Goal: Information Seeking & Learning: Learn about a topic

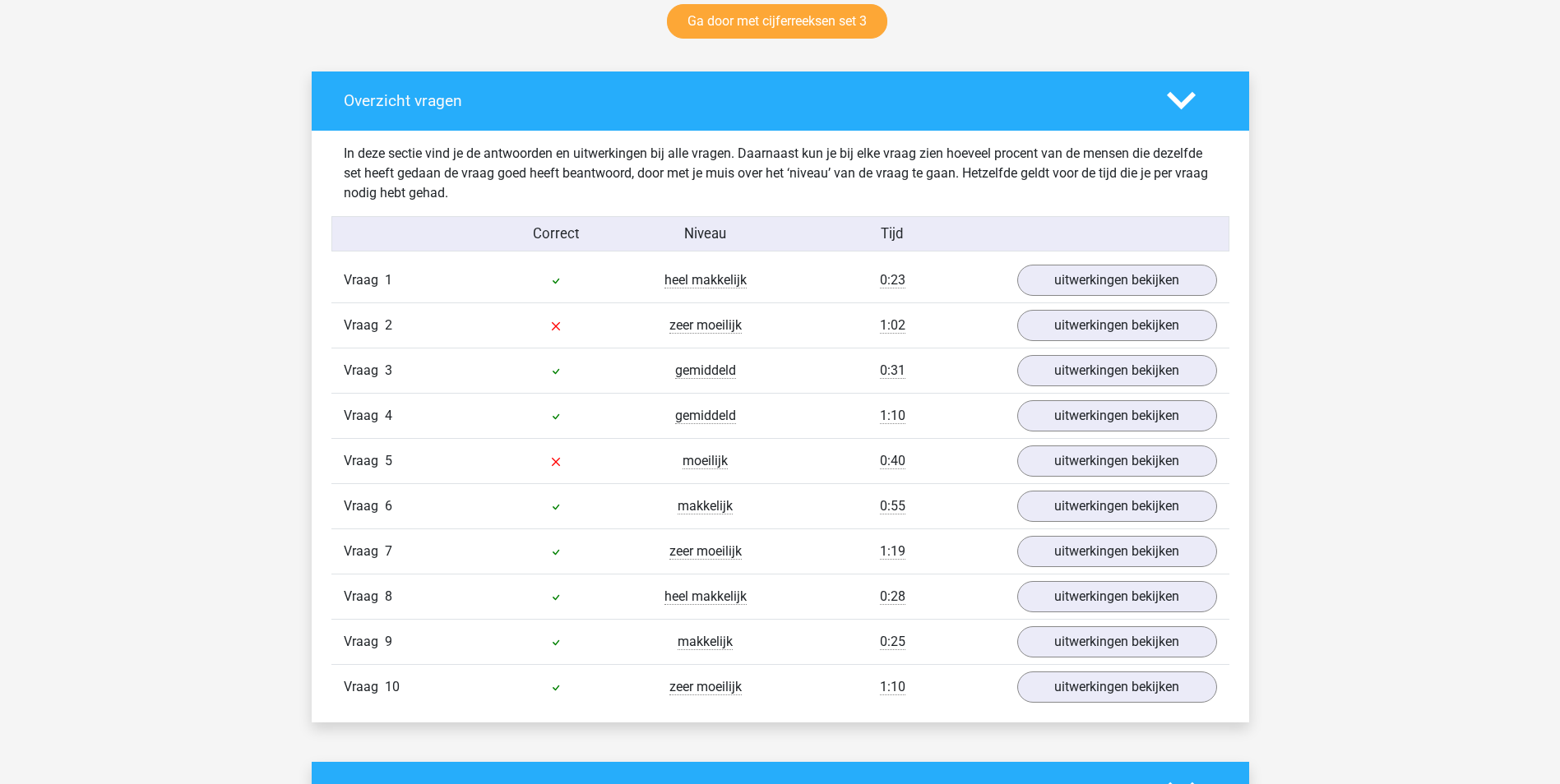
scroll to position [904, 0]
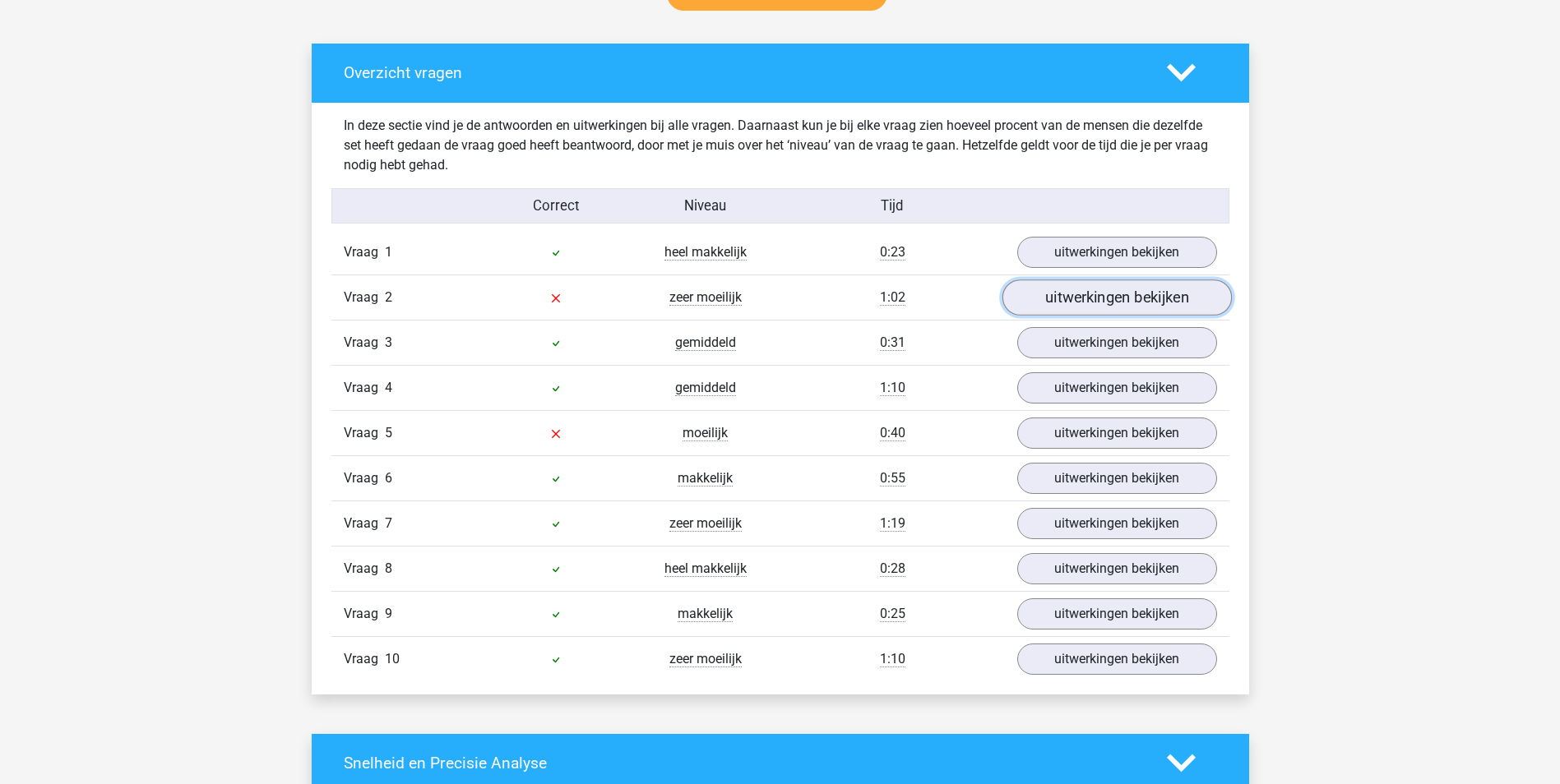
click at [1097, 296] on link "uitwerkingen bekijken" at bounding box center [1116, 297] width 229 height 36
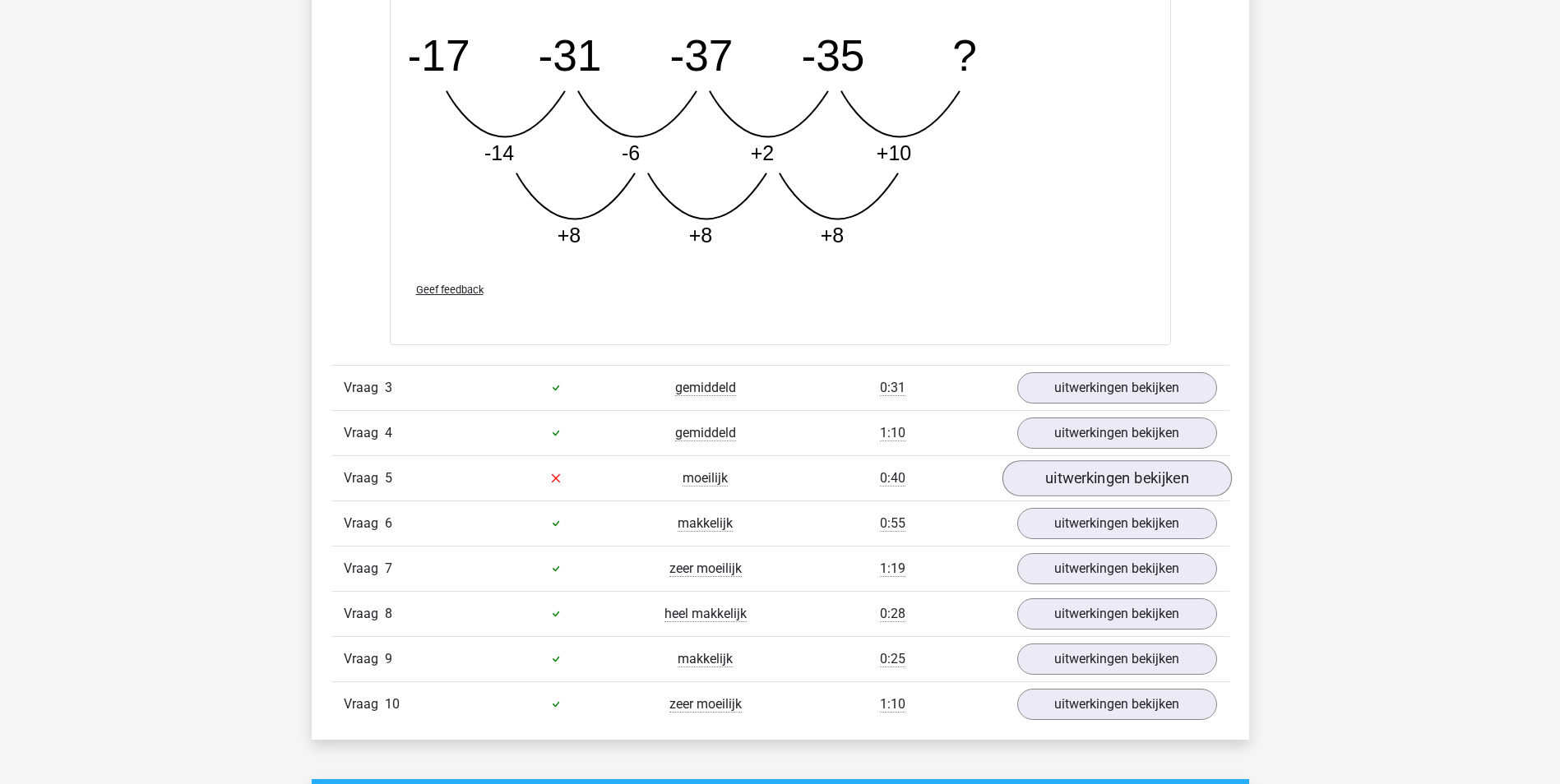
scroll to position [1809, 0]
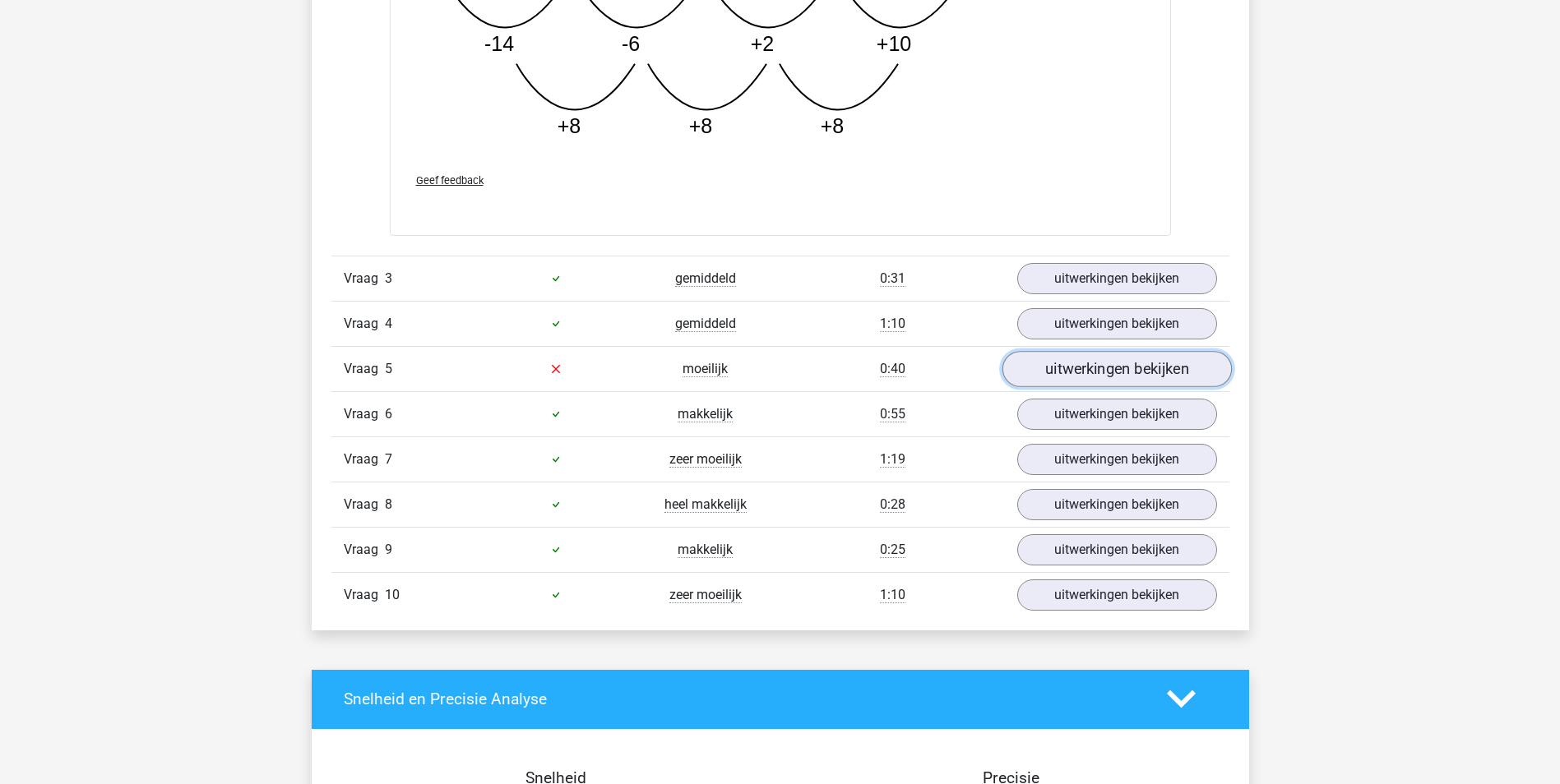
click at [1133, 372] on link "uitwerkingen bekijken" at bounding box center [1116, 368] width 229 height 36
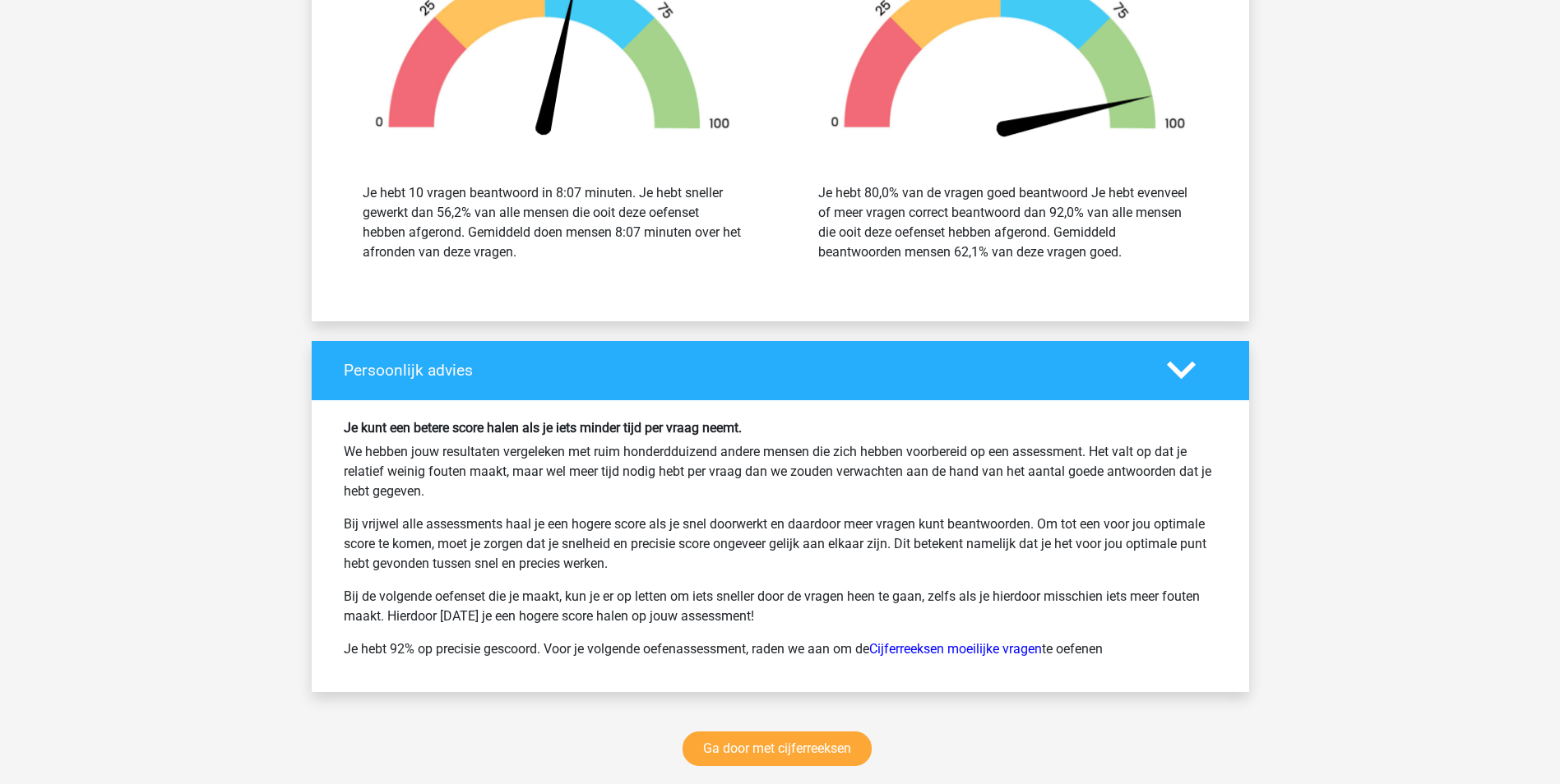
scroll to position [3700, 0]
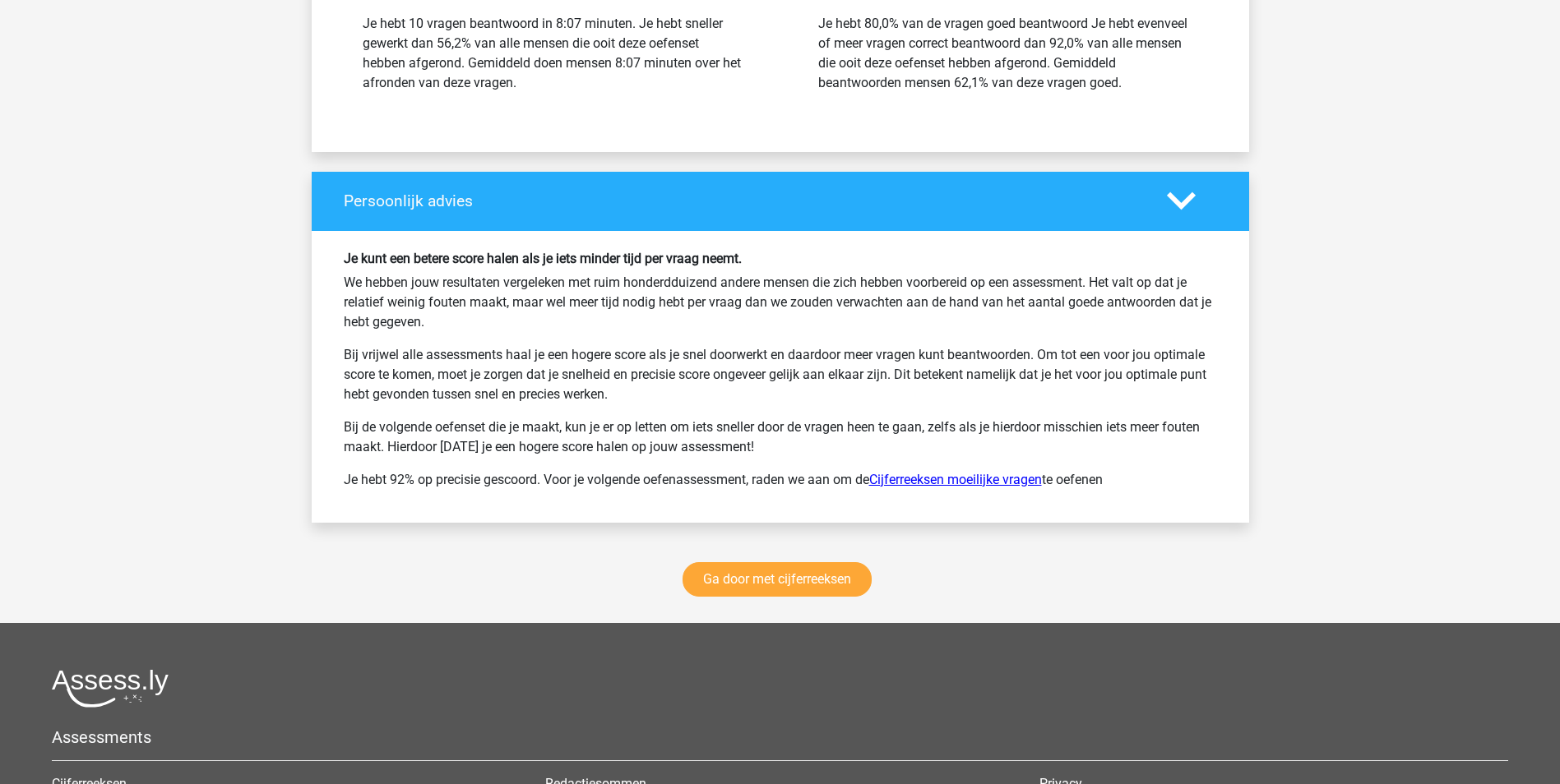
click at [961, 479] on link "Cijferreeksen moeilijke vragen" at bounding box center [955, 479] width 172 height 16
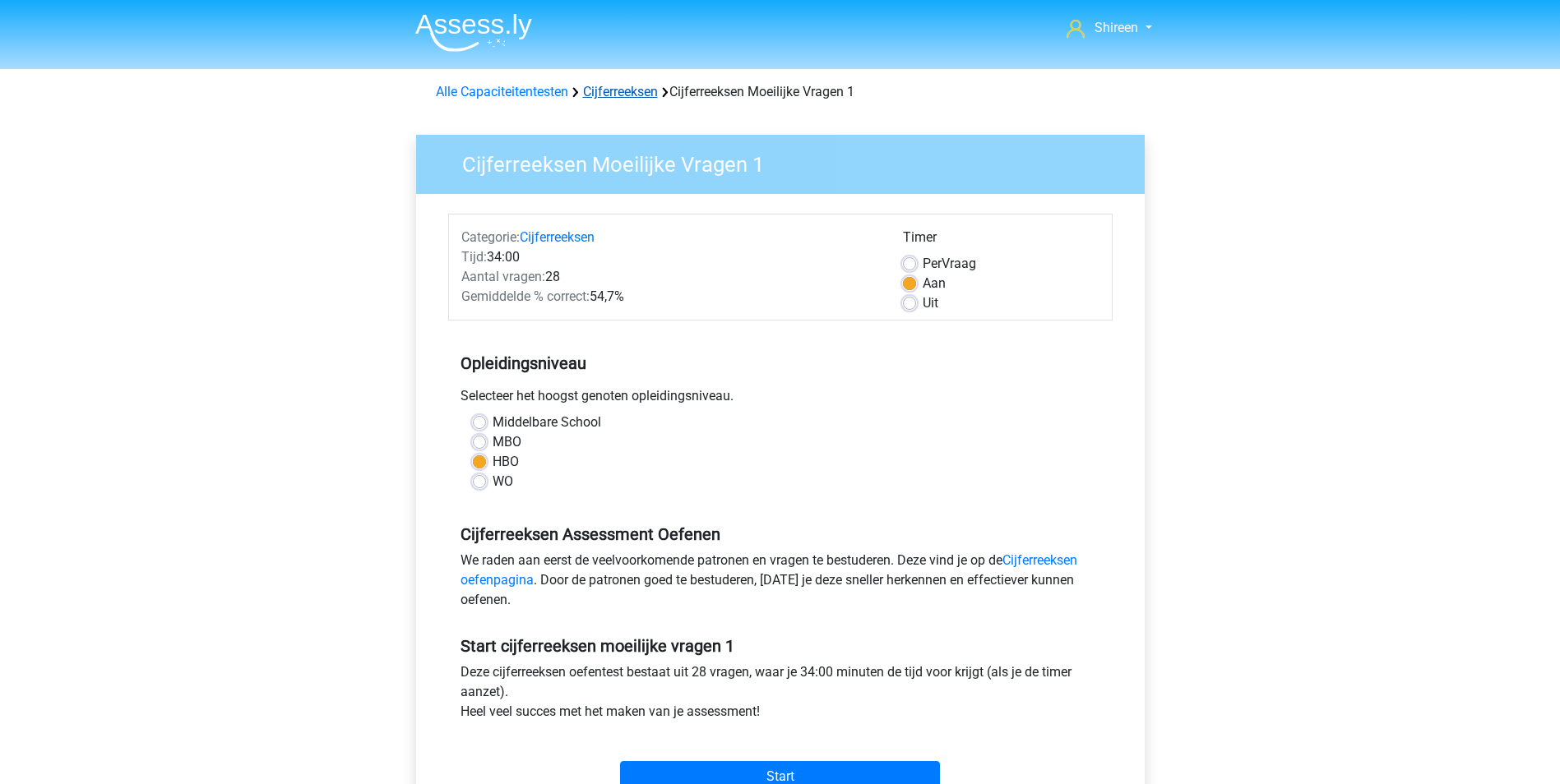
click at [632, 96] on link "Cijferreeksen" at bounding box center [621, 92] width 75 height 16
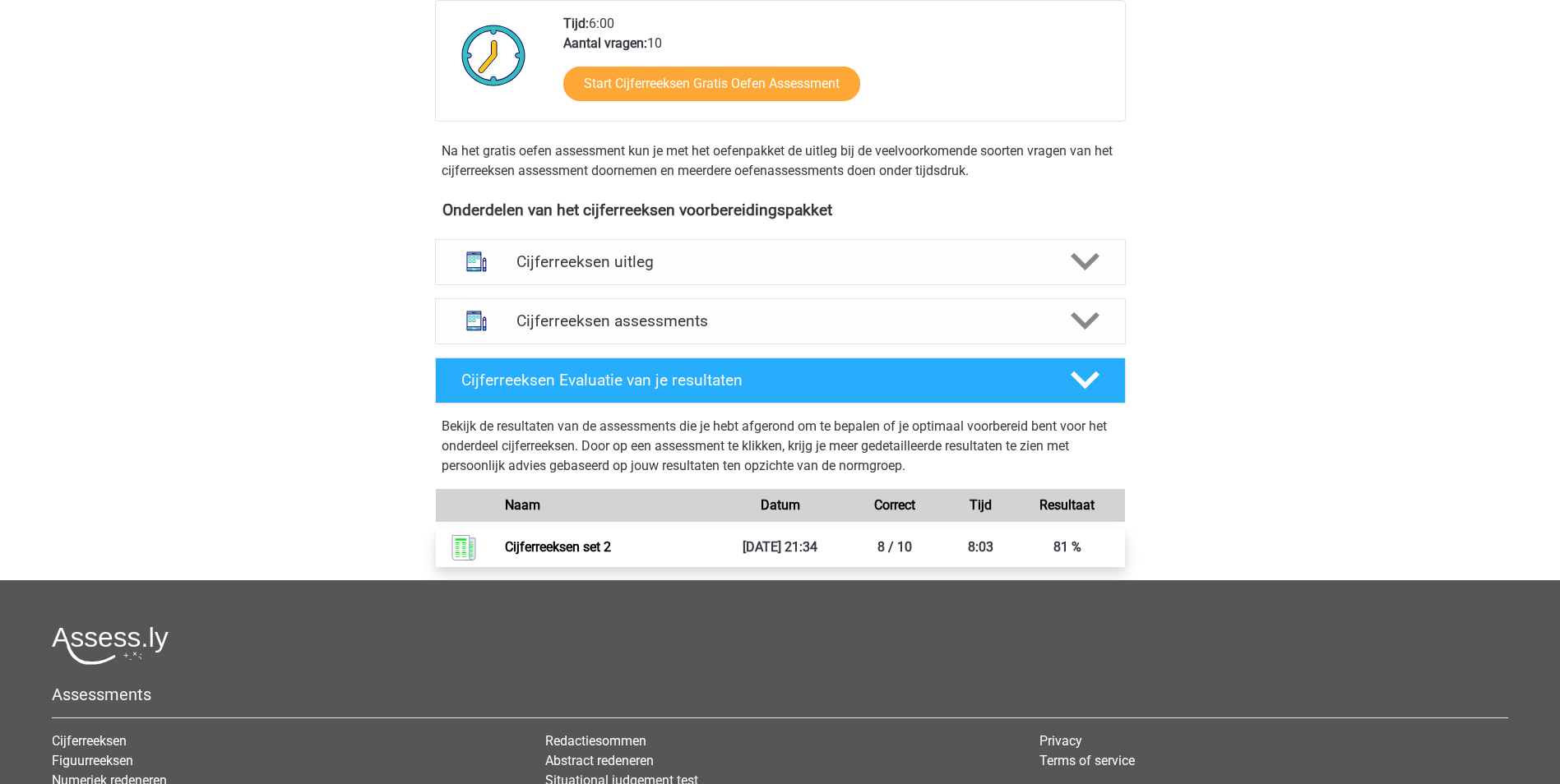
scroll to position [329, 0]
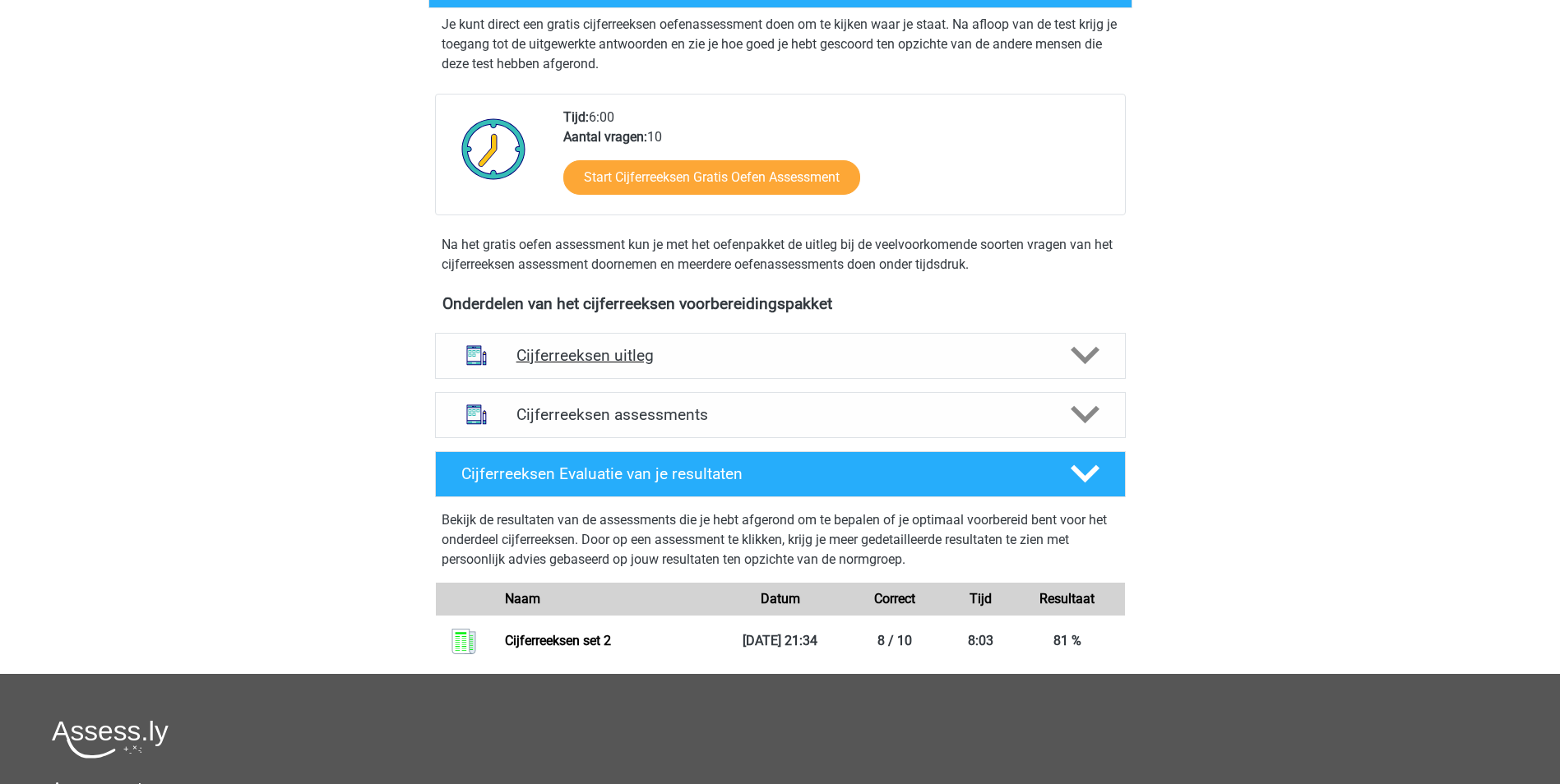
click at [1081, 370] on icon at bounding box center [1085, 356] width 29 height 29
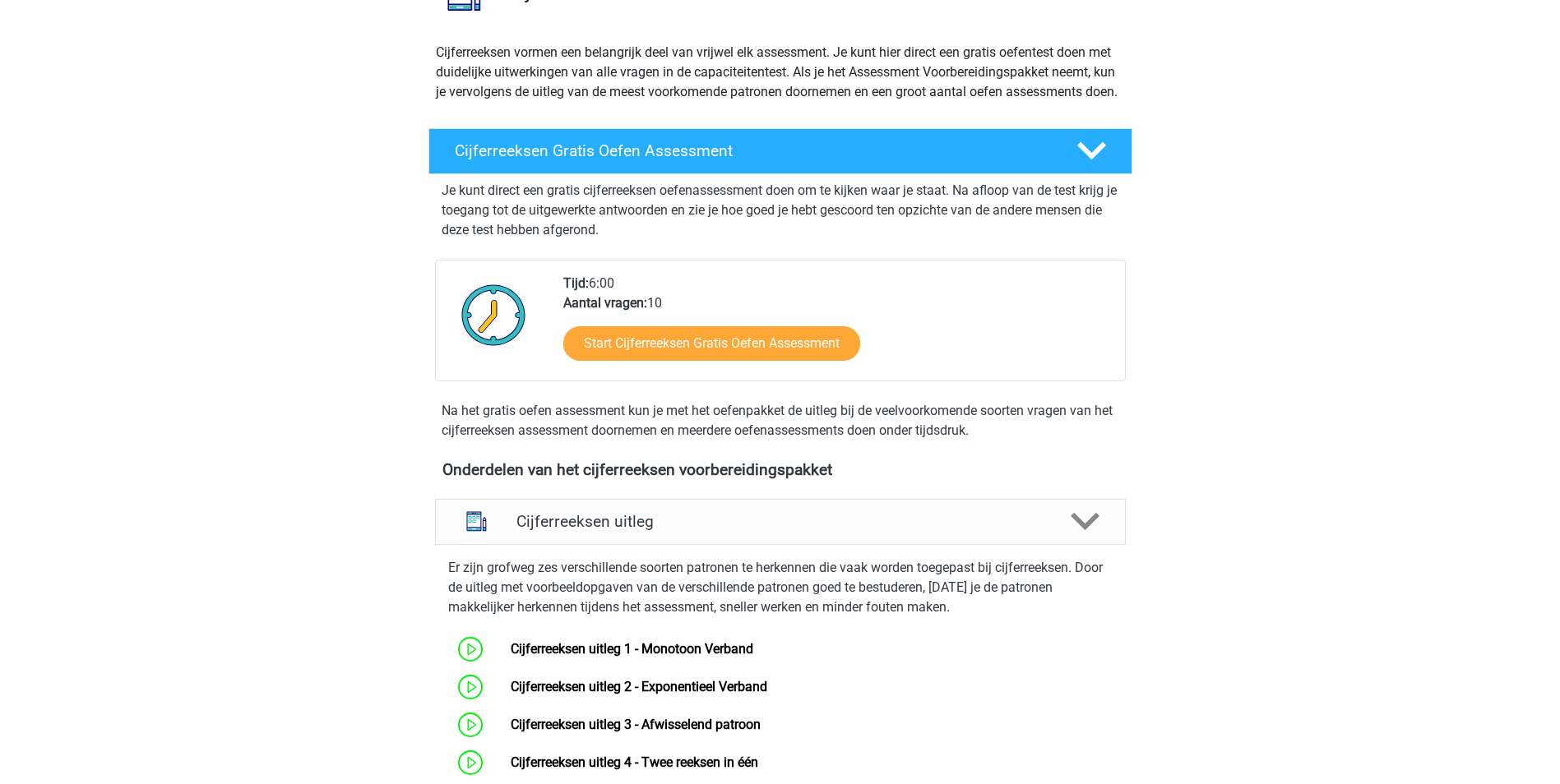
scroll to position [0, 0]
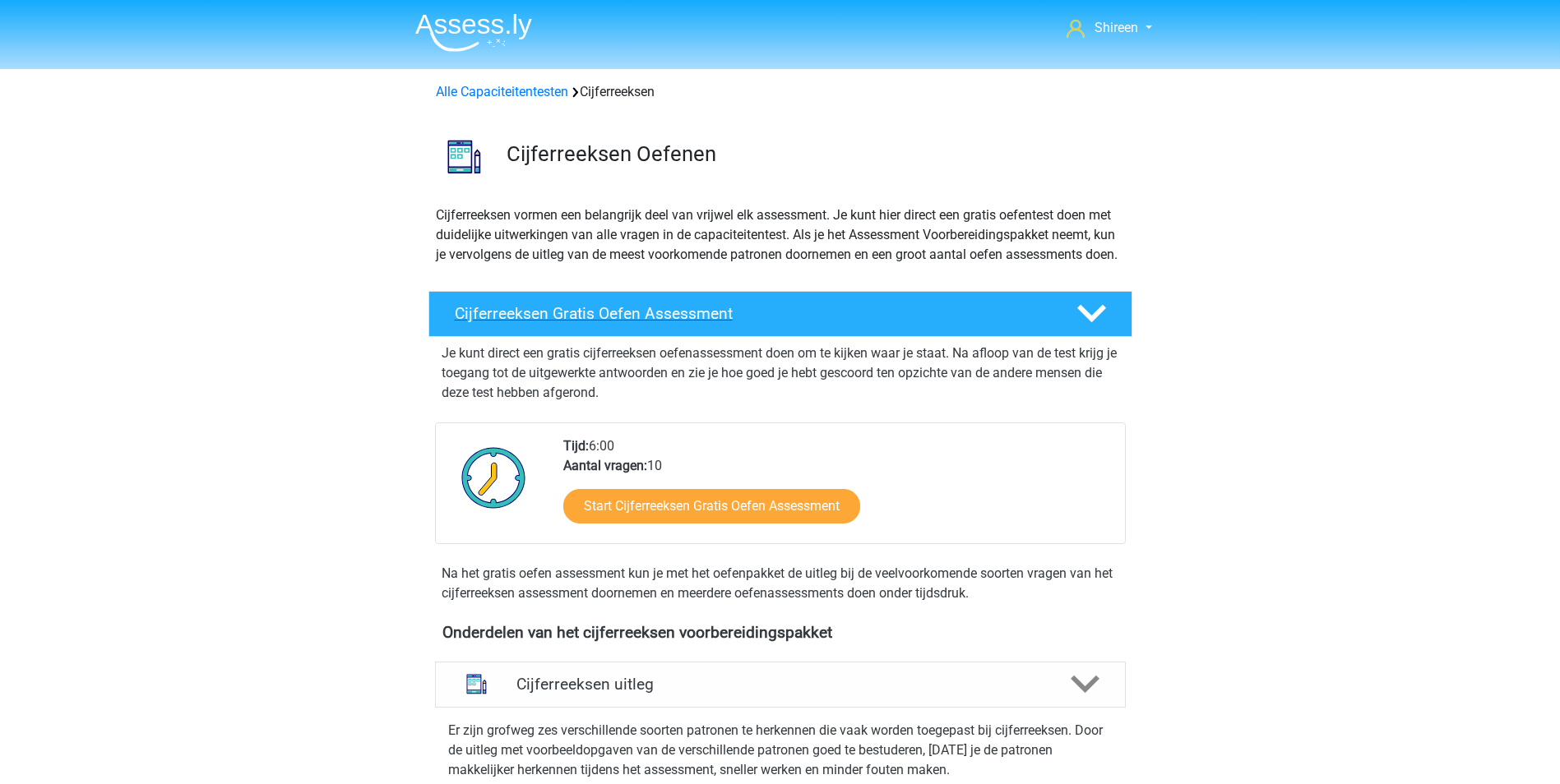
click at [683, 323] on h4 "Cijferreeksen Gratis Oefen Assessment" at bounding box center [752, 313] width 595 height 19
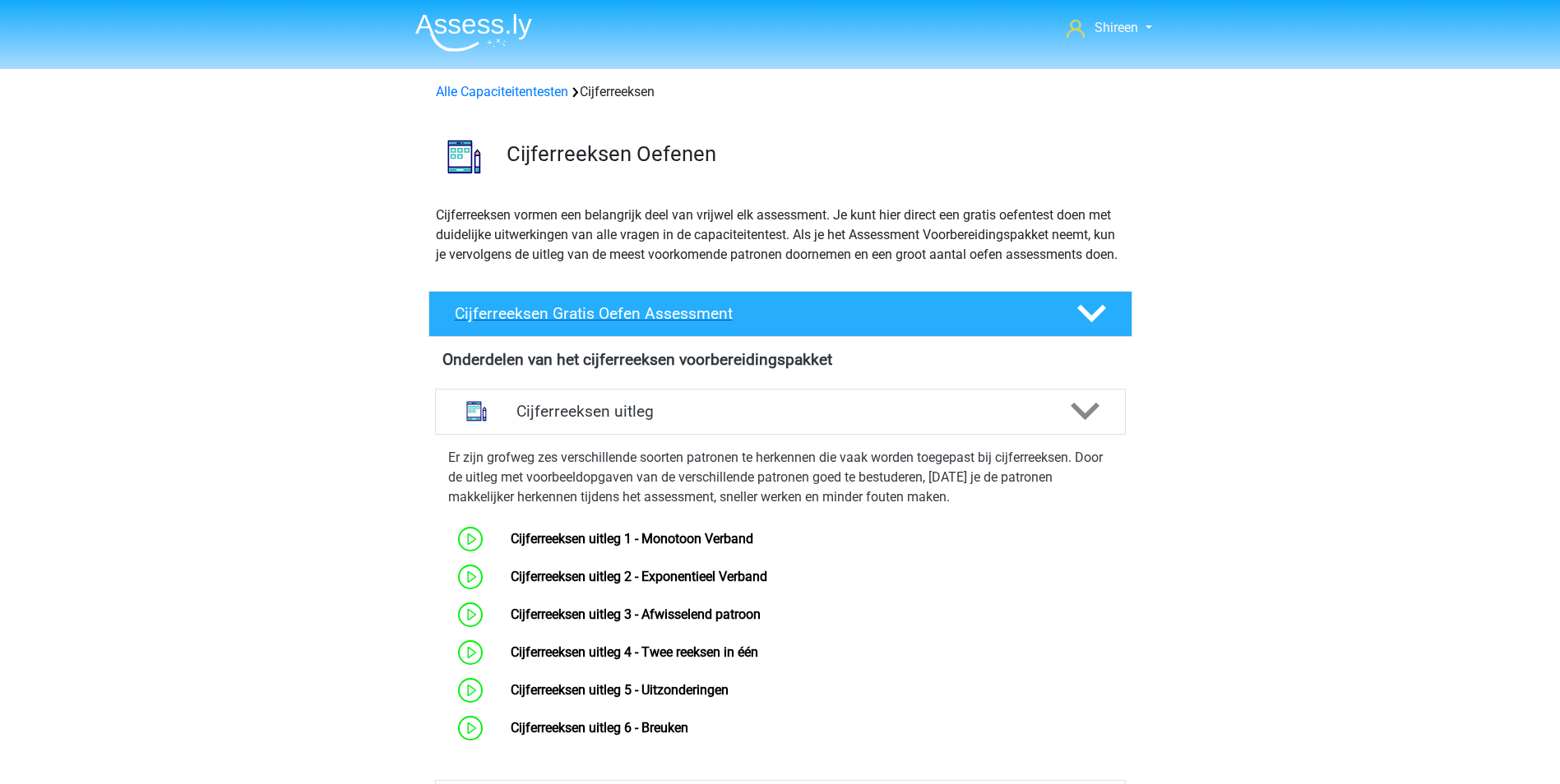
click at [683, 323] on h4 "Cijferreeksen Gratis Oefen Assessment" at bounding box center [752, 313] width 595 height 19
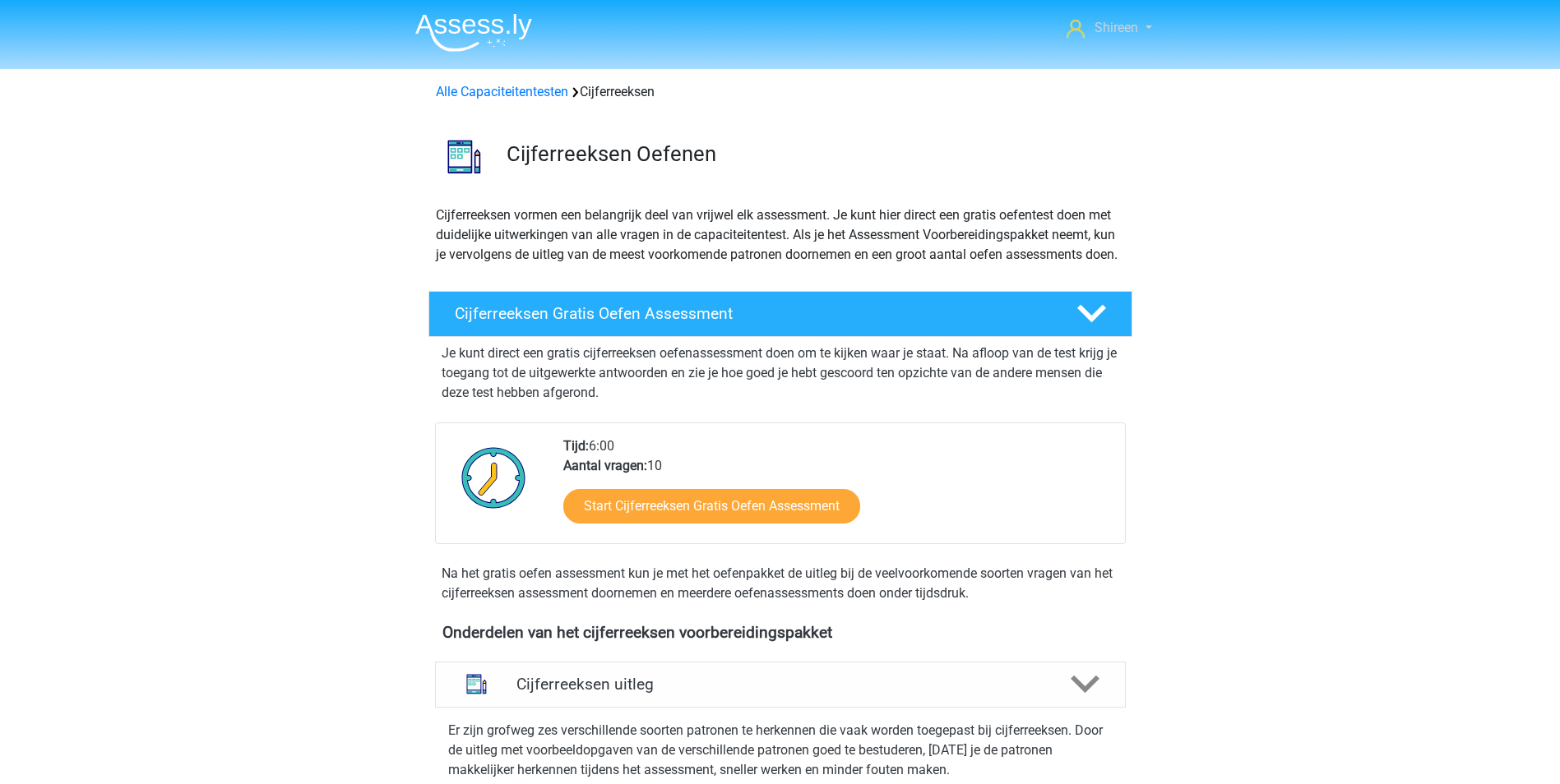
click at [1111, 31] on span "Shireen" at bounding box center [1116, 27] width 43 height 16
click at [1111, 26] on span "Shireen" at bounding box center [1116, 27] width 43 height 16
click at [539, 94] on link "Alle Capaciteitentesten" at bounding box center [502, 92] width 132 height 16
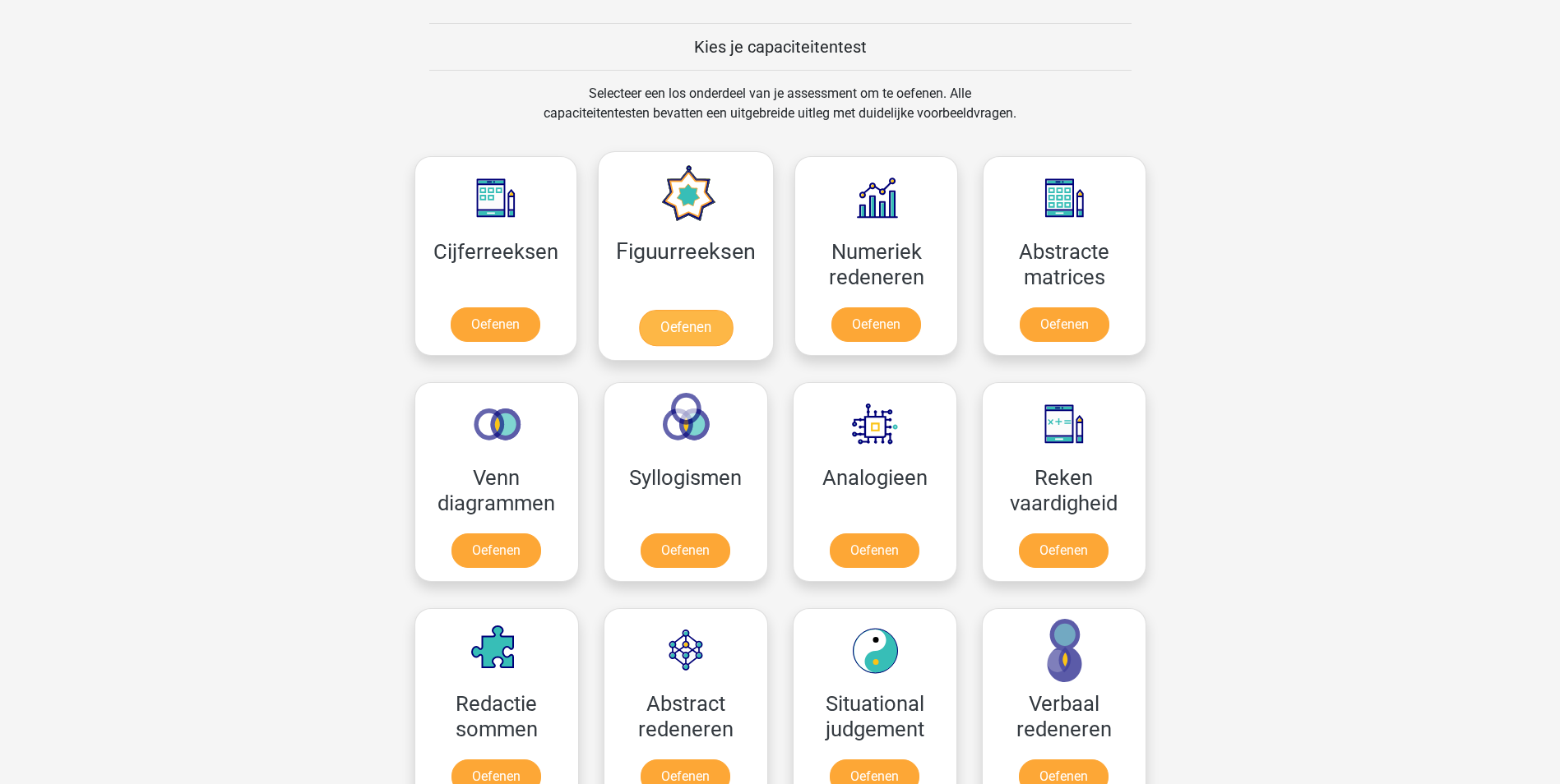
scroll to position [617, 0]
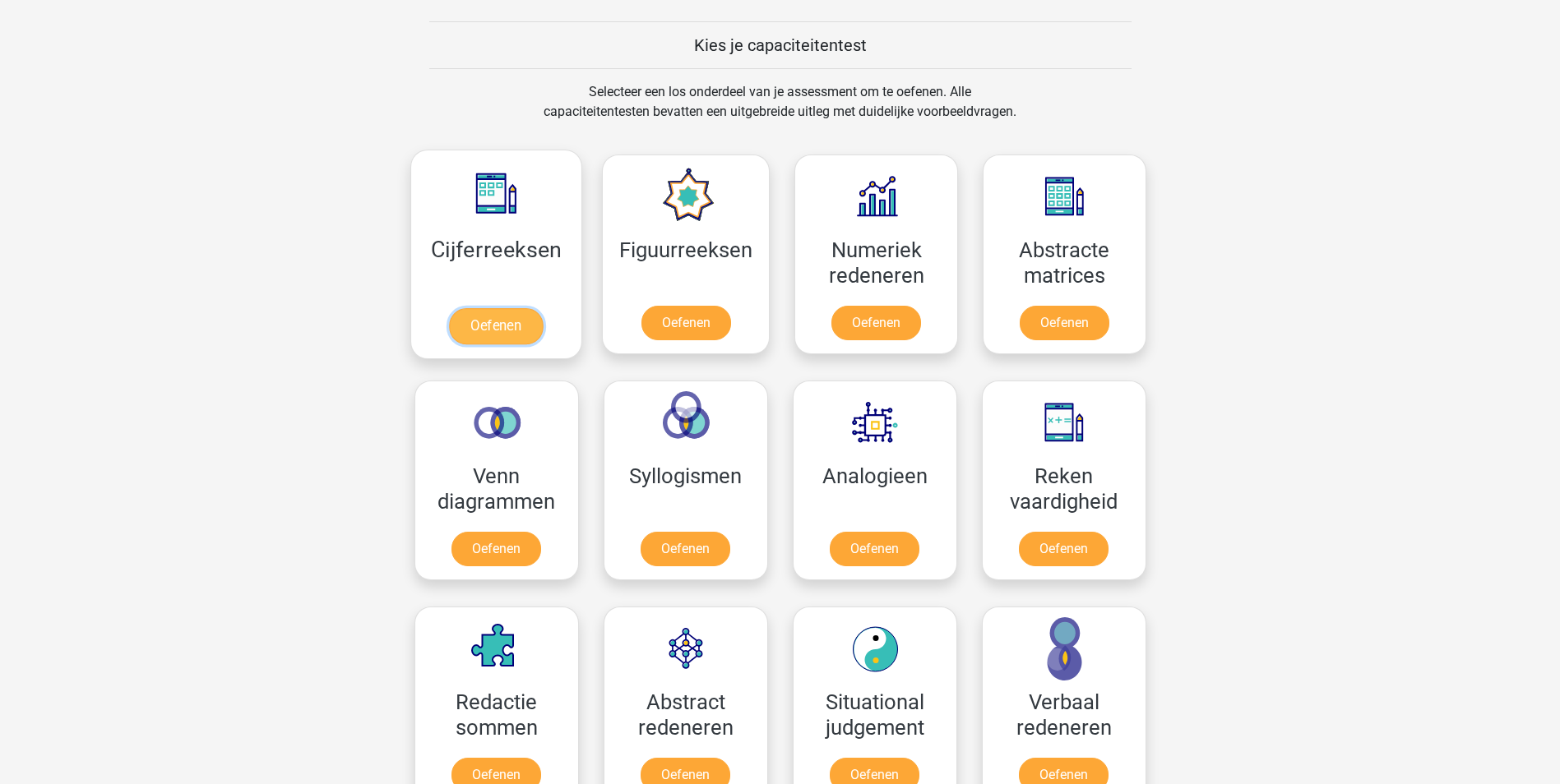
click at [491, 325] on link "Oefenen" at bounding box center [496, 326] width 93 height 36
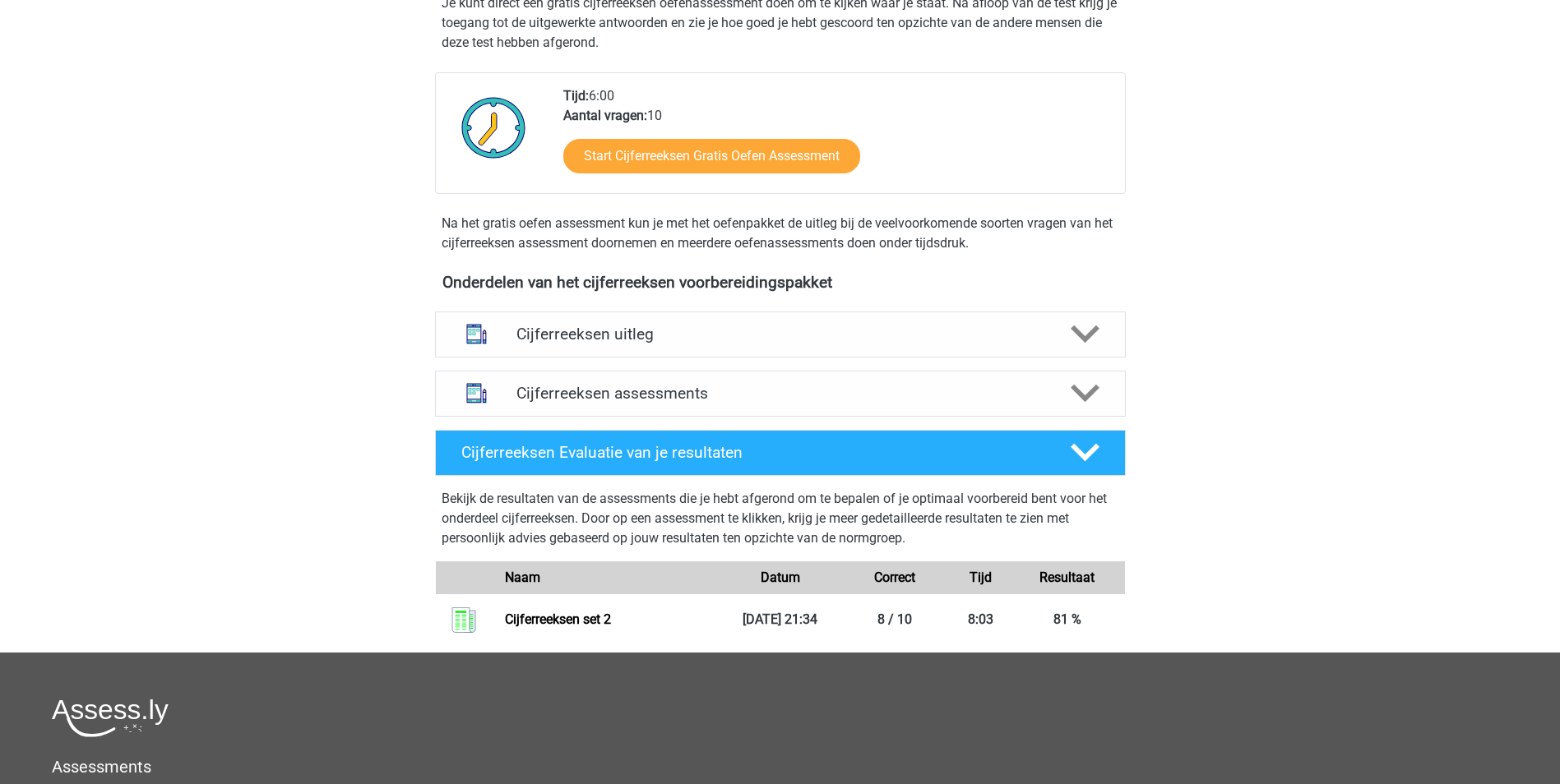
scroll to position [411, 0]
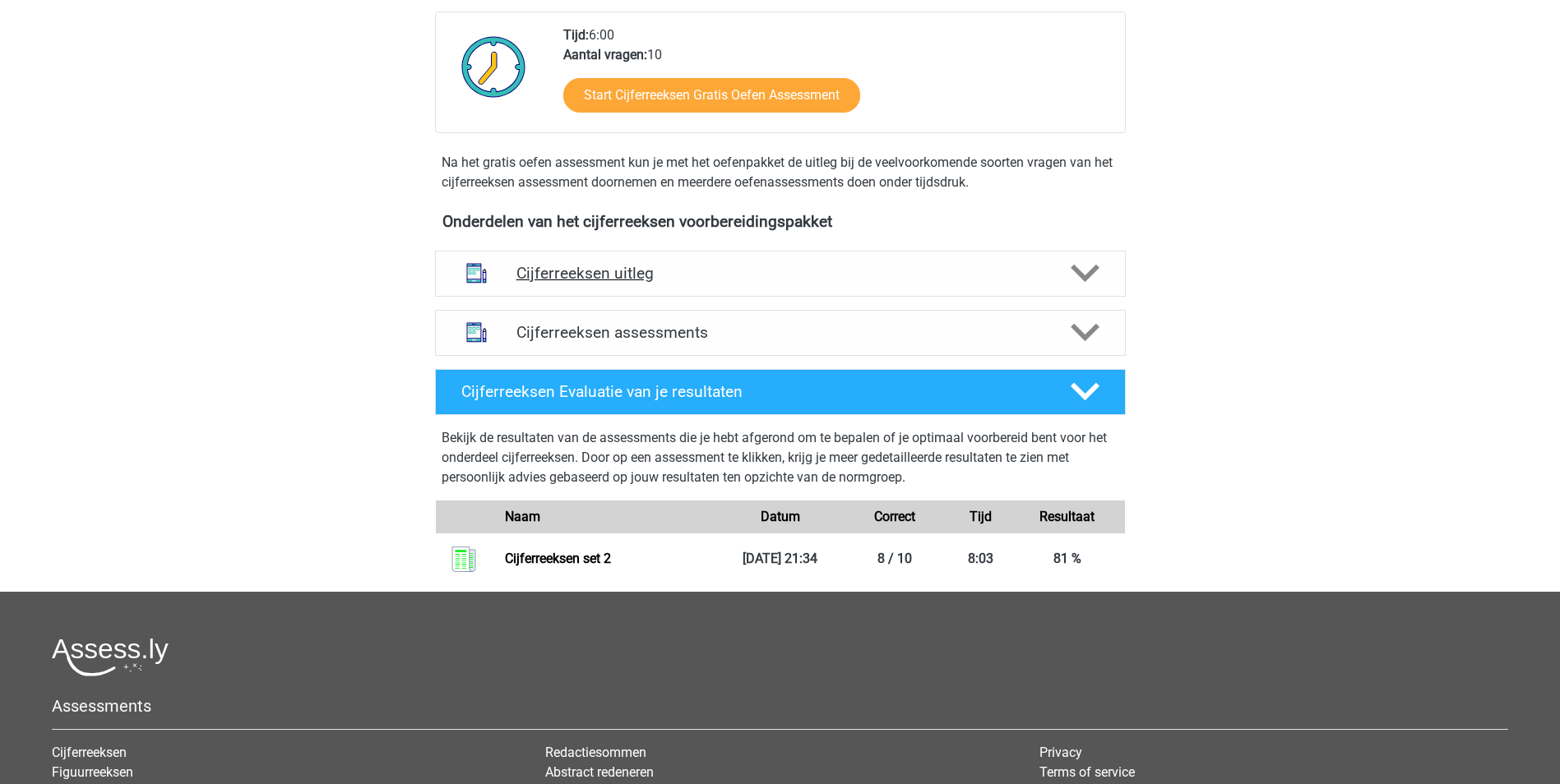
click at [1089, 287] on icon at bounding box center [1085, 273] width 29 height 29
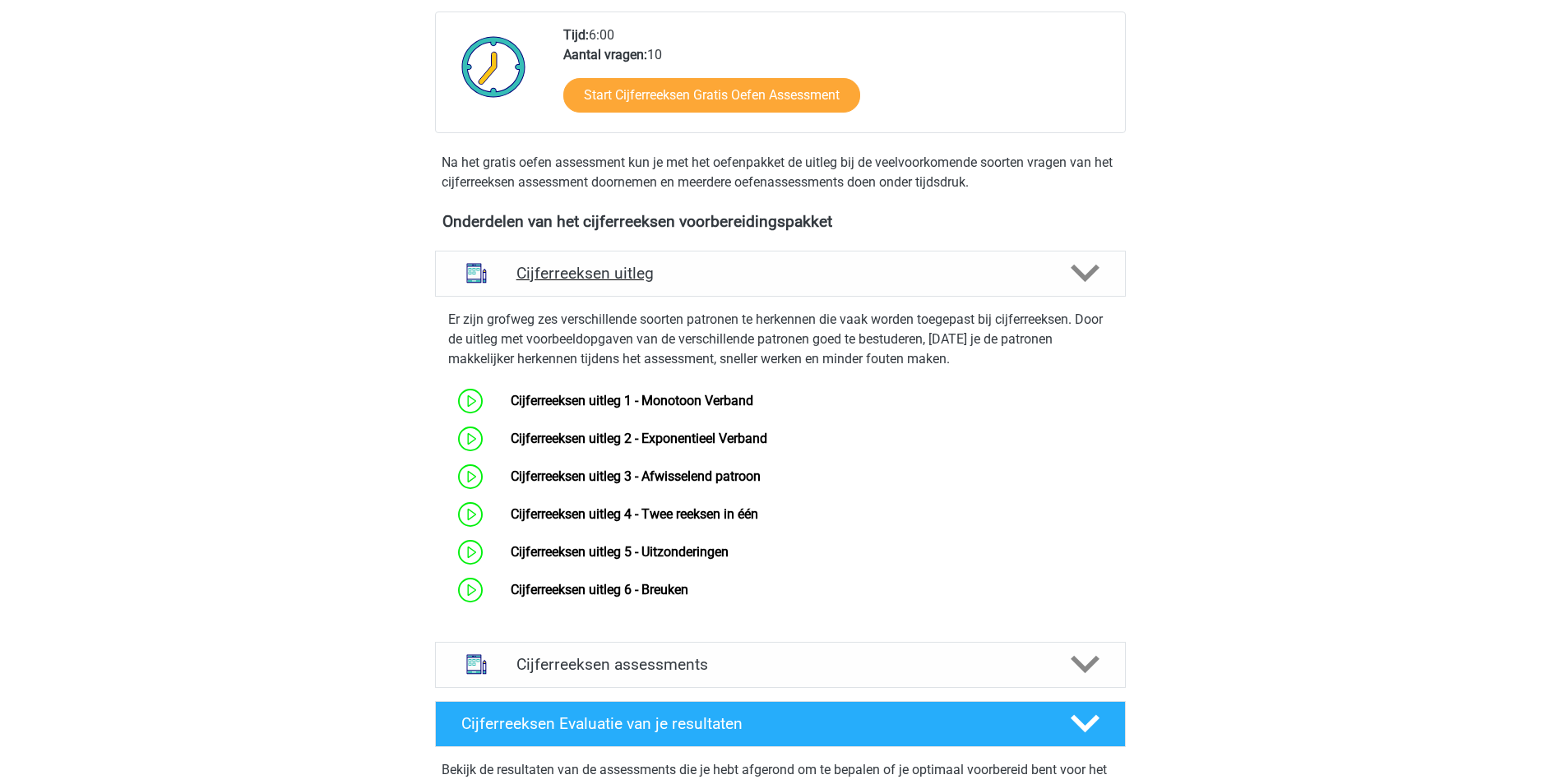
click at [1091, 287] on icon at bounding box center [1085, 273] width 29 height 29
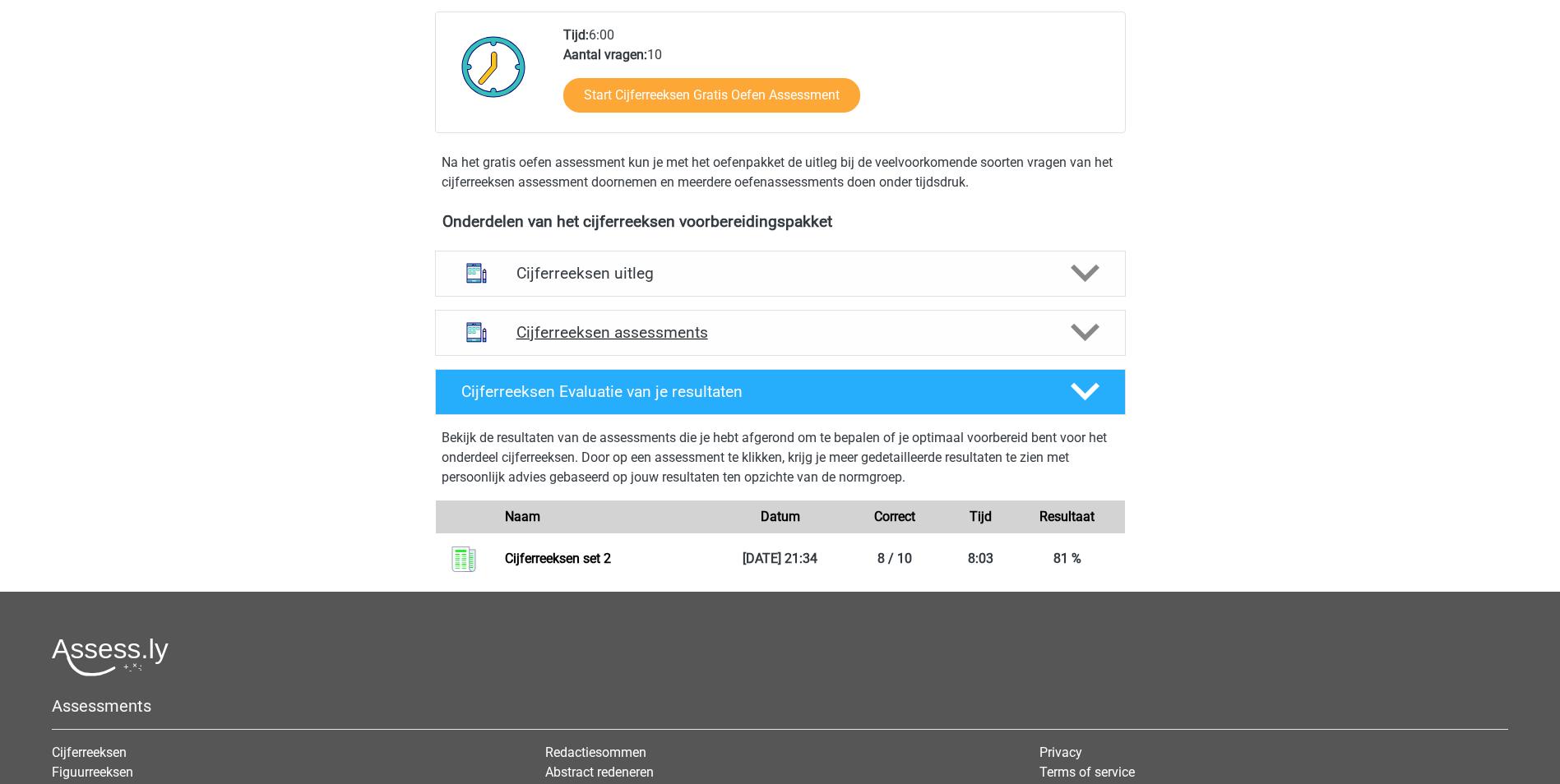
click at [1048, 356] on div "Cijferreeksen assessments" at bounding box center [780, 332] width 691 height 46
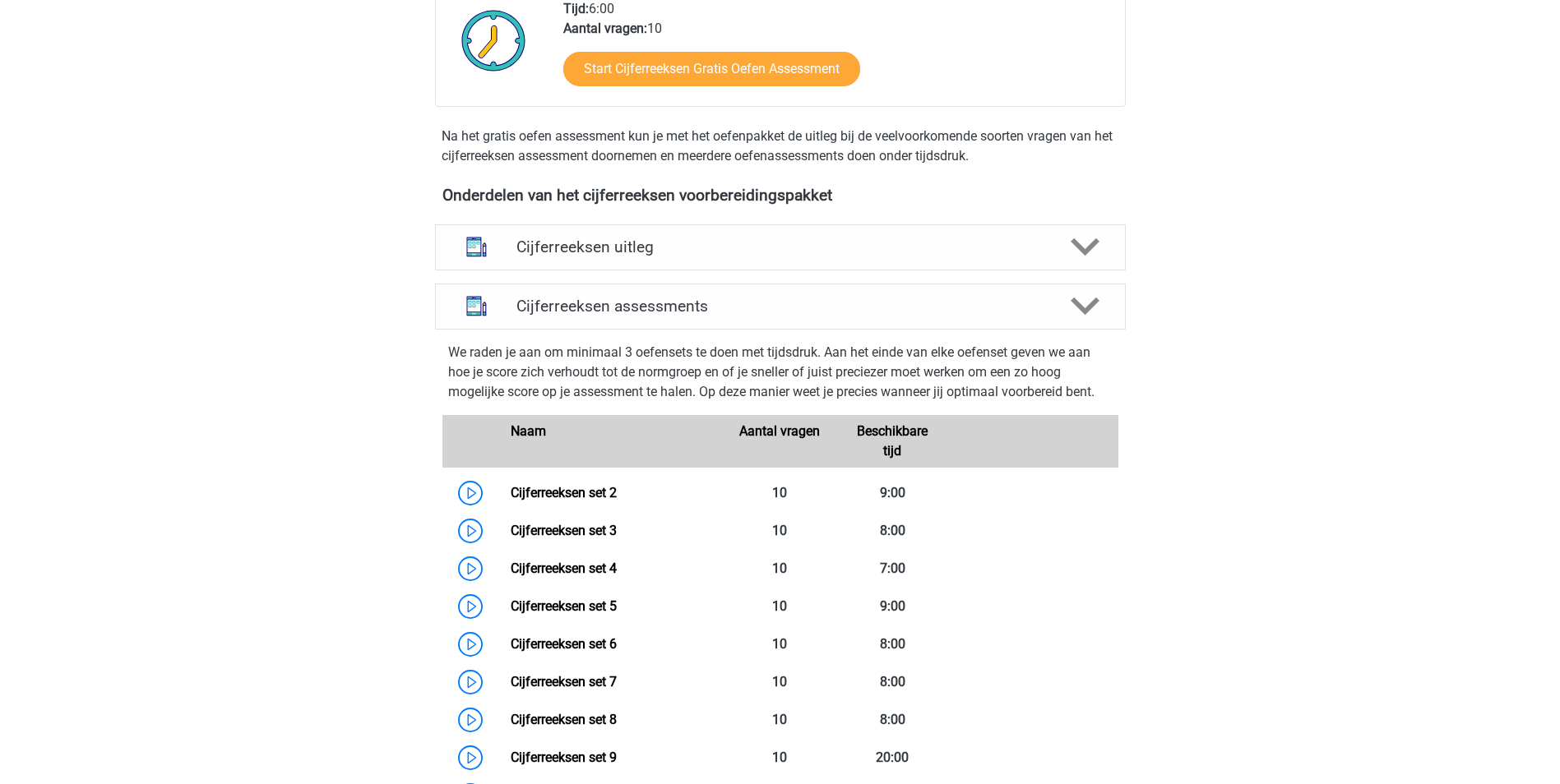
scroll to position [461, 0]
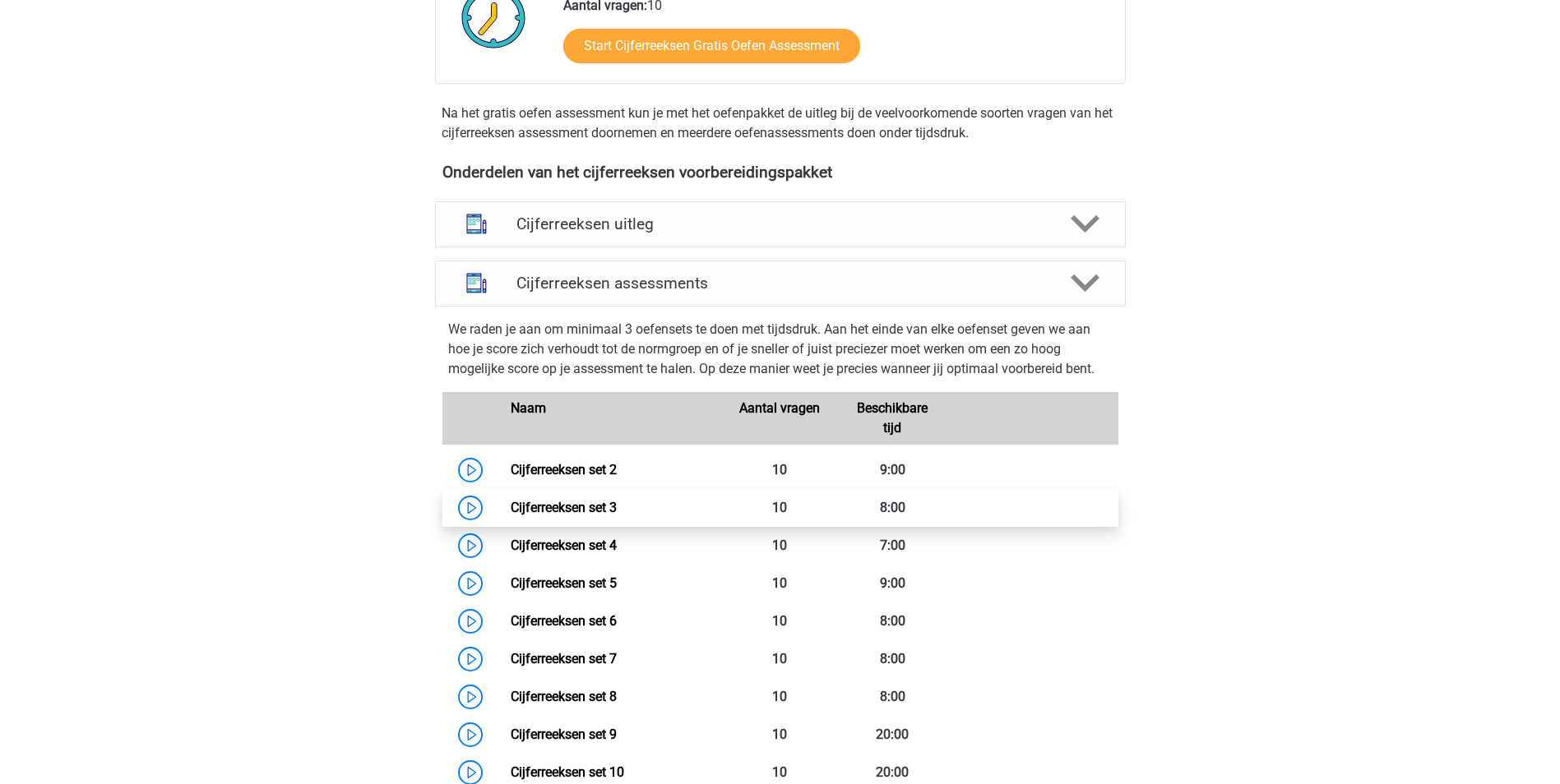
click at [567, 516] on link "Cijferreeksen set 3" at bounding box center [563, 507] width 106 height 16
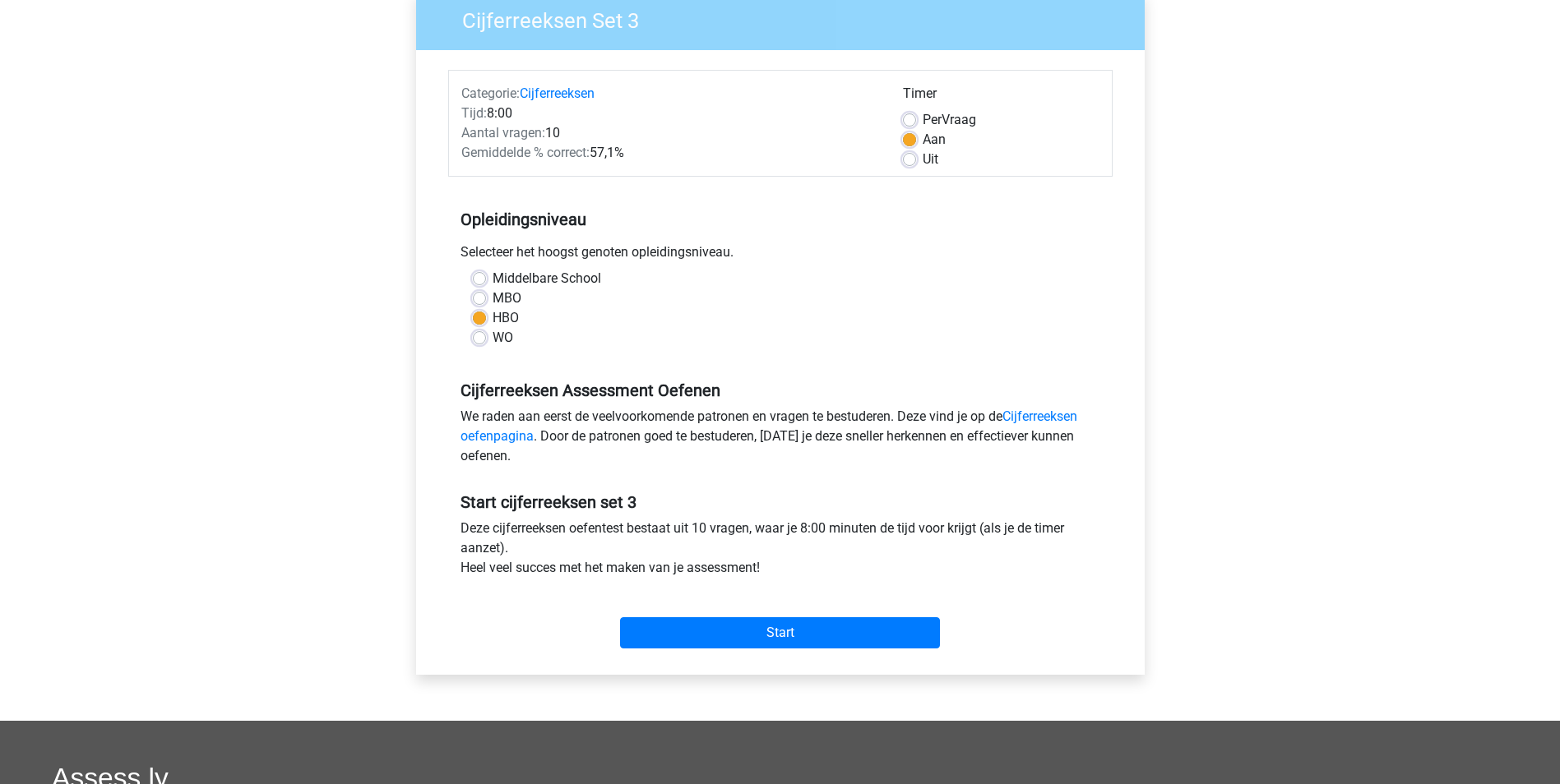
scroll to position [247, 0]
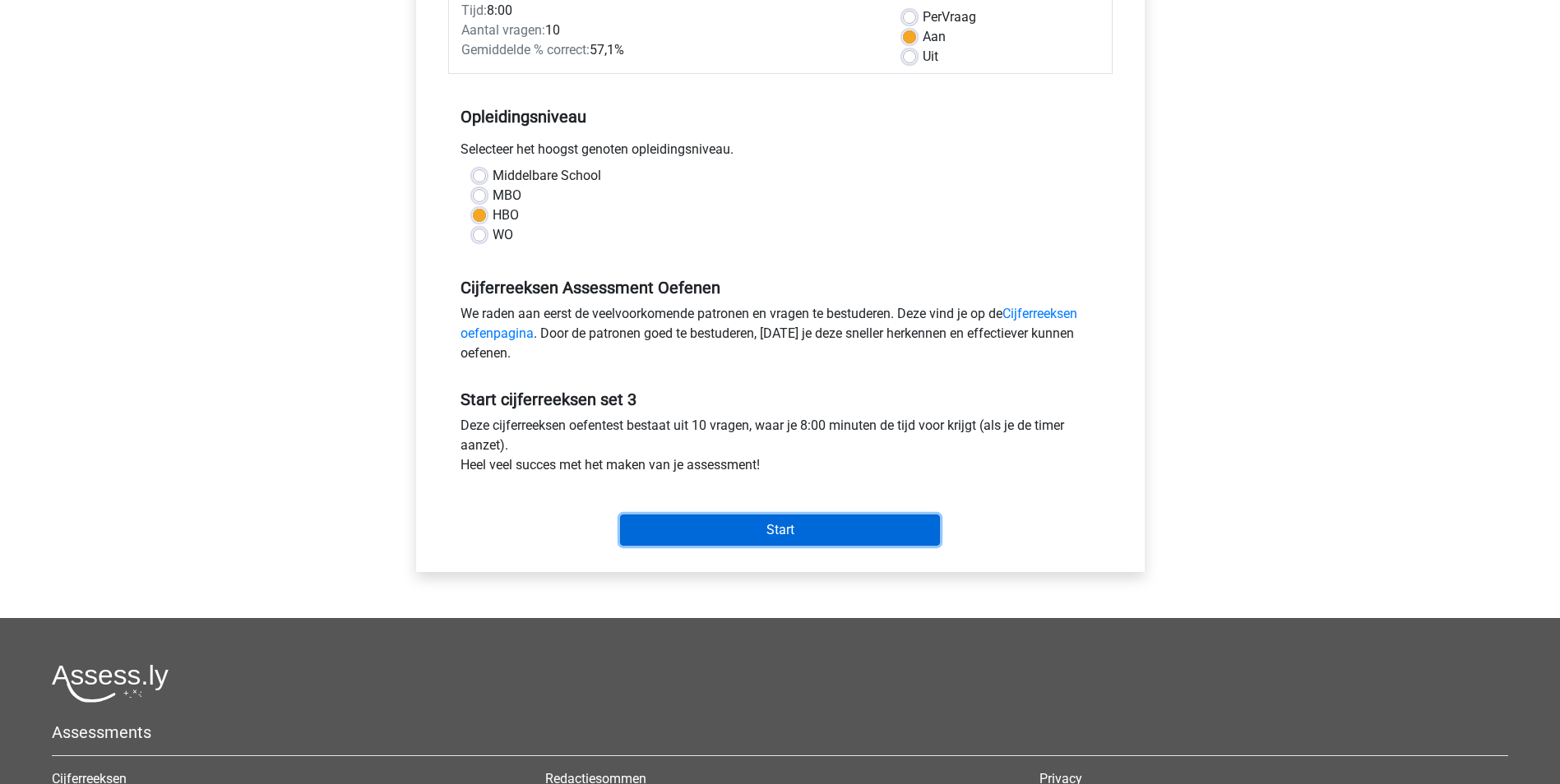
click at [815, 538] on input "Start" at bounding box center [780, 530] width 320 height 31
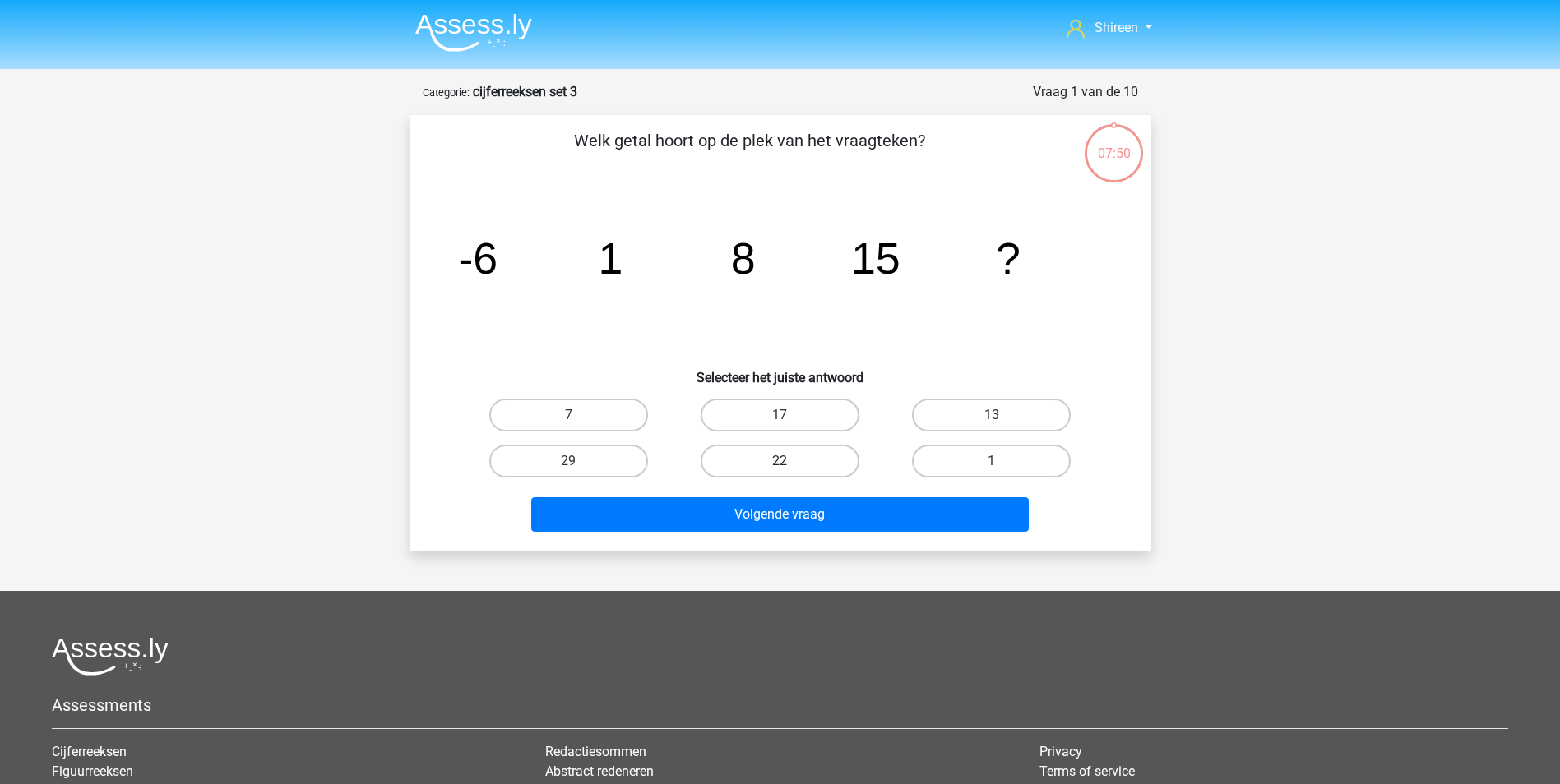
click at [823, 462] on label "22" at bounding box center [780, 461] width 158 height 32
click at [790, 462] on input "22" at bounding box center [784, 467] width 11 height 11
radio input "true"
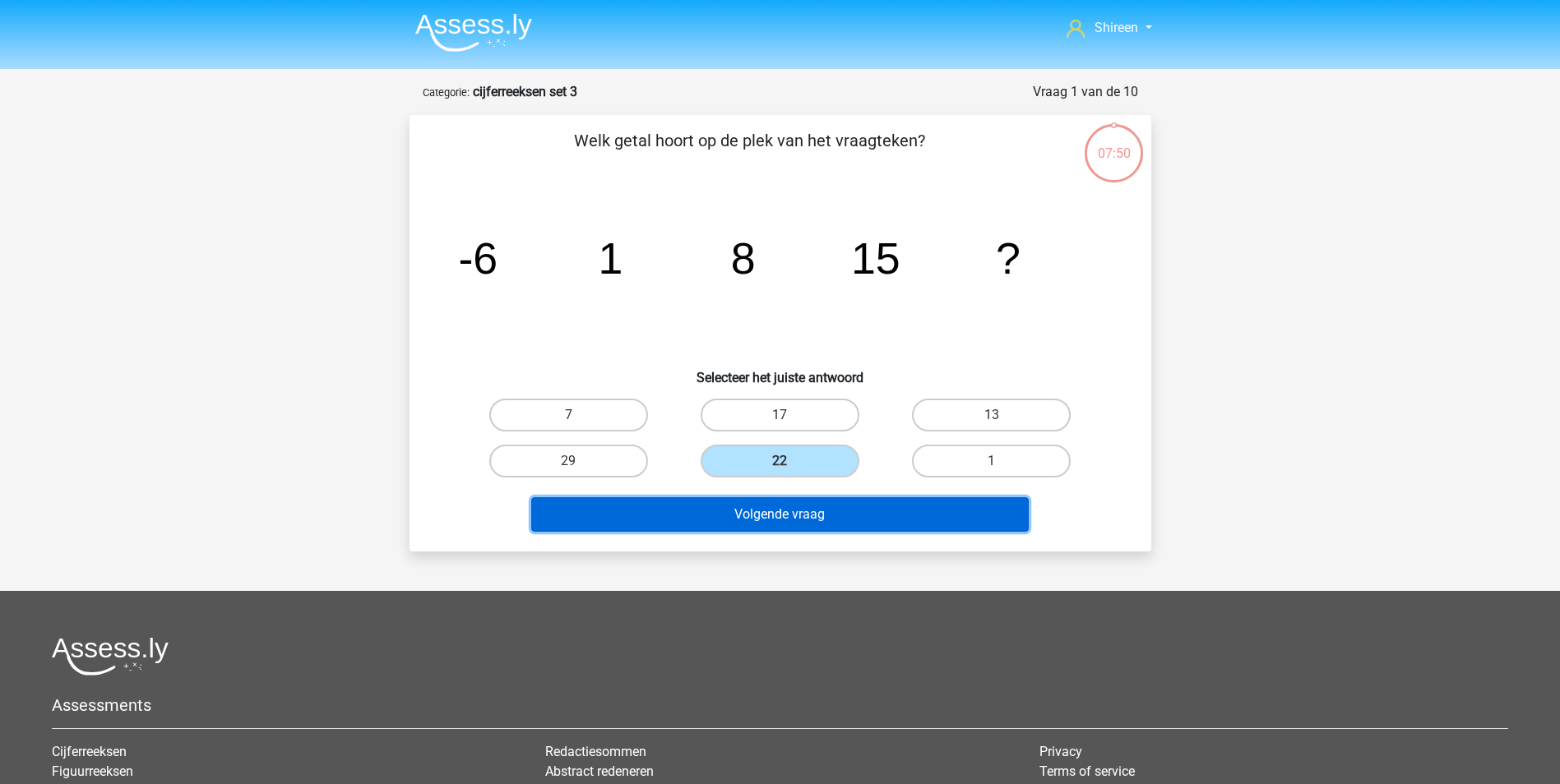
click at [836, 515] on button "Volgende vraag" at bounding box center [779, 514] width 498 height 34
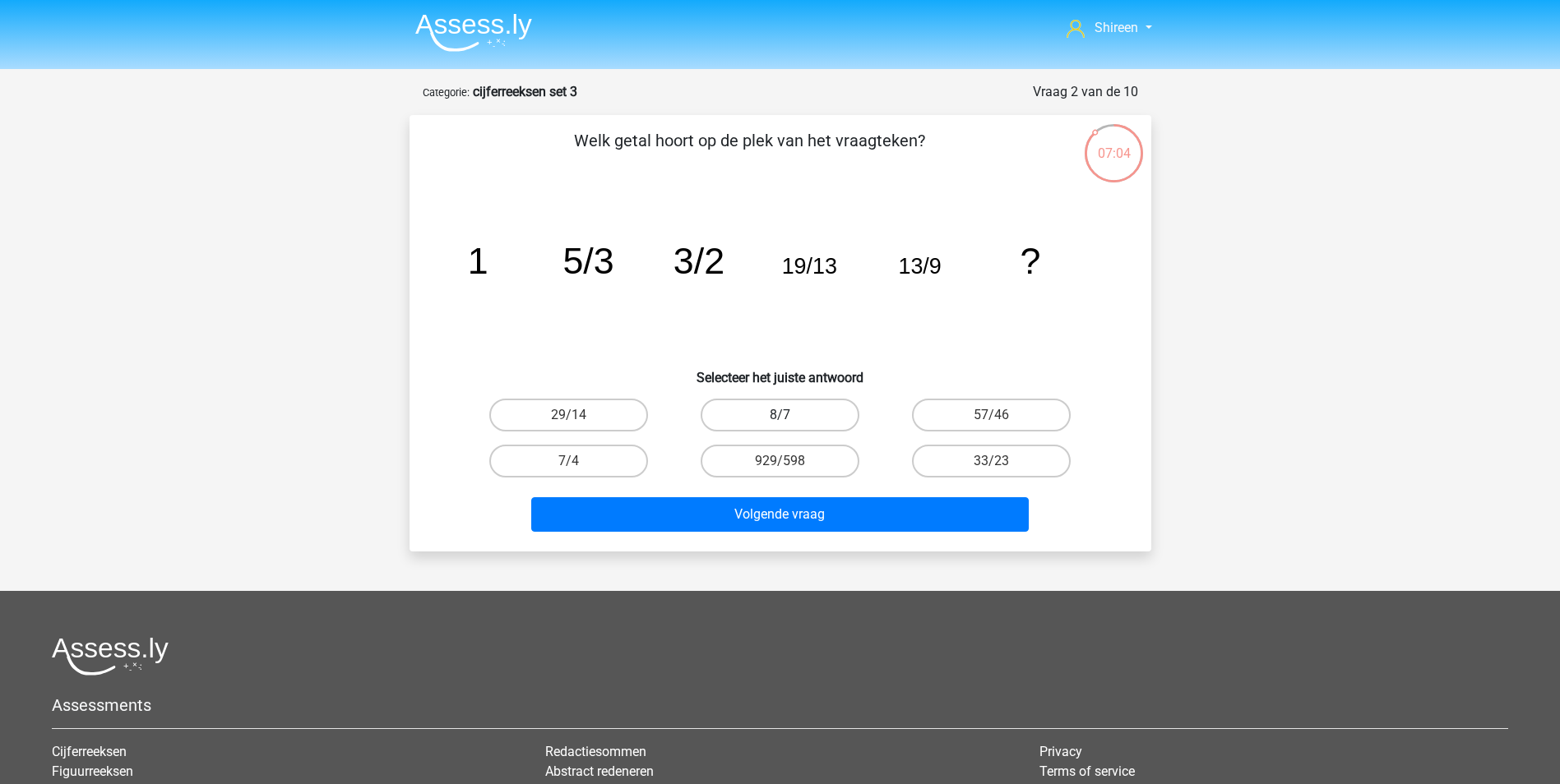
click at [814, 407] on label "8/7" at bounding box center [780, 415] width 158 height 32
click at [790, 415] on input "8/7" at bounding box center [784, 420] width 11 height 11
radio input "true"
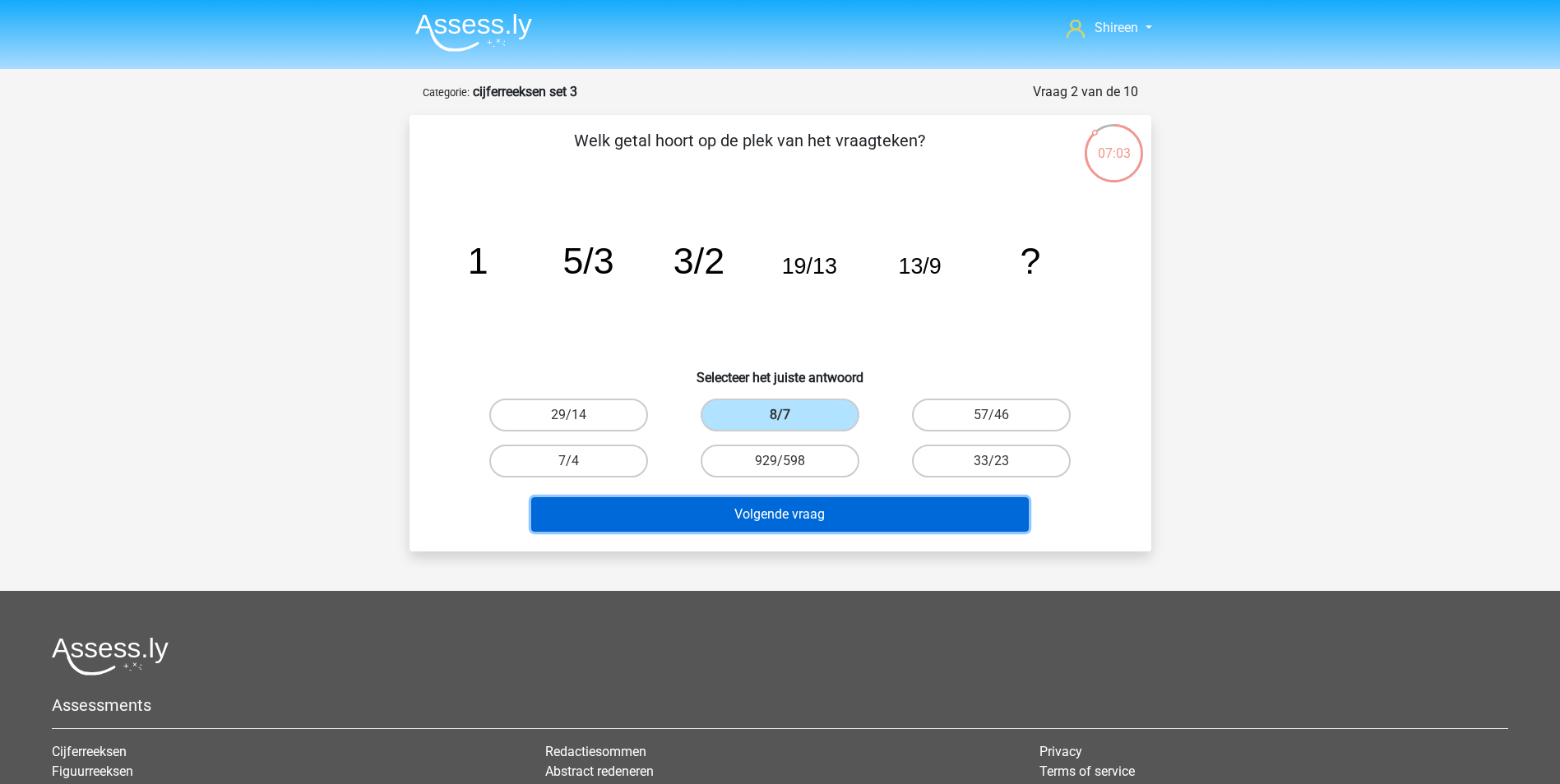
click at [843, 521] on button "Volgende vraag" at bounding box center [779, 514] width 498 height 34
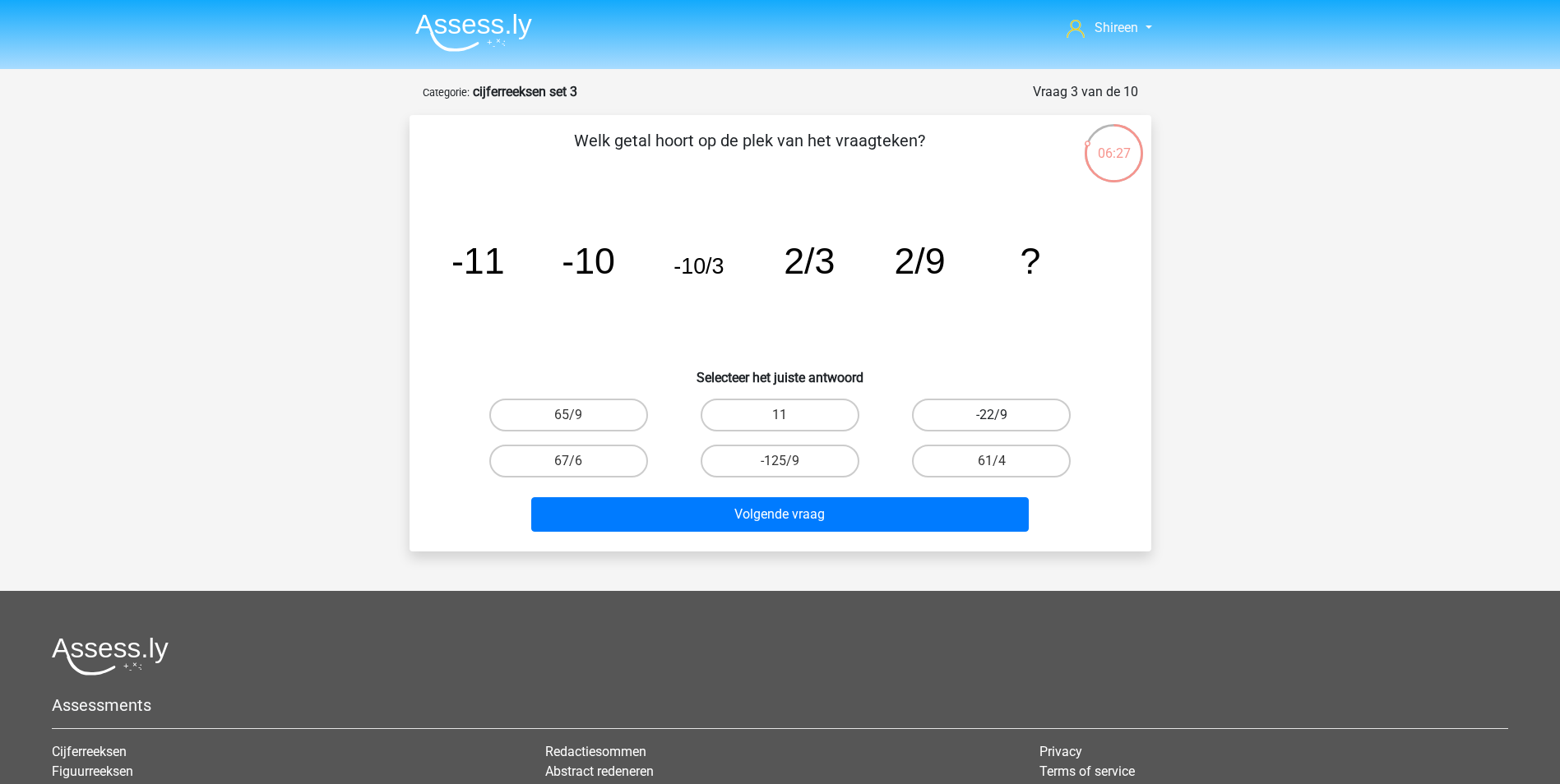
click at [1012, 407] on label "-22/9" at bounding box center [991, 415] width 158 height 32
click at [1002, 415] on input "-22/9" at bounding box center [997, 420] width 11 height 11
radio input "true"
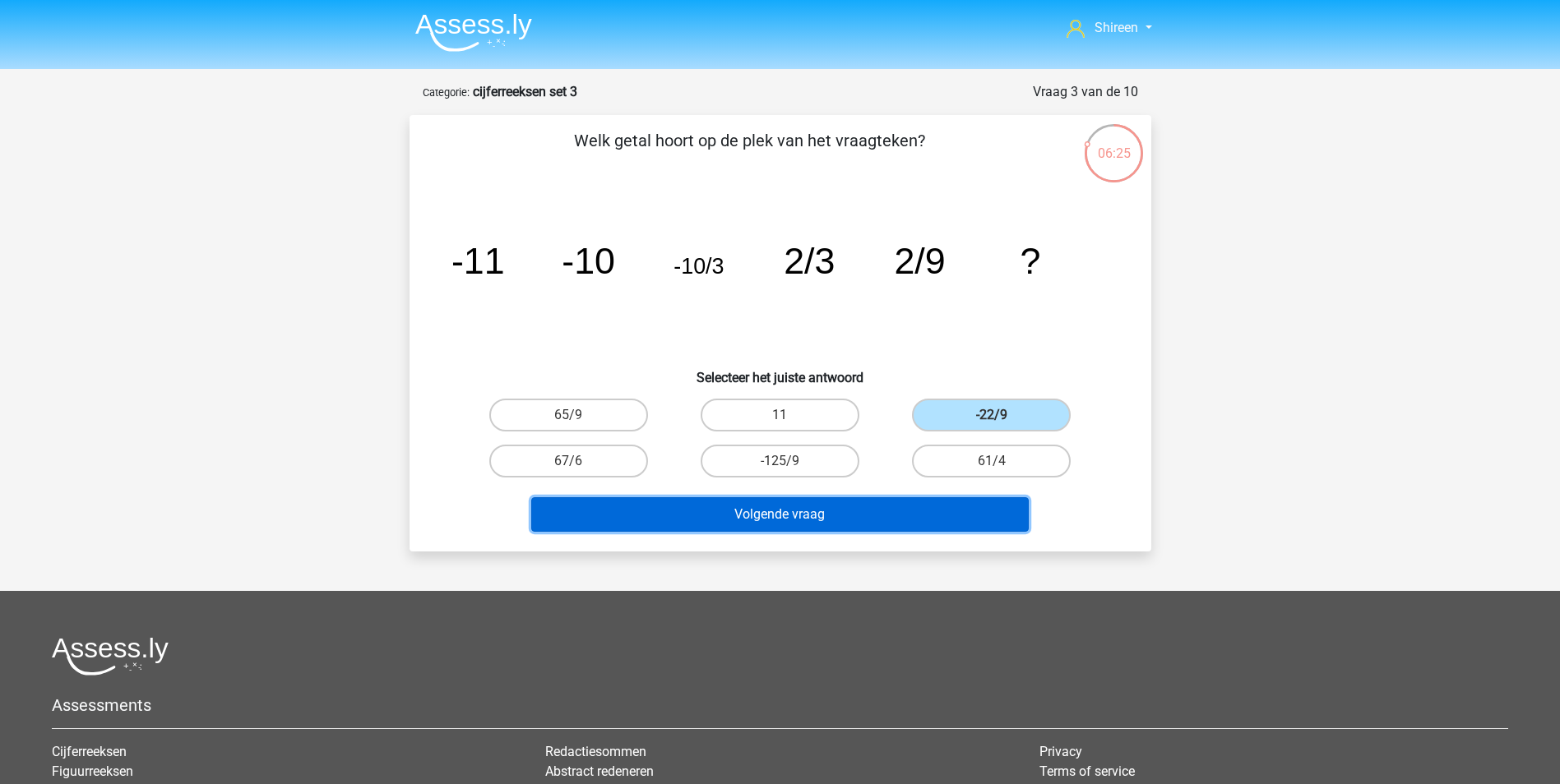
click at [849, 497] on button "Volgende vraag" at bounding box center [779, 514] width 498 height 34
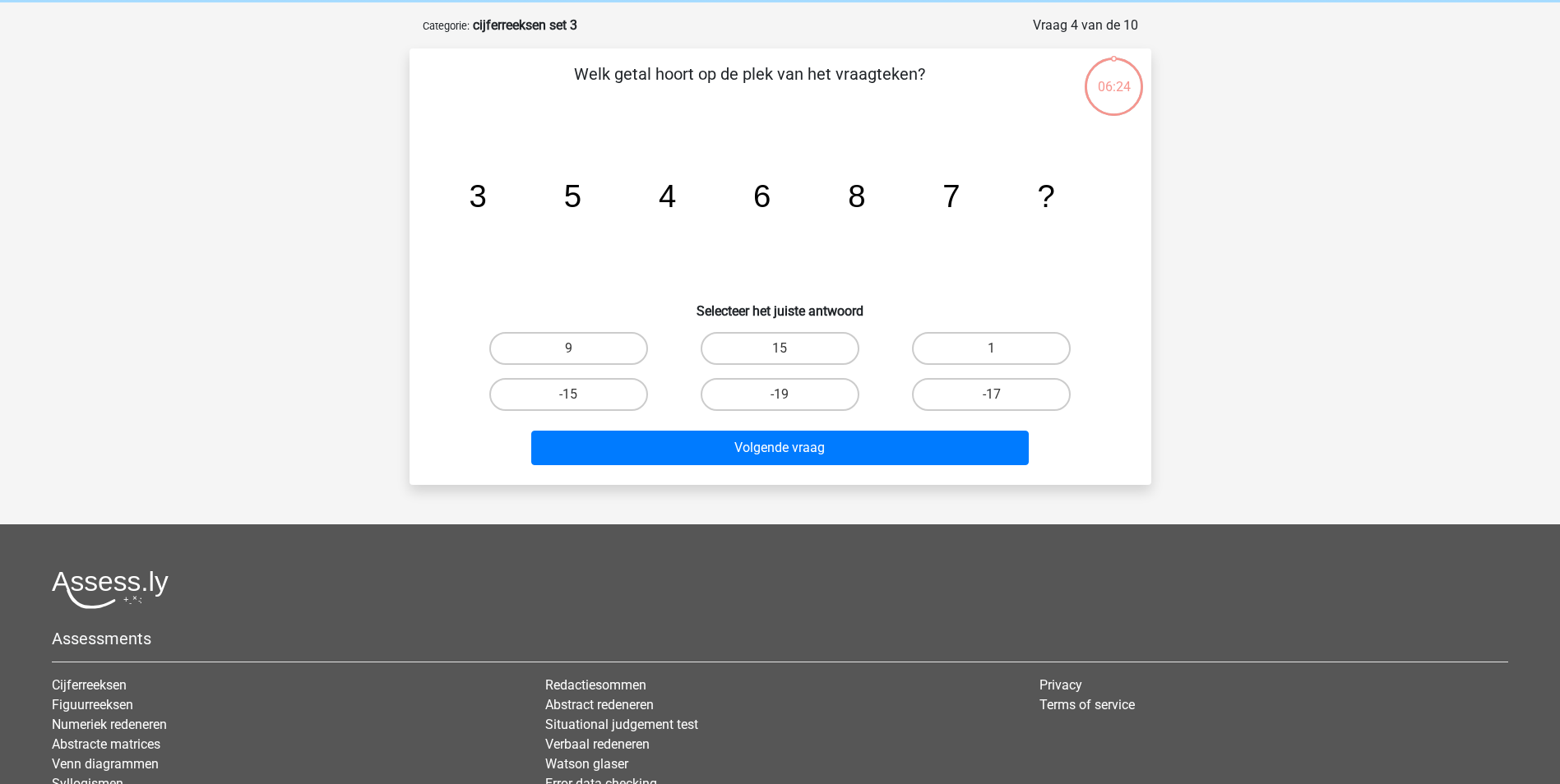
scroll to position [82, 0]
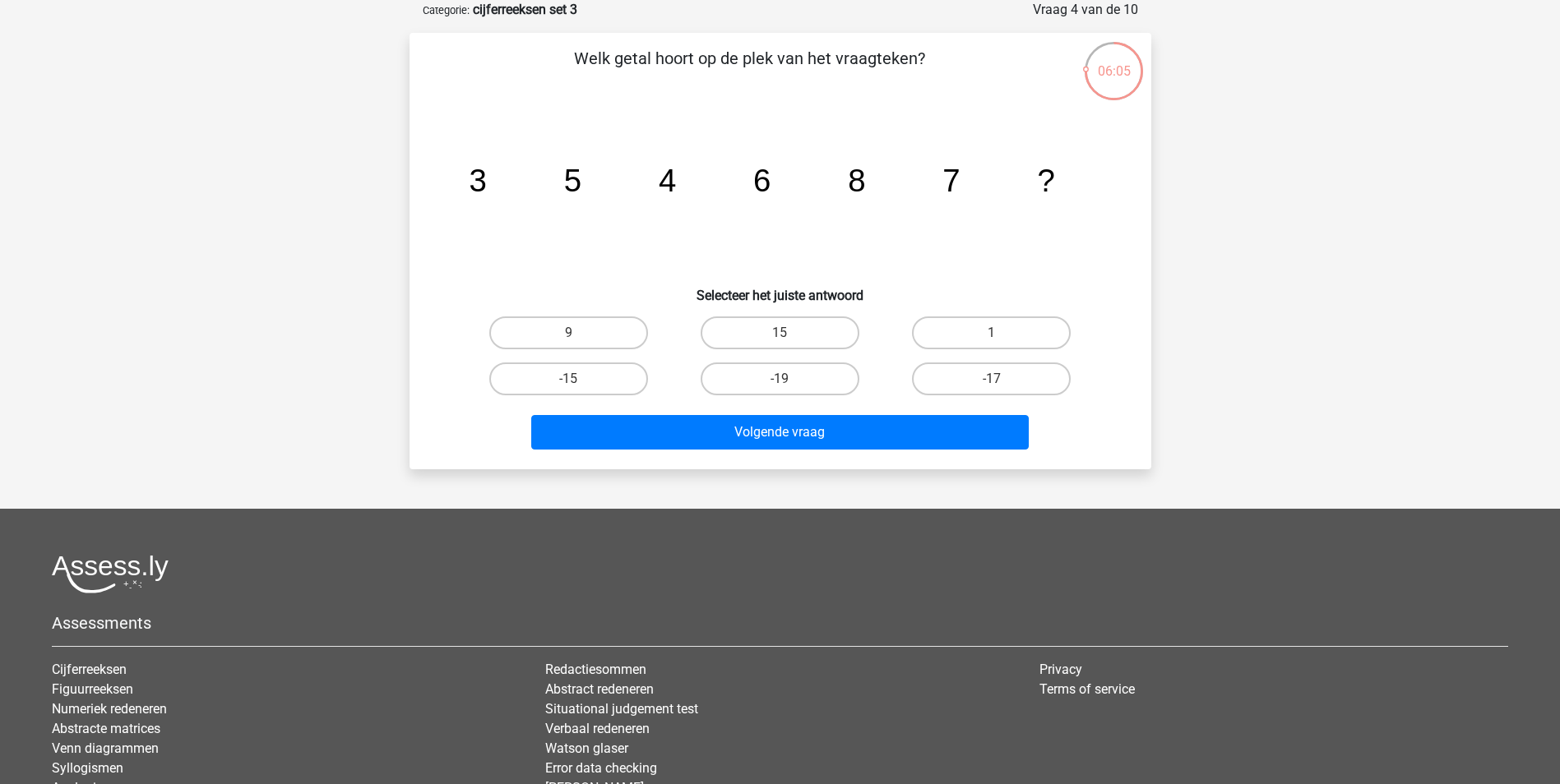
click at [571, 340] on input "9" at bounding box center [573, 338] width 11 height 11
radio input "true"
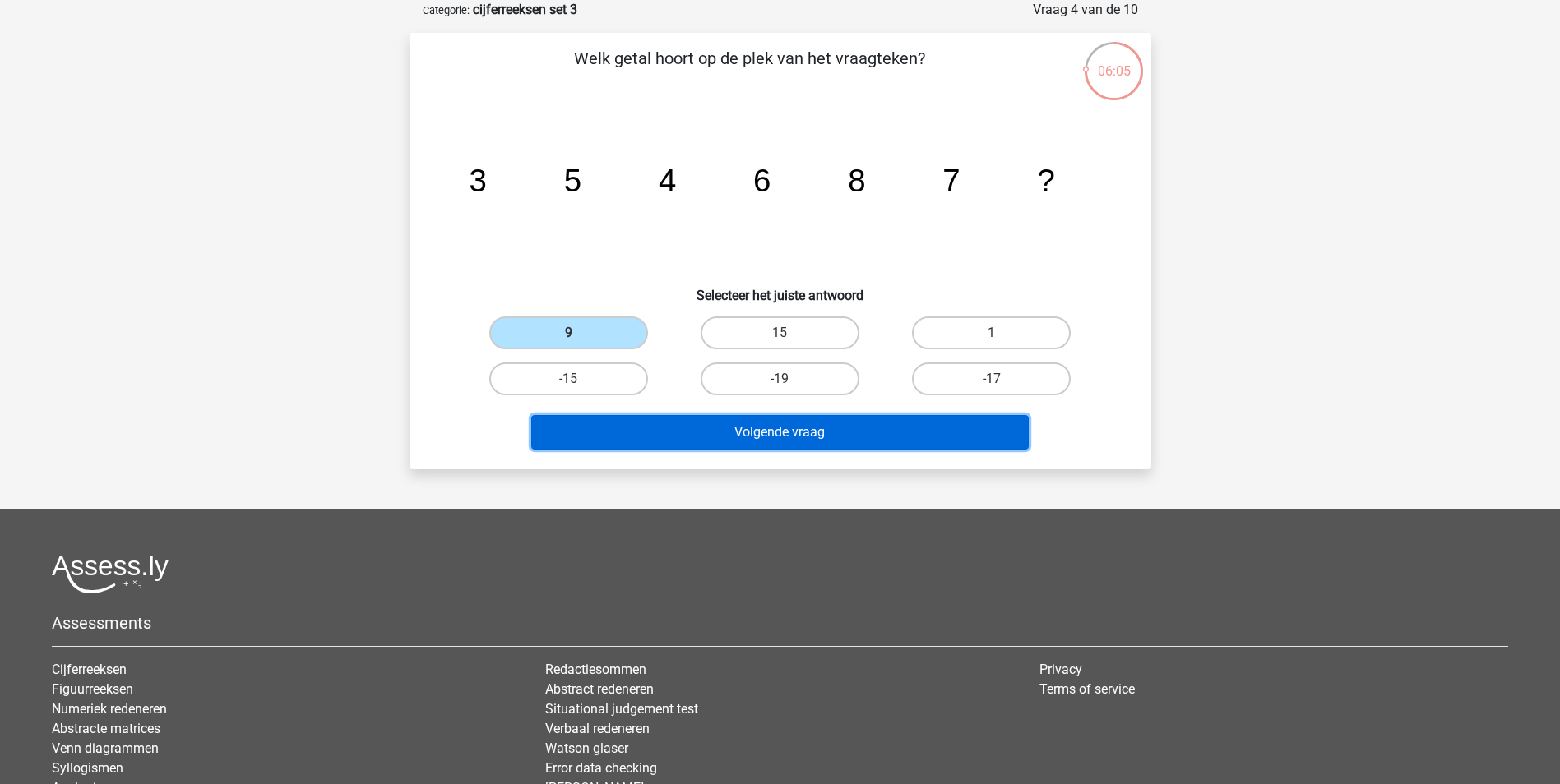
click at [818, 436] on button "Volgende vraag" at bounding box center [779, 432] width 498 height 34
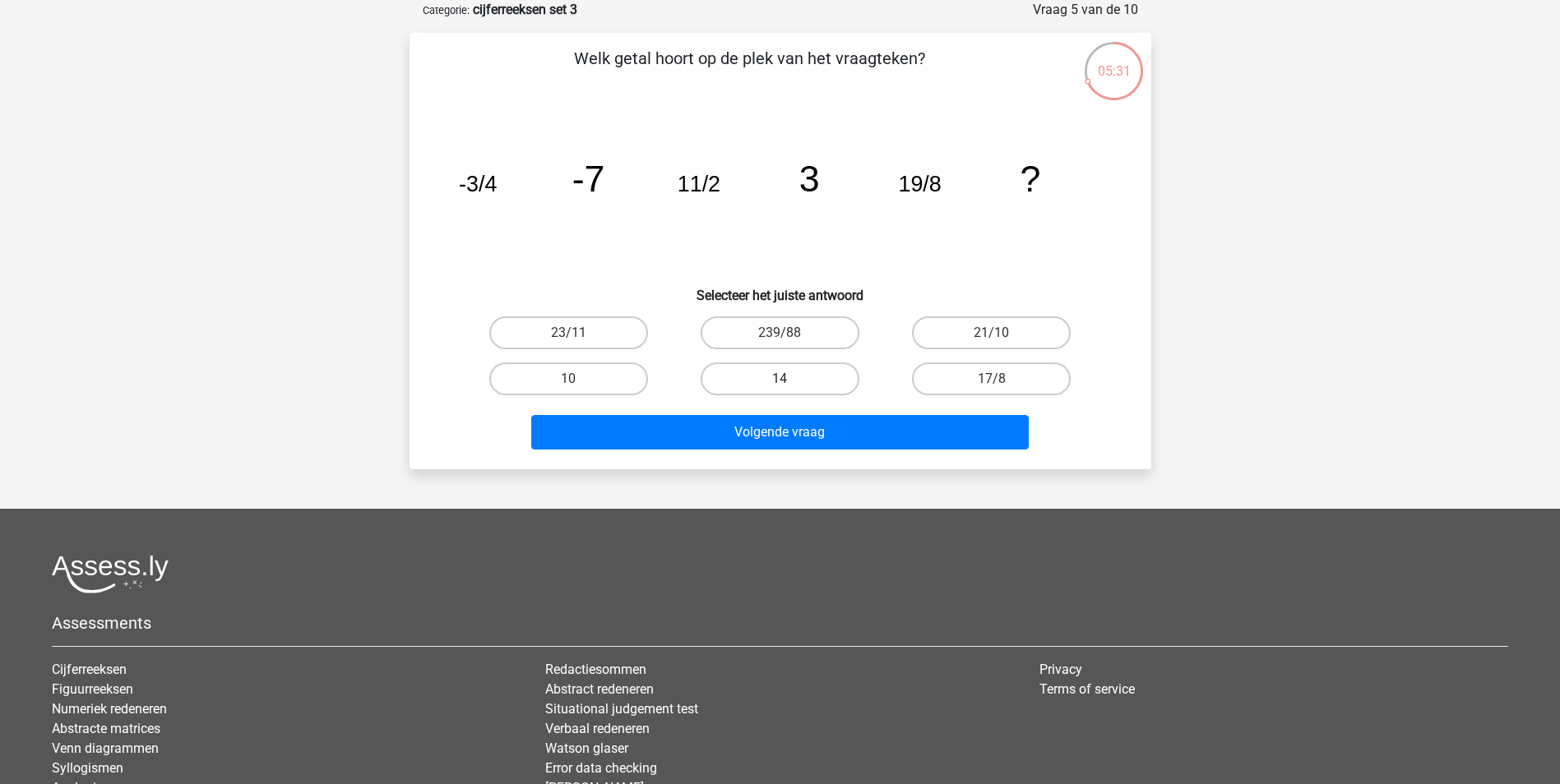
click at [748, 386] on label "14" at bounding box center [780, 378] width 158 height 32
click at [779, 386] on input "14" at bounding box center [784, 384] width 11 height 11
radio input "true"
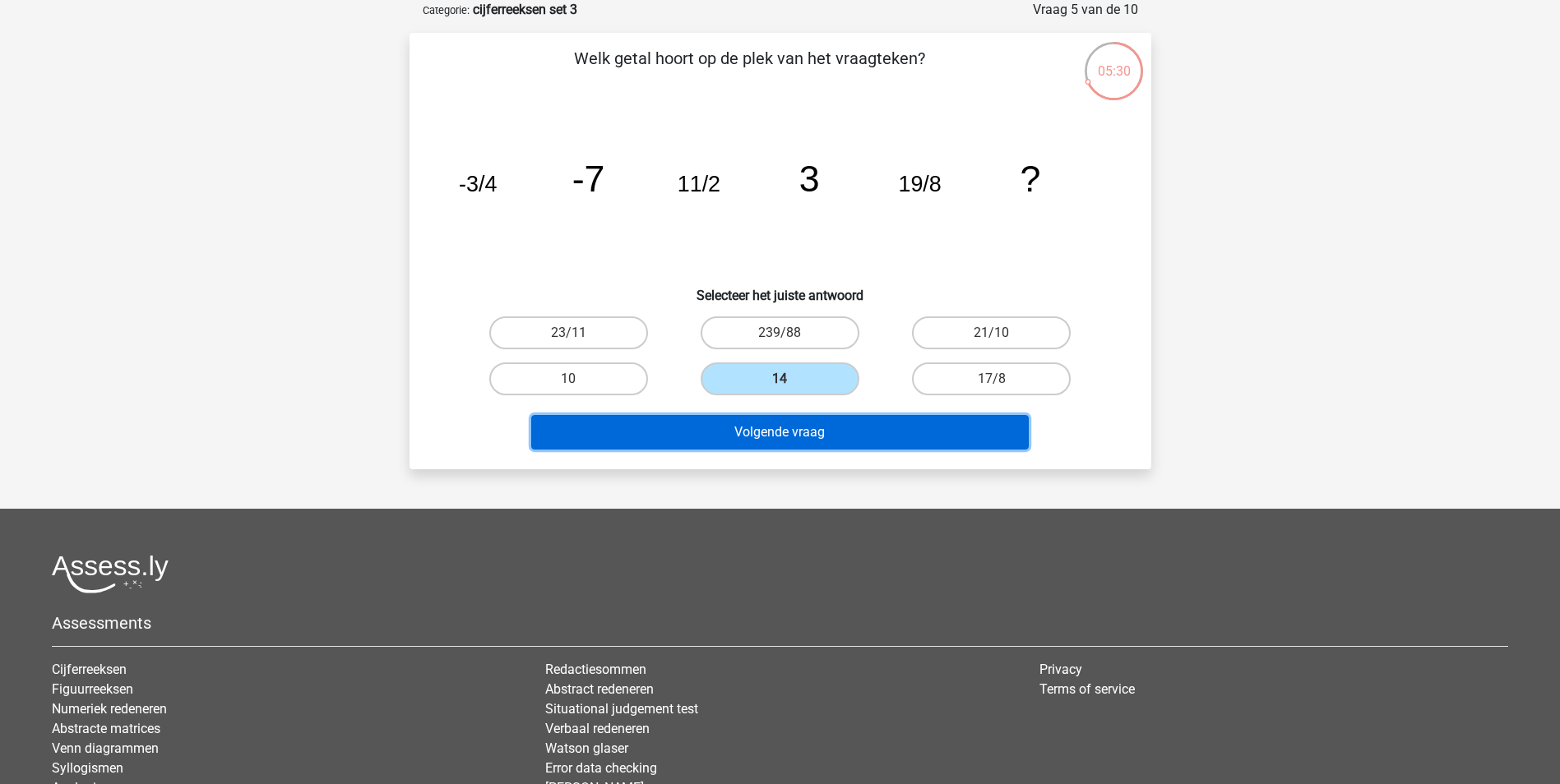
click at [804, 423] on button "Volgende vraag" at bounding box center [779, 432] width 498 height 34
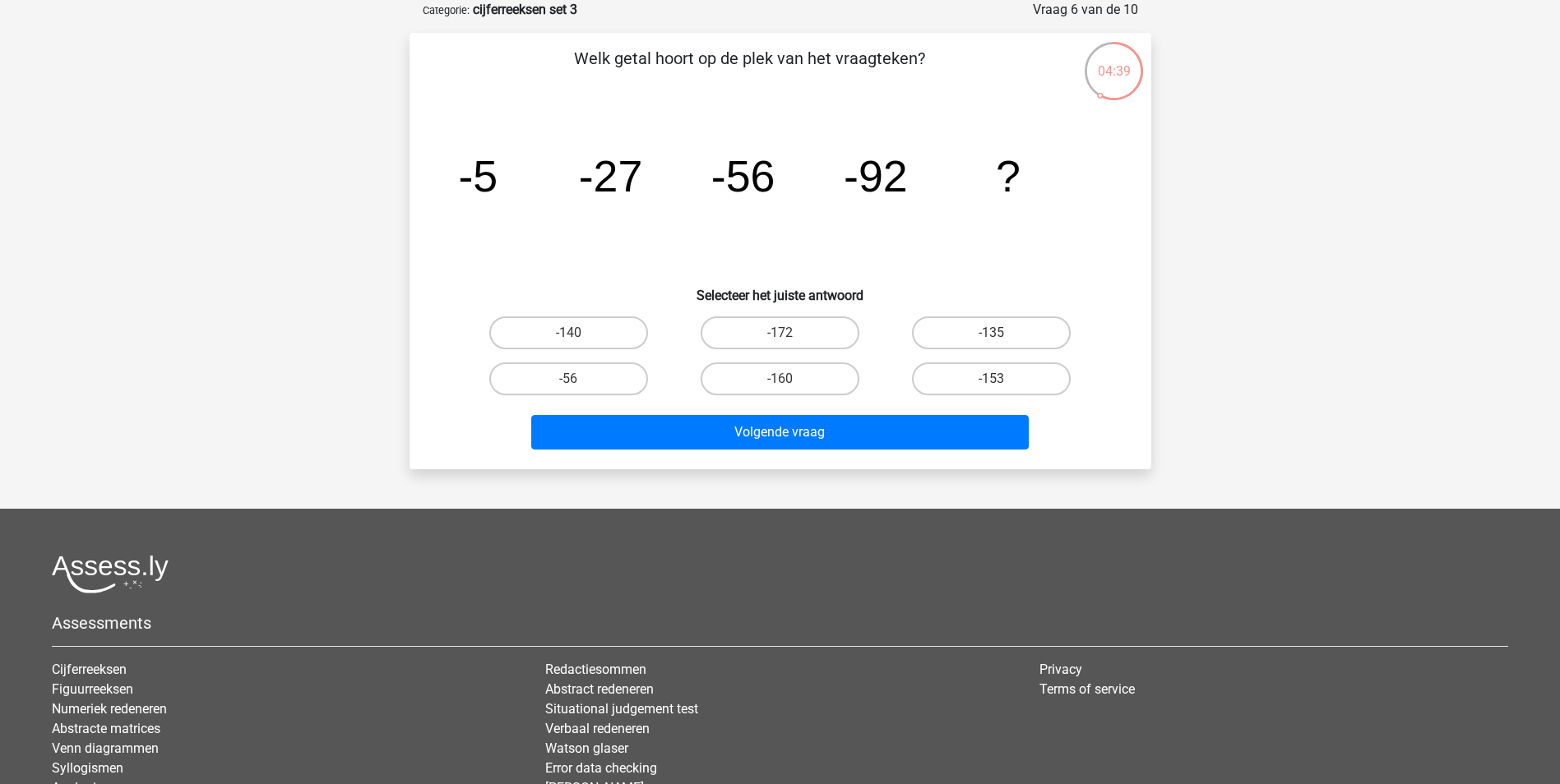
click at [998, 336] on input "-135" at bounding box center [997, 338] width 11 height 11
radio input "true"
click at [992, 377] on label "-153" at bounding box center [991, 378] width 158 height 32
click at [992, 379] on input "-153" at bounding box center [997, 384] width 11 height 11
radio input "true"
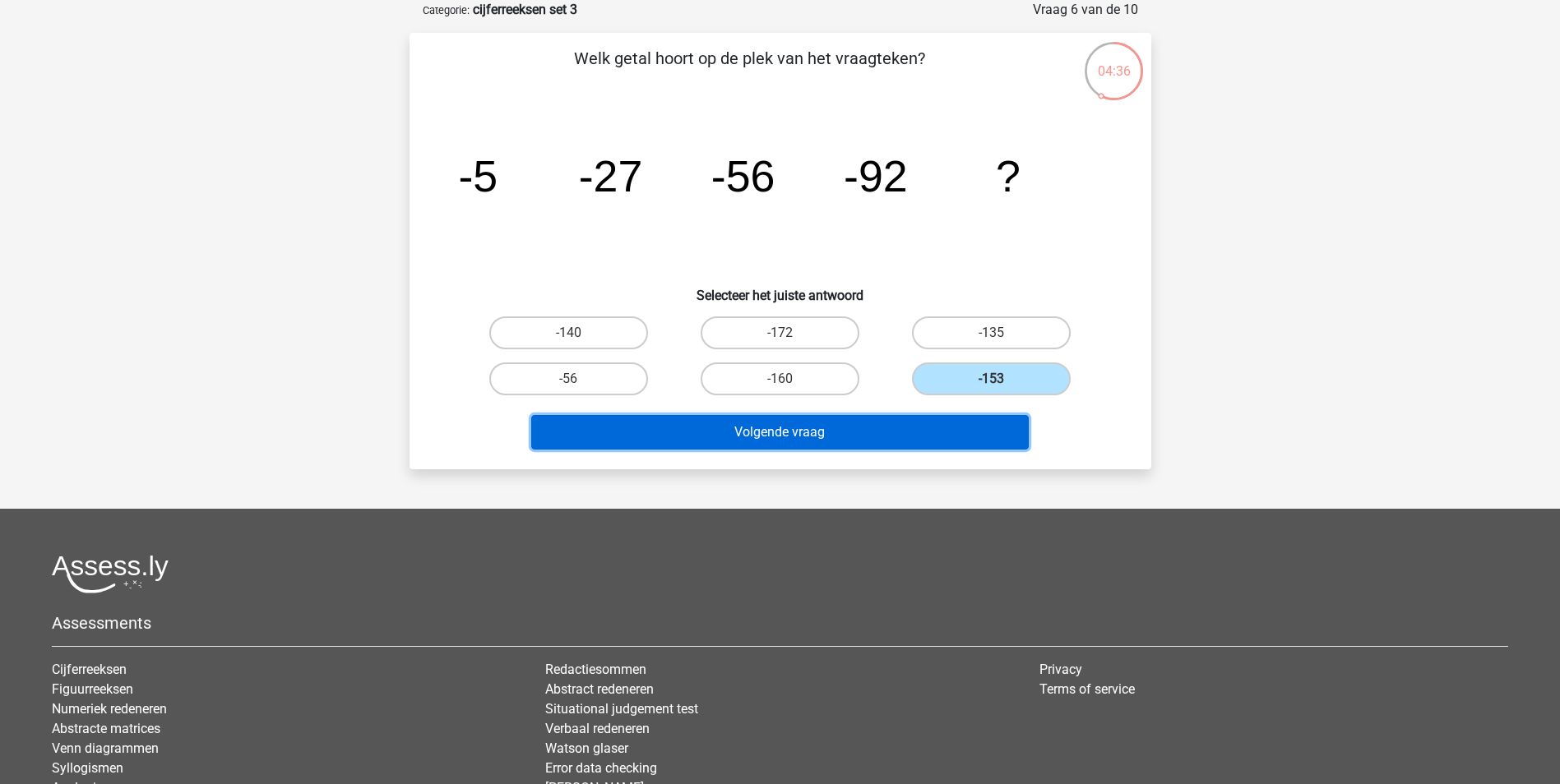
click at [883, 442] on button "Volgende vraag" at bounding box center [779, 432] width 498 height 34
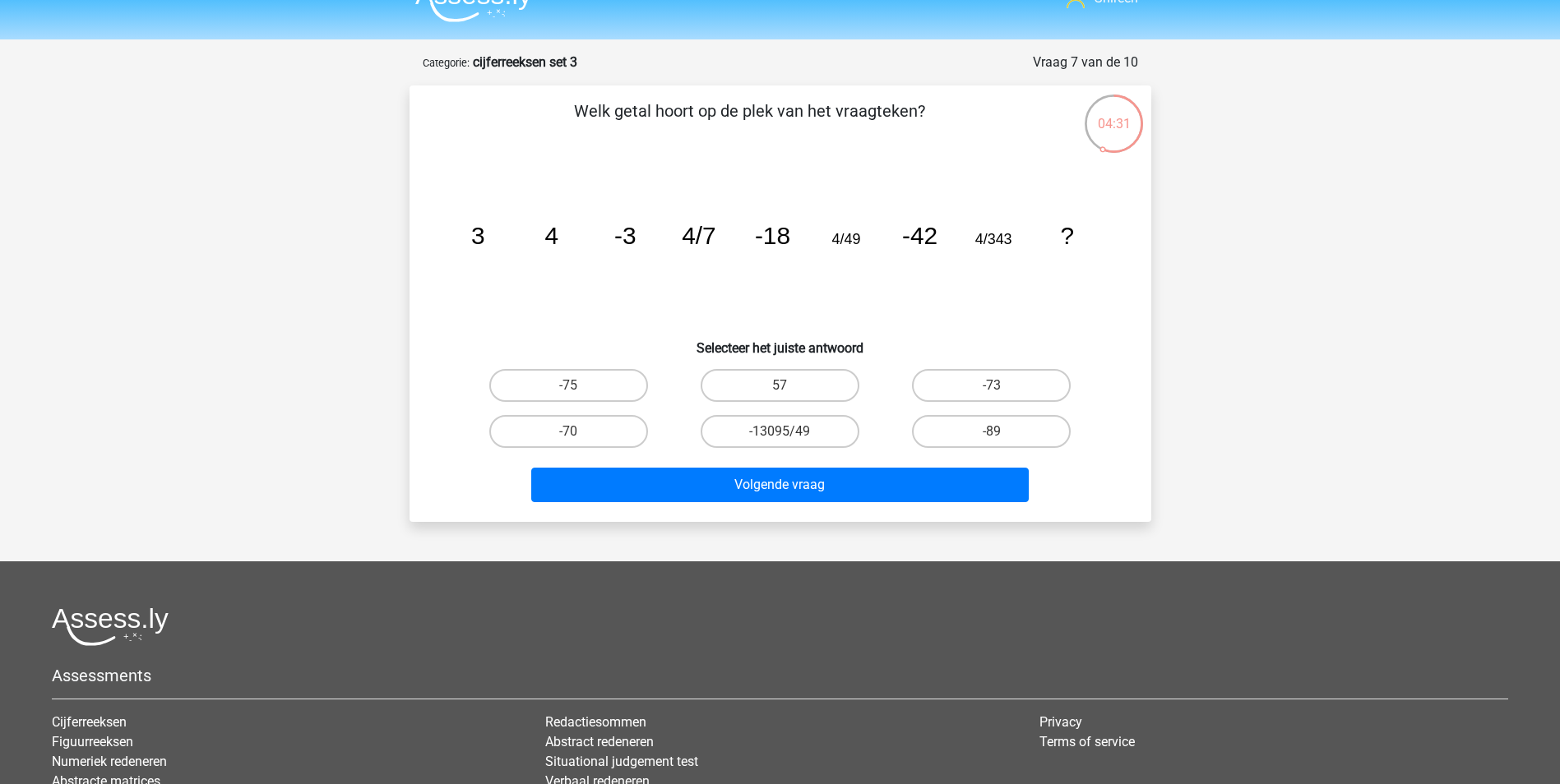
scroll to position [0, 0]
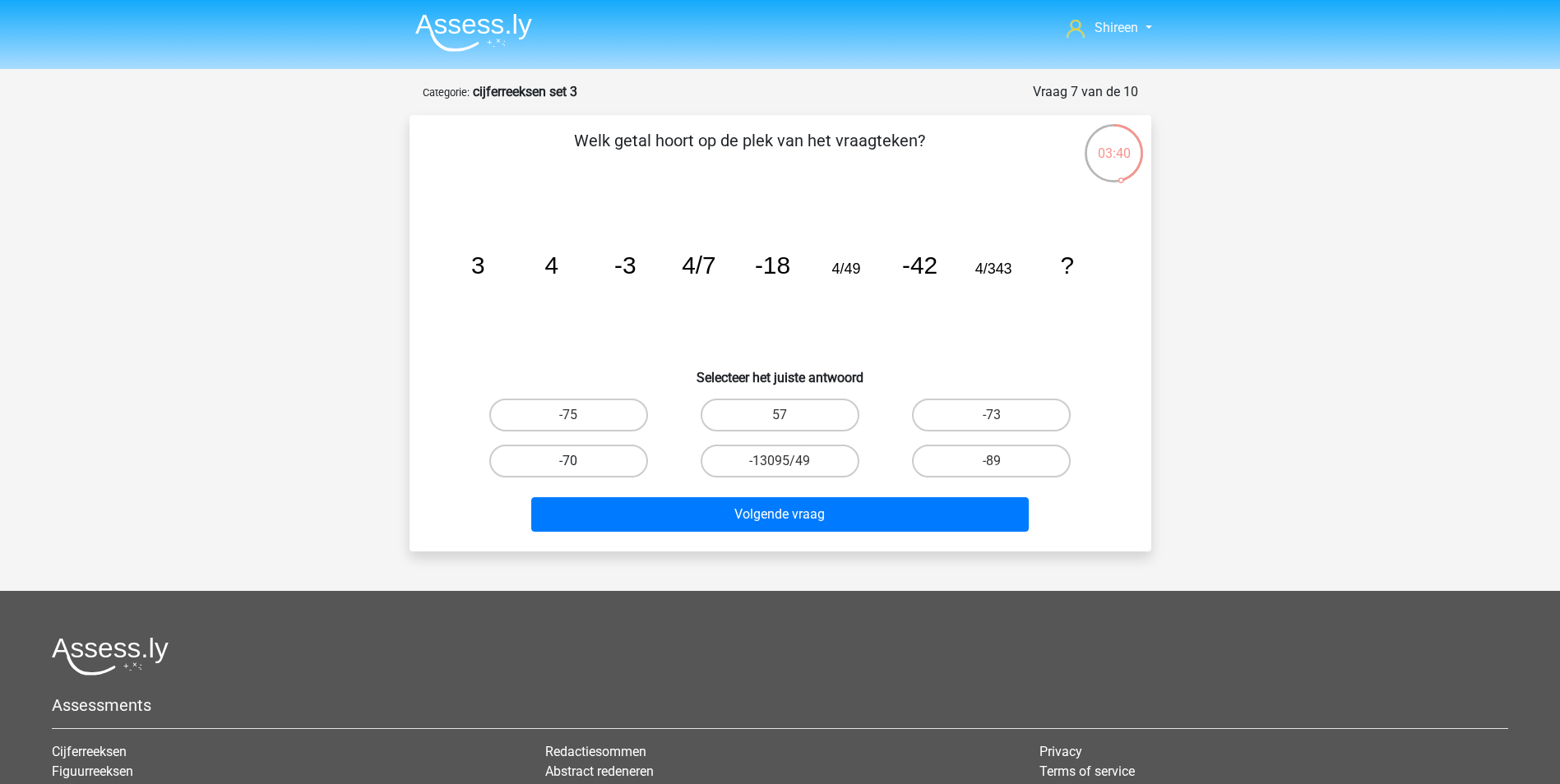
click at [617, 460] on label "-70" at bounding box center [568, 461] width 158 height 32
click at [579, 462] on input "-70" at bounding box center [573, 467] width 11 height 11
radio input "true"
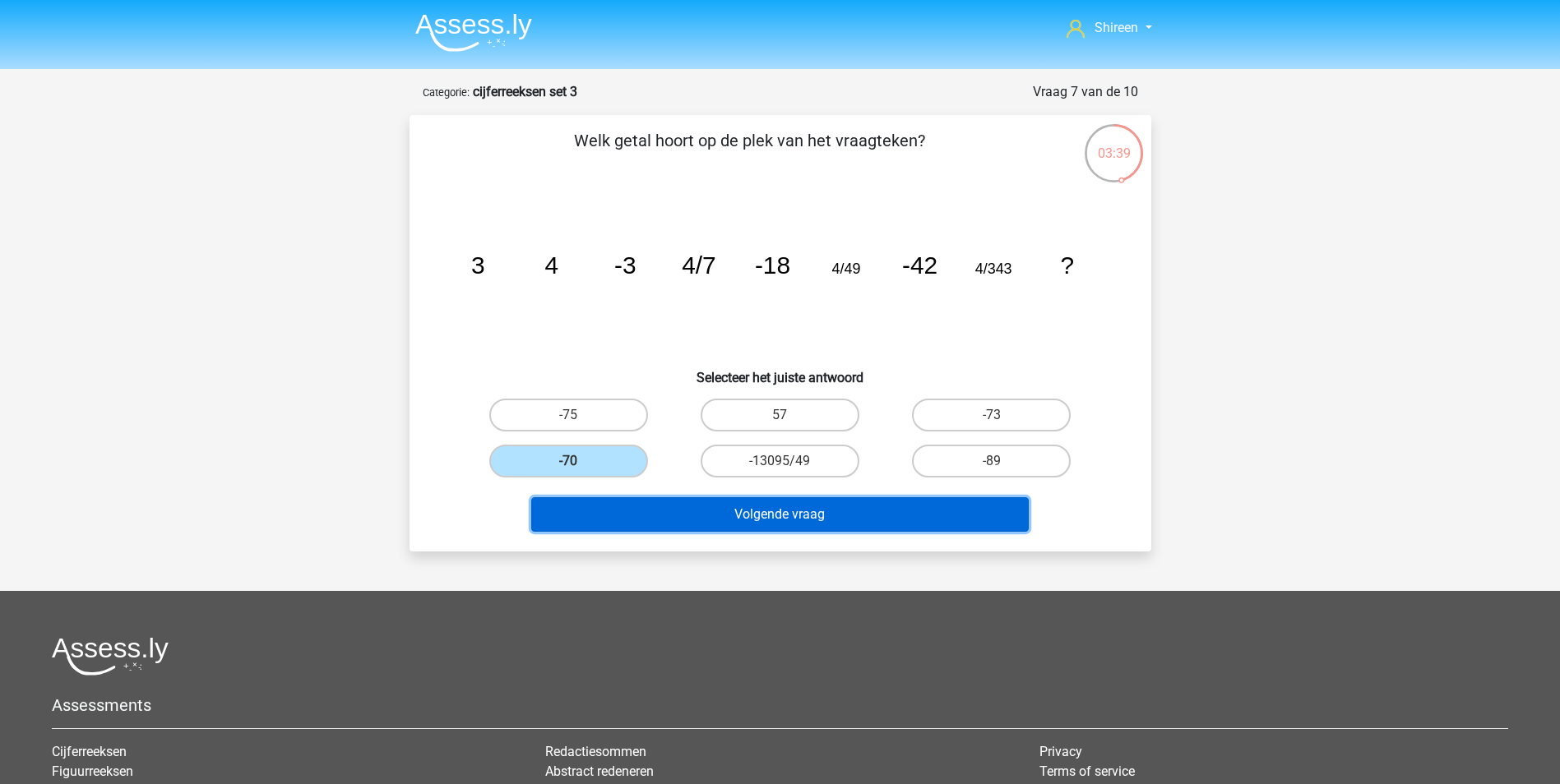
click at [864, 499] on button "Volgende vraag" at bounding box center [779, 514] width 498 height 34
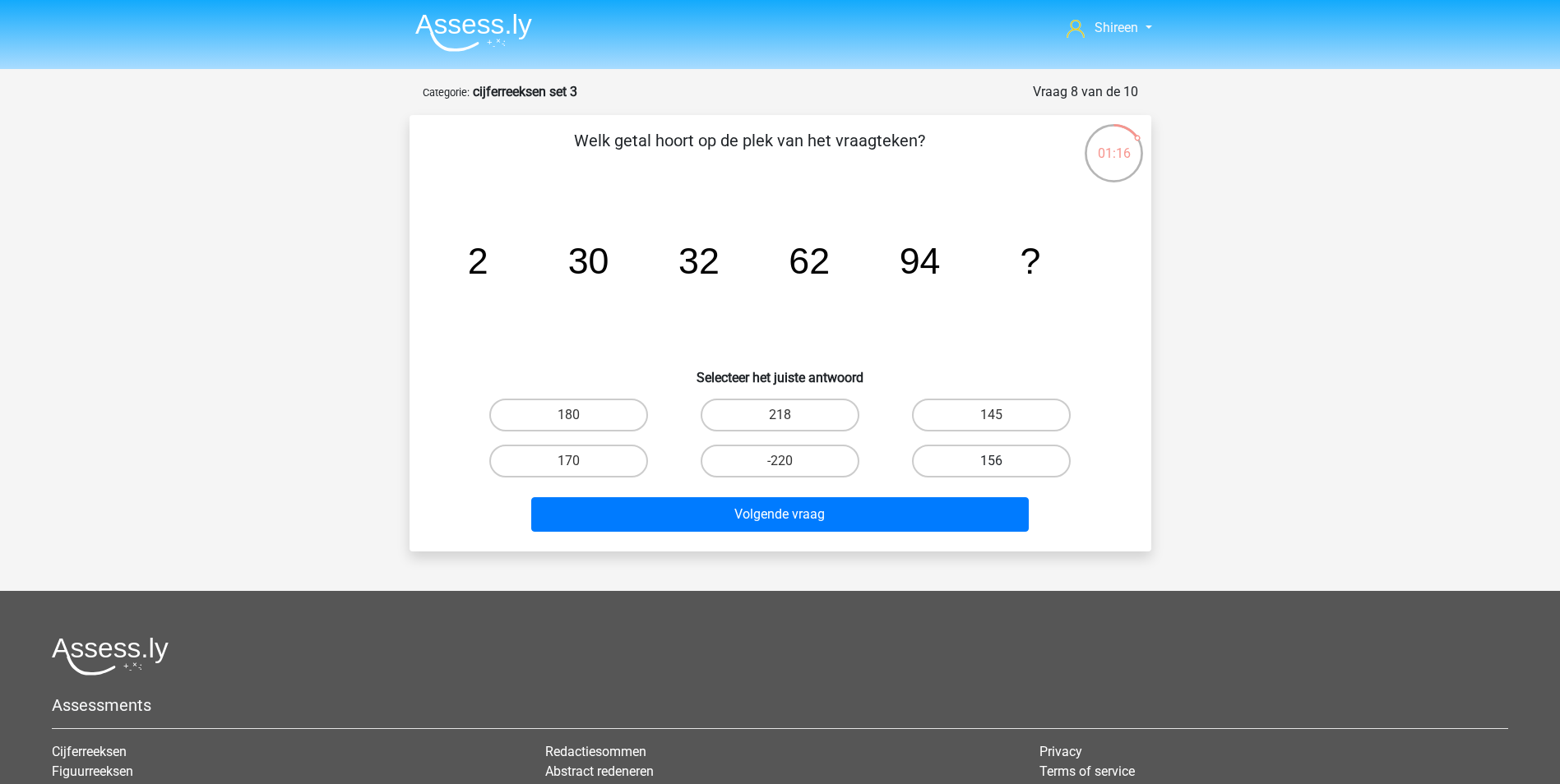
click at [1026, 461] on label "156" at bounding box center [991, 461] width 158 height 32
click at [1002, 462] on input "156" at bounding box center [997, 467] width 11 height 11
radio input "true"
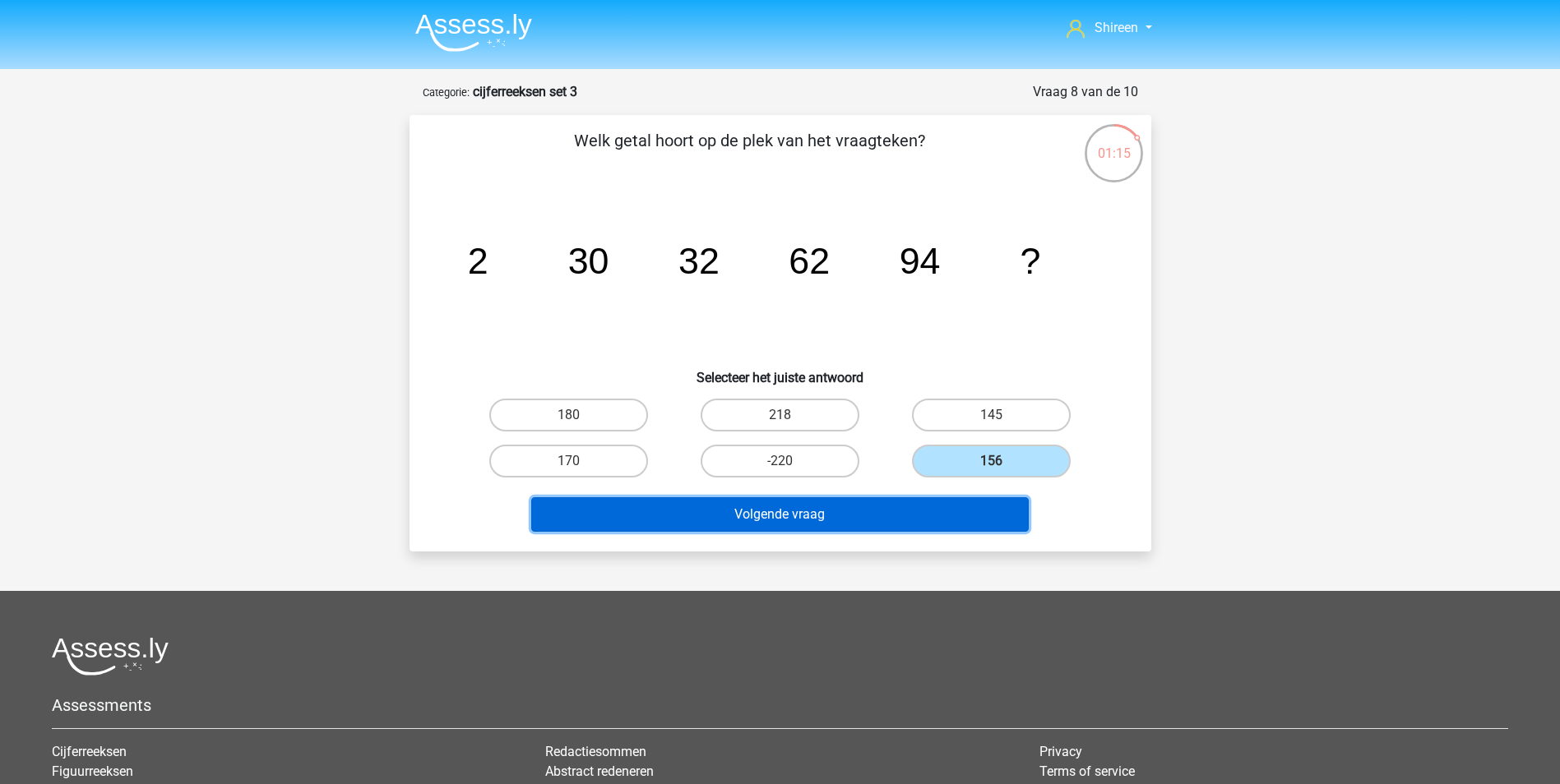
click at [927, 517] on button "Volgende vraag" at bounding box center [779, 514] width 498 height 34
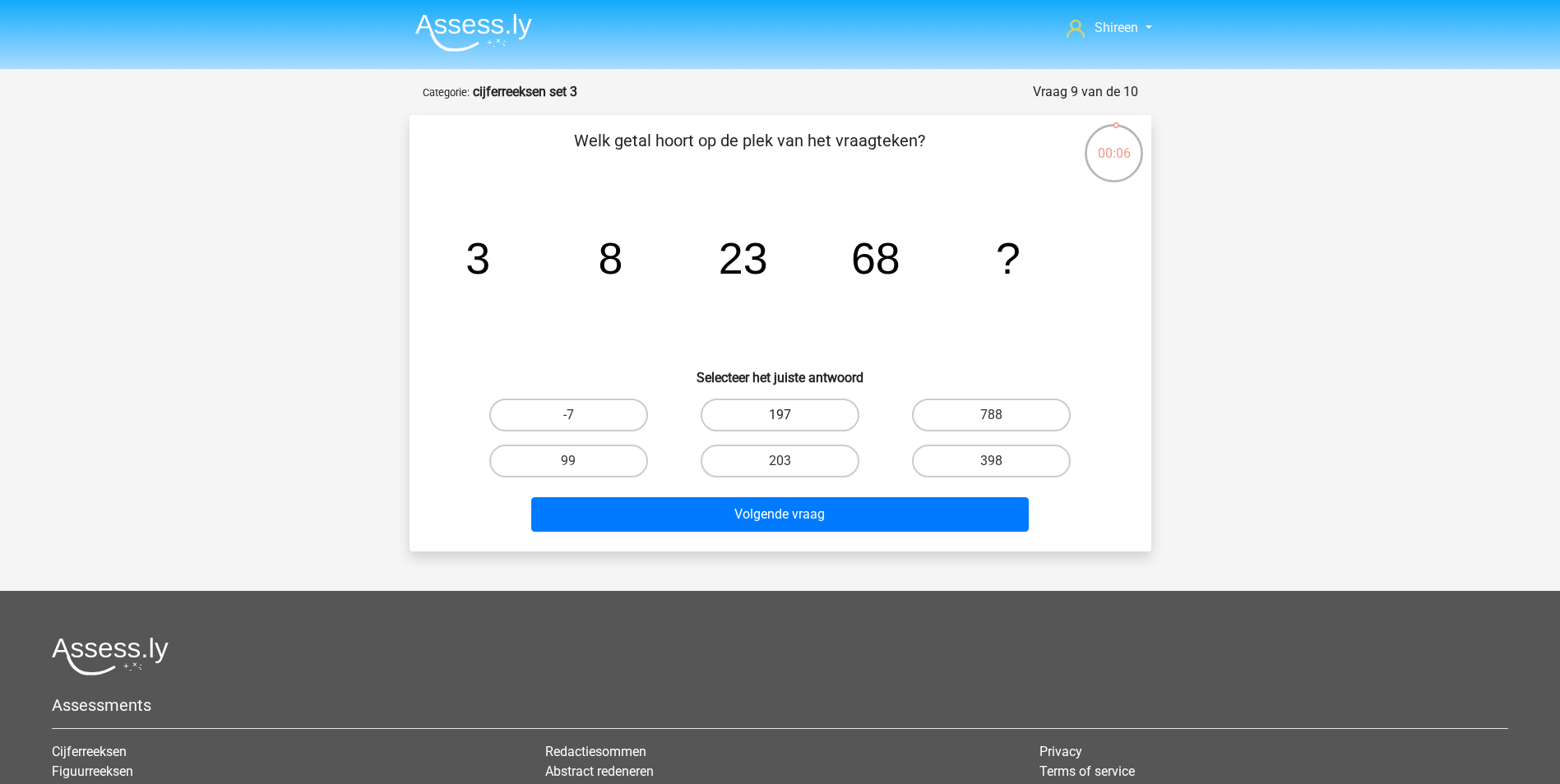
click at [828, 407] on label "197" at bounding box center [780, 415] width 158 height 32
click at [790, 415] on input "197" at bounding box center [784, 420] width 11 height 11
radio input "true"
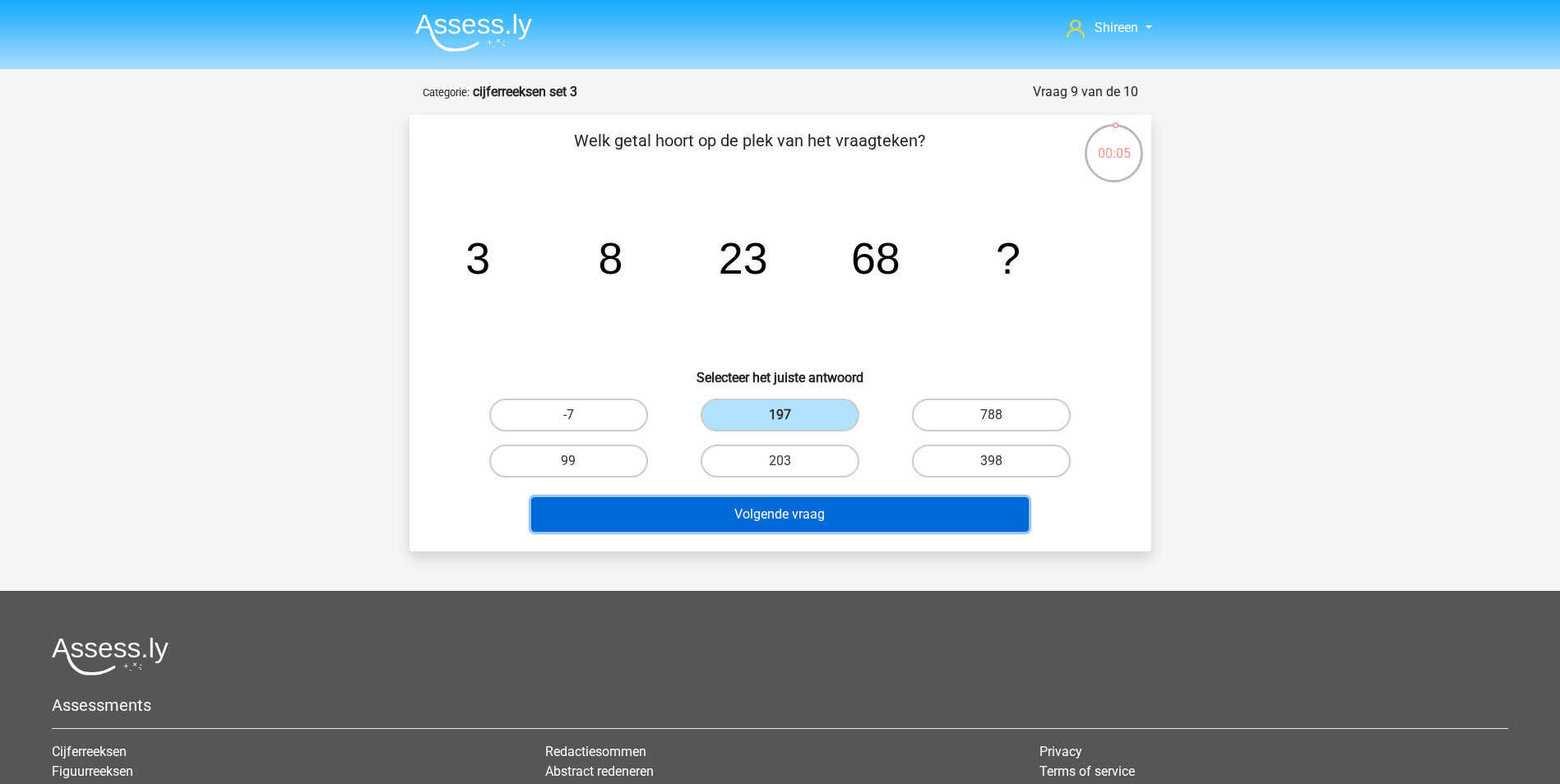
click at [846, 522] on button "Volgende vraag" at bounding box center [779, 514] width 498 height 34
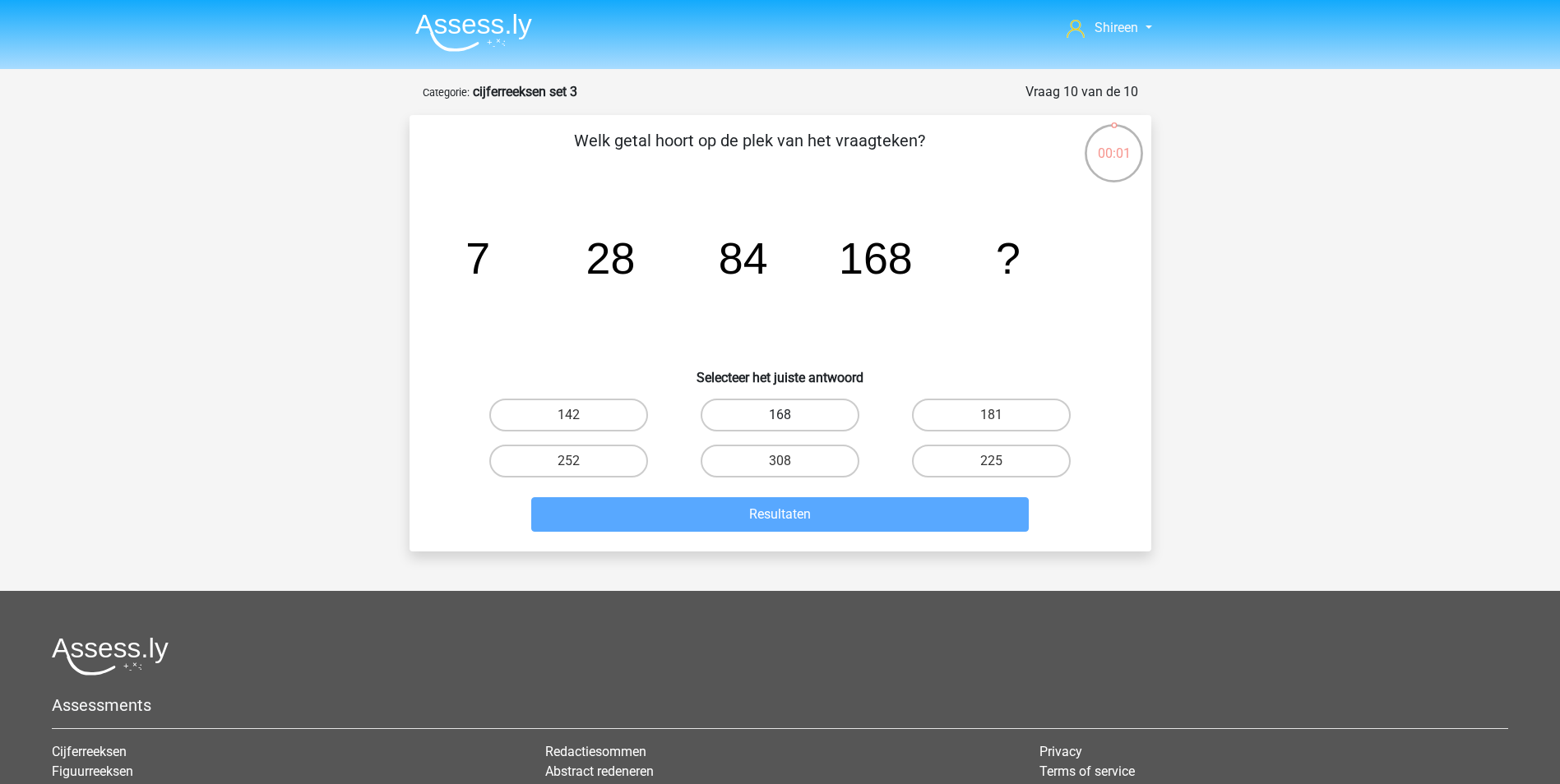
click at [819, 408] on label "168" at bounding box center [780, 415] width 158 height 32
click at [790, 415] on input "168" at bounding box center [784, 420] width 11 height 11
radio input "true"
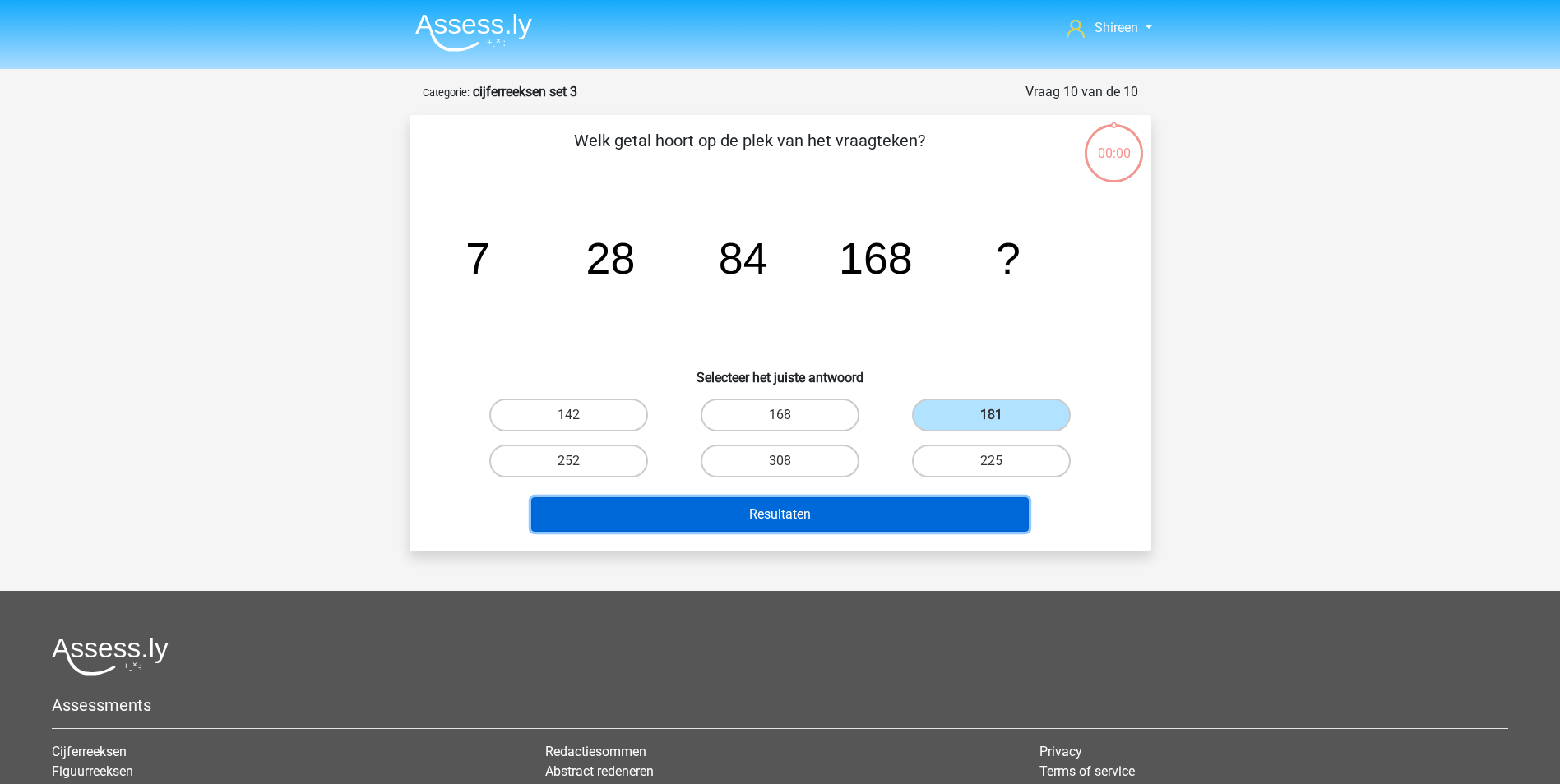
click at [898, 508] on button "Resultaten" at bounding box center [779, 514] width 498 height 34
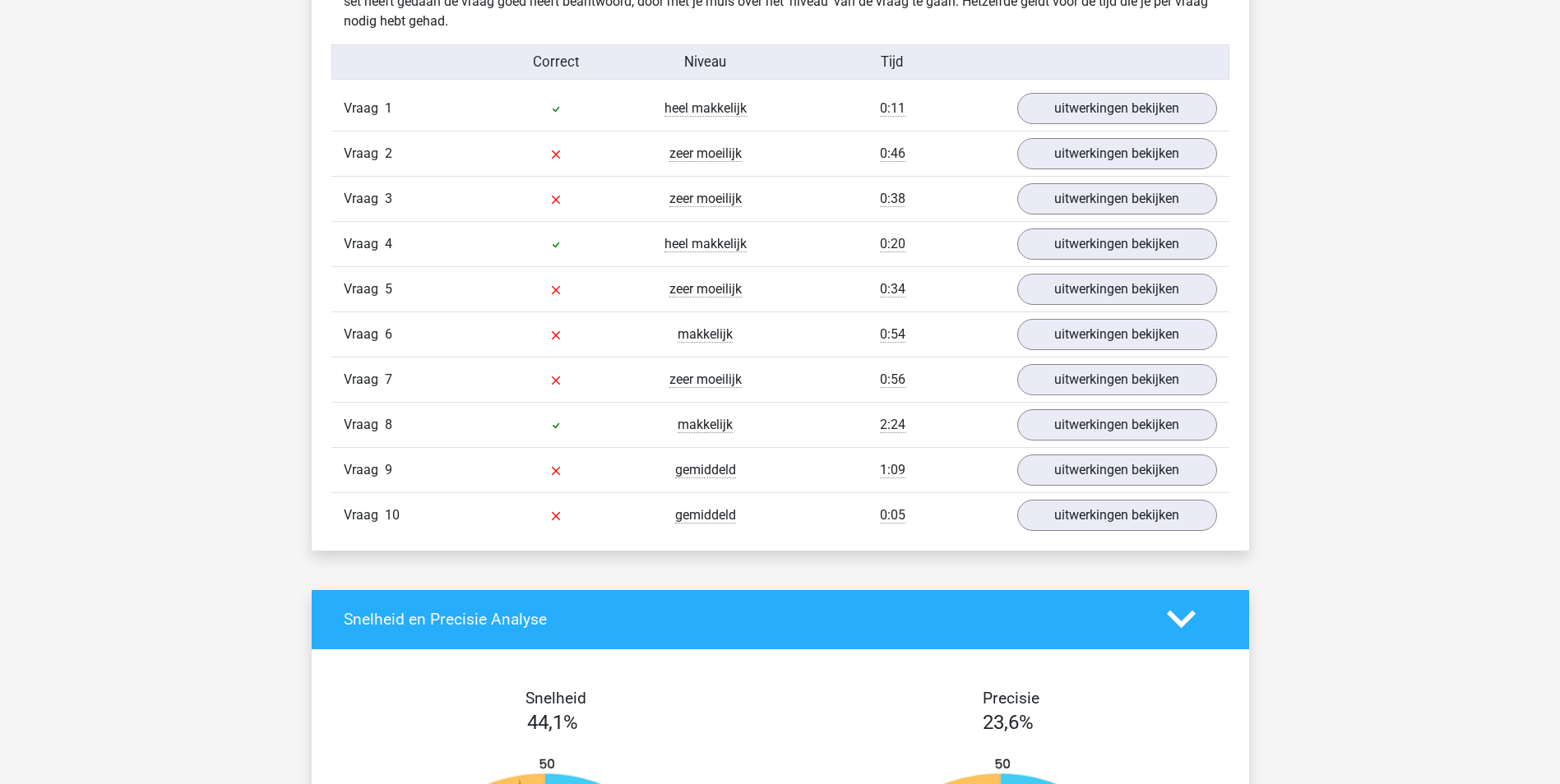
scroll to position [904, 0]
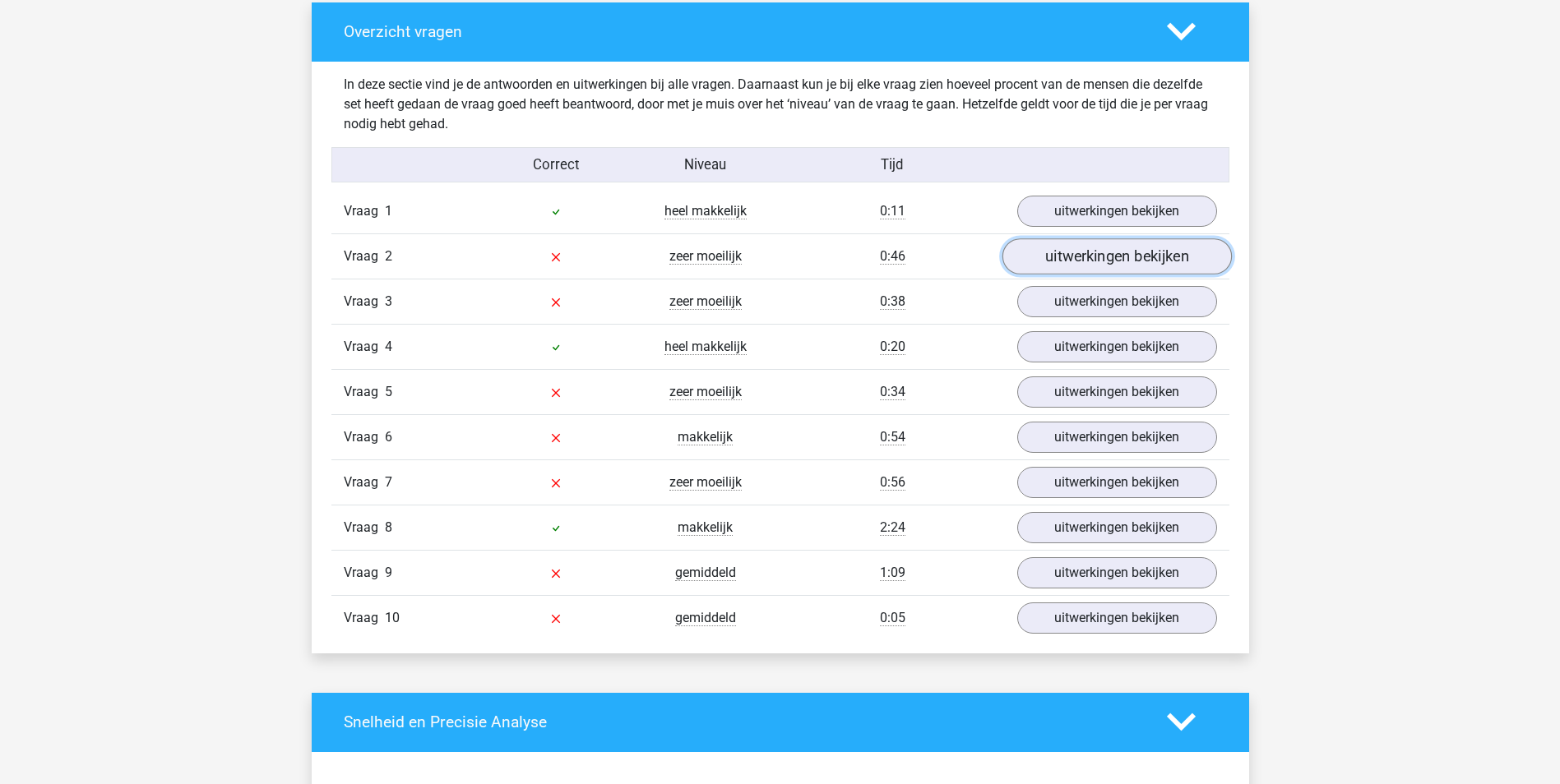
click at [1090, 251] on link "uitwerkingen bekijken" at bounding box center [1116, 256] width 229 height 36
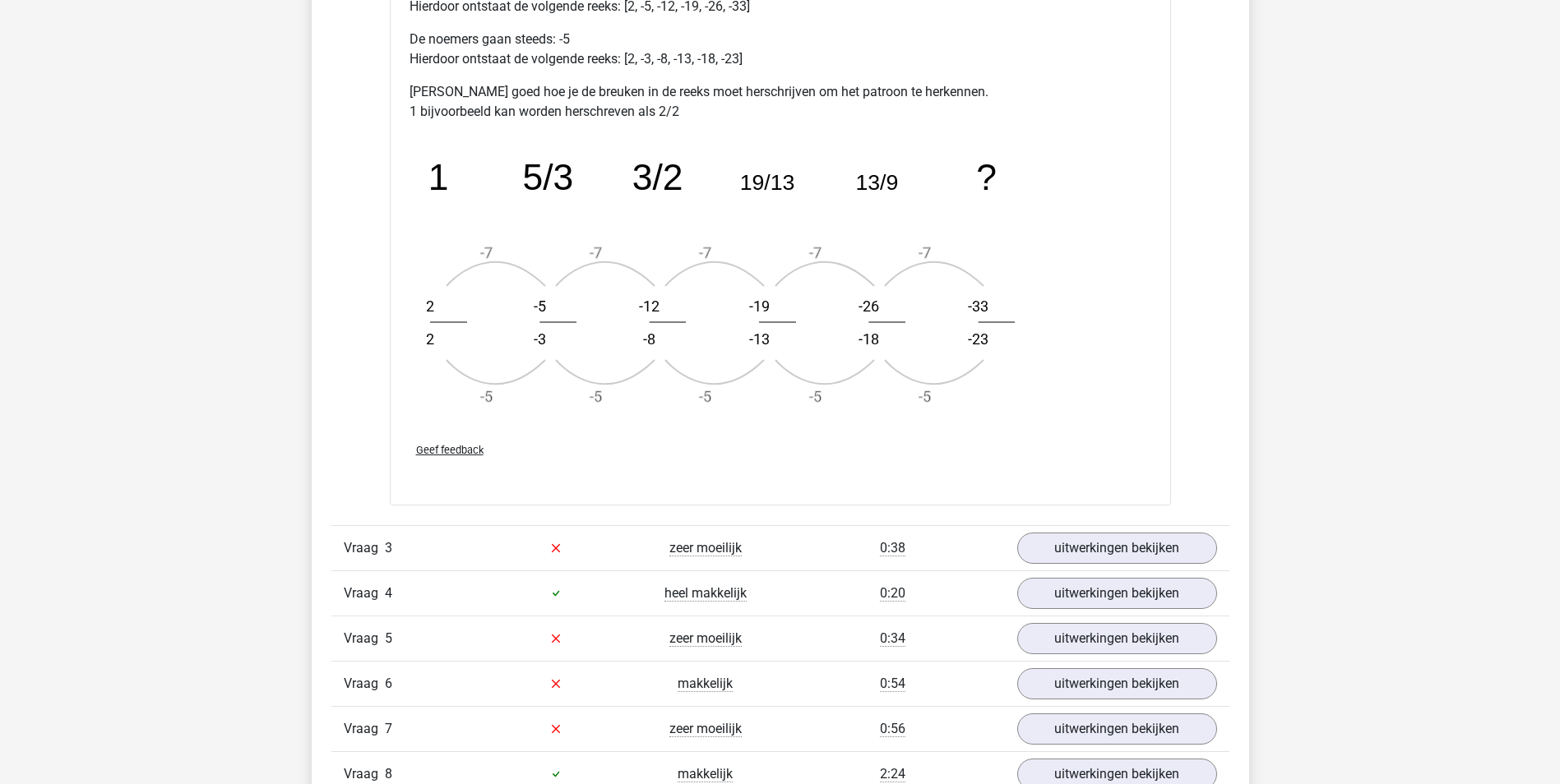
scroll to position [1809, 0]
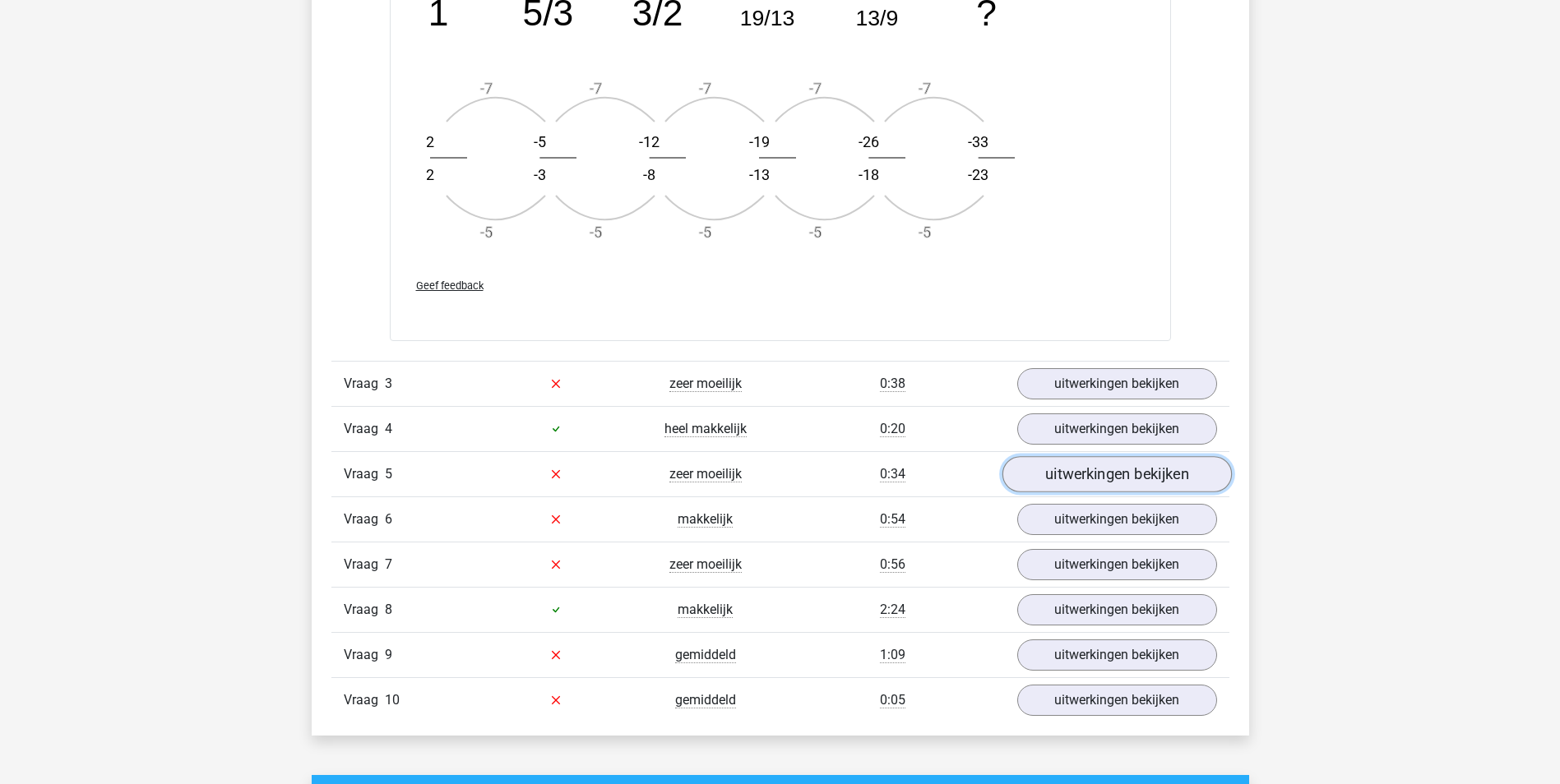
click at [1091, 488] on link "uitwerkingen bekijken" at bounding box center [1116, 474] width 229 height 36
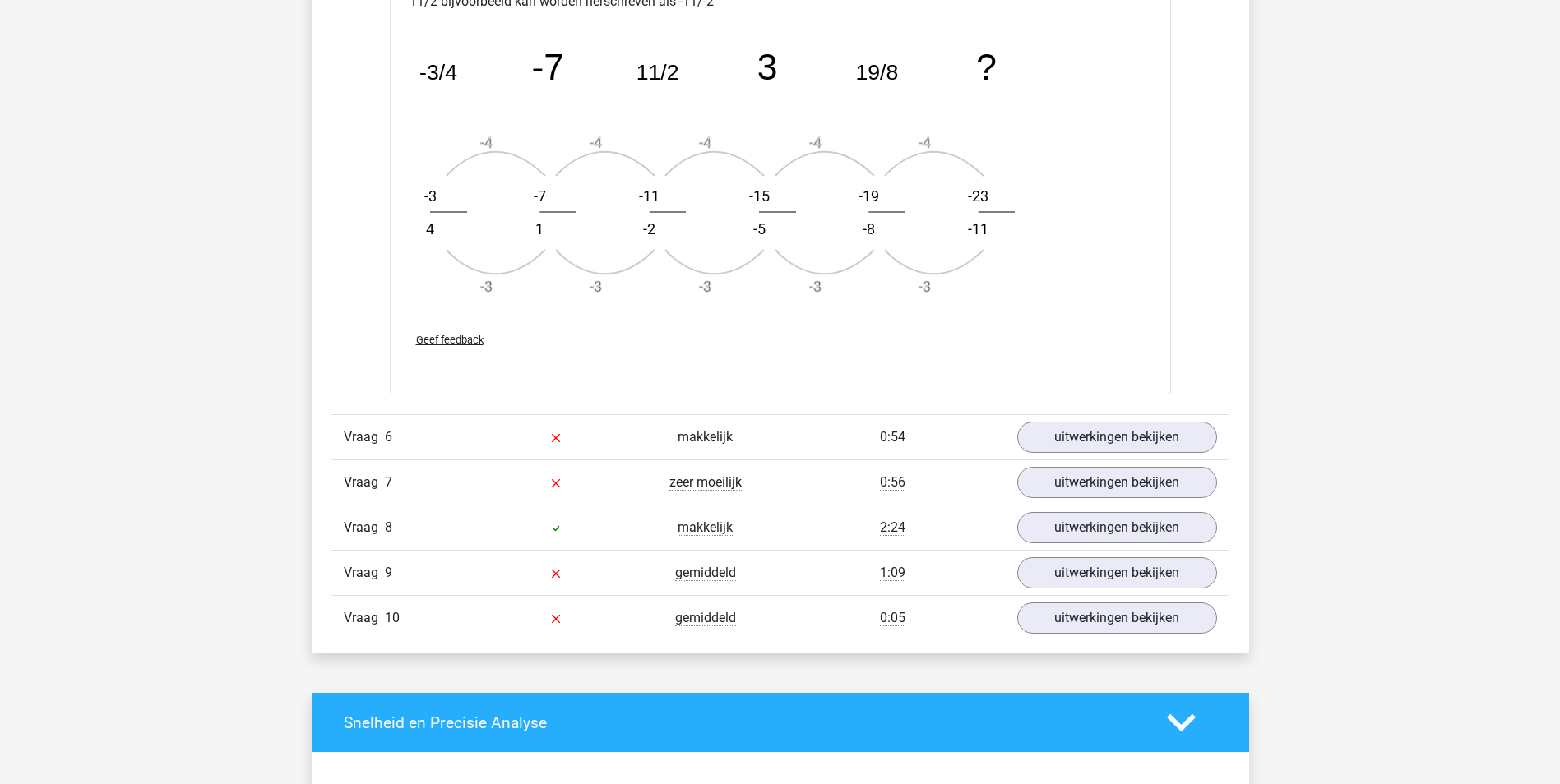
scroll to position [2878, 0]
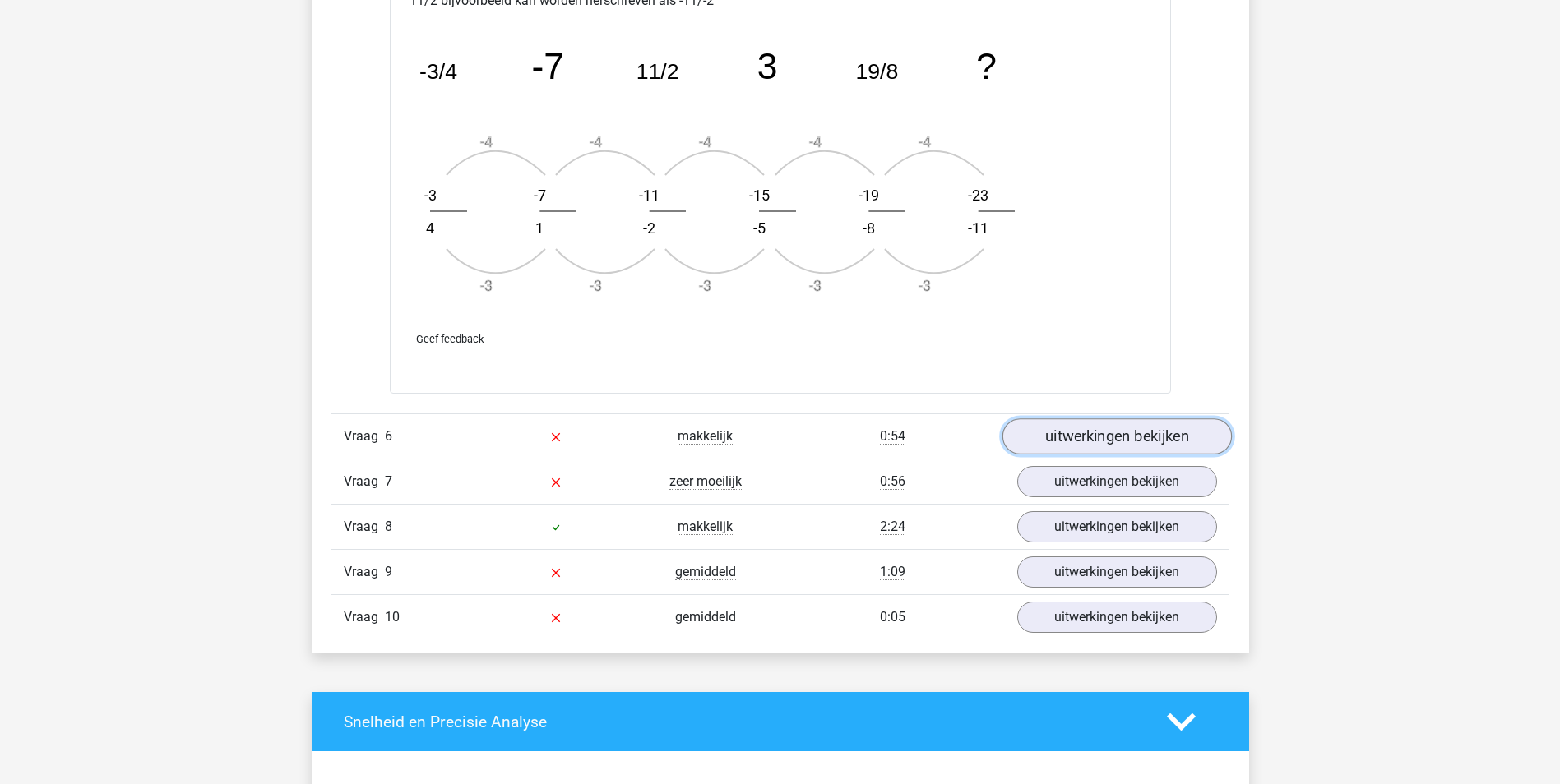
click at [1110, 447] on link "uitwerkingen bekijken" at bounding box center [1116, 436] width 229 height 36
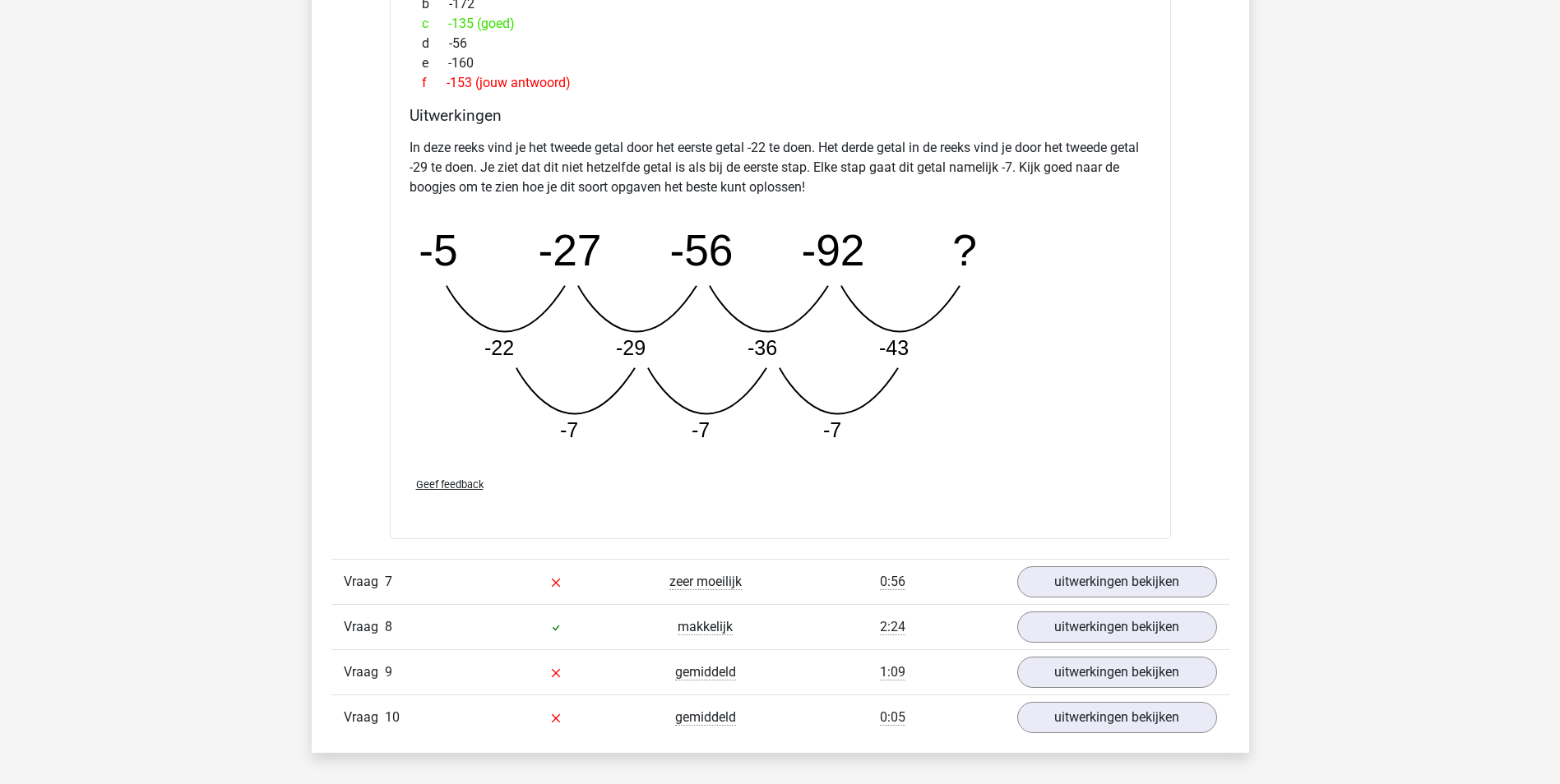
scroll to position [3782, 0]
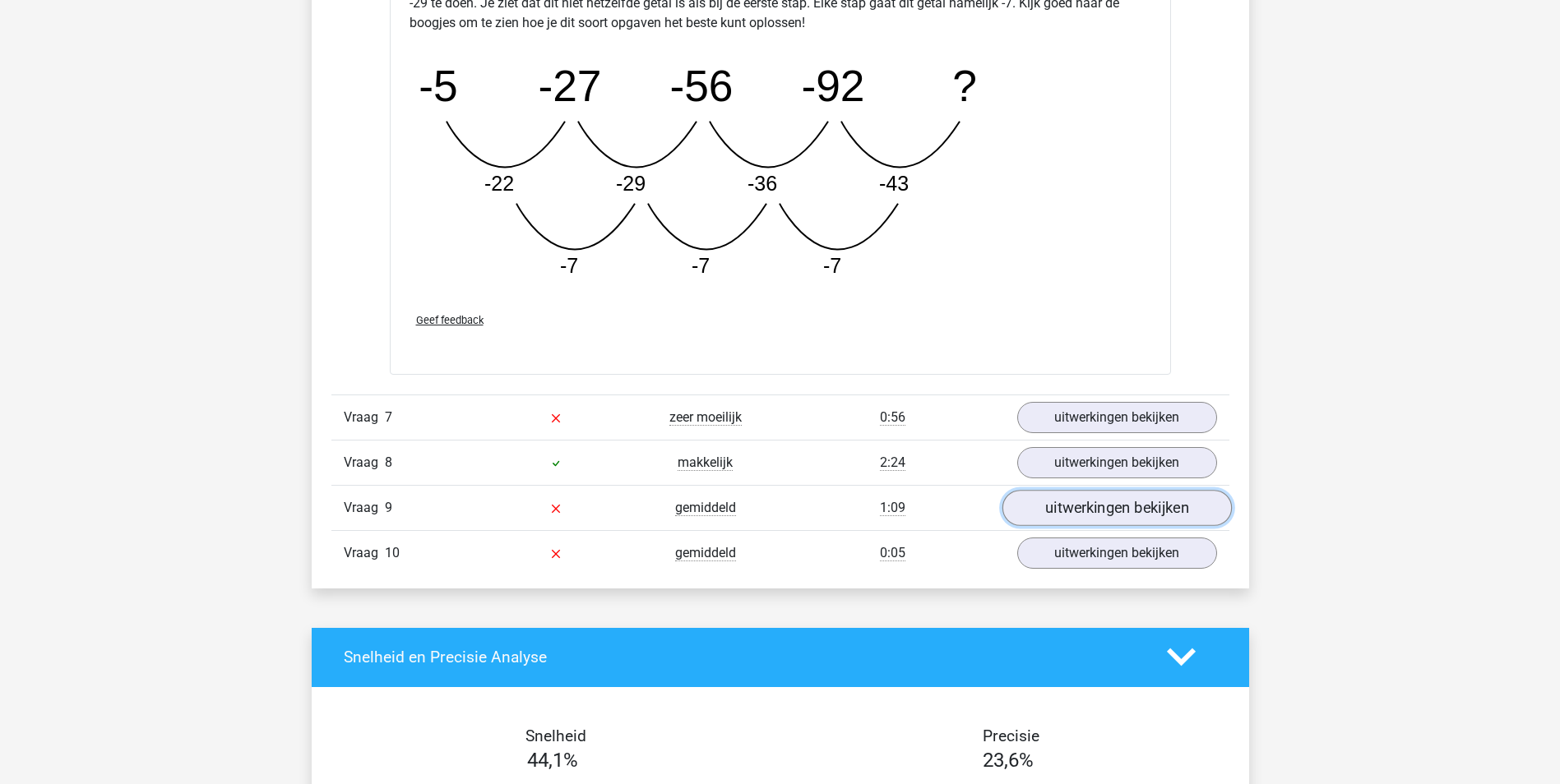
click at [1126, 502] on link "uitwerkingen bekijken" at bounding box center [1116, 507] width 229 height 36
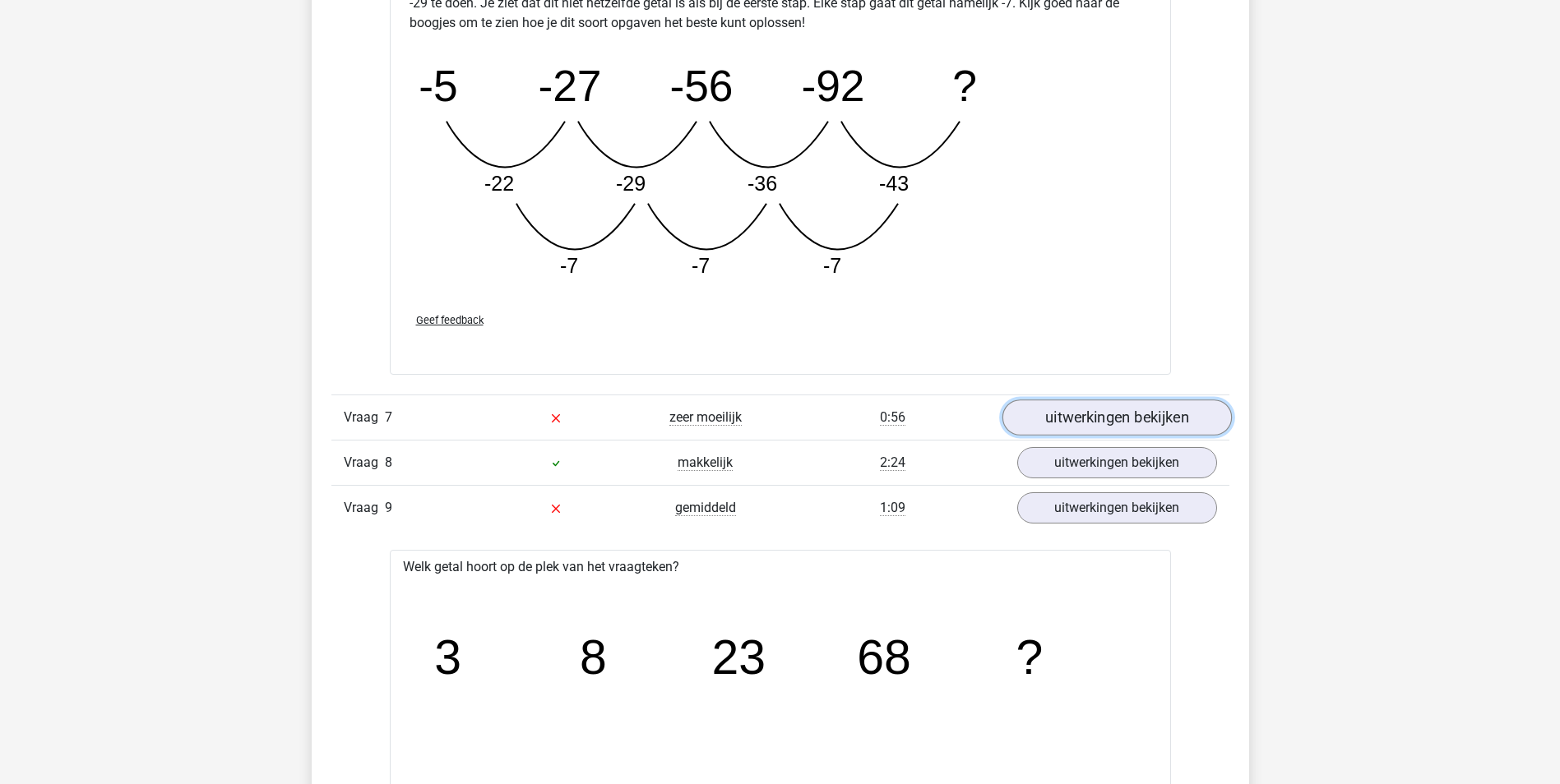
click at [1175, 414] on link "uitwerkingen bekijken" at bounding box center [1116, 417] width 229 height 36
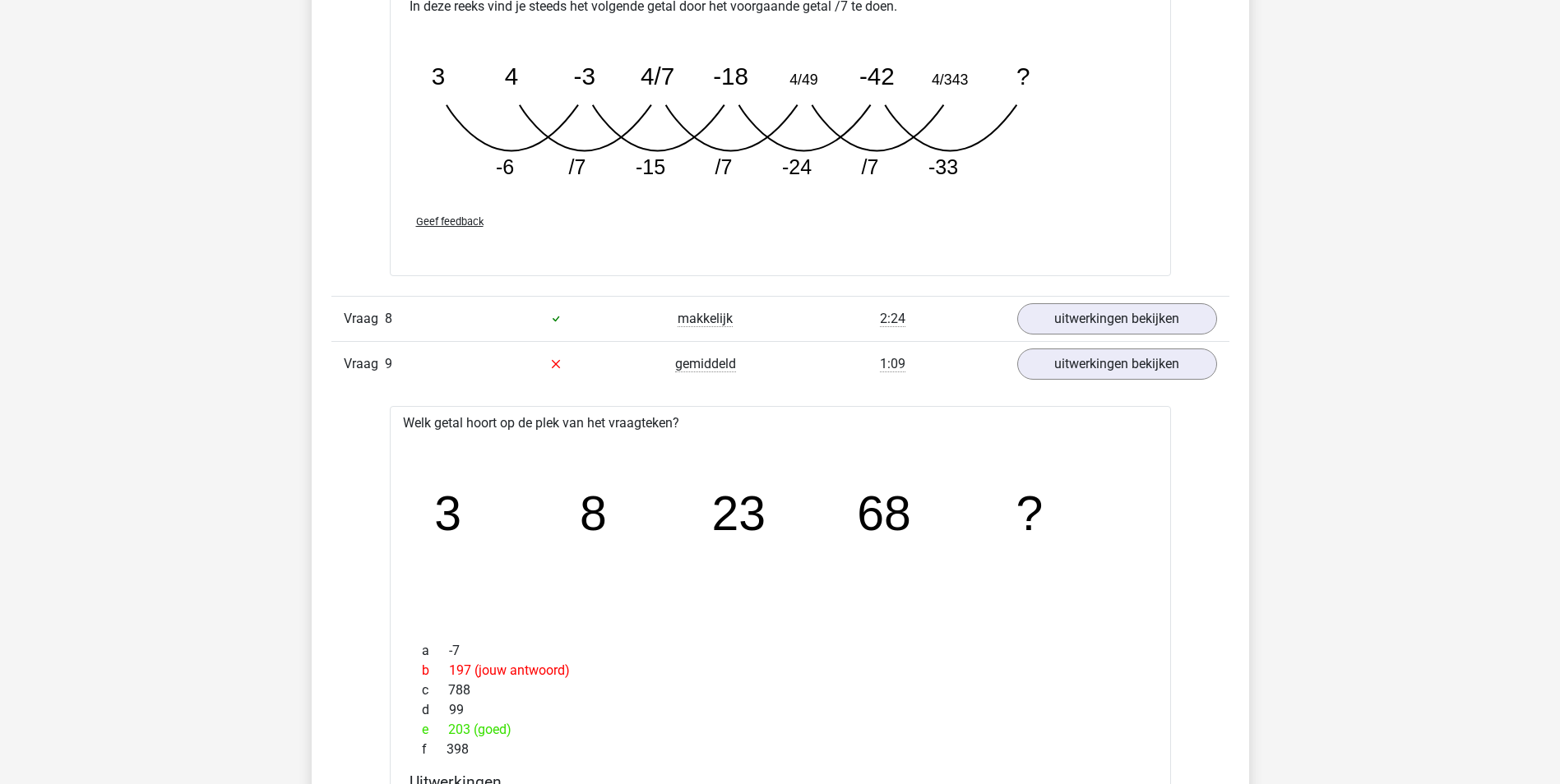
scroll to position [4851, 0]
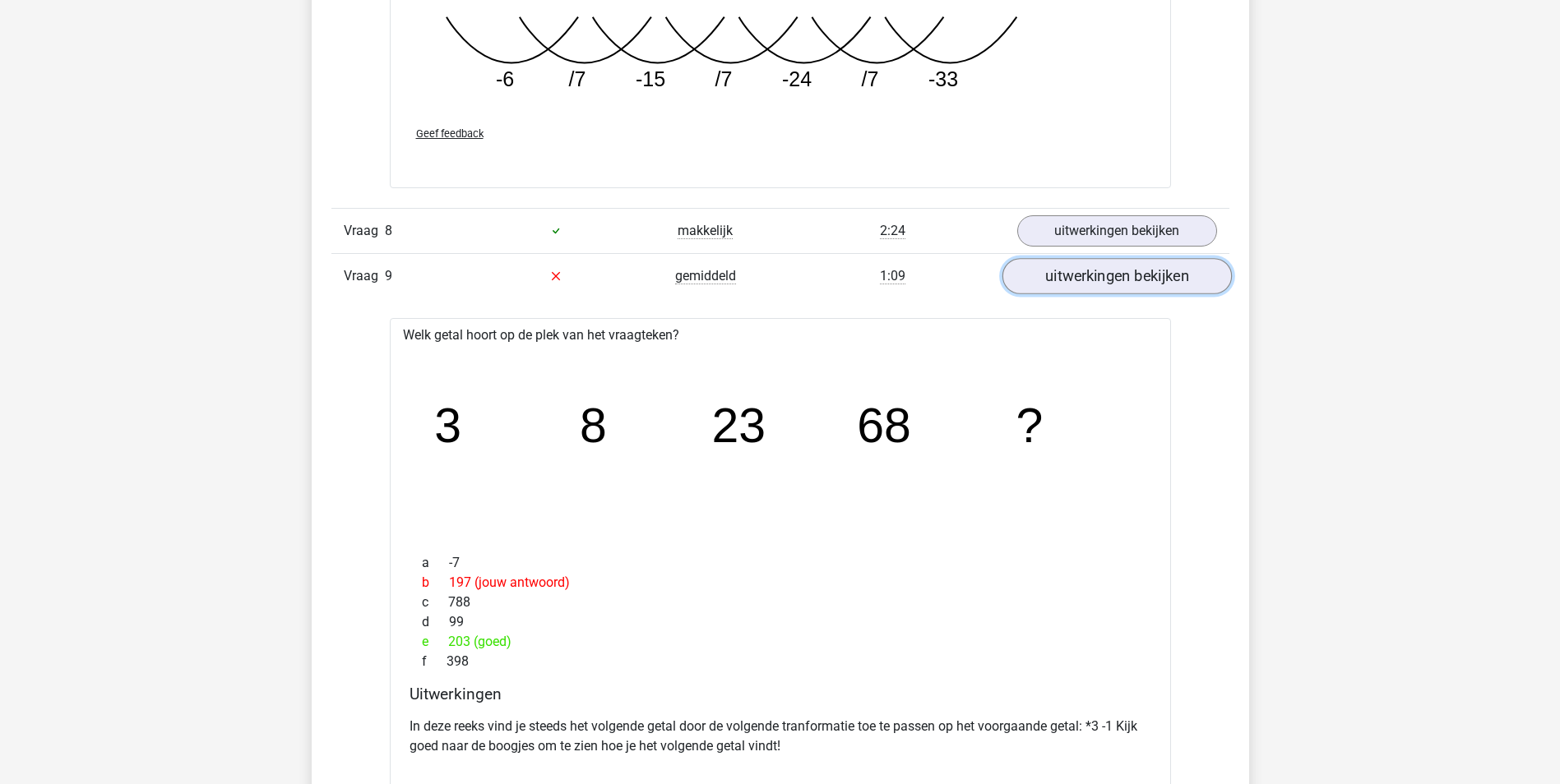
click at [1086, 287] on link "uitwerkingen bekijken" at bounding box center [1116, 276] width 229 height 36
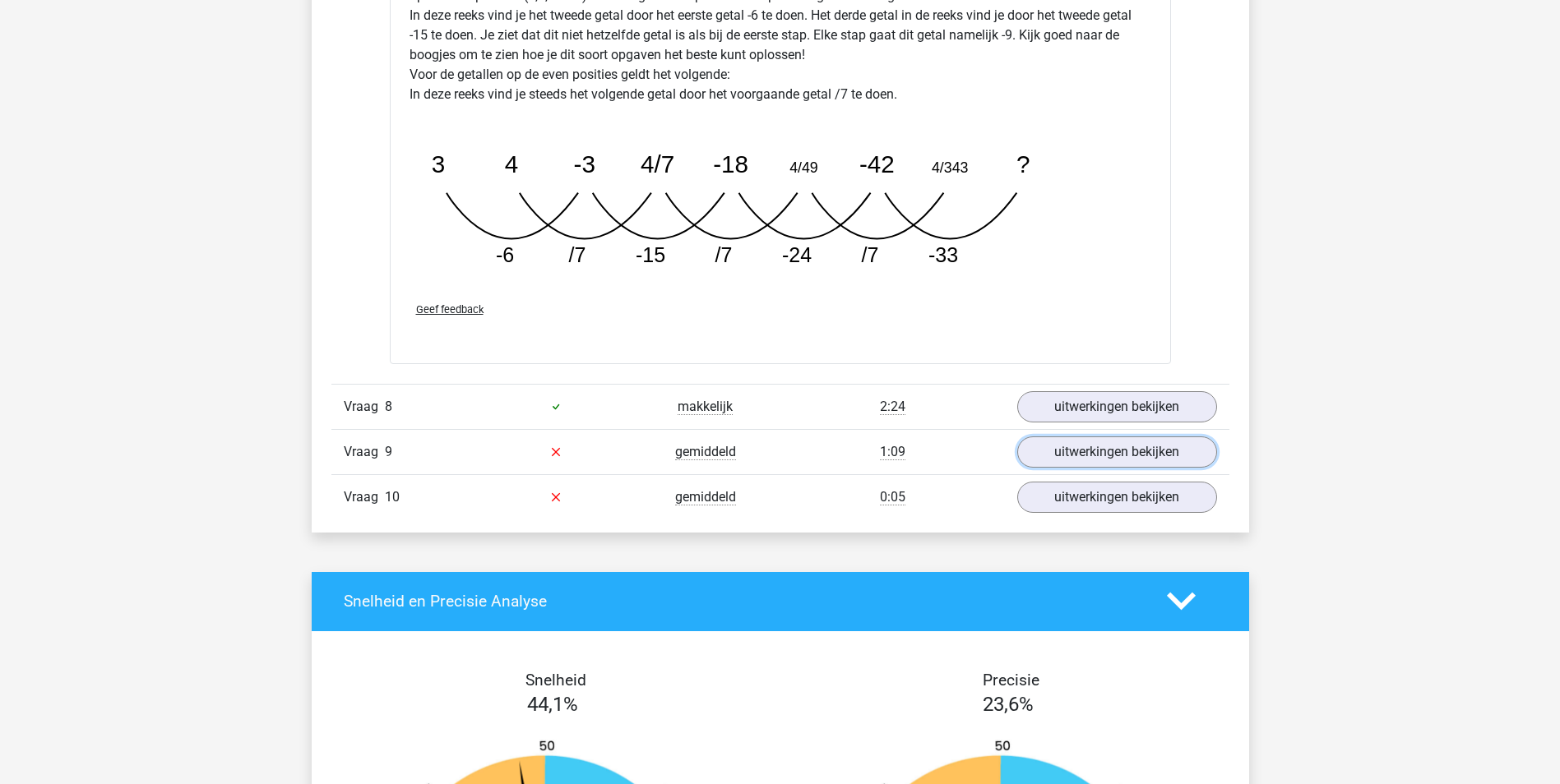
scroll to position [4687, 0]
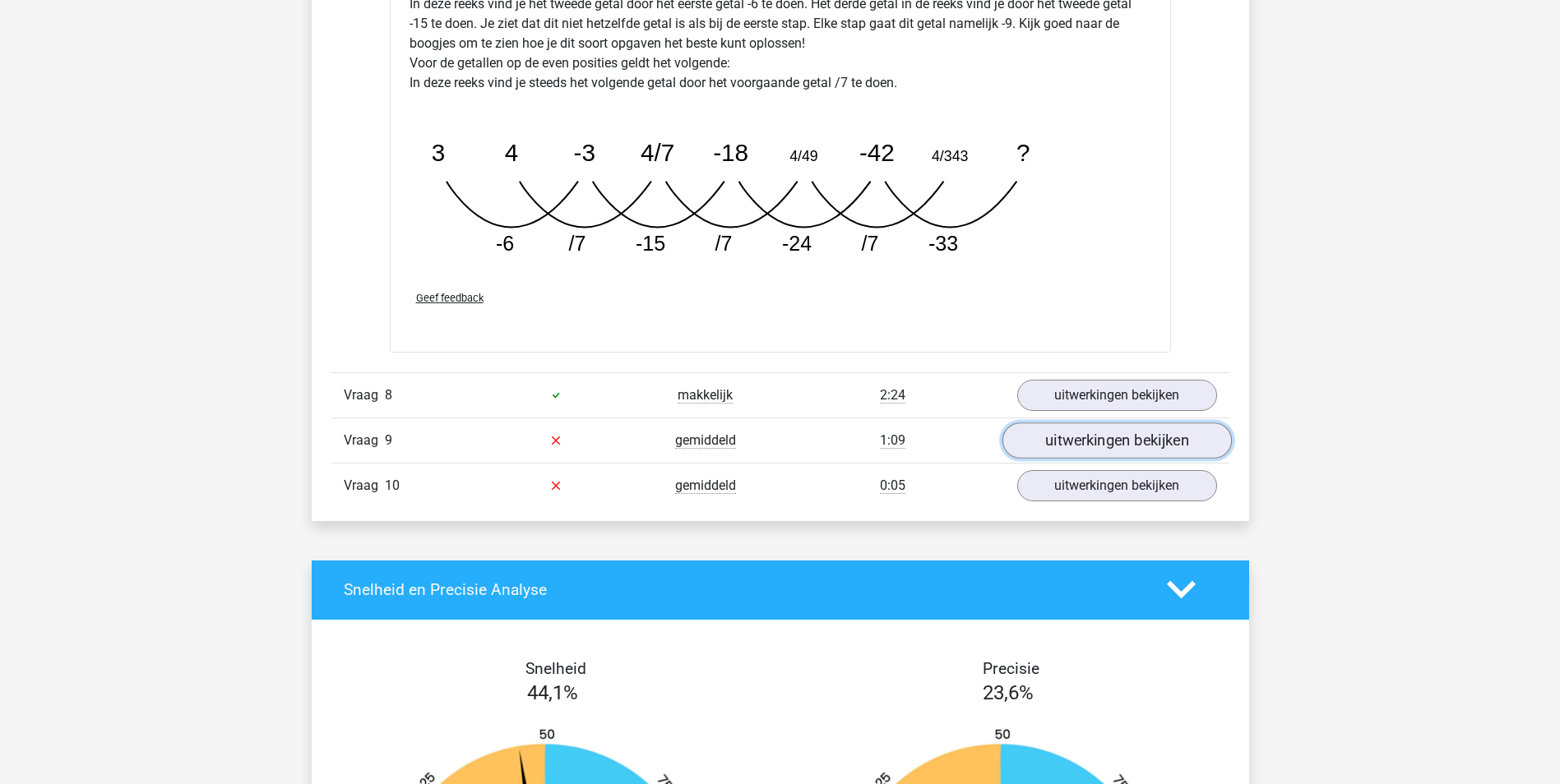
click at [1070, 444] on link "uitwerkingen bekijken" at bounding box center [1116, 440] width 229 height 36
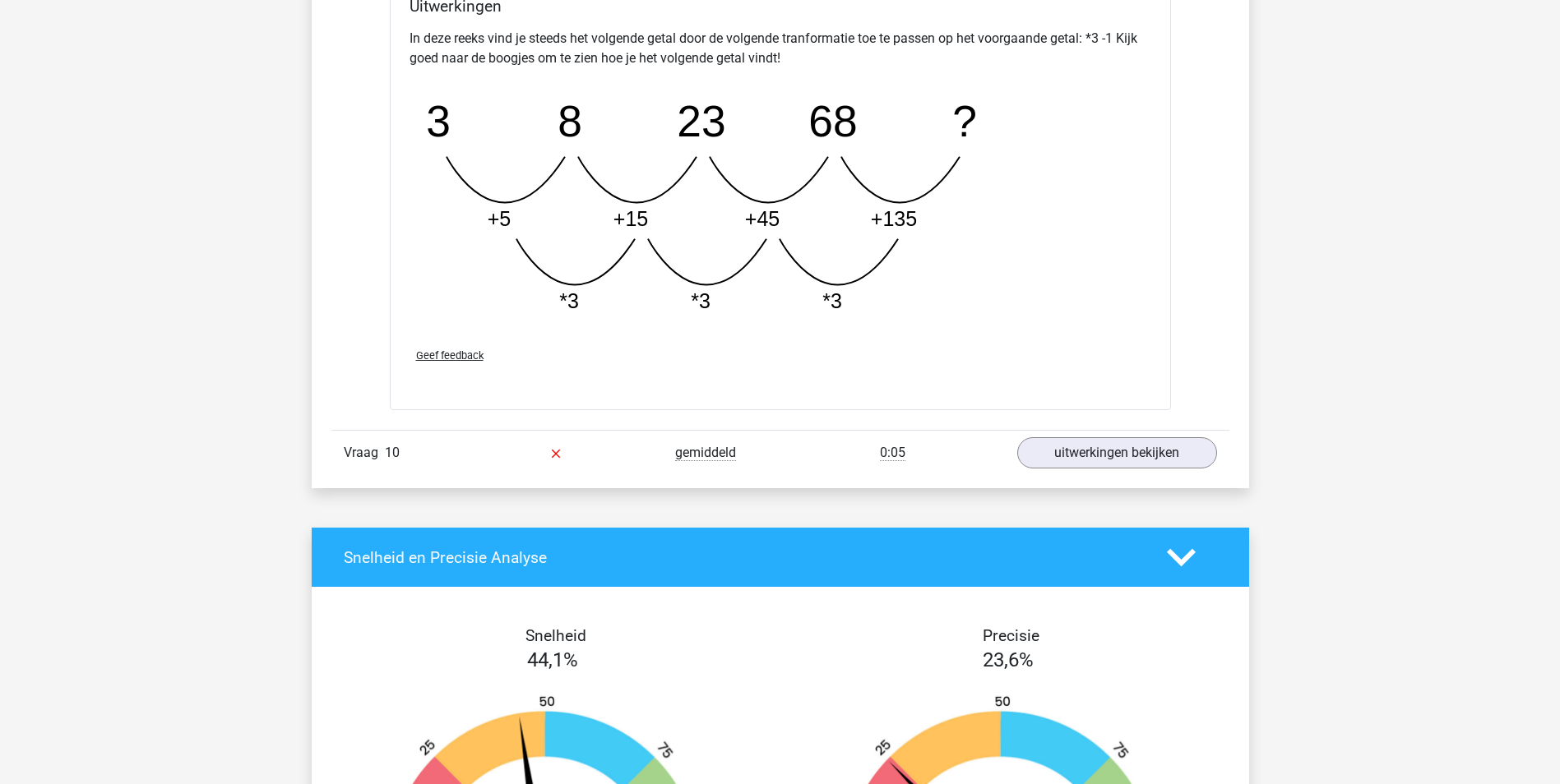
scroll to position [5426, 0]
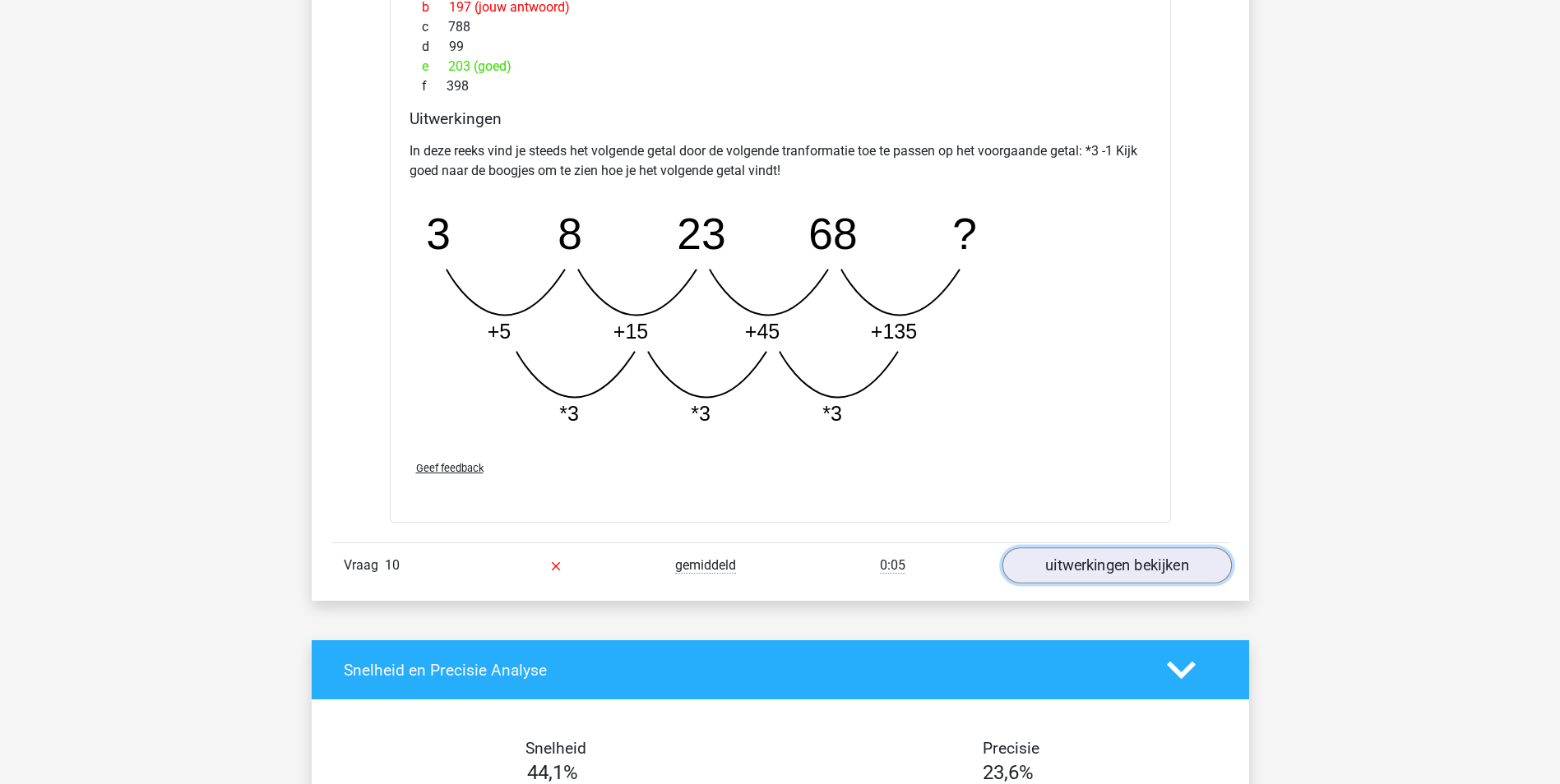
click at [1122, 555] on link "uitwerkingen bekijken" at bounding box center [1116, 566] width 229 height 36
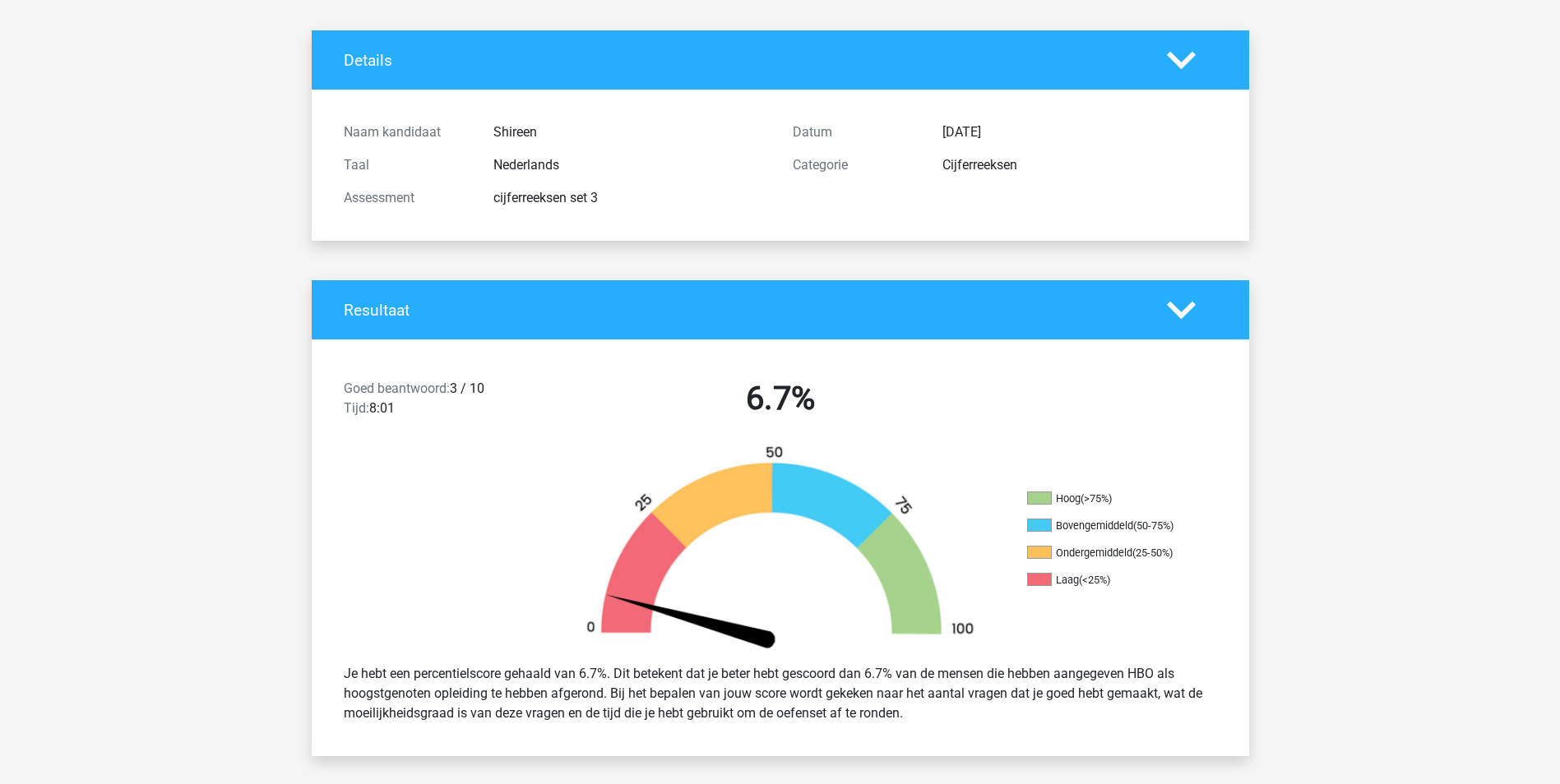
scroll to position [0, 0]
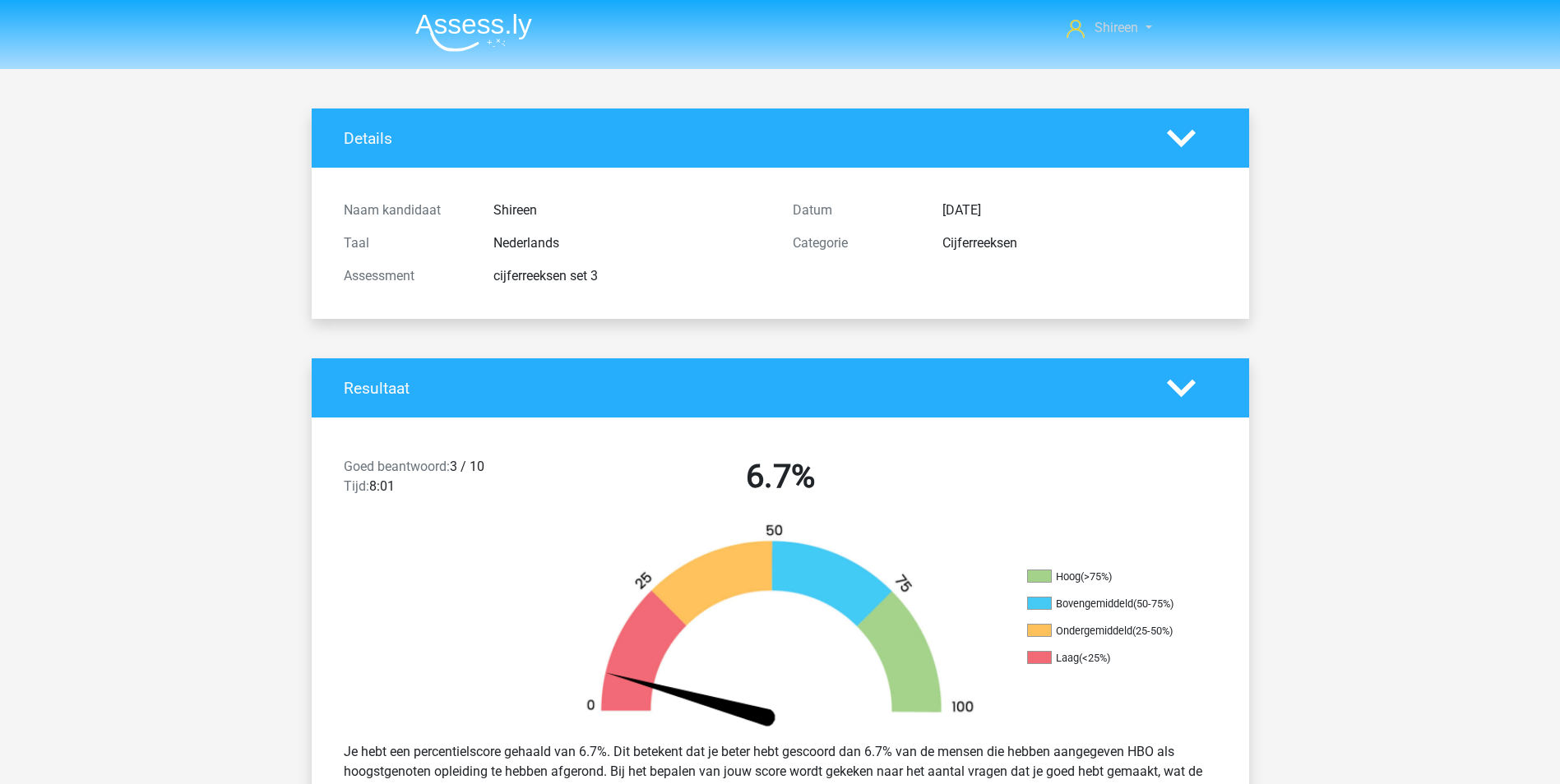
click at [1110, 29] on span "Shireen" at bounding box center [1116, 27] width 43 height 16
click at [985, 40] on nav "Shireen shireenvanzitteren@gmail.com" at bounding box center [781, 29] width 757 height 53
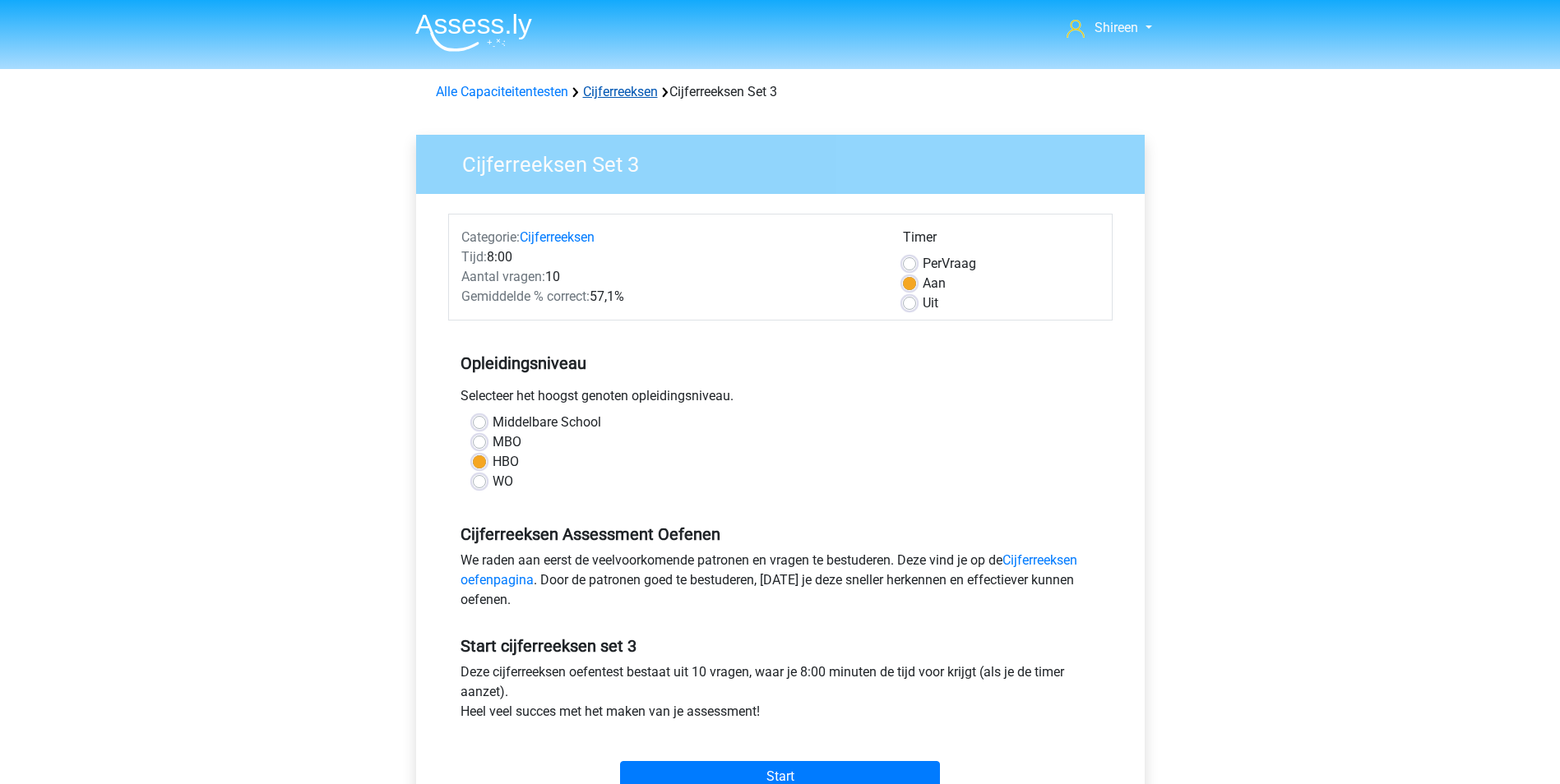
click at [618, 87] on link "Cijferreeksen" at bounding box center [621, 92] width 75 height 16
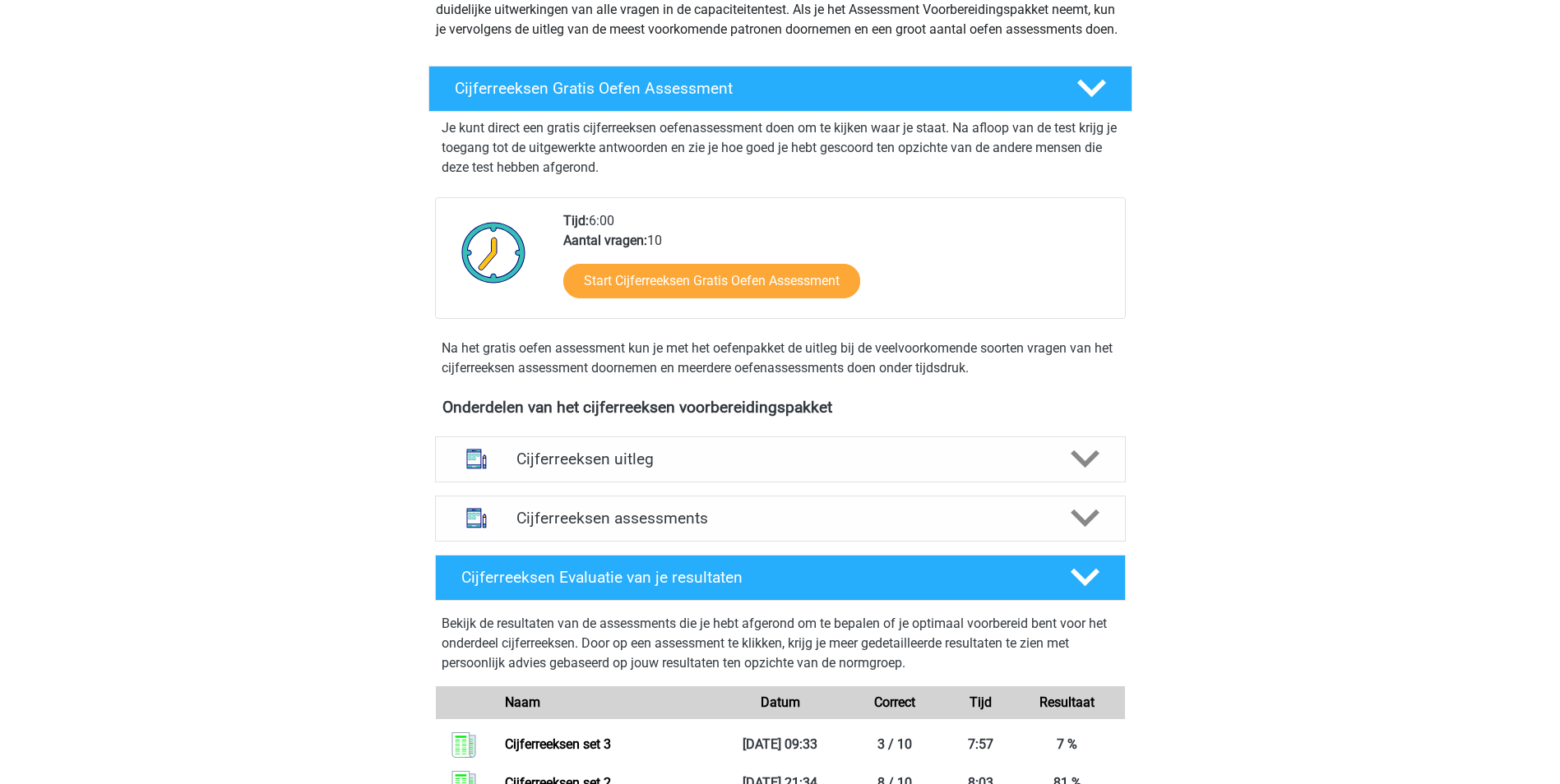
scroll to position [247, 0]
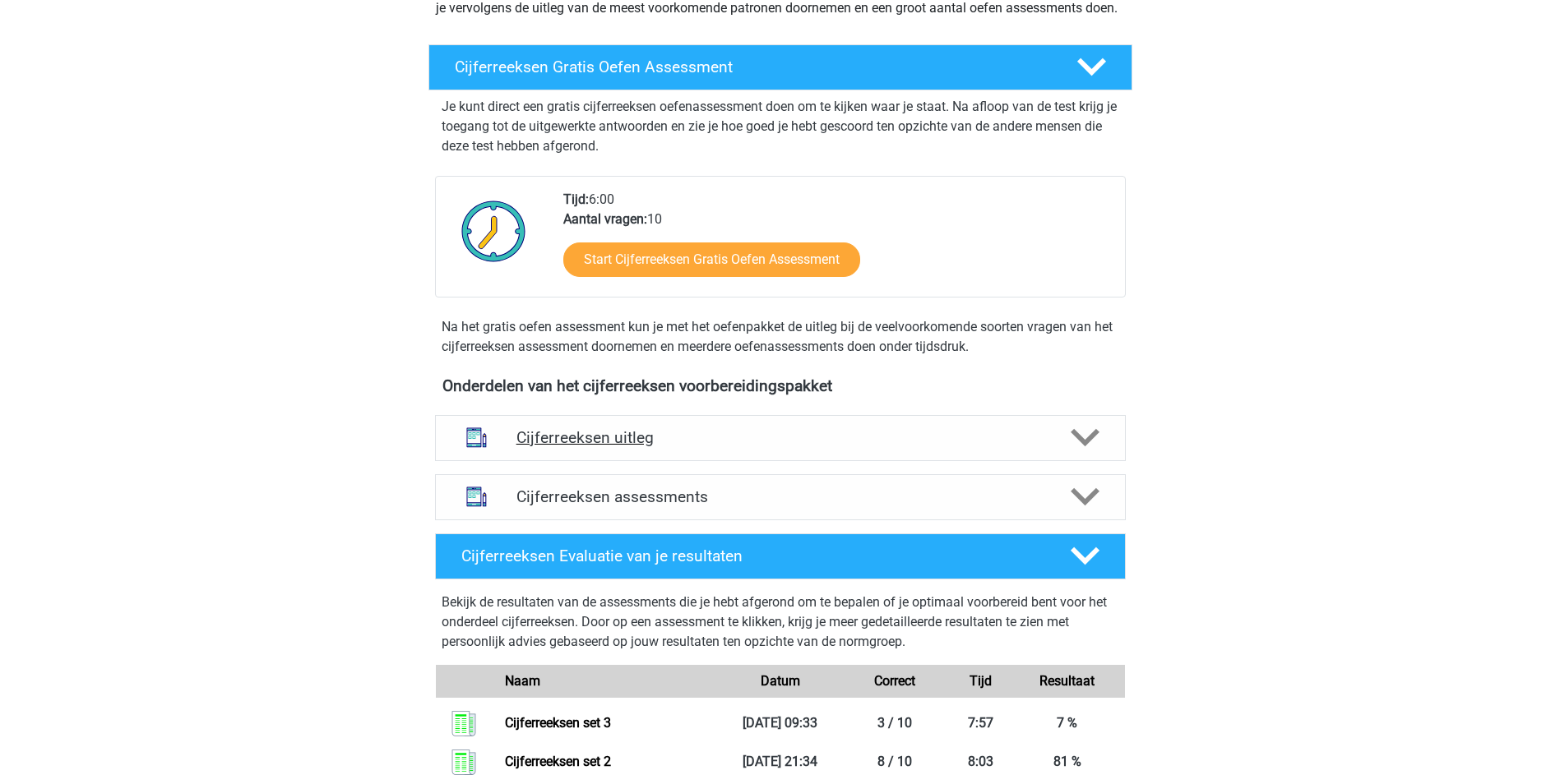
click at [1004, 447] on h4 "Cijferreeksen uitleg" at bounding box center [781, 437] width 528 height 19
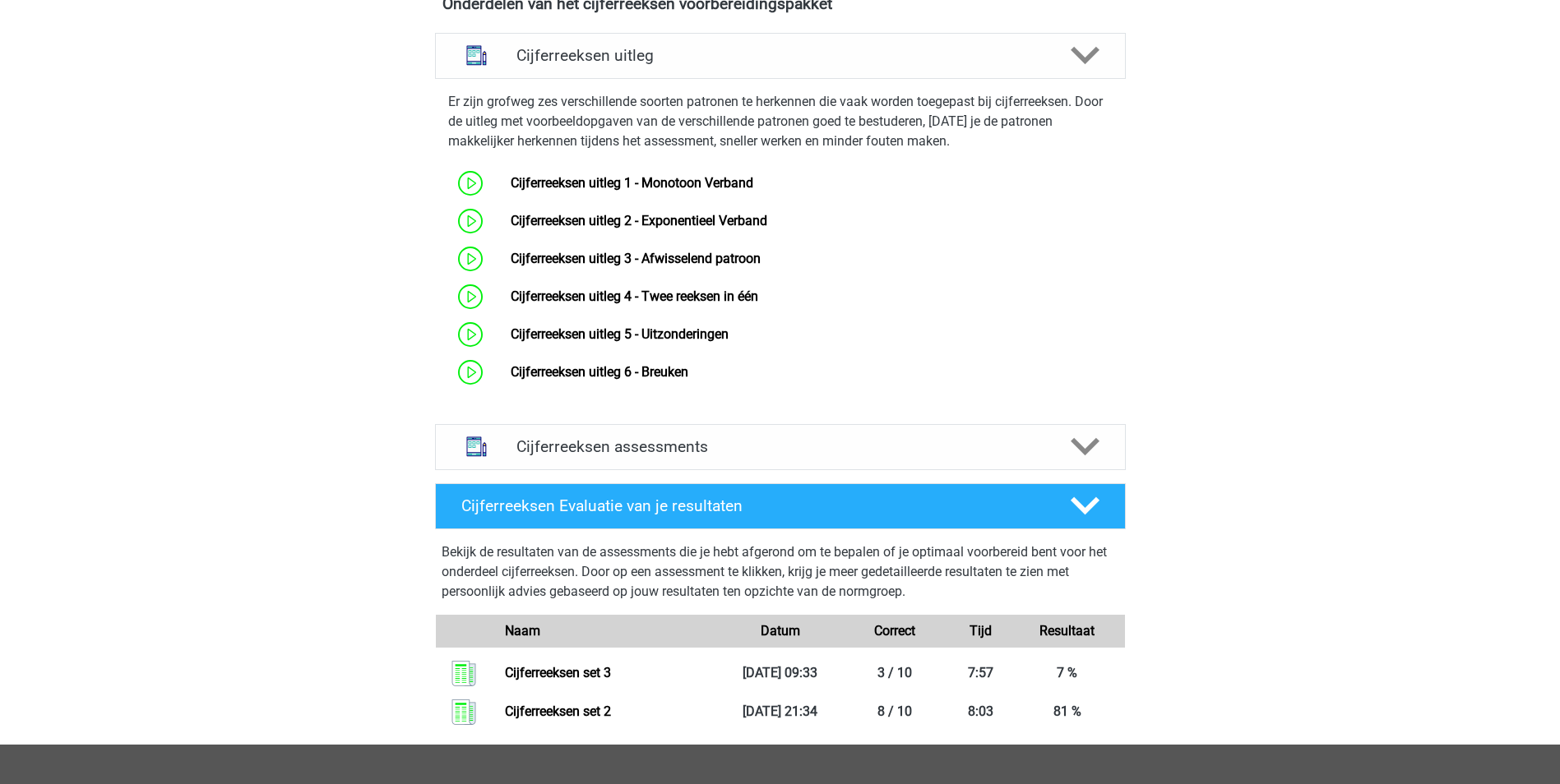
scroll to position [657, 0]
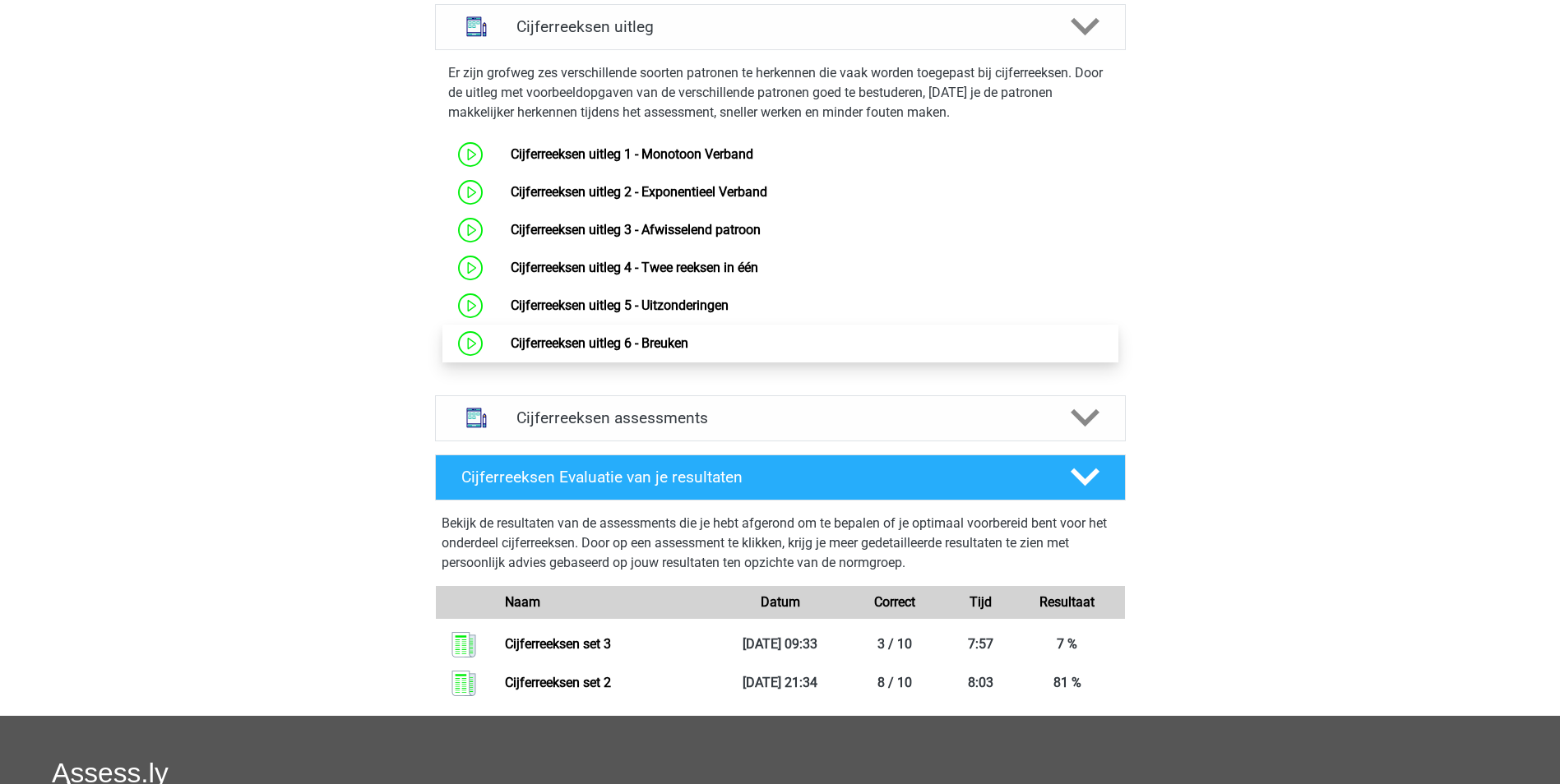
click at [511, 351] on link "Cijferreeksen uitleg 6 - Breuken" at bounding box center [599, 343] width 178 height 16
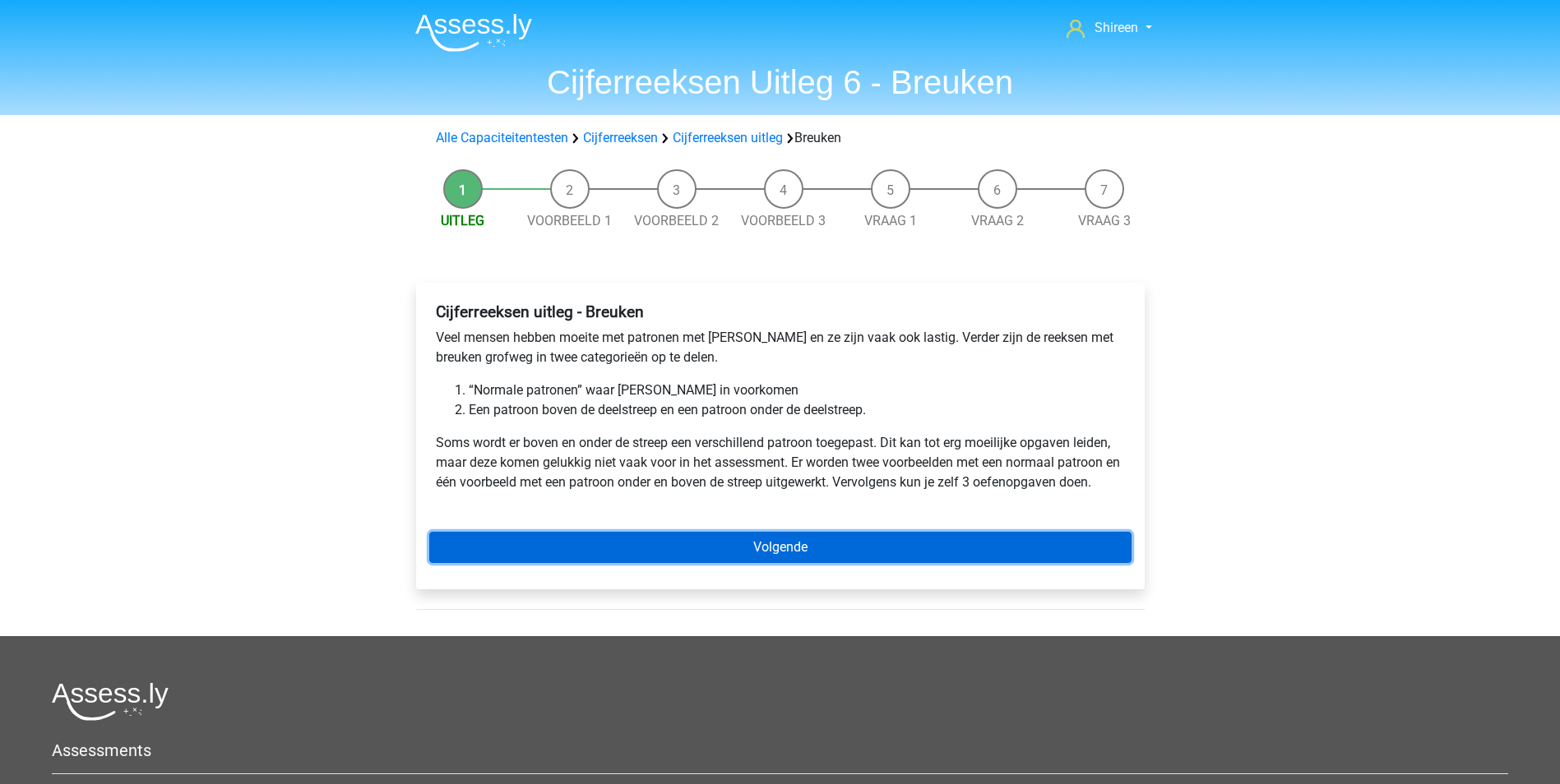
click at [785, 548] on link "Volgende" at bounding box center [780, 547] width 702 height 31
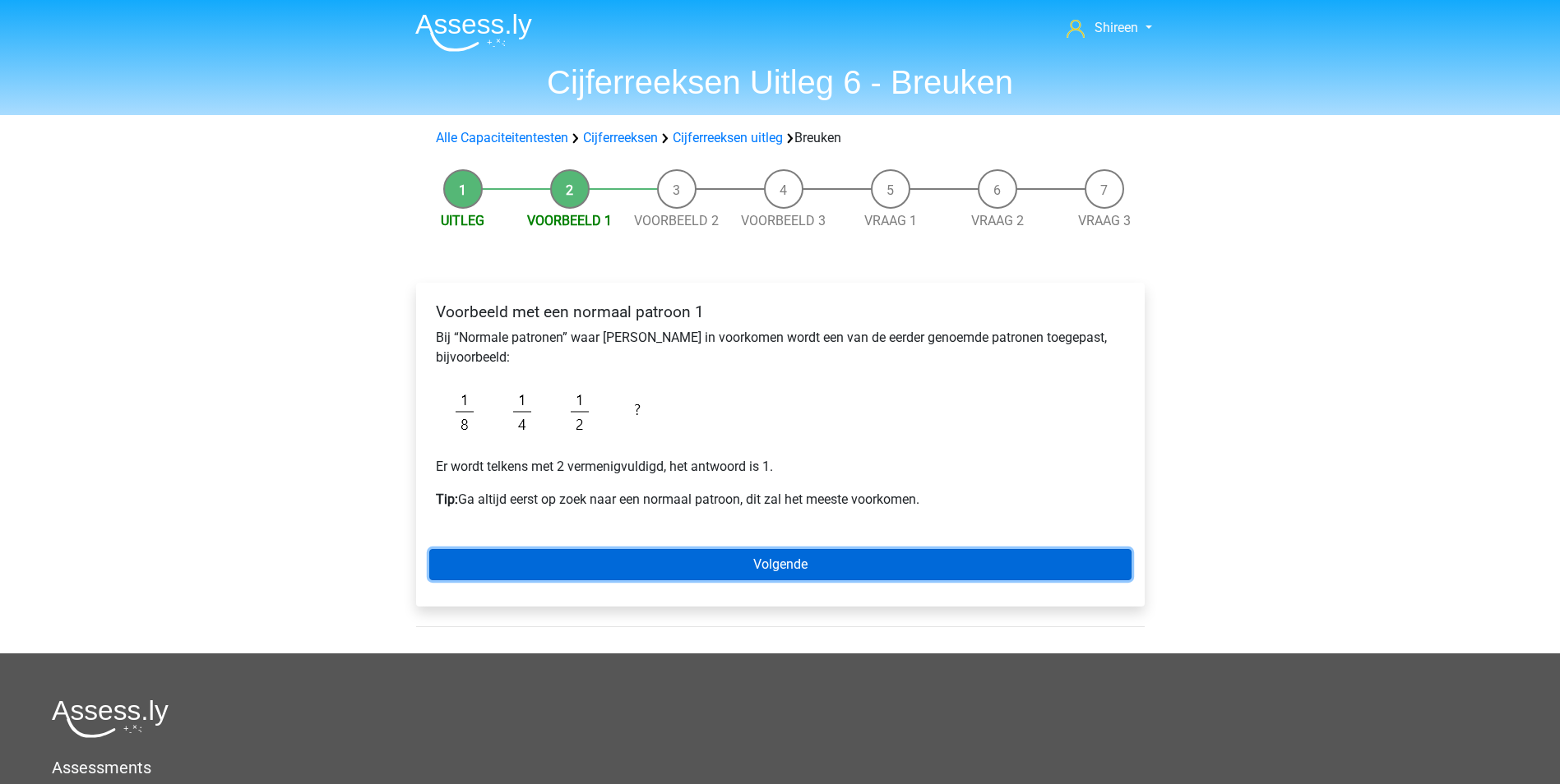
click at [847, 563] on link "Volgende" at bounding box center [780, 564] width 702 height 31
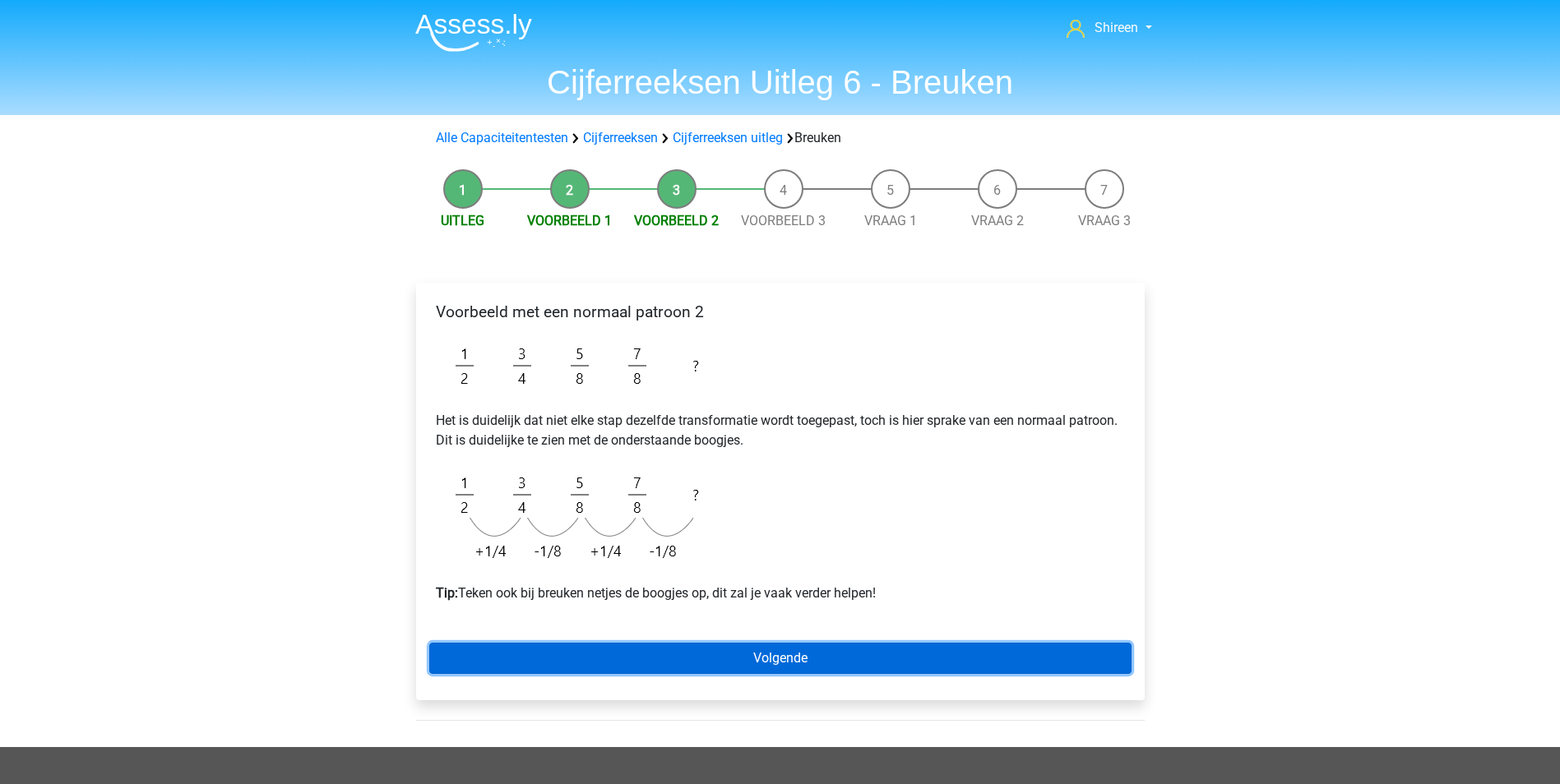
click at [763, 652] on link "Volgende" at bounding box center [780, 658] width 702 height 31
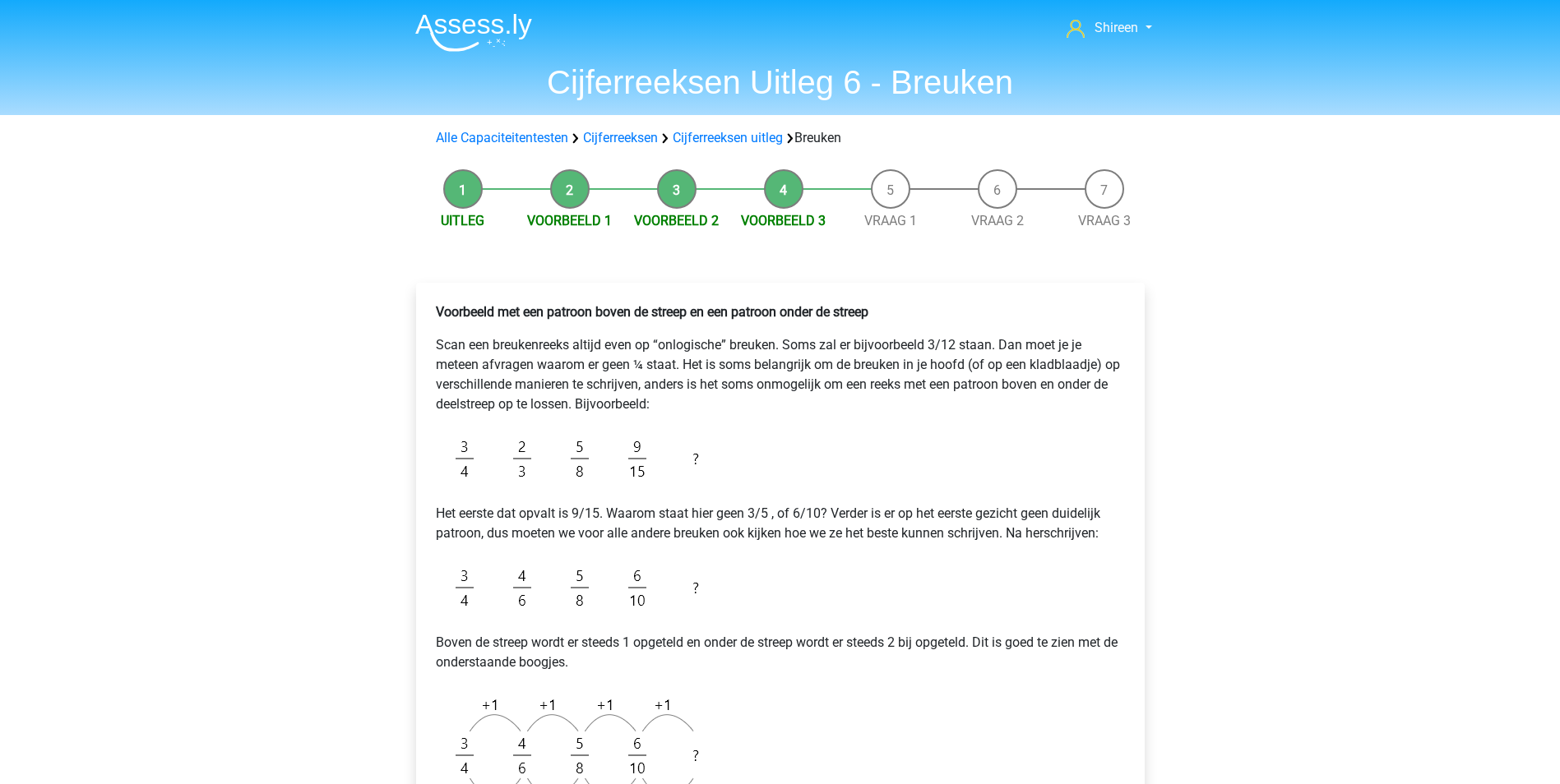
scroll to position [247, 0]
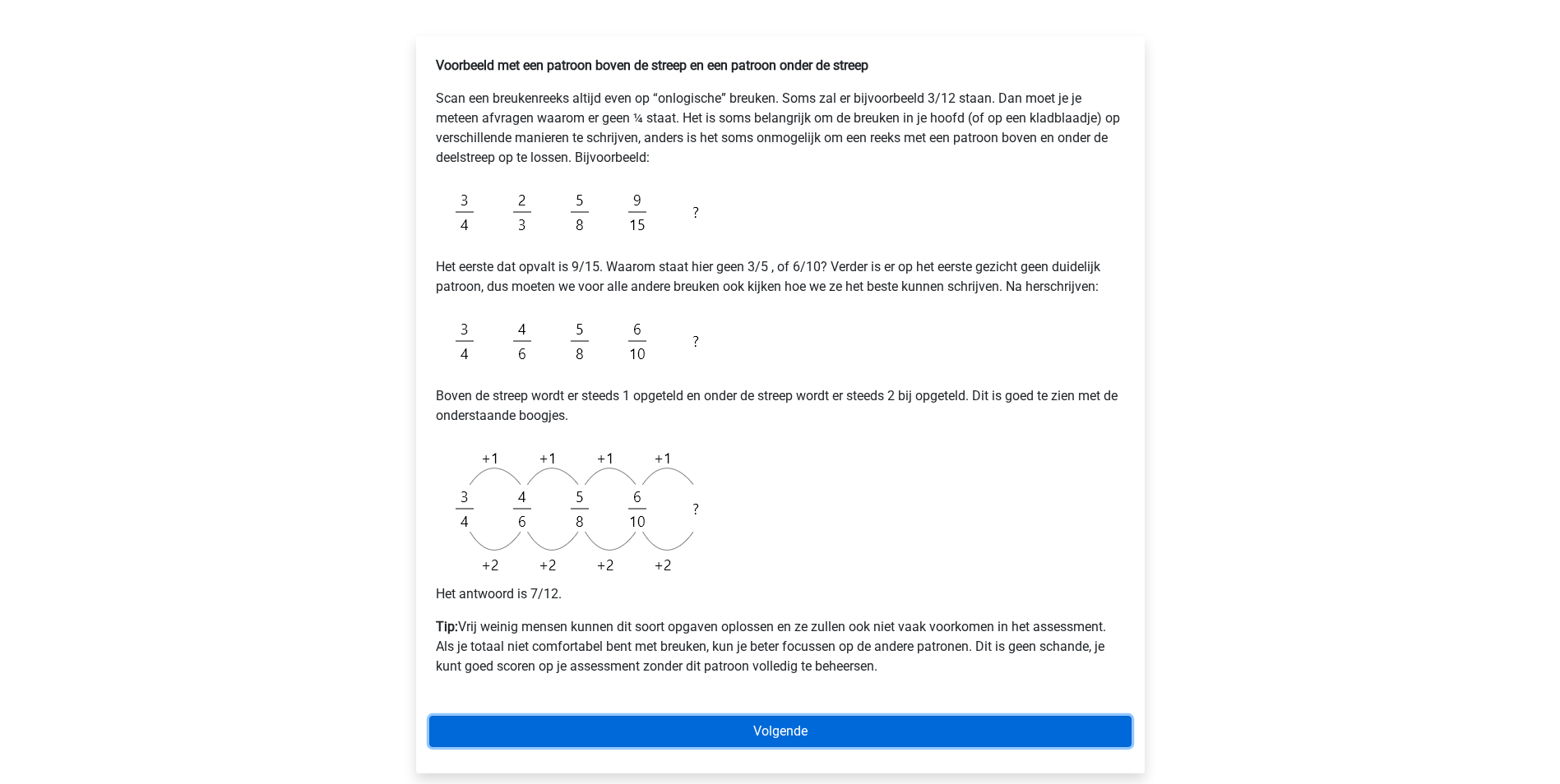
drag, startPoint x: 897, startPoint y: 729, endPoint x: 800, endPoint y: 452, distance: 293.5
click at [897, 729] on link "Volgende" at bounding box center [780, 732] width 702 height 31
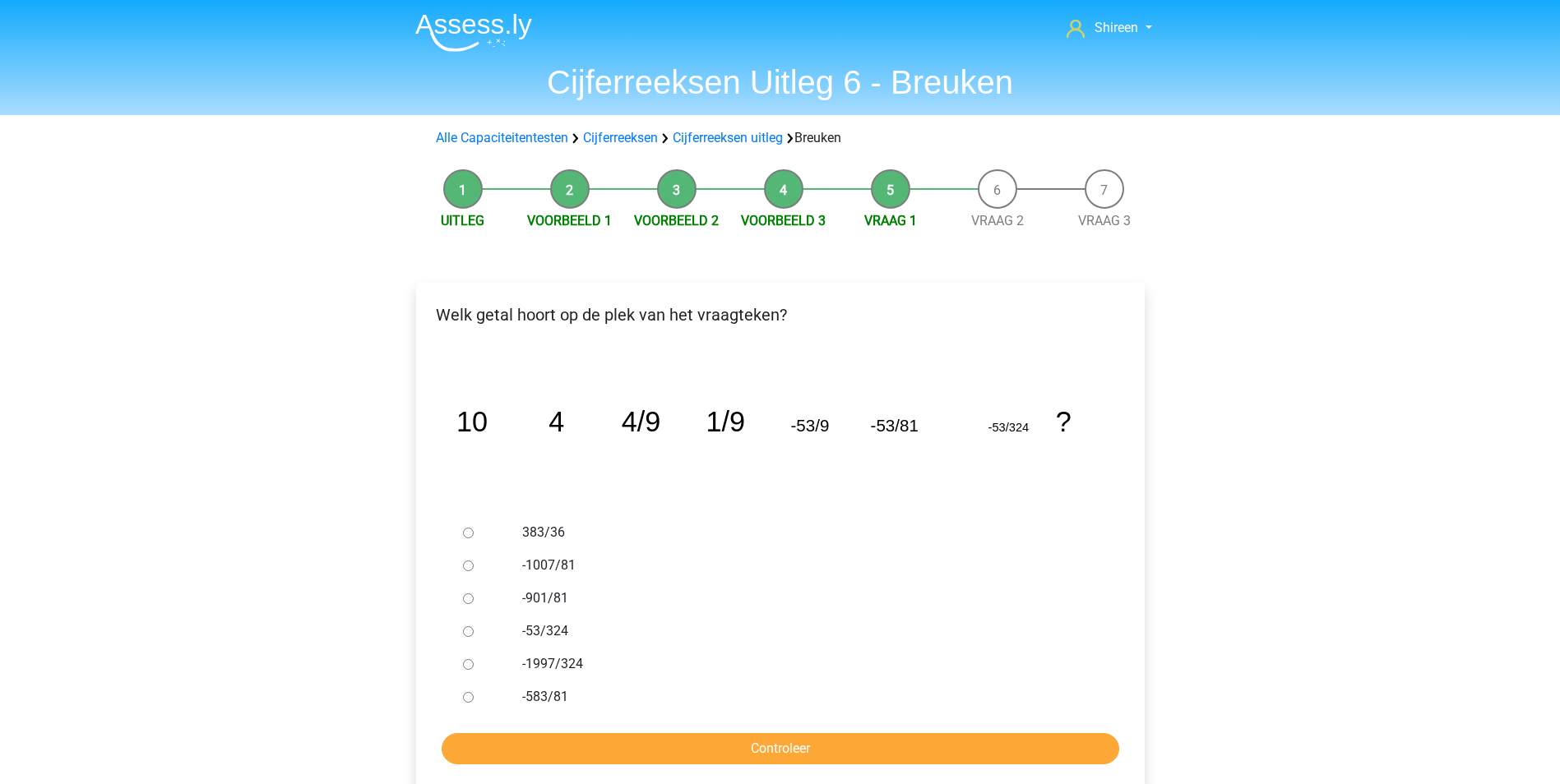
scroll to position [82, 0]
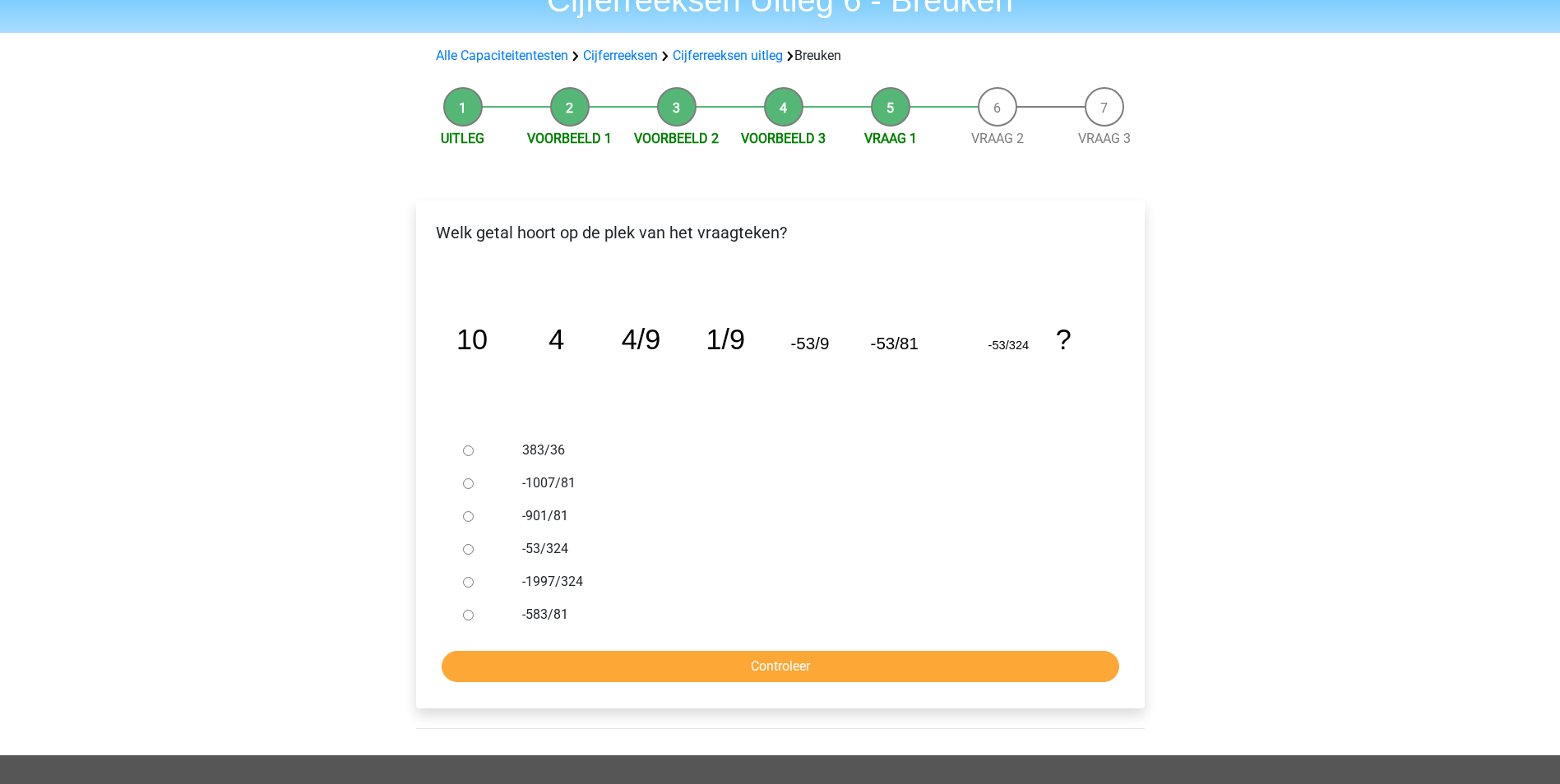
click at [465, 618] on input "-583/81" at bounding box center [468, 615] width 11 height 11
radio input "true"
click at [601, 672] on input "Controleer" at bounding box center [780, 667] width 678 height 31
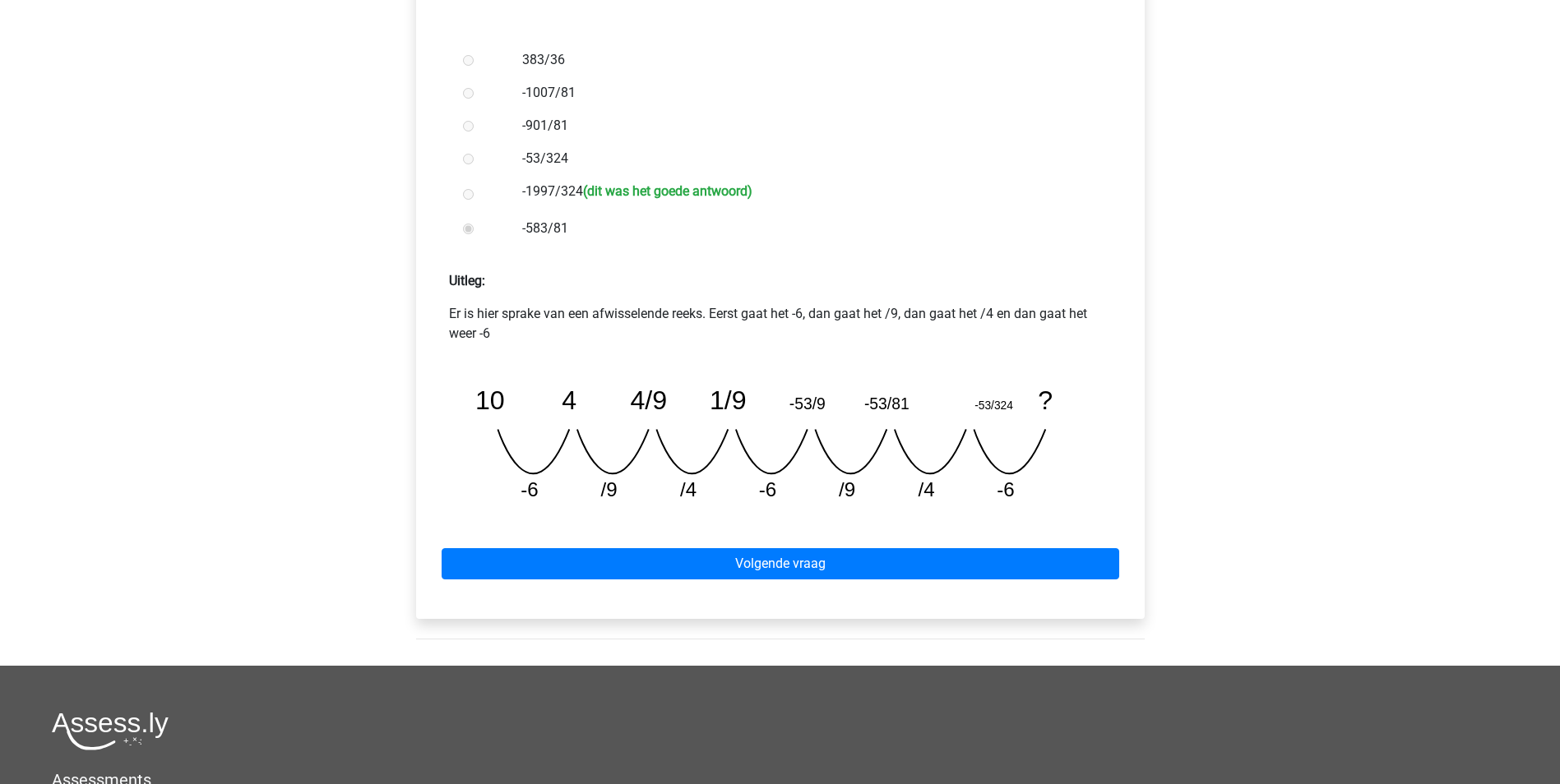
scroll to position [657, 0]
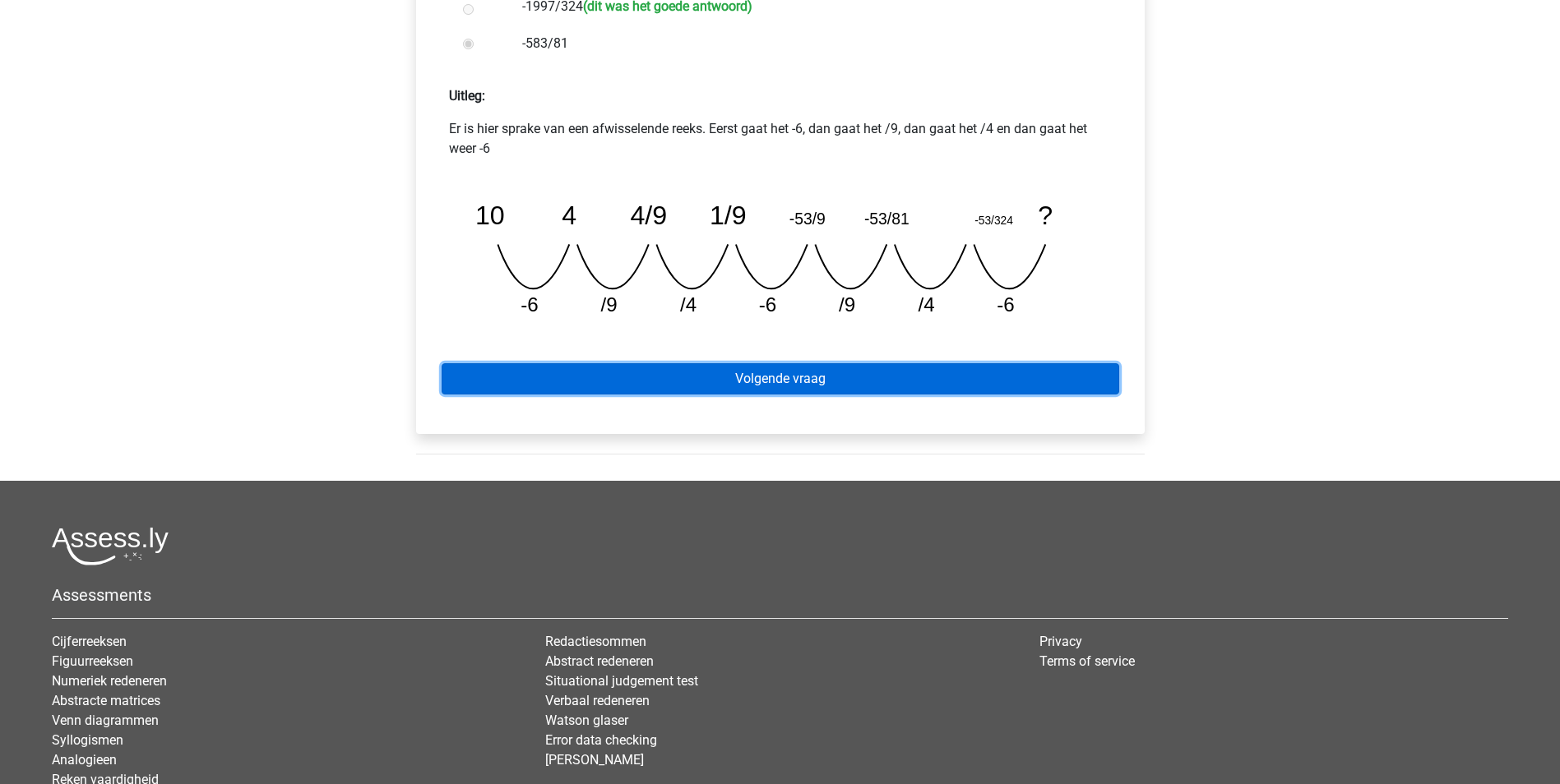
click at [838, 393] on link "Volgende vraag" at bounding box center [780, 378] width 678 height 31
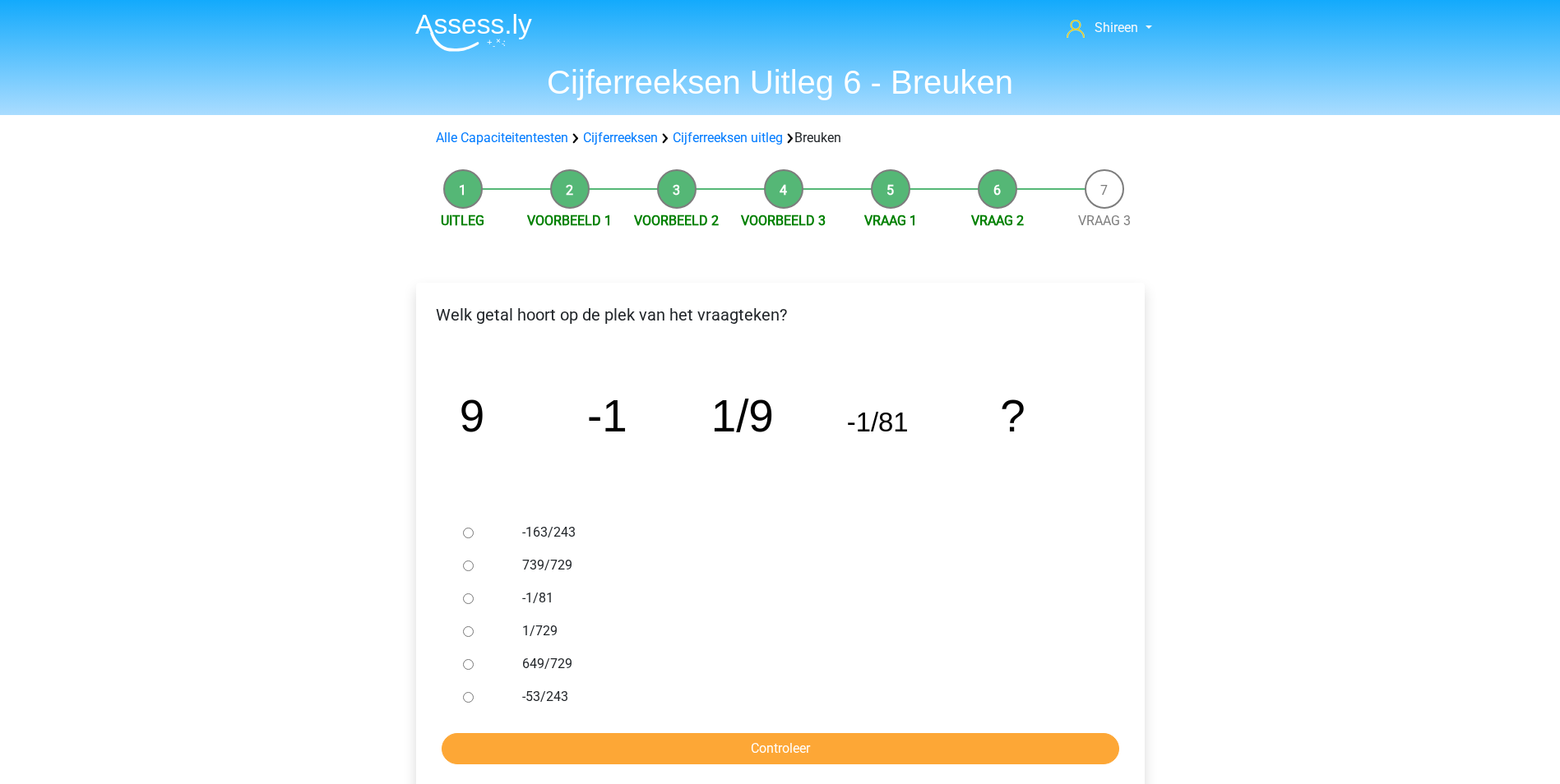
click at [462, 630] on div at bounding box center [483, 631] width 54 height 32
click at [472, 635] on input "1/729" at bounding box center [468, 632] width 11 height 11
radio input "true"
click at [836, 750] on input "Controleer" at bounding box center [780, 748] width 678 height 31
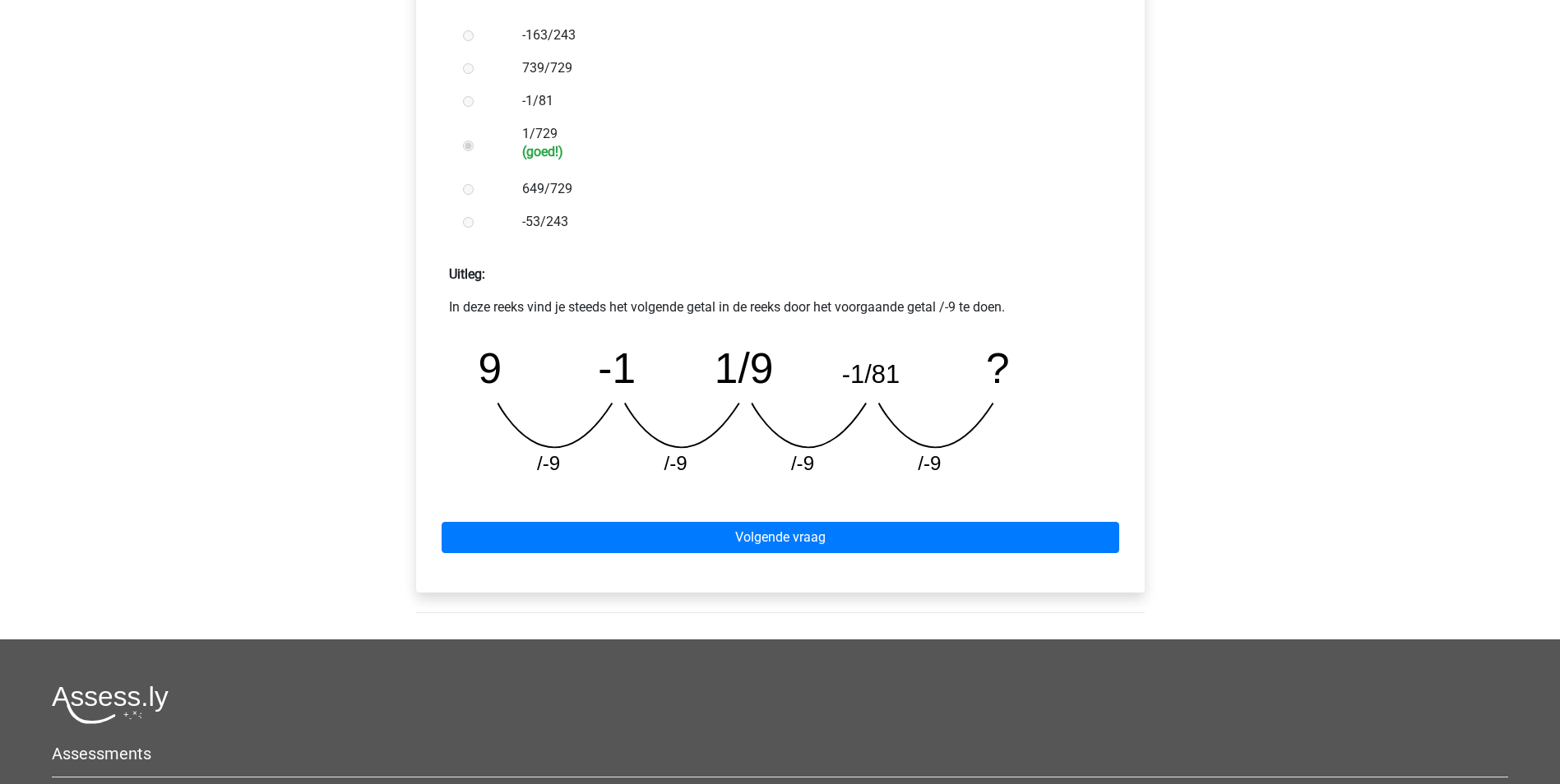
scroll to position [576, 0]
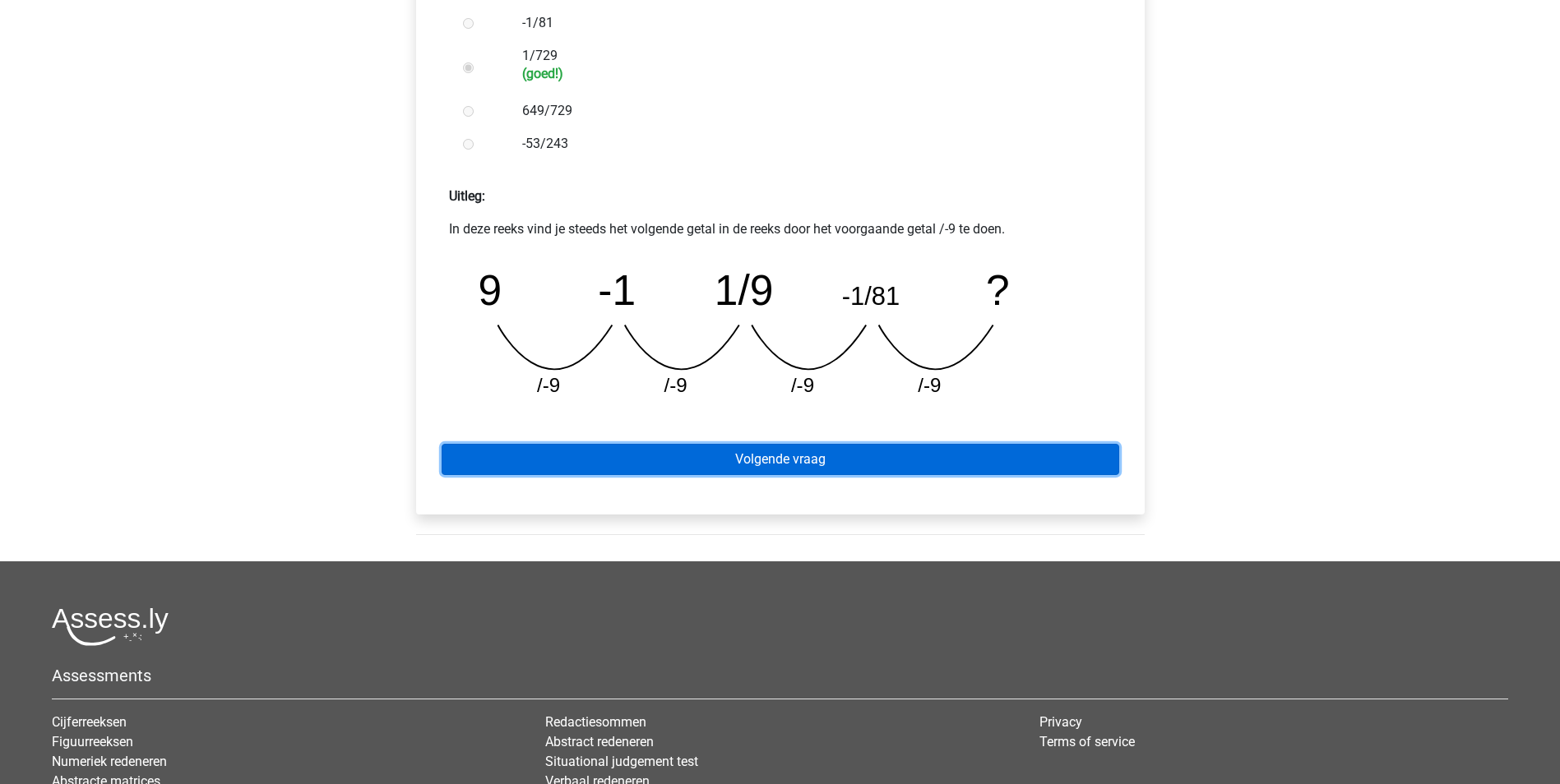
click at [835, 461] on link "Volgende vraag" at bounding box center [780, 459] width 678 height 31
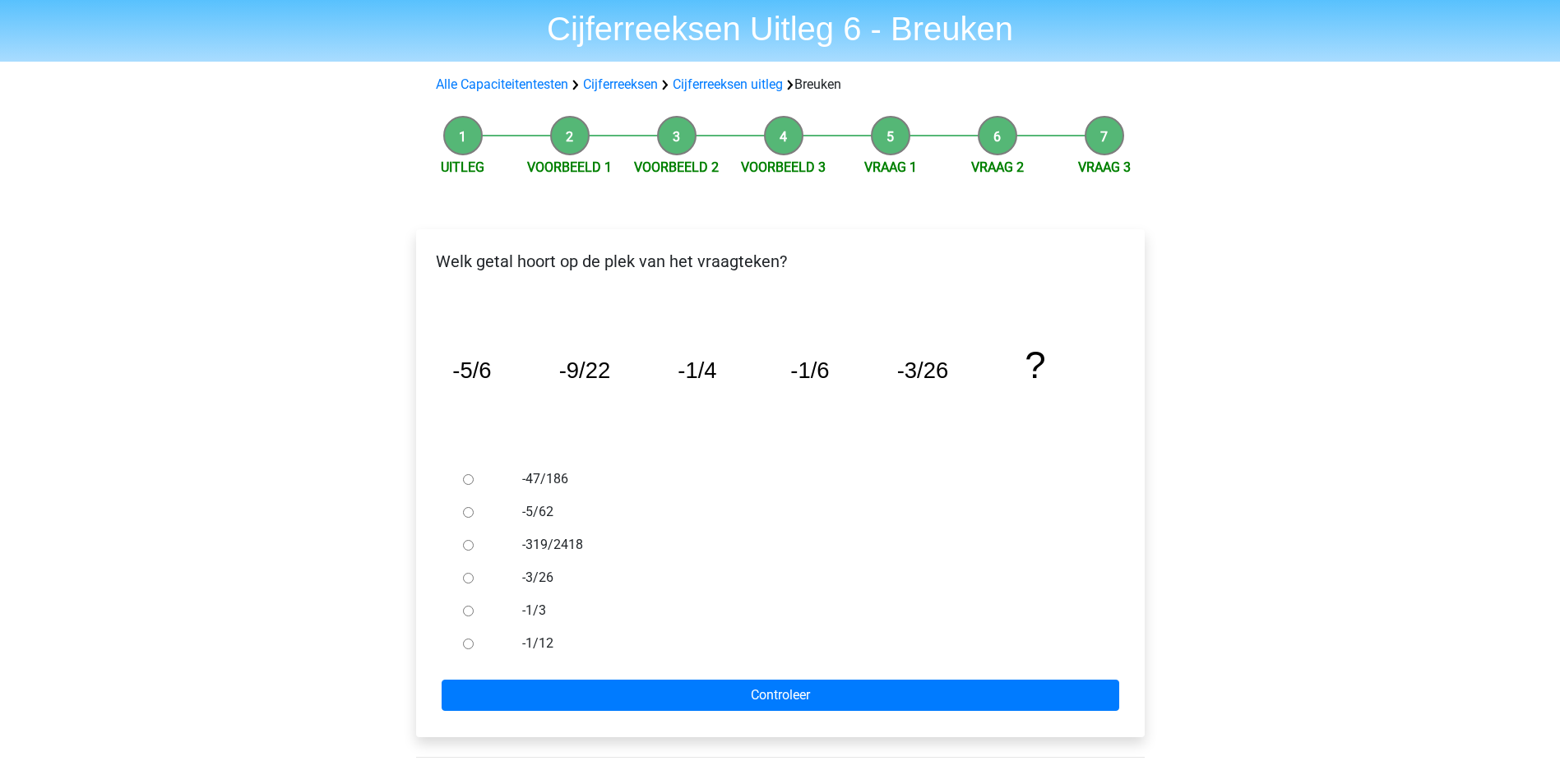
scroll to position [82, 0]
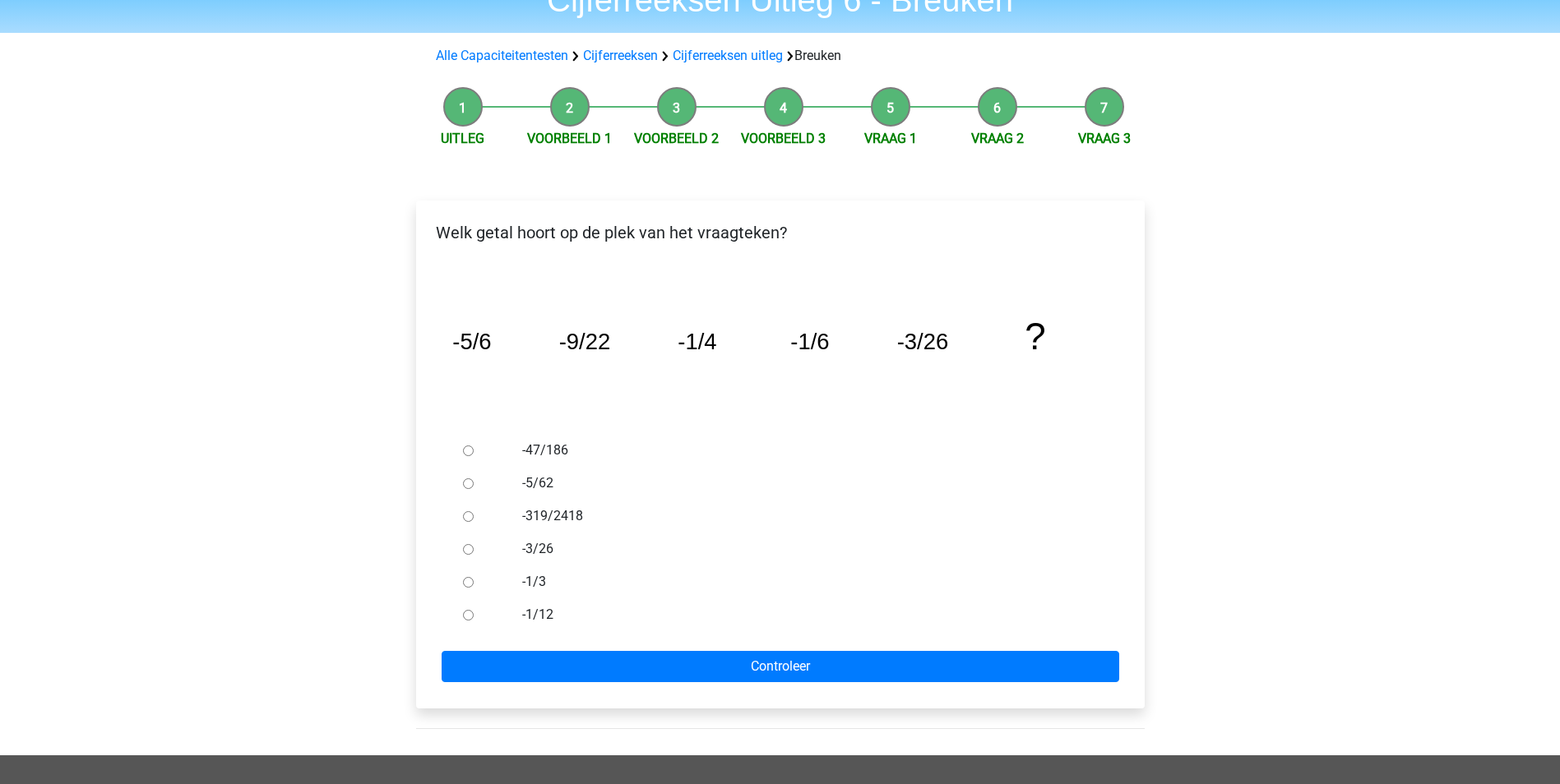
click at [468, 550] on input "-3/26" at bounding box center [468, 549] width 11 height 11
radio input "true"
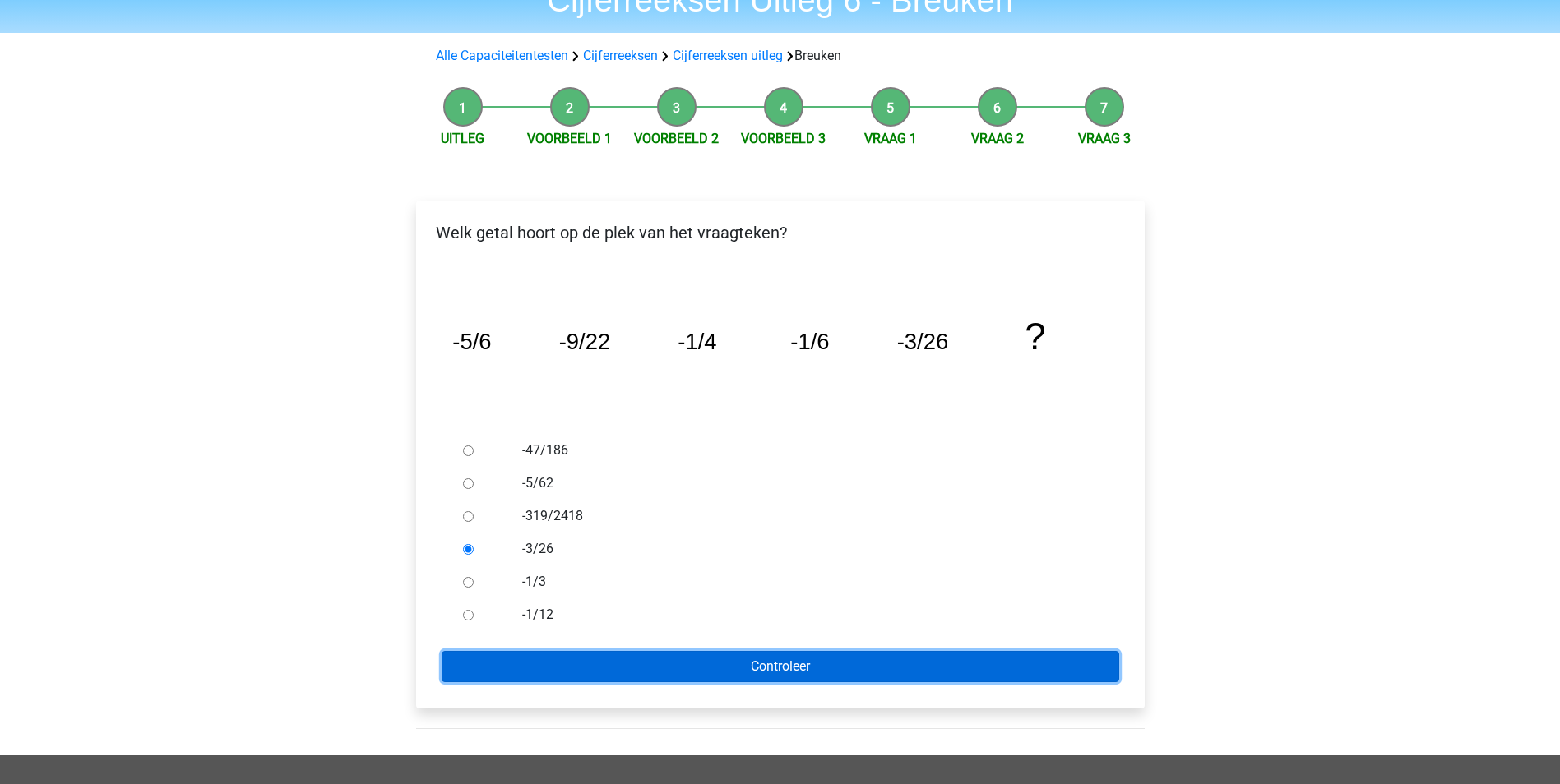
click at [815, 666] on input "Controleer" at bounding box center [780, 667] width 678 height 31
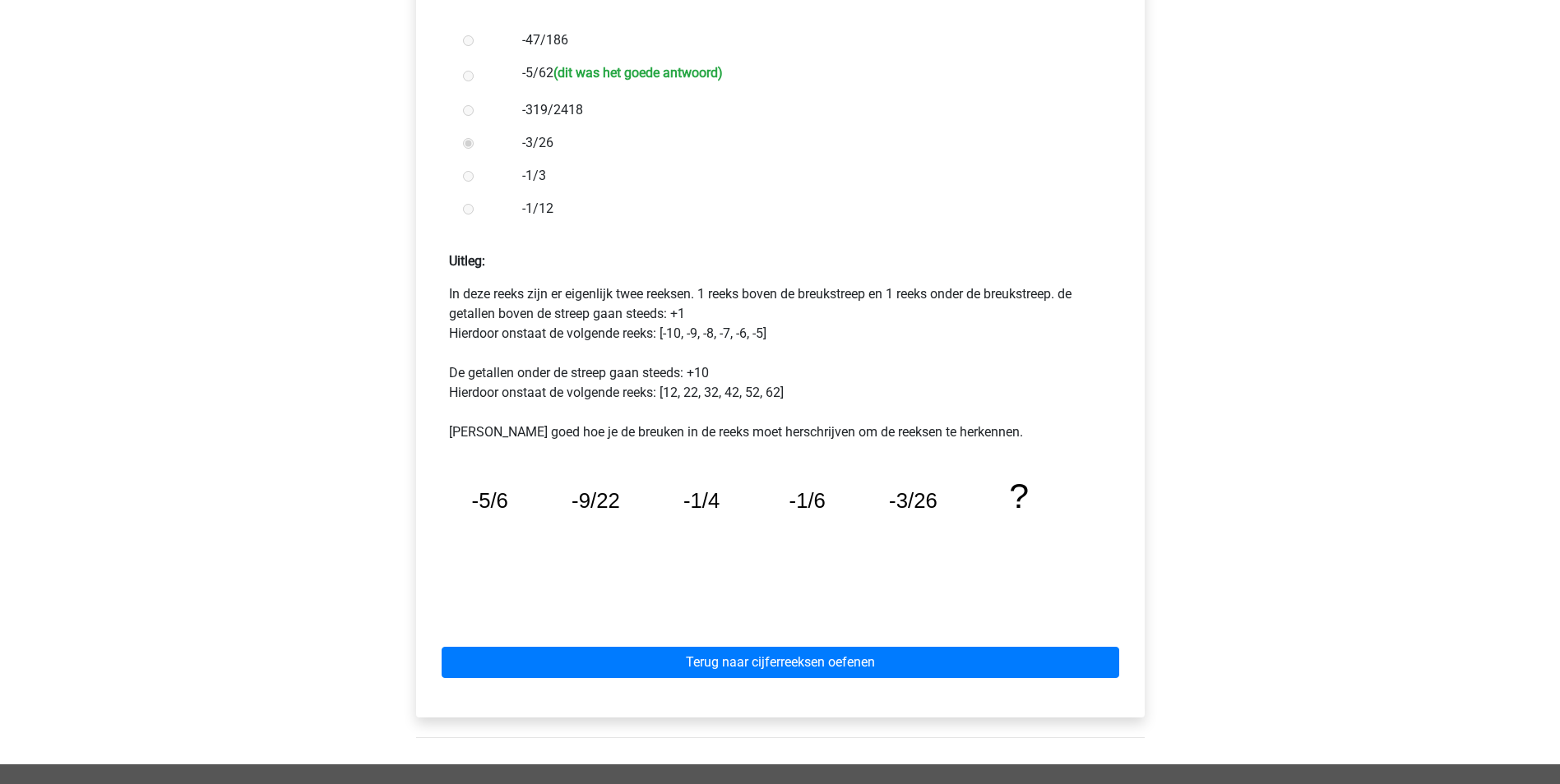
scroll to position [493, 0]
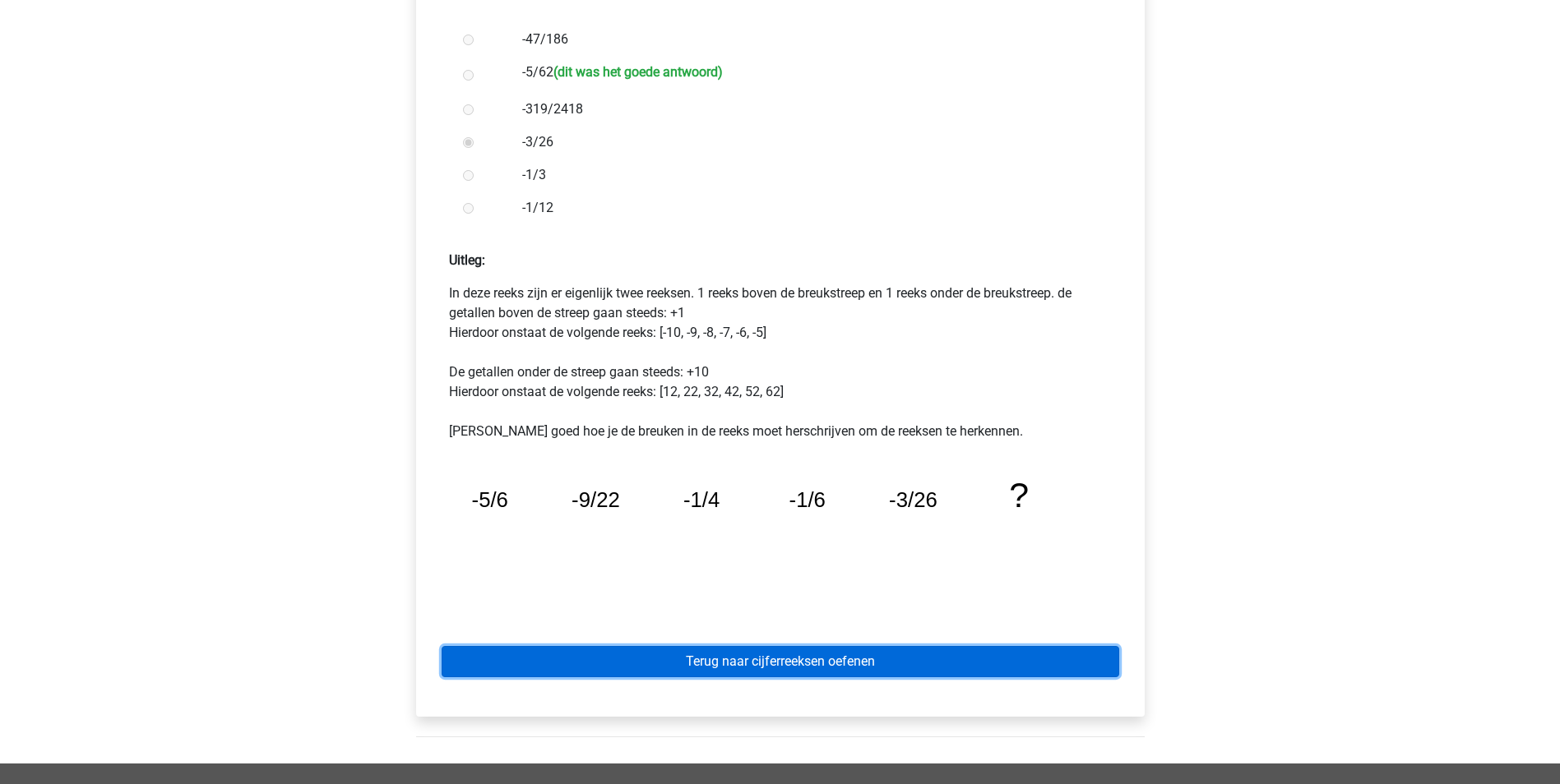
drag, startPoint x: 846, startPoint y: 659, endPoint x: 860, endPoint y: 592, distance: 68.4
click at [846, 659] on link "Terug naar cijferreeksen oefenen" at bounding box center [780, 662] width 678 height 31
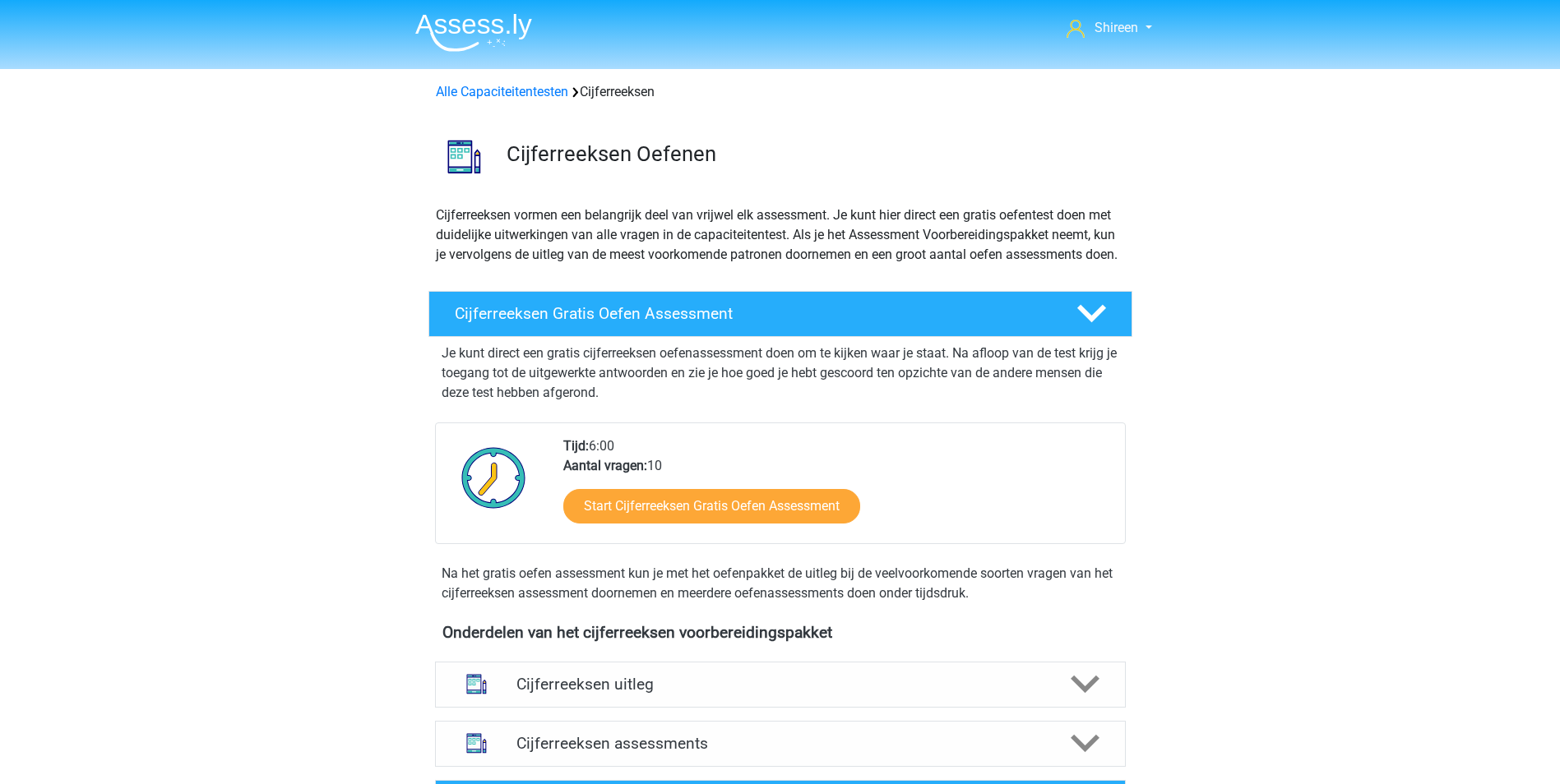
scroll to position [164, 0]
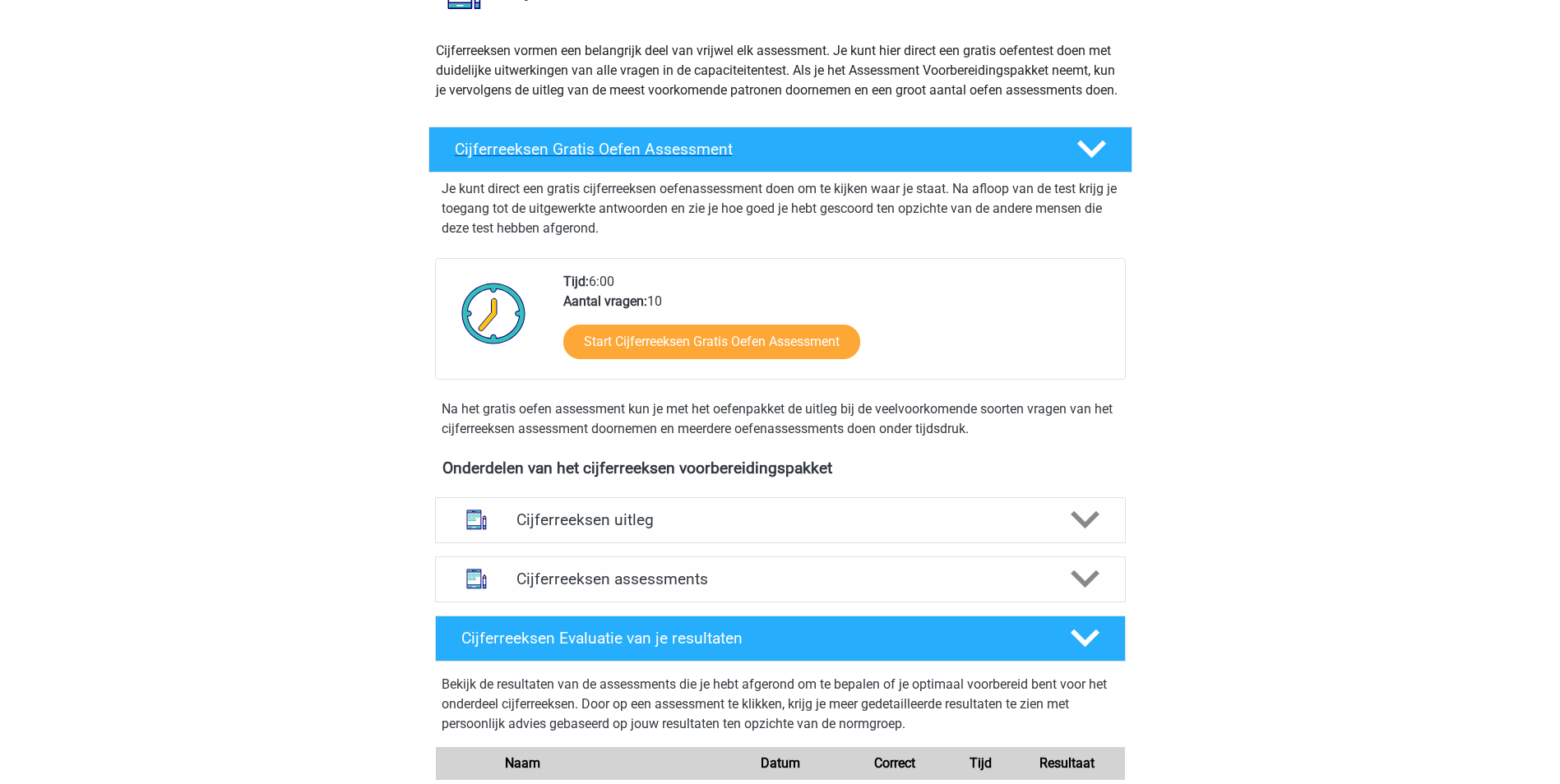
click at [1099, 163] on icon at bounding box center [1092, 149] width 29 height 29
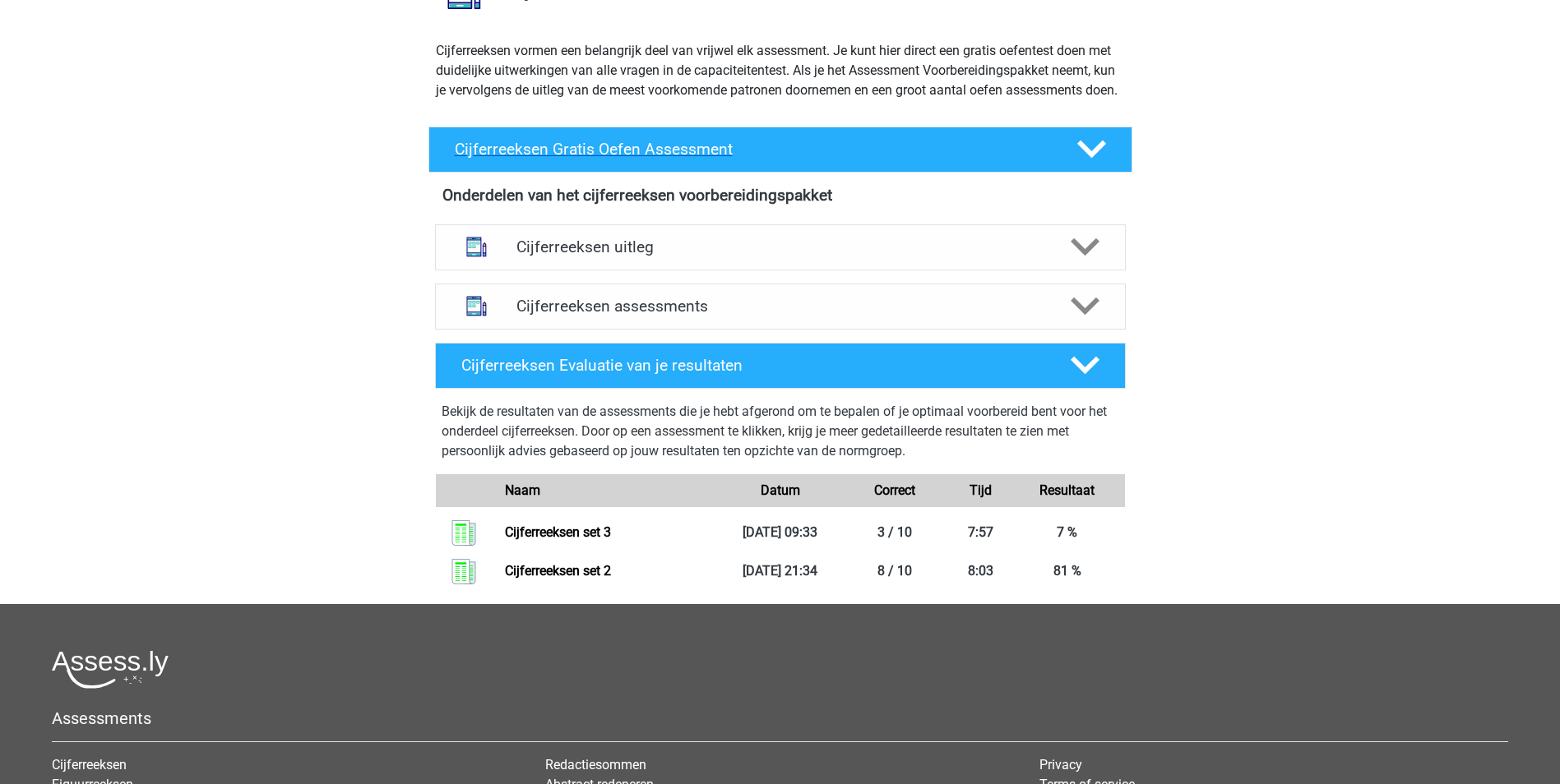
click at [1097, 158] on polygon at bounding box center [1092, 150] width 29 height 18
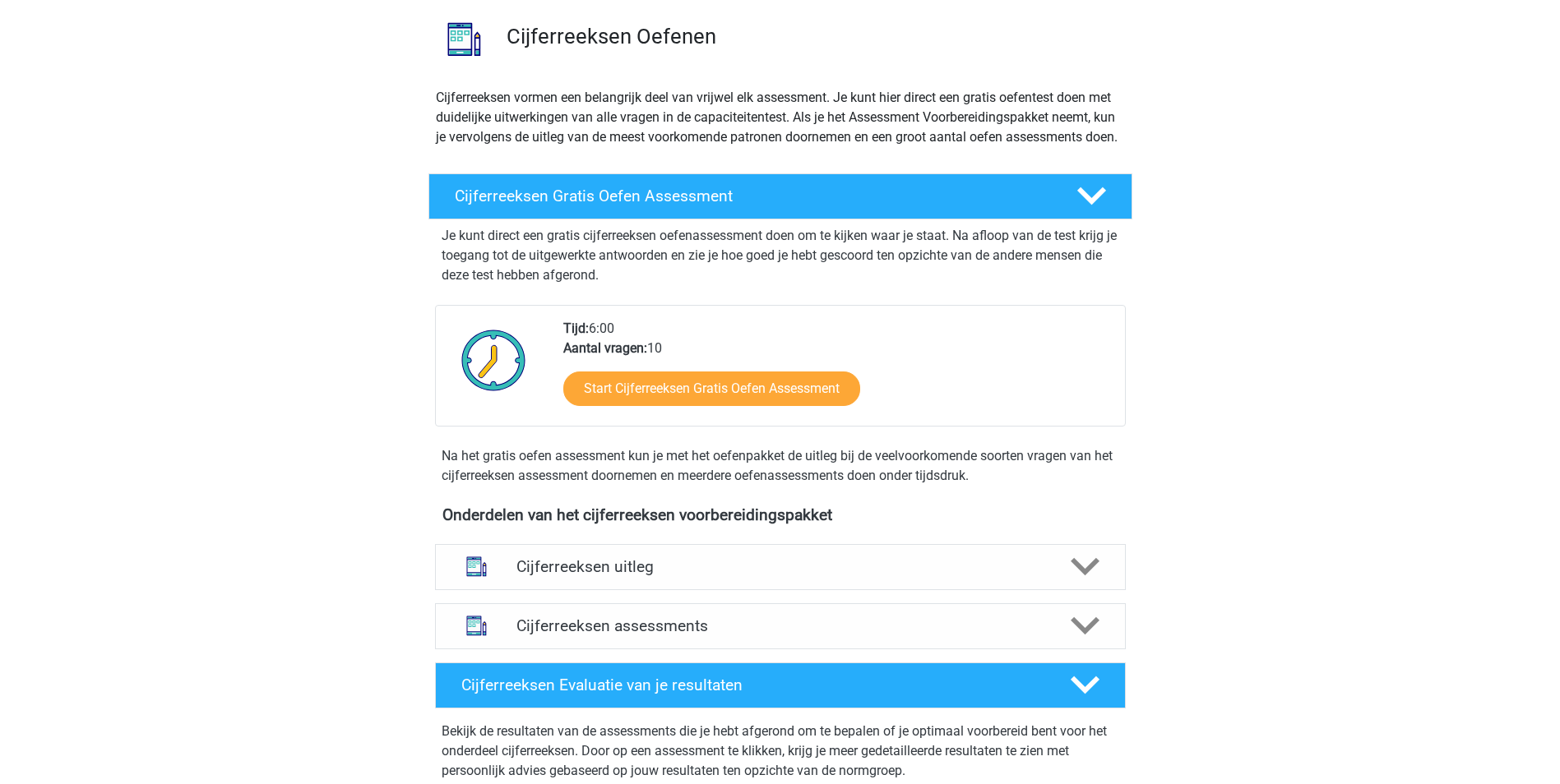
scroll to position [0, 0]
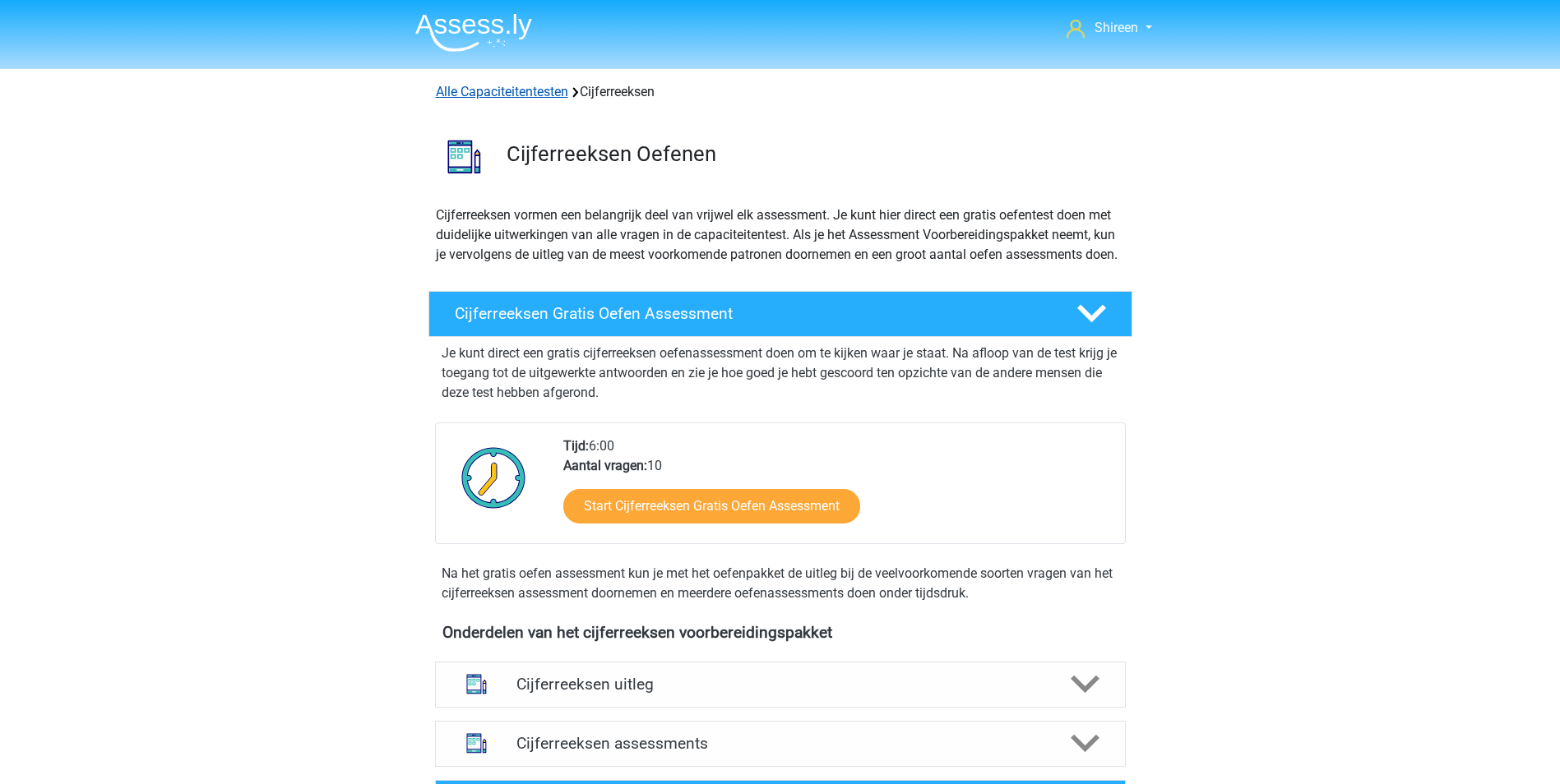
click at [542, 93] on link "Alle Capaciteitentesten" at bounding box center [502, 92] width 132 height 16
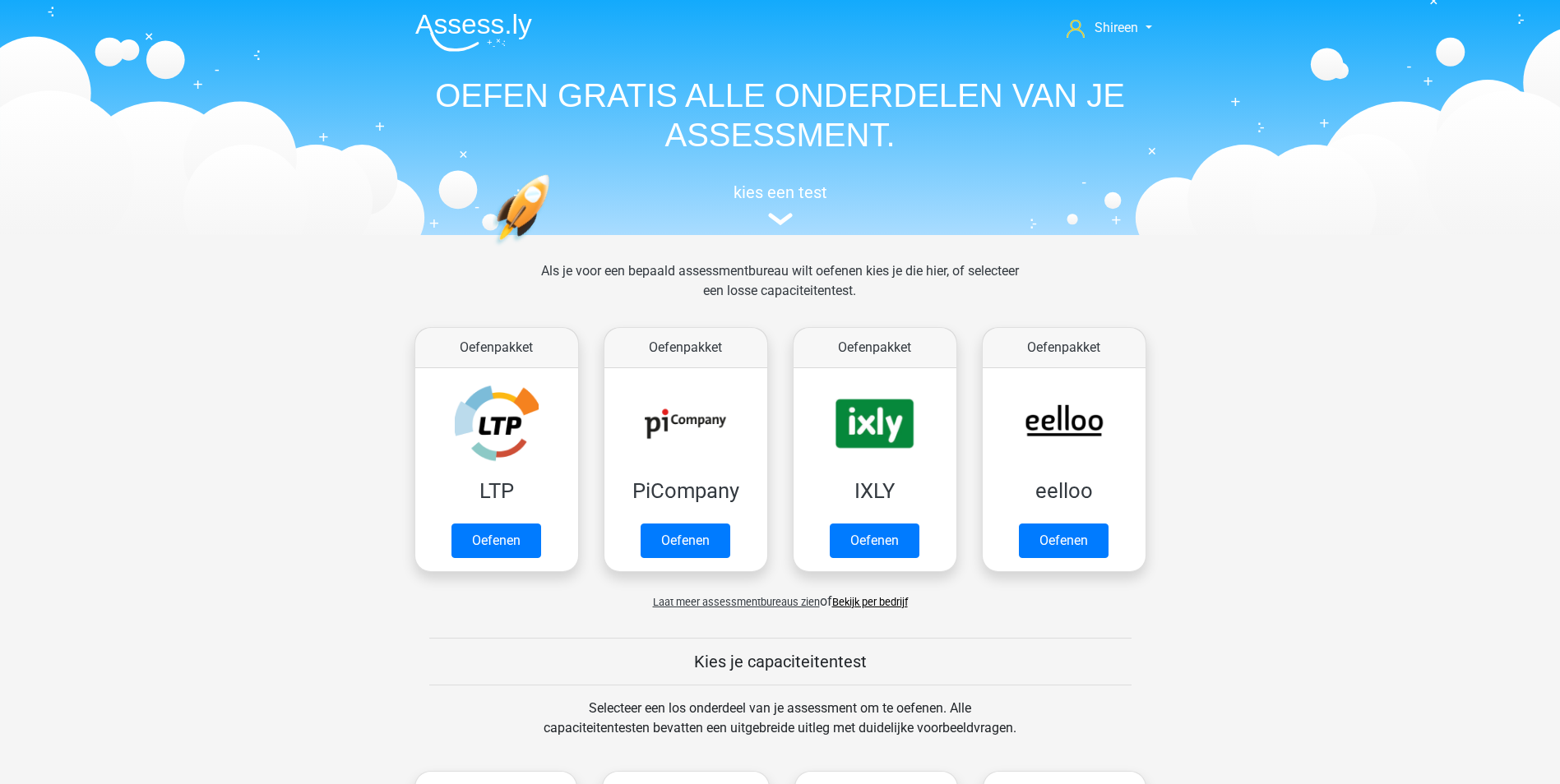
scroll to position [699, 0]
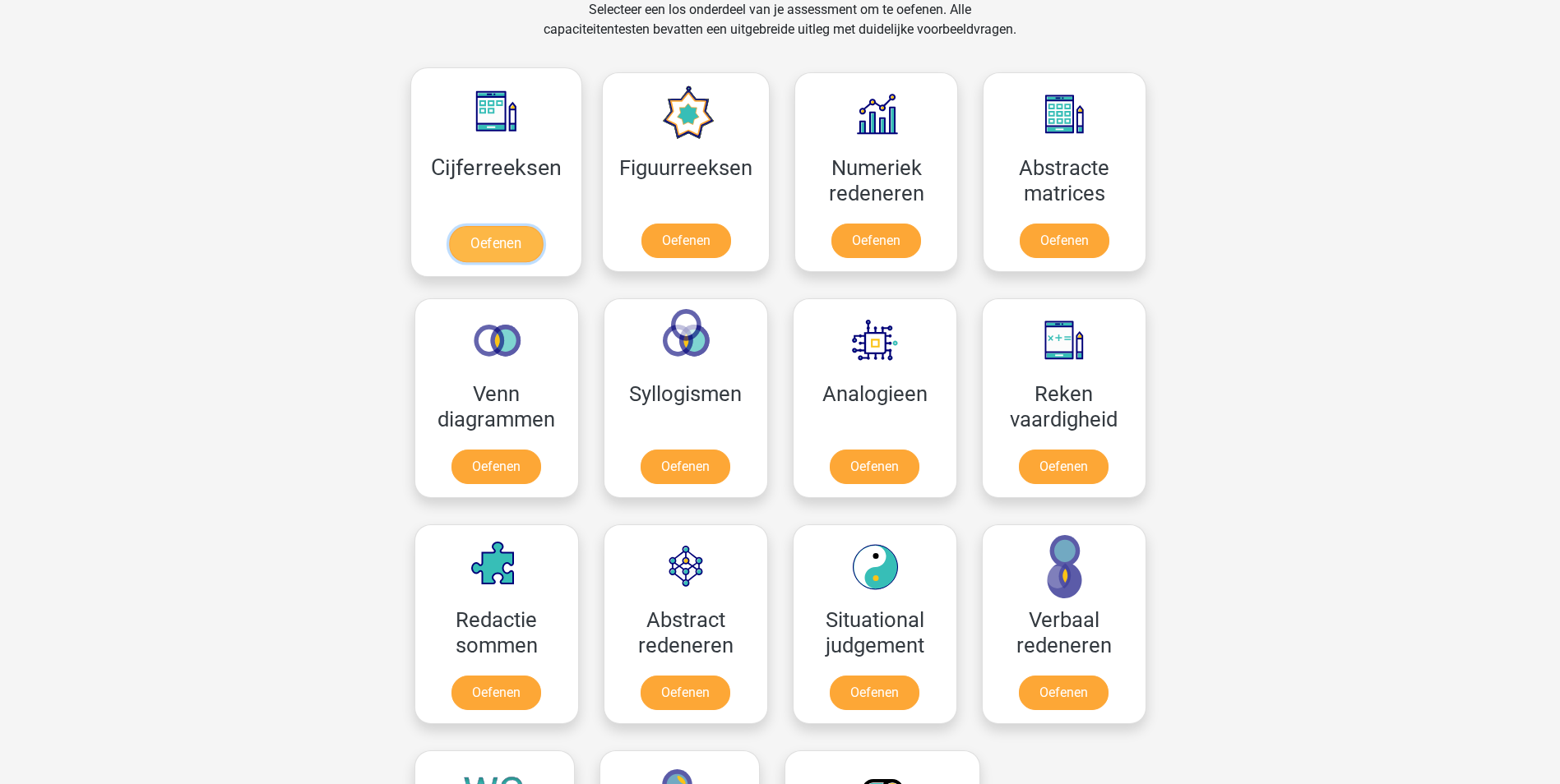
click at [518, 240] on link "Oefenen" at bounding box center [496, 243] width 93 height 36
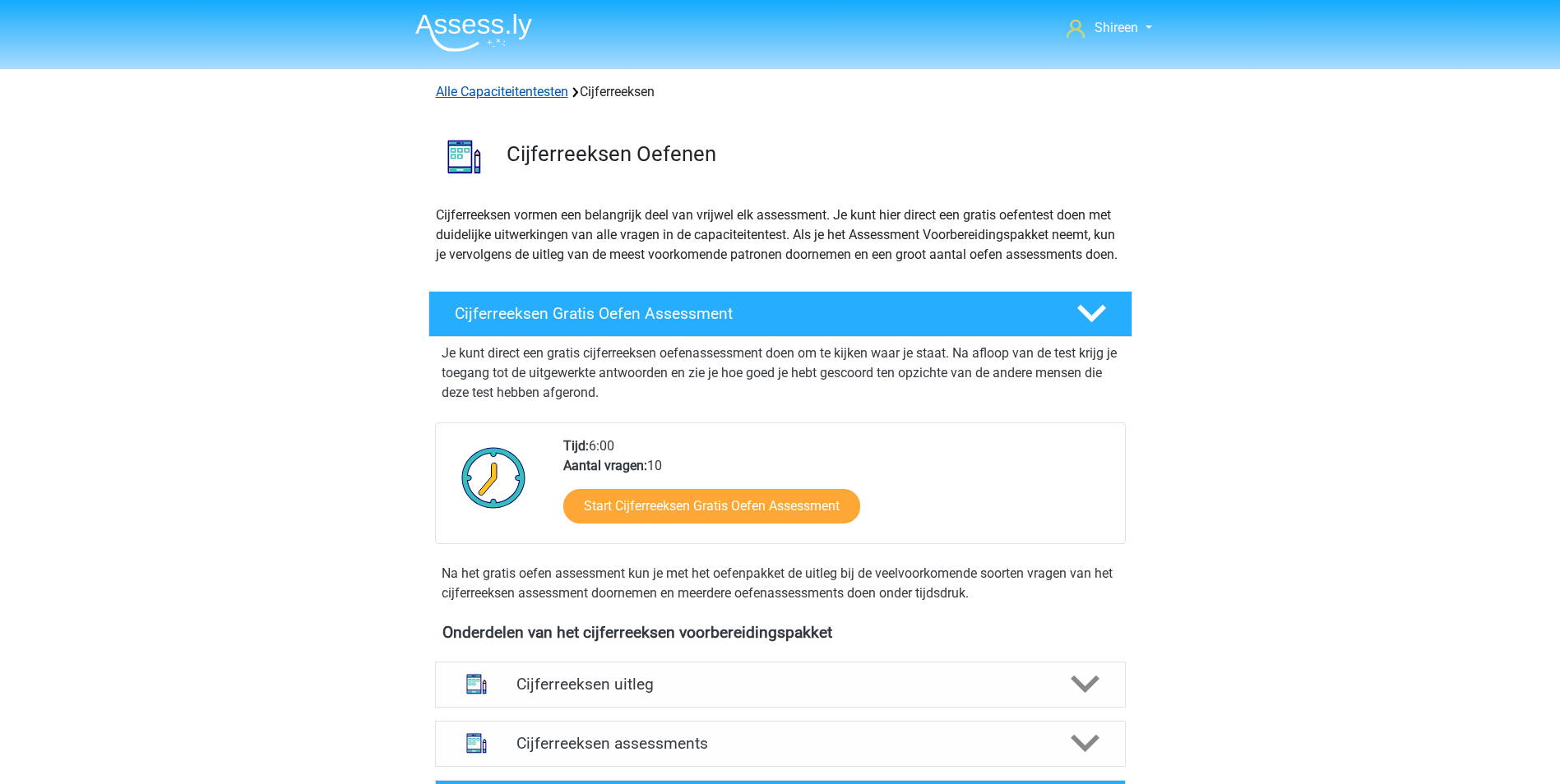
click at [522, 86] on link "Alle Capaciteitentesten" at bounding box center [502, 92] width 132 height 16
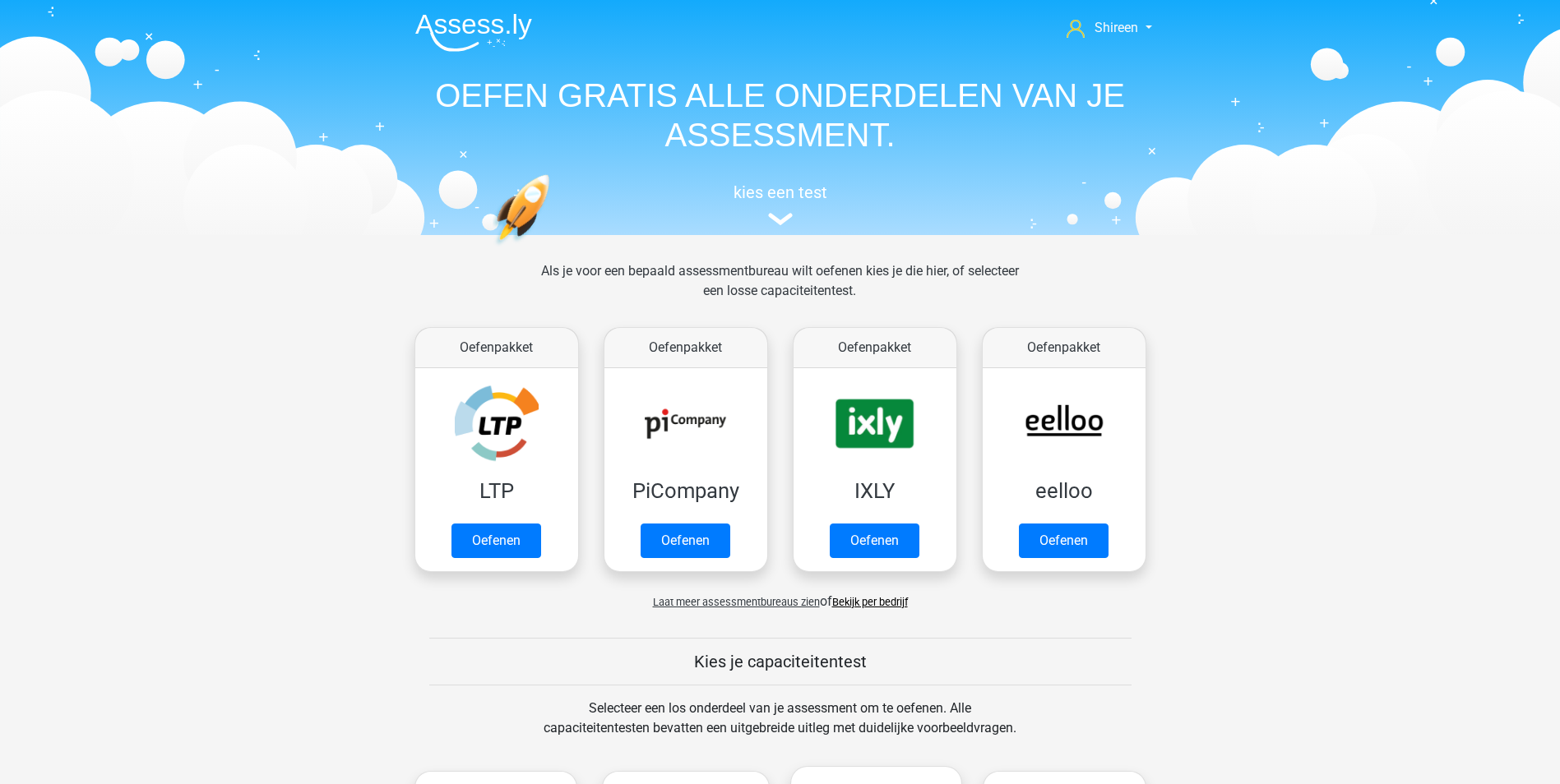
scroll to position [699, 0]
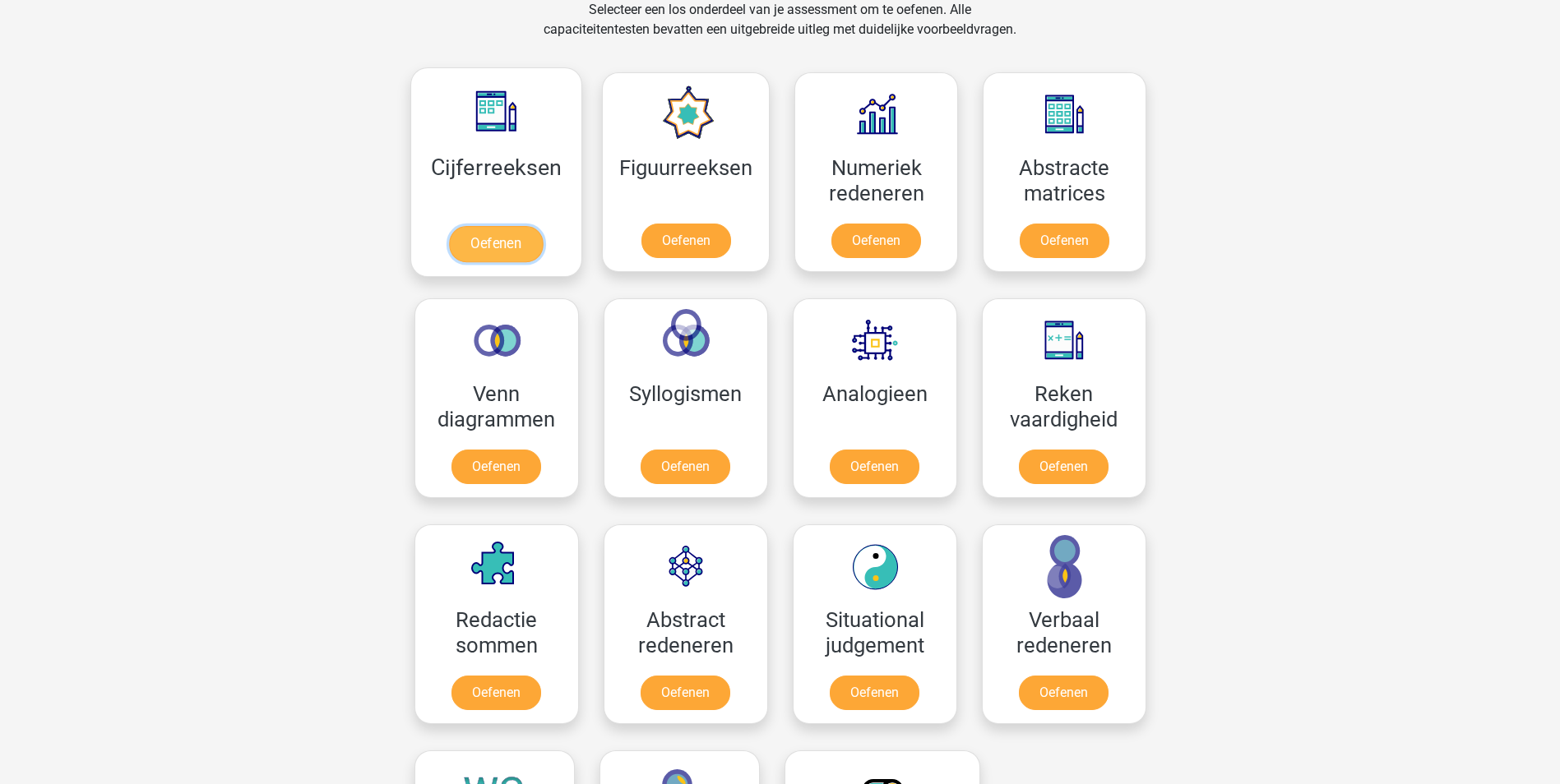
click at [528, 234] on link "Oefenen" at bounding box center [496, 243] width 93 height 36
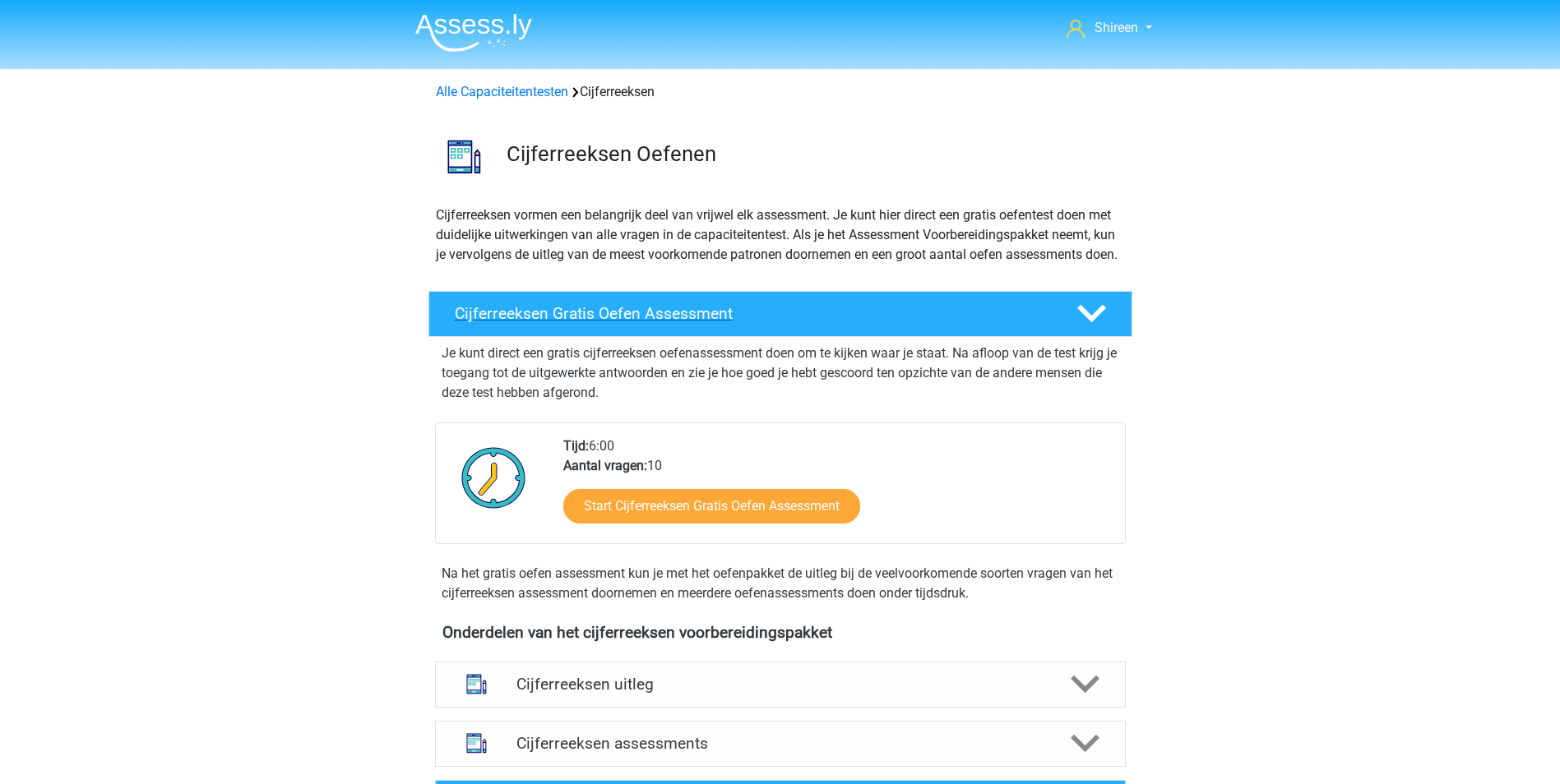
click at [788, 323] on h4 "Cijferreeksen Gratis Oefen Assessment" at bounding box center [752, 313] width 595 height 19
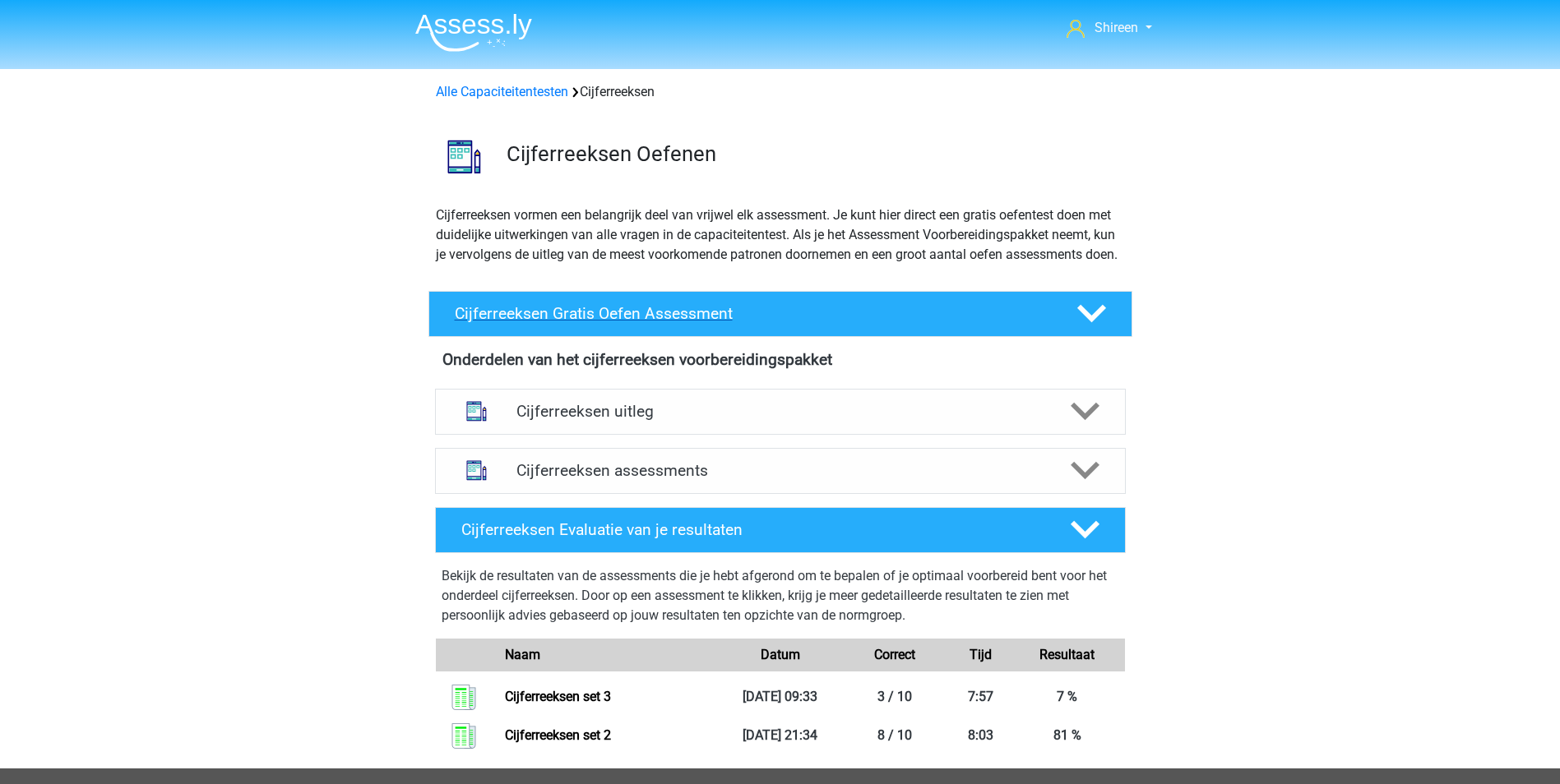
click at [808, 323] on h4 "Cijferreeksen Gratis Oefen Assessment" at bounding box center [752, 313] width 595 height 19
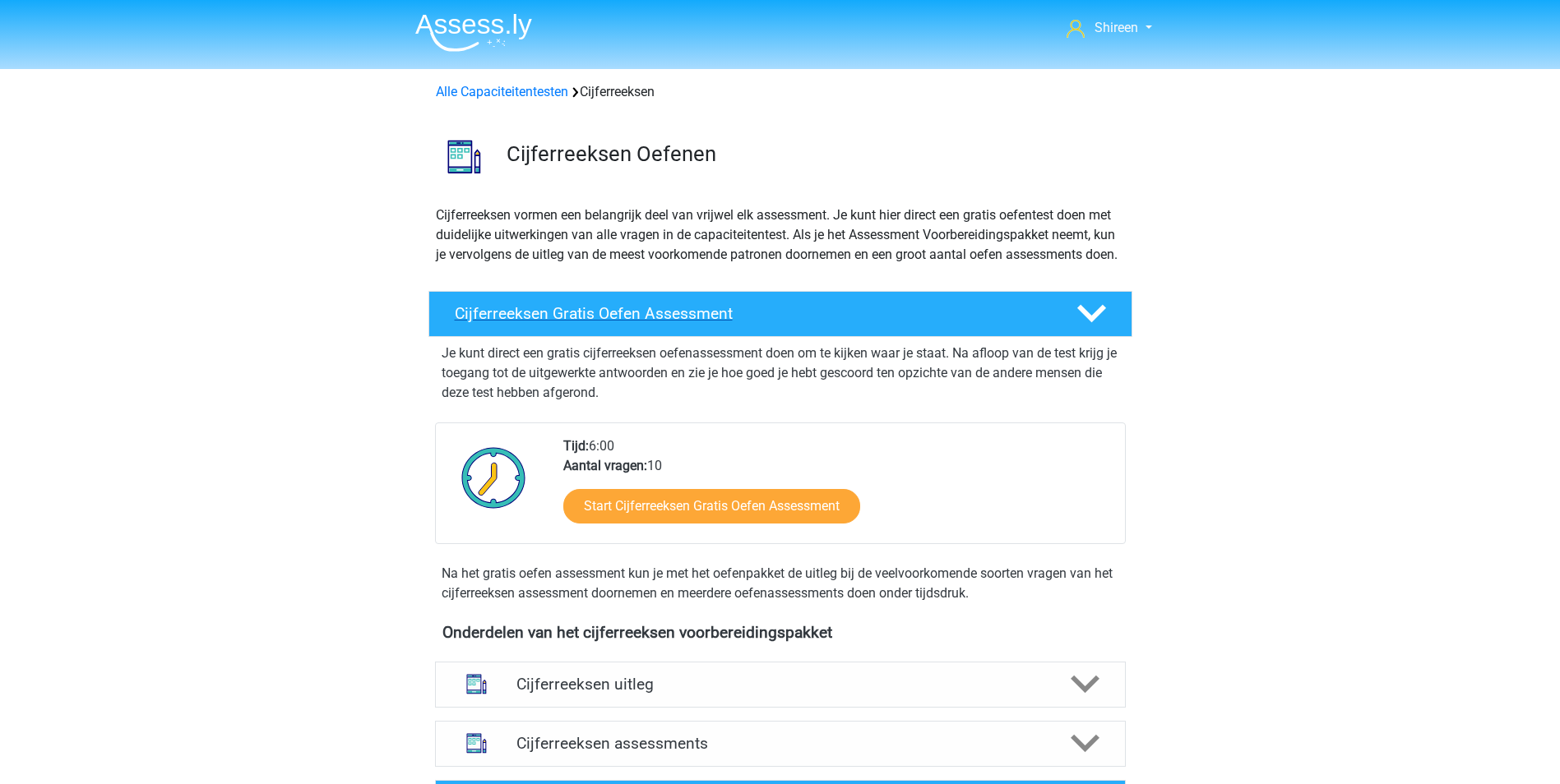
click at [808, 323] on h4 "Cijferreeksen Gratis Oefen Assessment" at bounding box center [752, 313] width 595 height 19
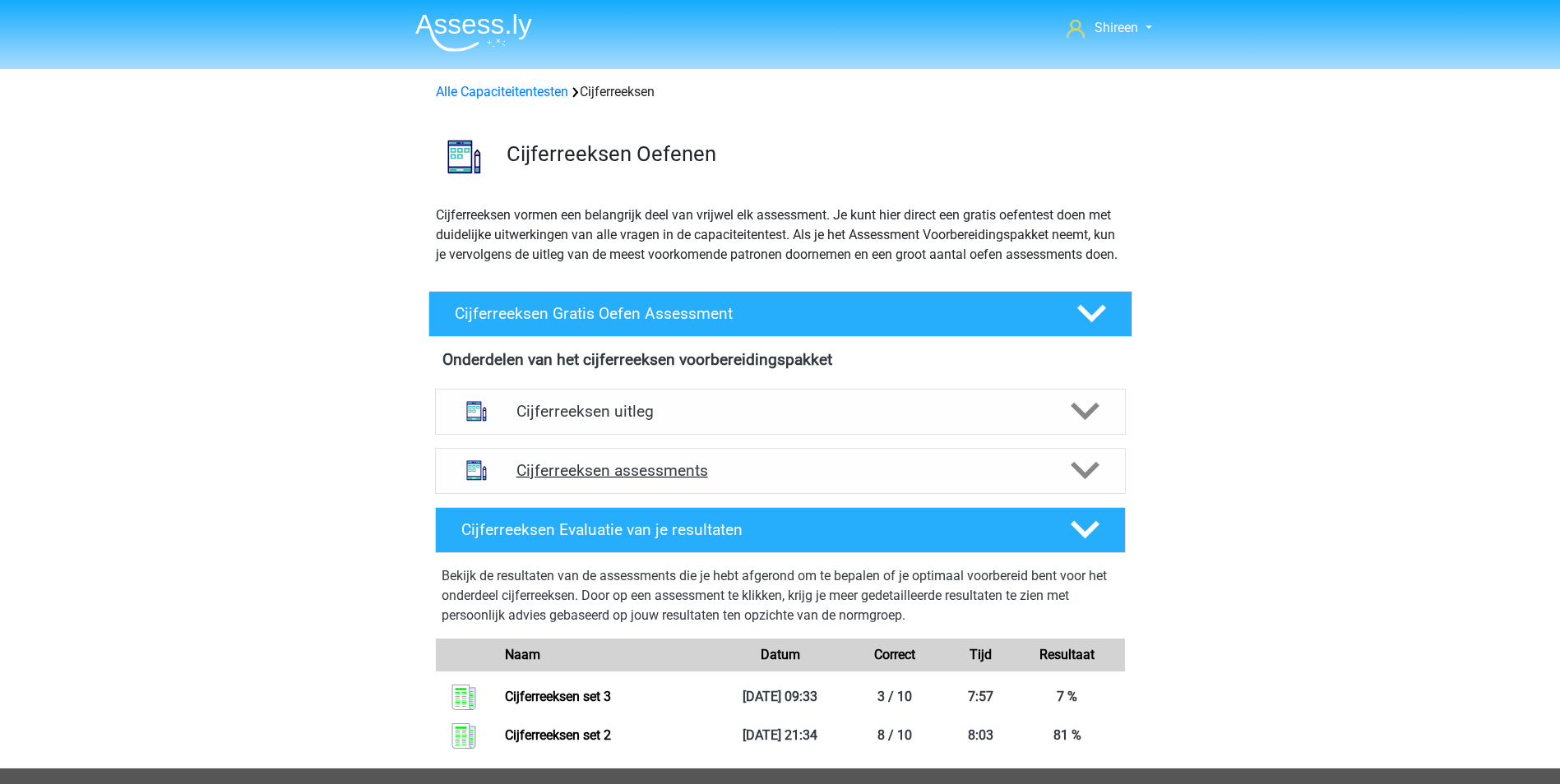
click at [771, 475] on div "Cijferreeksen assessments" at bounding box center [780, 471] width 691 height 46
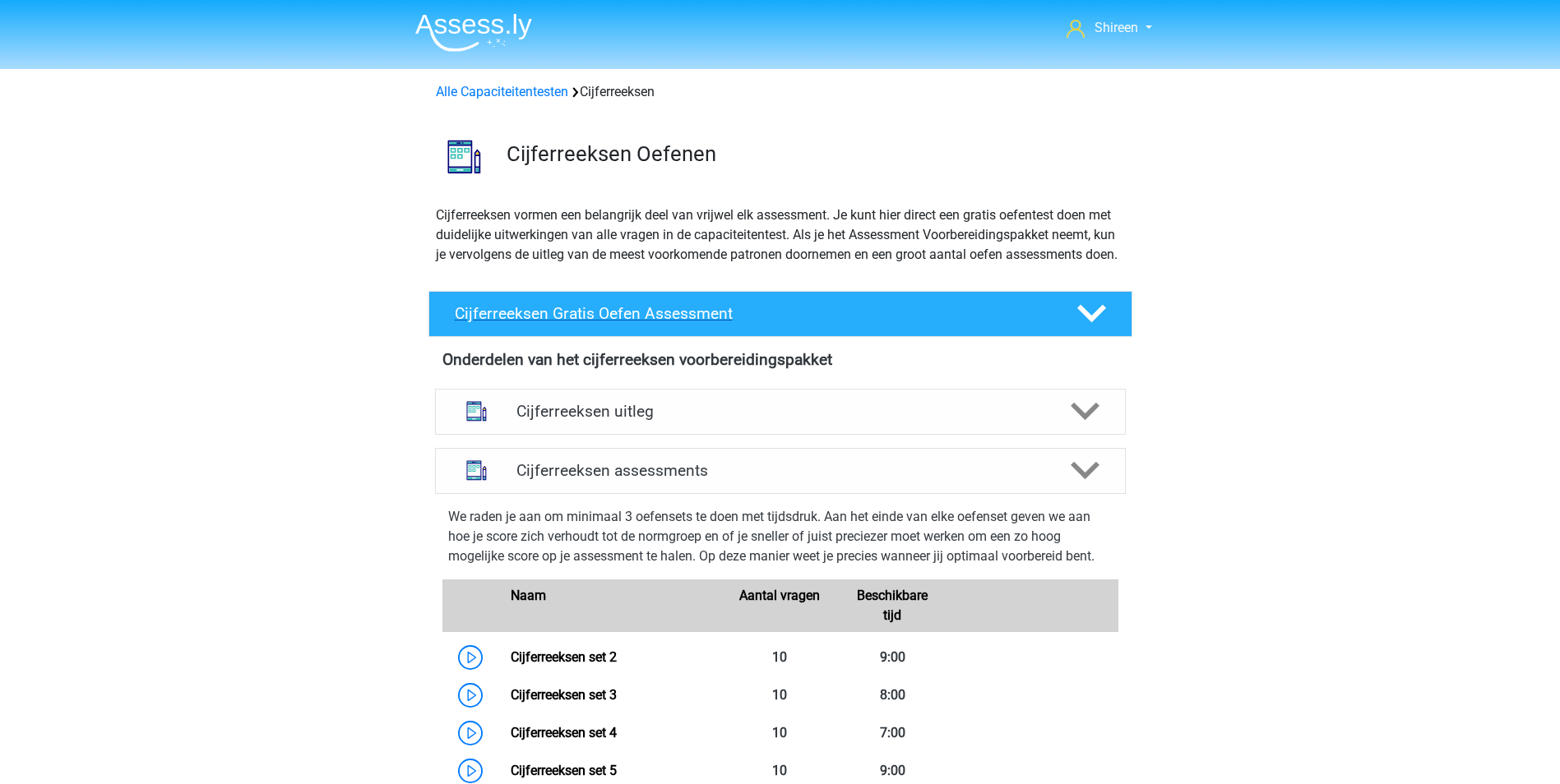
click at [833, 323] on h4 "Cijferreeksen Gratis Oefen Assessment" at bounding box center [752, 313] width 595 height 19
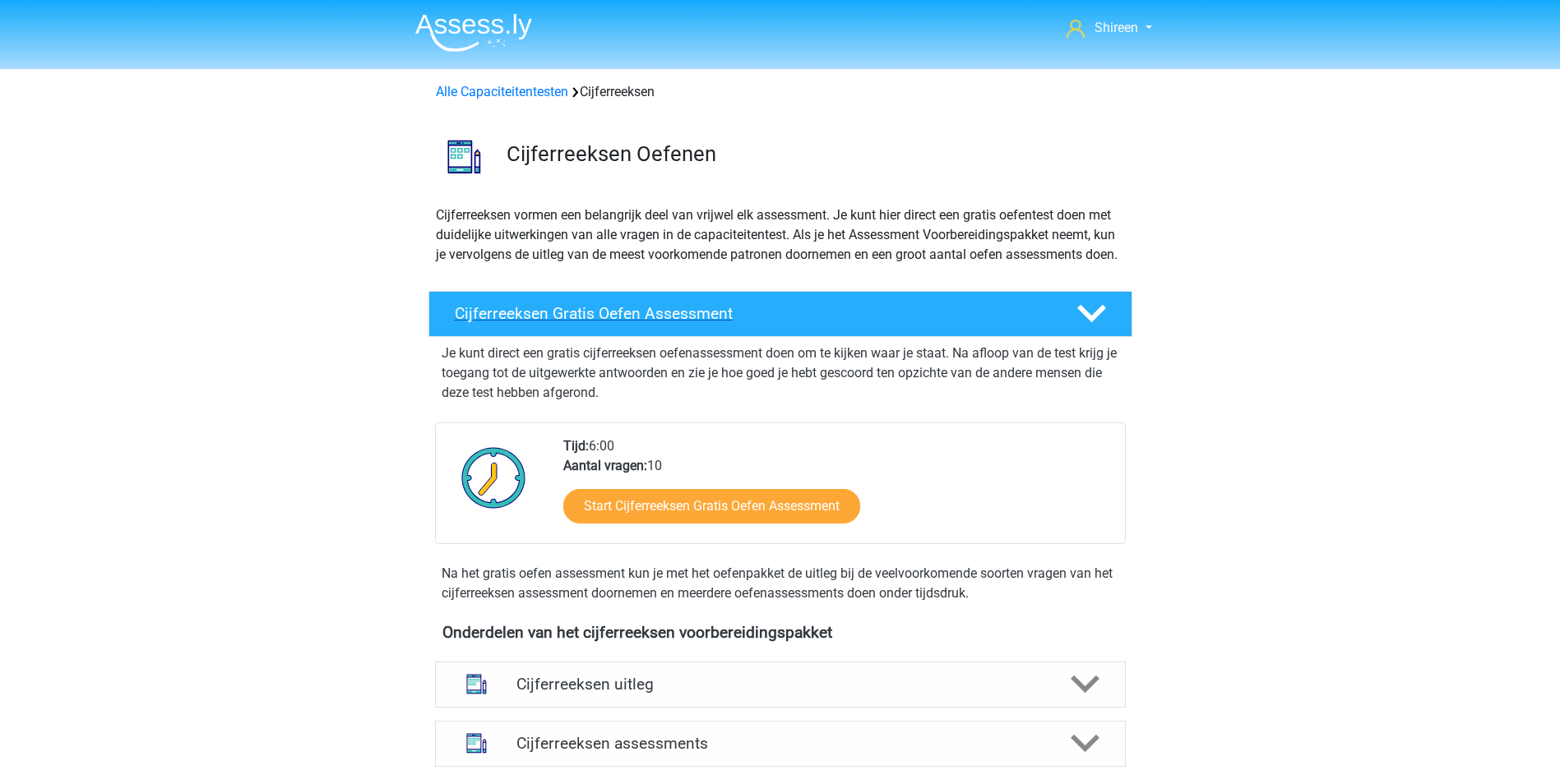
click at [833, 323] on h4 "Cijferreeksen Gratis Oefen Assessment" at bounding box center [752, 313] width 595 height 19
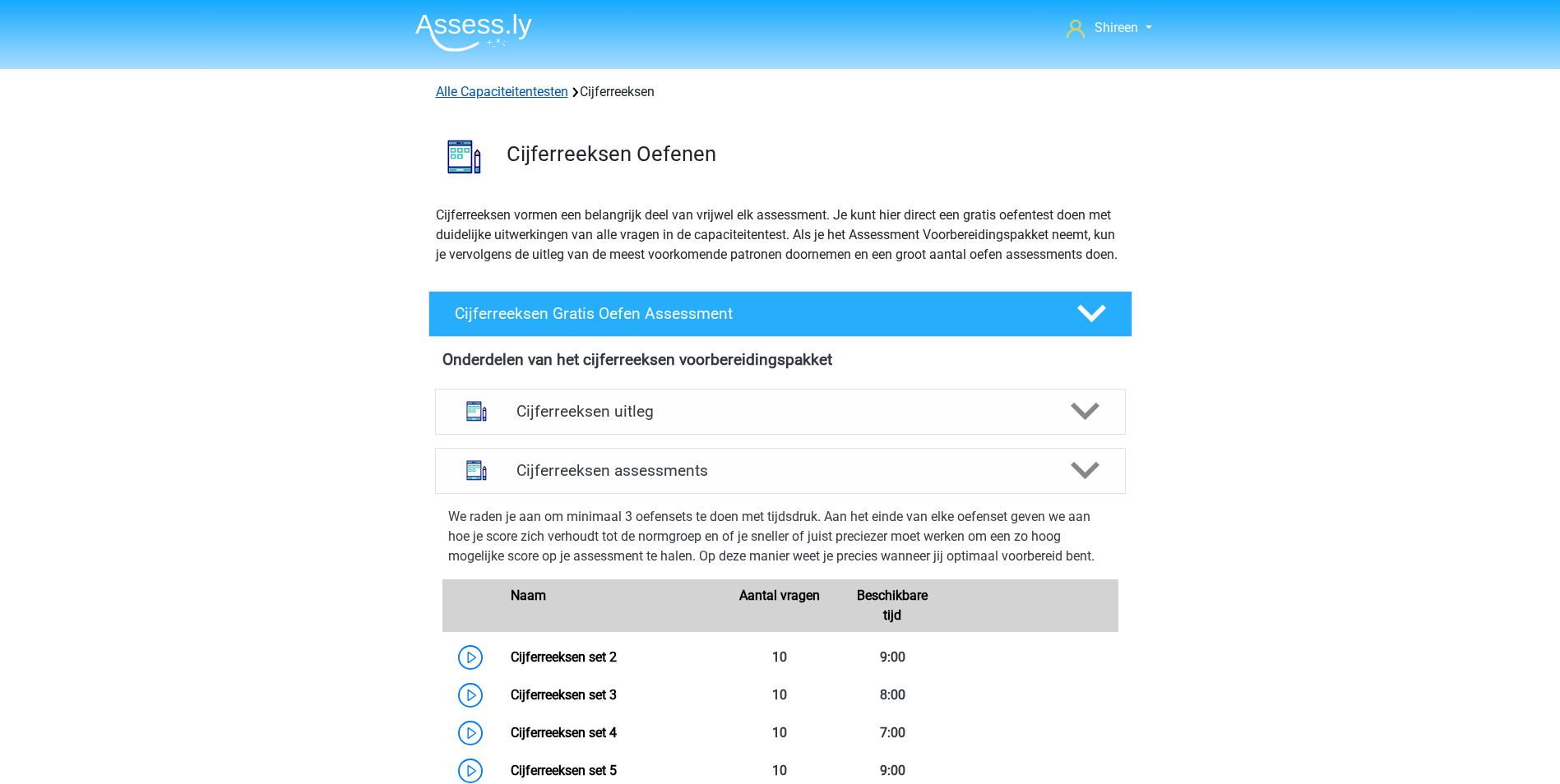
click at [525, 92] on link "Alle Capaciteitentesten" at bounding box center [502, 92] width 132 height 16
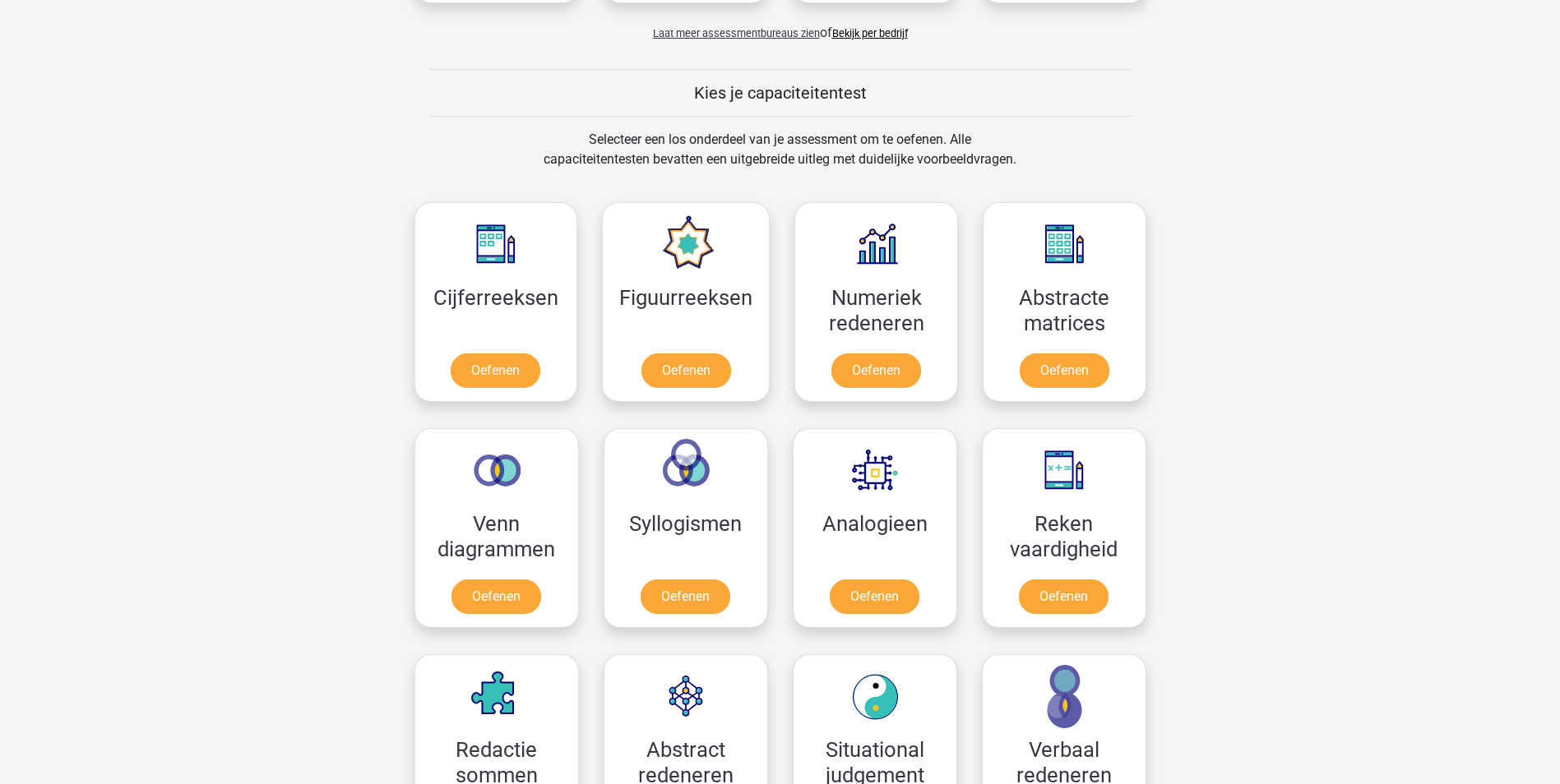
scroll to position [657, 0]
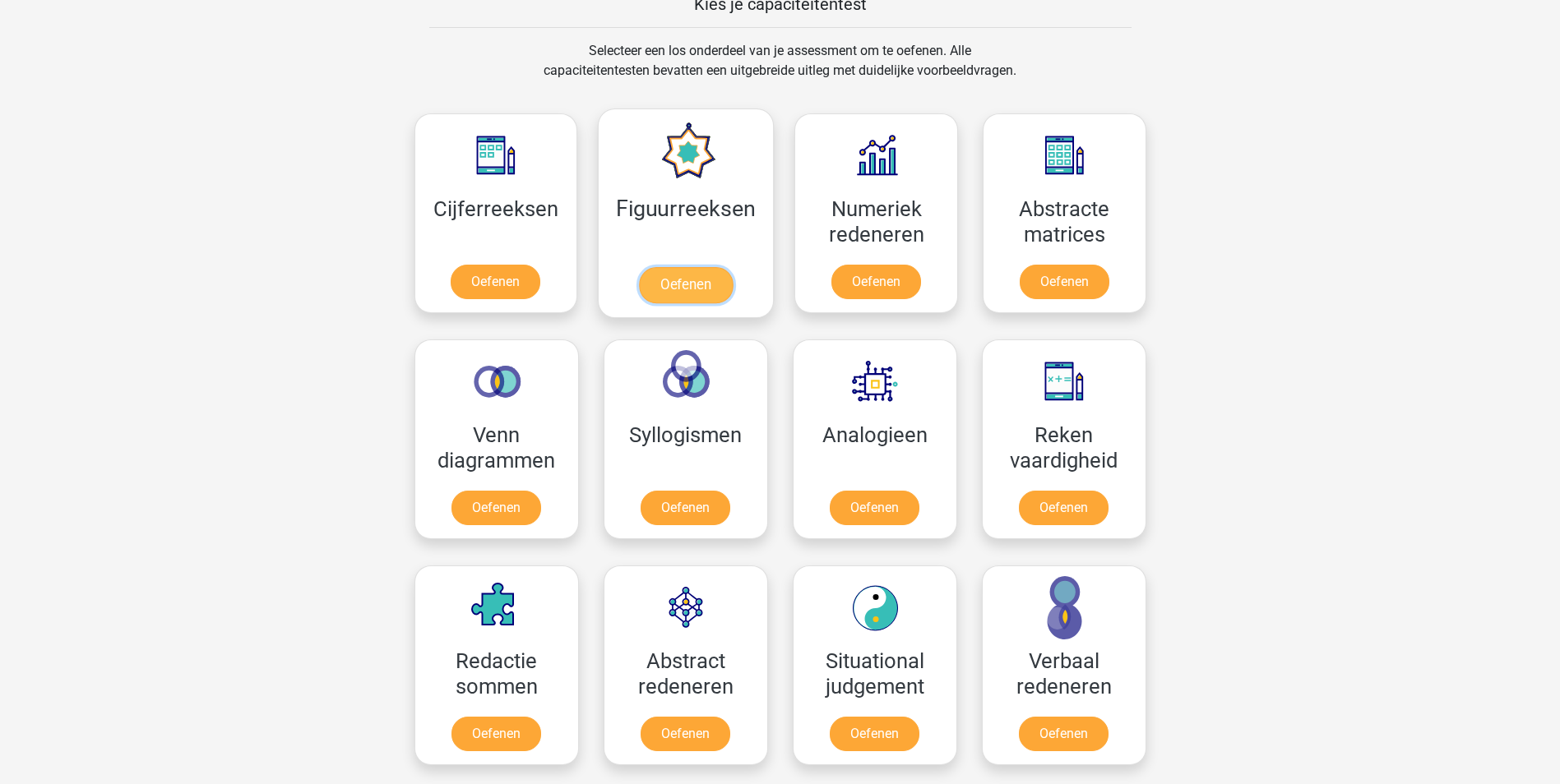
click at [688, 279] on link "Oefenen" at bounding box center [686, 285] width 93 height 36
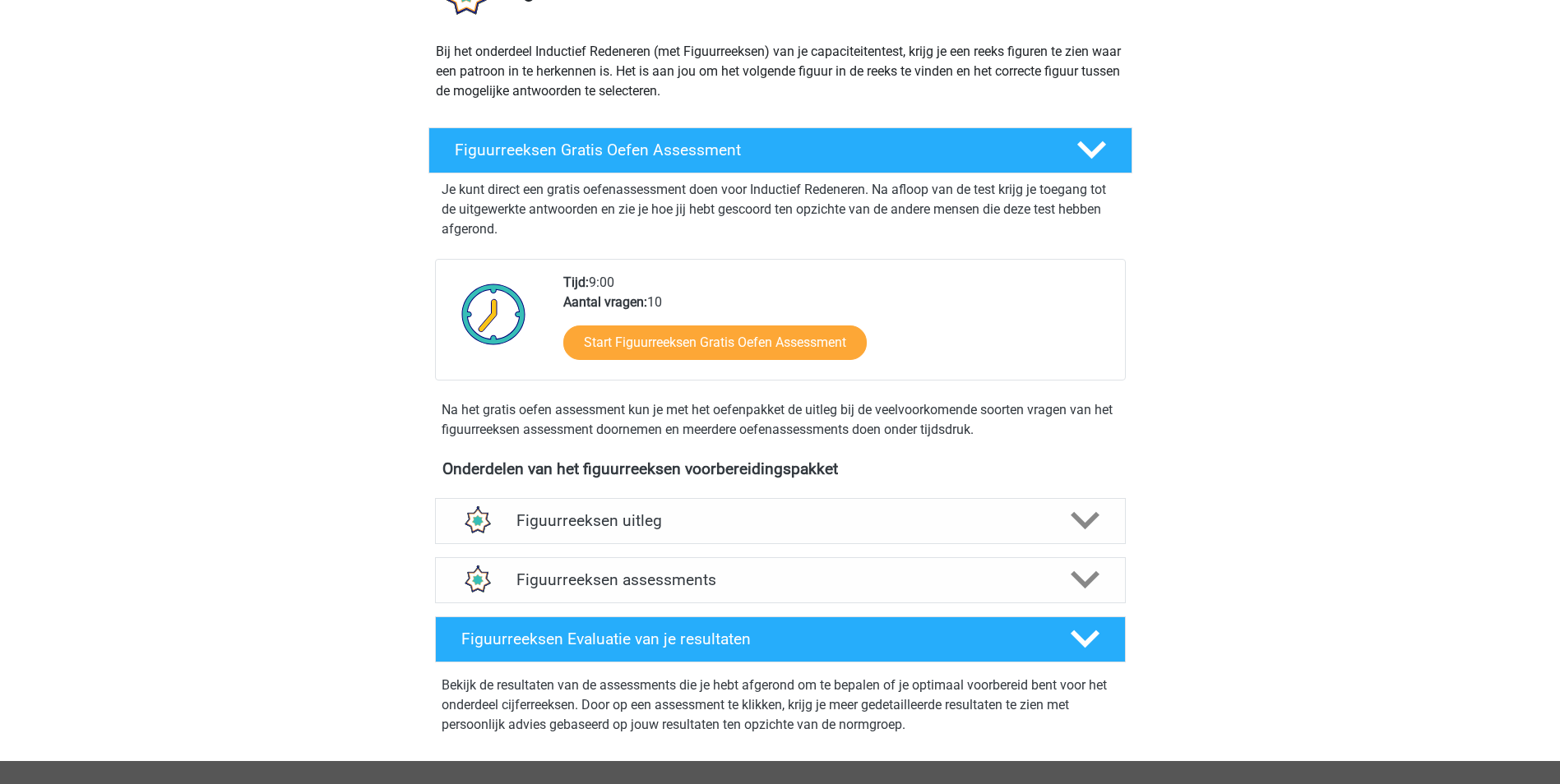
scroll to position [164, 0]
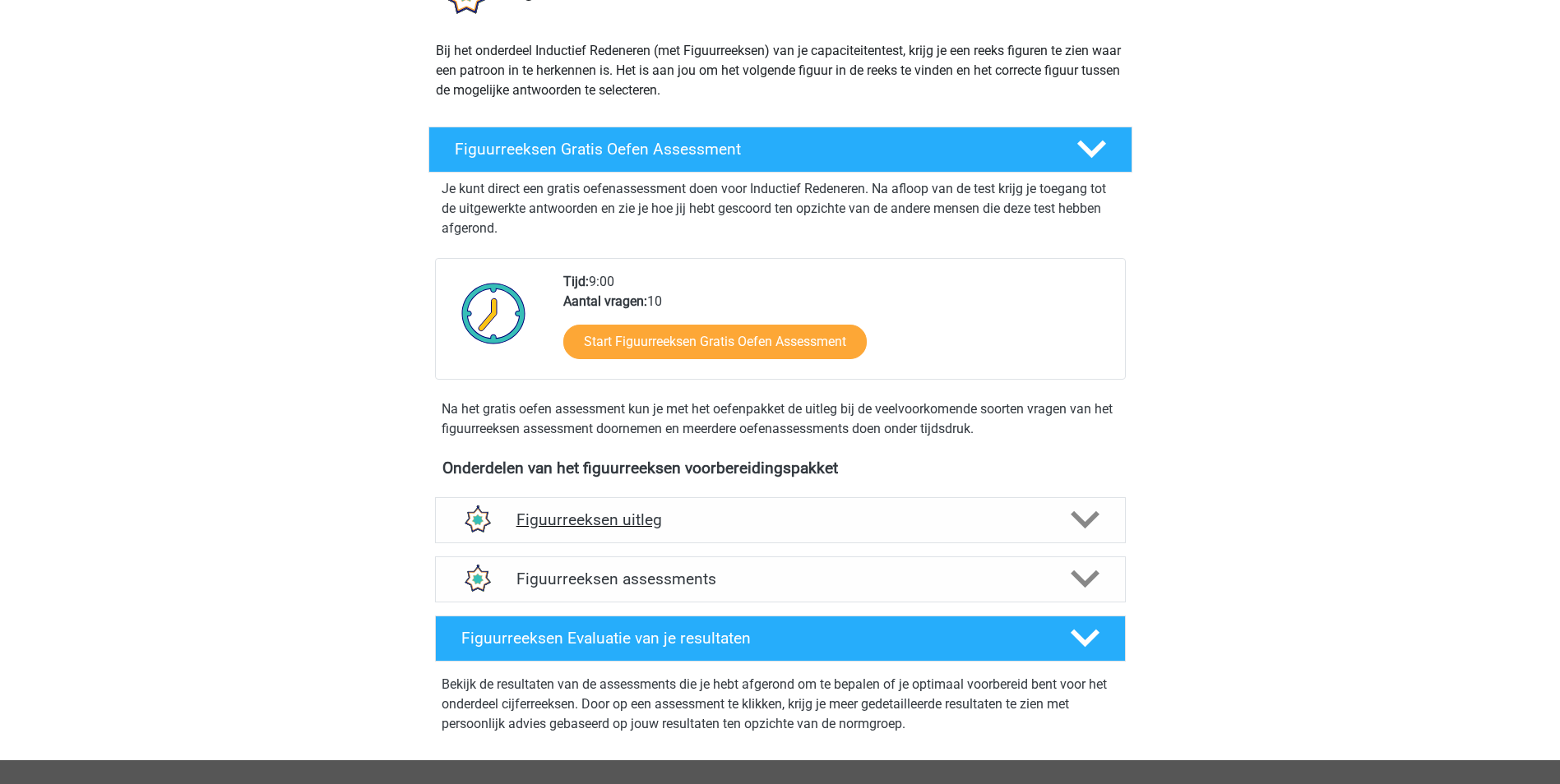
click at [998, 509] on div "Figuurreeksen uitleg" at bounding box center [780, 520] width 691 height 46
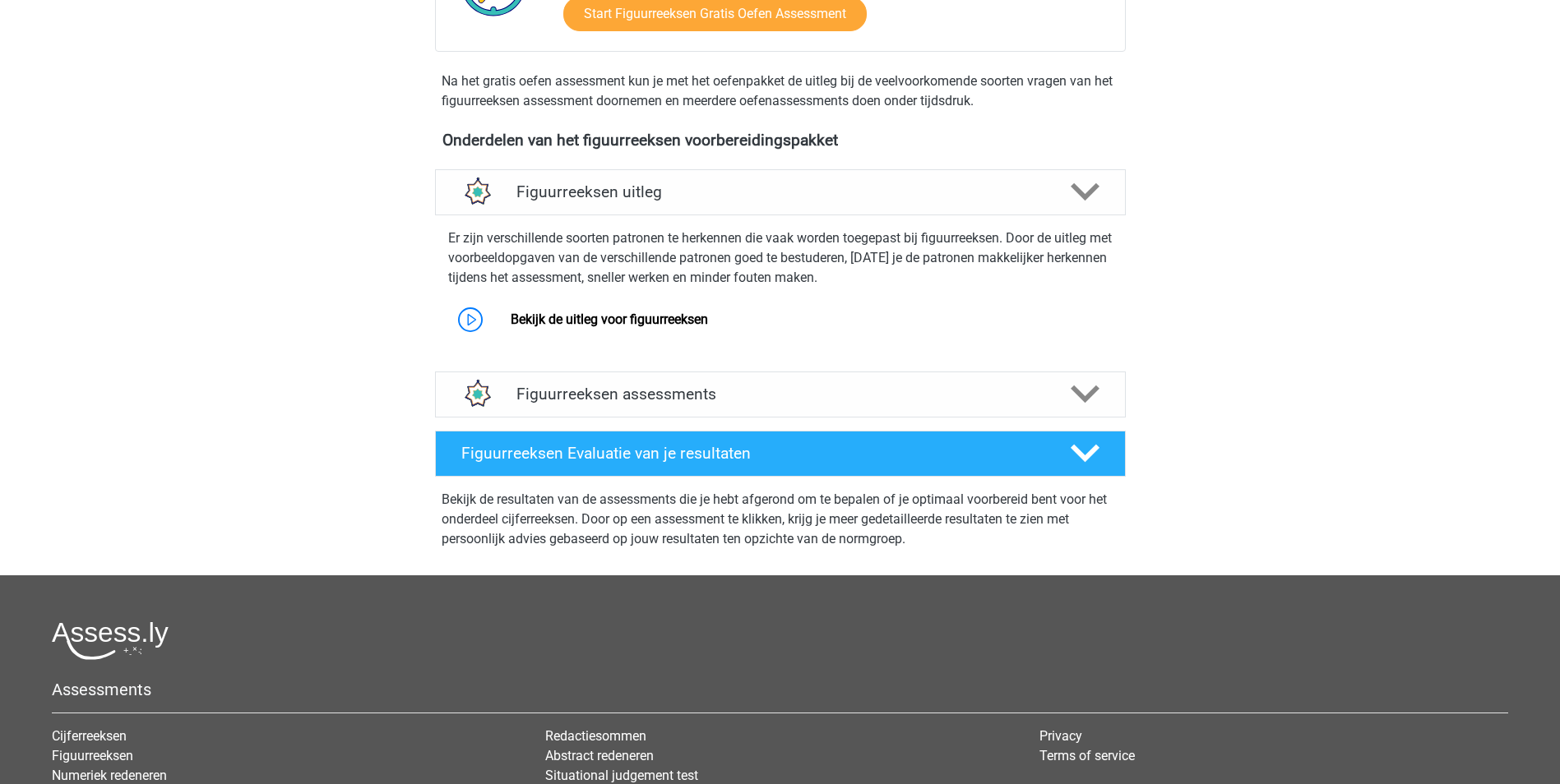
scroll to position [493, 0]
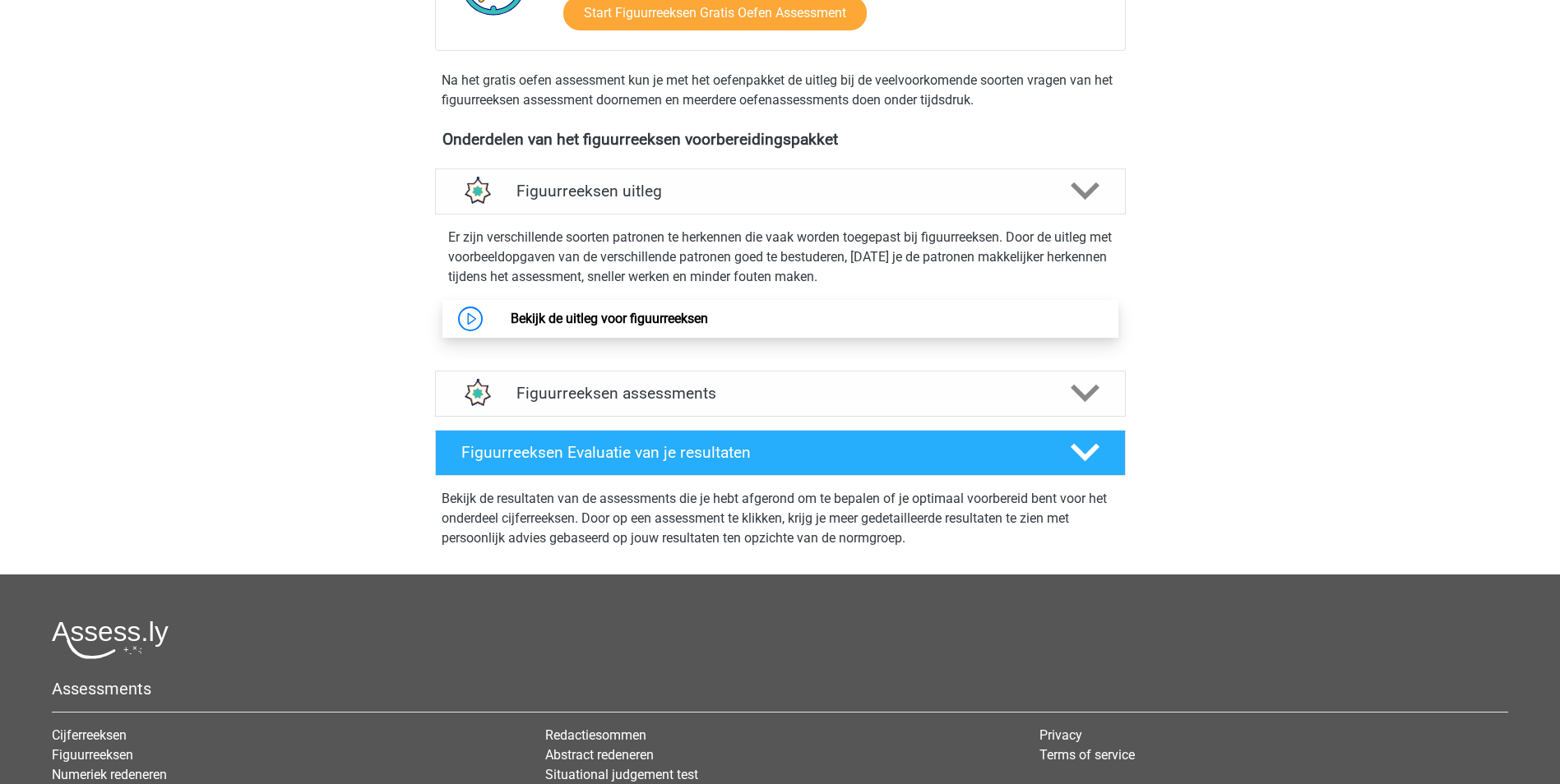
click at [511, 317] on link "Bekijk de uitleg voor figuurreeksen" at bounding box center [609, 318] width 198 height 16
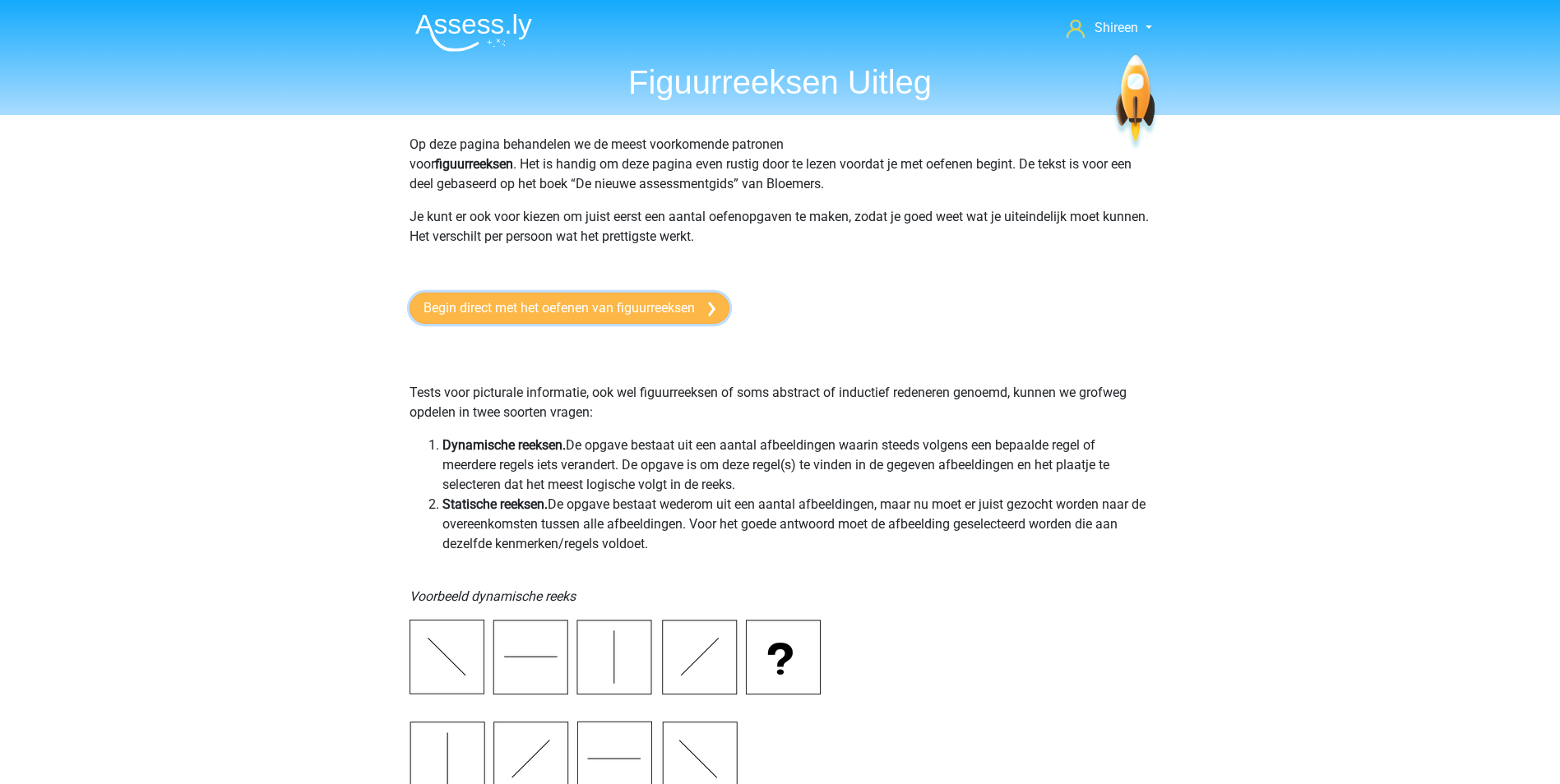
click at [667, 307] on link "Begin direct met het oefenen van figuurreeksen" at bounding box center [569, 307] width 320 height 31
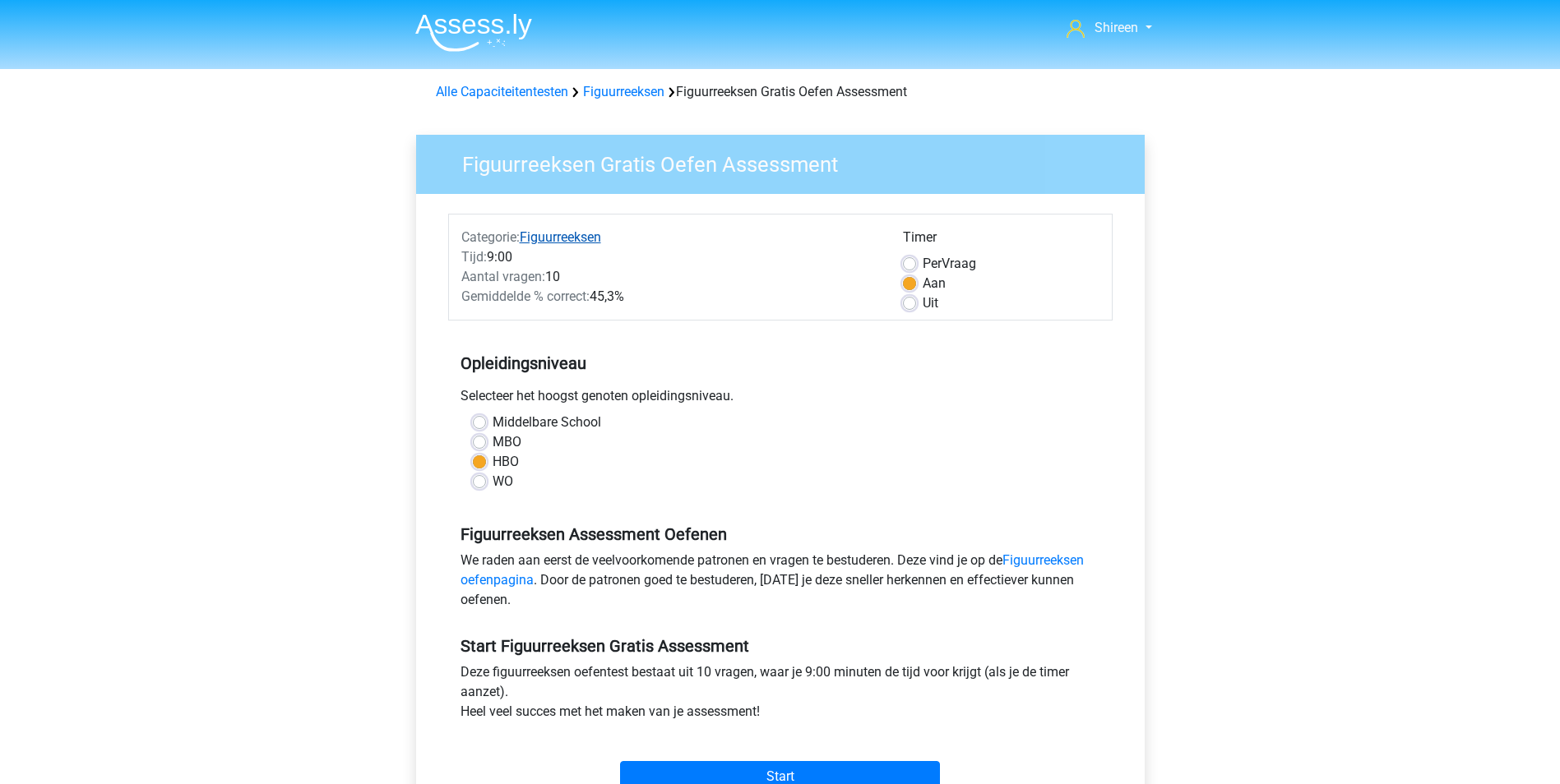
click at [588, 237] on link "Figuurreeksen" at bounding box center [561, 237] width 82 height 16
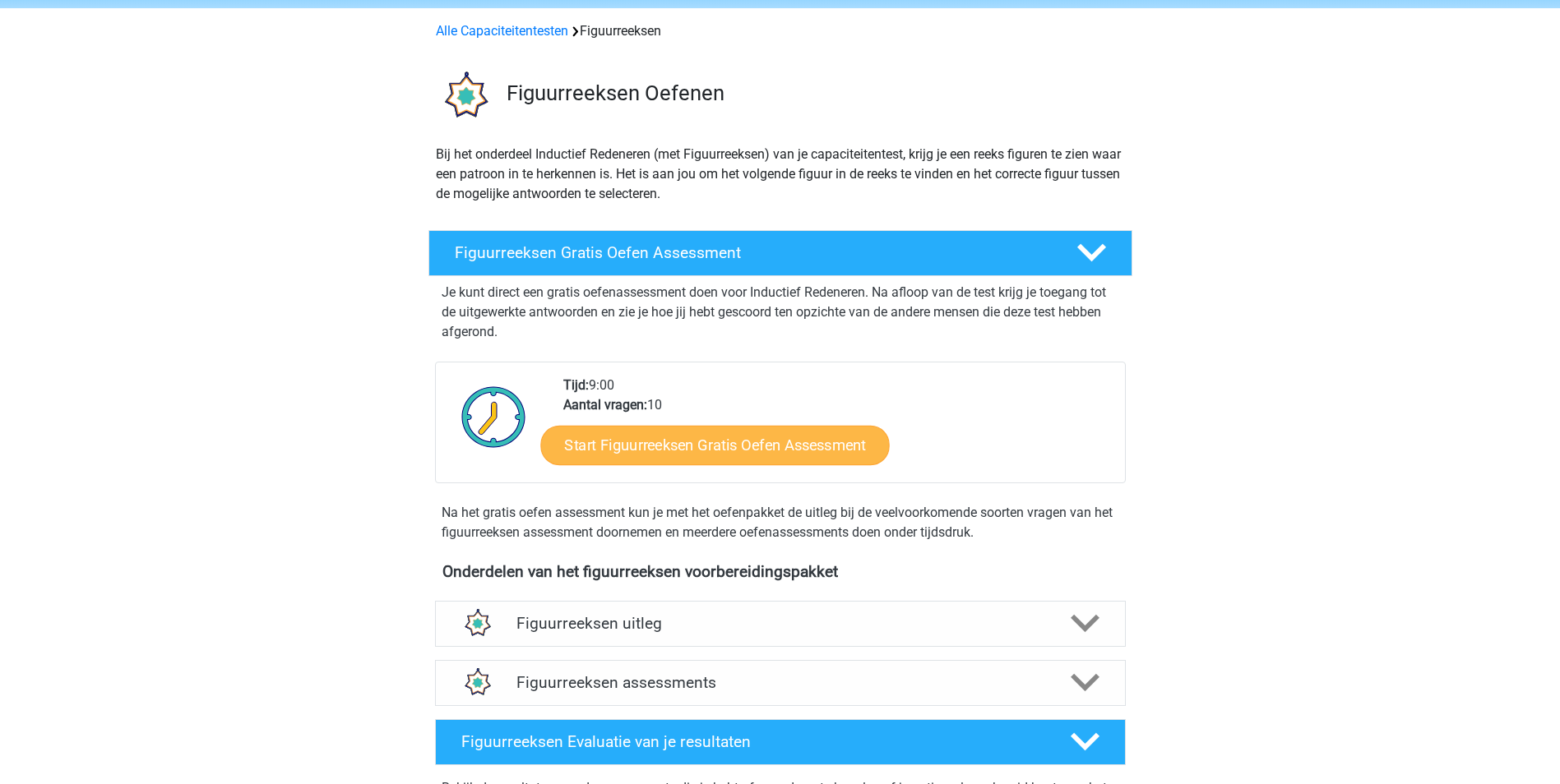
scroll to position [164, 0]
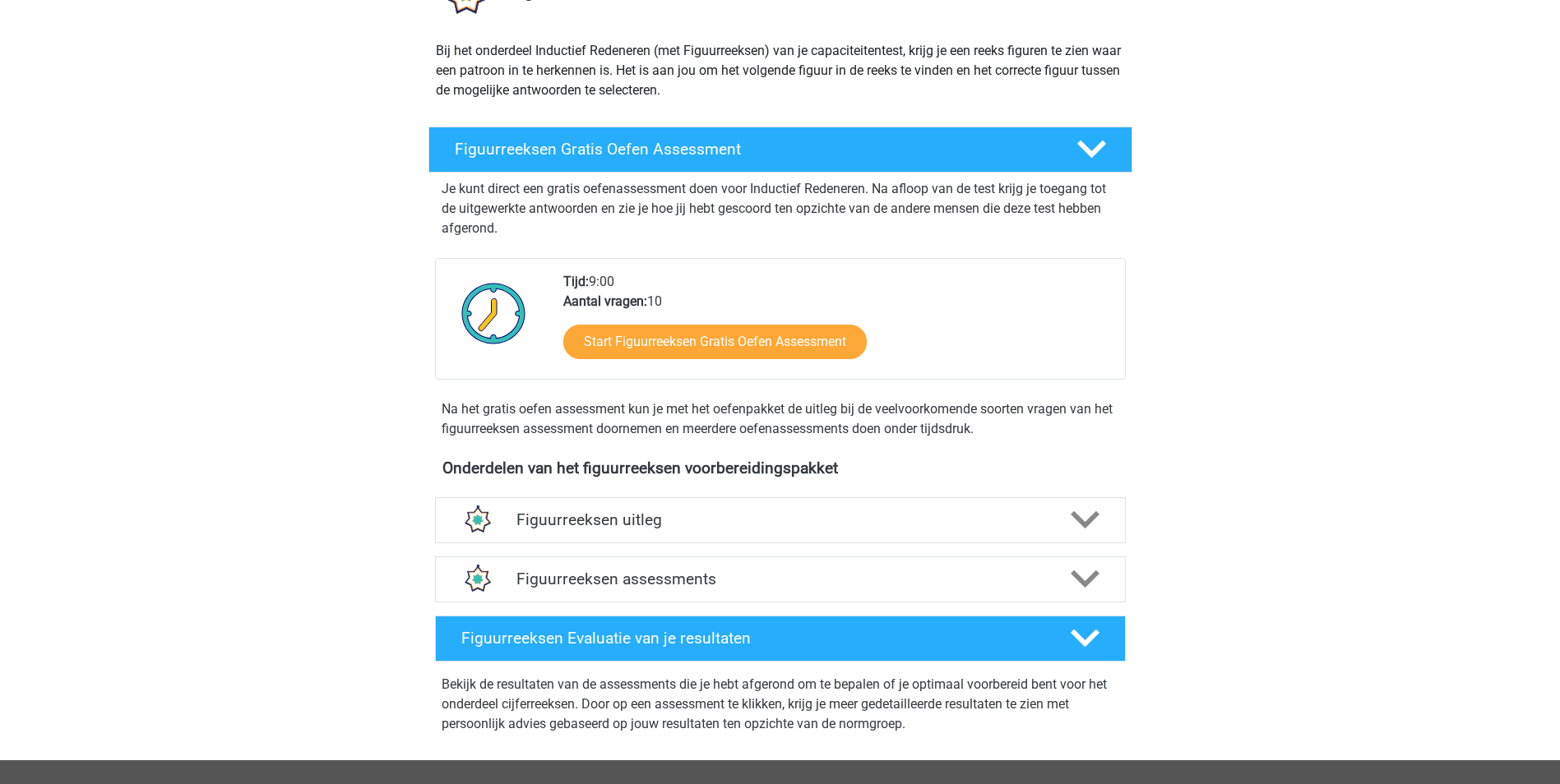
click at [984, 496] on div "Figuurreeksen uitleg Er zijn verschillende soorten patronen te herkennen die va…" at bounding box center [781, 520] width 755 height 59
click at [986, 512] on h4 "Figuurreeksen uitleg" at bounding box center [781, 520] width 528 height 19
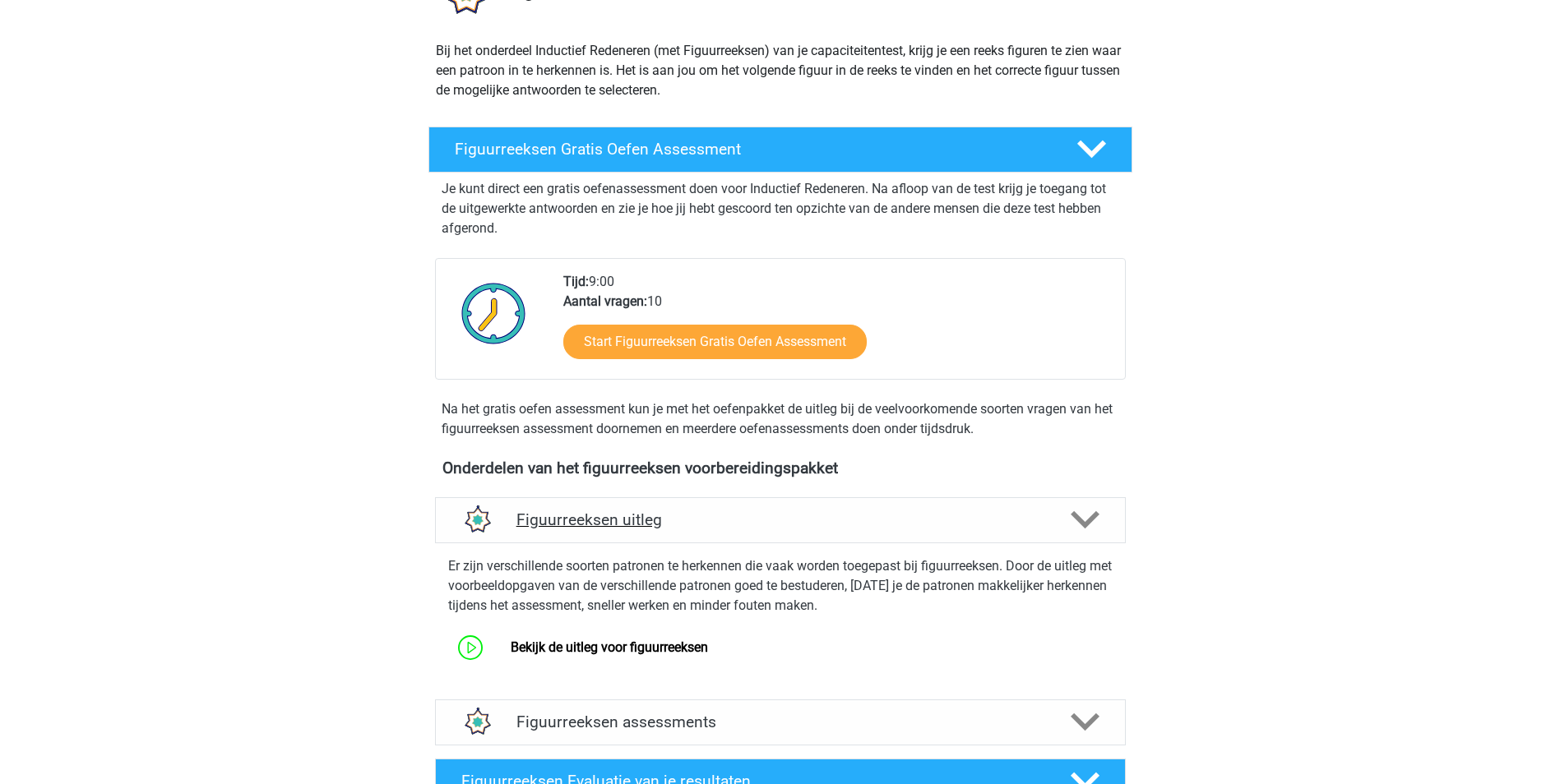
scroll to position [329, 0]
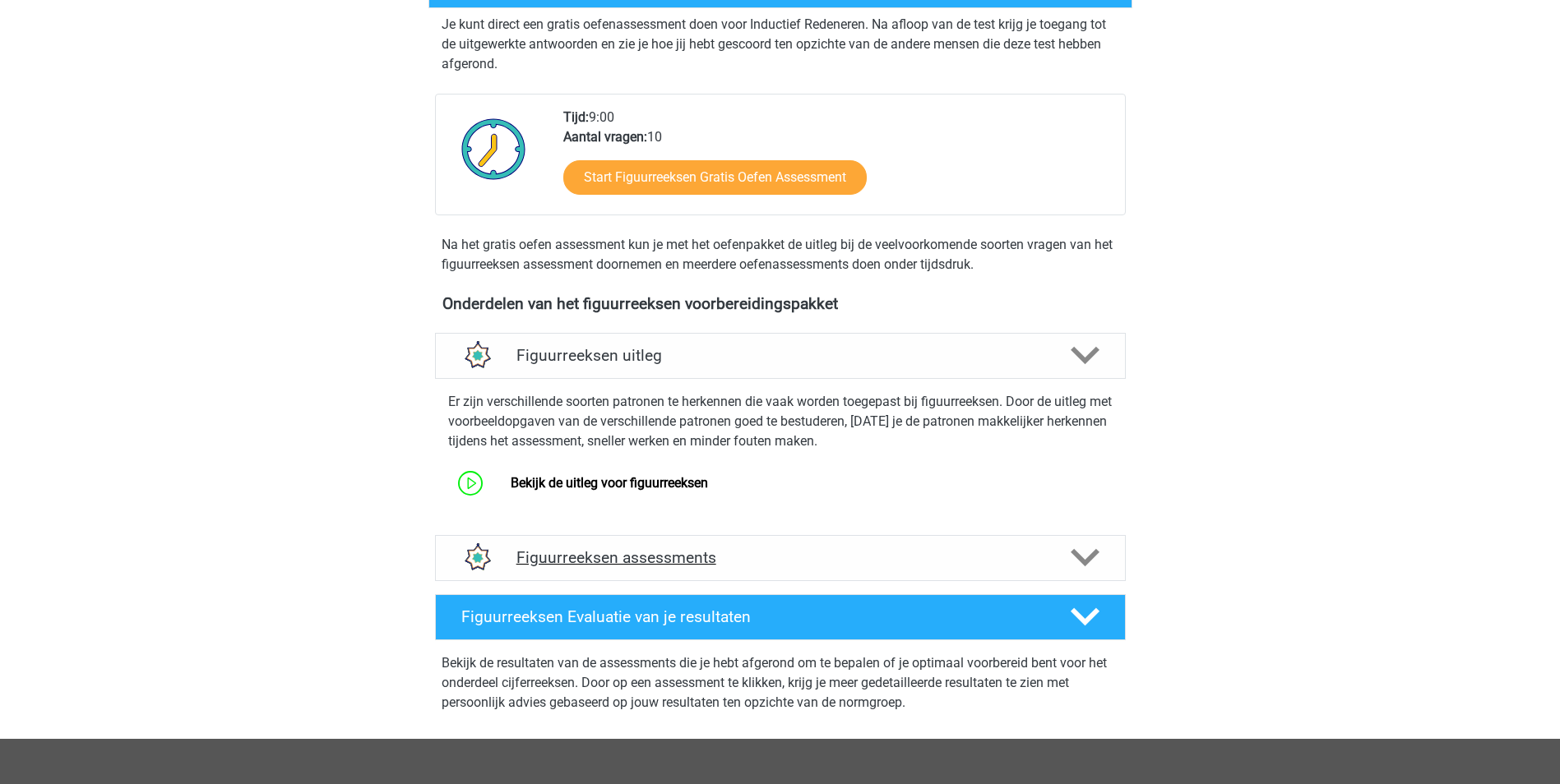
click at [1069, 563] on div at bounding box center [1083, 557] width 55 height 29
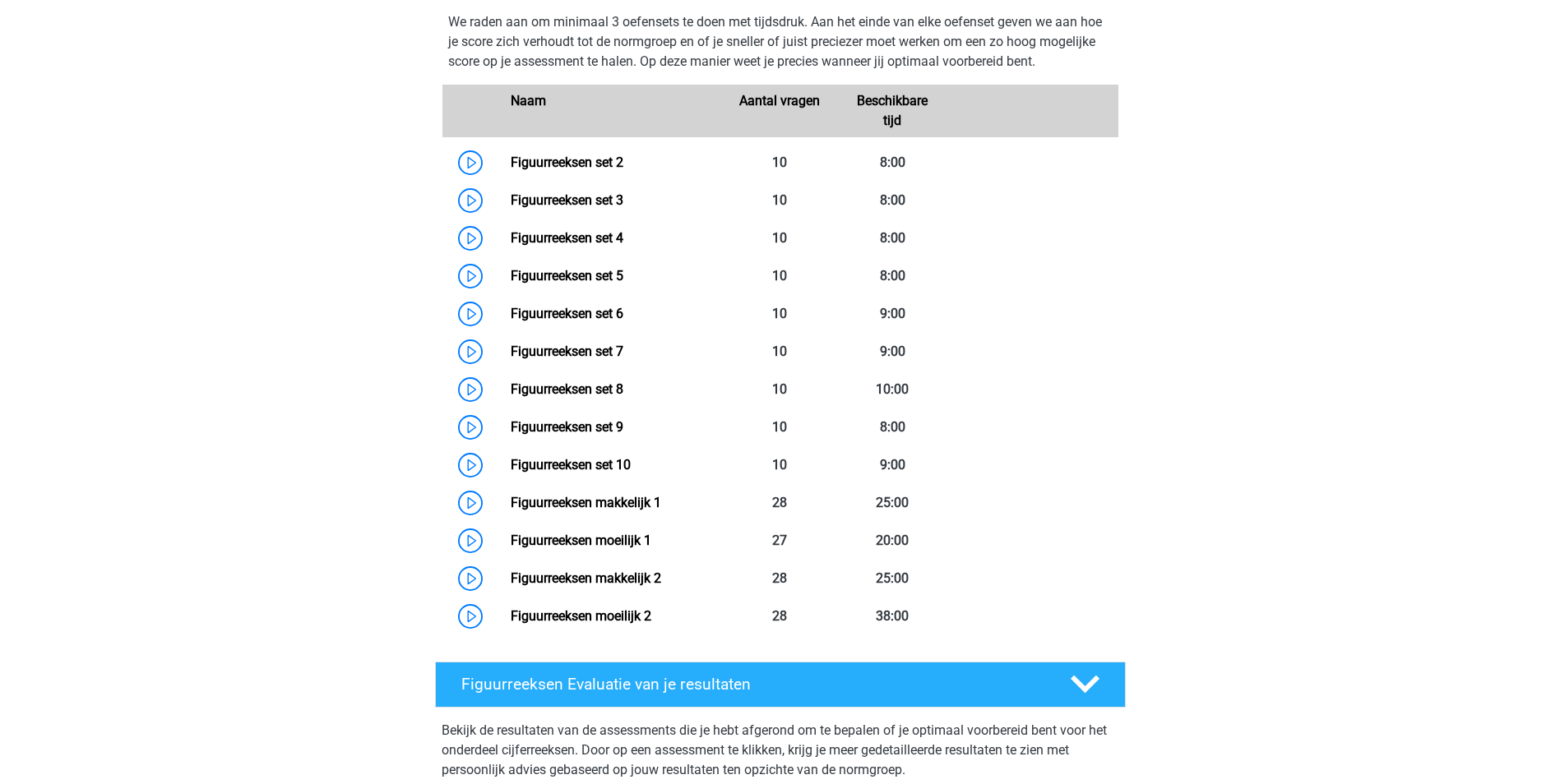
scroll to position [904, 0]
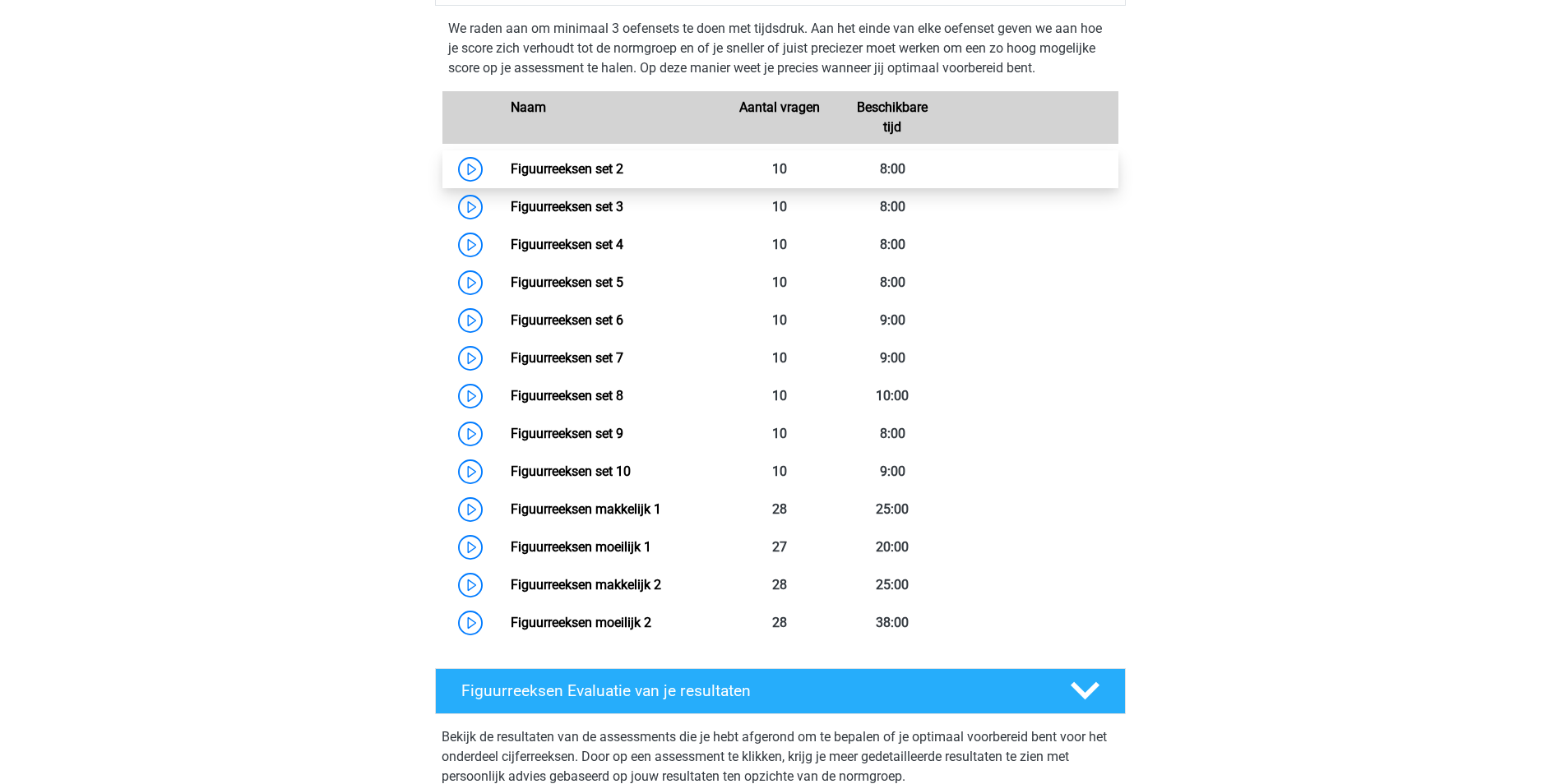
click at [511, 171] on link "Figuurreeksen set 2" at bounding box center [567, 168] width 112 height 16
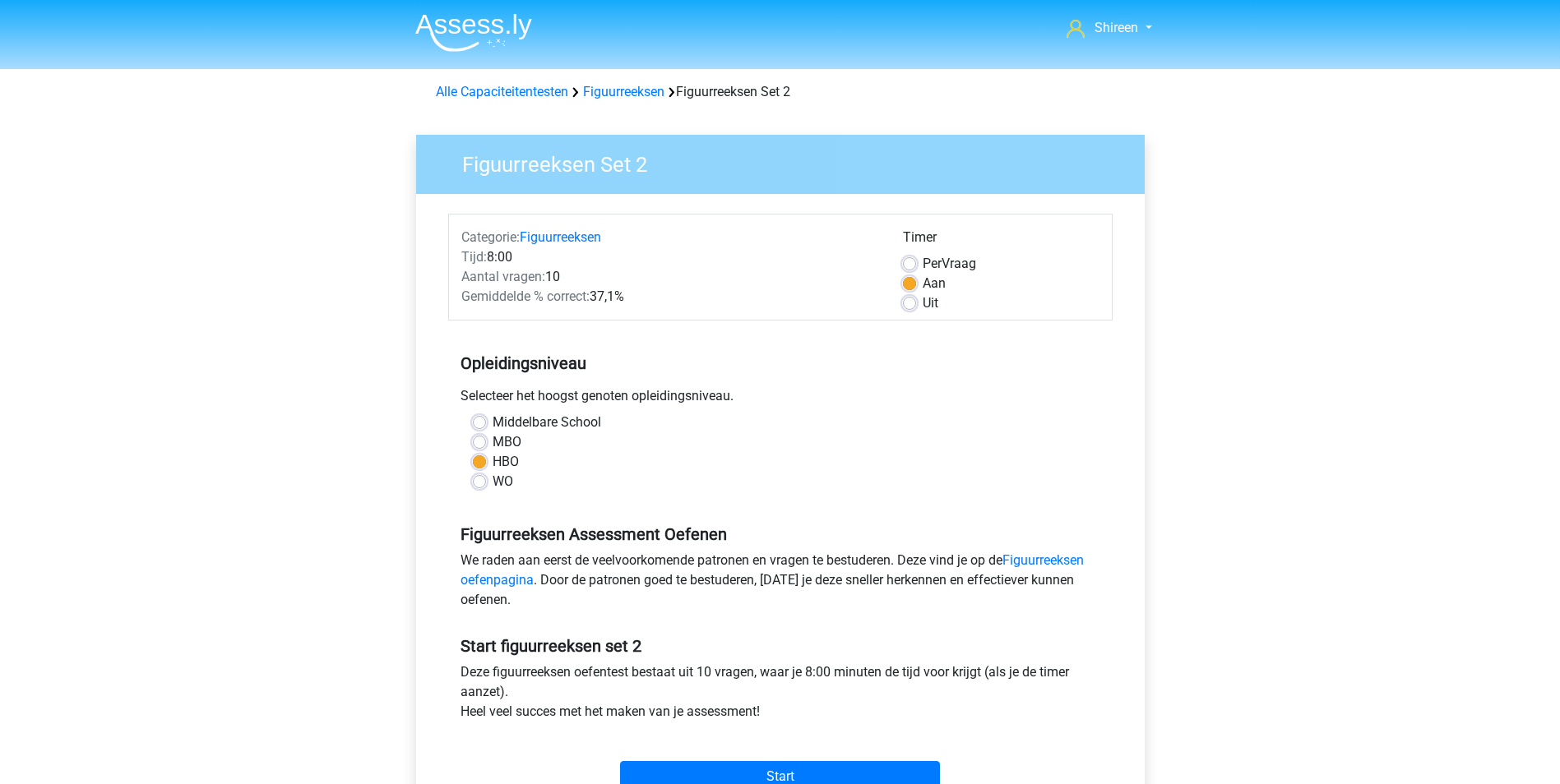
scroll to position [164, 0]
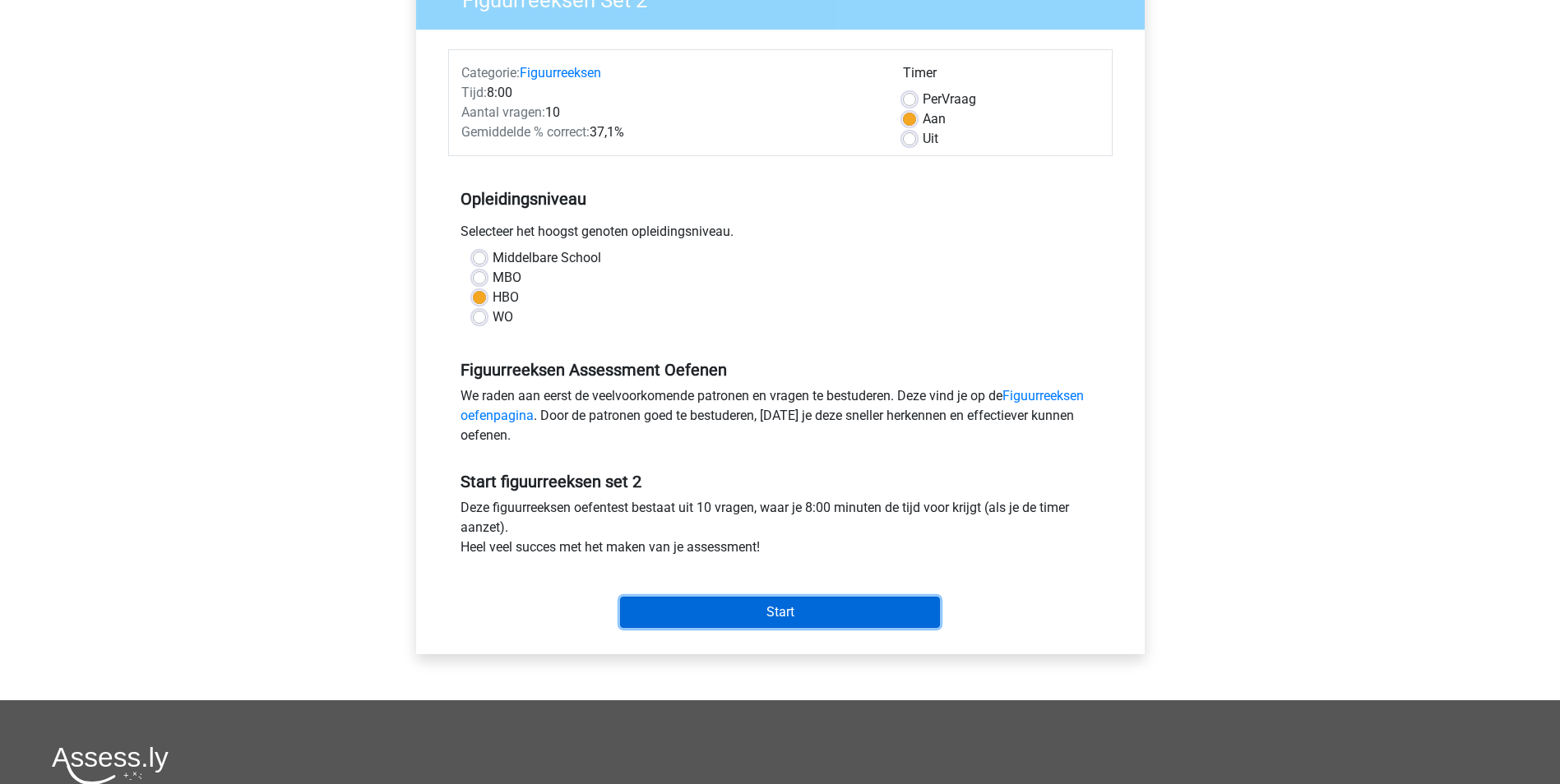
click at [782, 609] on input "Start" at bounding box center [780, 612] width 320 height 31
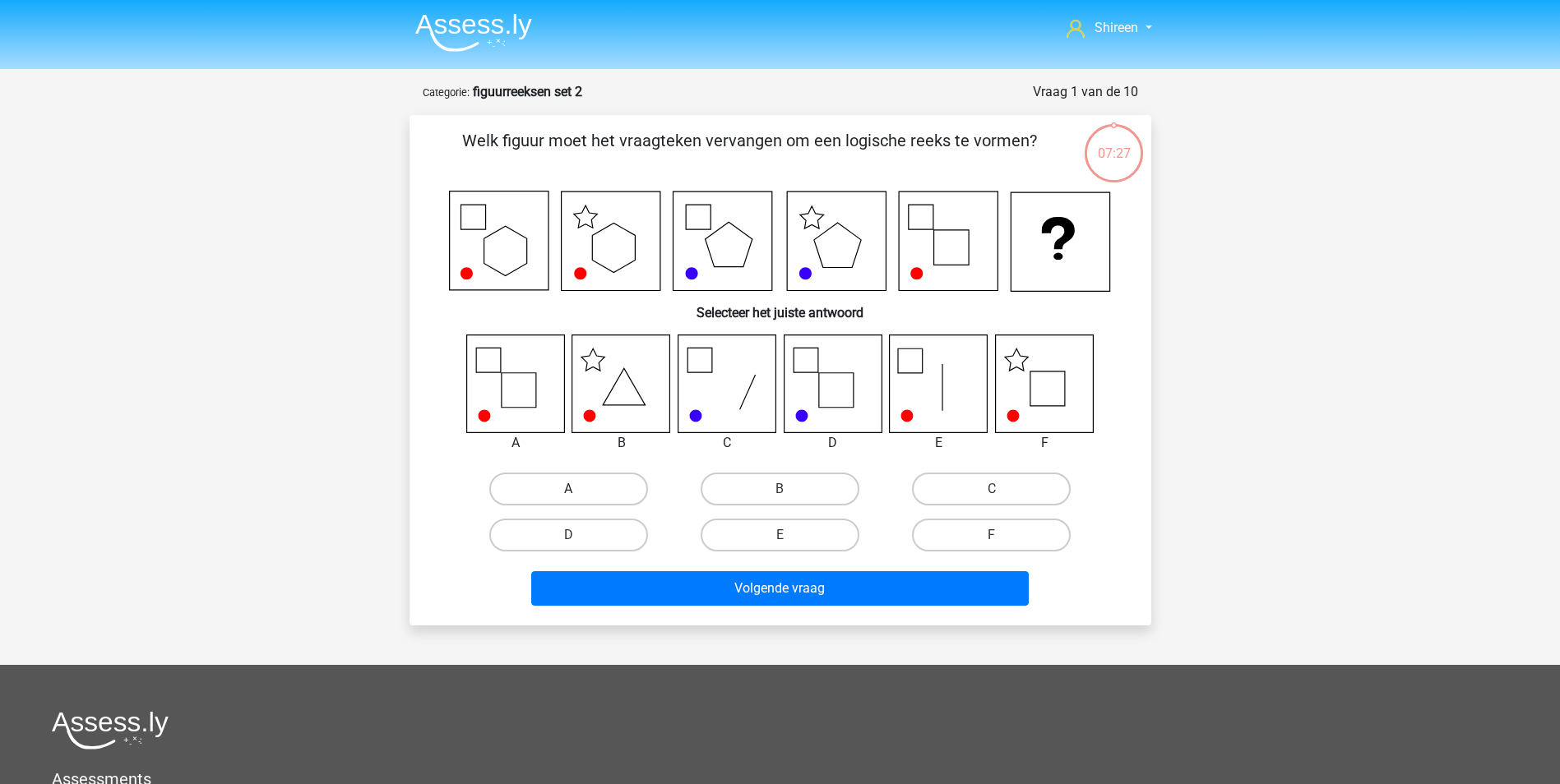
click at [520, 487] on label "A" at bounding box center [568, 488] width 158 height 32
click at [568, 489] on input "A" at bounding box center [573, 494] width 11 height 11
radio input "true"
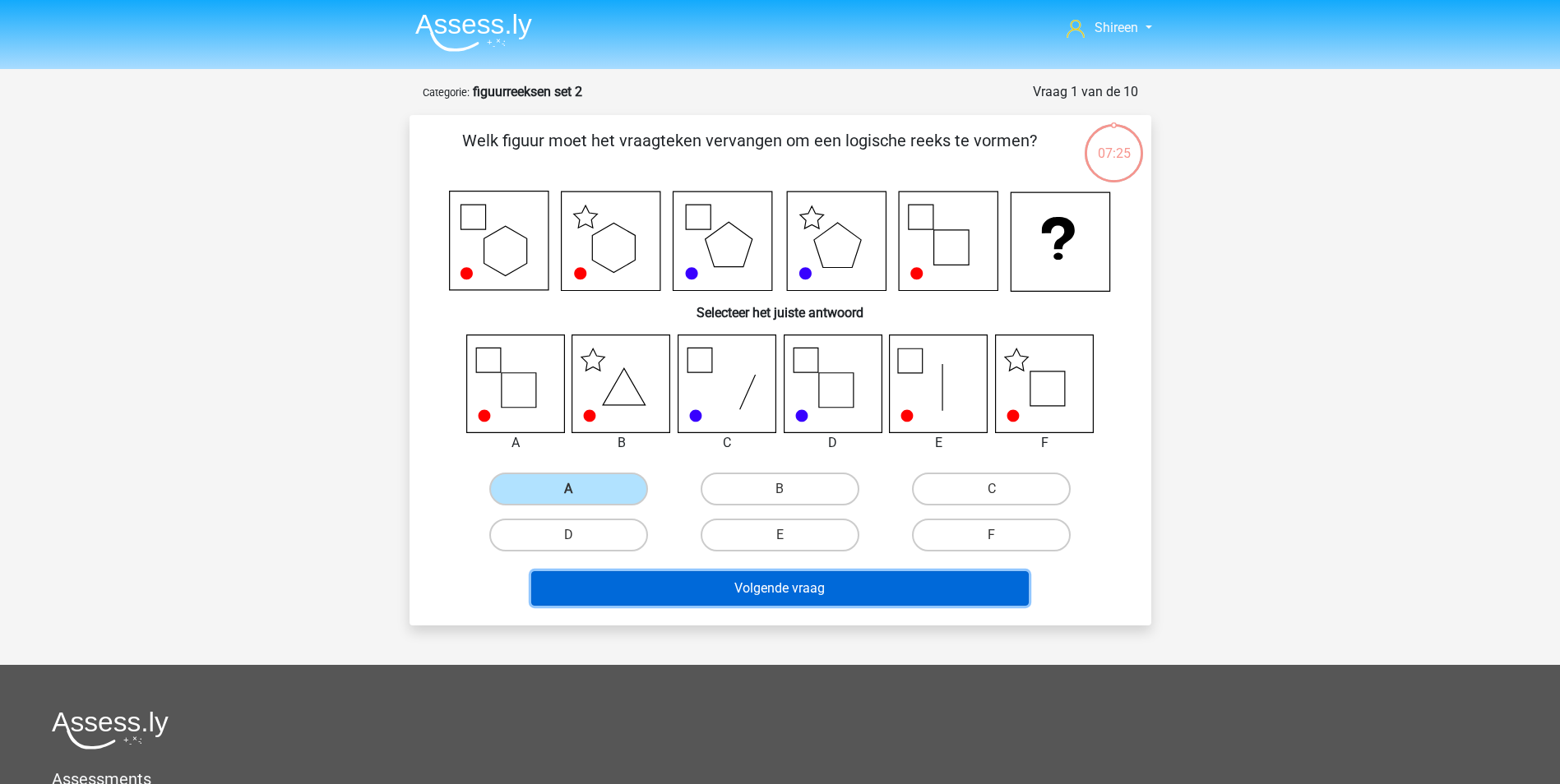
click at [836, 582] on button "Volgende vraag" at bounding box center [779, 588] width 498 height 34
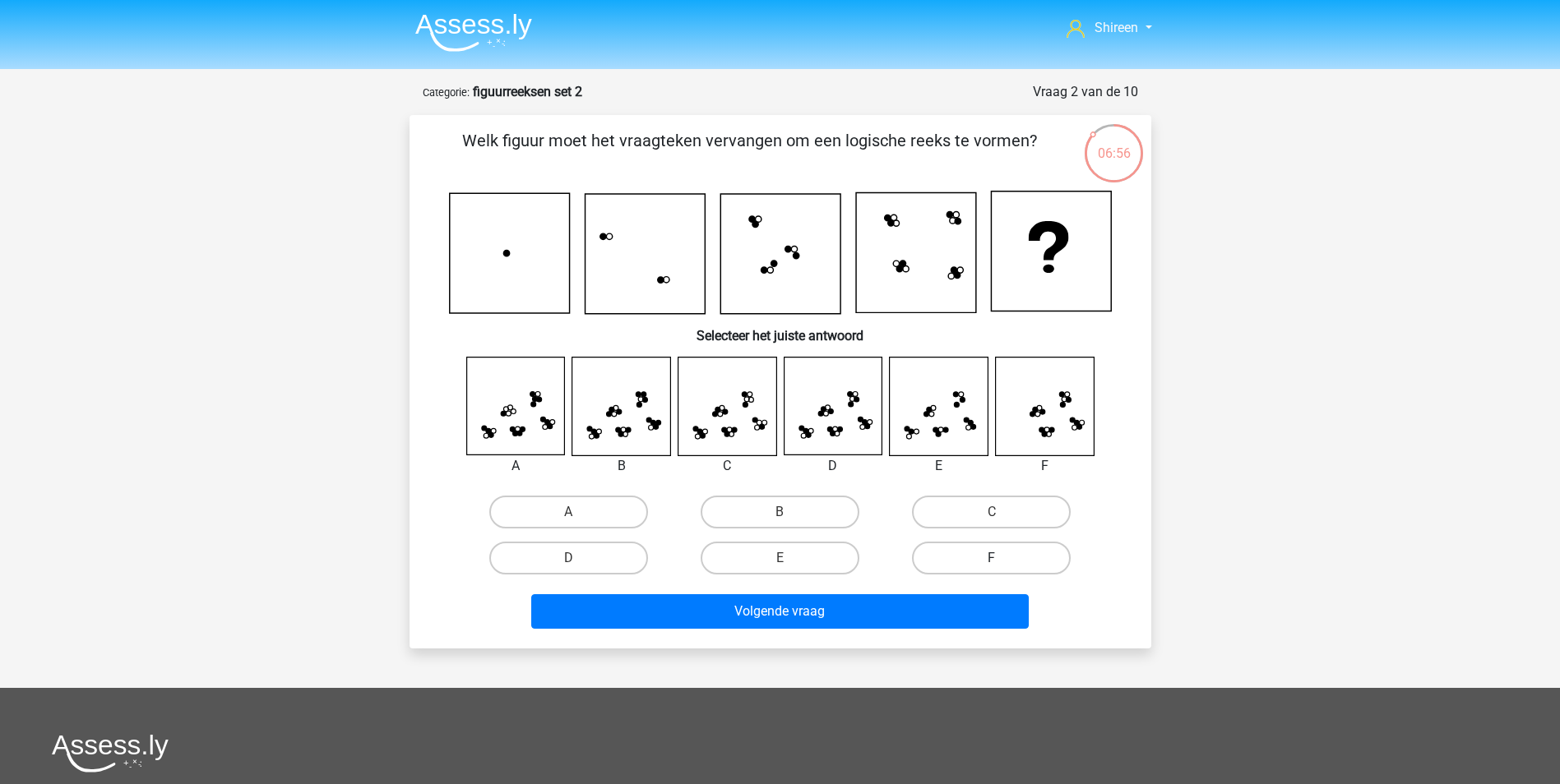
click at [963, 548] on label "F" at bounding box center [991, 557] width 158 height 32
click at [992, 558] on input "F" at bounding box center [997, 563] width 11 height 11
radio input "true"
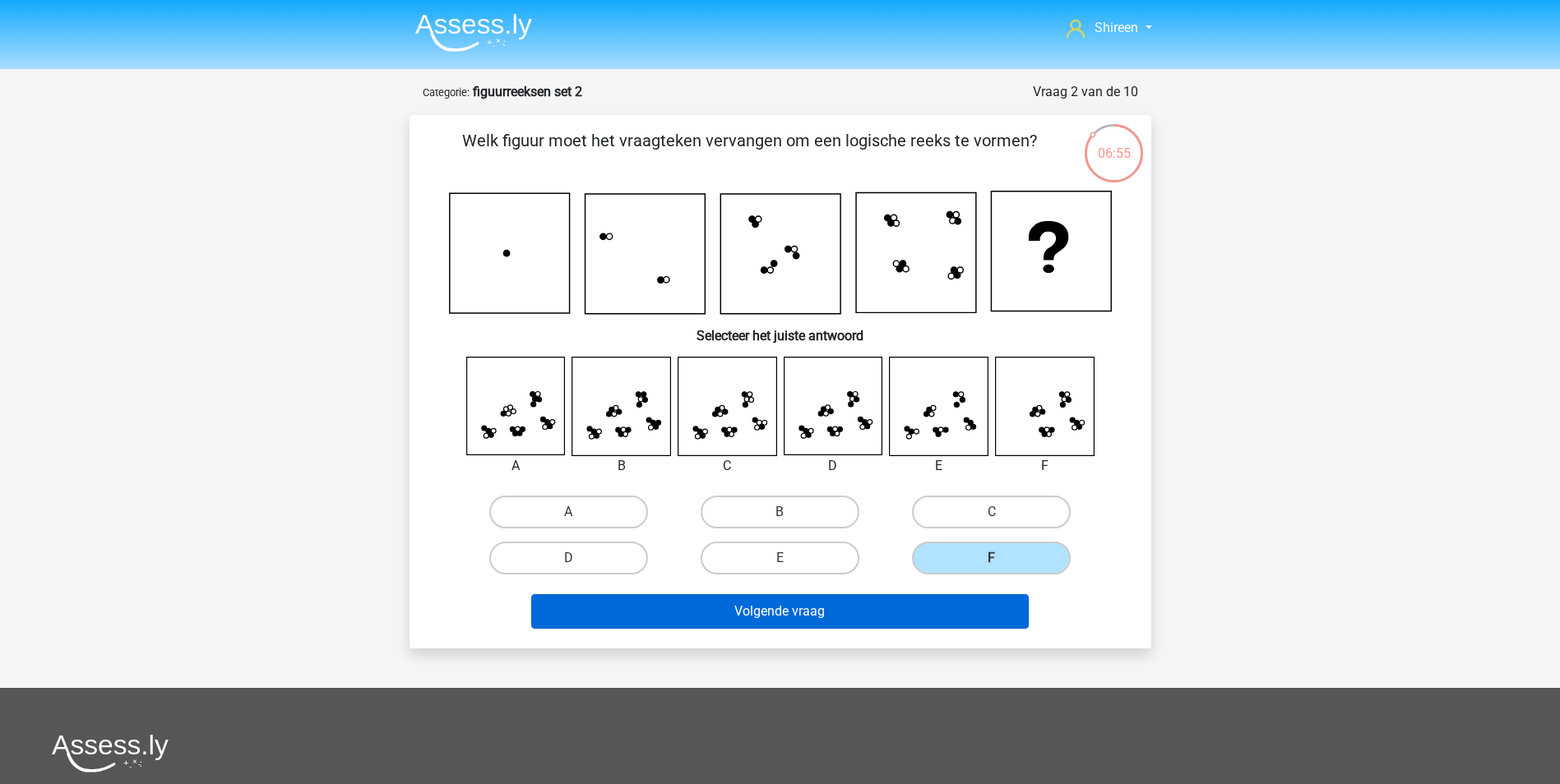
click at [949, 595] on div "Volgende vraag" at bounding box center [780, 608] width 689 height 54
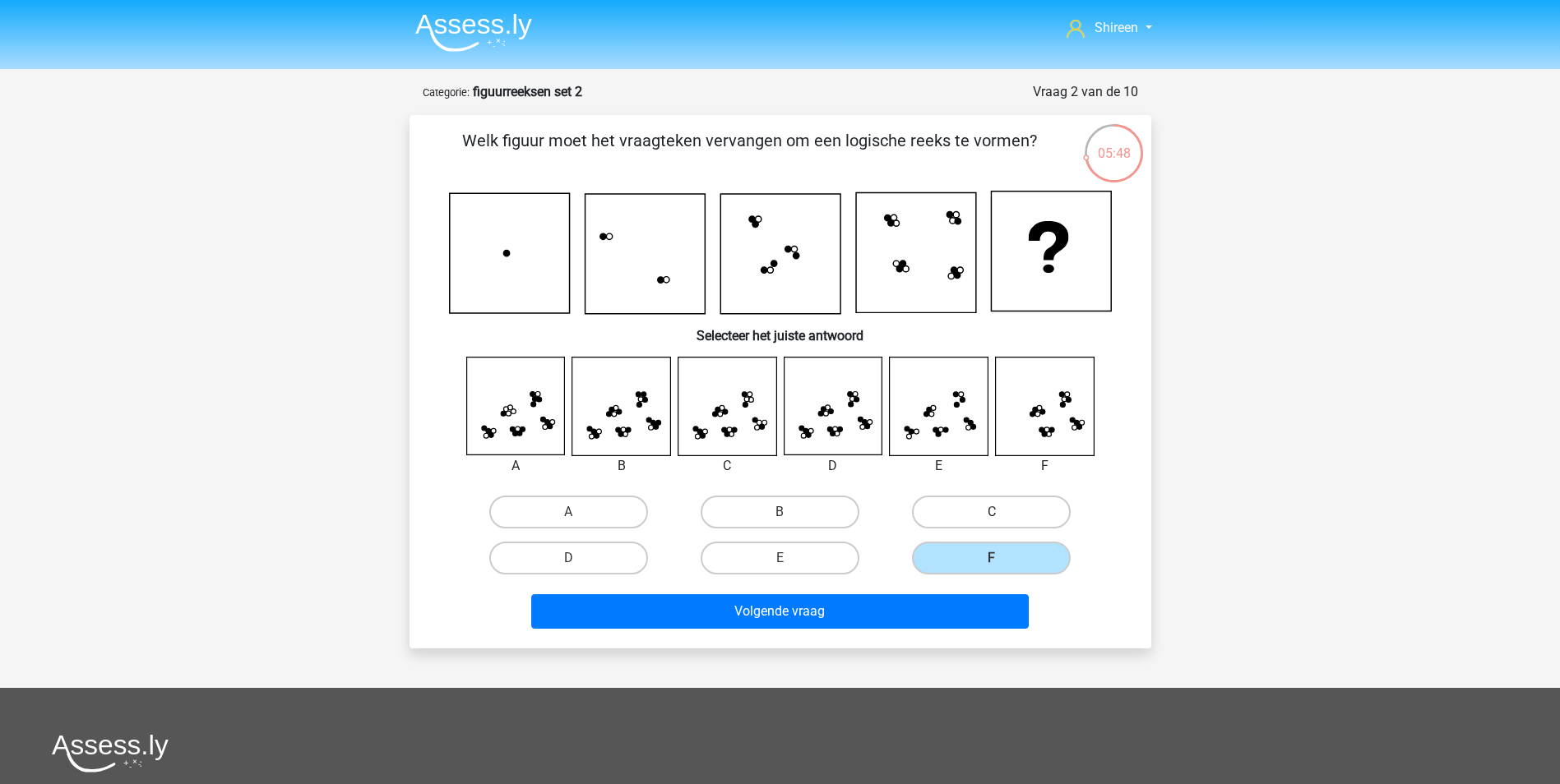
click at [961, 520] on label "C" at bounding box center [991, 512] width 158 height 32
click at [992, 520] on input "C" at bounding box center [997, 517] width 11 height 11
radio input "true"
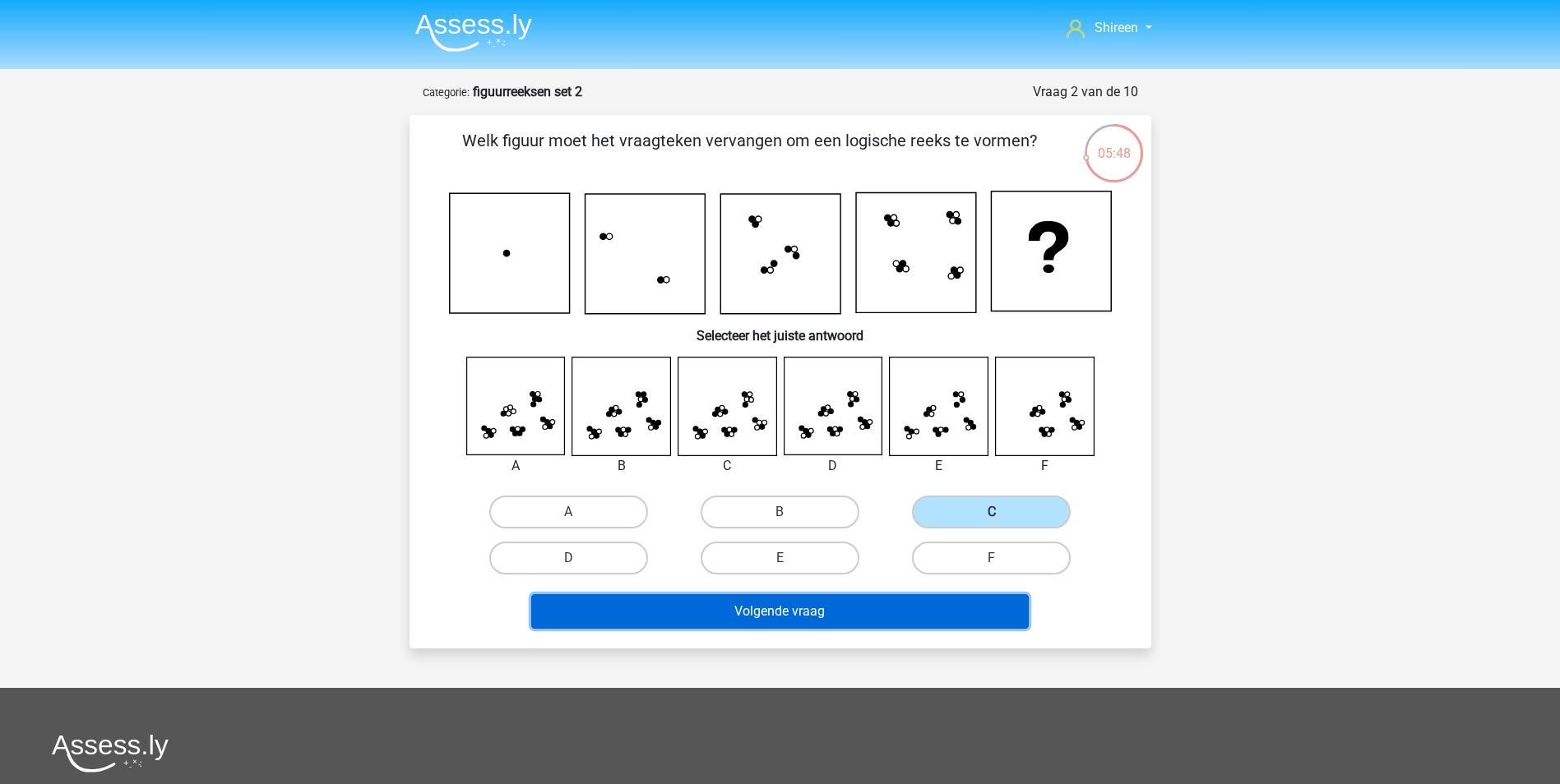
click at [891, 617] on button "Volgende vraag" at bounding box center [779, 611] width 498 height 34
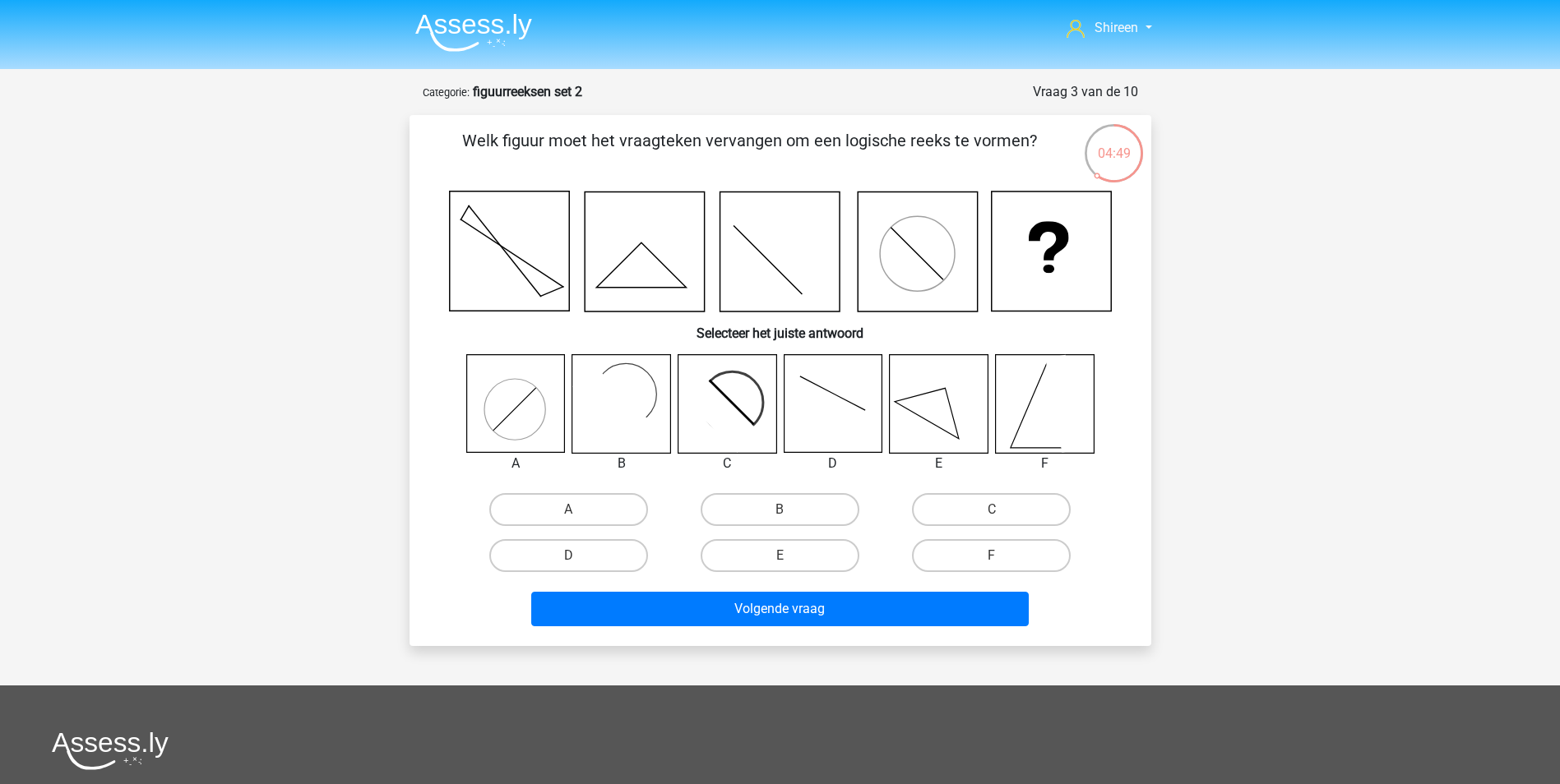
click at [781, 510] on input "B" at bounding box center [784, 515] width 11 height 11
radio input "true"
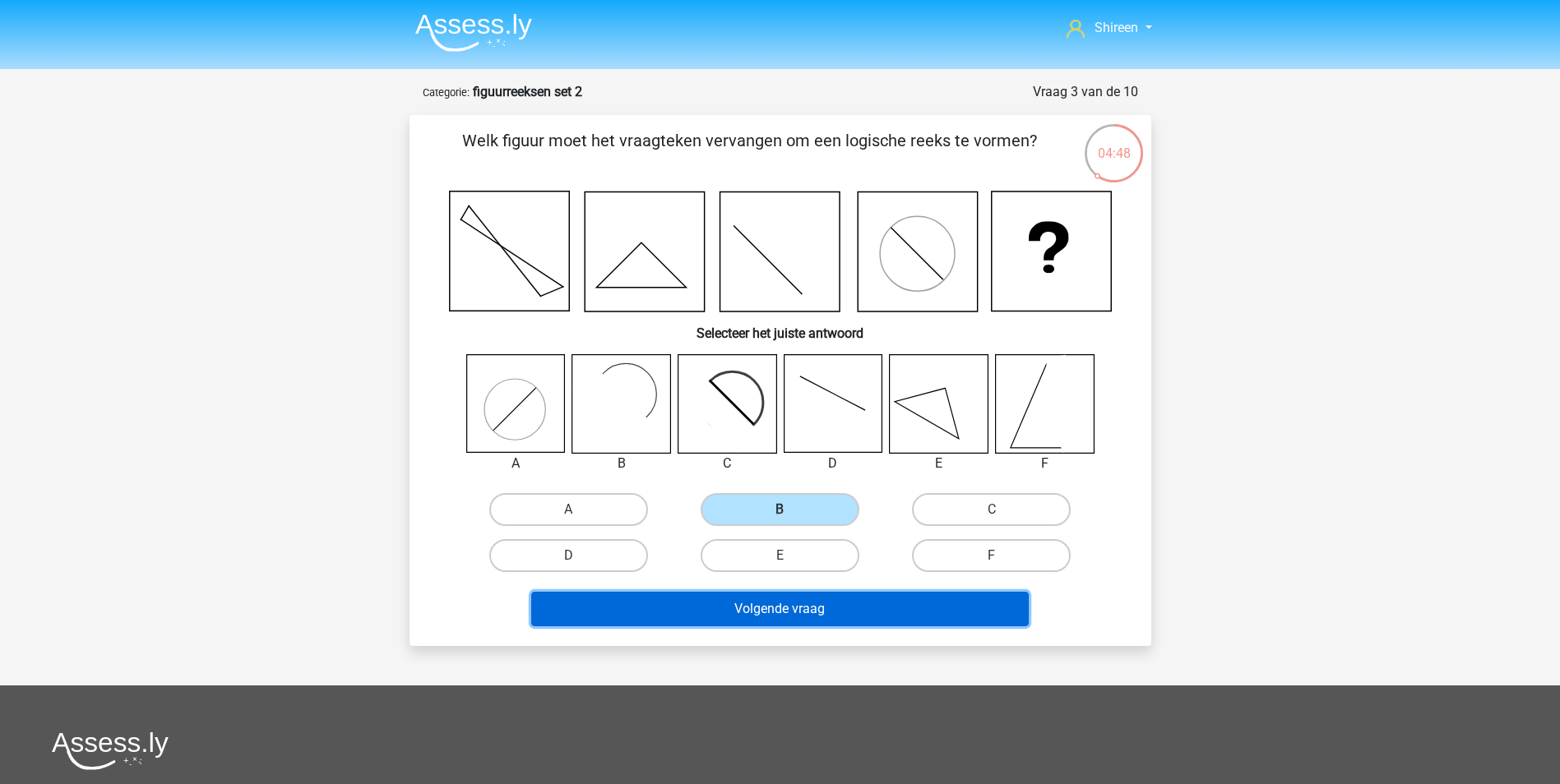
click at [816, 615] on button "Volgende vraag" at bounding box center [779, 608] width 498 height 34
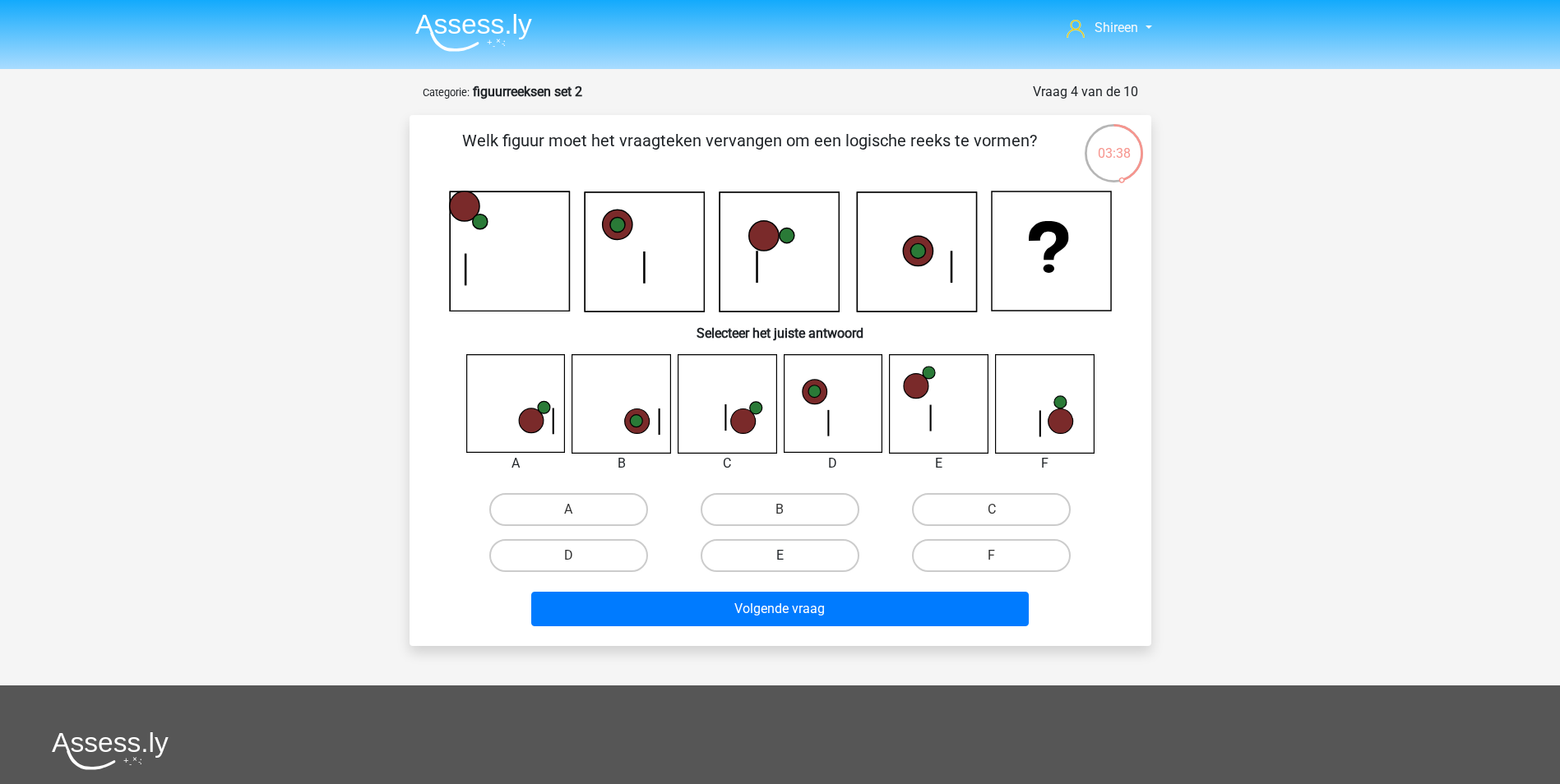
click at [771, 550] on label "E" at bounding box center [780, 555] width 158 height 32
click at [779, 556] on input "E" at bounding box center [784, 561] width 11 height 11
radio input "true"
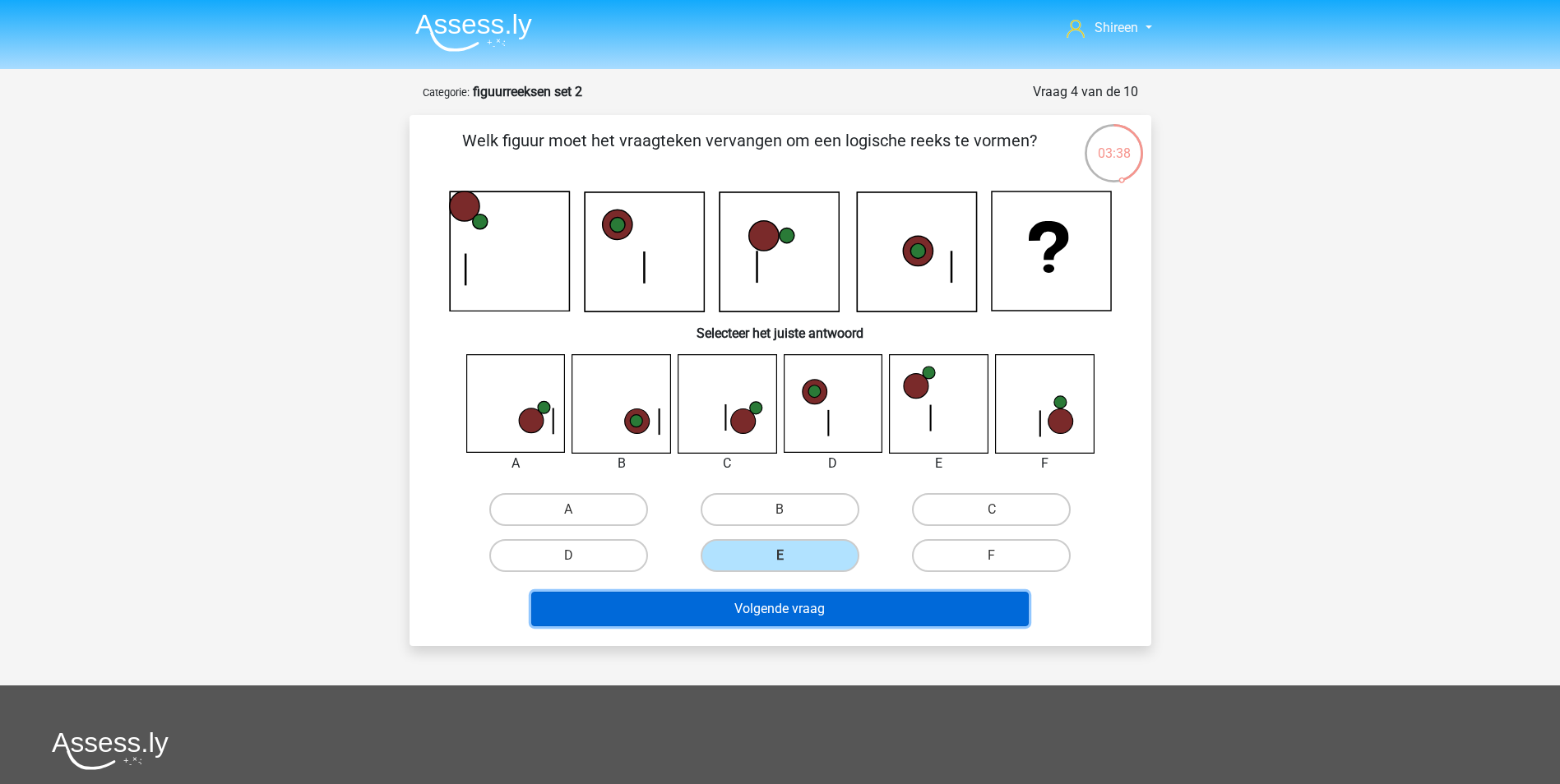
drag, startPoint x: 841, startPoint y: 603, endPoint x: 849, endPoint y: 605, distance: 8.2
click at [841, 606] on button "Volgende vraag" at bounding box center [779, 608] width 498 height 34
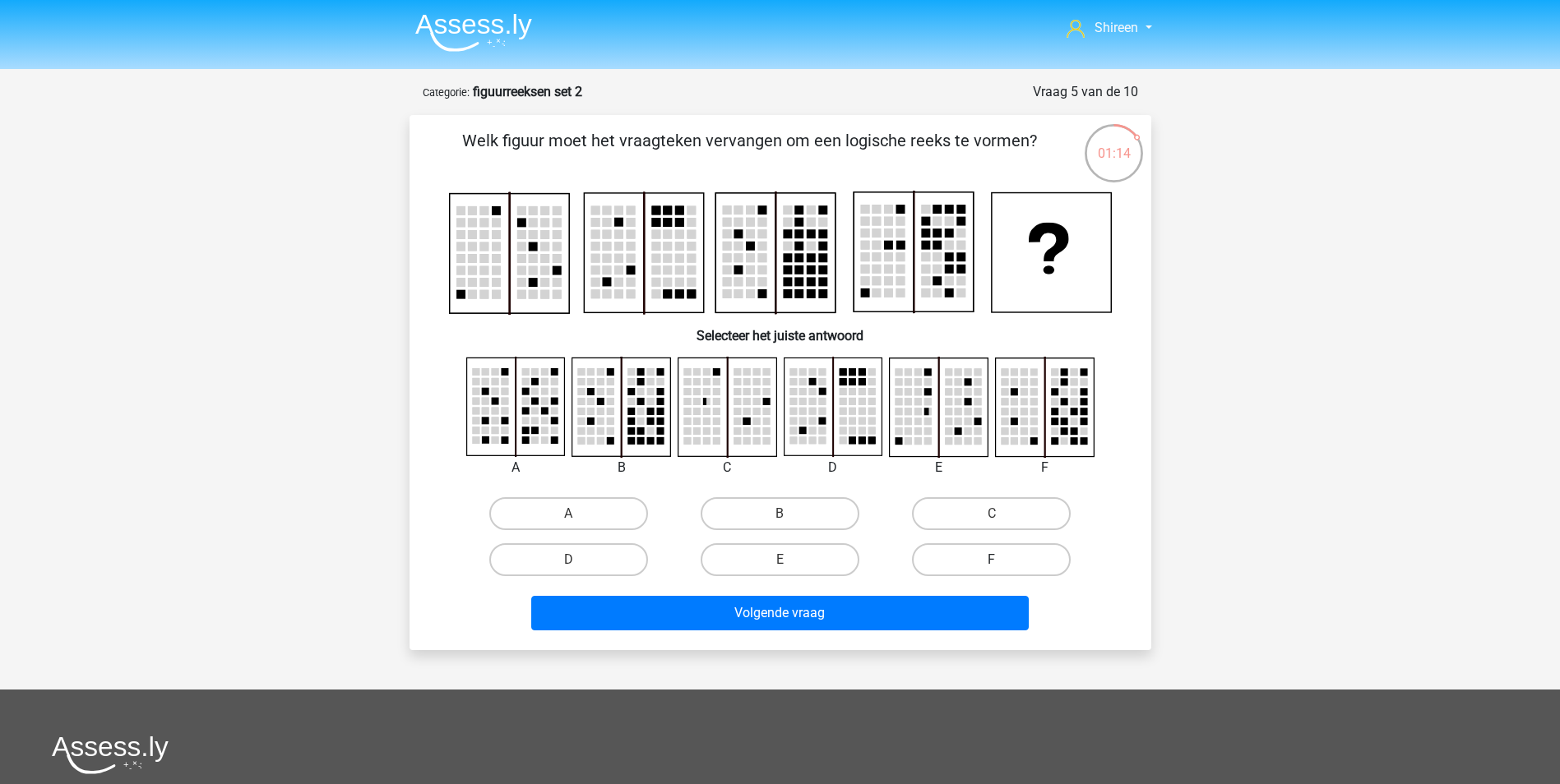
click at [998, 556] on label "F" at bounding box center [991, 559] width 158 height 32
click at [998, 560] on input "F" at bounding box center [997, 565] width 11 height 11
radio input "true"
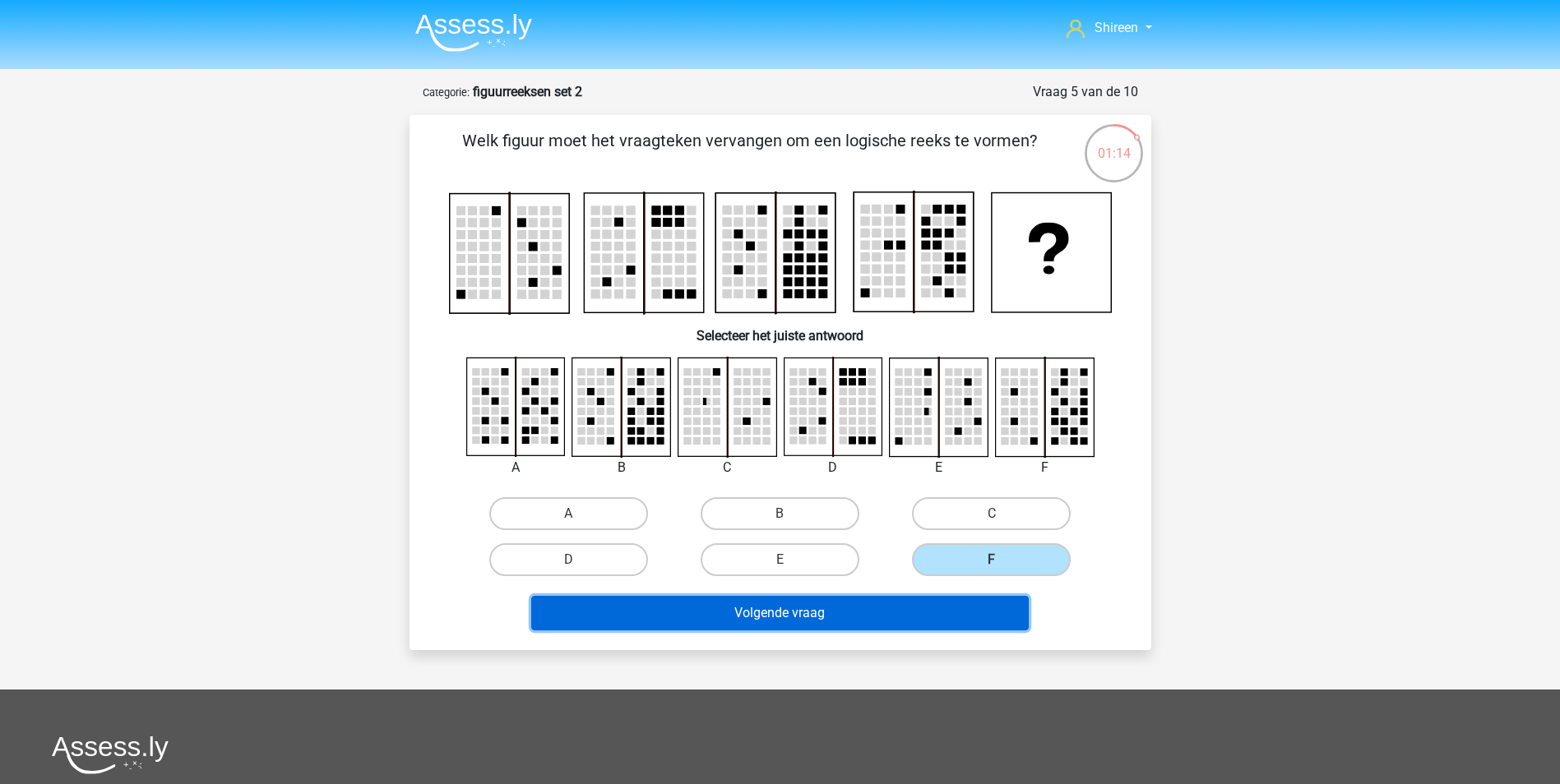
click at [952, 607] on button "Volgende vraag" at bounding box center [779, 612] width 498 height 34
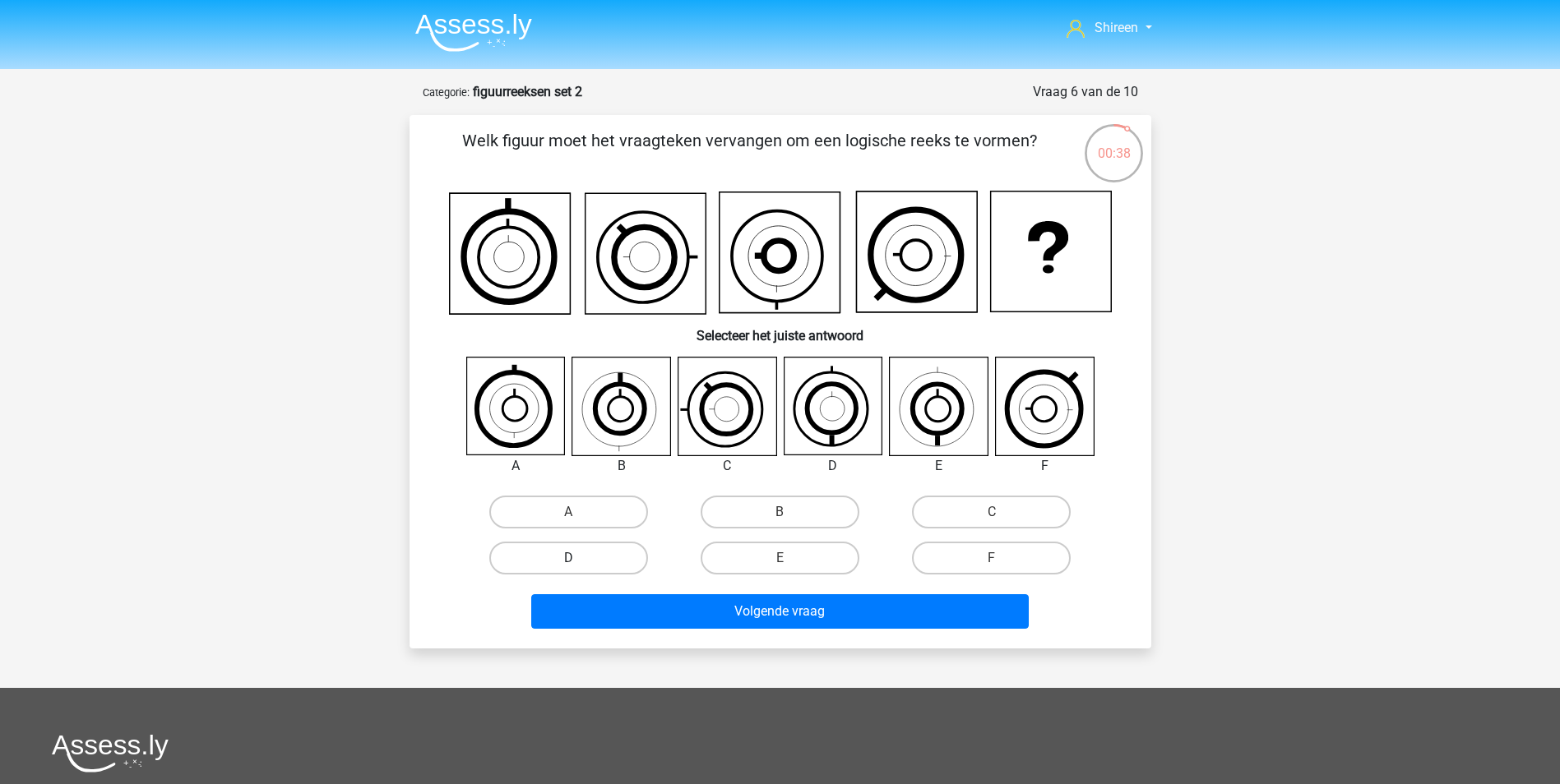
click at [598, 559] on label "D" at bounding box center [568, 557] width 158 height 32
click at [579, 559] on input "D" at bounding box center [573, 563] width 11 height 11
radio input "true"
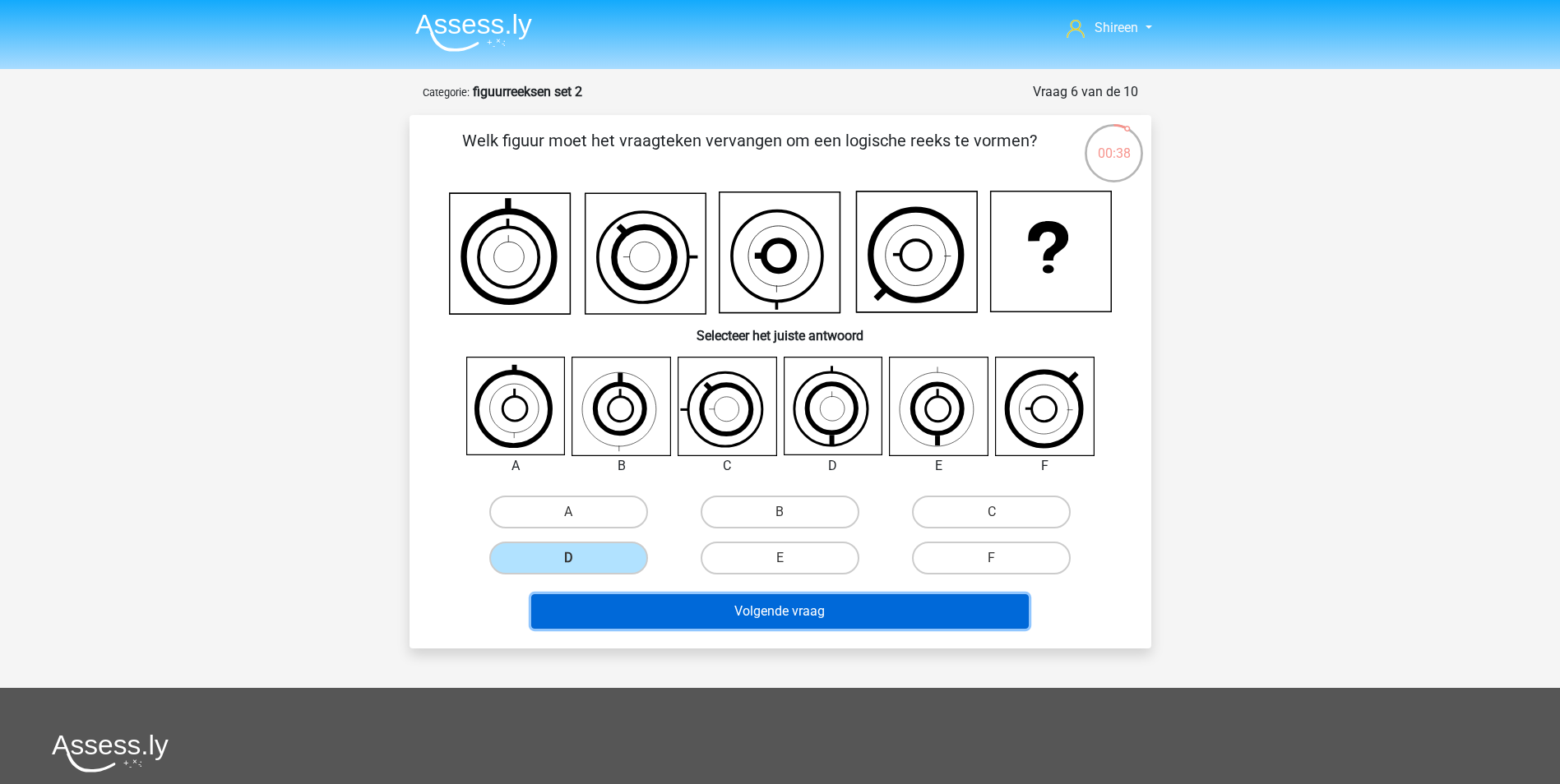
click at [762, 607] on button "Volgende vraag" at bounding box center [779, 611] width 498 height 34
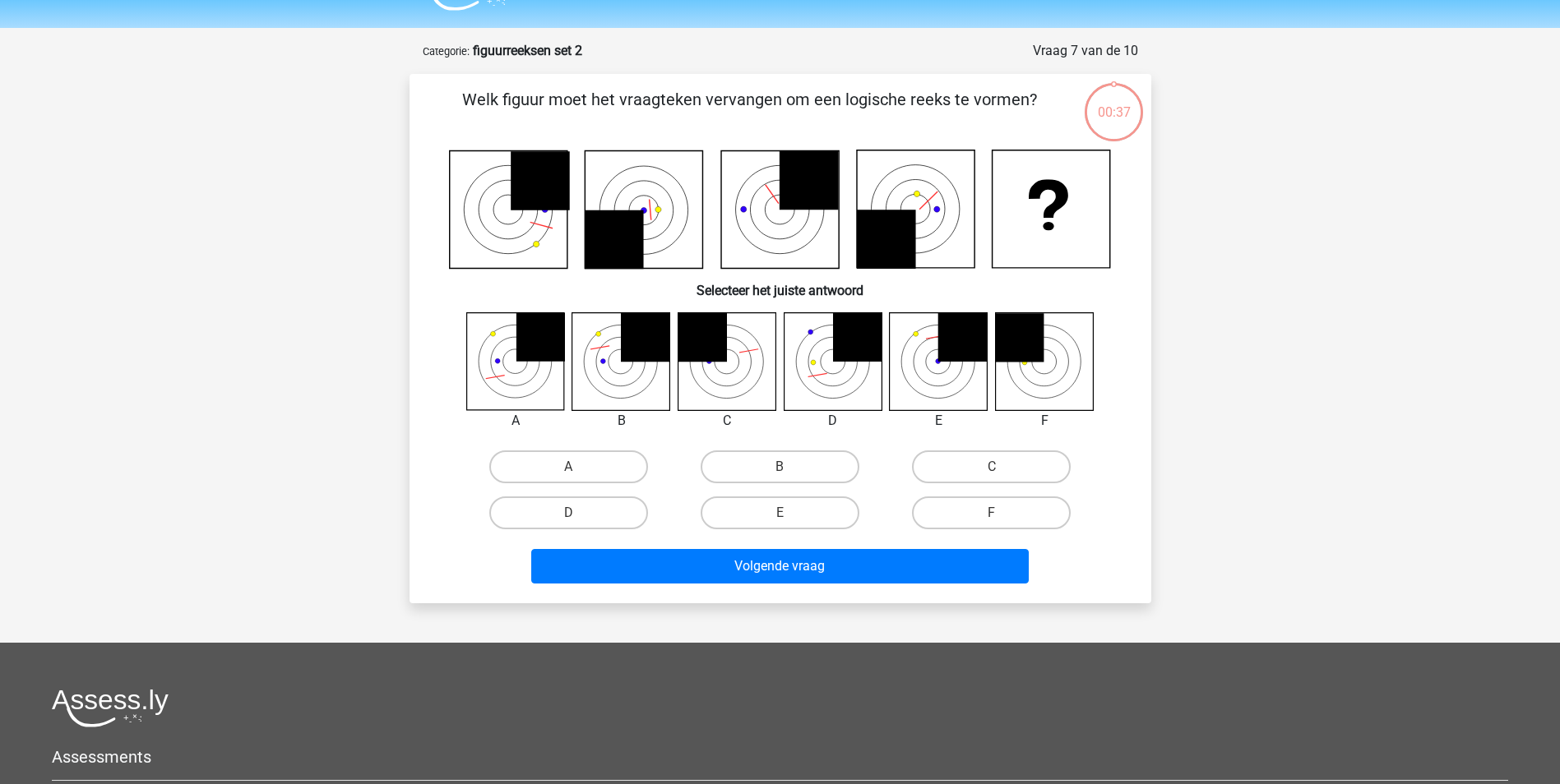
scroll to position [82, 0]
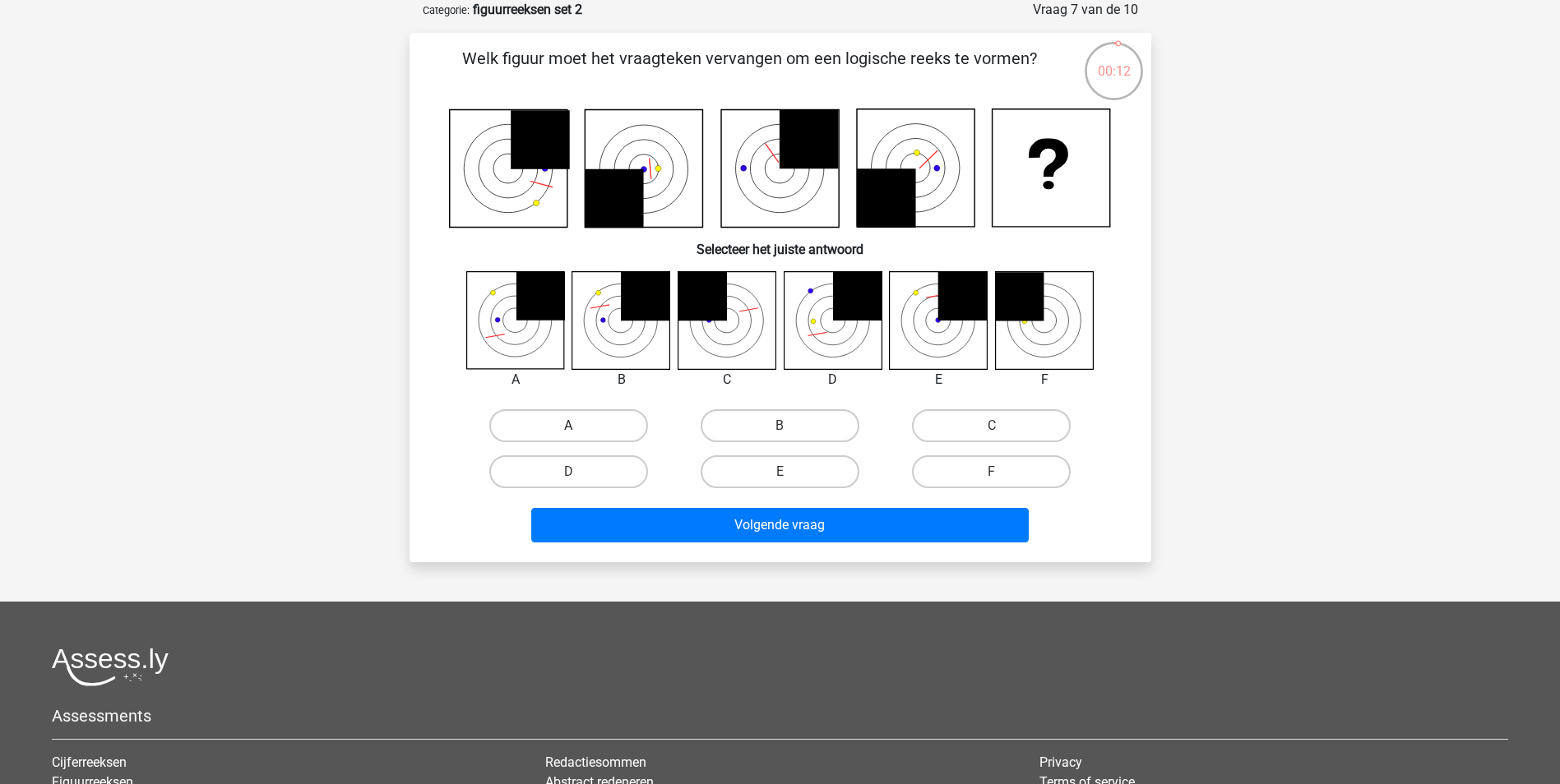
click at [590, 429] on label "A" at bounding box center [568, 425] width 158 height 32
click at [579, 429] on input "A" at bounding box center [573, 431] width 11 height 11
radio input "true"
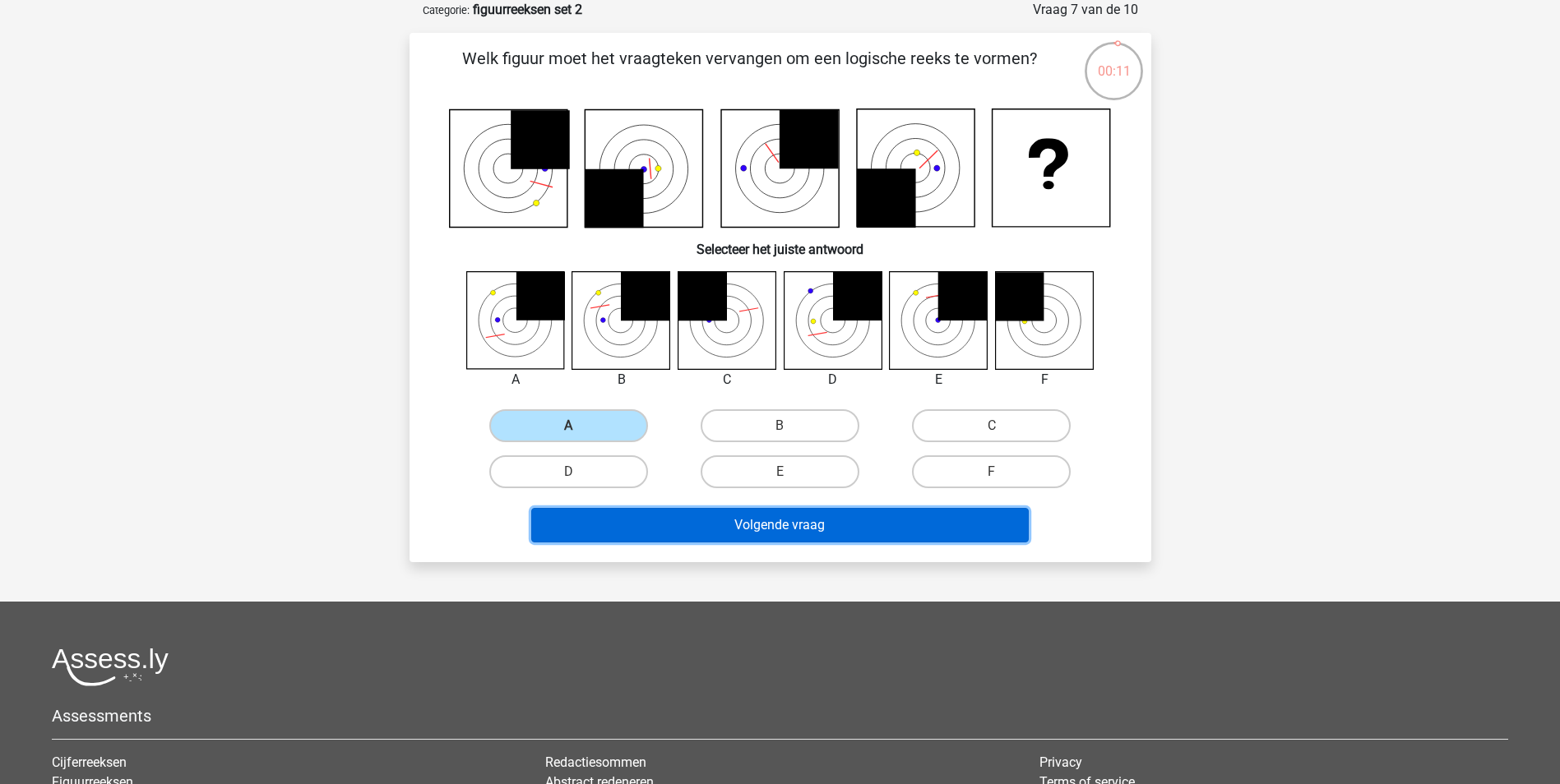
click at [760, 520] on button "Volgende vraag" at bounding box center [779, 525] width 498 height 34
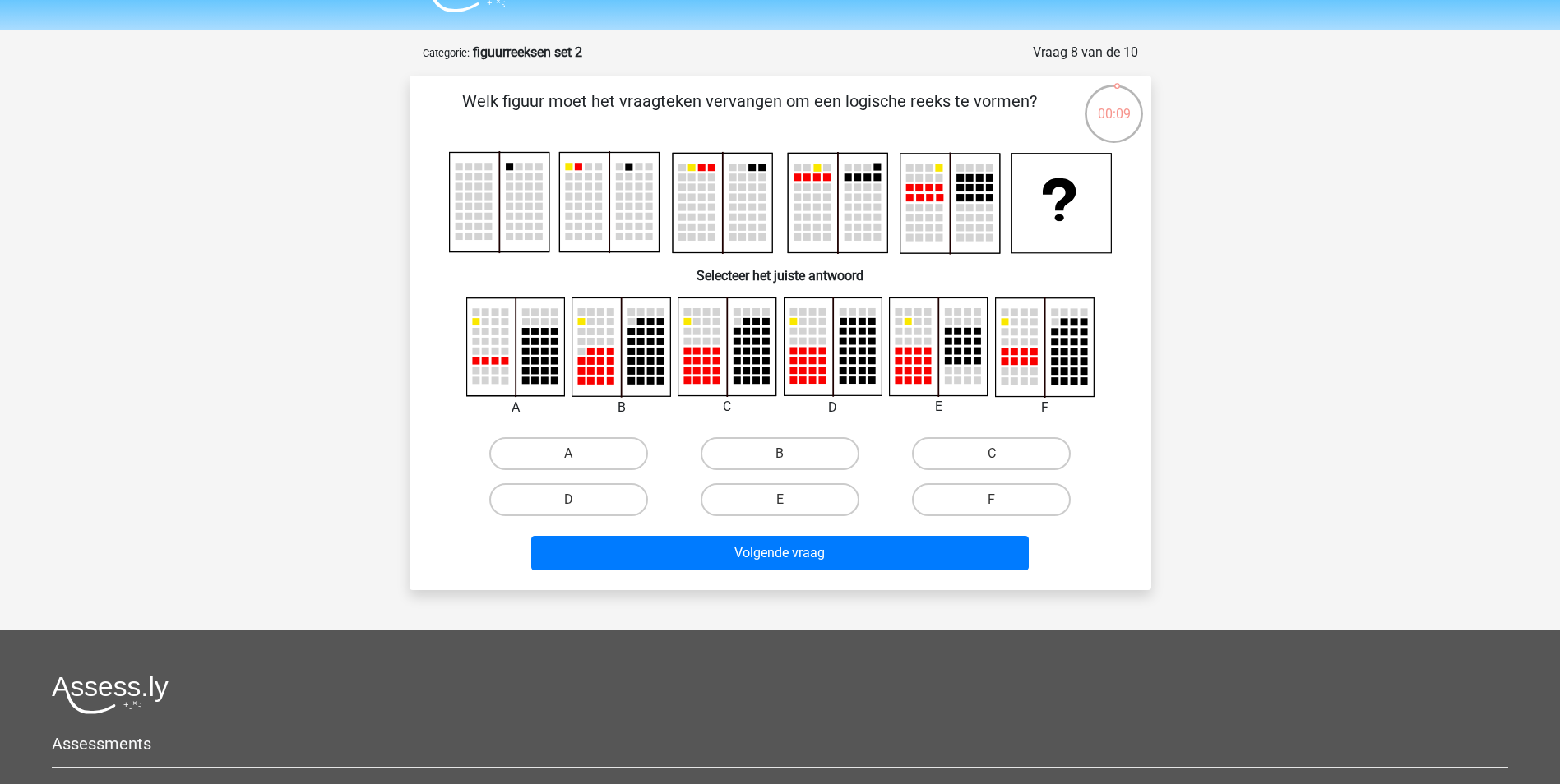
scroll to position [0, 0]
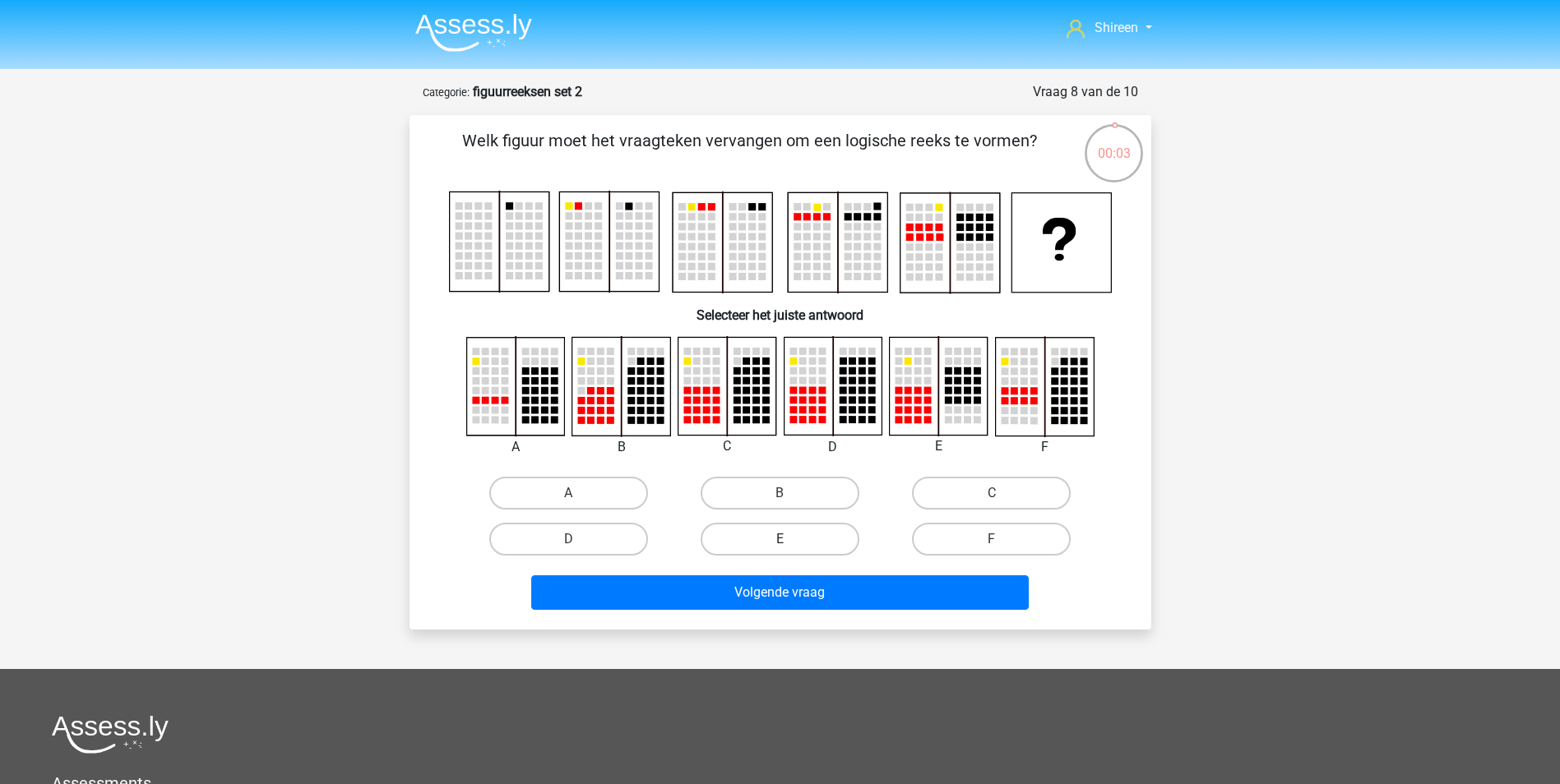
click at [767, 530] on label "E" at bounding box center [780, 539] width 158 height 32
click at [779, 539] on input "E" at bounding box center [784, 544] width 11 height 11
radio input "true"
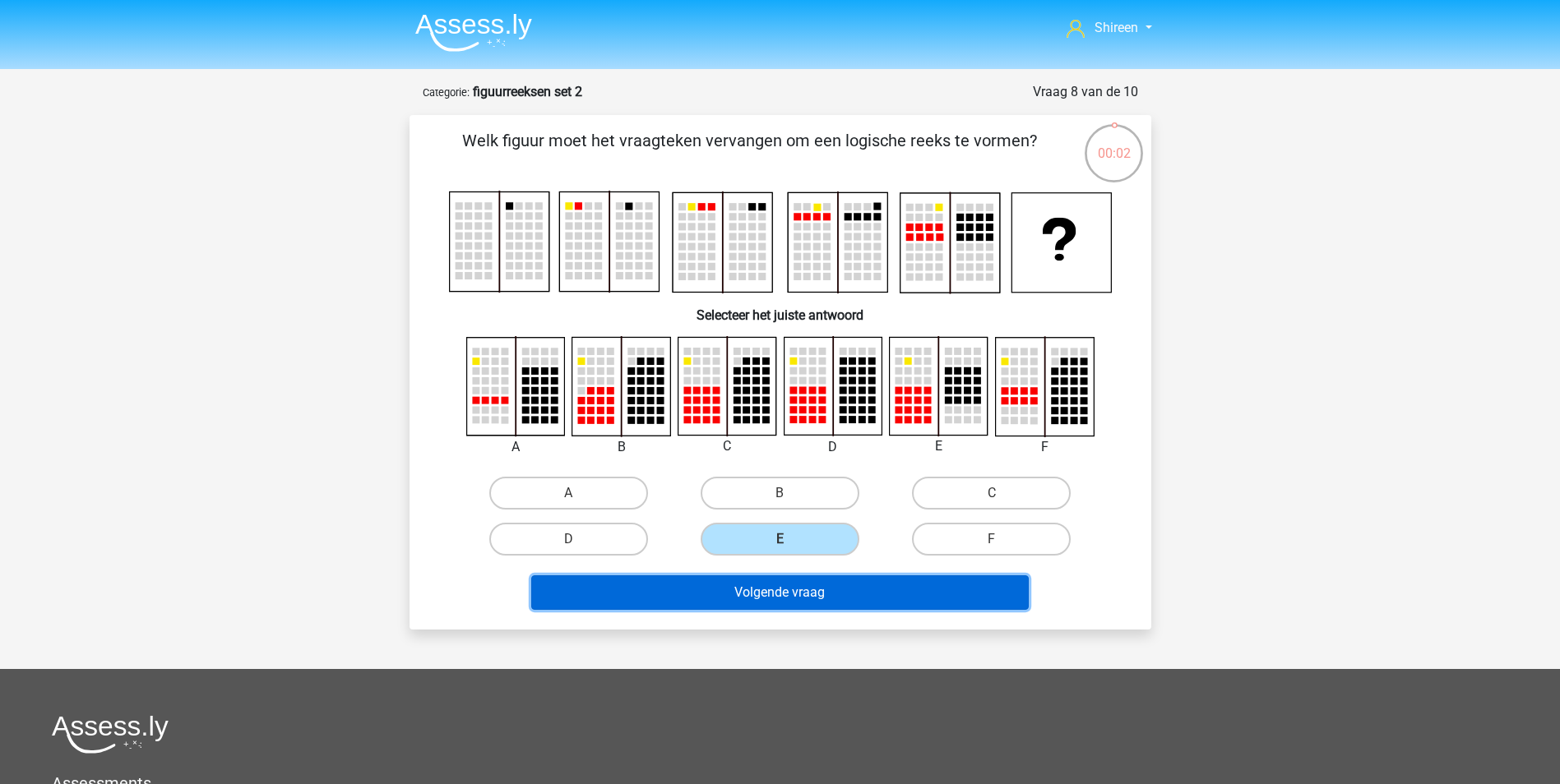
click at [818, 587] on button "Volgende vraag" at bounding box center [779, 592] width 498 height 34
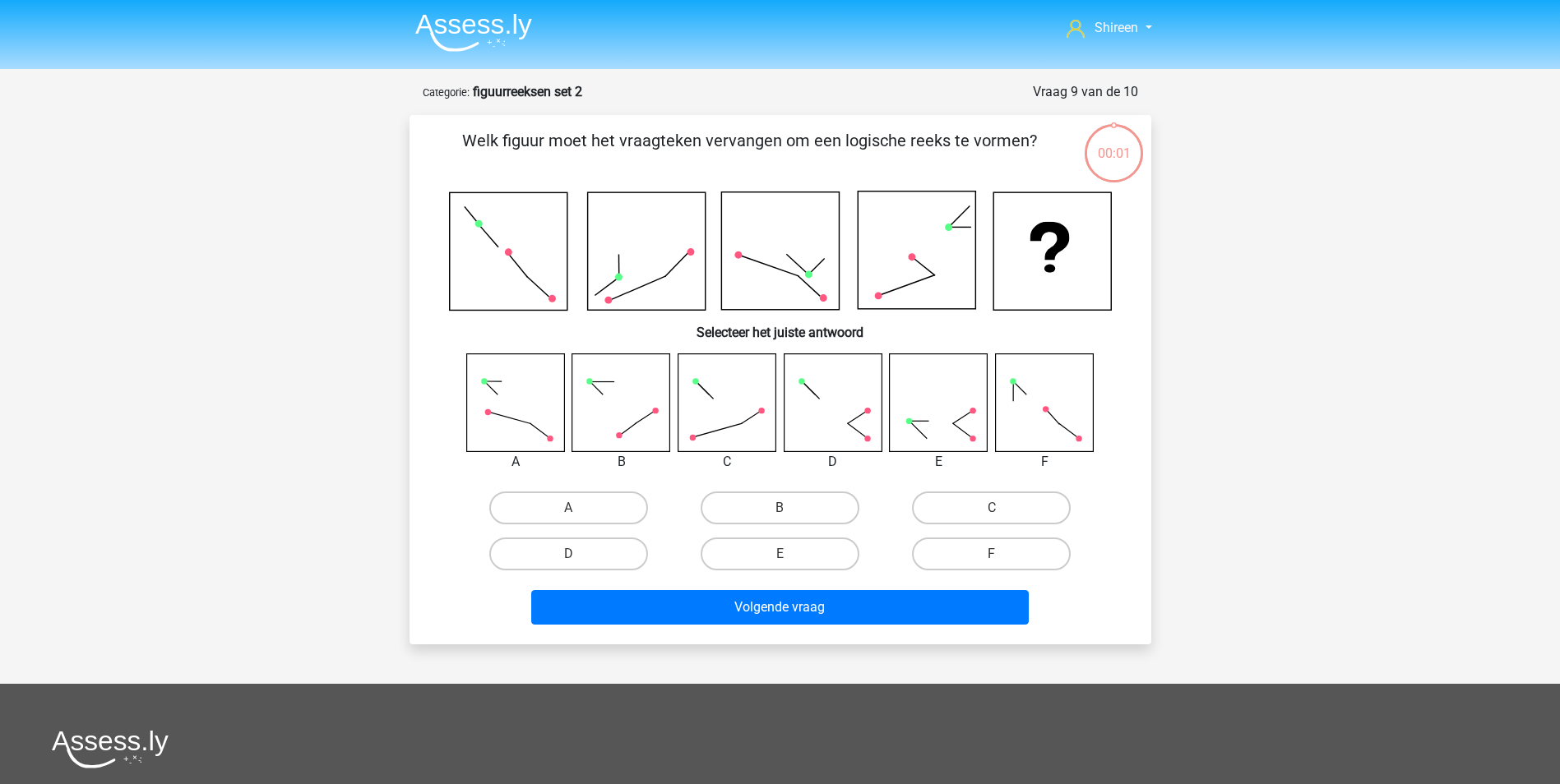
scroll to position [82, 0]
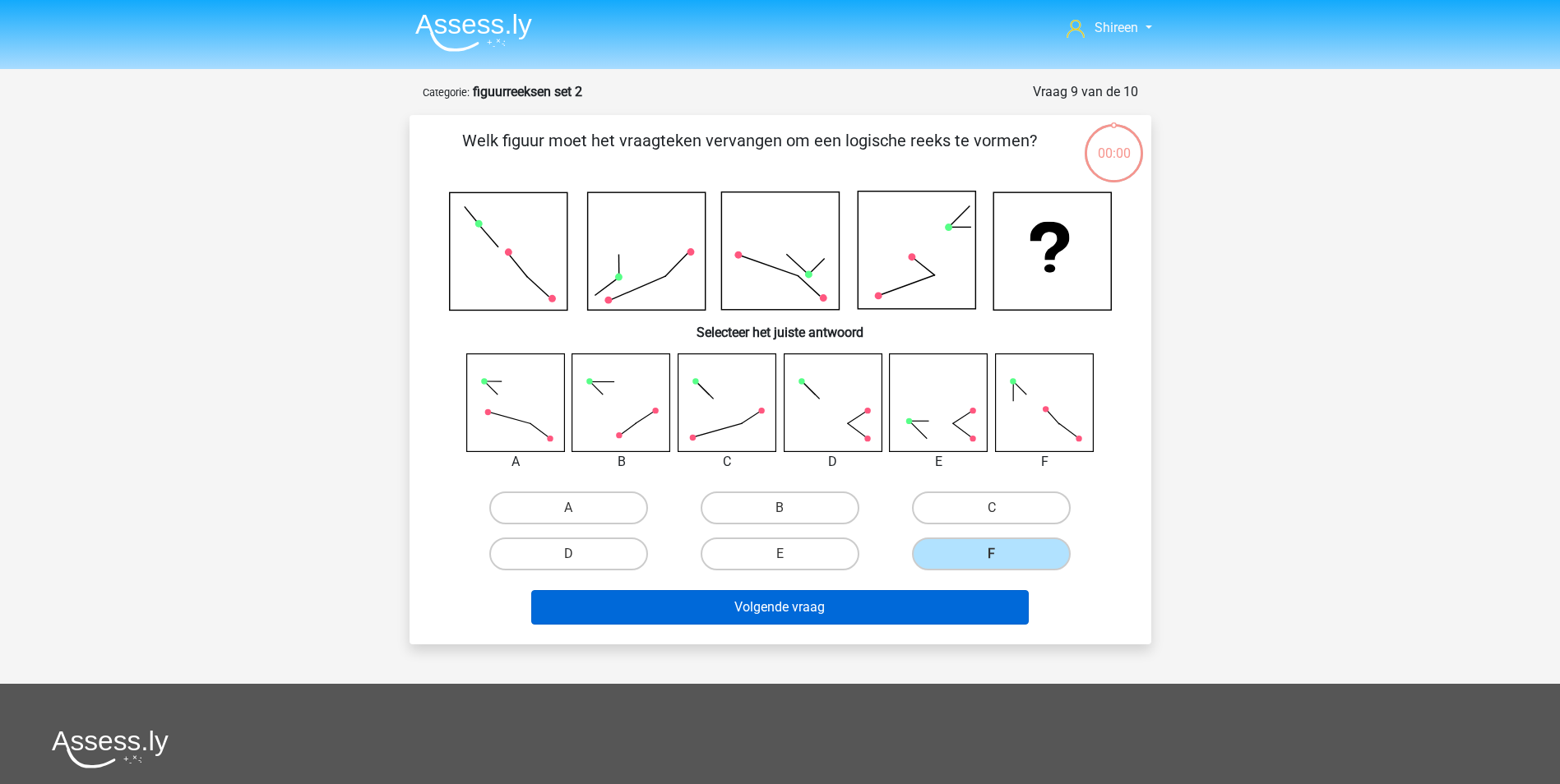
scroll to position [82, 0]
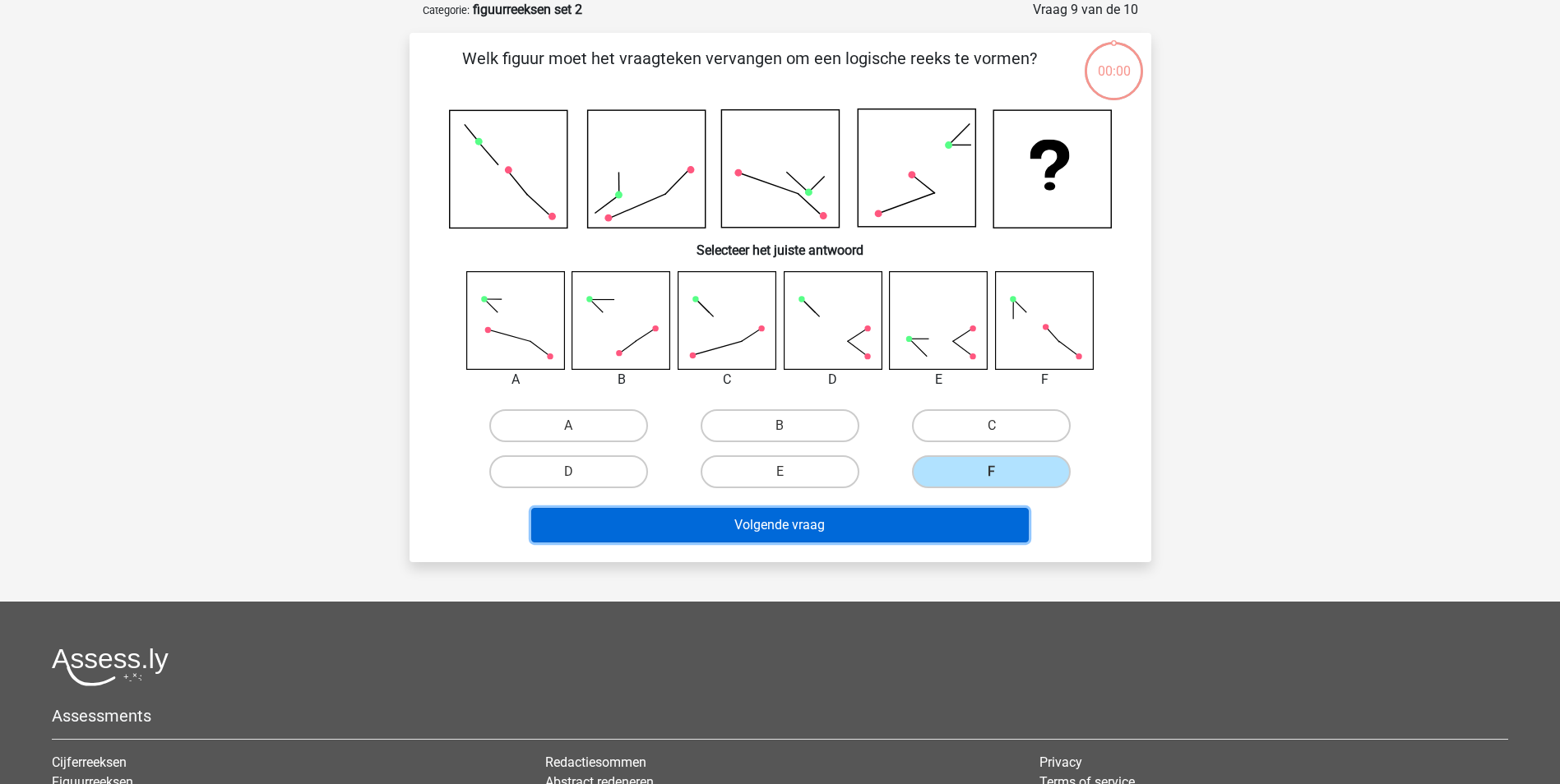
click at [884, 533] on button "Volgende vraag" at bounding box center [779, 525] width 498 height 34
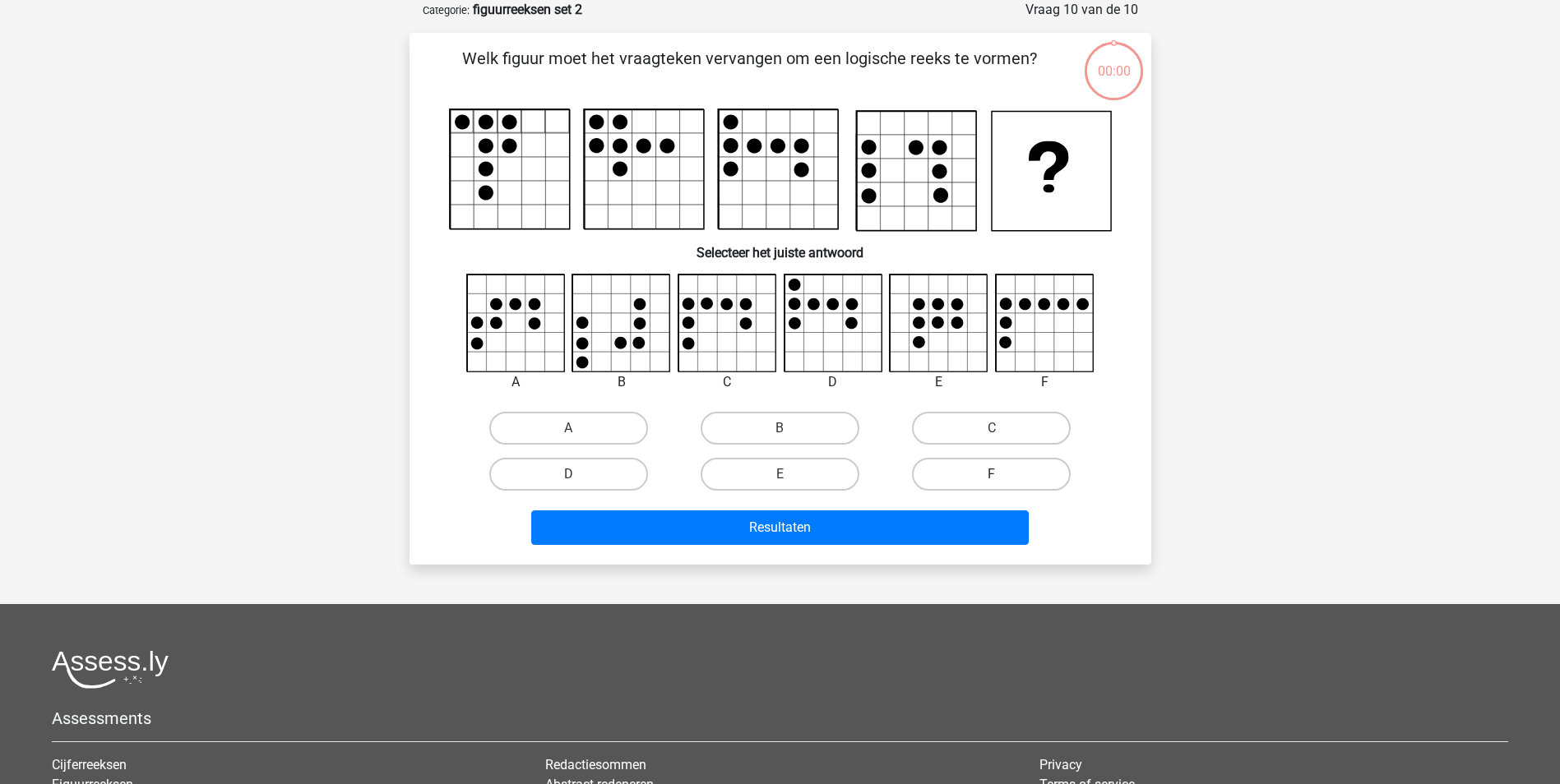
click at [937, 481] on label "F" at bounding box center [991, 474] width 158 height 32
click at [992, 481] on input "F" at bounding box center [997, 479] width 11 height 11
radio input "true"
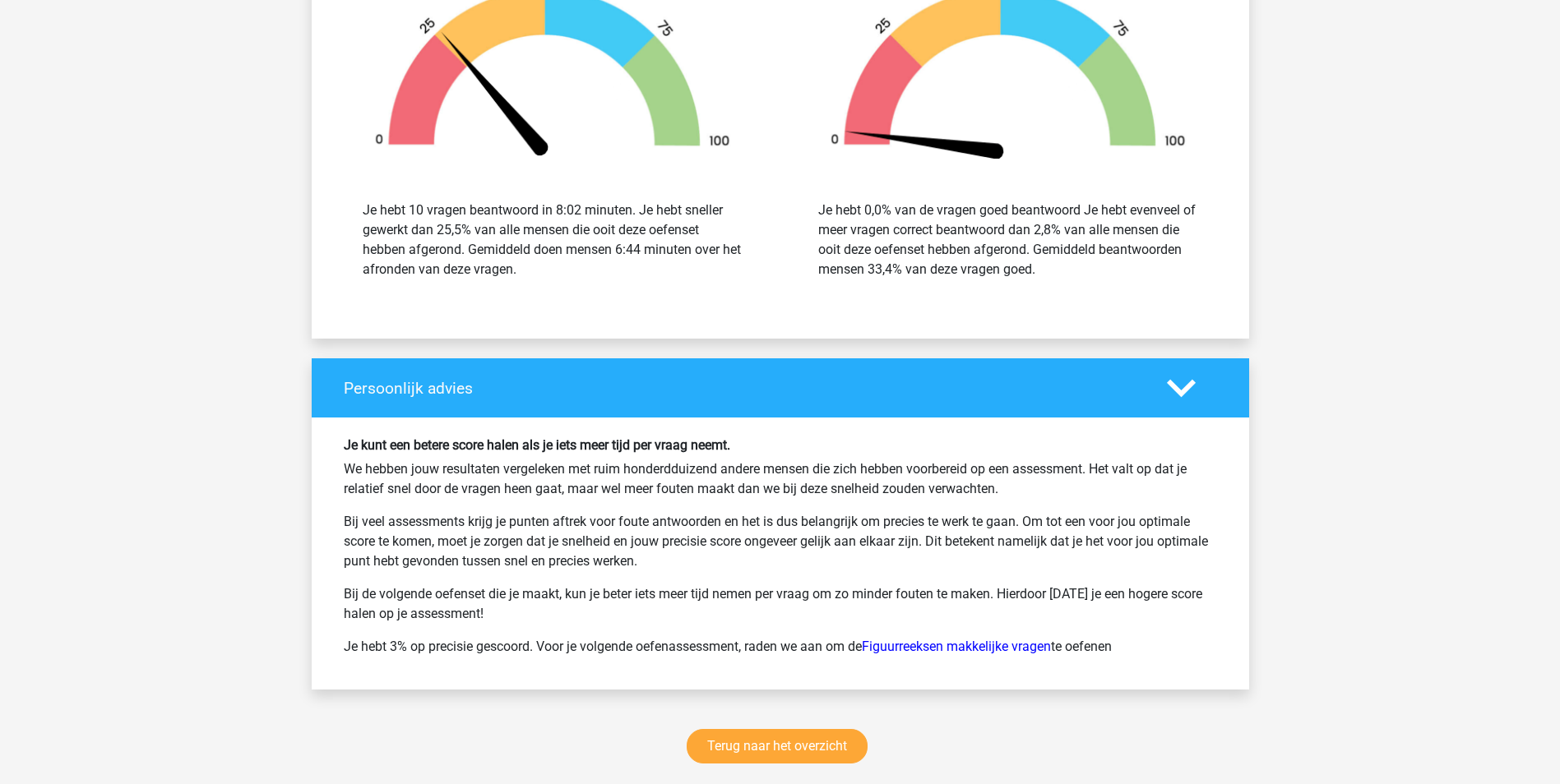
scroll to position [1809, 0]
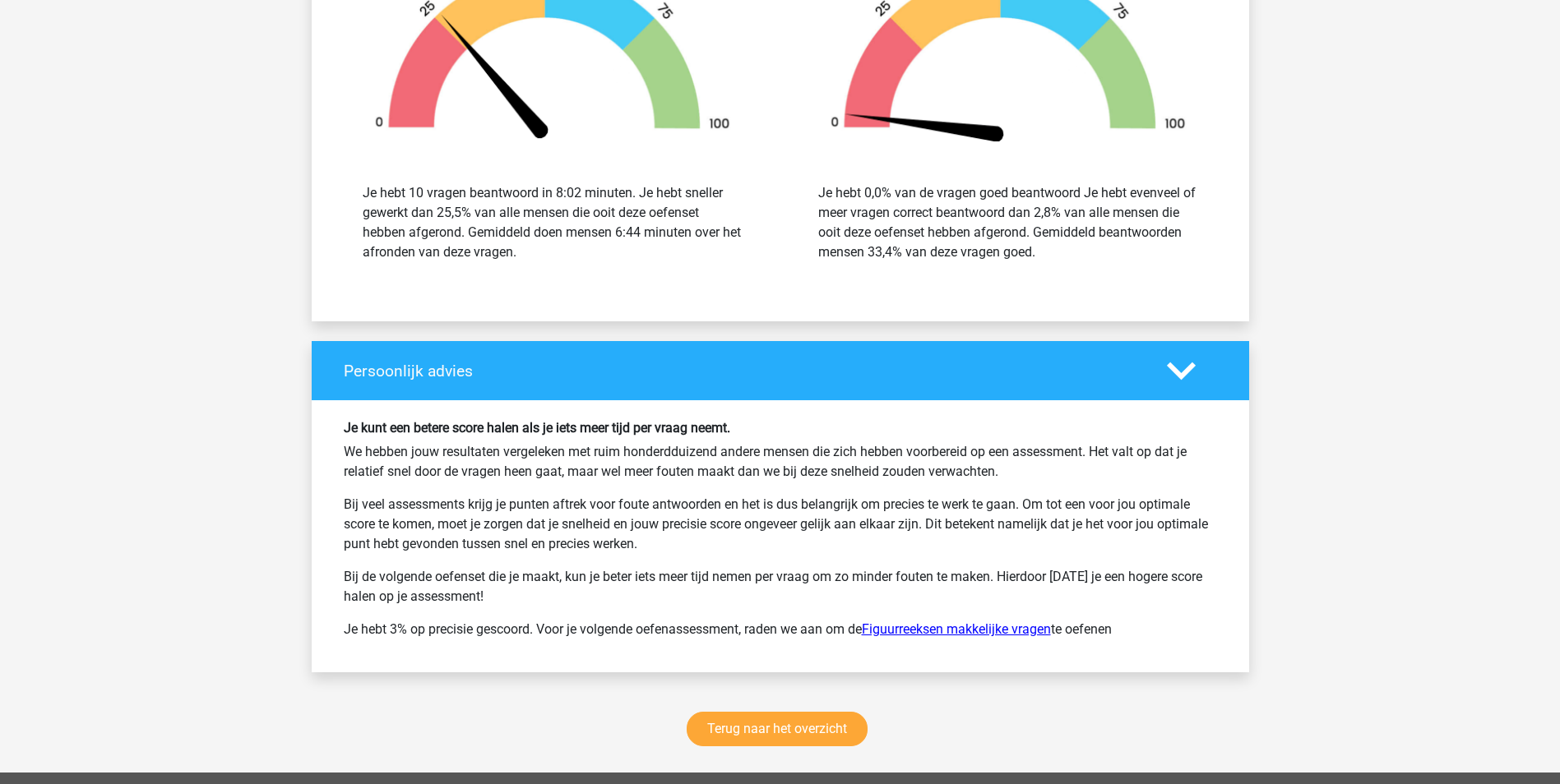
click at [968, 625] on link "Figuurreeksen makkelijke vragen" at bounding box center [956, 629] width 189 height 16
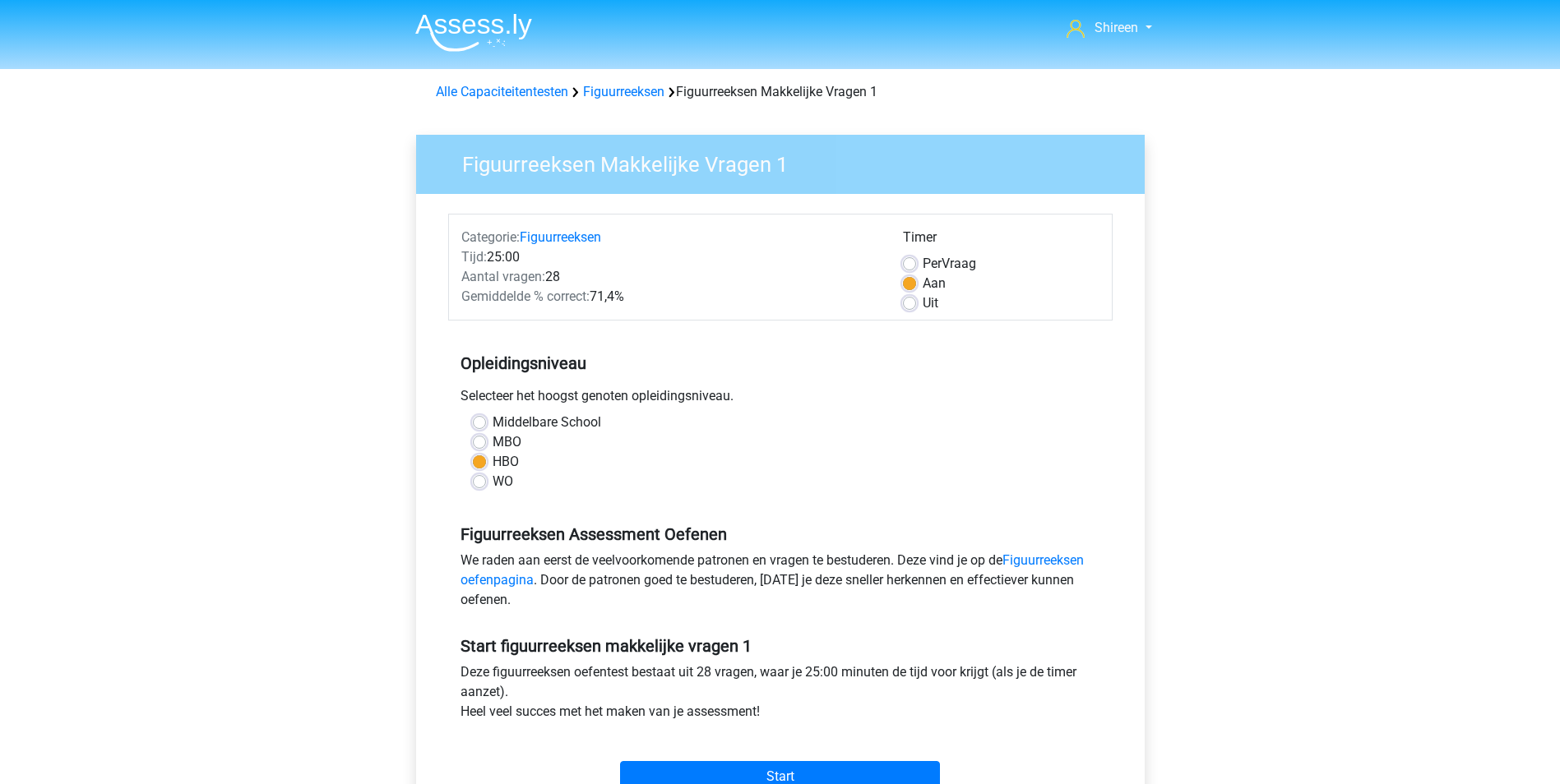
scroll to position [164, 0]
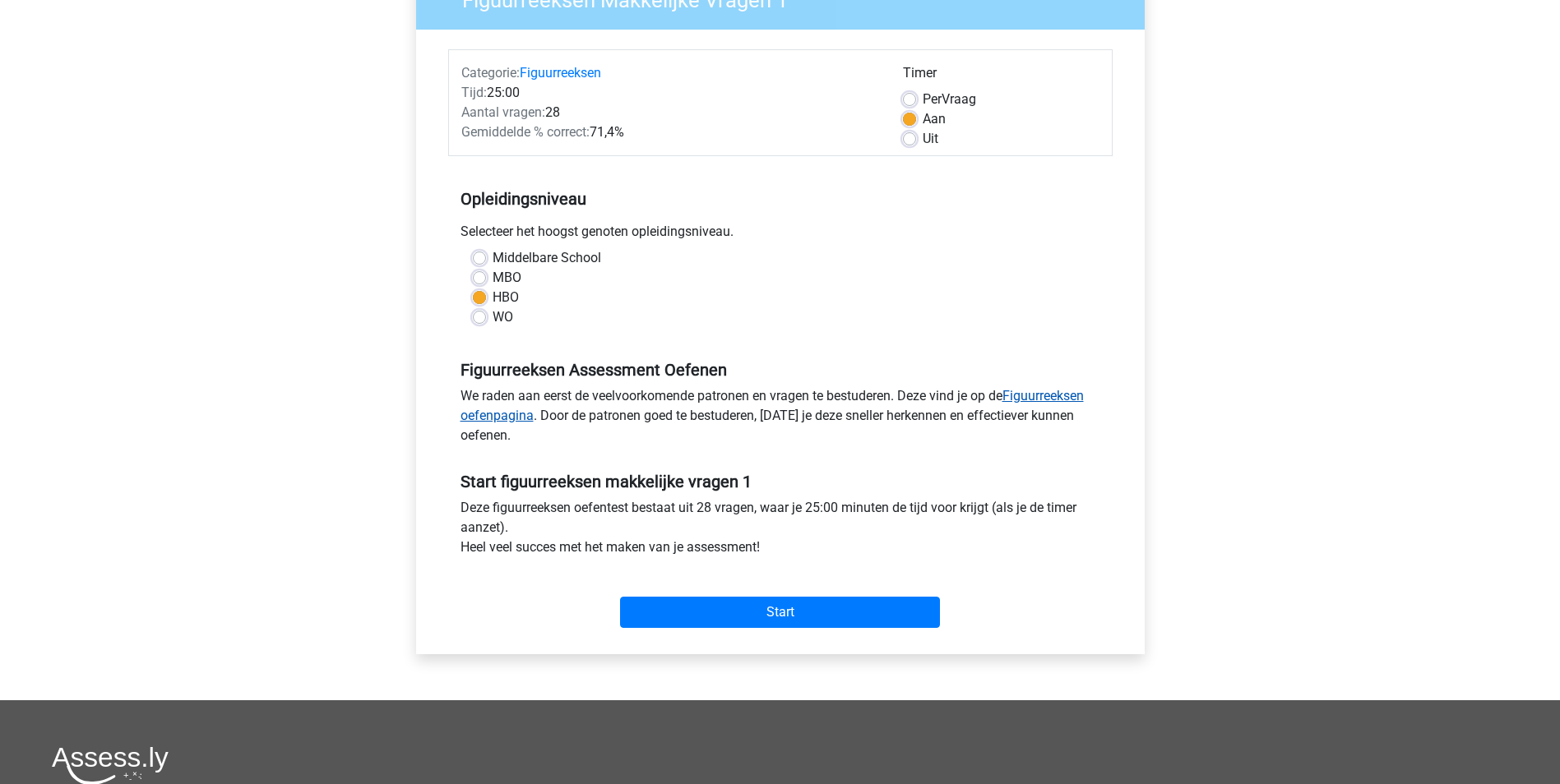
click at [1054, 400] on link "Figuurreeksen oefenpagina" at bounding box center [772, 406] width 623 height 35
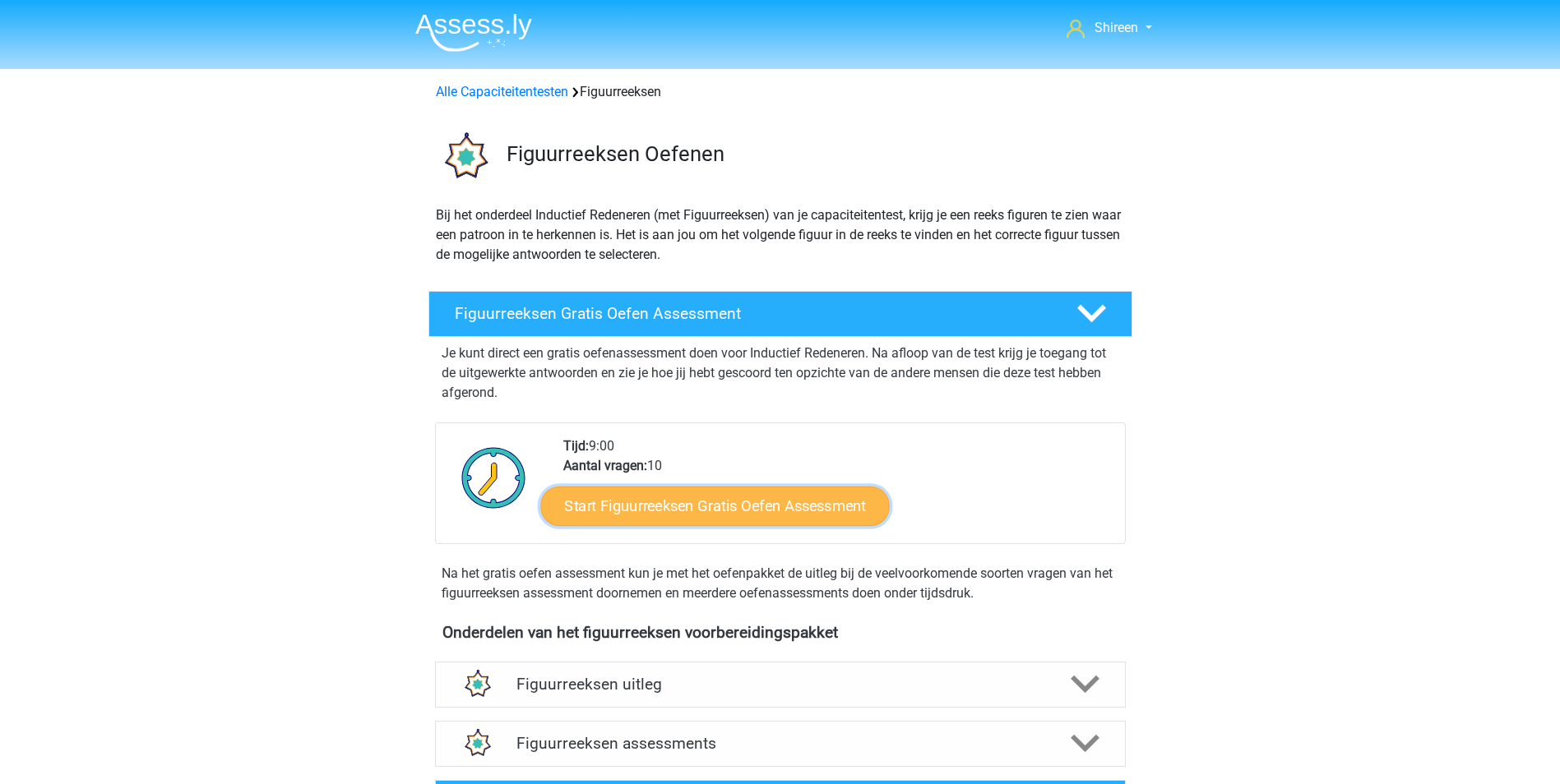
click at [697, 512] on link "Start Figuurreeksen Gratis Oefen Assessment" at bounding box center [714, 505] width 348 height 39
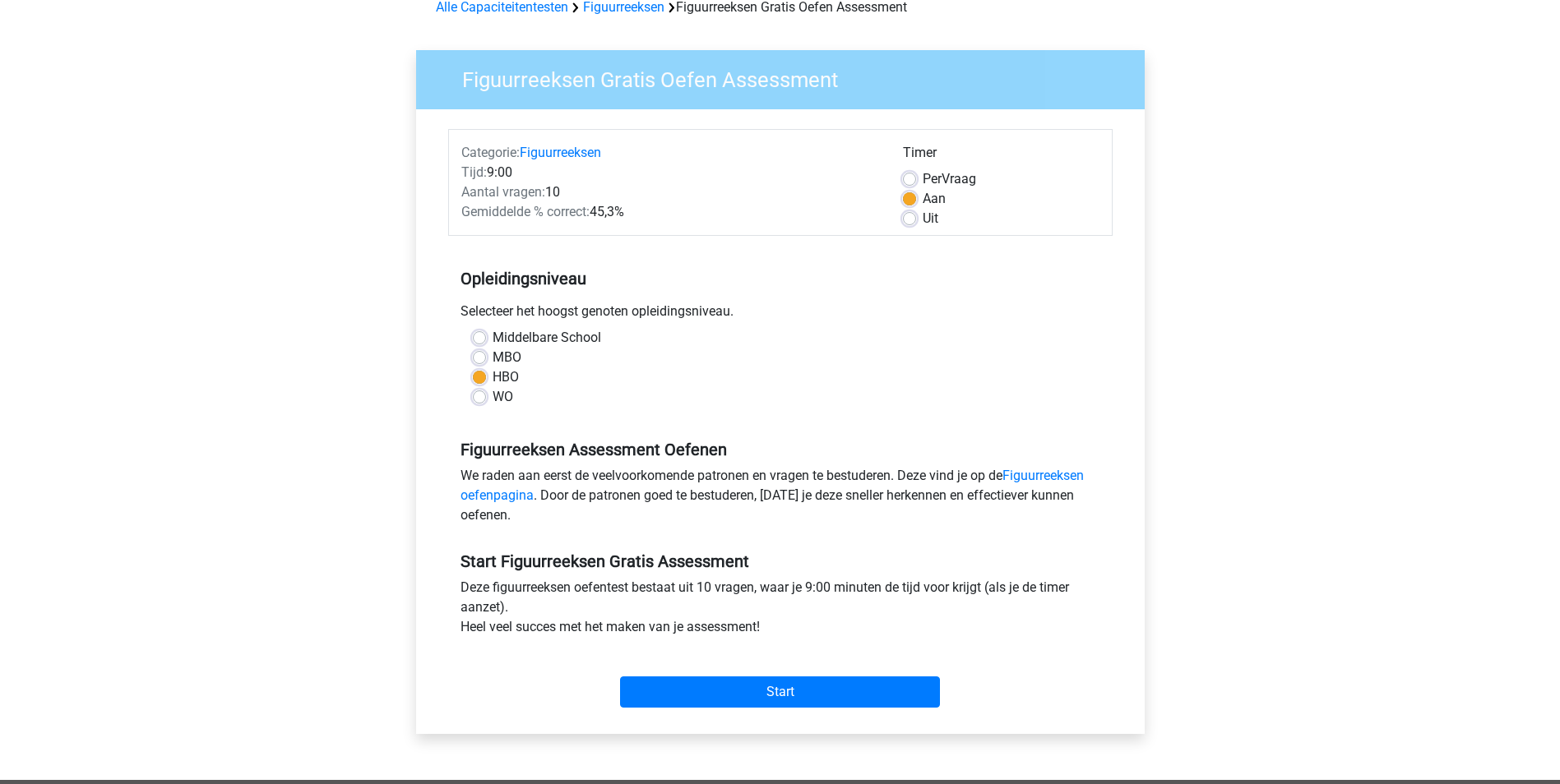
scroll to position [164, 0]
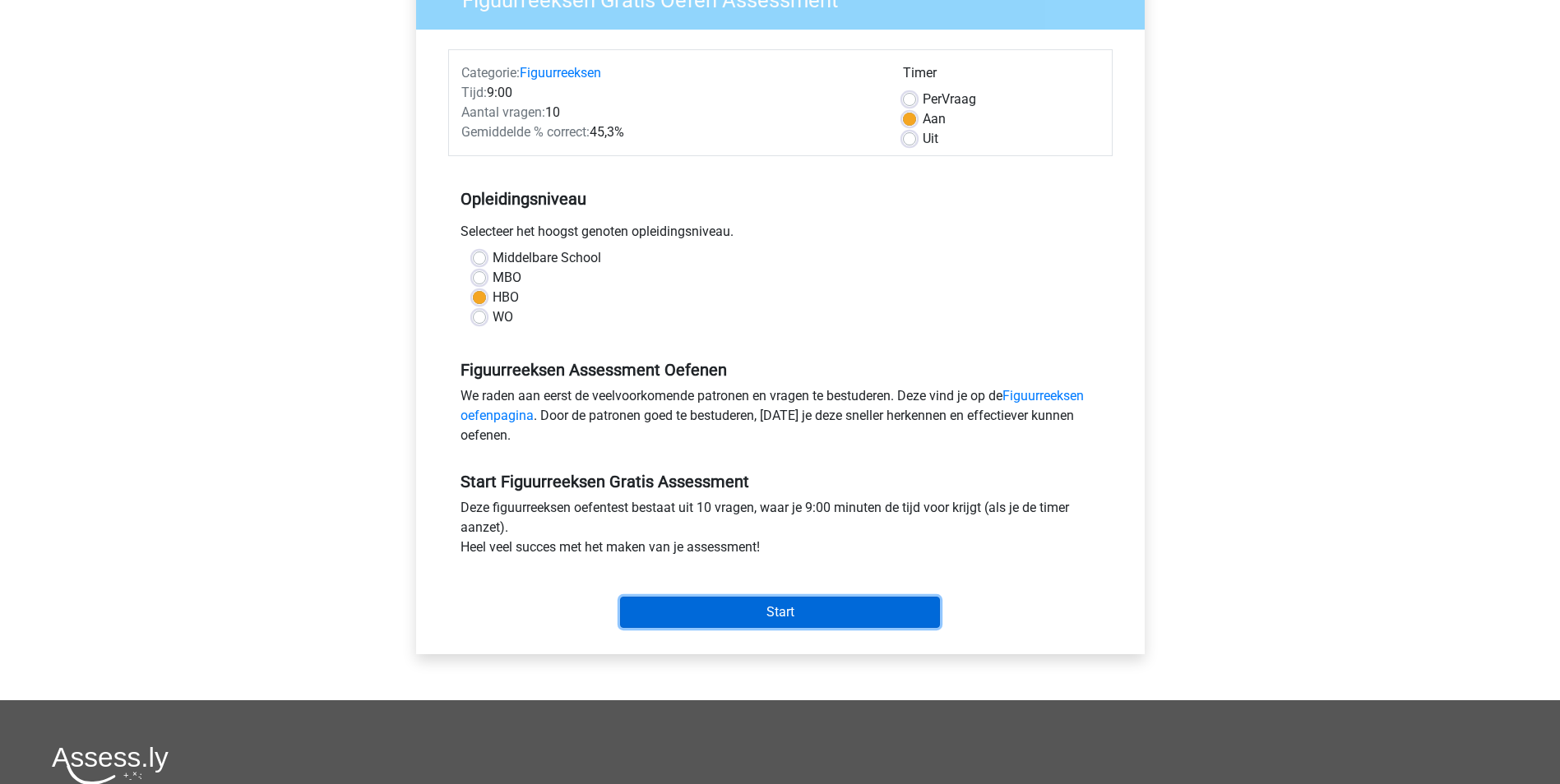
click at [854, 606] on input "Start" at bounding box center [780, 612] width 320 height 31
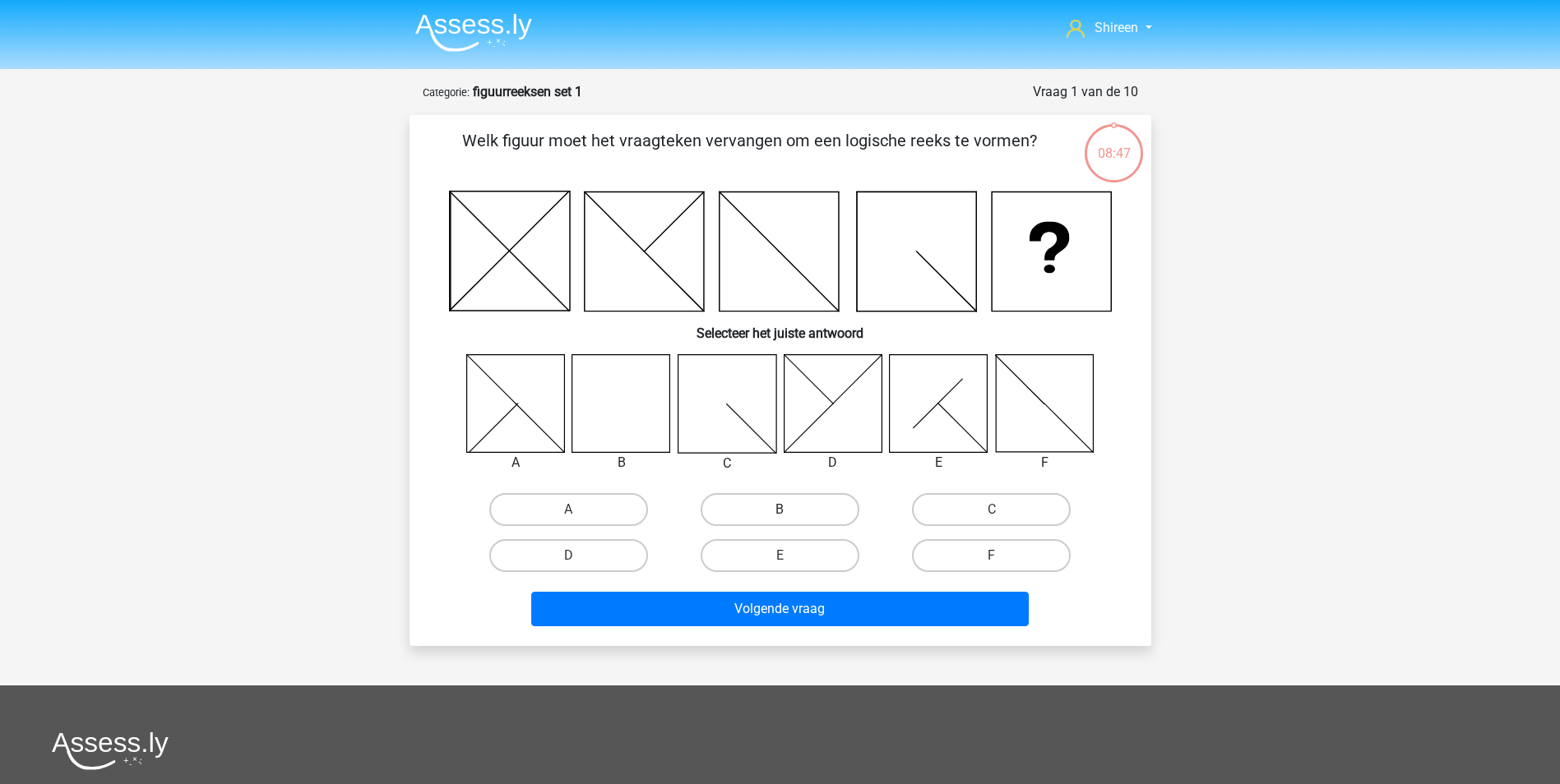
click at [809, 504] on label "B" at bounding box center [780, 509] width 158 height 32
click at [790, 510] on input "B" at bounding box center [784, 515] width 11 height 11
radio input "true"
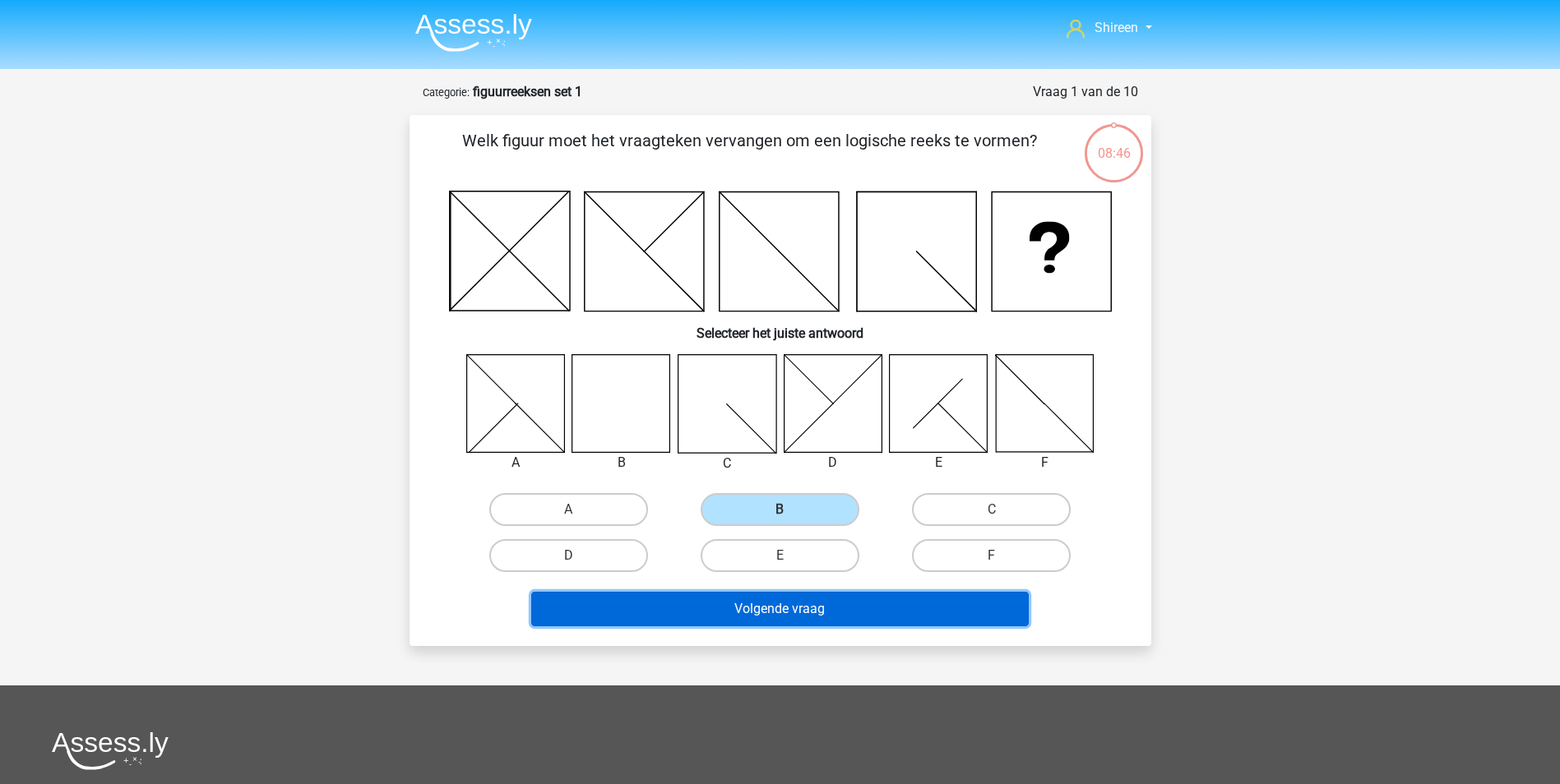
click at [812, 609] on button "Volgende vraag" at bounding box center [779, 608] width 498 height 34
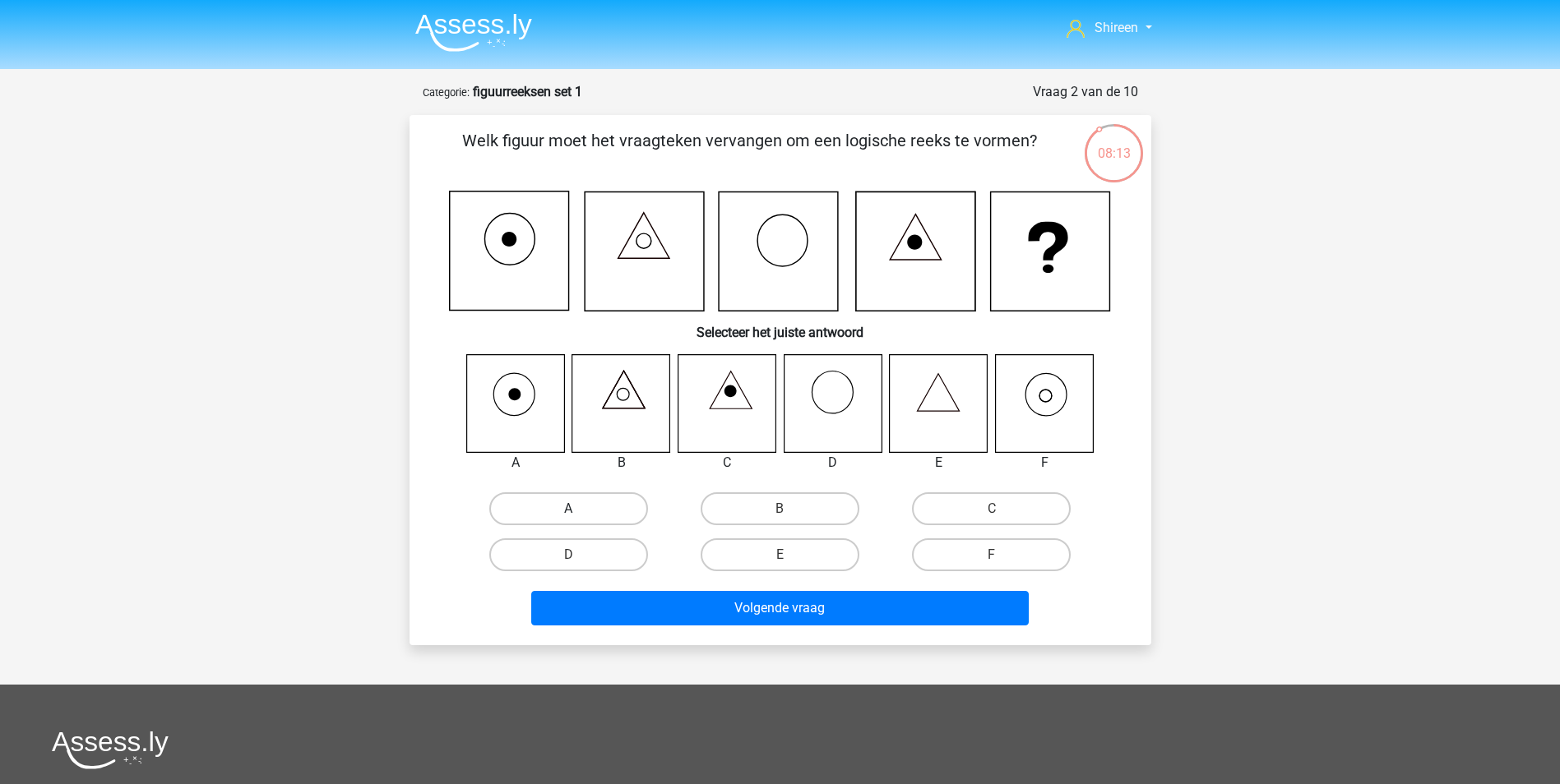
click at [579, 499] on label "A" at bounding box center [568, 508] width 158 height 32
click at [579, 509] on input "A" at bounding box center [573, 514] width 11 height 11
radio input "true"
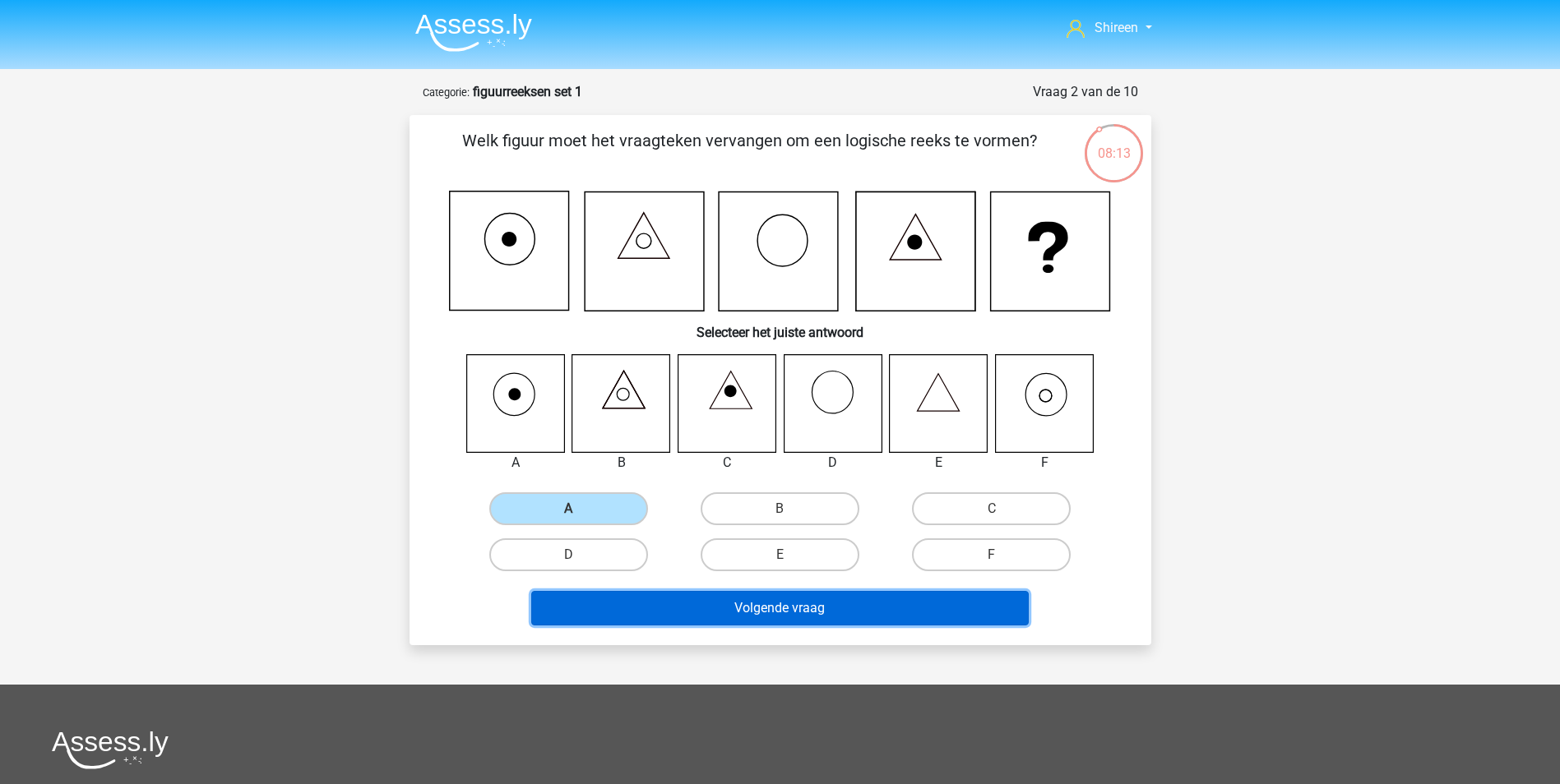
click at [819, 610] on button "Volgende vraag" at bounding box center [779, 608] width 498 height 34
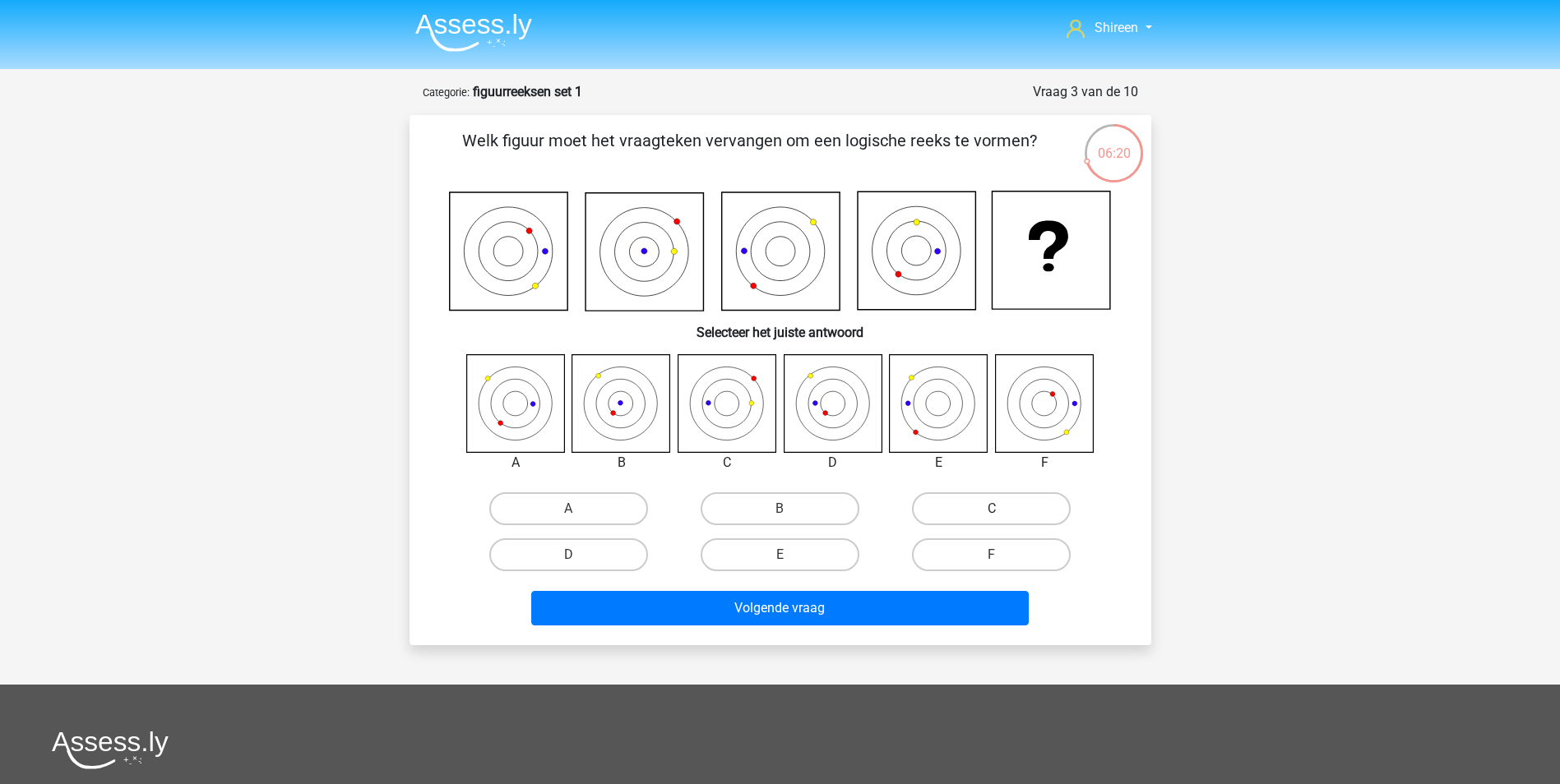
click at [1023, 513] on label "C" at bounding box center [991, 508] width 158 height 32
click at [1002, 513] on input "C" at bounding box center [997, 514] width 11 height 11
radio input "true"
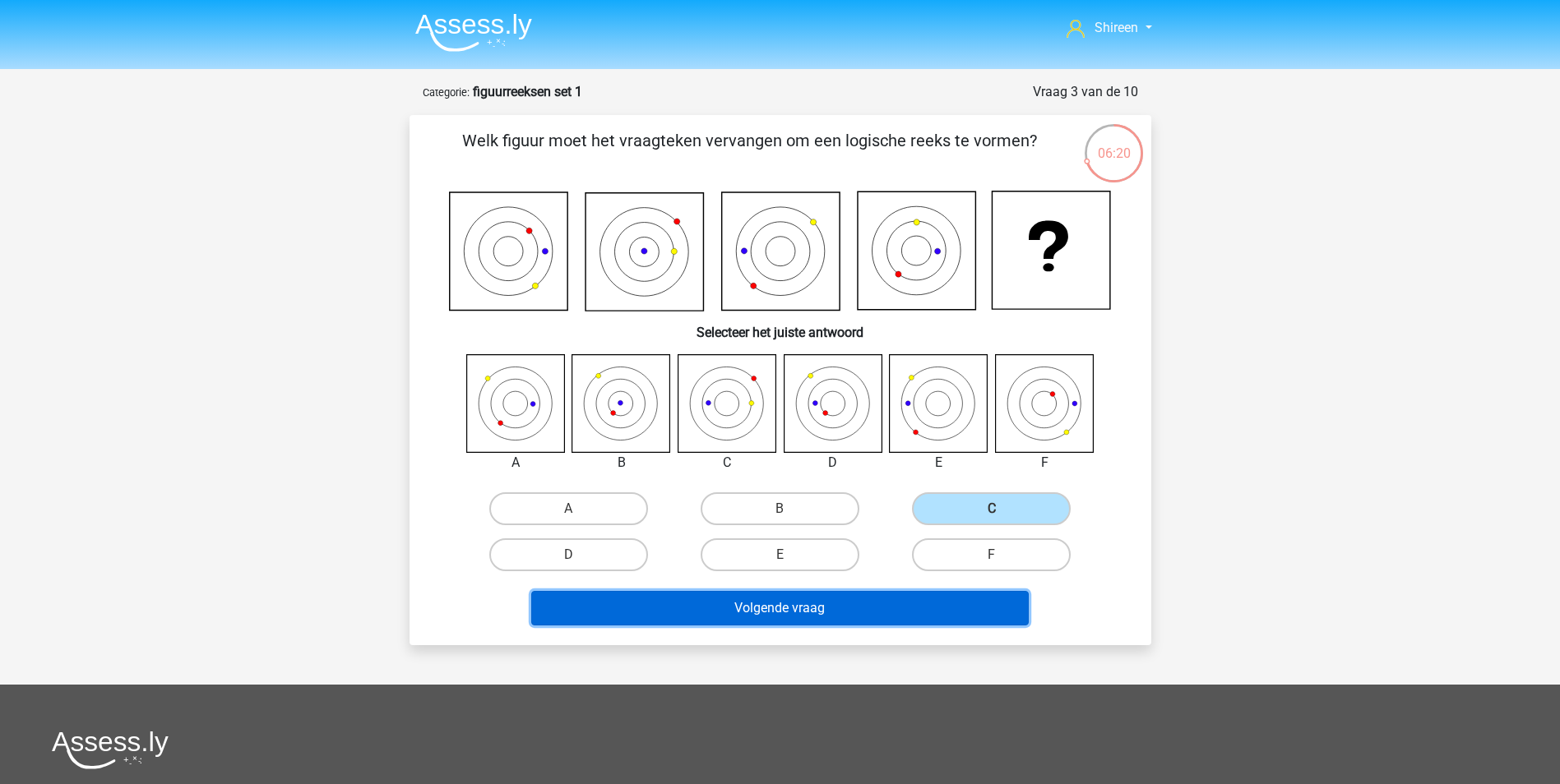
click at [862, 619] on button "Volgende vraag" at bounding box center [779, 608] width 498 height 34
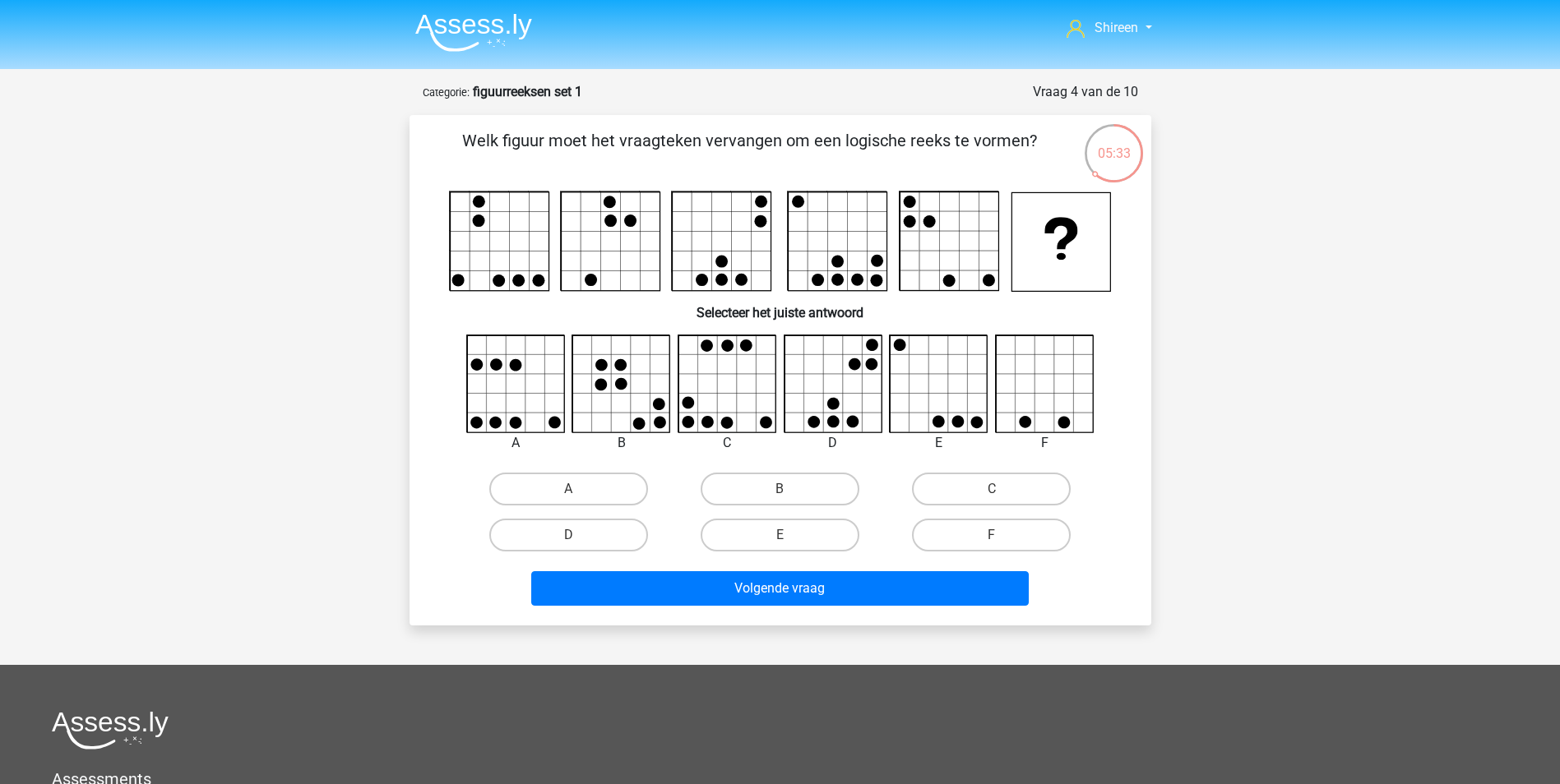
click at [779, 537] on input "E" at bounding box center [784, 540] width 11 height 11
radio input "true"
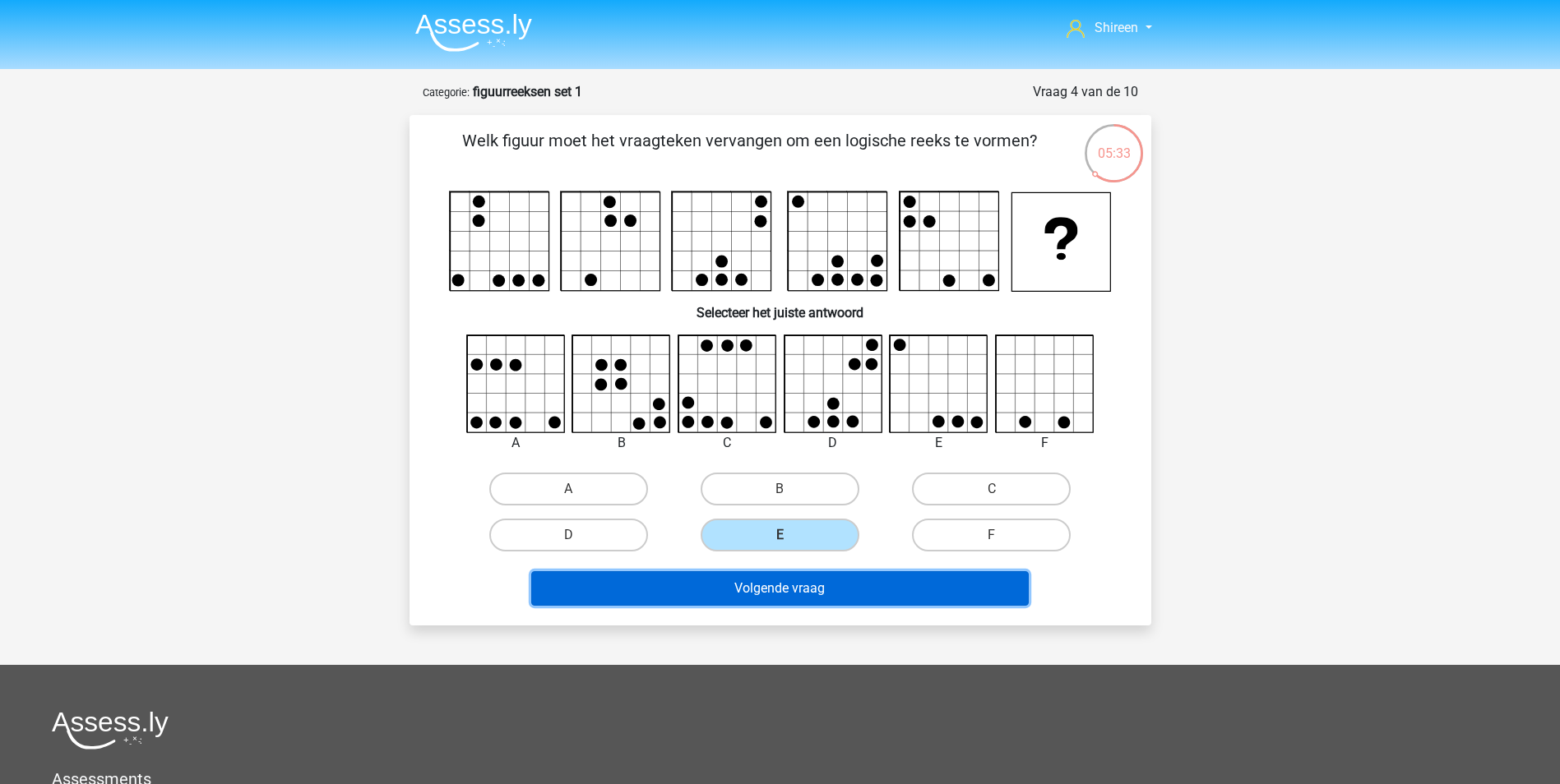
click at [831, 589] on button "Volgende vraag" at bounding box center [779, 588] width 498 height 34
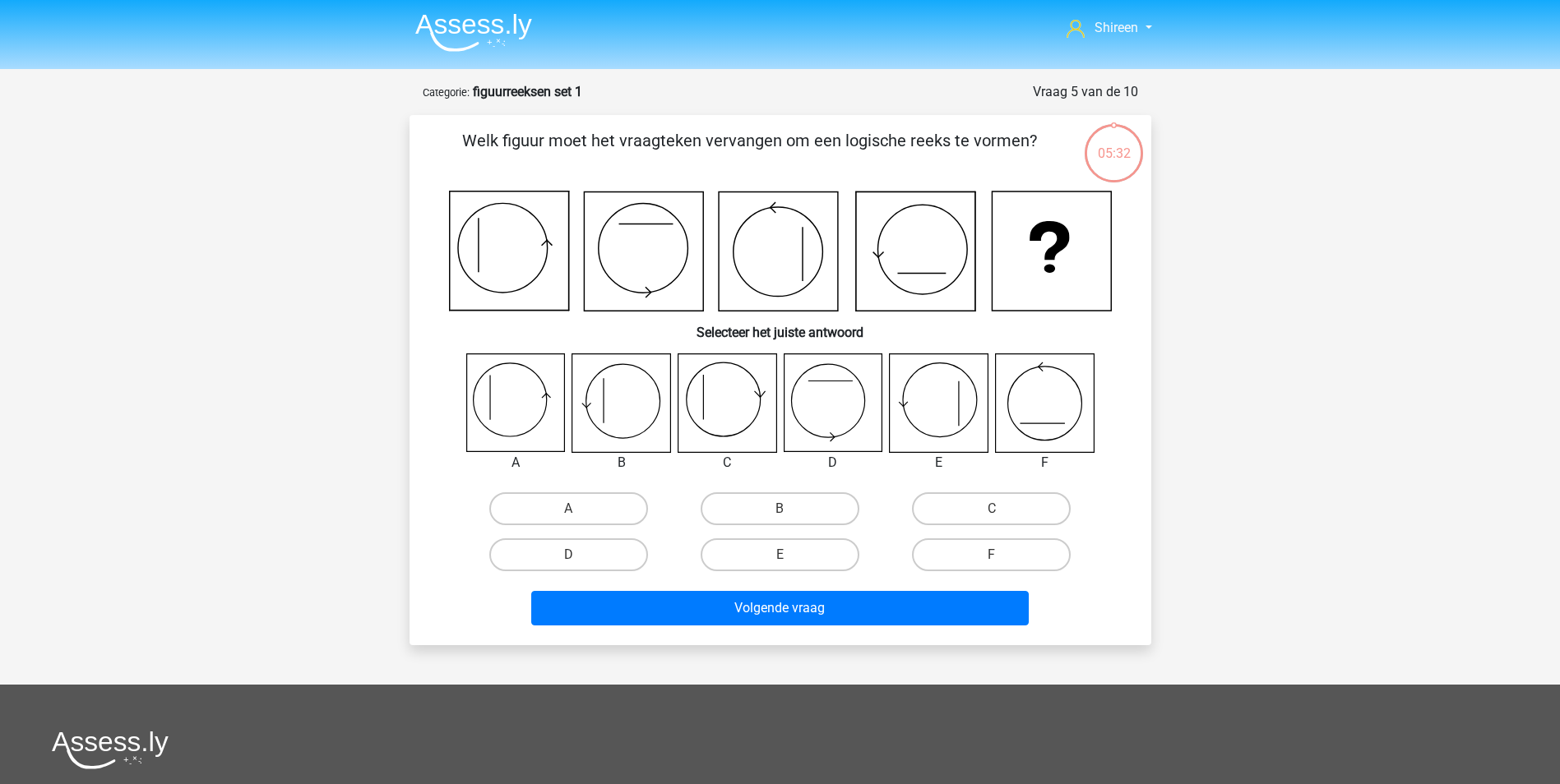
scroll to position [82, 0]
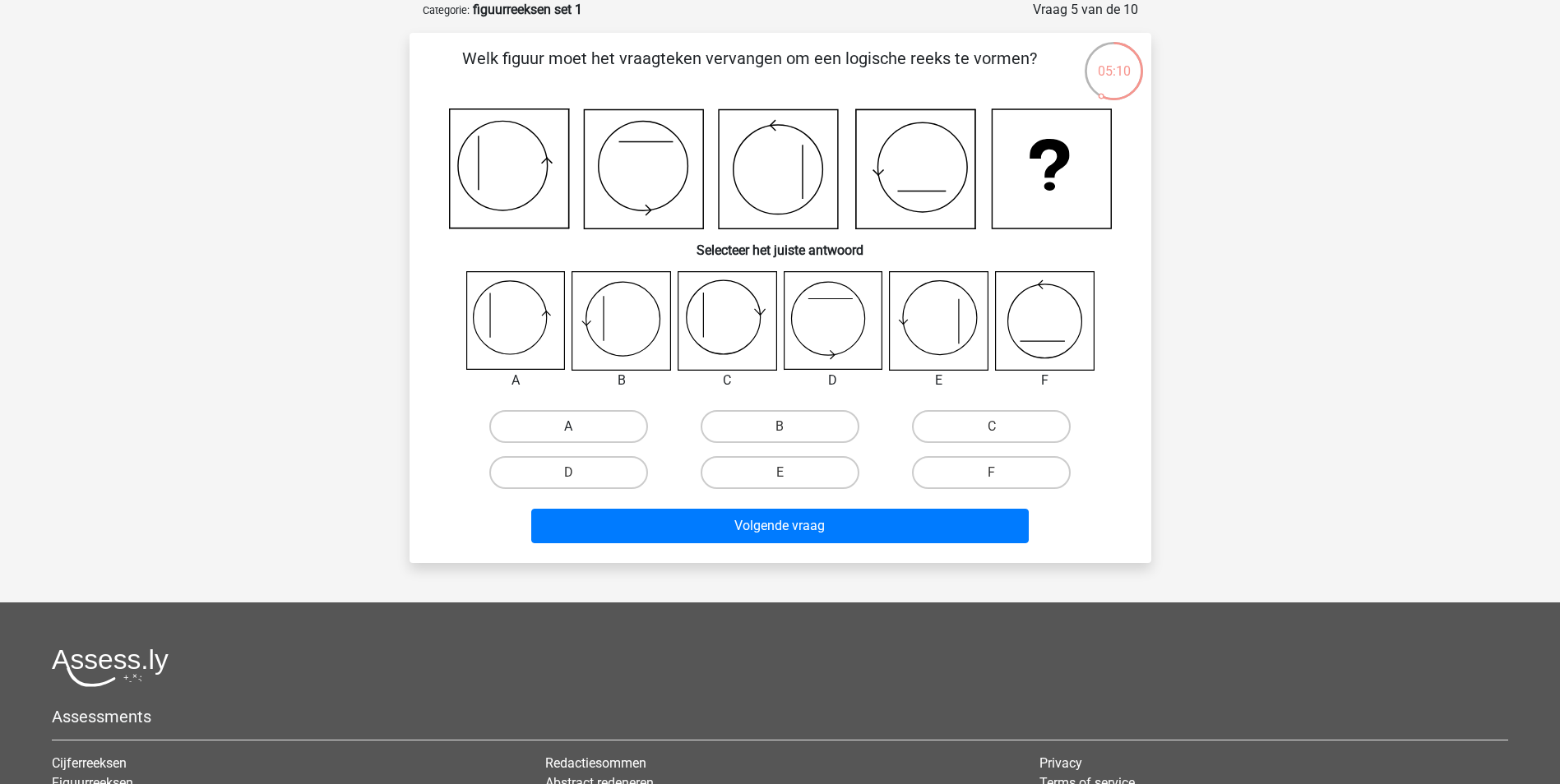
click at [579, 422] on label "A" at bounding box center [568, 426] width 158 height 32
click at [579, 427] on input "A" at bounding box center [573, 432] width 11 height 11
radio input "true"
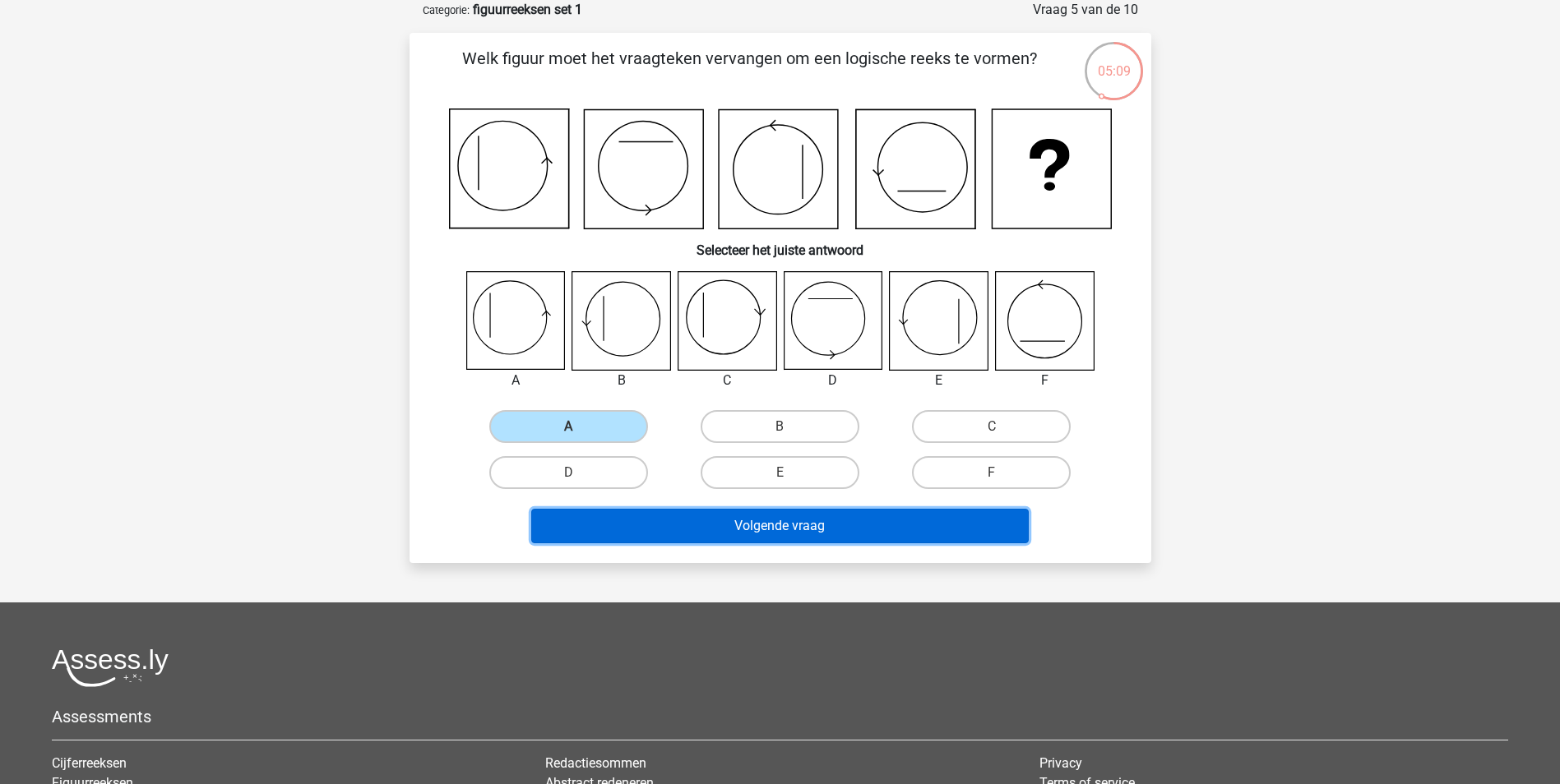
click at [896, 527] on button "Volgende vraag" at bounding box center [779, 526] width 498 height 34
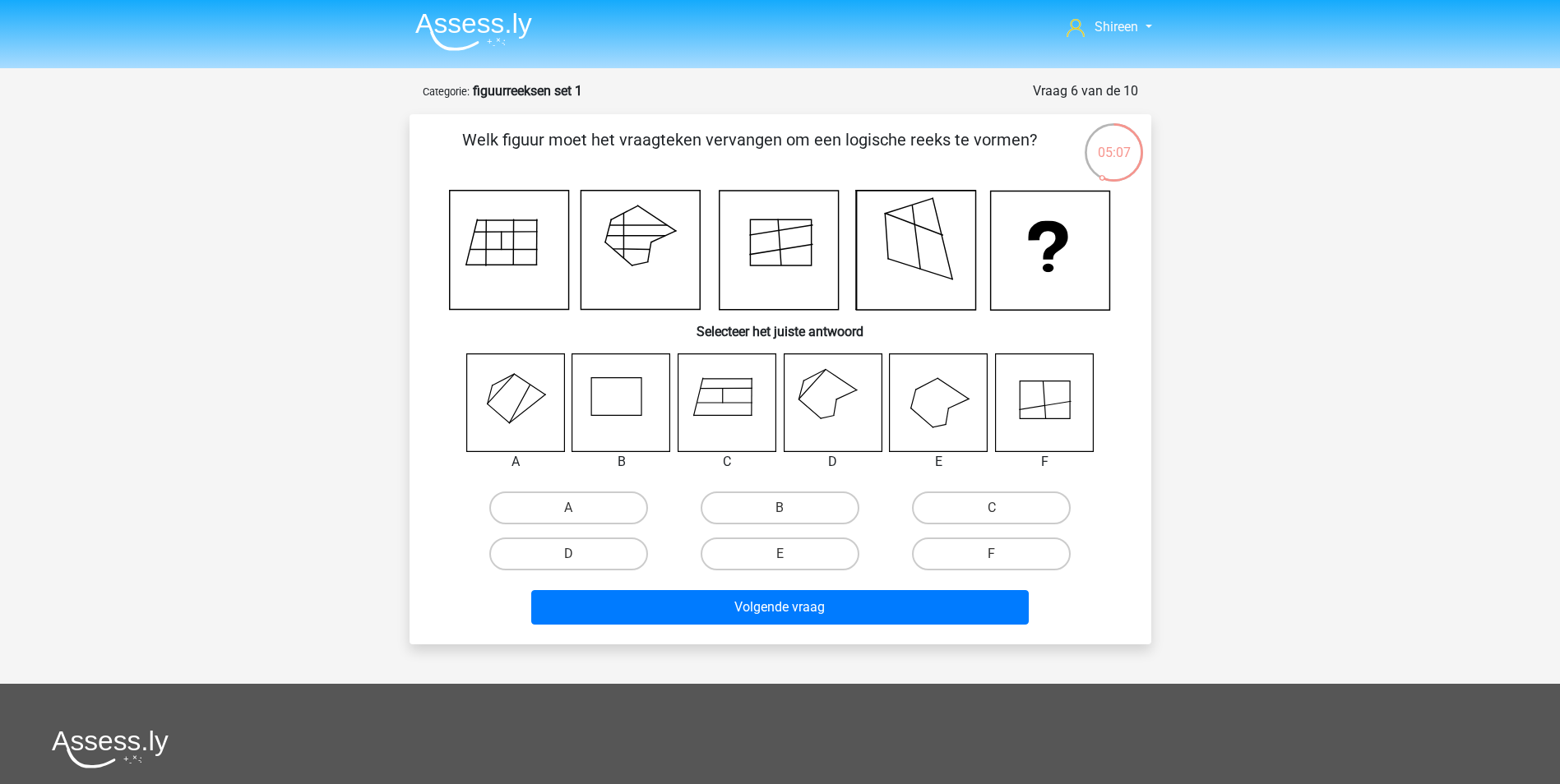
scroll to position [0, 0]
click at [815, 508] on label "B" at bounding box center [780, 508] width 158 height 32
click at [790, 509] on input "B" at bounding box center [784, 514] width 11 height 11
radio input "true"
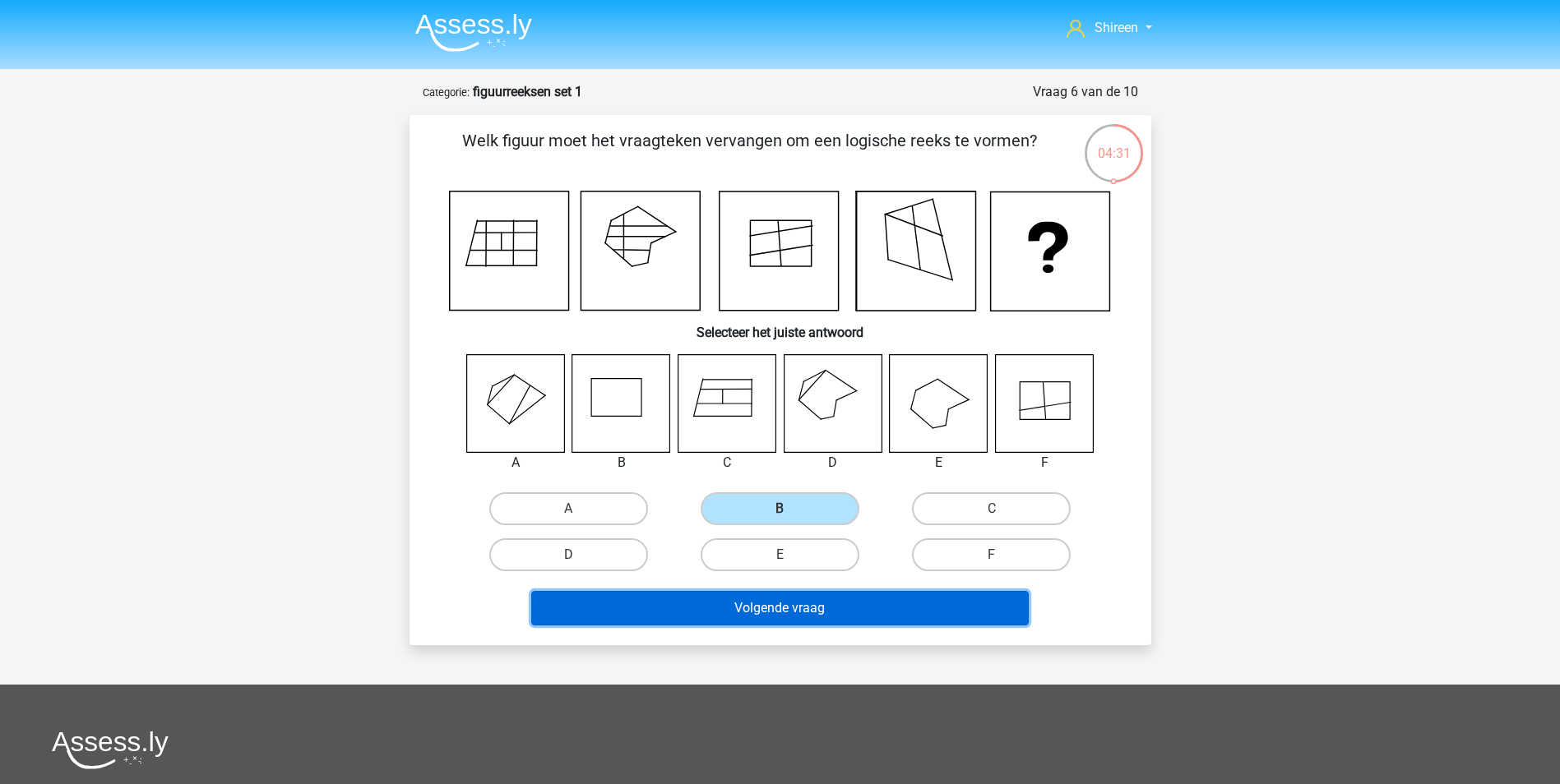
click at [836, 609] on button "Volgende vraag" at bounding box center [779, 608] width 498 height 34
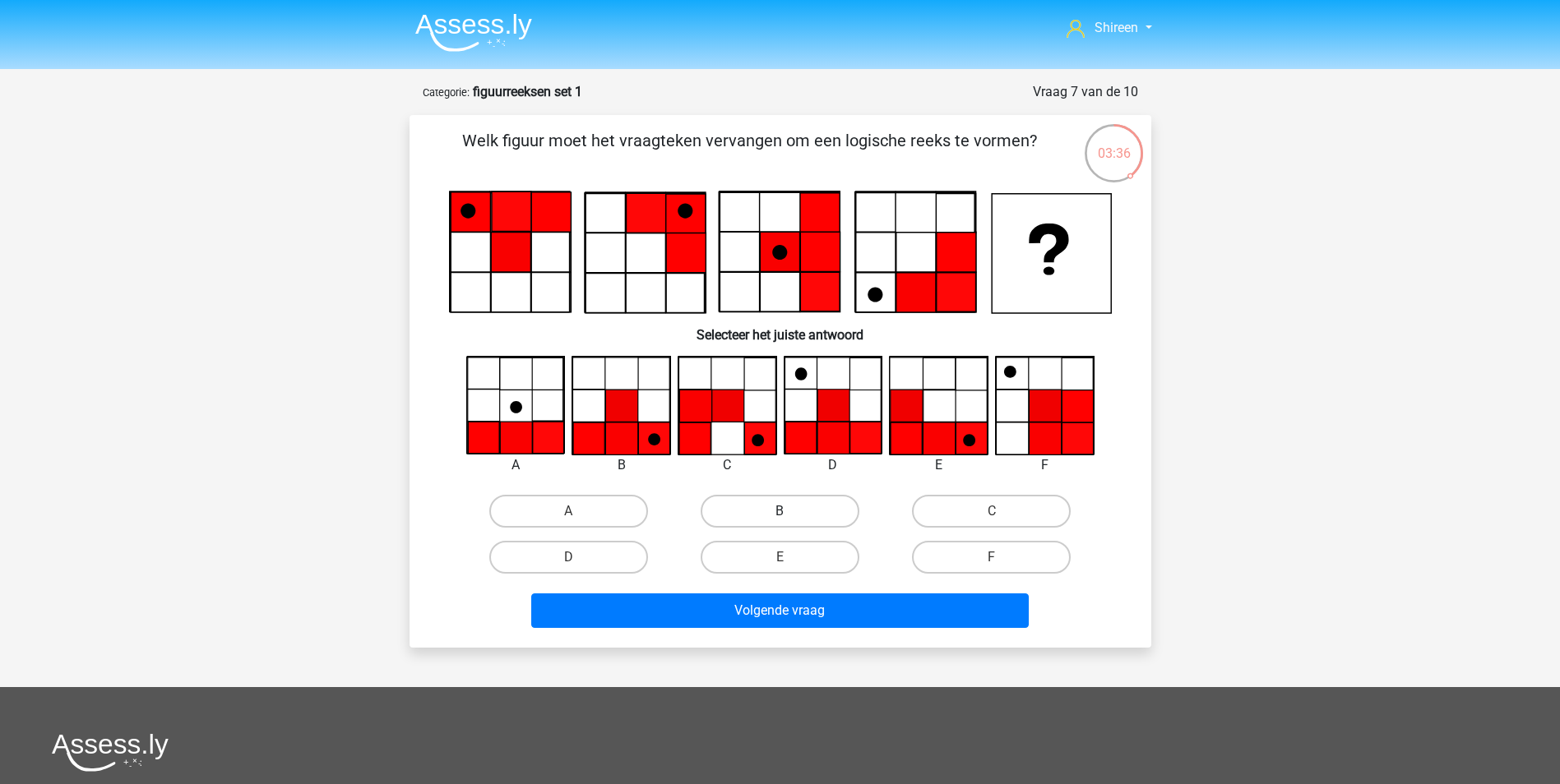
click at [828, 511] on label "B" at bounding box center [780, 511] width 158 height 32
click at [790, 512] on input "B" at bounding box center [784, 517] width 11 height 11
radio input "true"
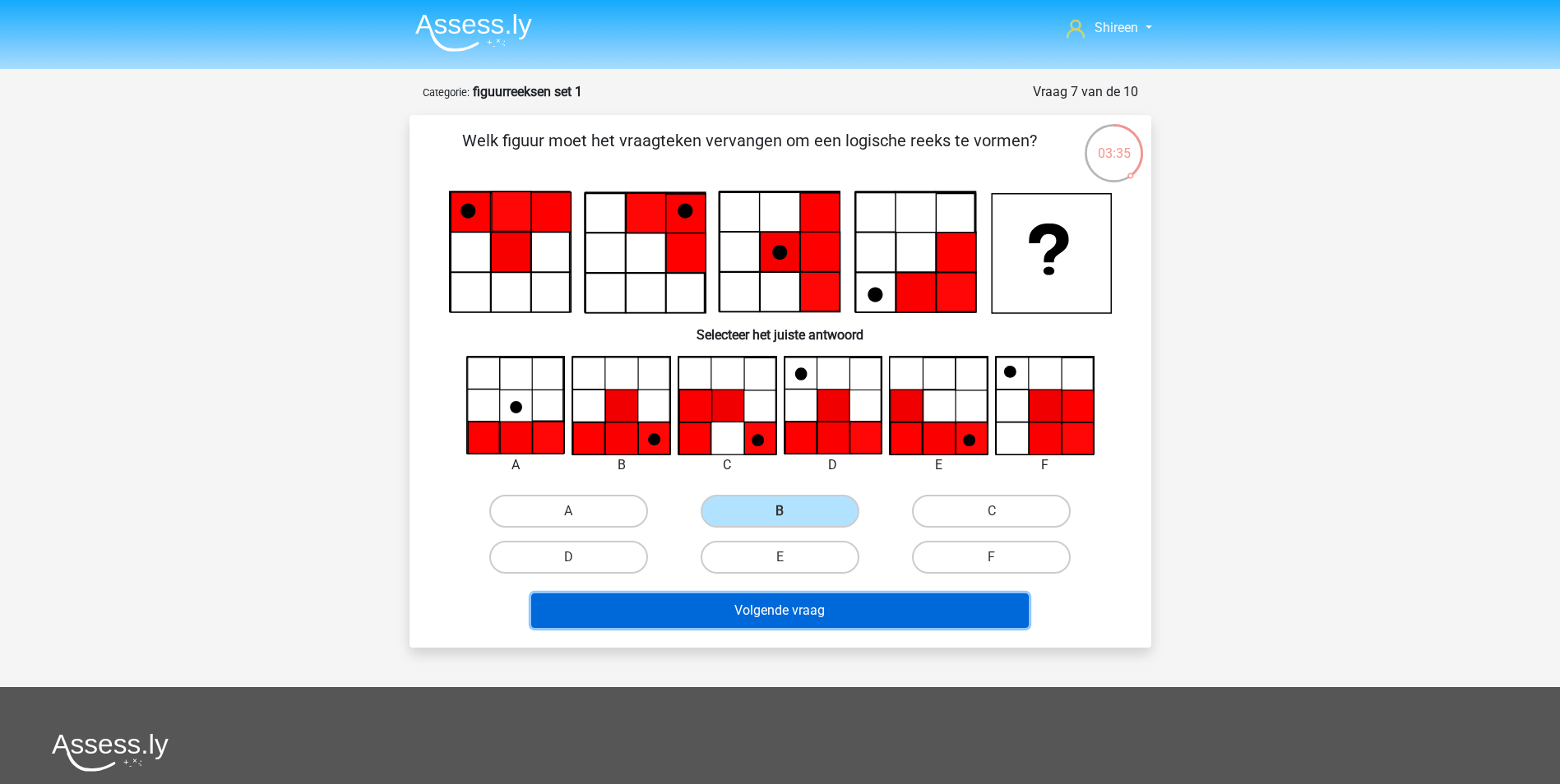
click at [876, 607] on button "Volgende vraag" at bounding box center [779, 610] width 498 height 34
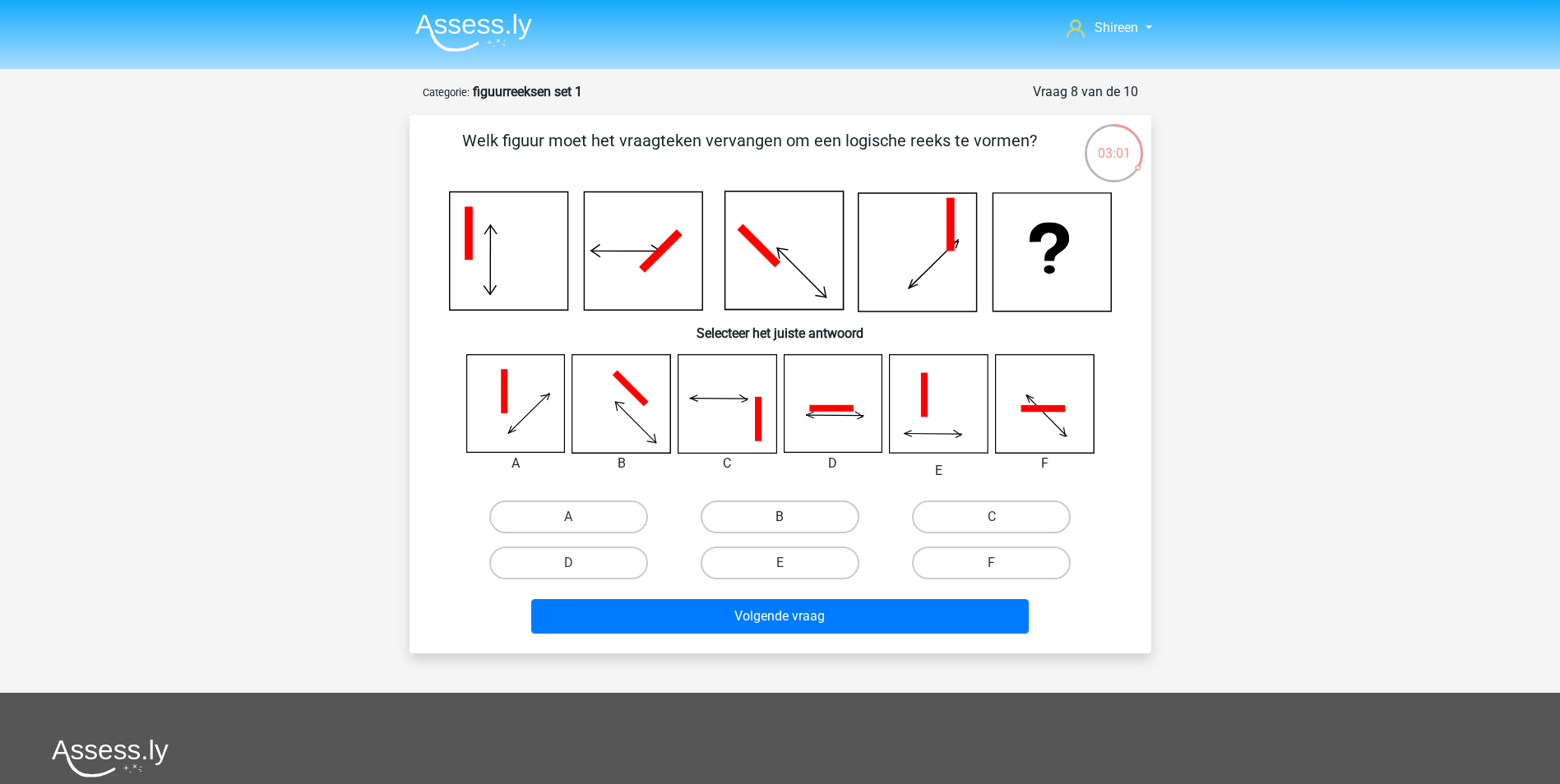
click at [820, 512] on label "B" at bounding box center [780, 517] width 158 height 32
click at [790, 517] on input "B" at bounding box center [784, 522] width 11 height 11
radio input "true"
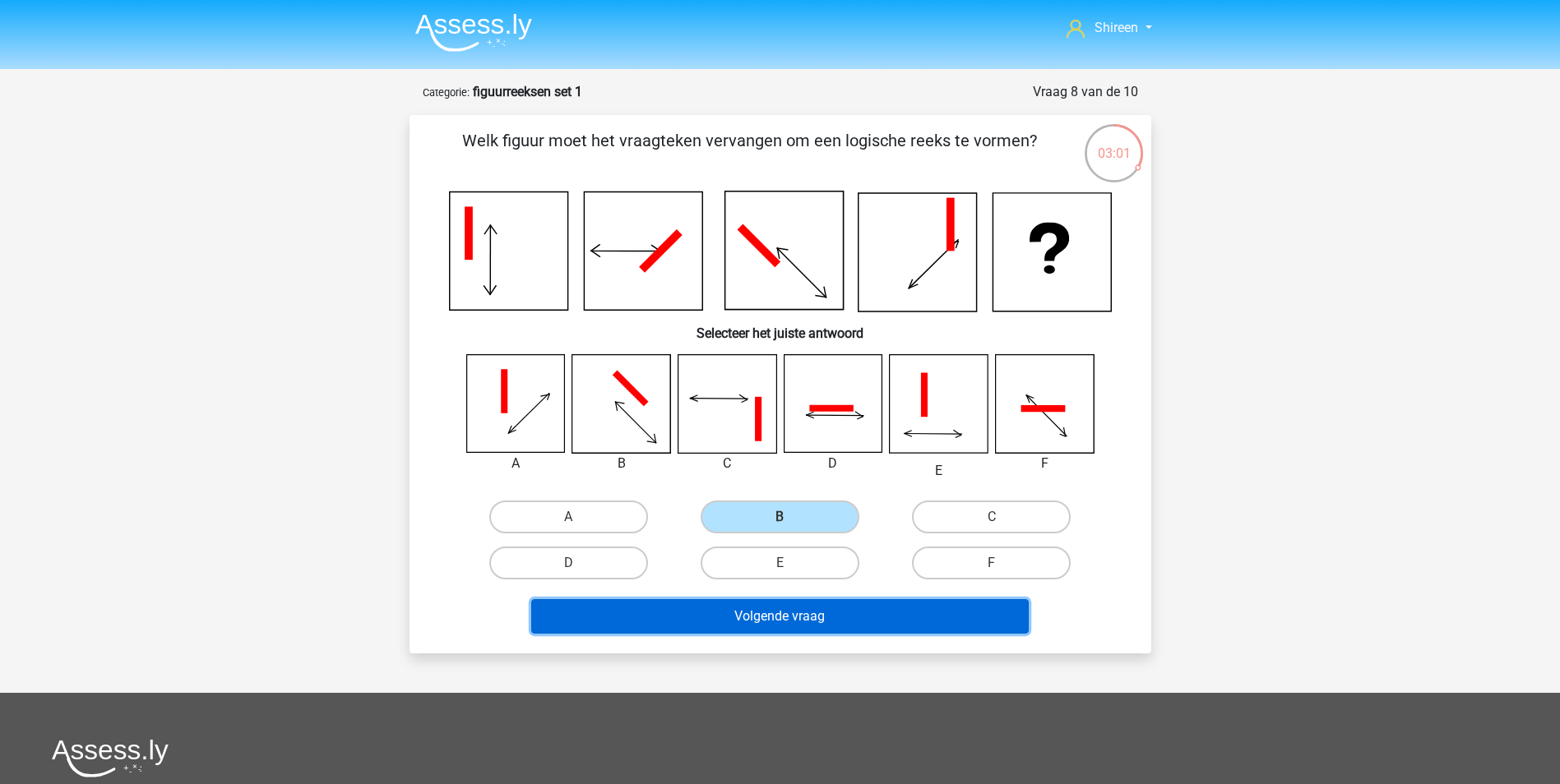
click at [832, 615] on button "Volgende vraag" at bounding box center [779, 616] width 498 height 34
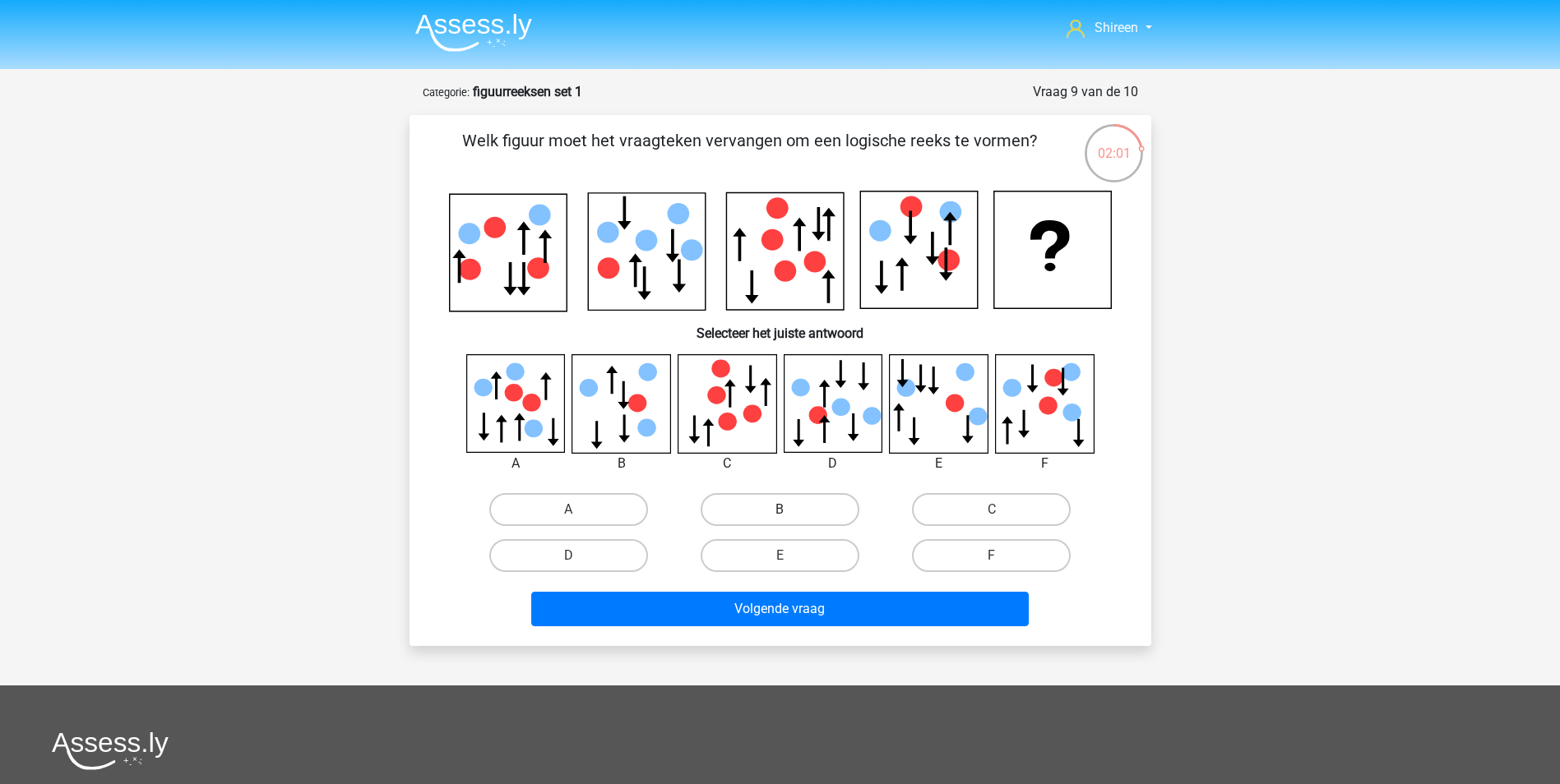
click at [740, 510] on label "B" at bounding box center [780, 509] width 158 height 32
click at [779, 510] on input "B" at bounding box center [784, 515] width 11 height 11
radio input "true"
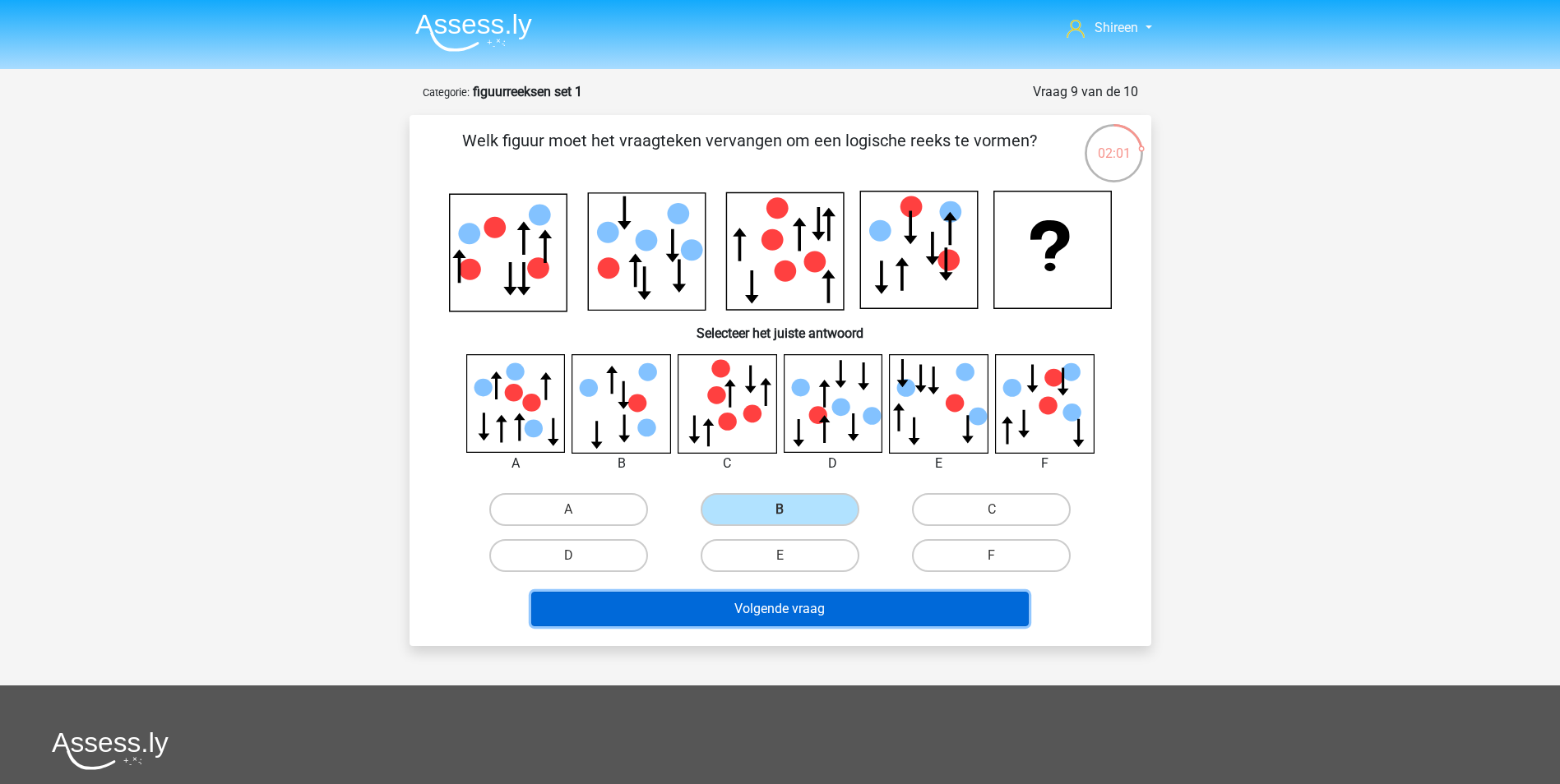
click at [868, 607] on button "Volgende vraag" at bounding box center [779, 608] width 498 height 34
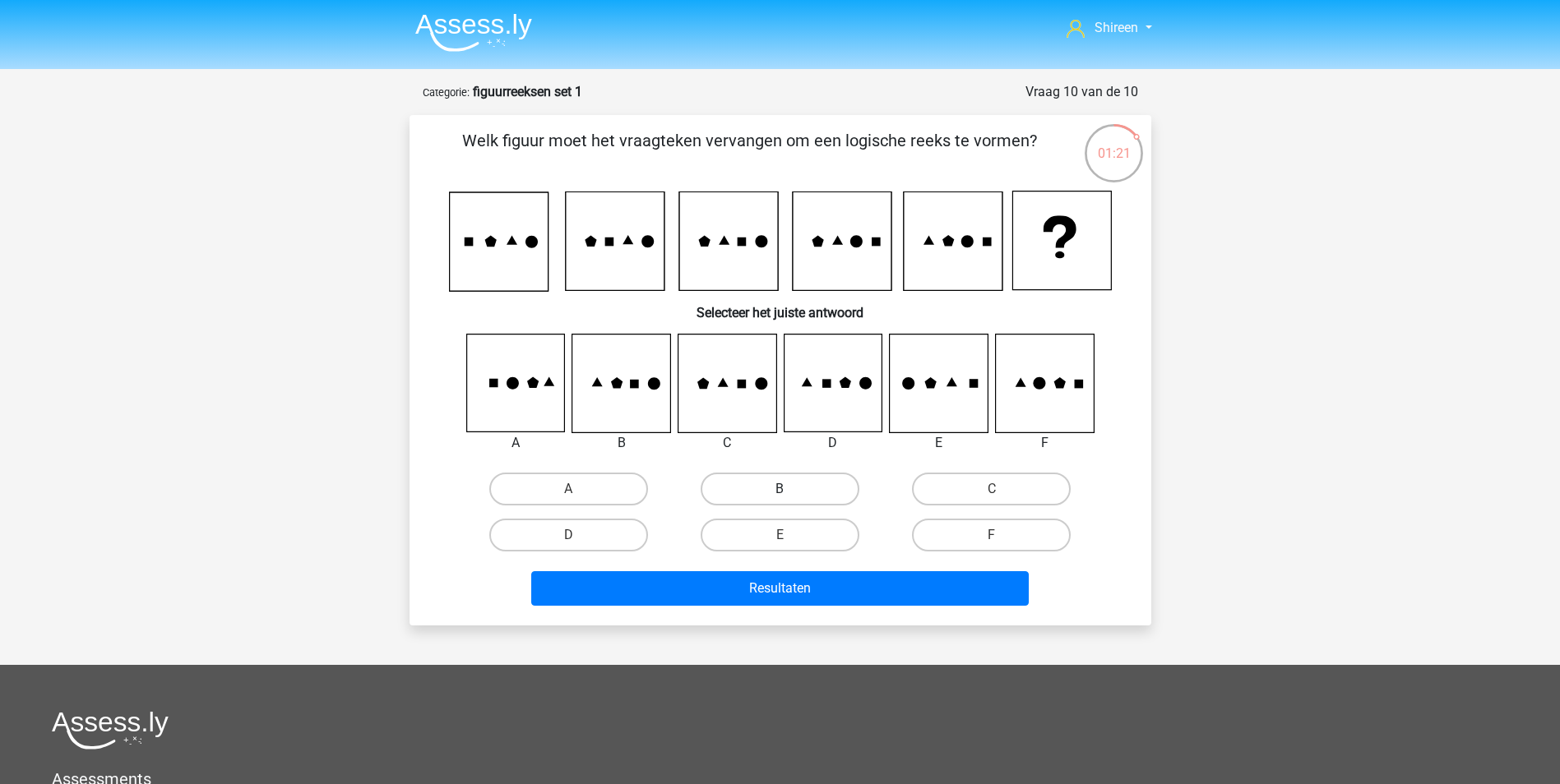
click at [802, 485] on label "B" at bounding box center [780, 488] width 158 height 32
click at [790, 489] on input "B" at bounding box center [784, 494] width 11 height 11
radio input "true"
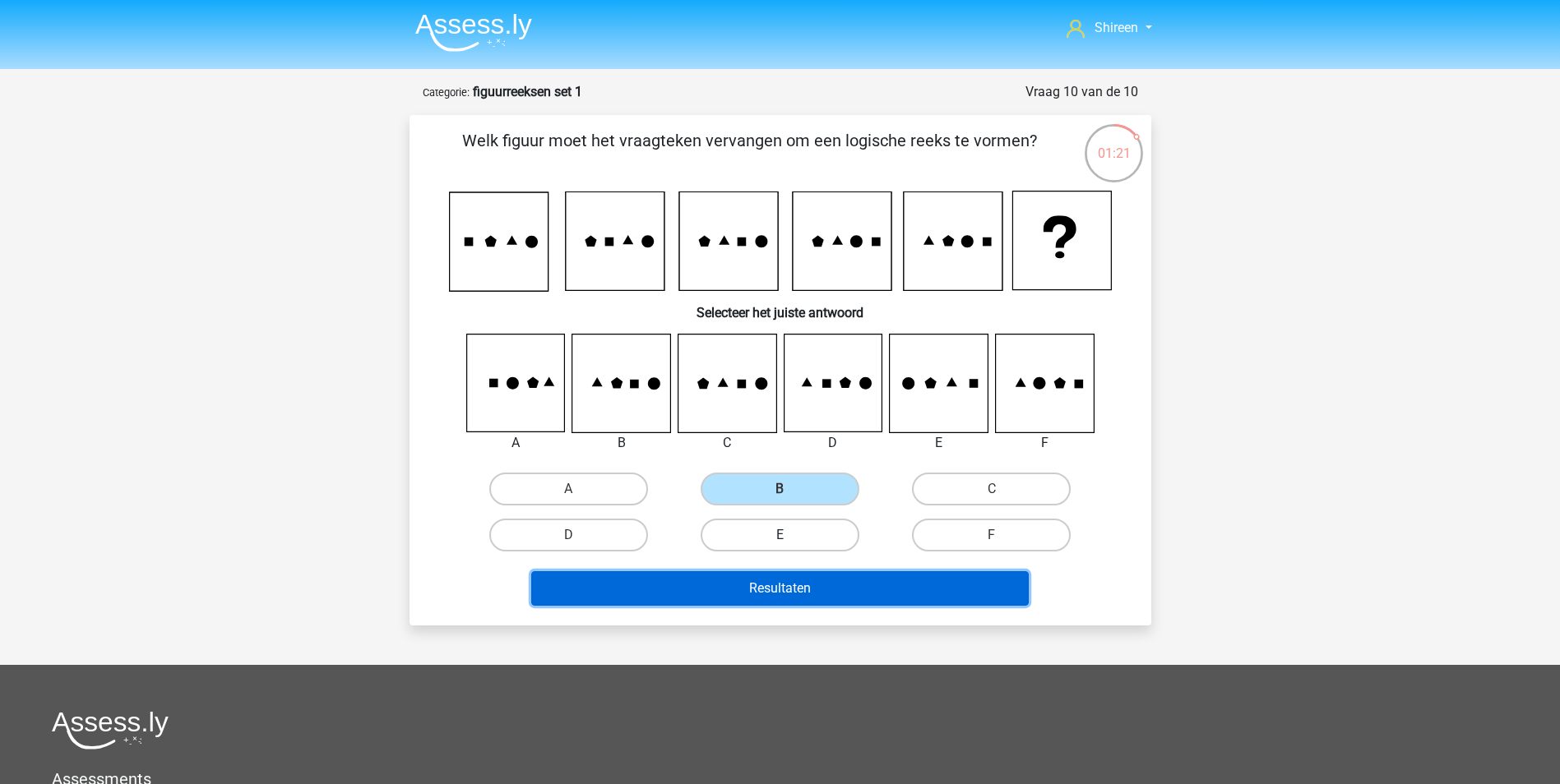
drag, startPoint x: 815, startPoint y: 572, endPoint x: 831, endPoint y: 541, distance: 34.9
click at [815, 572] on button "Resultaten" at bounding box center [779, 588] width 498 height 34
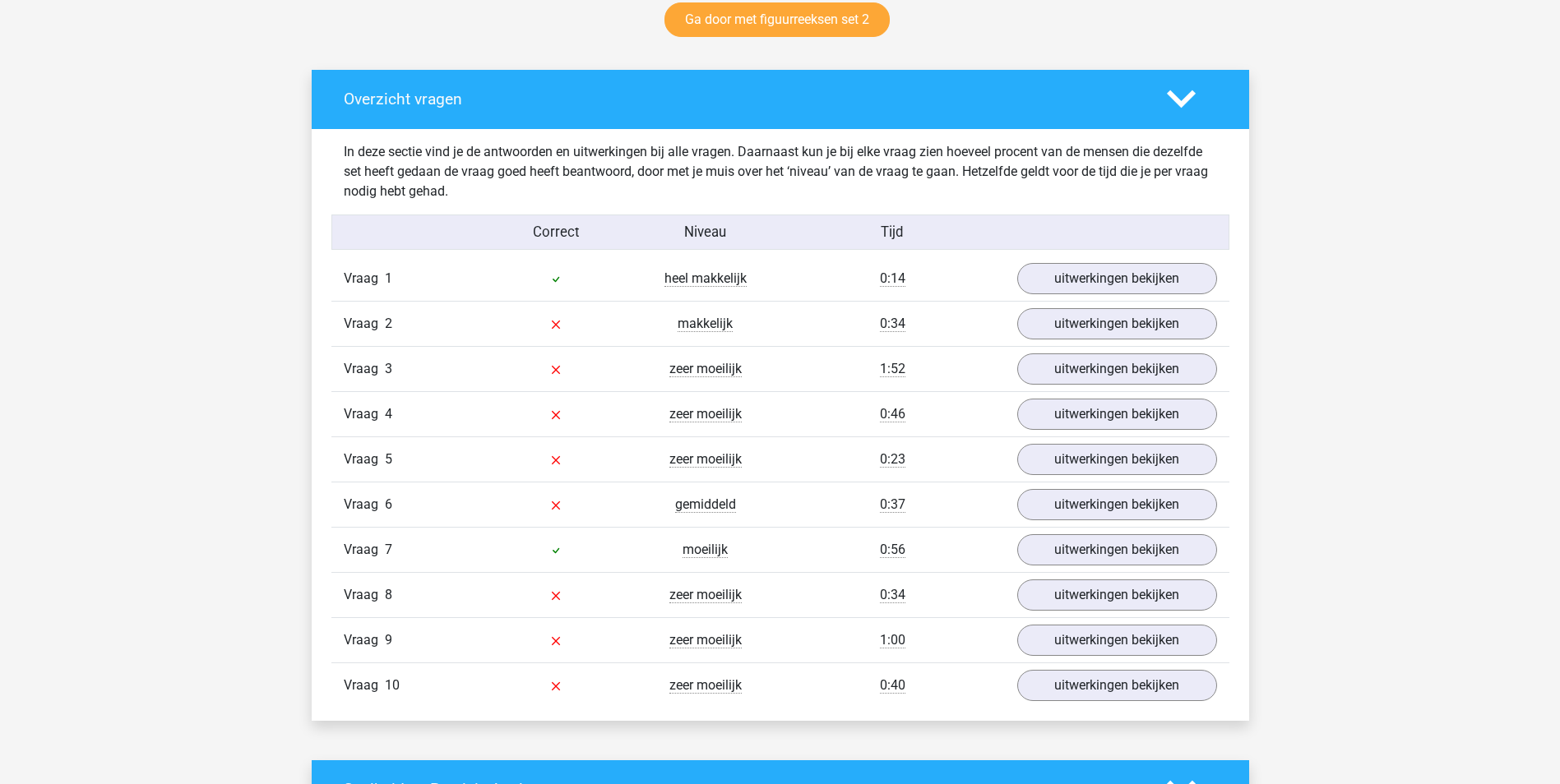
scroll to position [904, 0]
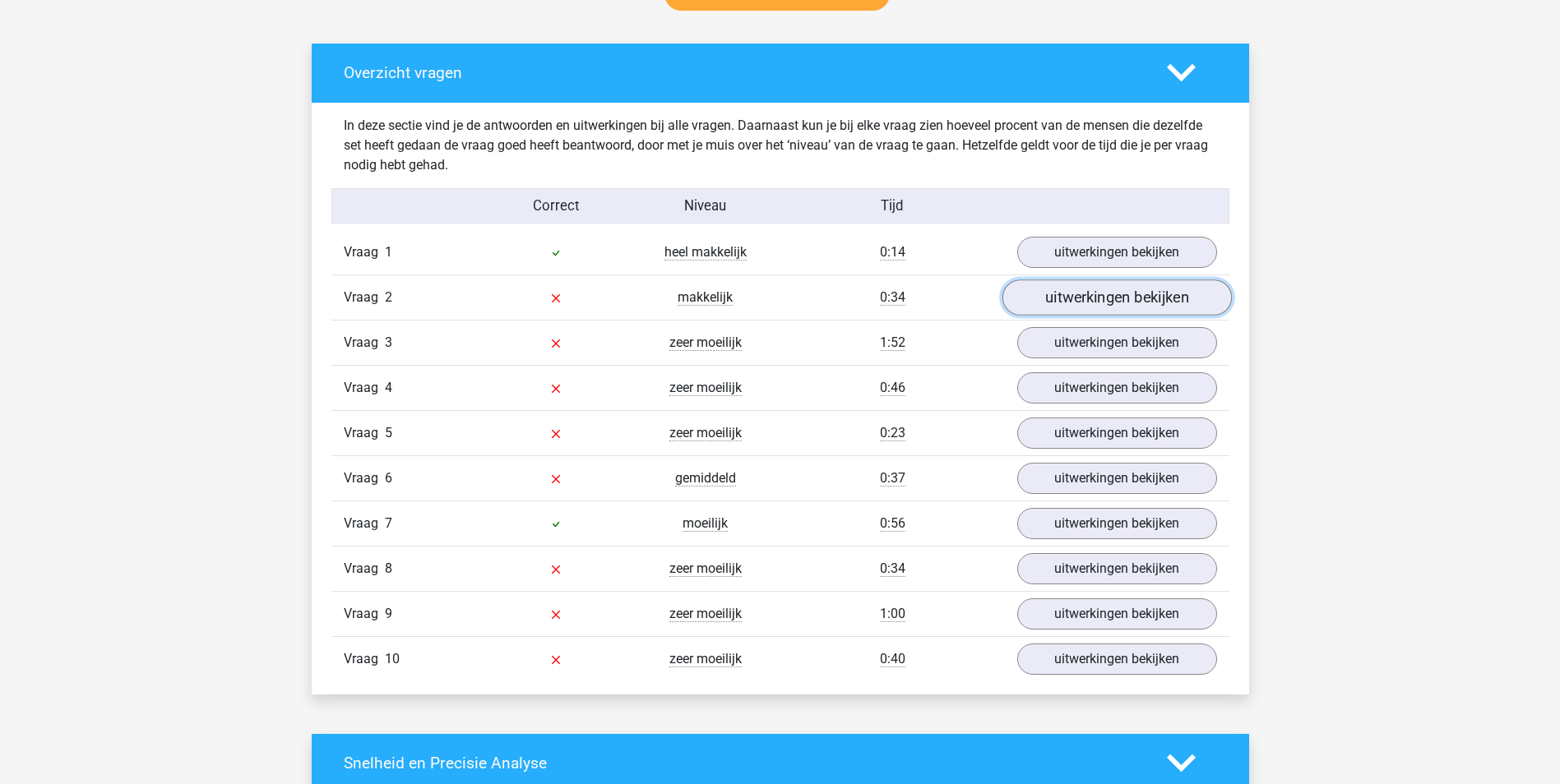
click at [1099, 297] on link "uitwerkingen bekijken" at bounding box center [1116, 297] width 229 height 36
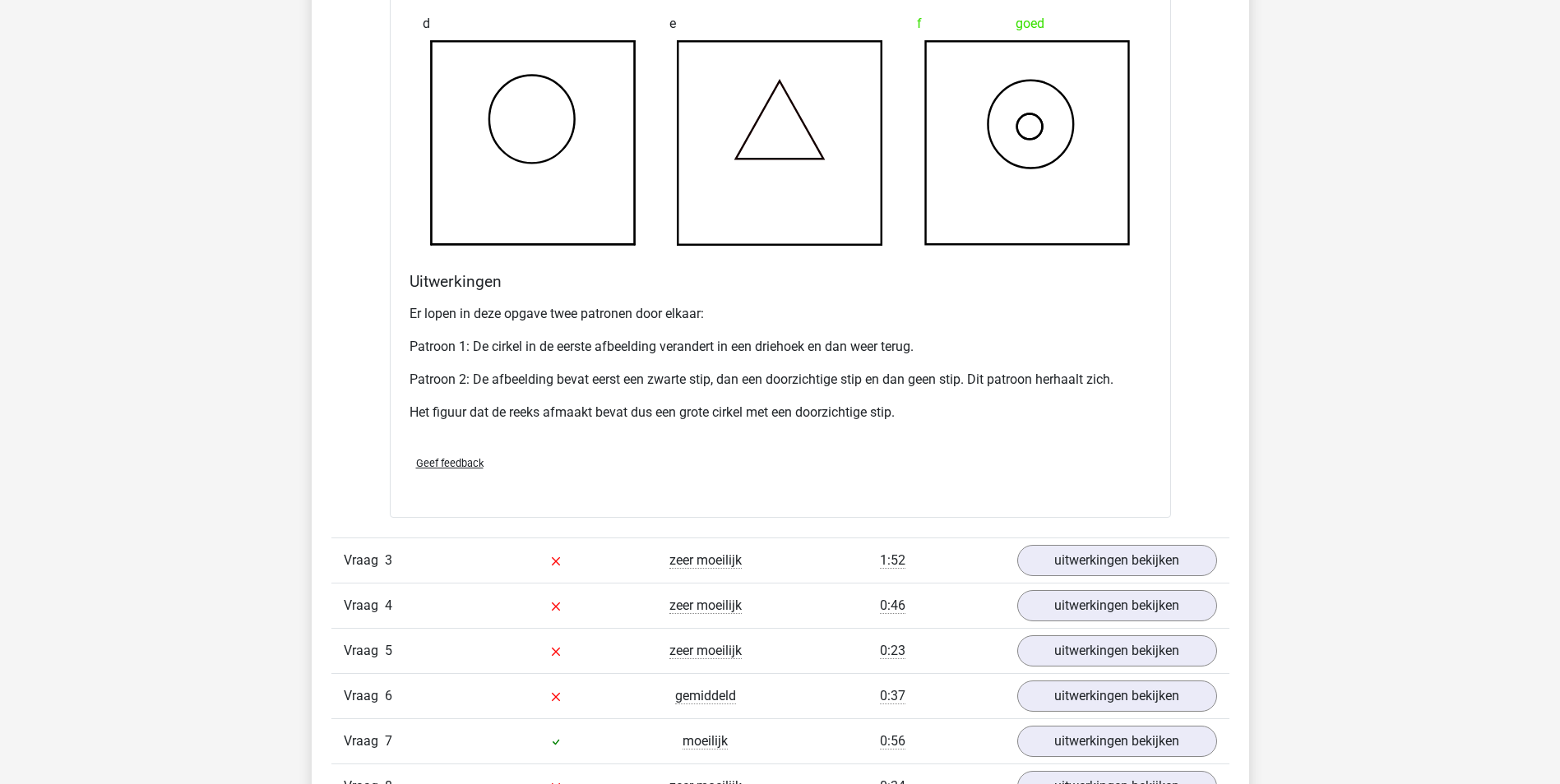
scroll to position [1809, 0]
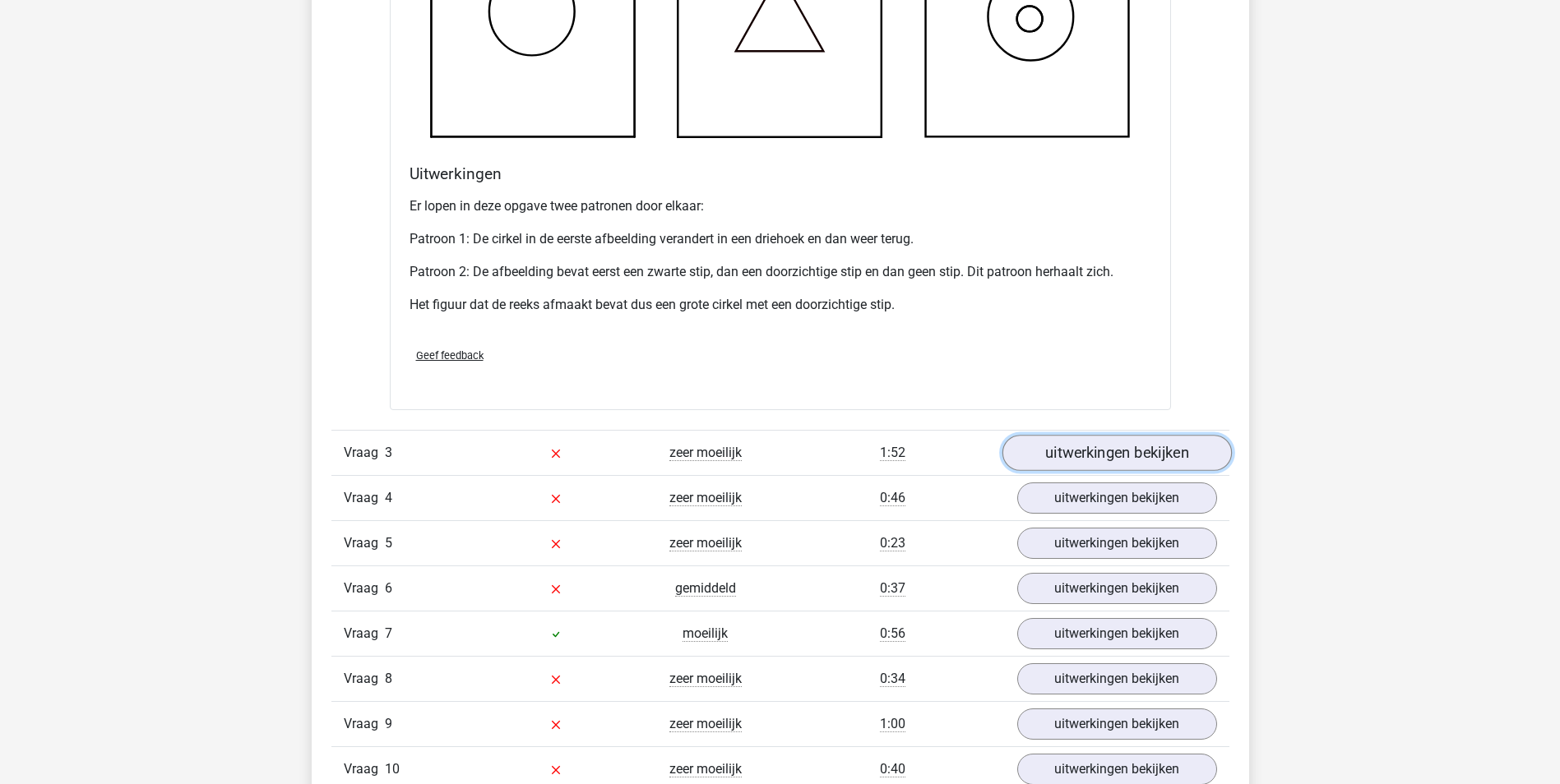
click at [1136, 456] on link "uitwerkingen bekijken" at bounding box center [1116, 452] width 229 height 36
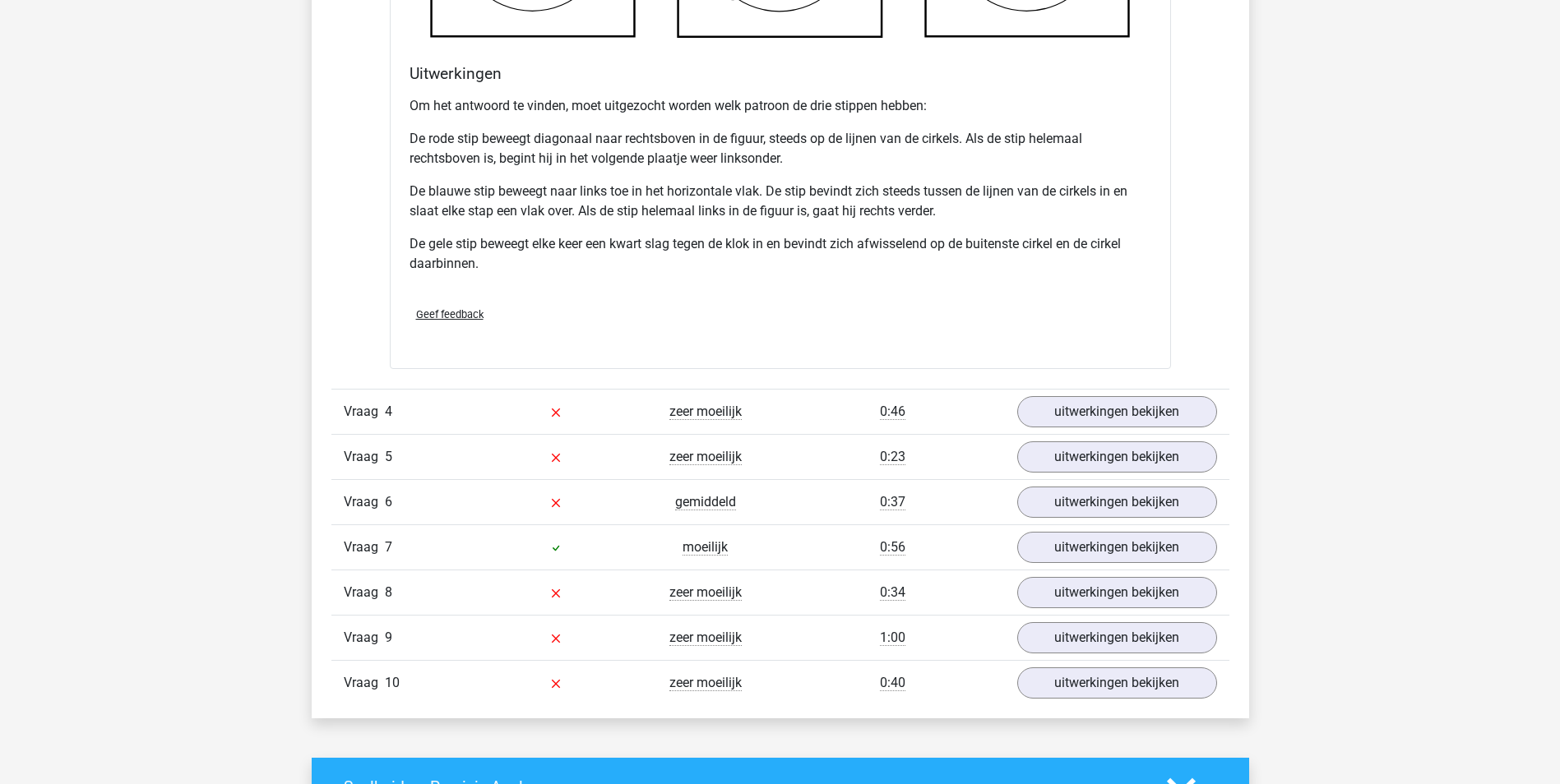
scroll to position [3124, 0]
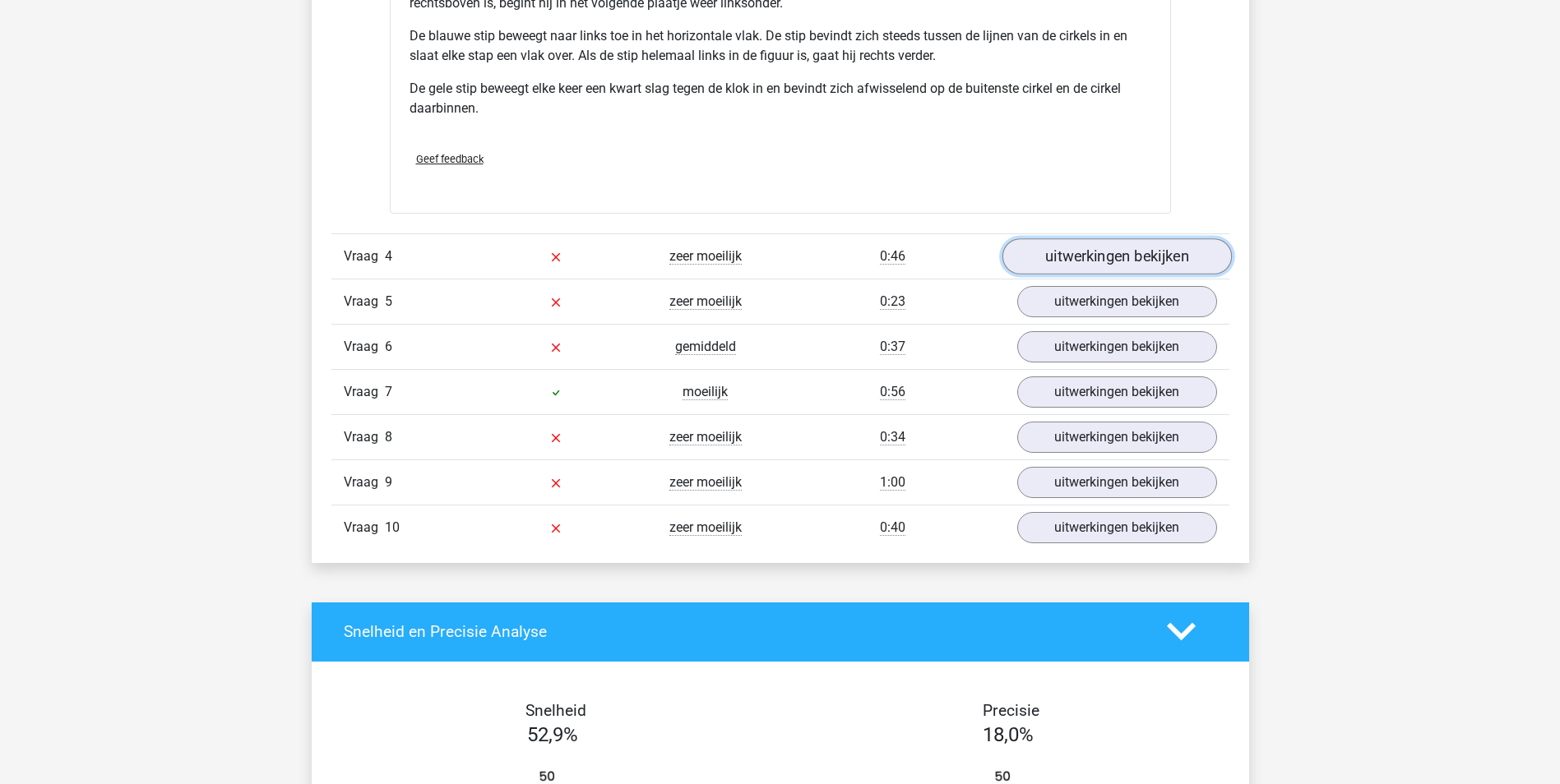
click at [1077, 259] on link "uitwerkingen bekijken" at bounding box center [1116, 256] width 229 height 36
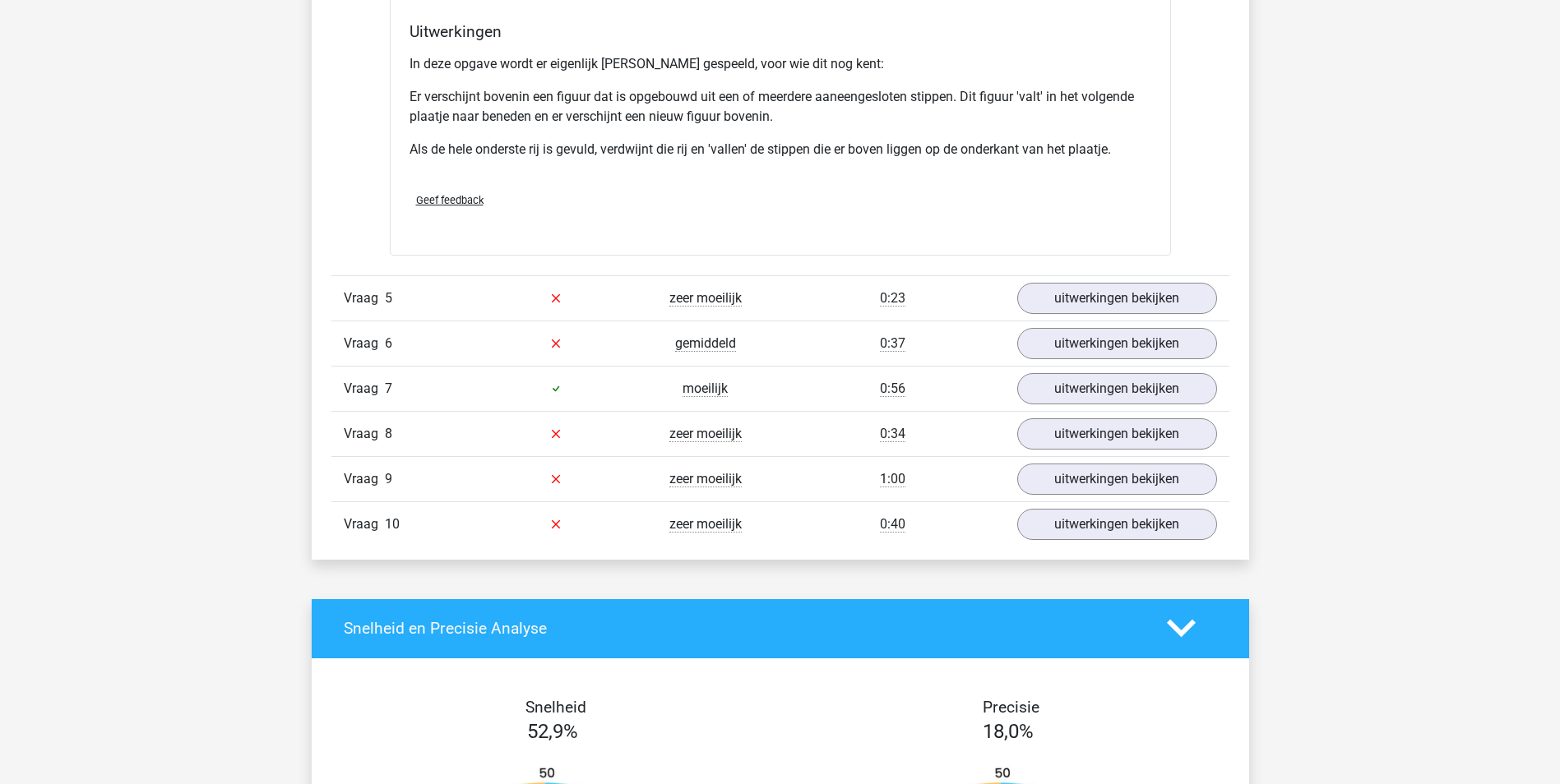
scroll to position [4111, 0]
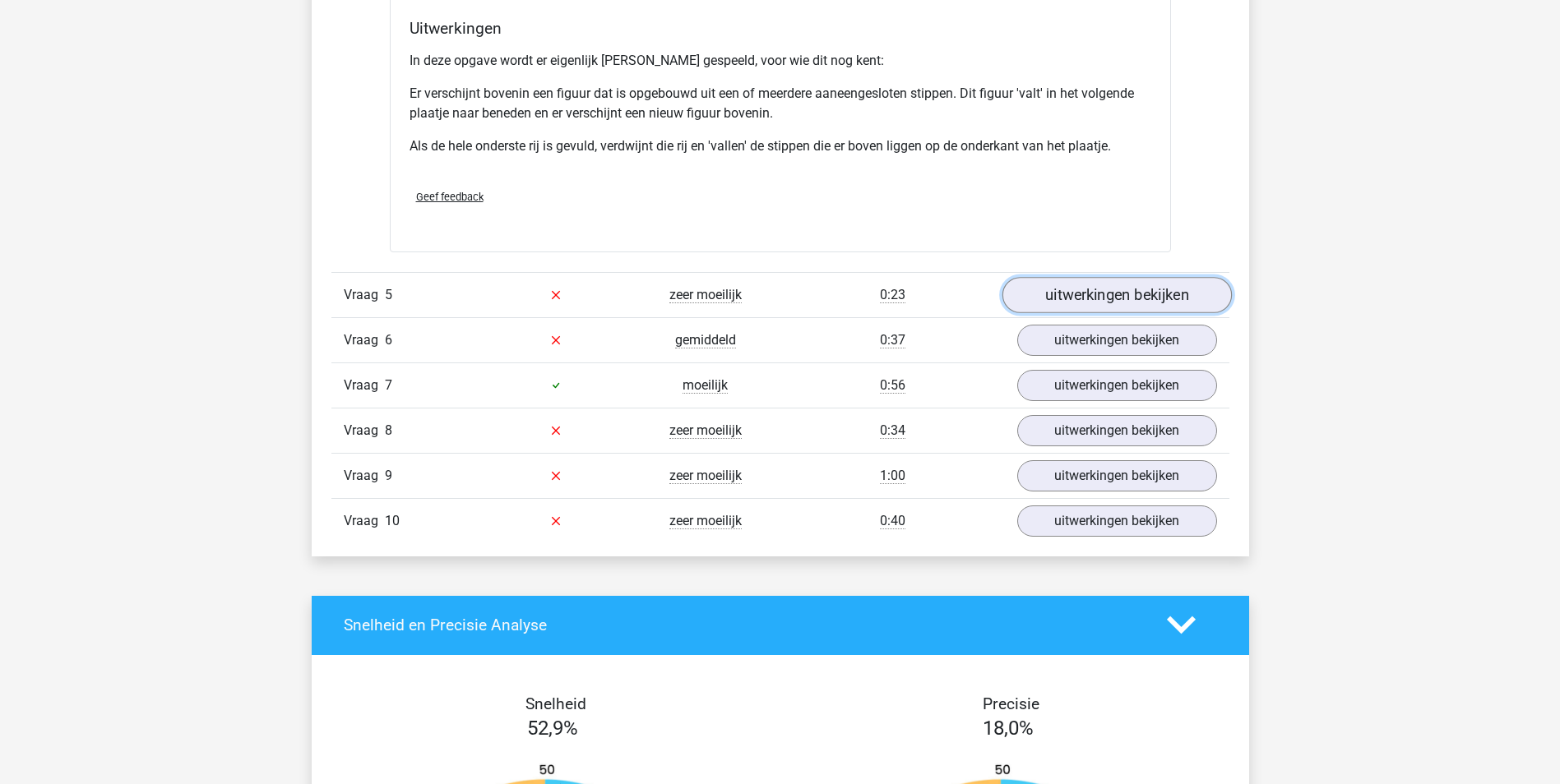
click at [1111, 290] on link "uitwerkingen bekijken" at bounding box center [1116, 295] width 229 height 36
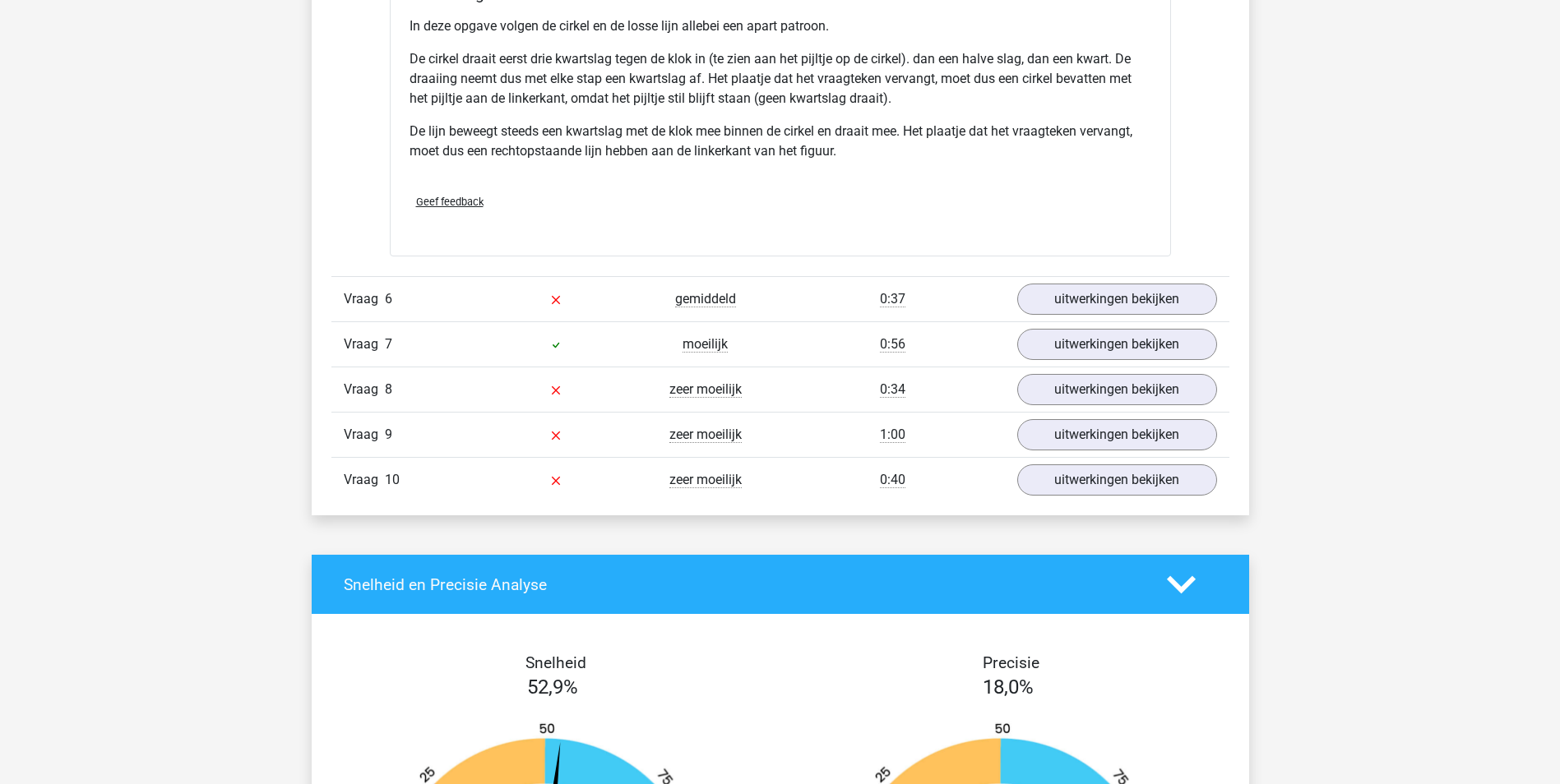
scroll to position [5262, 0]
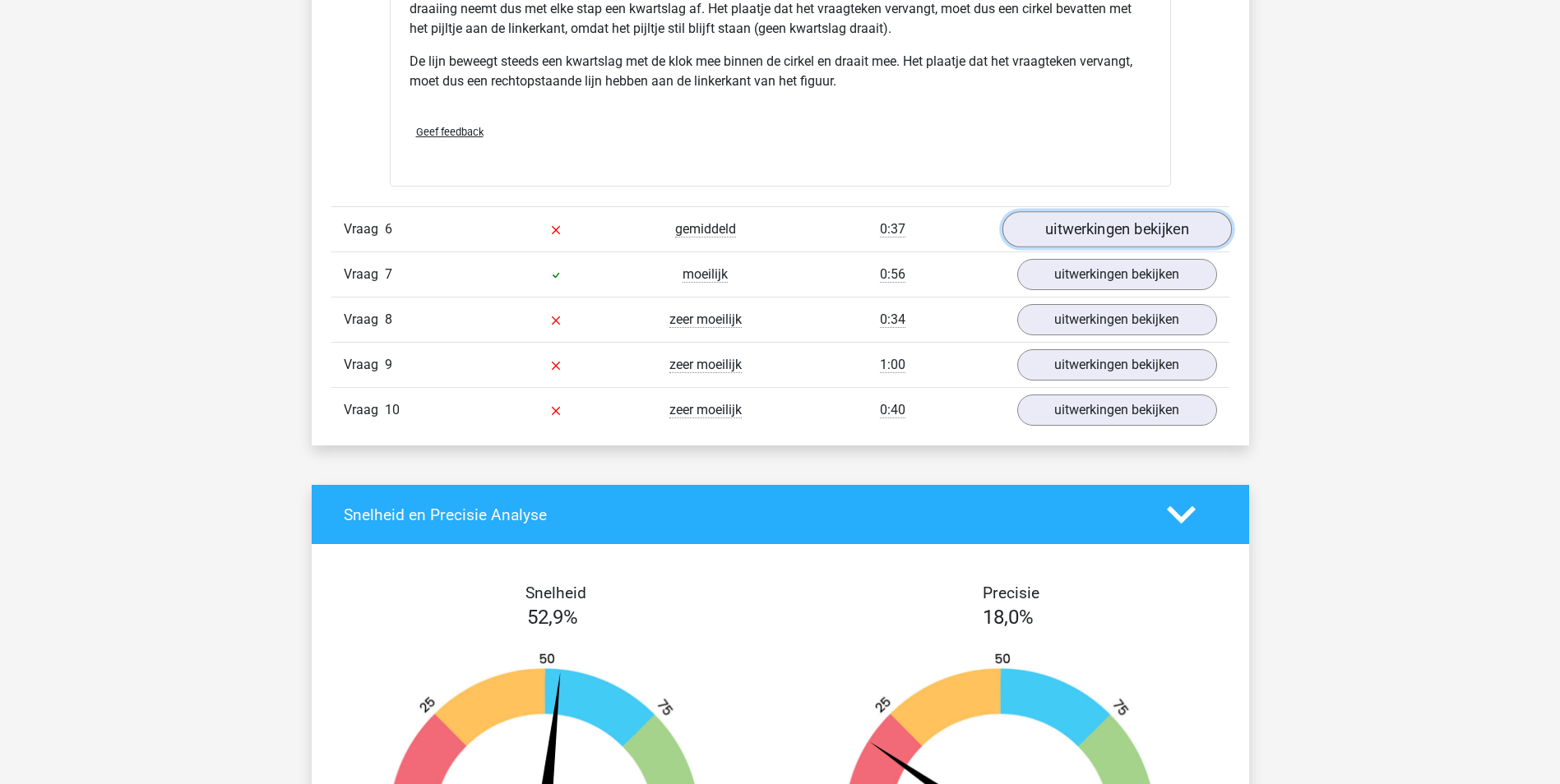
click at [1118, 223] on link "uitwerkingen bekijken" at bounding box center [1116, 230] width 229 height 36
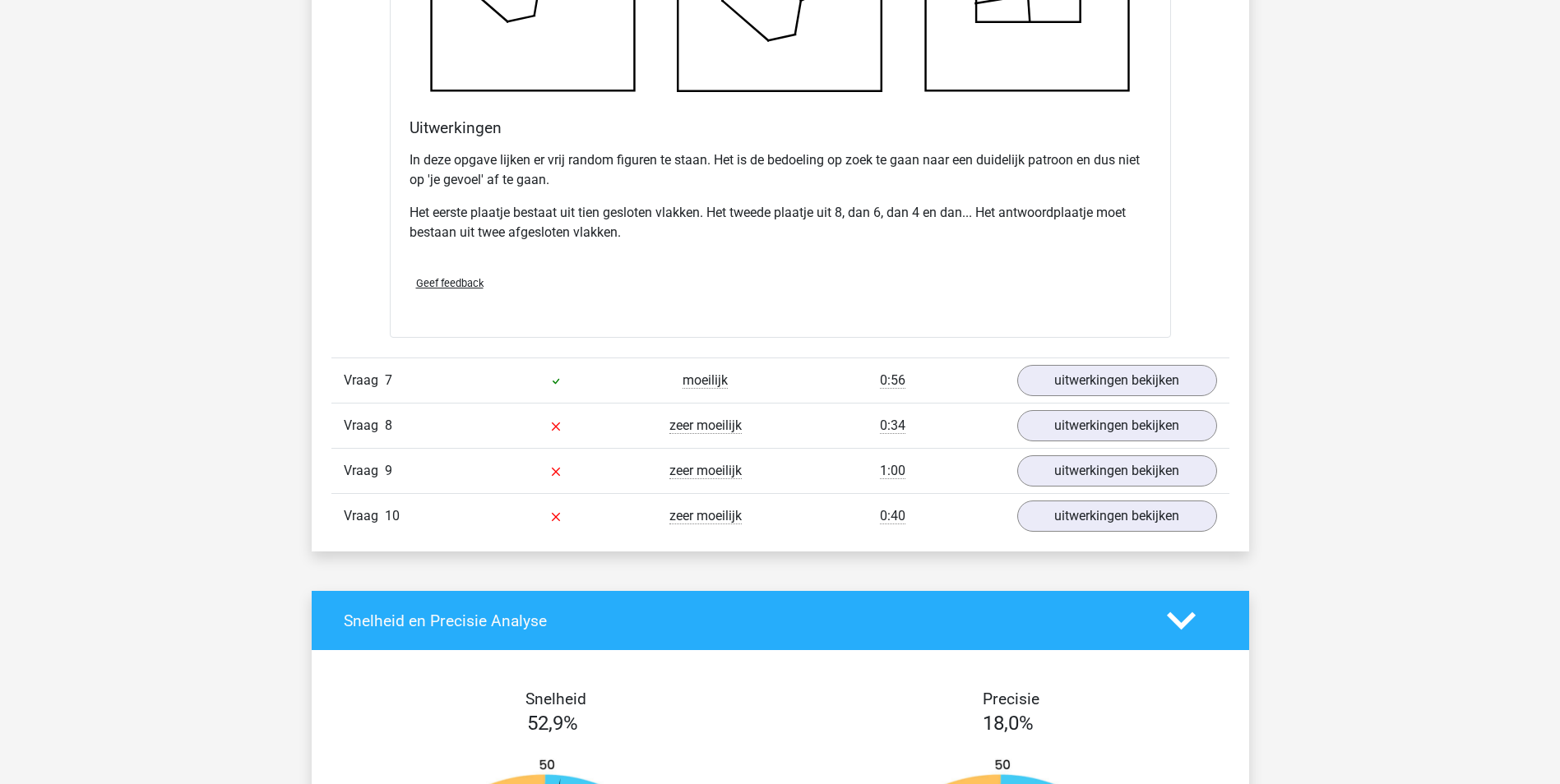
scroll to position [6249, 0]
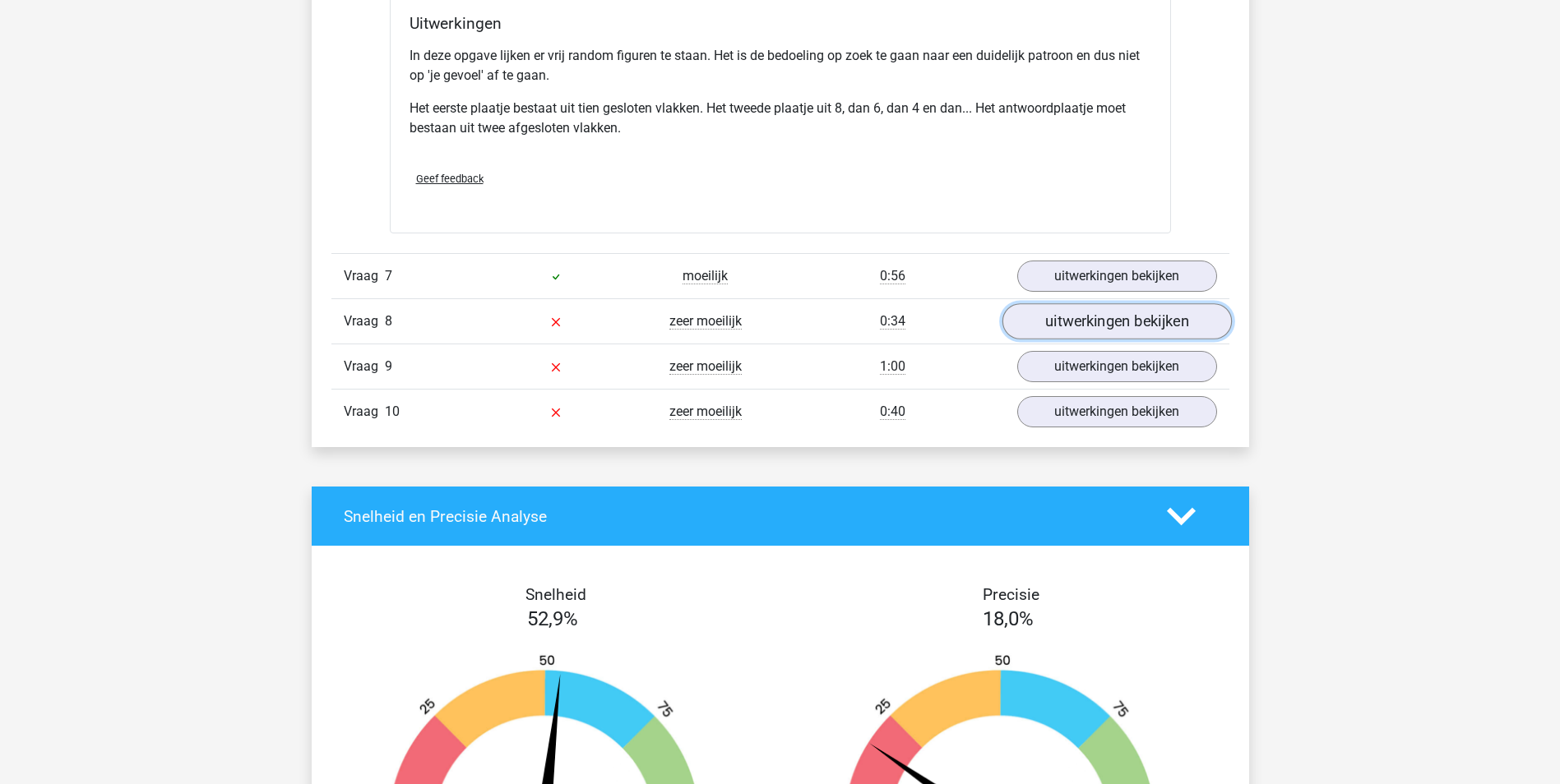
click at [1070, 312] on link "uitwerkingen bekijken" at bounding box center [1116, 322] width 229 height 36
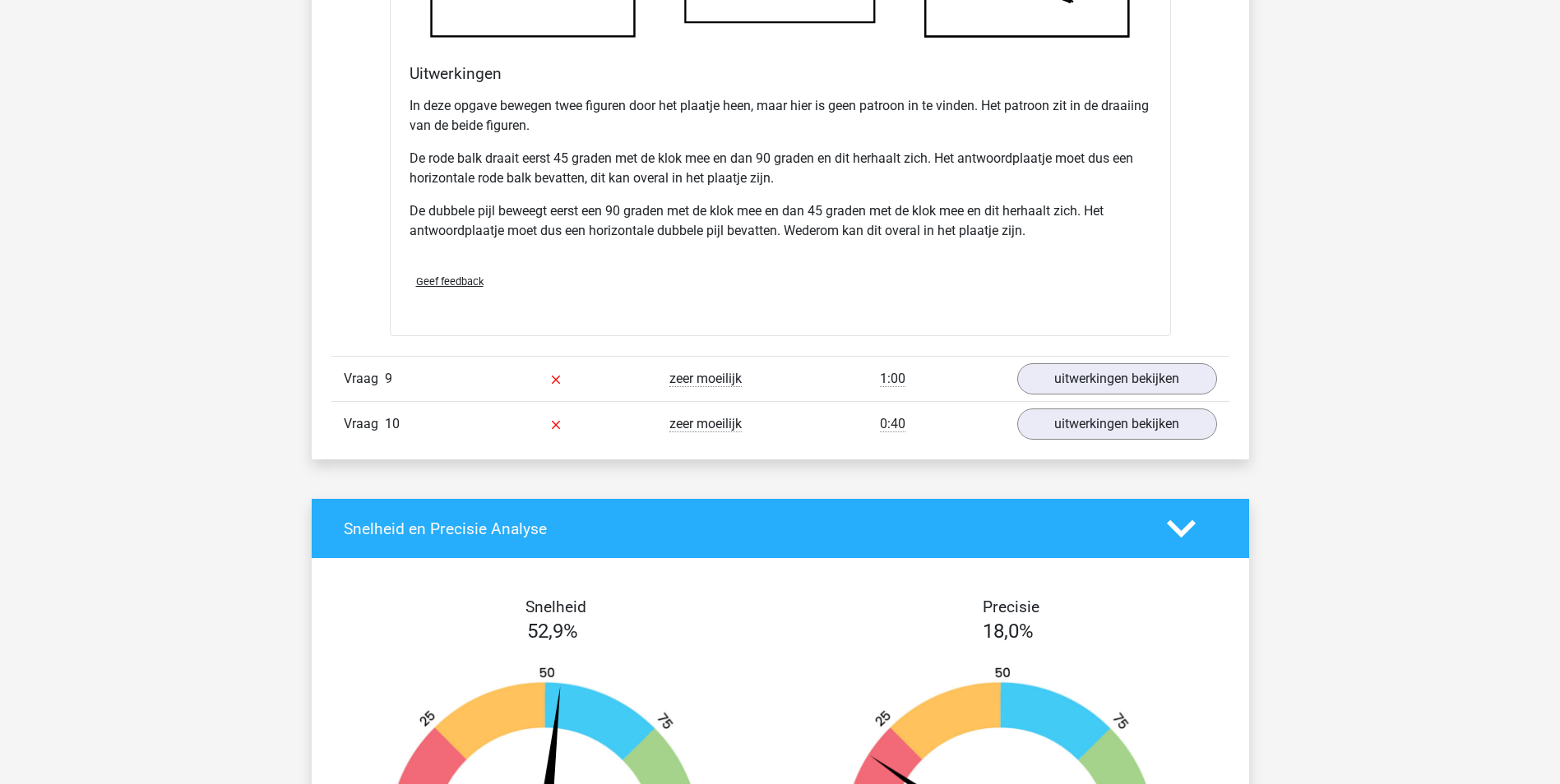
scroll to position [7318, 0]
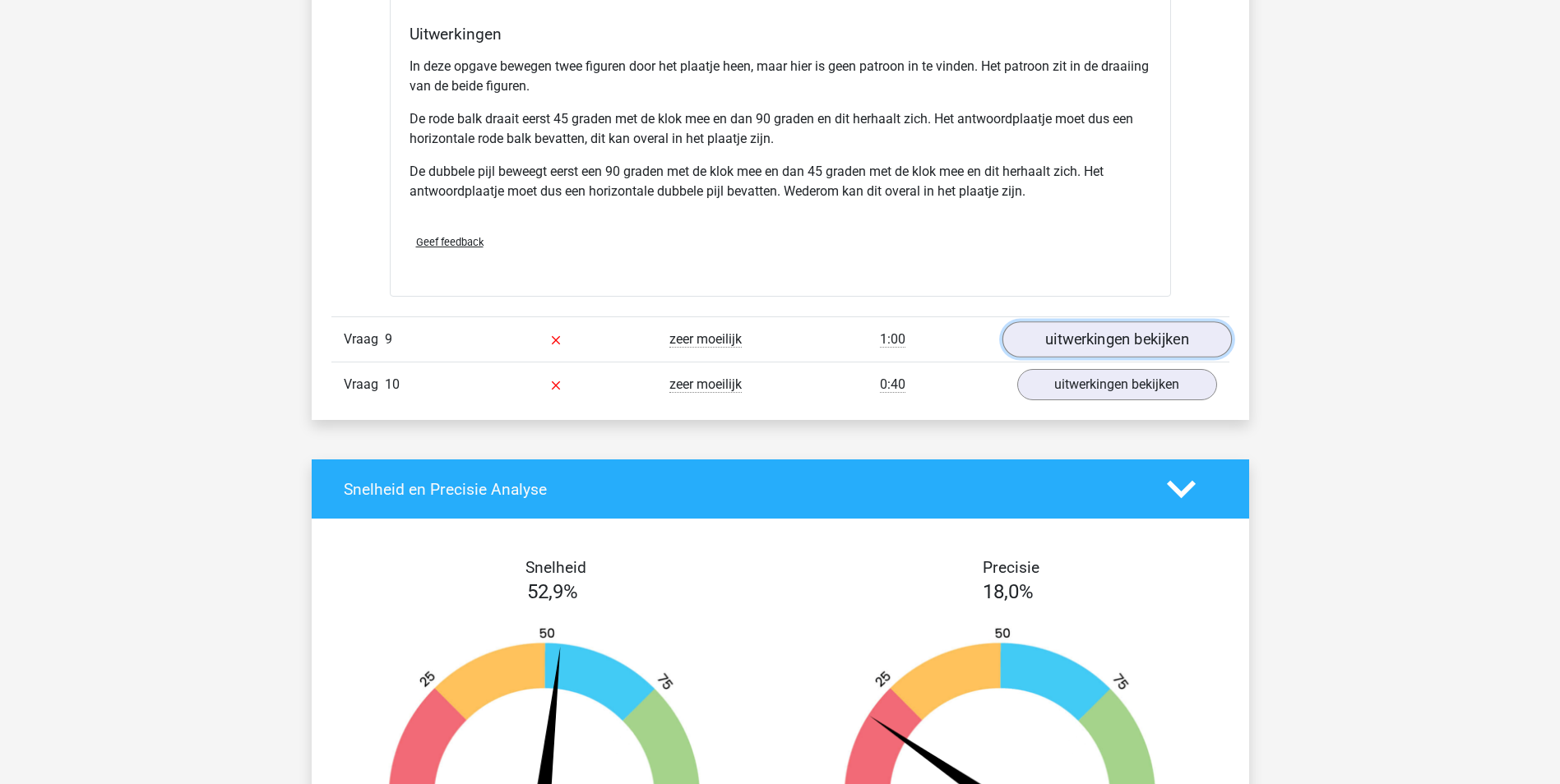
click at [1079, 342] on link "uitwerkingen bekijken" at bounding box center [1116, 339] width 229 height 36
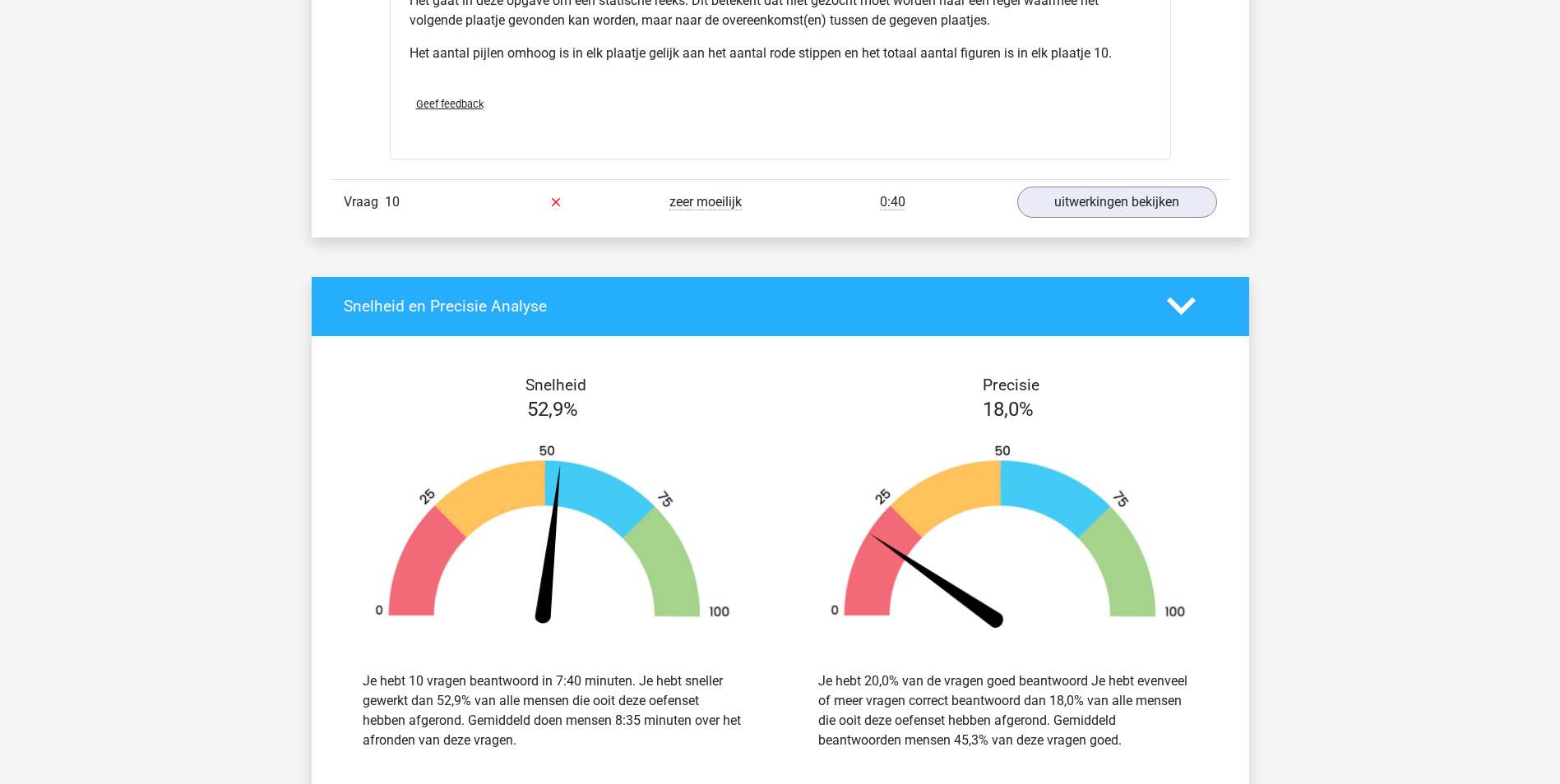
scroll to position [8468, 0]
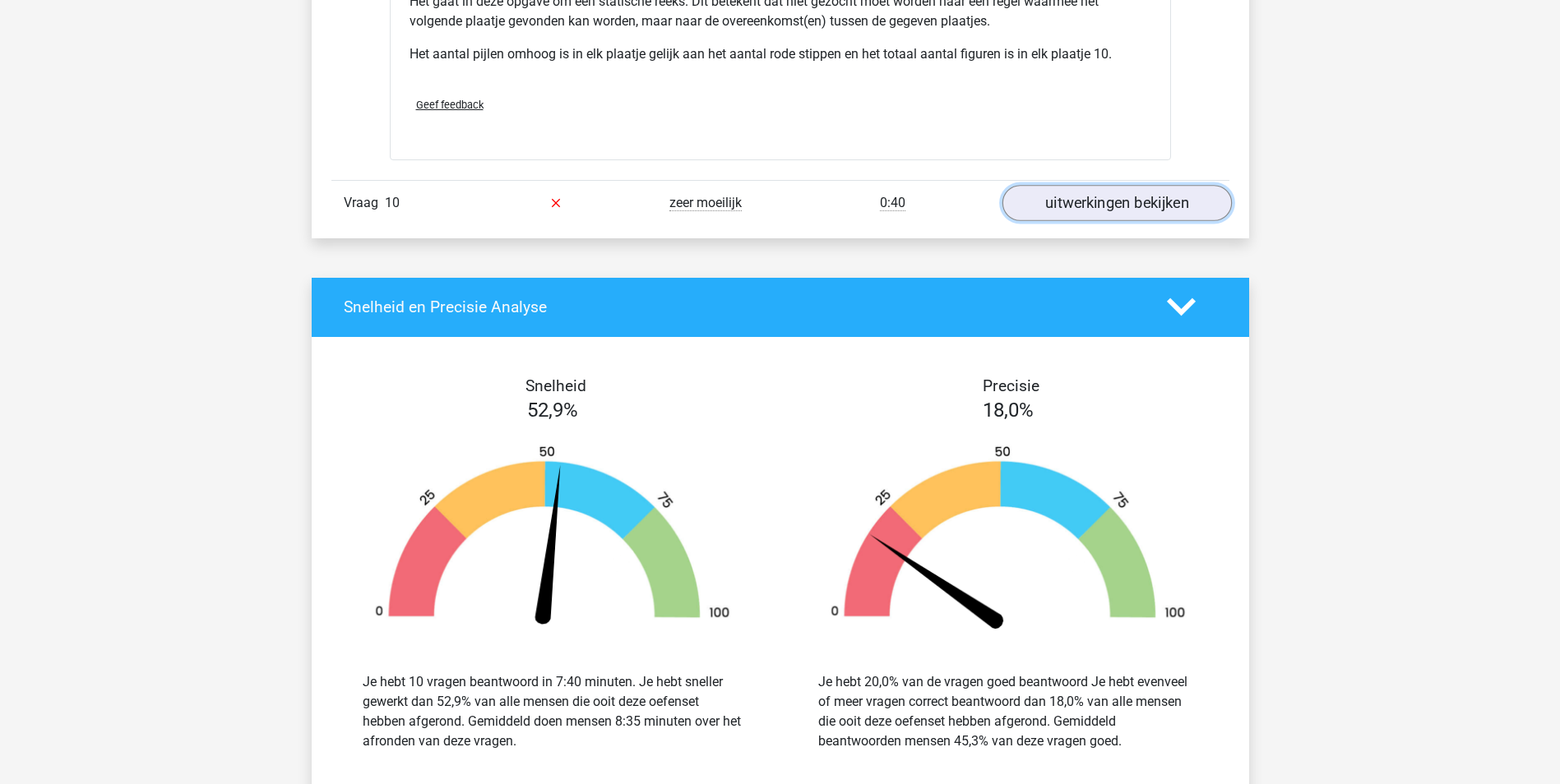
click at [1131, 202] on link "uitwerkingen bekijken" at bounding box center [1116, 202] width 229 height 36
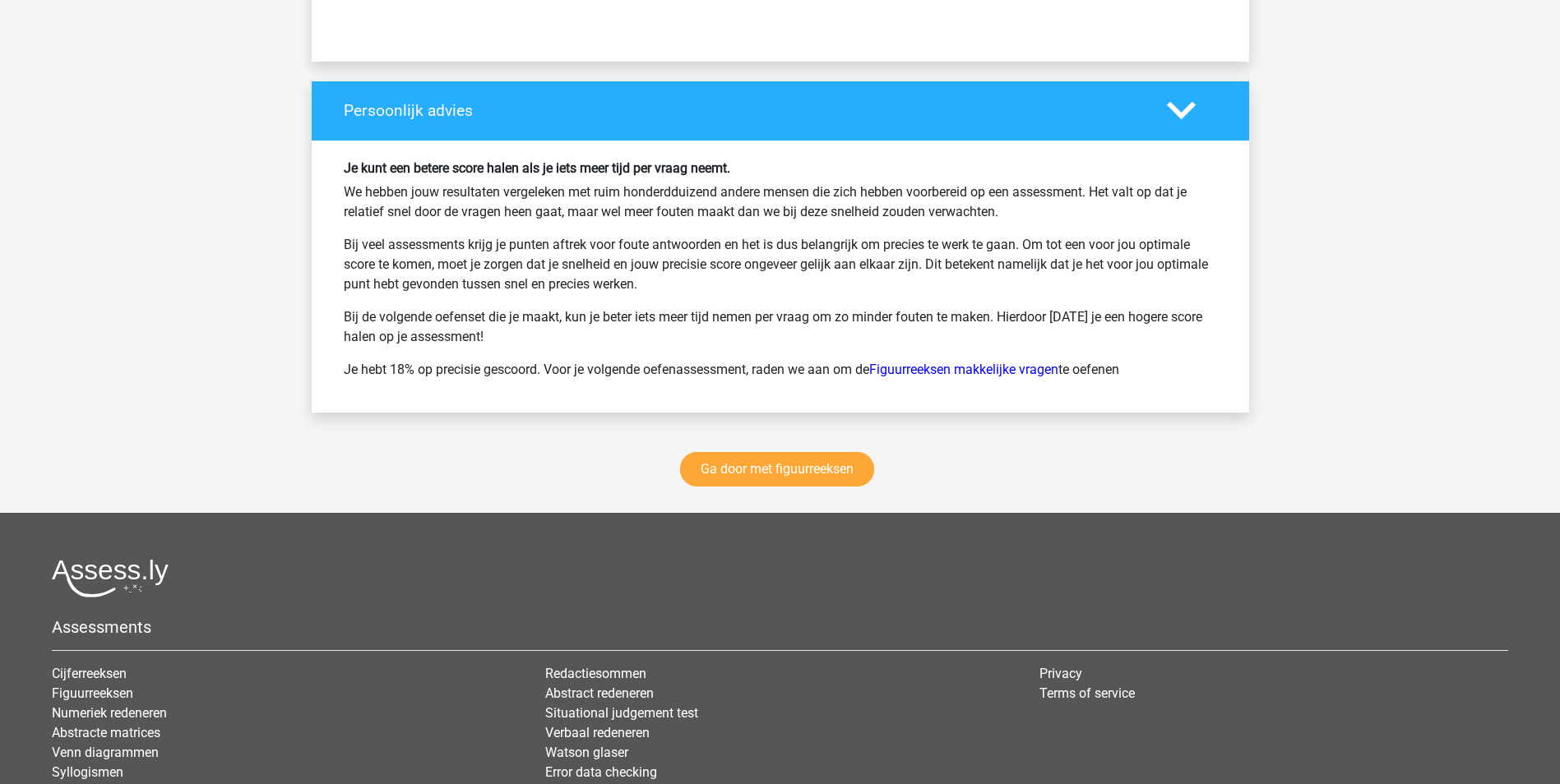
scroll to position [10234, 0]
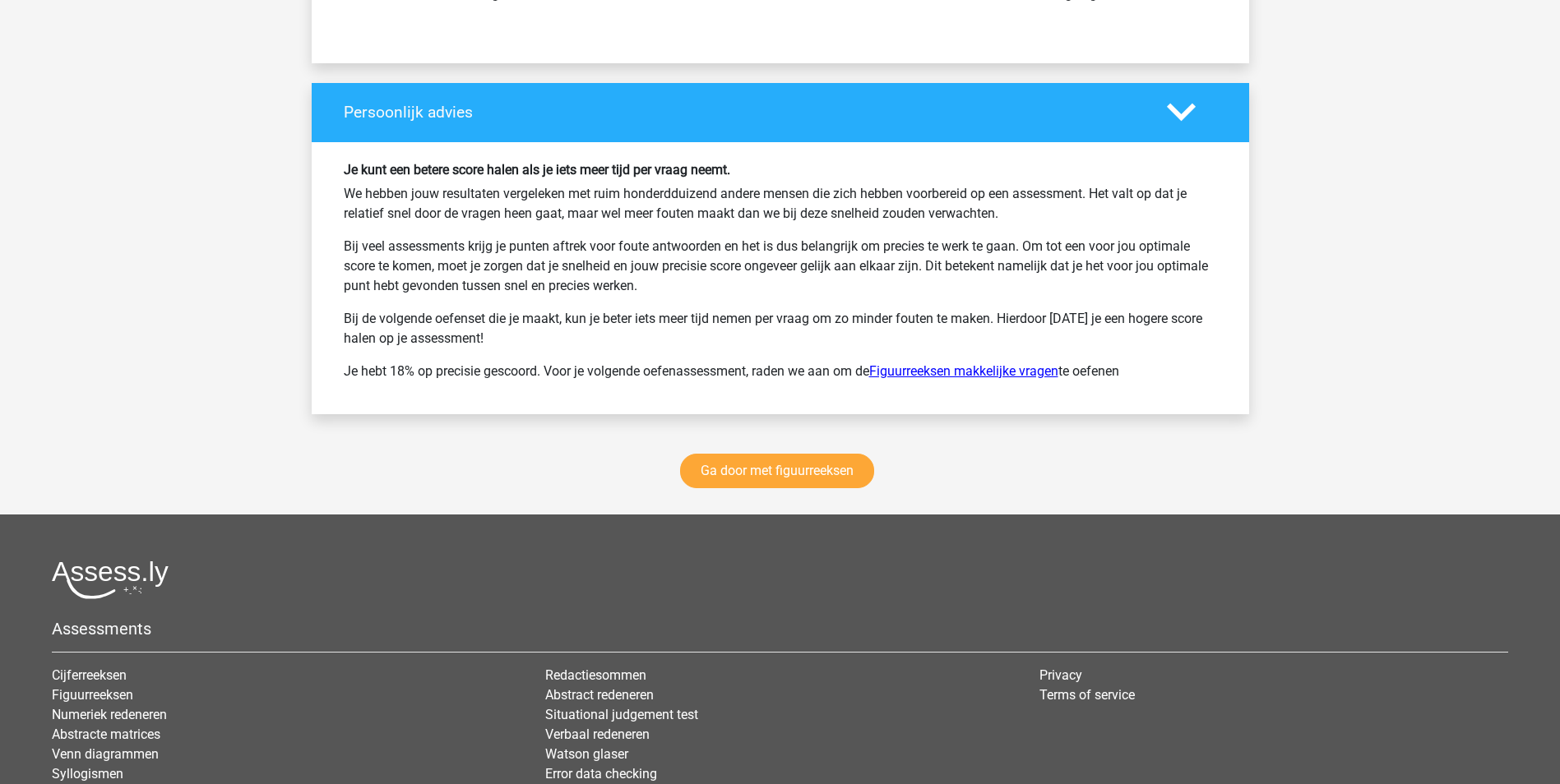
click at [988, 370] on link "Figuurreeksen makkelijke vragen" at bounding box center [963, 371] width 189 height 16
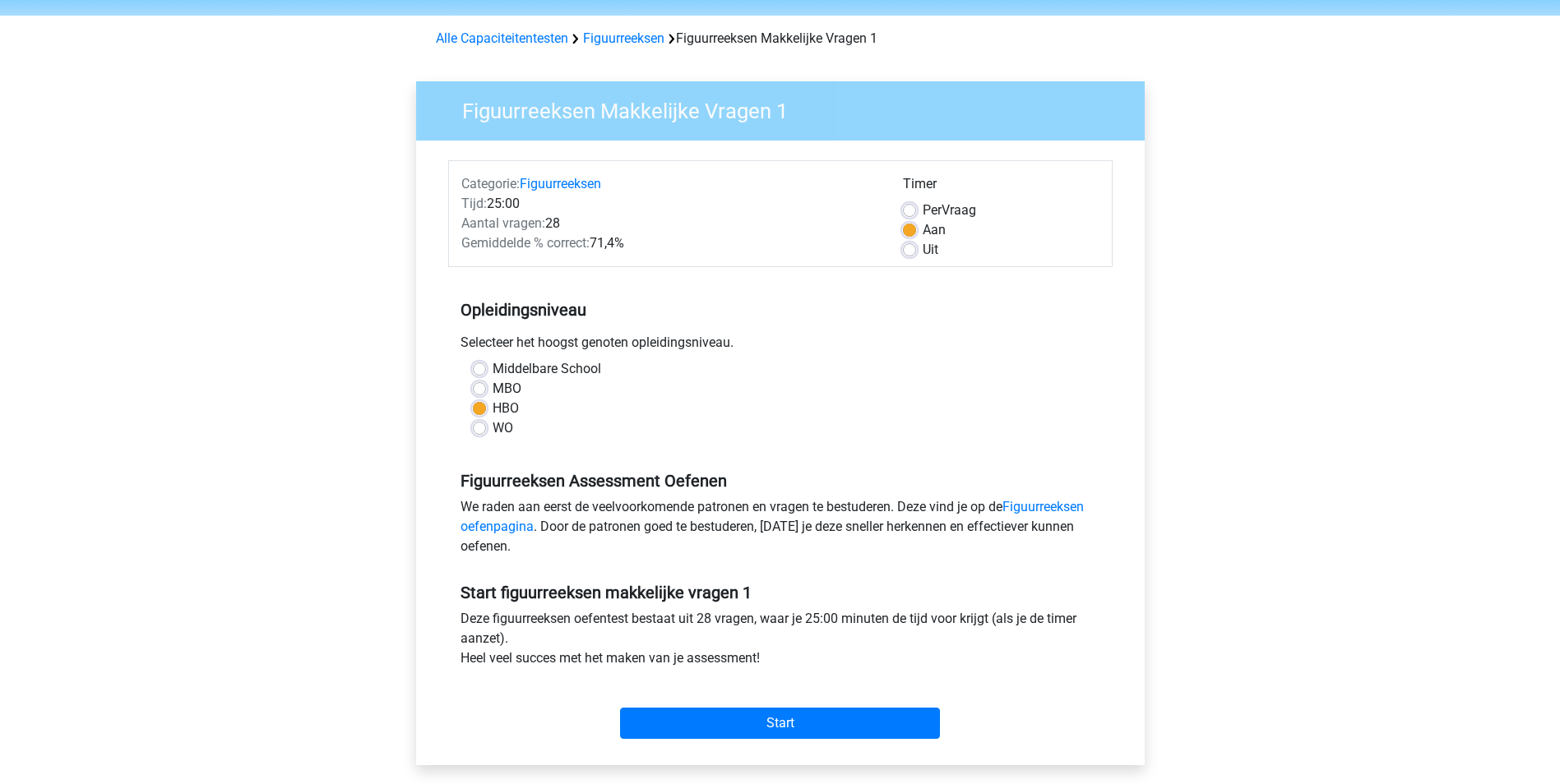
scroll to position [82, 0]
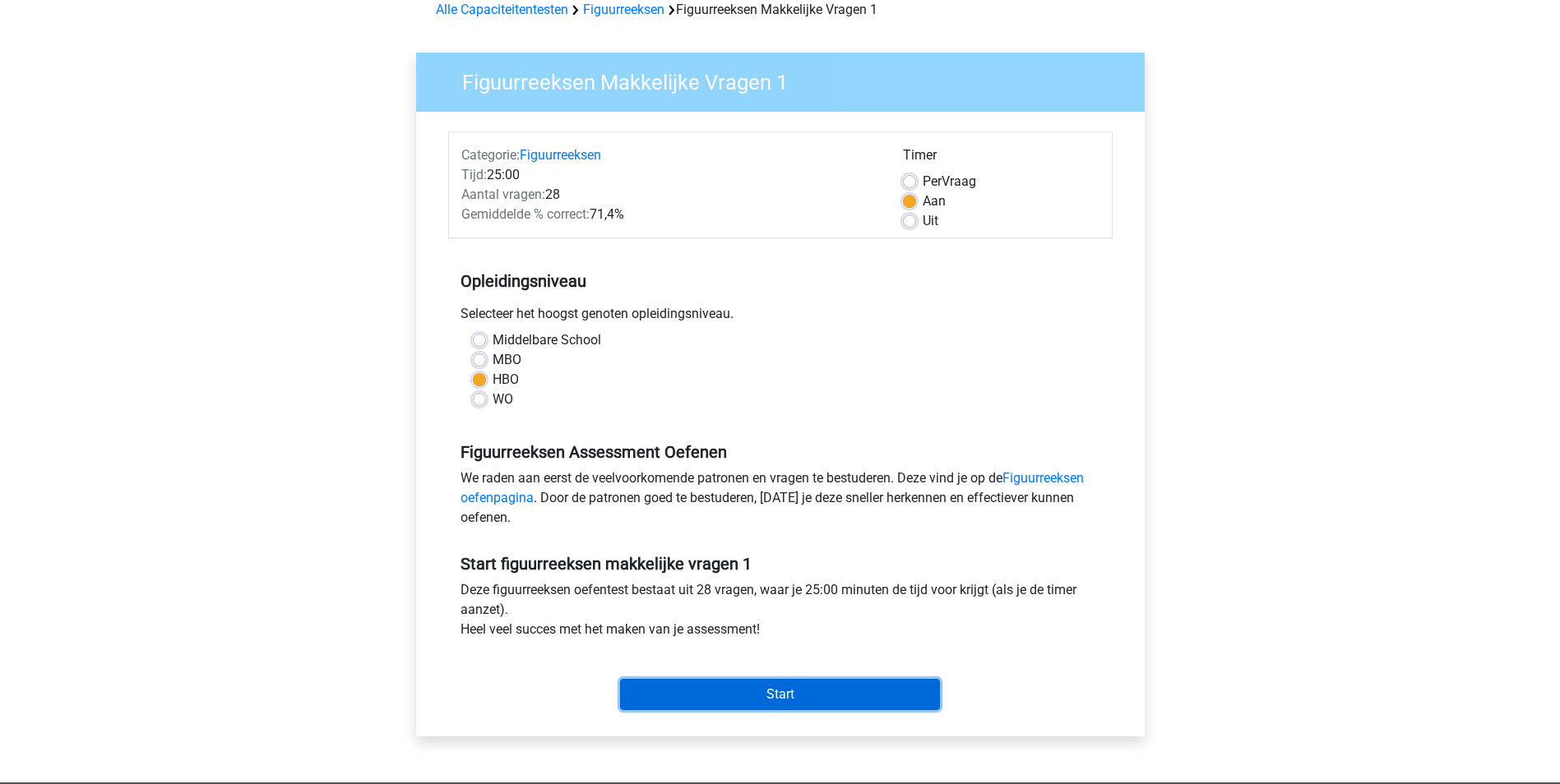
click at [850, 683] on input "Start" at bounding box center [780, 694] width 320 height 31
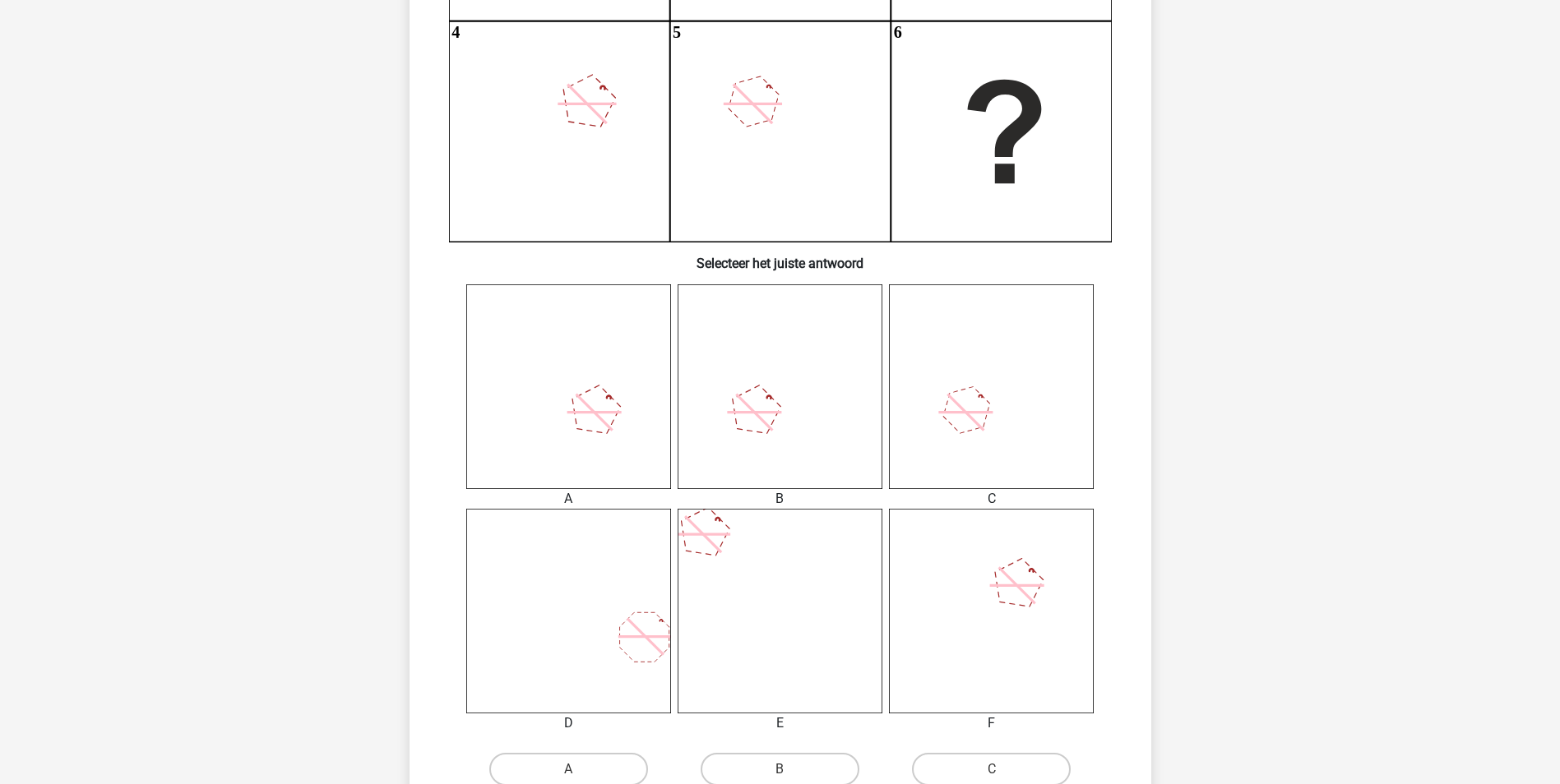
scroll to position [493, 0]
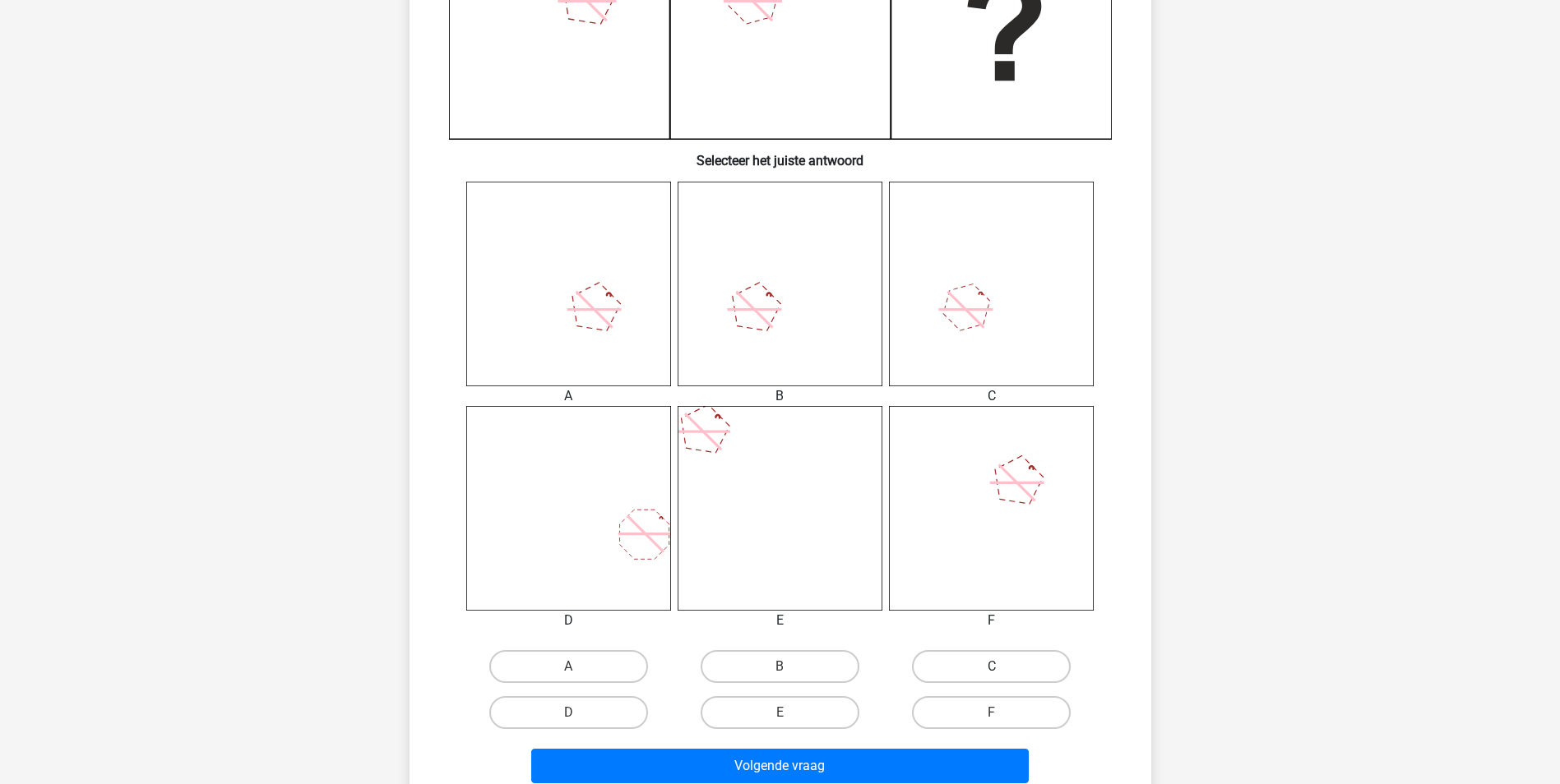
click at [950, 669] on label "C" at bounding box center [991, 667] width 158 height 32
click at [992, 669] on input "C" at bounding box center [997, 672] width 11 height 11
radio input "true"
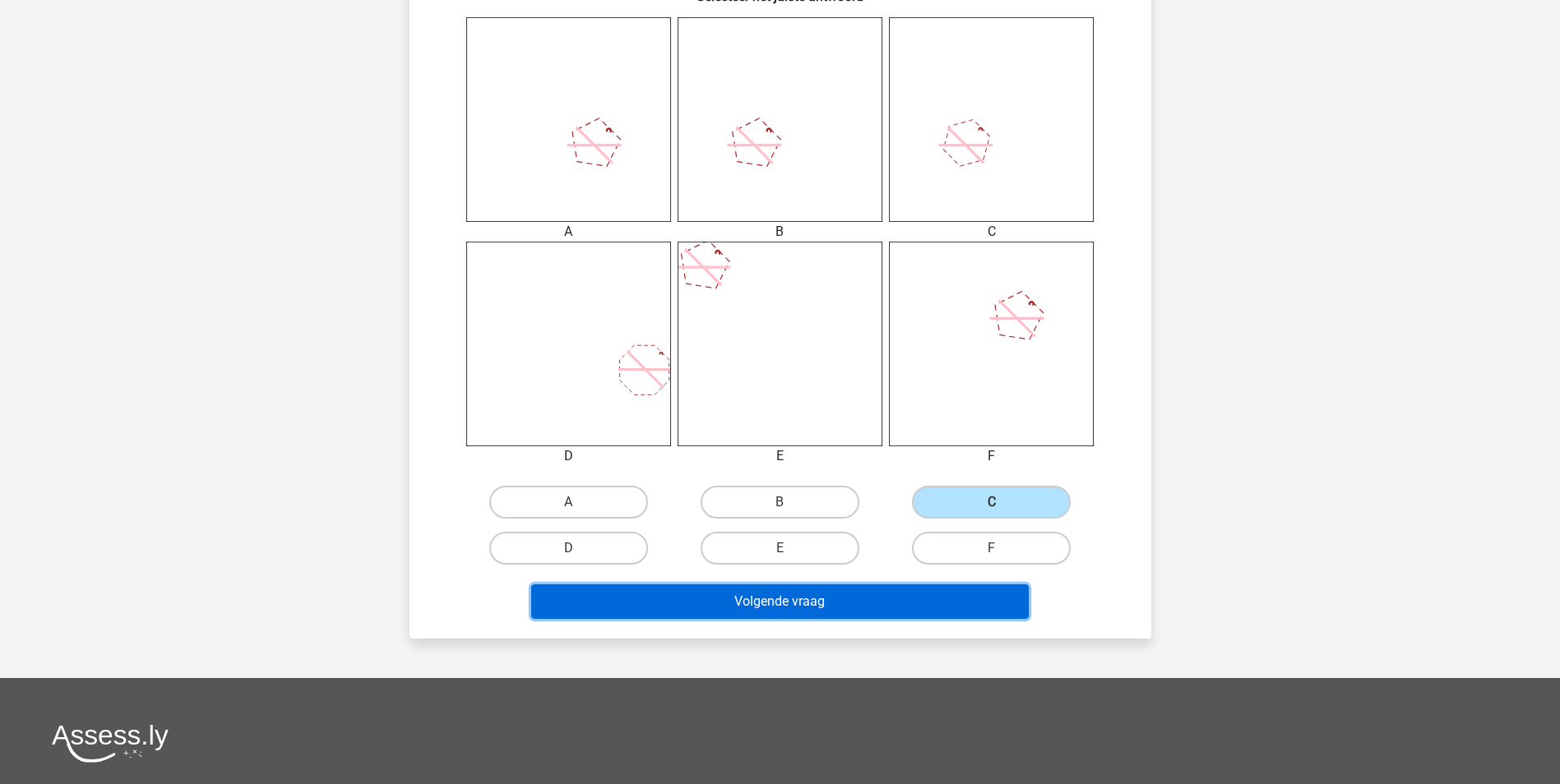
click at [870, 598] on button "Volgende vraag" at bounding box center [779, 602] width 498 height 34
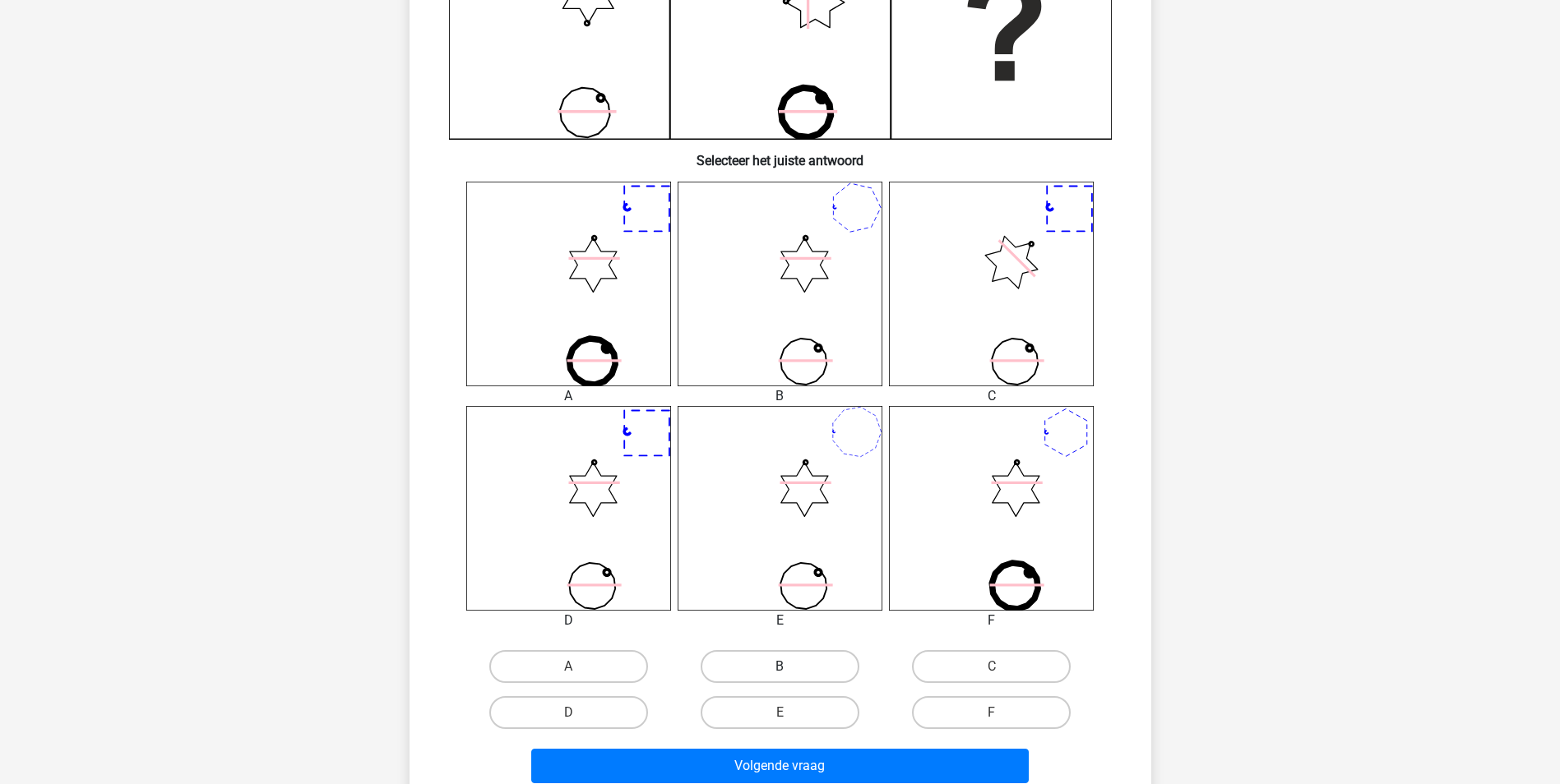
click at [781, 652] on label "B" at bounding box center [780, 667] width 158 height 32
click at [781, 667] on input "B" at bounding box center [784, 672] width 11 height 11
radio input "true"
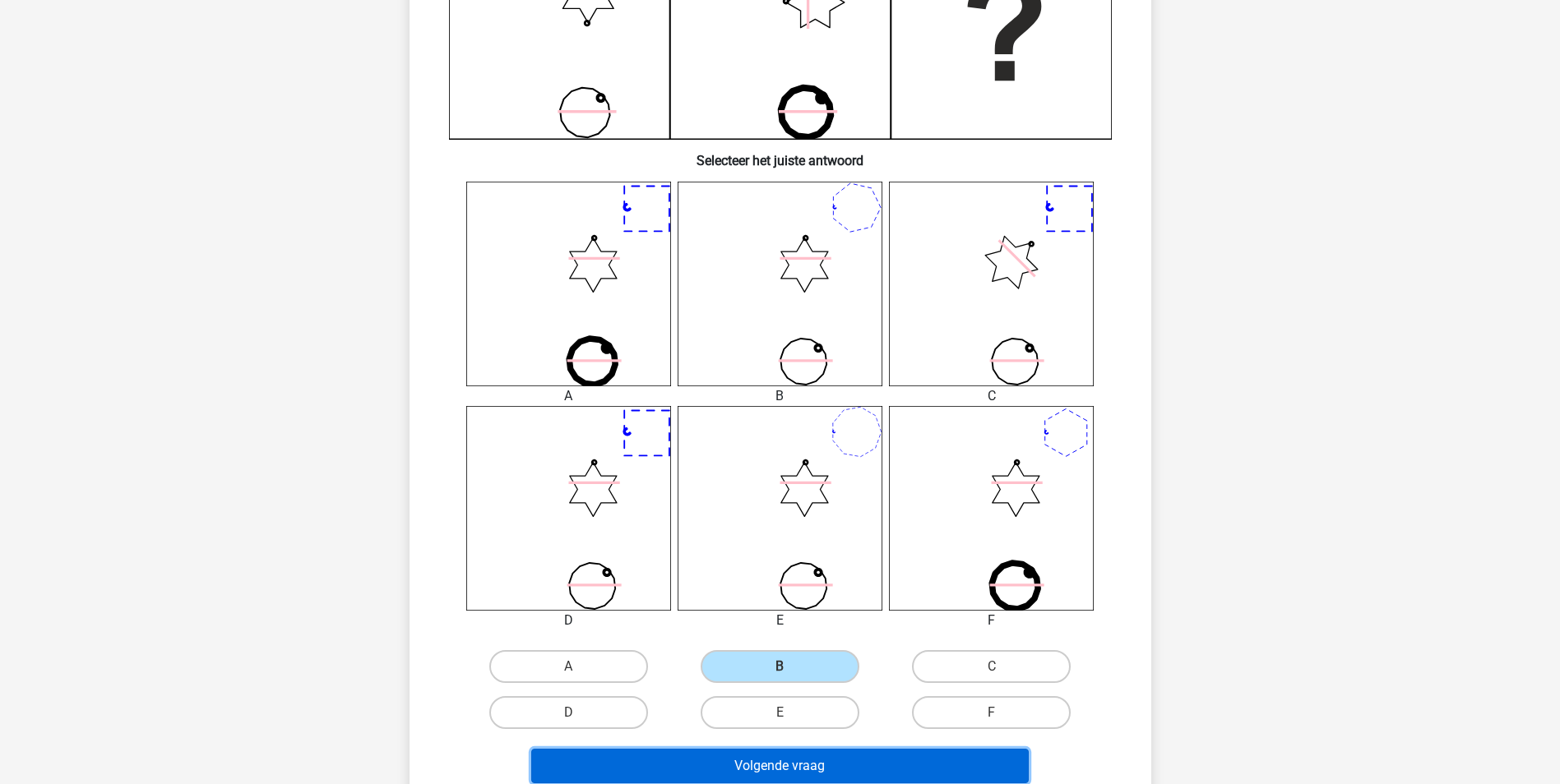
click at [847, 757] on button "Volgende vraag" at bounding box center [779, 766] width 498 height 34
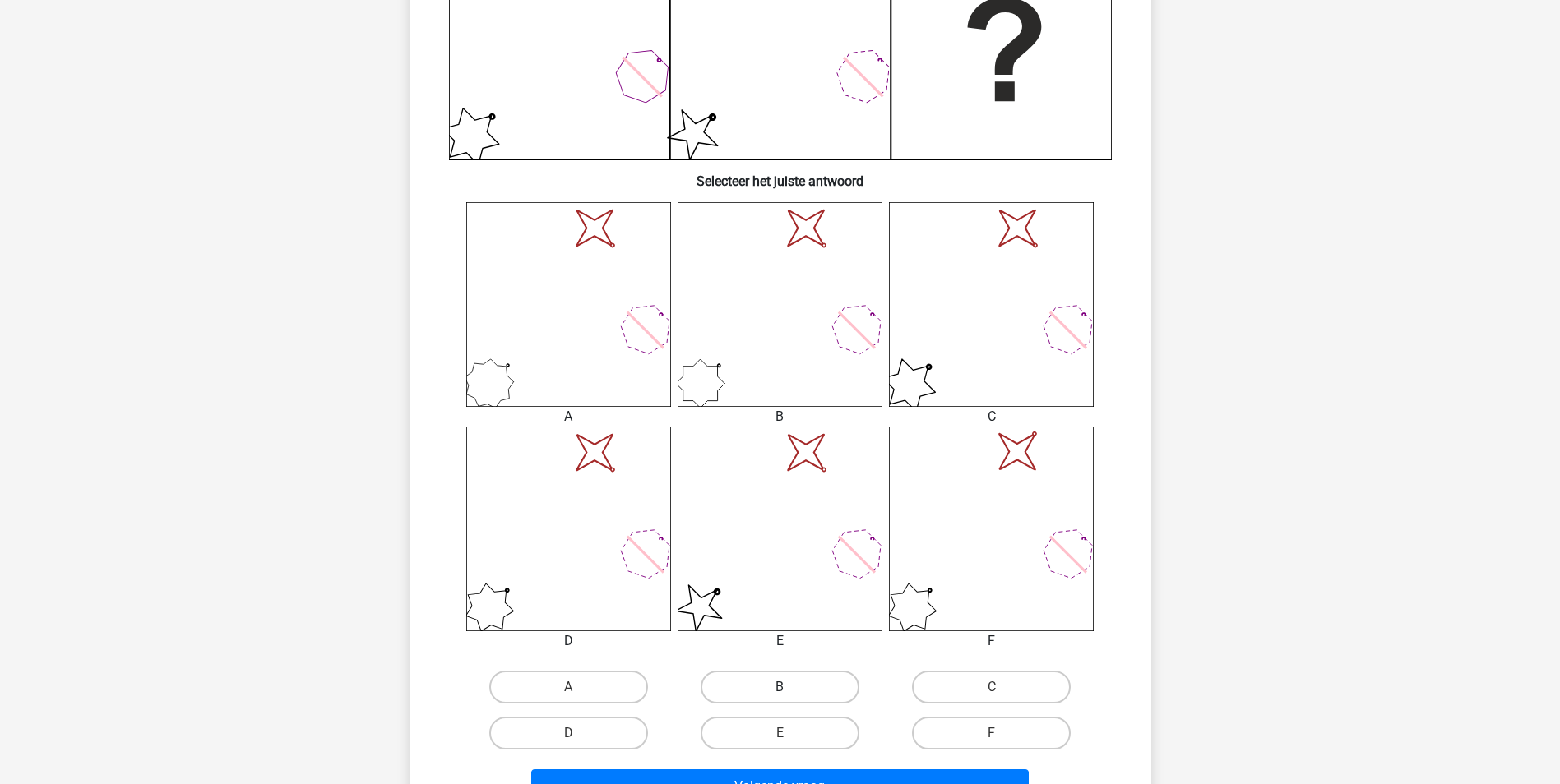
scroll to position [576, 0]
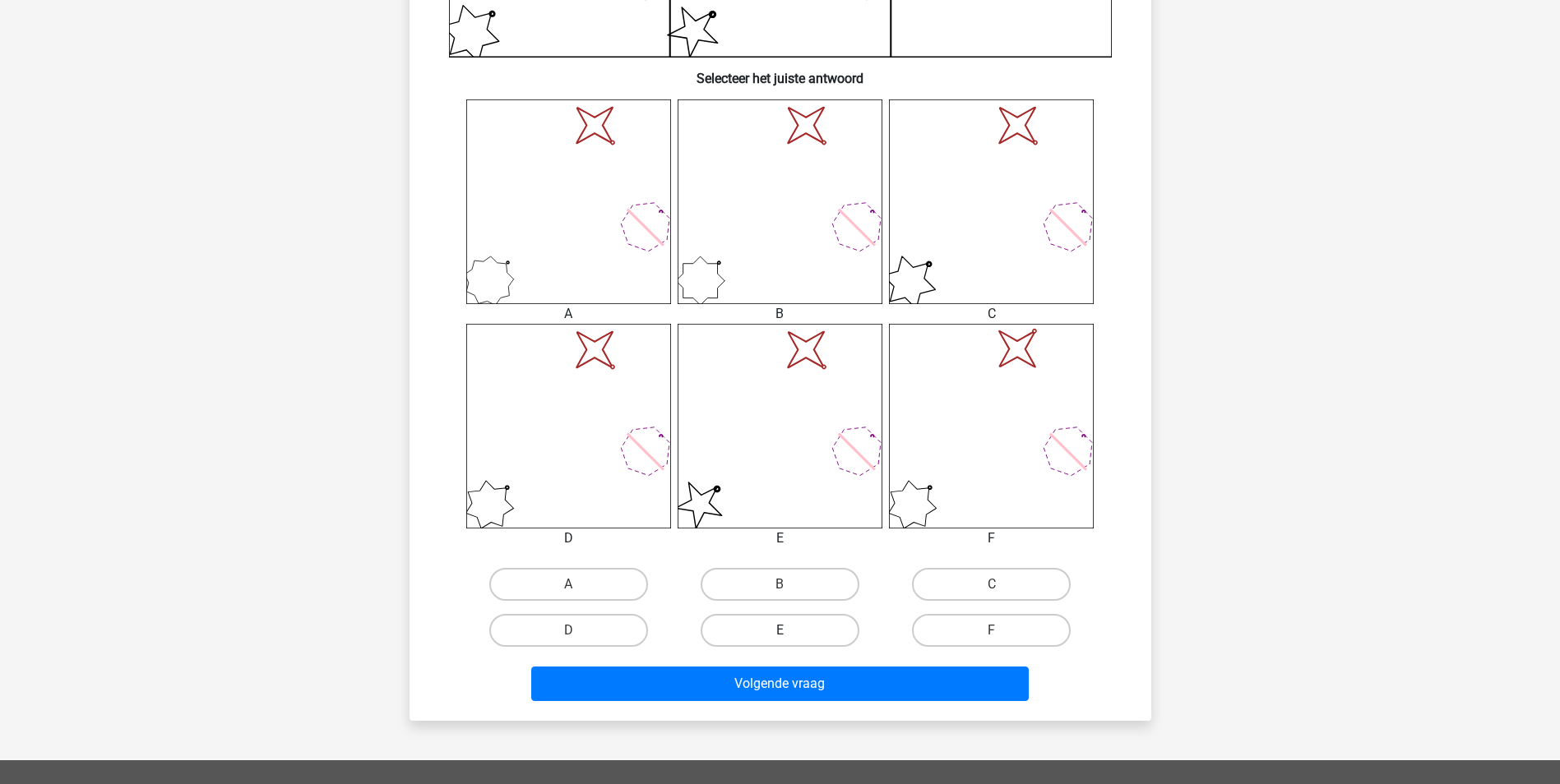
click at [816, 627] on label "E" at bounding box center [780, 630] width 158 height 32
click at [790, 631] on input "E" at bounding box center [784, 636] width 11 height 11
radio input "true"
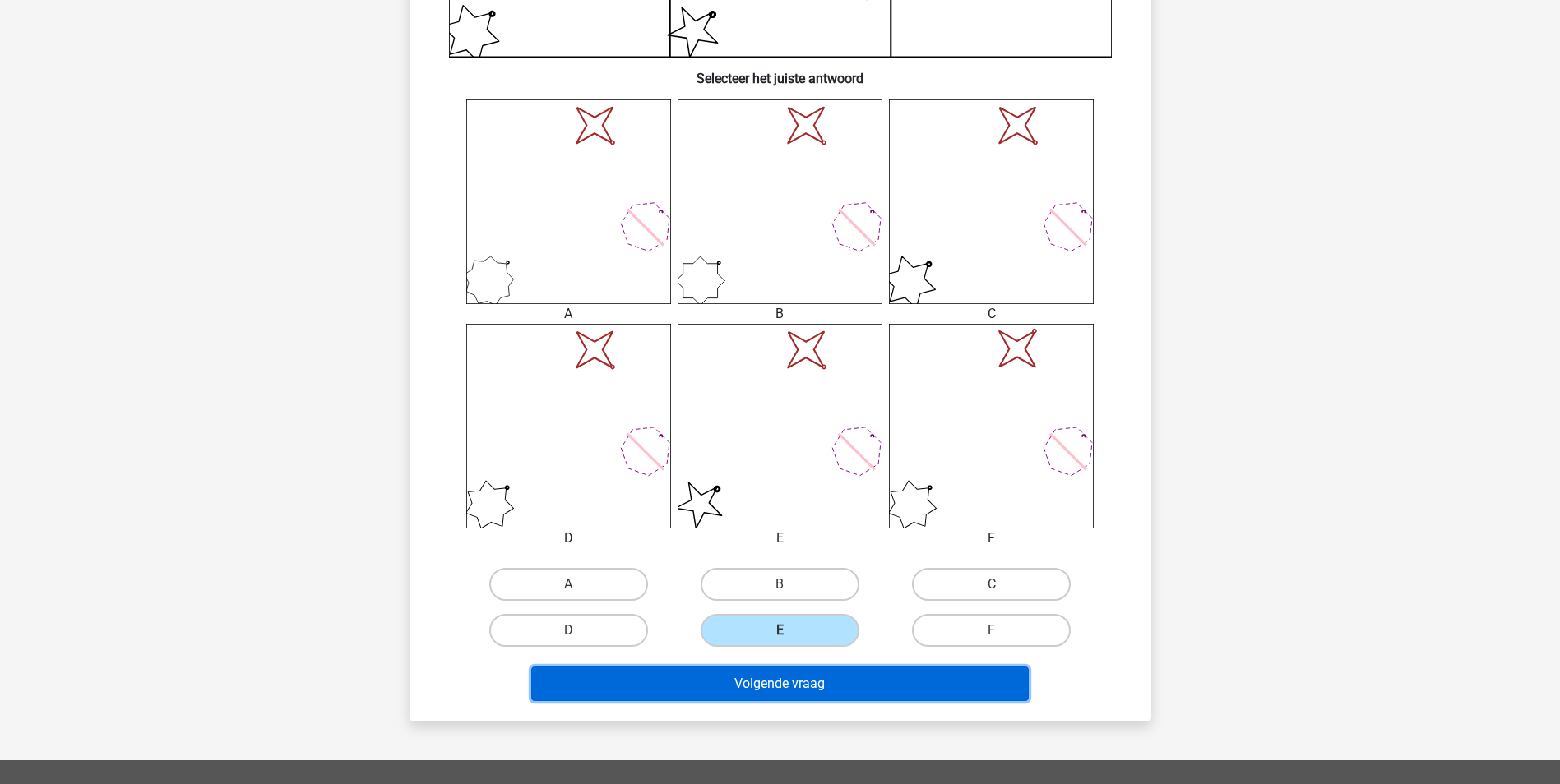
click at [792, 689] on button "Volgende vraag" at bounding box center [779, 683] width 498 height 34
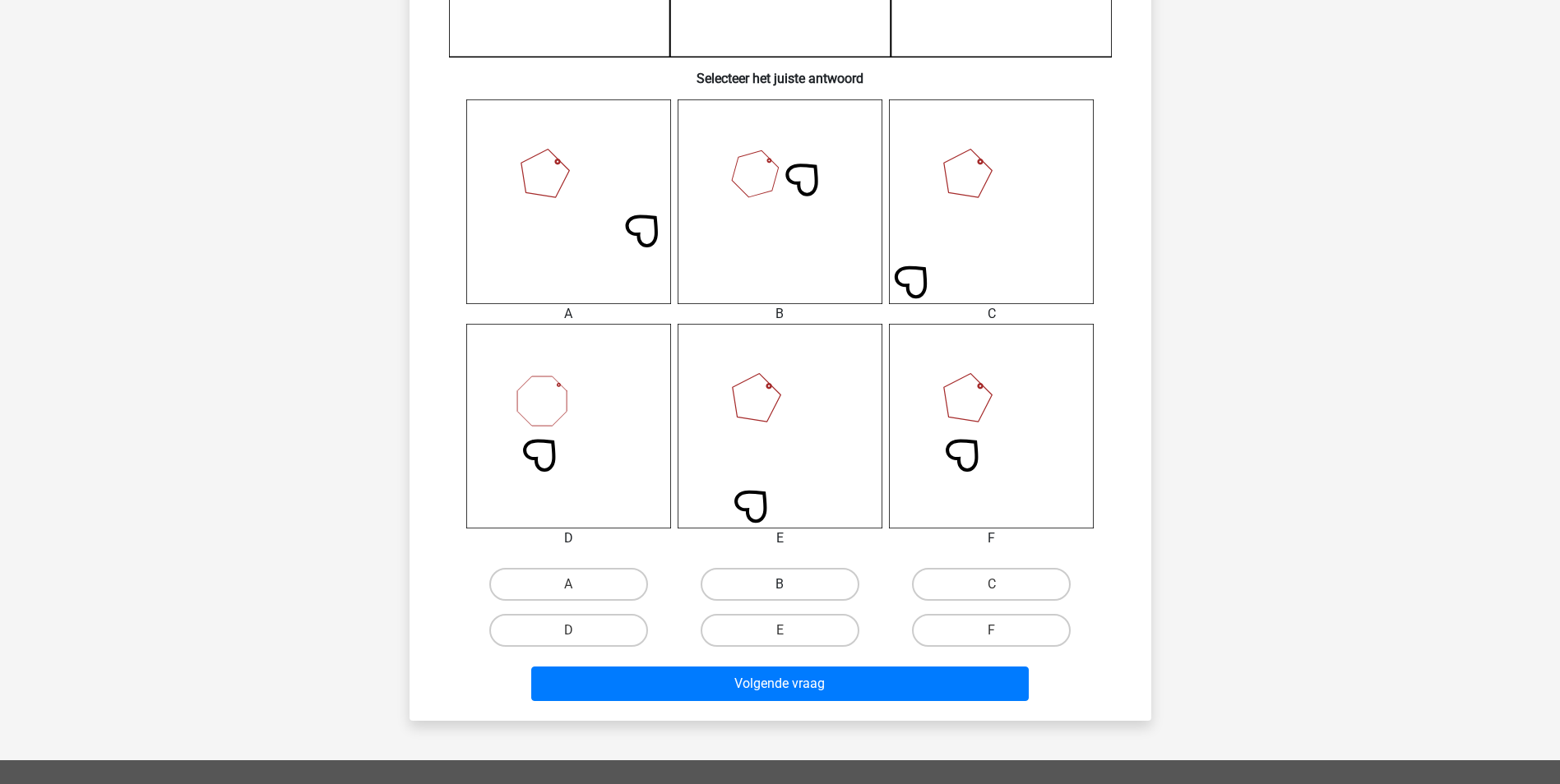
click at [779, 597] on label "B" at bounding box center [780, 584] width 158 height 32
click at [779, 595] on input "B" at bounding box center [784, 590] width 11 height 11
radio input "true"
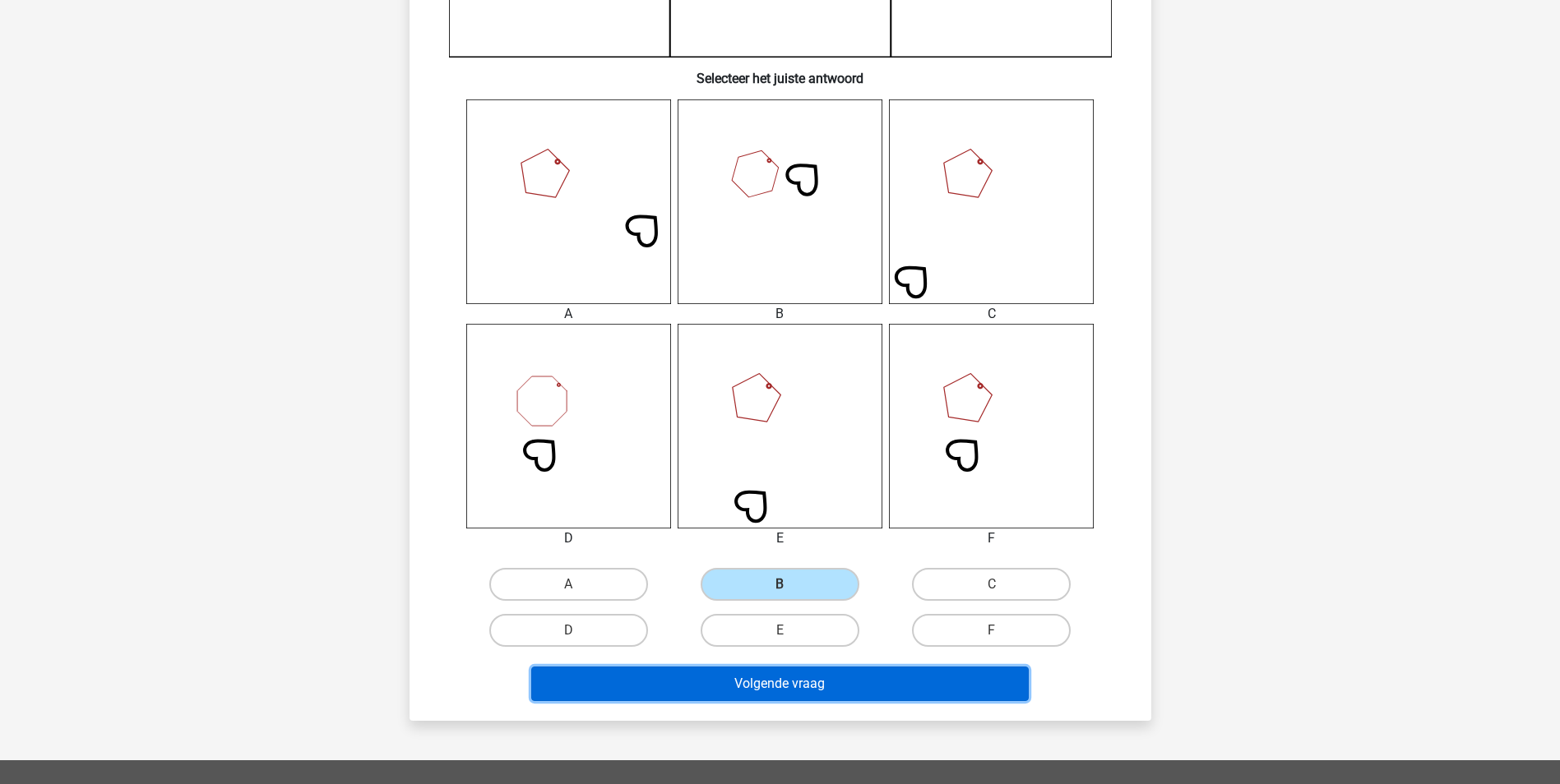
click at [782, 672] on button "Volgende vraag" at bounding box center [779, 683] width 498 height 34
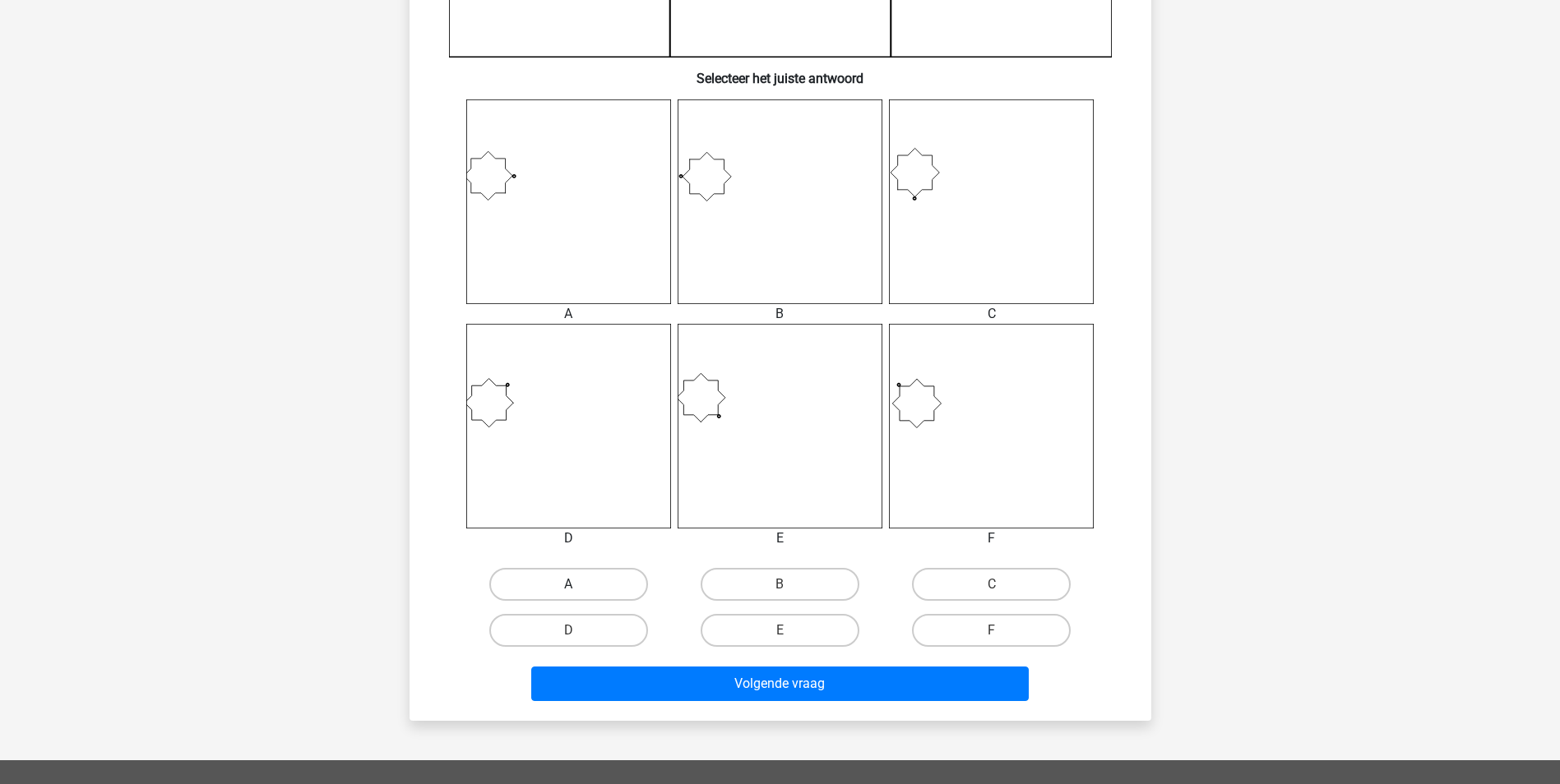
click at [610, 585] on label "A" at bounding box center [568, 584] width 158 height 32
click at [579, 585] on input "A" at bounding box center [573, 590] width 11 height 11
radio input "true"
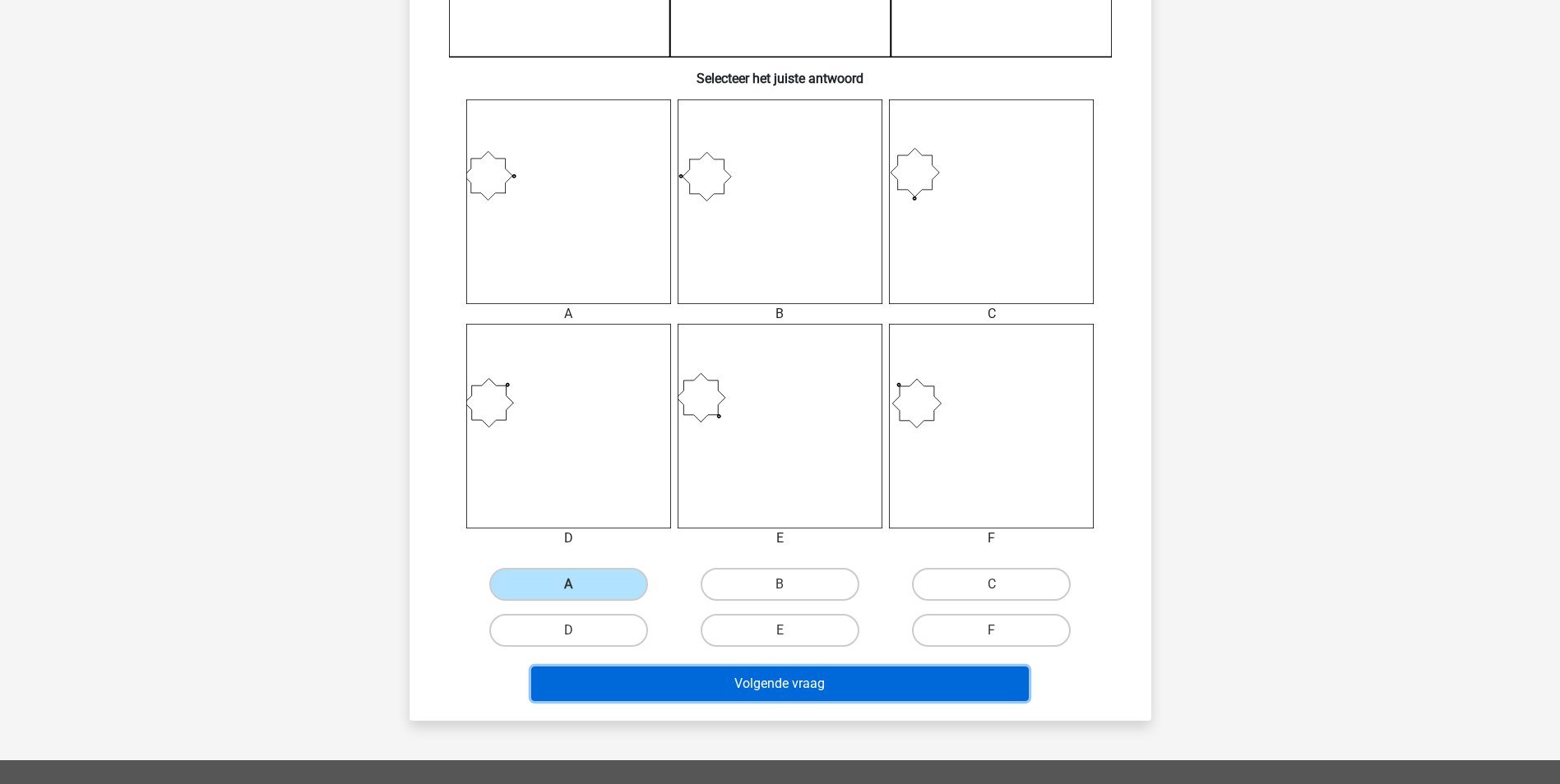
click at [768, 690] on button "Volgende vraag" at bounding box center [779, 683] width 498 height 34
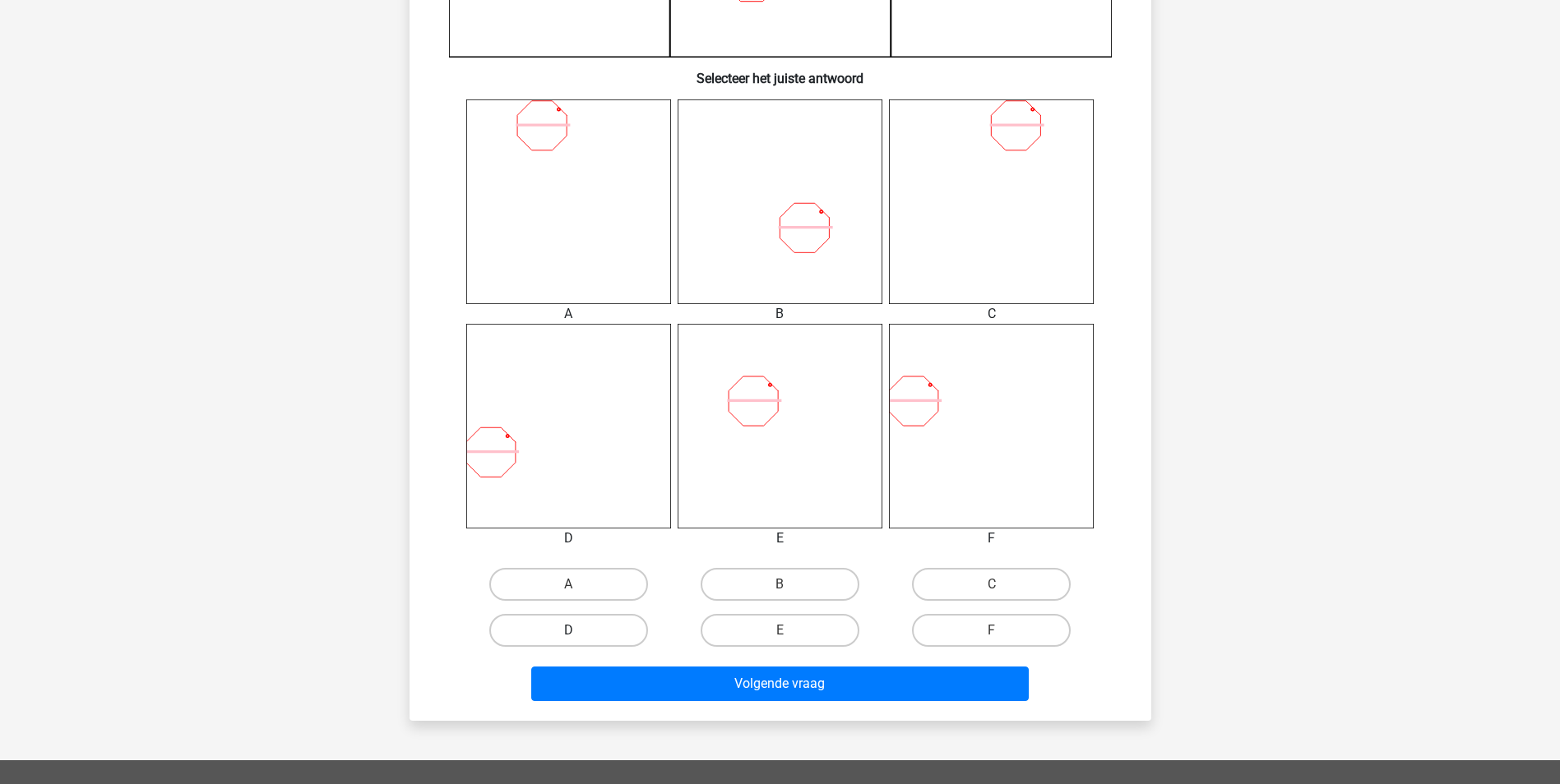
click at [615, 625] on label "D" at bounding box center [568, 630] width 158 height 32
click at [579, 631] on input "D" at bounding box center [573, 636] width 11 height 11
radio input "true"
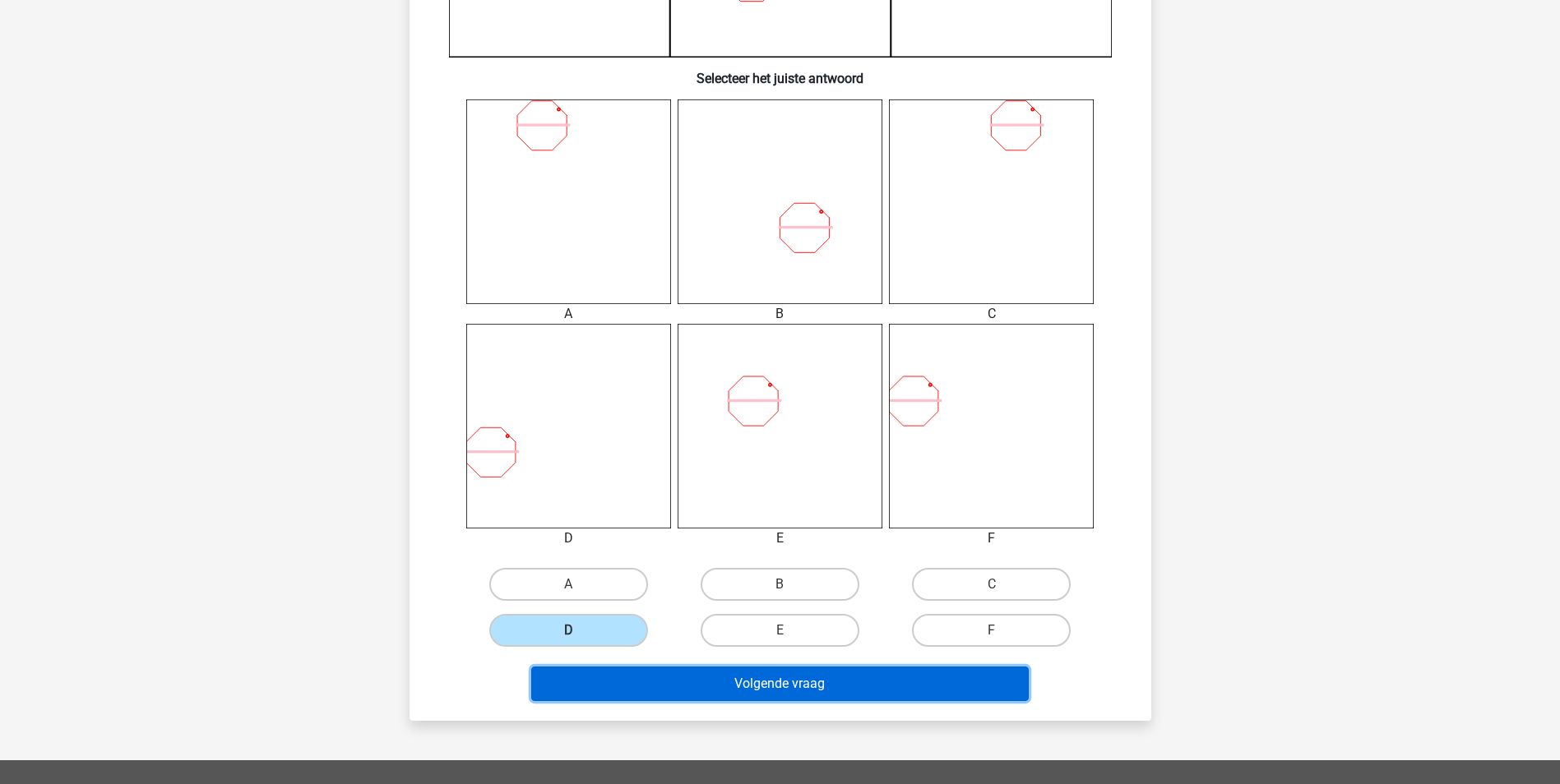
click at [743, 675] on button "Volgende vraag" at bounding box center [779, 683] width 498 height 34
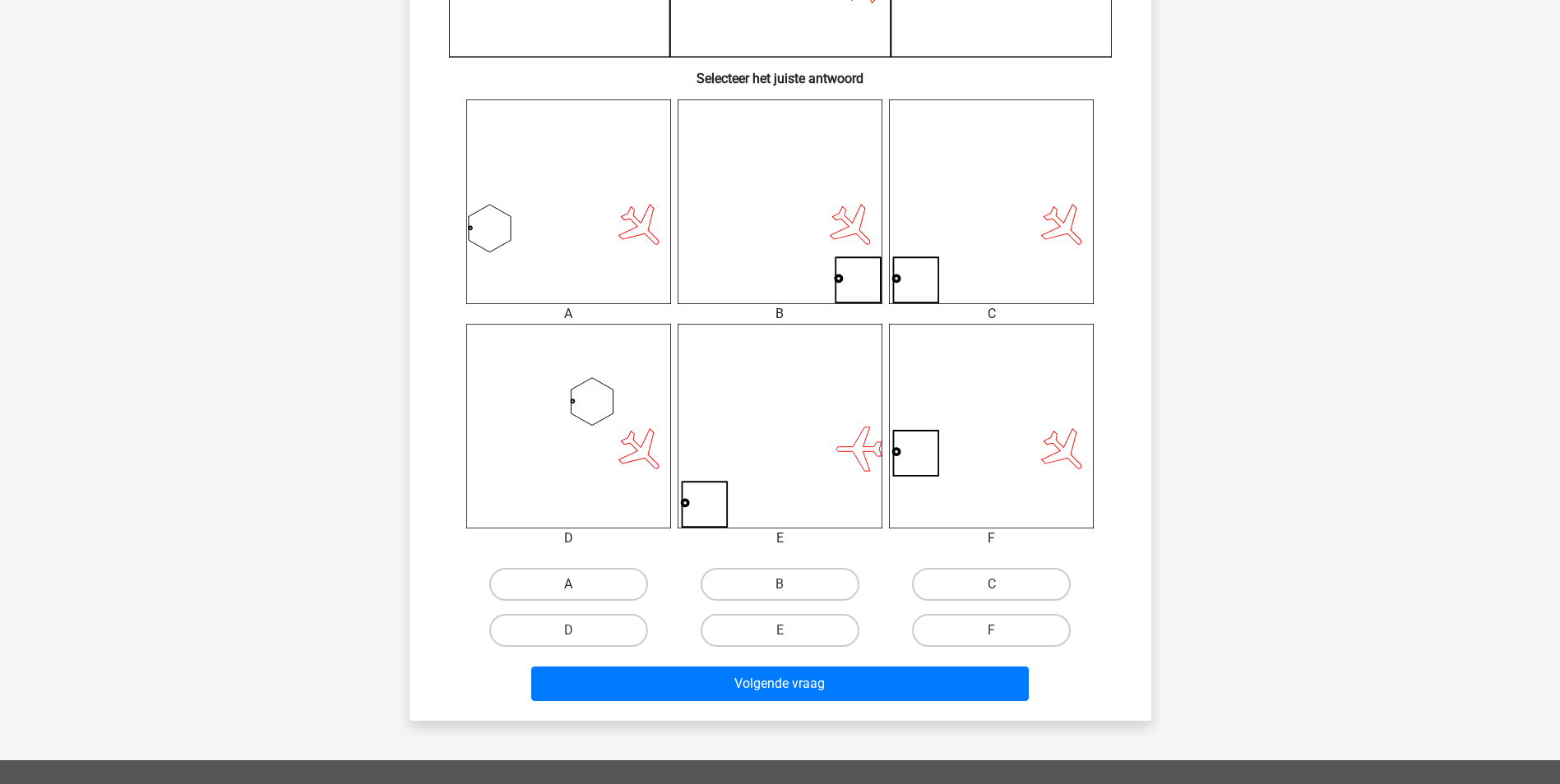
click at [592, 569] on label "A" at bounding box center [568, 584] width 158 height 32
click at [579, 585] on input "A" at bounding box center [573, 590] width 11 height 11
radio input "true"
click at [725, 661] on div "Volgende vraag" at bounding box center [780, 681] width 689 height 54
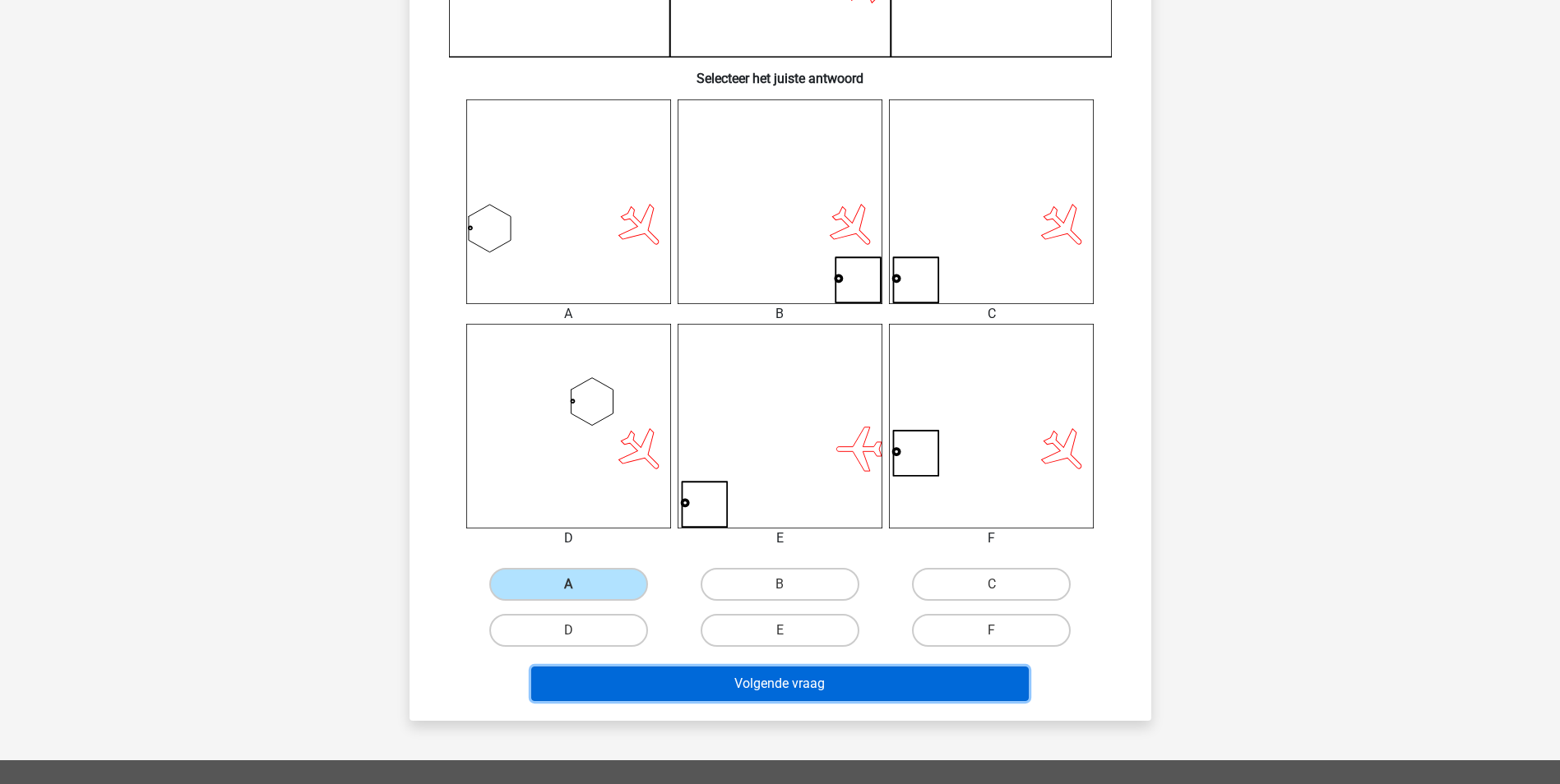
click at [732, 682] on button "Volgende vraag" at bounding box center [779, 683] width 498 height 34
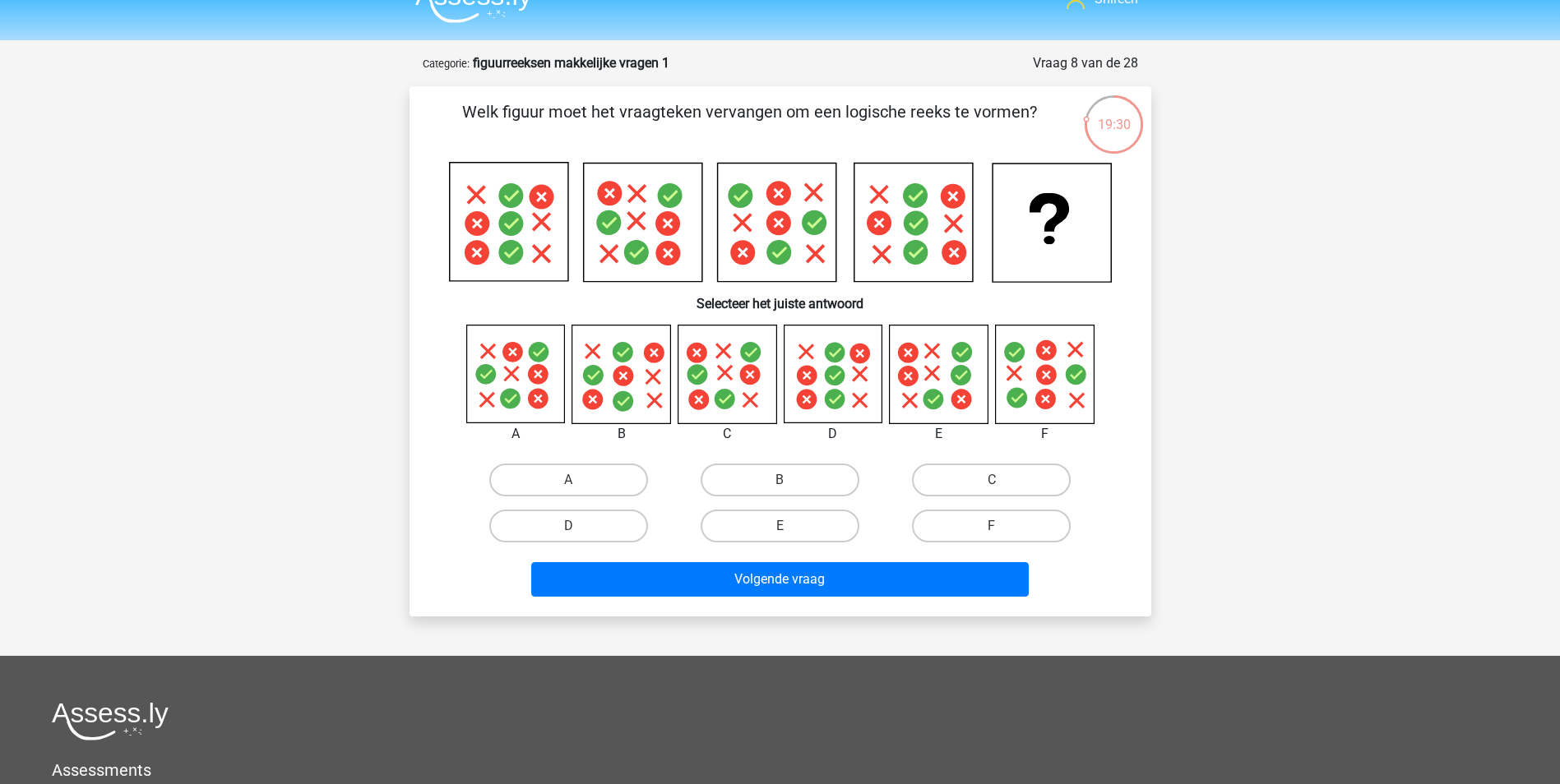
scroll to position [0, 0]
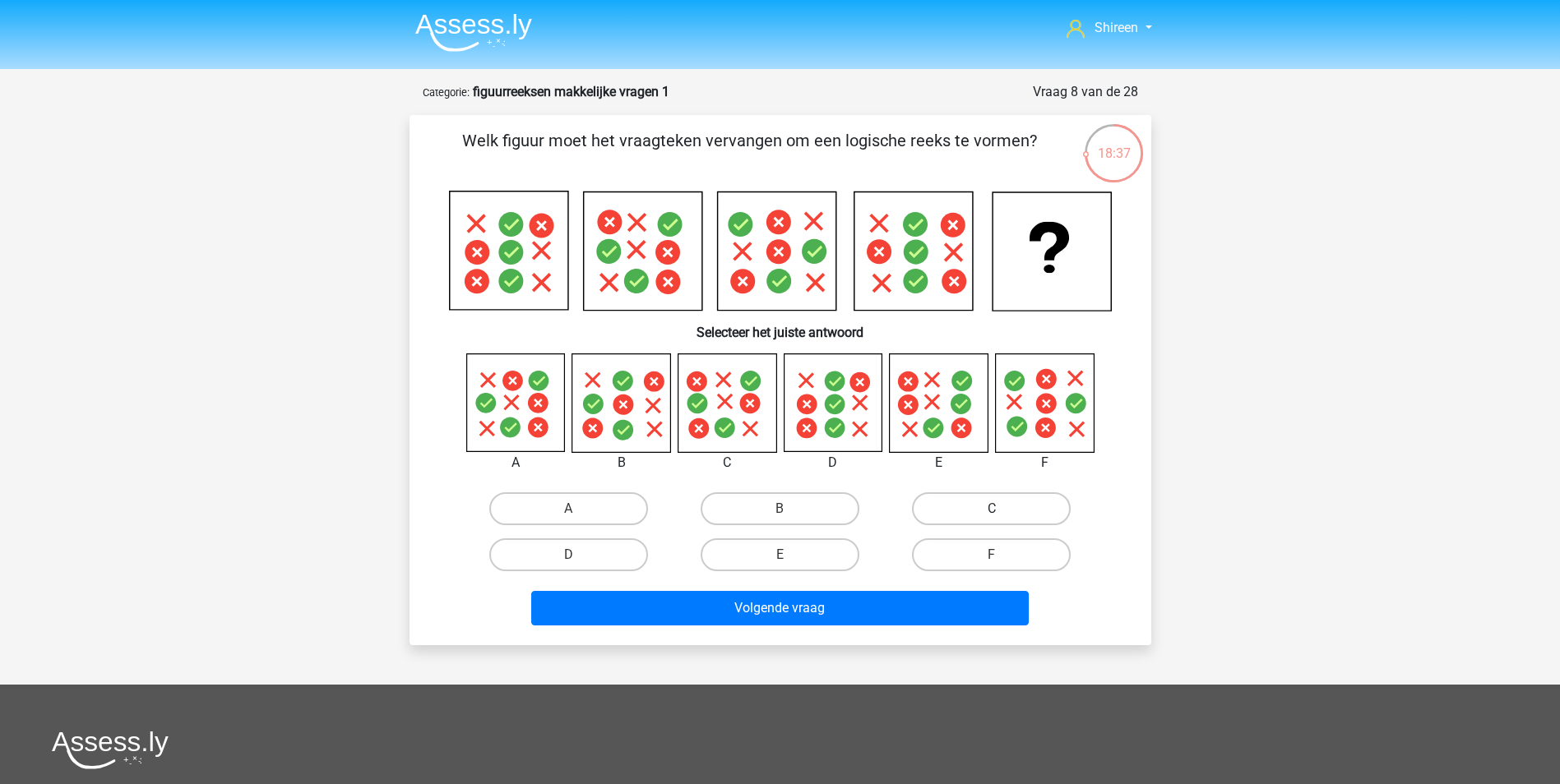
click at [1028, 497] on label "C" at bounding box center [991, 508] width 158 height 32
click at [1002, 509] on input "C" at bounding box center [997, 514] width 11 height 11
radio input "true"
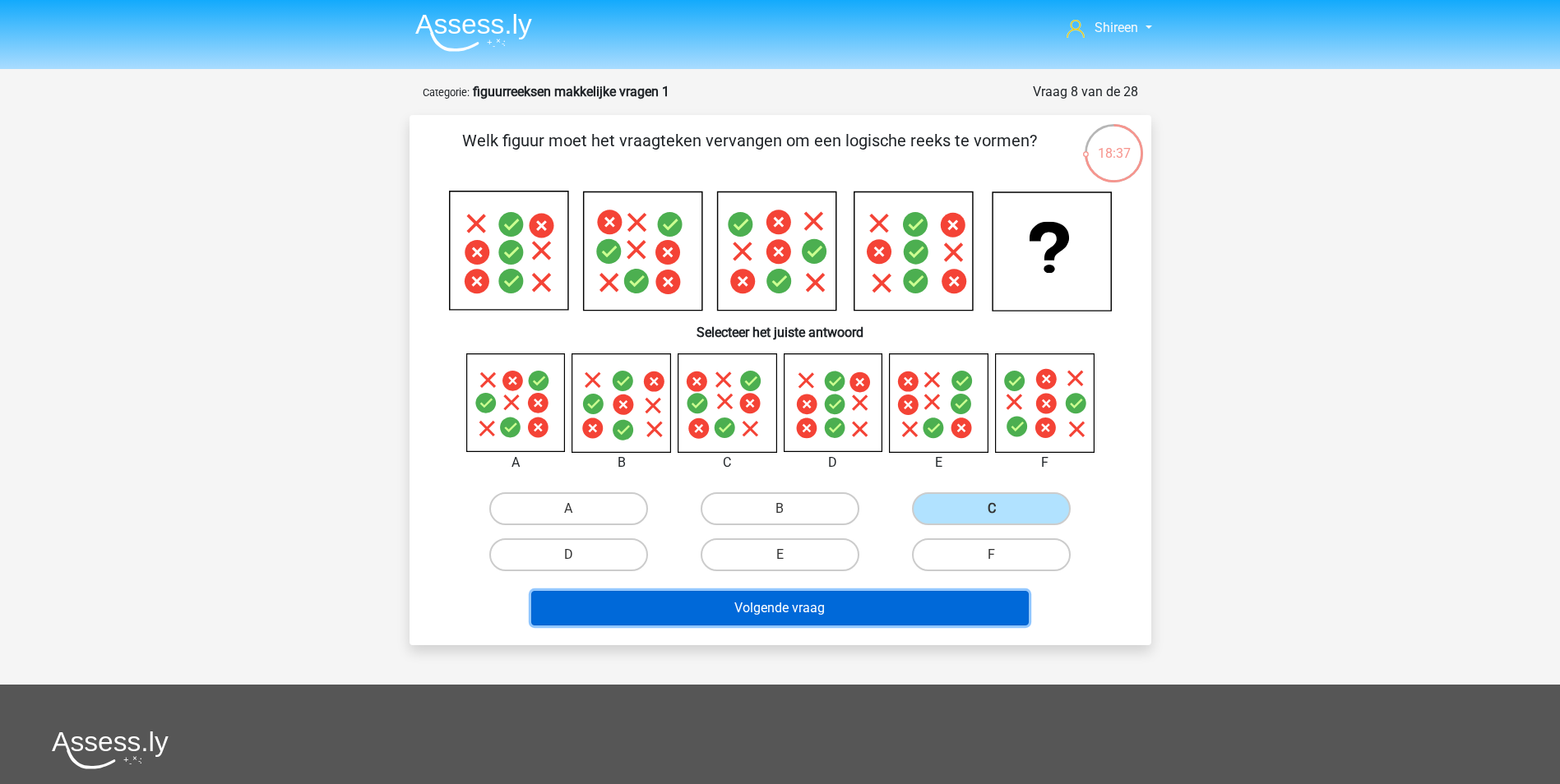
click at [898, 612] on button "Volgende vraag" at bounding box center [779, 608] width 498 height 34
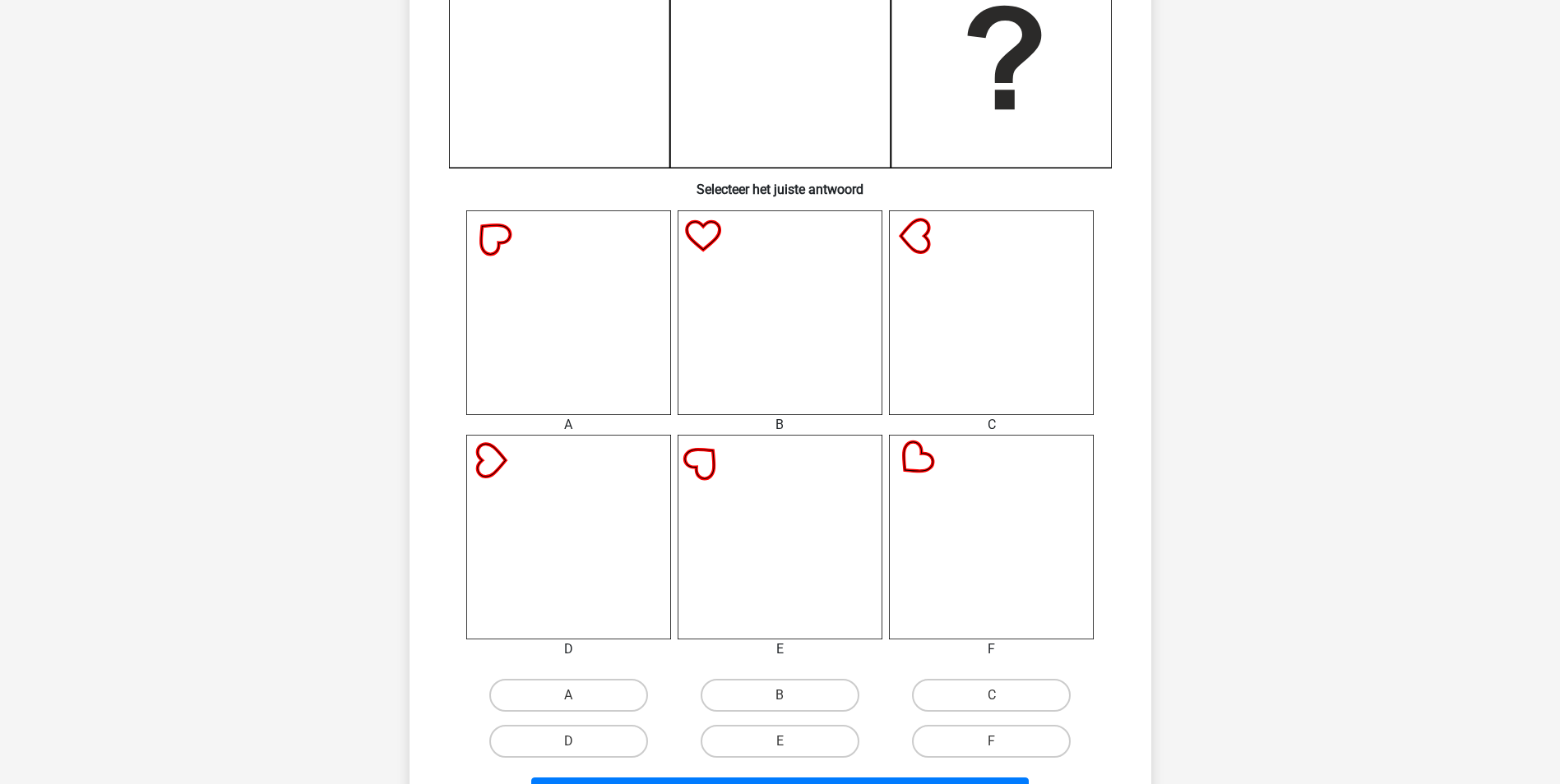
scroll to position [493, 0]
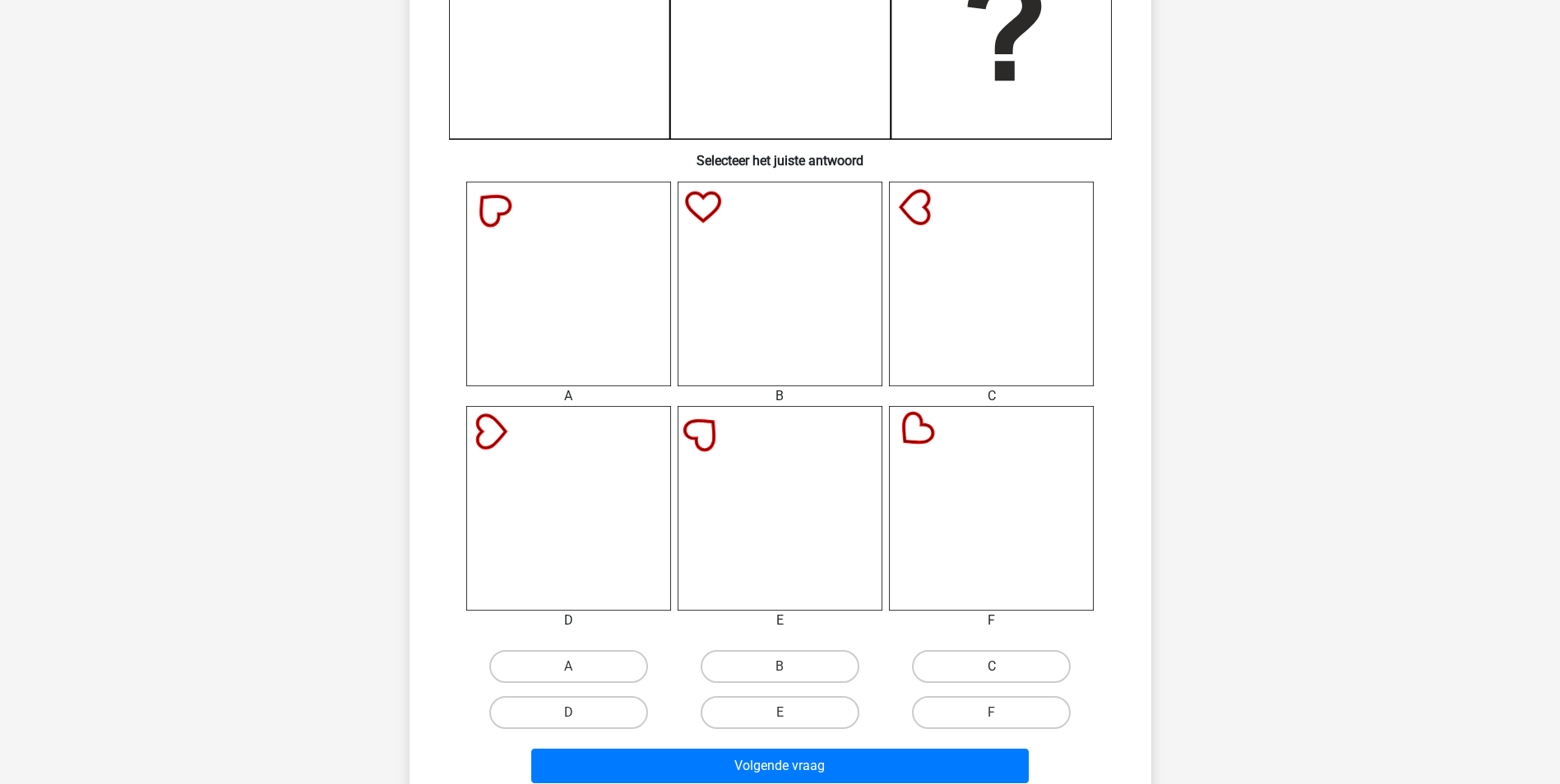
click at [944, 661] on label "C" at bounding box center [991, 667] width 158 height 32
click at [992, 667] on input "C" at bounding box center [997, 672] width 11 height 11
radio input "true"
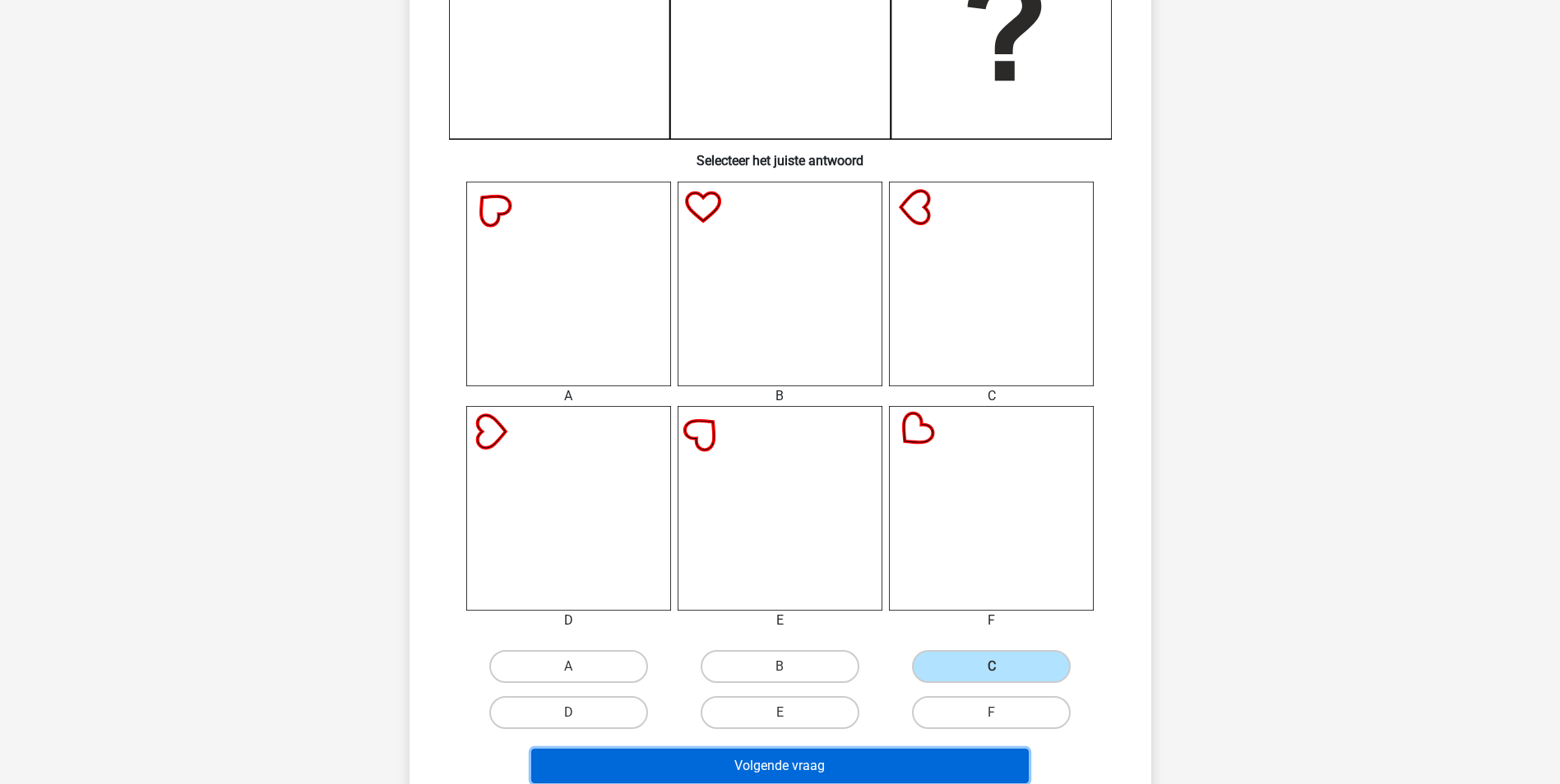
click at [851, 758] on button "Volgende vraag" at bounding box center [779, 766] width 498 height 34
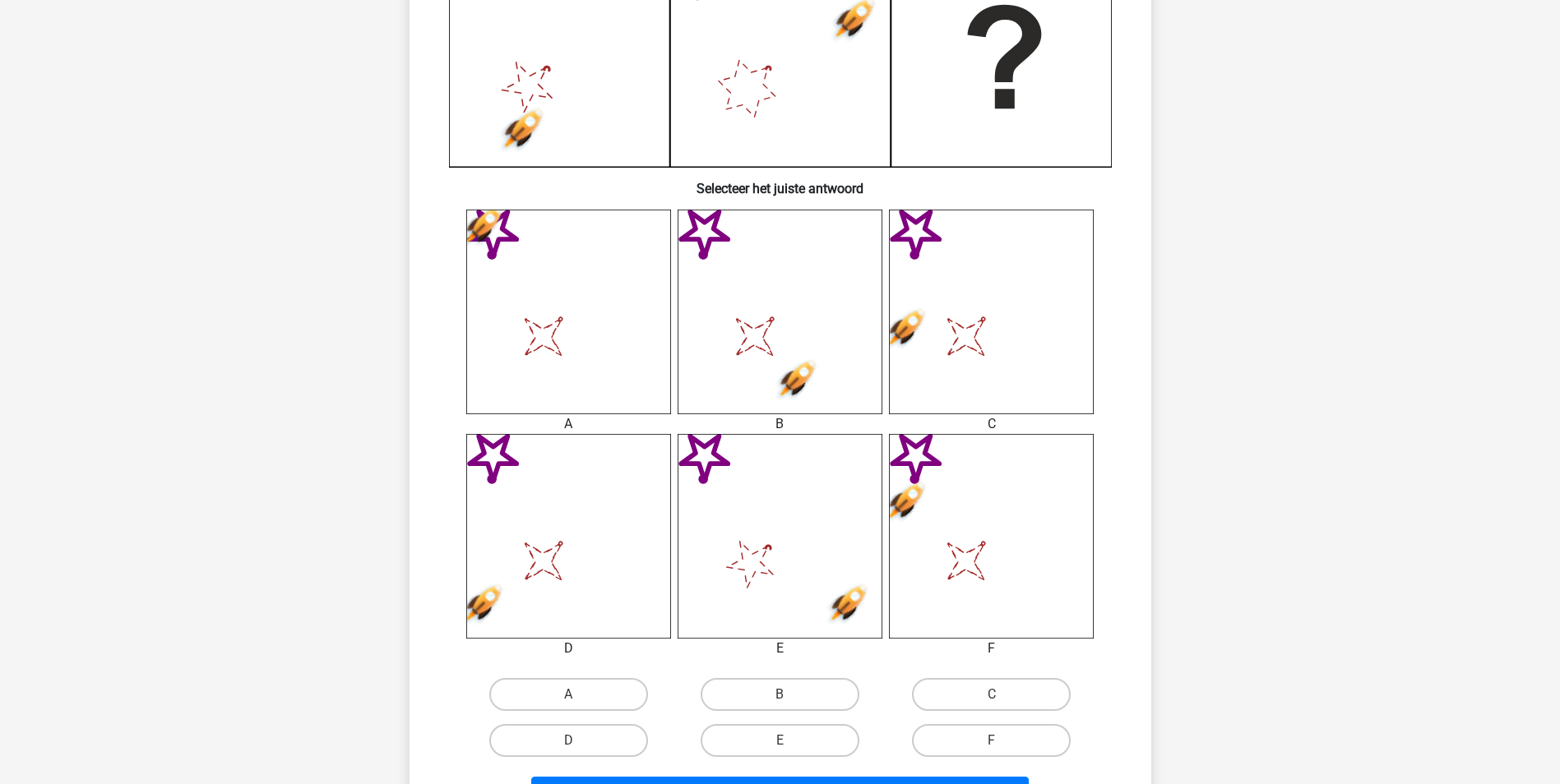
scroll to position [576, 0]
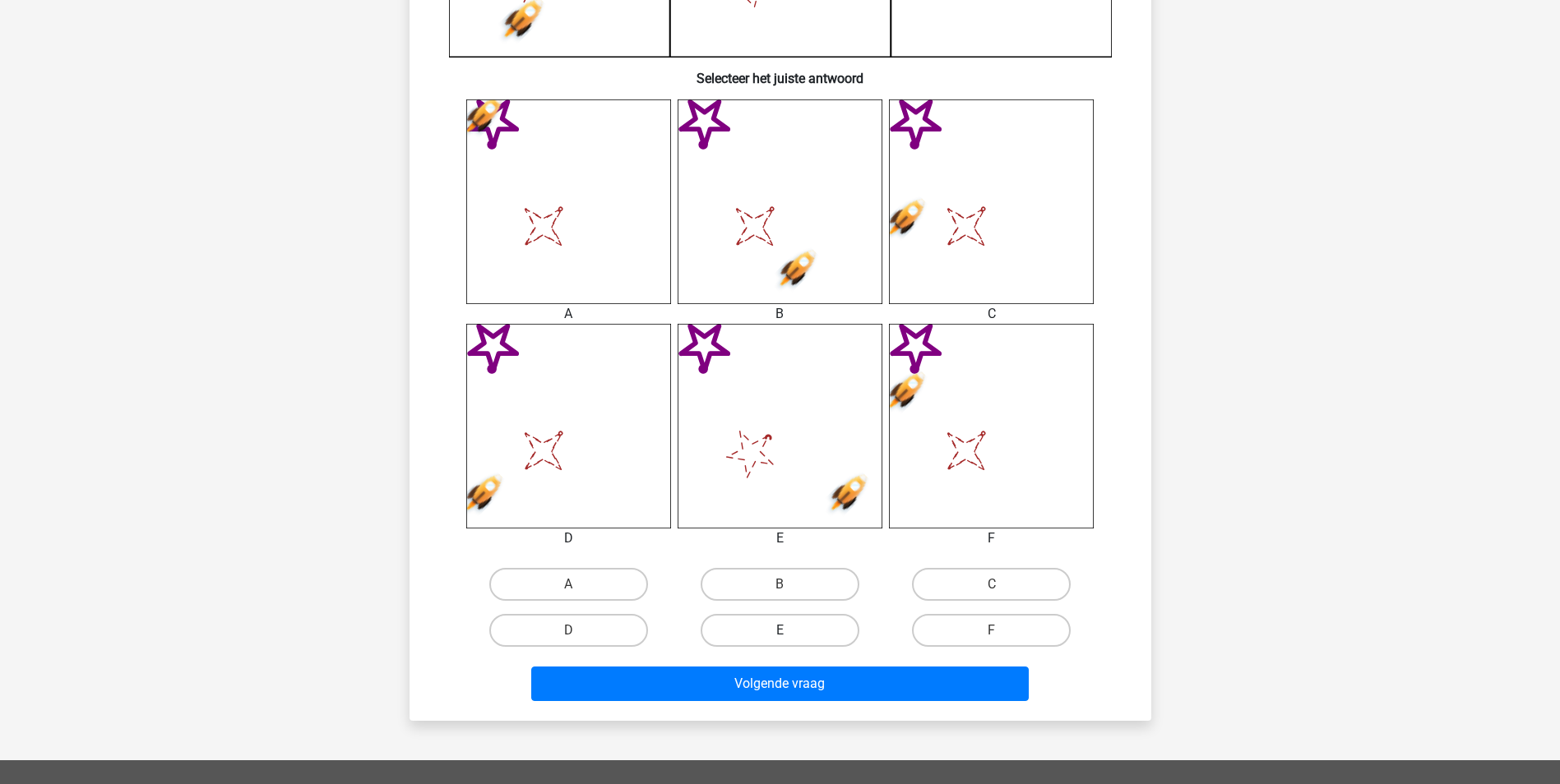
click at [802, 636] on label "E" at bounding box center [780, 630] width 158 height 32
click at [790, 636] on input "E" at bounding box center [784, 636] width 11 height 11
radio input "true"
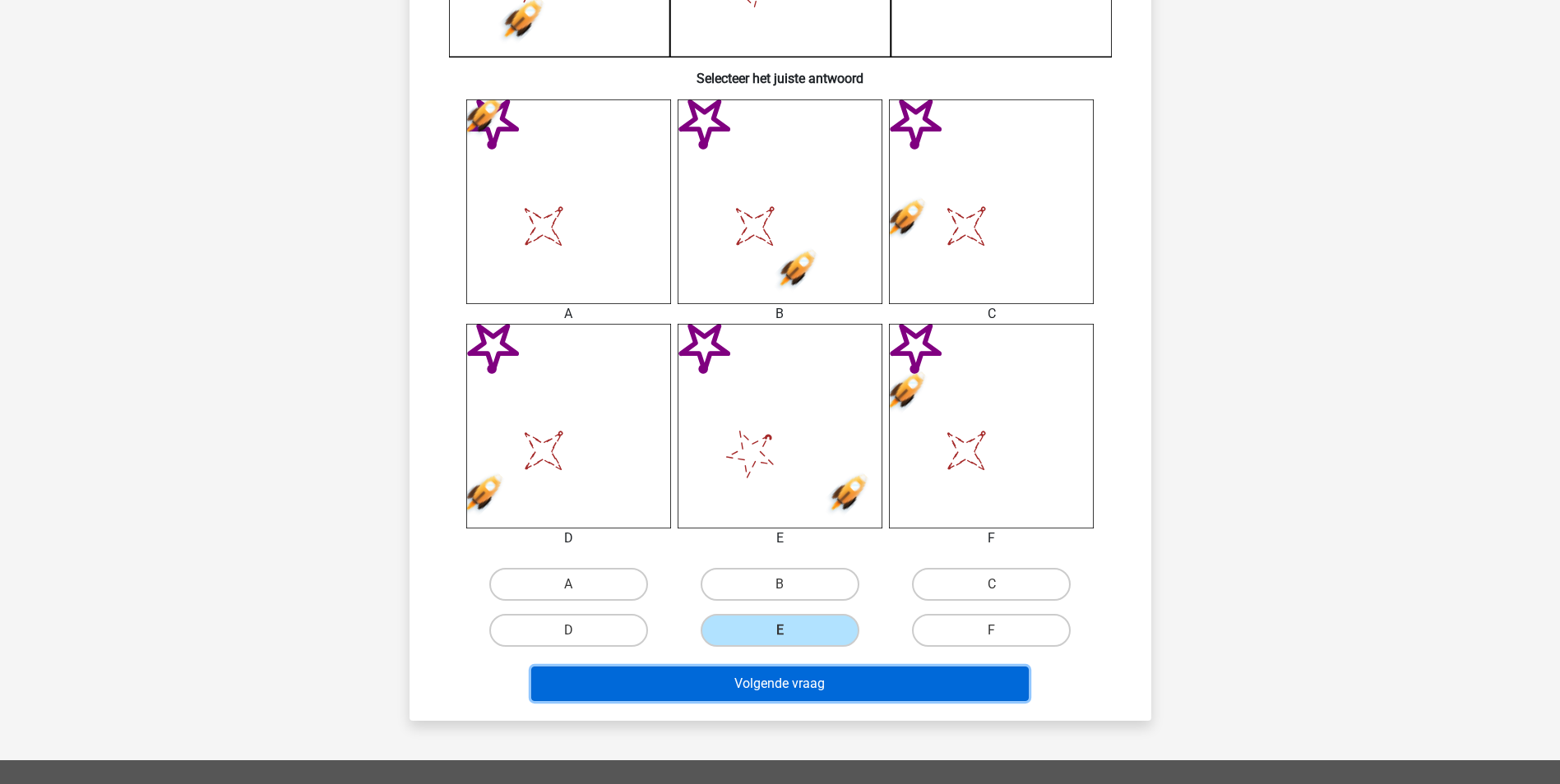
click at [805, 678] on button "Volgende vraag" at bounding box center [779, 683] width 498 height 34
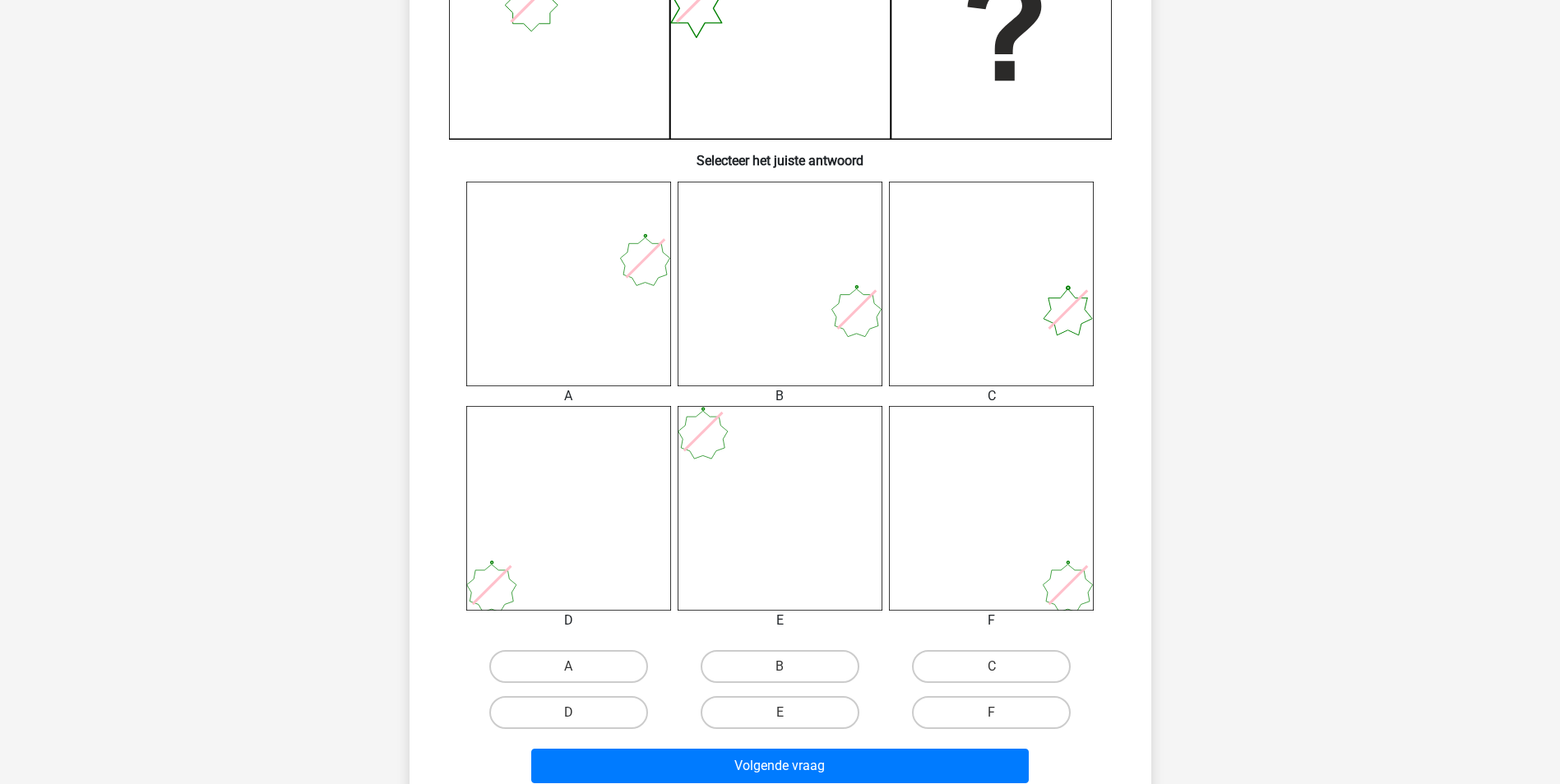
scroll to position [657, 0]
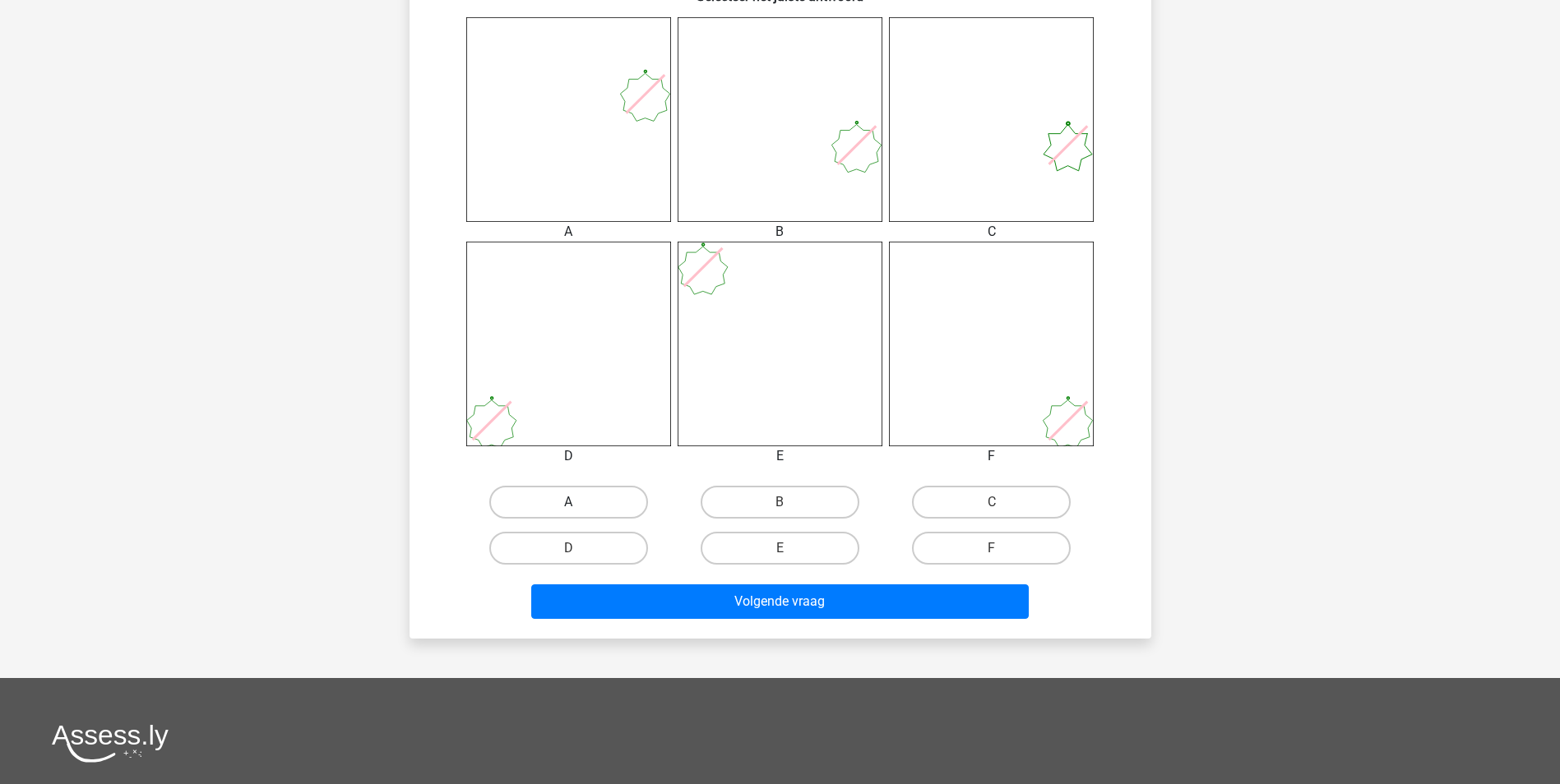
click at [608, 487] on div "A" at bounding box center [569, 502] width 212 height 46
click at [620, 502] on label "A" at bounding box center [568, 502] width 158 height 32
click at [579, 502] on input "A" at bounding box center [573, 507] width 11 height 11
radio input "true"
click at [793, 621] on div "Volgende vraag" at bounding box center [781, 605] width 635 height 41
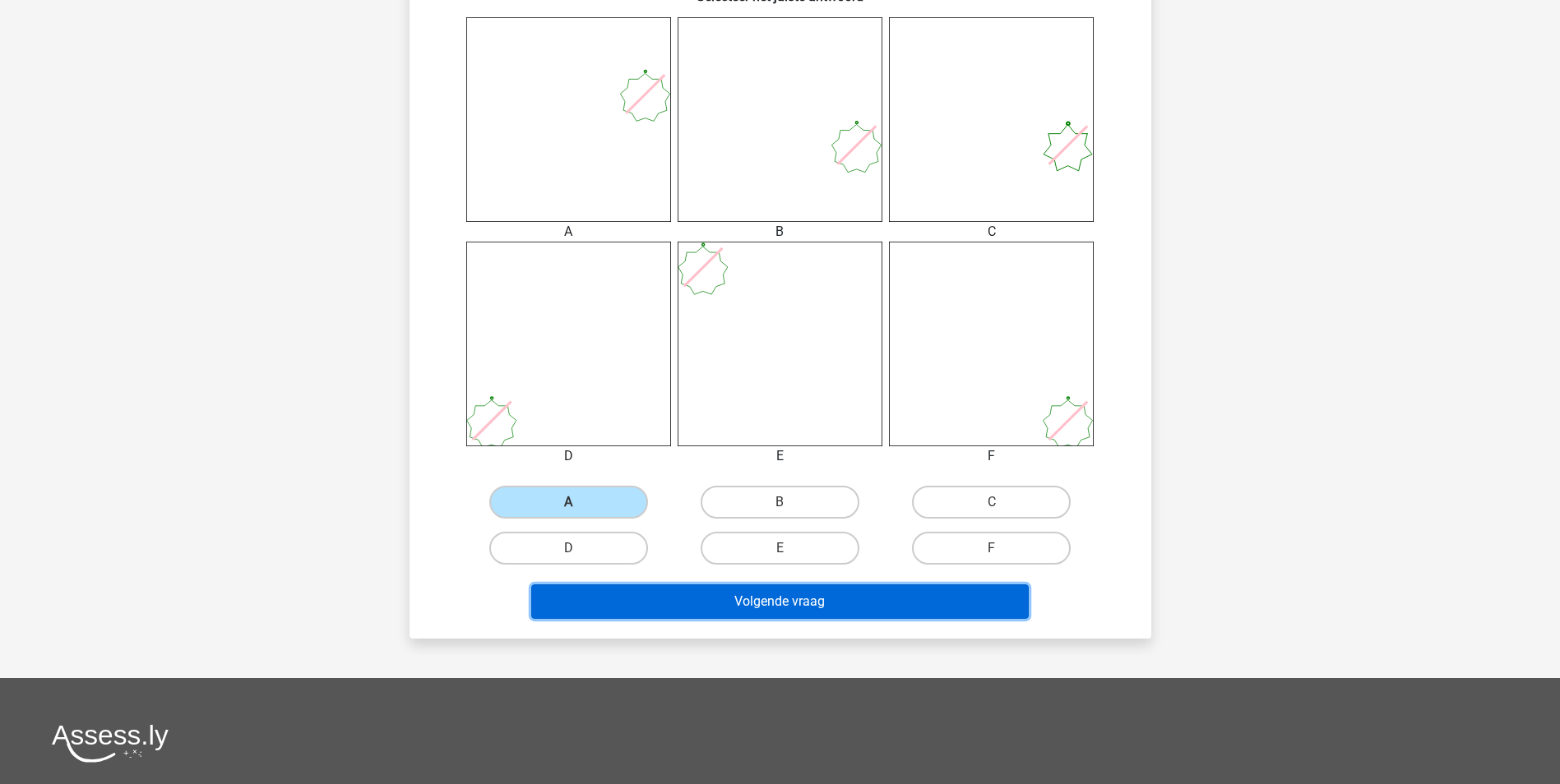
click at [866, 607] on button "Volgende vraag" at bounding box center [779, 602] width 498 height 34
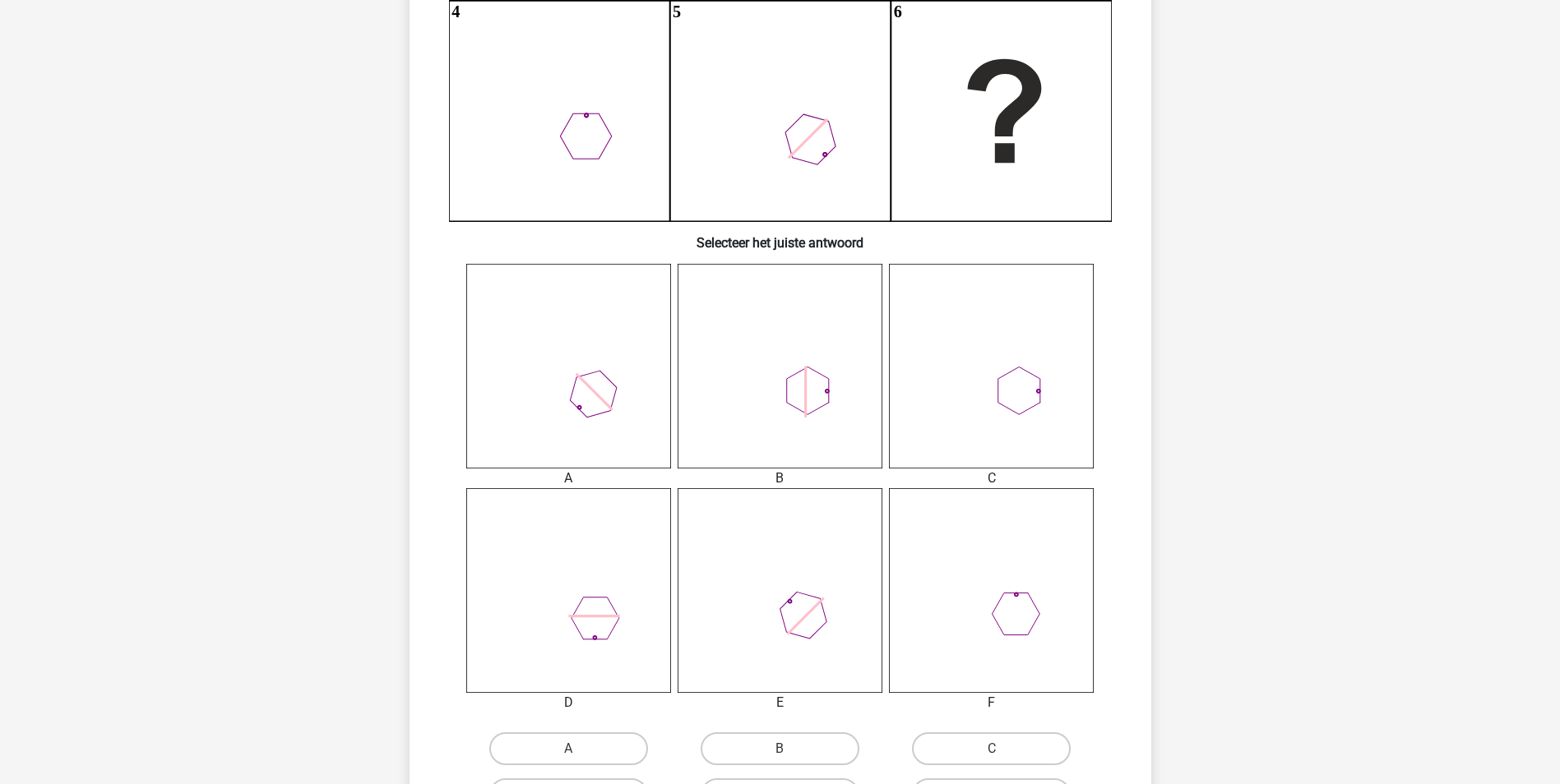
scroll to position [576, 0]
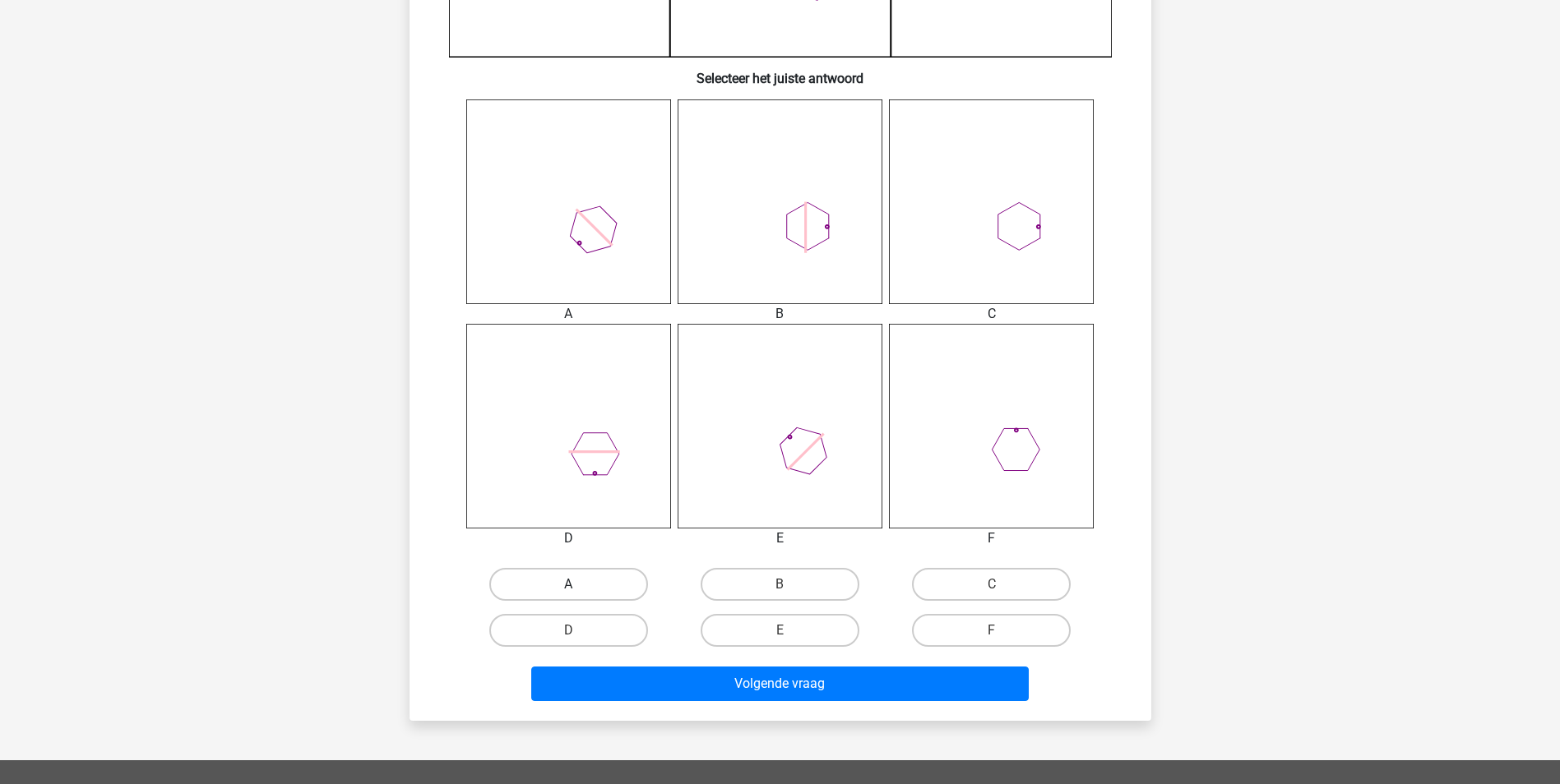
click at [581, 591] on label "A" at bounding box center [568, 584] width 158 height 32
click at [579, 591] on input "A" at bounding box center [573, 590] width 11 height 11
radio input "true"
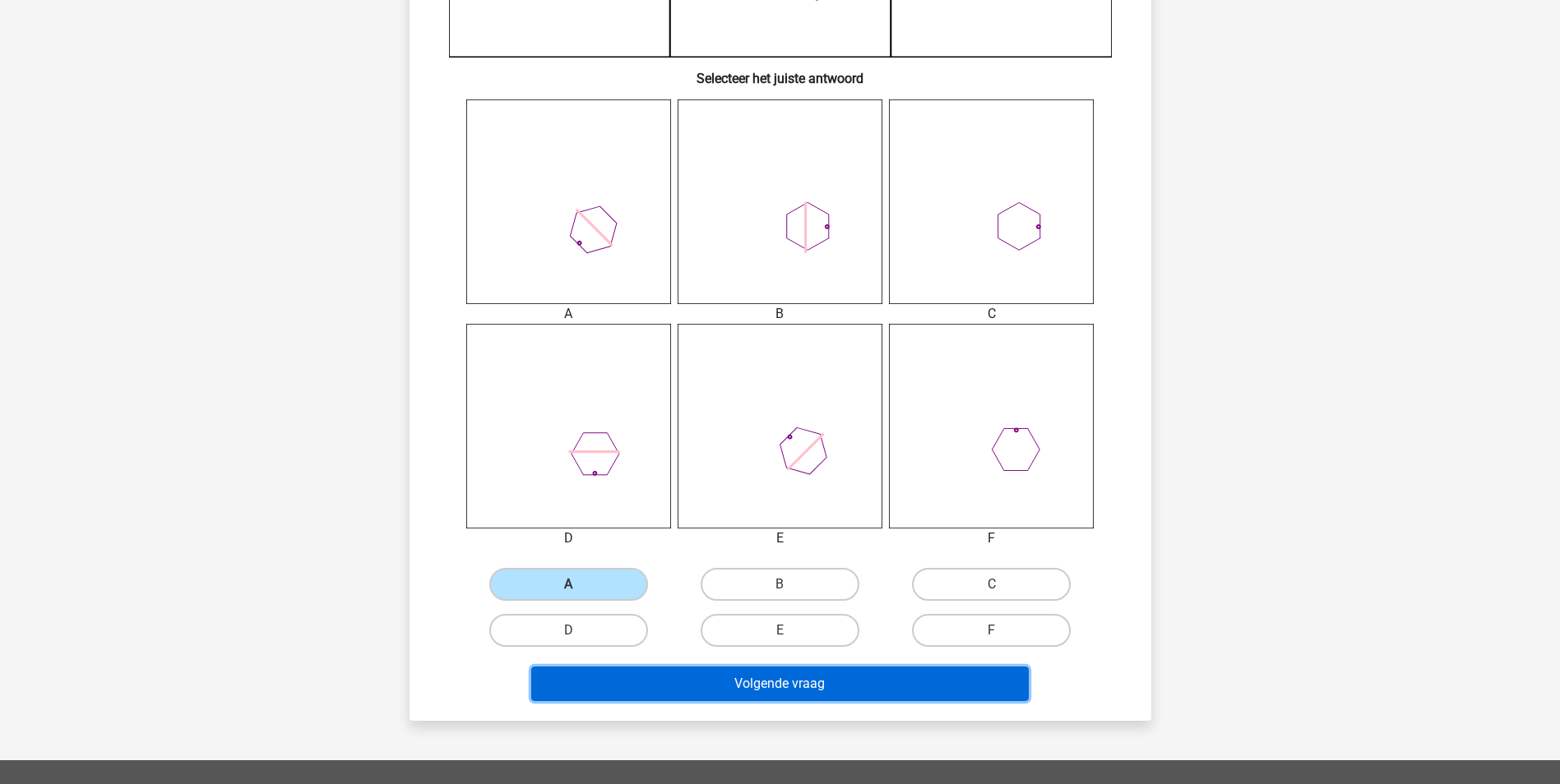
click at [706, 669] on button "Volgende vraag" at bounding box center [779, 683] width 498 height 34
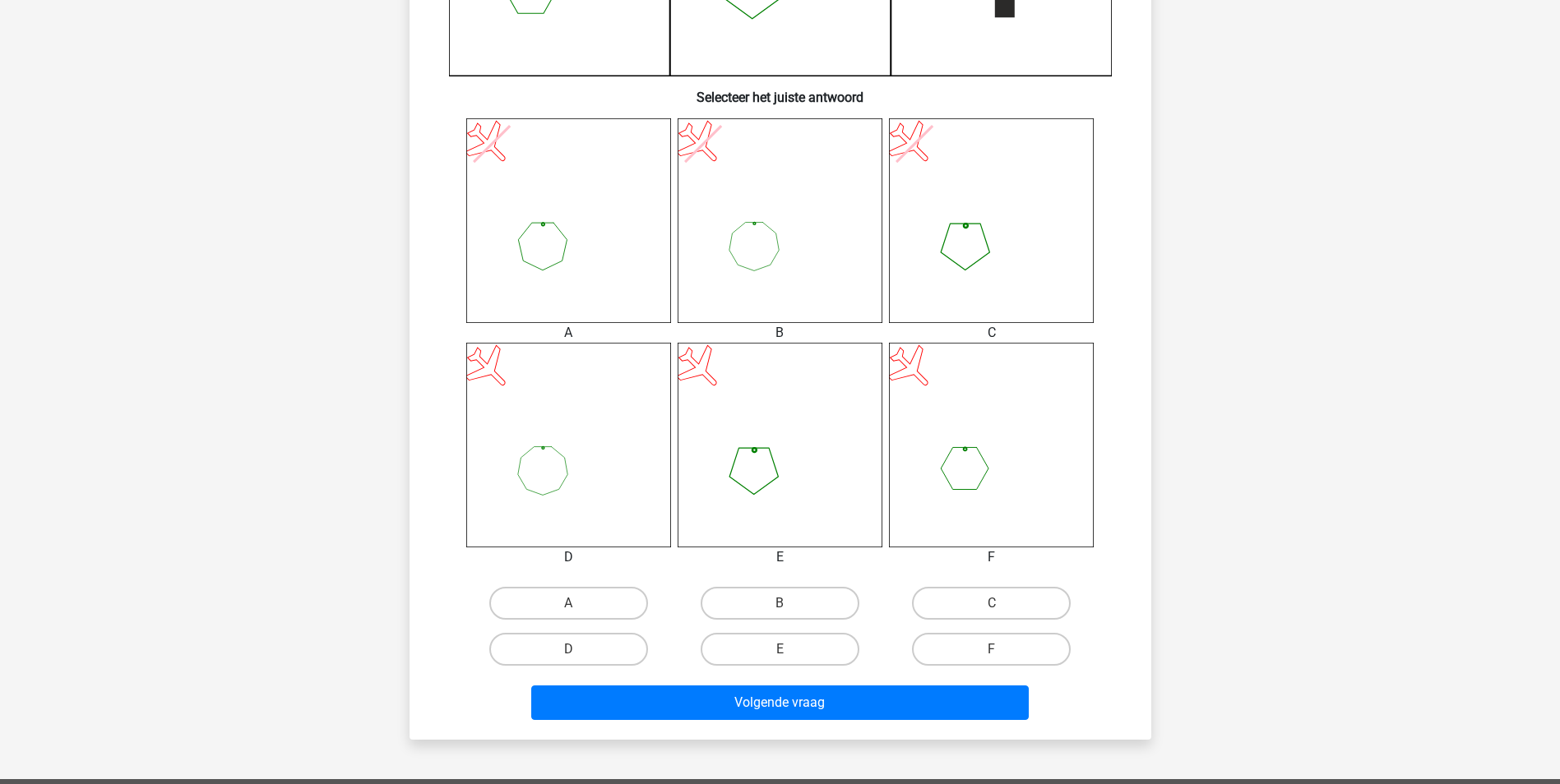
scroll to position [657, 0]
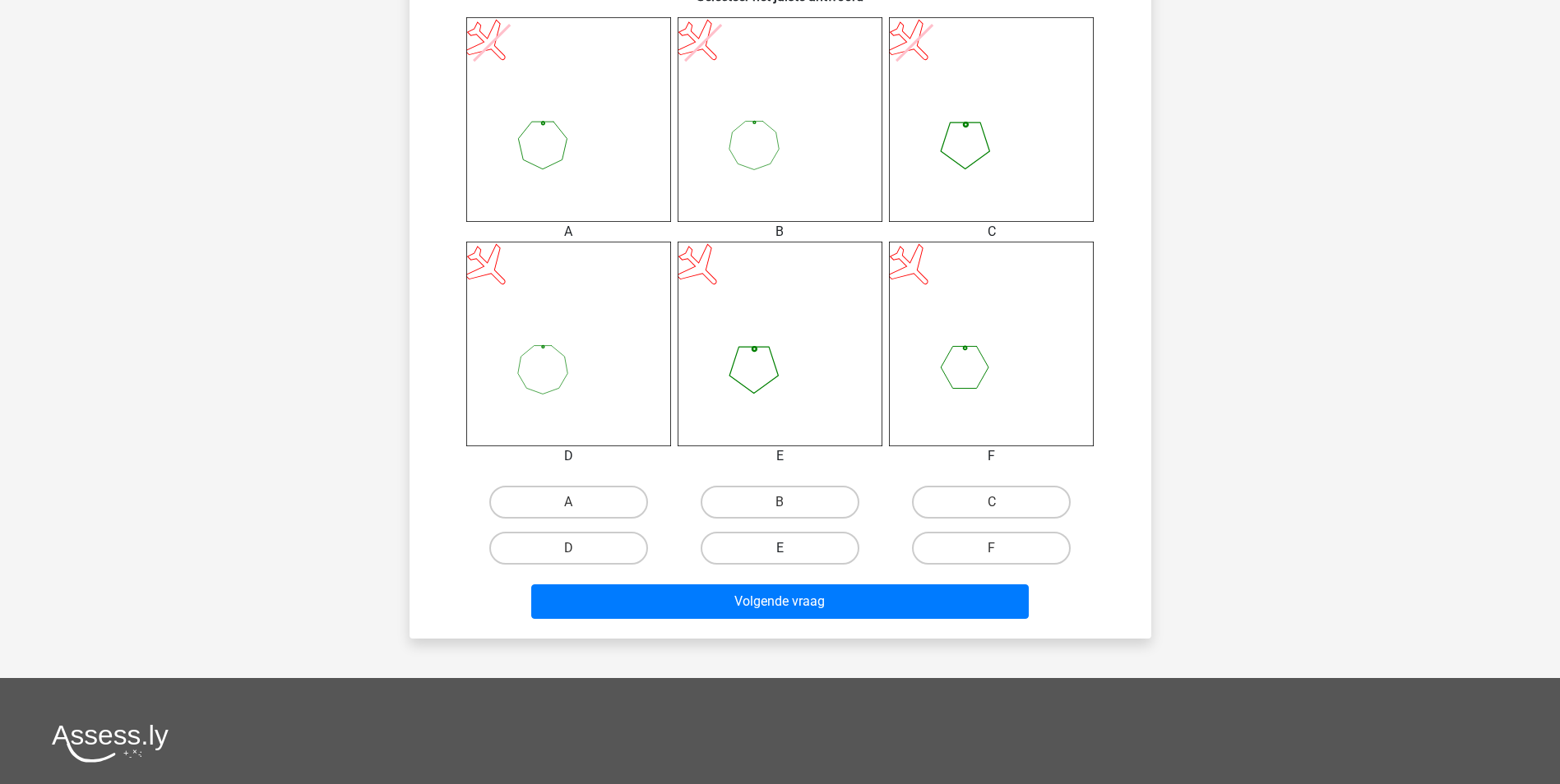
click at [779, 547] on label "E" at bounding box center [780, 547] width 158 height 32
click at [779, 548] on input "E" at bounding box center [784, 553] width 11 height 11
radio input "true"
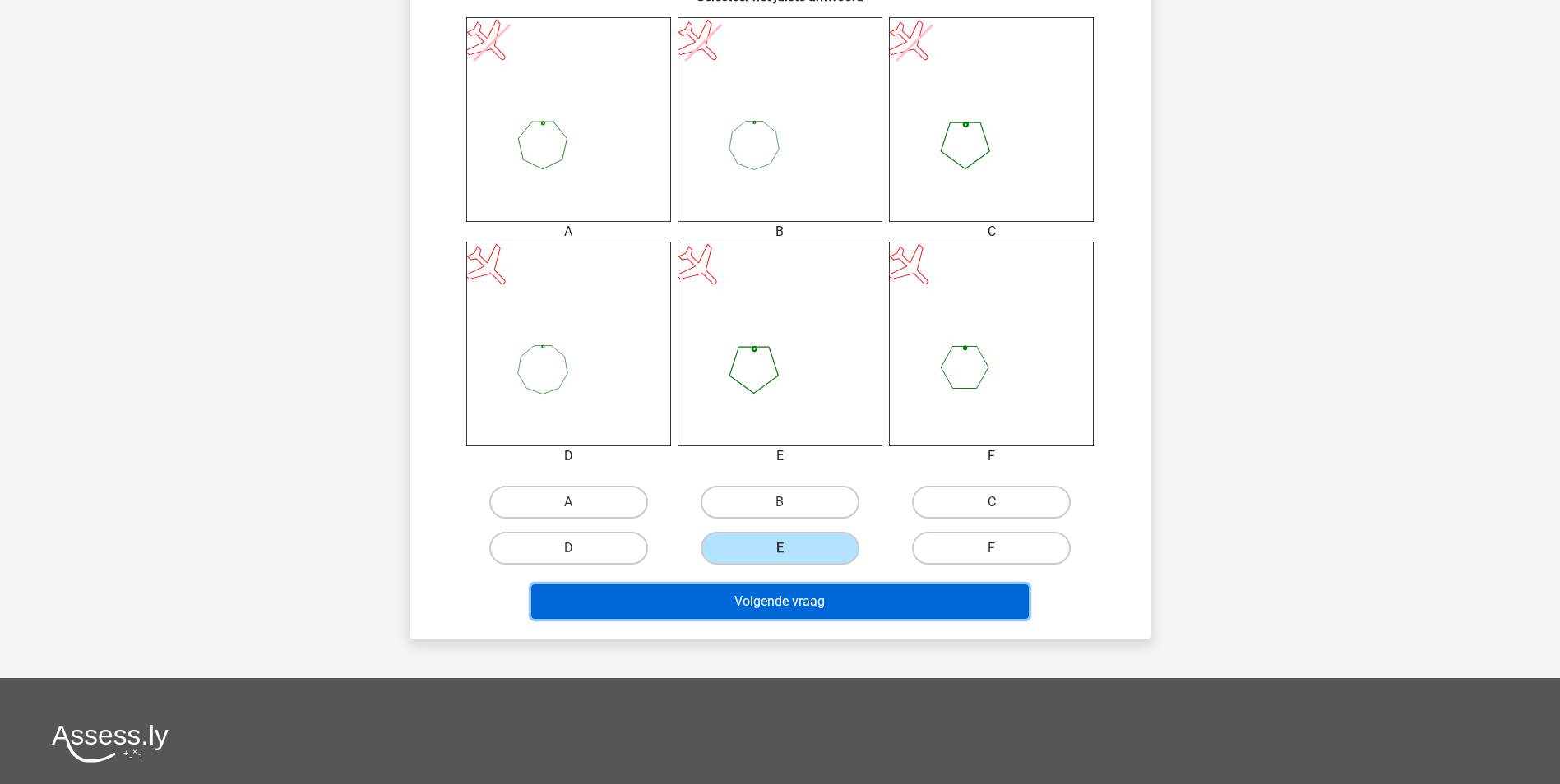
click at [785, 597] on button "Volgende vraag" at bounding box center [779, 602] width 498 height 34
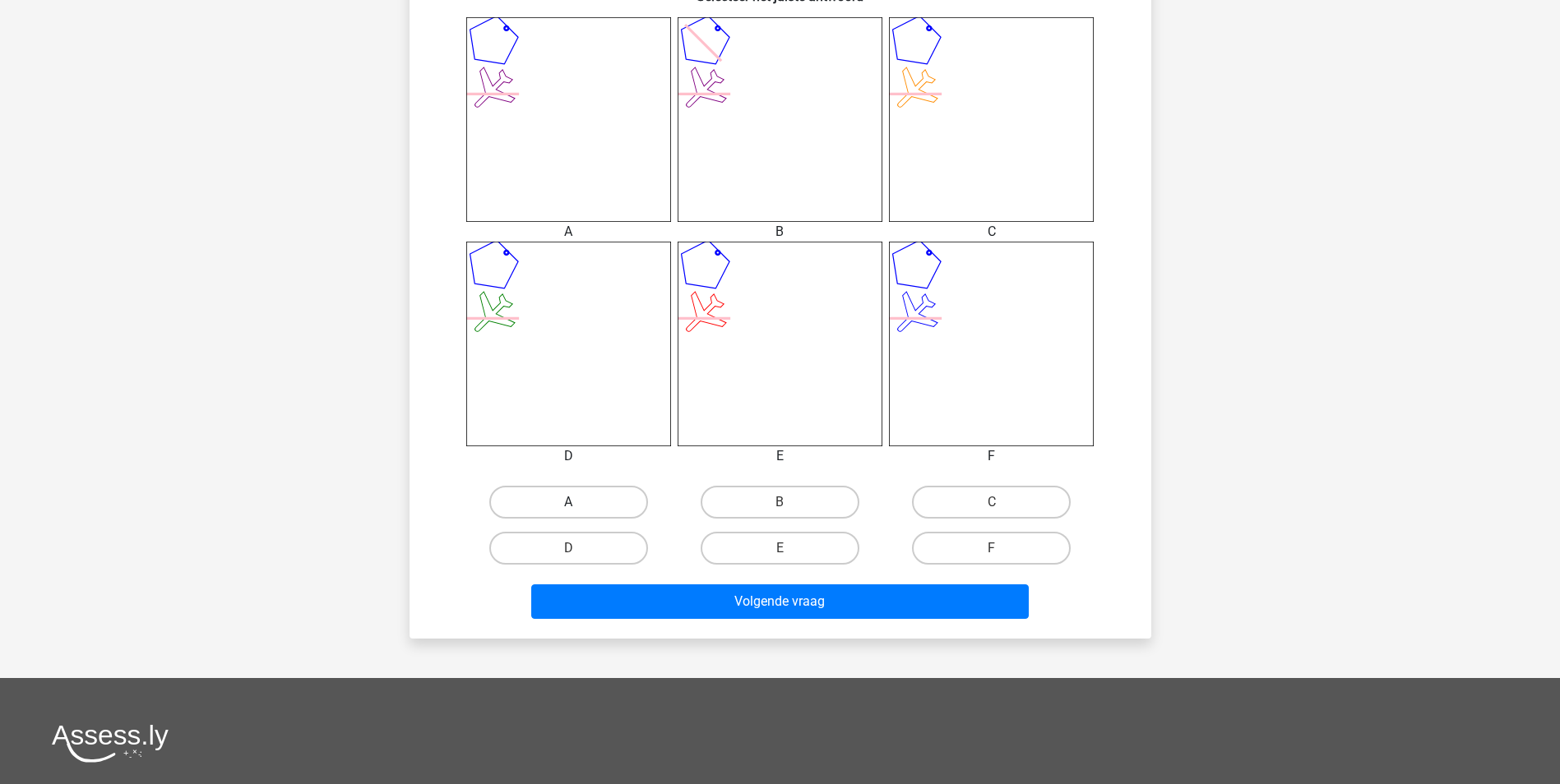
click at [614, 500] on label "A" at bounding box center [568, 502] width 158 height 32
click at [579, 502] on input "A" at bounding box center [573, 507] width 11 height 11
radio input "true"
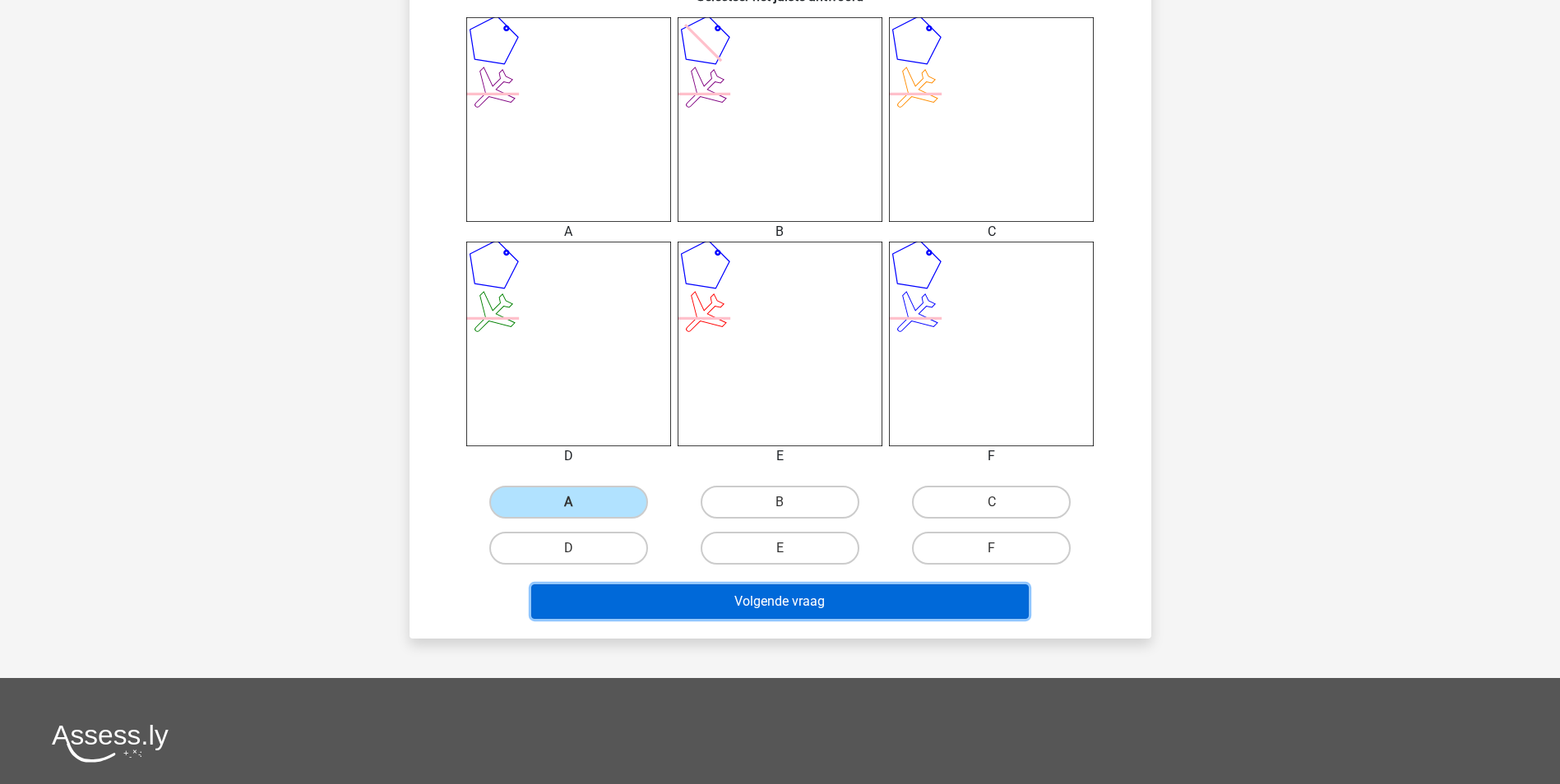
click at [709, 589] on button "Volgende vraag" at bounding box center [779, 602] width 498 height 34
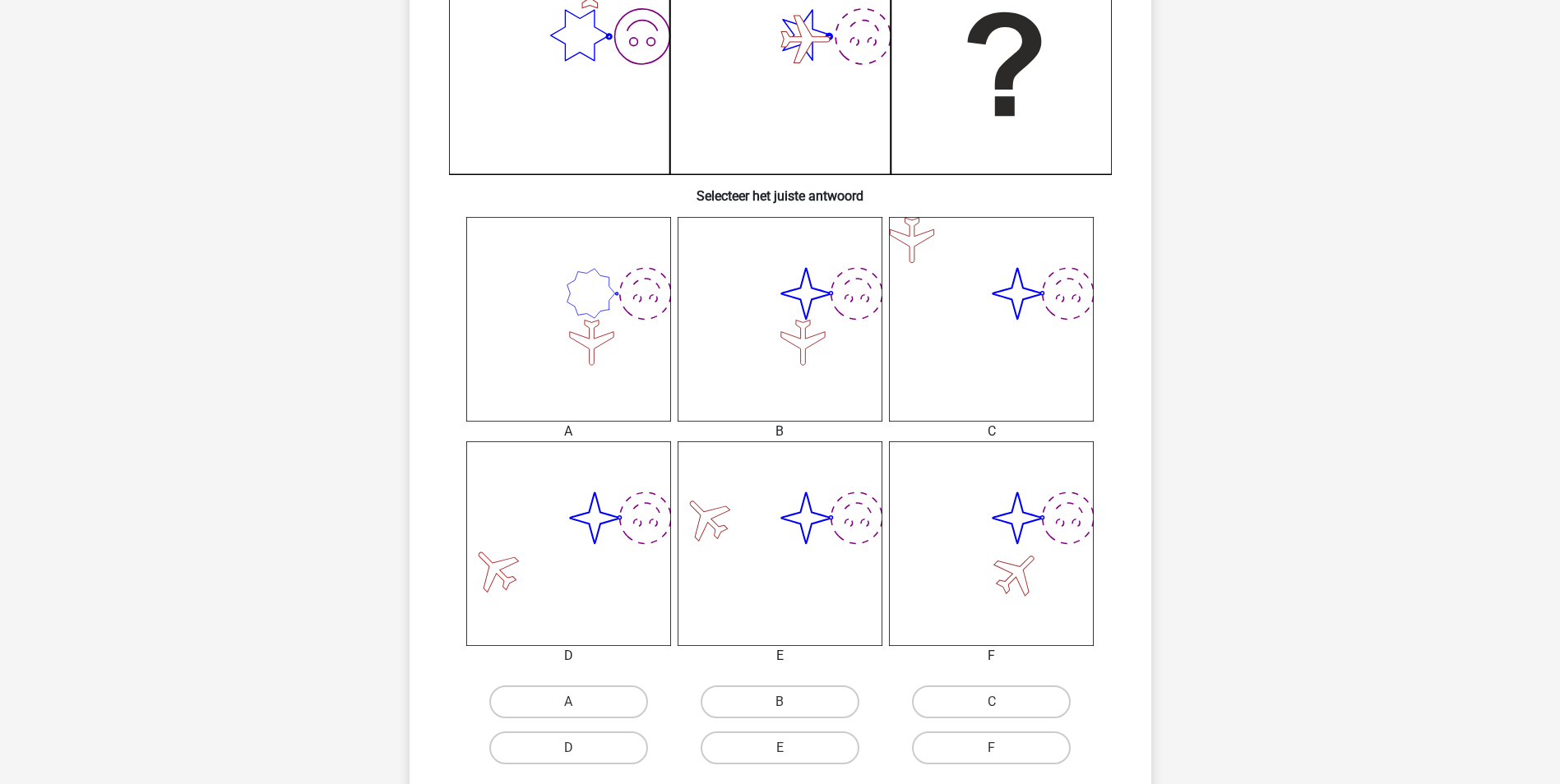
scroll to position [493, 0]
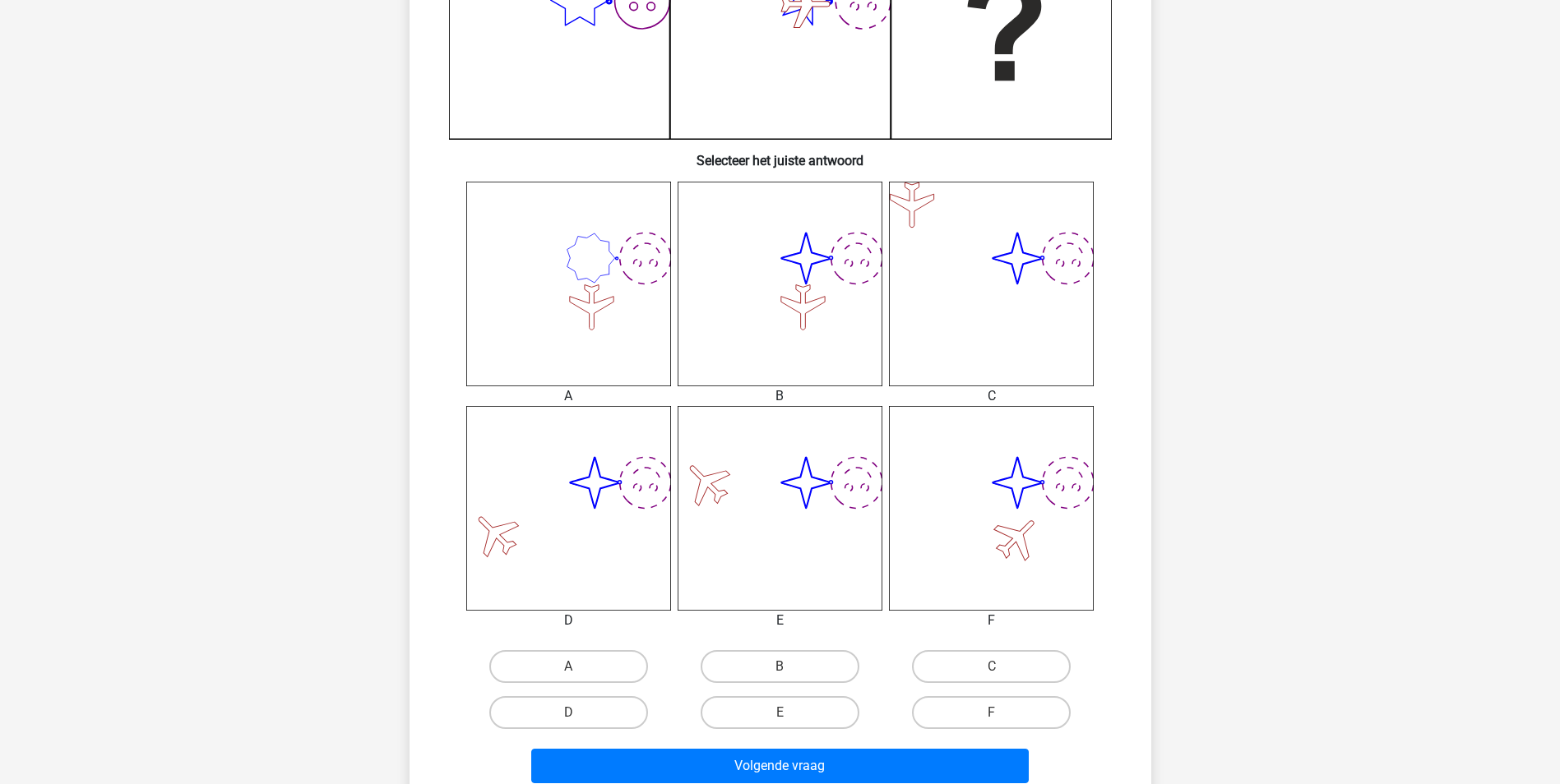
click at [790, 667] on input "B" at bounding box center [784, 672] width 11 height 11
radio input "true"
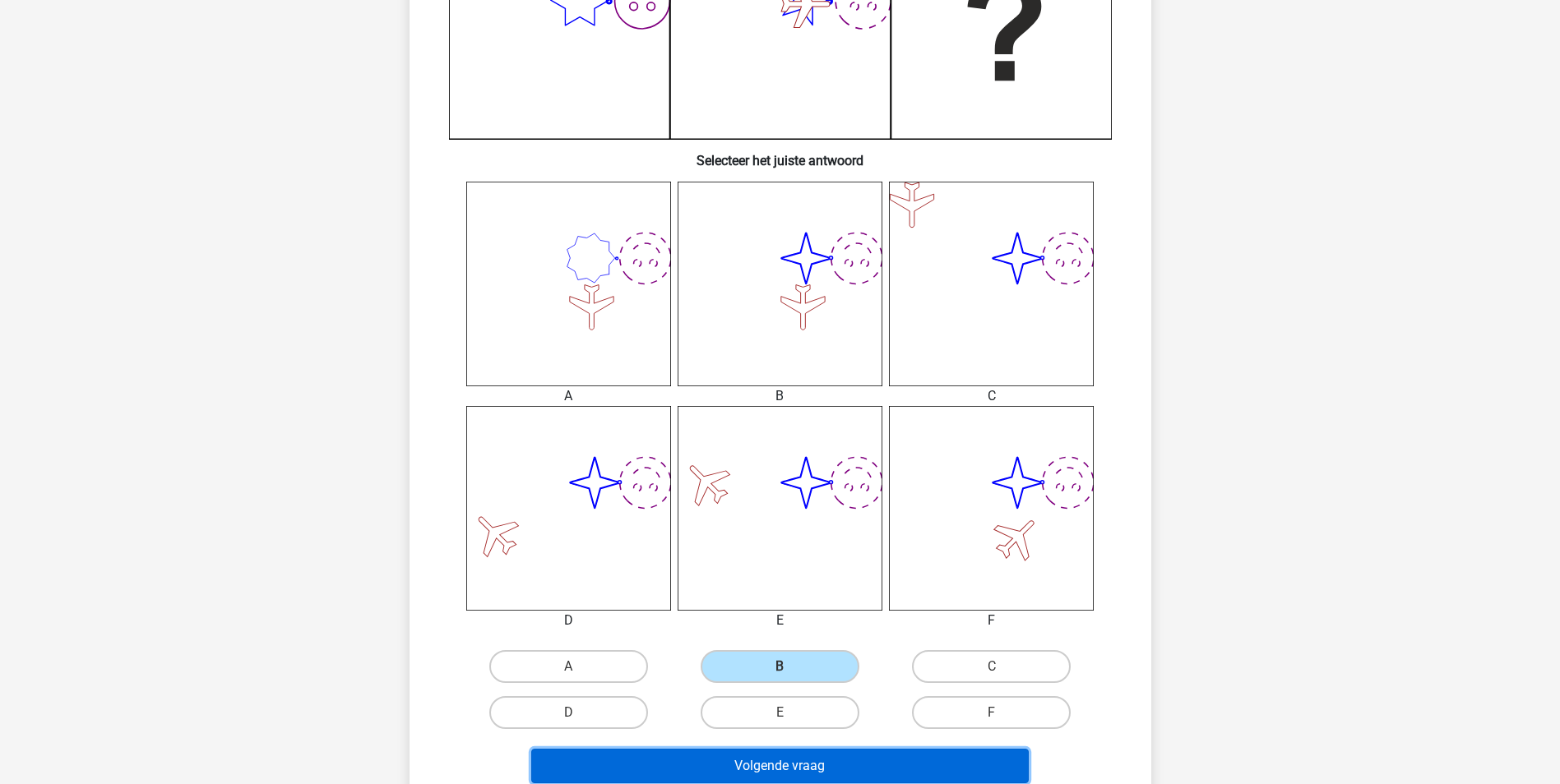
click at [820, 756] on button "Volgende vraag" at bounding box center [779, 766] width 498 height 34
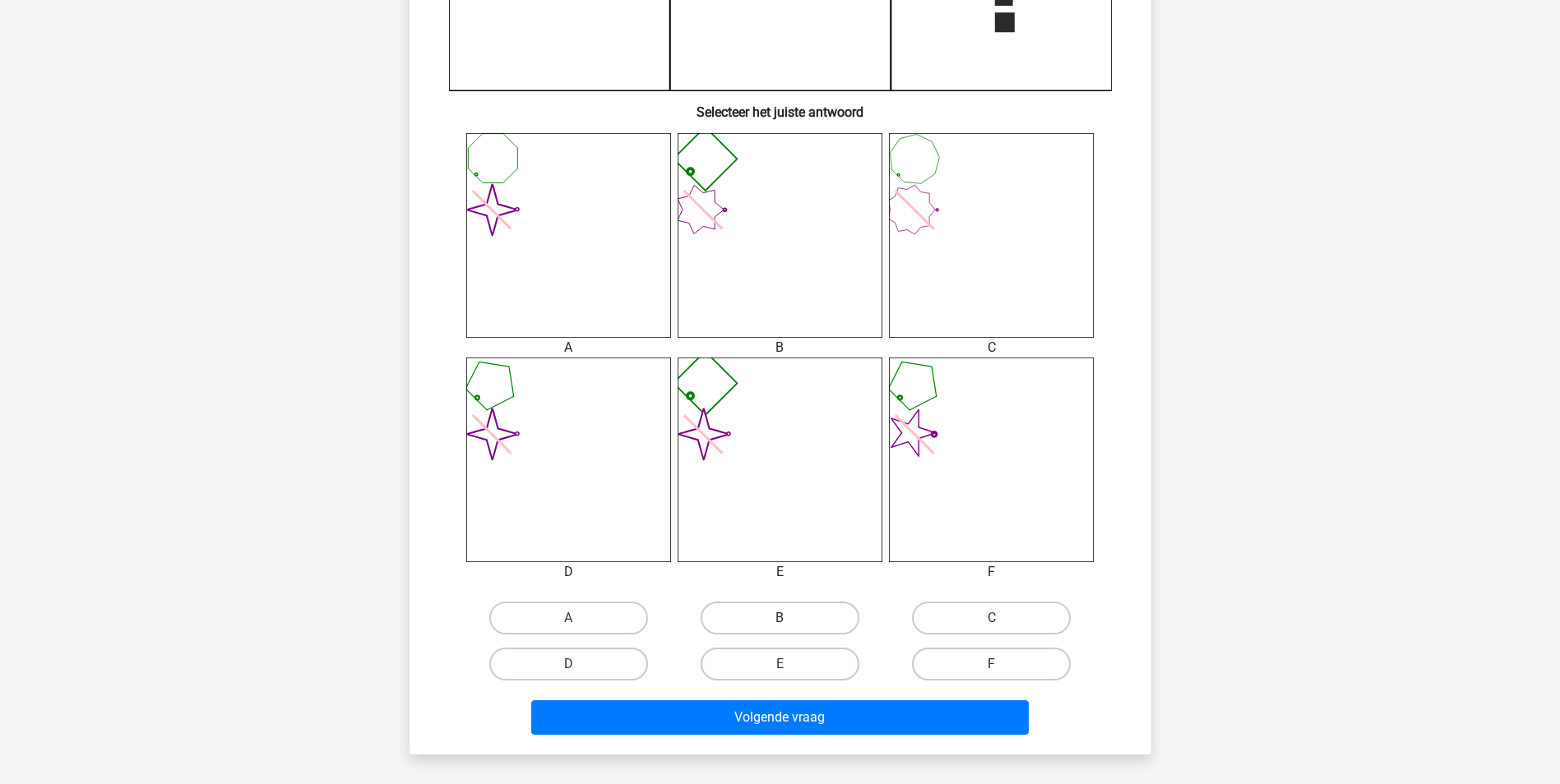
scroll to position [576, 0]
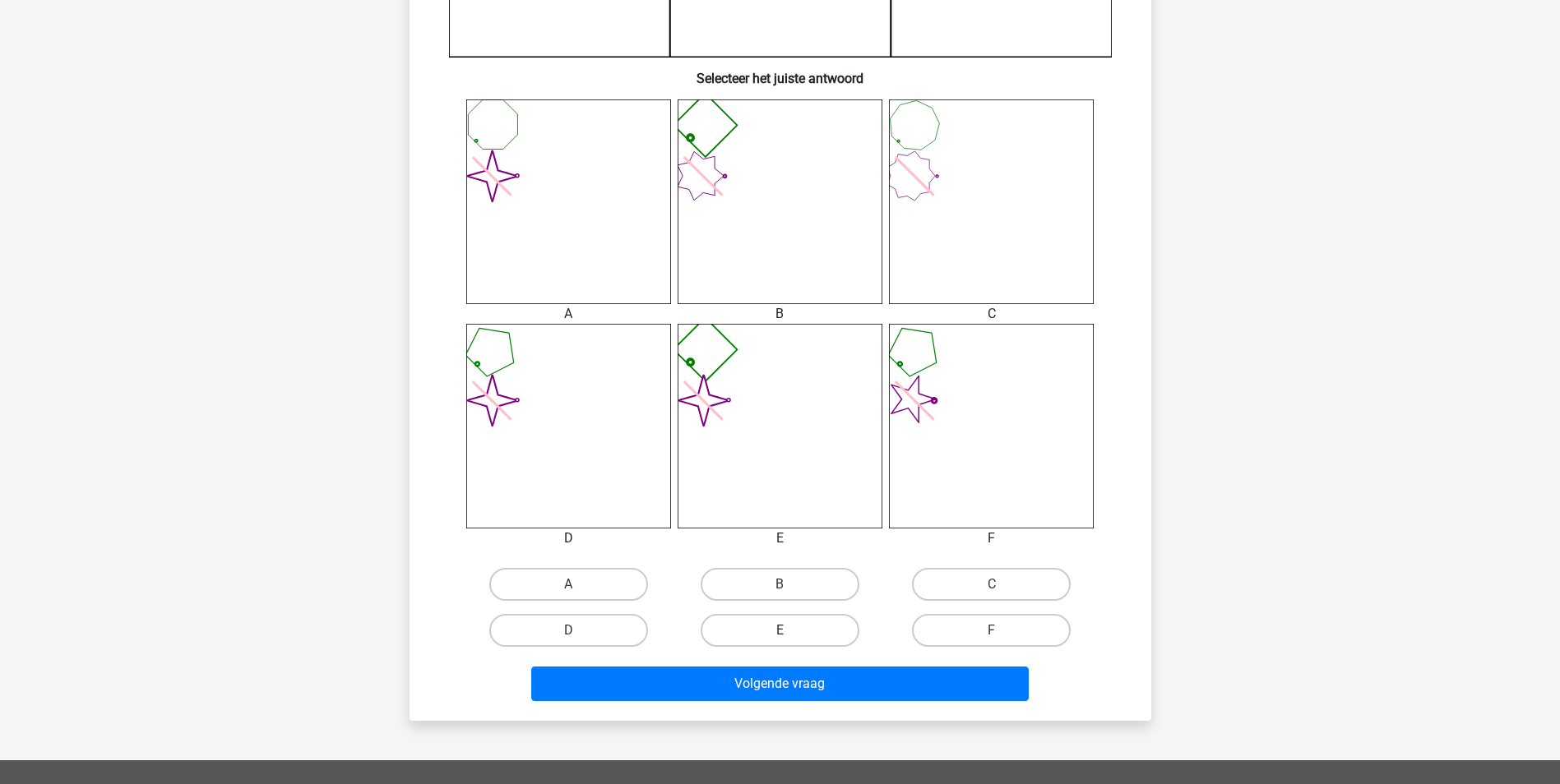
click at [760, 617] on label "E" at bounding box center [780, 630] width 158 height 32
click at [779, 631] on input "E" at bounding box center [784, 636] width 11 height 11
radio input "true"
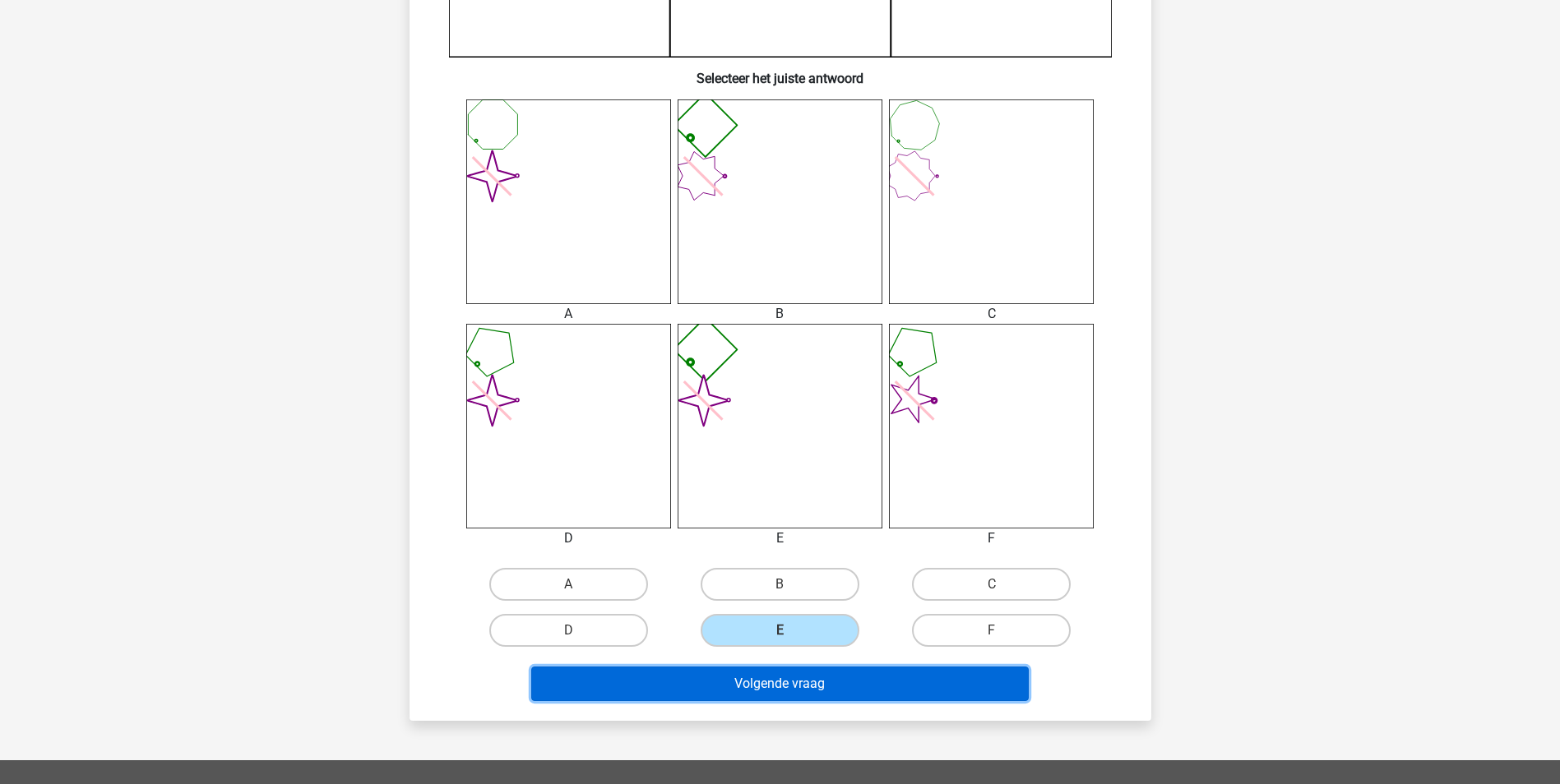
click at [794, 697] on button "Volgende vraag" at bounding box center [779, 683] width 498 height 34
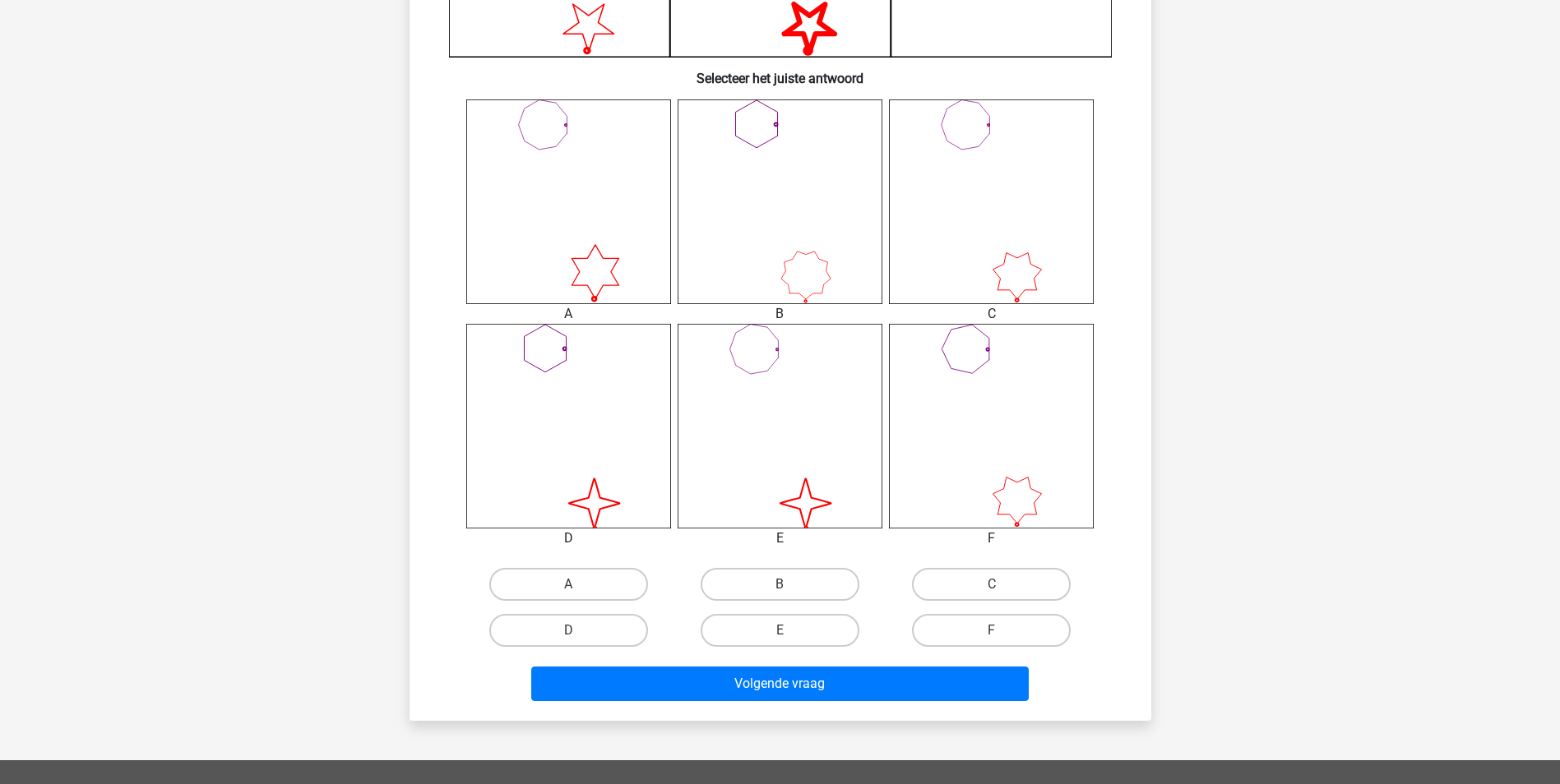
scroll to position [657, 0]
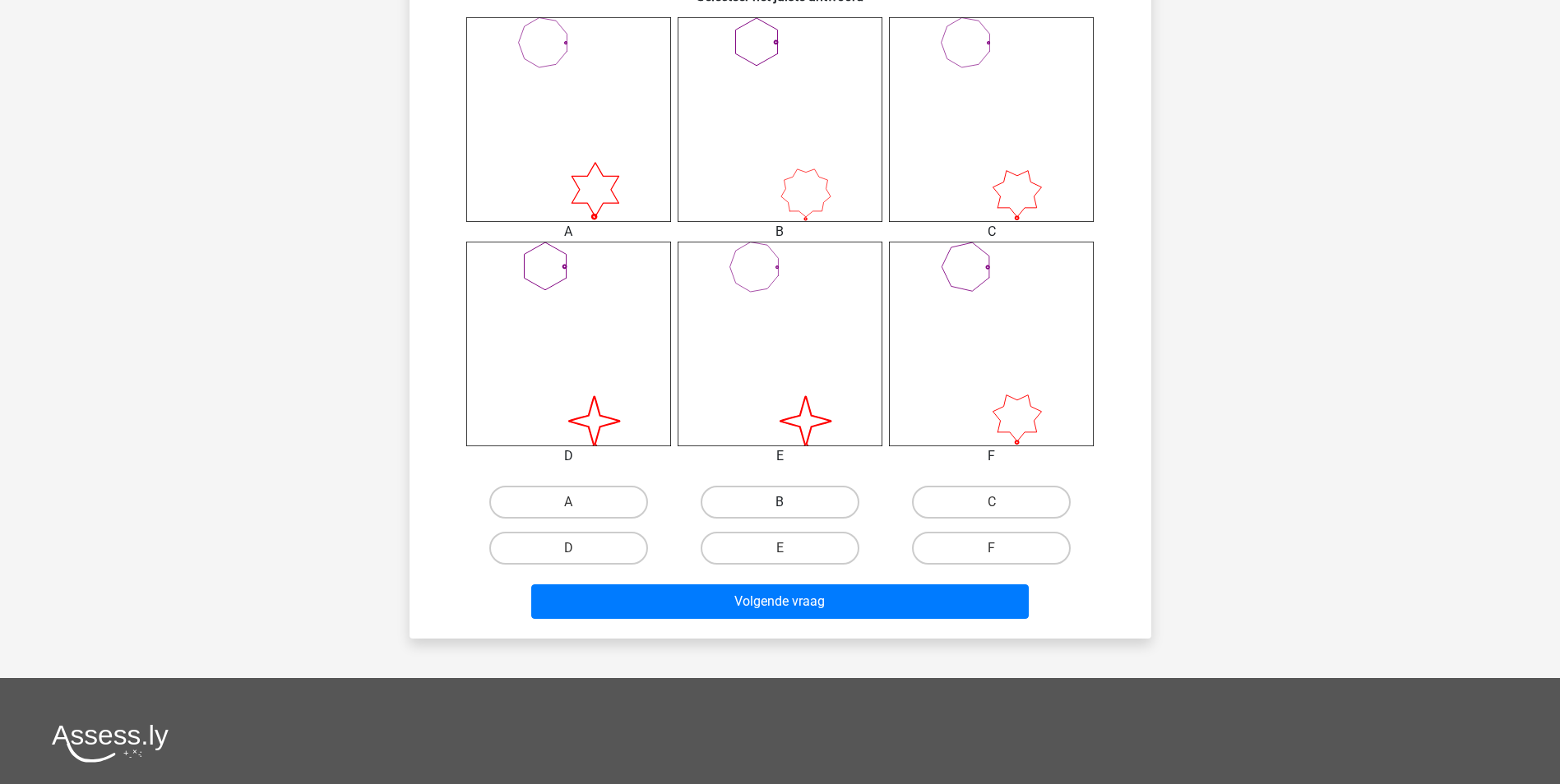
click at [806, 487] on label "B" at bounding box center [780, 502] width 158 height 32
click at [790, 502] on input "B" at bounding box center [784, 507] width 11 height 11
radio input "true"
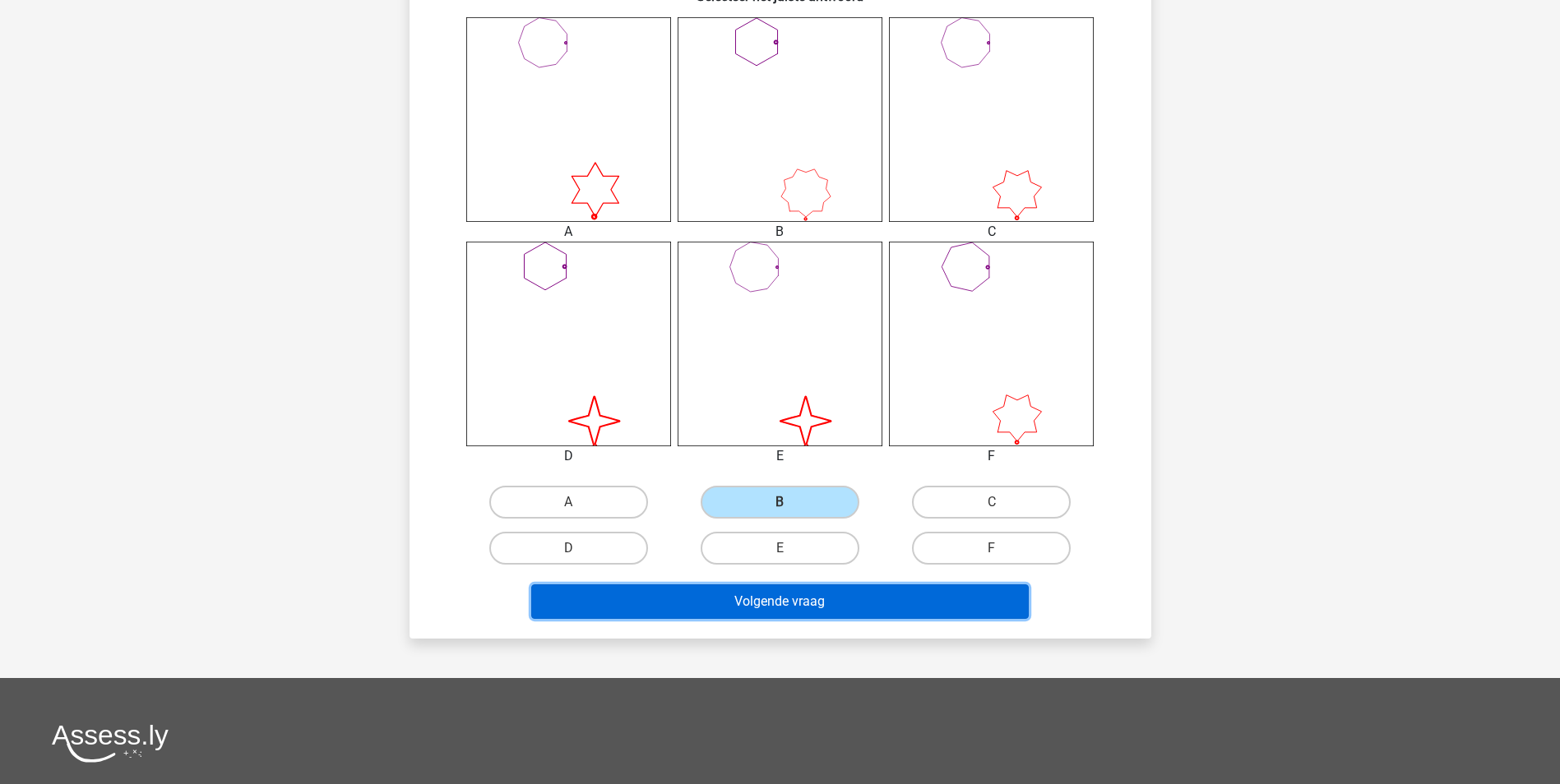
click at [809, 592] on button "Volgende vraag" at bounding box center [779, 602] width 498 height 34
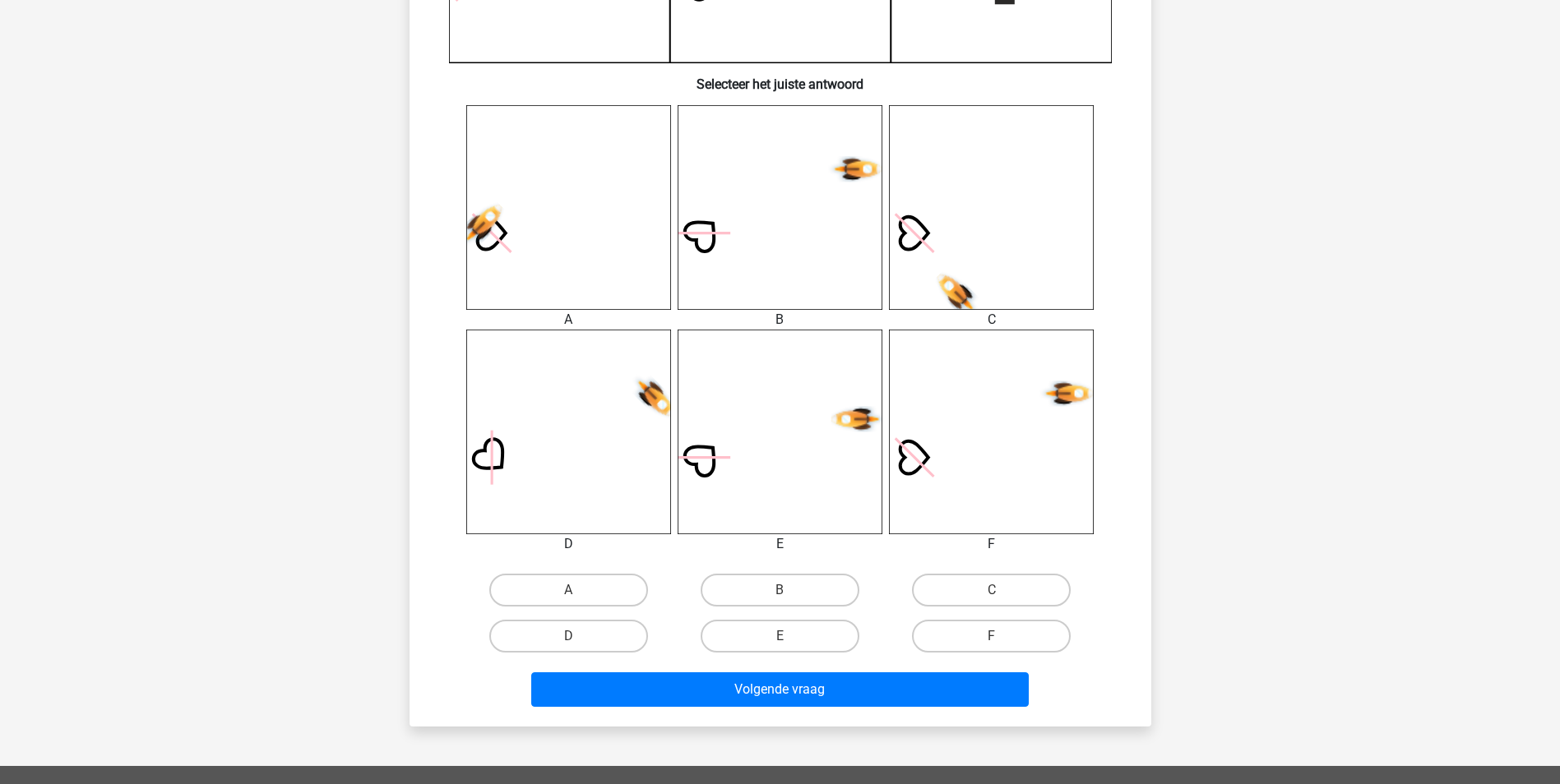
scroll to position [576, 0]
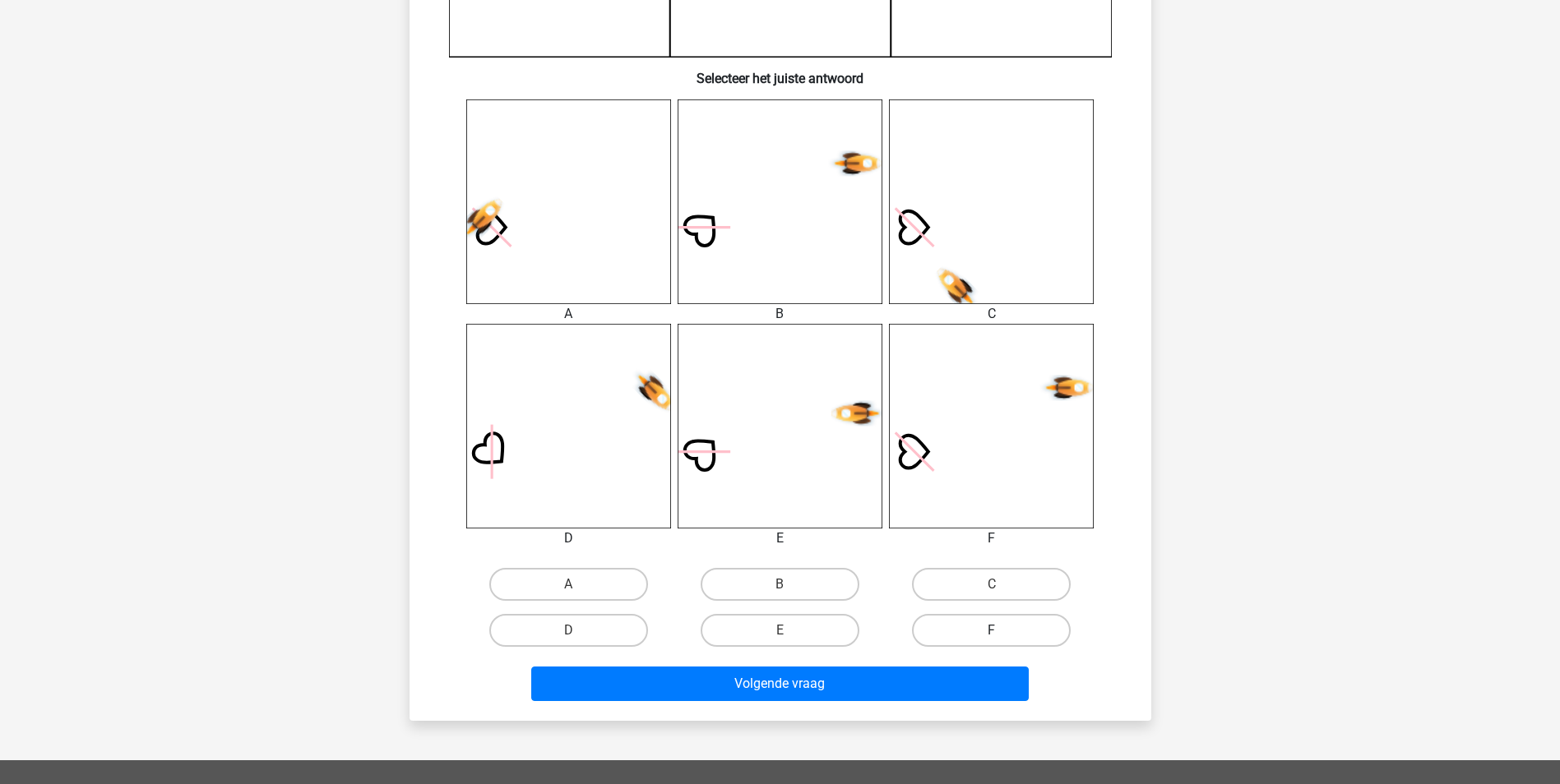
click at [986, 627] on label "F" at bounding box center [991, 630] width 158 height 32
click at [992, 631] on input "F" at bounding box center [997, 636] width 11 height 11
radio input "true"
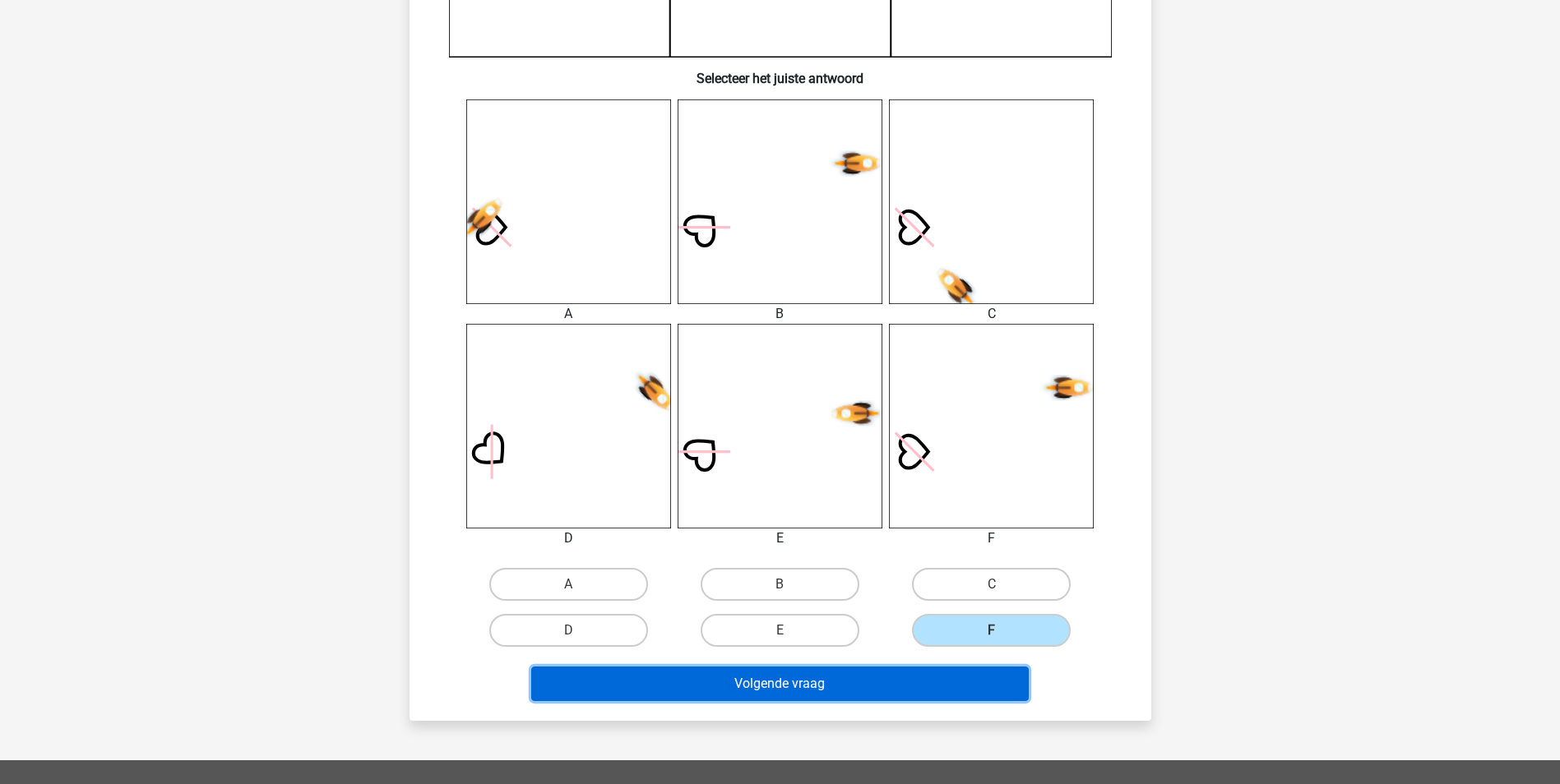
click at [966, 691] on button "Volgende vraag" at bounding box center [779, 683] width 498 height 34
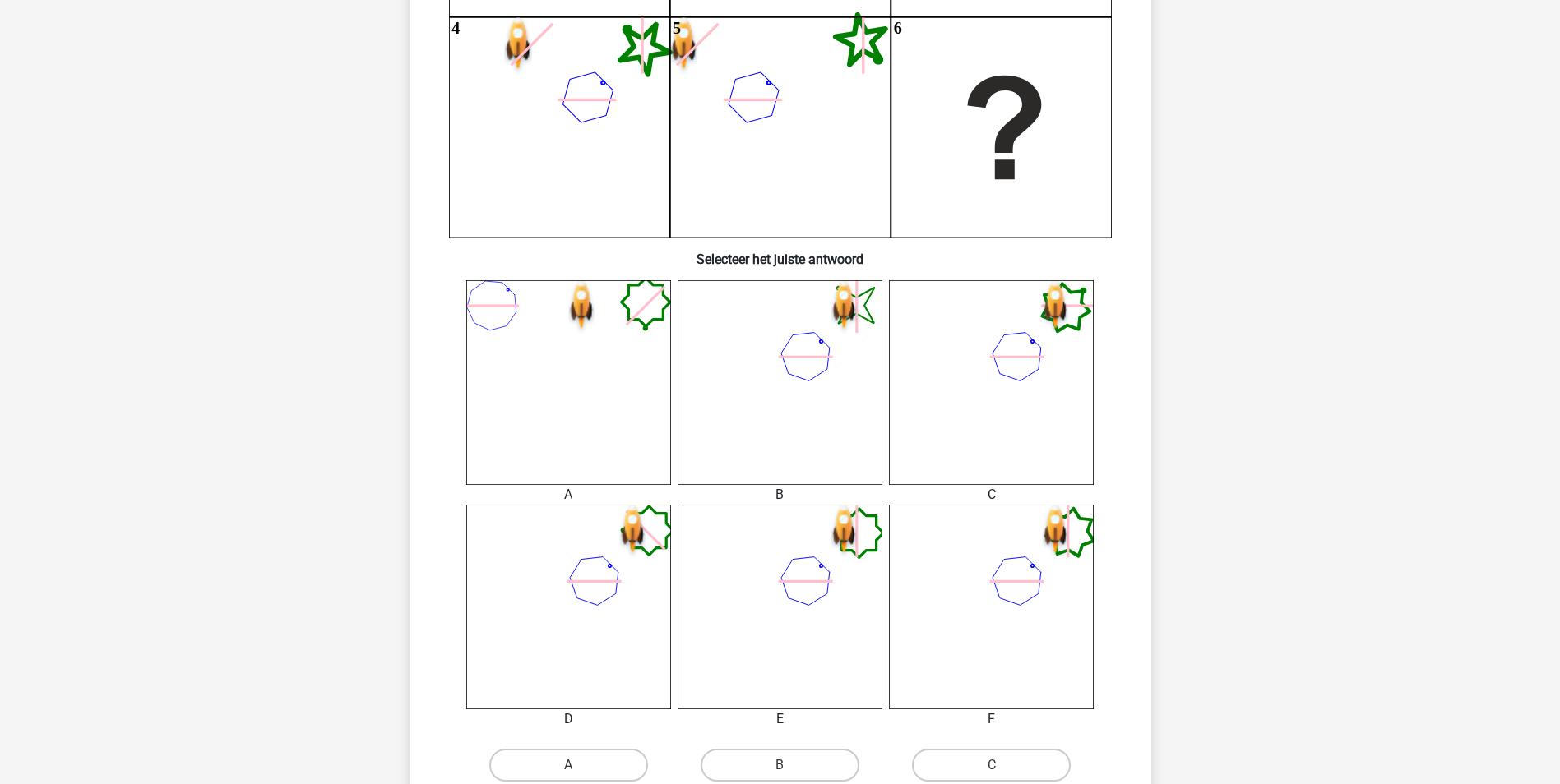
scroll to position [493, 0]
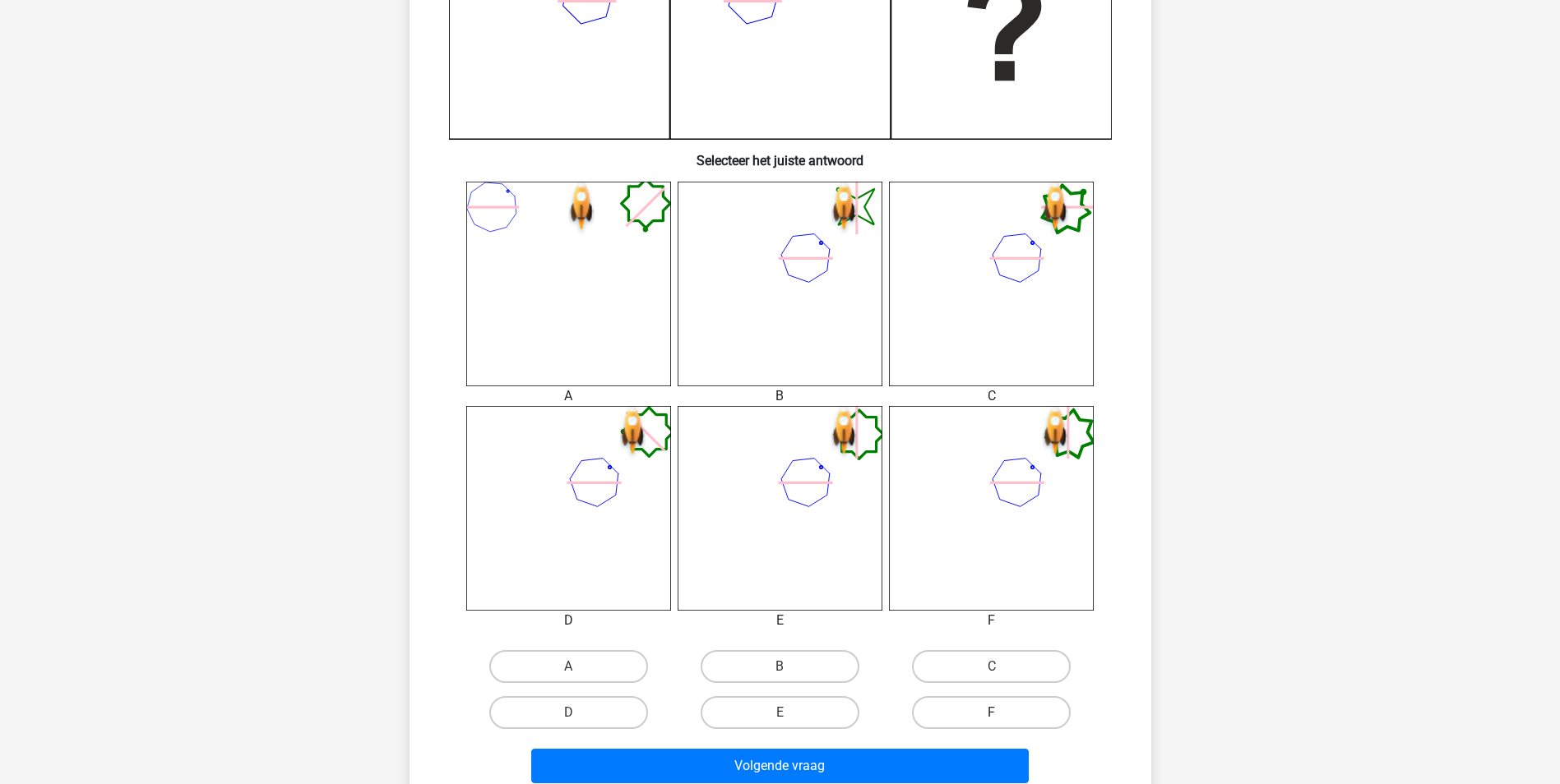
click at [991, 706] on label "F" at bounding box center [991, 712] width 158 height 32
click at [992, 713] on input "F" at bounding box center [997, 718] width 11 height 11
radio input "true"
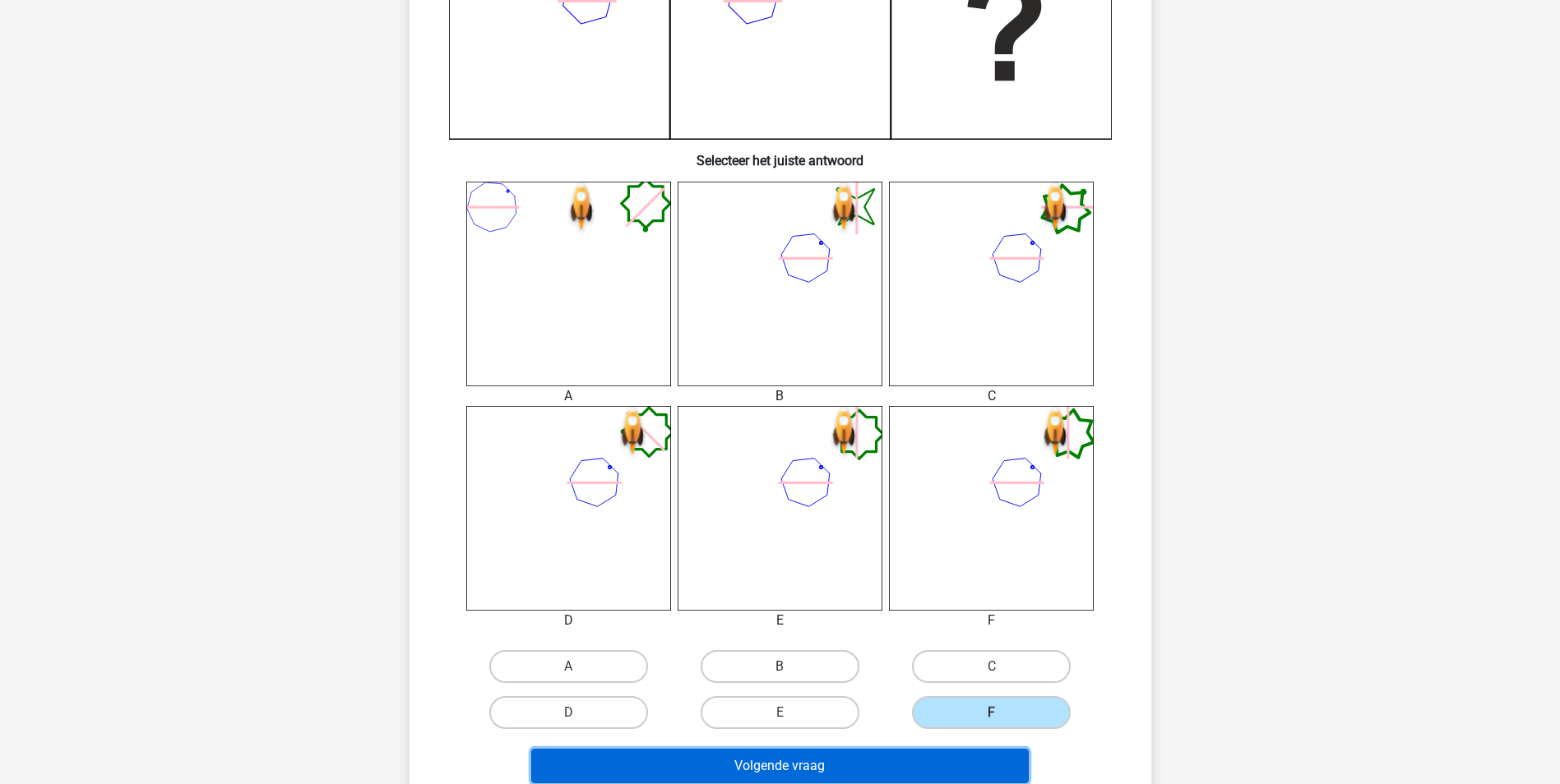
click at [942, 759] on button "Volgende vraag" at bounding box center [779, 766] width 498 height 34
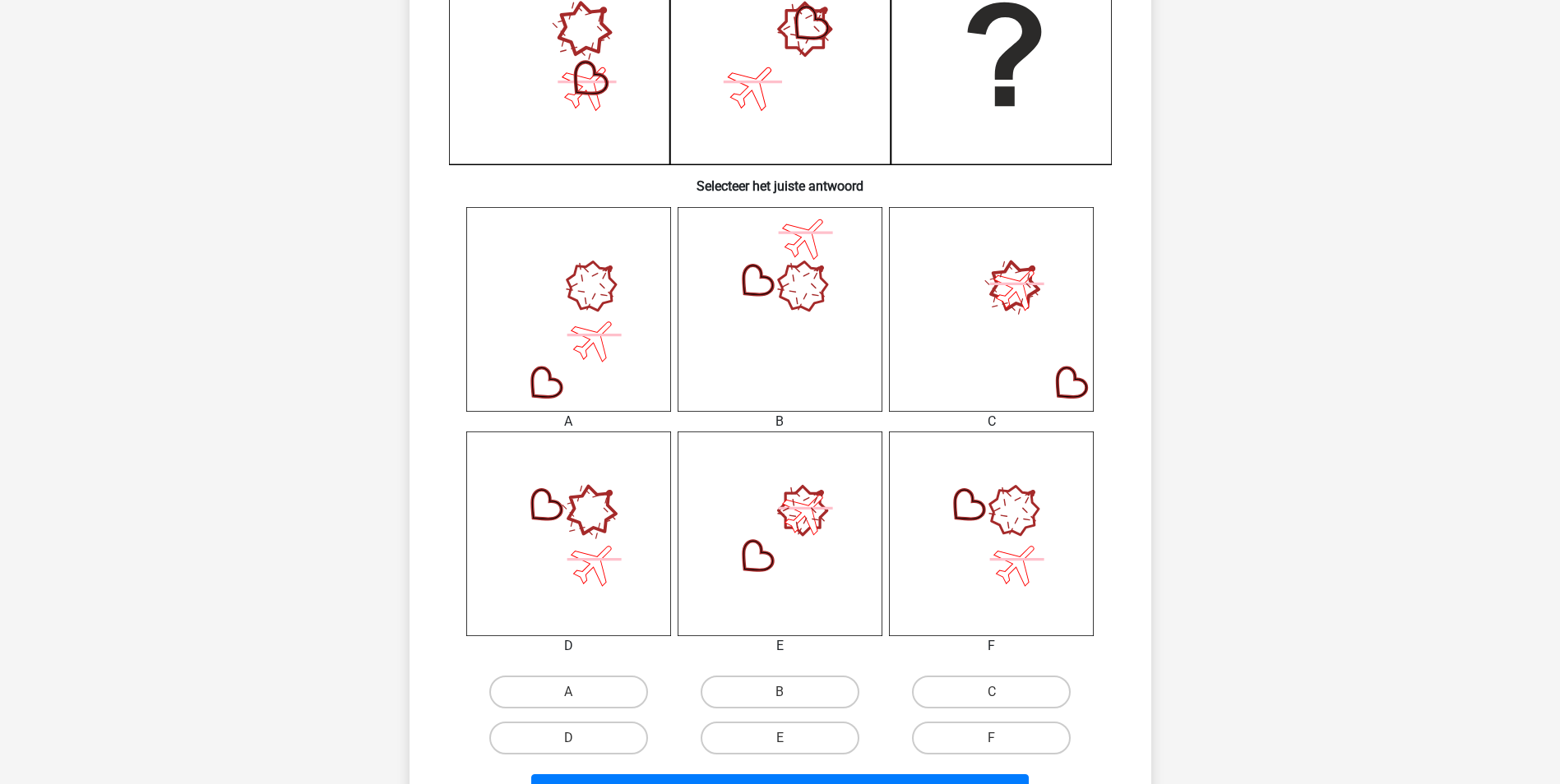
scroll to position [576, 0]
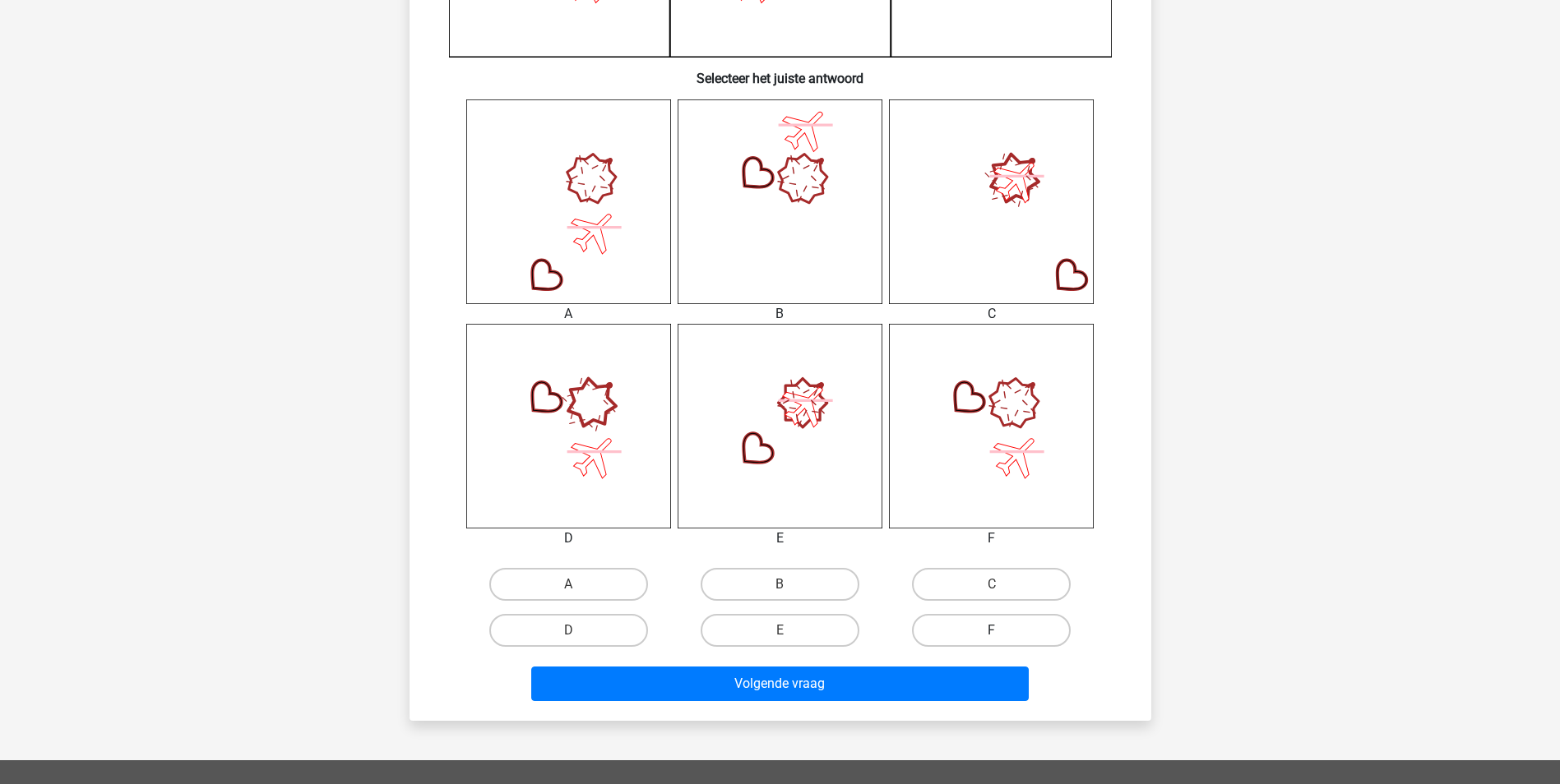
click at [992, 626] on label "F" at bounding box center [991, 630] width 158 height 32
click at [992, 631] on input "F" at bounding box center [997, 636] width 11 height 11
radio input "true"
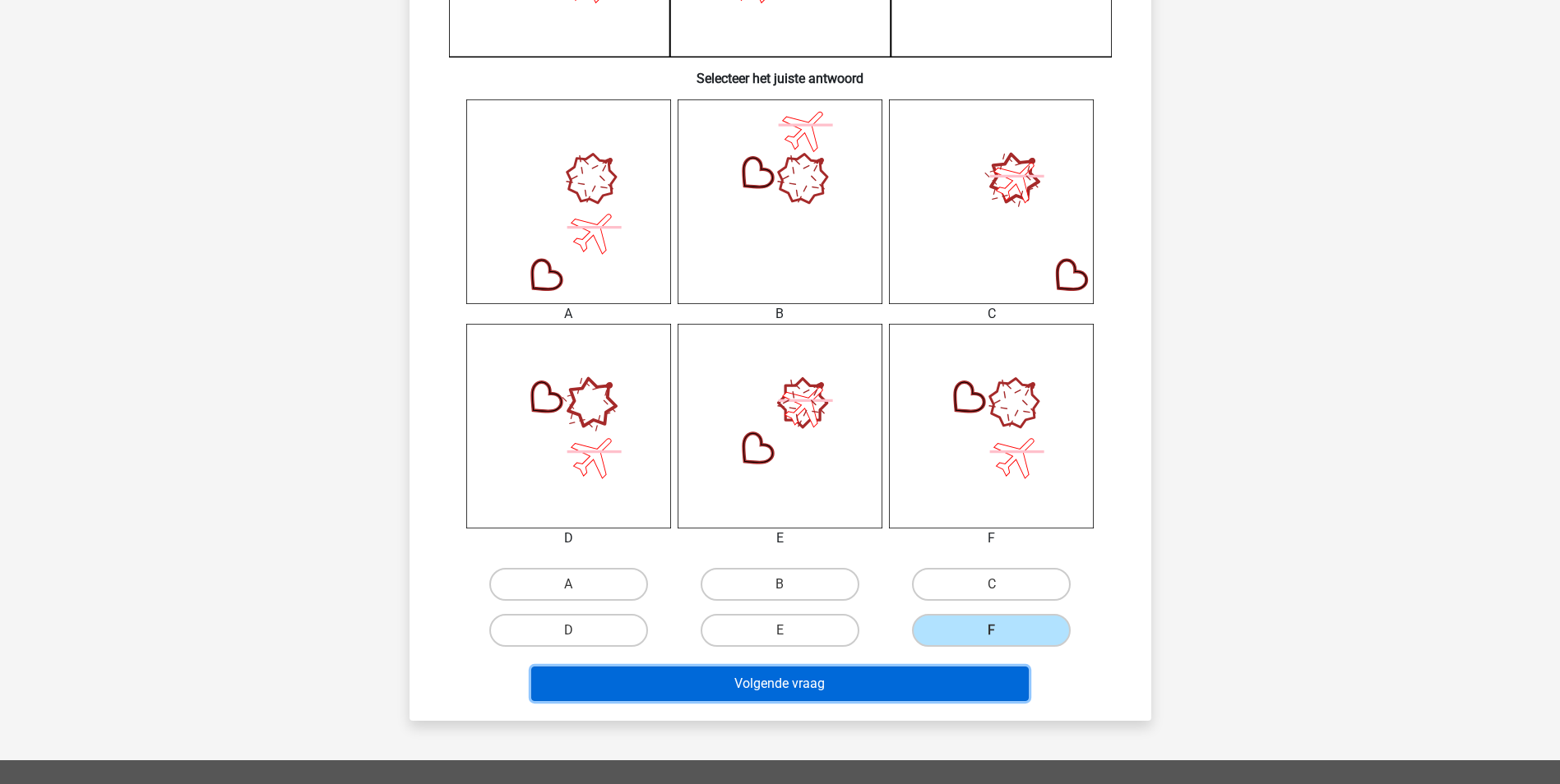
click at [957, 682] on button "Volgende vraag" at bounding box center [779, 683] width 498 height 34
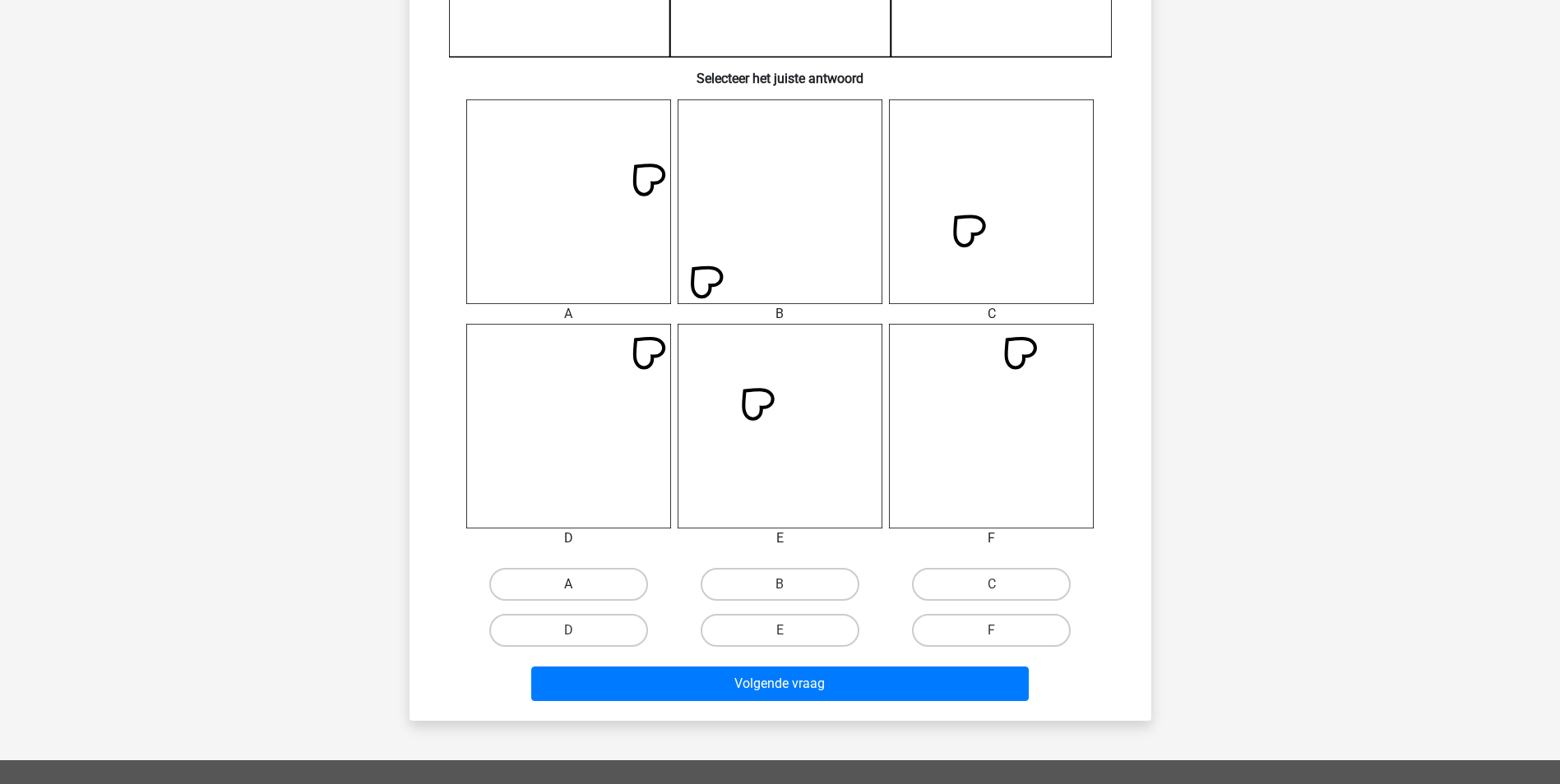
click at [611, 589] on label "A" at bounding box center [568, 584] width 158 height 32
click at [579, 589] on input "A" at bounding box center [573, 590] width 11 height 11
radio input "true"
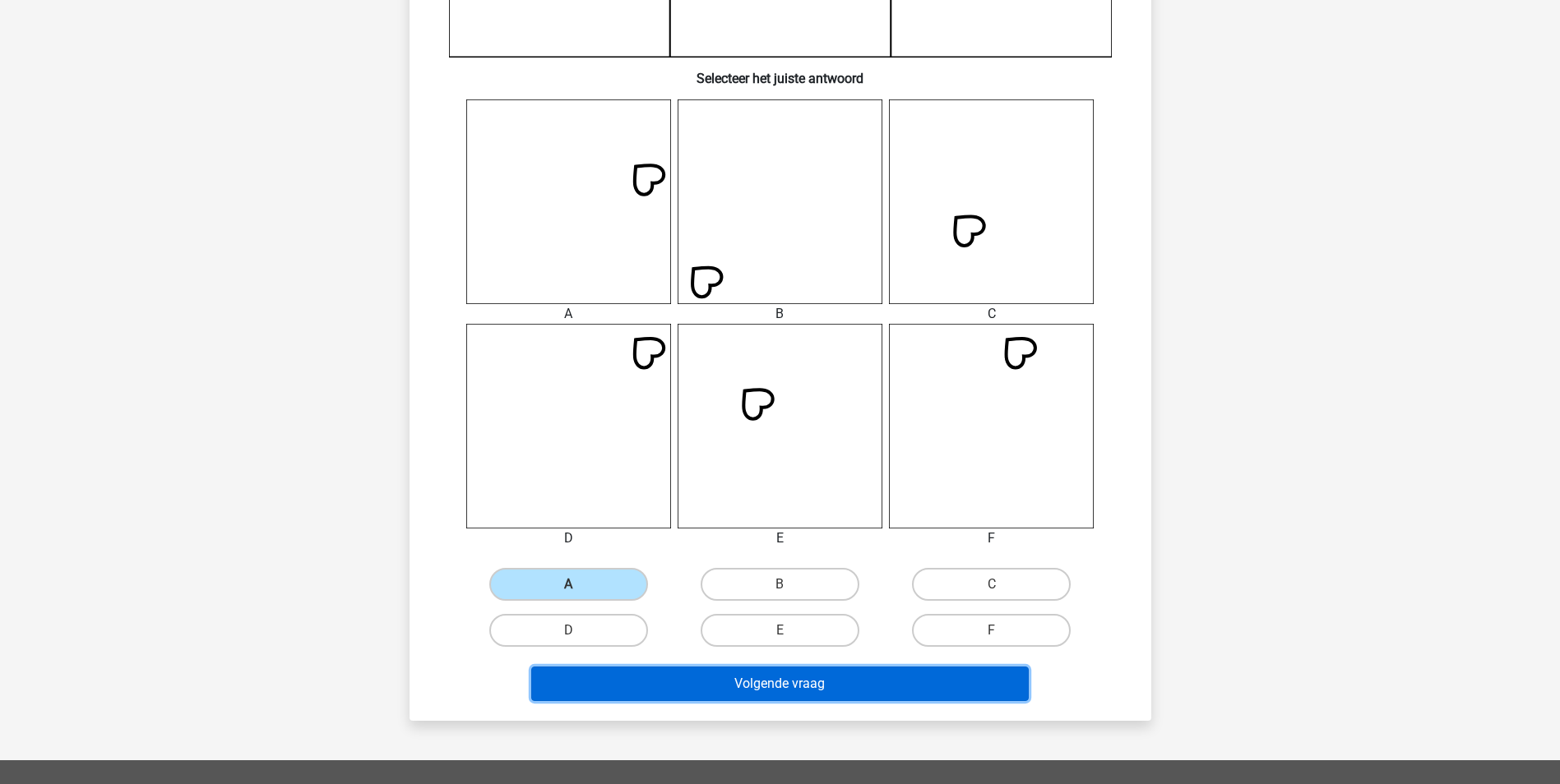
click at [869, 682] on button "Volgende vraag" at bounding box center [779, 683] width 498 height 34
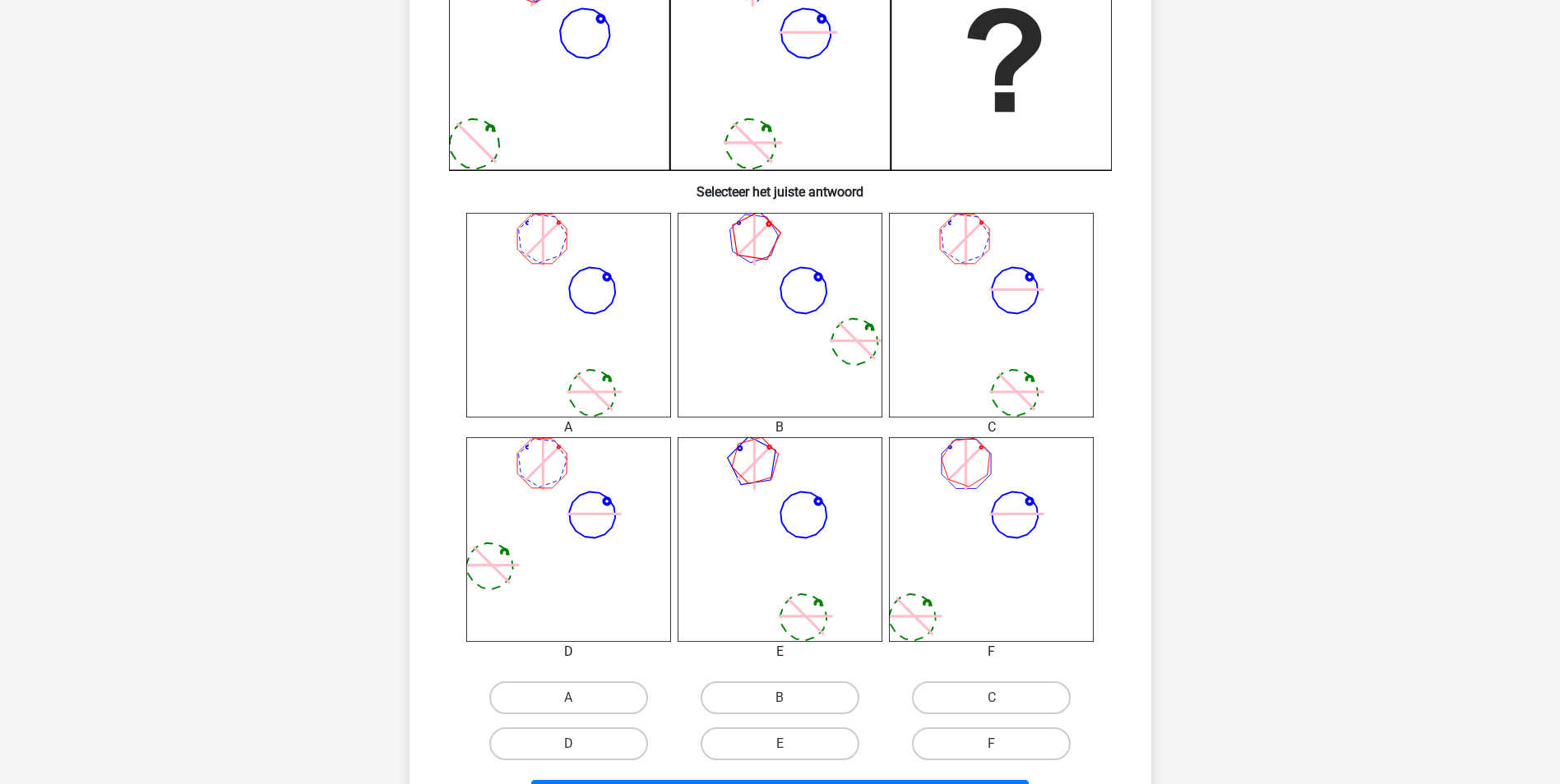
scroll to position [493, 0]
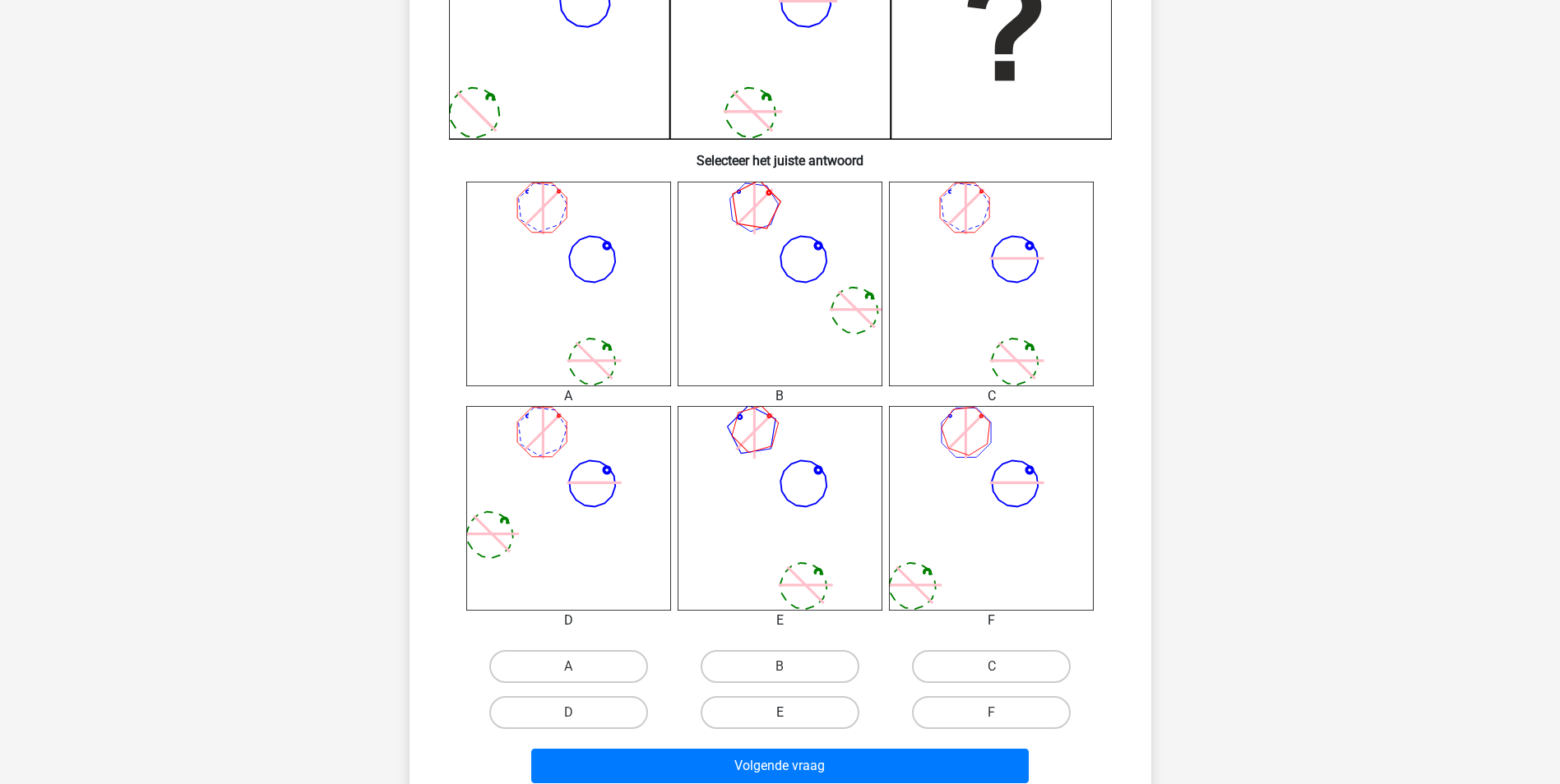
click at [827, 714] on label "E" at bounding box center [780, 712] width 158 height 32
click at [790, 714] on input "E" at bounding box center [784, 718] width 11 height 11
radio input "true"
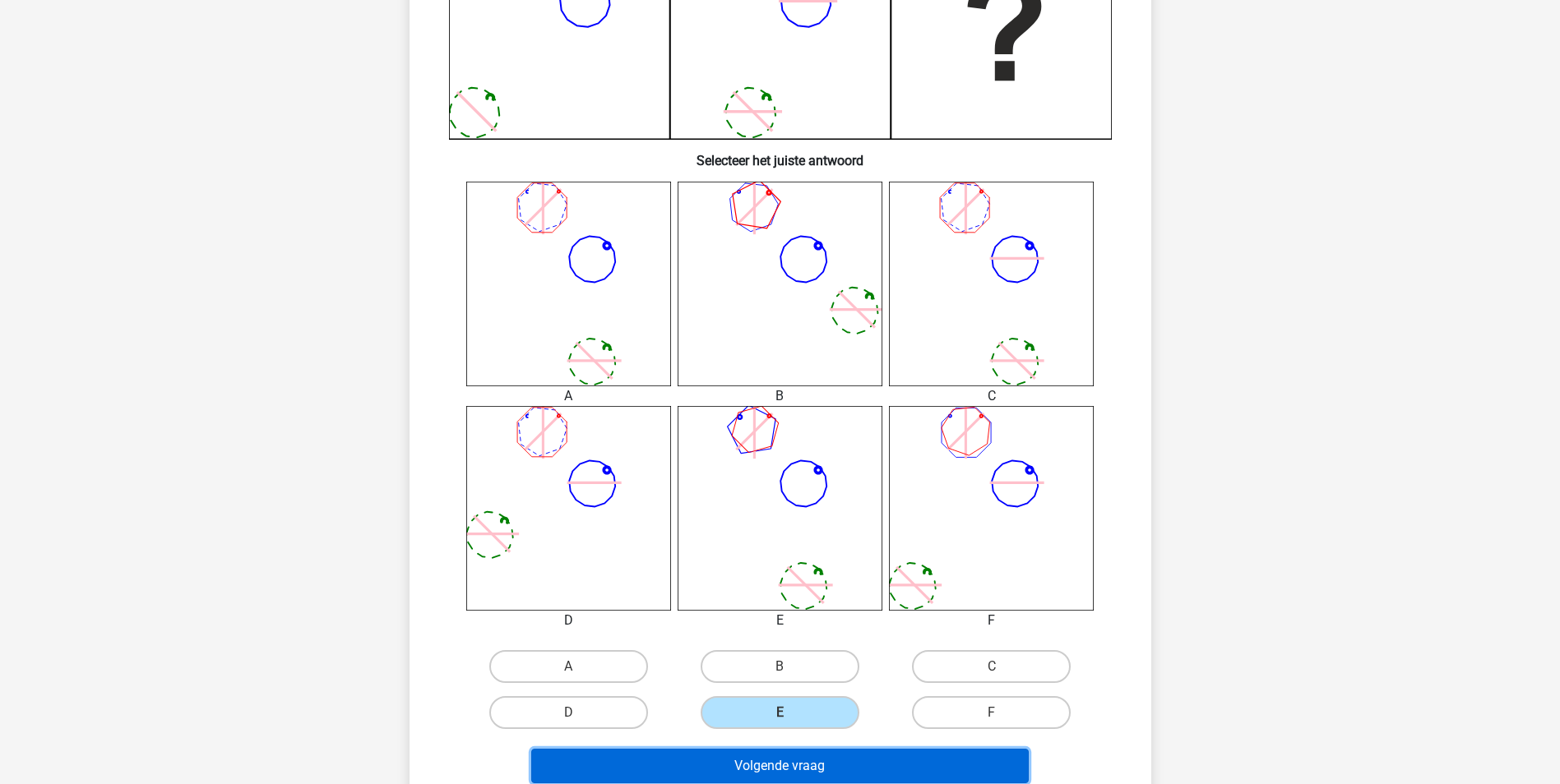
click at [908, 757] on button "Volgende vraag" at bounding box center [779, 766] width 498 height 34
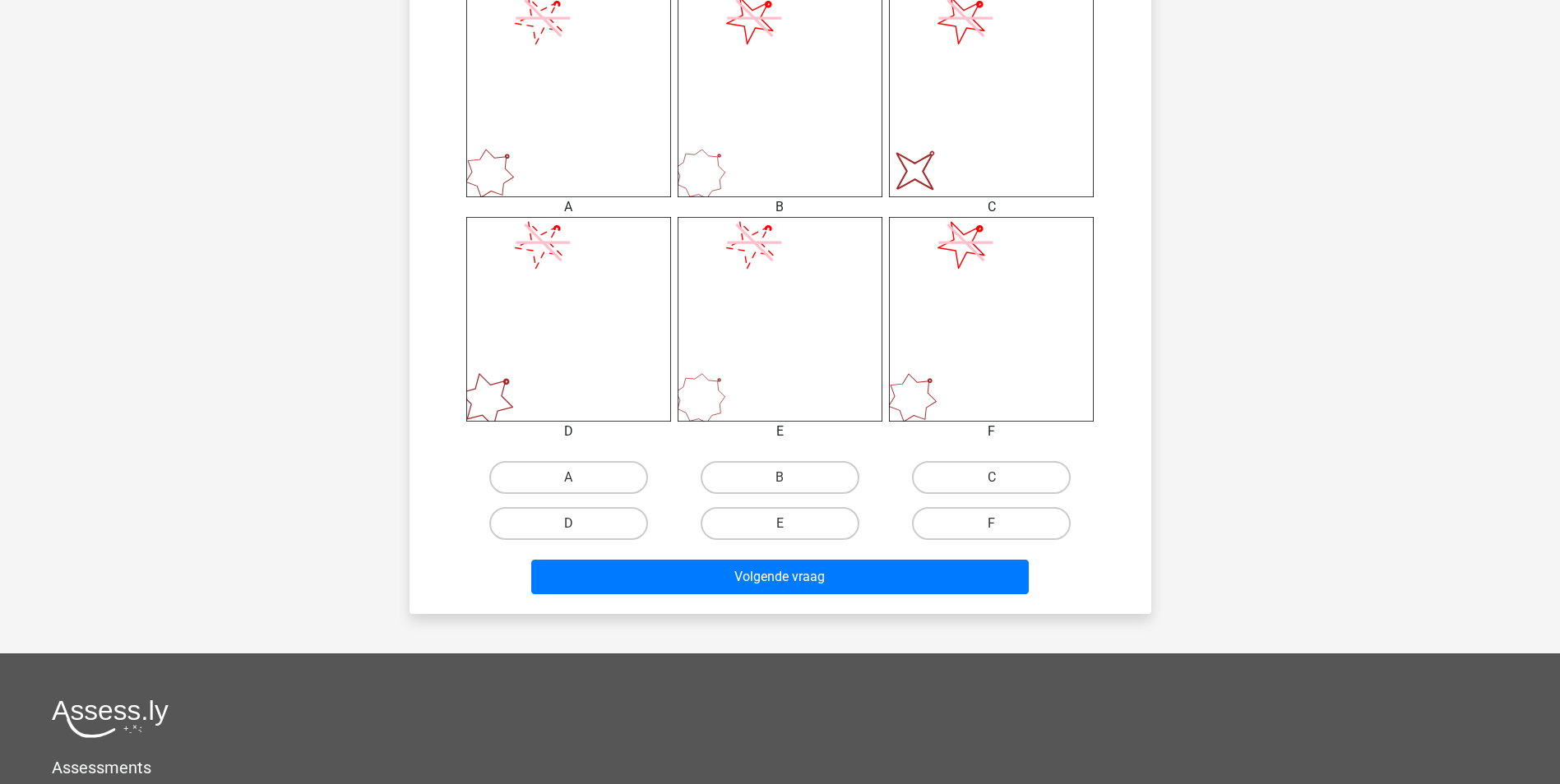
scroll to position [576, 0]
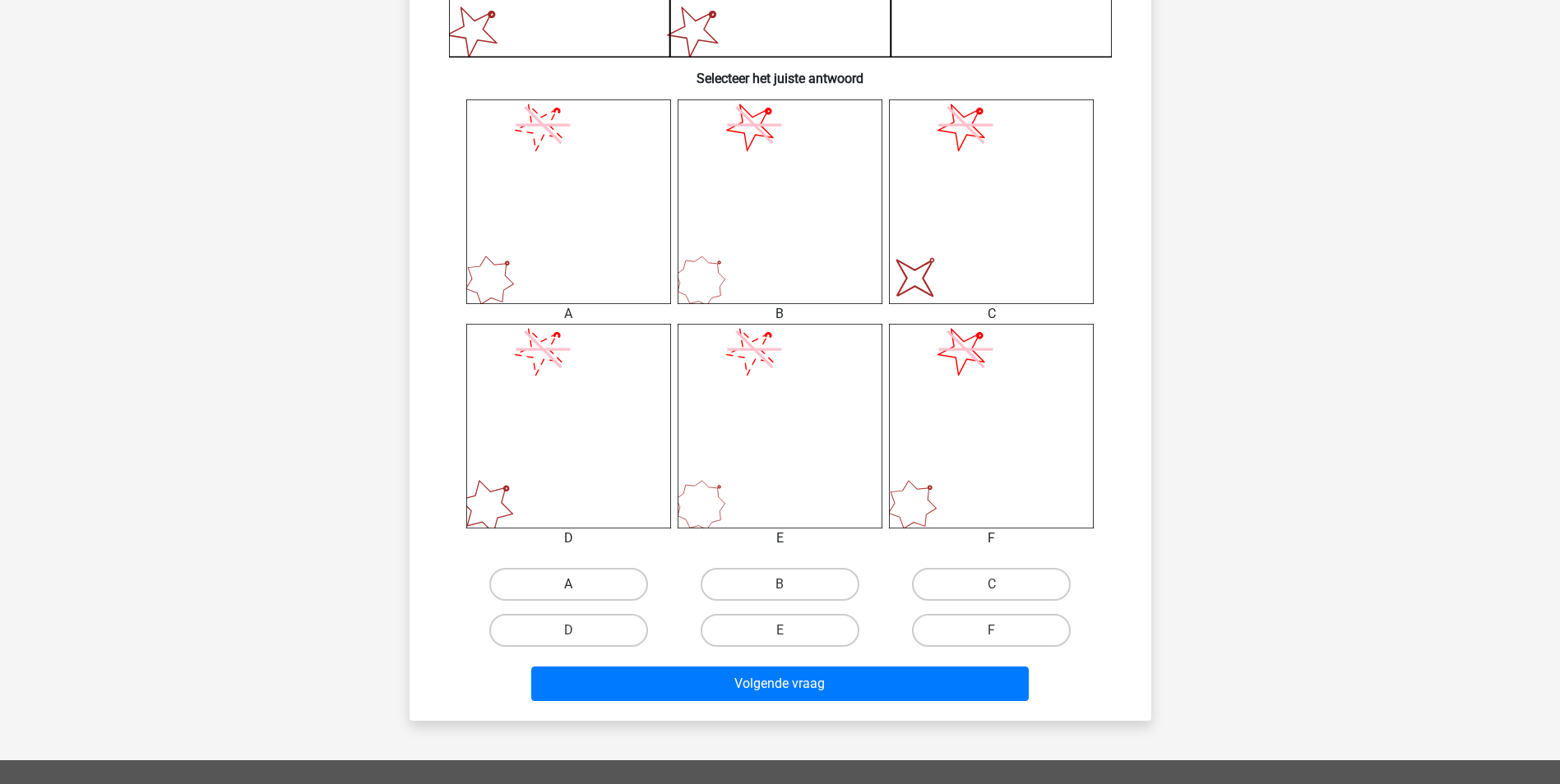
click at [573, 581] on label "A" at bounding box center [568, 584] width 158 height 32
click at [573, 585] on input "A" at bounding box center [573, 590] width 11 height 11
radio input "true"
click at [973, 627] on label "F" at bounding box center [991, 630] width 158 height 32
click at [992, 631] on input "F" at bounding box center [997, 636] width 11 height 11
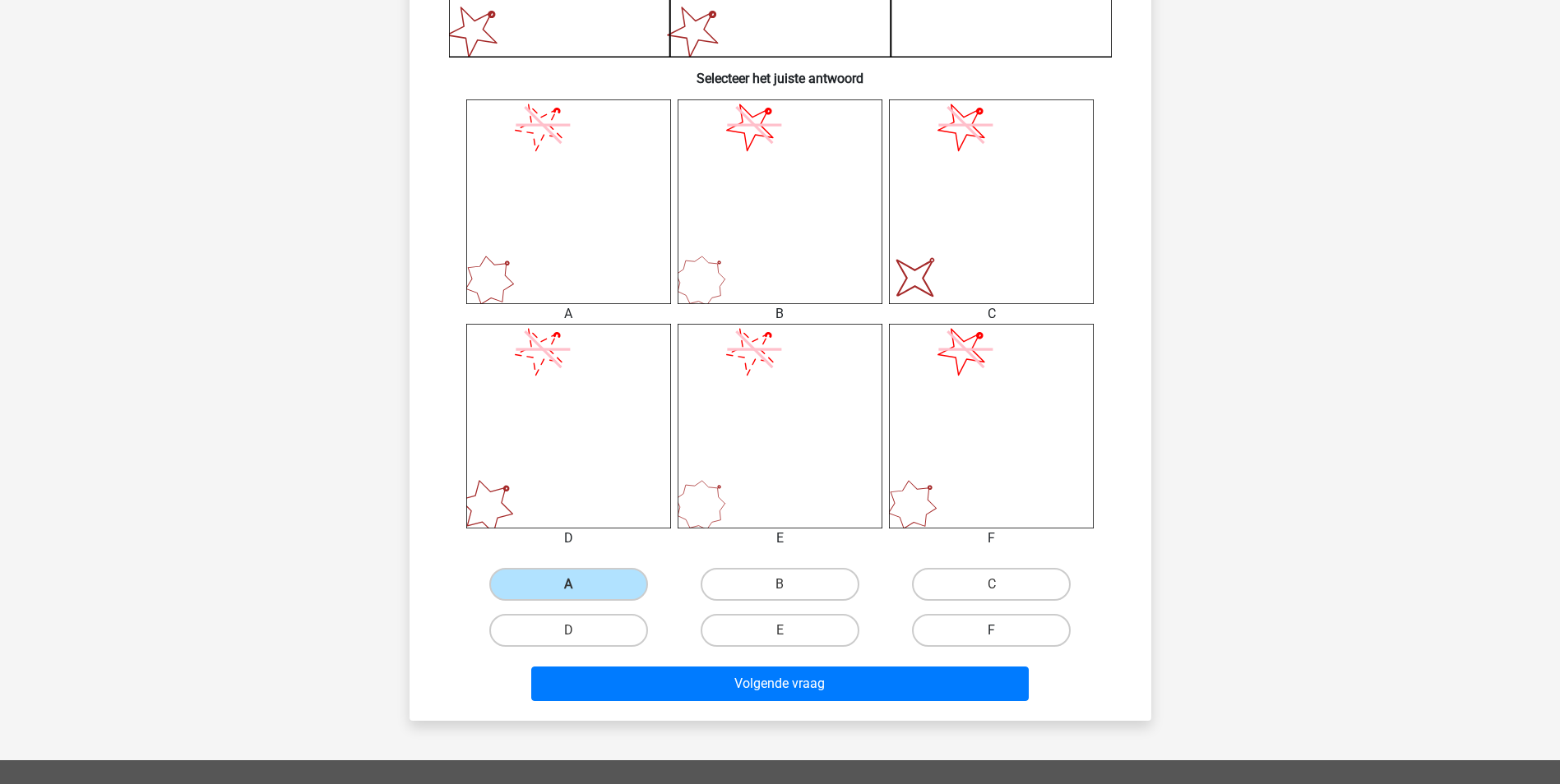
radio input "true"
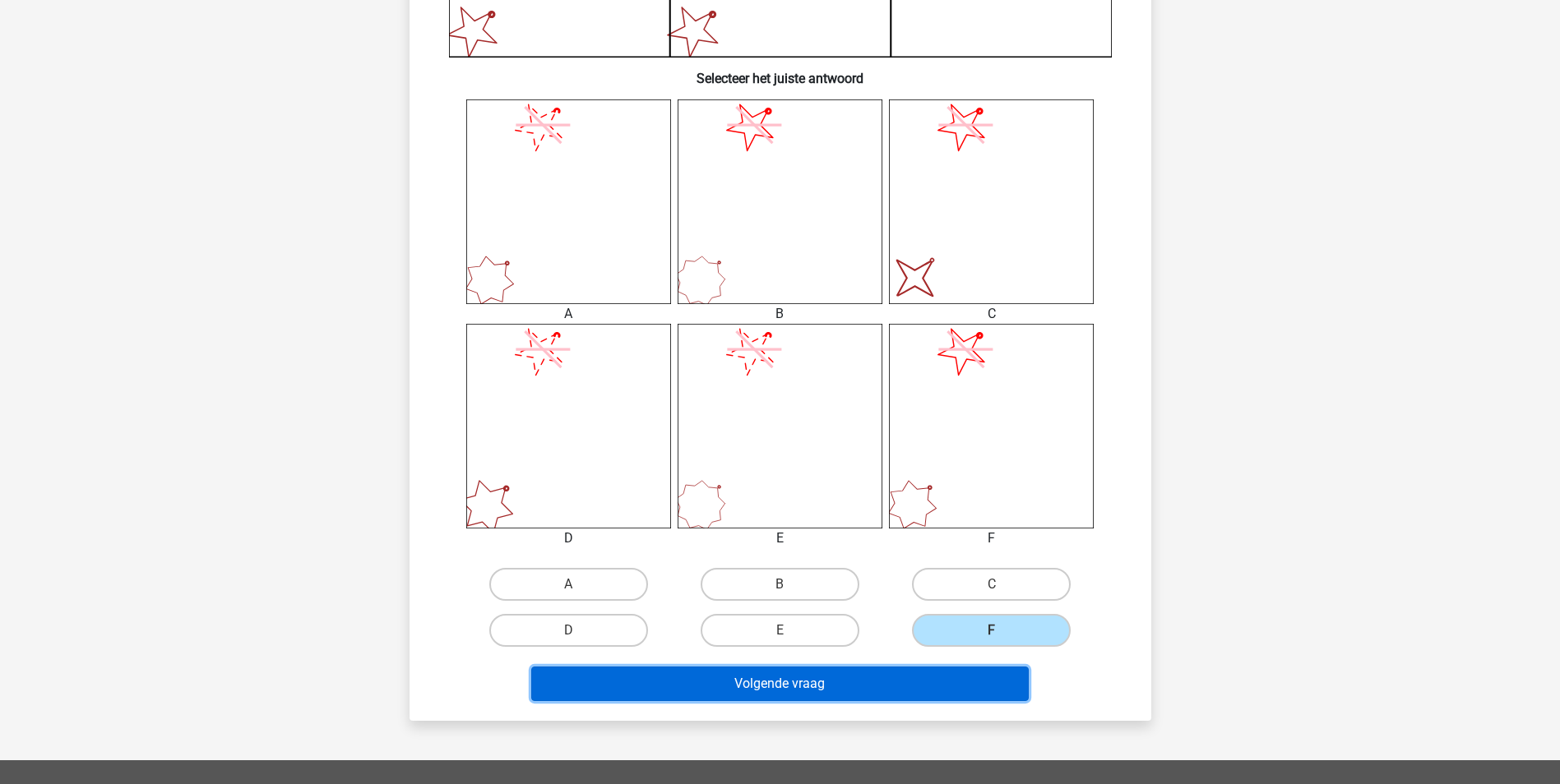
click at [903, 682] on button "Volgende vraag" at bounding box center [779, 683] width 498 height 34
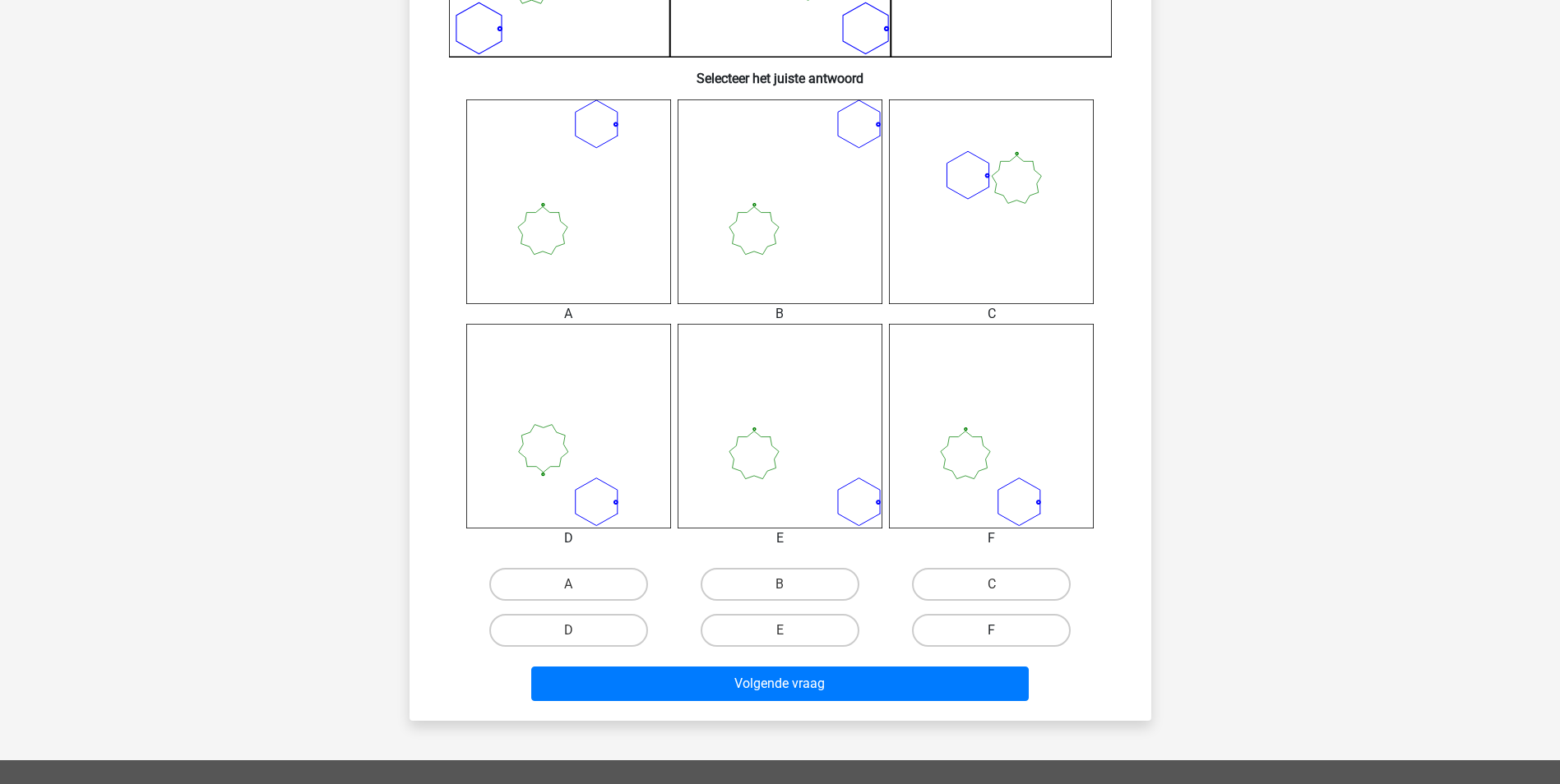
click at [953, 634] on label "F" at bounding box center [991, 630] width 158 height 32
click at [992, 634] on input "F" at bounding box center [997, 636] width 11 height 11
radio input "true"
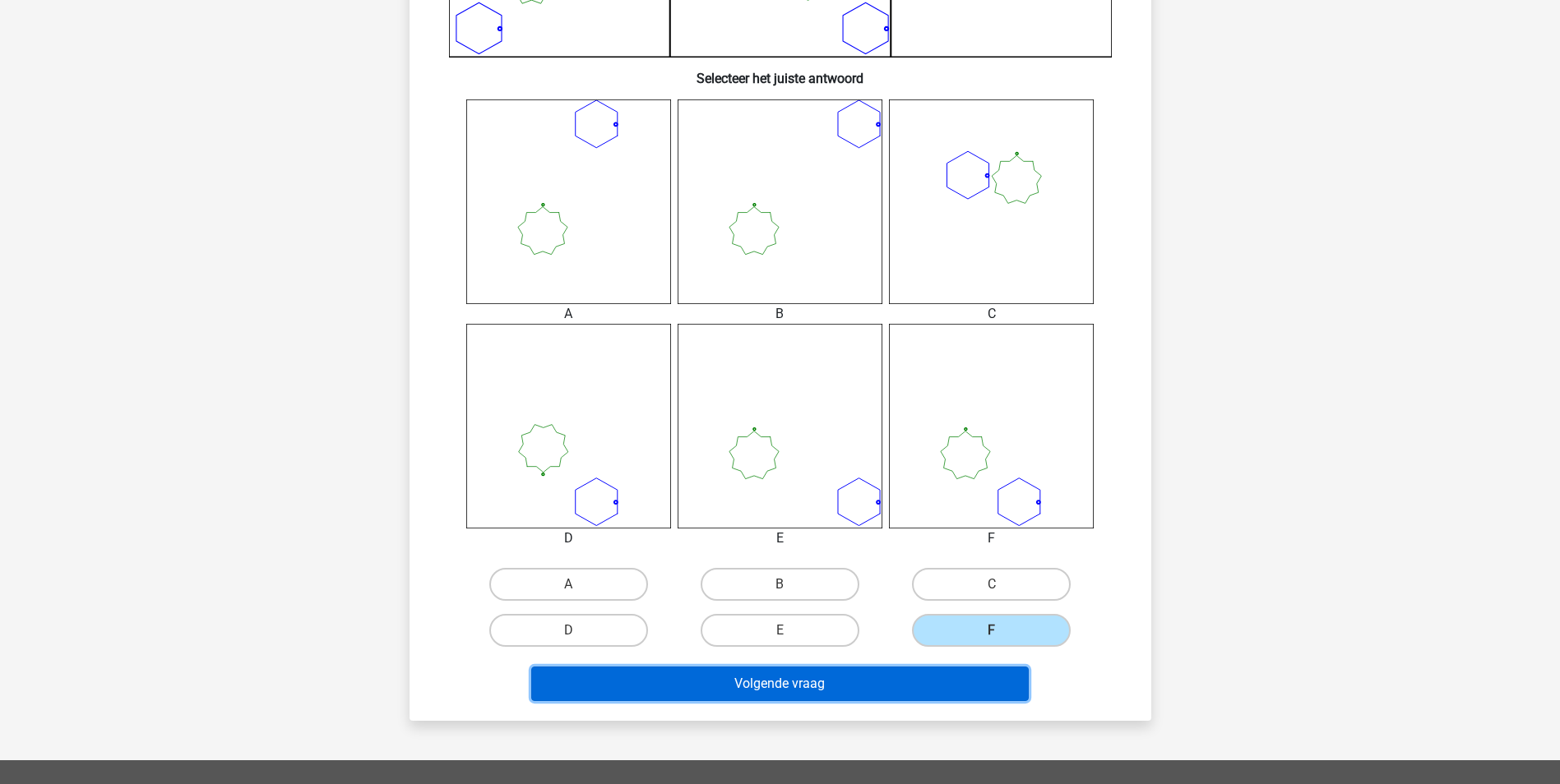
click at [951, 686] on button "Volgende vraag" at bounding box center [779, 683] width 498 height 34
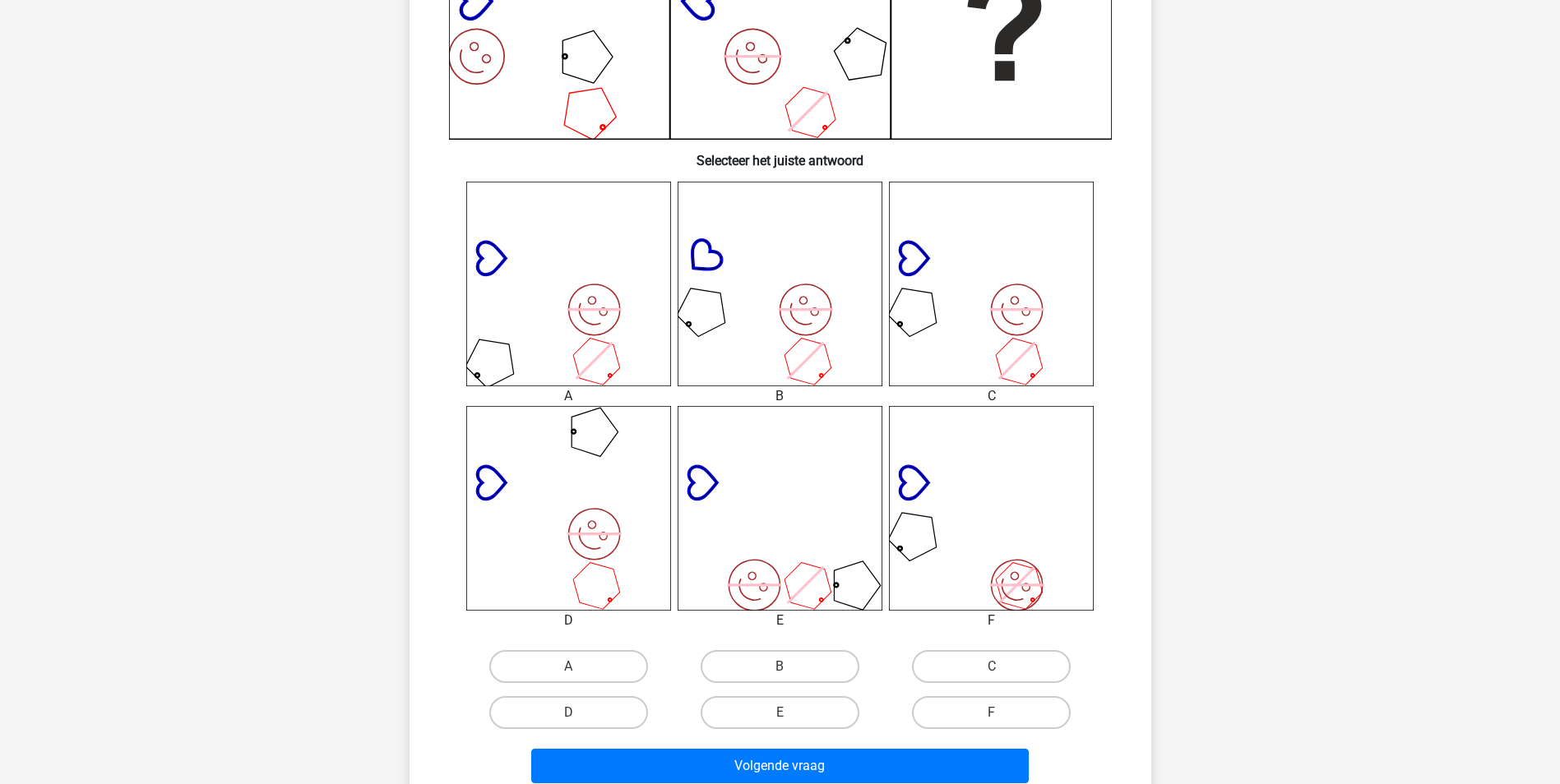
scroll to position [657, 0]
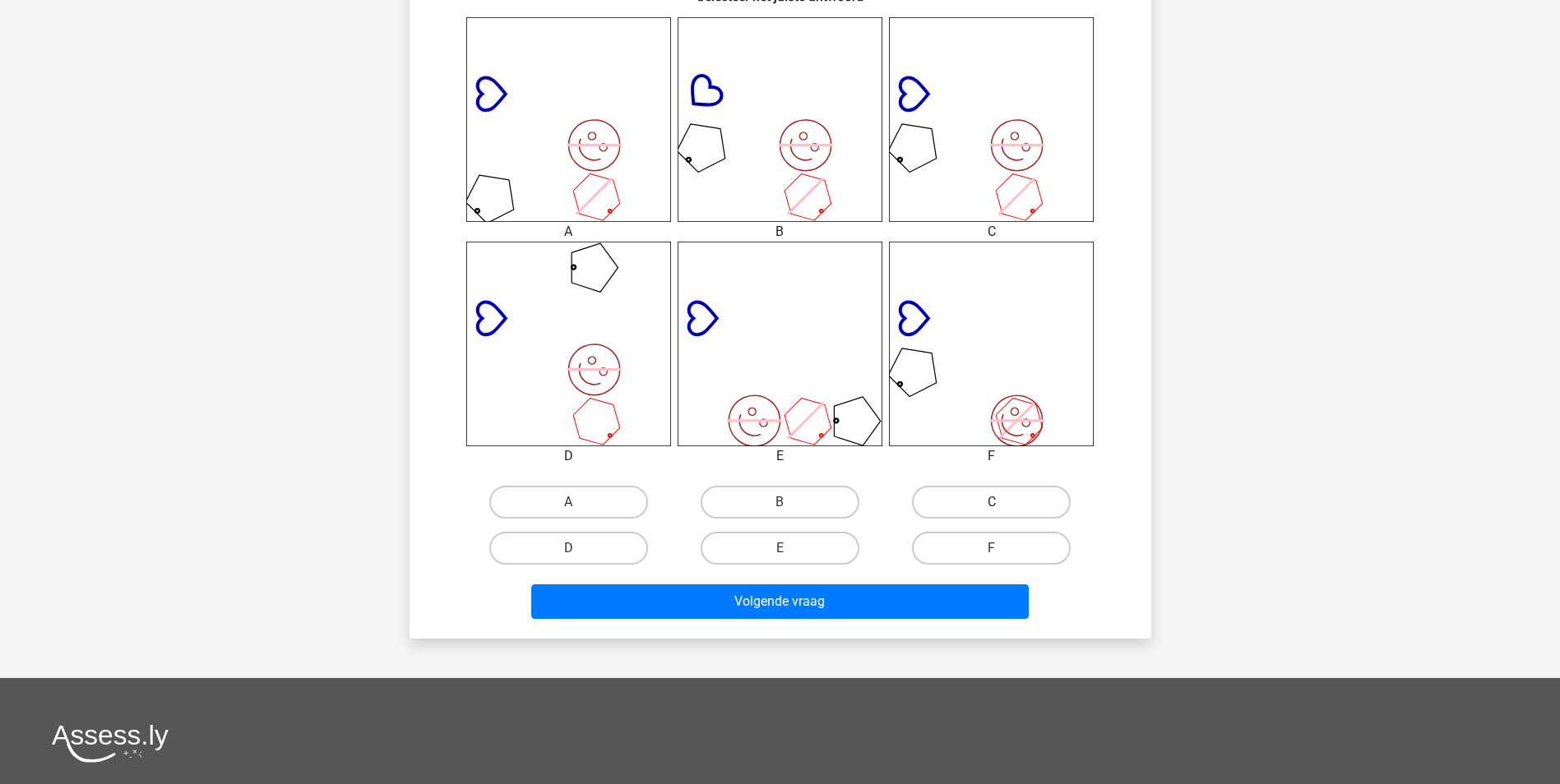
click at [949, 500] on label "C" at bounding box center [991, 502] width 158 height 32
click at [992, 502] on input "C" at bounding box center [997, 507] width 11 height 11
radio input "true"
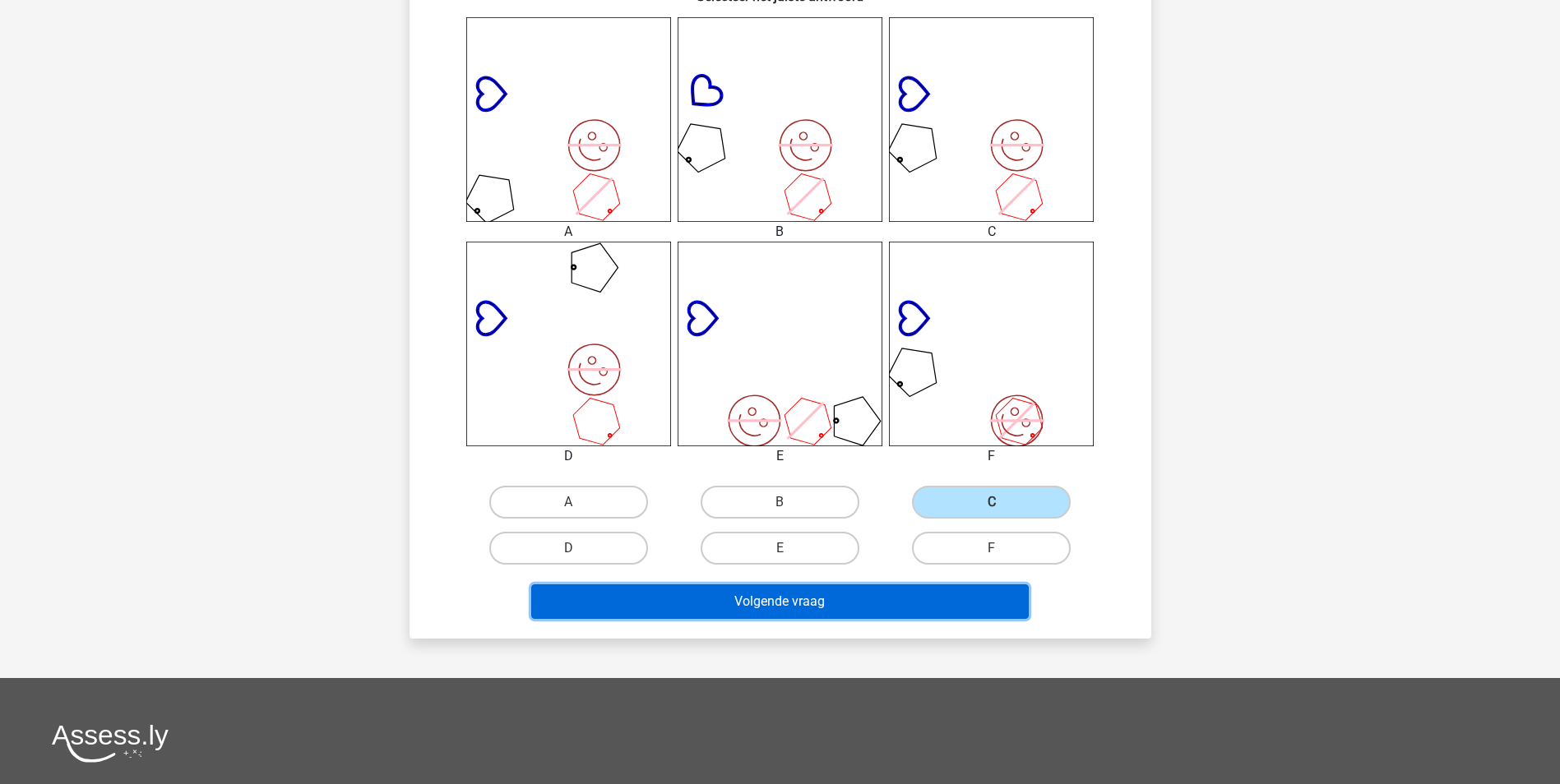
click at [918, 606] on button "Volgende vraag" at bounding box center [779, 602] width 498 height 34
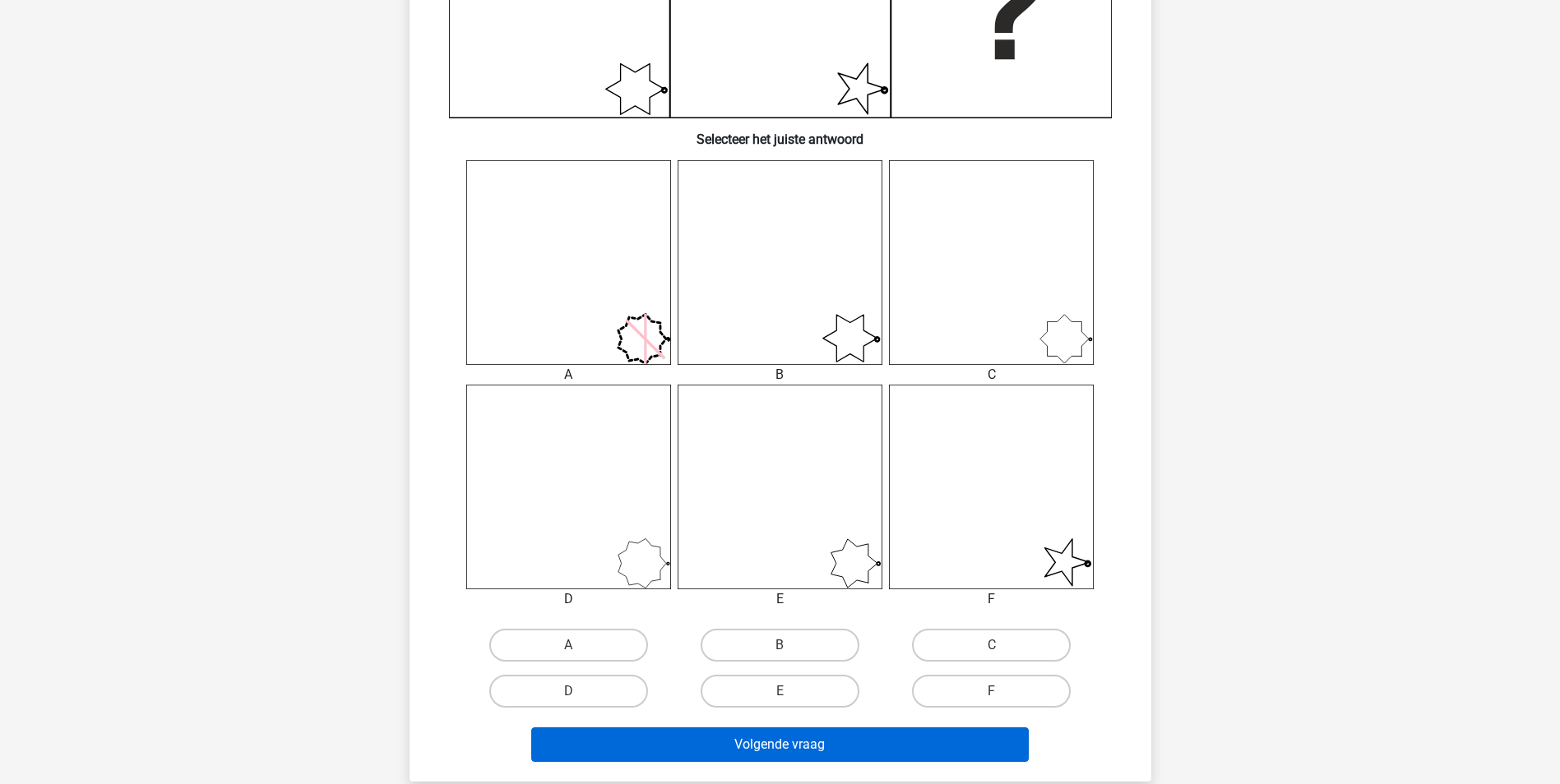
scroll to position [576, 0]
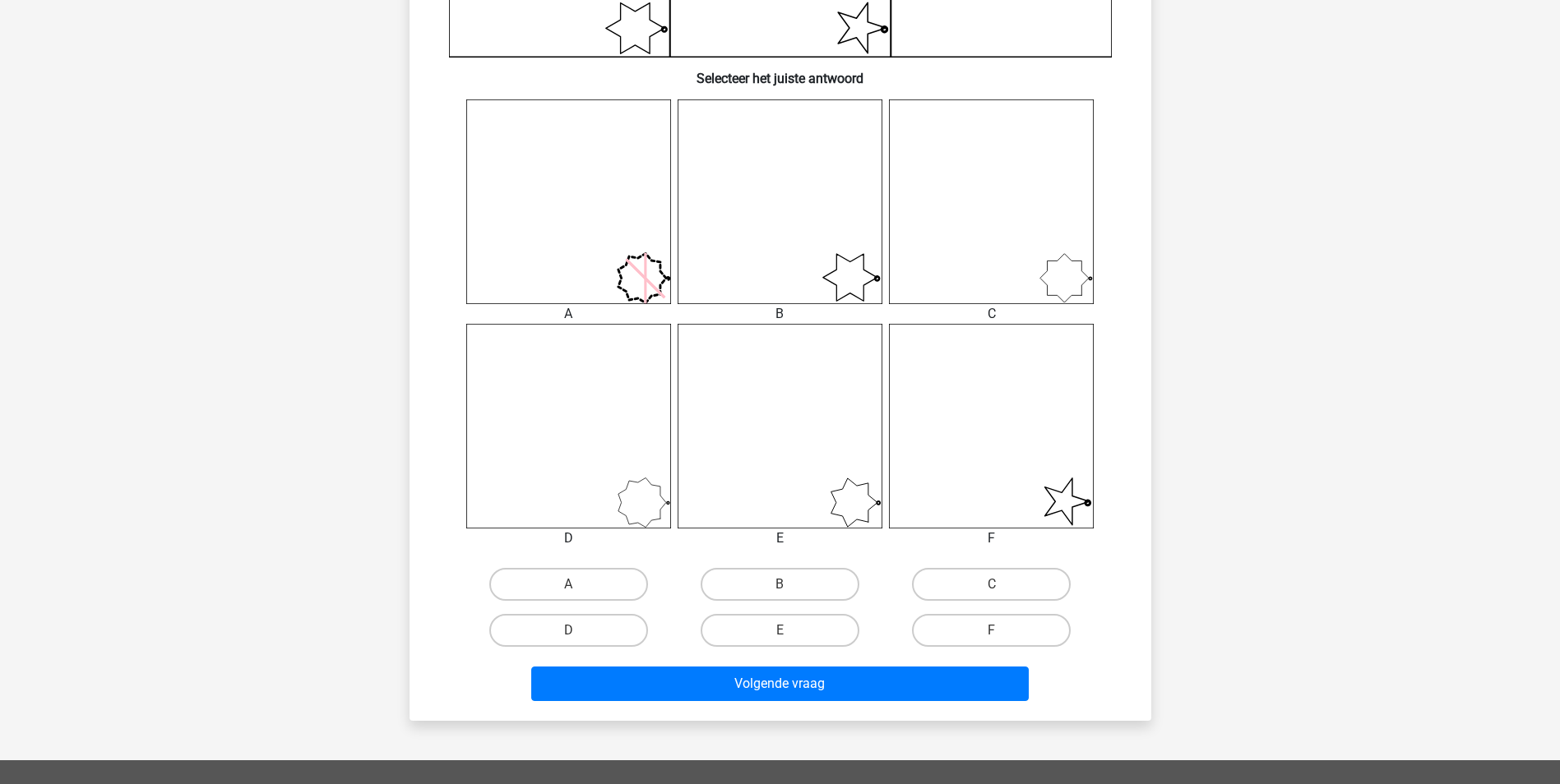
click at [992, 632] on input "F" at bounding box center [997, 636] width 11 height 11
radio input "true"
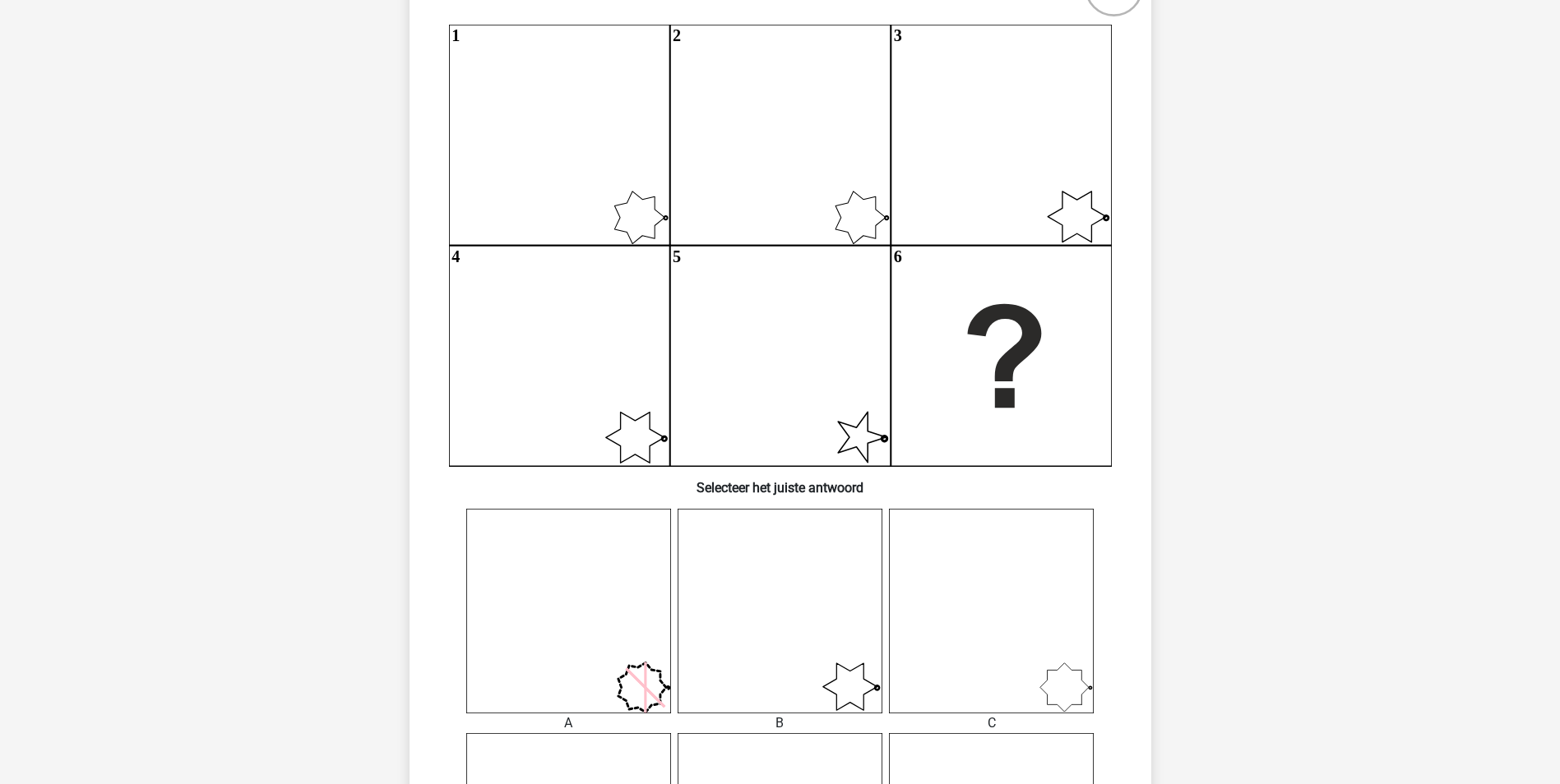
scroll to position [0, 0]
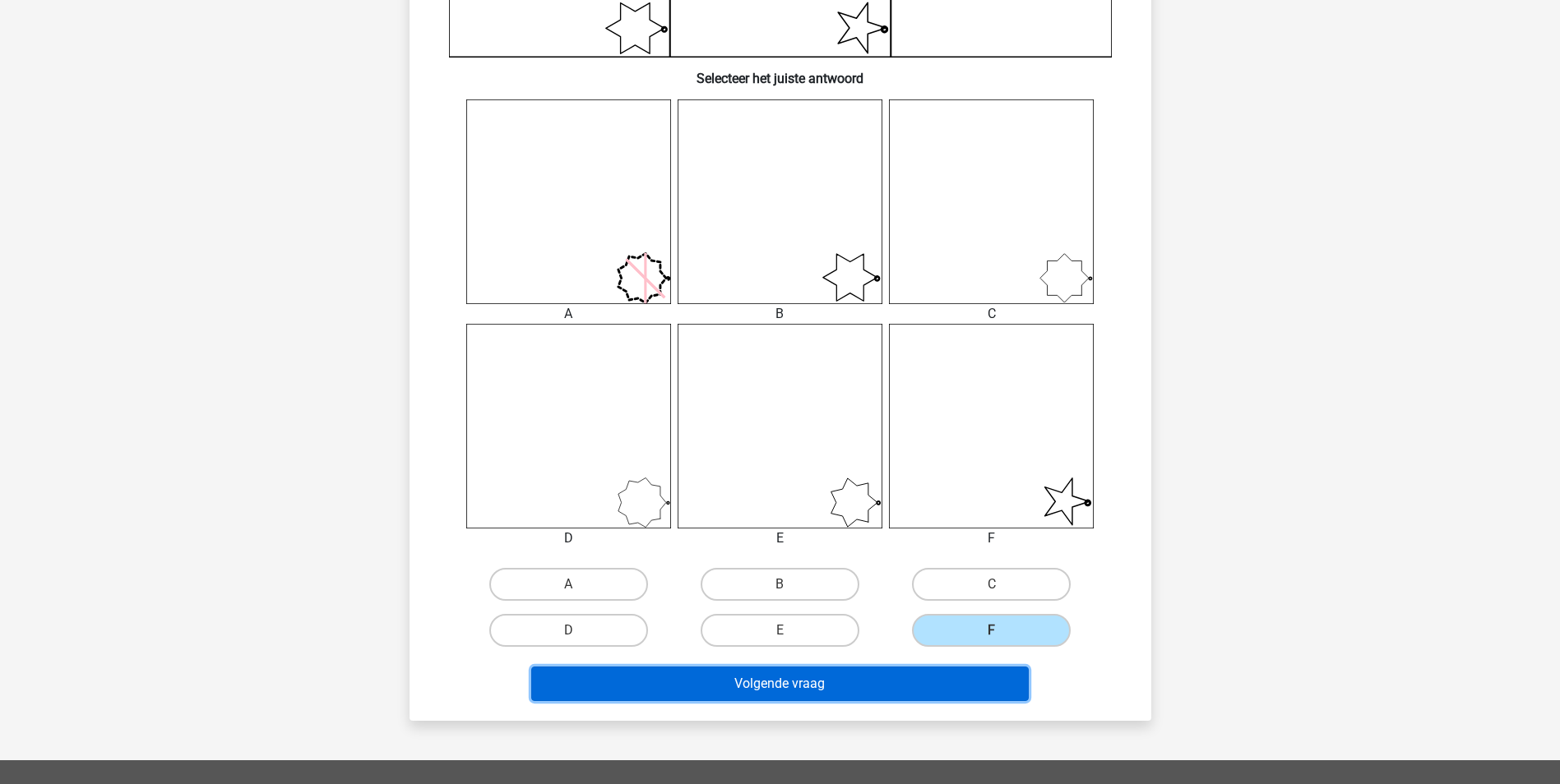
click at [893, 681] on button "Volgende vraag" at bounding box center [779, 683] width 498 height 34
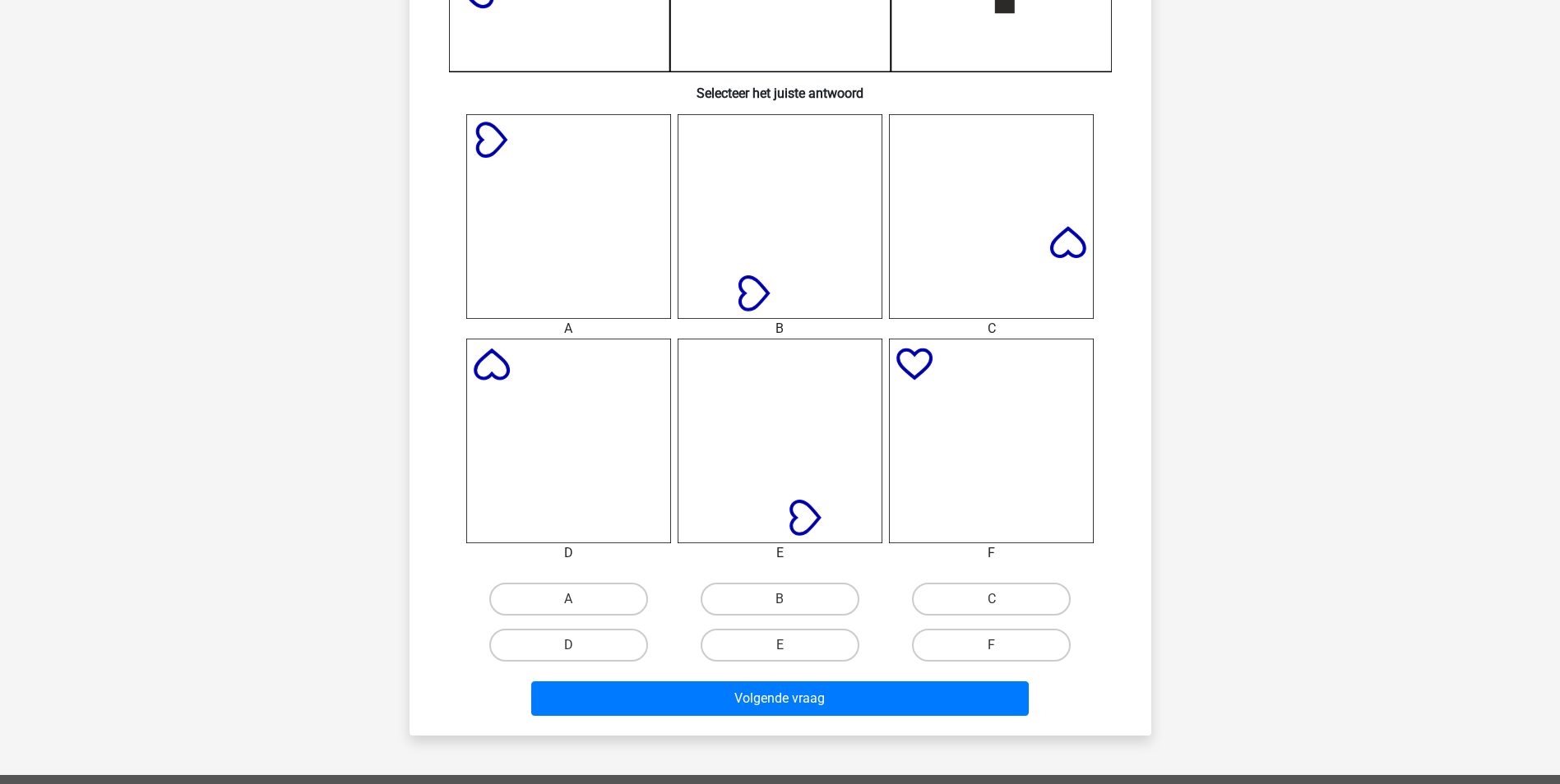
scroll to position [576, 0]
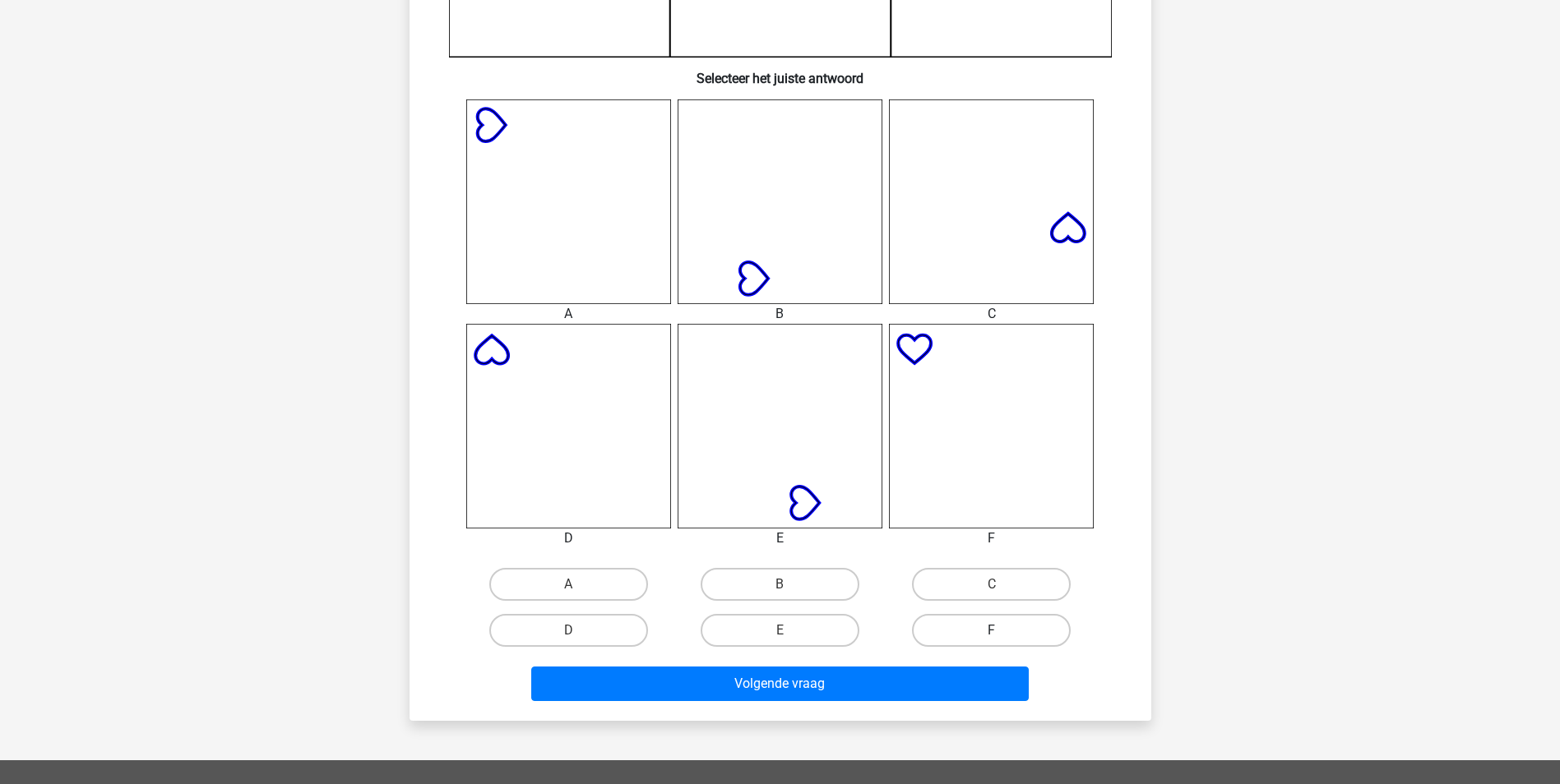
click at [972, 624] on label "F" at bounding box center [991, 630] width 158 height 32
click at [992, 631] on input "F" at bounding box center [997, 636] width 11 height 11
radio input "true"
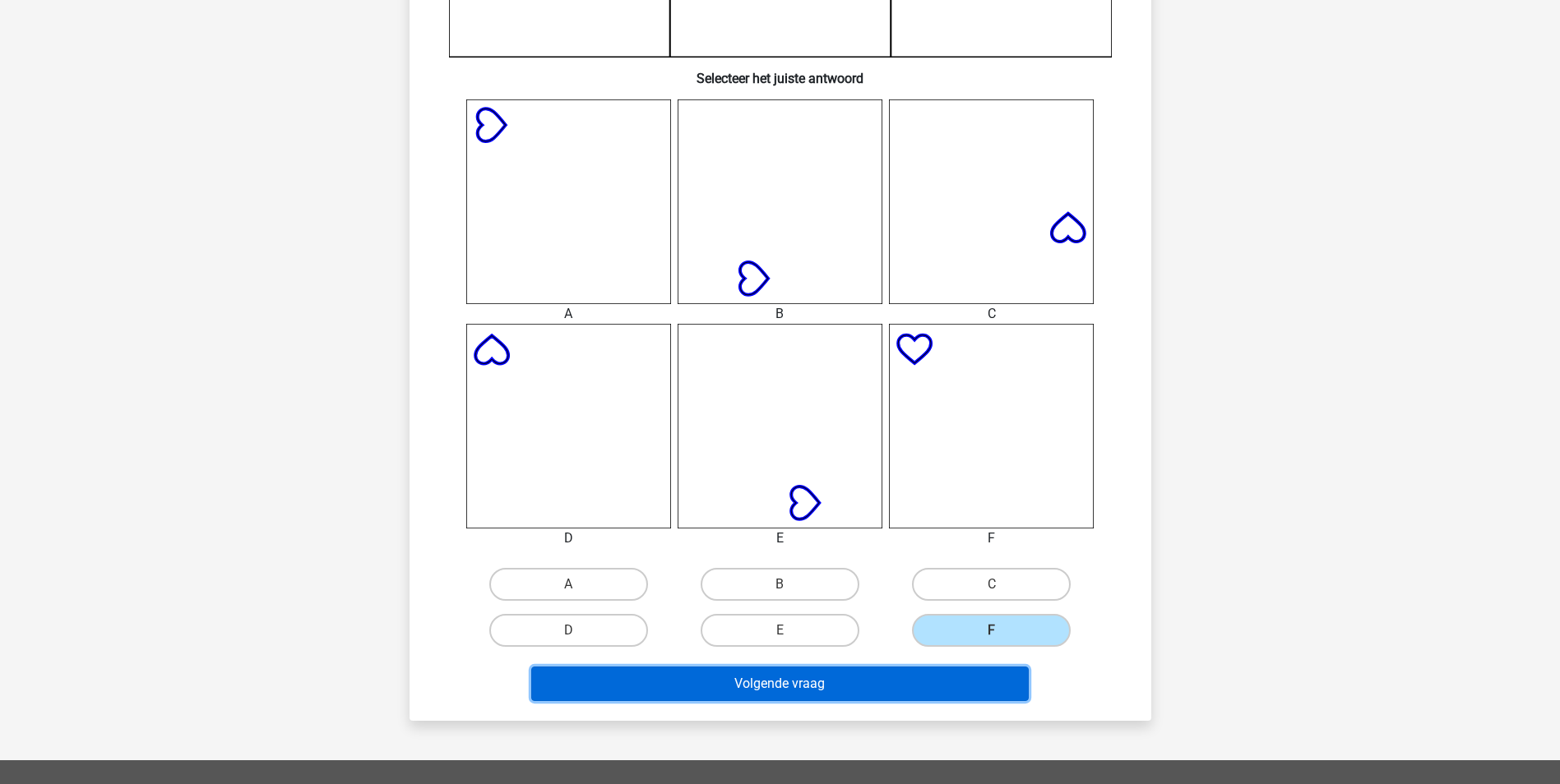
click at [929, 677] on button "Volgende vraag" at bounding box center [779, 683] width 498 height 34
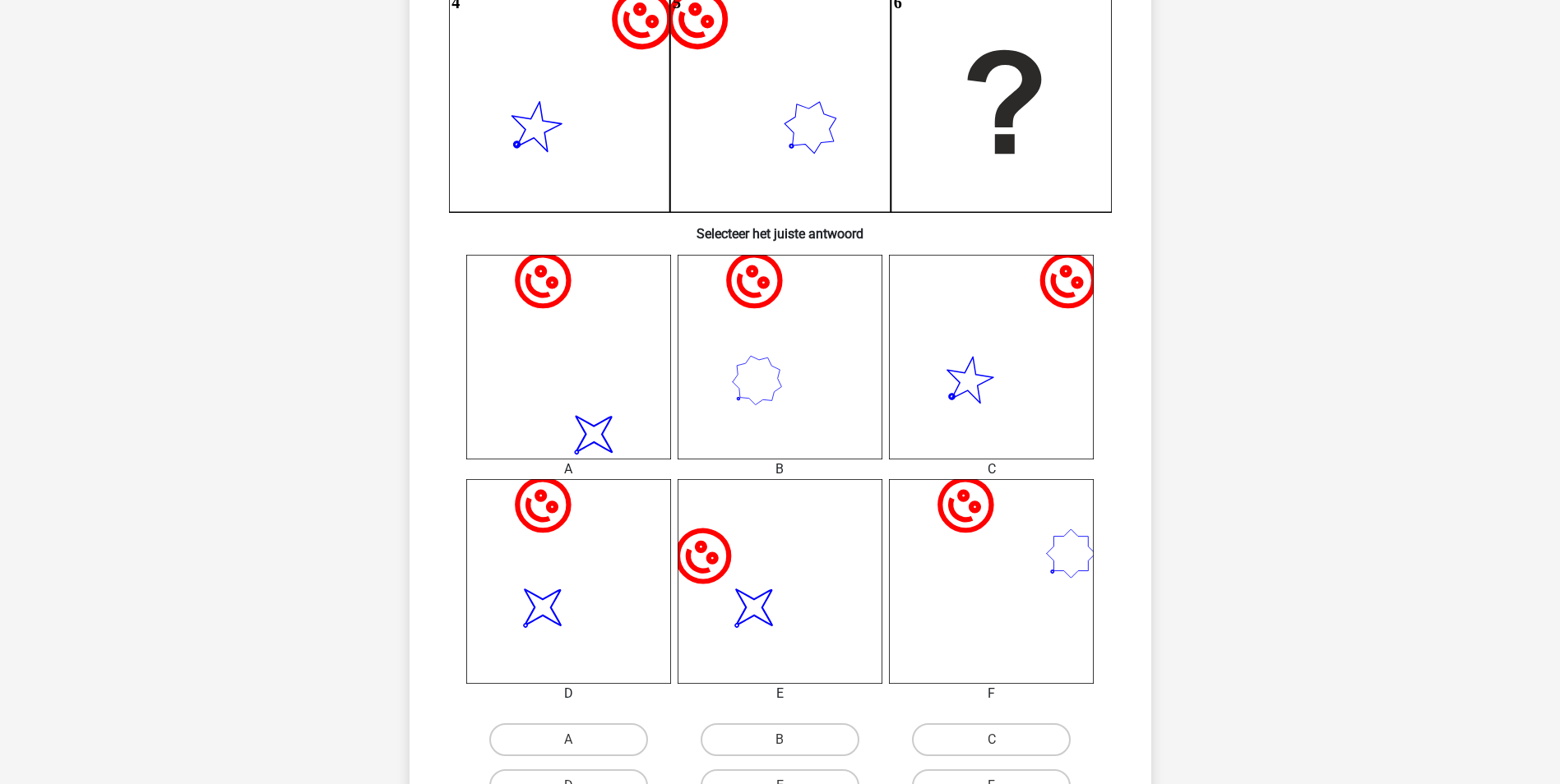
scroll to position [493, 0]
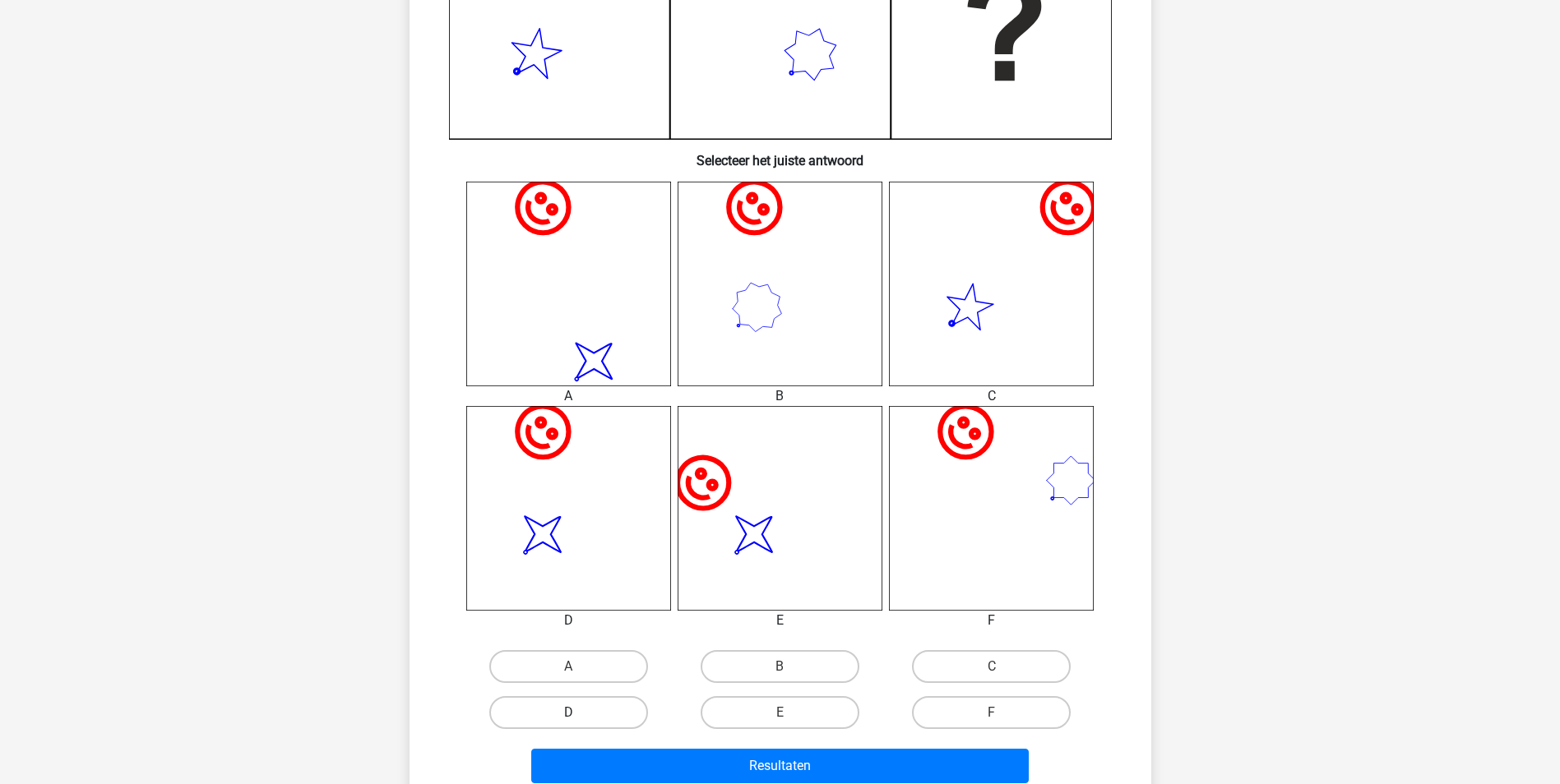
click at [579, 710] on label "D" at bounding box center [568, 712] width 158 height 32
click at [579, 713] on input "D" at bounding box center [573, 718] width 11 height 11
radio input "true"
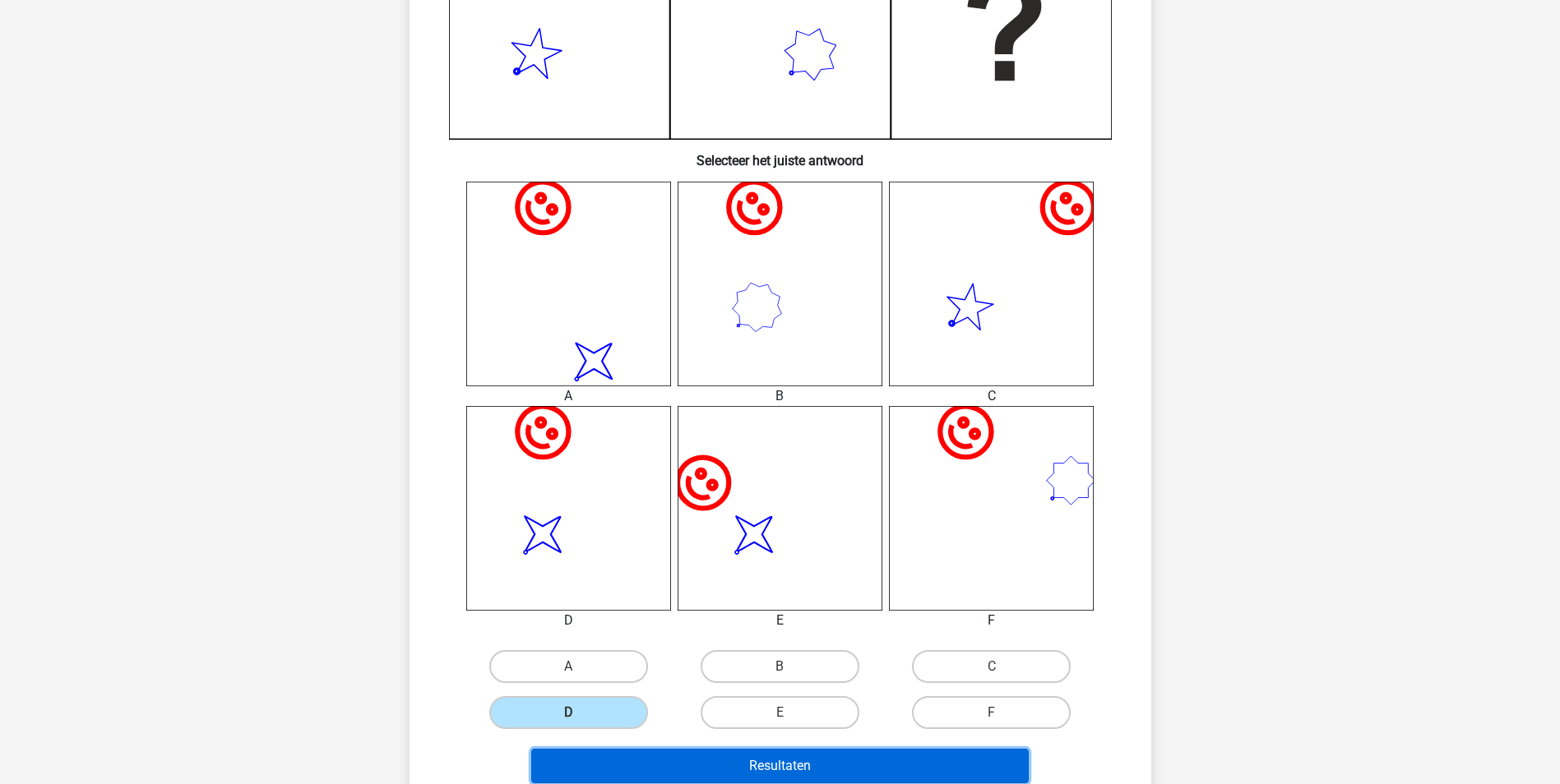
click at [737, 773] on button "Resultaten" at bounding box center [779, 766] width 498 height 34
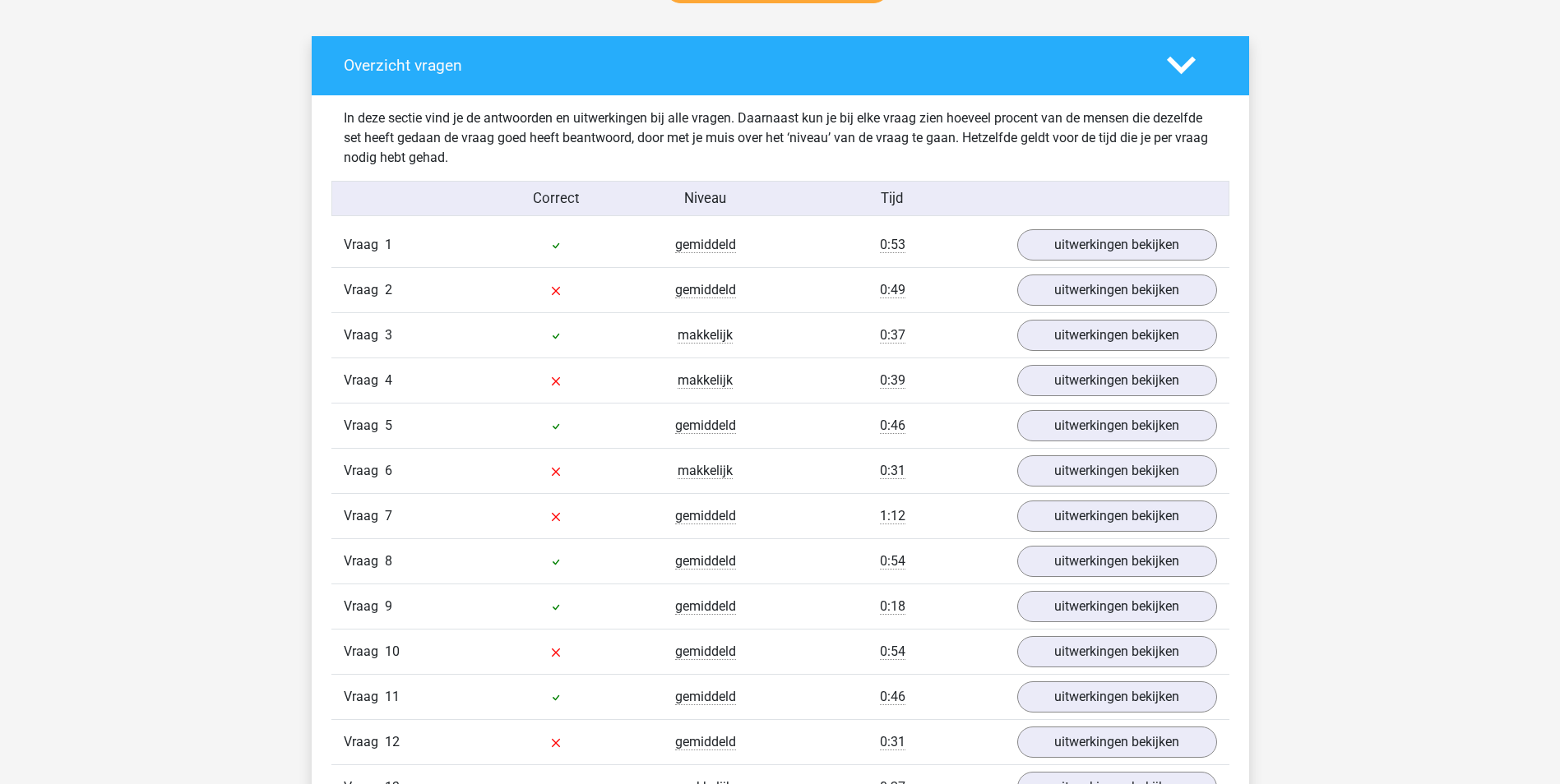
scroll to position [822, 0]
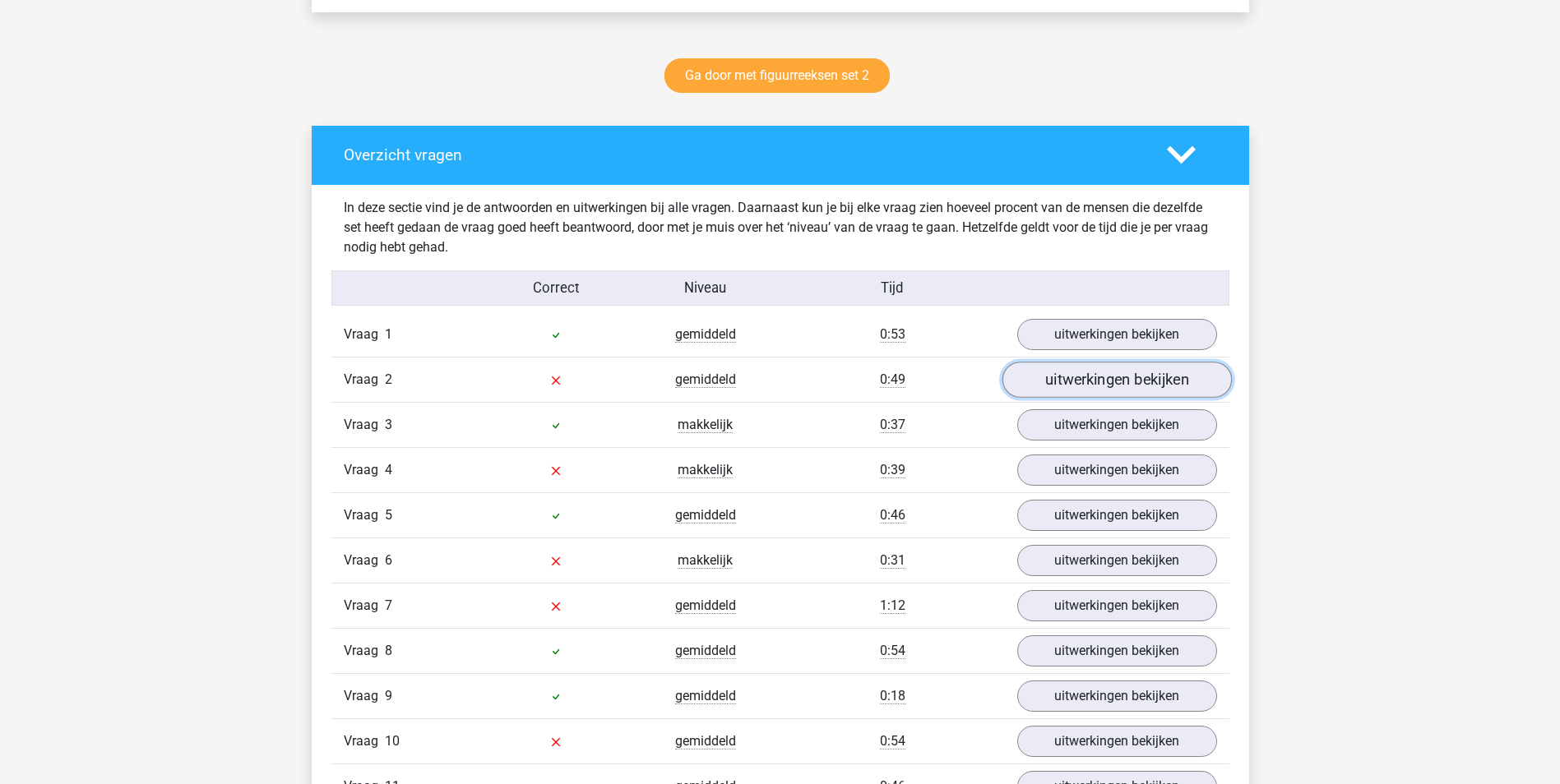
click at [1153, 385] on link "uitwerkingen bekijken" at bounding box center [1116, 379] width 229 height 36
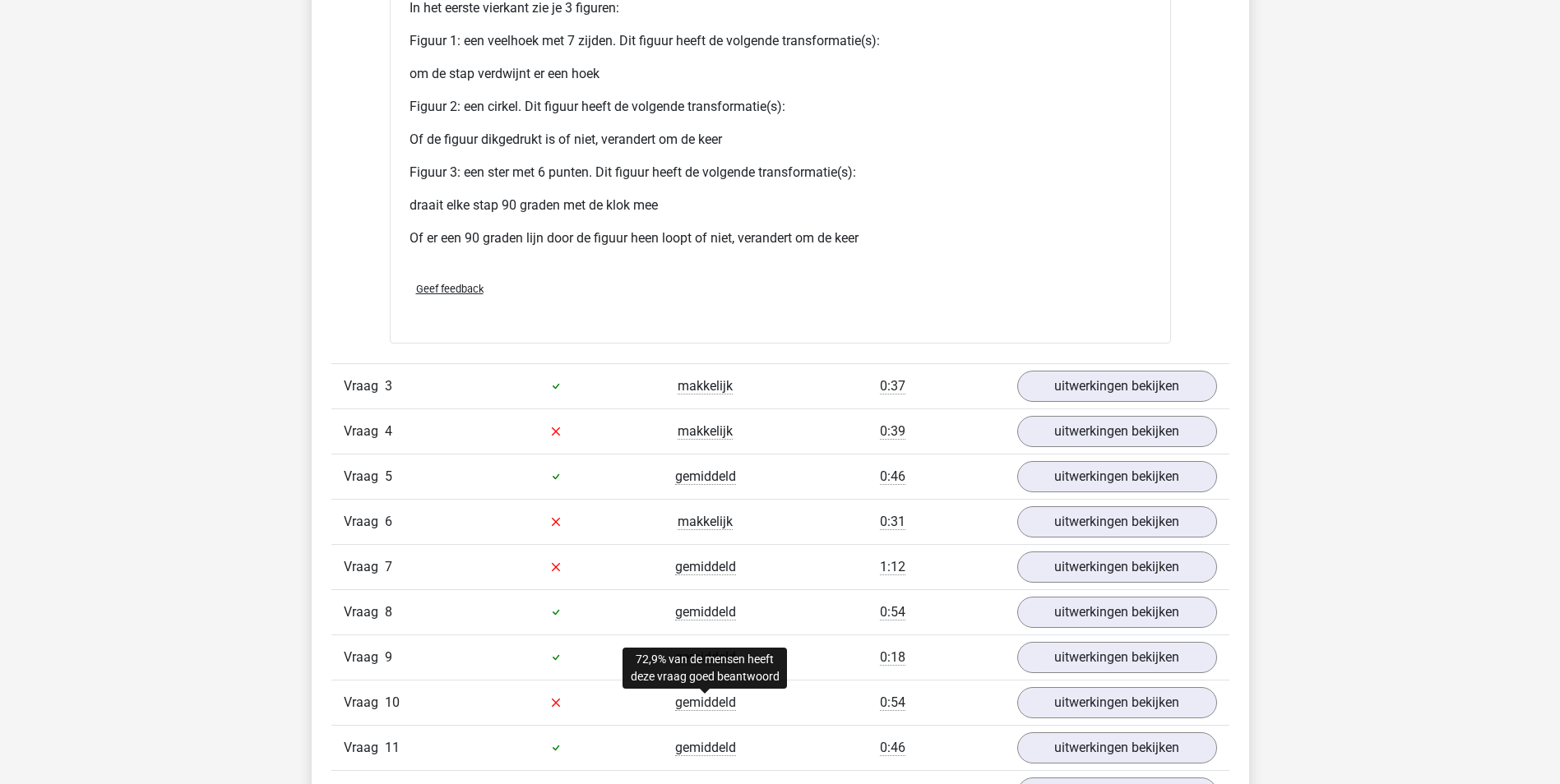
scroll to position [2466, 0]
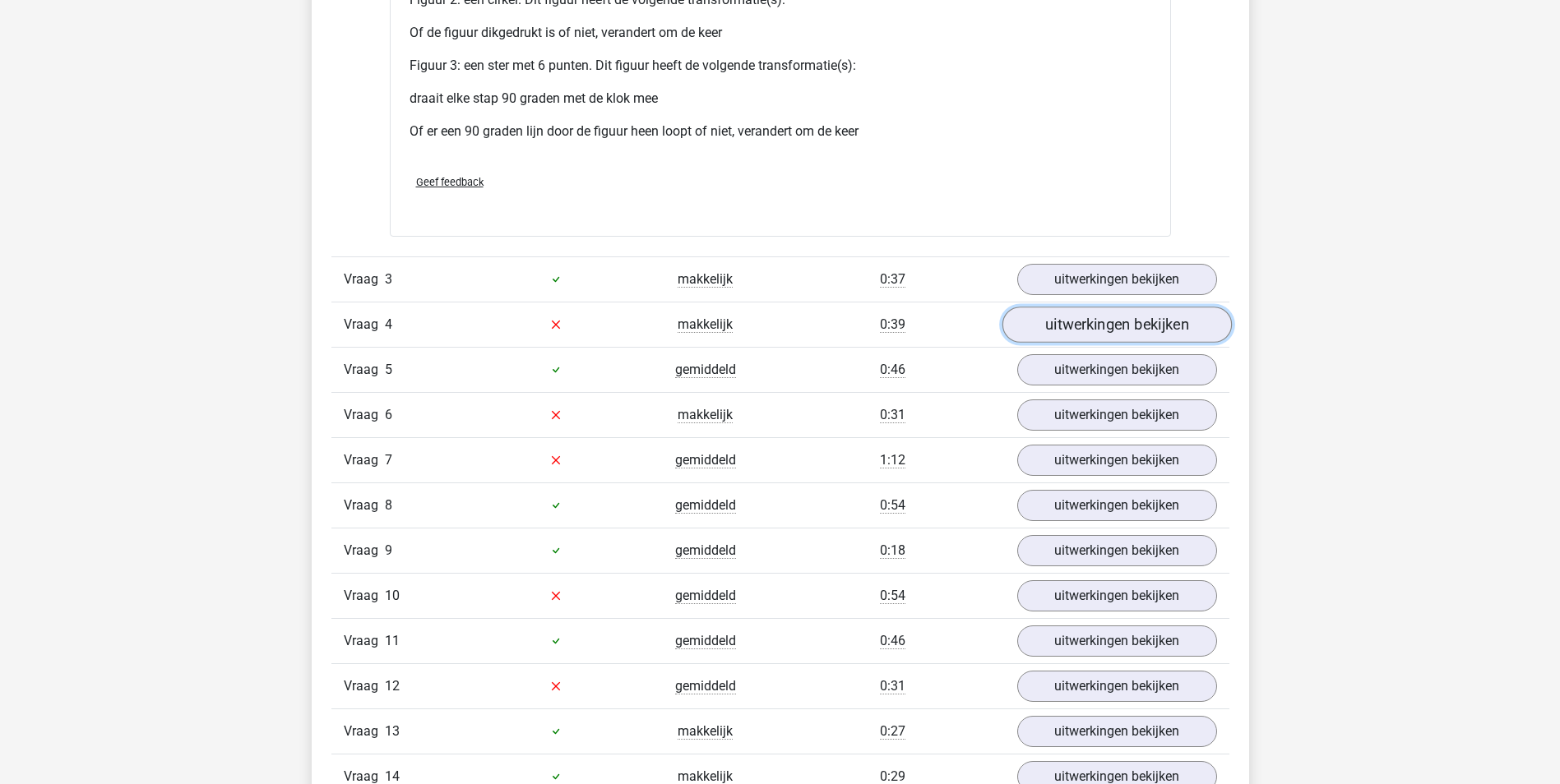
click at [1148, 327] on link "uitwerkingen bekijken" at bounding box center [1116, 324] width 229 height 36
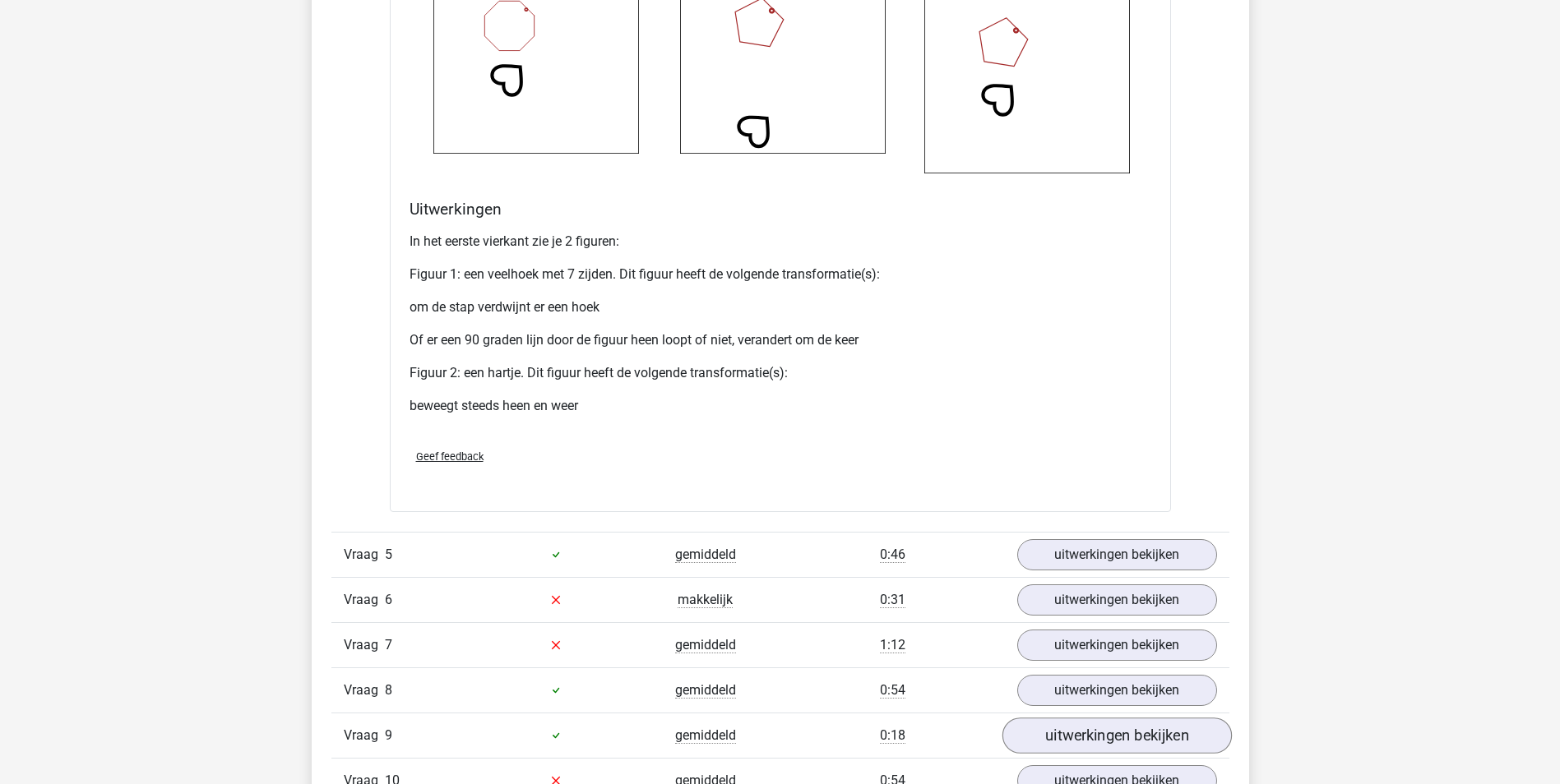
scroll to position [3864, 0]
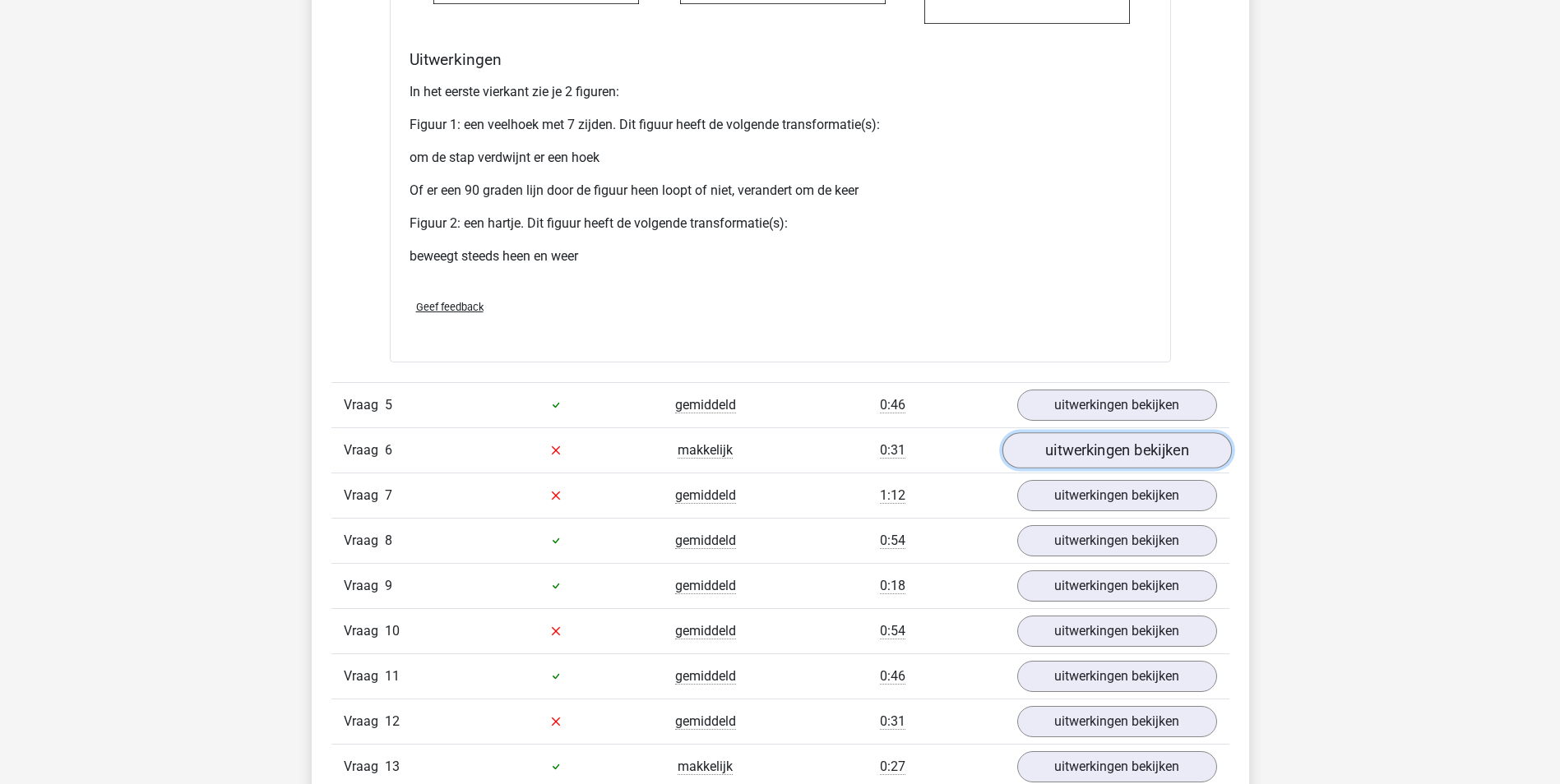
click at [1119, 454] on link "uitwerkingen bekijken" at bounding box center [1116, 450] width 229 height 36
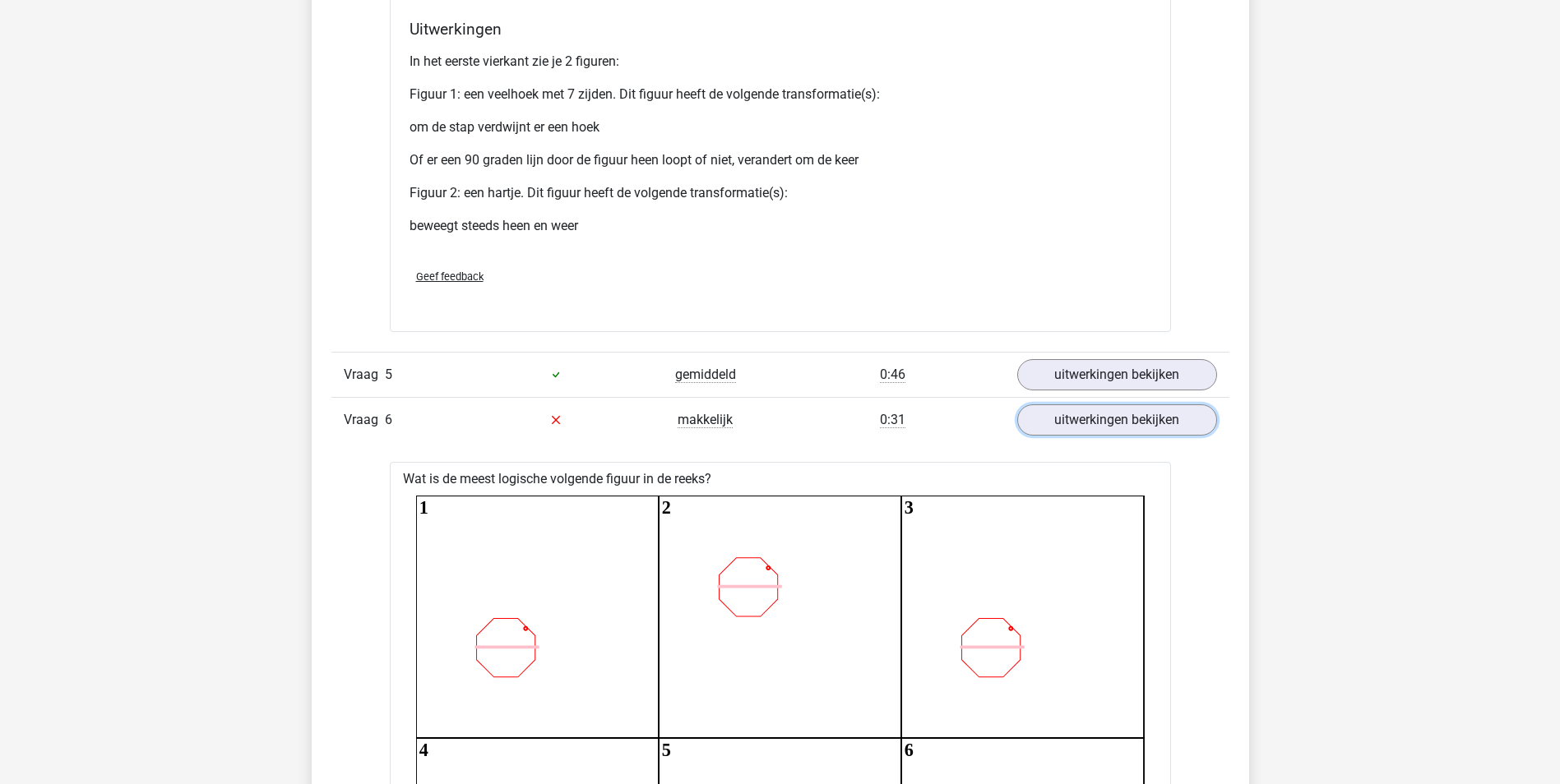
scroll to position [4028, 0]
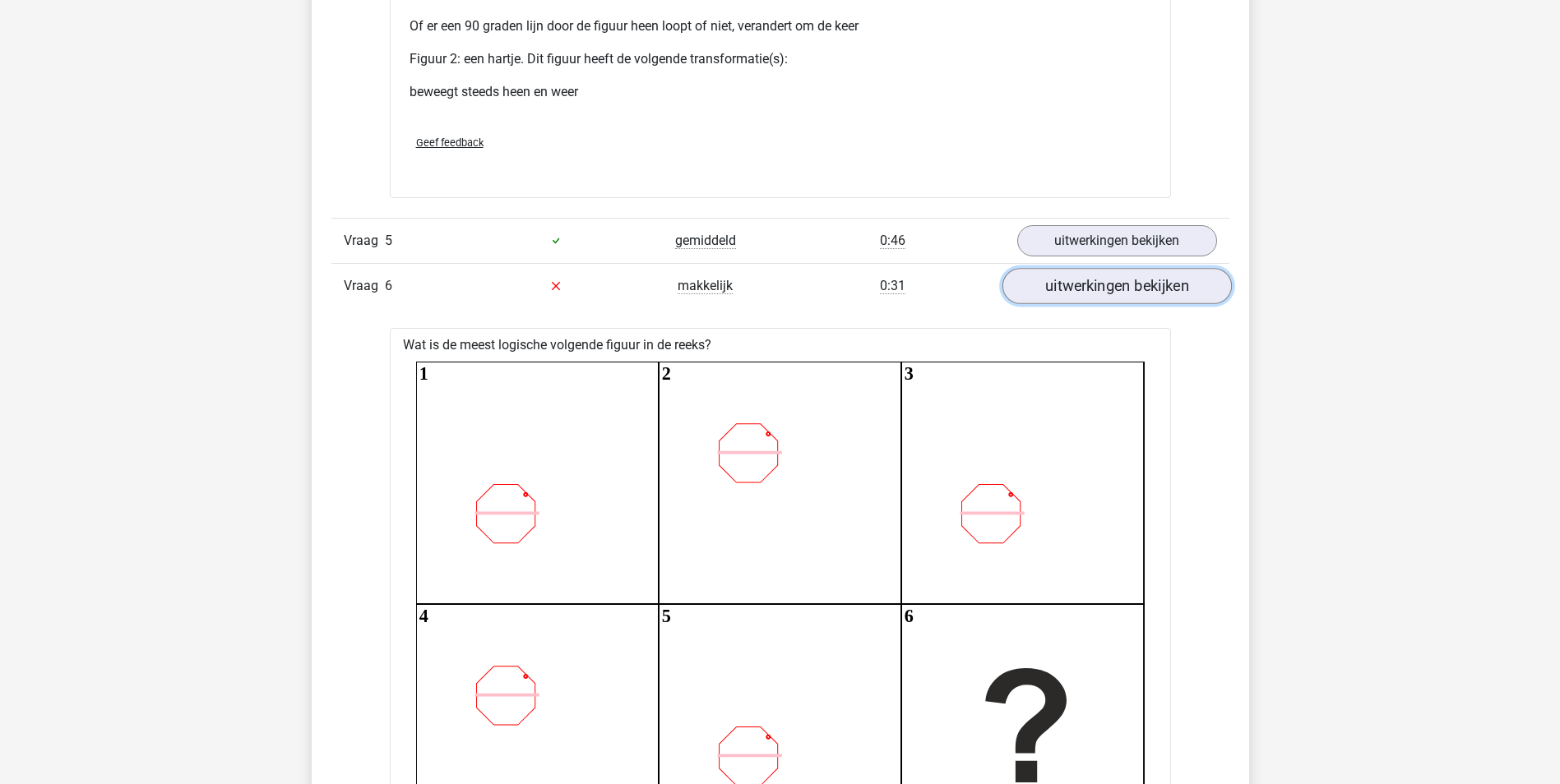
click at [1115, 292] on link "uitwerkingen bekijken" at bounding box center [1116, 286] width 229 height 36
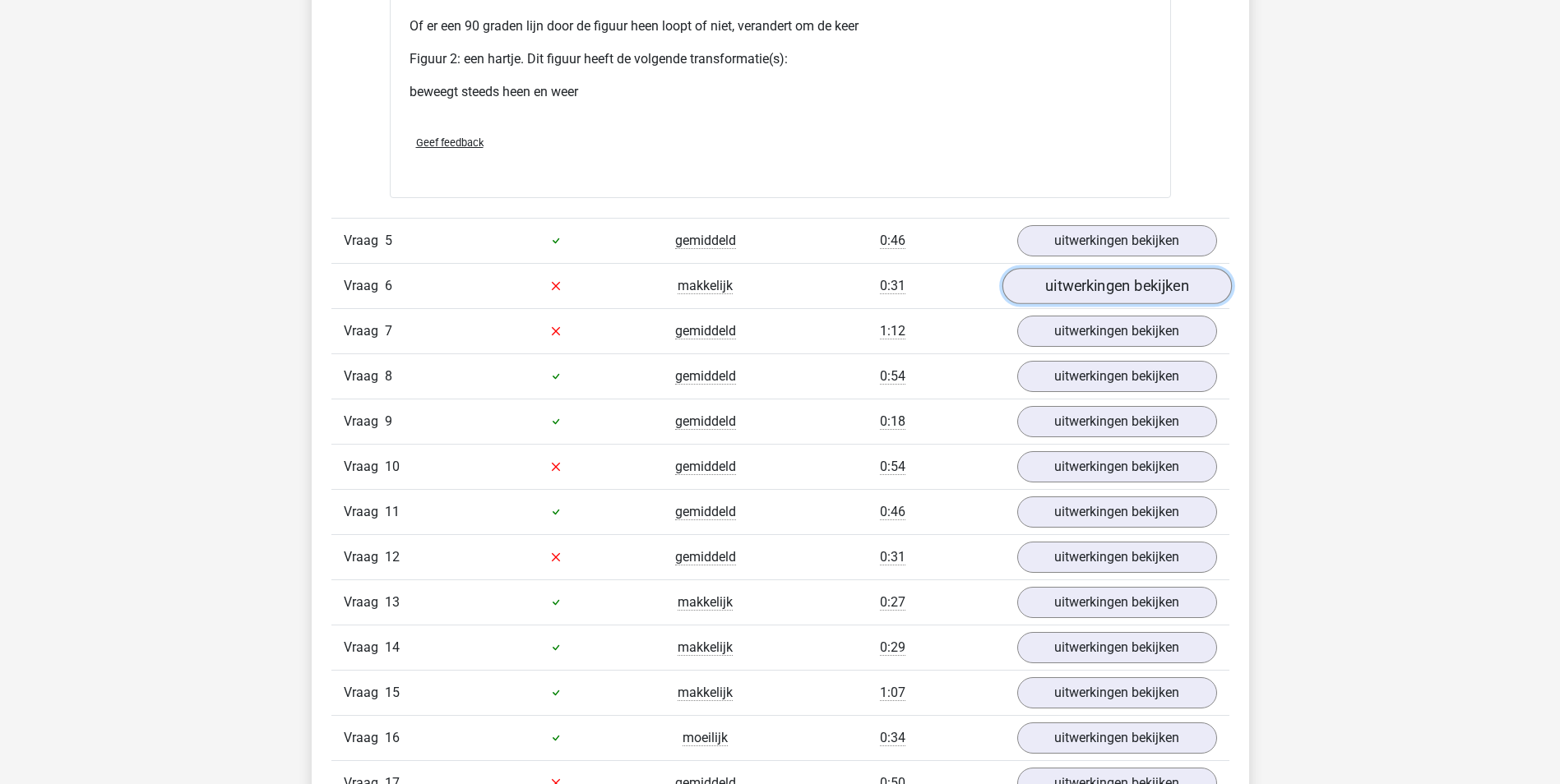
click at [1092, 280] on link "uitwerkingen bekijken" at bounding box center [1116, 286] width 229 height 36
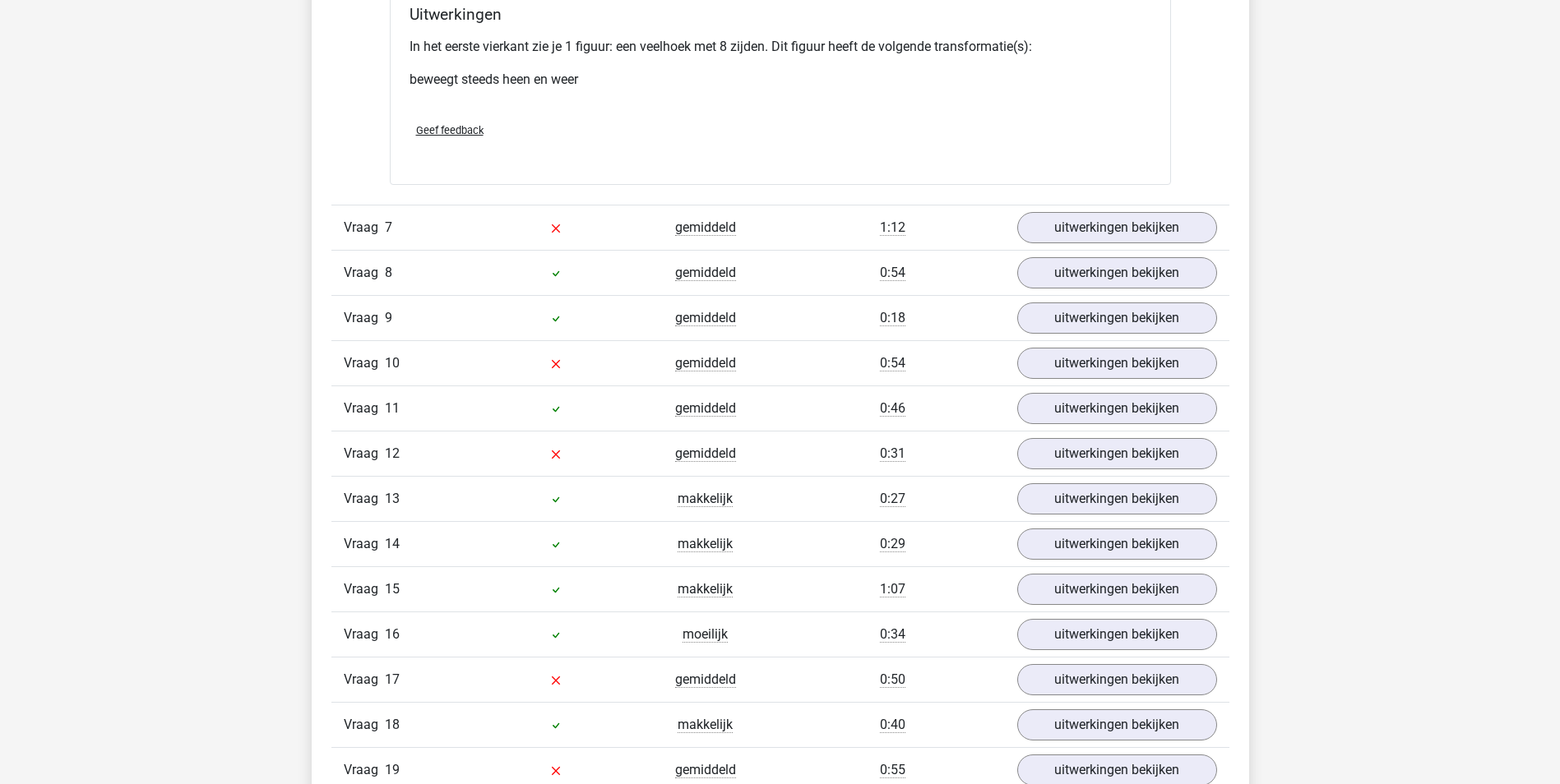
scroll to position [5426, 0]
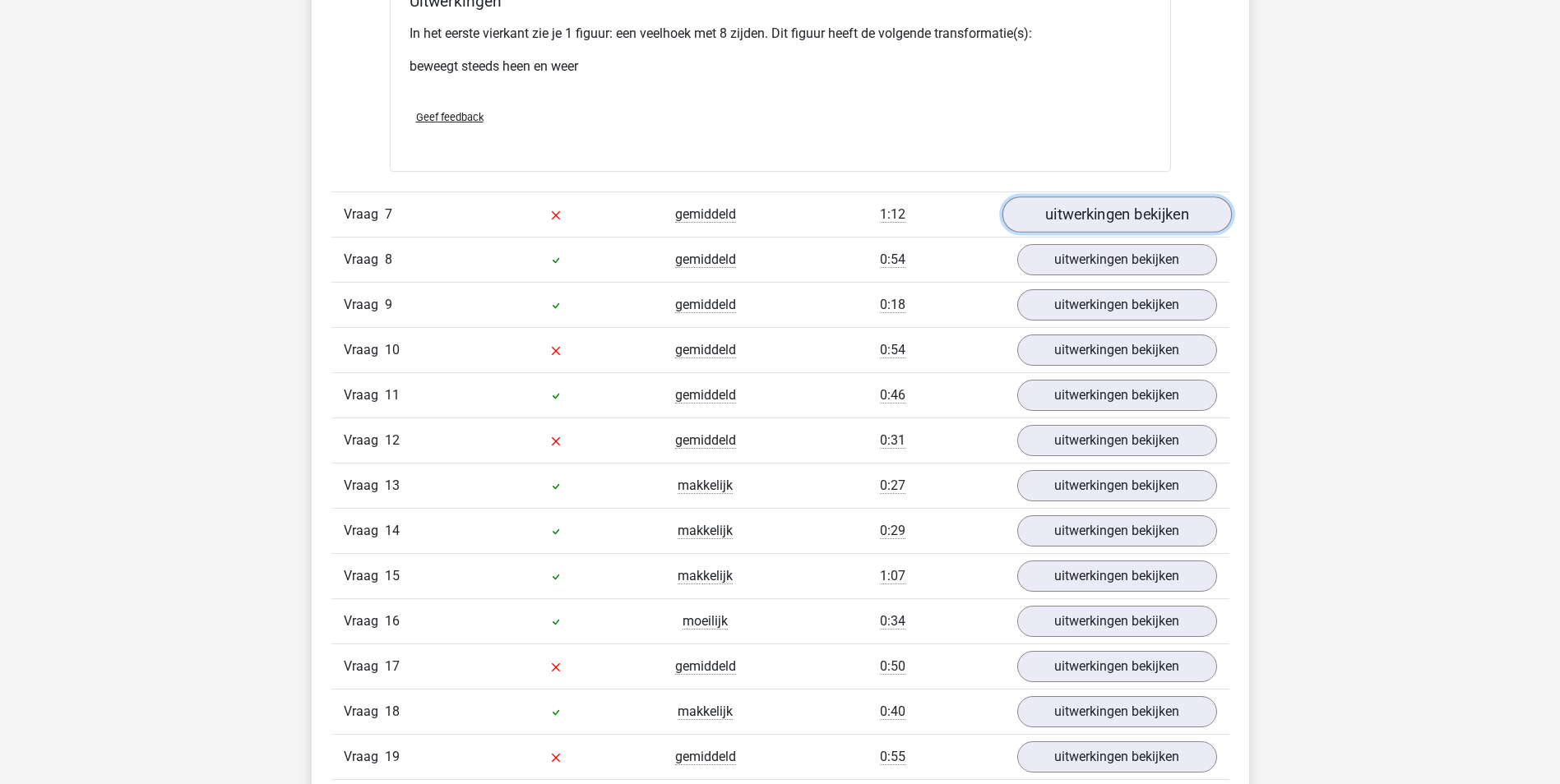
click at [1085, 213] on link "uitwerkingen bekijken" at bounding box center [1116, 215] width 229 height 36
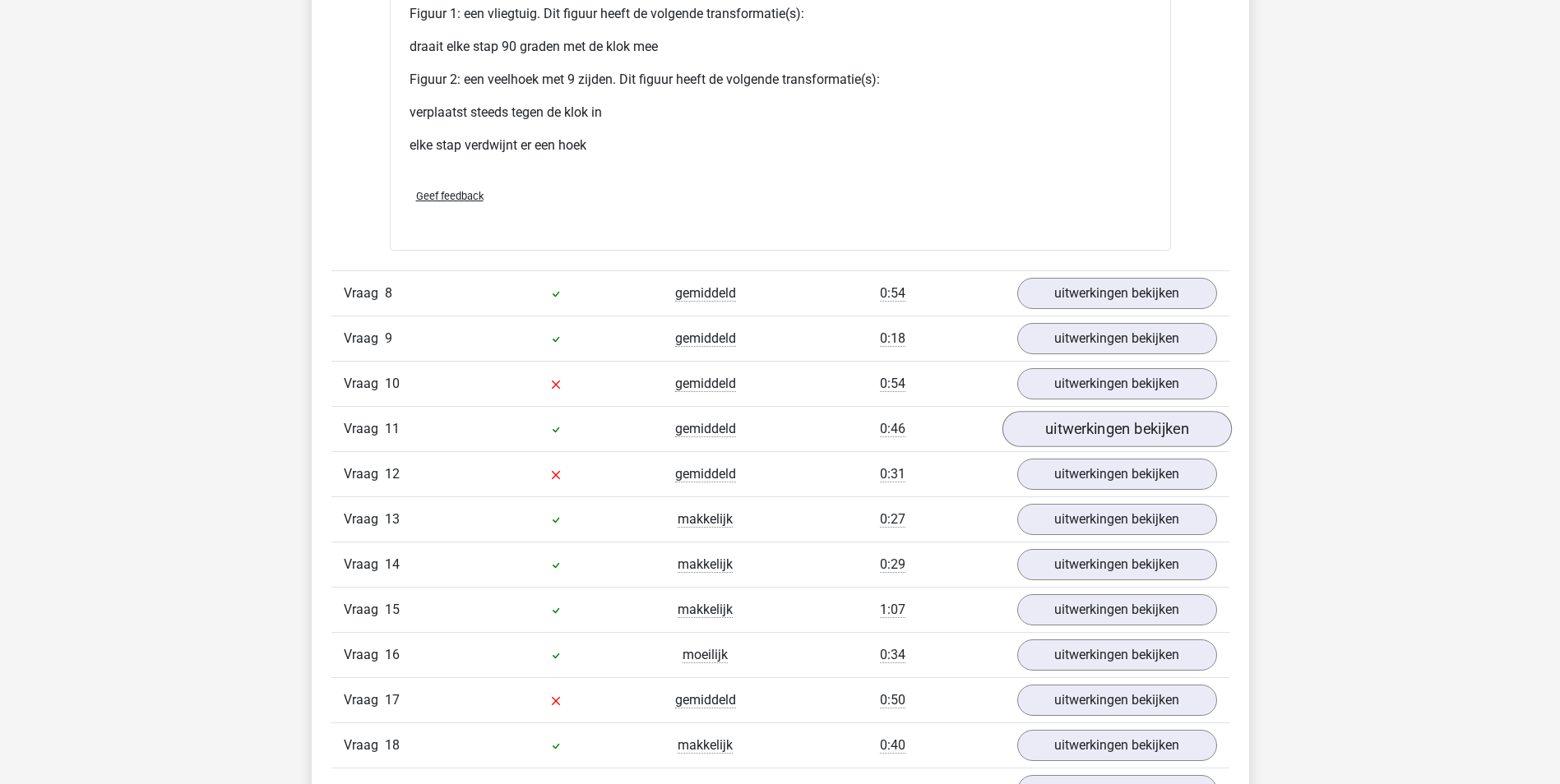
scroll to position [6906, 0]
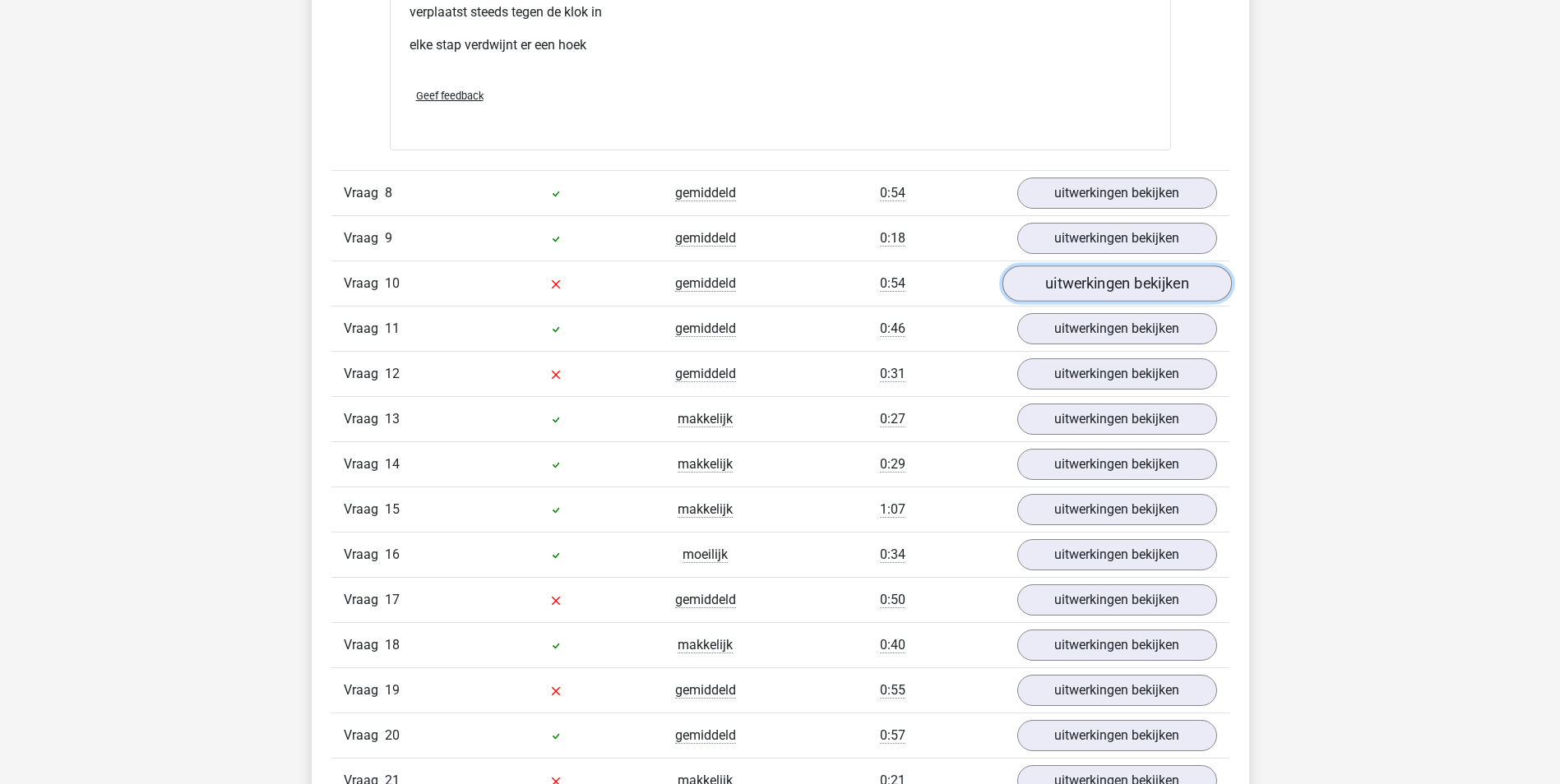
click at [1068, 285] on link "uitwerkingen bekijken" at bounding box center [1116, 283] width 229 height 36
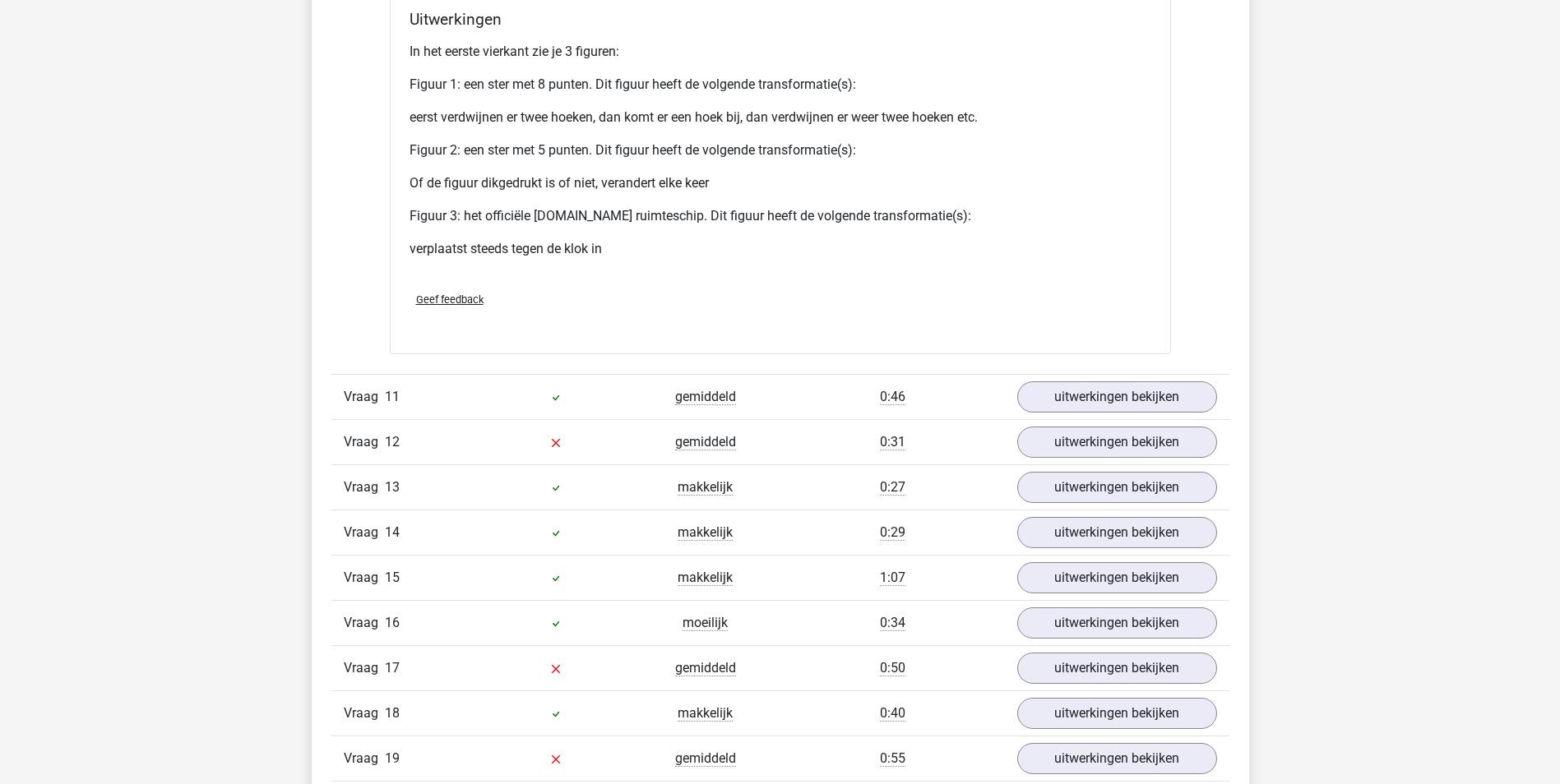
scroll to position [8468, 0]
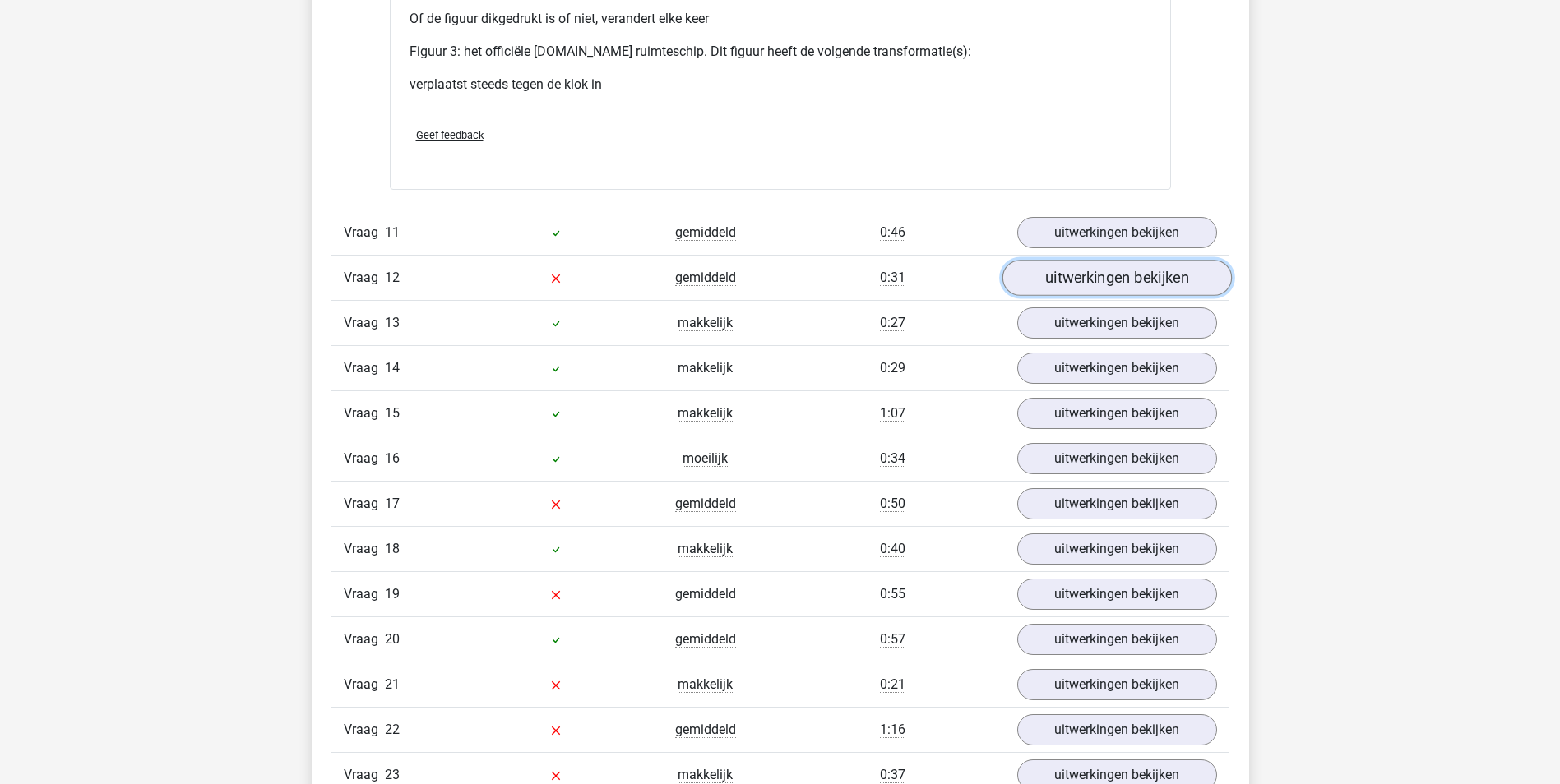
click at [1082, 277] on link "uitwerkingen bekijken" at bounding box center [1116, 277] width 229 height 36
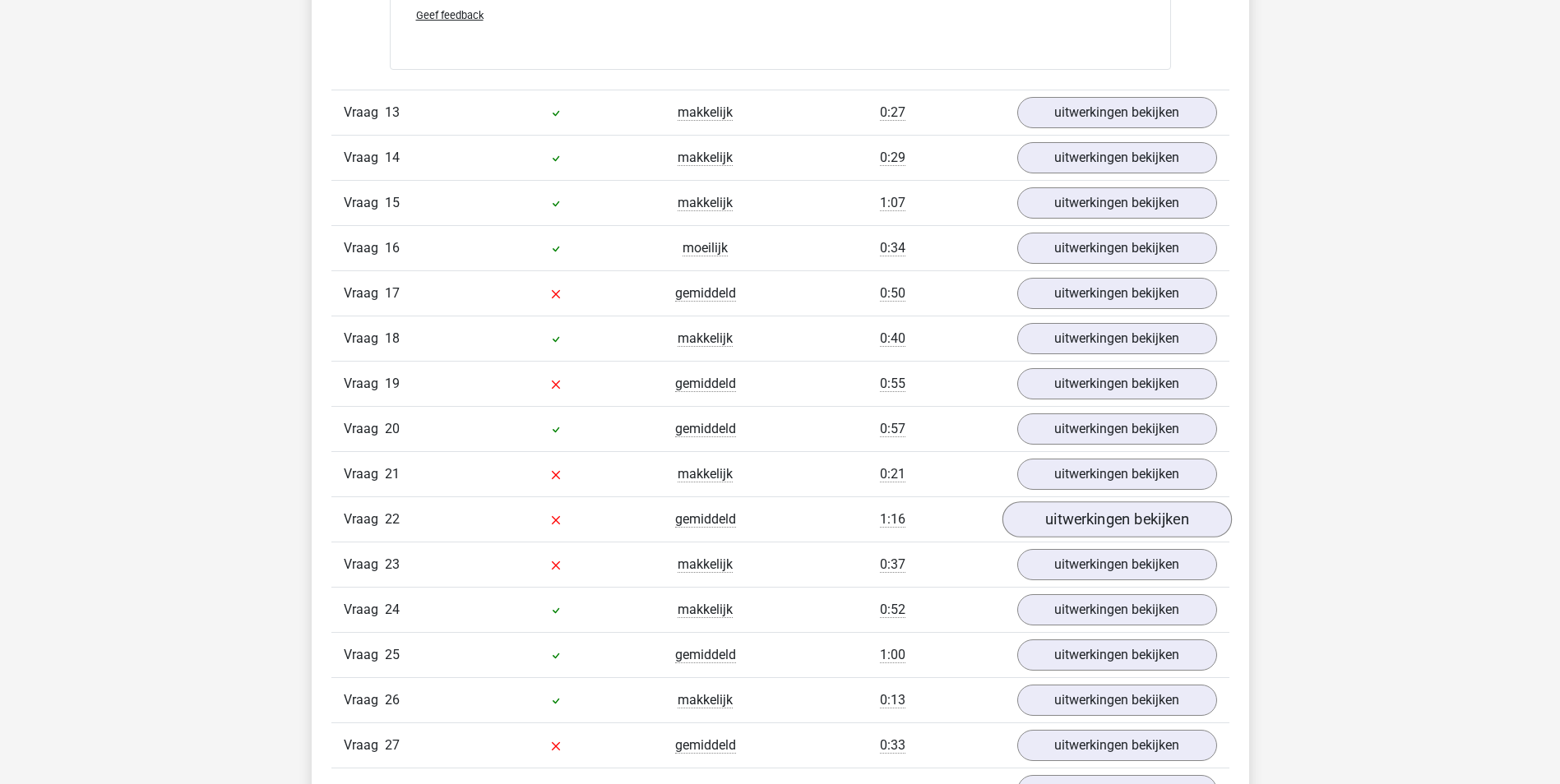
scroll to position [10113, 0]
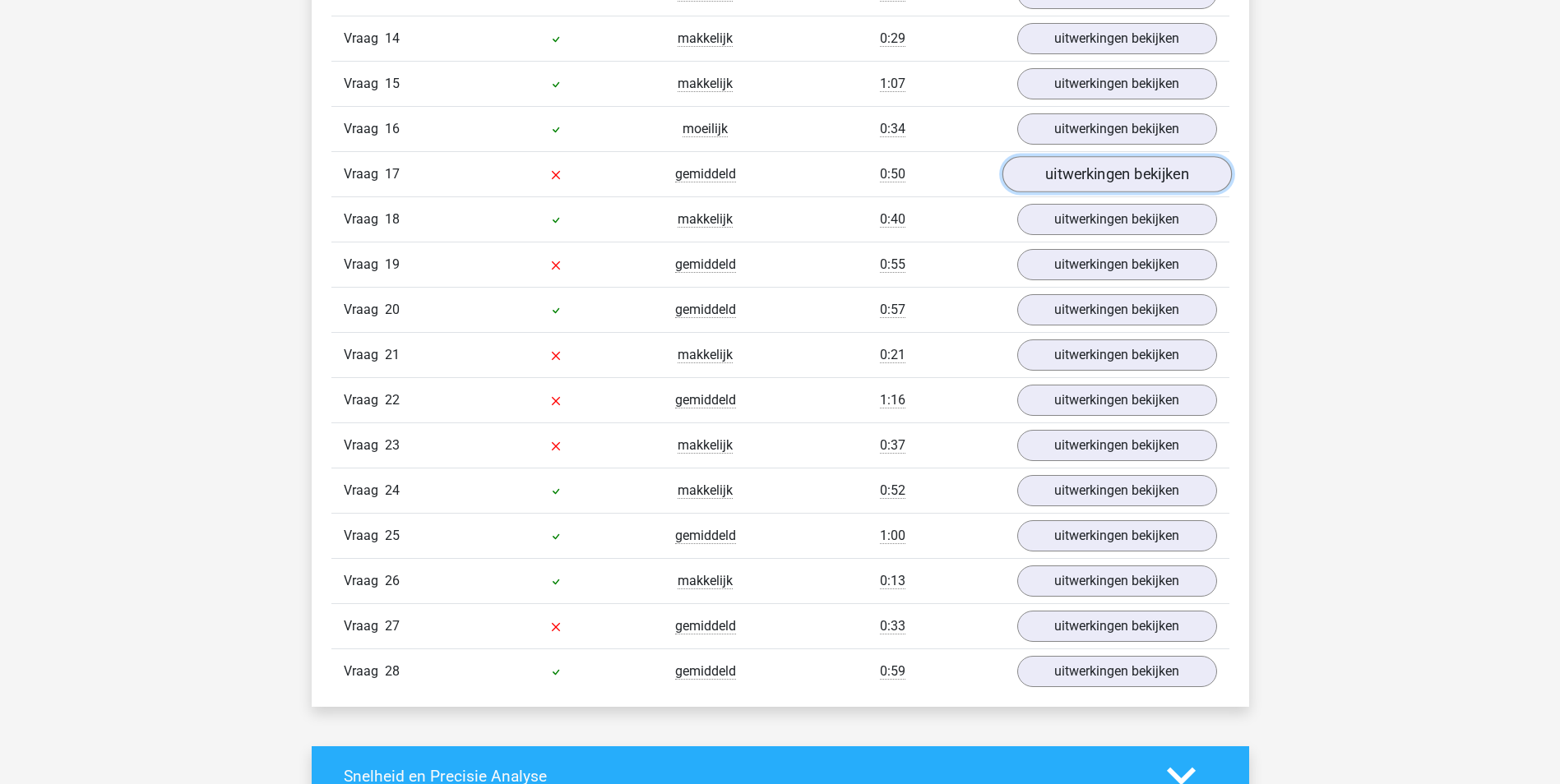
click at [1081, 166] on link "uitwerkingen bekijken" at bounding box center [1116, 173] width 229 height 36
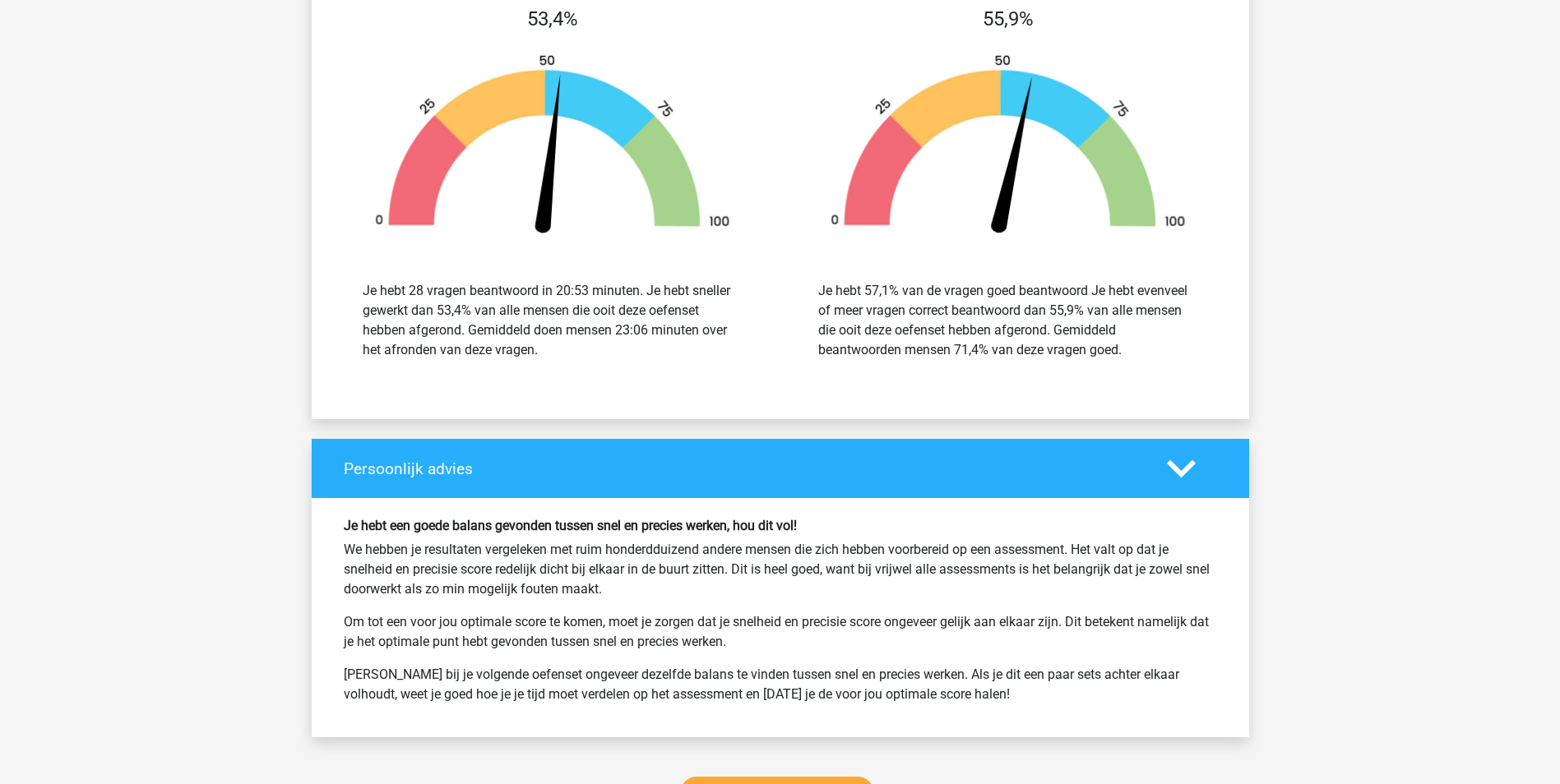
scroll to position [12497, 0]
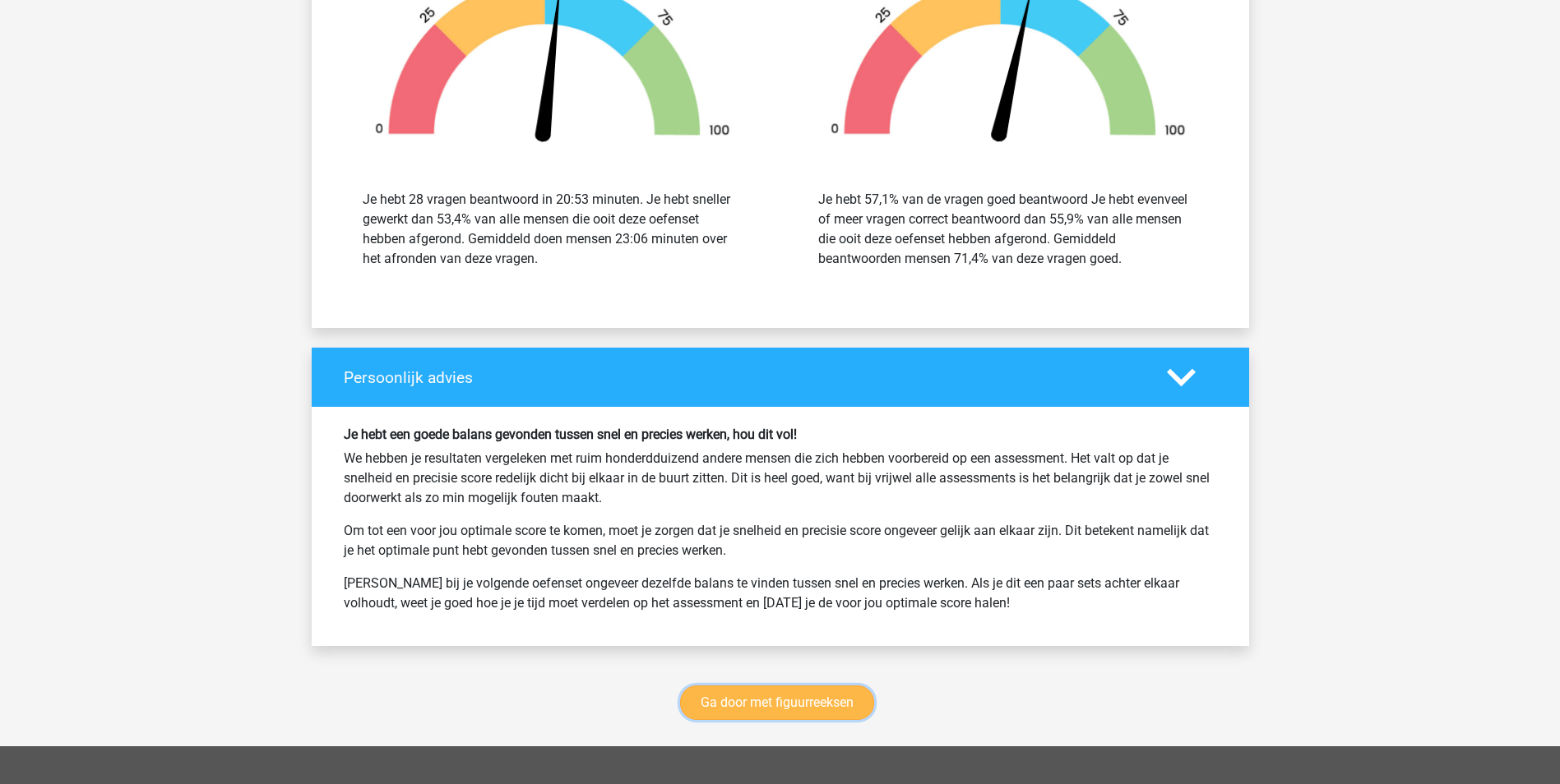
click at [801, 697] on link "Ga door met figuurreeksen" at bounding box center [777, 702] width 194 height 34
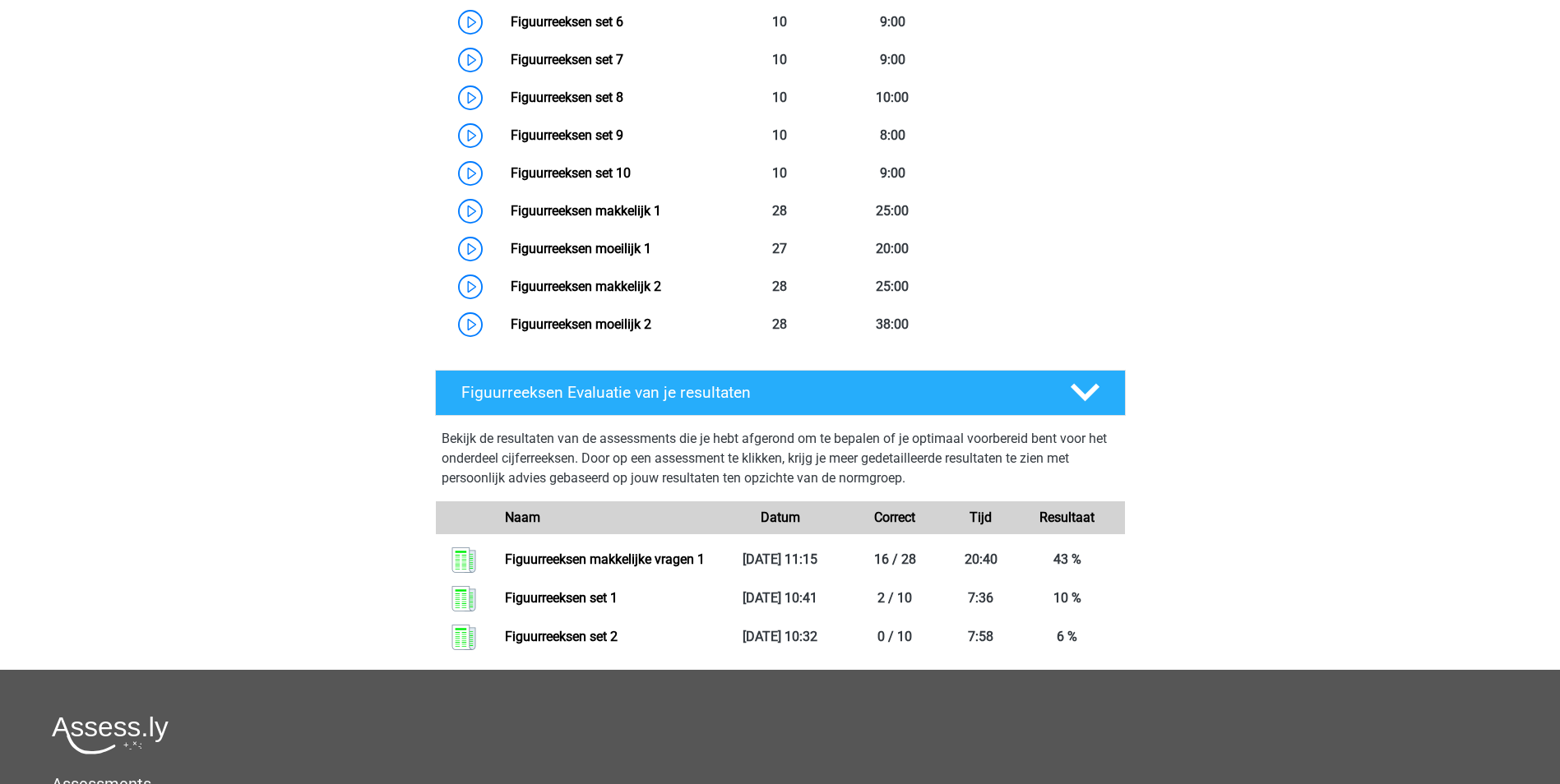
scroll to position [1126, 0]
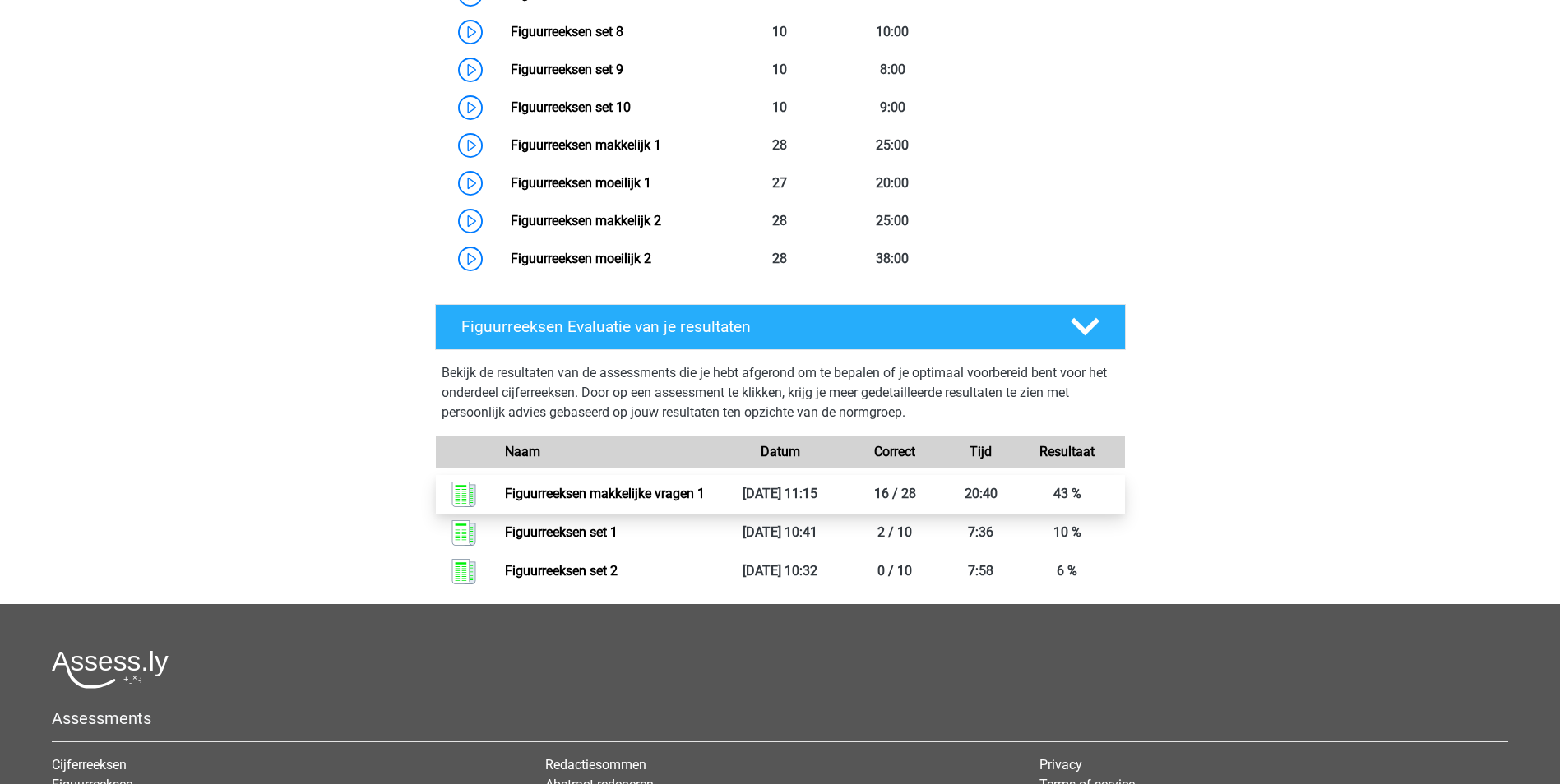
click at [702, 492] on link "Figuurreeksen makkelijke vragen 1" at bounding box center [605, 493] width 200 height 16
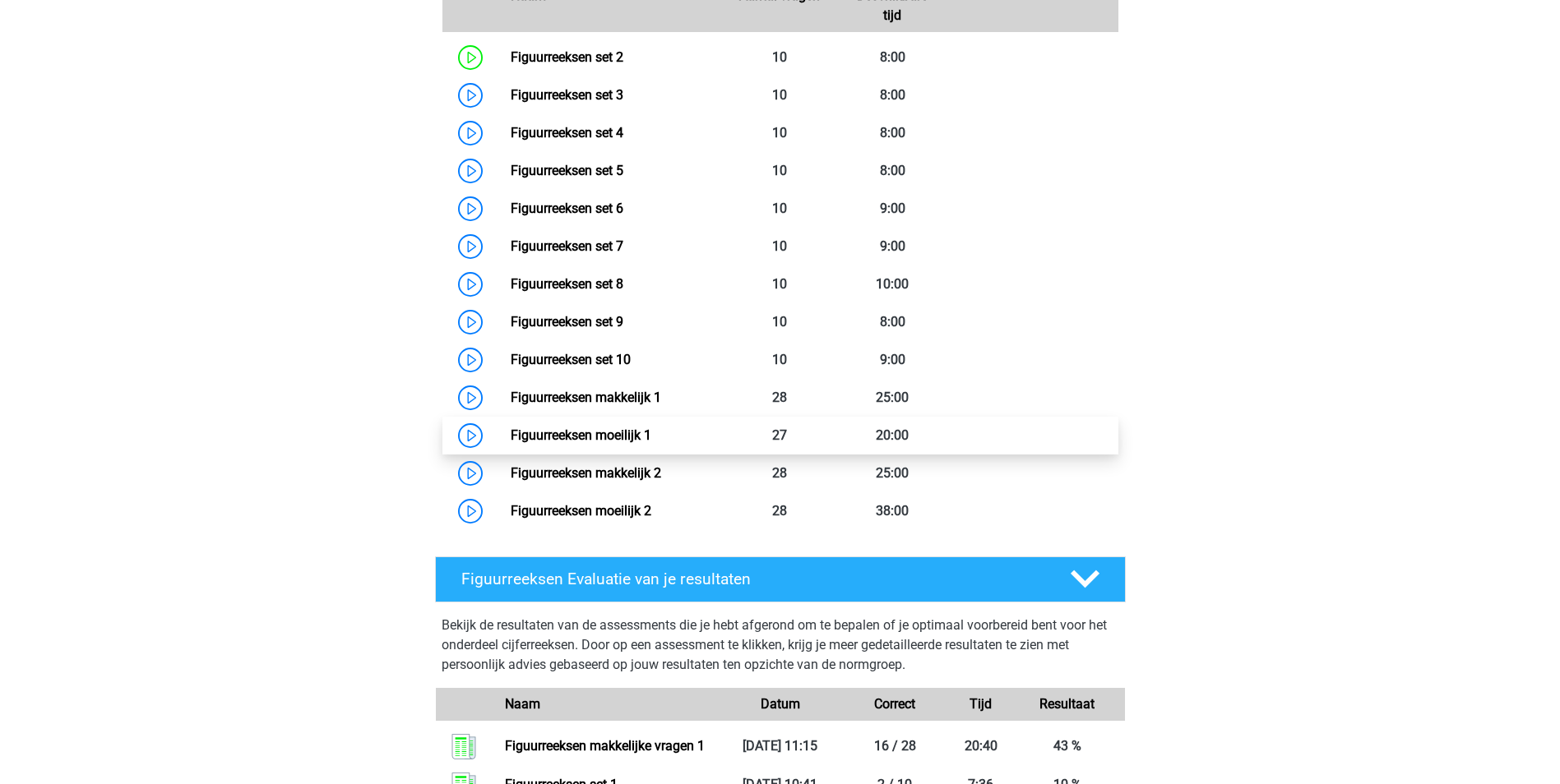
scroll to position [796, 0]
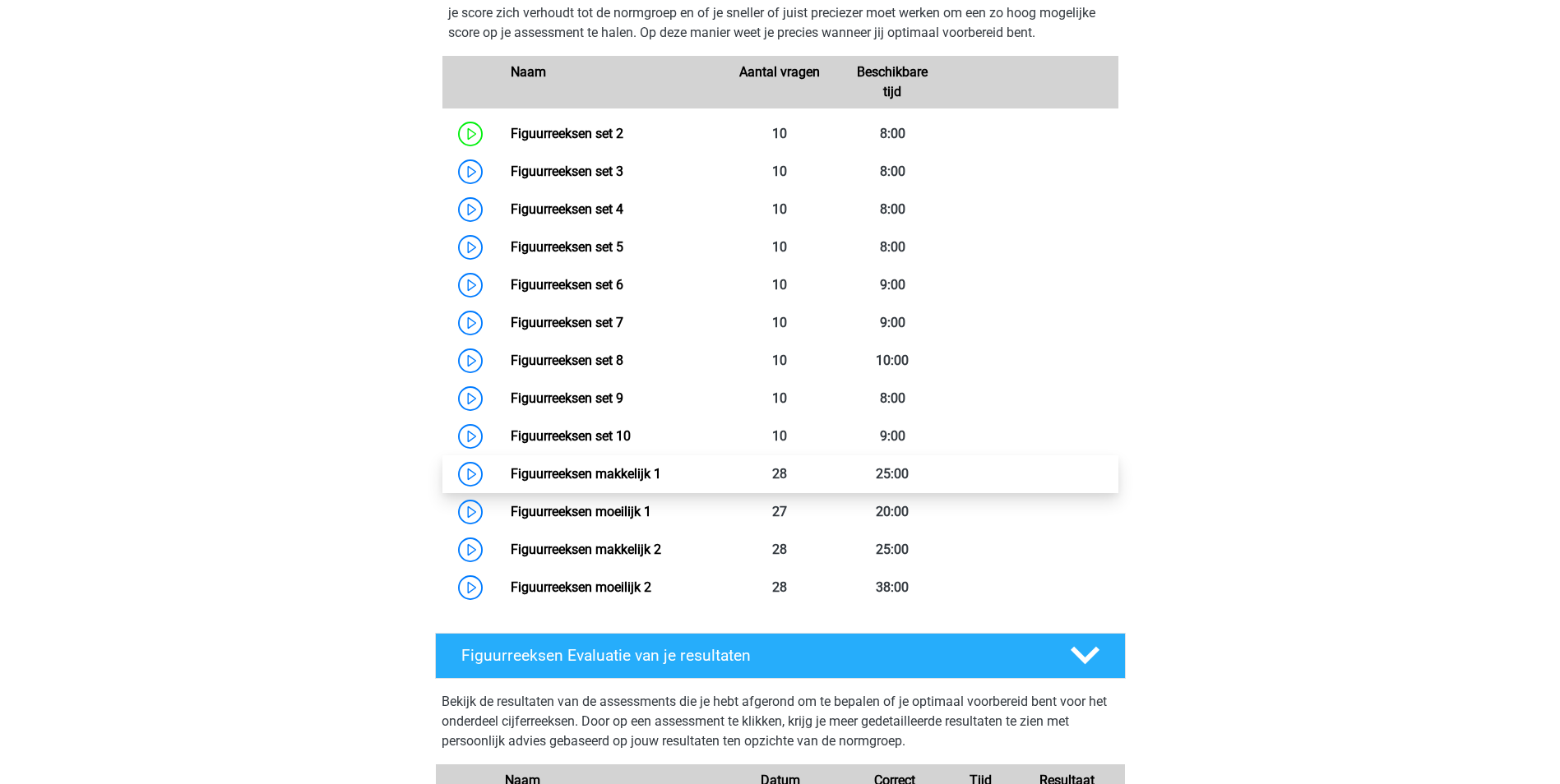
click at [661, 471] on link "Figuurreeksen makkelijk 1" at bounding box center [586, 474] width 151 height 16
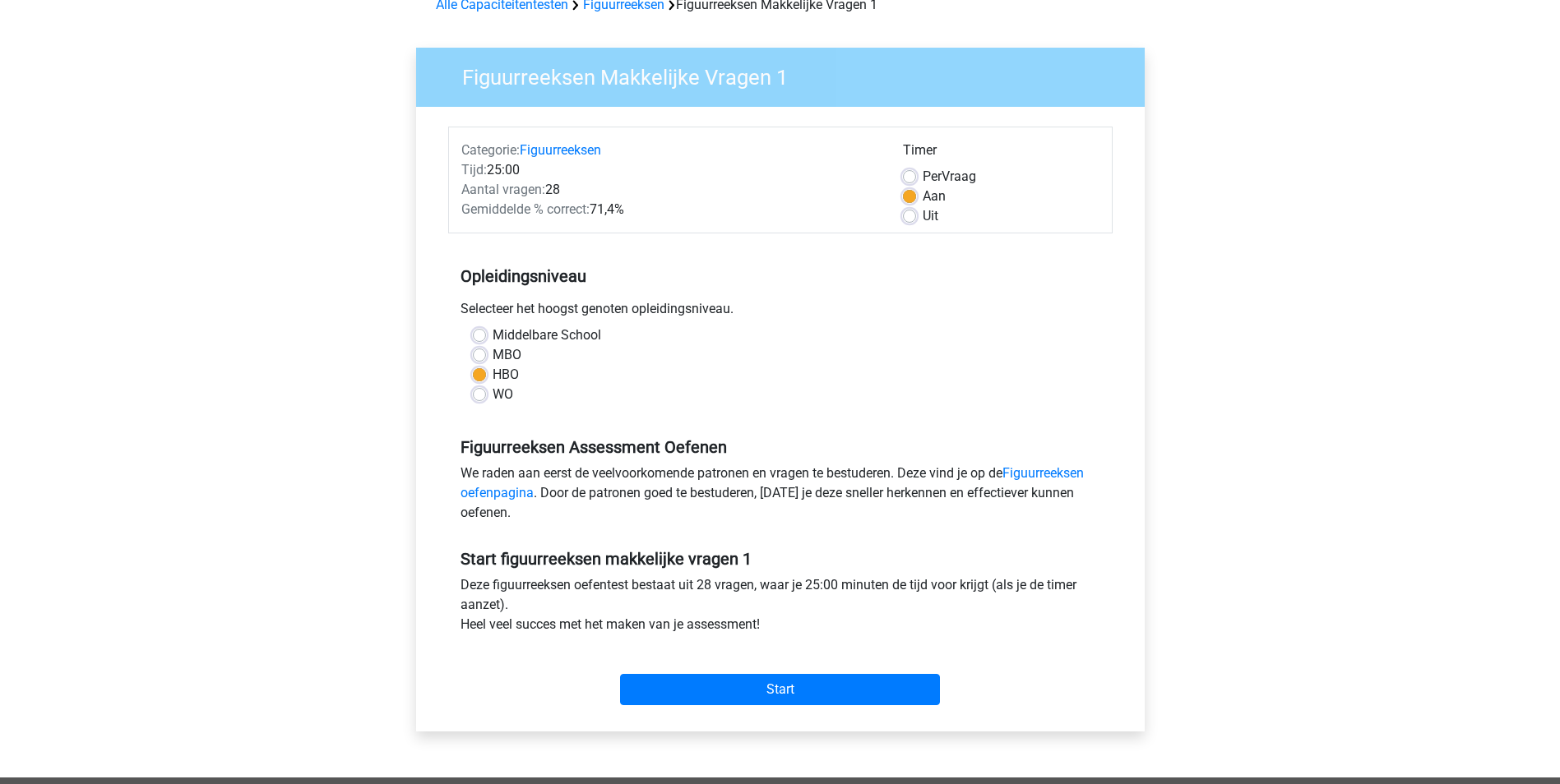
scroll to position [164, 0]
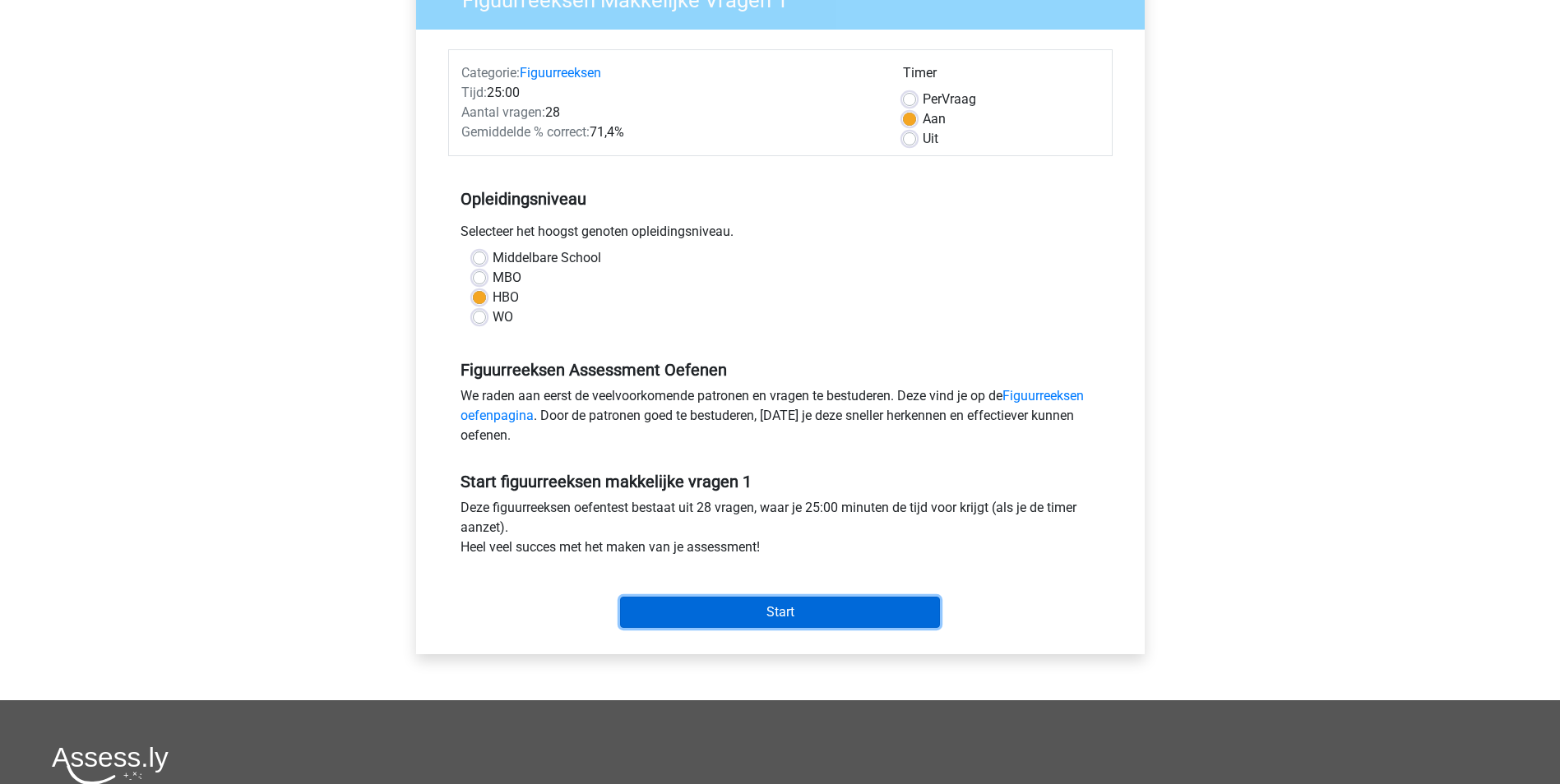
click at [799, 616] on input "Start" at bounding box center [780, 612] width 320 height 31
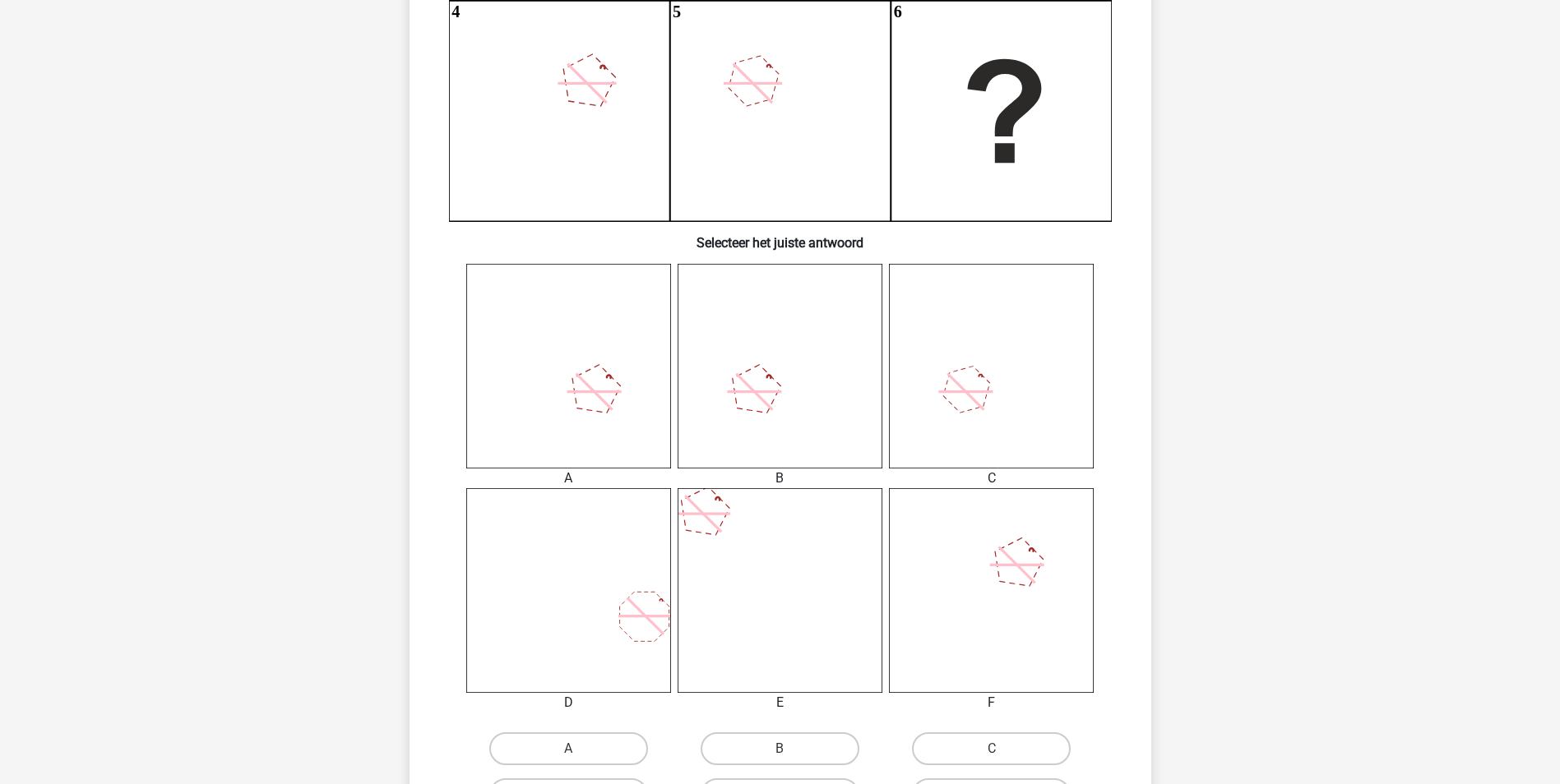
scroll to position [576, 0]
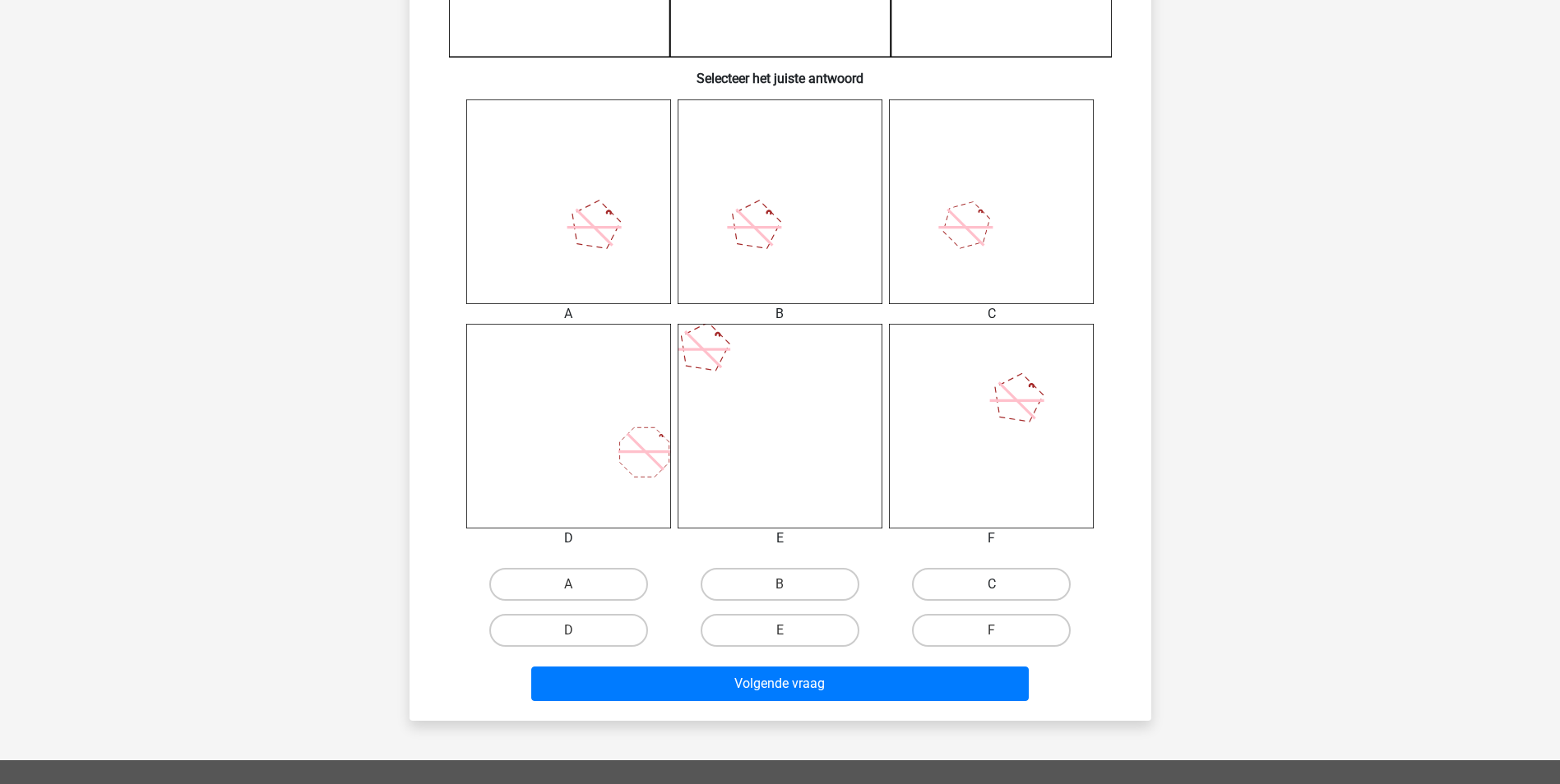
click at [1017, 587] on label "C" at bounding box center [991, 584] width 158 height 32
click at [1002, 587] on input "C" at bounding box center [997, 590] width 11 height 11
radio input "true"
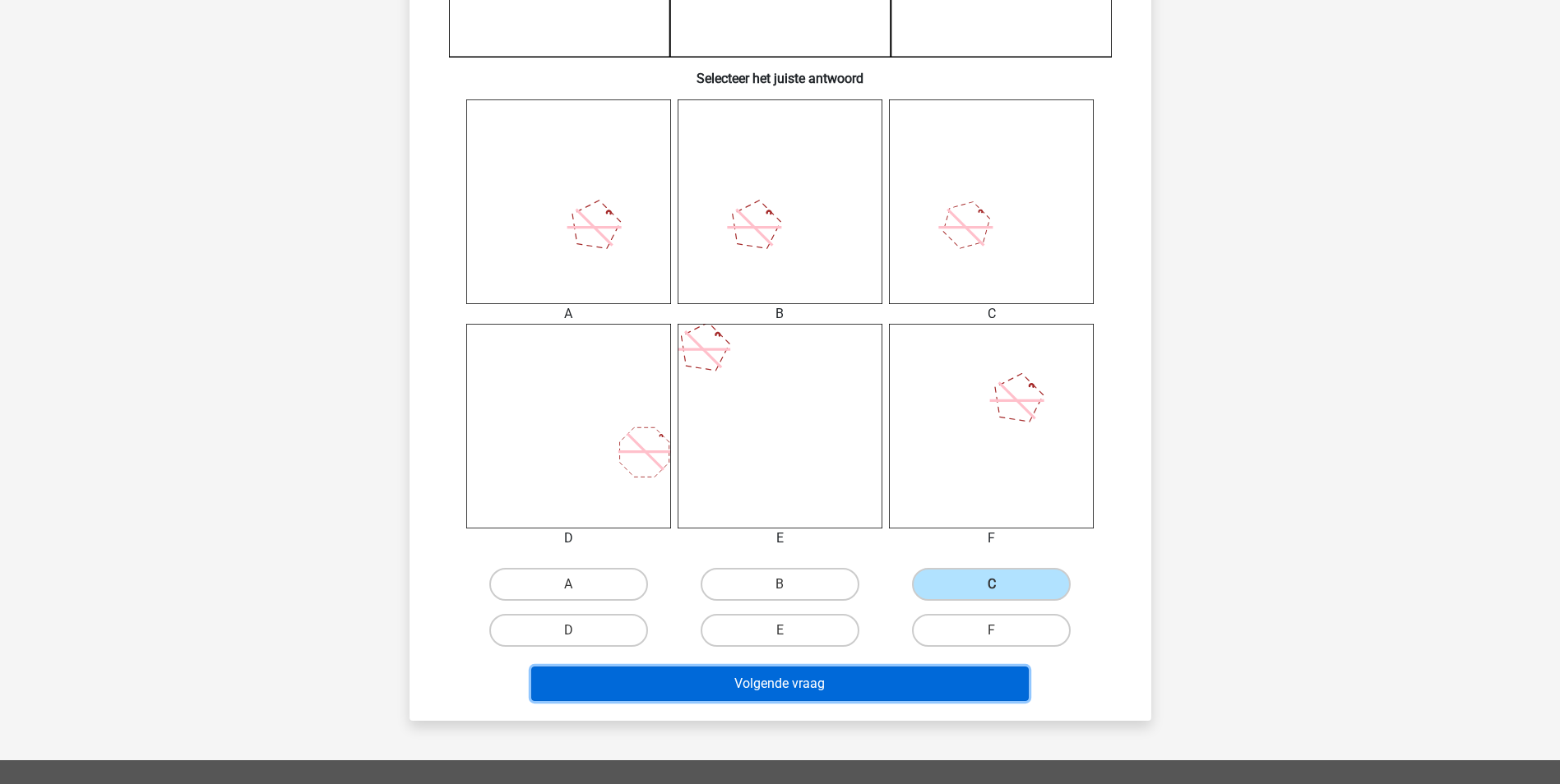
click at [940, 682] on button "Volgende vraag" at bounding box center [779, 683] width 498 height 34
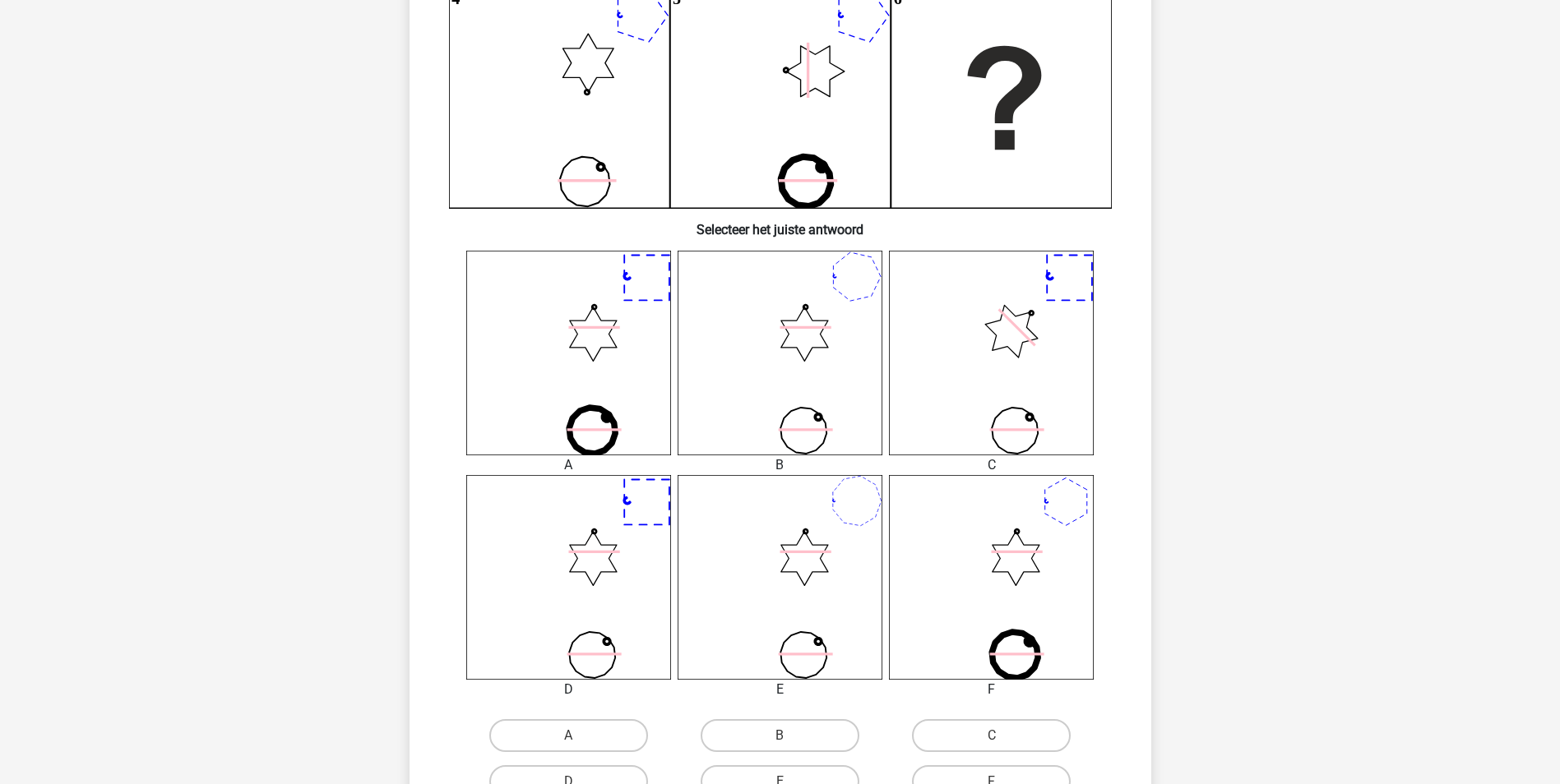
scroll to position [493, 0]
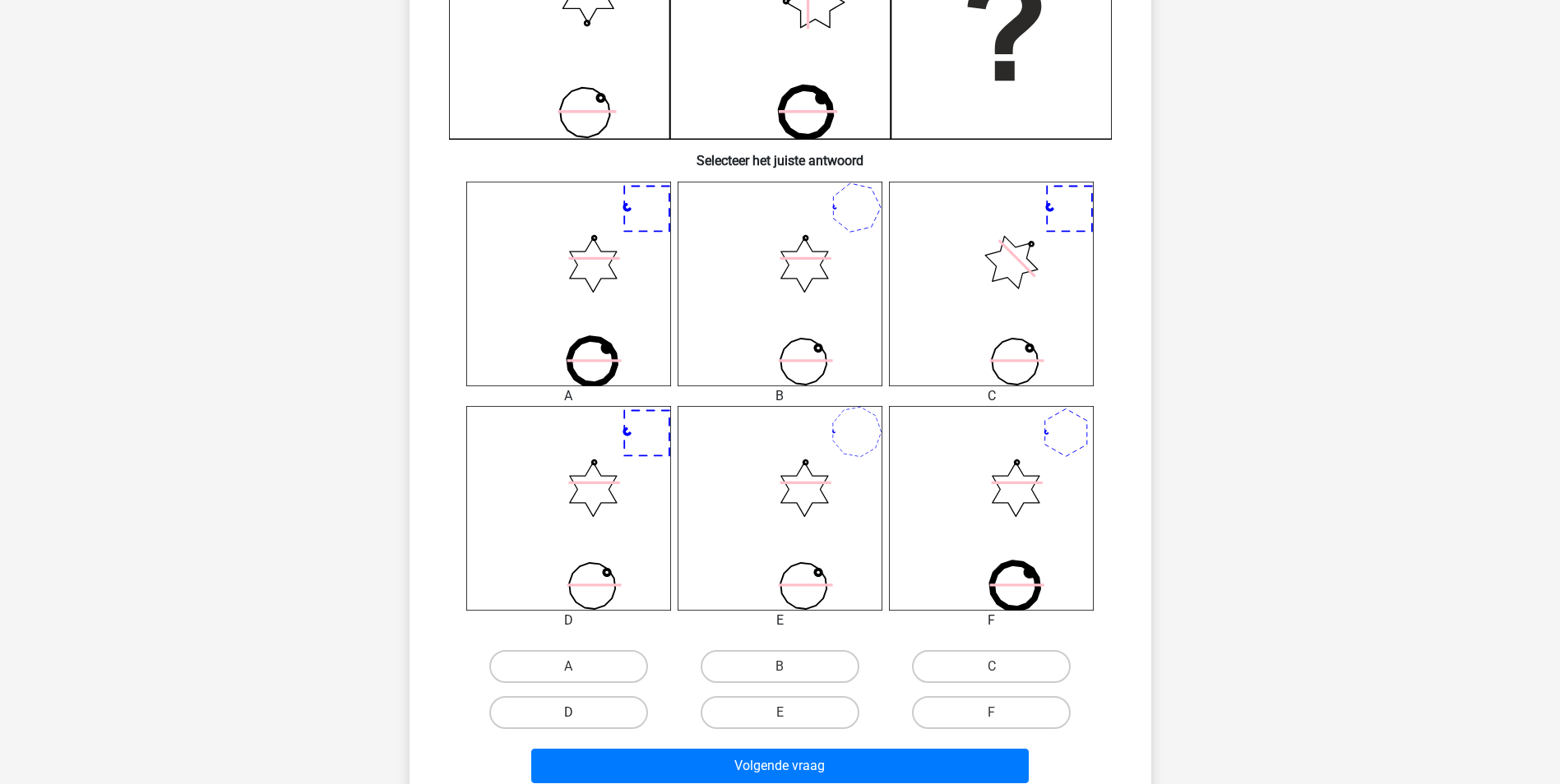
click at [557, 702] on label "D" at bounding box center [568, 712] width 158 height 32
click at [568, 713] on input "D" at bounding box center [573, 718] width 11 height 11
radio input "true"
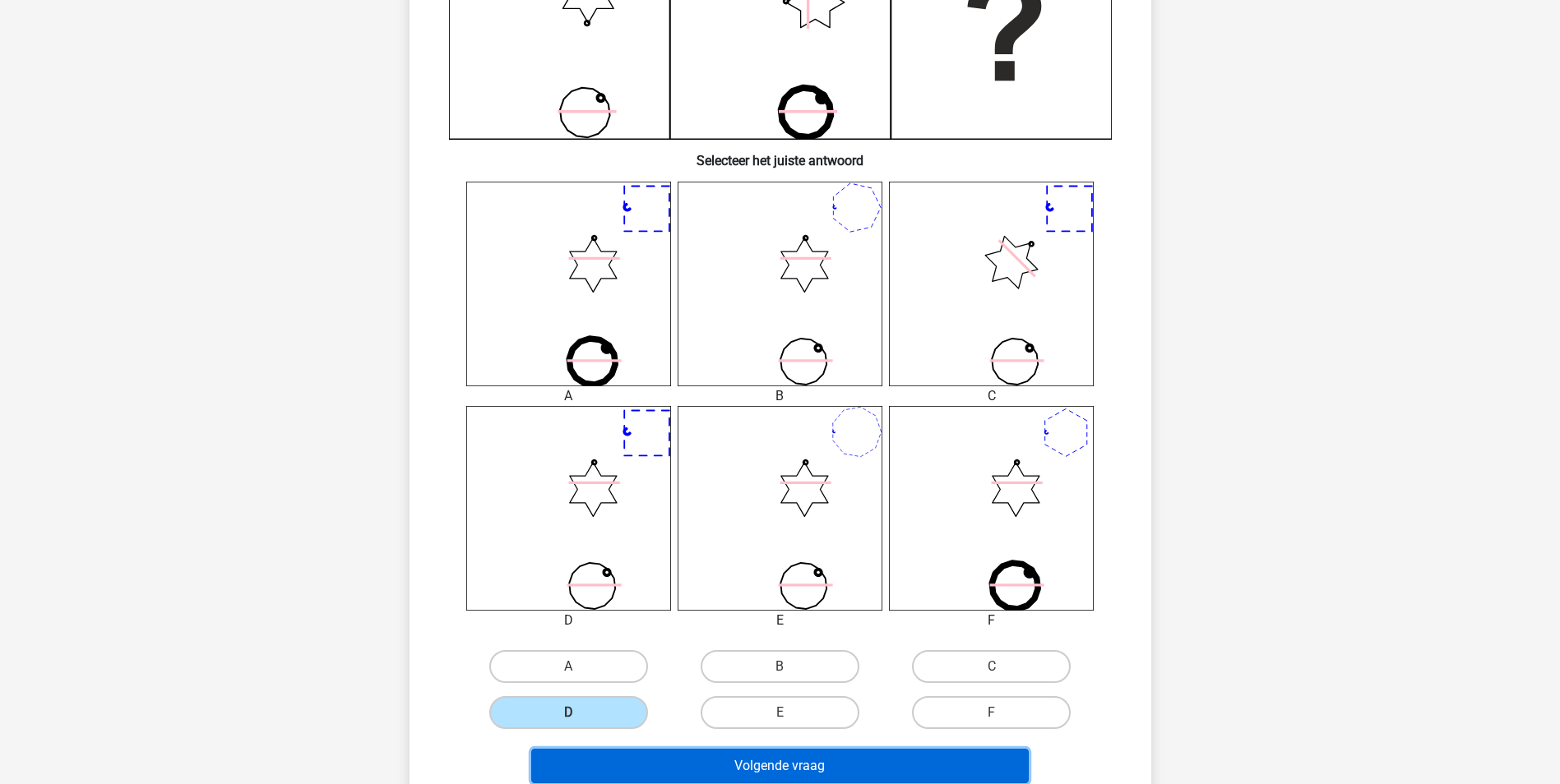
click at [711, 762] on button "Volgende vraag" at bounding box center [779, 766] width 498 height 34
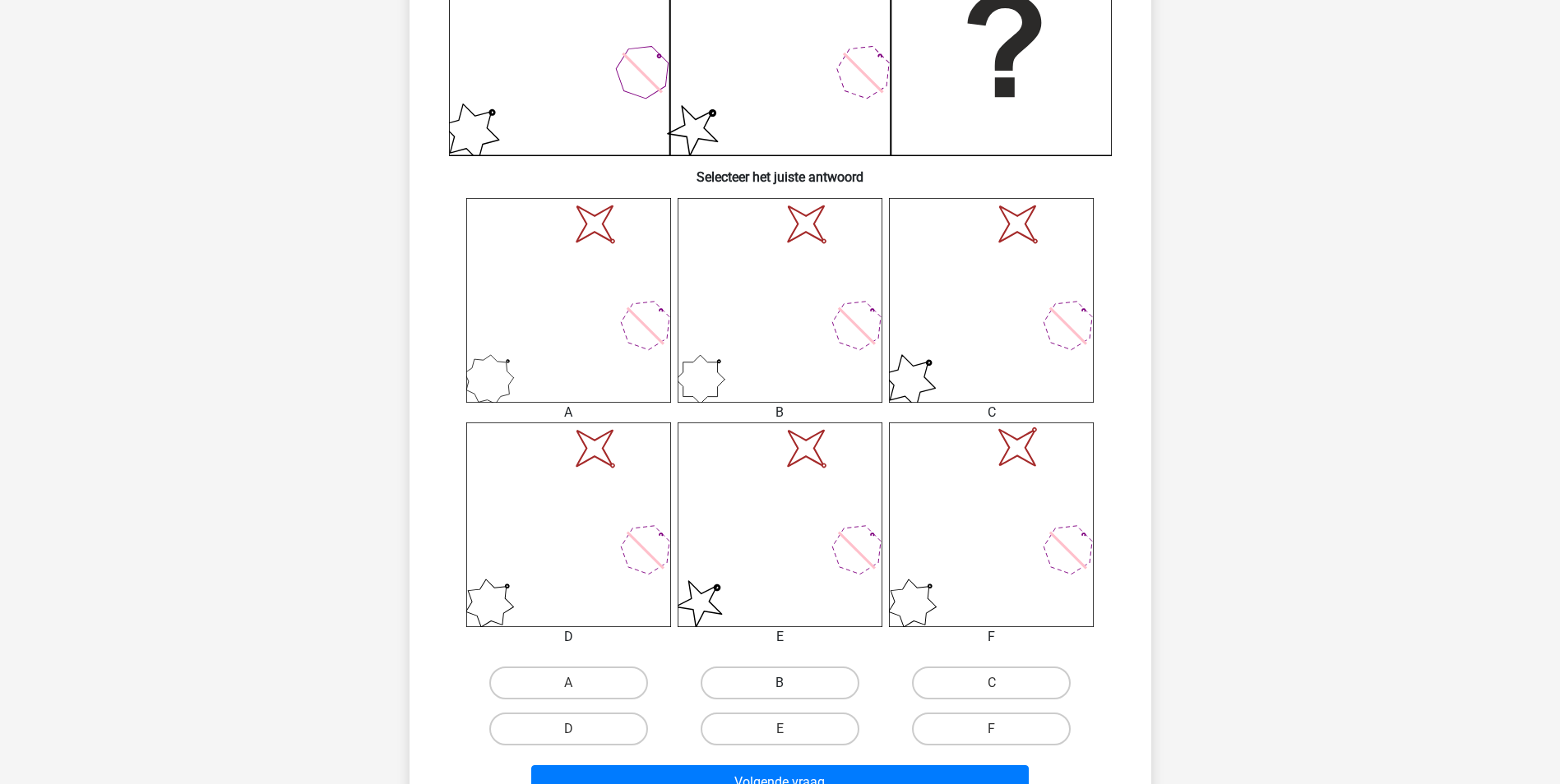
scroll to position [576, 0]
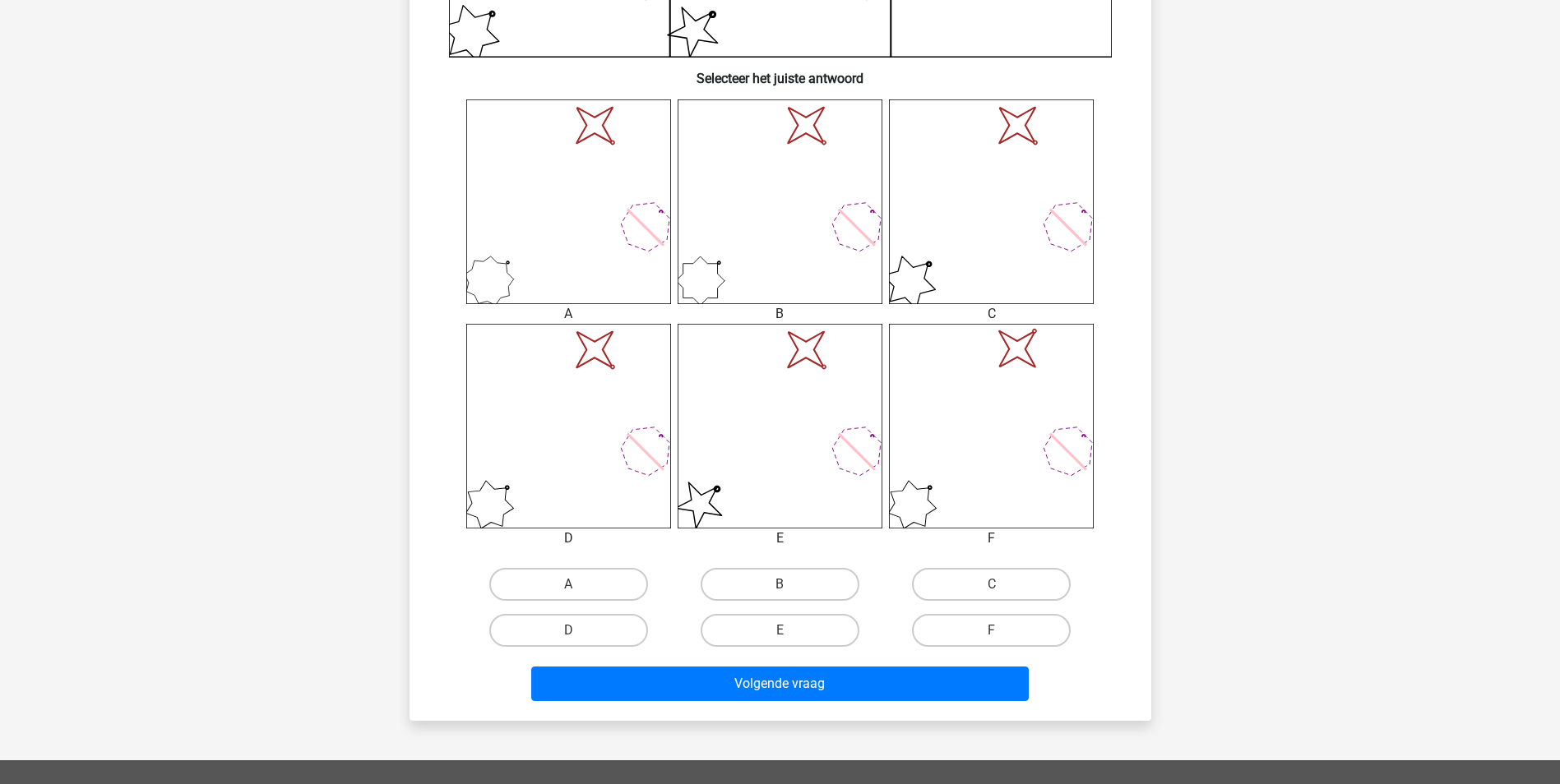
click at [786, 636] on input "E" at bounding box center [784, 636] width 11 height 11
radio input "true"
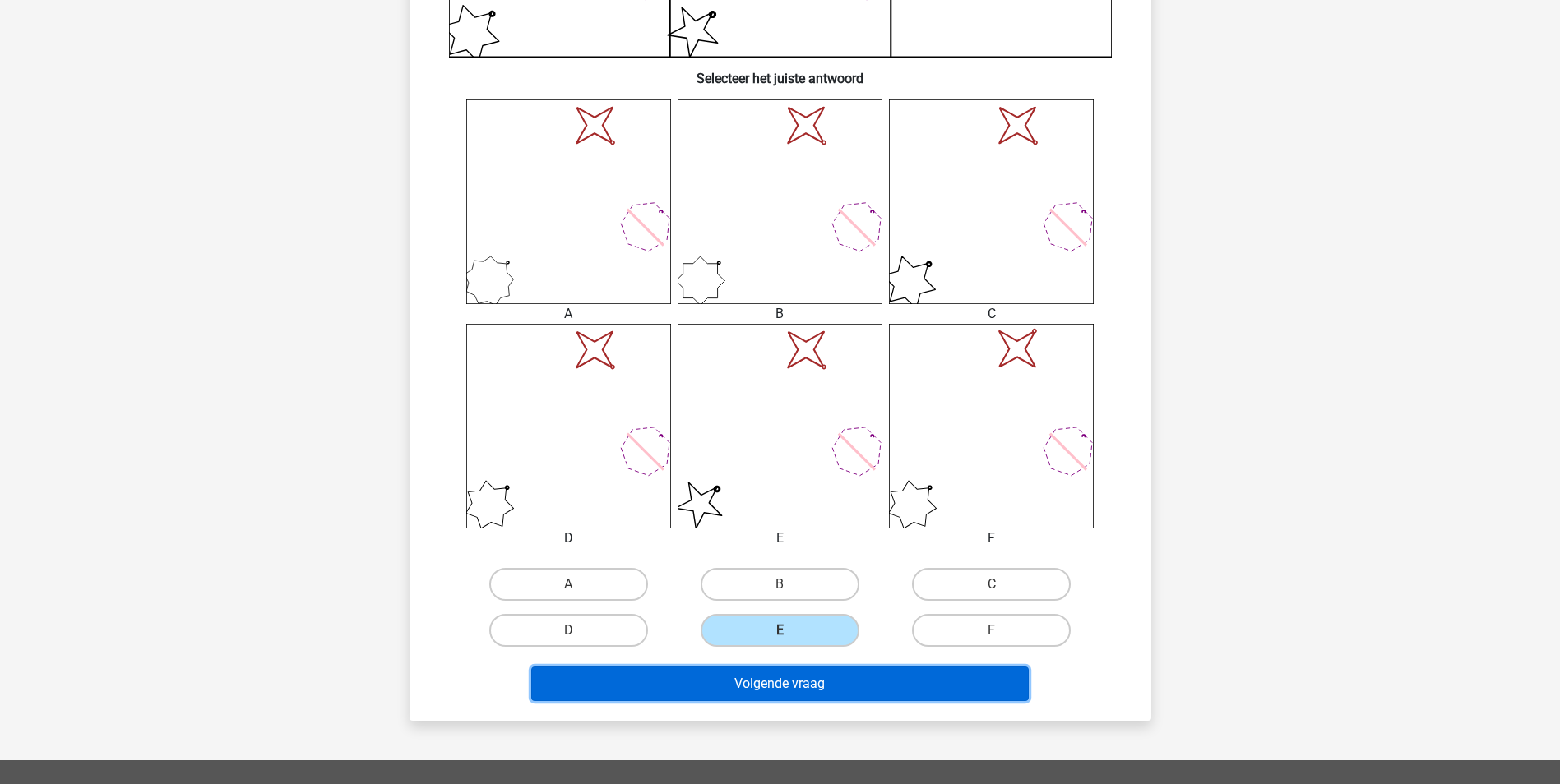
click at [821, 680] on button "Volgende vraag" at bounding box center [779, 683] width 498 height 34
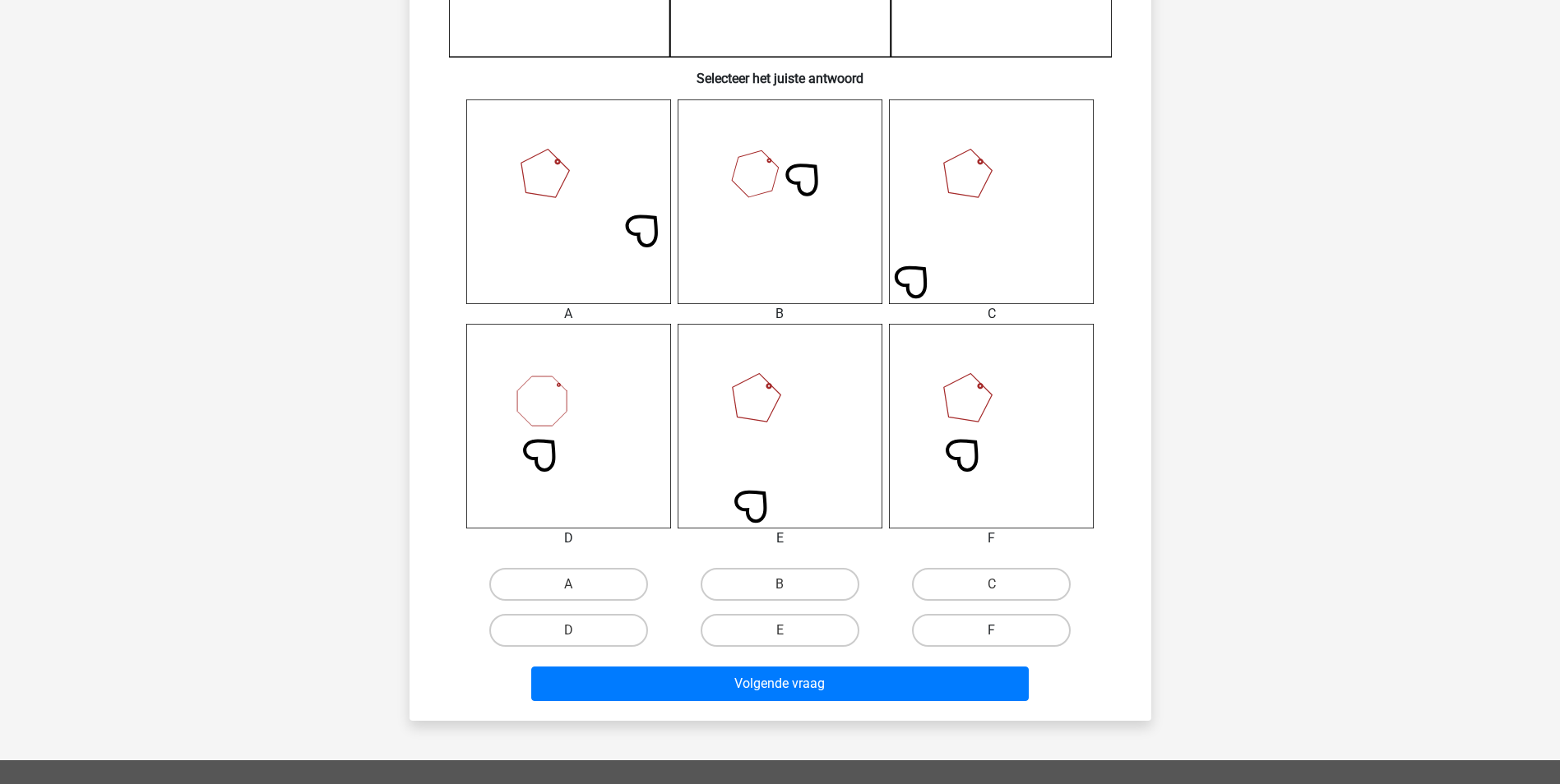
click at [1013, 627] on label "F" at bounding box center [991, 630] width 158 height 32
click at [1002, 631] on input "F" at bounding box center [997, 636] width 11 height 11
radio input "true"
click at [1001, 666] on div "Volgende vraag" at bounding box center [780, 681] width 689 height 54
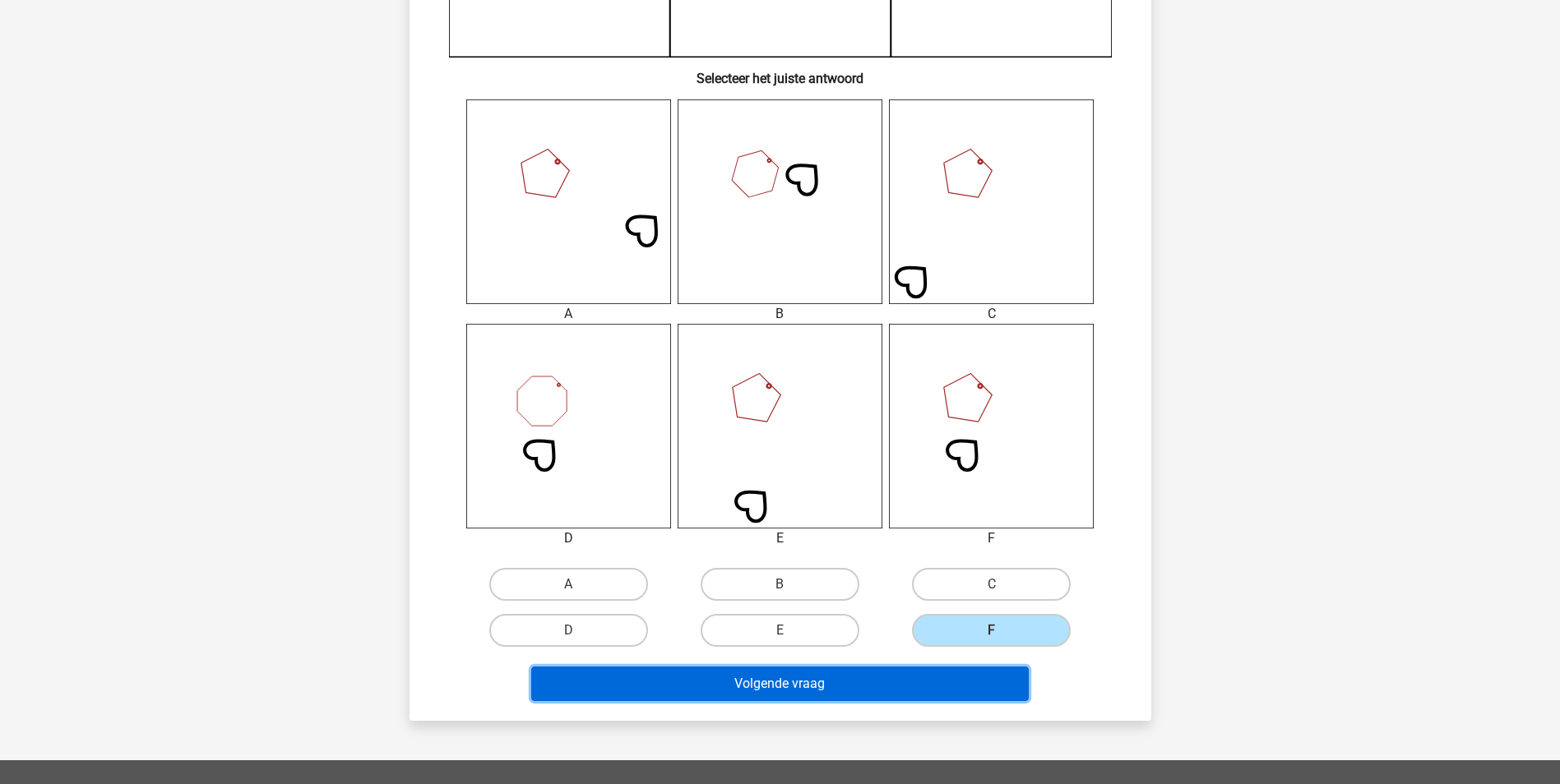
click at [1000, 671] on button "Volgende vraag" at bounding box center [779, 683] width 498 height 34
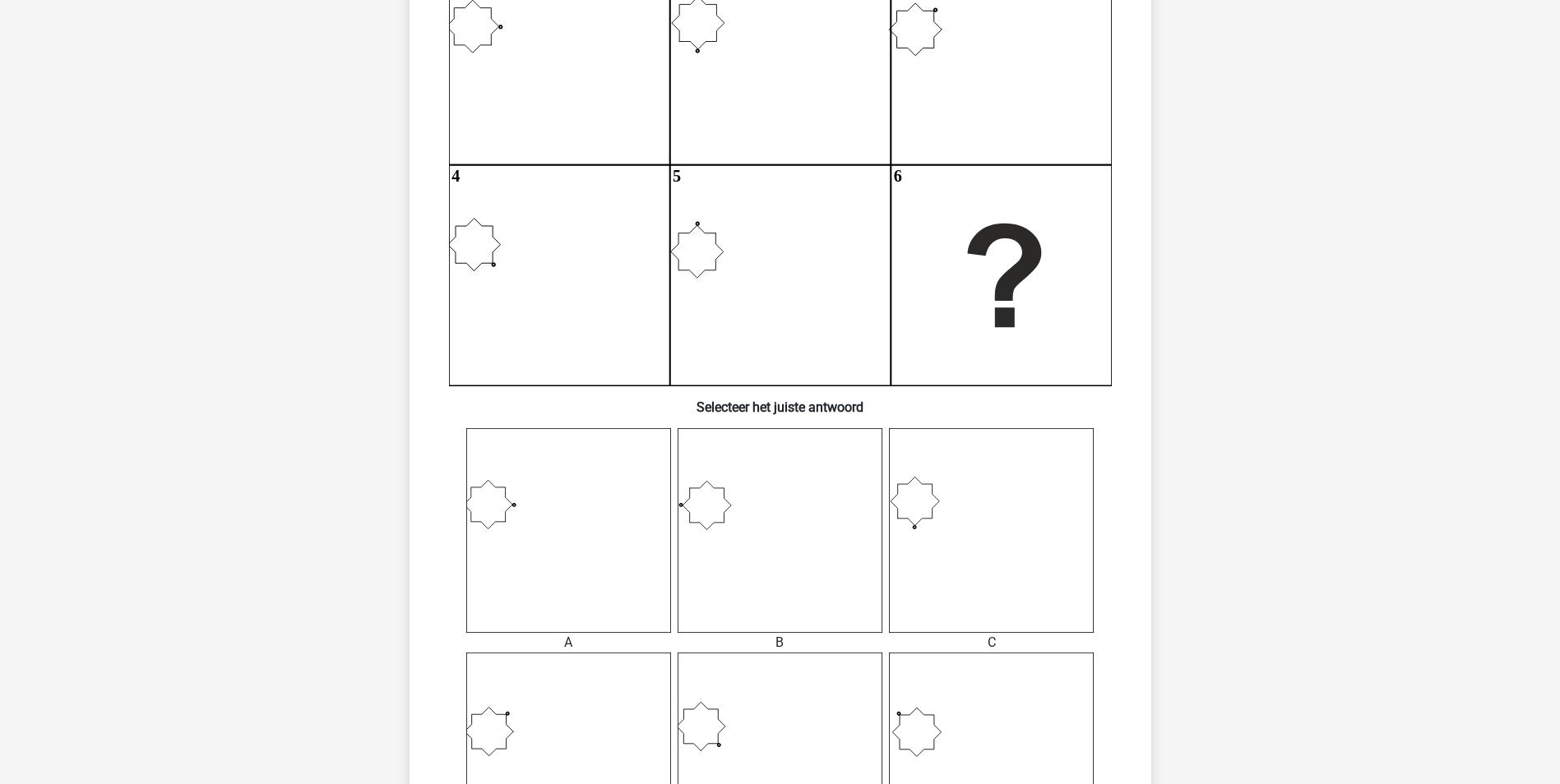
scroll to position [411, 0]
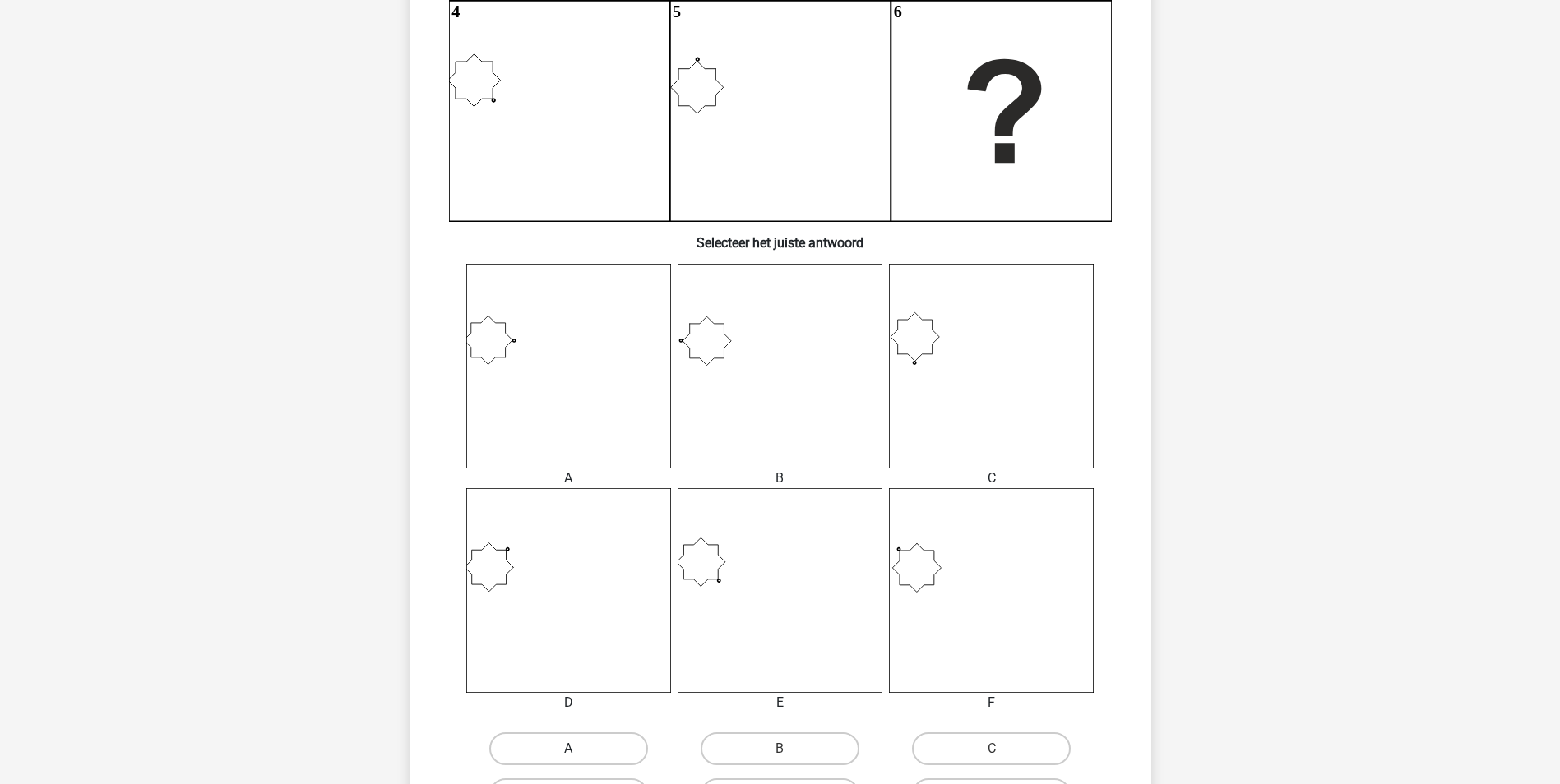
click at [582, 754] on label "A" at bounding box center [568, 748] width 158 height 32
click at [579, 754] on input "A" at bounding box center [573, 754] width 11 height 11
radio input "true"
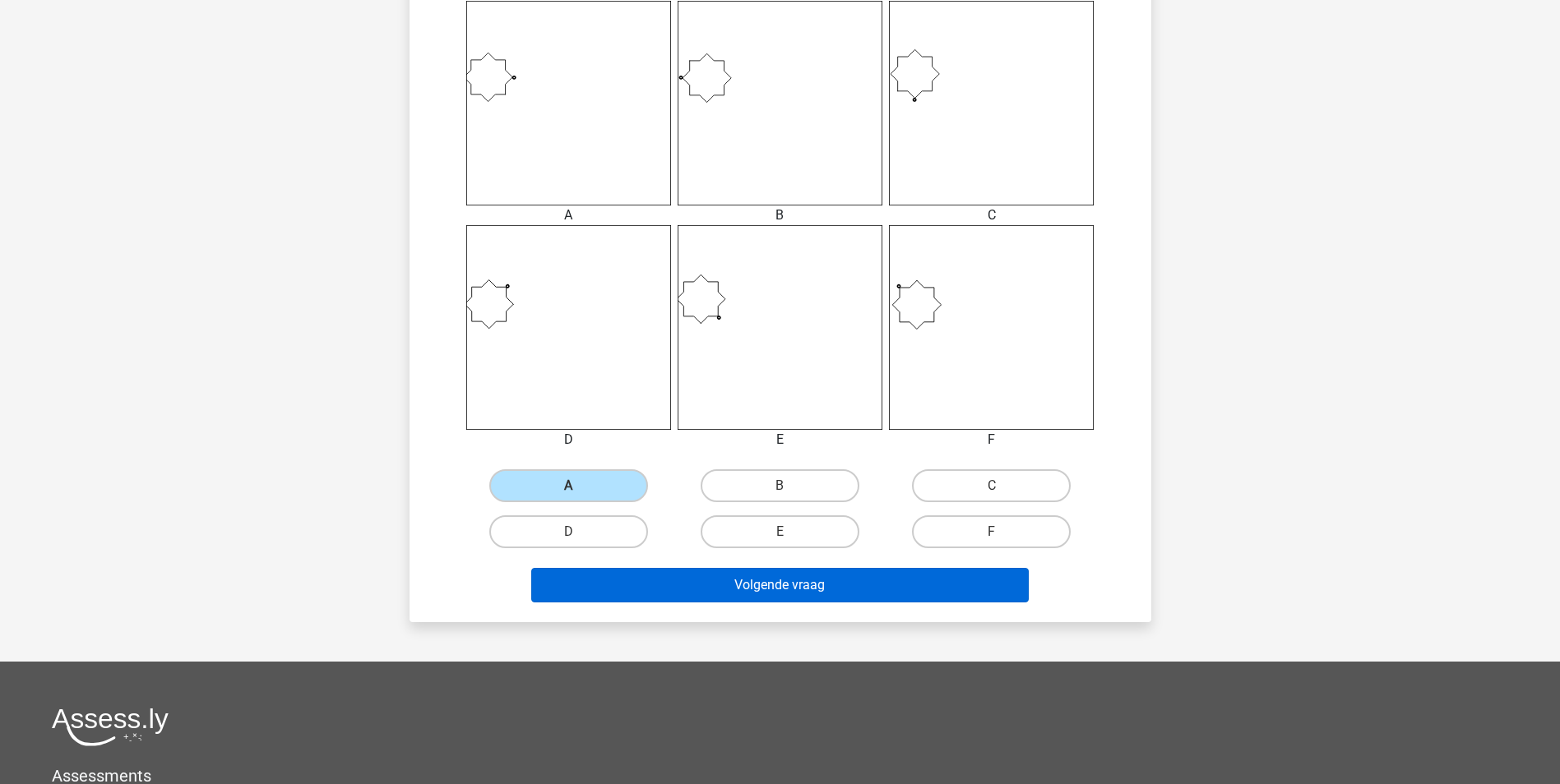
scroll to position [740, 0]
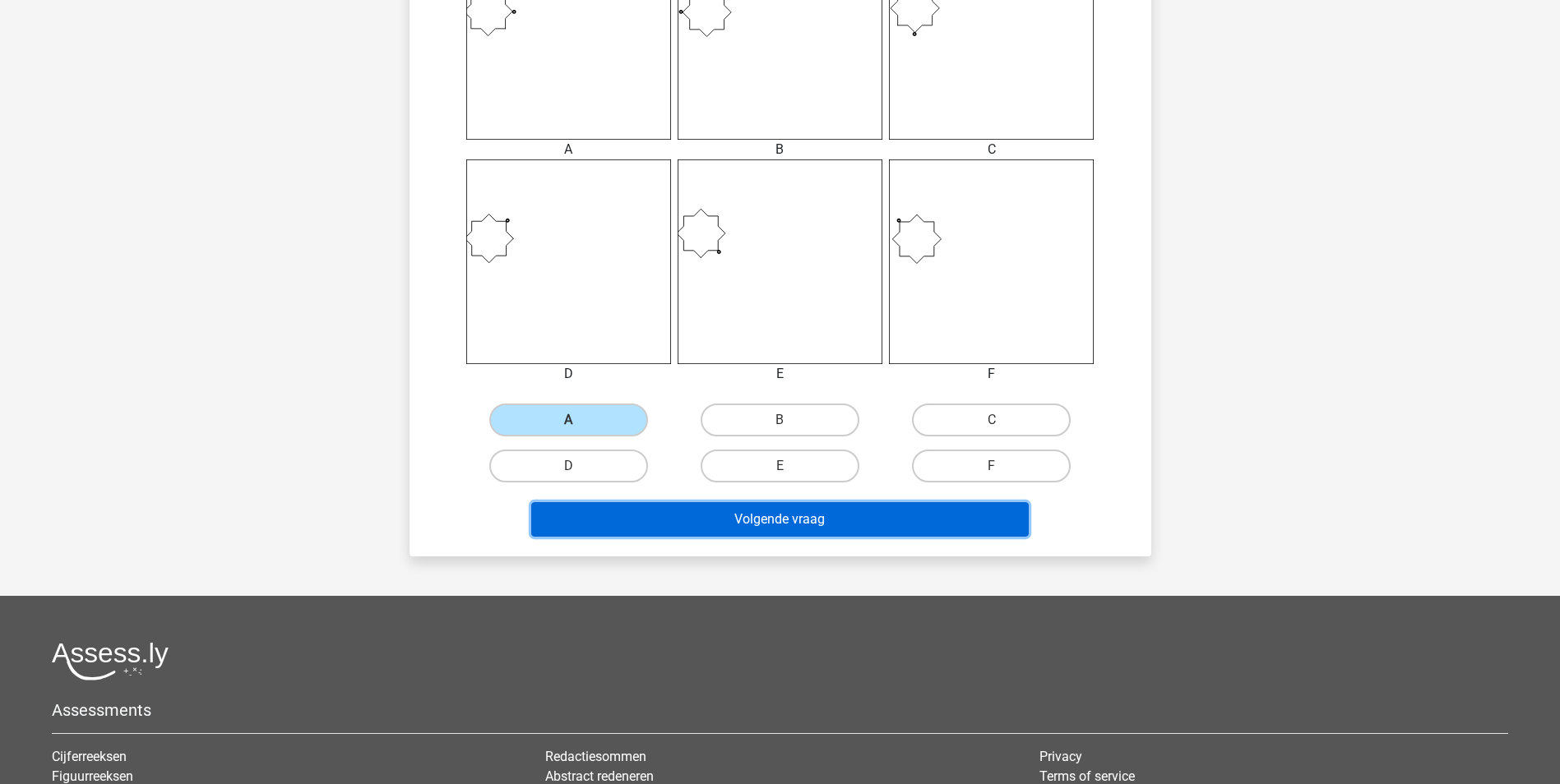
click at [981, 518] on button "Volgende vraag" at bounding box center [779, 519] width 498 height 34
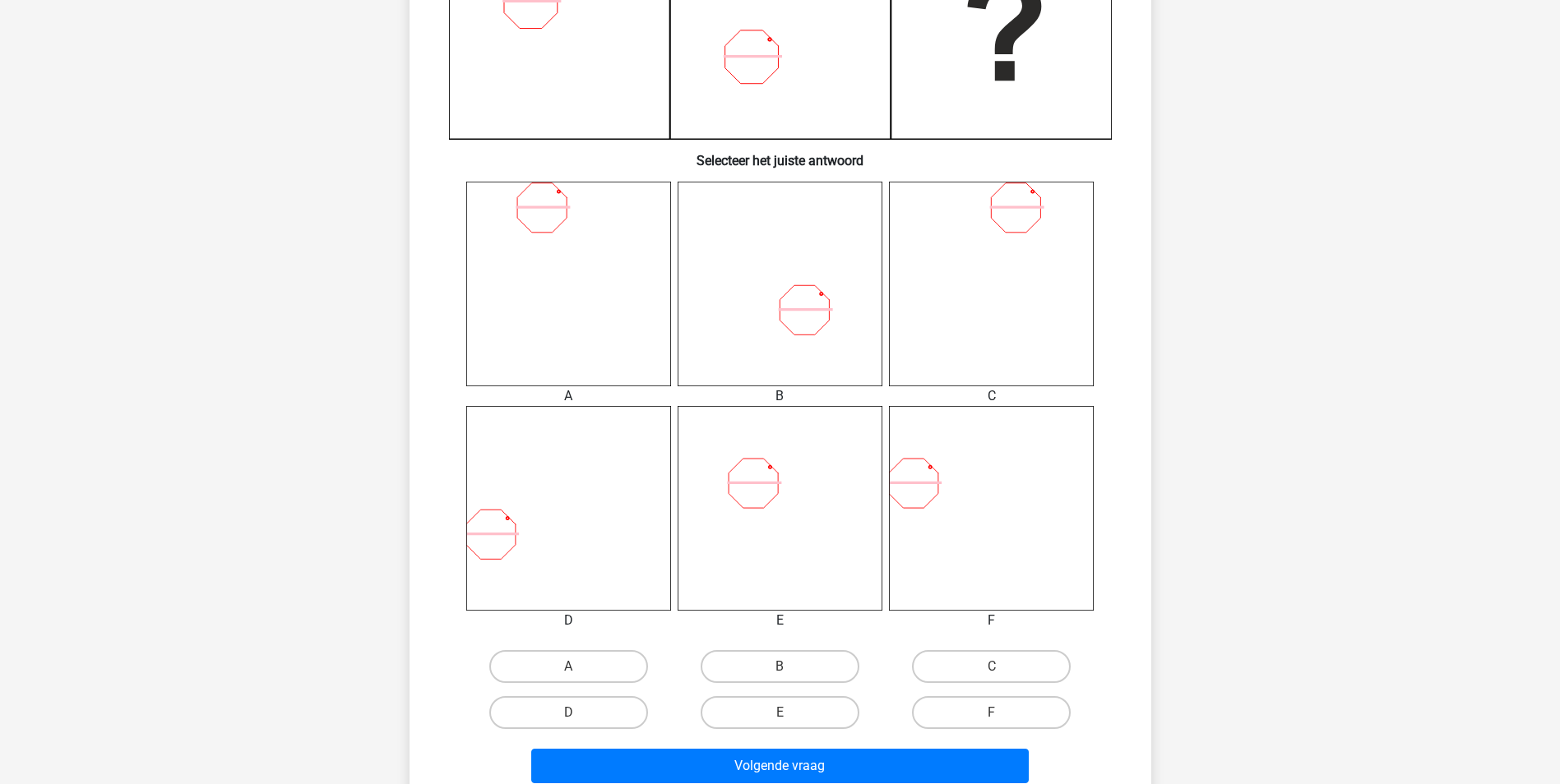
scroll to position [576, 0]
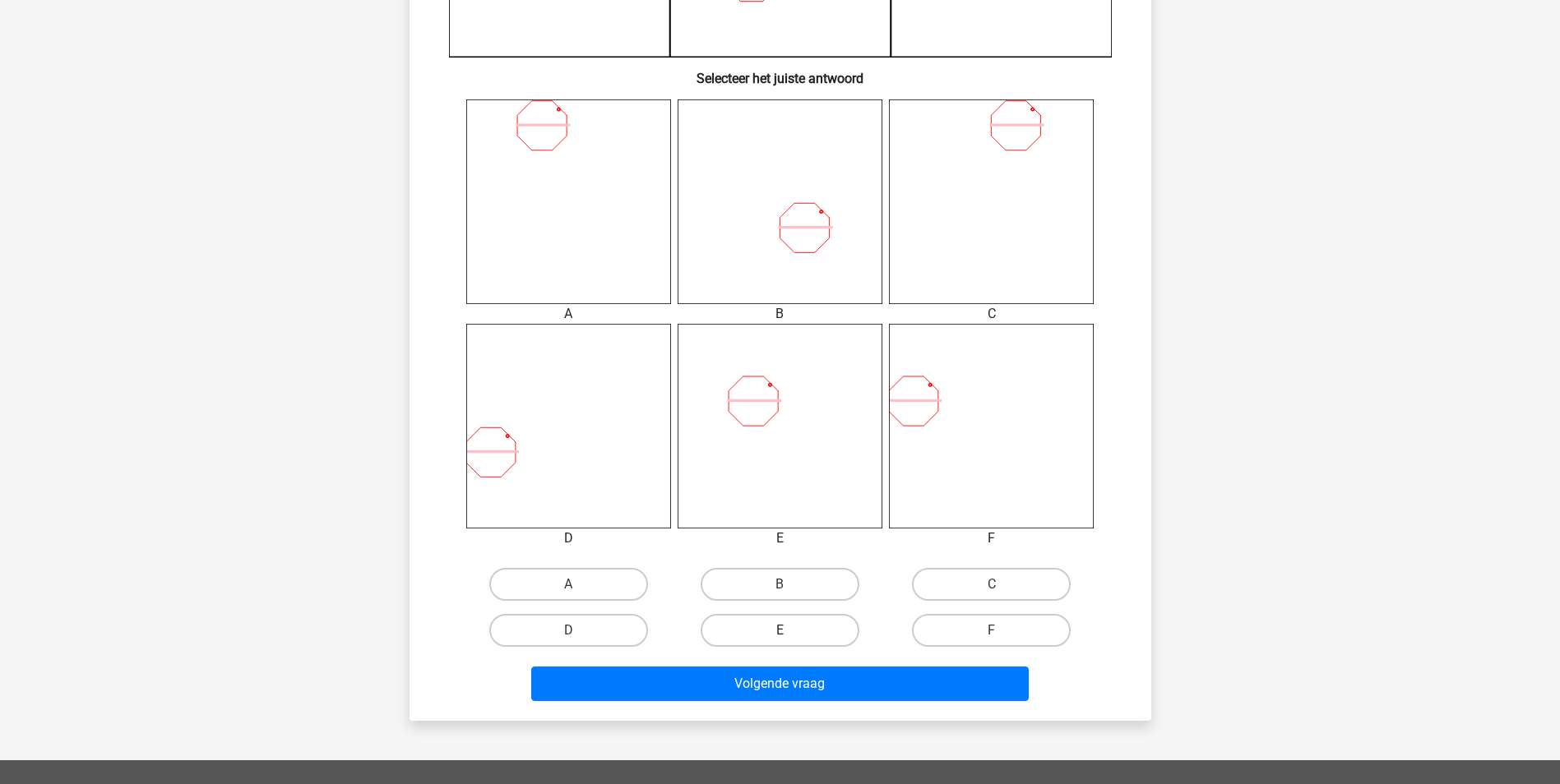
click at [792, 625] on label "E" at bounding box center [780, 630] width 158 height 32
click at [790, 631] on input "E" at bounding box center [784, 636] width 11 height 11
radio input "true"
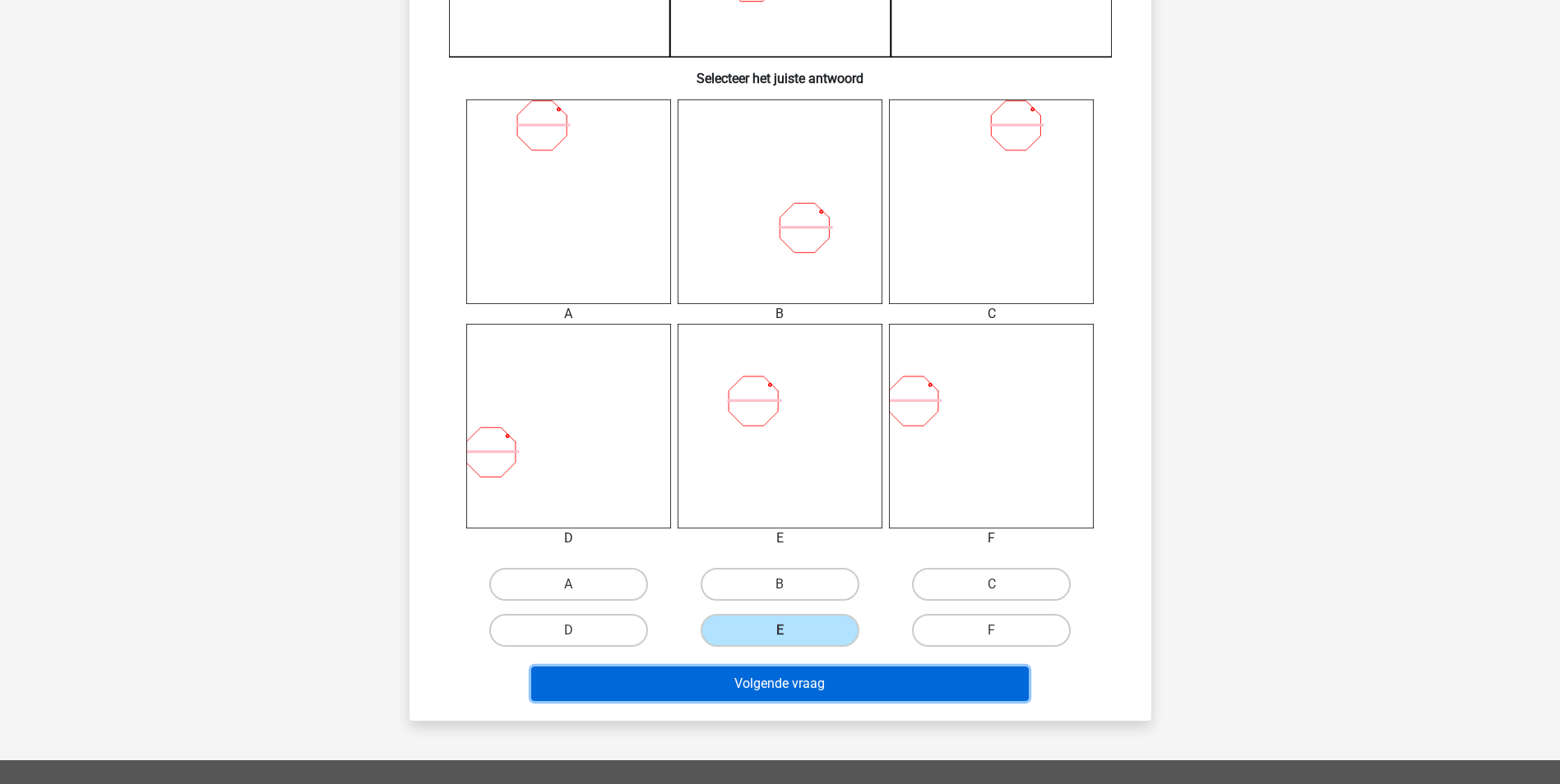
click at [804, 693] on button "Volgende vraag" at bounding box center [779, 683] width 498 height 34
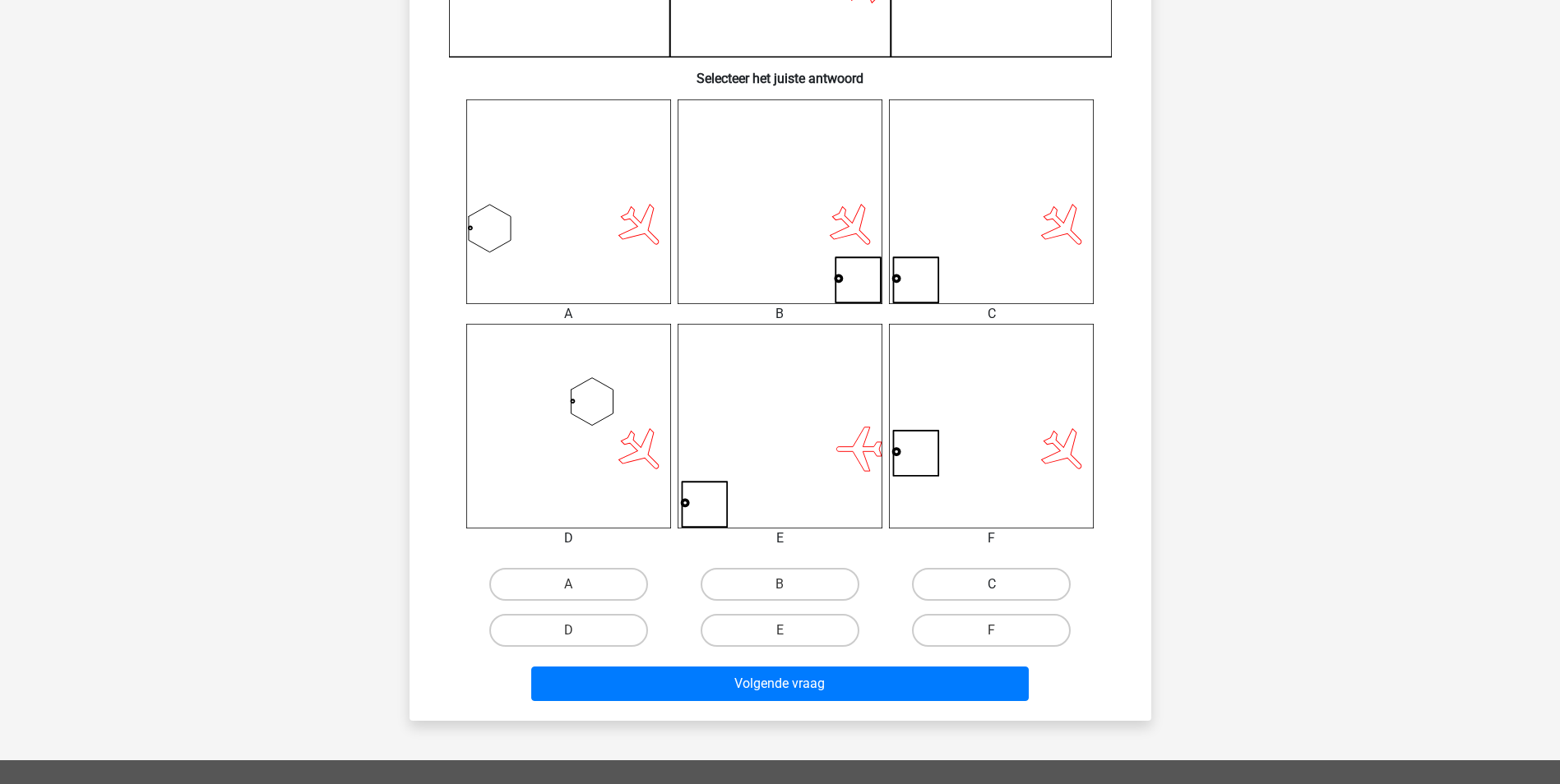
click at [983, 595] on label "C" at bounding box center [991, 584] width 158 height 32
click at [992, 595] on input "C" at bounding box center [997, 590] width 11 height 11
radio input "true"
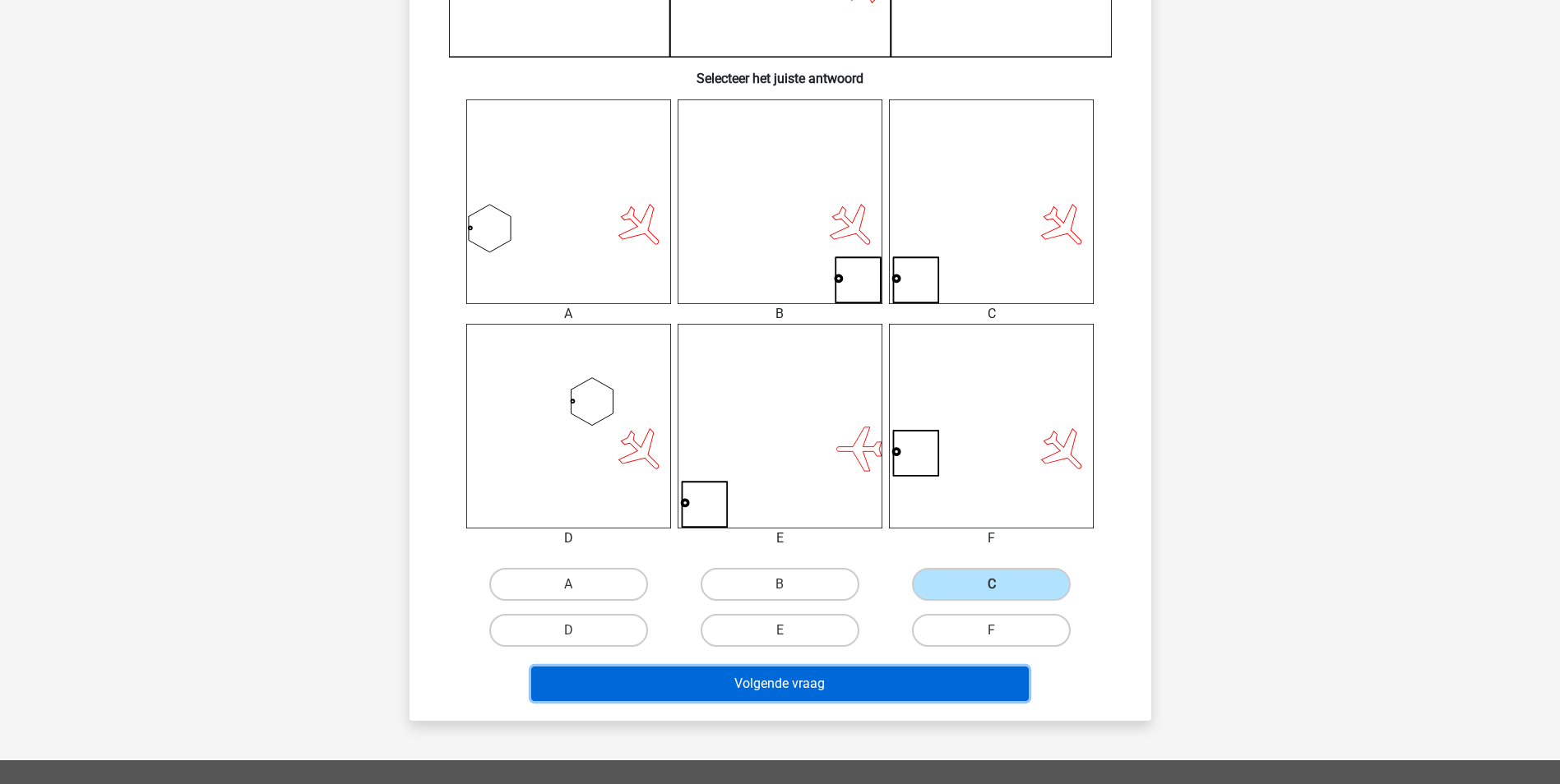
click at [913, 677] on button "Volgende vraag" at bounding box center [779, 683] width 498 height 34
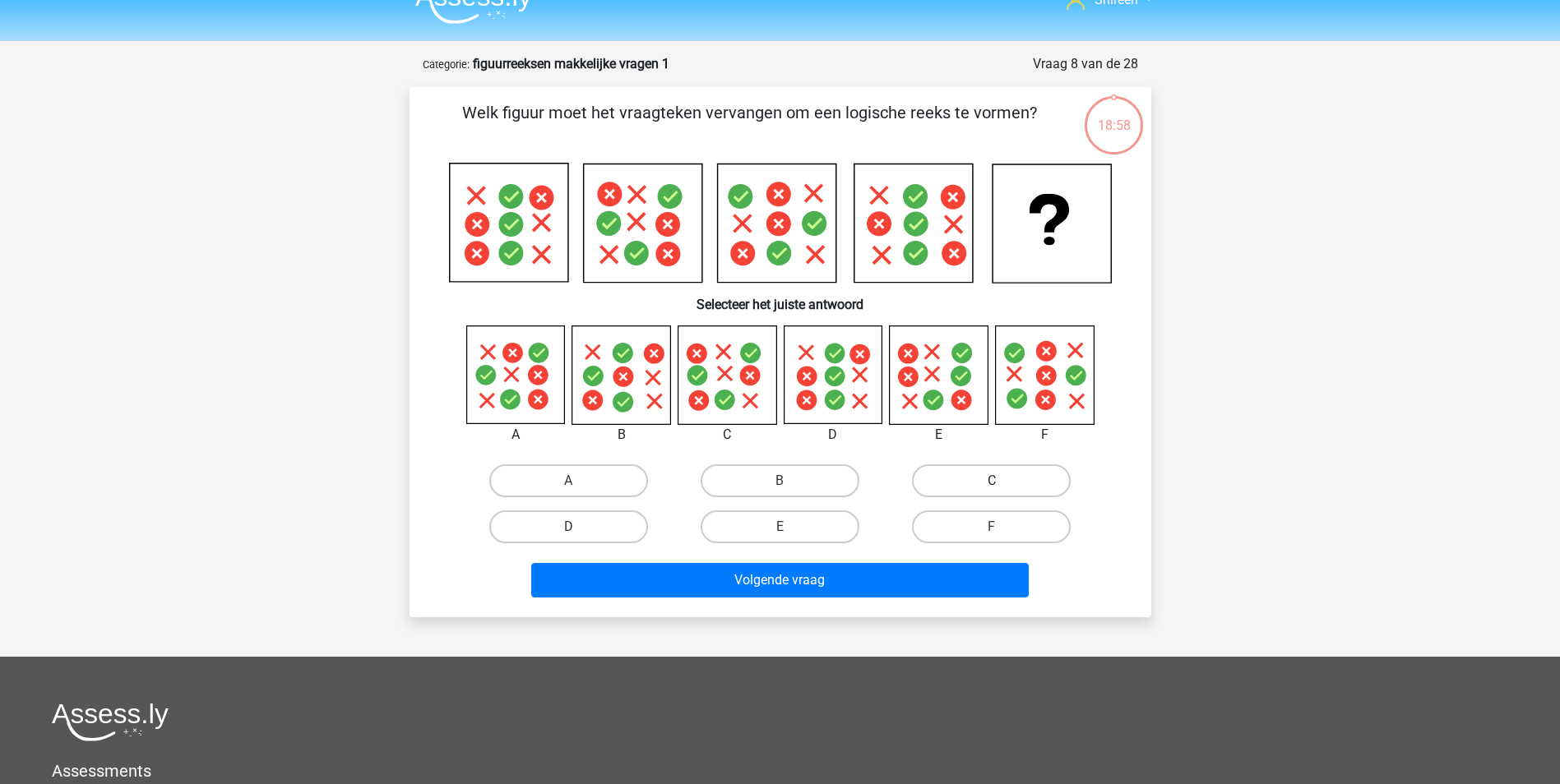
scroll to position [0, 0]
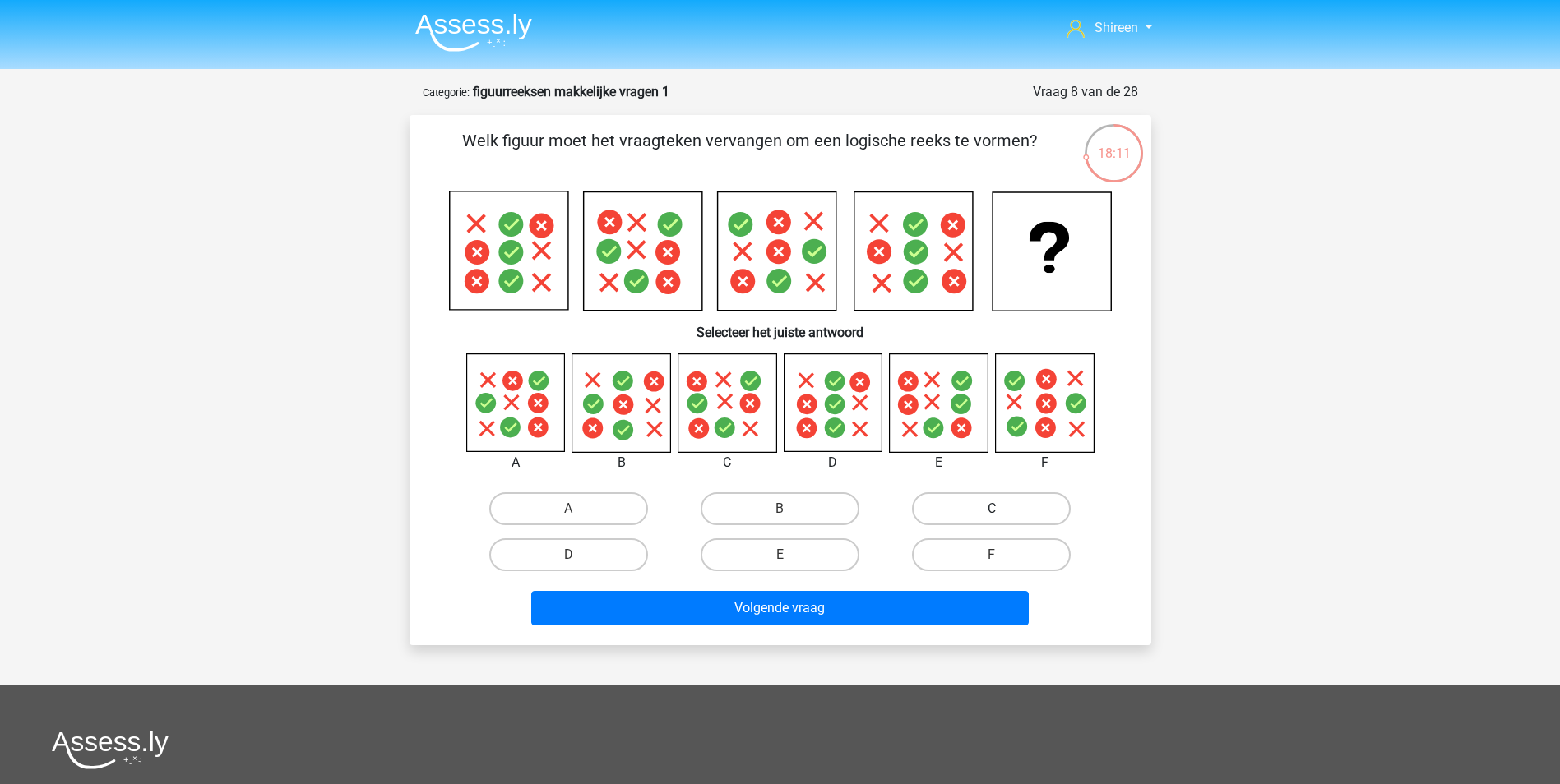
click at [960, 500] on label "C" at bounding box center [991, 508] width 158 height 32
click at [992, 509] on input "C" at bounding box center [997, 514] width 11 height 11
radio input "true"
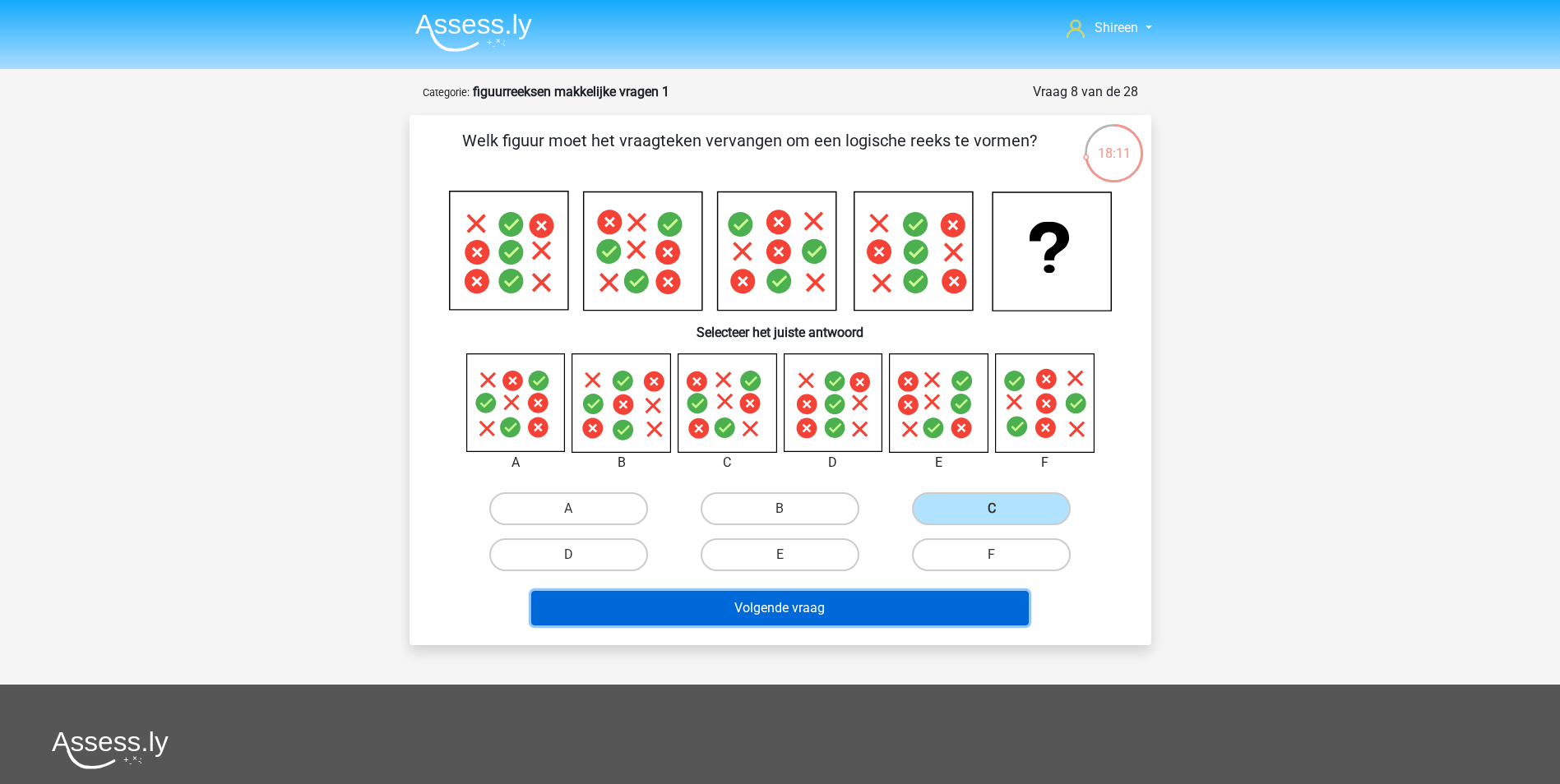
click at [859, 622] on button "Volgende vraag" at bounding box center [779, 608] width 498 height 34
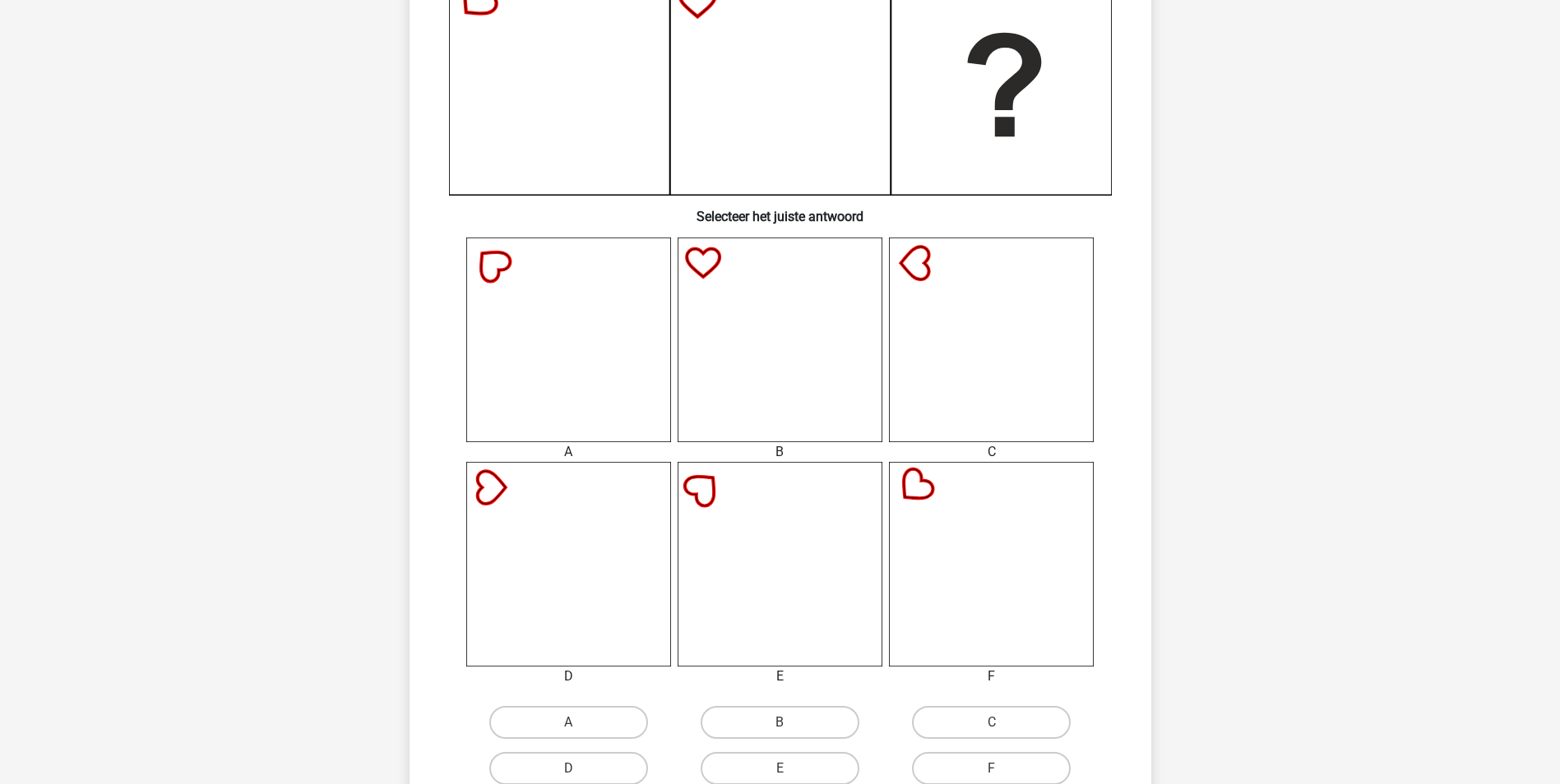
scroll to position [493, 0]
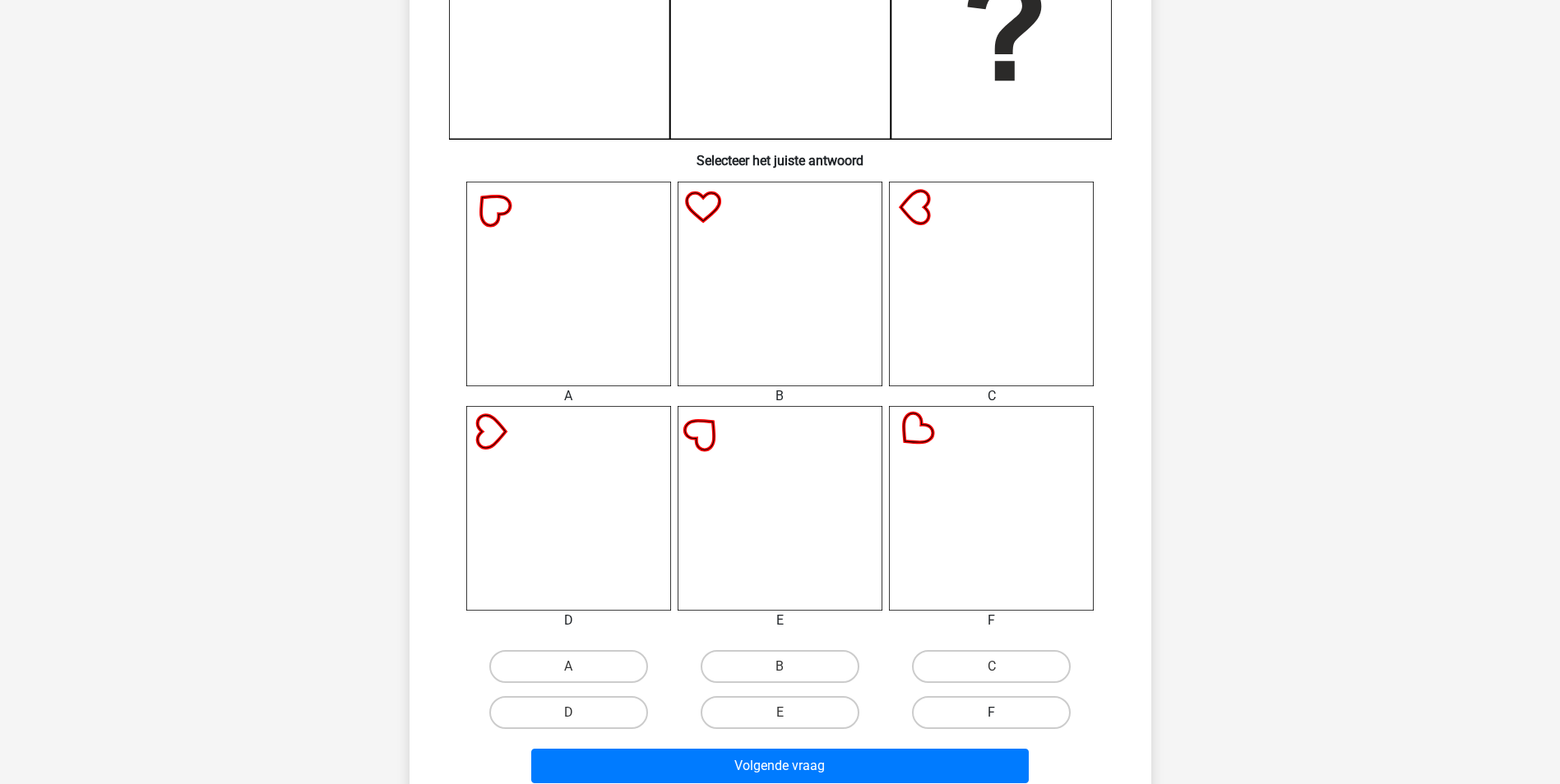
click at [1014, 710] on label "F" at bounding box center [991, 712] width 158 height 32
click at [1002, 713] on input "F" at bounding box center [997, 718] width 11 height 11
radio input "true"
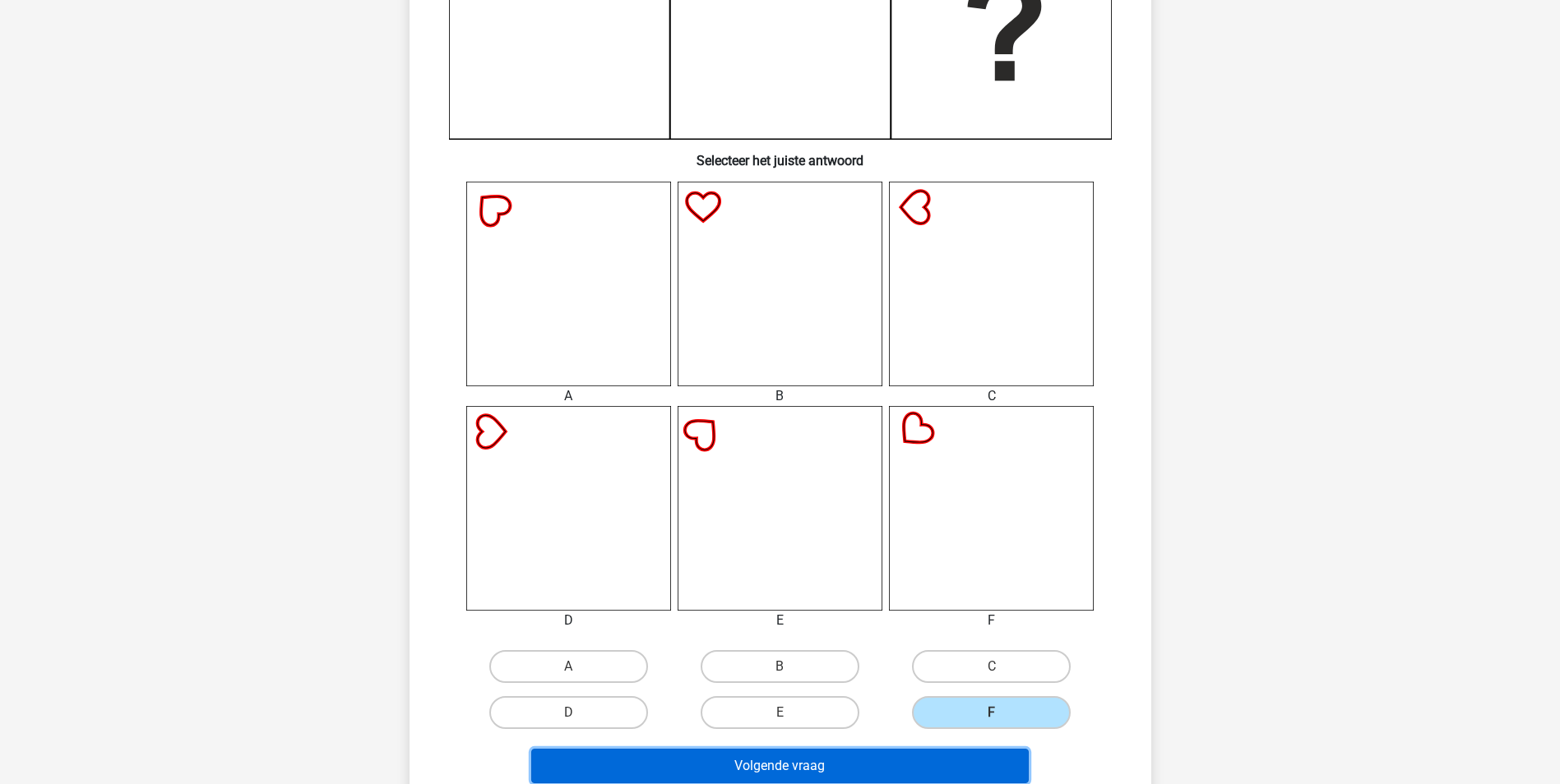
click at [900, 758] on button "Volgende vraag" at bounding box center [779, 766] width 498 height 34
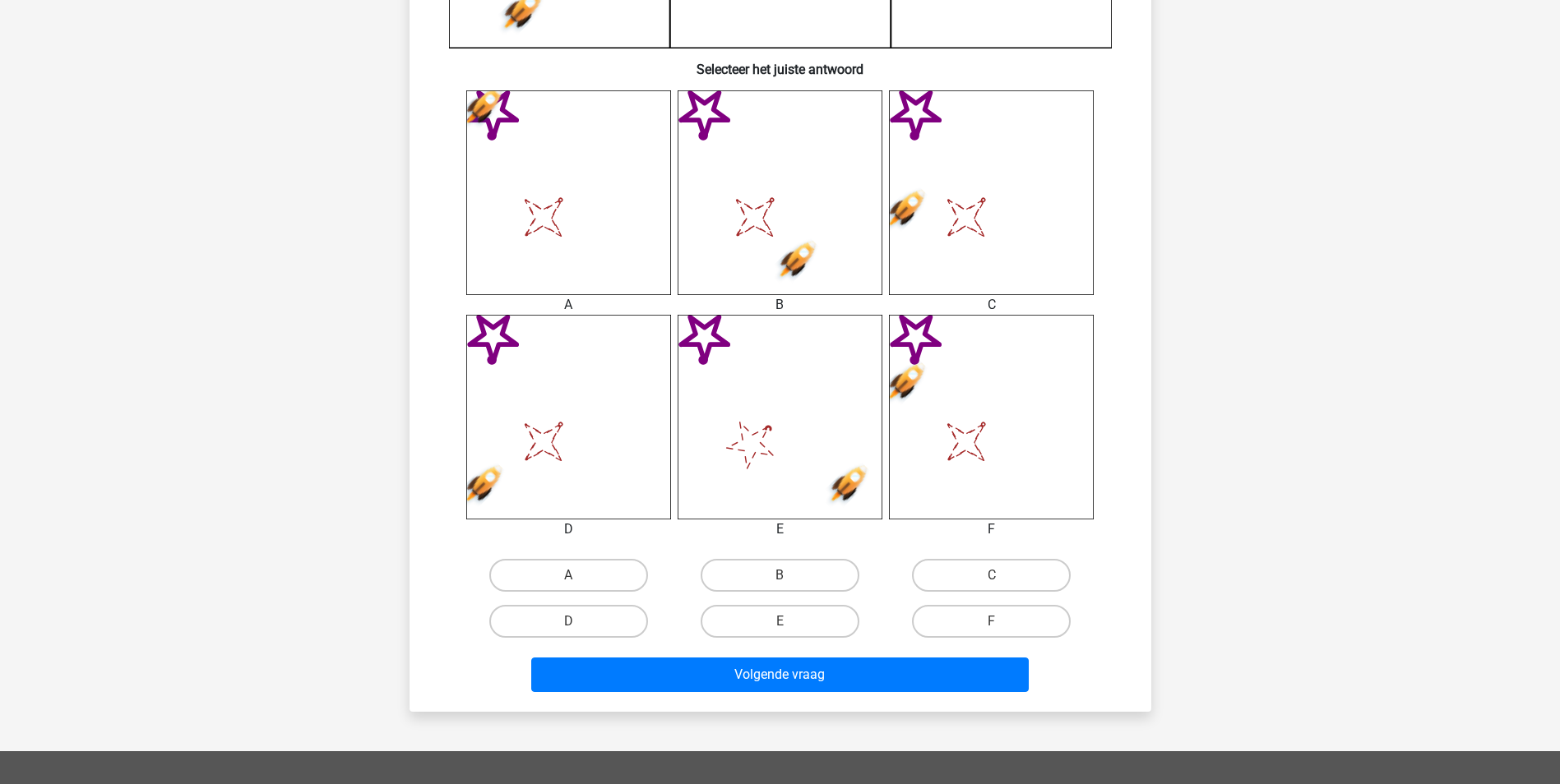
scroll to position [657, 0]
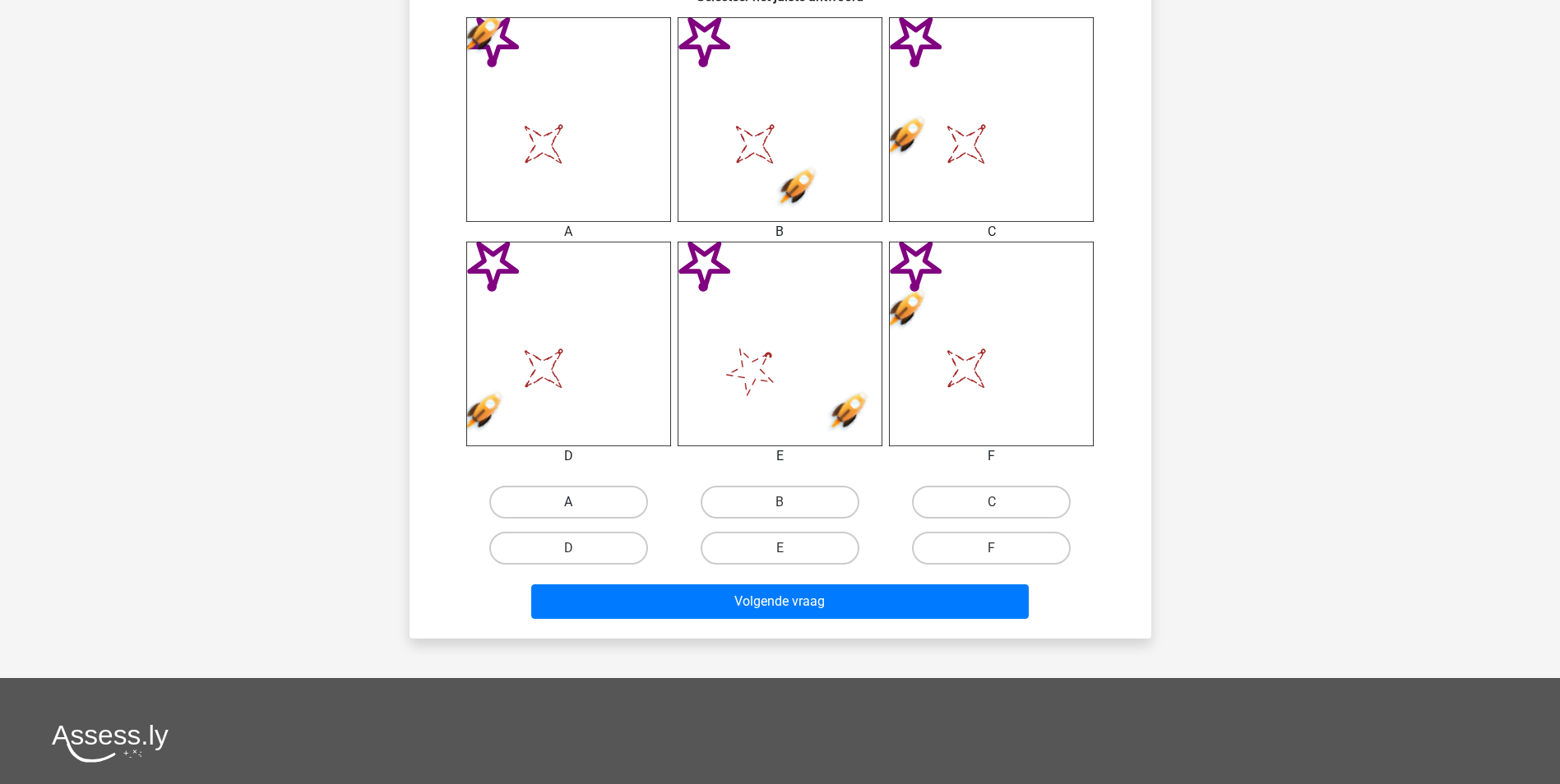
click at [617, 487] on label "A" at bounding box center [568, 502] width 158 height 32
click at [579, 502] on input "A" at bounding box center [573, 507] width 11 height 11
radio input "true"
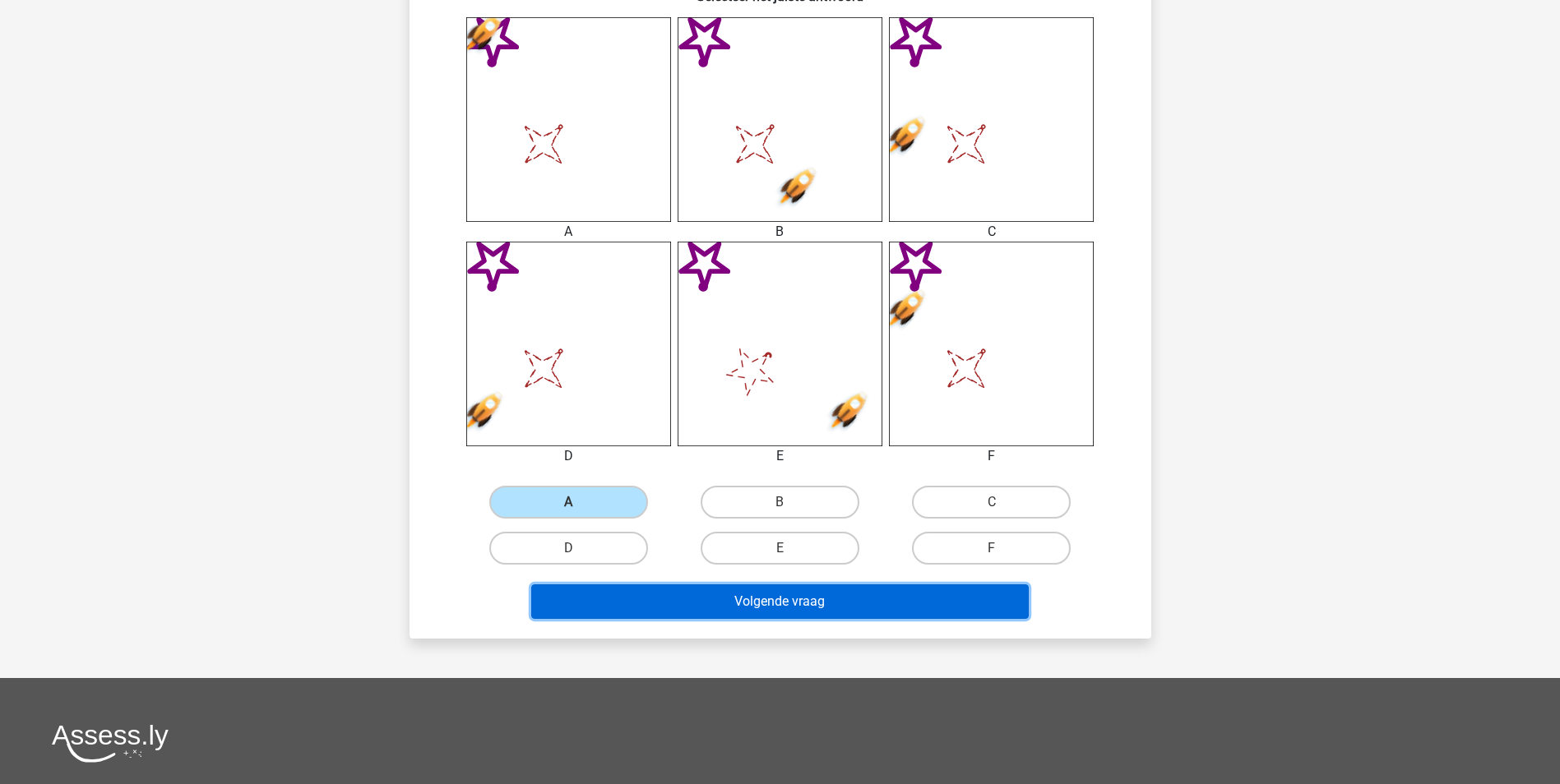
click at [782, 608] on button "Volgende vraag" at bounding box center [779, 602] width 498 height 34
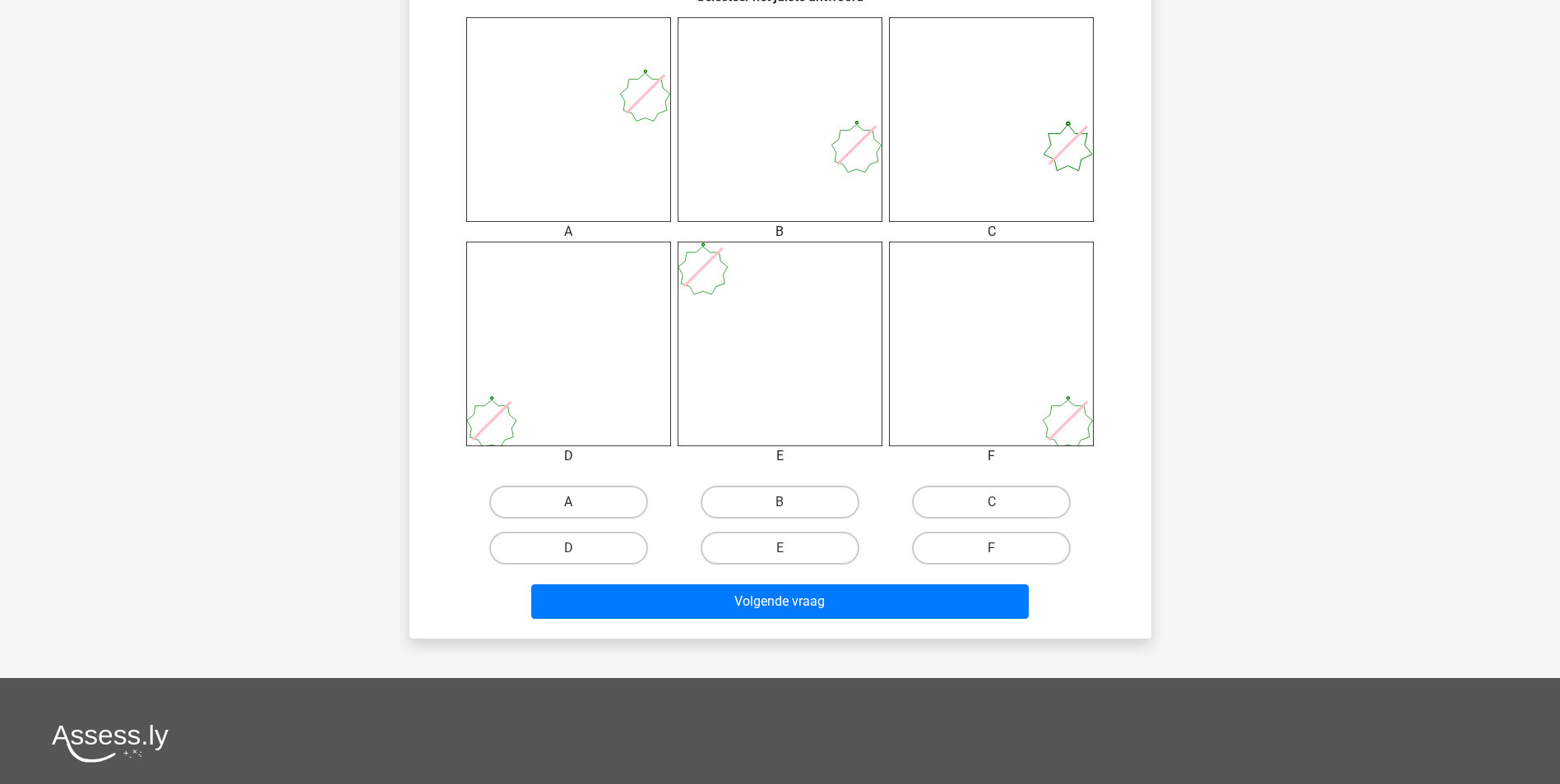
click at [599, 487] on div "A" at bounding box center [569, 502] width 212 height 46
click at [600, 497] on label "A" at bounding box center [568, 502] width 158 height 32
click at [579, 502] on input "A" at bounding box center [573, 507] width 11 height 11
radio input "true"
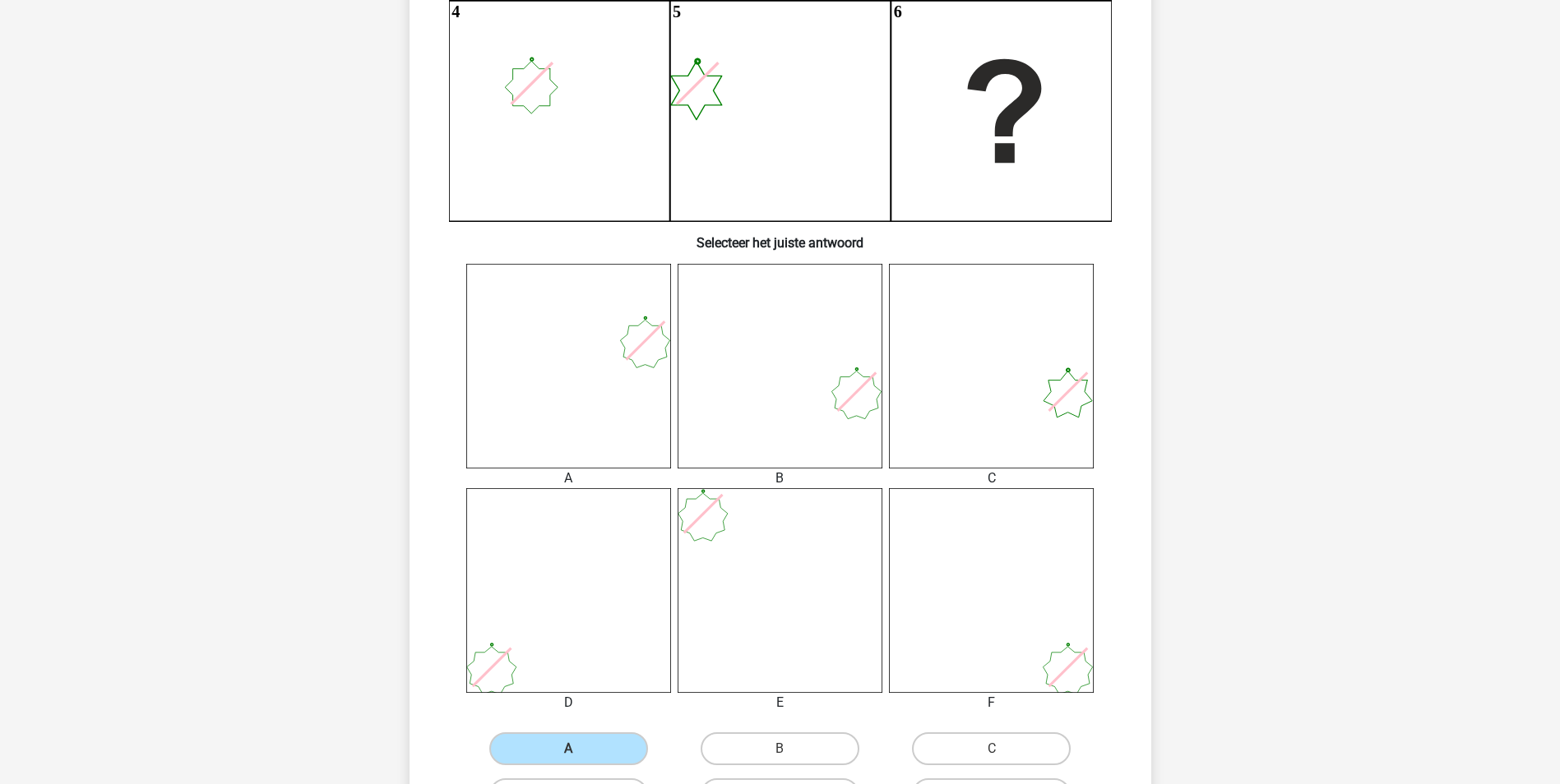
scroll to position [576, 0]
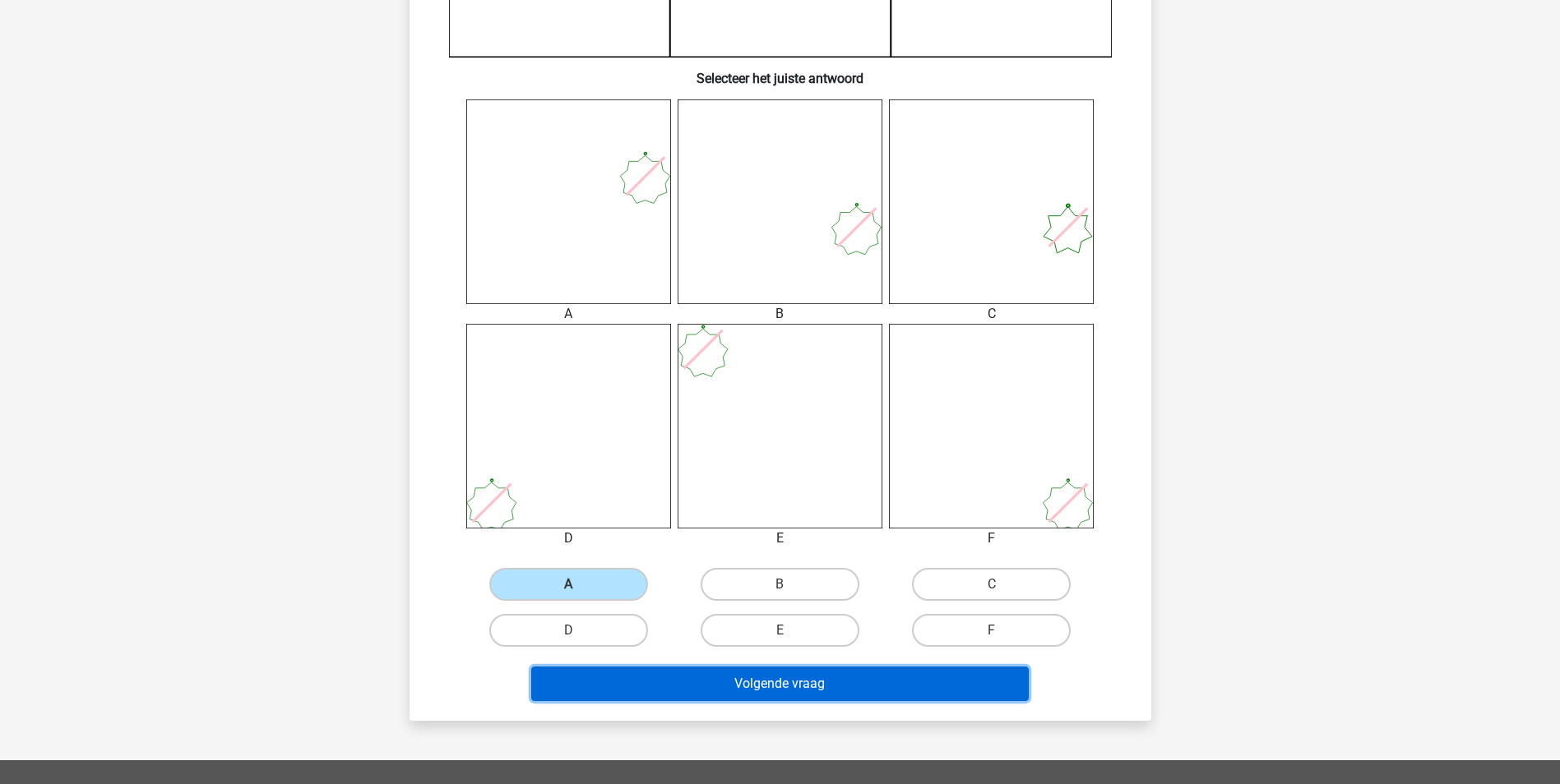
click at [925, 680] on button "Volgende vraag" at bounding box center [779, 683] width 498 height 34
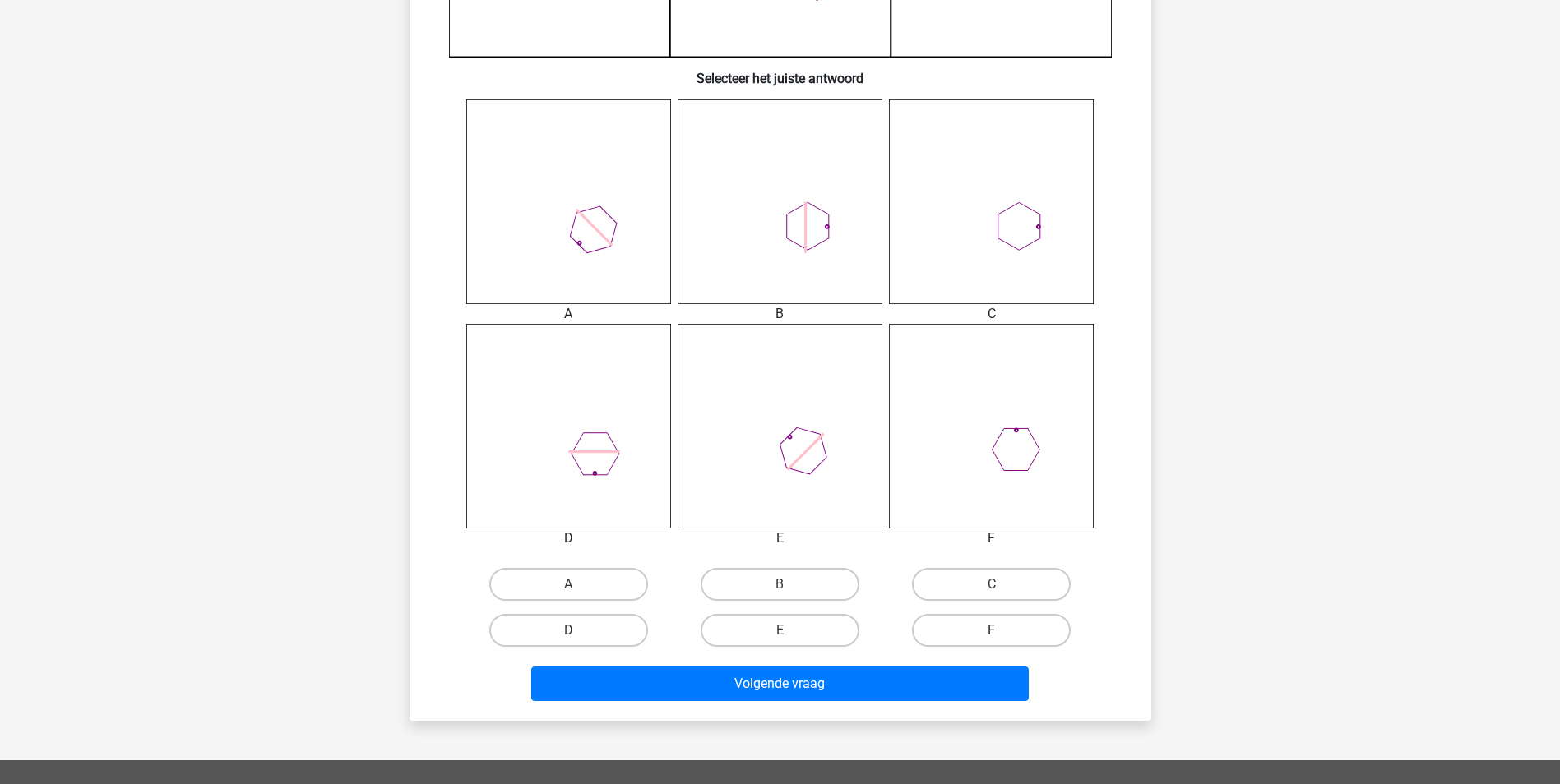
click at [1012, 637] on label "F" at bounding box center [991, 630] width 158 height 32
click at [1002, 637] on input "F" at bounding box center [997, 636] width 11 height 11
radio input "true"
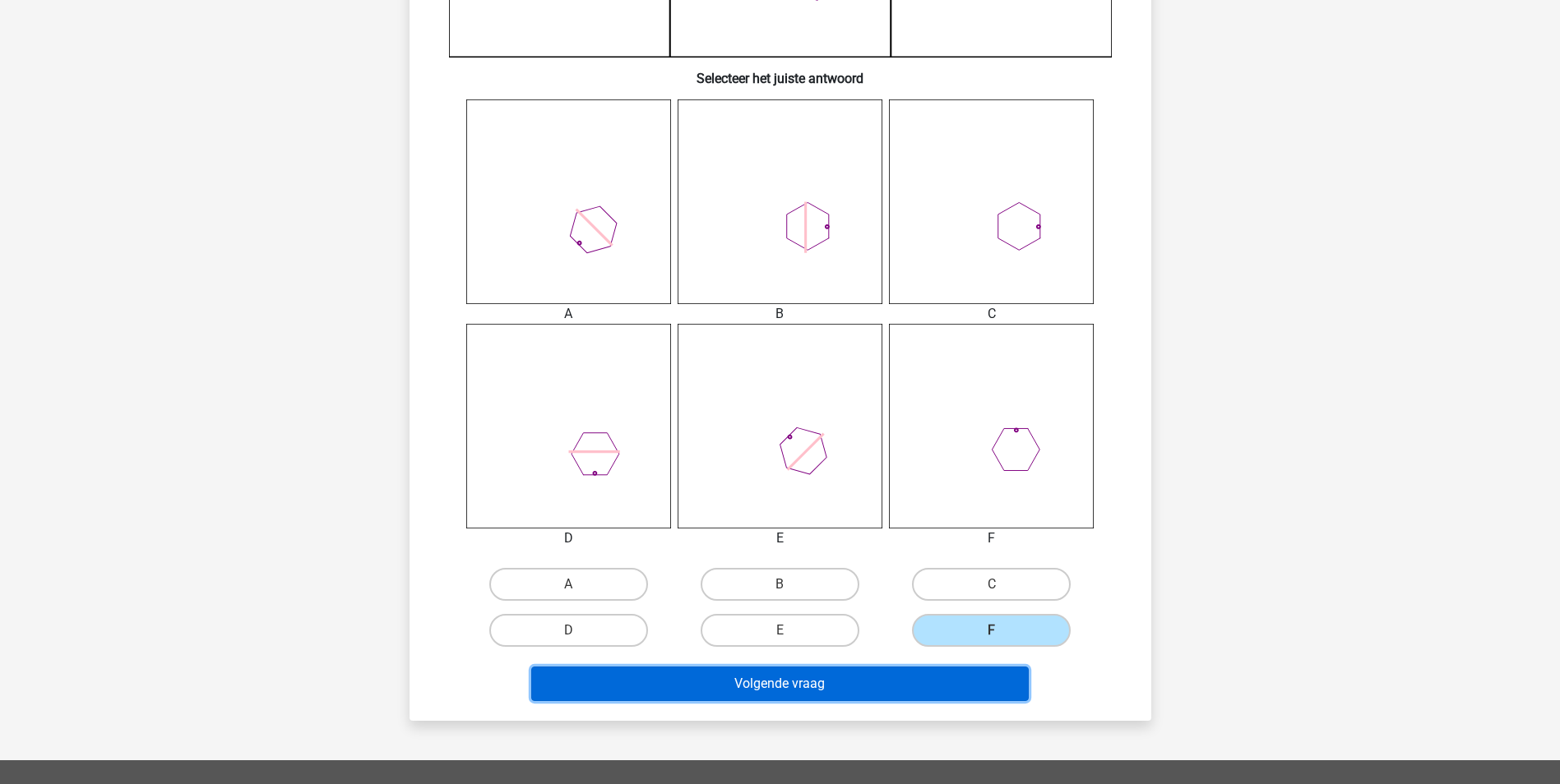
click at [978, 682] on button "Volgende vraag" at bounding box center [779, 683] width 498 height 34
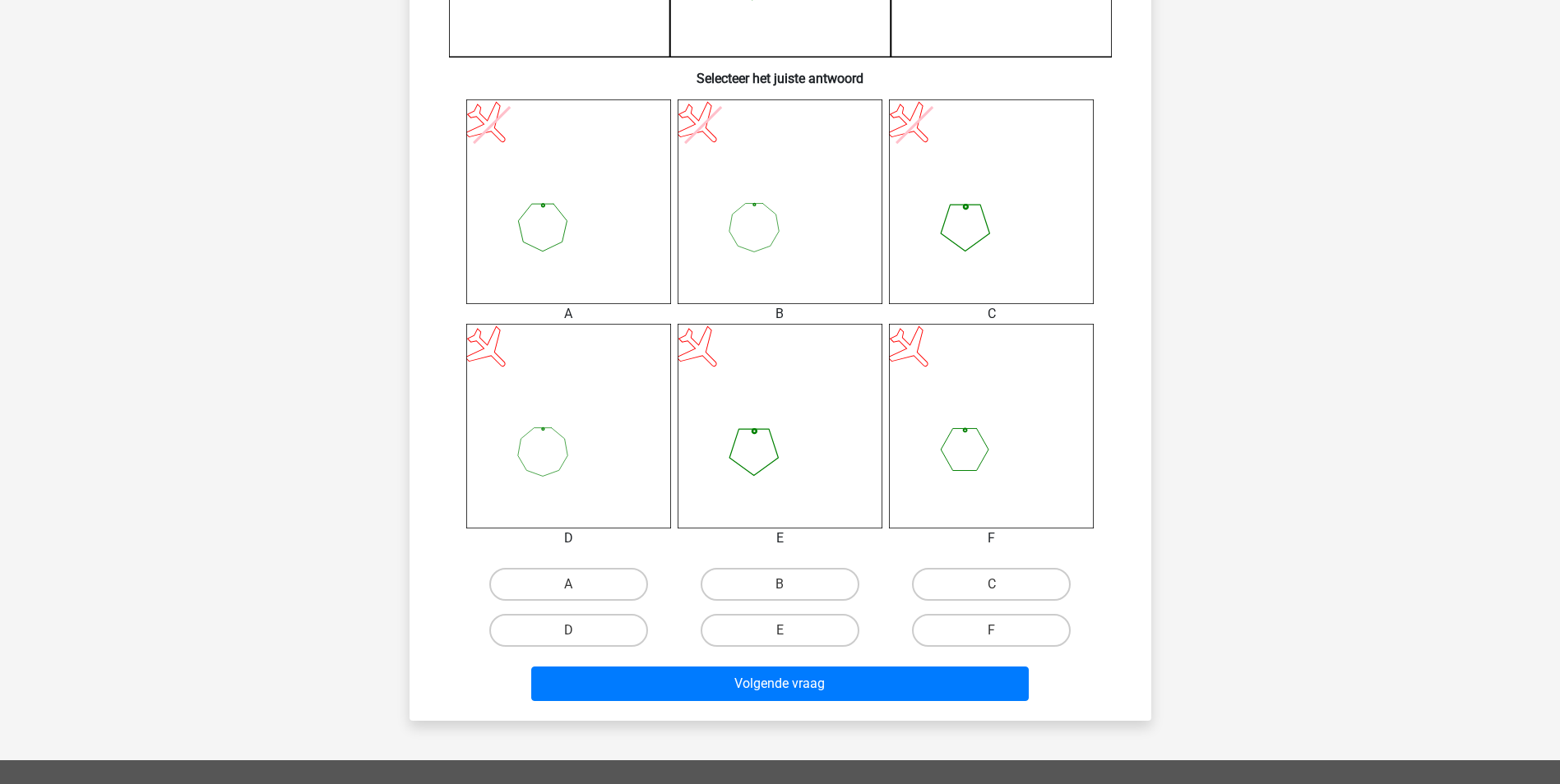
click at [780, 637] on input "E" at bounding box center [784, 636] width 11 height 11
radio input "true"
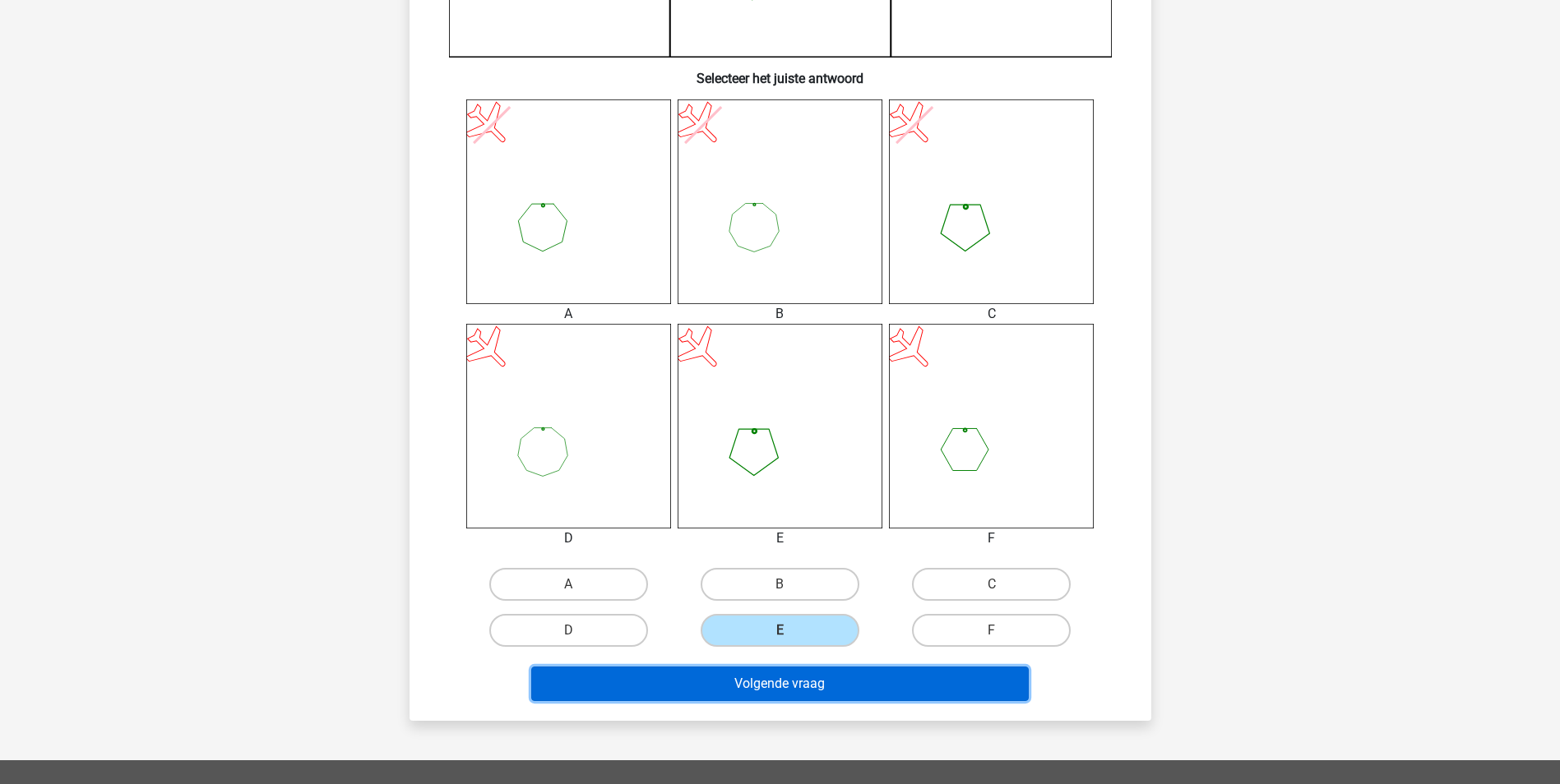
click at [797, 679] on button "Volgende vraag" at bounding box center [779, 683] width 498 height 34
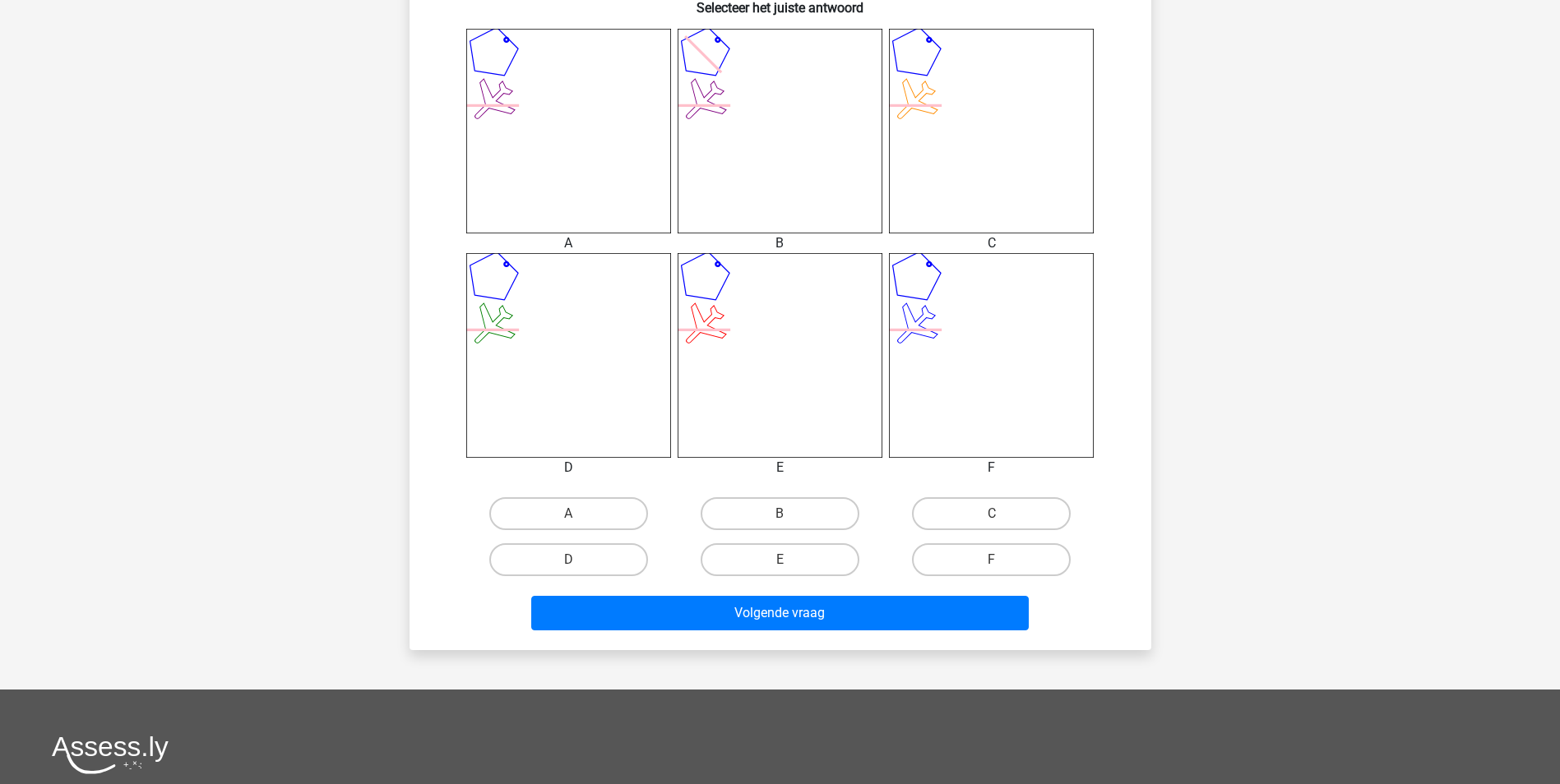
scroll to position [657, 0]
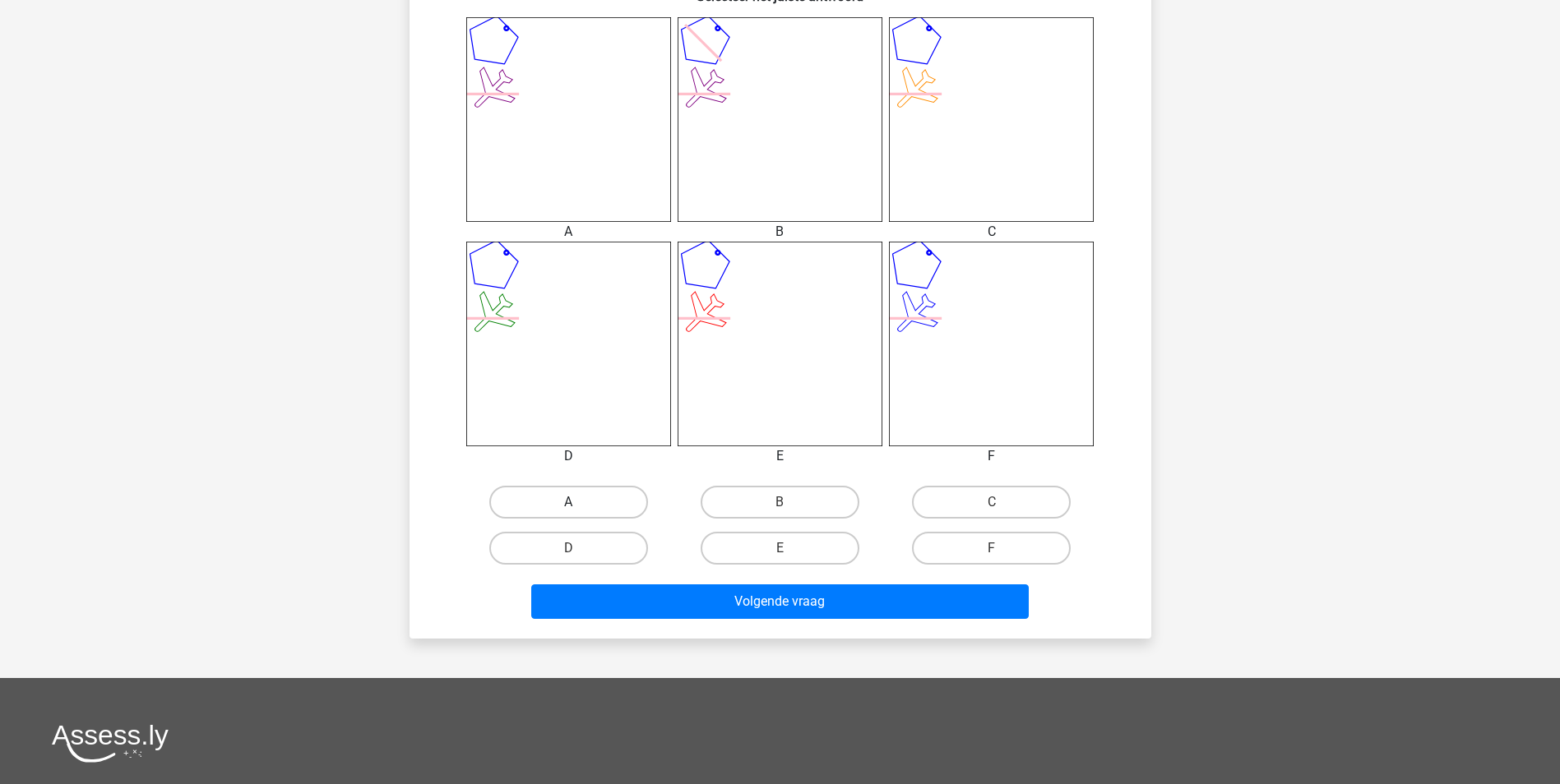
click at [598, 505] on label "A" at bounding box center [568, 502] width 158 height 32
click at [579, 505] on input "A" at bounding box center [573, 507] width 11 height 11
radio input "true"
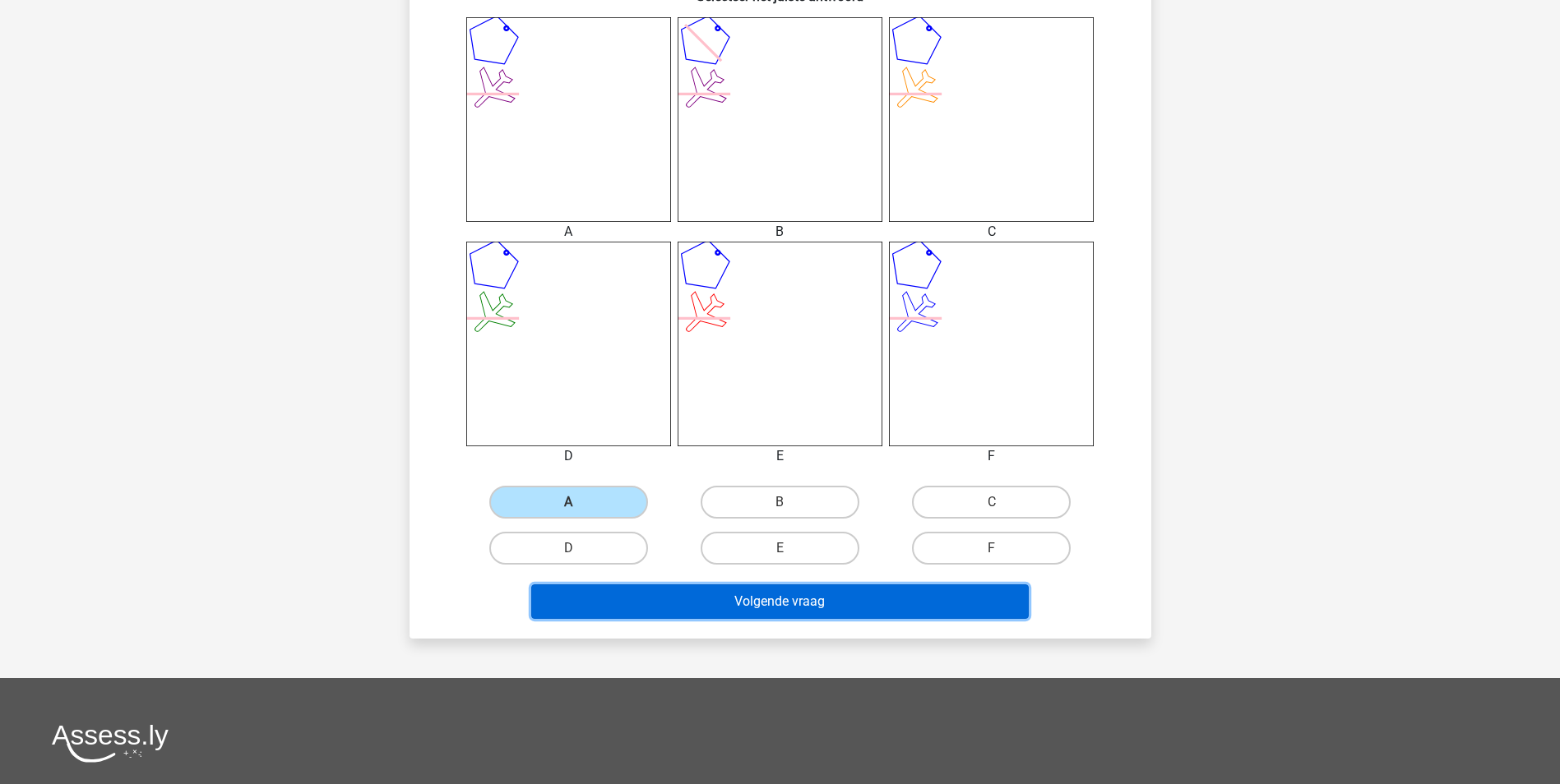
click at [700, 592] on button "Volgende vraag" at bounding box center [779, 602] width 498 height 34
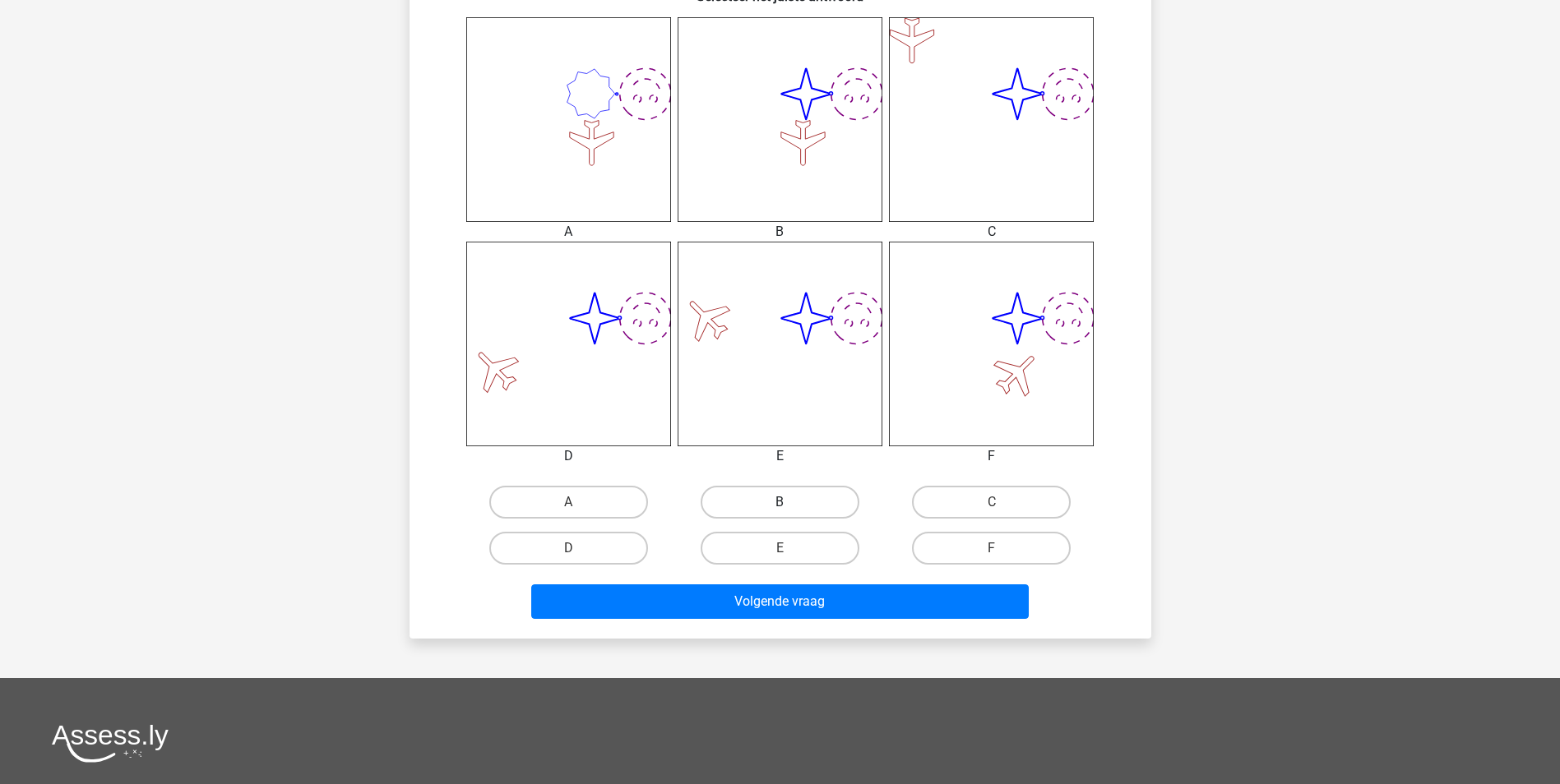
click at [804, 502] on label "B" at bounding box center [780, 502] width 158 height 32
click at [790, 502] on input "B" at bounding box center [784, 507] width 11 height 11
radio input "true"
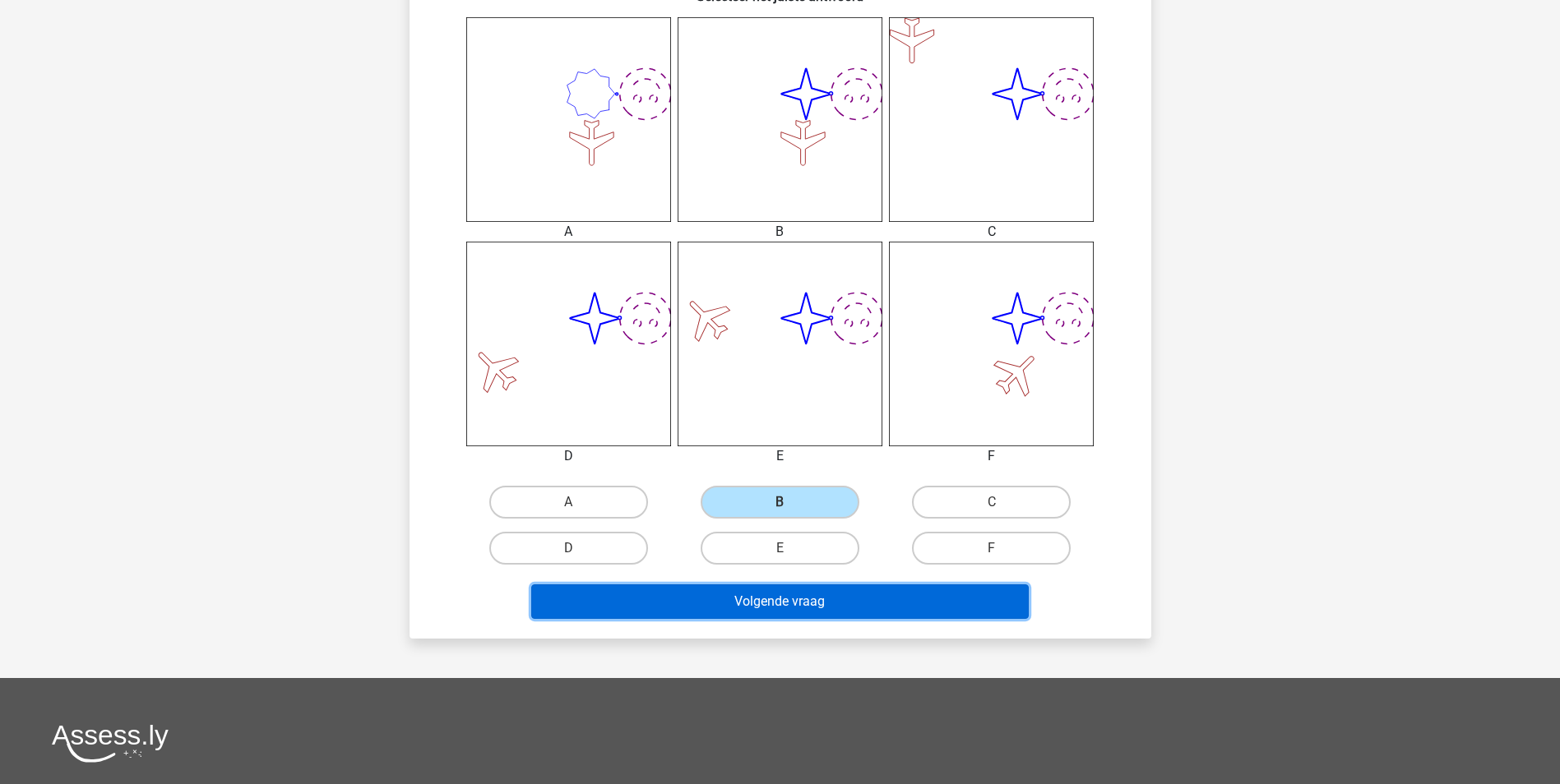
click at [841, 597] on button "Volgende vraag" at bounding box center [779, 602] width 498 height 34
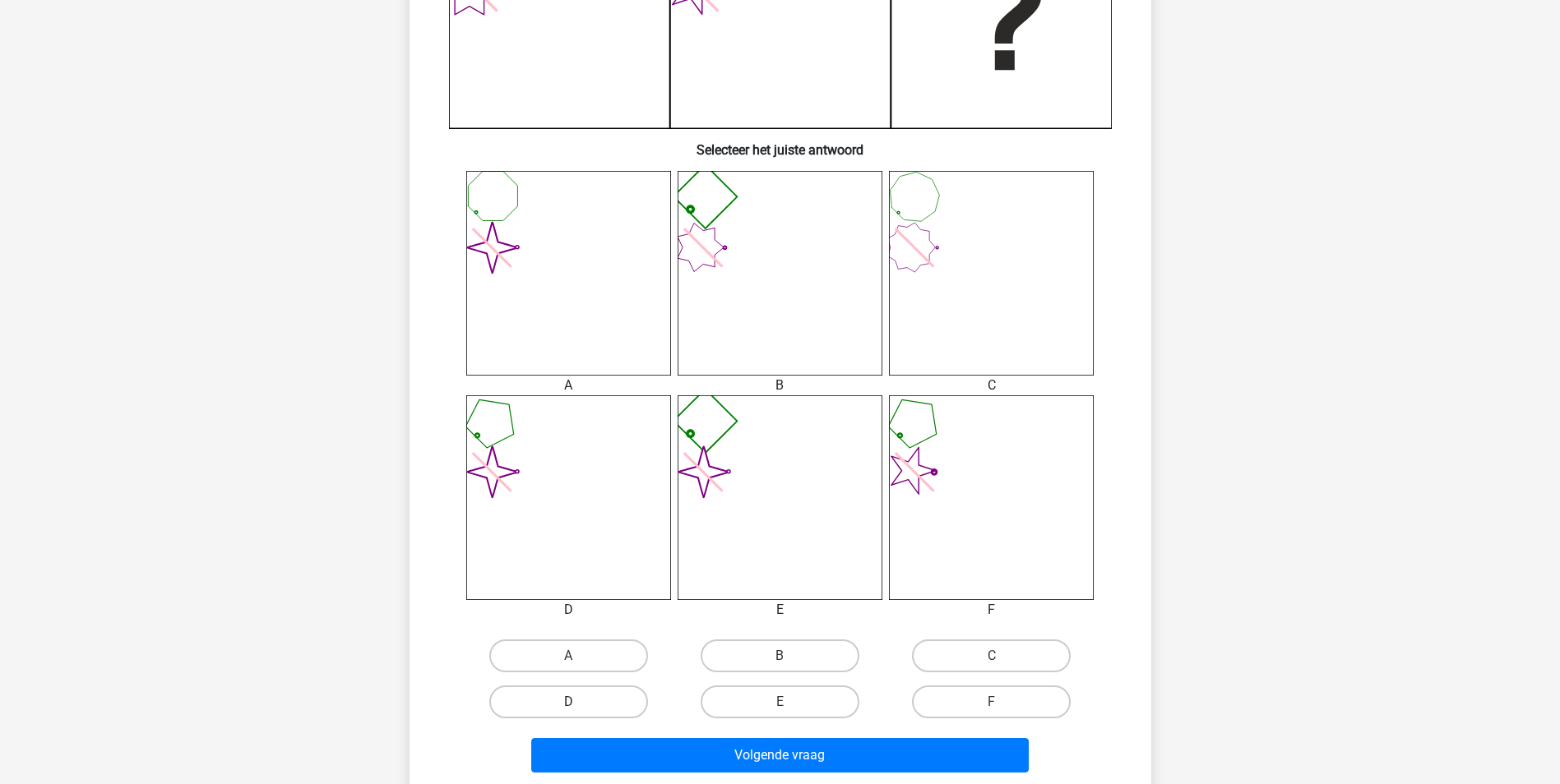
scroll to position [576, 0]
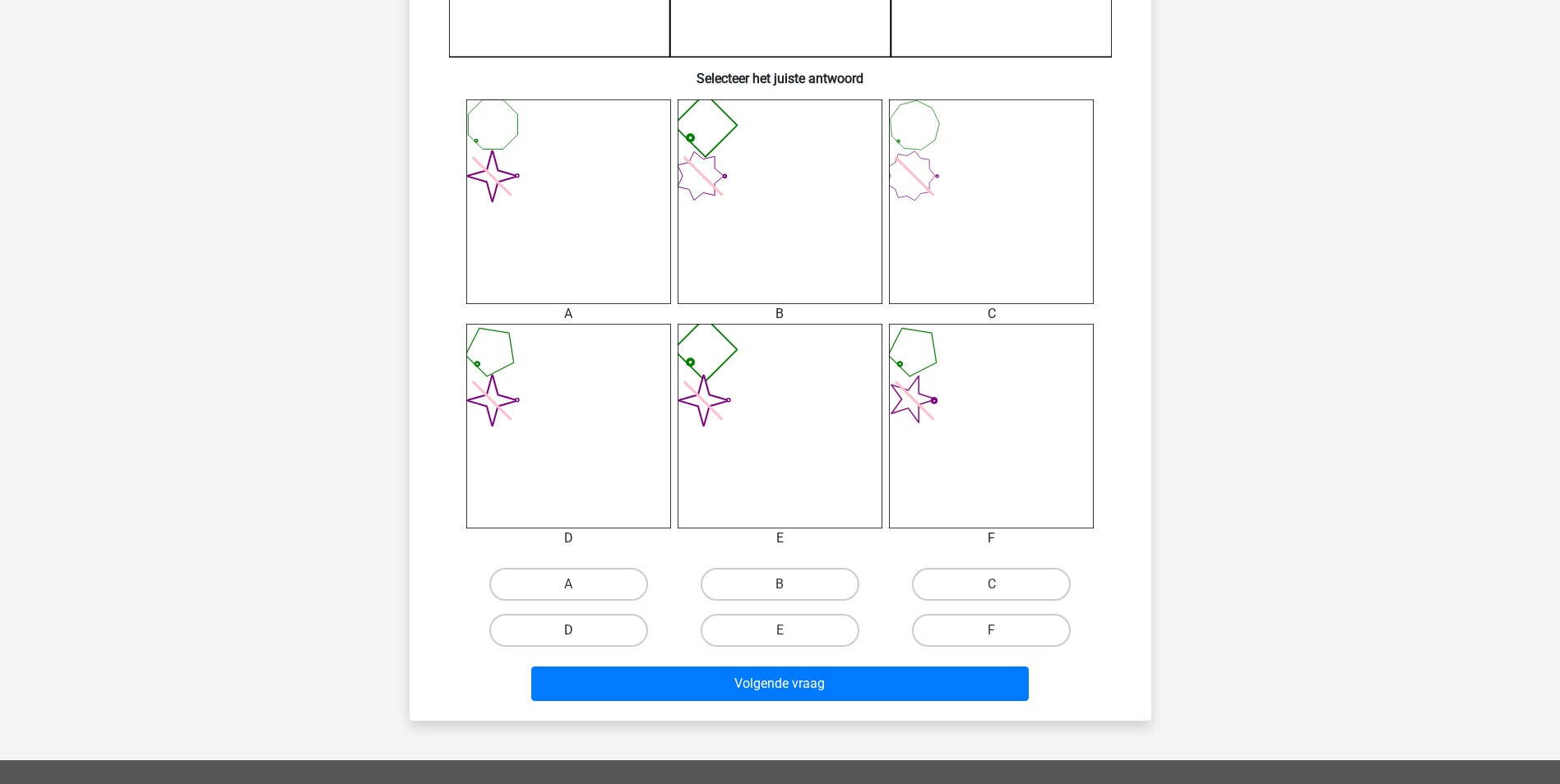
click at [614, 647] on label "D" at bounding box center [568, 630] width 158 height 32
click at [579, 642] on input "D" at bounding box center [573, 636] width 11 height 11
radio input "true"
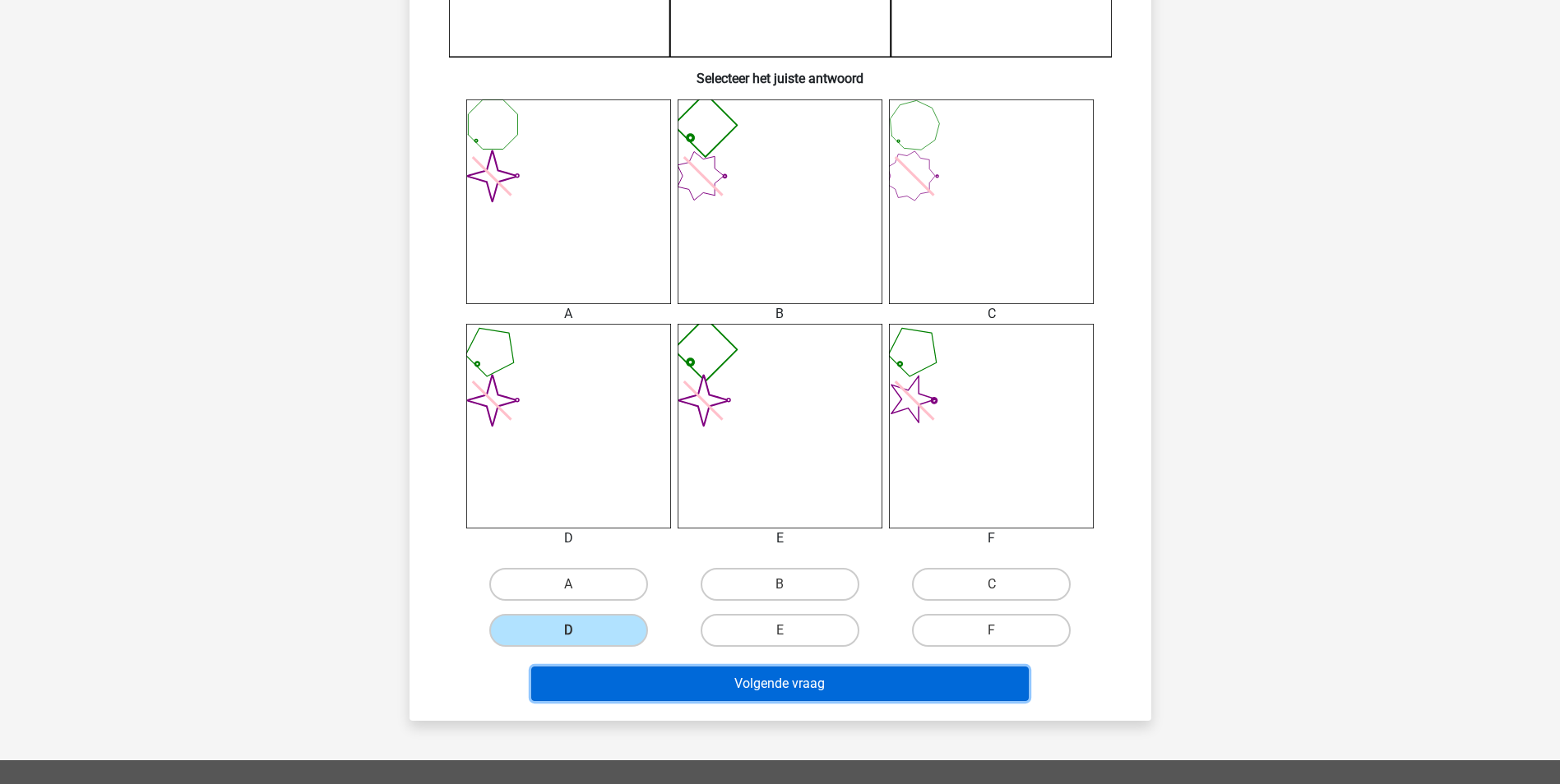
click at [673, 686] on button "Volgende vraag" at bounding box center [779, 683] width 498 height 34
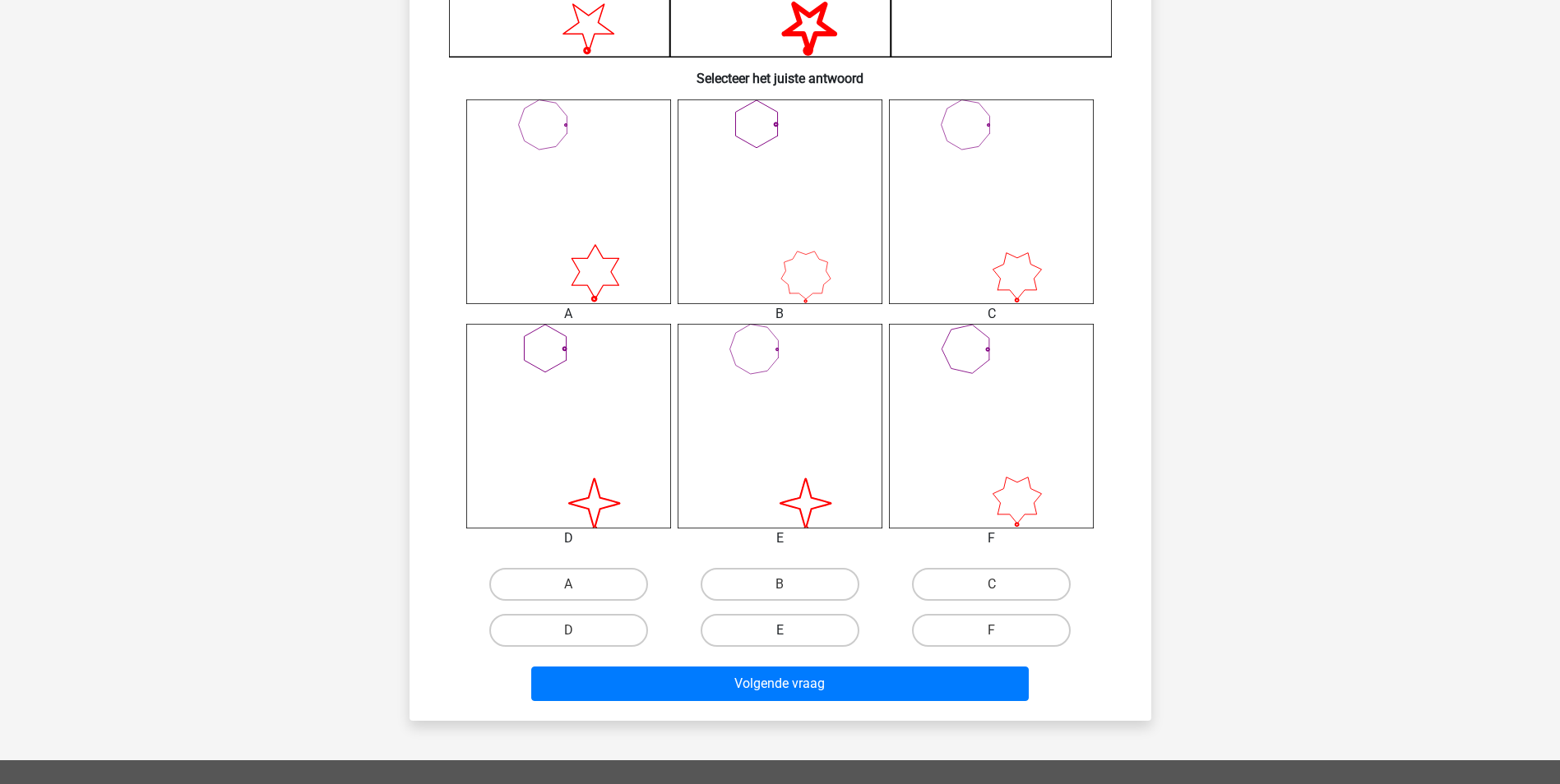
click at [852, 630] on label "E" at bounding box center [780, 630] width 158 height 32
click at [790, 631] on input "E" at bounding box center [784, 636] width 11 height 11
radio input "true"
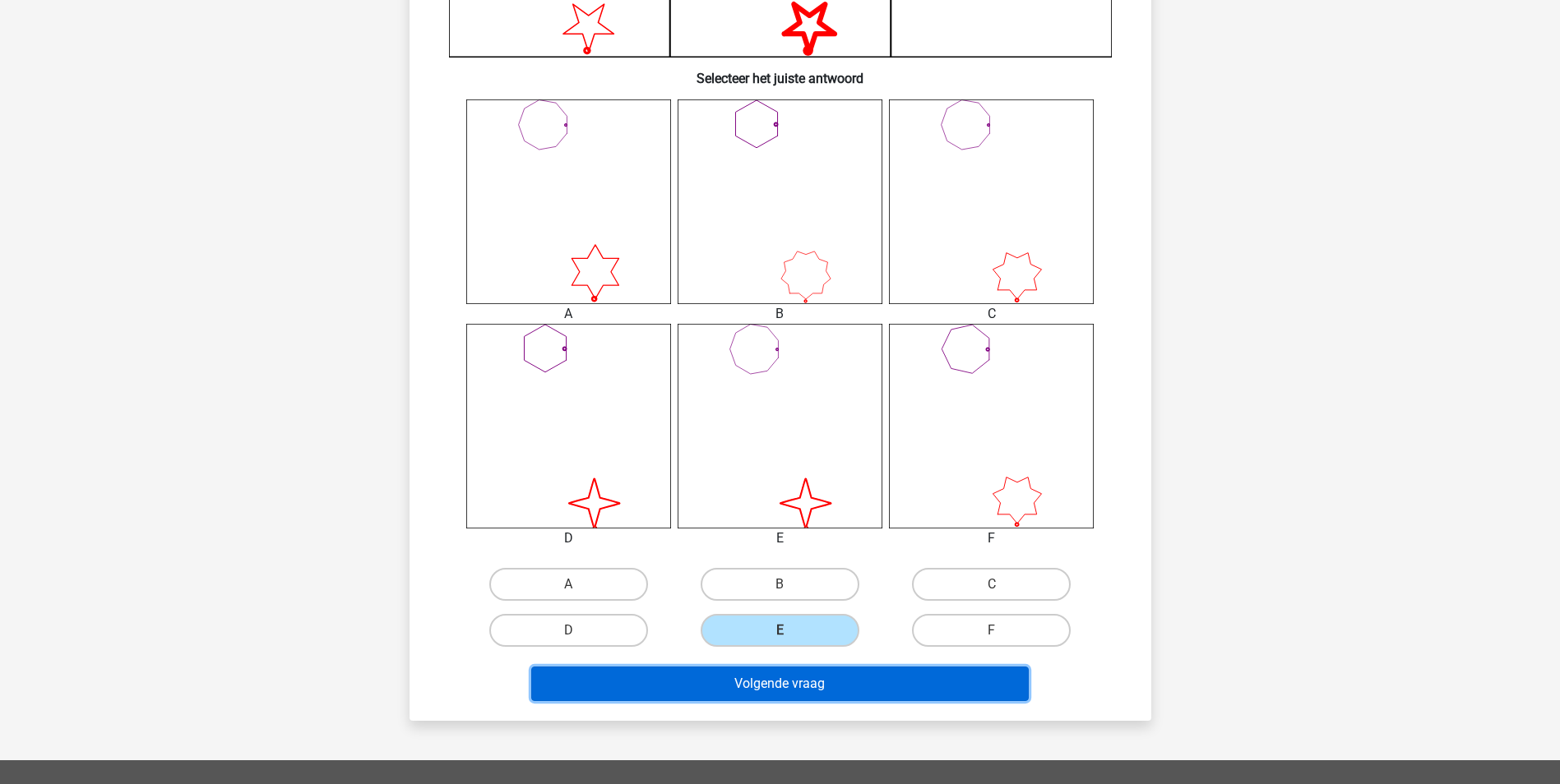
click at [843, 682] on button "Volgende vraag" at bounding box center [779, 683] width 498 height 34
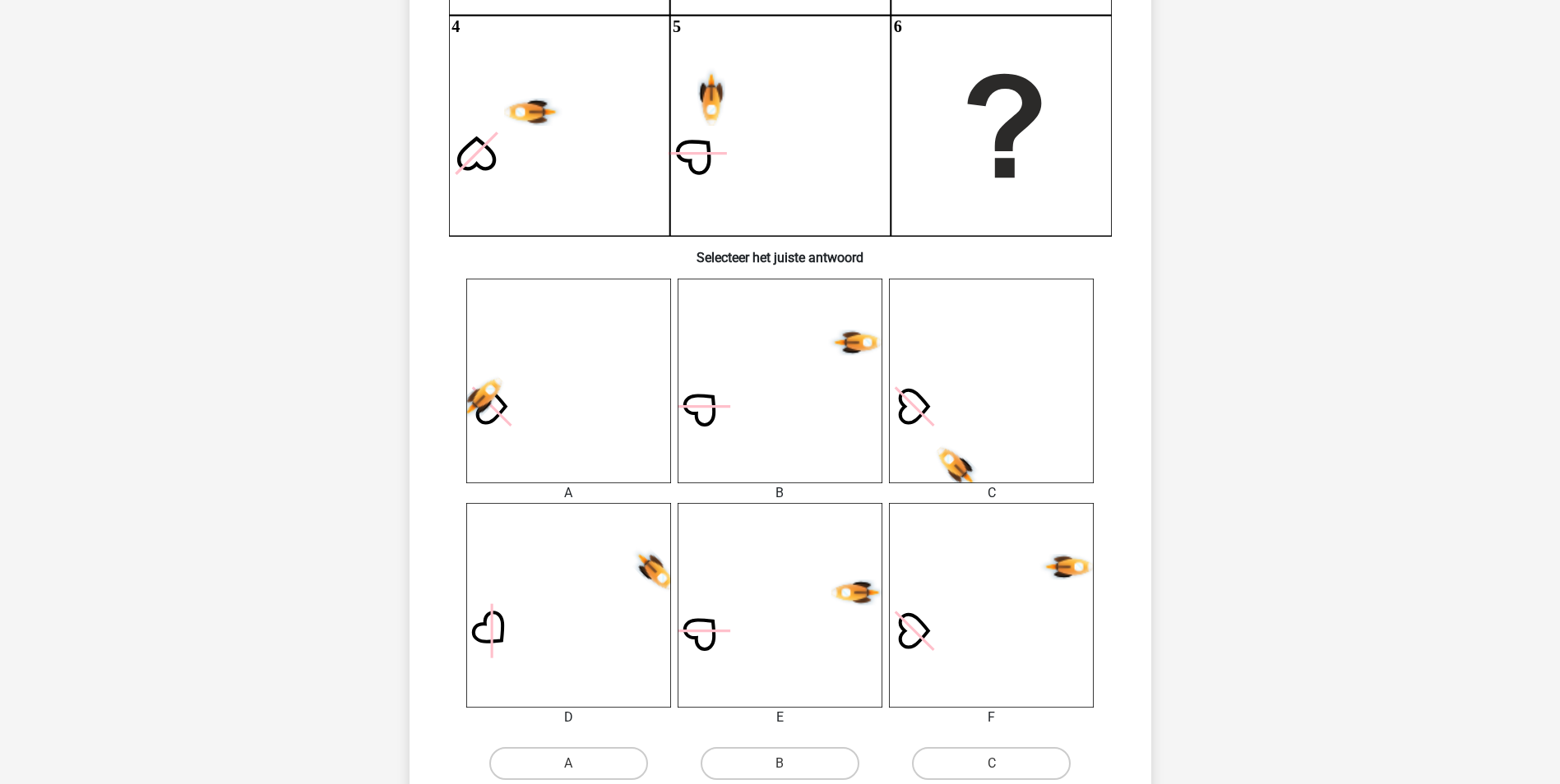
scroll to position [493, 0]
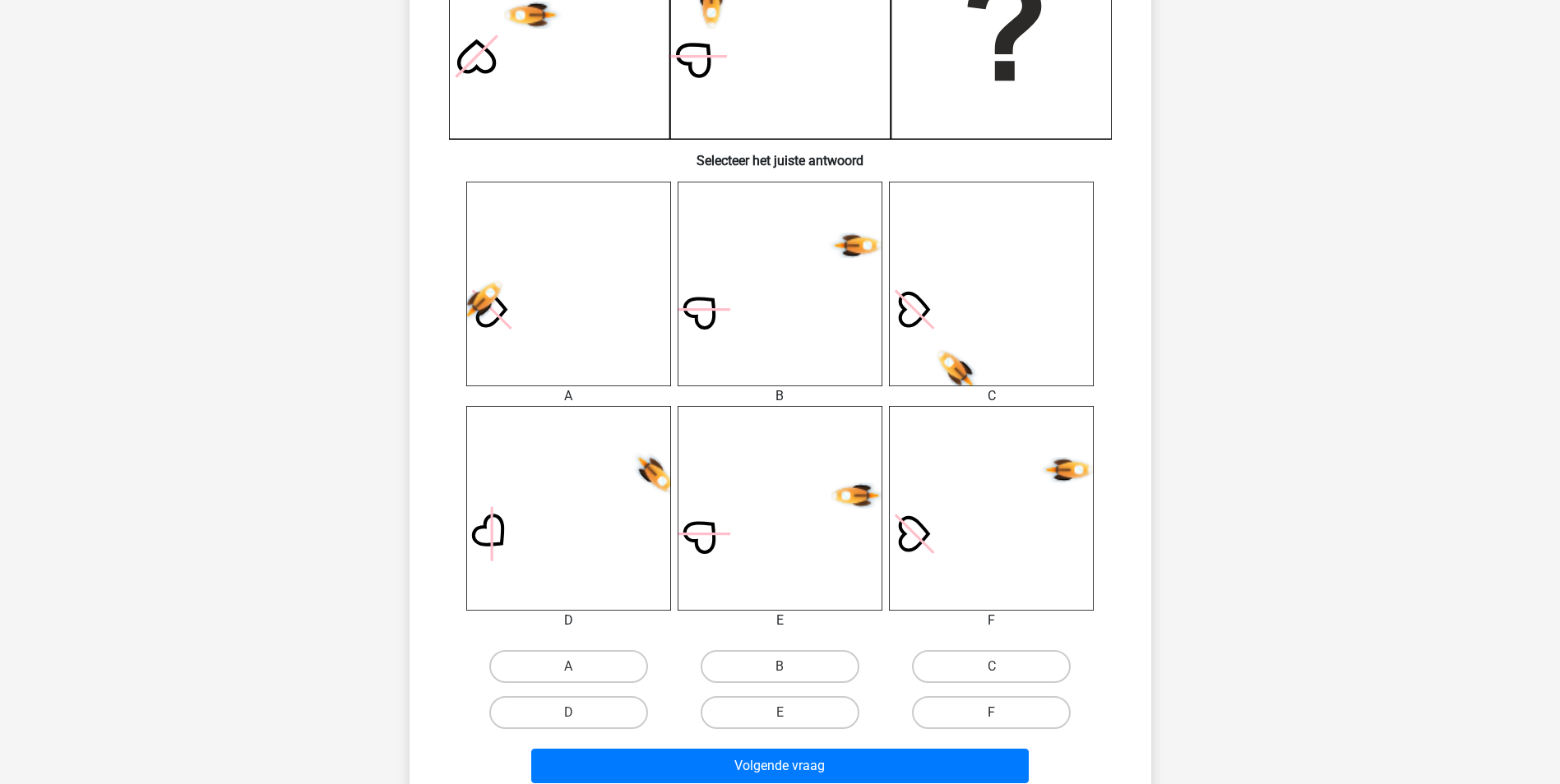
click at [982, 716] on label "F" at bounding box center [991, 712] width 158 height 32
click at [992, 716] on input "F" at bounding box center [997, 718] width 11 height 11
radio input "true"
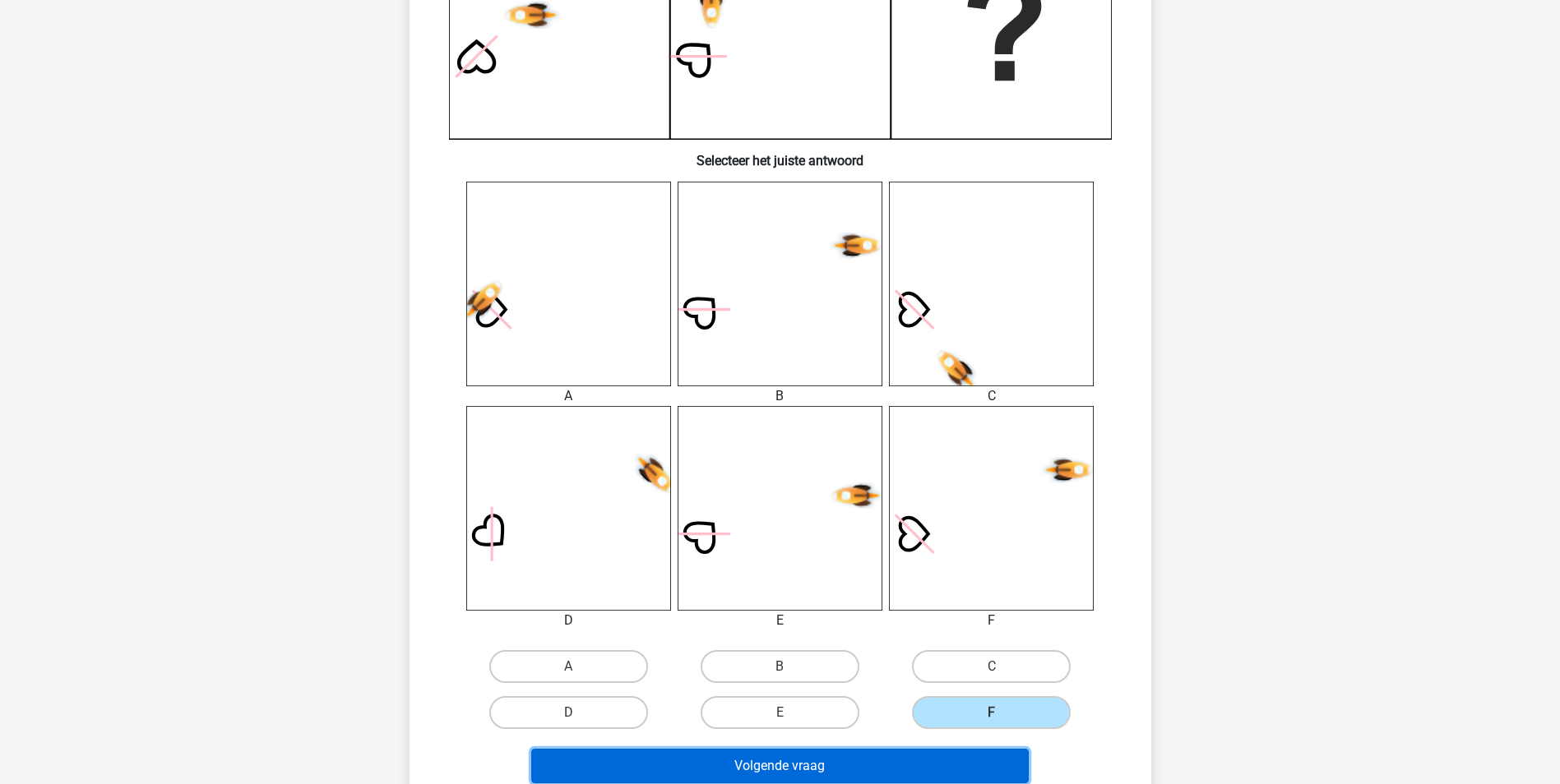
click at [954, 755] on button "Volgende vraag" at bounding box center [779, 766] width 498 height 34
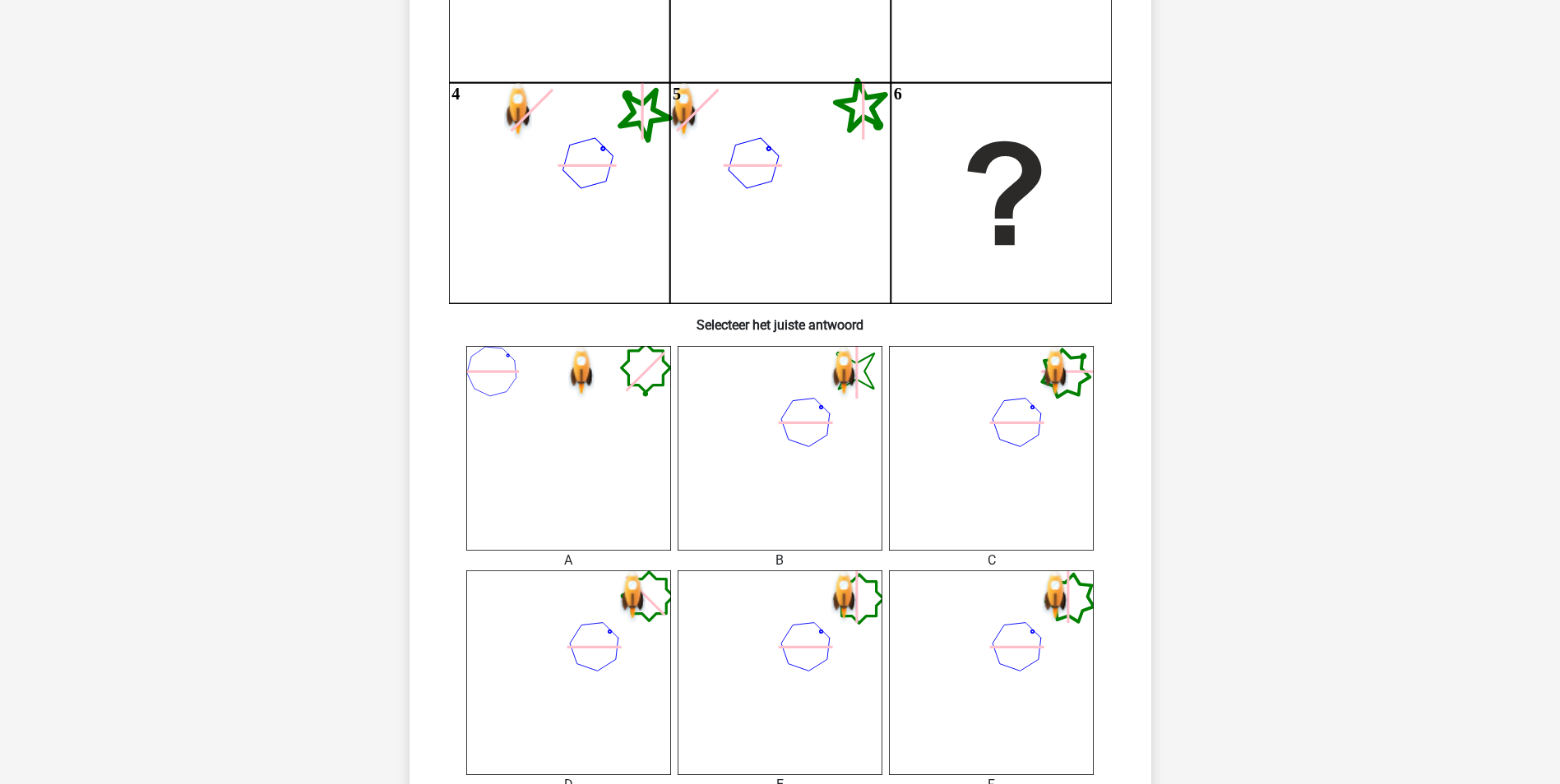
scroll to position [411, 0]
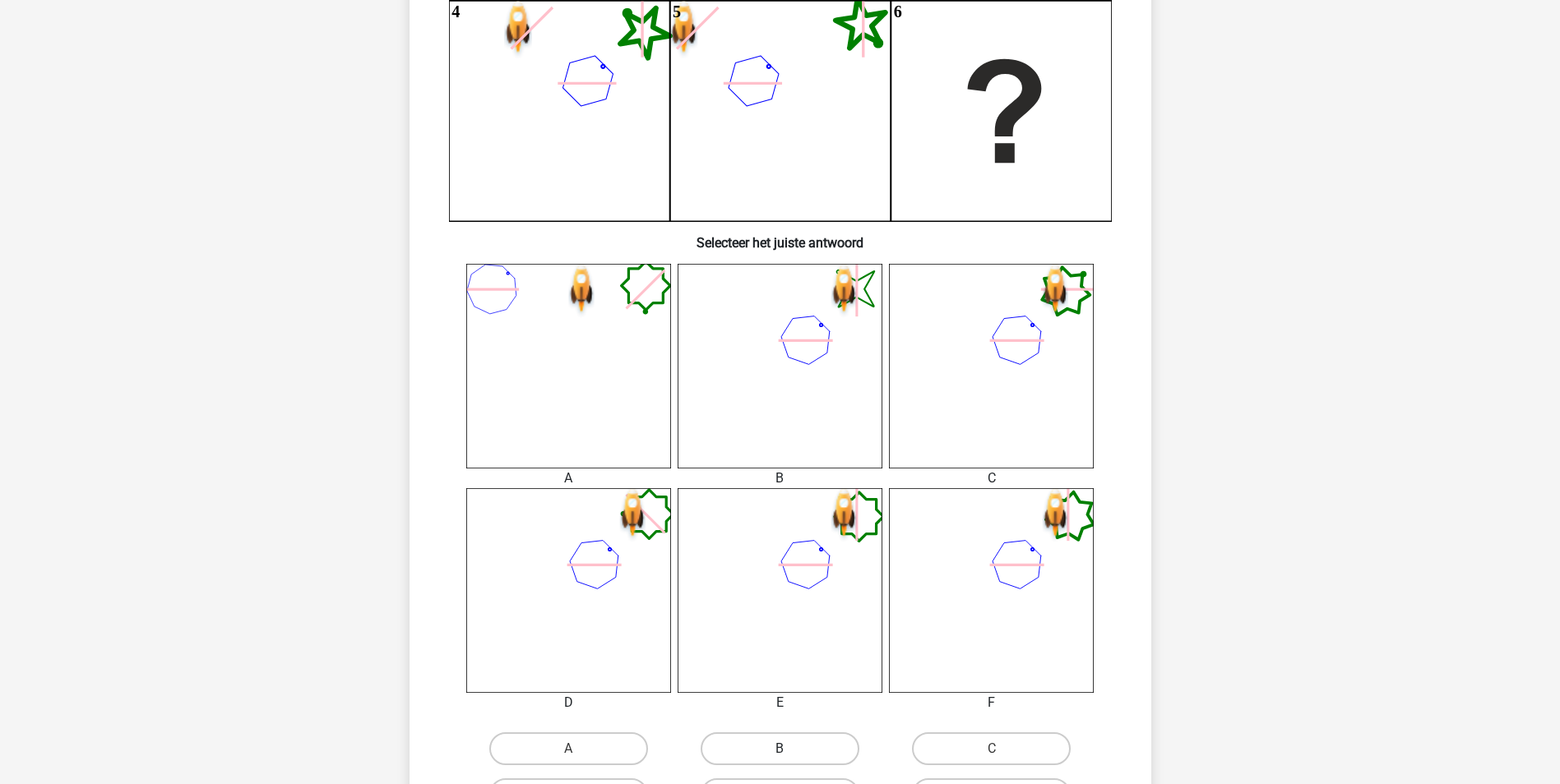
click at [792, 735] on label "B" at bounding box center [780, 748] width 158 height 32
click at [790, 749] on input "B" at bounding box center [784, 754] width 11 height 11
radio input "true"
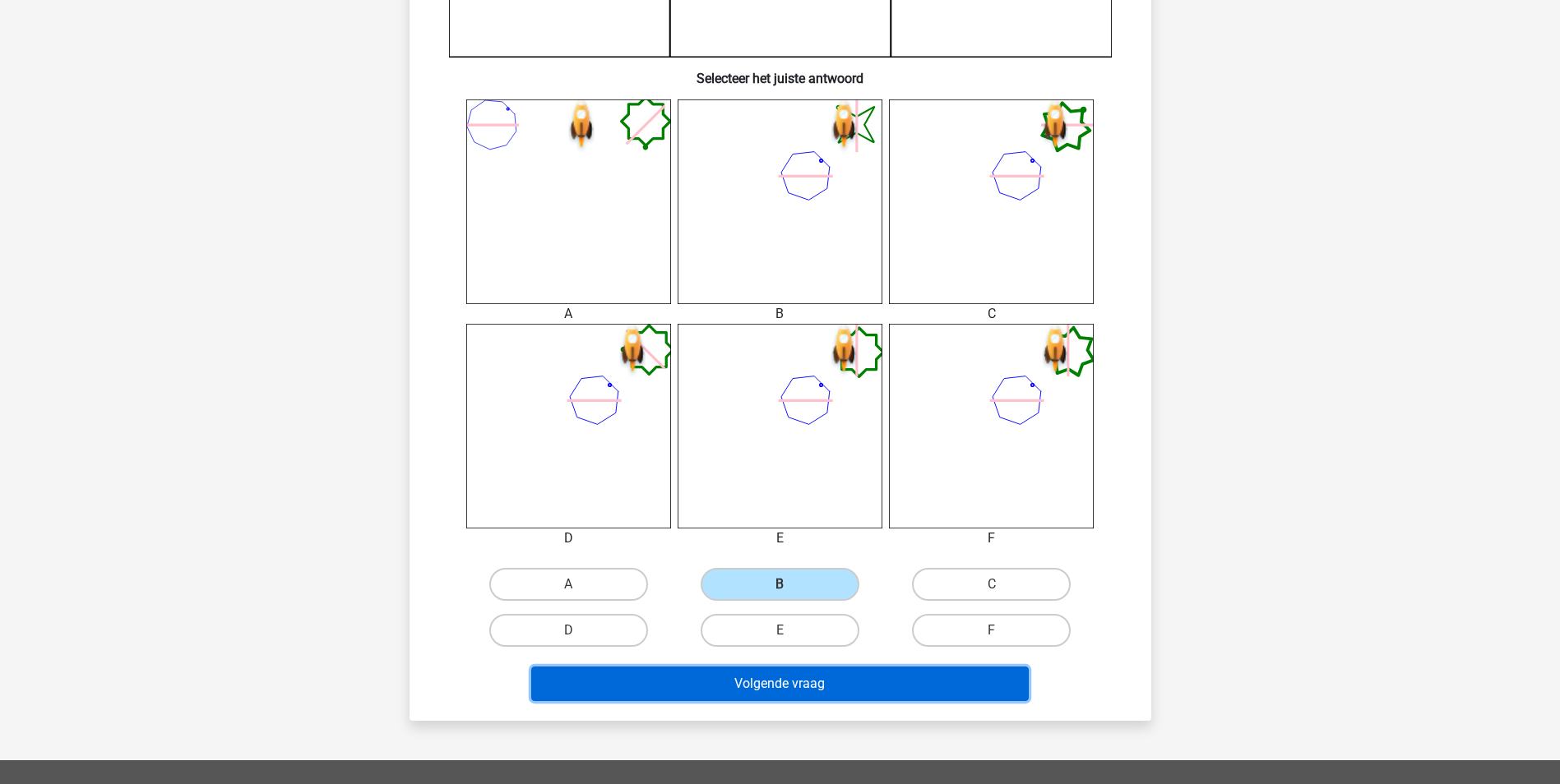
click at [958, 683] on button "Volgende vraag" at bounding box center [779, 683] width 498 height 34
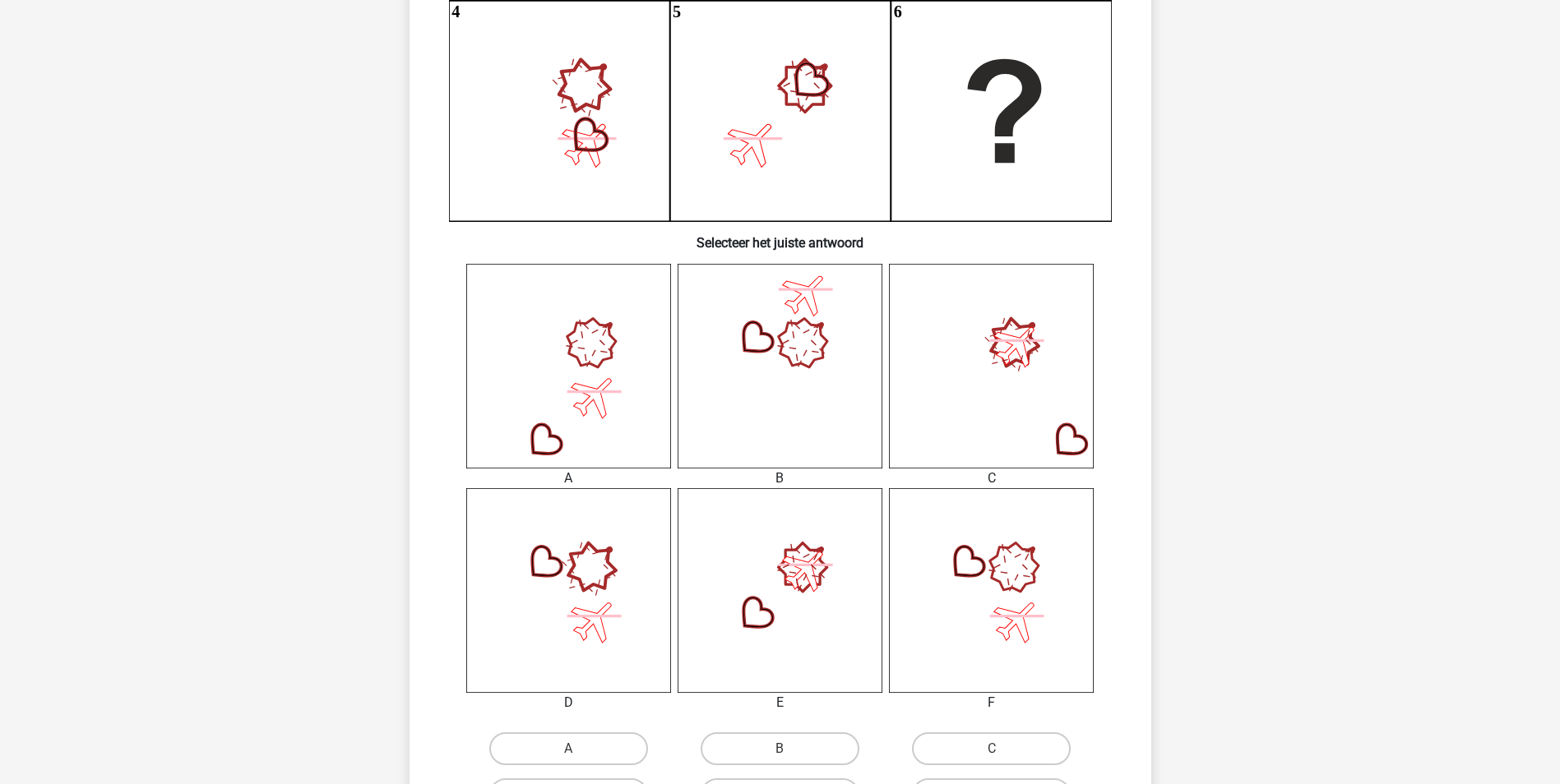
scroll to position [576, 0]
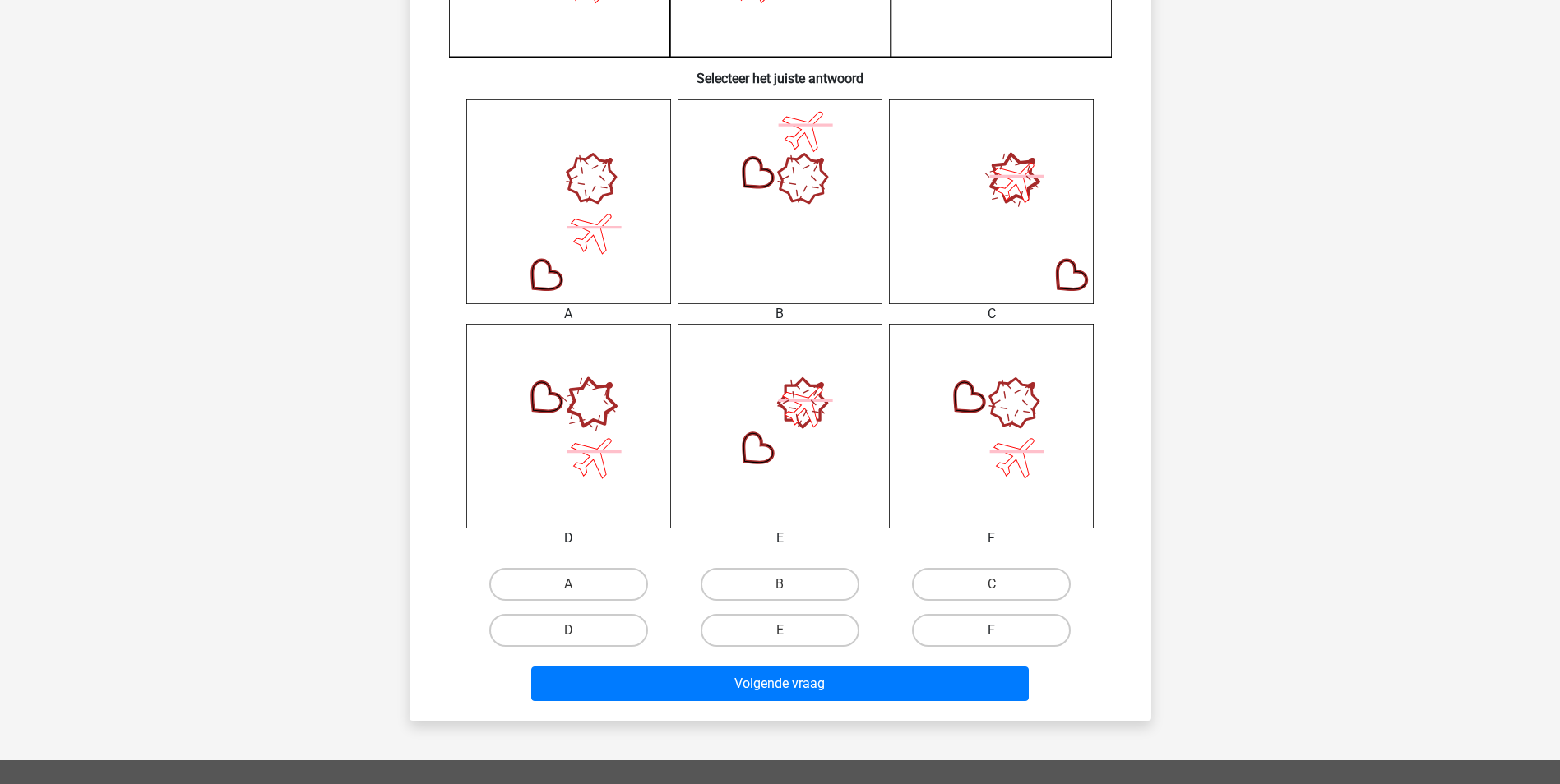
drag, startPoint x: 991, startPoint y: 652, endPoint x: 1007, endPoint y: 635, distance: 23.3
click at [994, 648] on div "F" at bounding box center [992, 630] width 212 height 46
click at [1007, 636] on label "F" at bounding box center [991, 630] width 158 height 32
click at [1002, 636] on input "F" at bounding box center [997, 636] width 11 height 11
radio input "true"
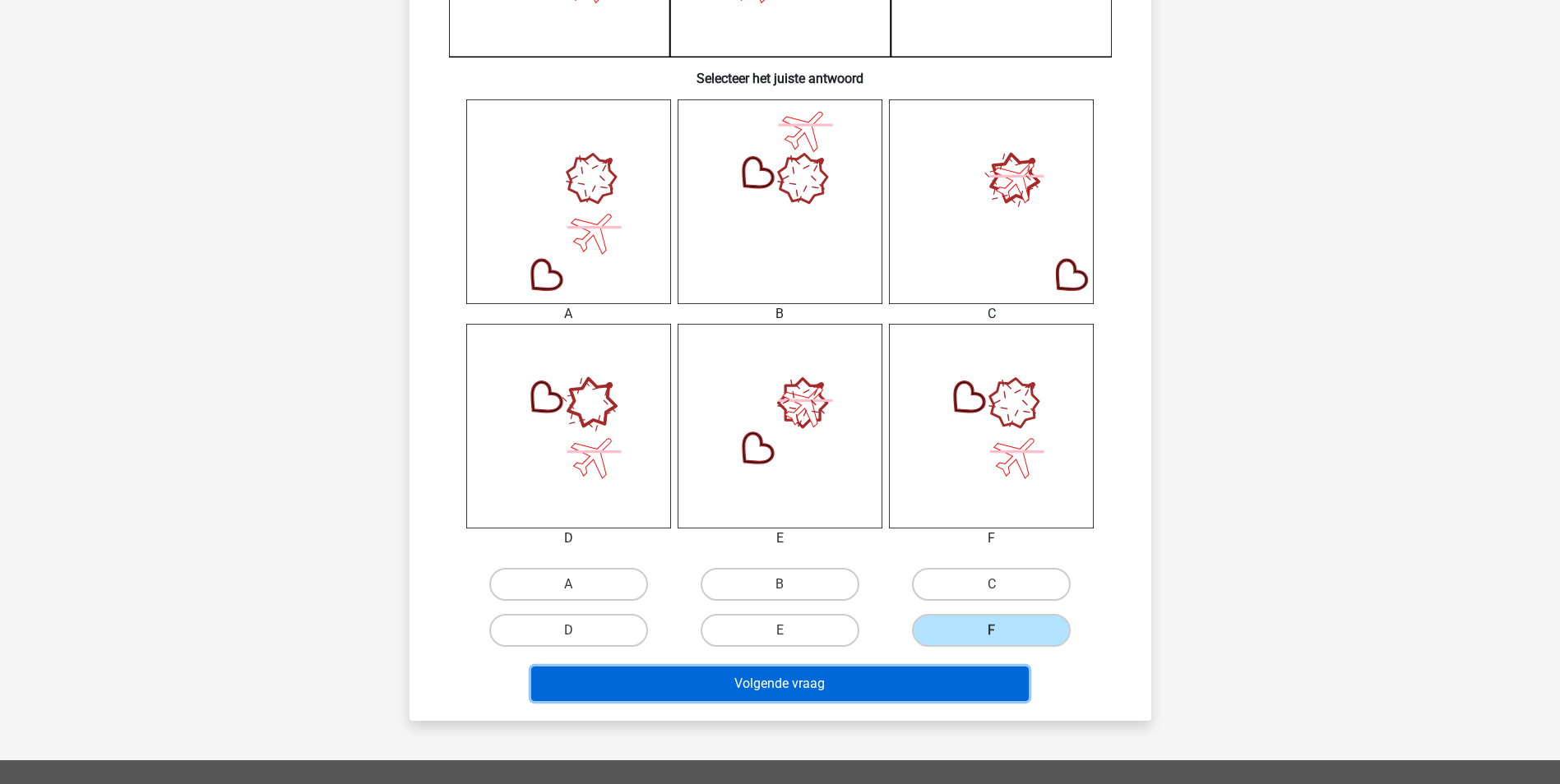
click at [928, 690] on button "Volgende vraag" at bounding box center [779, 683] width 498 height 34
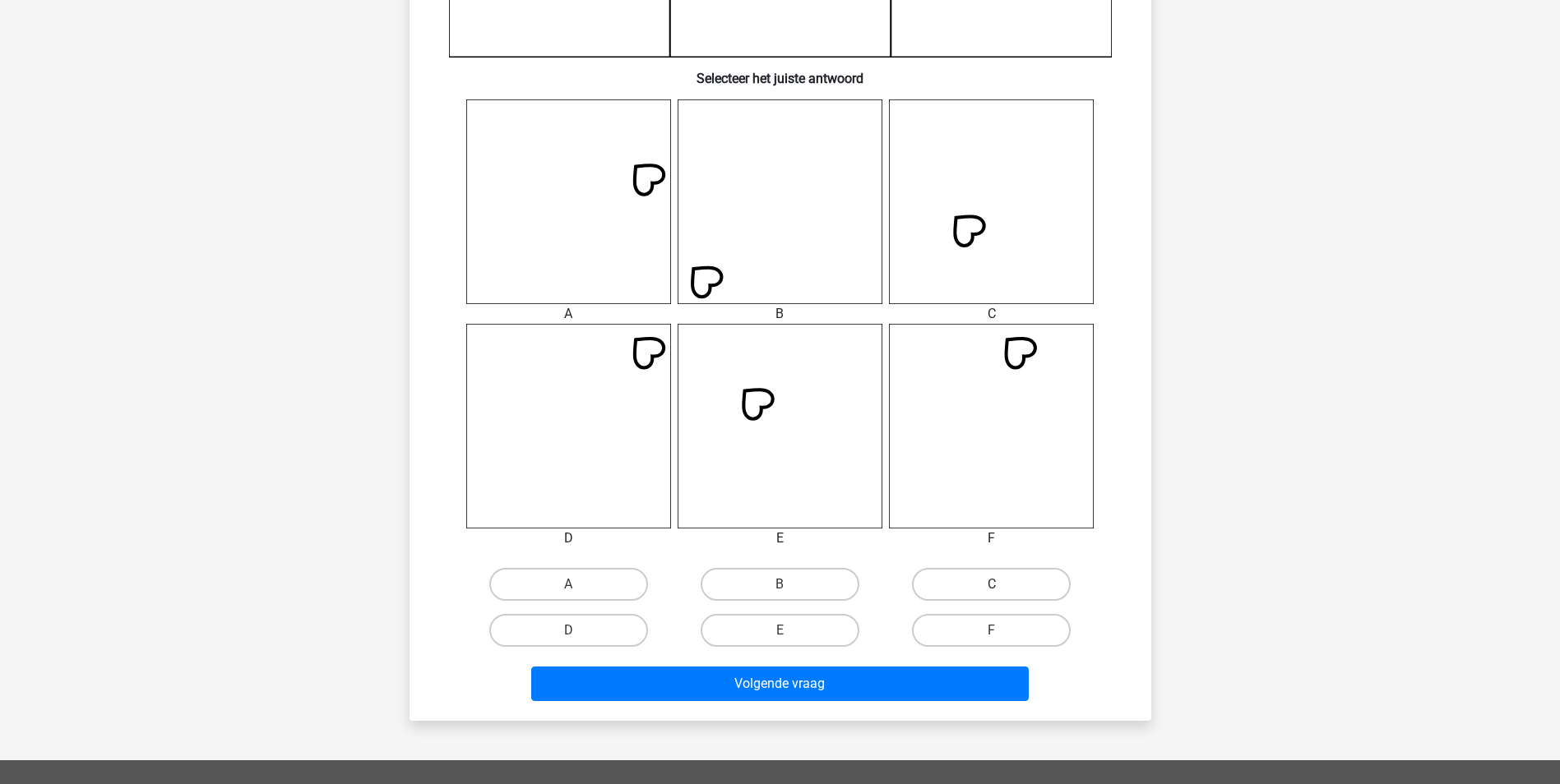
click at [982, 589] on label "C" at bounding box center [991, 584] width 158 height 32
click at [992, 589] on input "C" at bounding box center [997, 590] width 11 height 11
radio input "true"
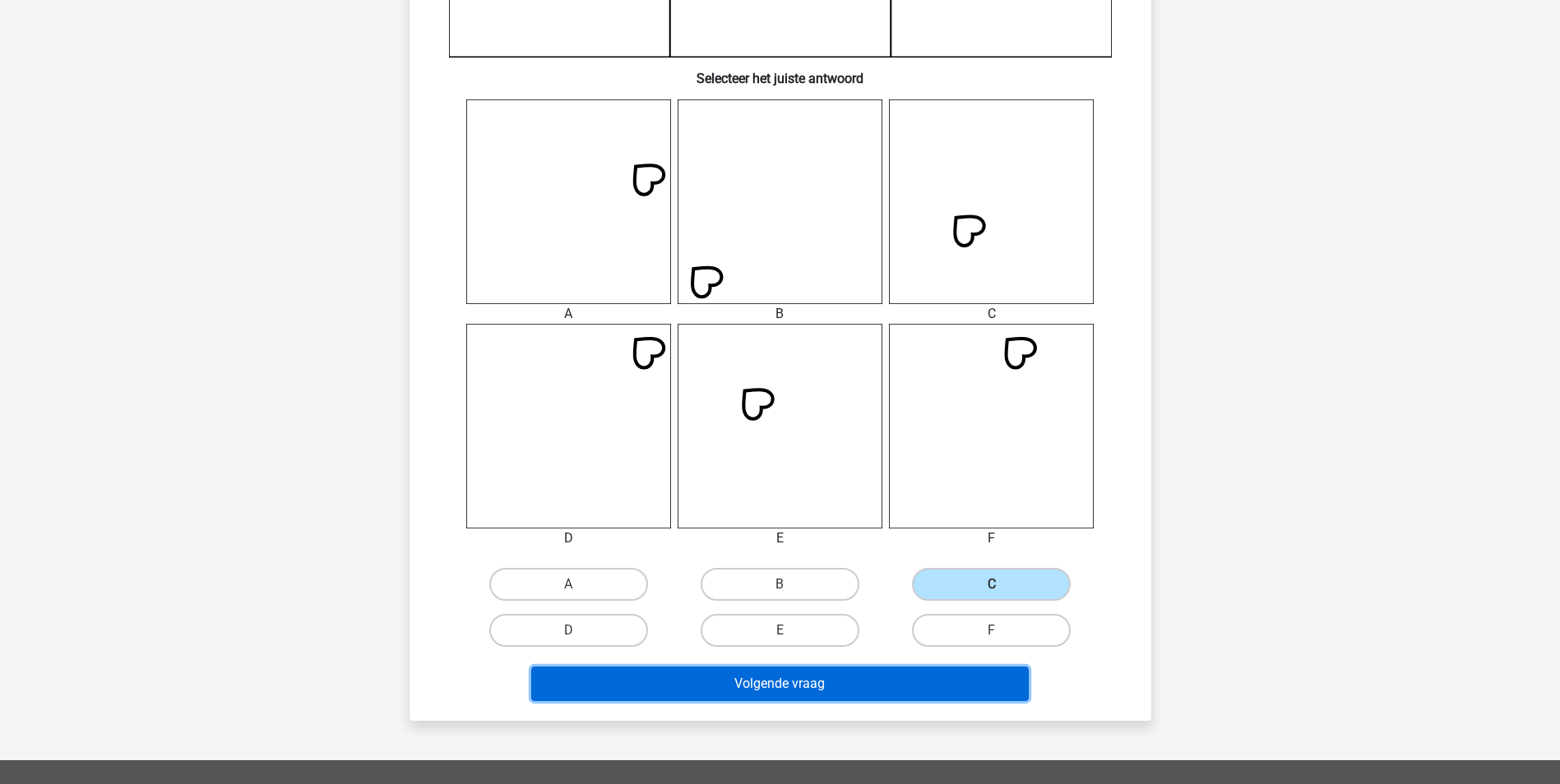
click at [962, 684] on button "Volgende vraag" at bounding box center [779, 683] width 498 height 34
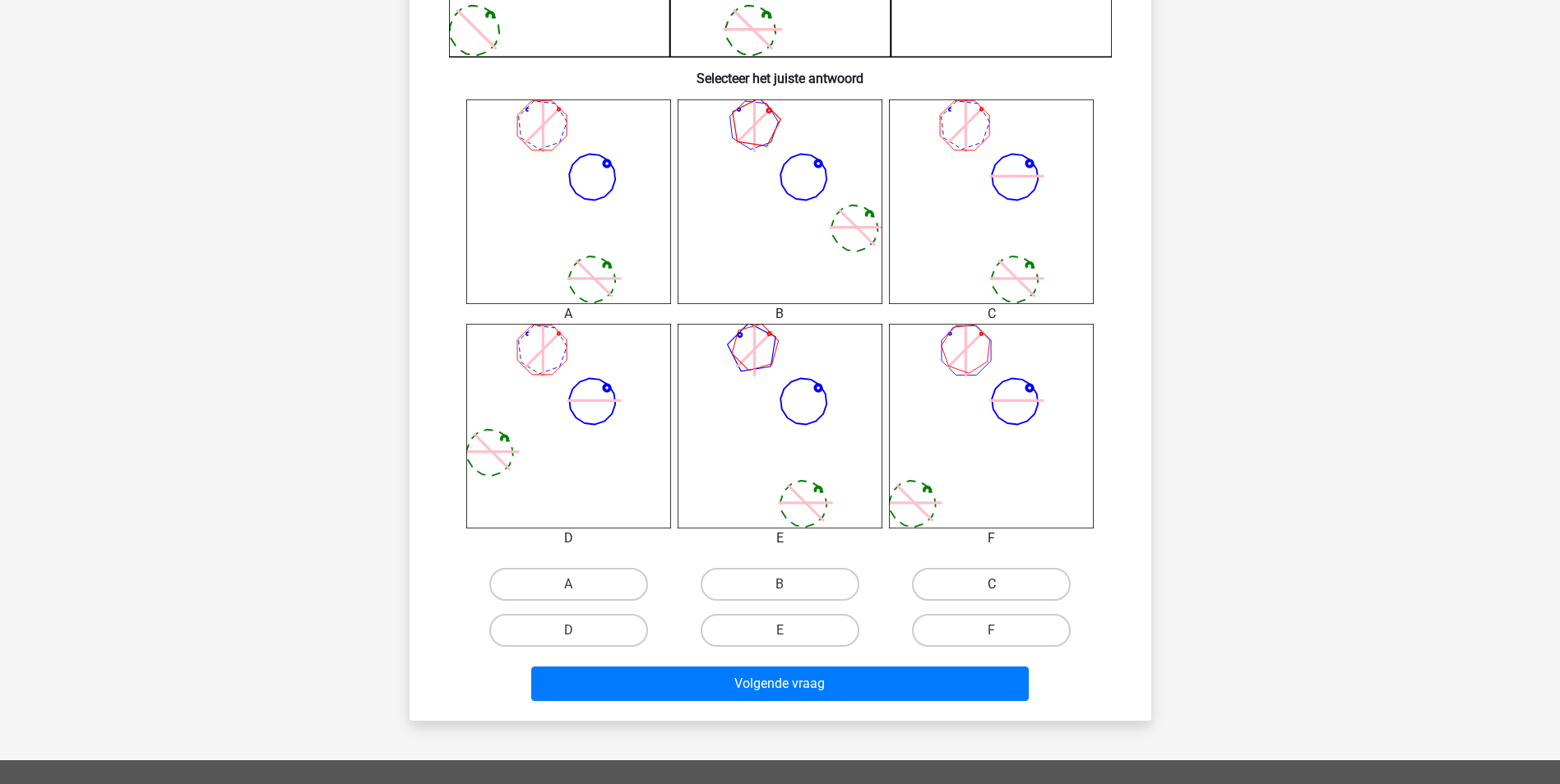
click at [968, 585] on label "C" at bounding box center [991, 584] width 158 height 32
click at [992, 585] on input "C" at bounding box center [997, 590] width 11 height 11
radio input "true"
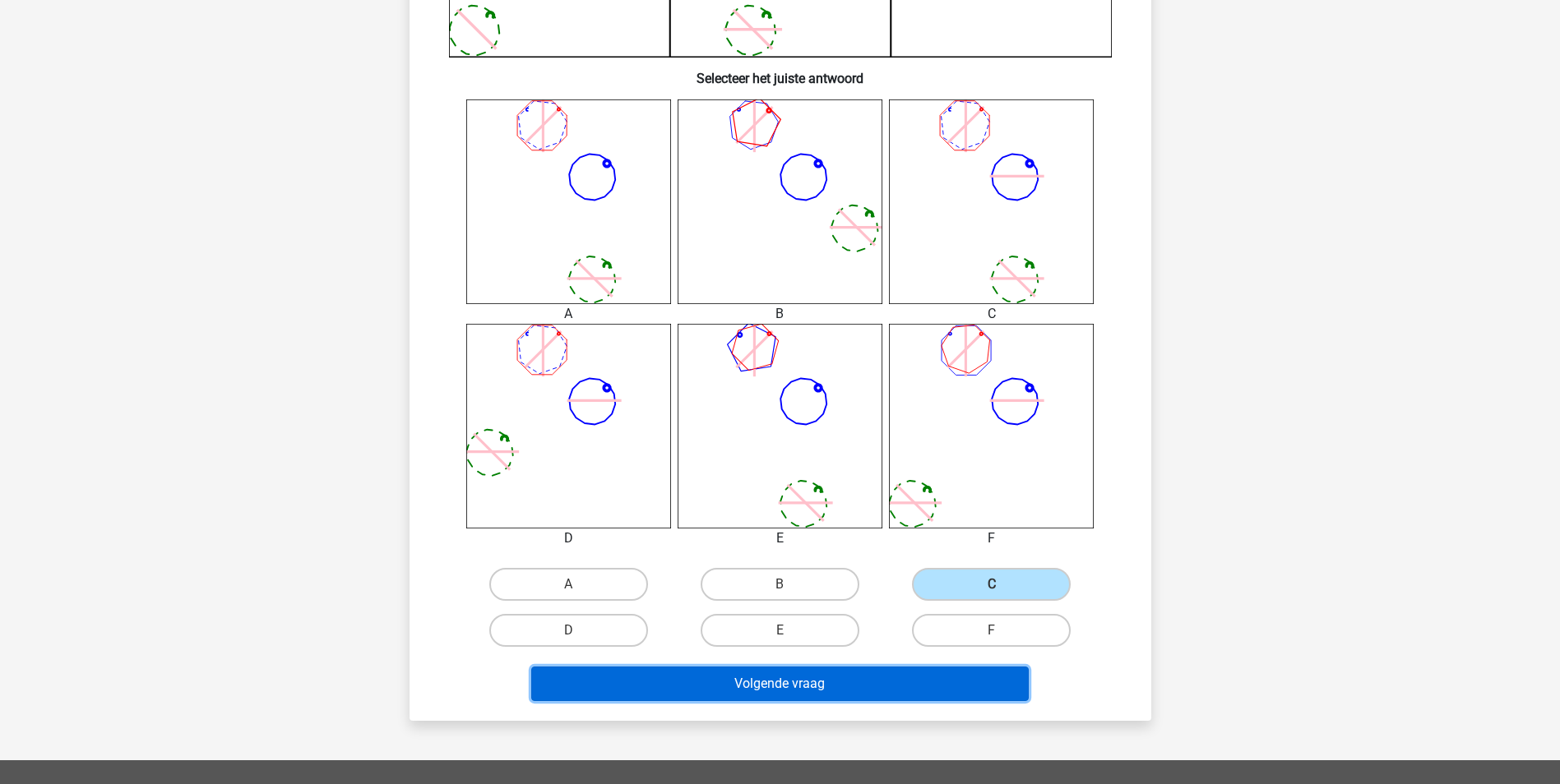
click at [951, 687] on button "Volgende vraag" at bounding box center [779, 683] width 498 height 34
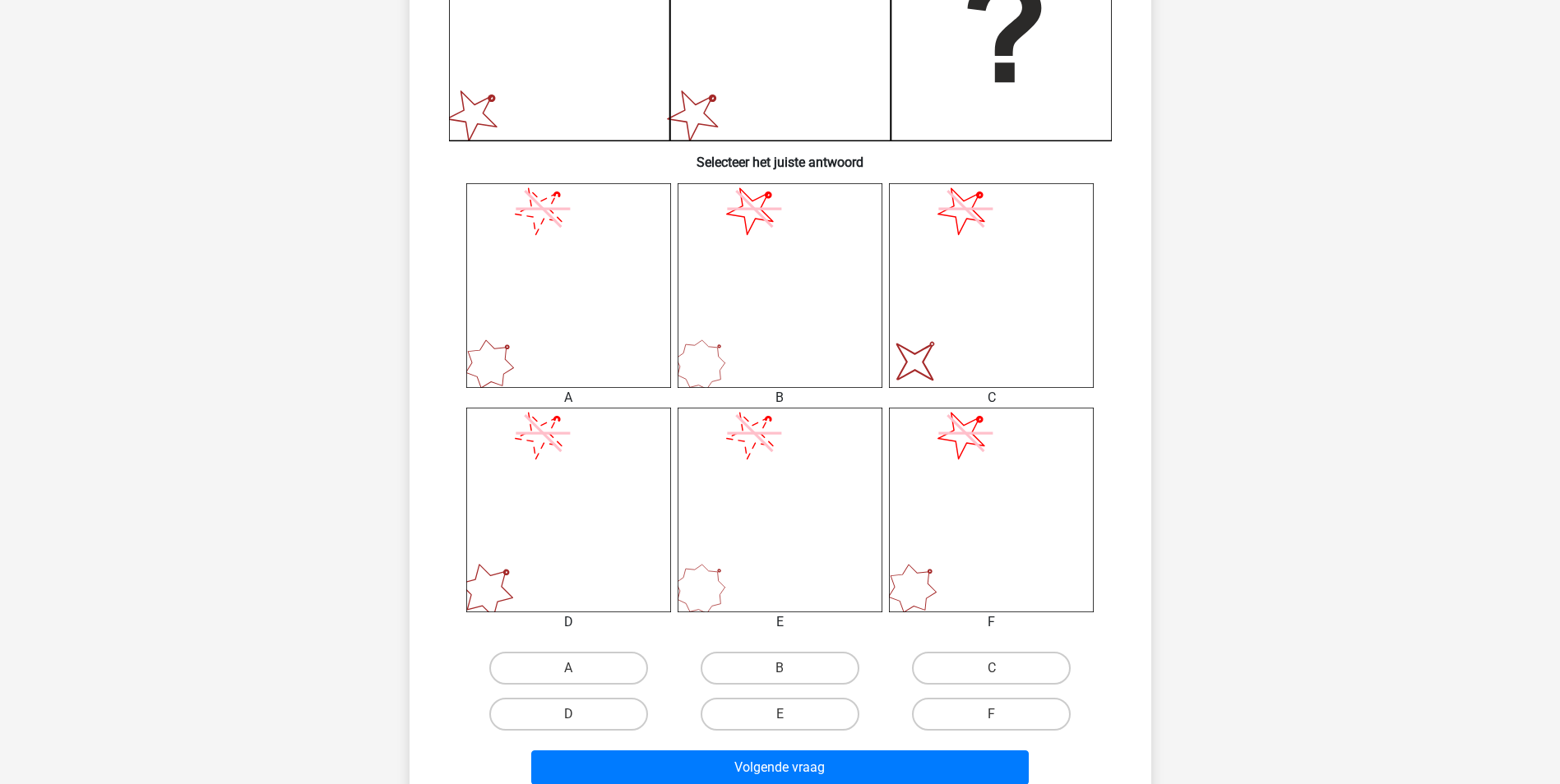
scroll to position [493, 0]
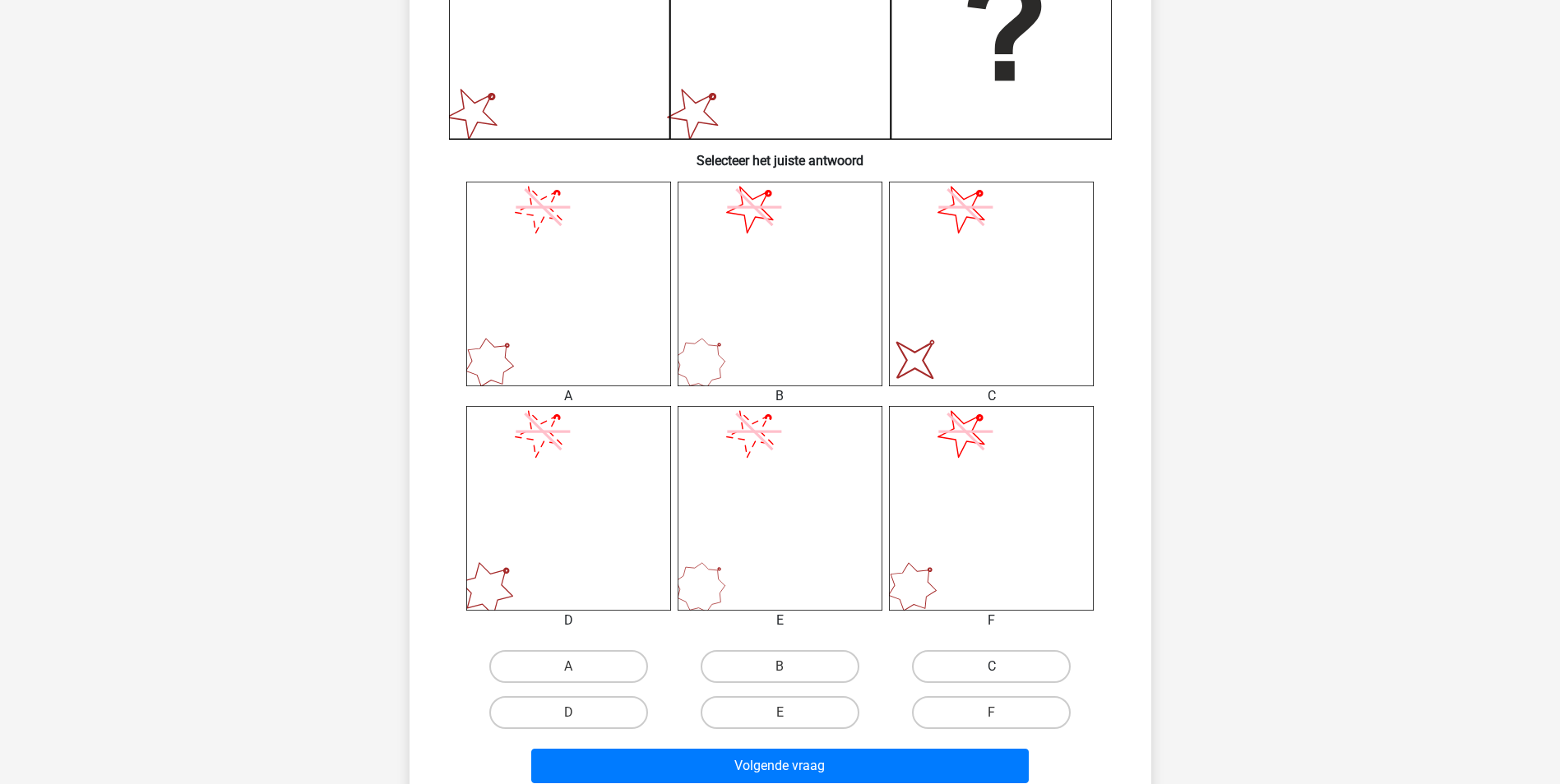
click at [955, 672] on label "C" at bounding box center [991, 667] width 158 height 32
click at [992, 672] on input "C" at bounding box center [997, 672] width 11 height 11
radio input "true"
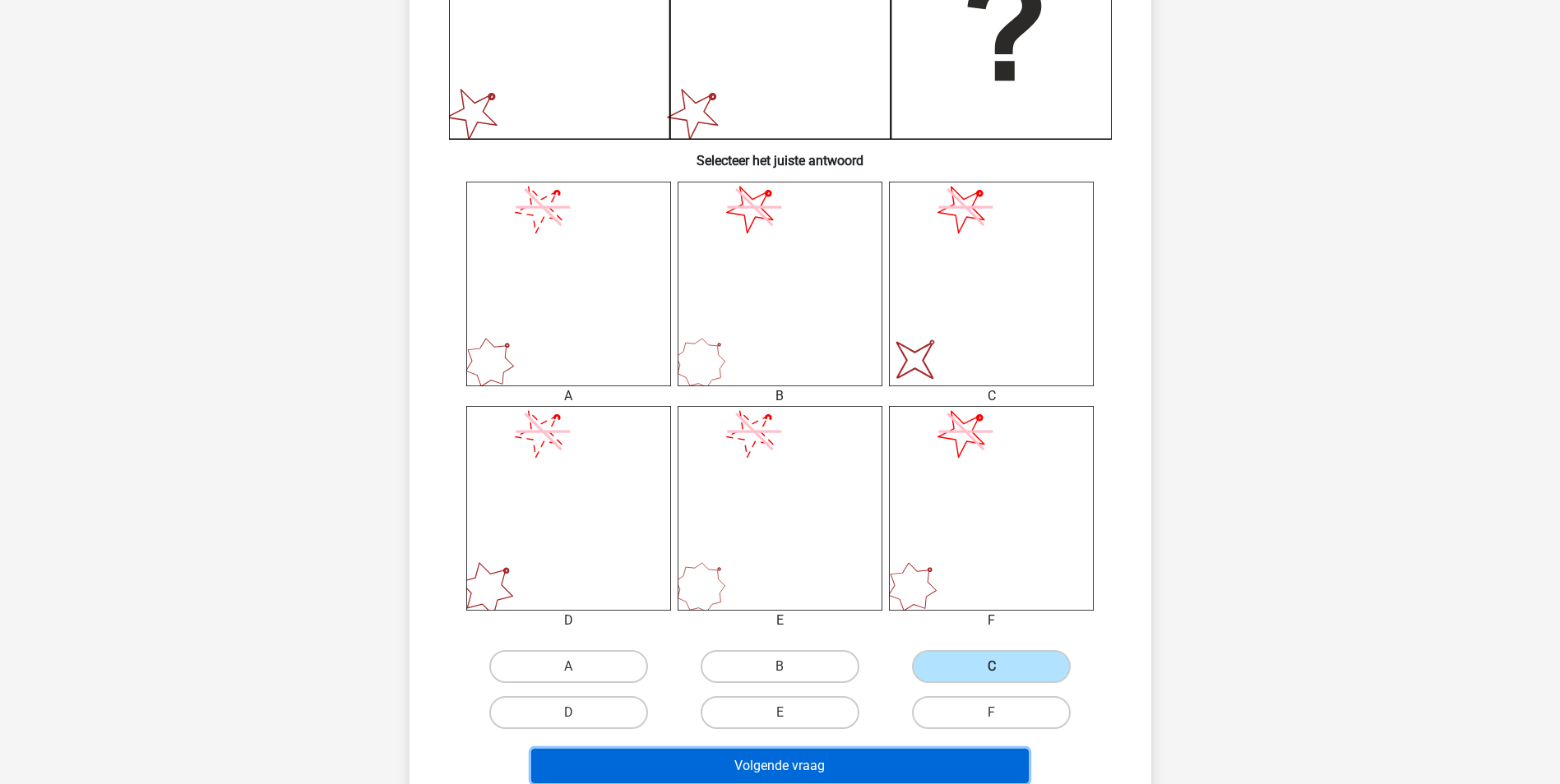
click at [945, 759] on button "Volgende vraag" at bounding box center [779, 766] width 498 height 34
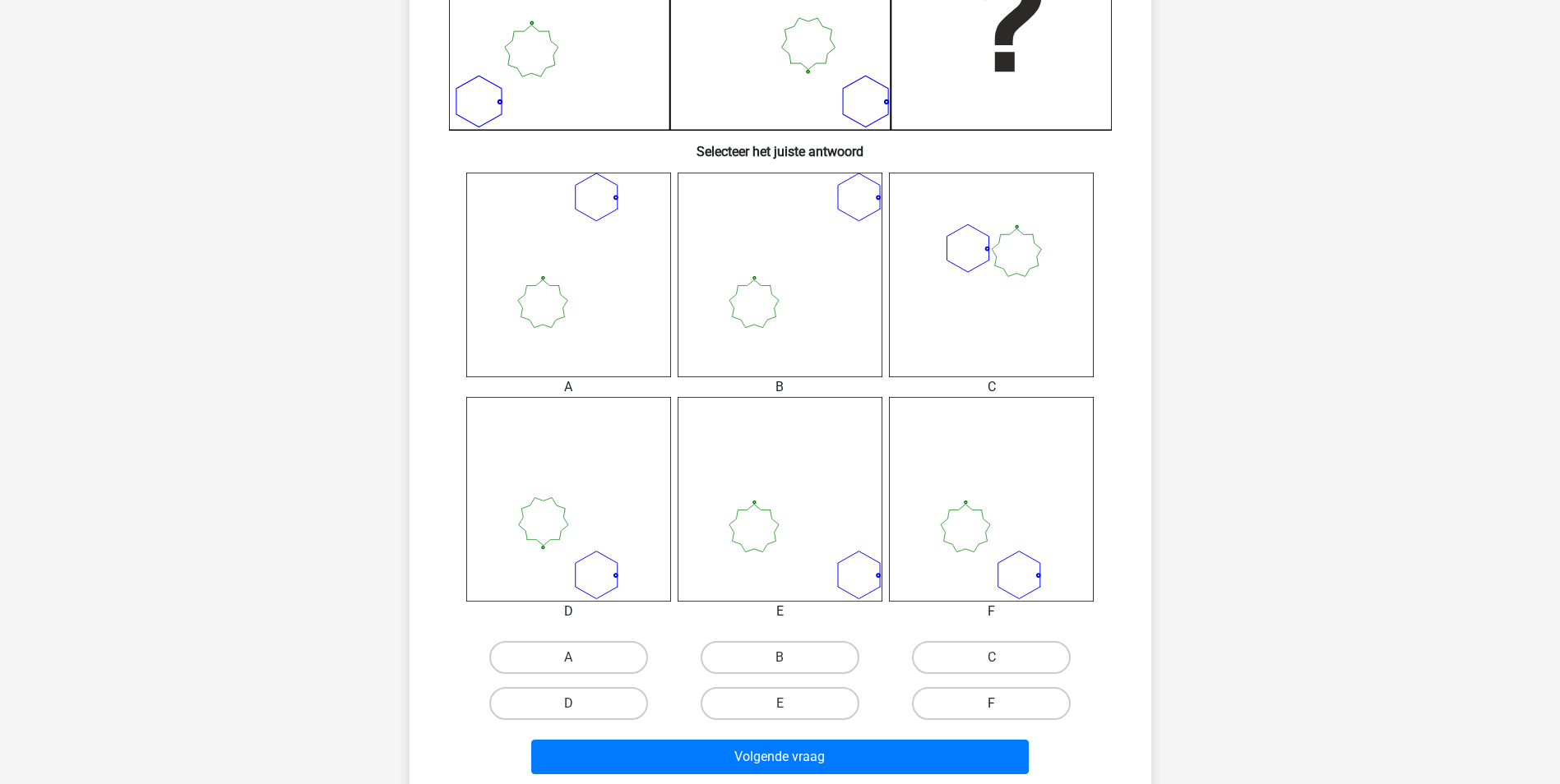
scroll to position [576, 0]
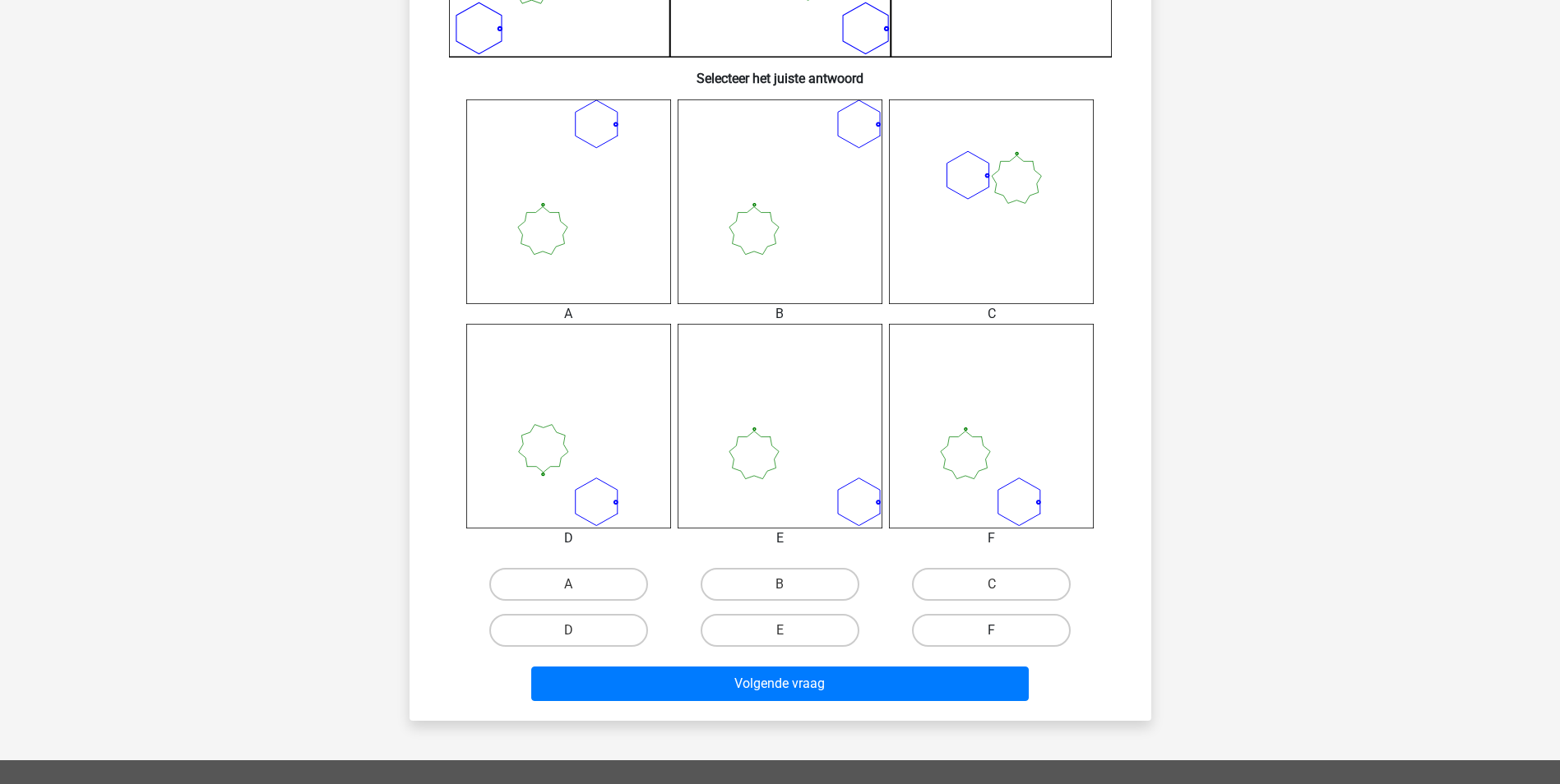
click at [995, 628] on label "F" at bounding box center [991, 630] width 158 height 32
click at [995, 631] on input "F" at bounding box center [997, 636] width 11 height 11
radio input "true"
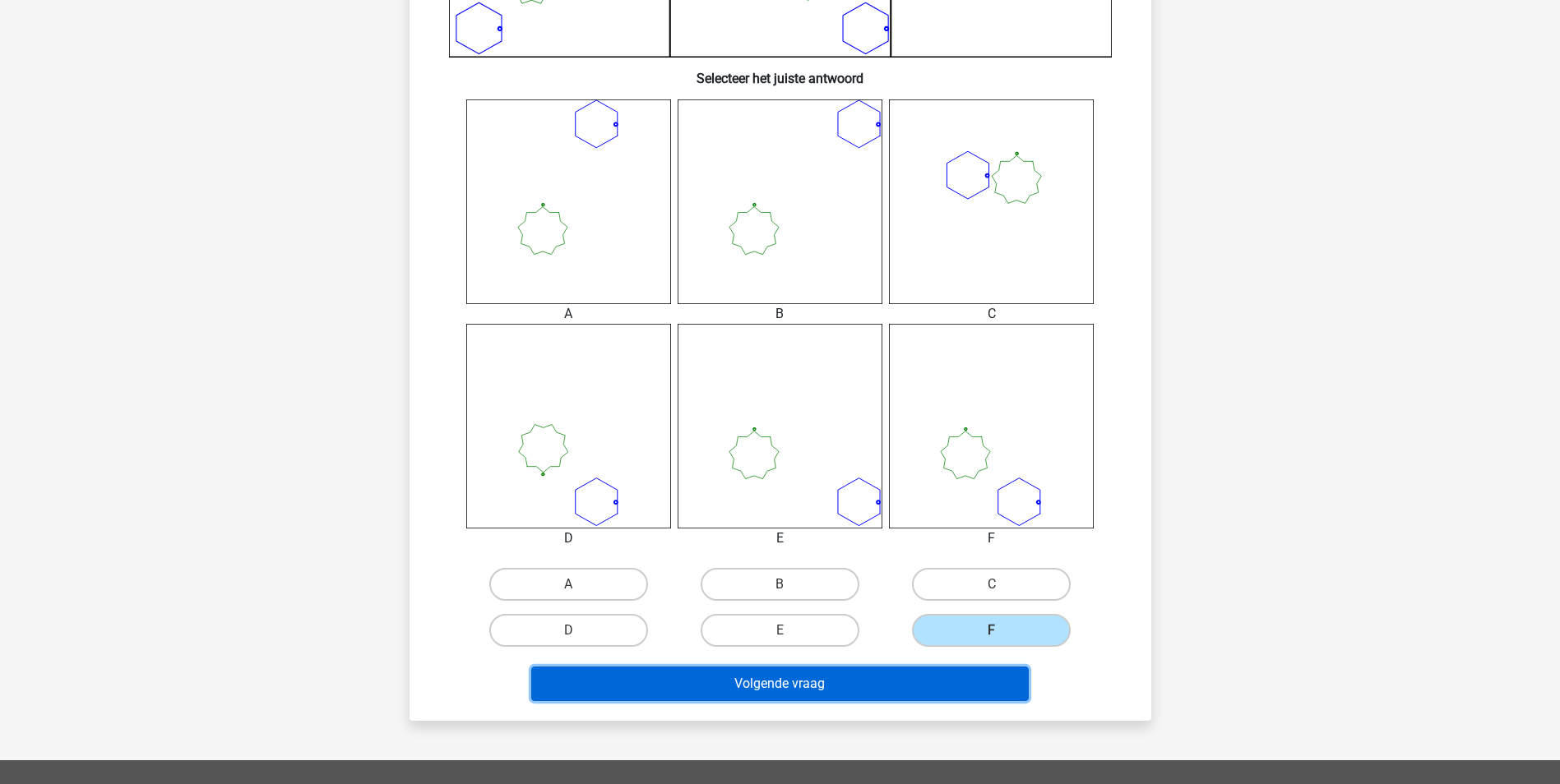
click at [971, 690] on button "Volgende vraag" at bounding box center [779, 683] width 498 height 34
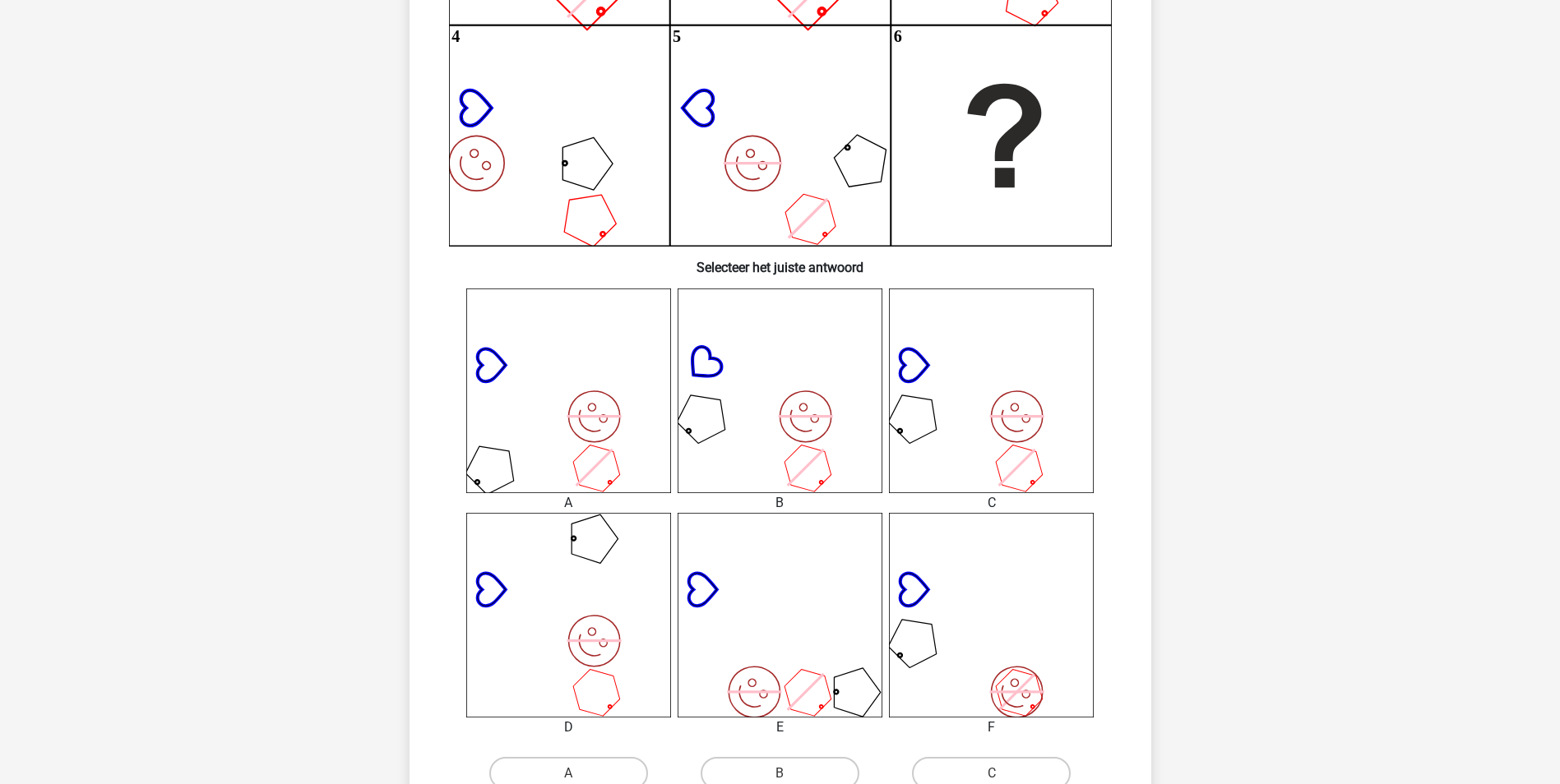
scroll to position [411, 0]
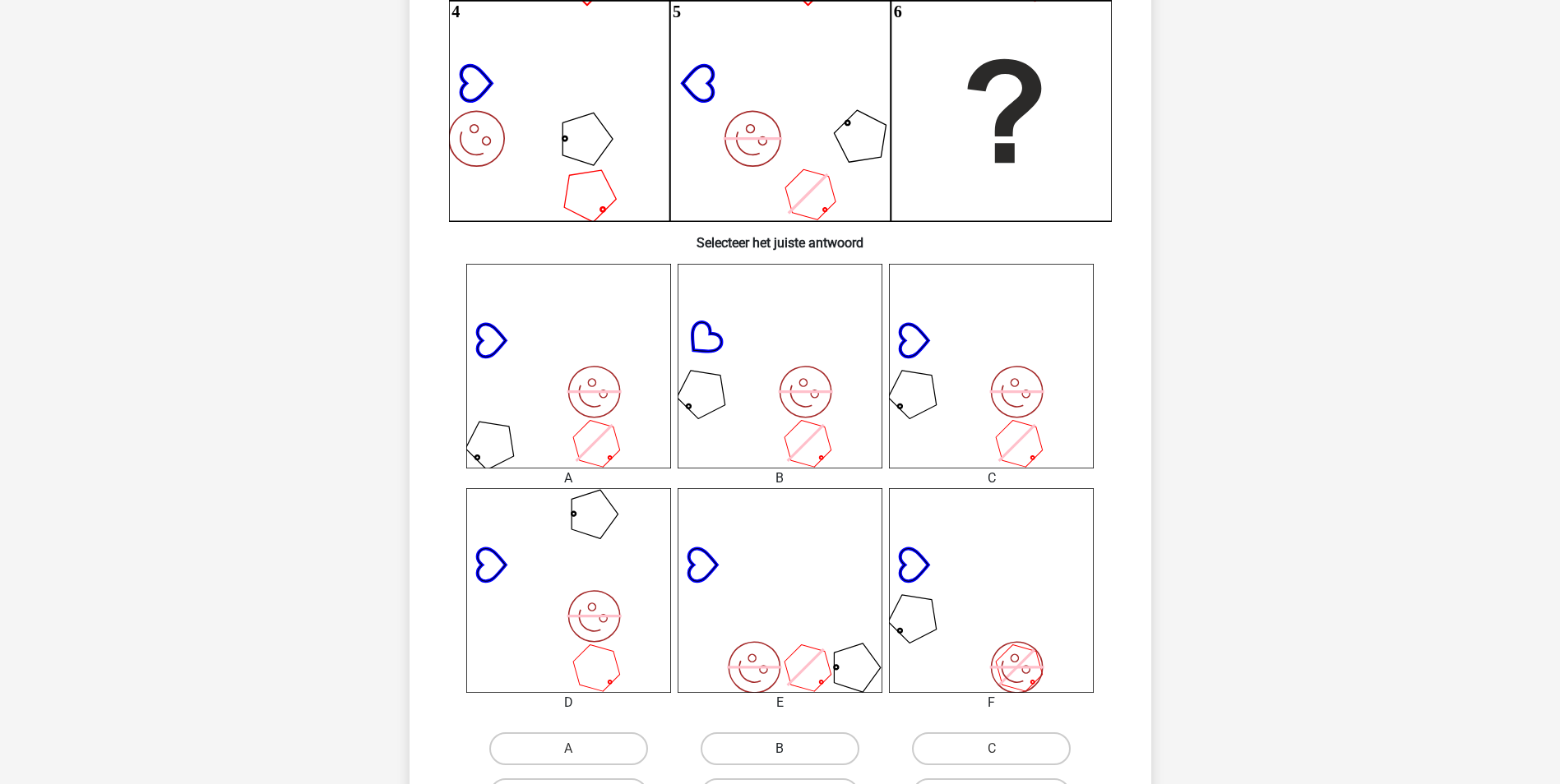
click at [786, 742] on label "B" at bounding box center [780, 748] width 158 height 32
click at [786, 749] on input "B" at bounding box center [784, 754] width 11 height 11
radio input "true"
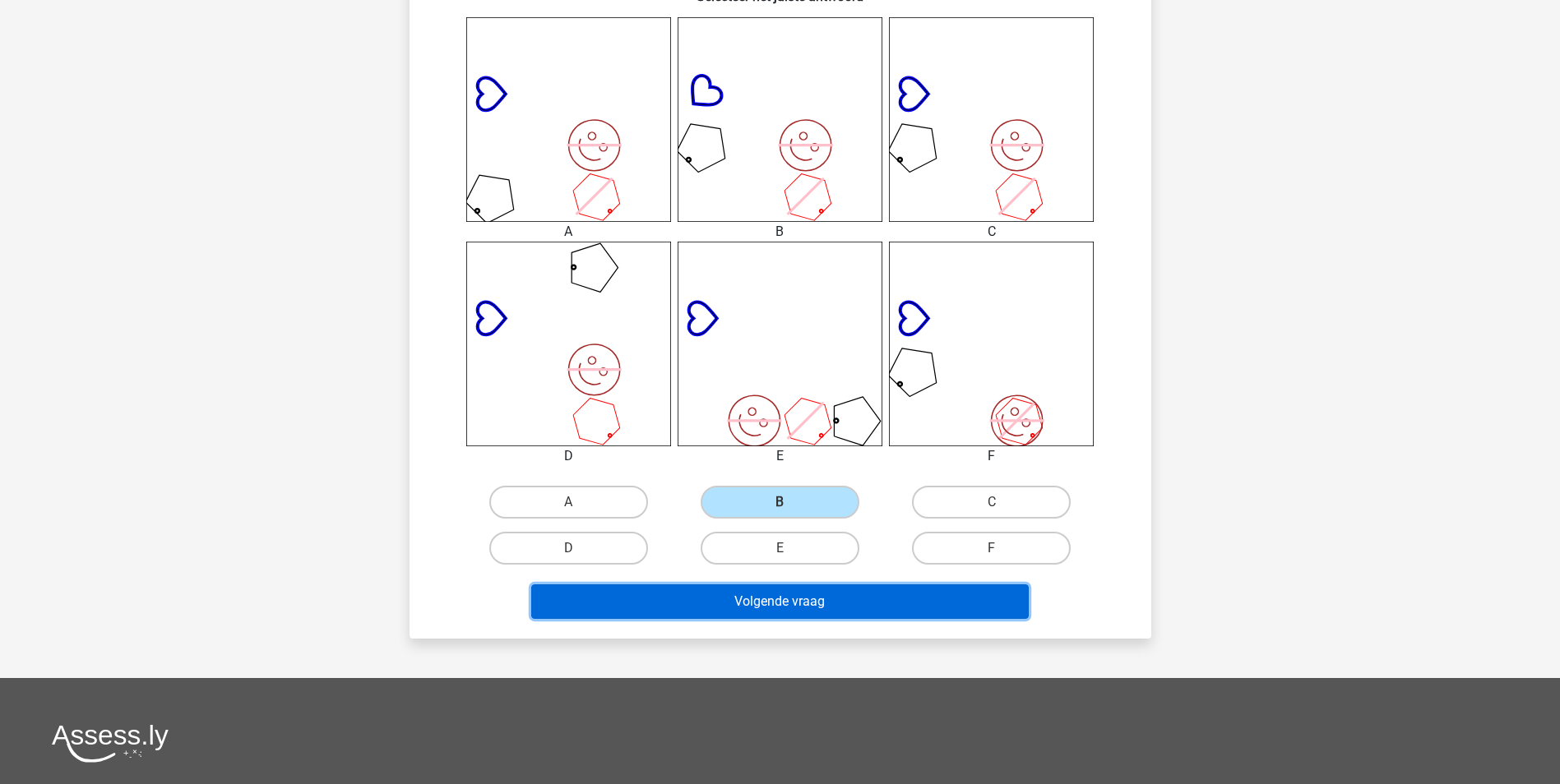
click at [990, 598] on button "Volgende vraag" at bounding box center [779, 602] width 498 height 34
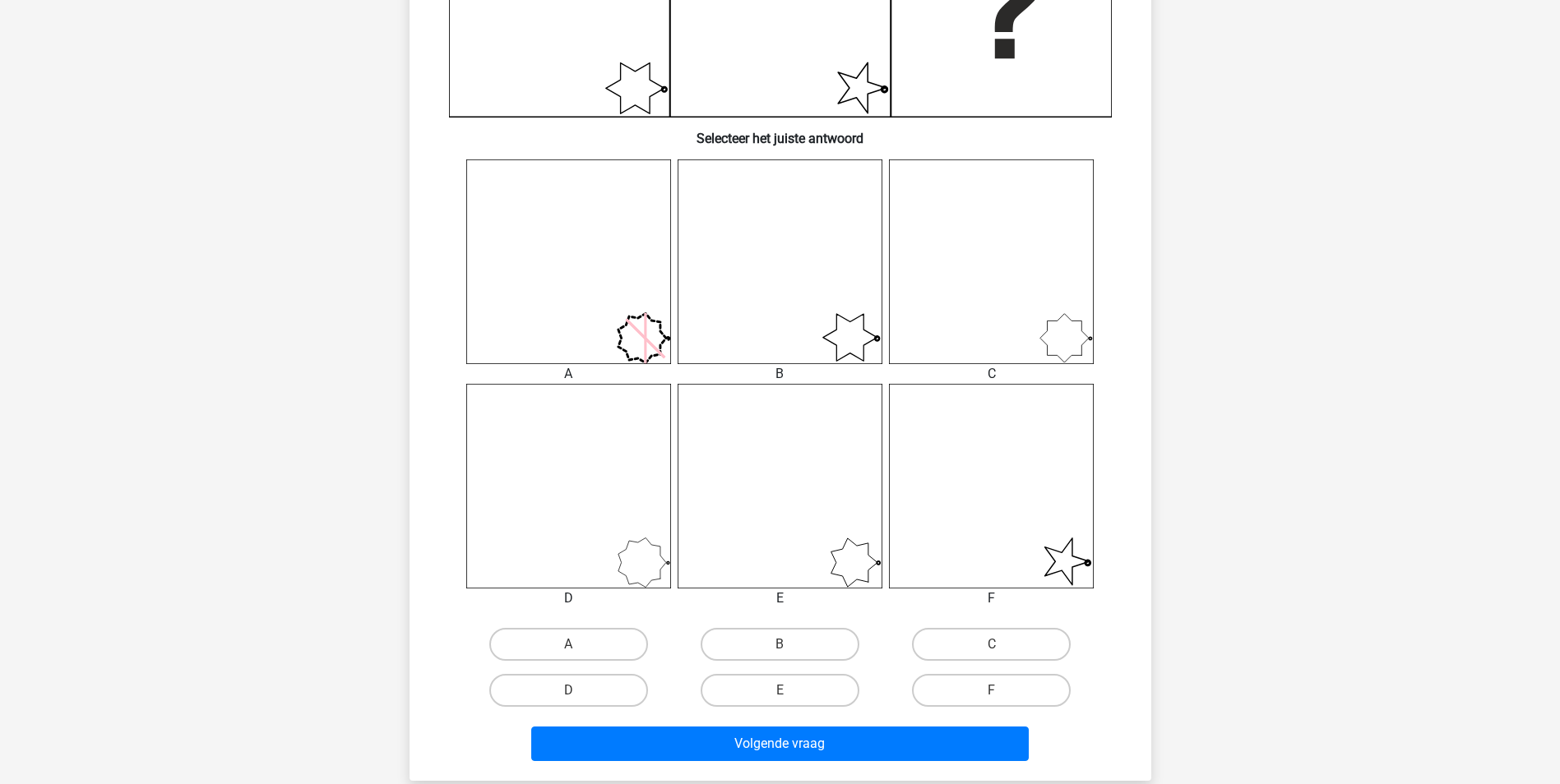
scroll to position [576, 0]
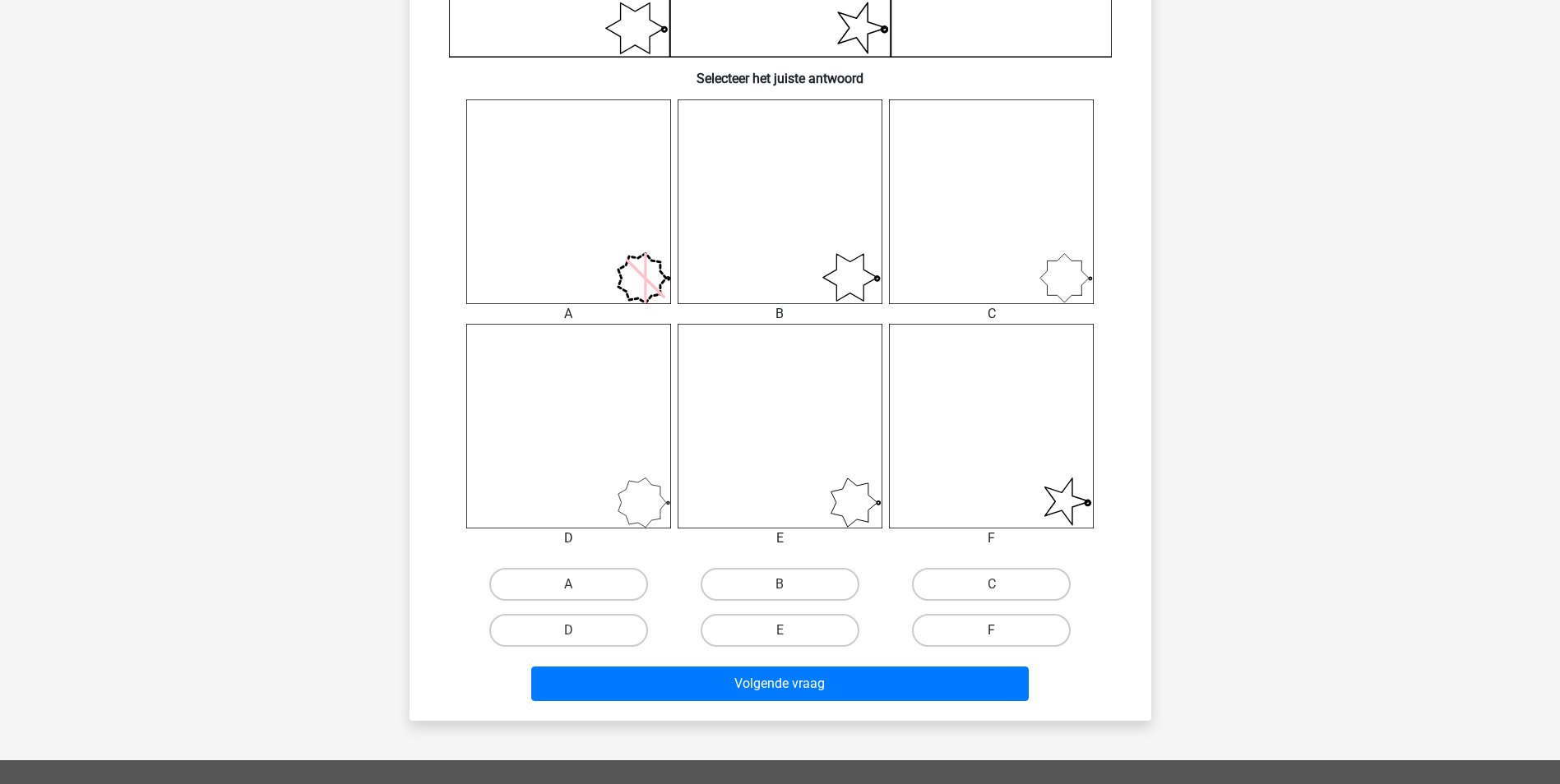
click at [984, 632] on label "F" at bounding box center [991, 630] width 158 height 32
click at [992, 632] on input "F" at bounding box center [997, 636] width 11 height 11
radio input "true"
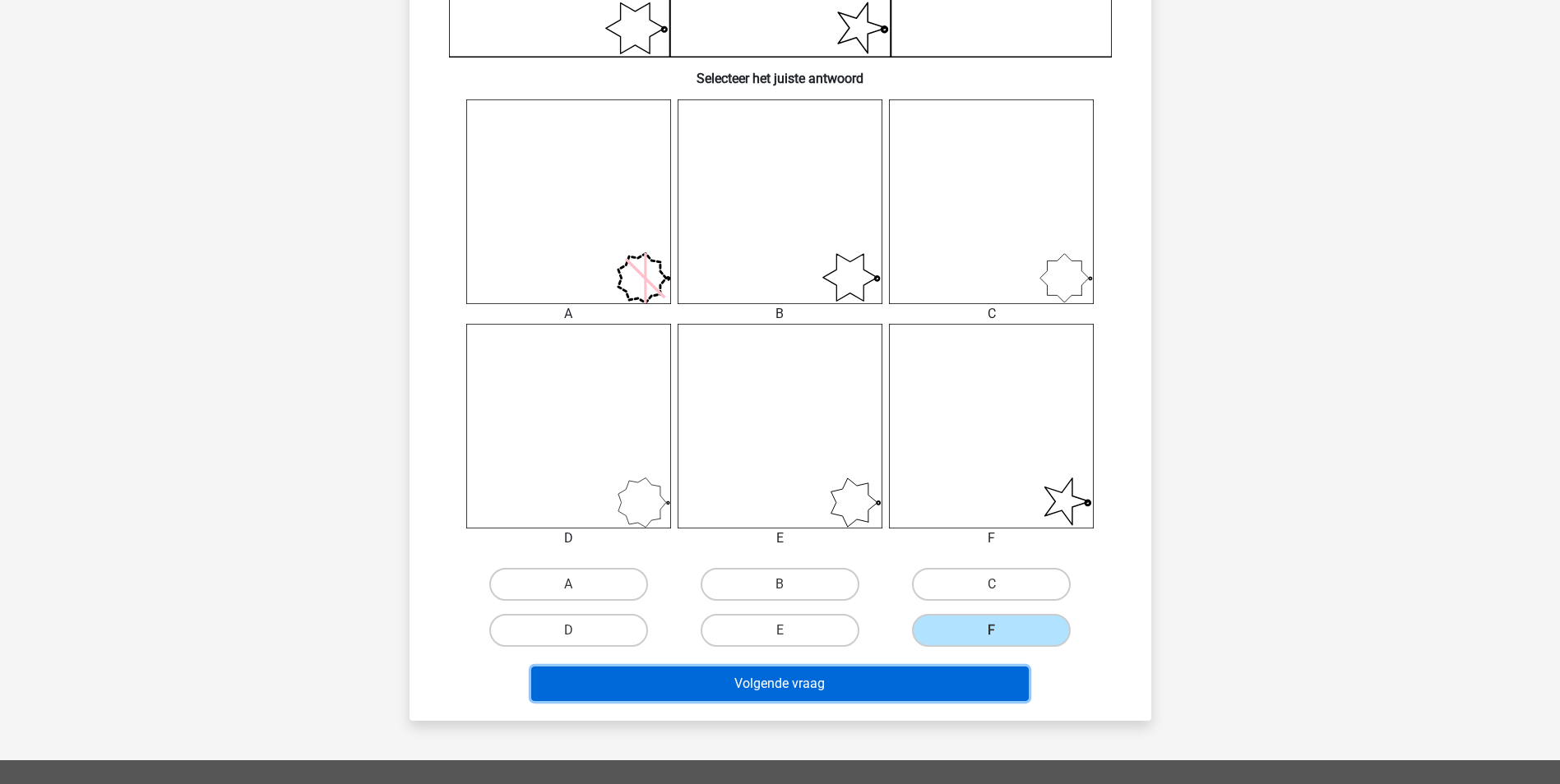
click at [980, 682] on button "Volgende vraag" at bounding box center [779, 683] width 498 height 34
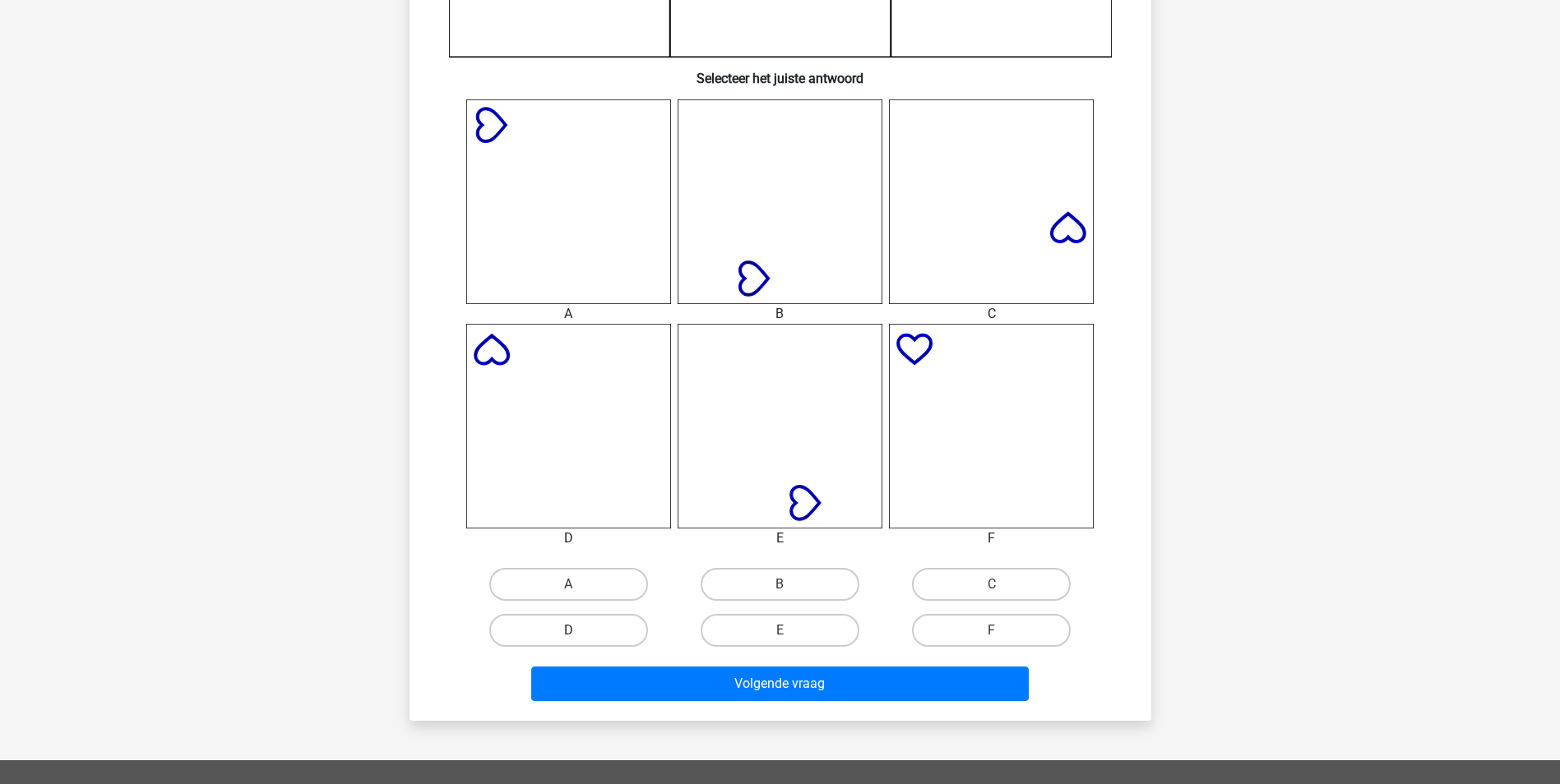
click at [607, 627] on label "D" at bounding box center [568, 630] width 158 height 32
click at [579, 631] on input "D" at bounding box center [573, 636] width 11 height 11
radio input "true"
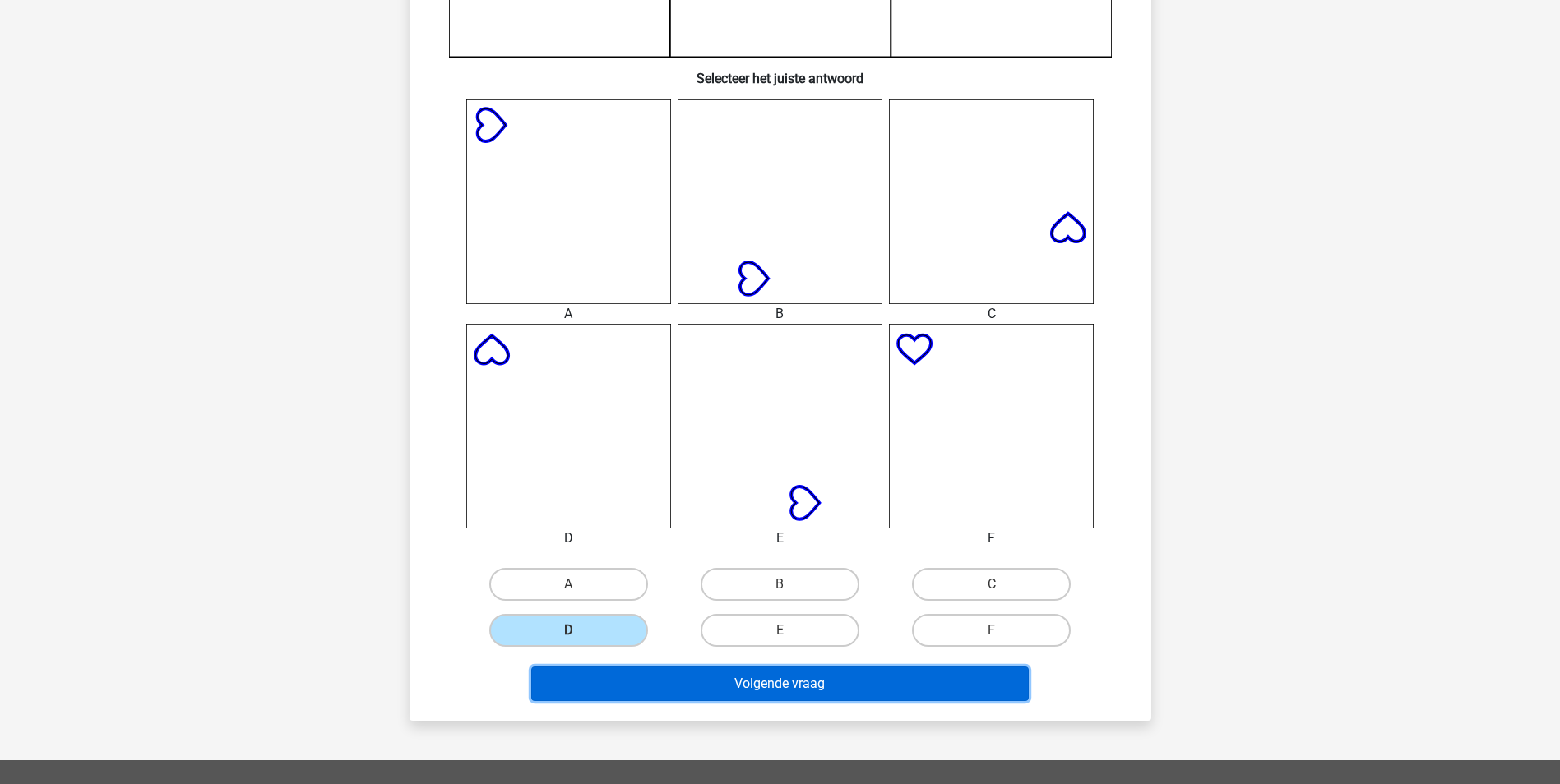
click at [712, 680] on button "Volgende vraag" at bounding box center [779, 683] width 498 height 34
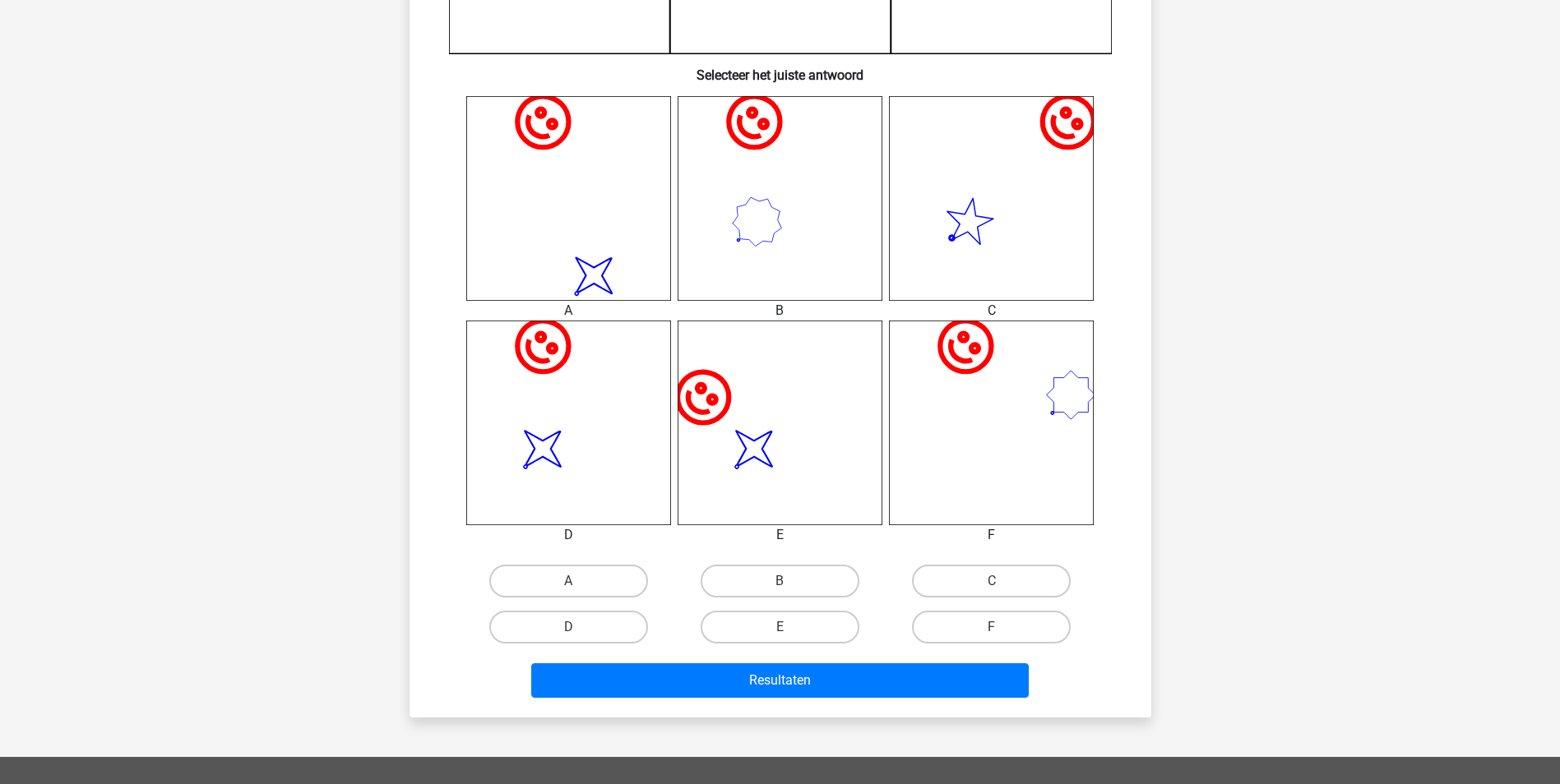
scroll to position [657, 0]
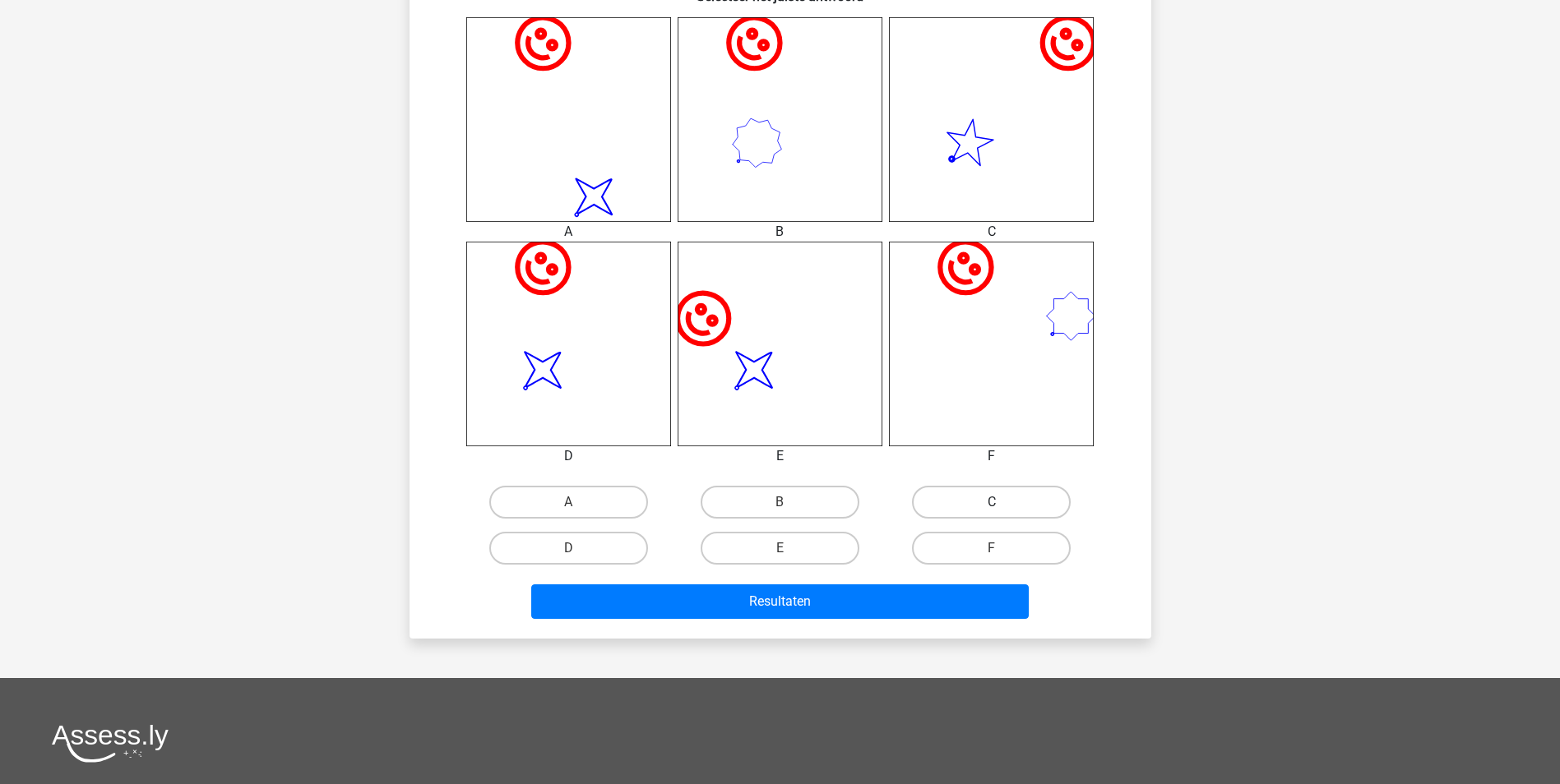
click at [978, 493] on label "C" at bounding box center [991, 502] width 158 height 32
click at [992, 502] on input "C" at bounding box center [997, 507] width 11 height 11
radio input "true"
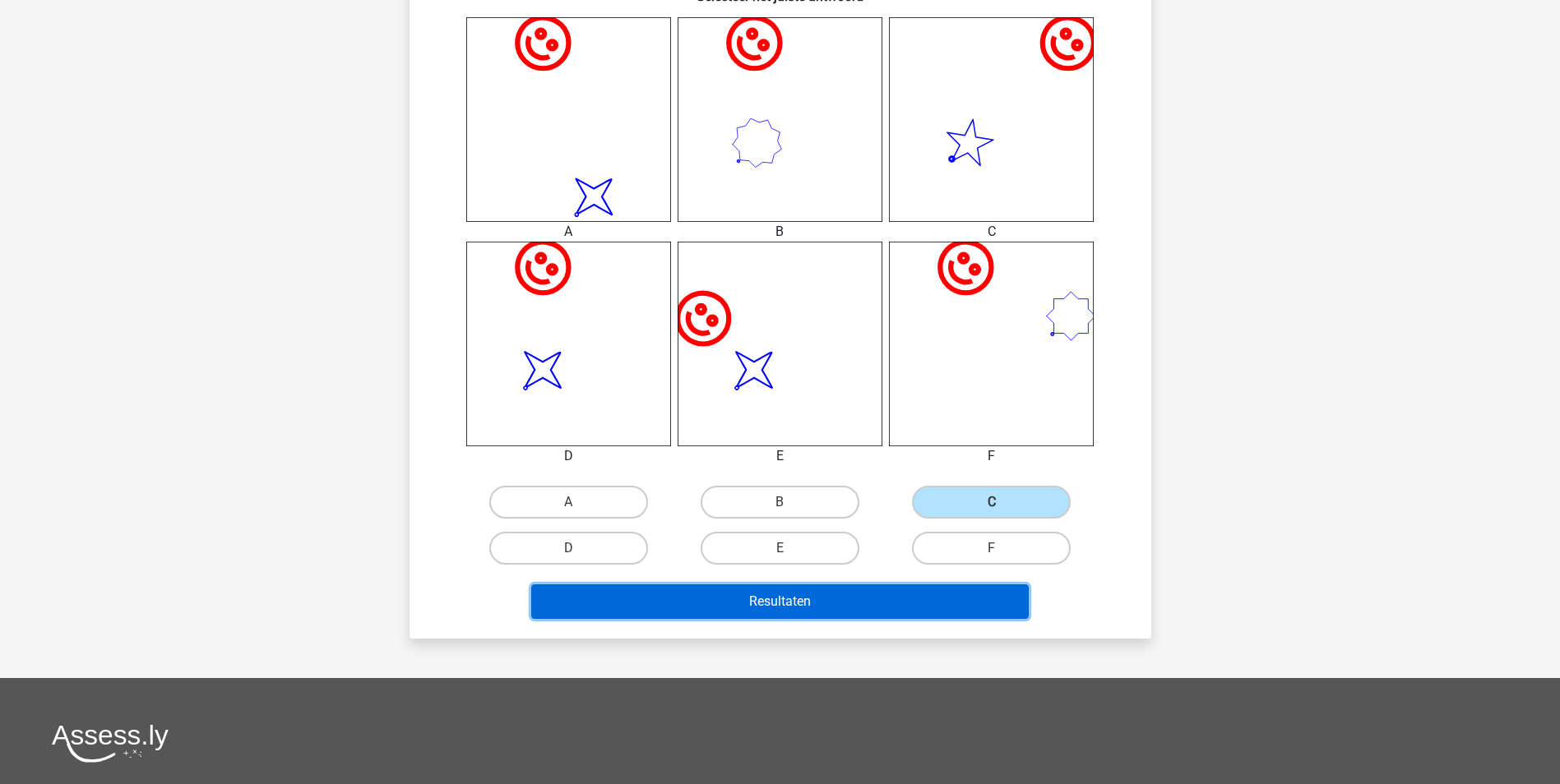
click at [967, 601] on button "Resultaten" at bounding box center [779, 602] width 498 height 34
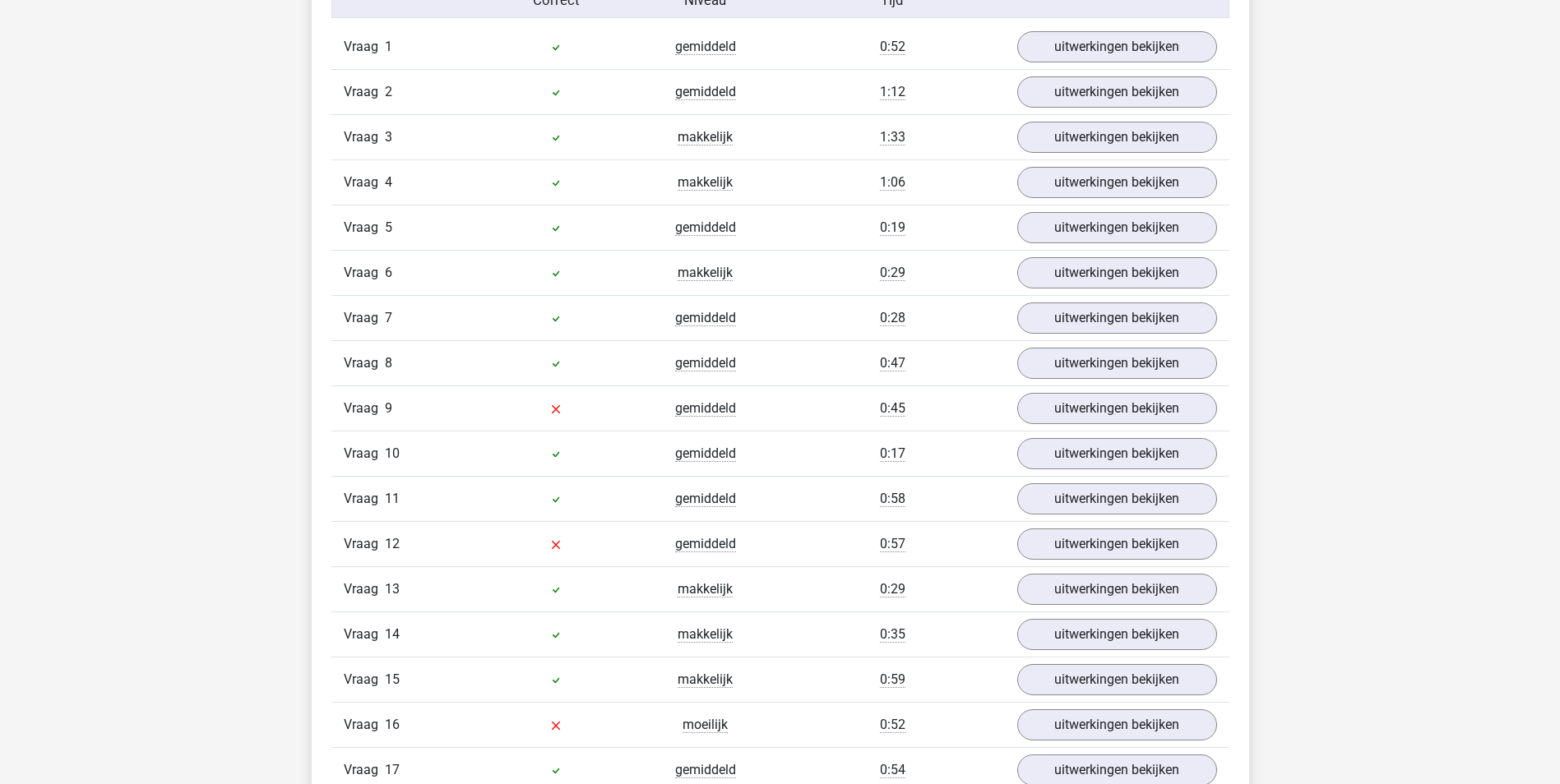
scroll to position [1069, 0]
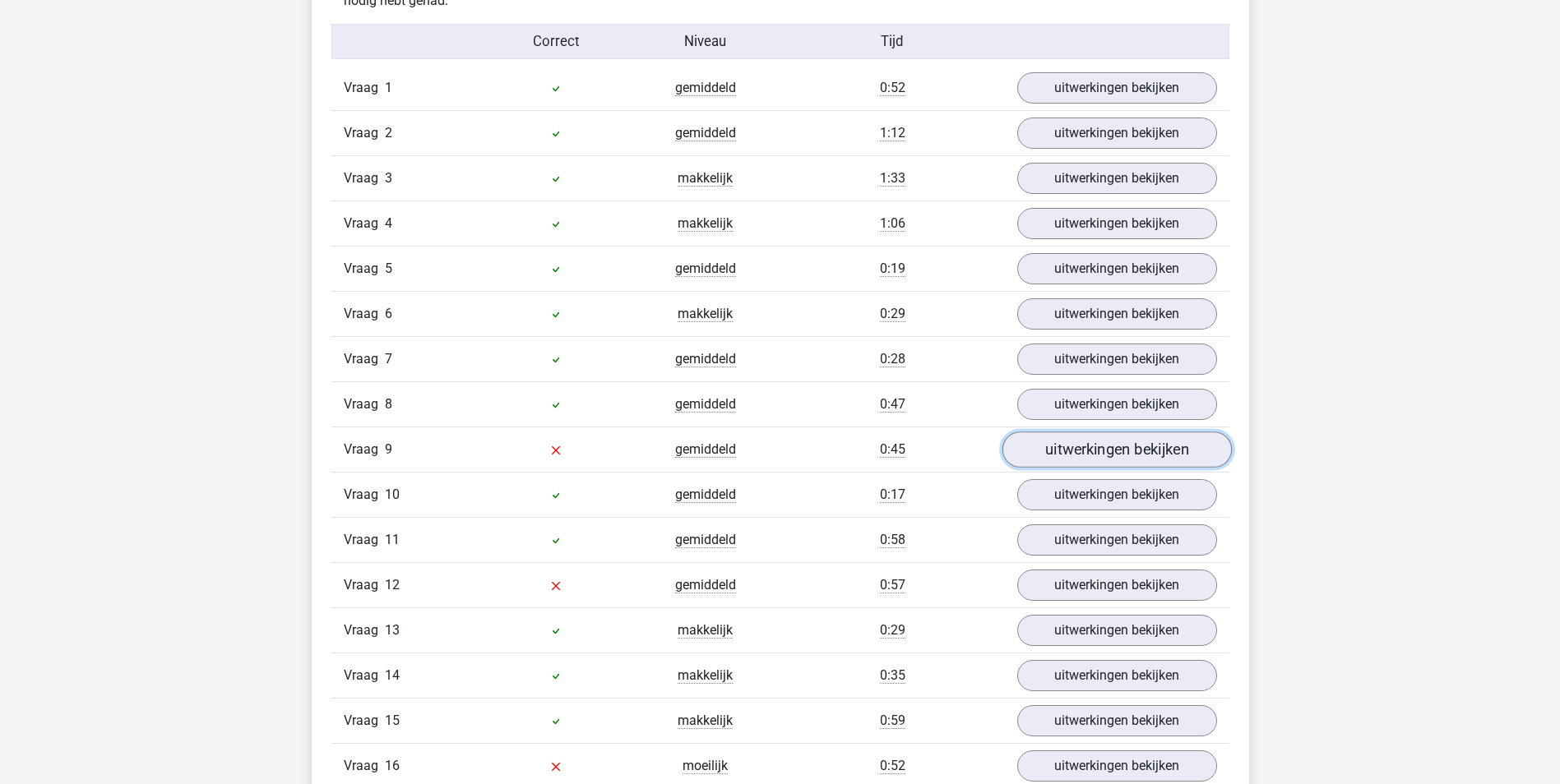
click at [1088, 452] on link "uitwerkingen bekijken" at bounding box center [1116, 449] width 229 height 36
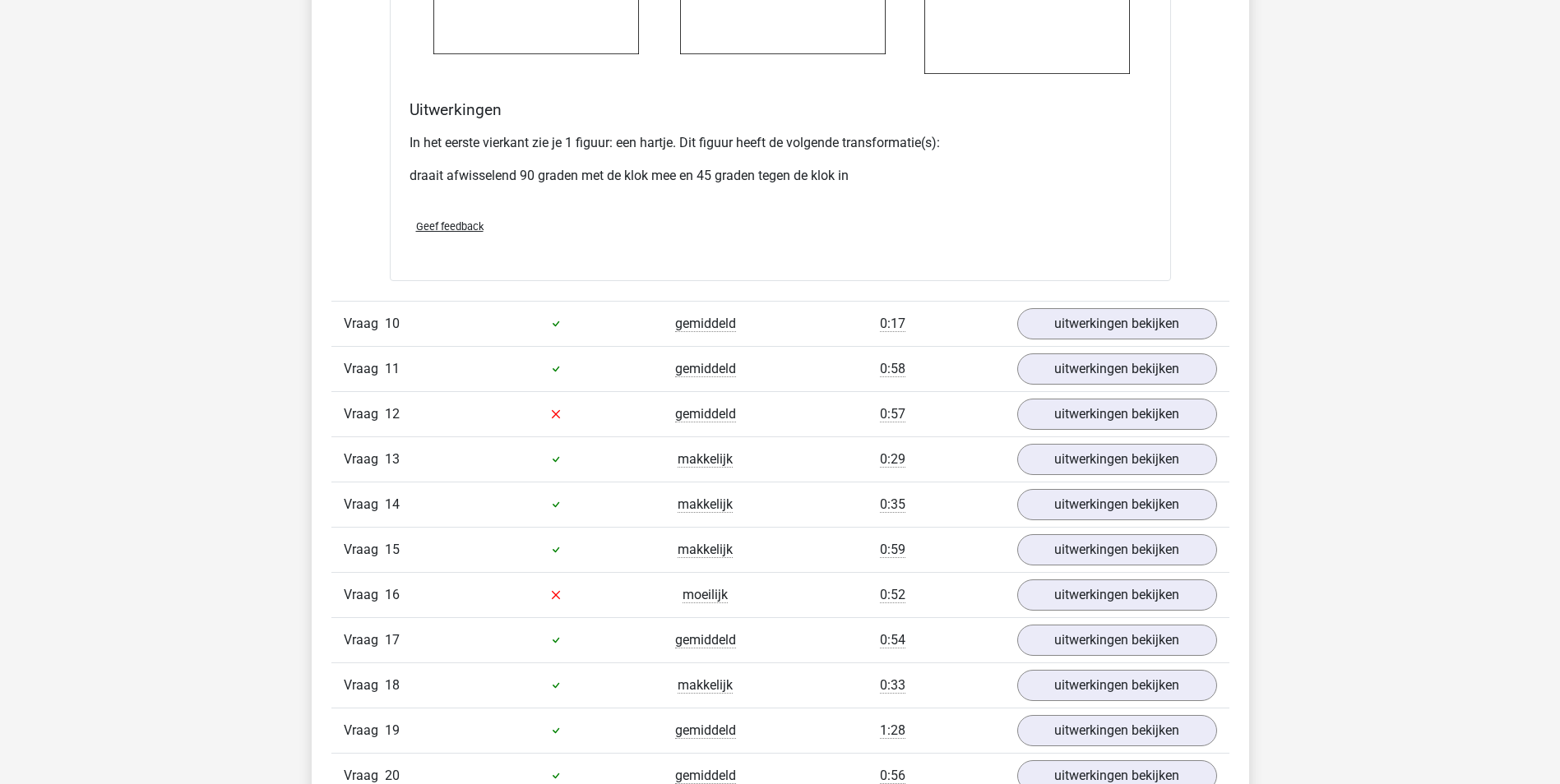
scroll to position [2549, 0]
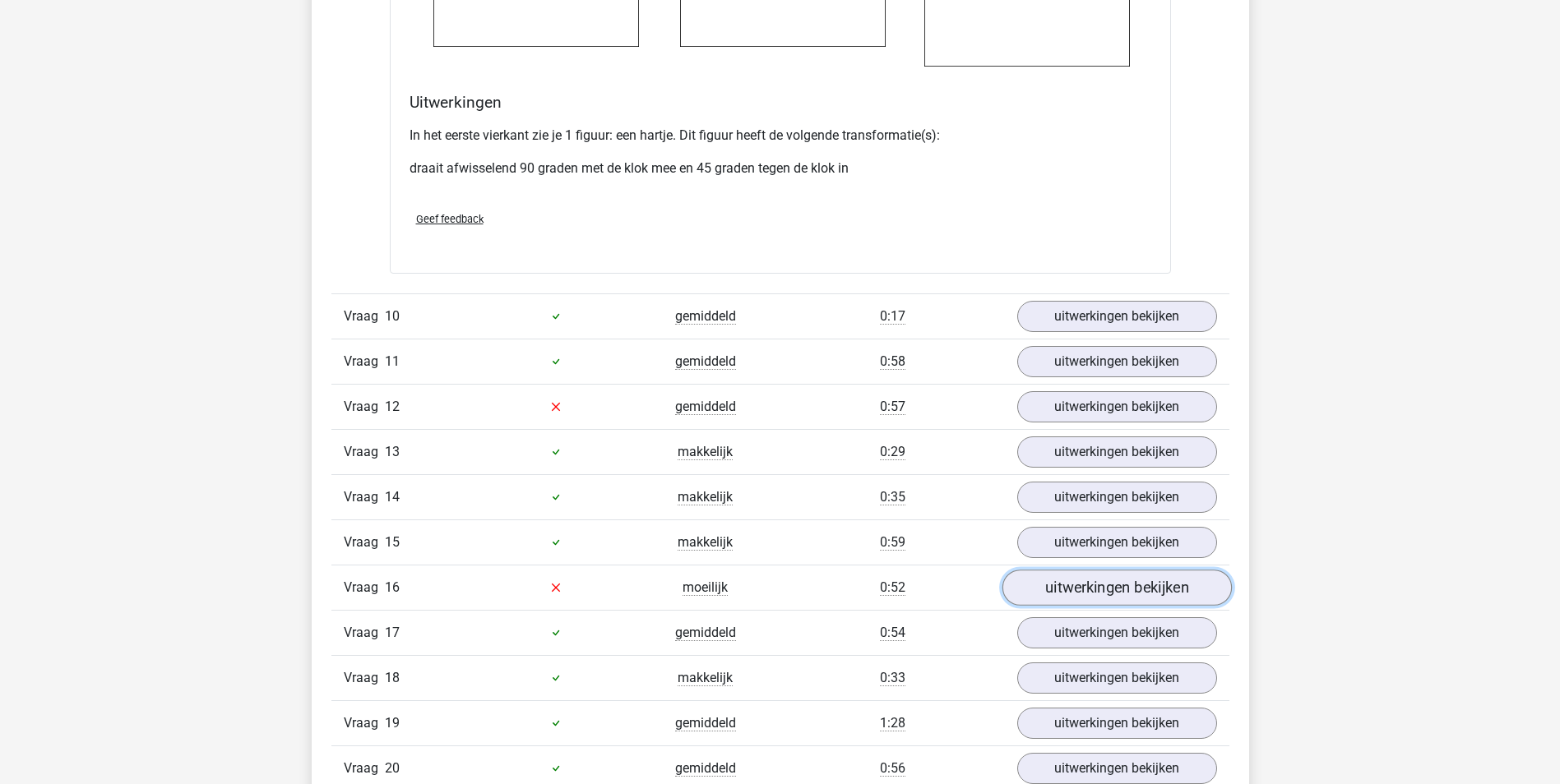
click at [1070, 592] on link "uitwerkingen bekijken" at bounding box center [1116, 587] width 229 height 36
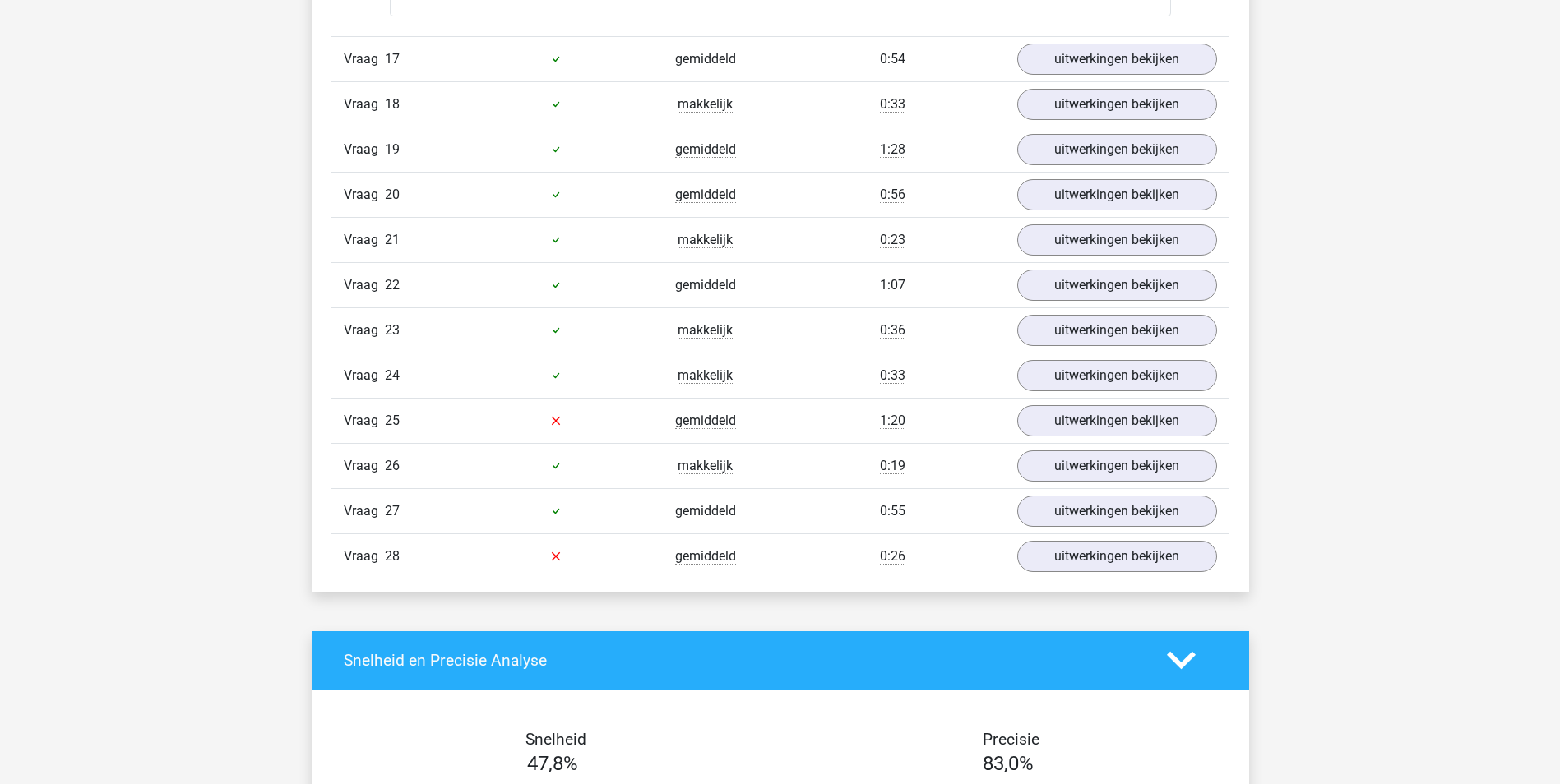
scroll to position [4522, 0]
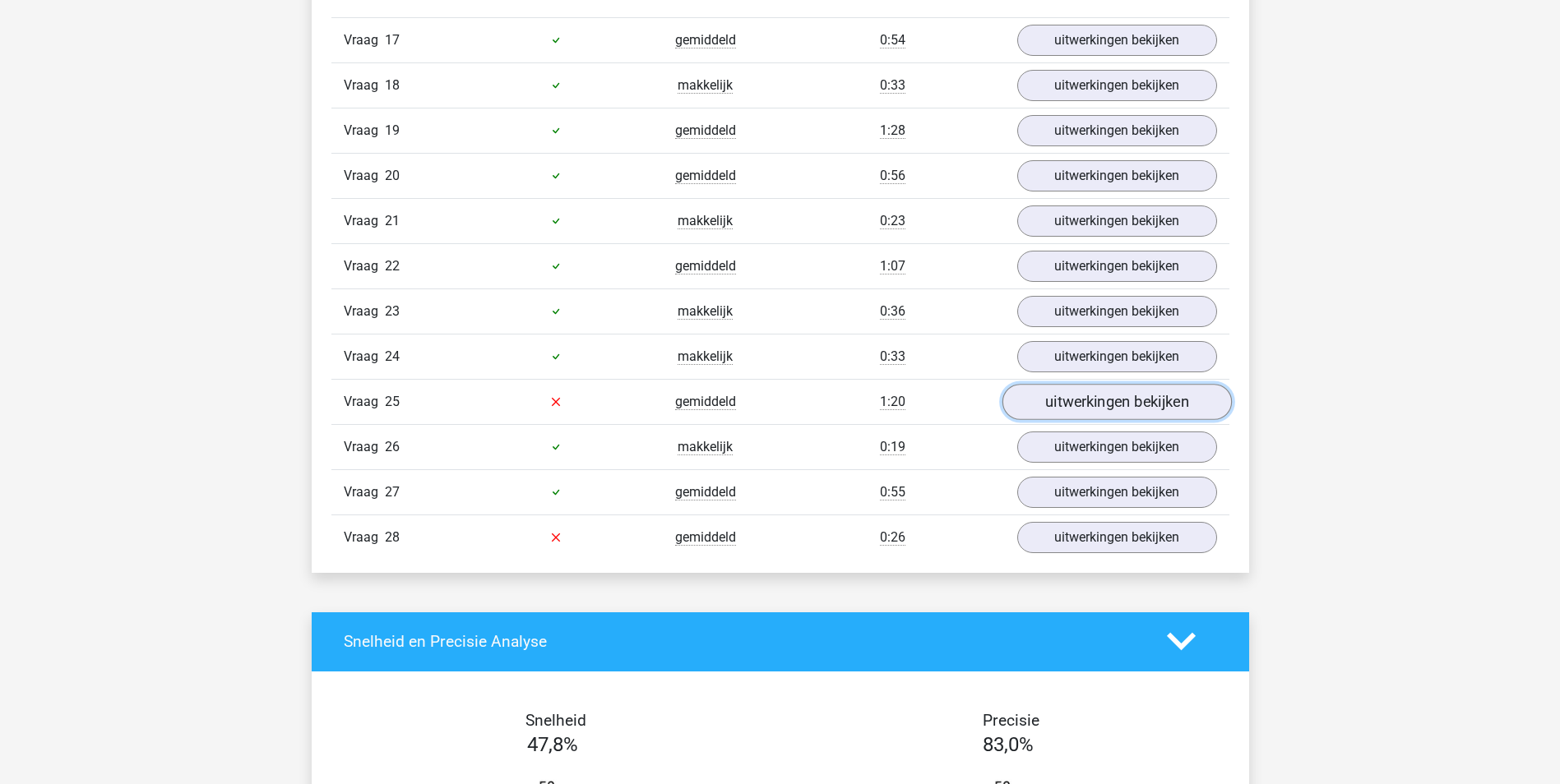
click at [1058, 412] on link "uitwerkingen bekijken" at bounding box center [1116, 402] width 229 height 36
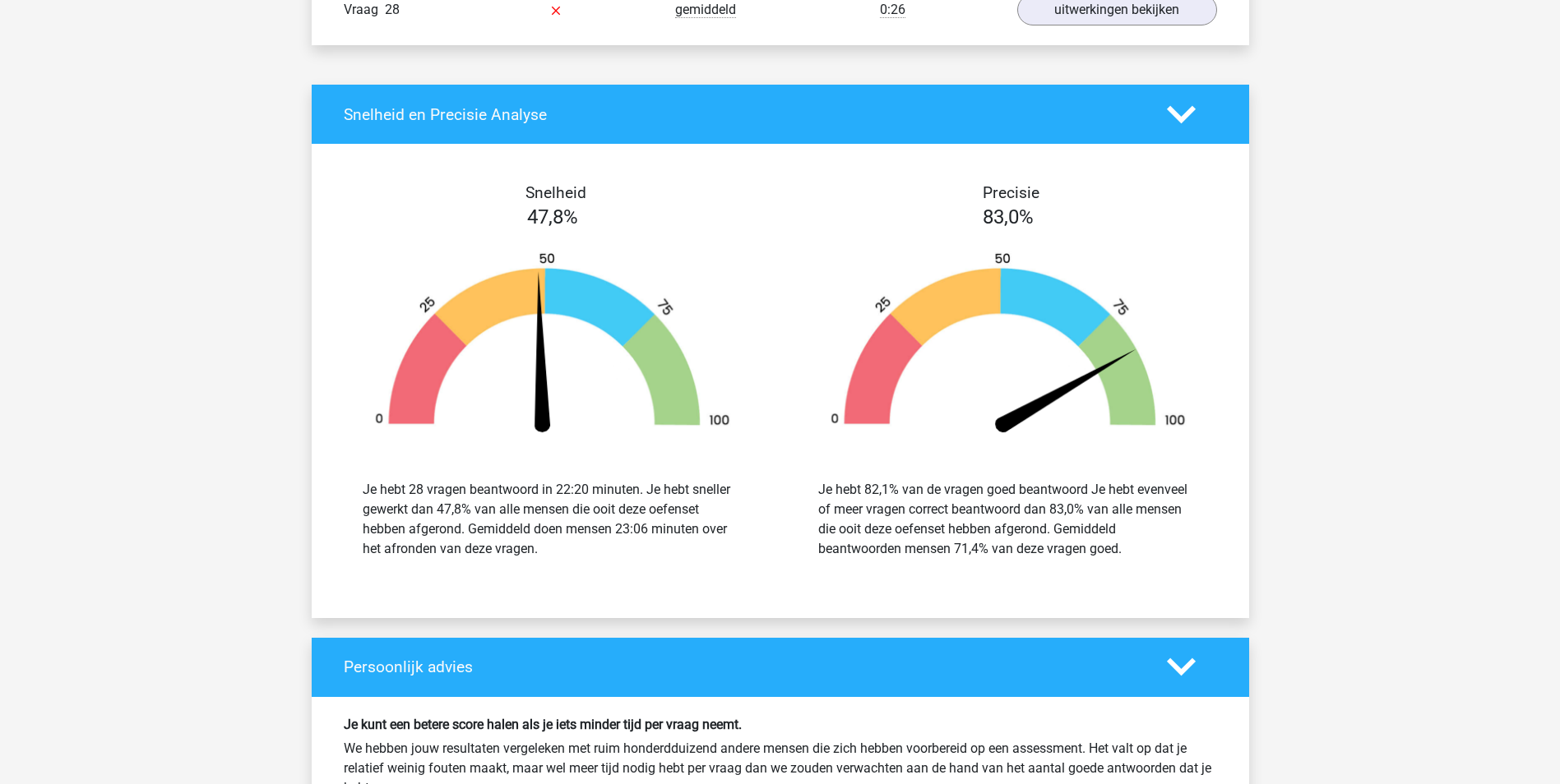
scroll to position [6330, 0]
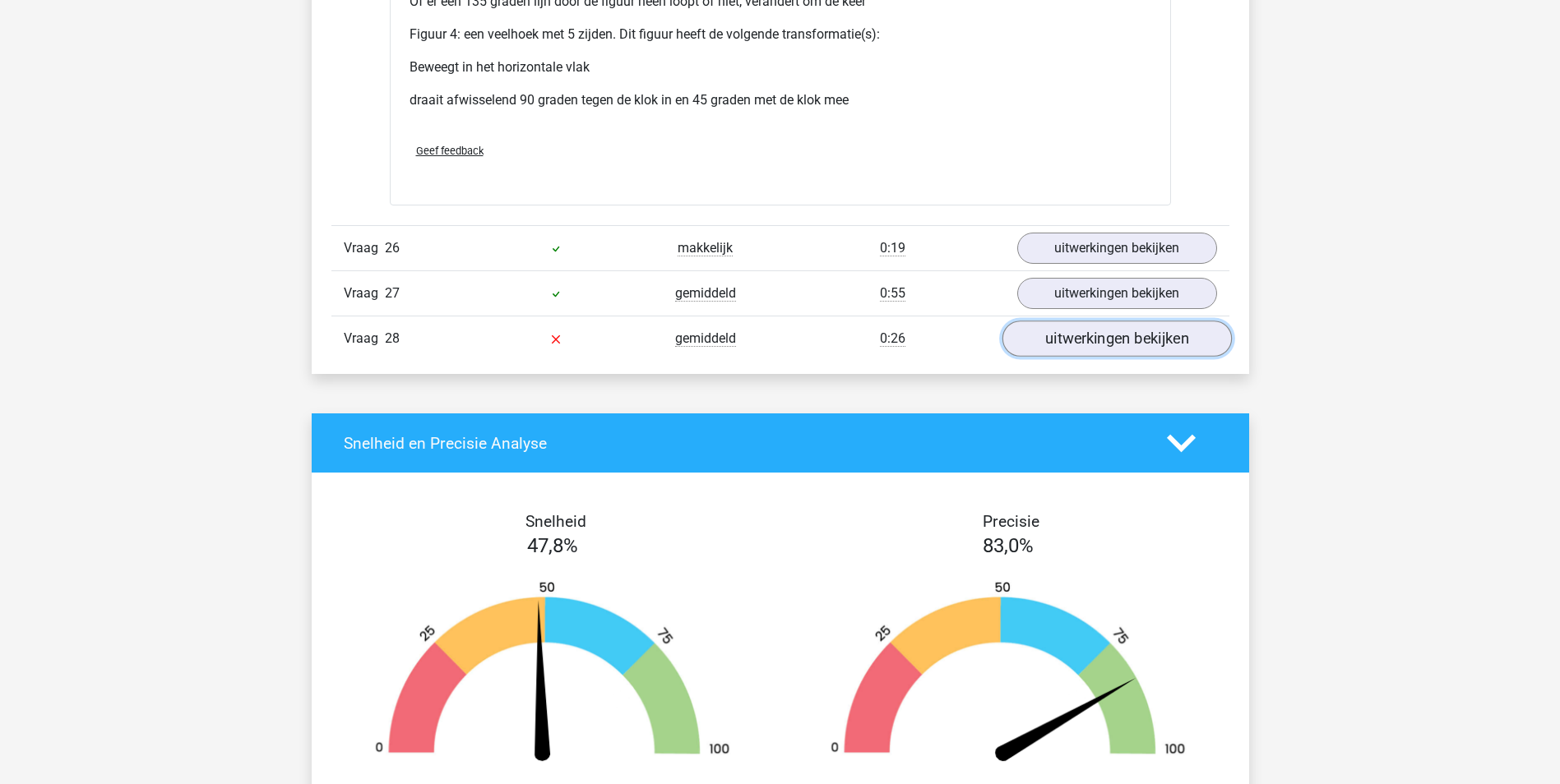
click at [1071, 345] on link "uitwerkingen bekijken" at bounding box center [1116, 339] width 229 height 36
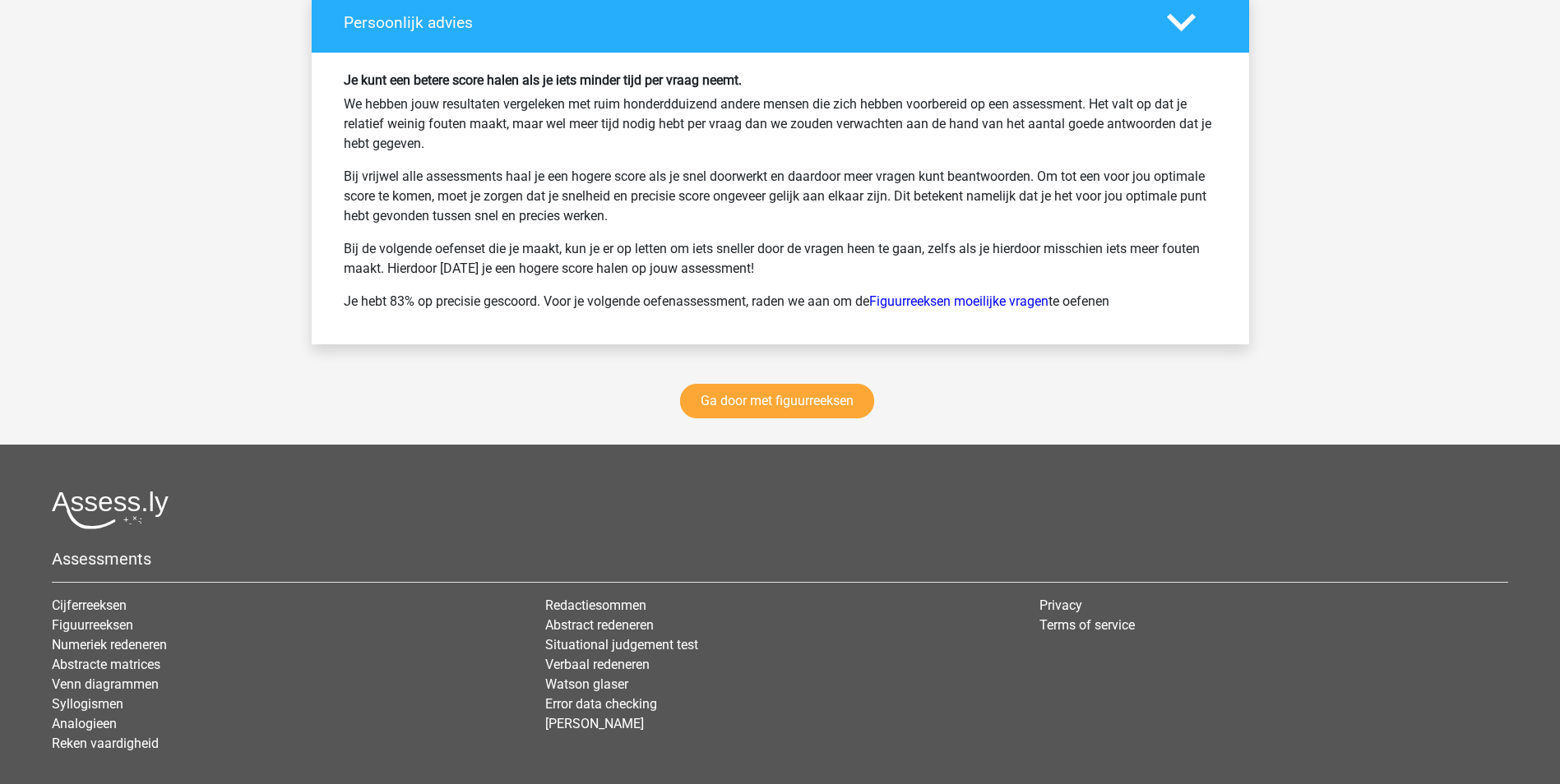
scroll to position [8831, 0]
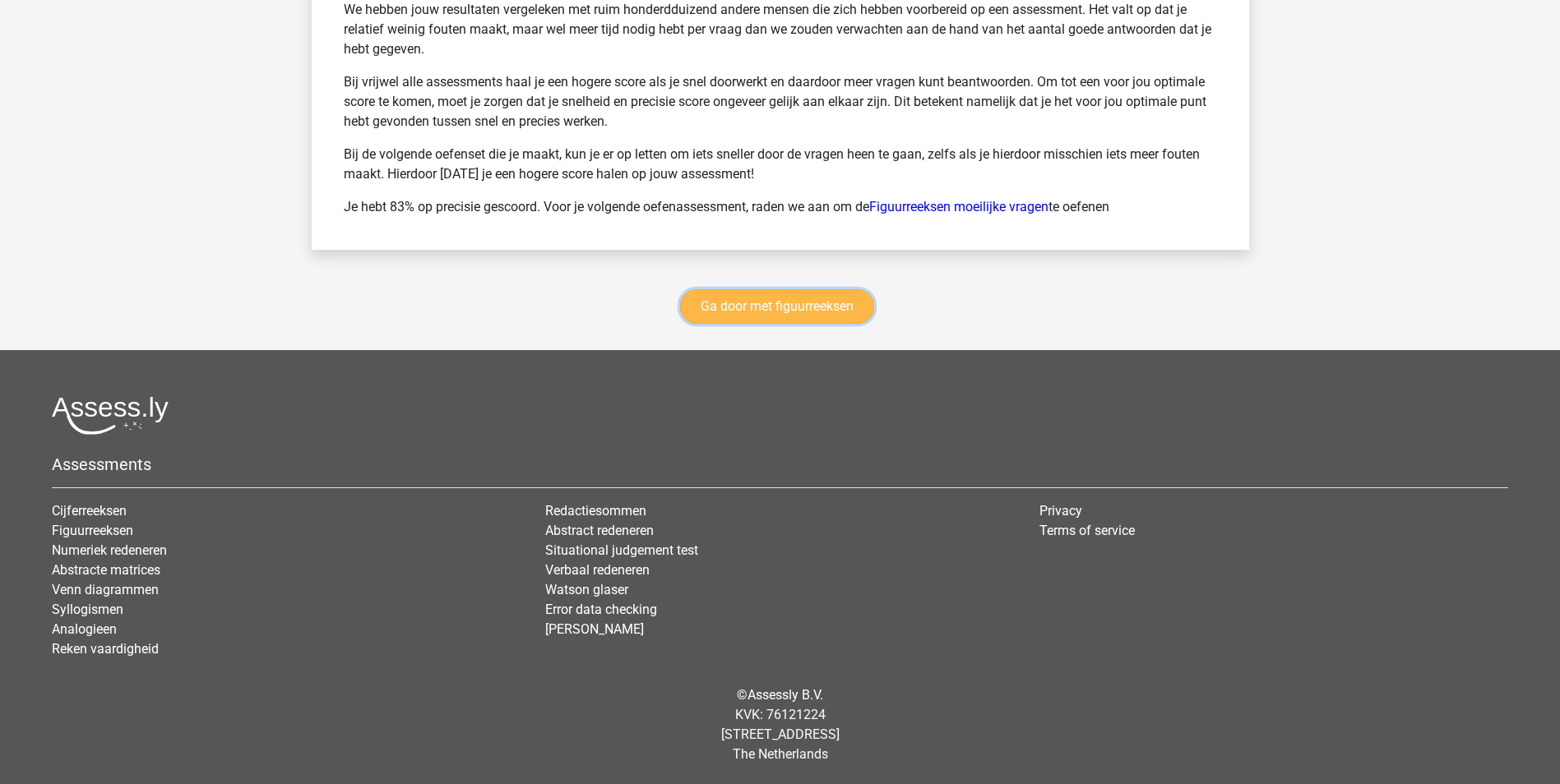
click at [852, 311] on link "Ga door met figuurreeksen" at bounding box center [777, 306] width 194 height 34
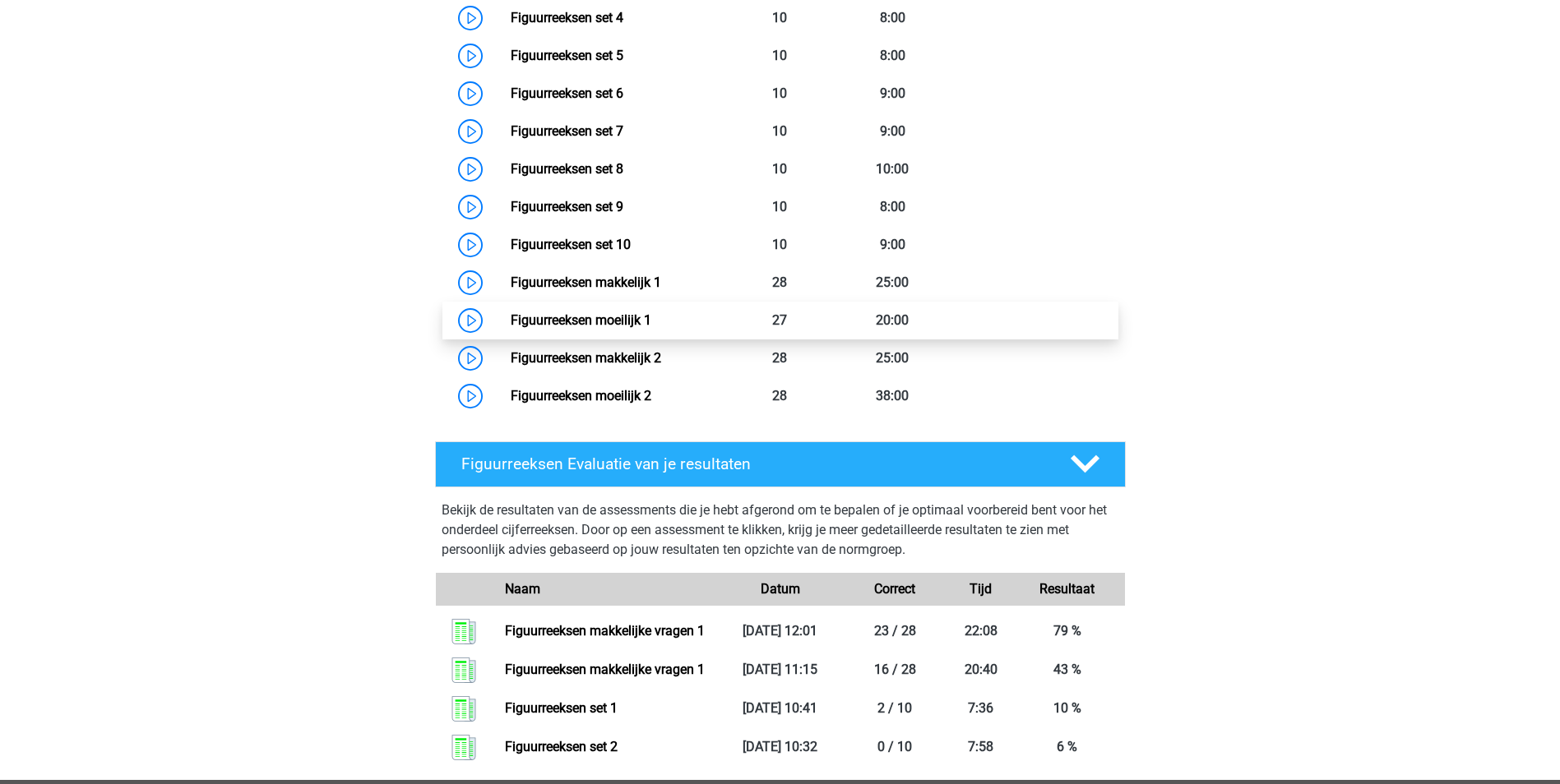
scroll to position [961, 0]
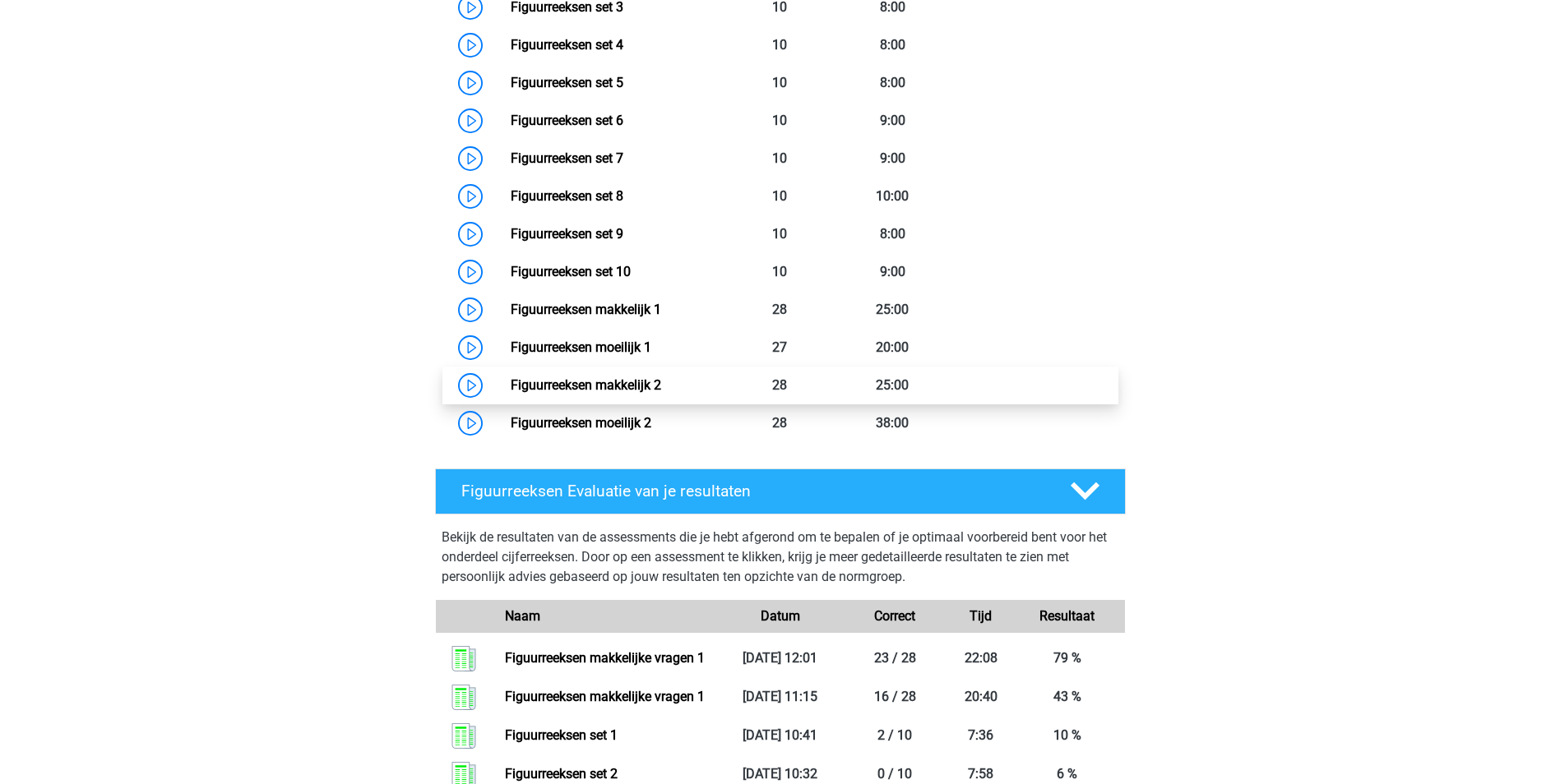
click at [661, 385] on link "Figuurreeksen makkelijk 2" at bounding box center [586, 385] width 151 height 16
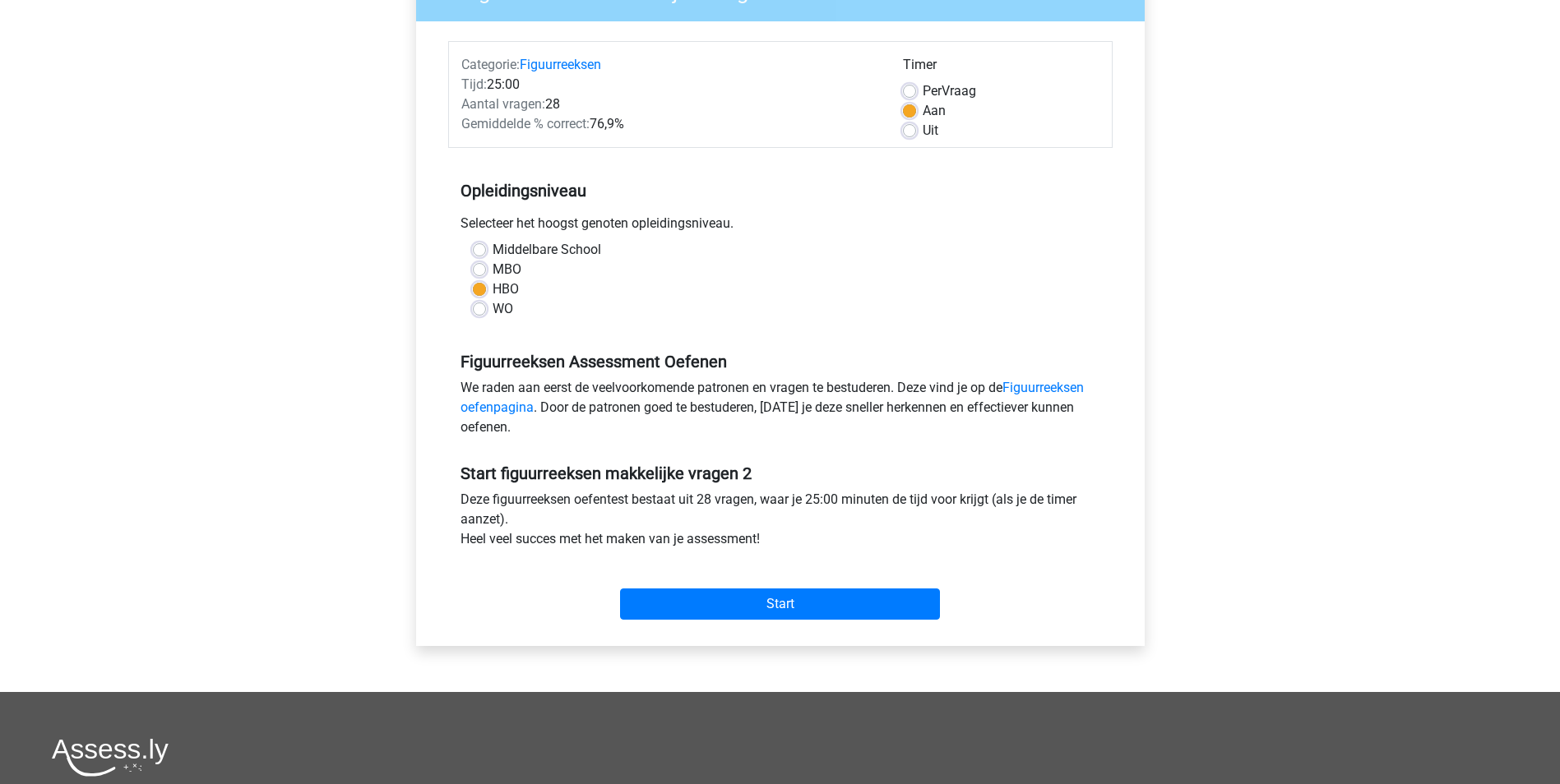
scroll to position [22, 0]
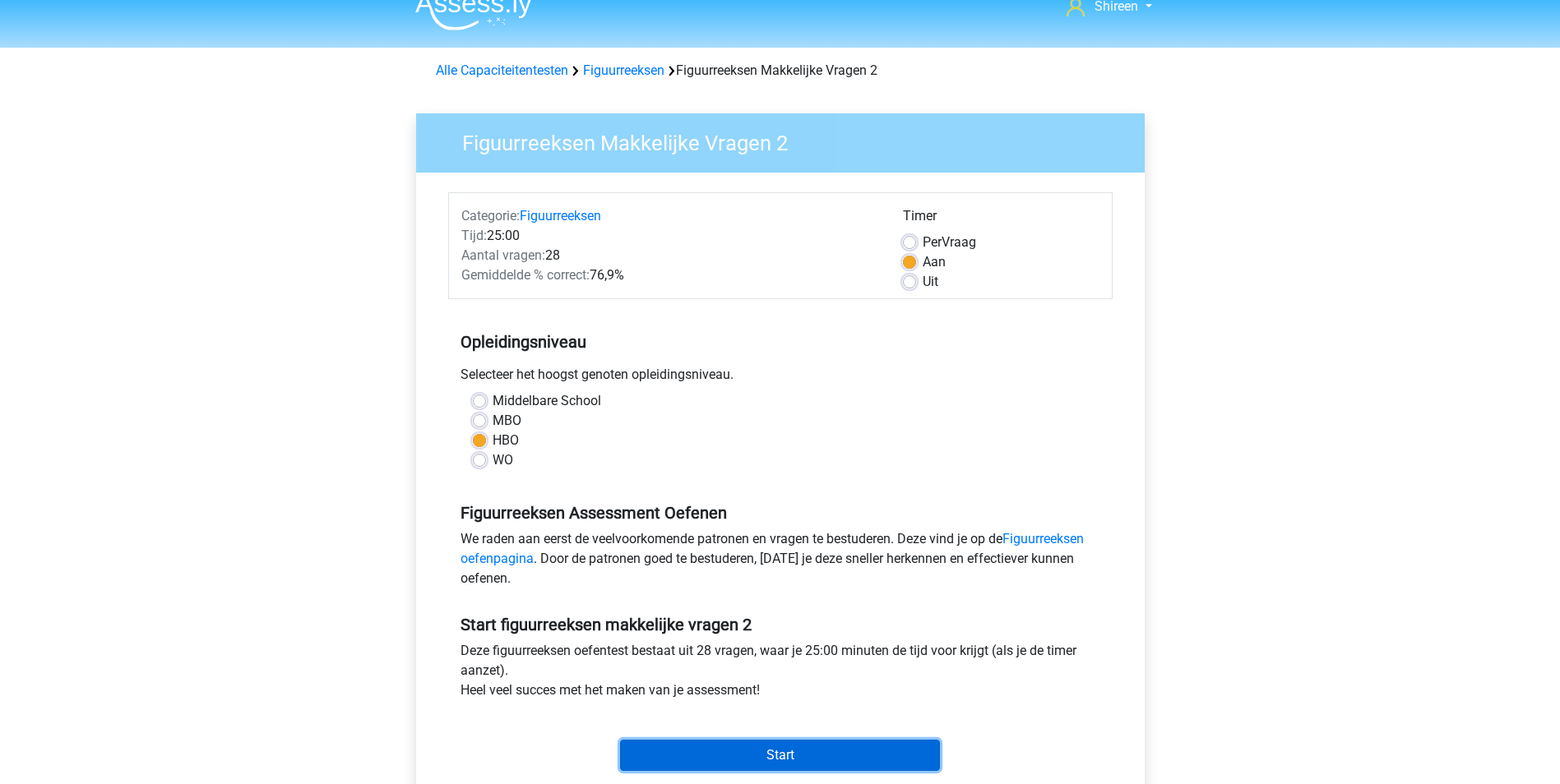
click at [792, 746] on input "Start" at bounding box center [780, 755] width 320 height 31
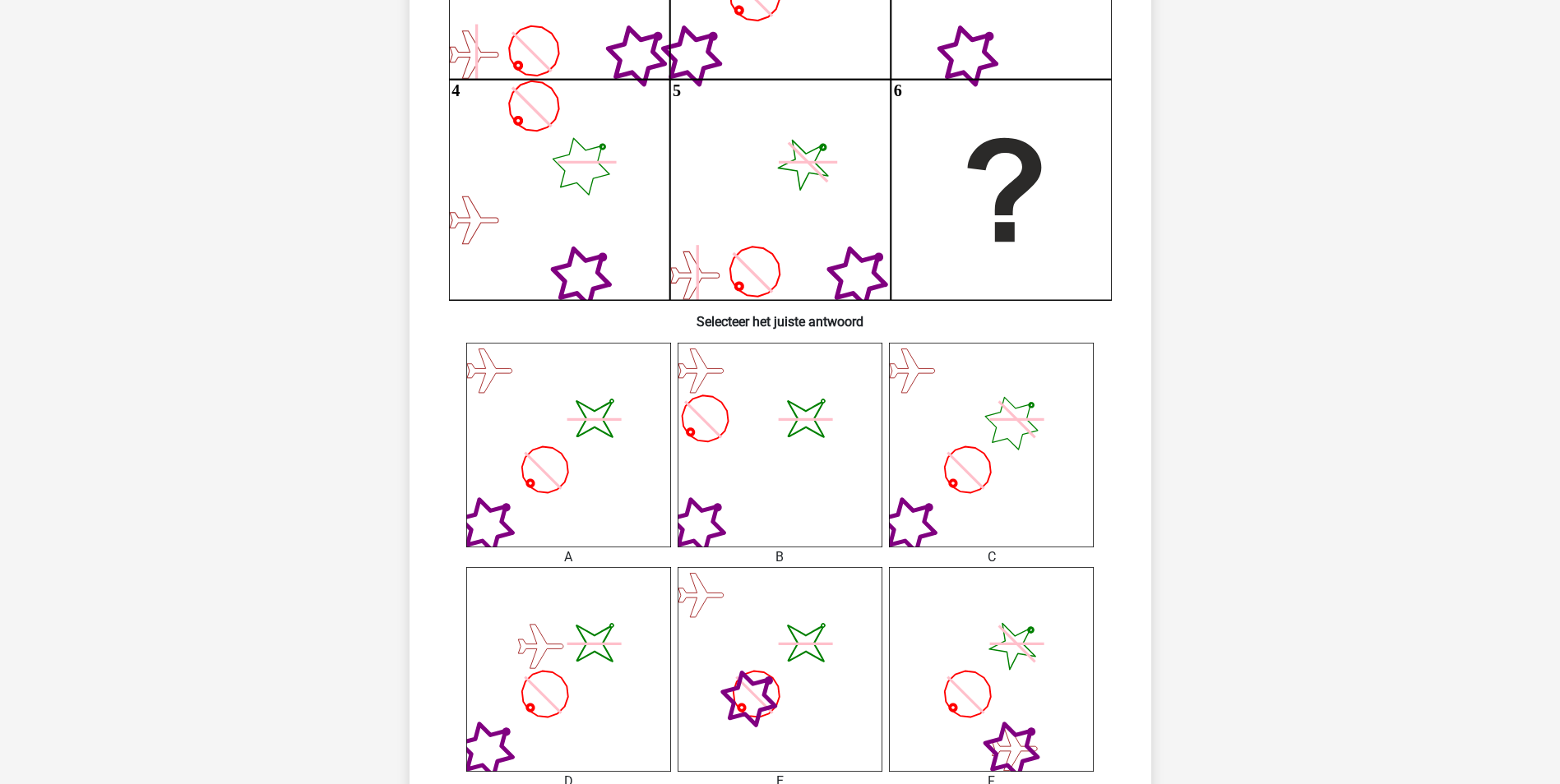
scroll to position [411, 0]
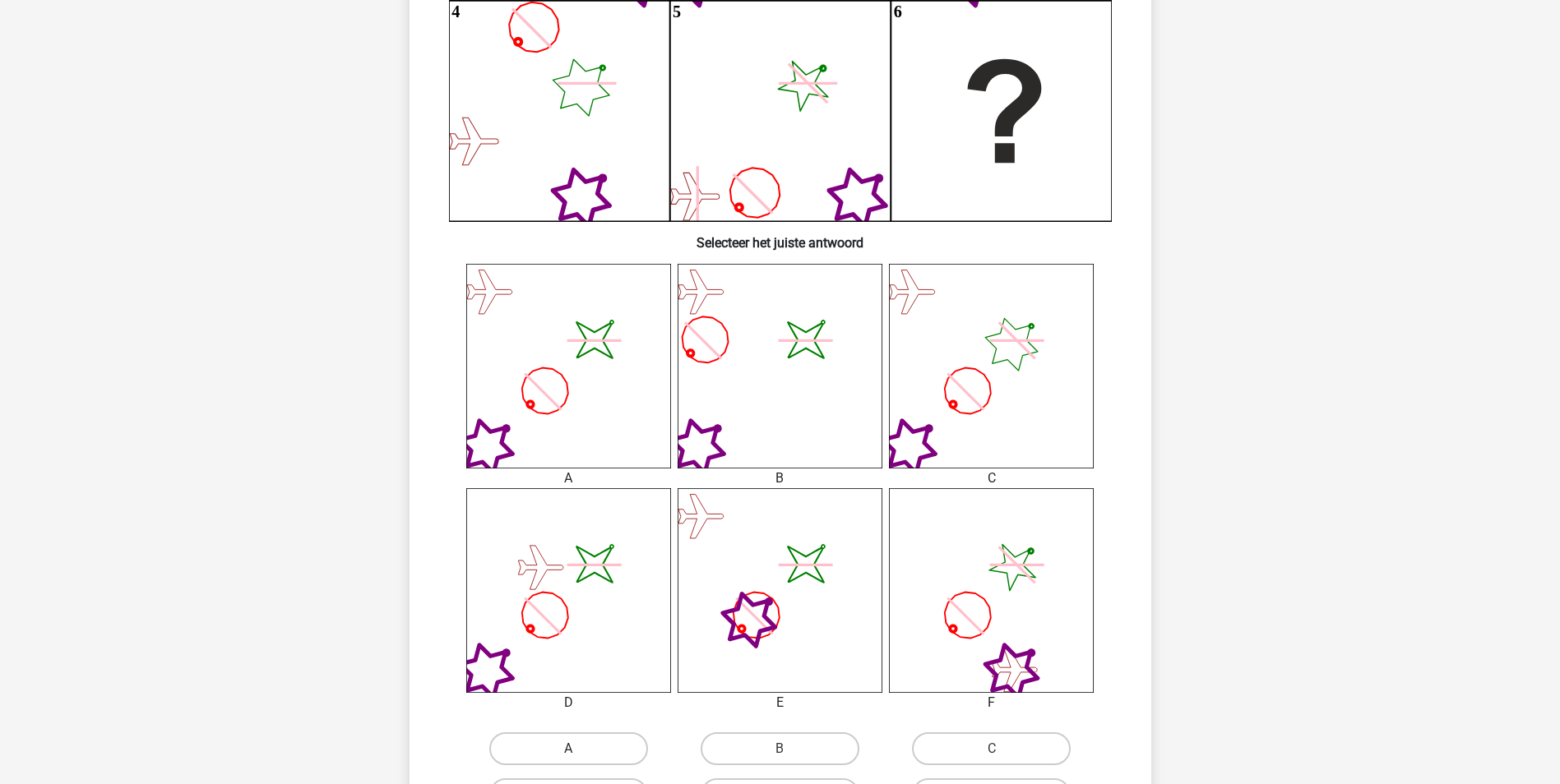
click at [559, 751] on label "A" at bounding box center [568, 748] width 158 height 32
click at [568, 751] on input "A" at bounding box center [573, 754] width 11 height 11
radio input "true"
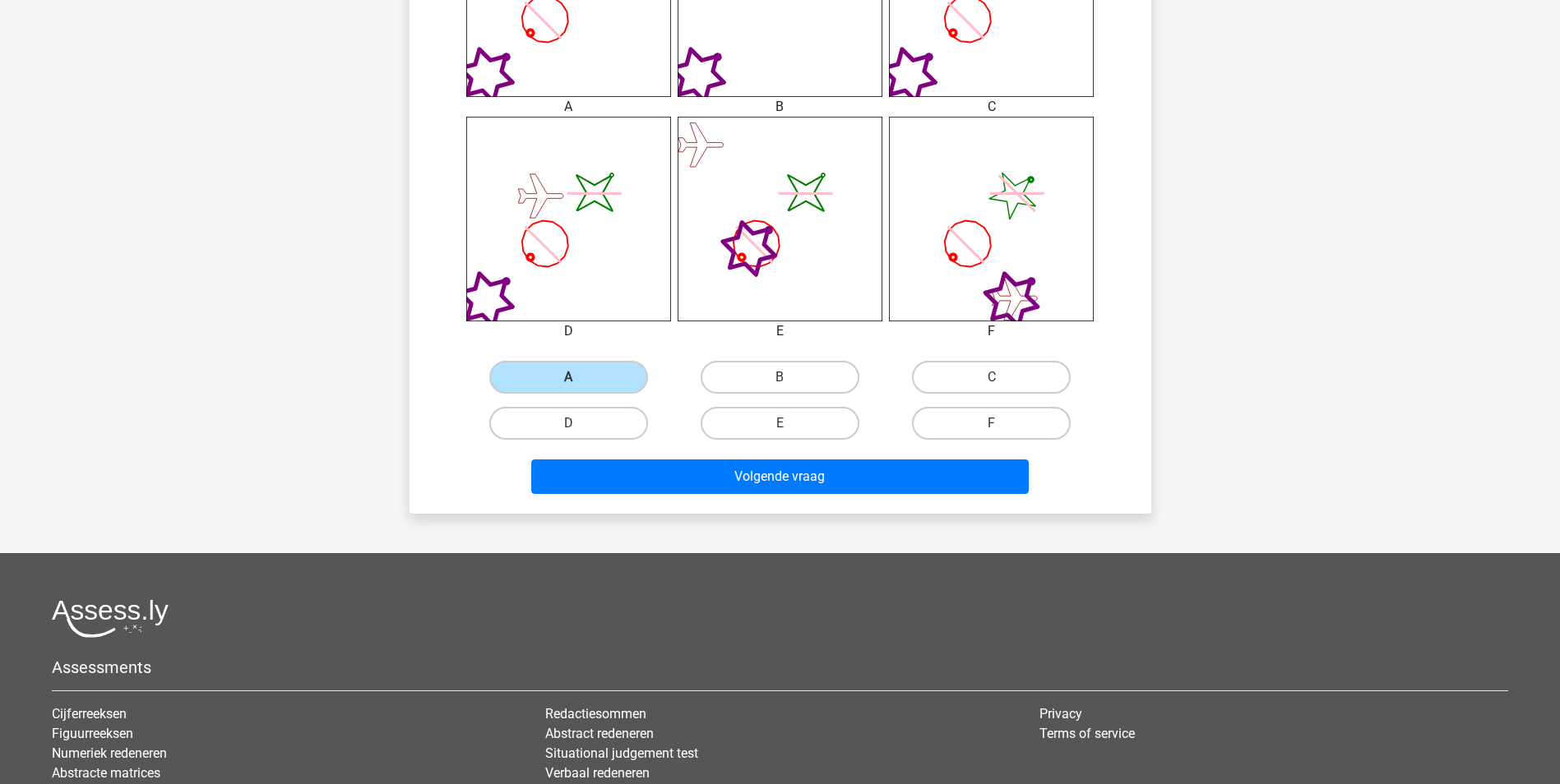
scroll to position [904, 0]
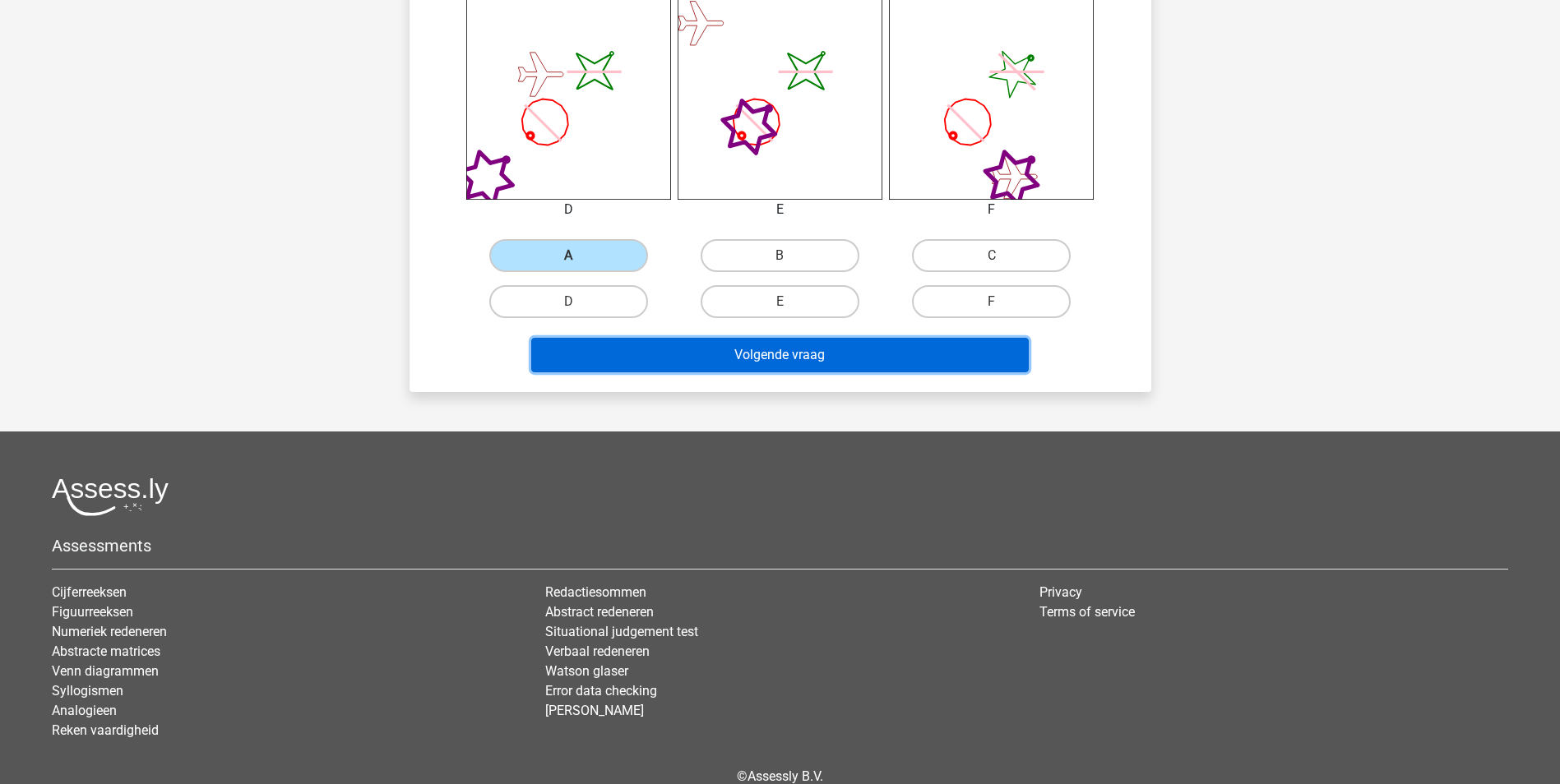
click at [940, 350] on button "Volgende vraag" at bounding box center [779, 355] width 498 height 34
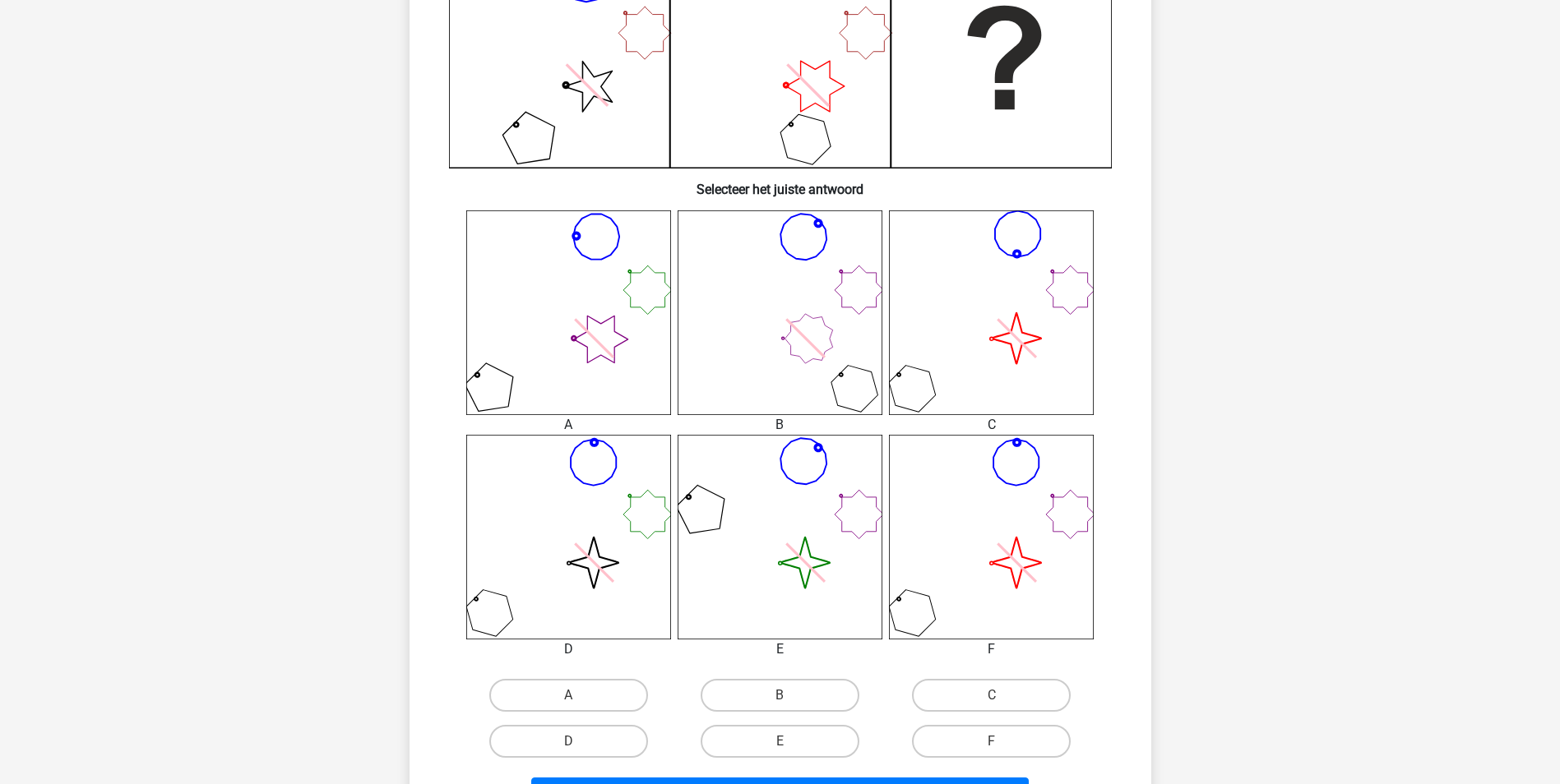
scroll to position [493, 0]
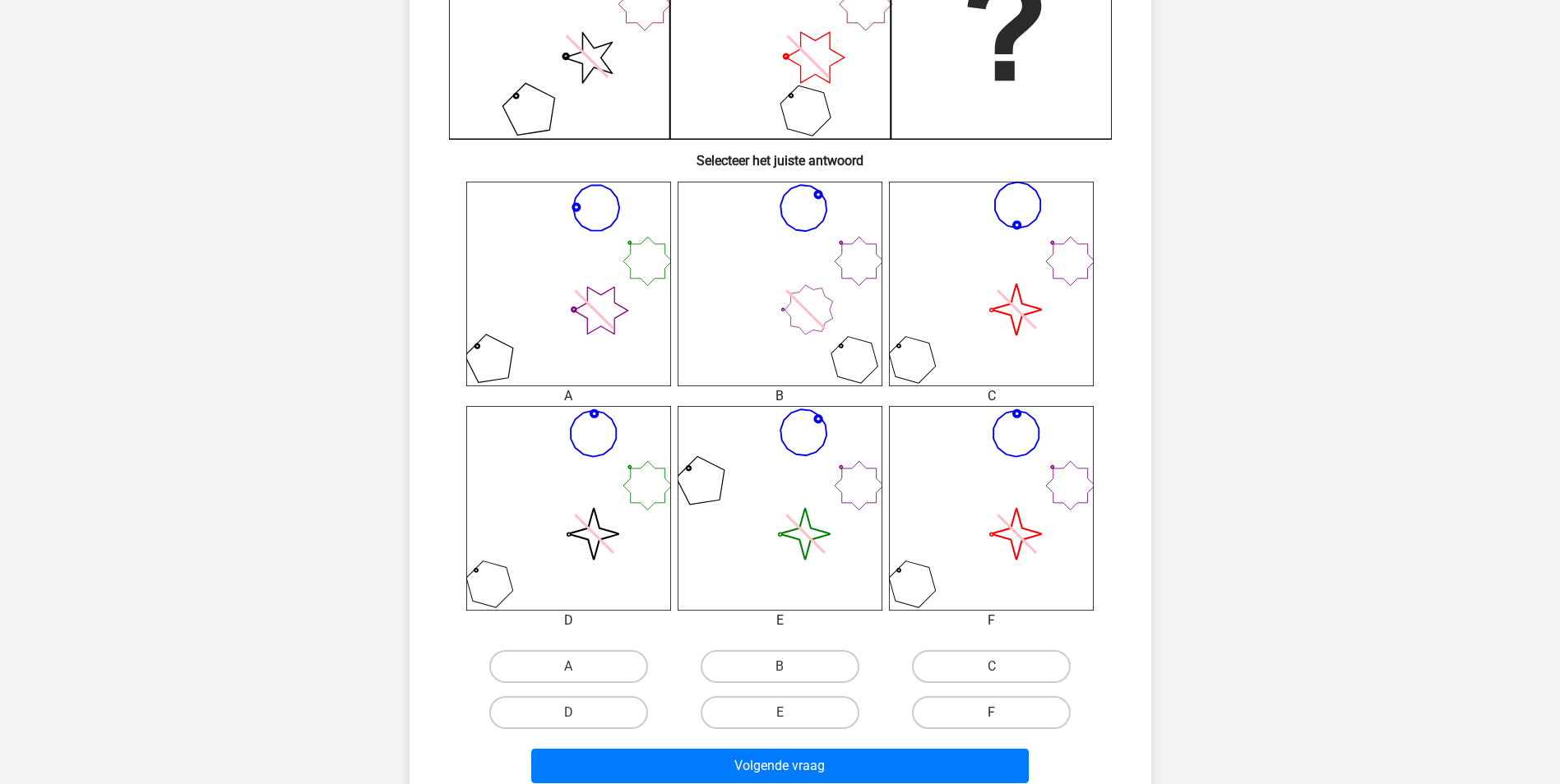
click at [960, 721] on label "F" at bounding box center [991, 712] width 158 height 32
click at [992, 721] on input "F" at bounding box center [997, 718] width 11 height 11
radio input "true"
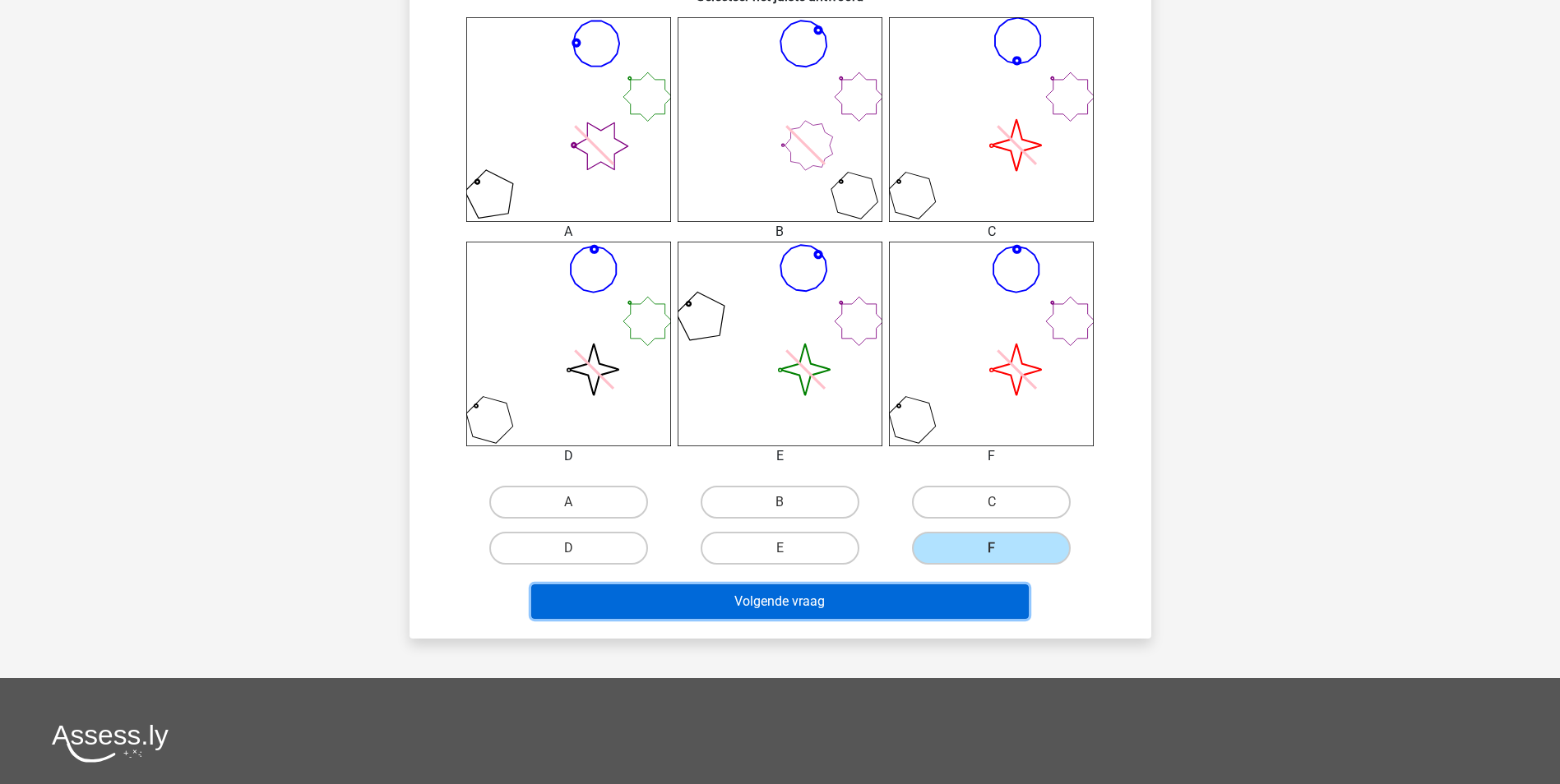
click at [880, 609] on button "Volgende vraag" at bounding box center [779, 602] width 498 height 34
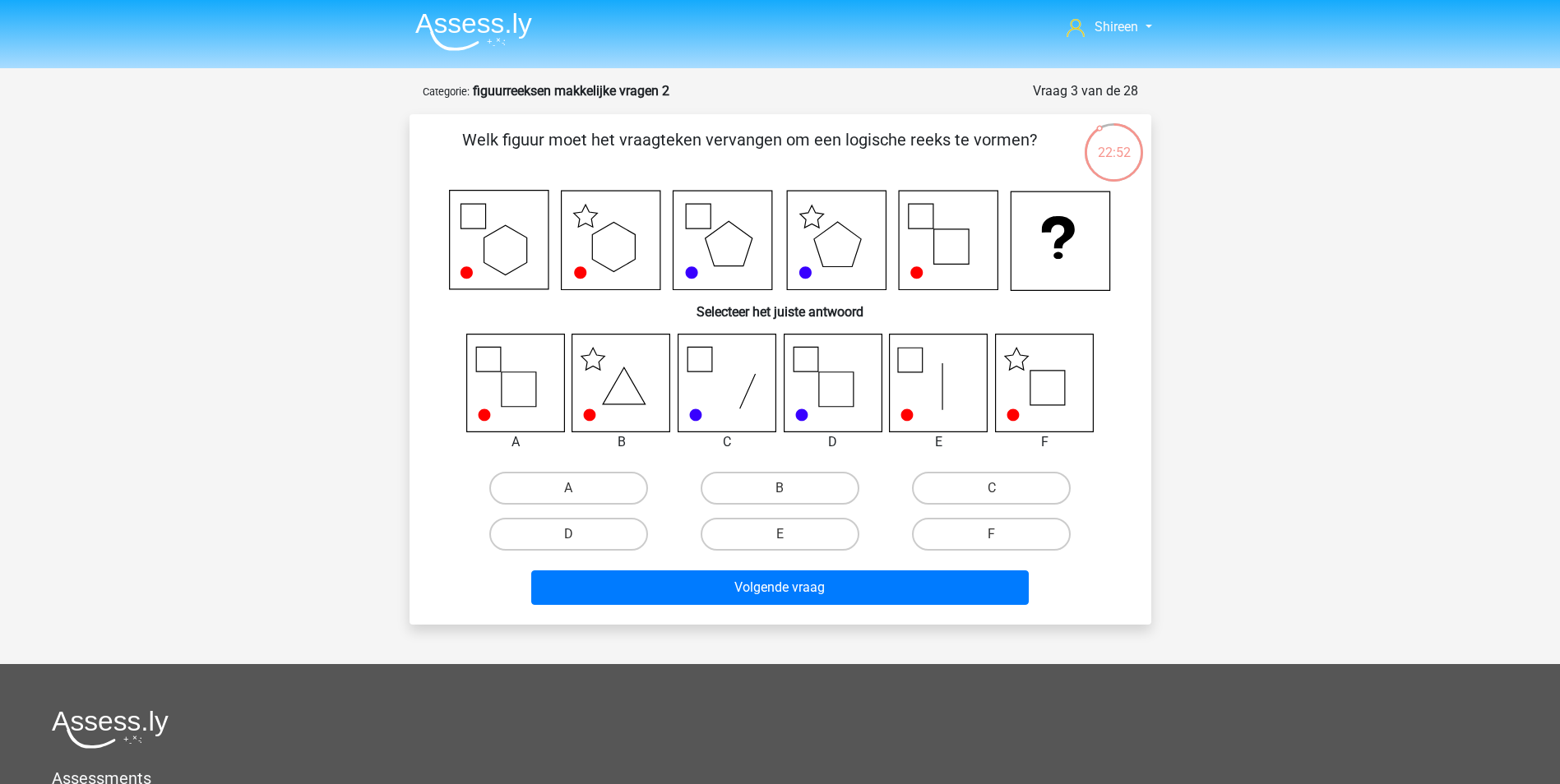
scroll to position [0, 0]
click at [993, 528] on label "F" at bounding box center [991, 535] width 158 height 32
click at [993, 535] on input "F" at bounding box center [997, 540] width 11 height 11
radio input "true"
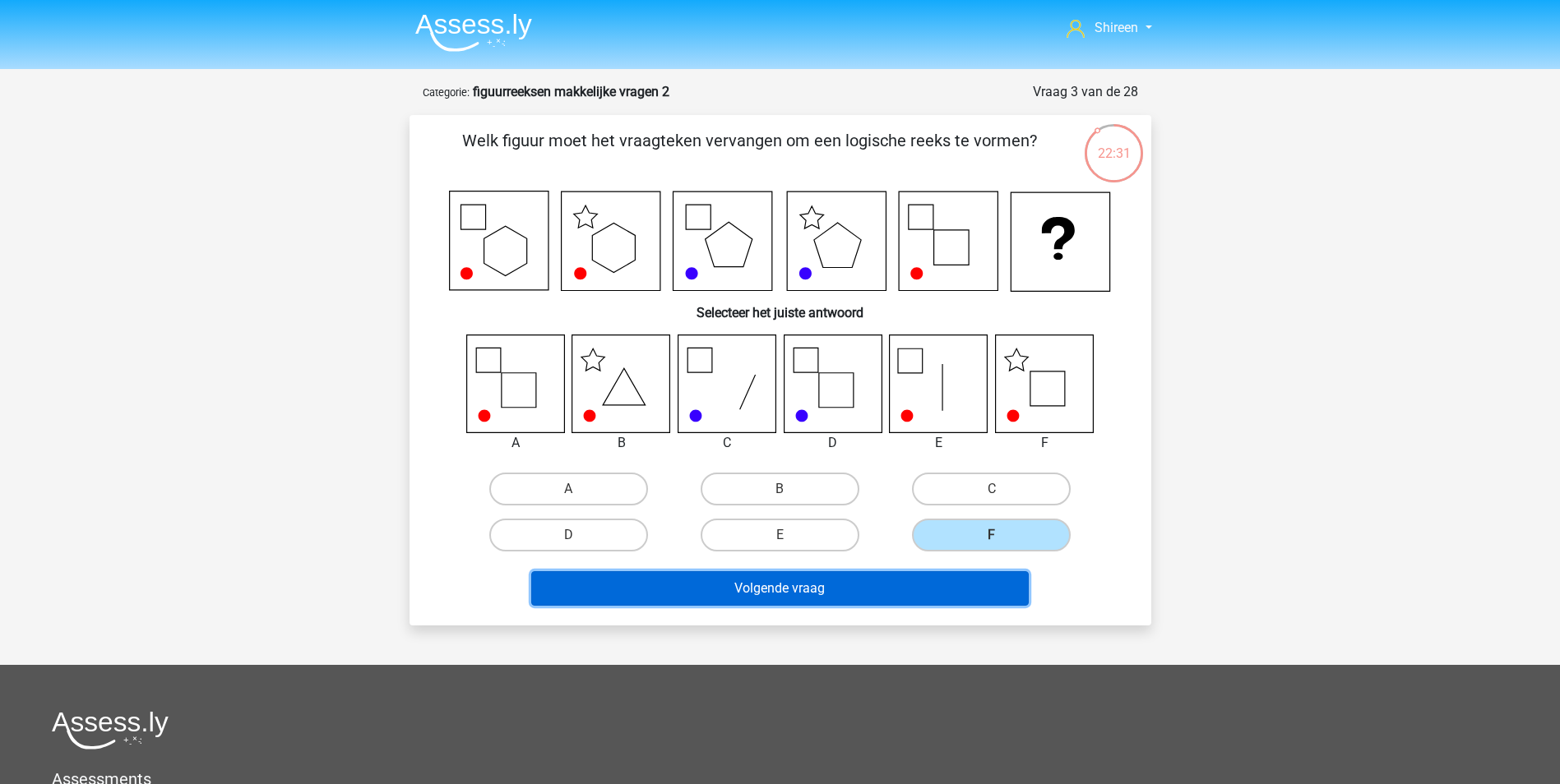
click at [950, 598] on button "Volgende vraag" at bounding box center [779, 588] width 498 height 34
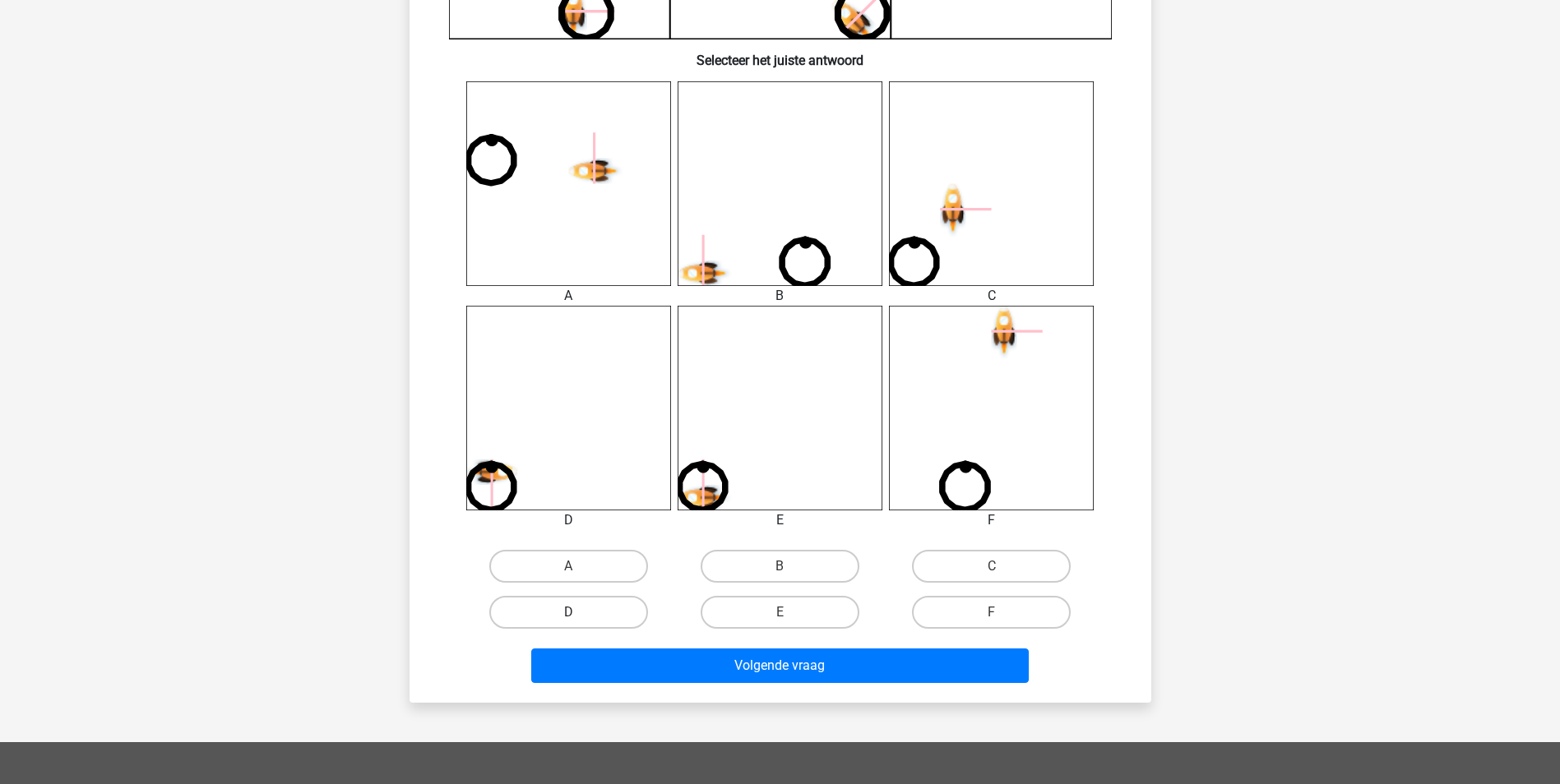
scroll to position [657, 0]
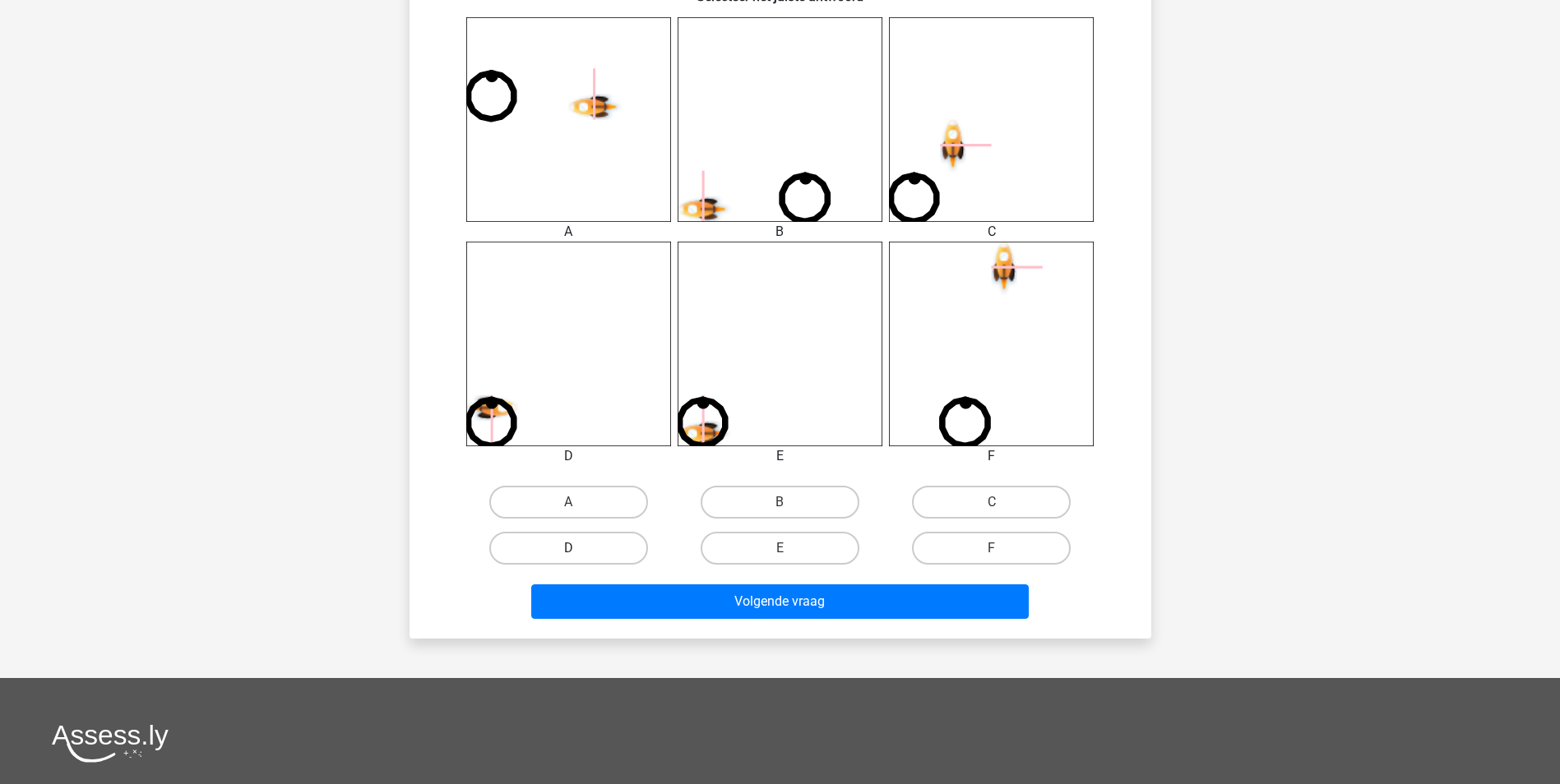
drag, startPoint x: 585, startPoint y: 542, endPoint x: 598, endPoint y: 547, distance: 13.9
click at [585, 543] on label "D" at bounding box center [568, 547] width 158 height 32
click at [579, 548] on input "D" at bounding box center [573, 553] width 11 height 11
radio input "true"
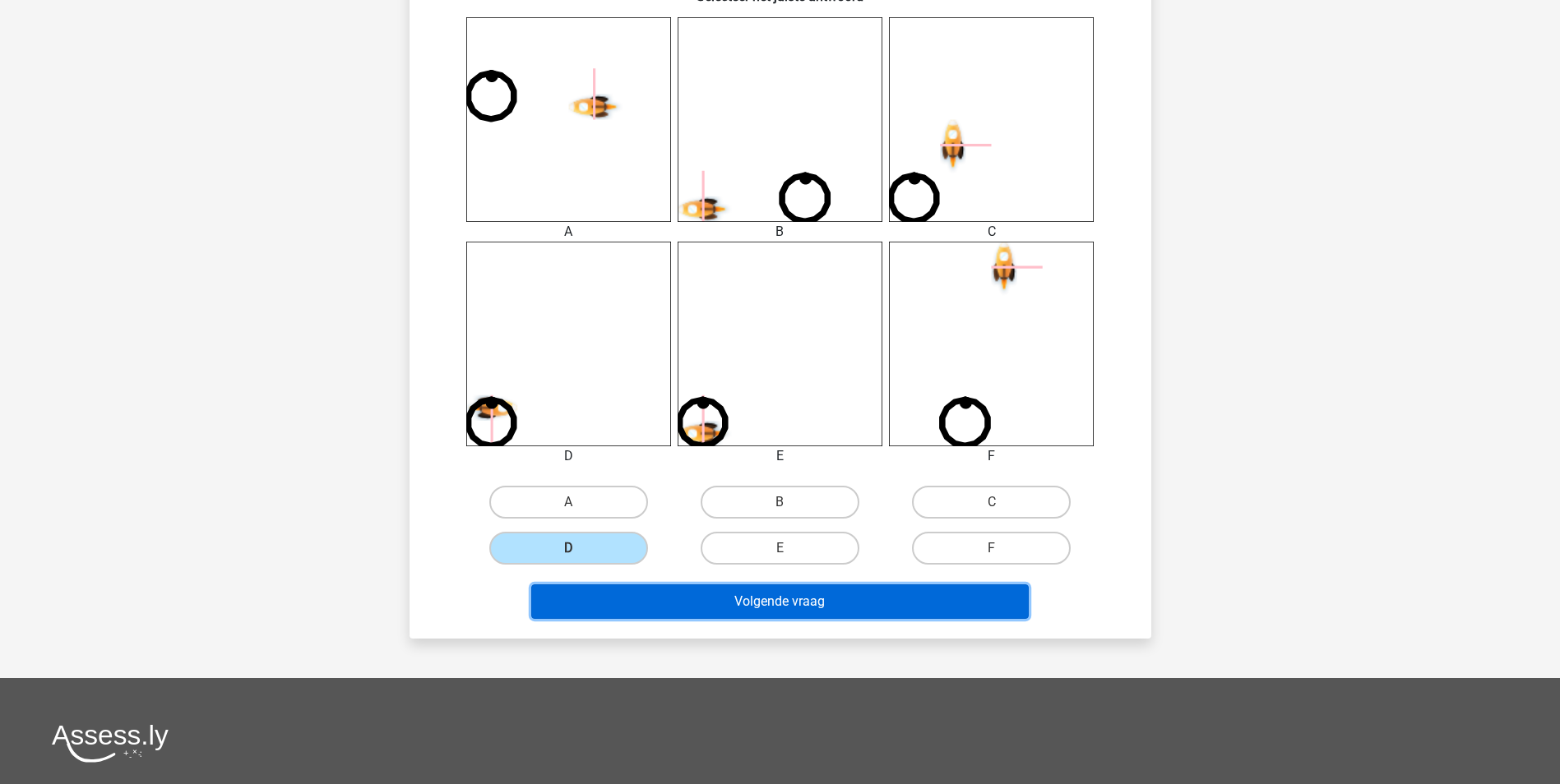
click at [741, 595] on button "Volgende vraag" at bounding box center [779, 602] width 498 height 34
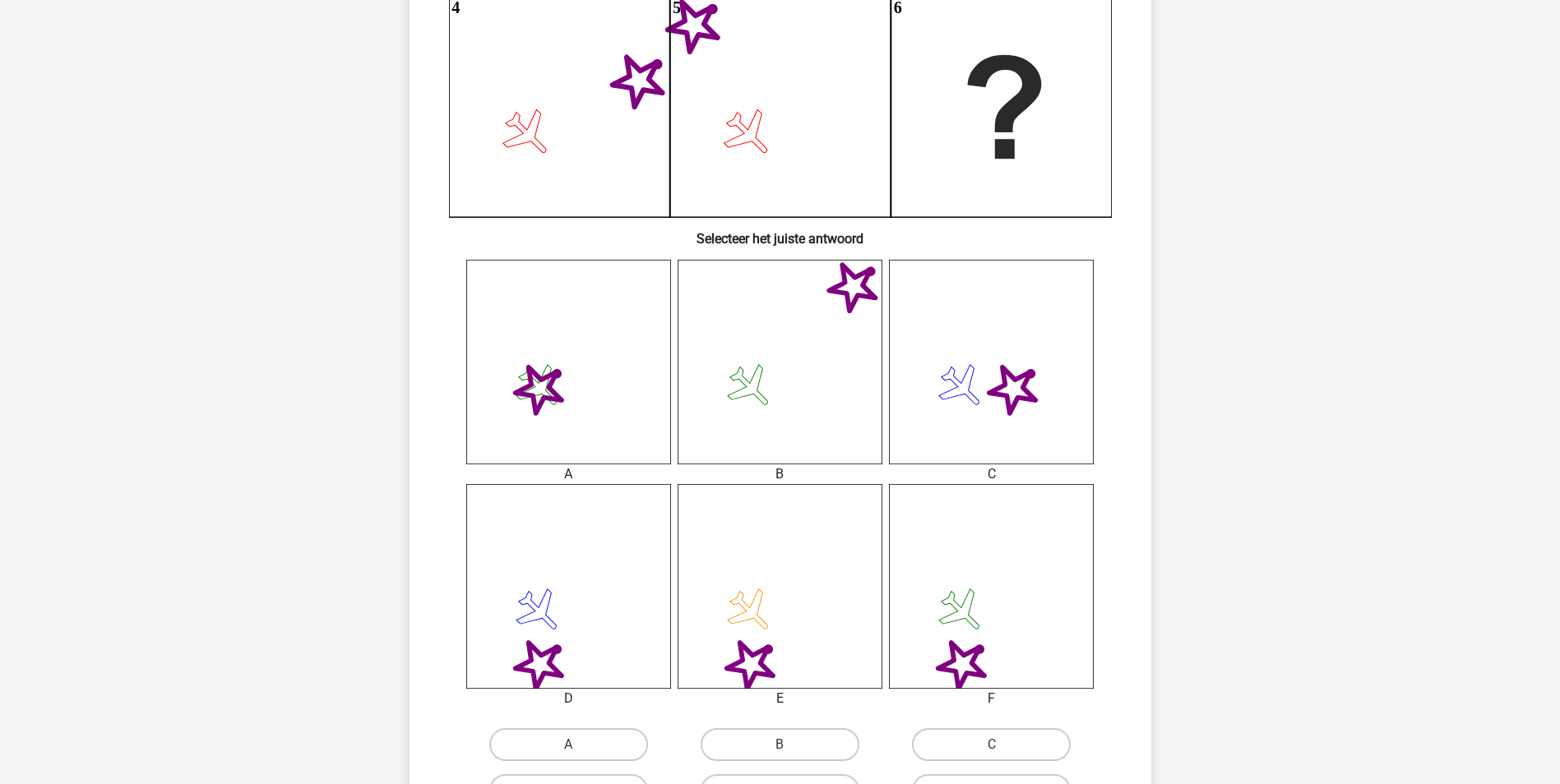
scroll to position [493, 0]
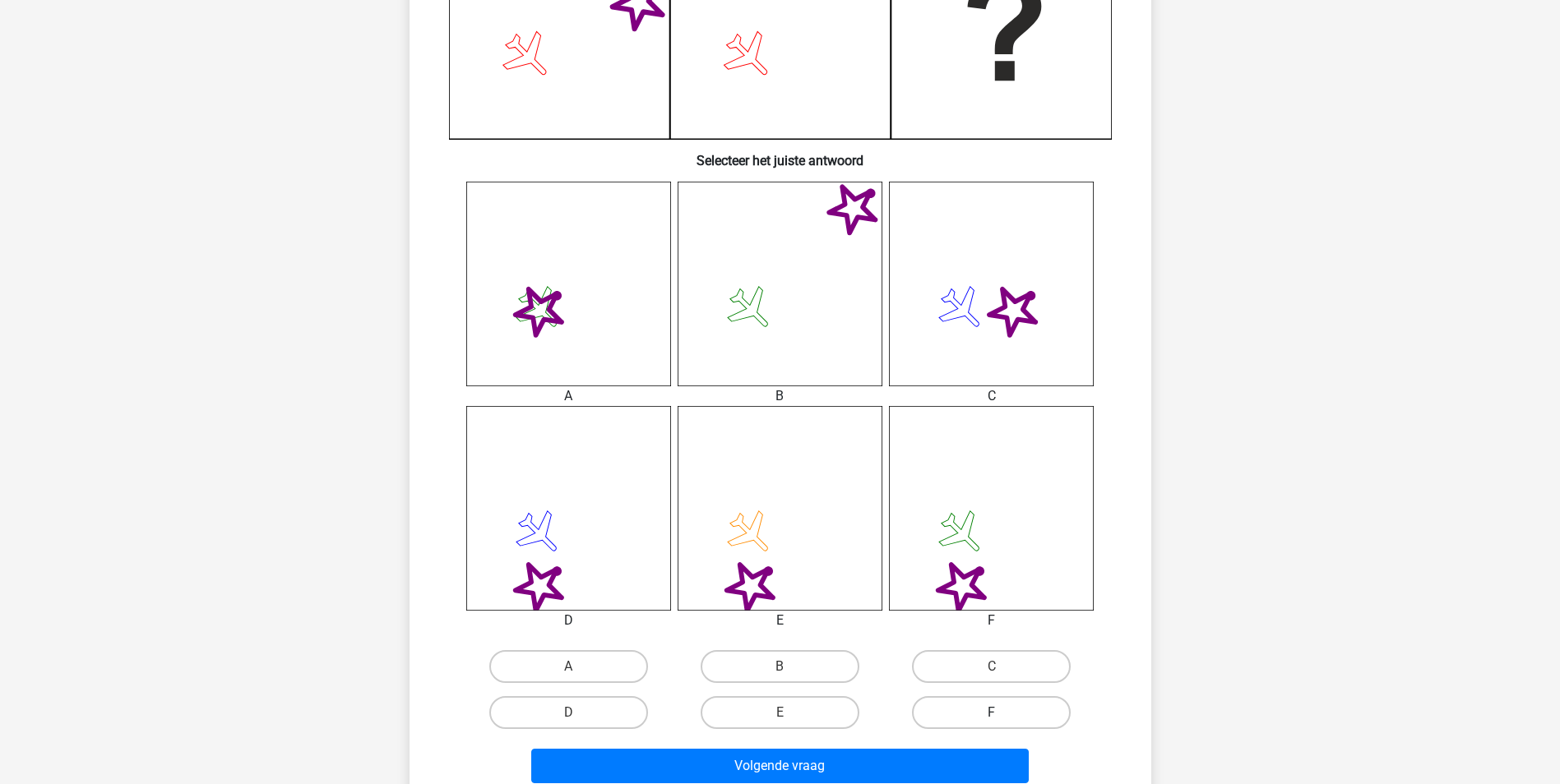
click at [967, 717] on label "F" at bounding box center [991, 712] width 158 height 32
click at [992, 717] on input "F" at bounding box center [997, 718] width 11 height 11
radio input "true"
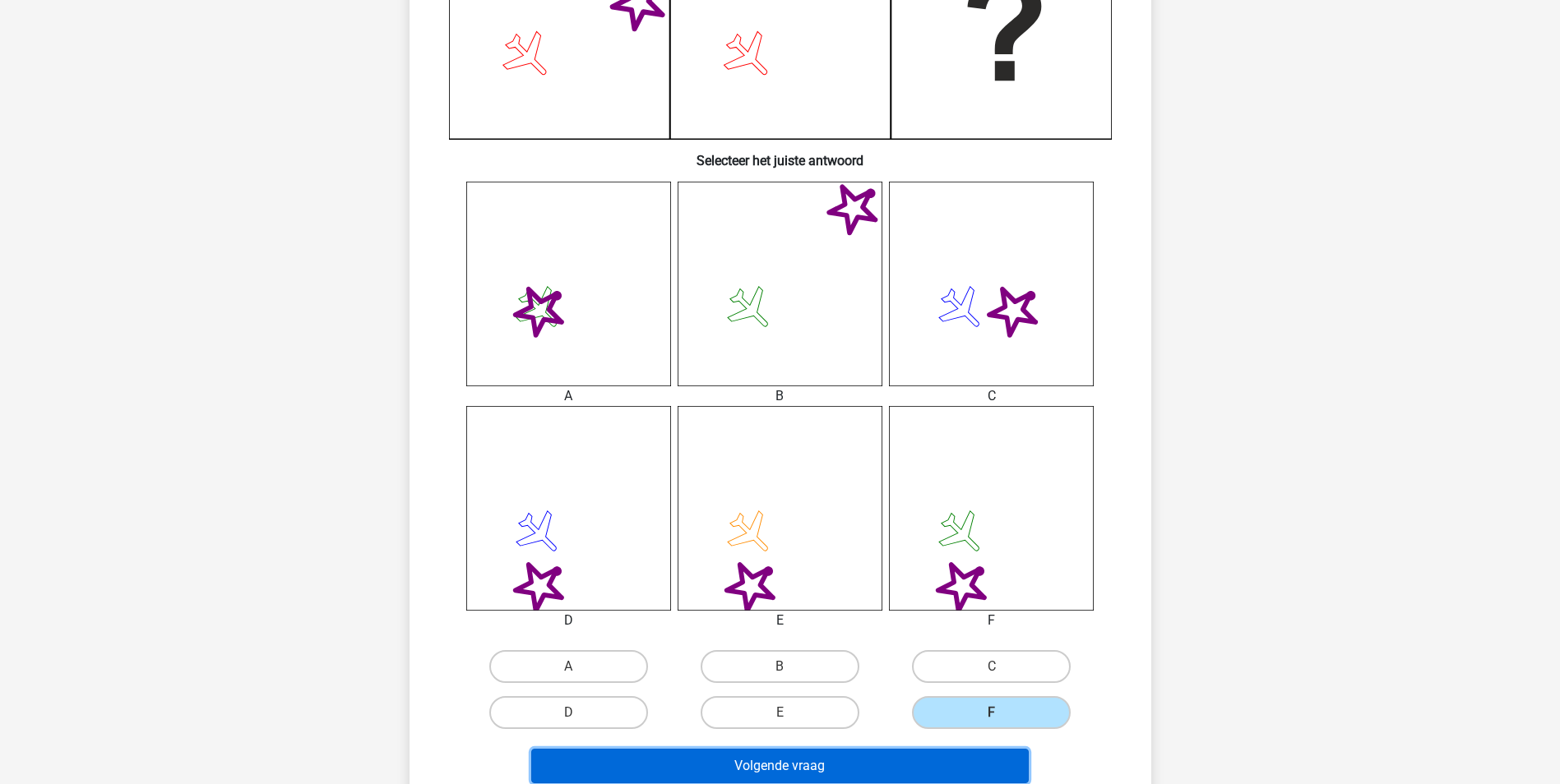
click at [950, 768] on button "Volgende vraag" at bounding box center [779, 766] width 498 height 34
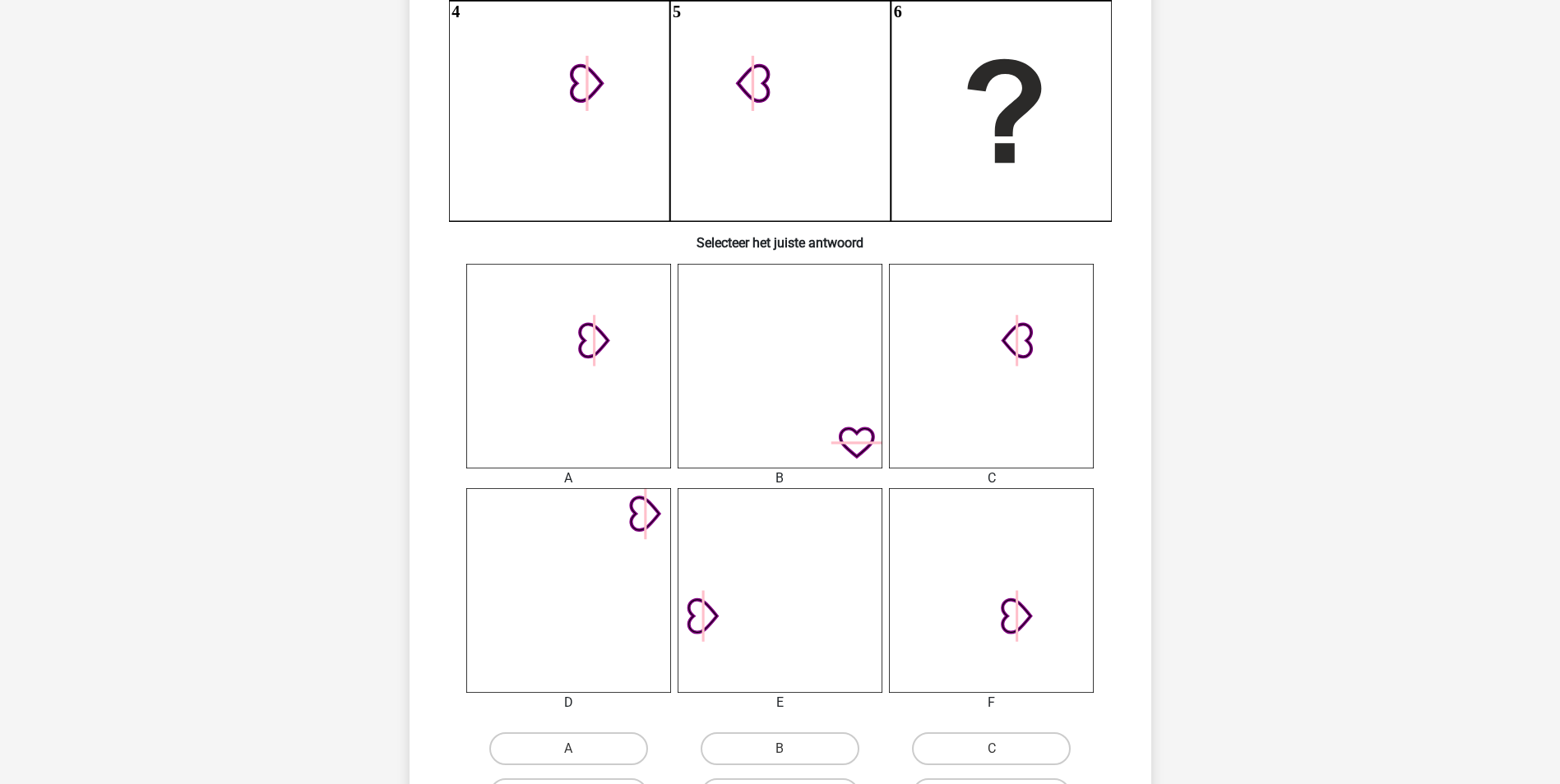
scroll to position [576, 0]
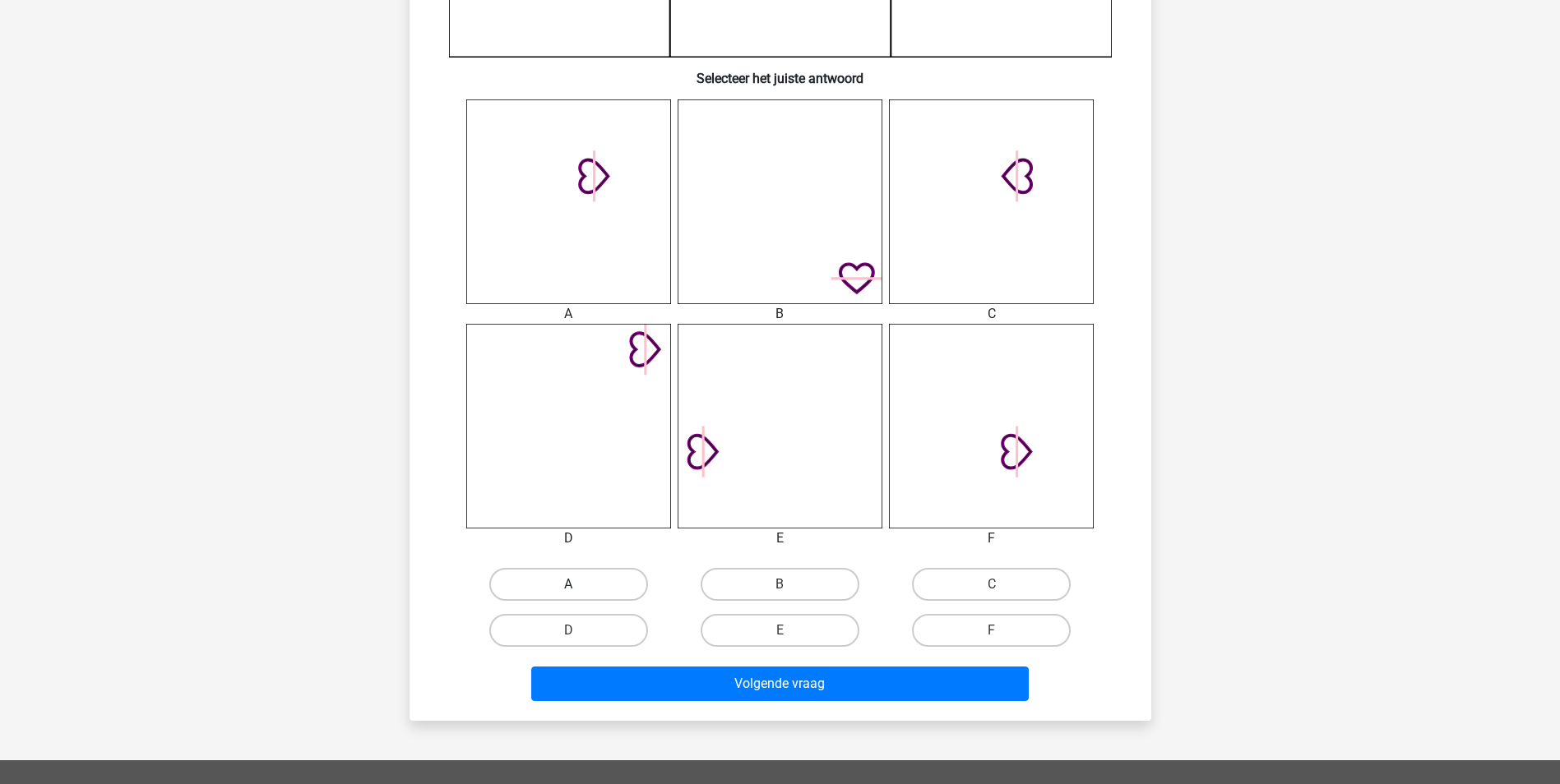
click at [598, 582] on label "A" at bounding box center [568, 584] width 158 height 32
click at [579, 585] on input "A" at bounding box center [573, 590] width 11 height 11
radio input "true"
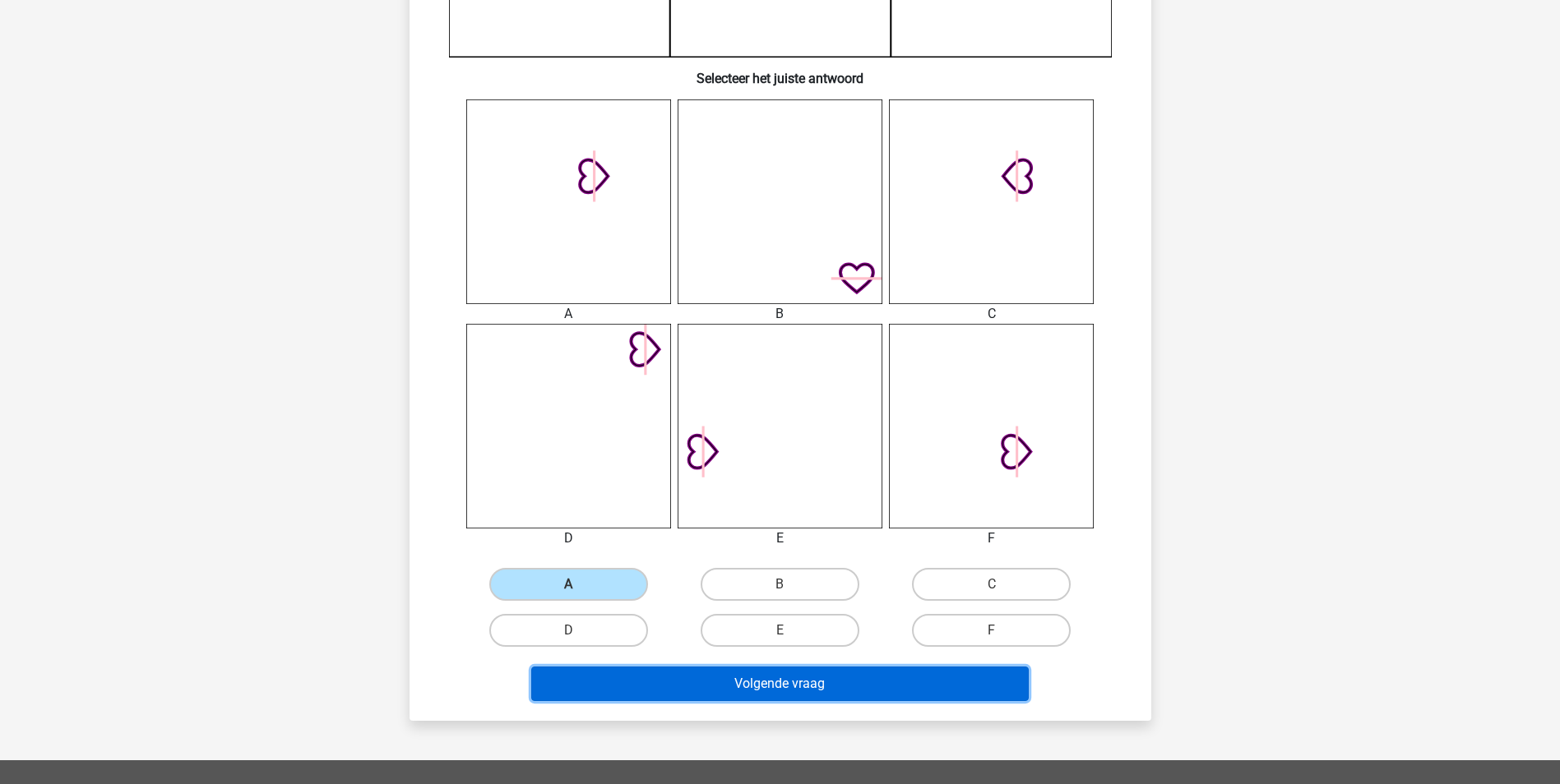
click at [793, 697] on button "Volgende vraag" at bounding box center [779, 683] width 498 height 34
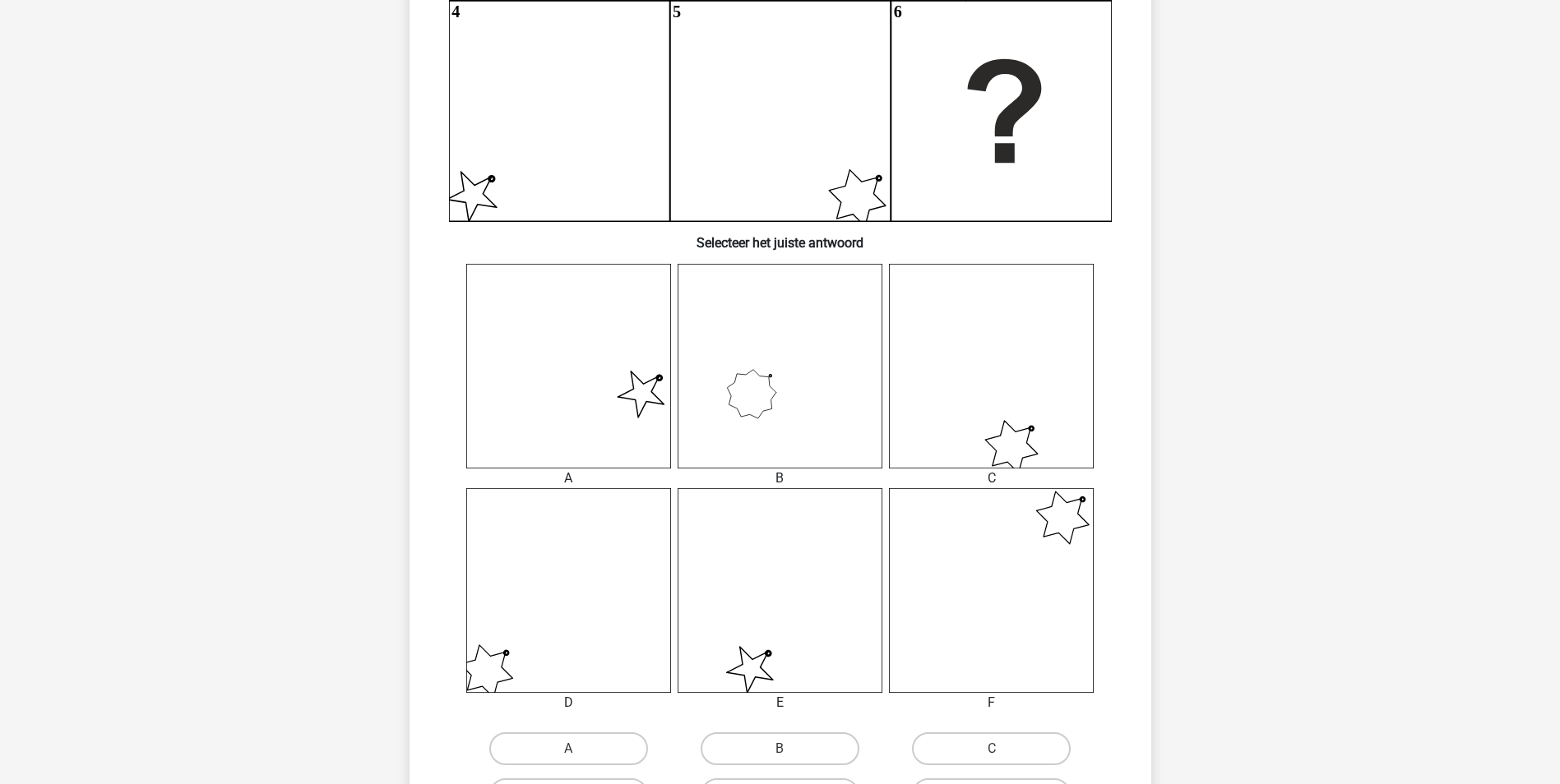
scroll to position [493, 0]
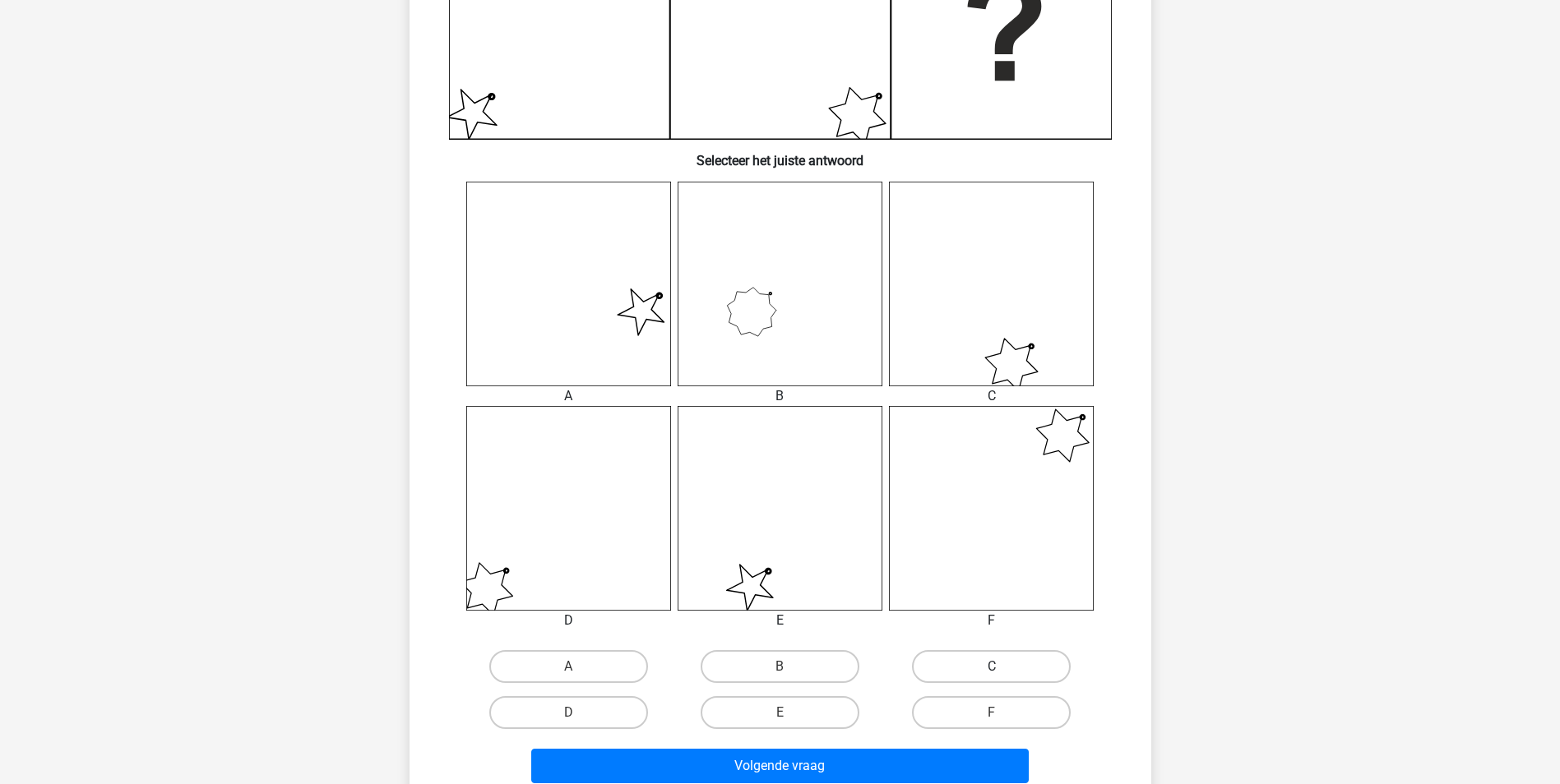
click at [966, 654] on label "C" at bounding box center [991, 667] width 158 height 32
click at [992, 667] on input "C" at bounding box center [997, 672] width 11 height 11
radio input "true"
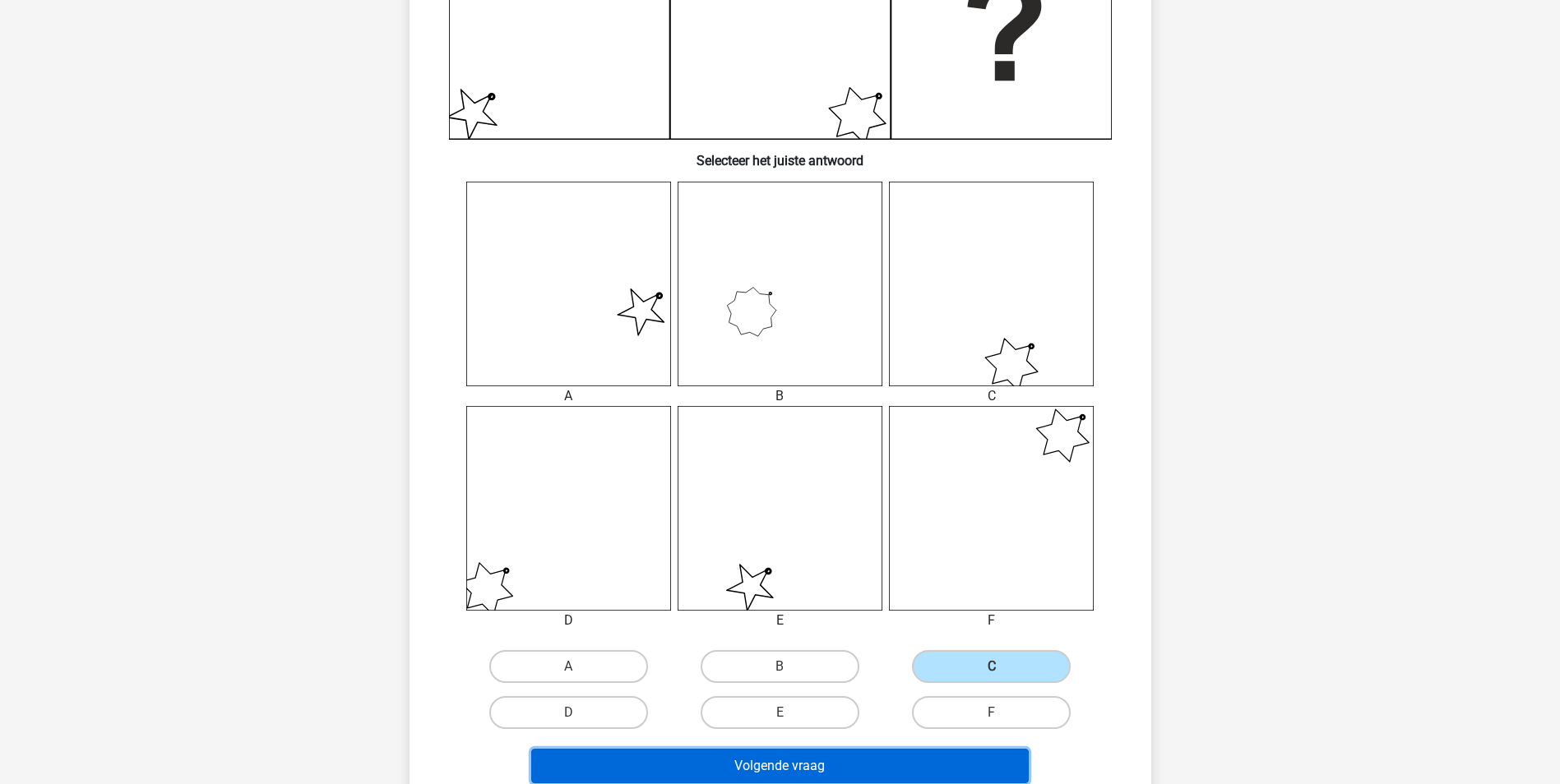
click at [919, 761] on button "Volgende vraag" at bounding box center [779, 766] width 498 height 34
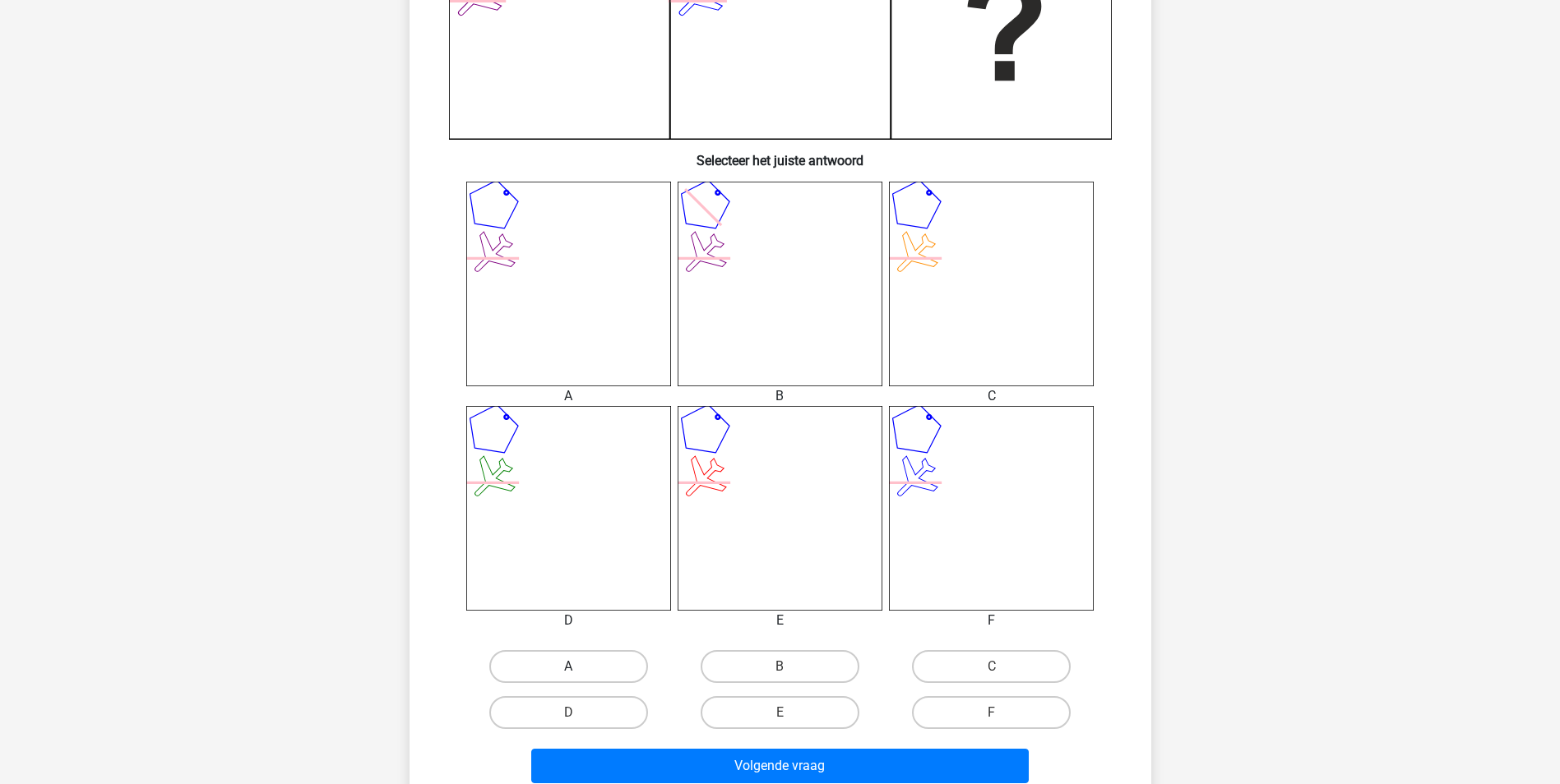
click at [590, 674] on label "A" at bounding box center [568, 667] width 158 height 32
click at [579, 674] on input "A" at bounding box center [573, 672] width 11 height 11
radio input "true"
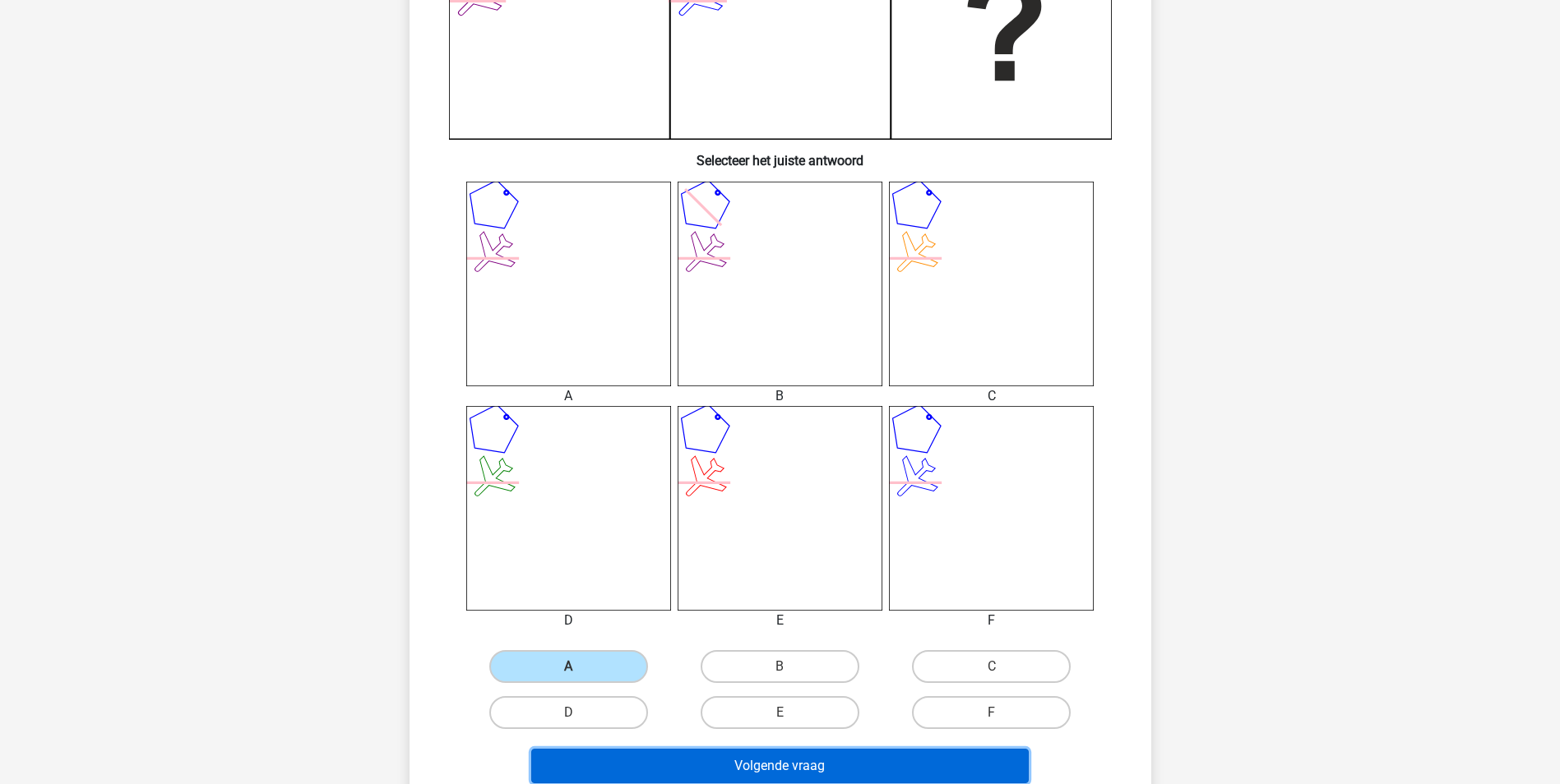
click at [721, 767] on button "Volgende vraag" at bounding box center [779, 766] width 498 height 34
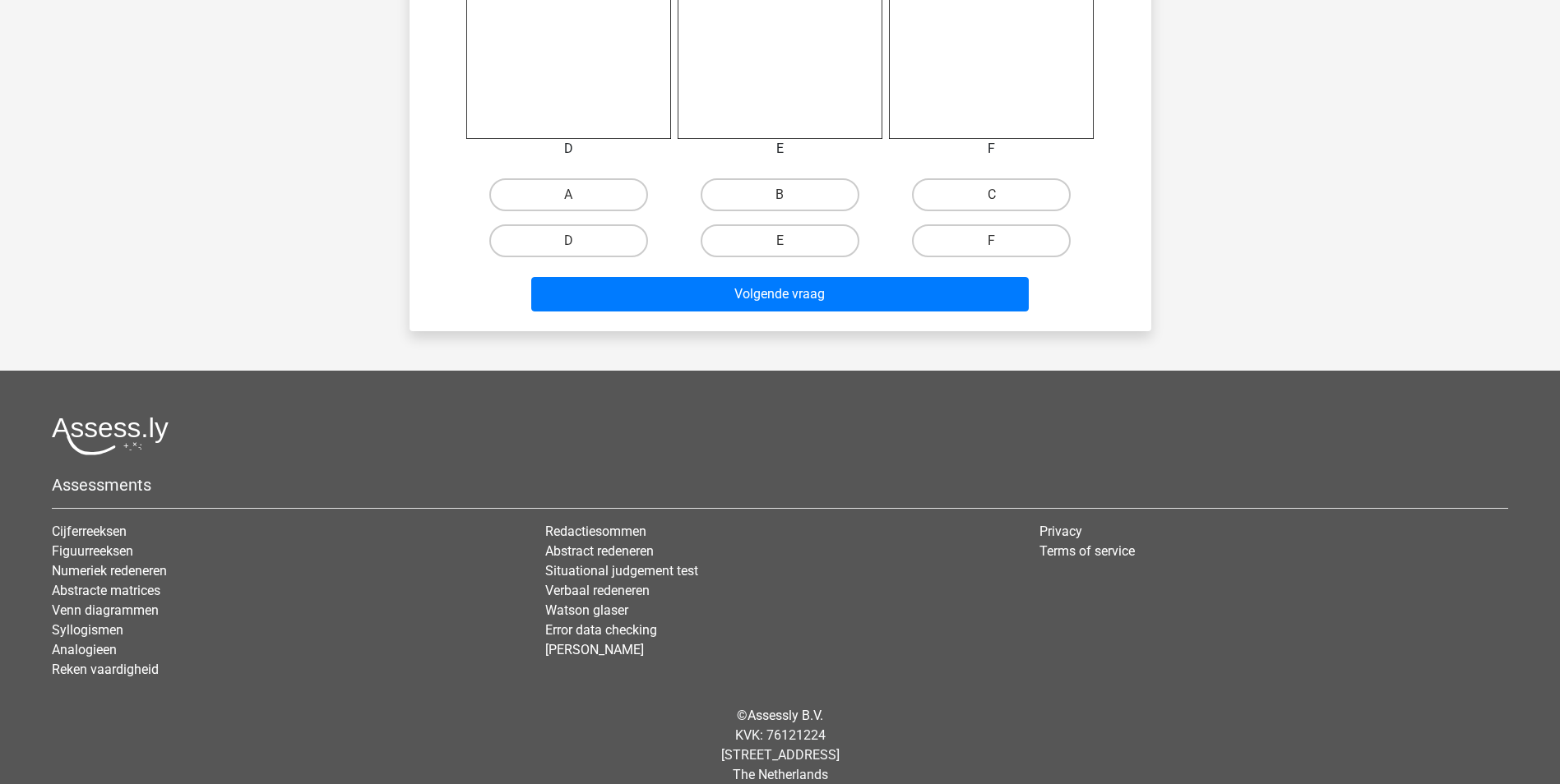
scroll to position [986, 0]
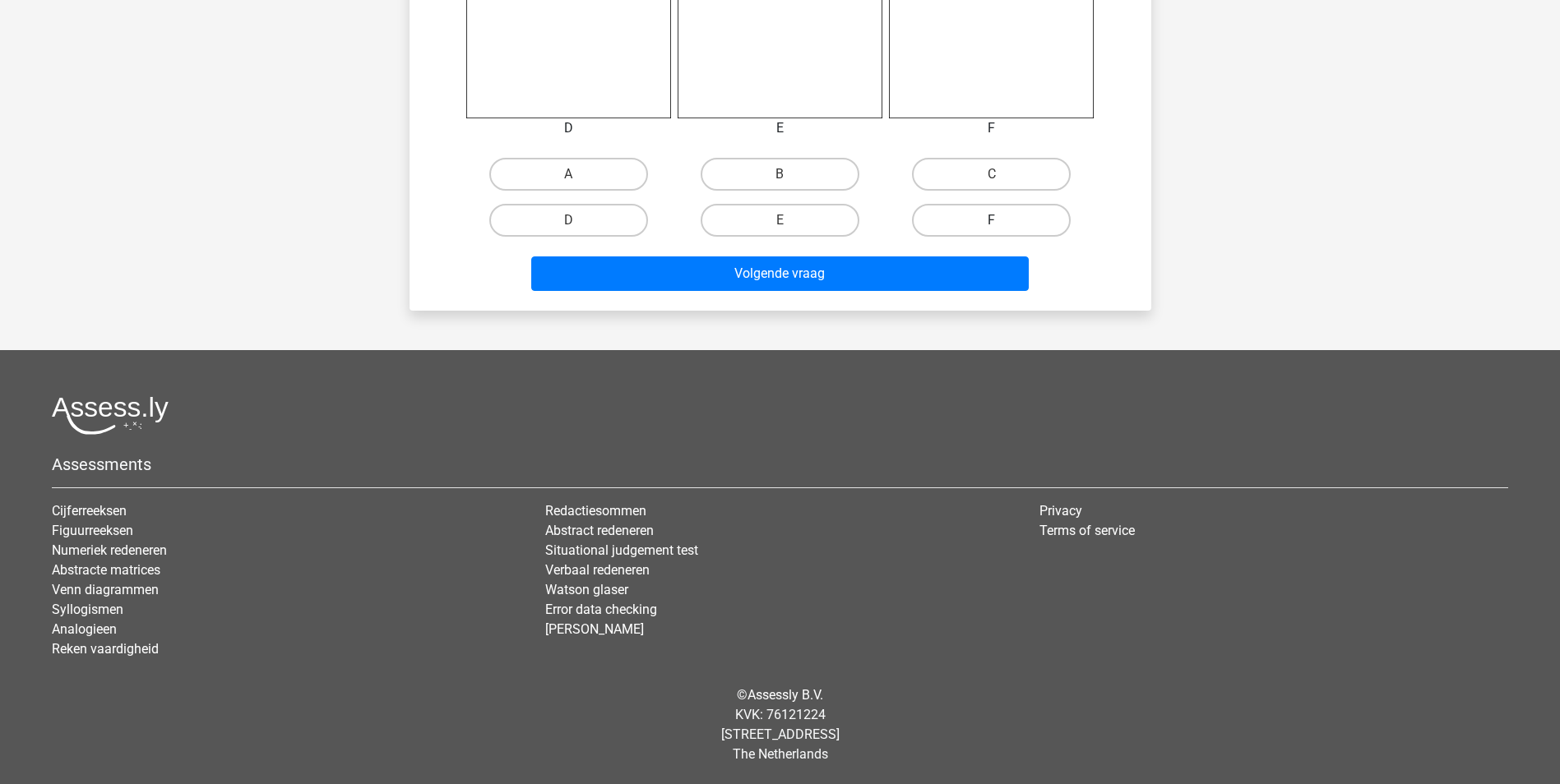
click at [958, 209] on label "F" at bounding box center [991, 220] width 158 height 32
click at [992, 220] on input "F" at bounding box center [997, 225] width 11 height 11
radio input "true"
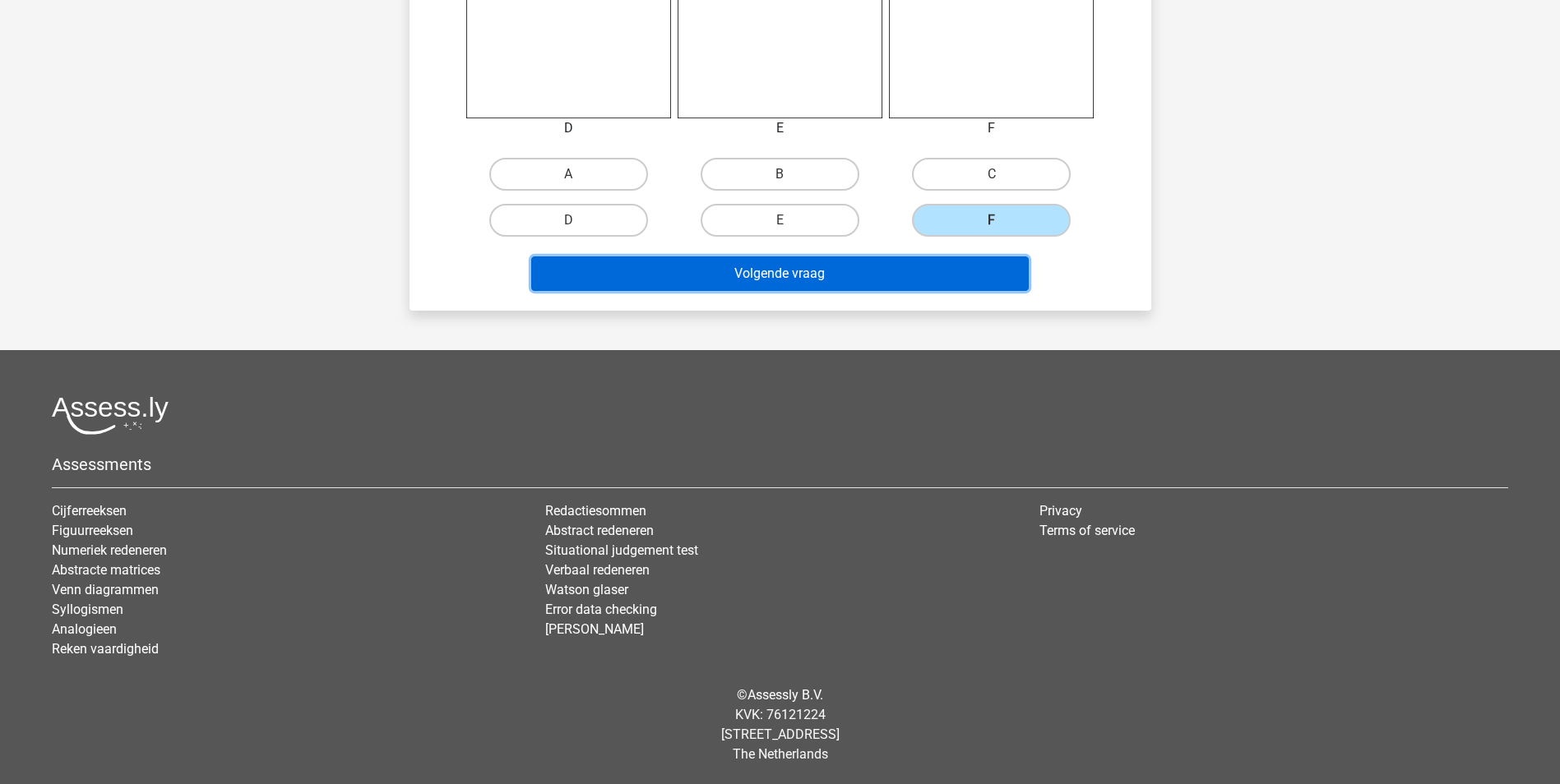
click at [912, 277] on button "Volgende vraag" at bounding box center [779, 273] width 498 height 34
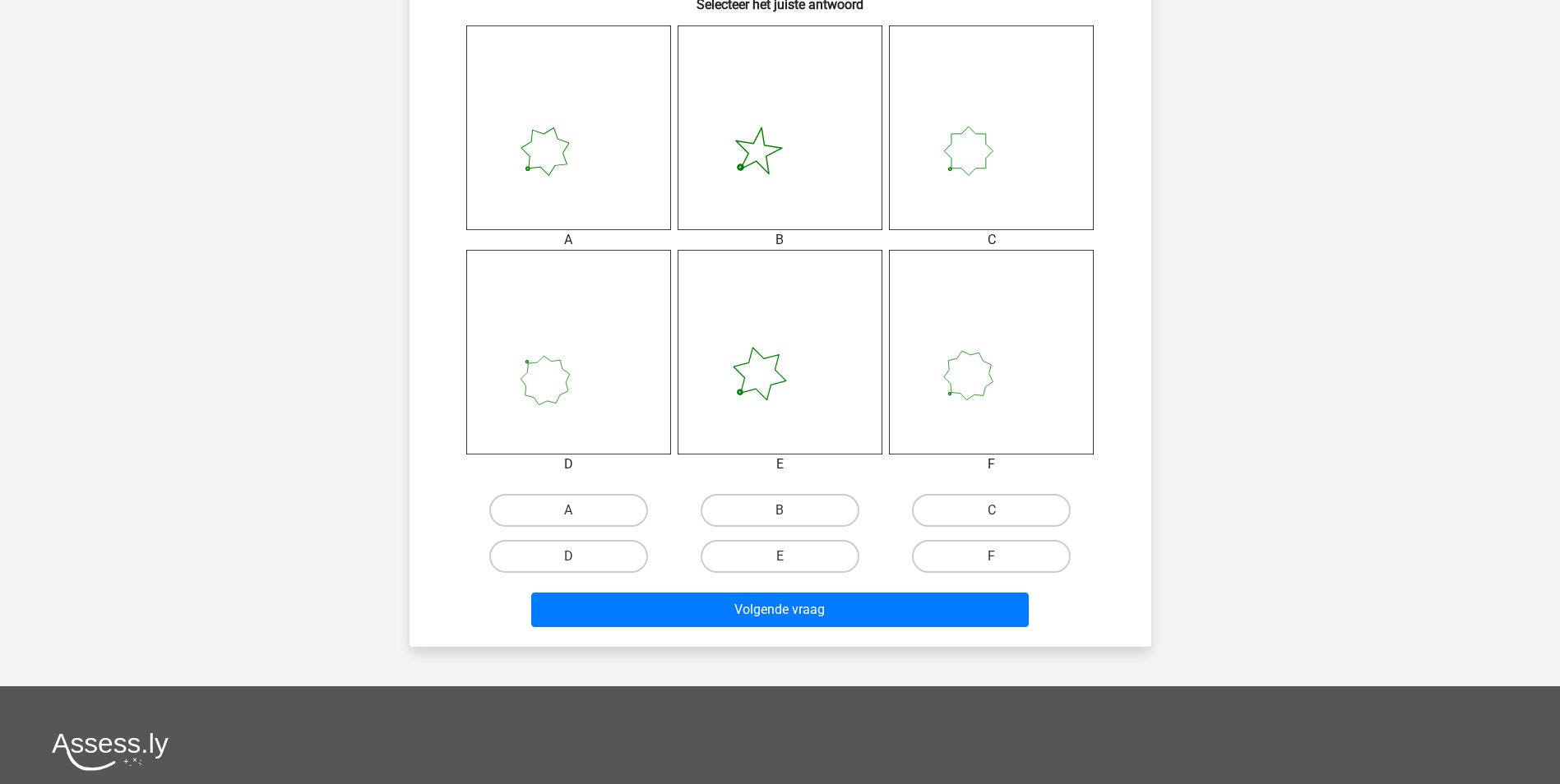
scroll to position [657, 0]
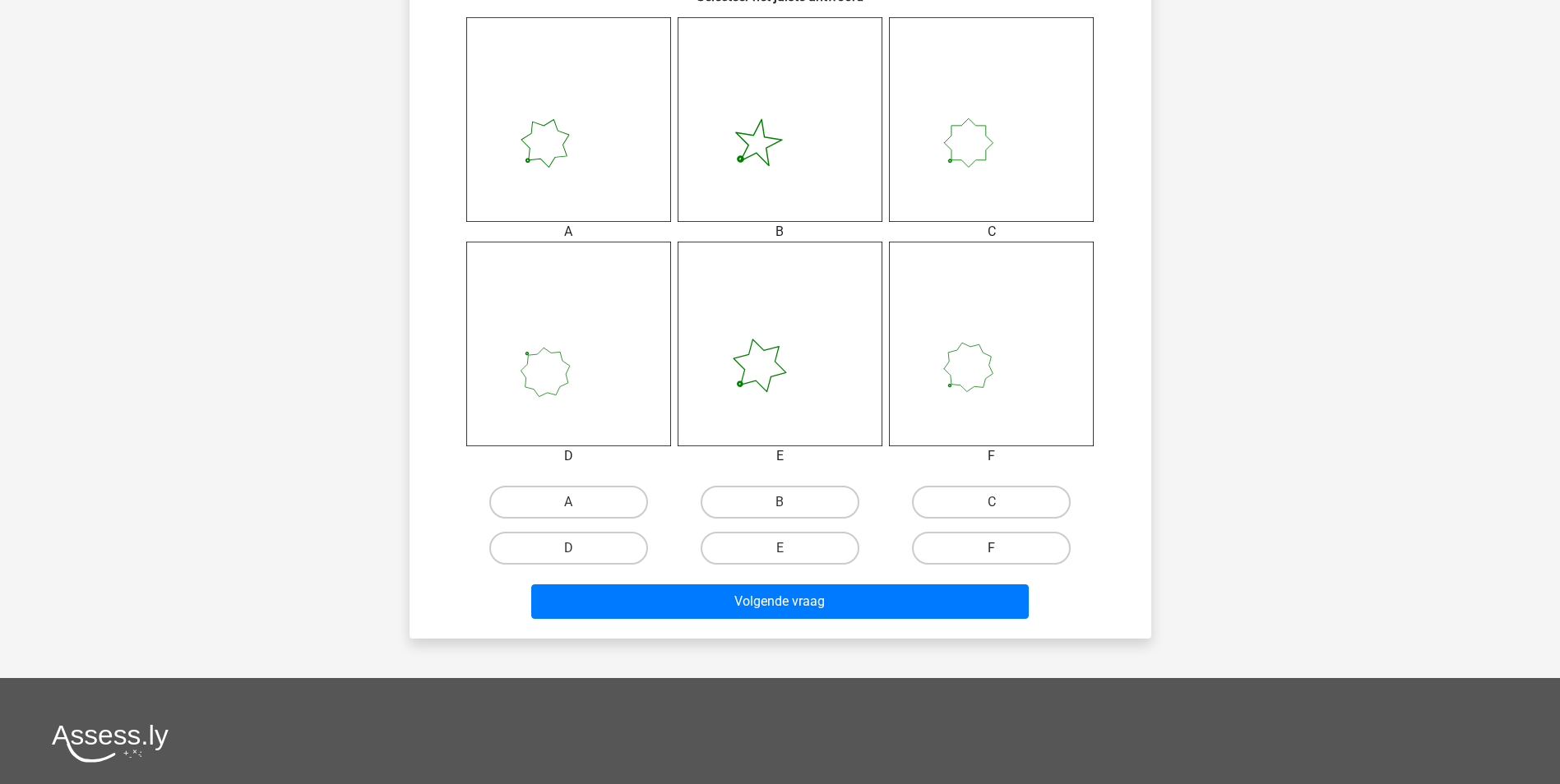
click at [942, 551] on label "F" at bounding box center [991, 547] width 158 height 32
click at [992, 551] on input "F" at bounding box center [997, 553] width 11 height 11
radio input "true"
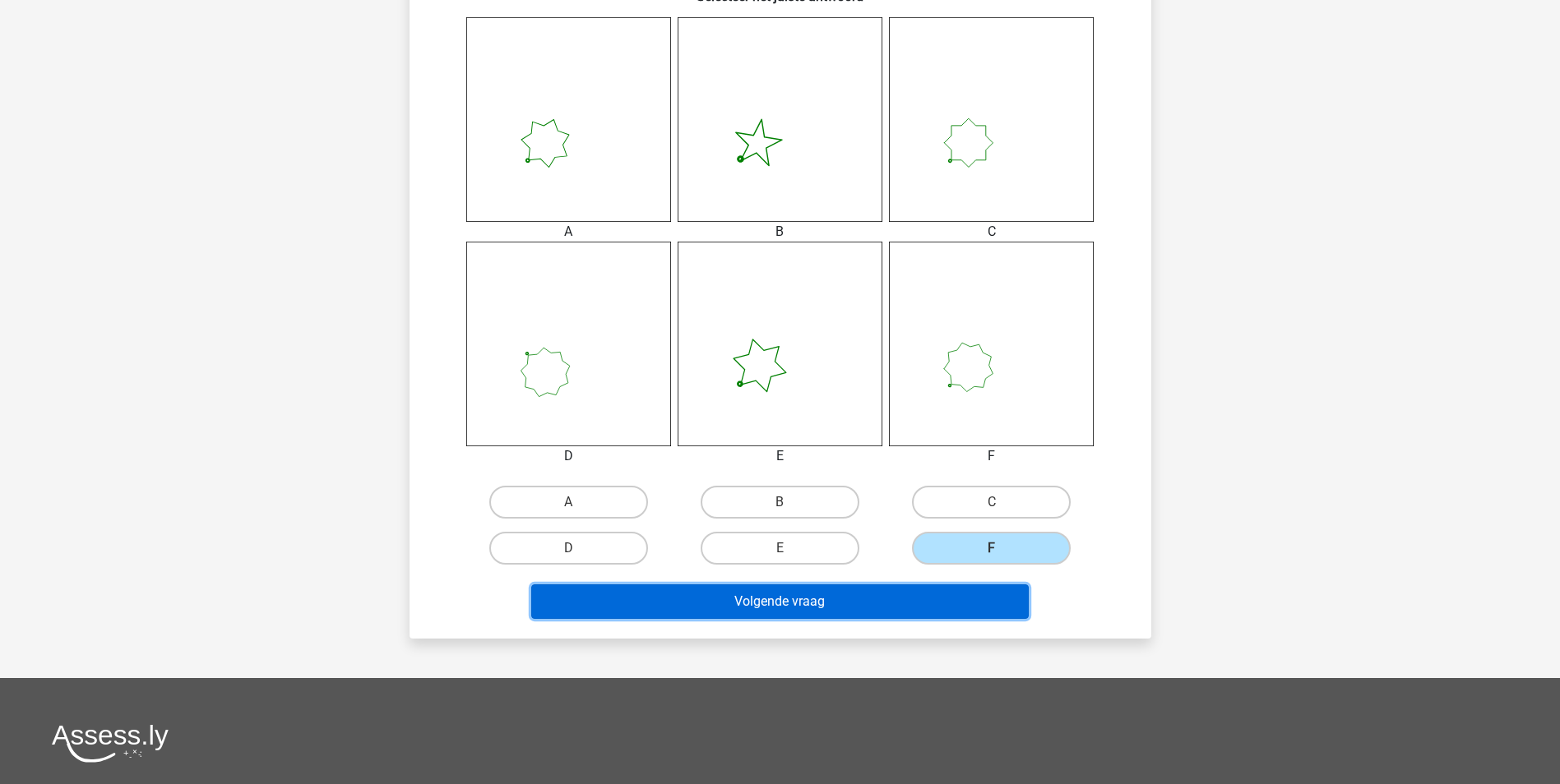
click at [928, 601] on button "Volgende vraag" at bounding box center [779, 602] width 498 height 34
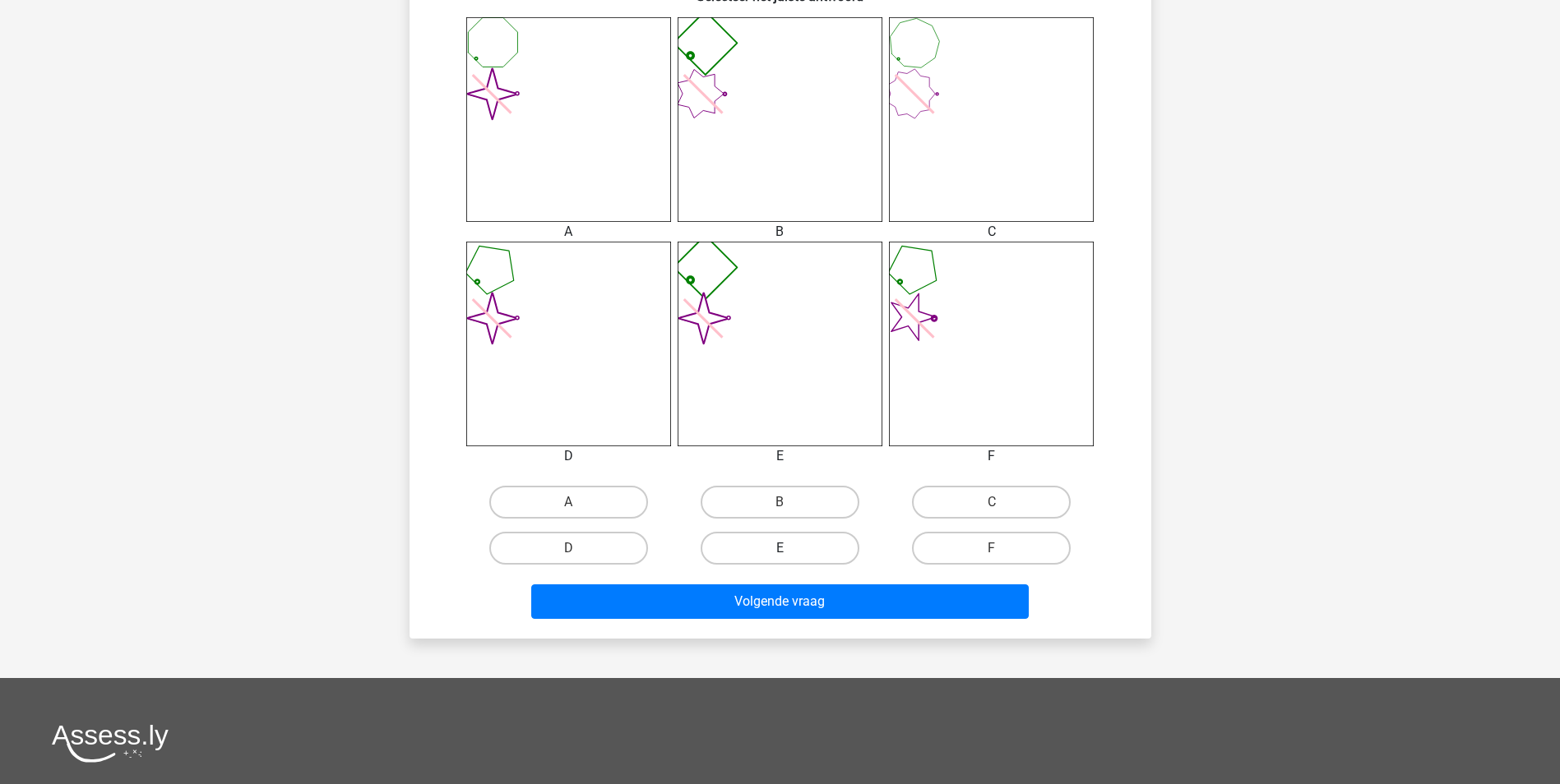
click at [795, 554] on label "E" at bounding box center [780, 547] width 158 height 32
click at [790, 554] on input "E" at bounding box center [784, 553] width 11 height 11
radio input "true"
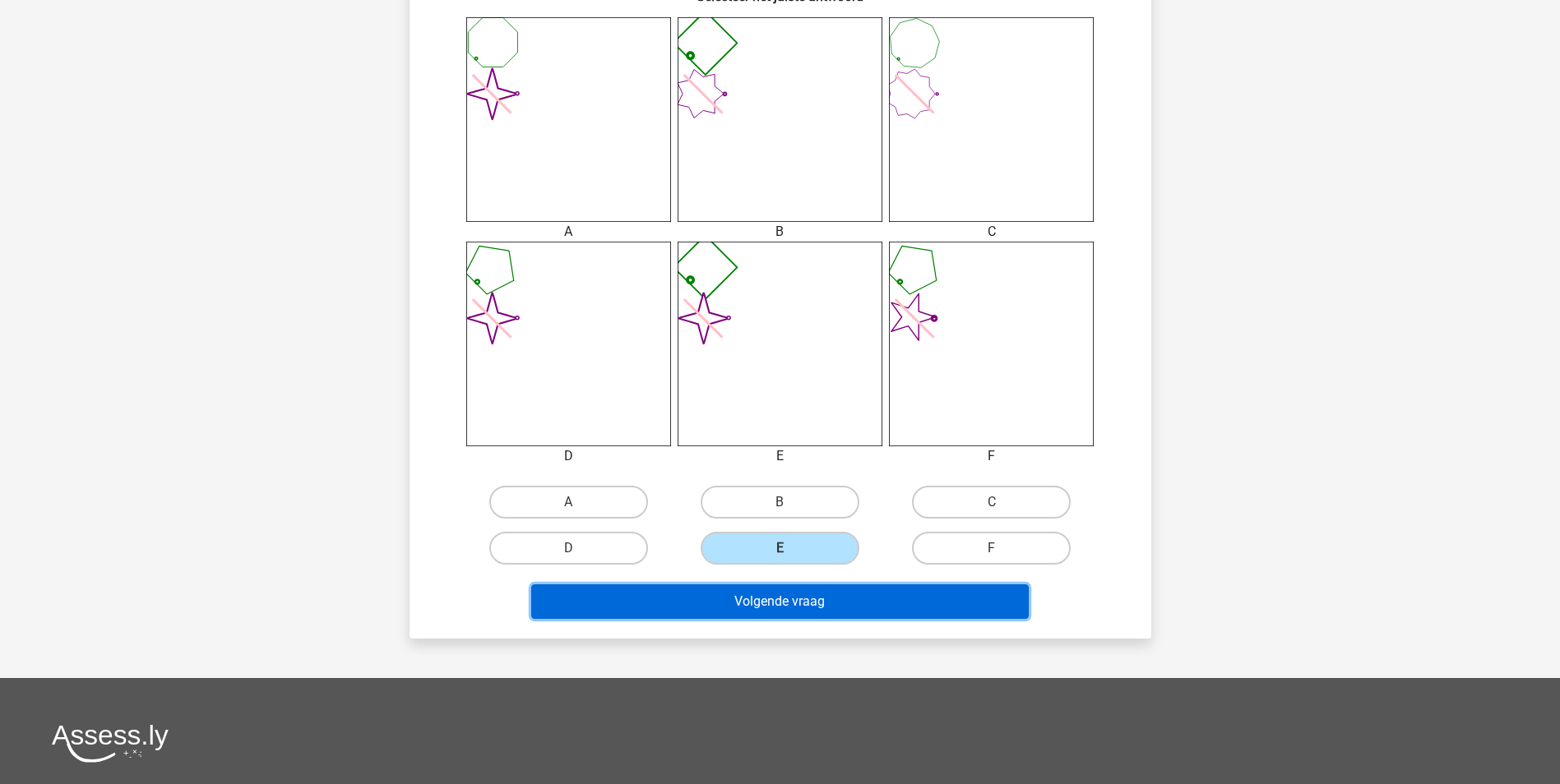
click at [814, 605] on button "Volgende vraag" at bounding box center [779, 602] width 498 height 34
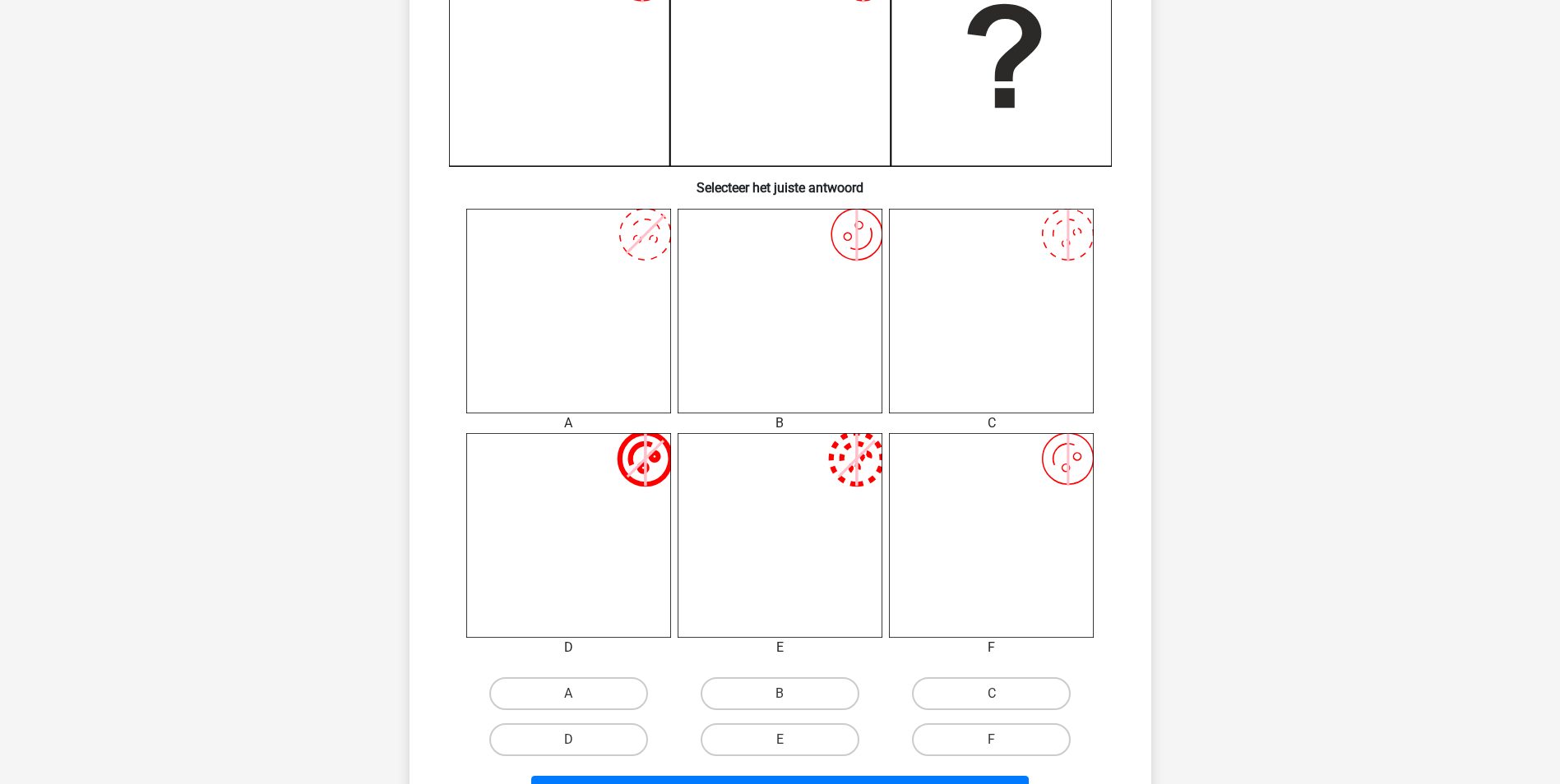
scroll to position [576, 0]
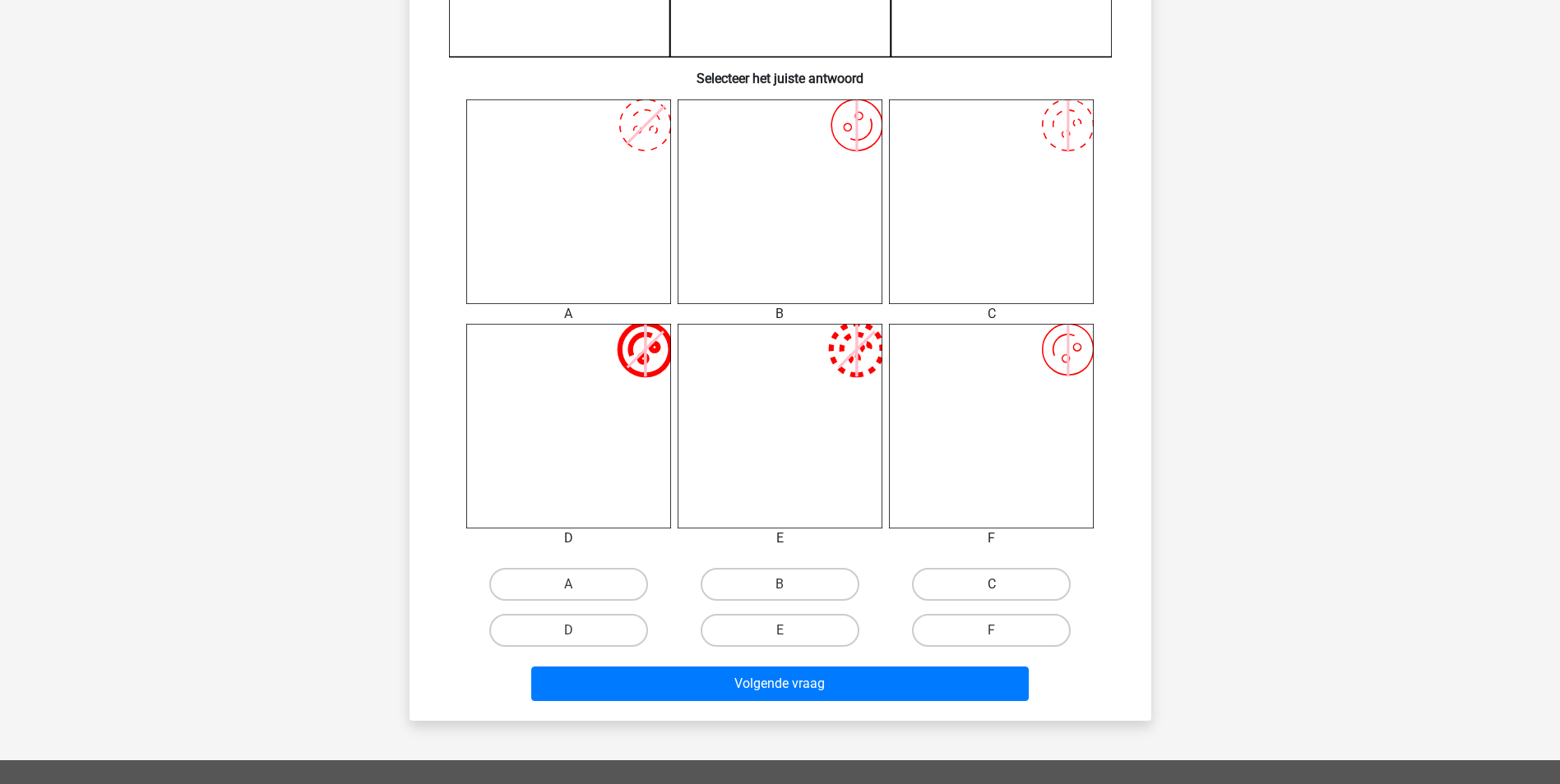
click at [989, 579] on label "C" at bounding box center [991, 584] width 158 height 32
click at [992, 585] on input "C" at bounding box center [997, 590] width 11 height 11
radio input "true"
click at [970, 635] on label "F" at bounding box center [991, 630] width 158 height 32
click at [992, 635] on input "F" at bounding box center [997, 636] width 11 height 11
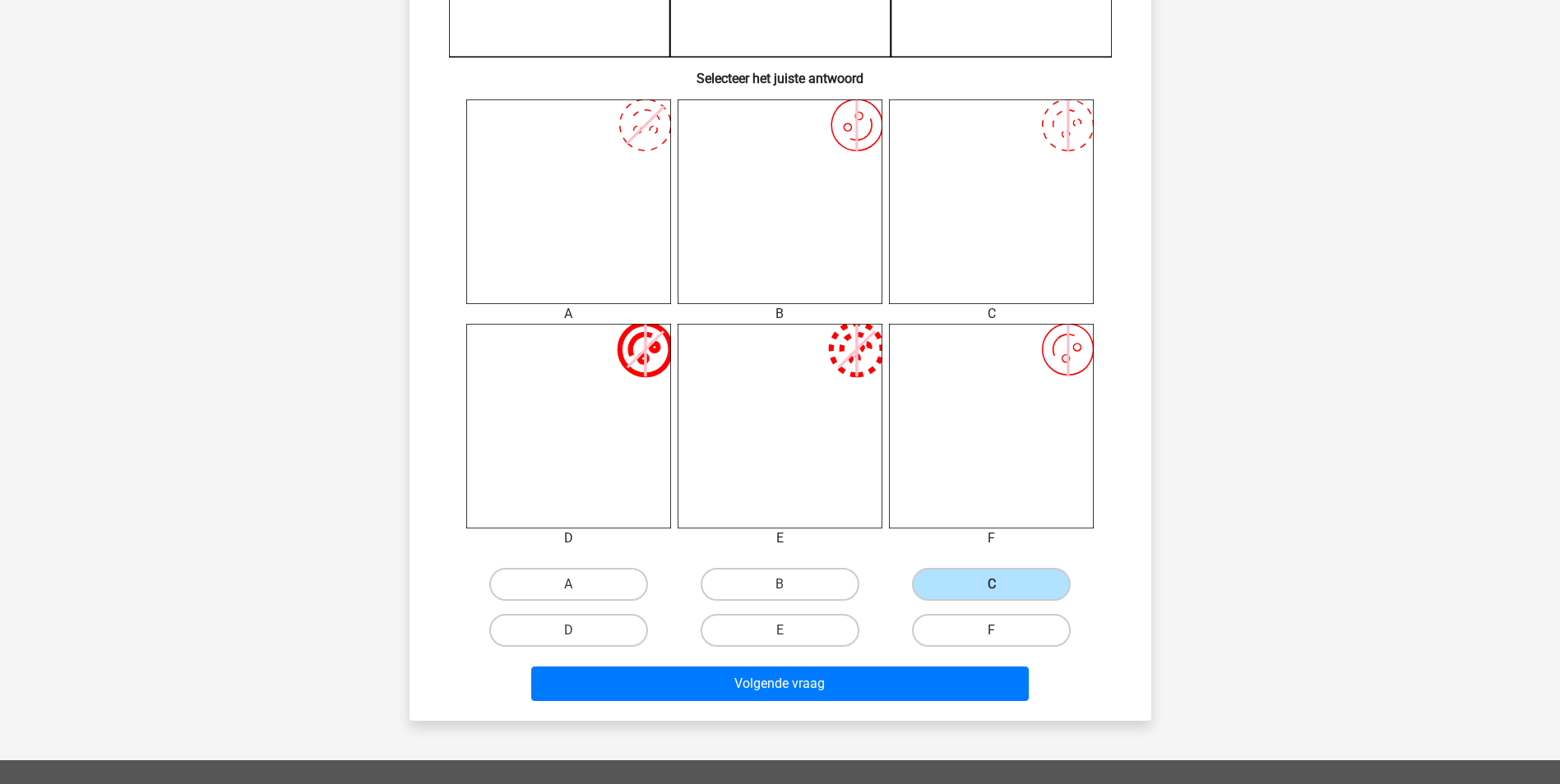
radio input "true"
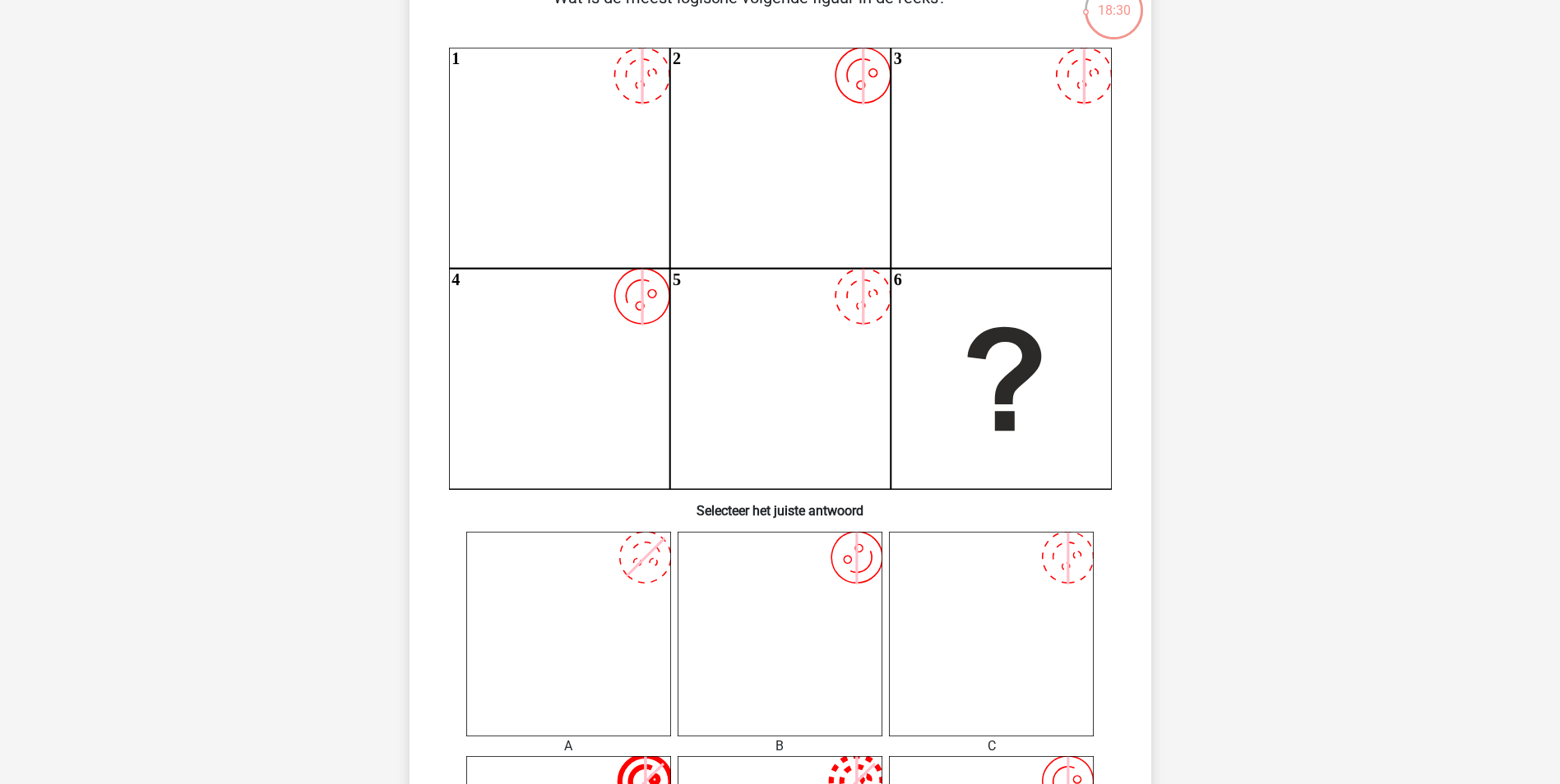
scroll to position [0, 0]
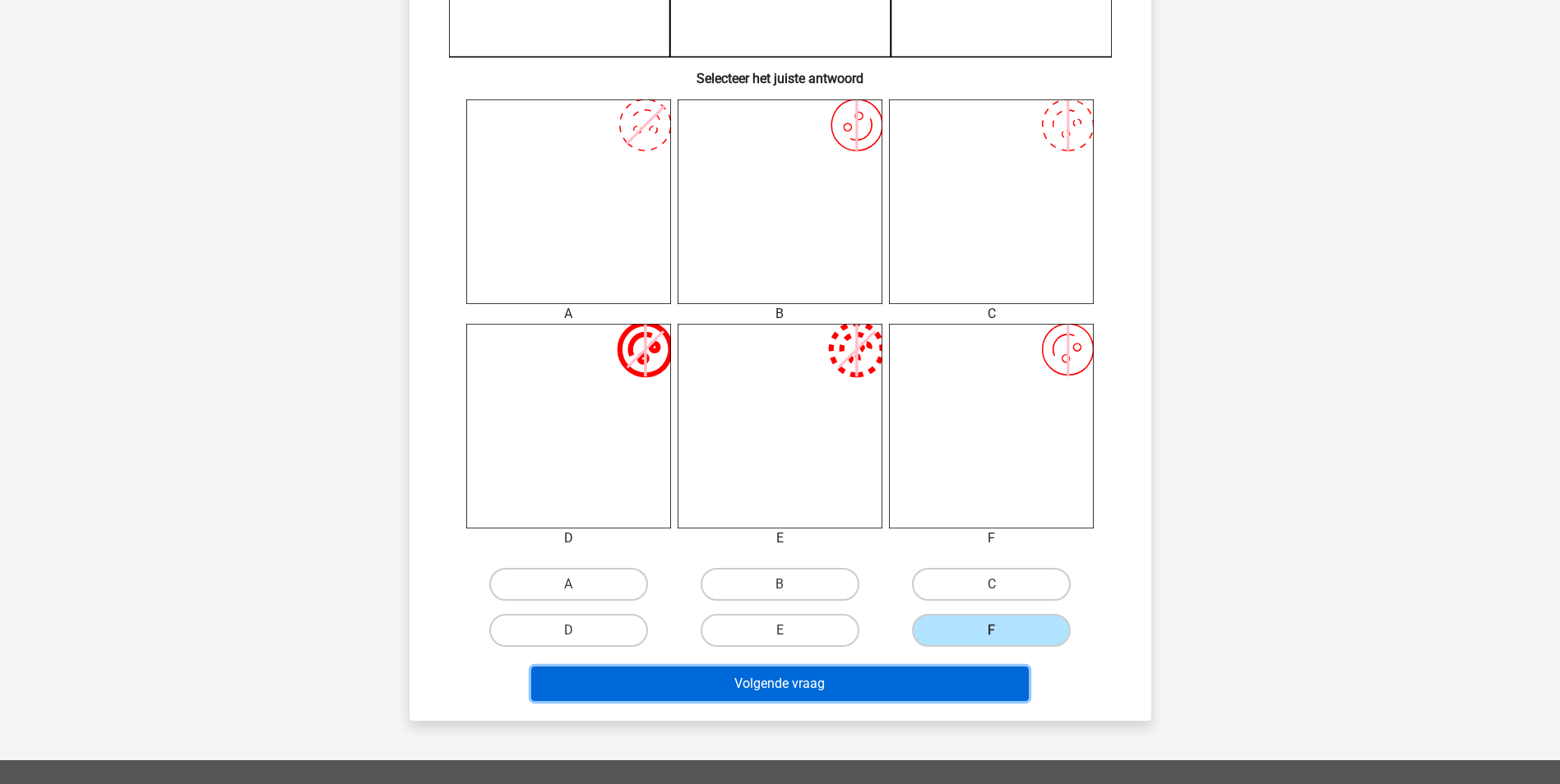
click at [978, 688] on button "Volgende vraag" at bounding box center [779, 683] width 498 height 34
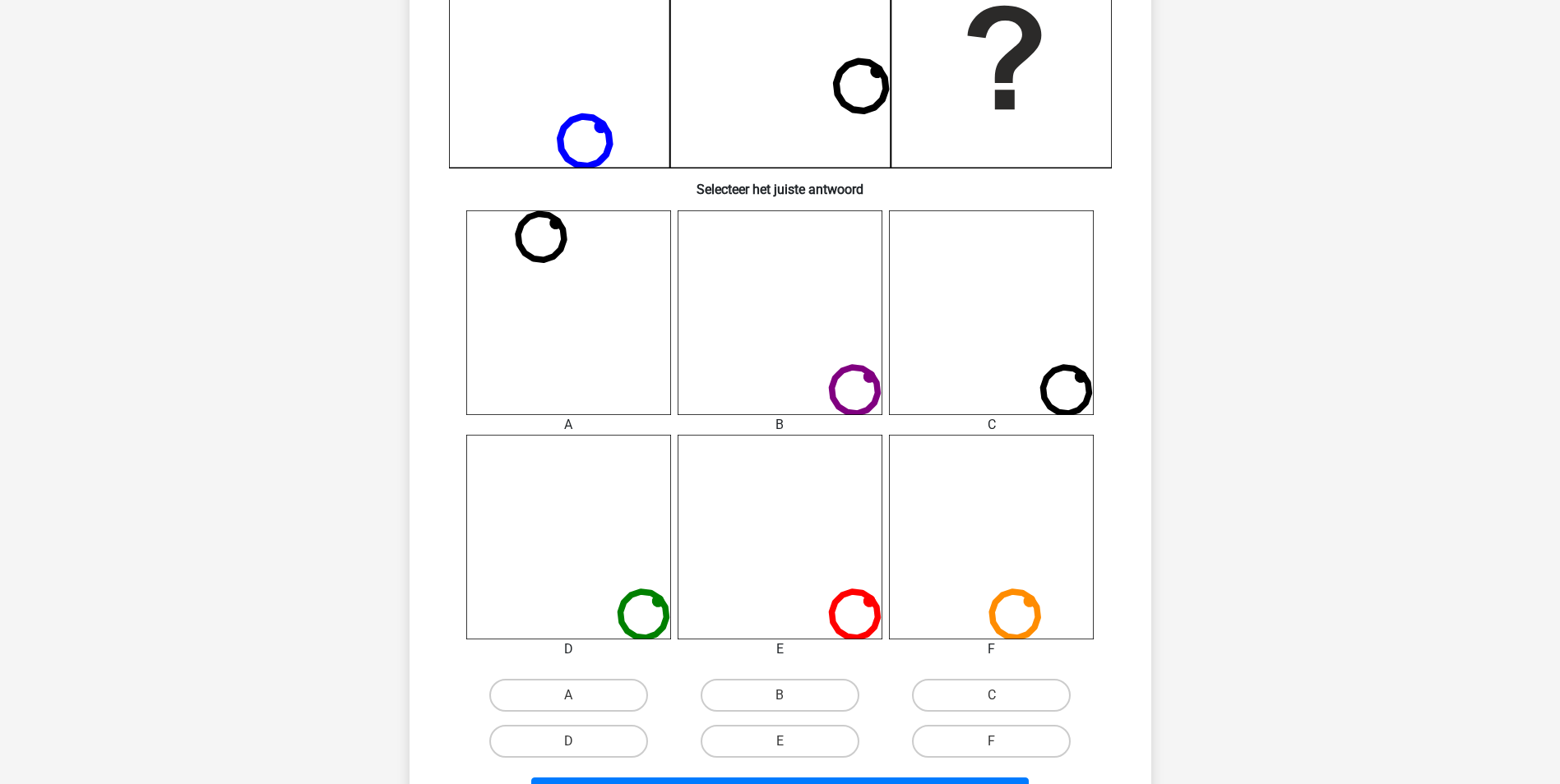
scroll to position [493, 0]
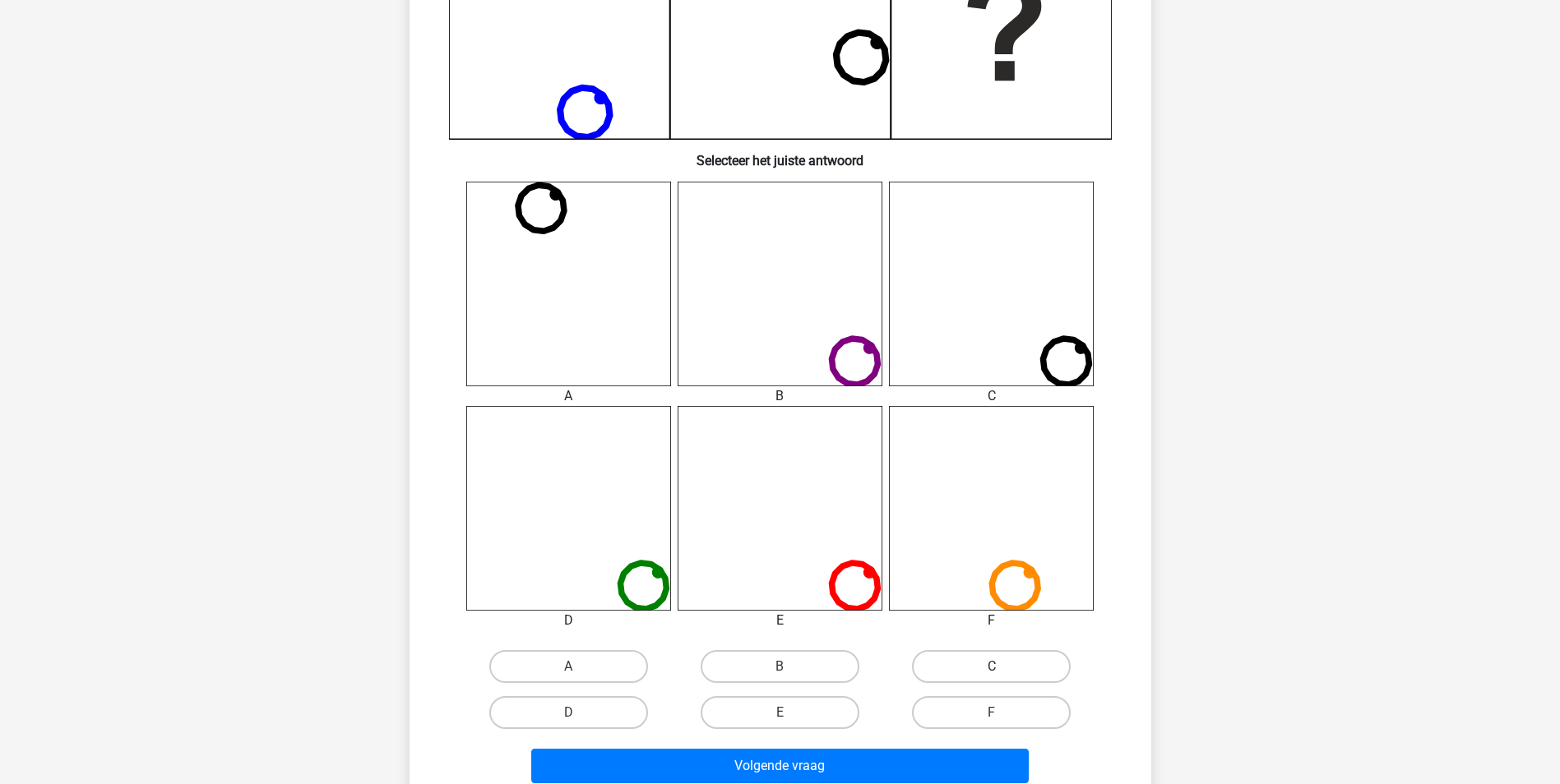
click at [969, 662] on label "C" at bounding box center [991, 667] width 158 height 32
click at [992, 667] on input "C" at bounding box center [997, 672] width 11 height 11
radio input "true"
click at [614, 655] on label "A" at bounding box center [568, 667] width 158 height 32
click at [579, 667] on input "A" at bounding box center [573, 672] width 11 height 11
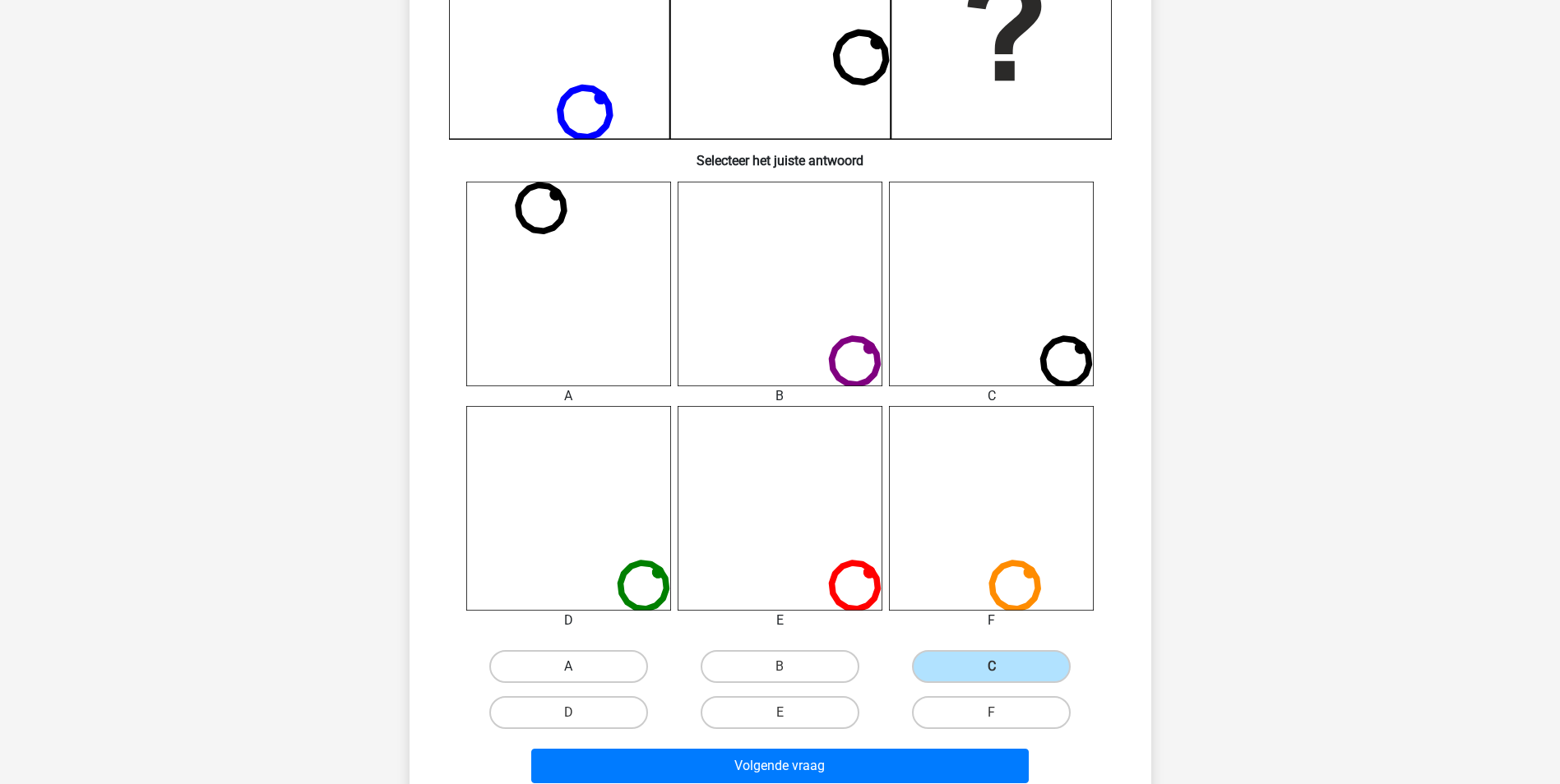
radio input "true"
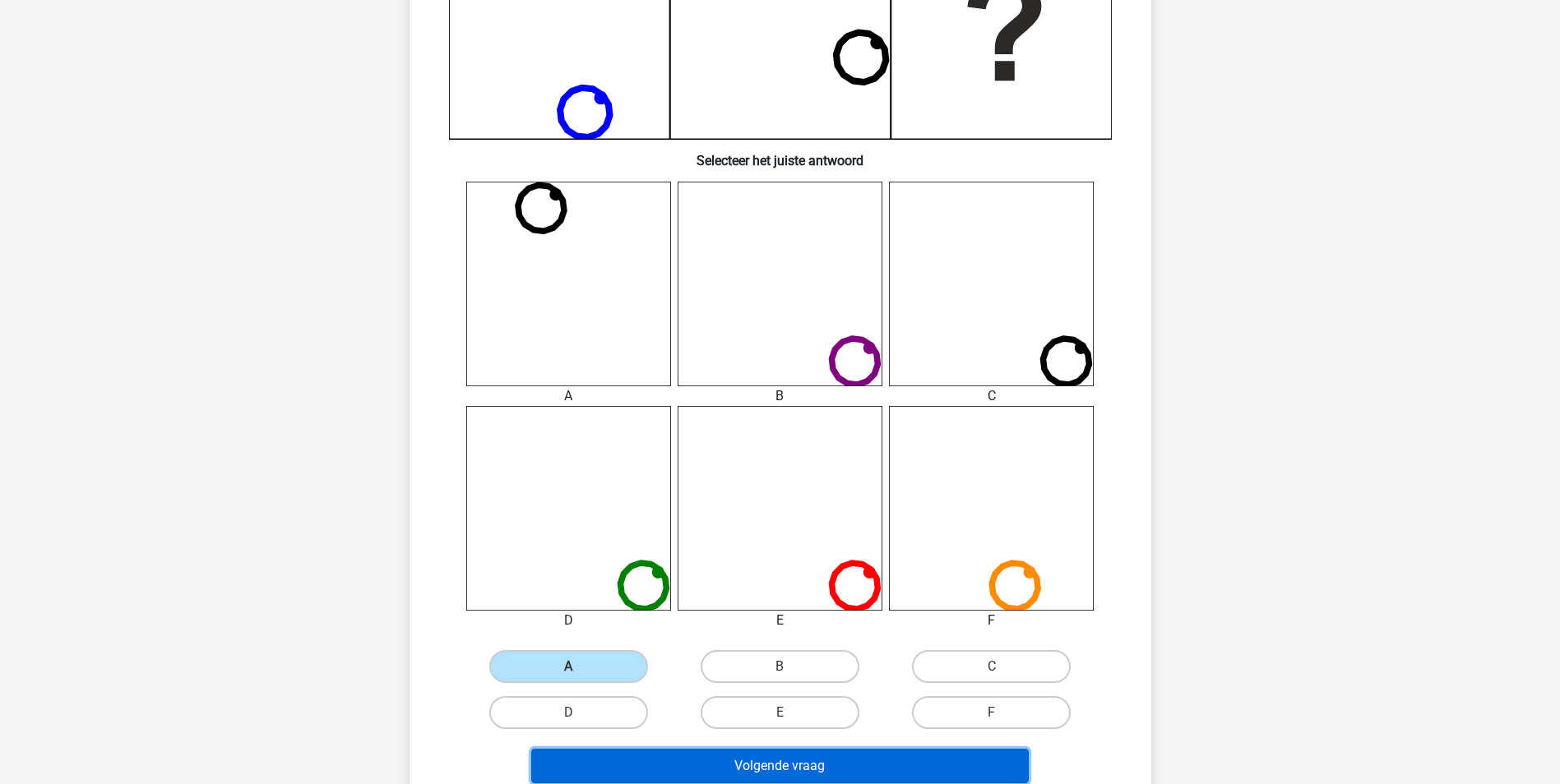
click at [811, 768] on button "Volgende vraag" at bounding box center [779, 766] width 498 height 34
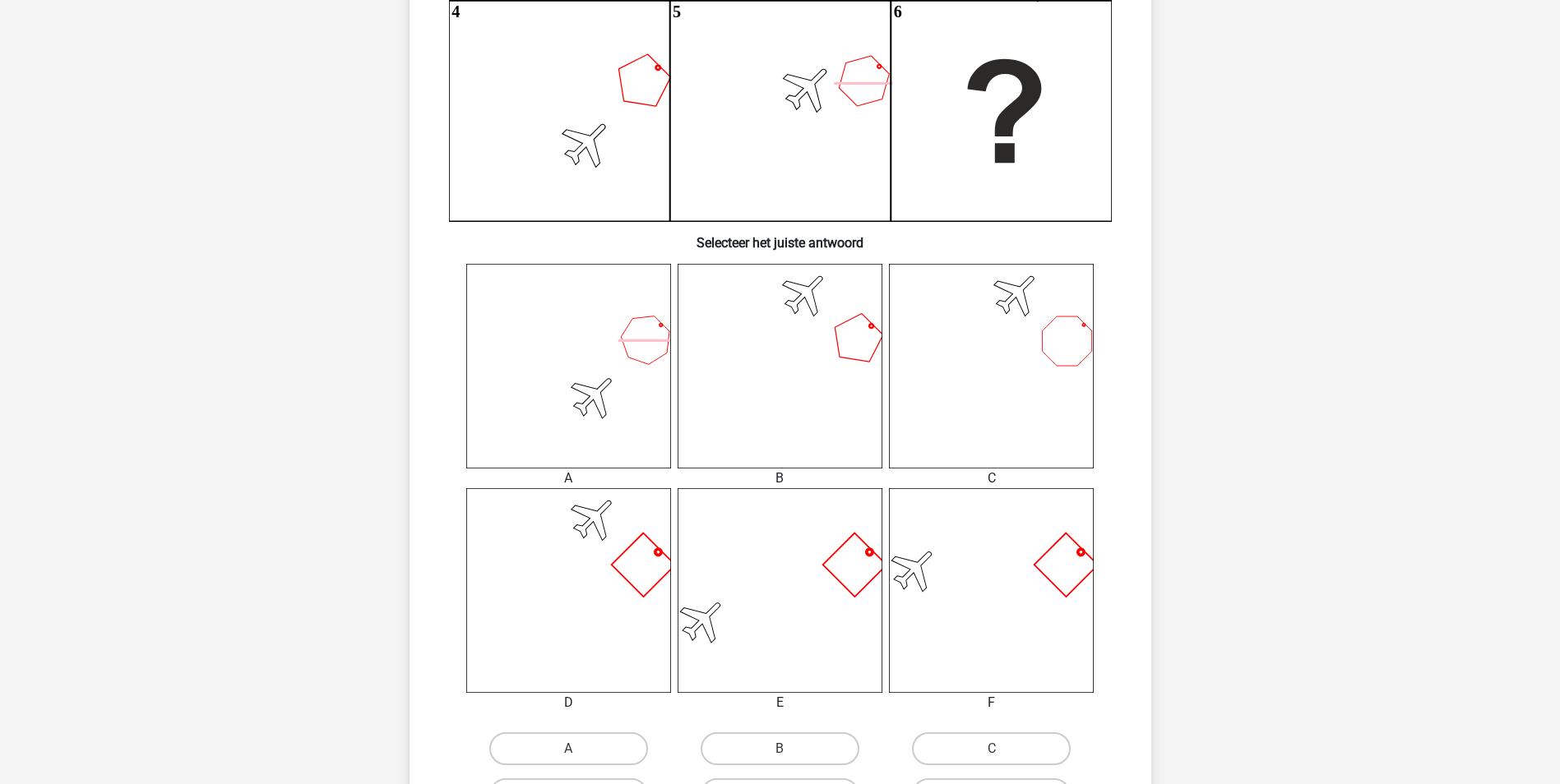
scroll to position [576, 0]
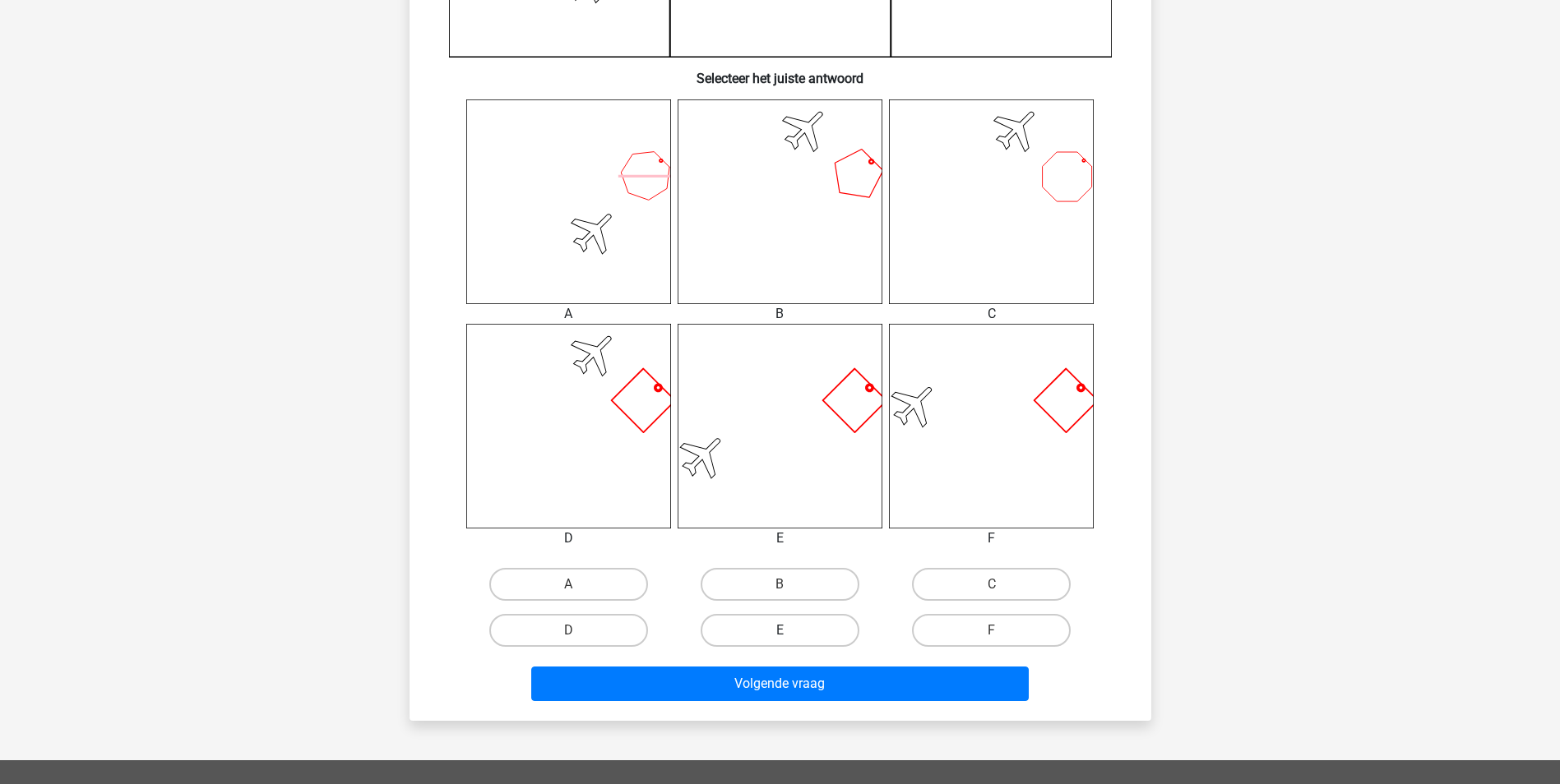
click at [822, 642] on label "E" at bounding box center [780, 630] width 158 height 32
click at [790, 642] on input "E" at bounding box center [784, 636] width 11 height 11
radio input "true"
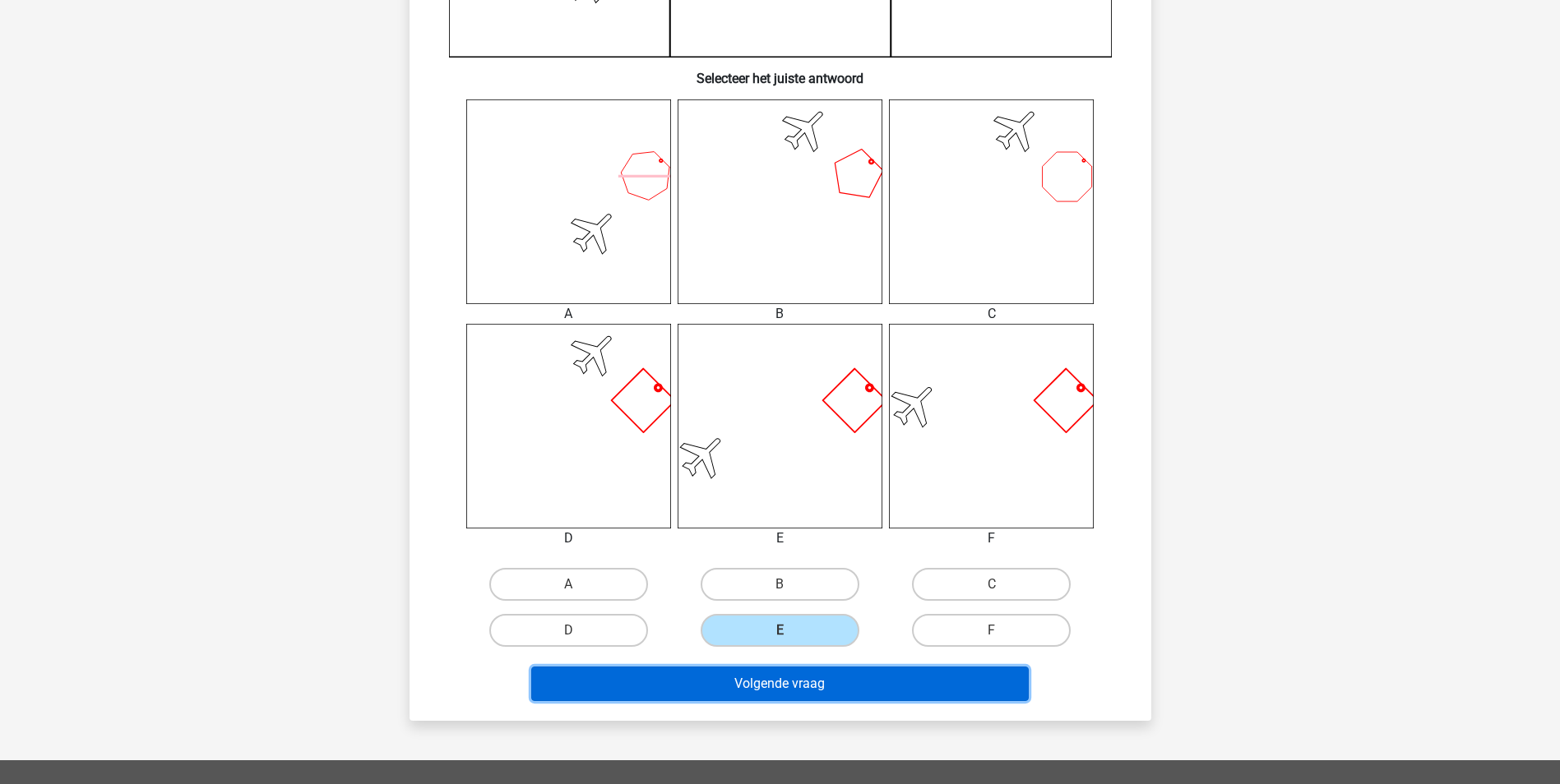
click at [828, 684] on button "Volgende vraag" at bounding box center [779, 683] width 498 height 34
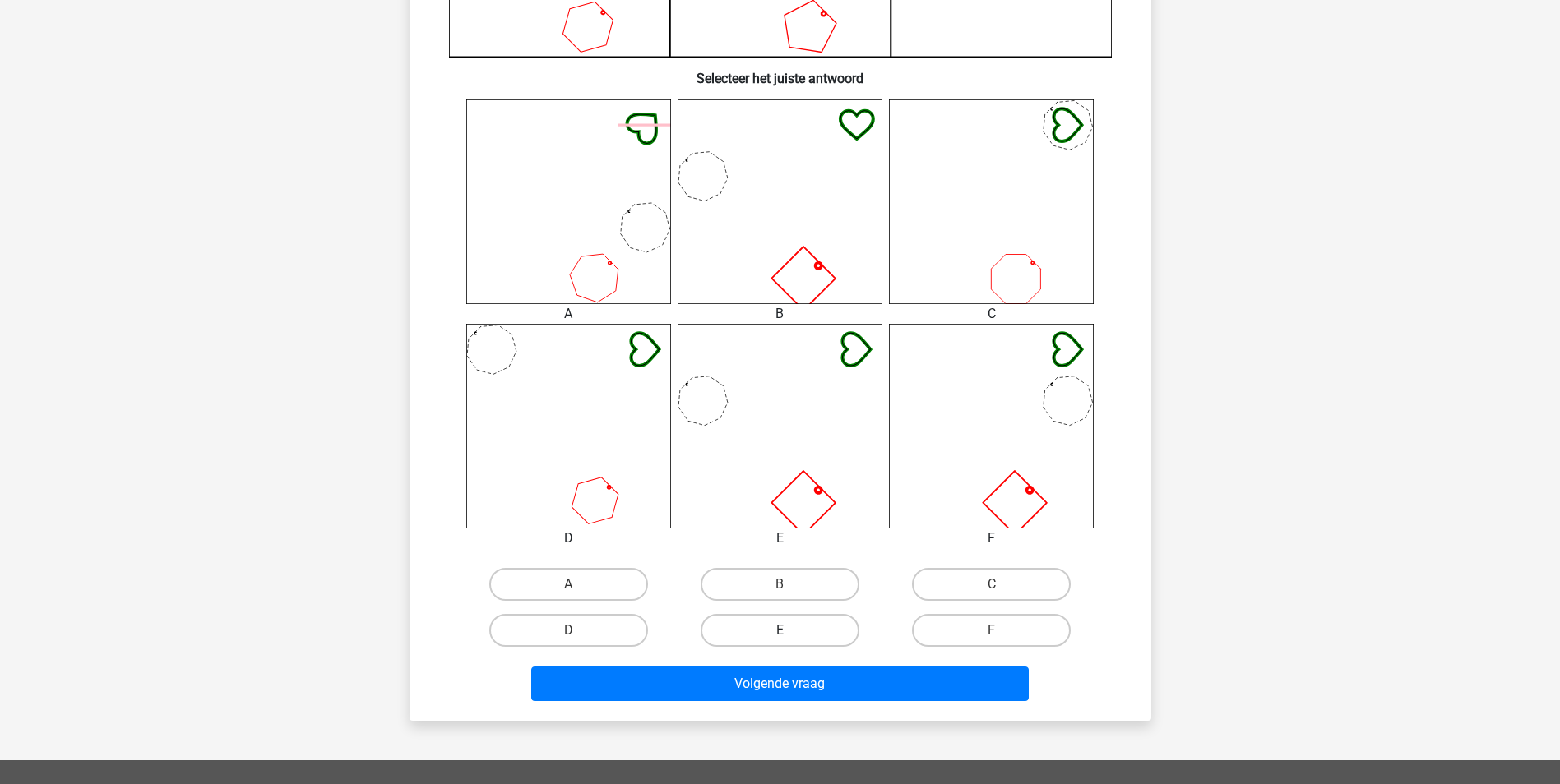
click at [792, 635] on label "E" at bounding box center [780, 630] width 158 height 32
click at [790, 635] on input "E" at bounding box center [784, 636] width 11 height 11
radio input "true"
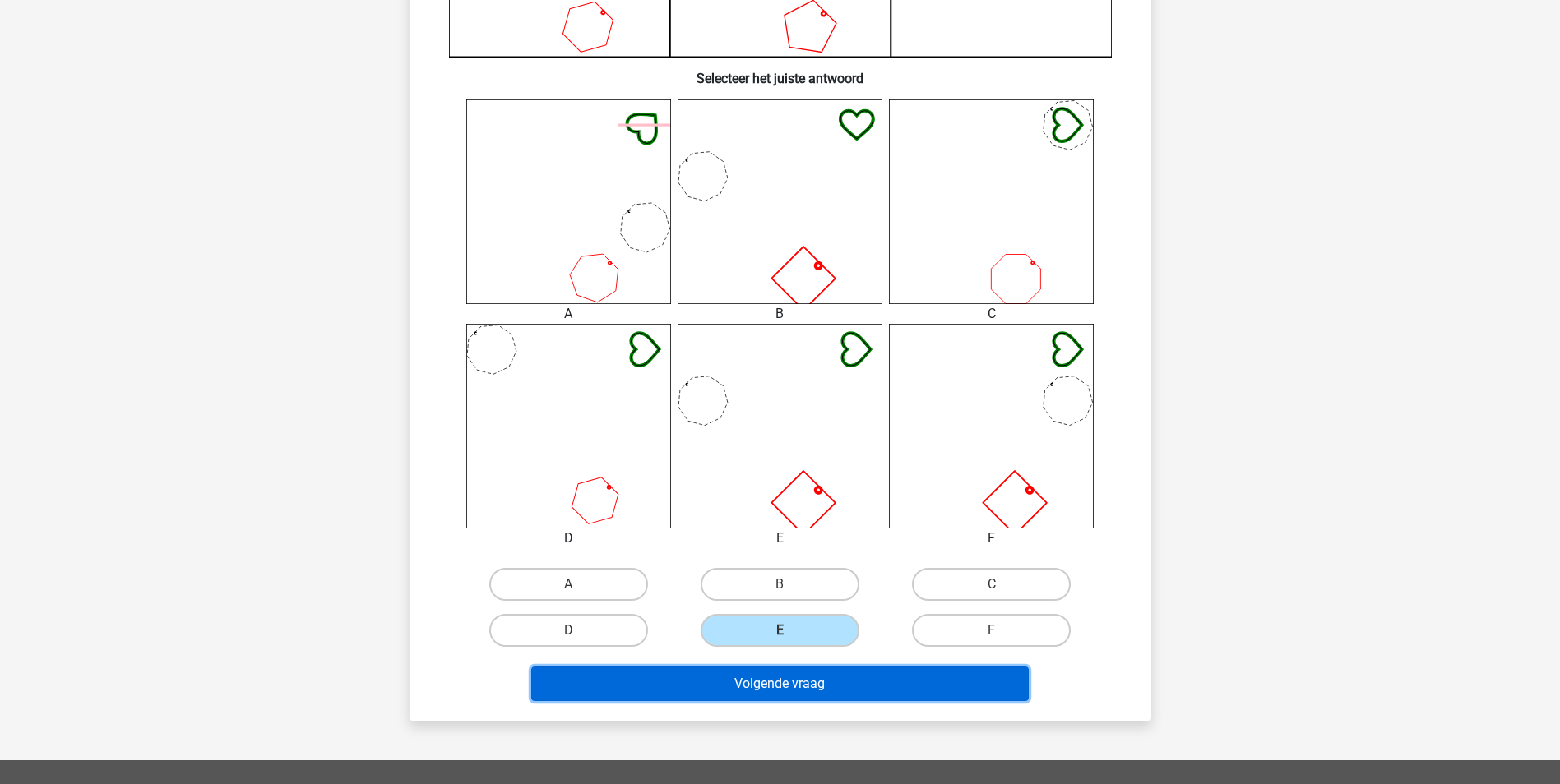
click at [812, 687] on button "Volgende vraag" at bounding box center [779, 683] width 498 height 34
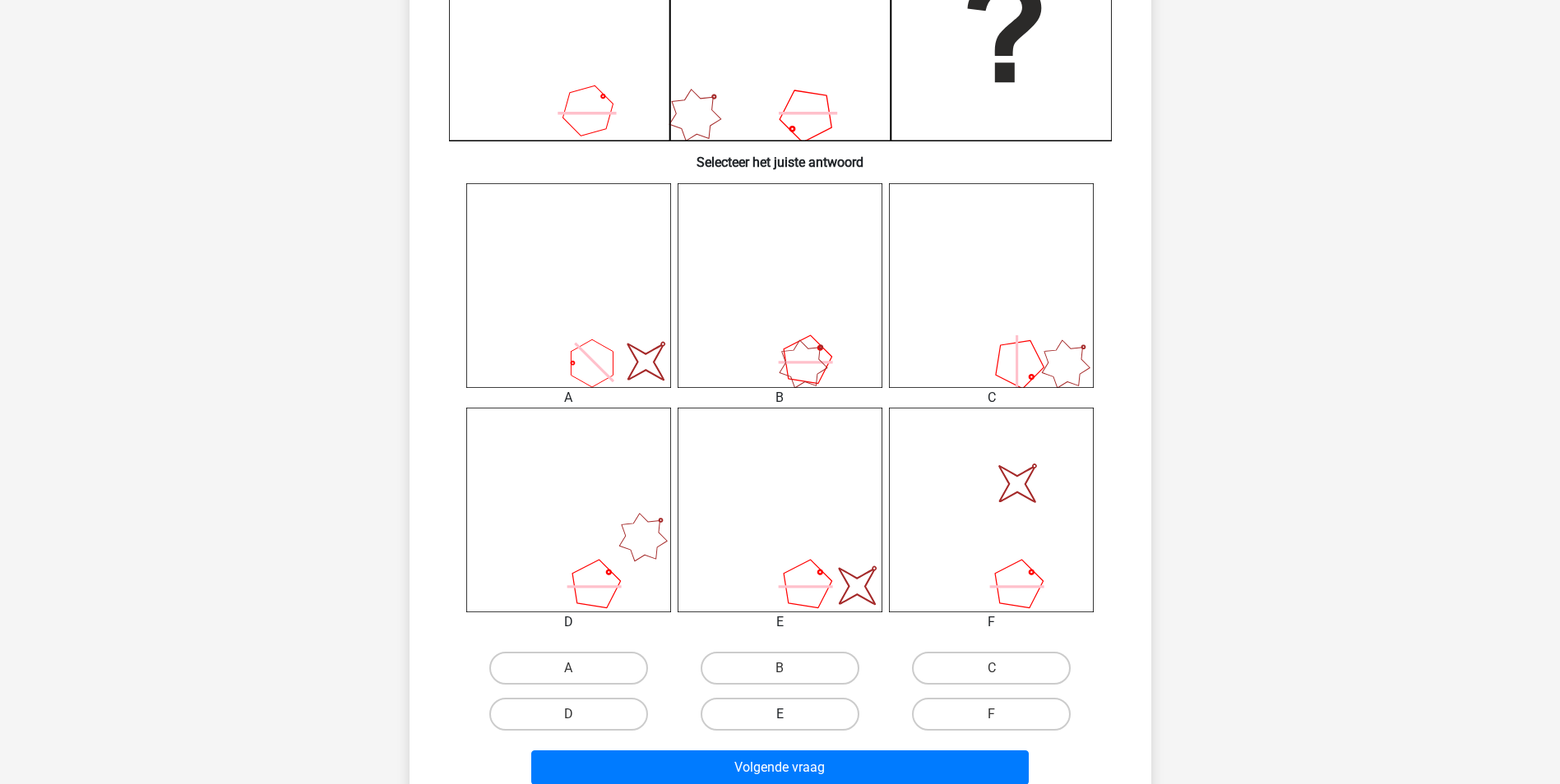
scroll to position [493, 0]
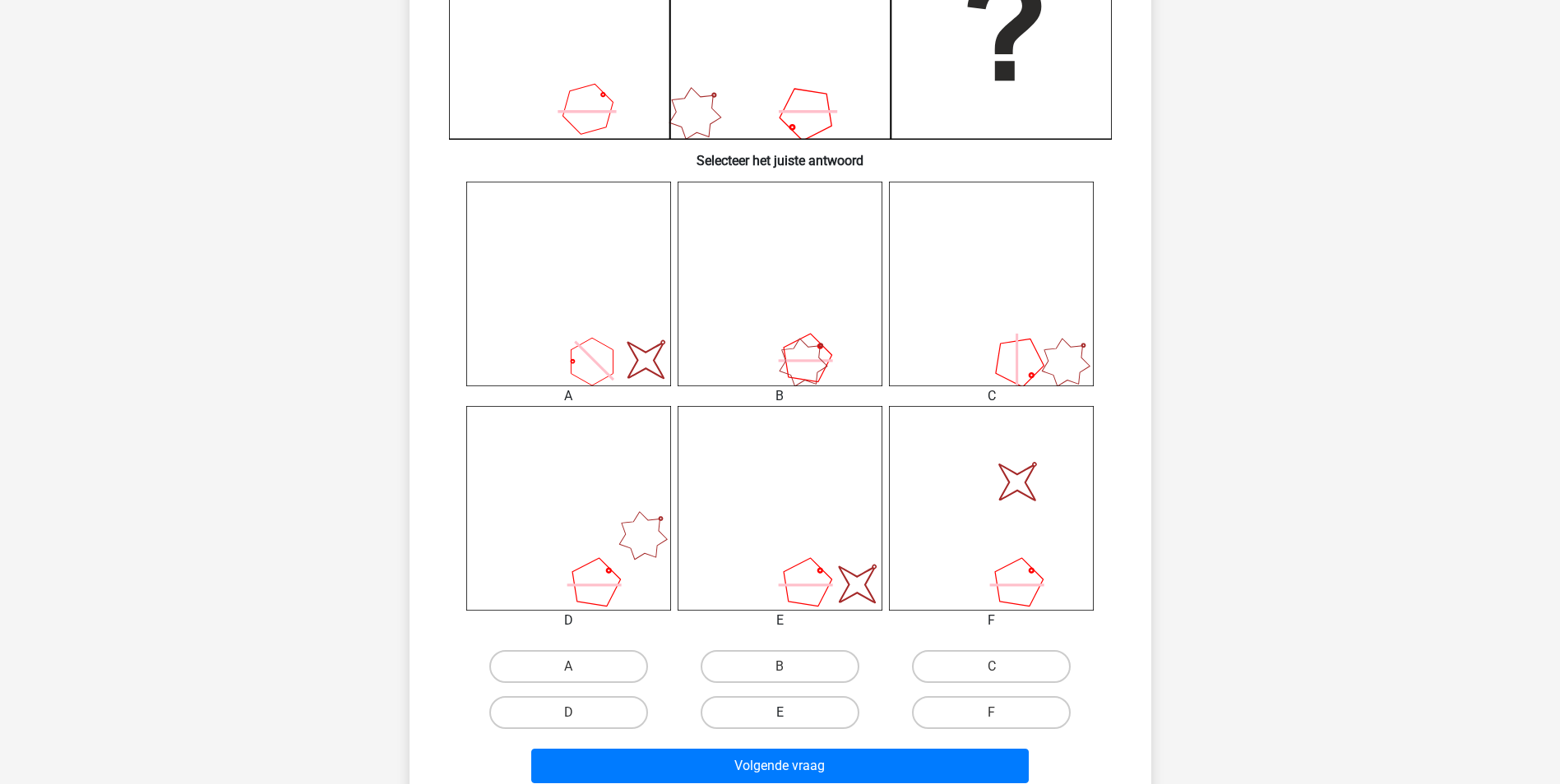
click at [817, 709] on label "E" at bounding box center [780, 712] width 158 height 32
click at [790, 713] on input "E" at bounding box center [784, 718] width 11 height 11
radio input "true"
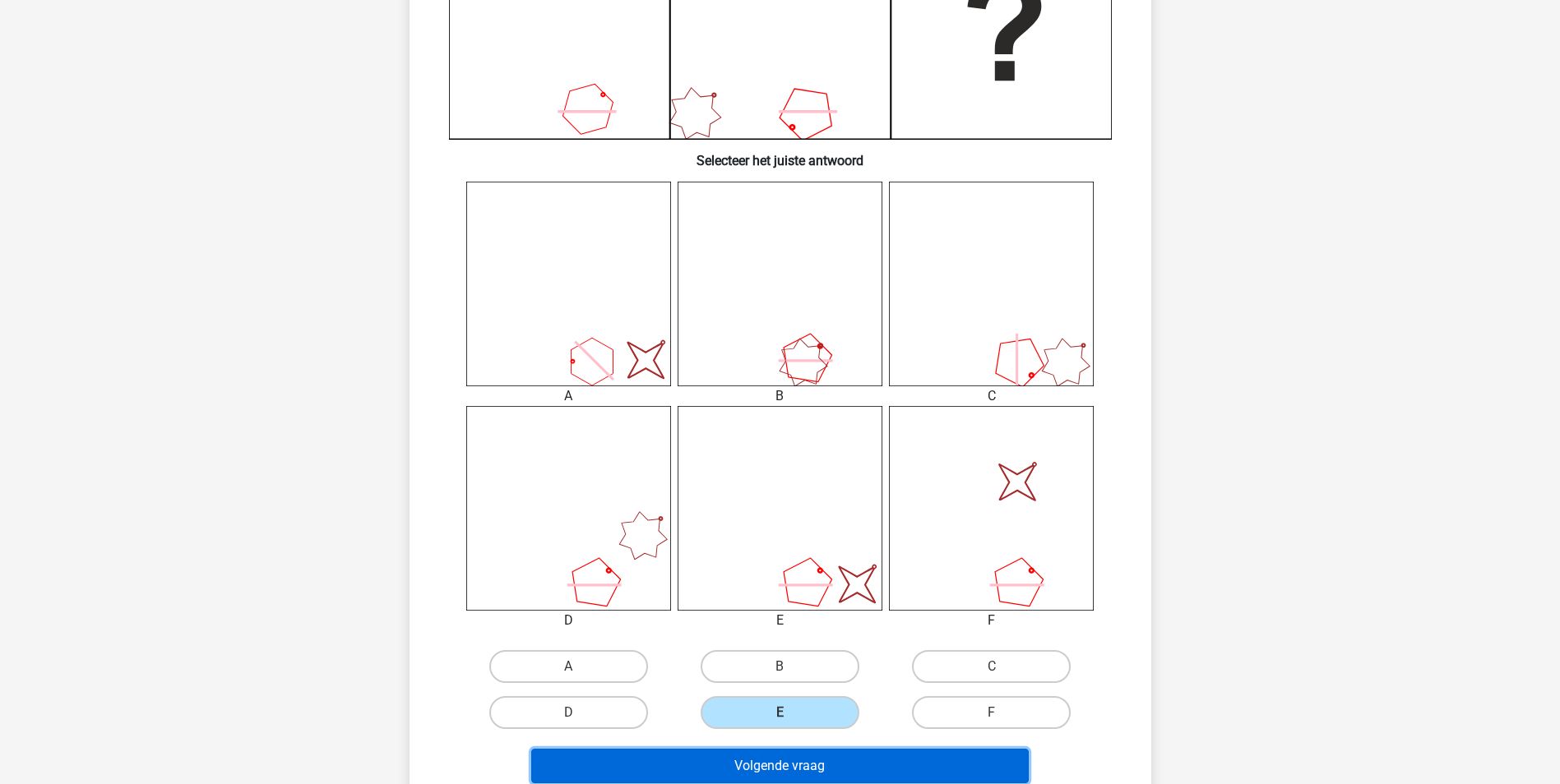
click at [827, 752] on button "Volgende vraag" at bounding box center [779, 766] width 498 height 34
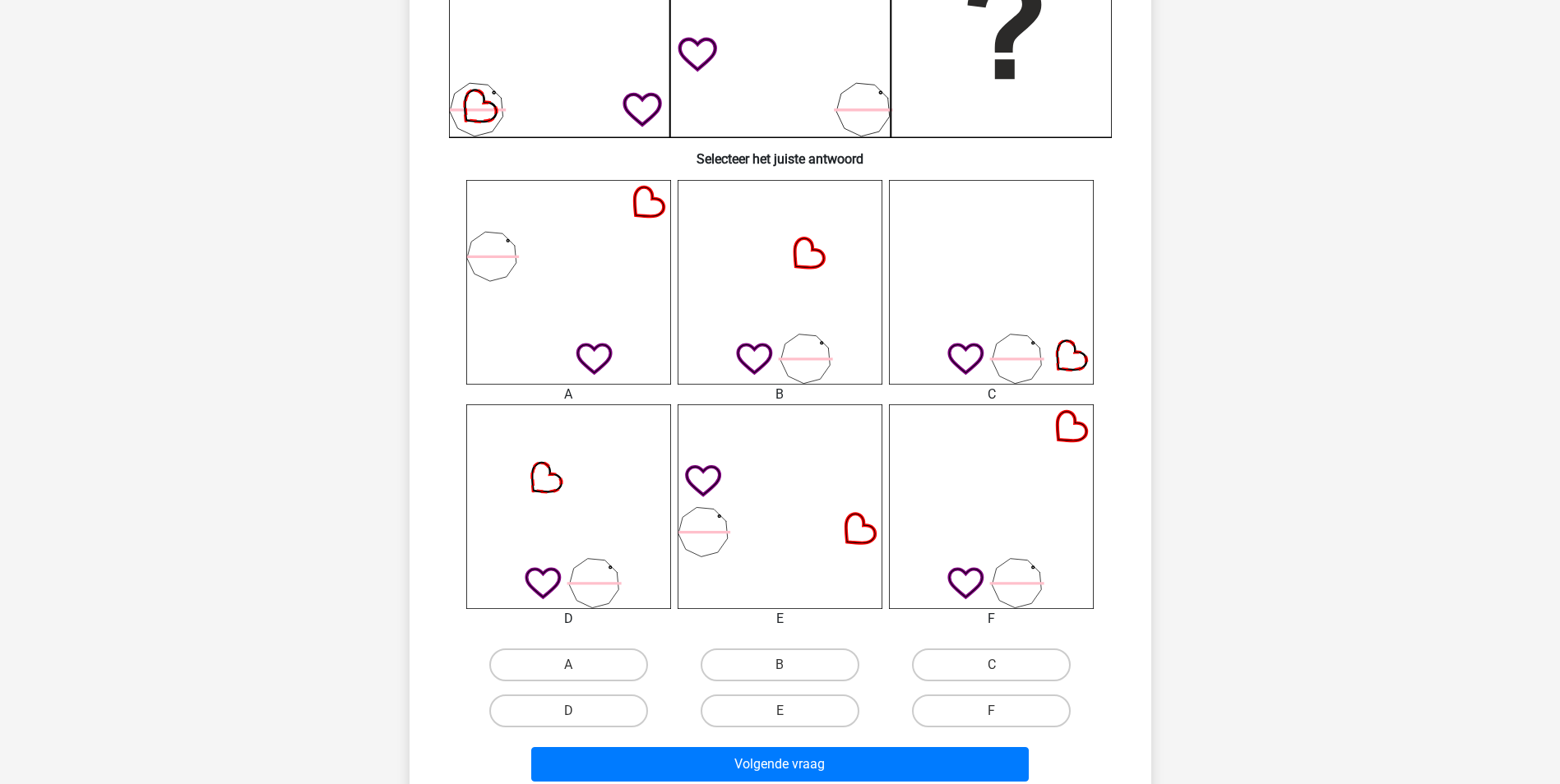
scroll to position [576, 0]
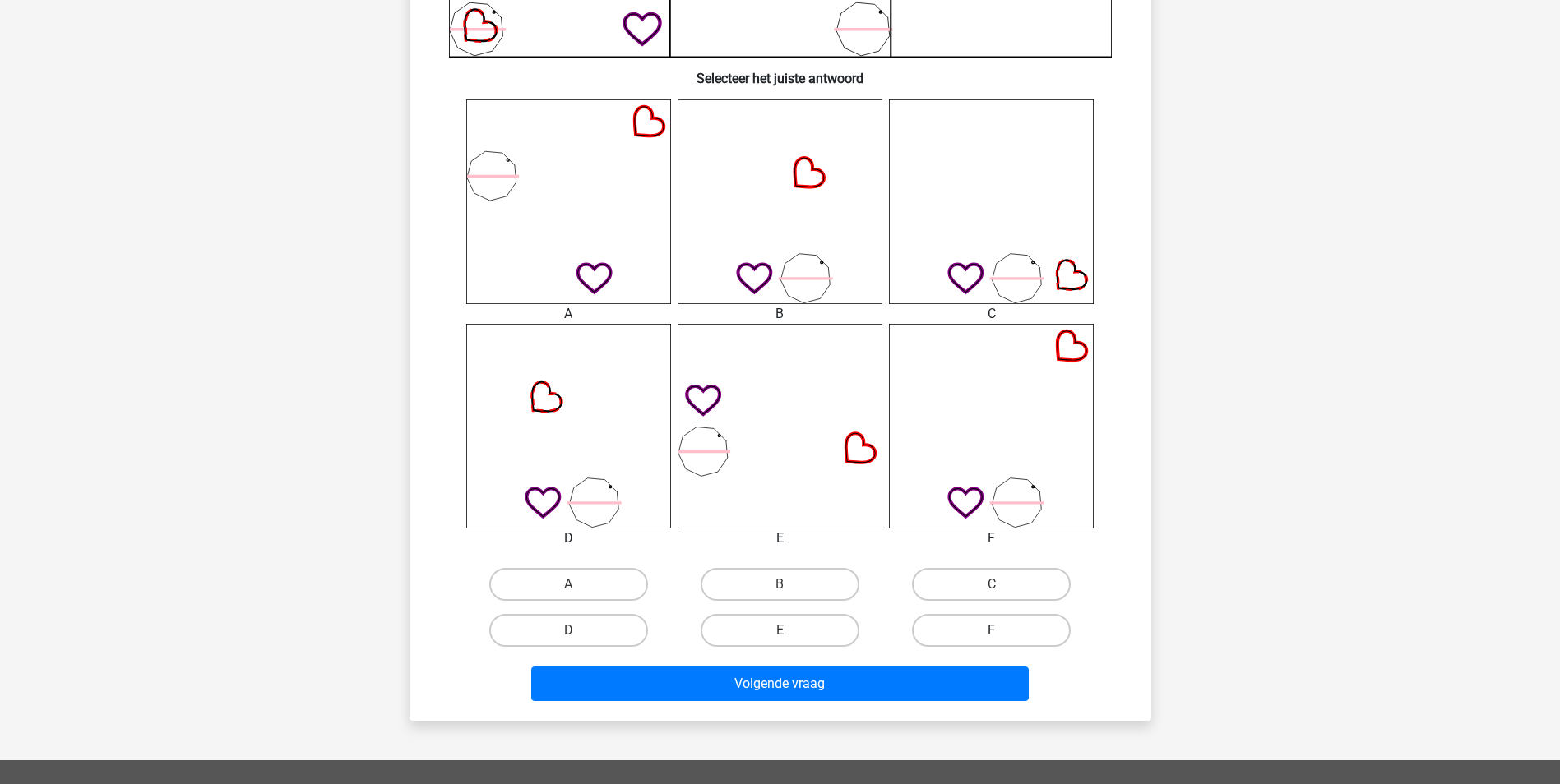
click at [987, 641] on label "F" at bounding box center [991, 630] width 158 height 32
click at [992, 641] on input "F" at bounding box center [997, 636] width 11 height 11
radio input "true"
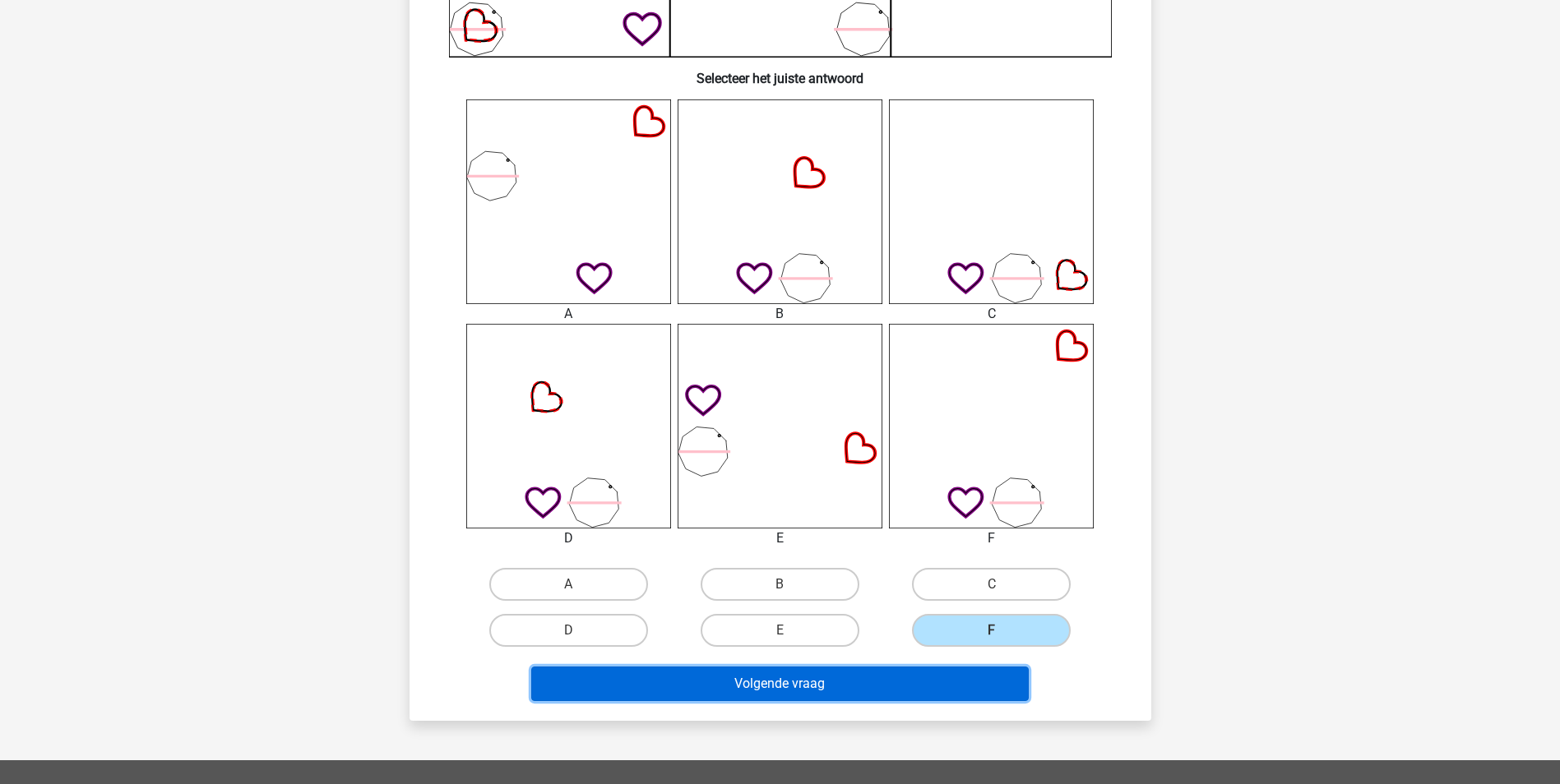
click at [975, 672] on button "Volgende vraag" at bounding box center [779, 683] width 498 height 34
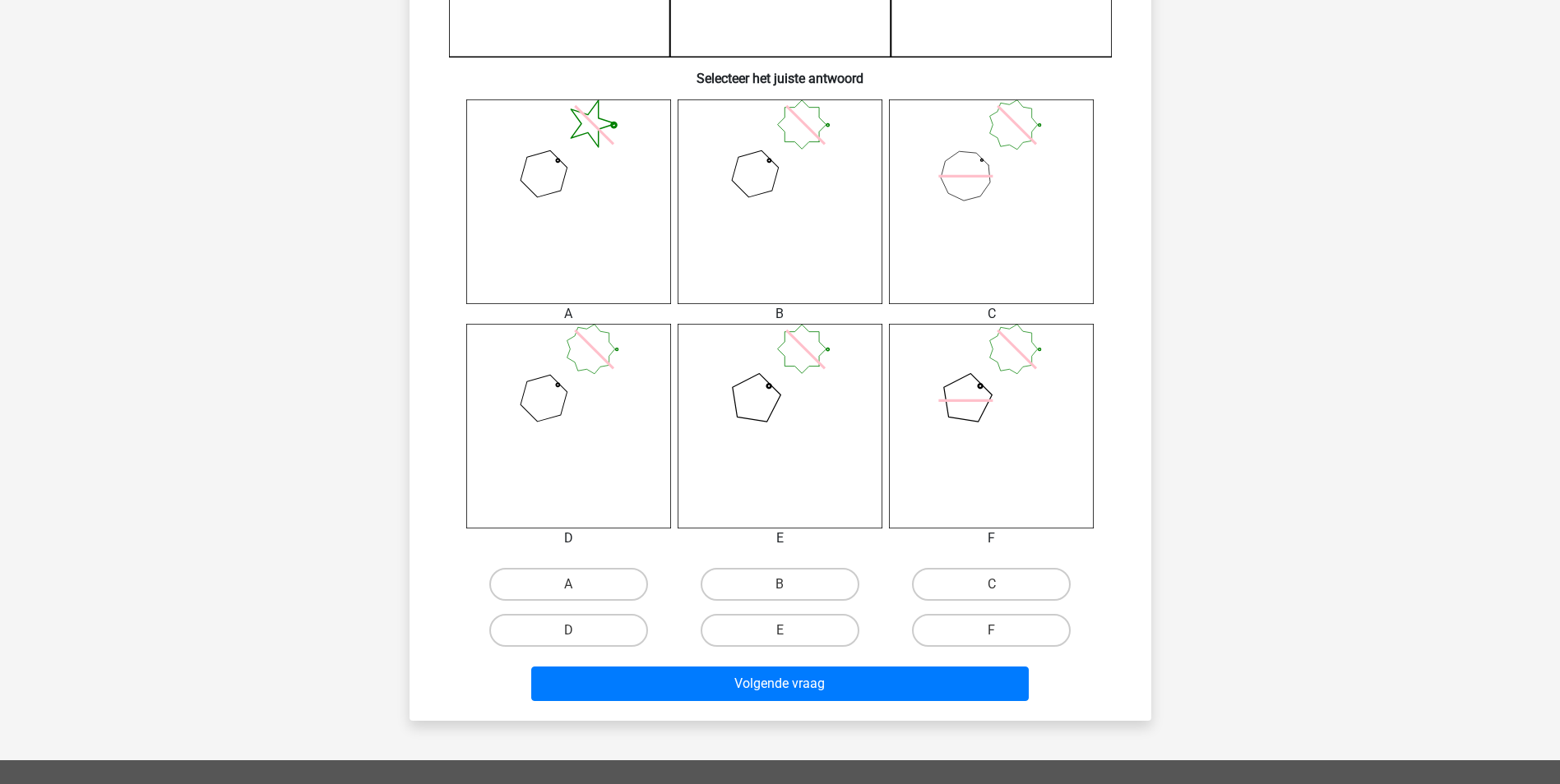
click at [591, 613] on div "D" at bounding box center [569, 630] width 212 height 46
click at [603, 636] on label "D" at bounding box center [568, 630] width 158 height 32
click at [579, 636] on input "D" at bounding box center [573, 636] width 11 height 11
radio input "true"
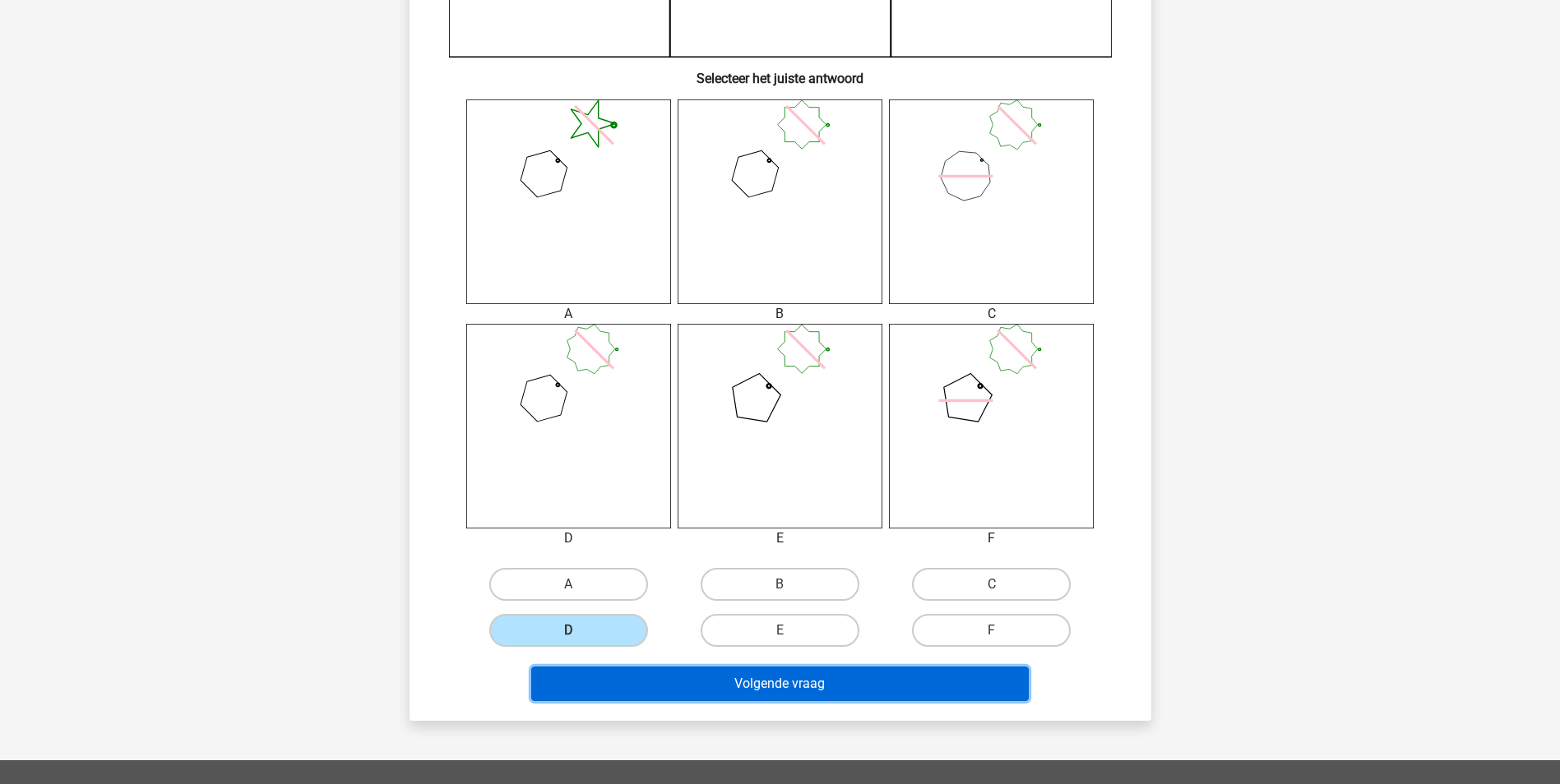
click at [707, 692] on button "Volgende vraag" at bounding box center [779, 683] width 498 height 34
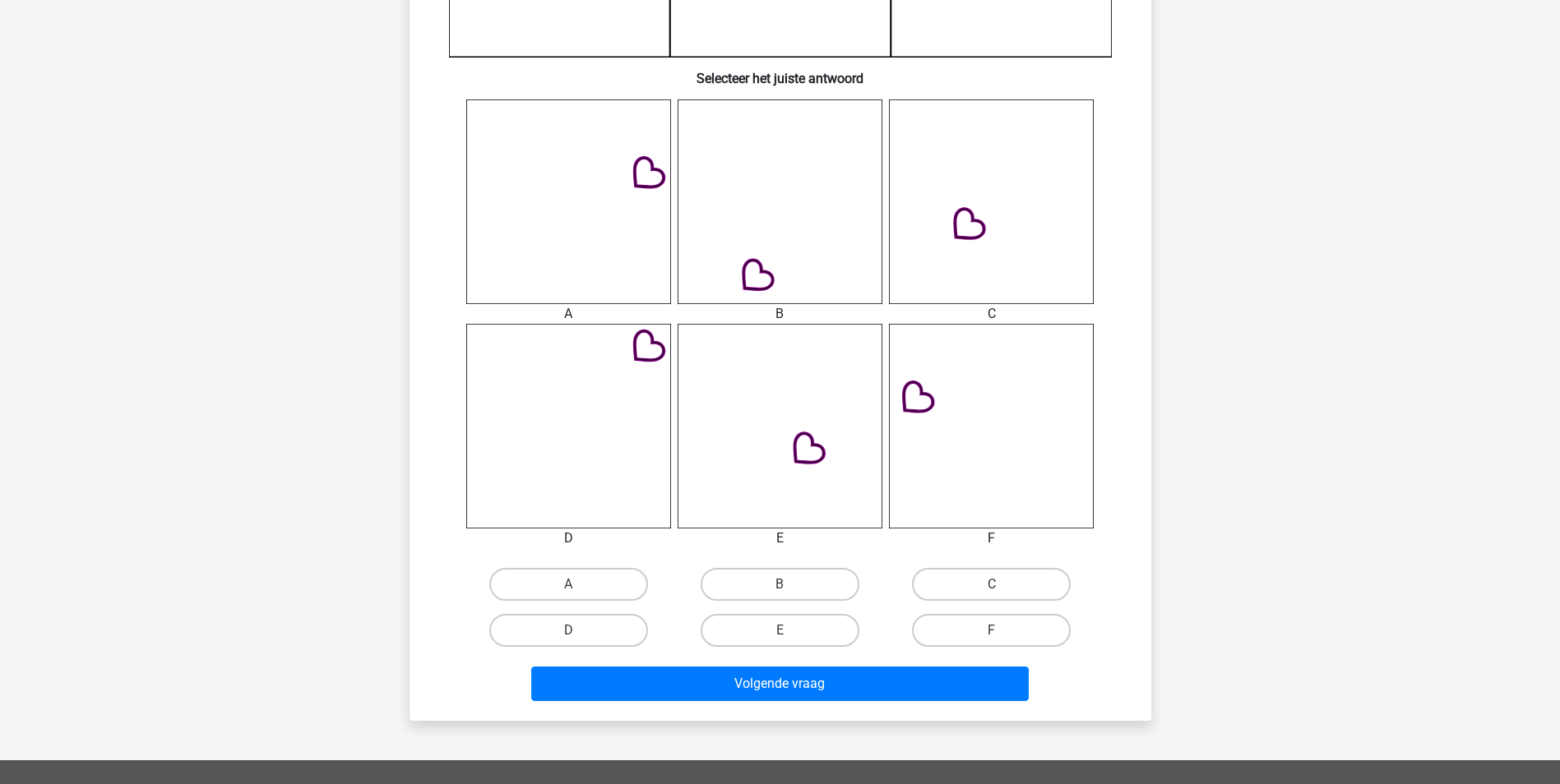
click at [790, 636] on input "E" at bounding box center [784, 636] width 11 height 11
radio input "true"
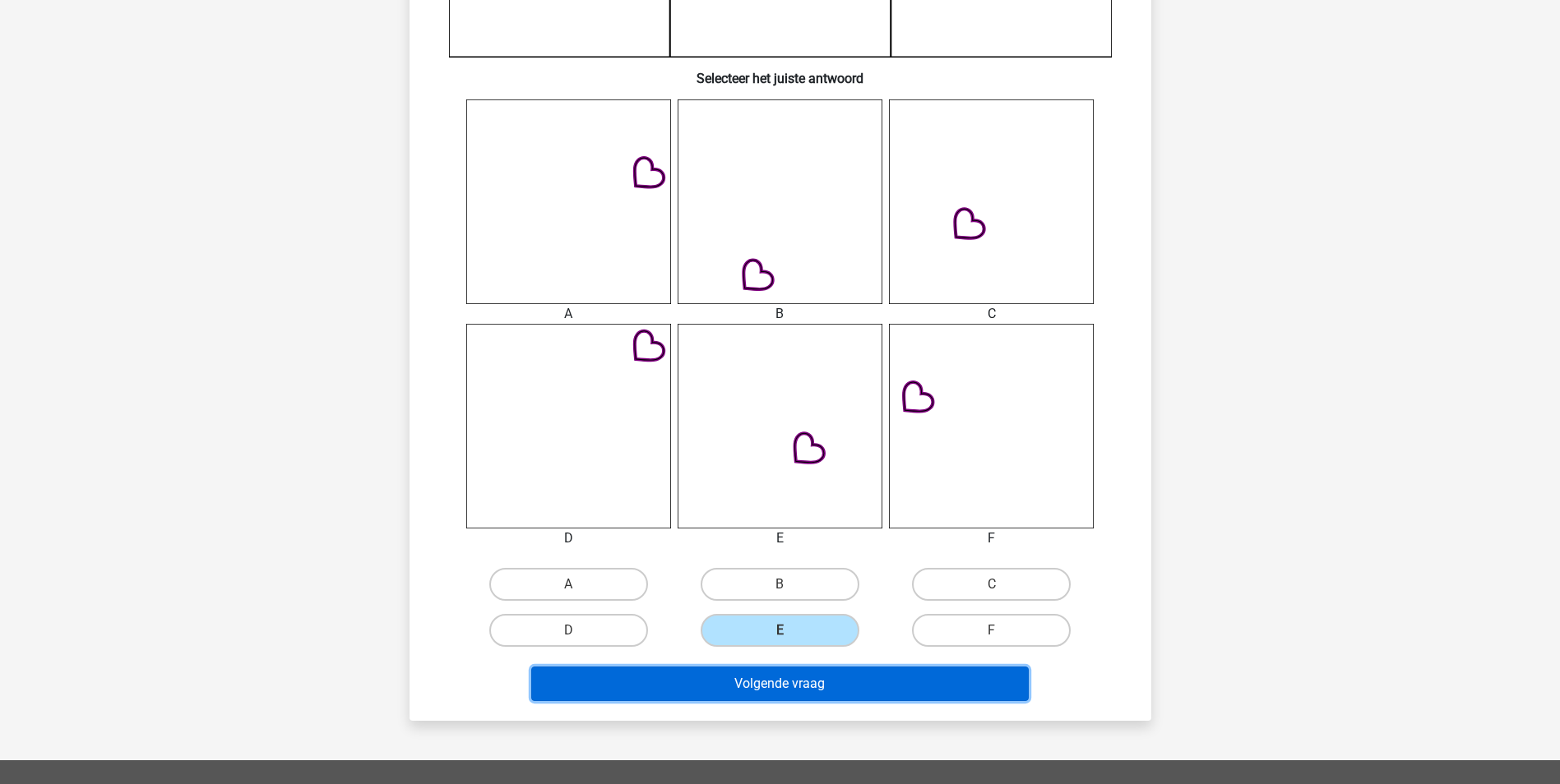
click at [808, 688] on button "Volgende vraag" at bounding box center [779, 683] width 498 height 34
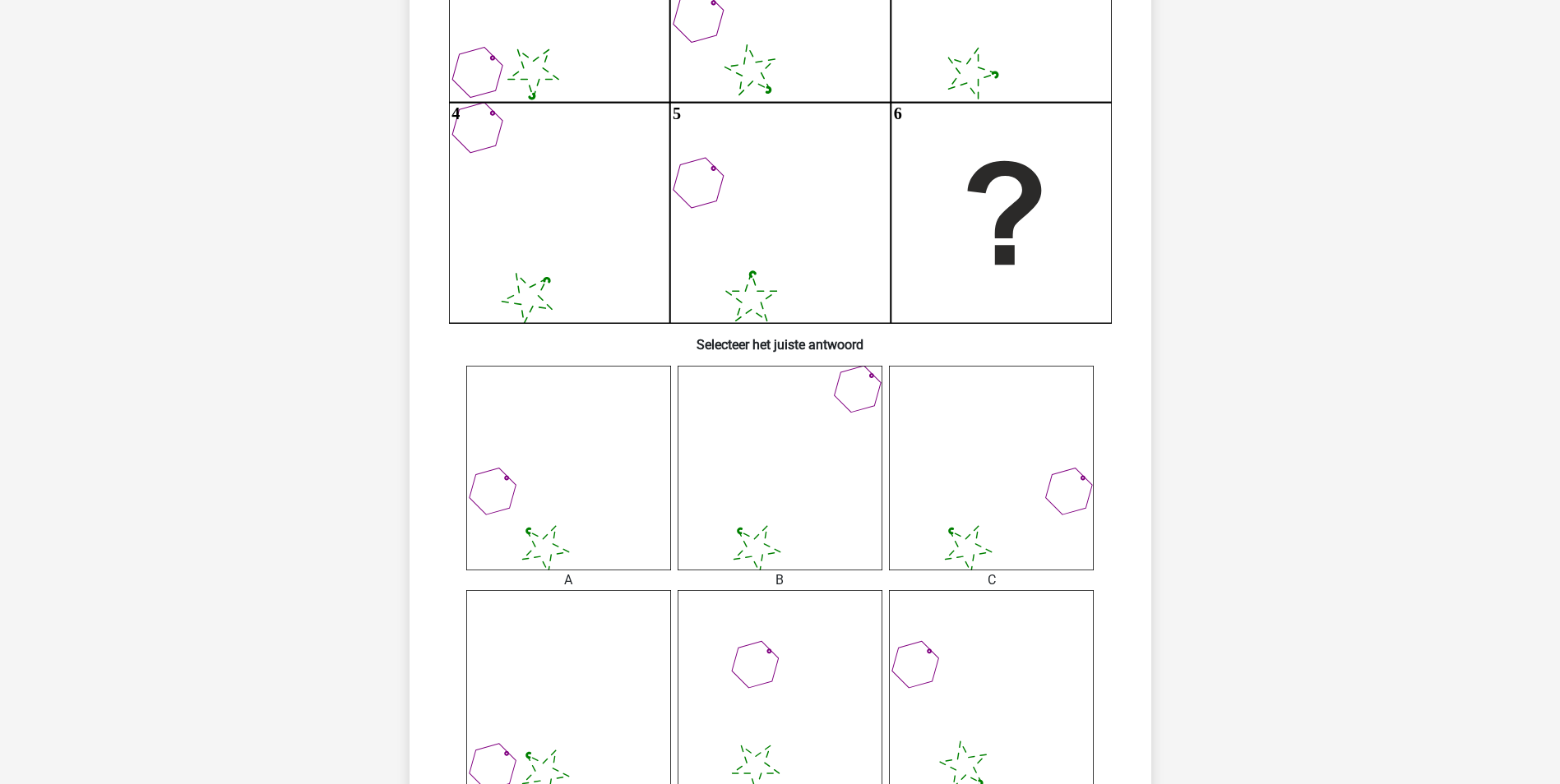
scroll to position [411, 0]
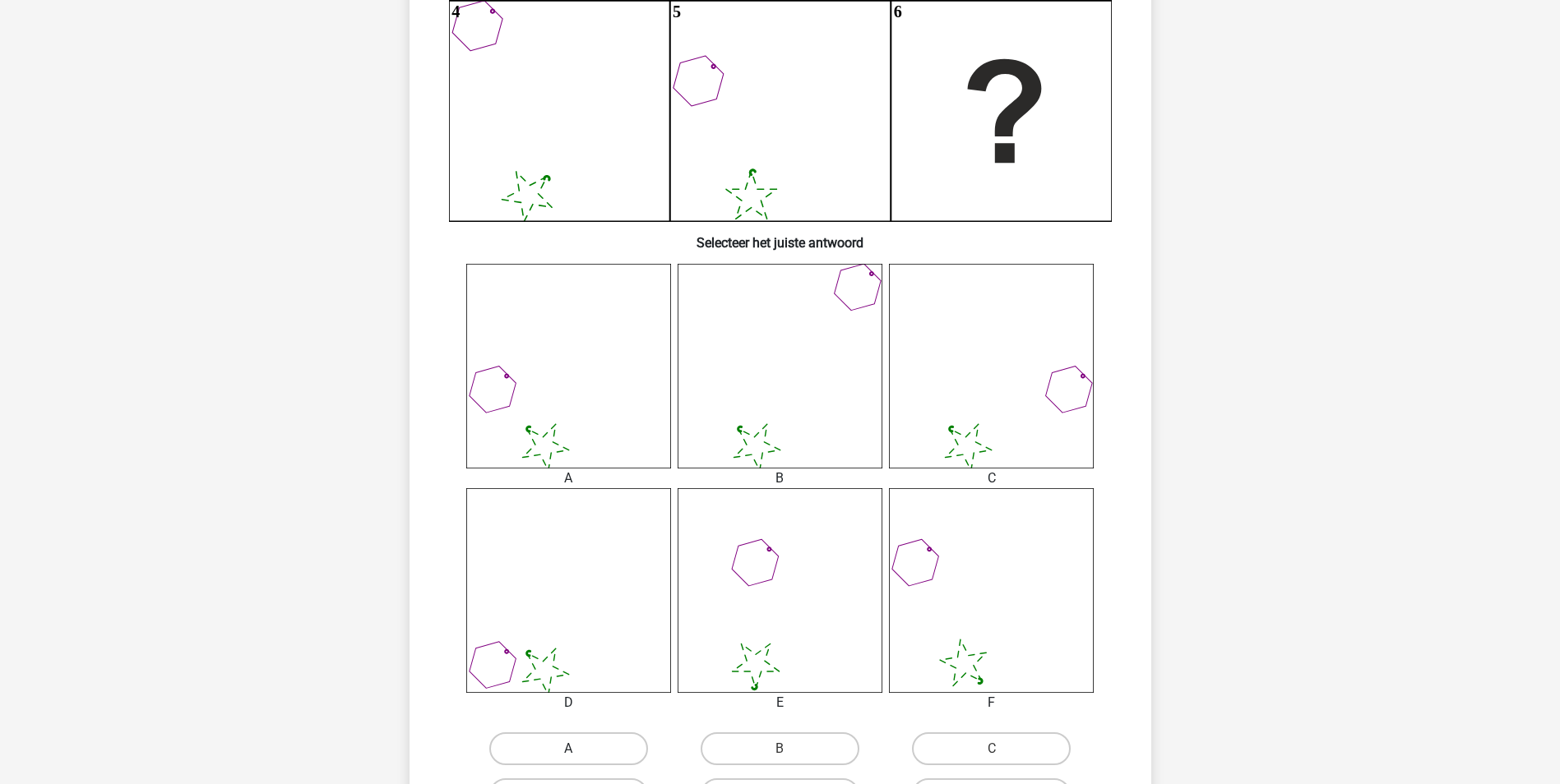
click at [550, 745] on label "A" at bounding box center [568, 748] width 158 height 32
click at [568, 749] on input "A" at bounding box center [573, 754] width 11 height 11
radio input "true"
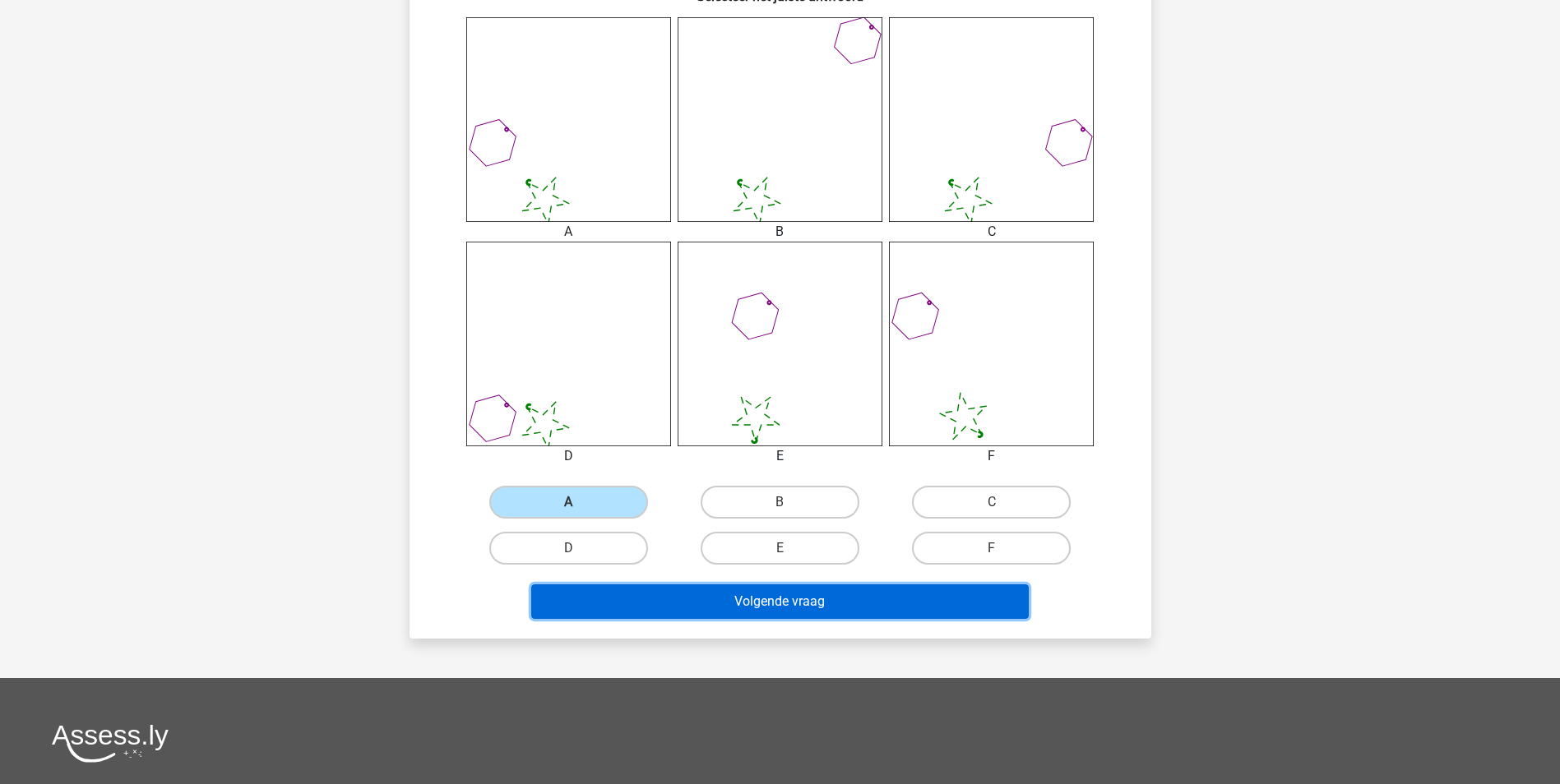
click at [897, 608] on button "Volgende vraag" at bounding box center [779, 602] width 498 height 34
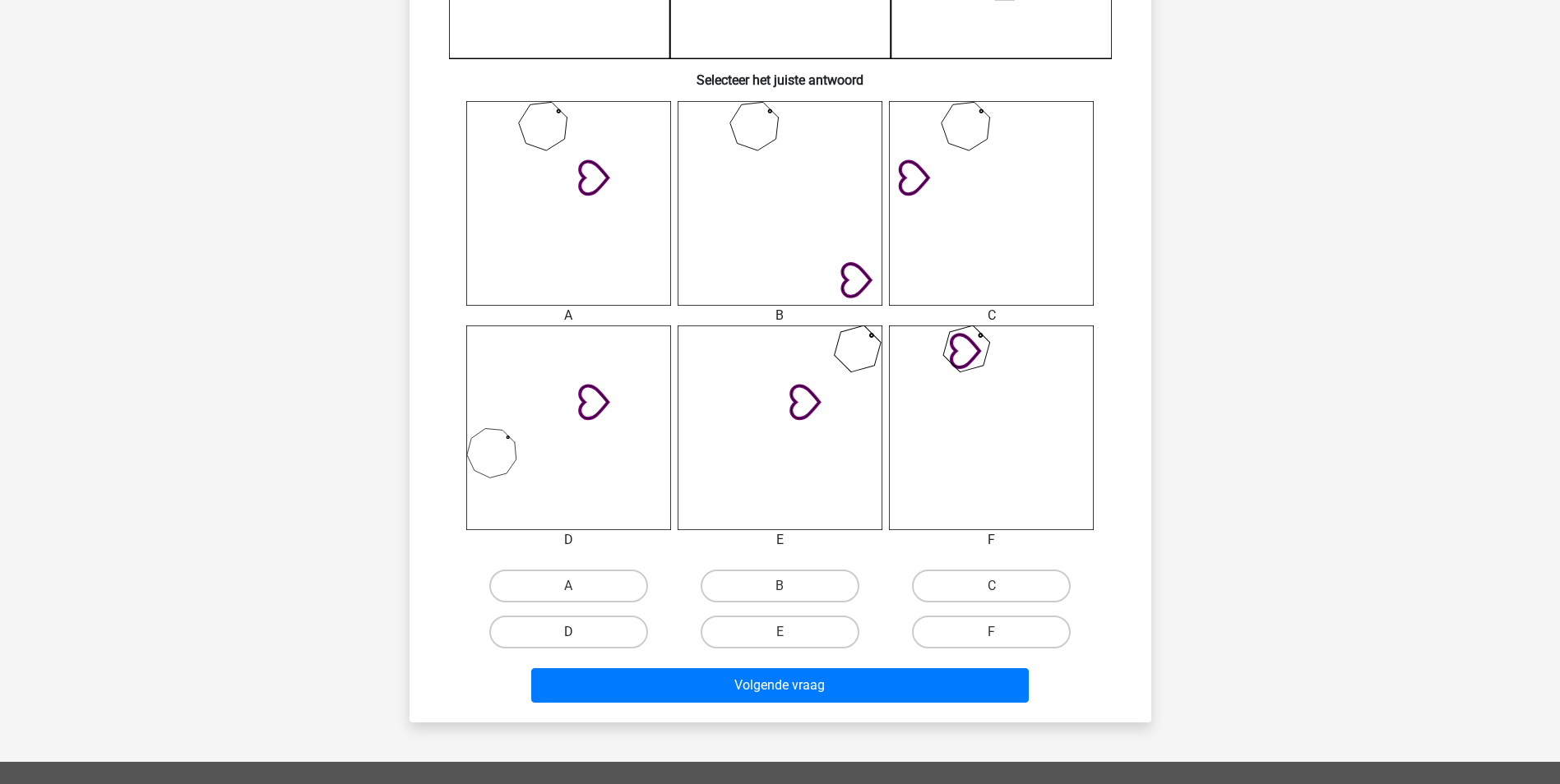
scroll to position [576, 0]
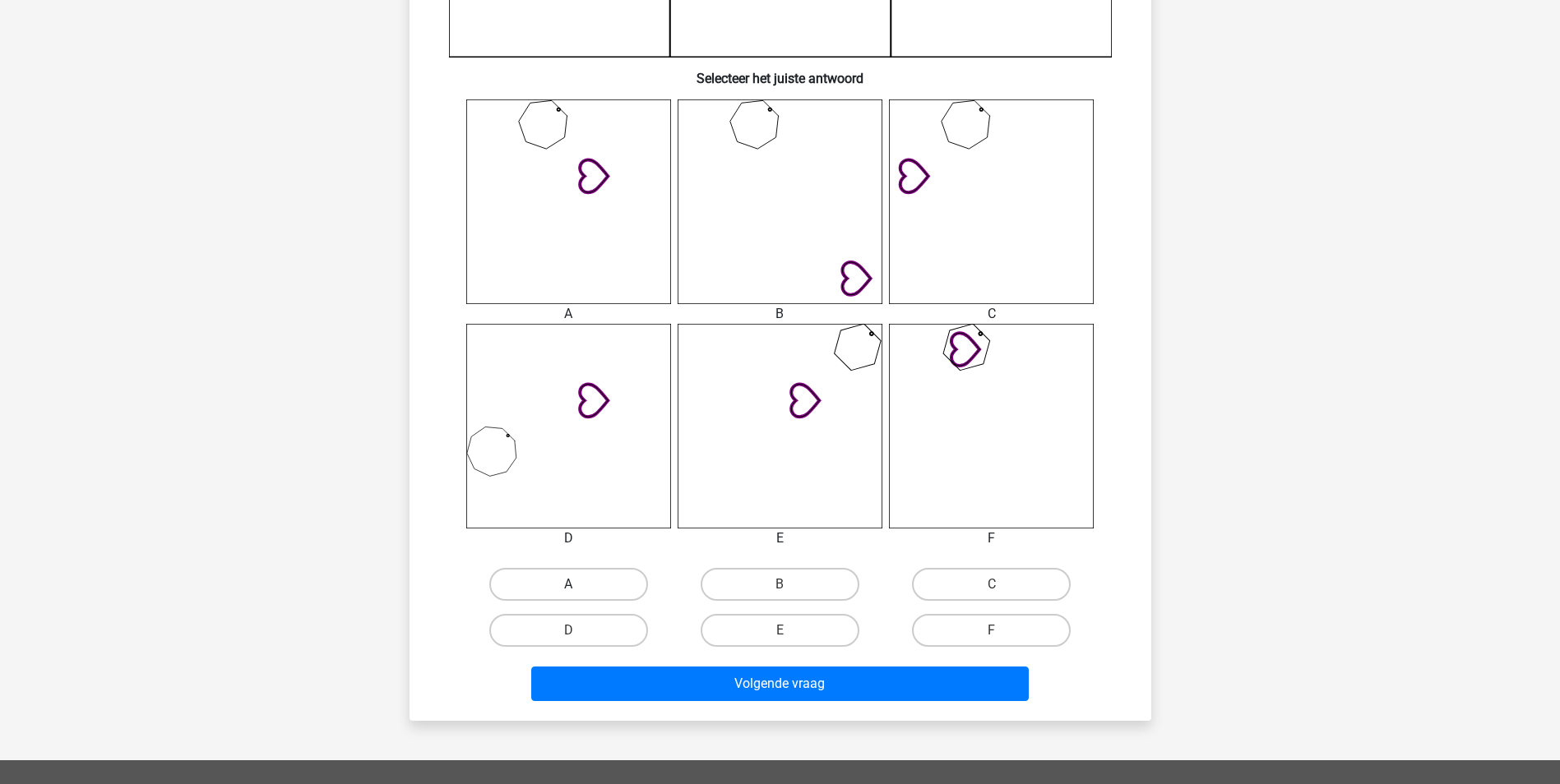
click at [617, 591] on label "A" at bounding box center [568, 584] width 158 height 32
click at [579, 591] on input "A" at bounding box center [573, 590] width 11 height 11
radio input "true"
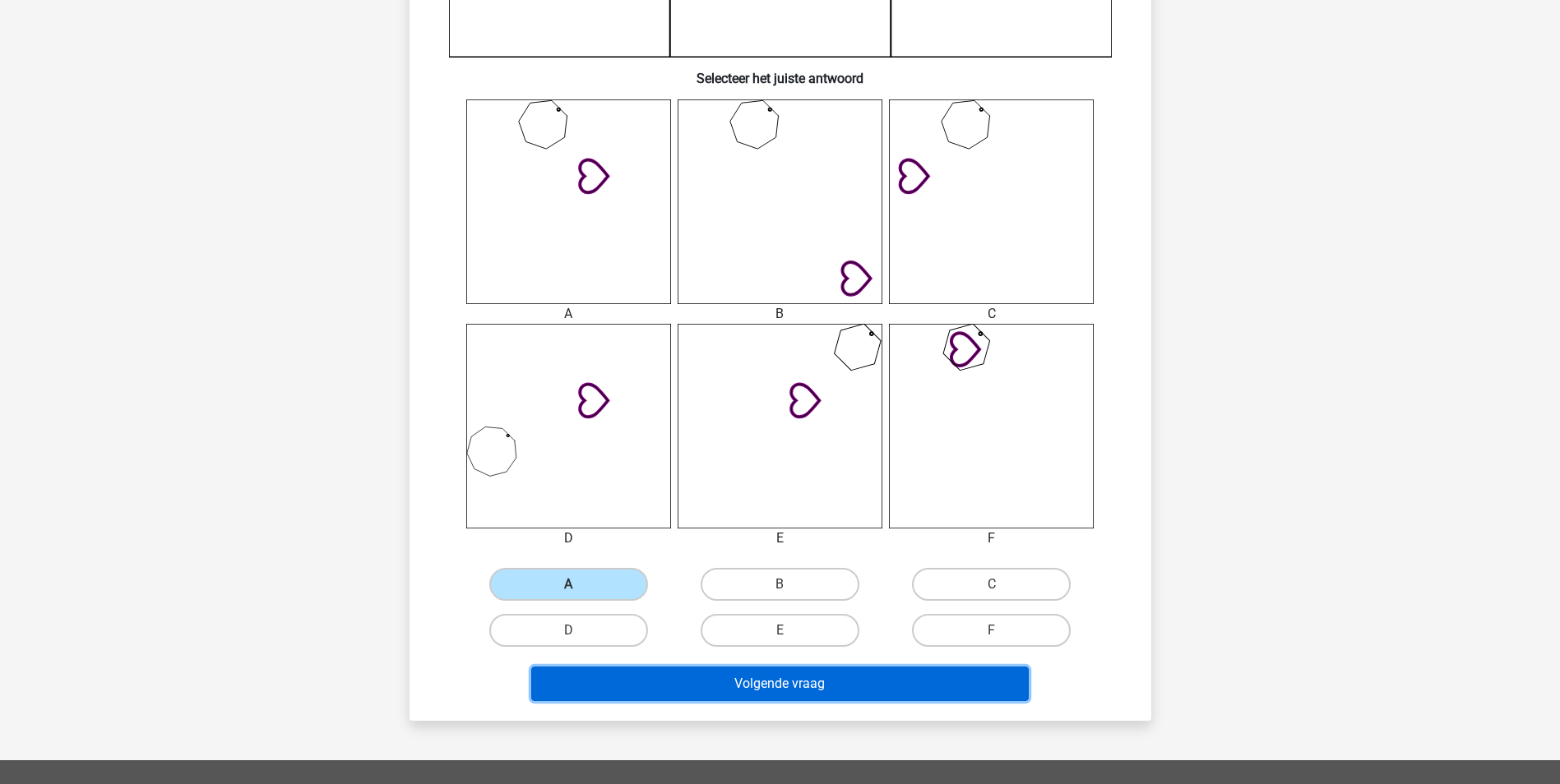
click at [719, 682] on button "Volgende vraag" at bounding box center [779, 683] width 498 height 34
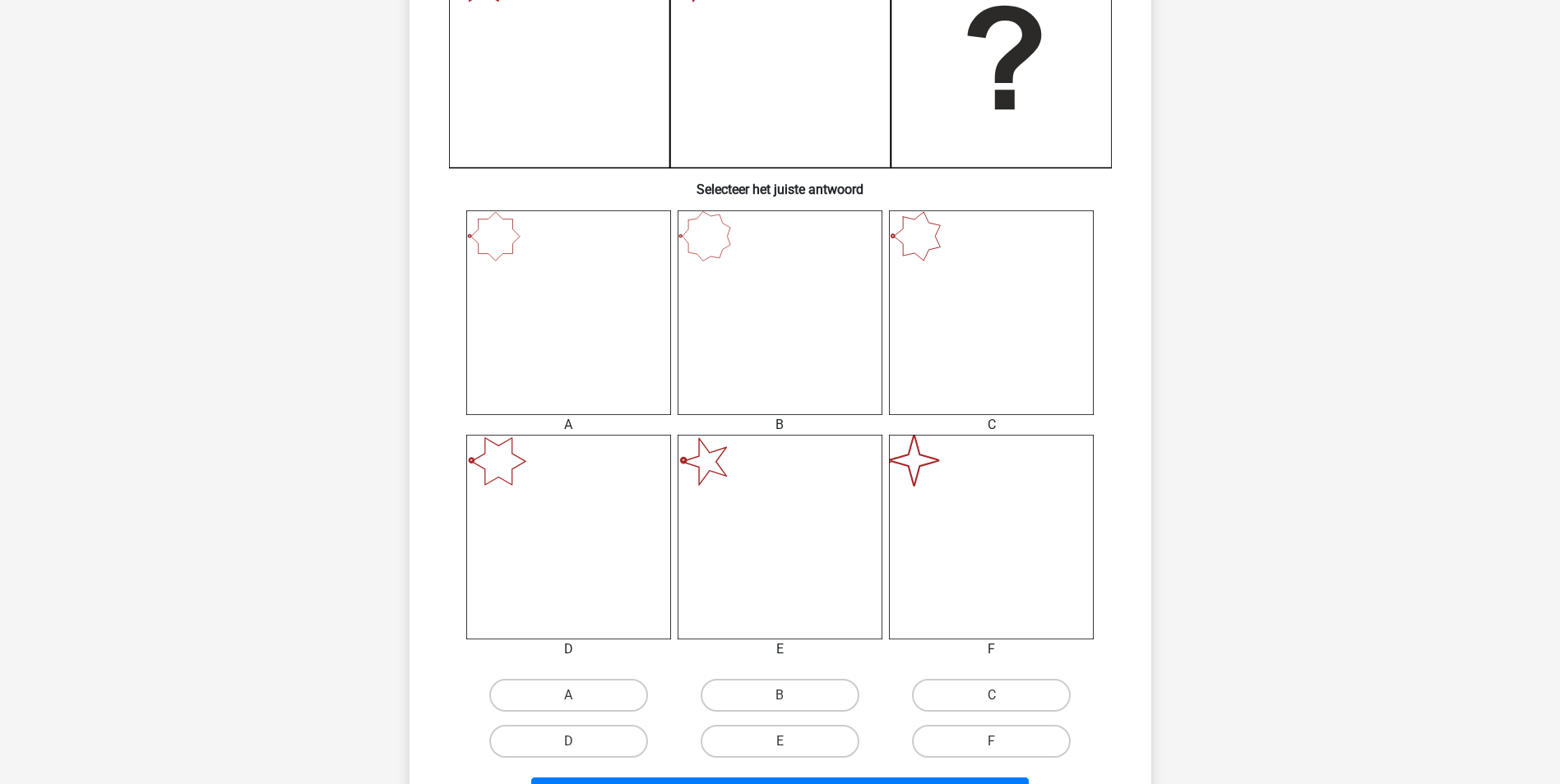
scroll to position [493, 0]
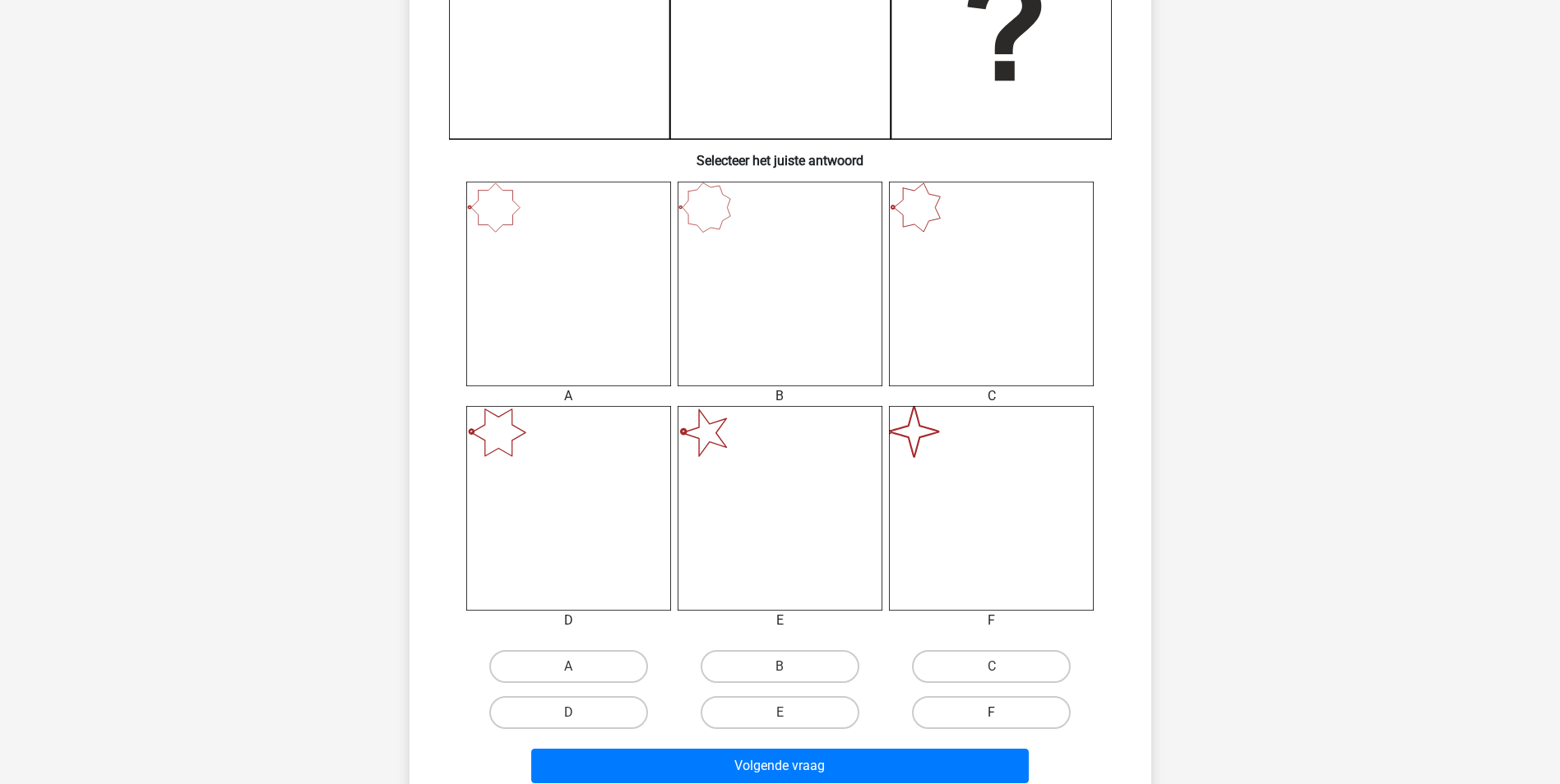
click at [975, 708] on label "F" at bounding box center [991, 712] width 158 height 32
click at [992, 713] on input "F" at bounding box center [997, 718] width 11 height 11
radio input "true"
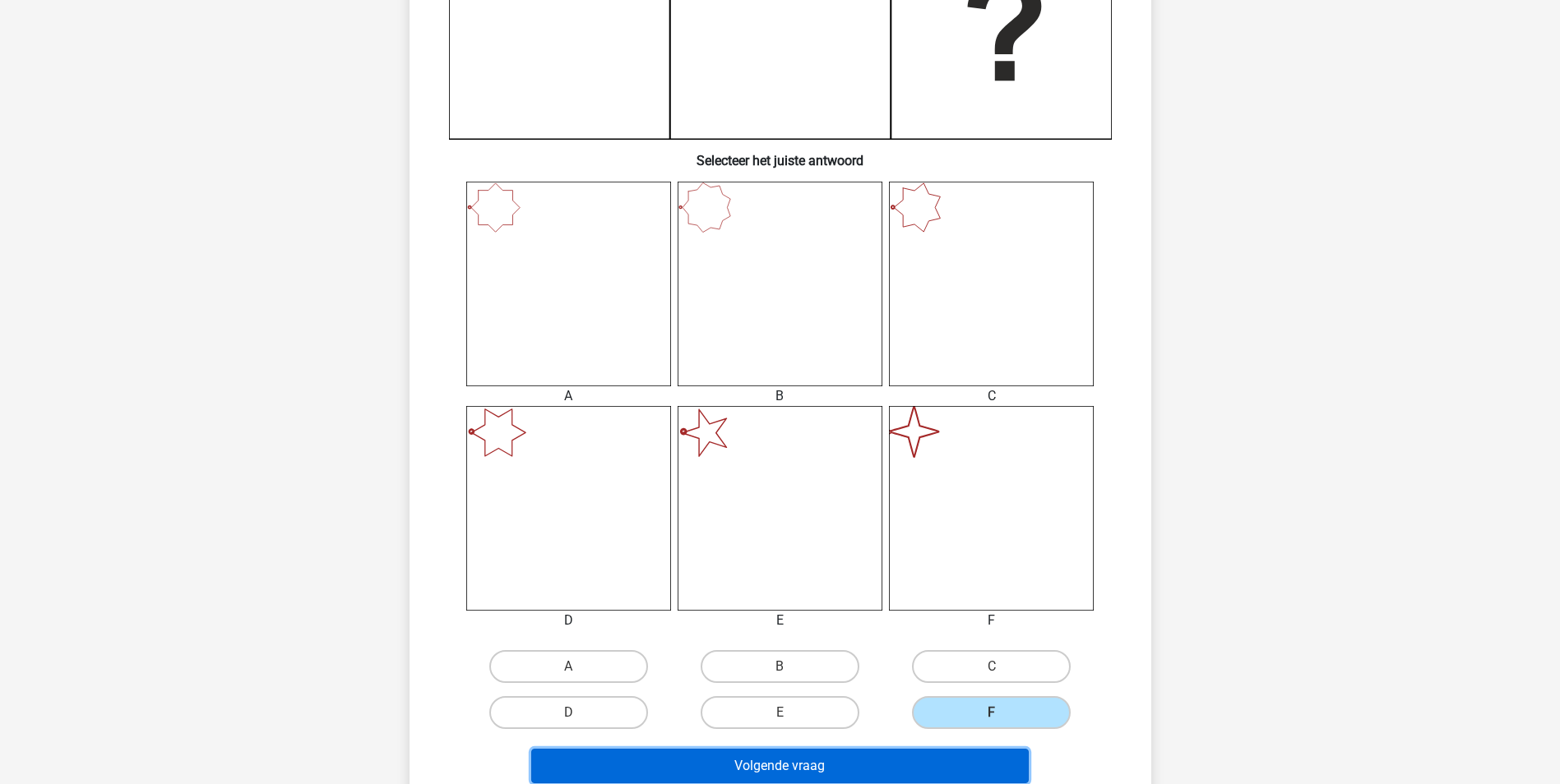
click at [967, 771] on button "Volgende vraag" at bounding box center [779, 766] width 498 height 34
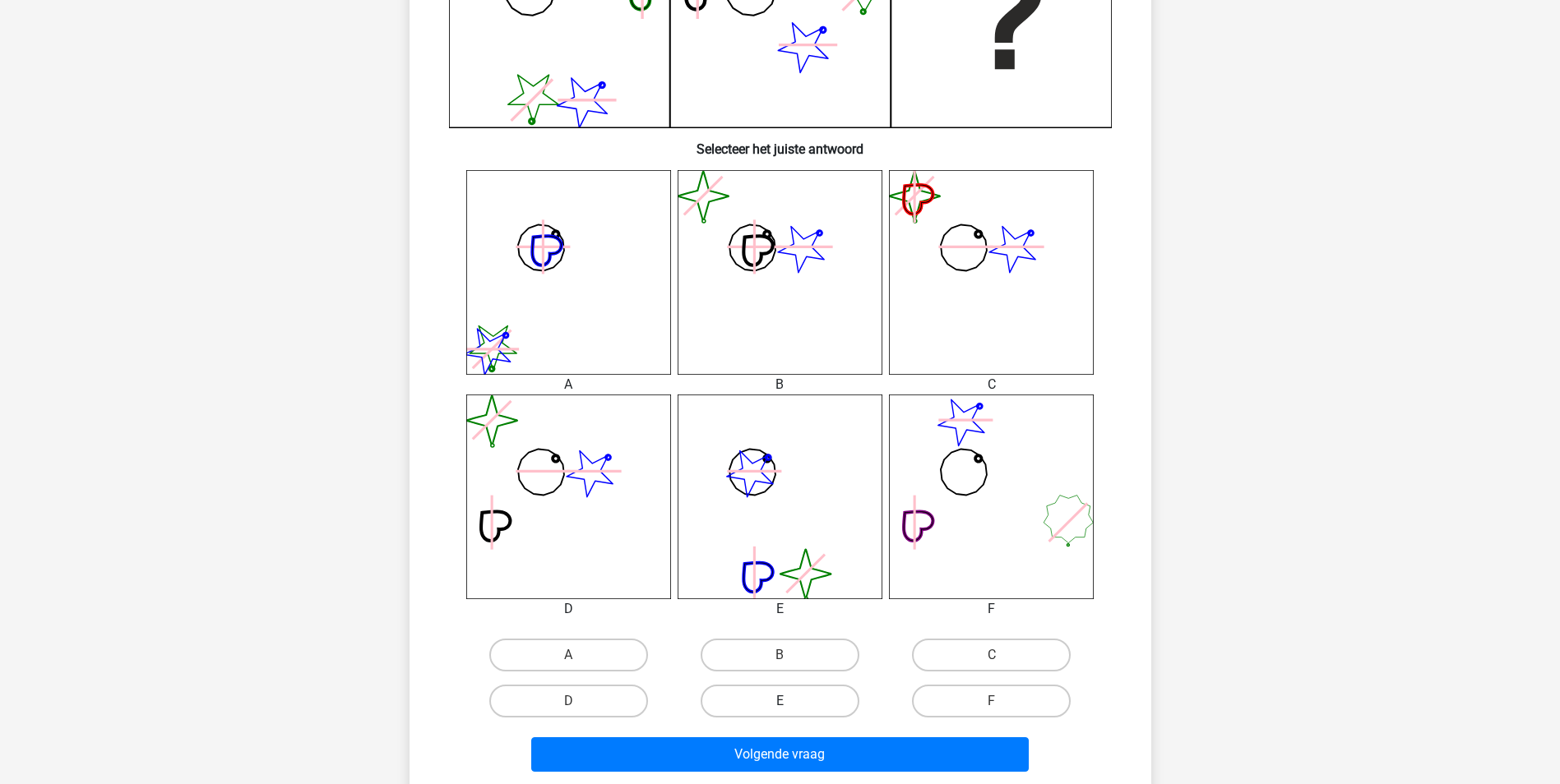
scroll to position [576, 0]
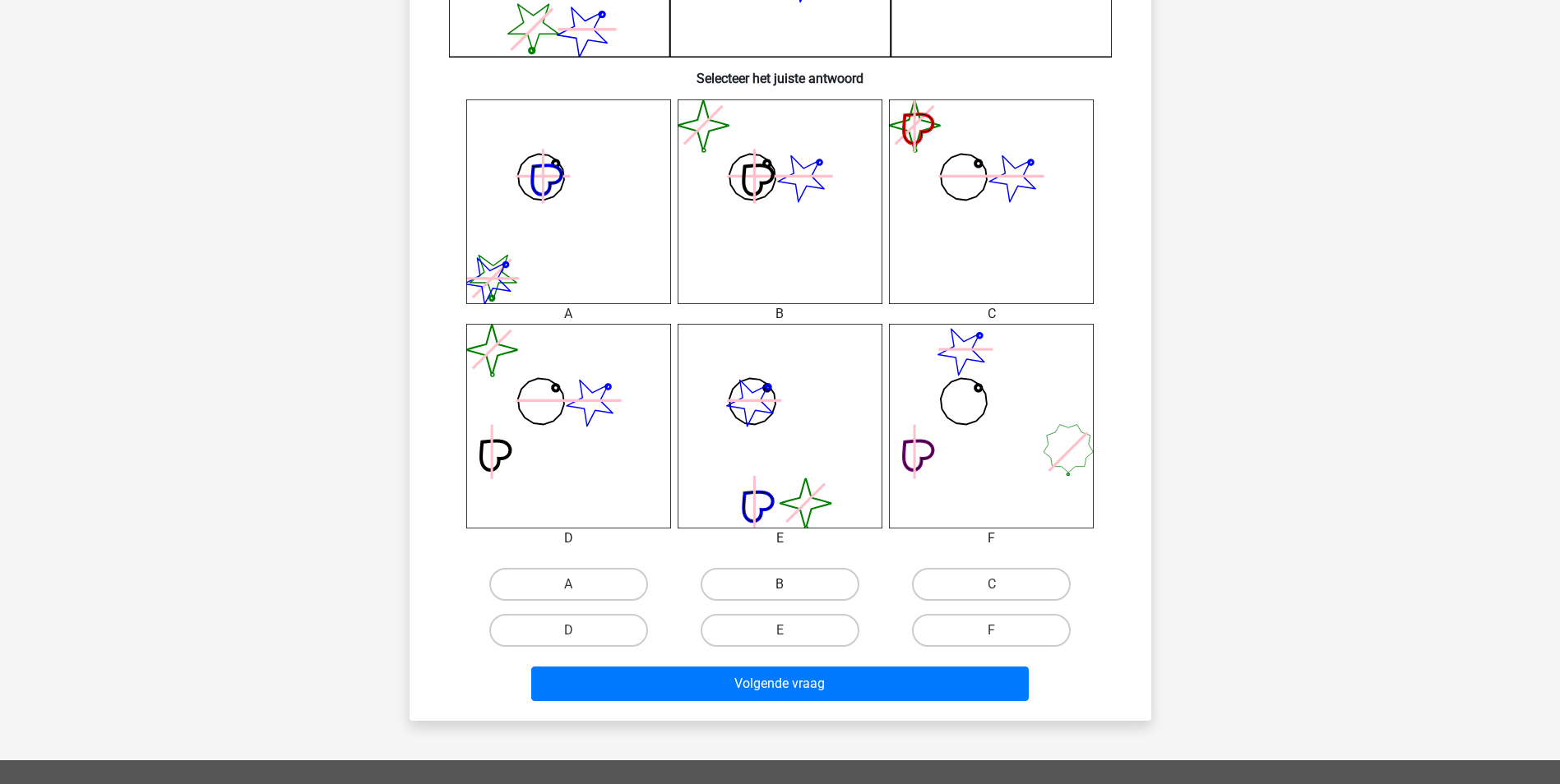
click at [798, 582] on label "B" at bounding box center [780, 584] width 158 height 32
click at [790, 585] on input "B" at bounding box center [784, 590] width 11 height 11
radio input "true"
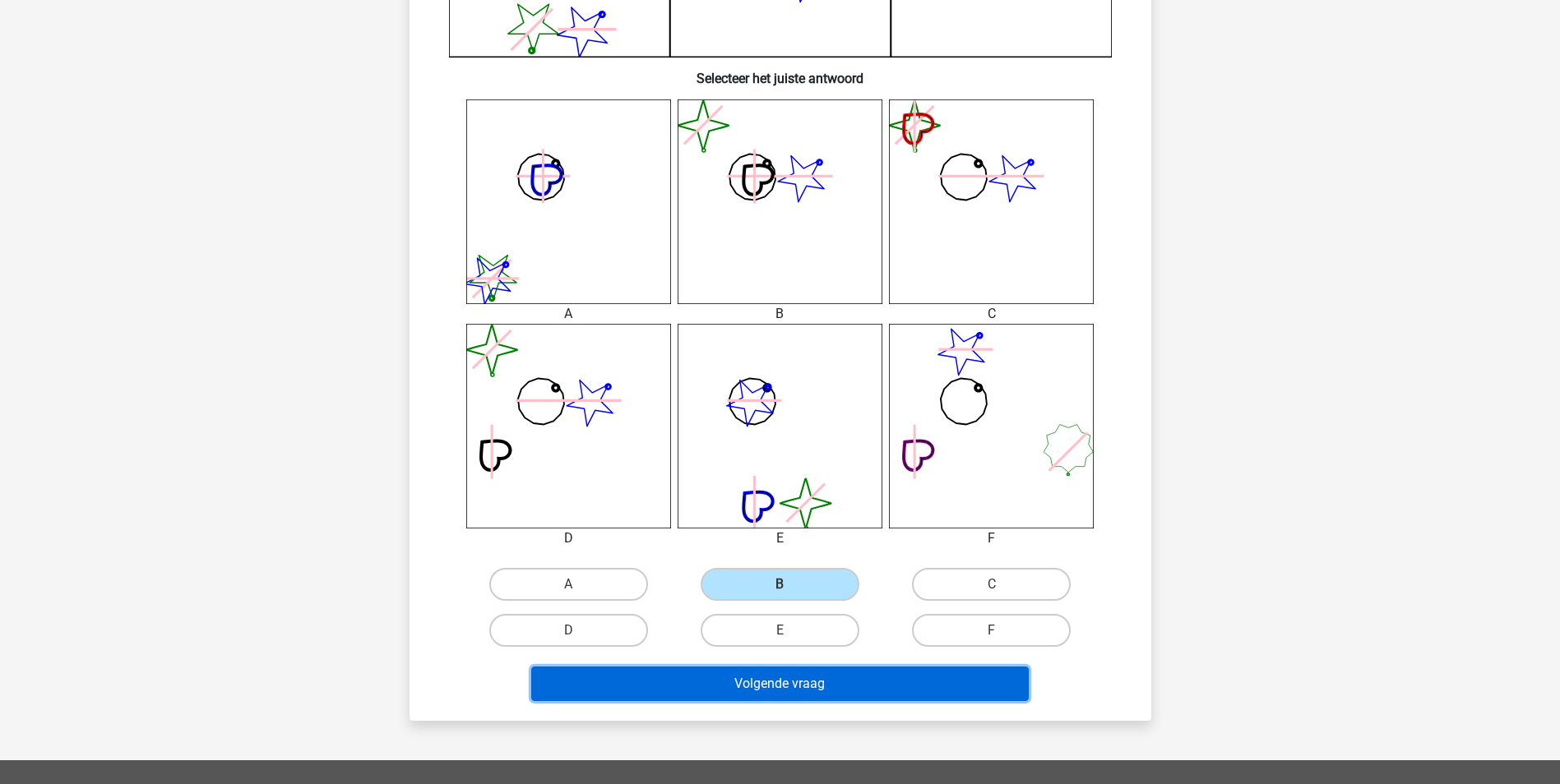
click at [805, 683] on button "Volgende vraag" at bounding box center [779, 683] width 498 height 34
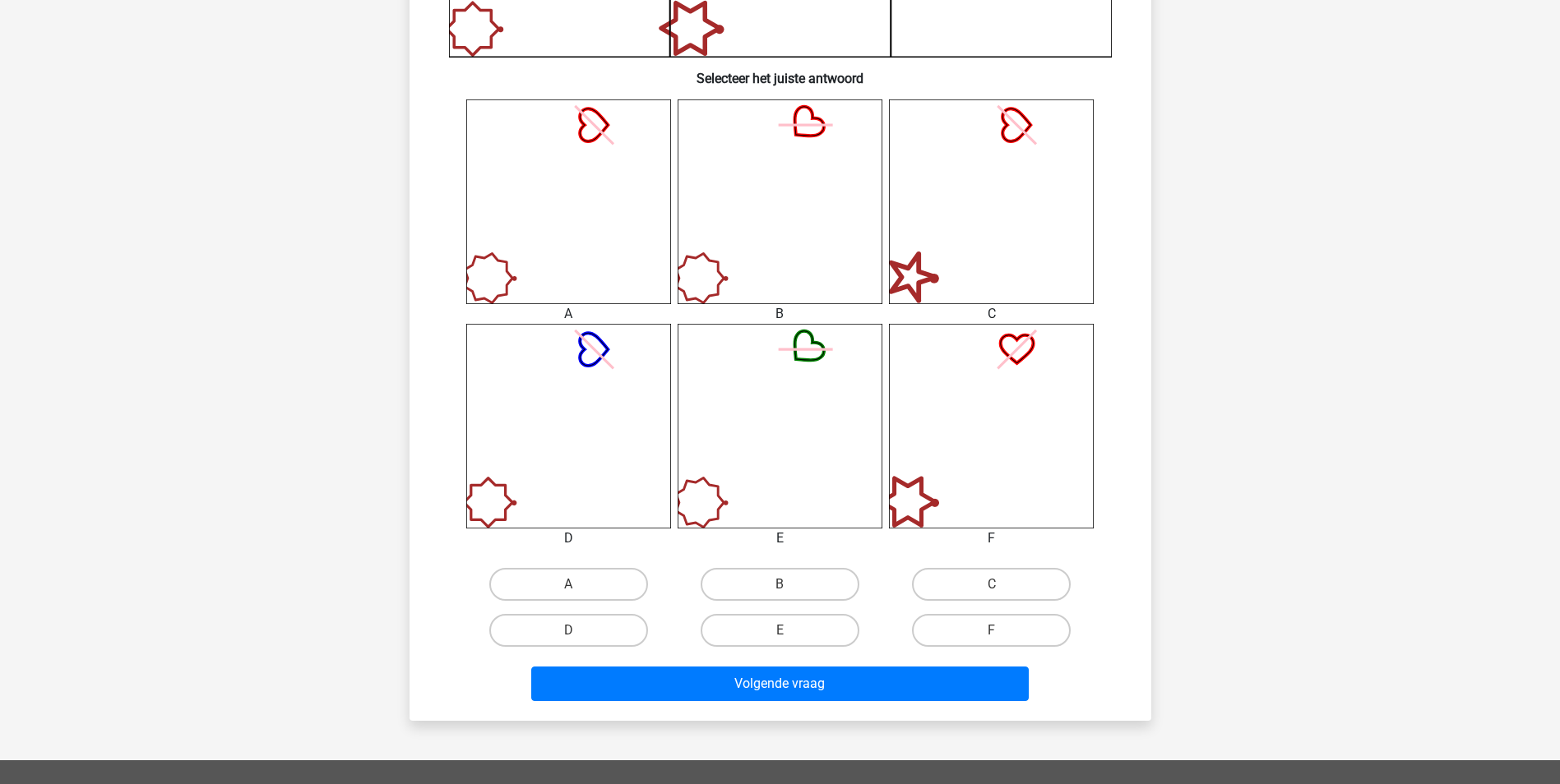
click at [779, 586] on input "B" at bounding box center [784, 590] width 11 height 11
radio input "true"
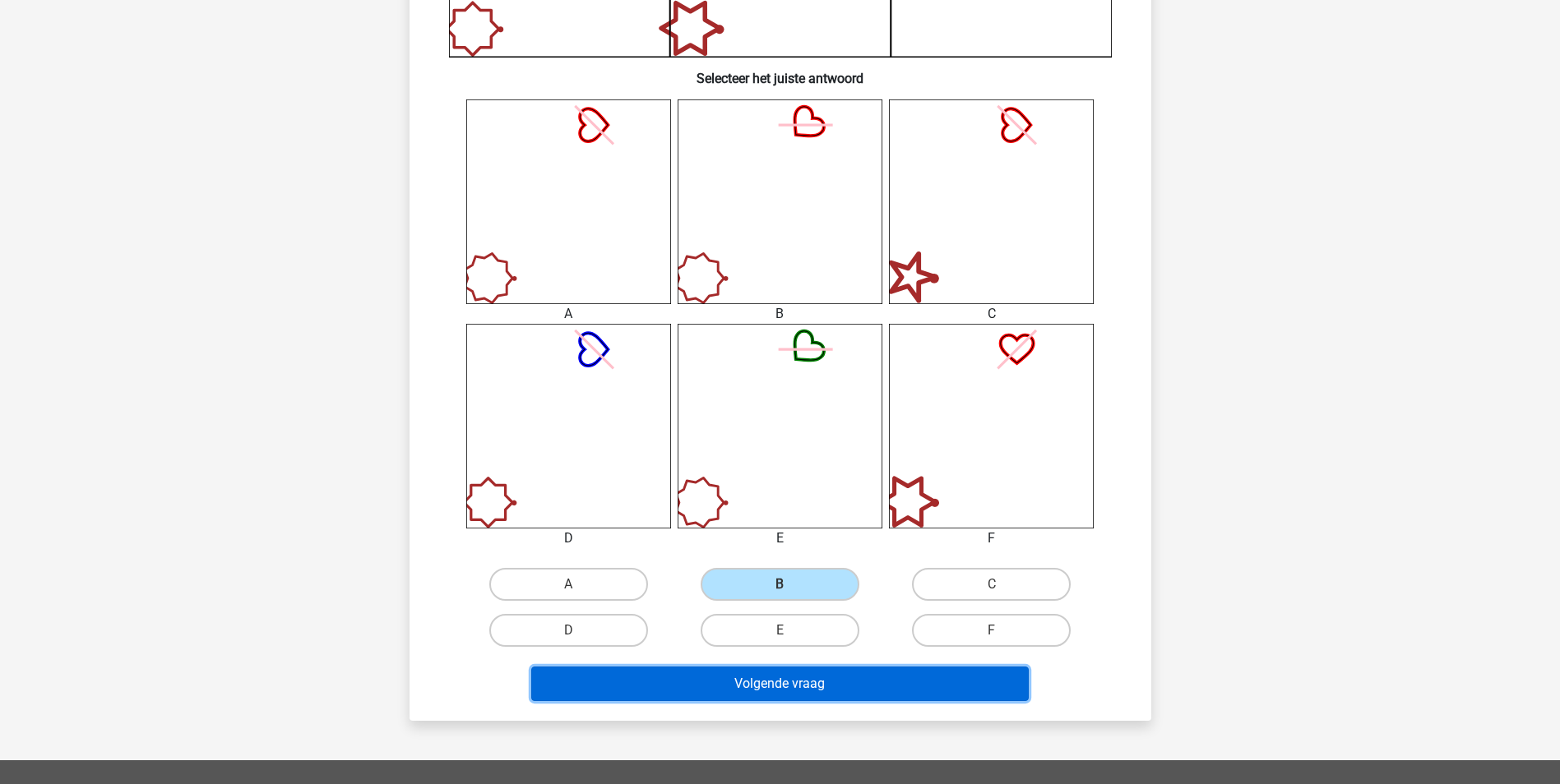
click at [825, 684] on button "Volgende vraag" at bounding box center [779, 683] width 498 height 34
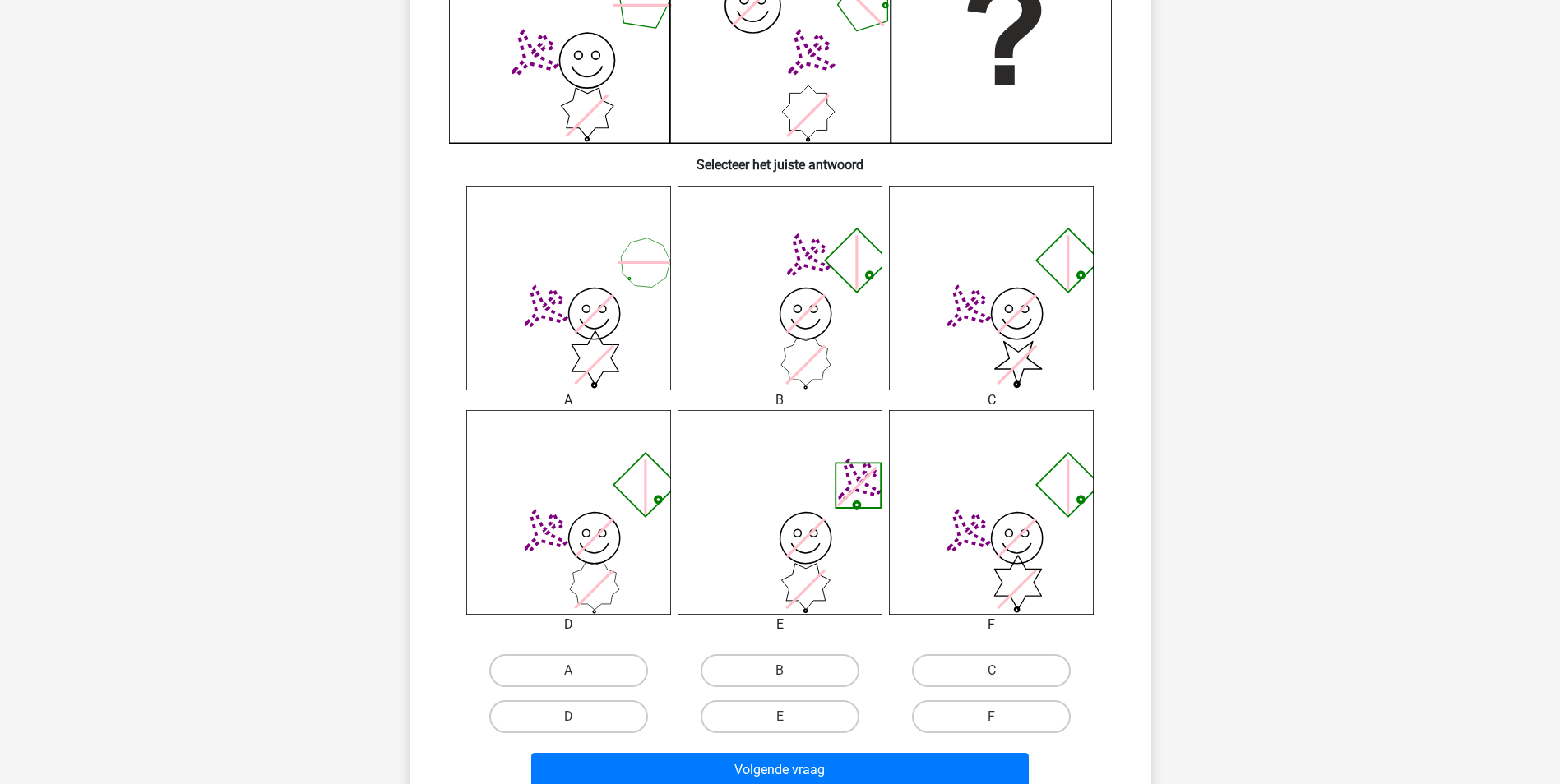
scroll to position [493, 0]
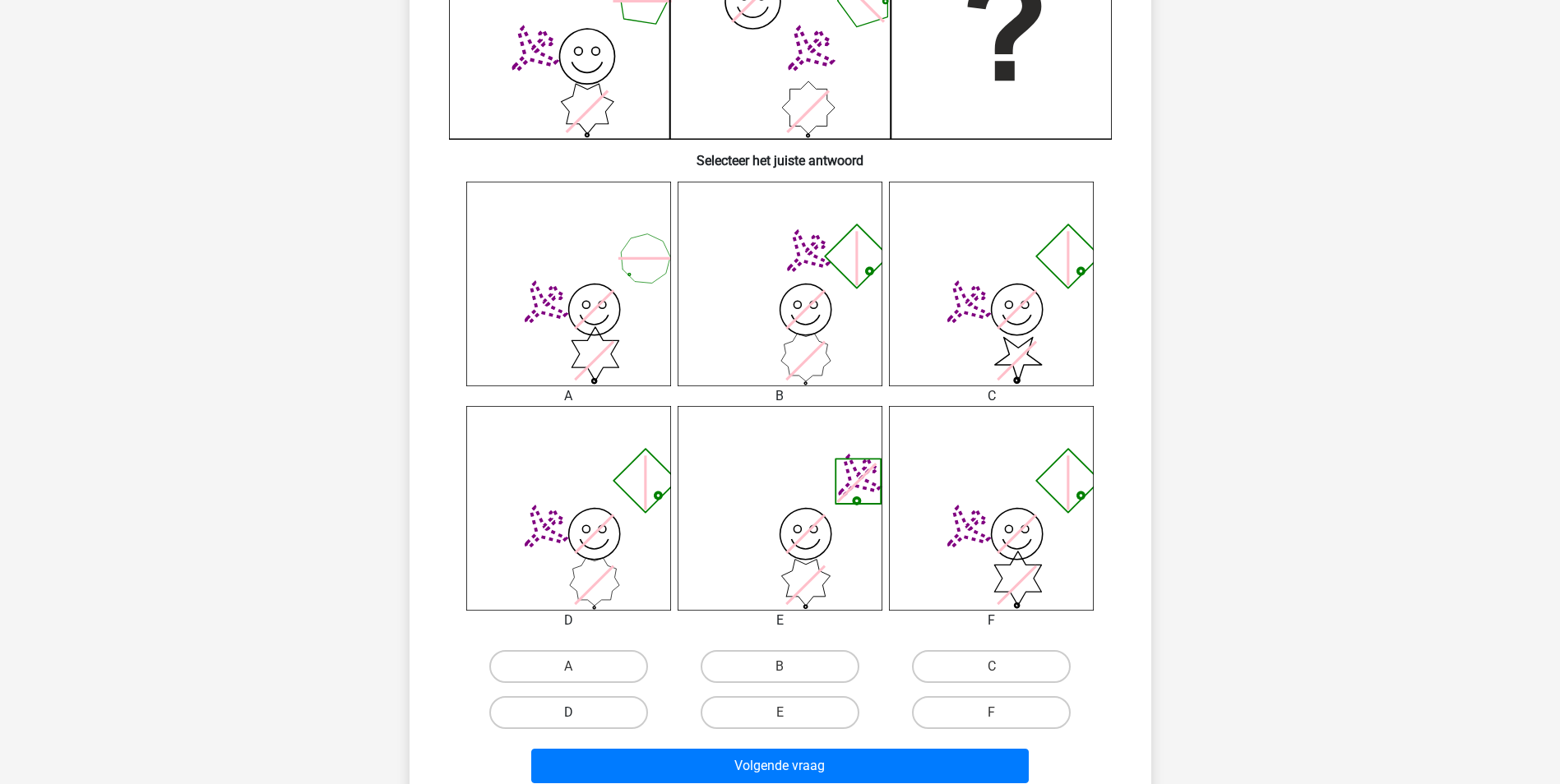
click at [626, 714] on label "D" at bounding box center [568, 712] width 158 height 32
click at [579, 714] on input "D" at bounding box center [573, 718] width 11 height 11
radio input "true"
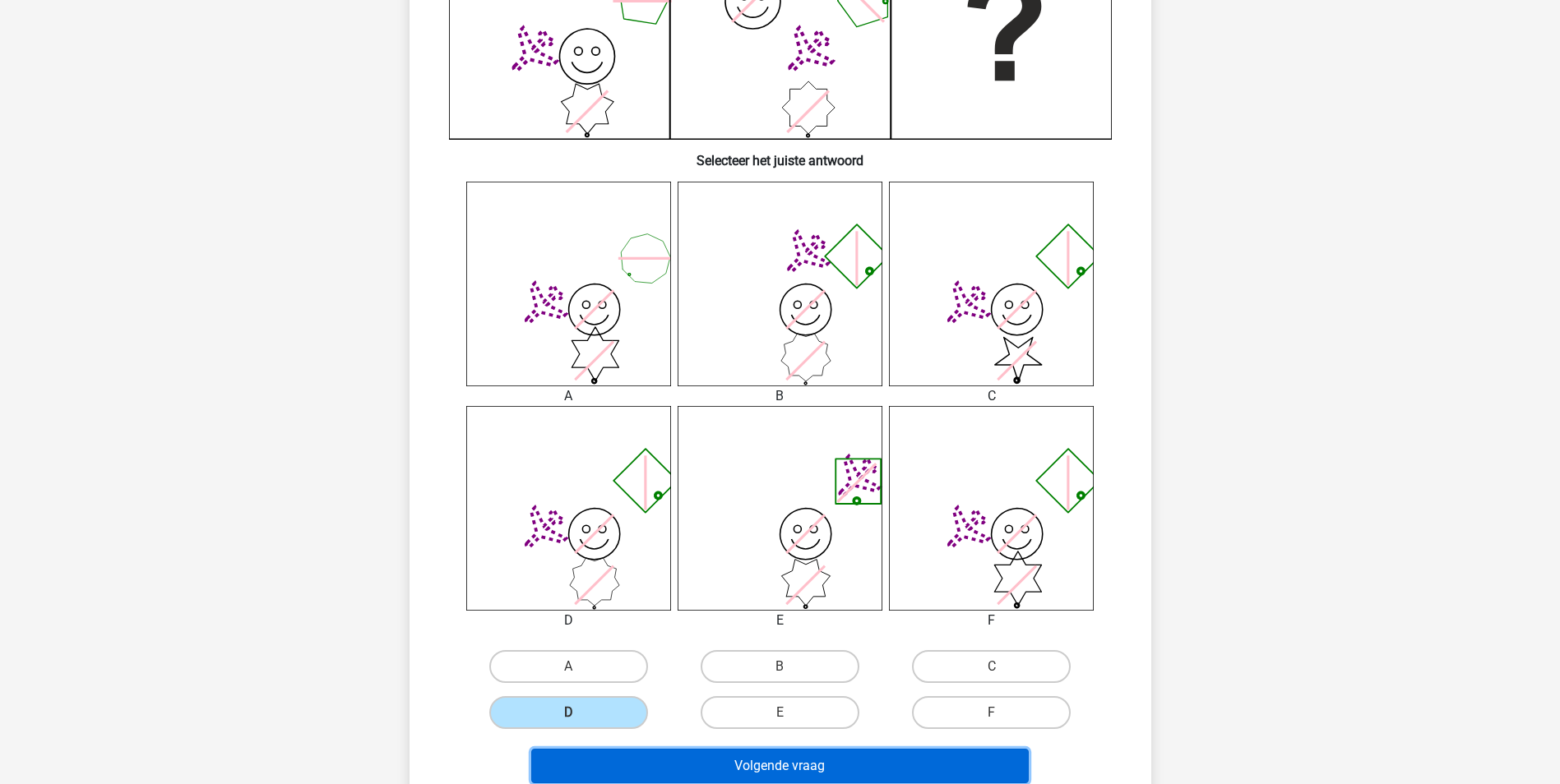
click at [687, 757] on button "Volgende vraag" at bounding box center [779, 766] width 498 height 34
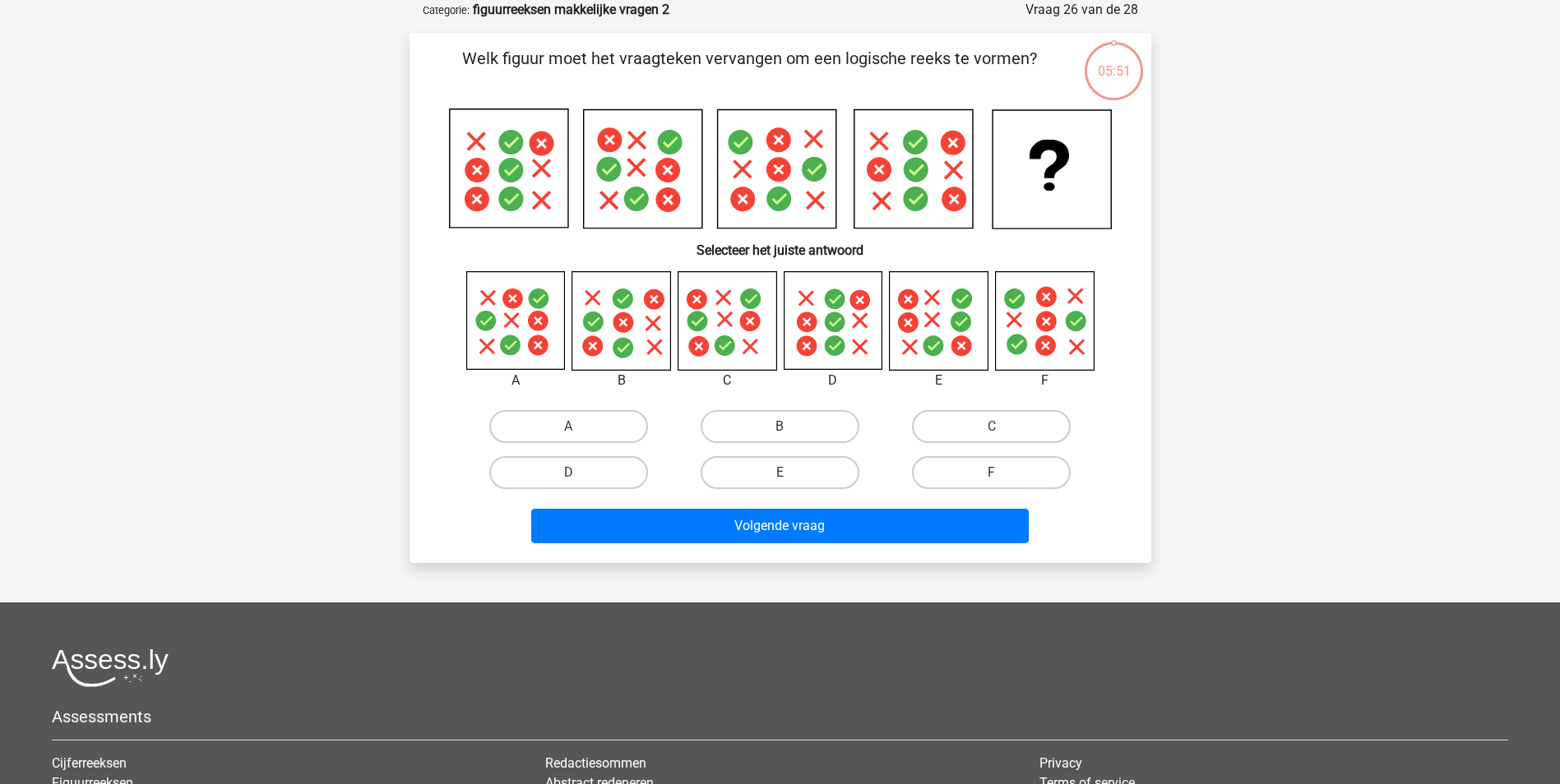
scroll to position [0, 0]
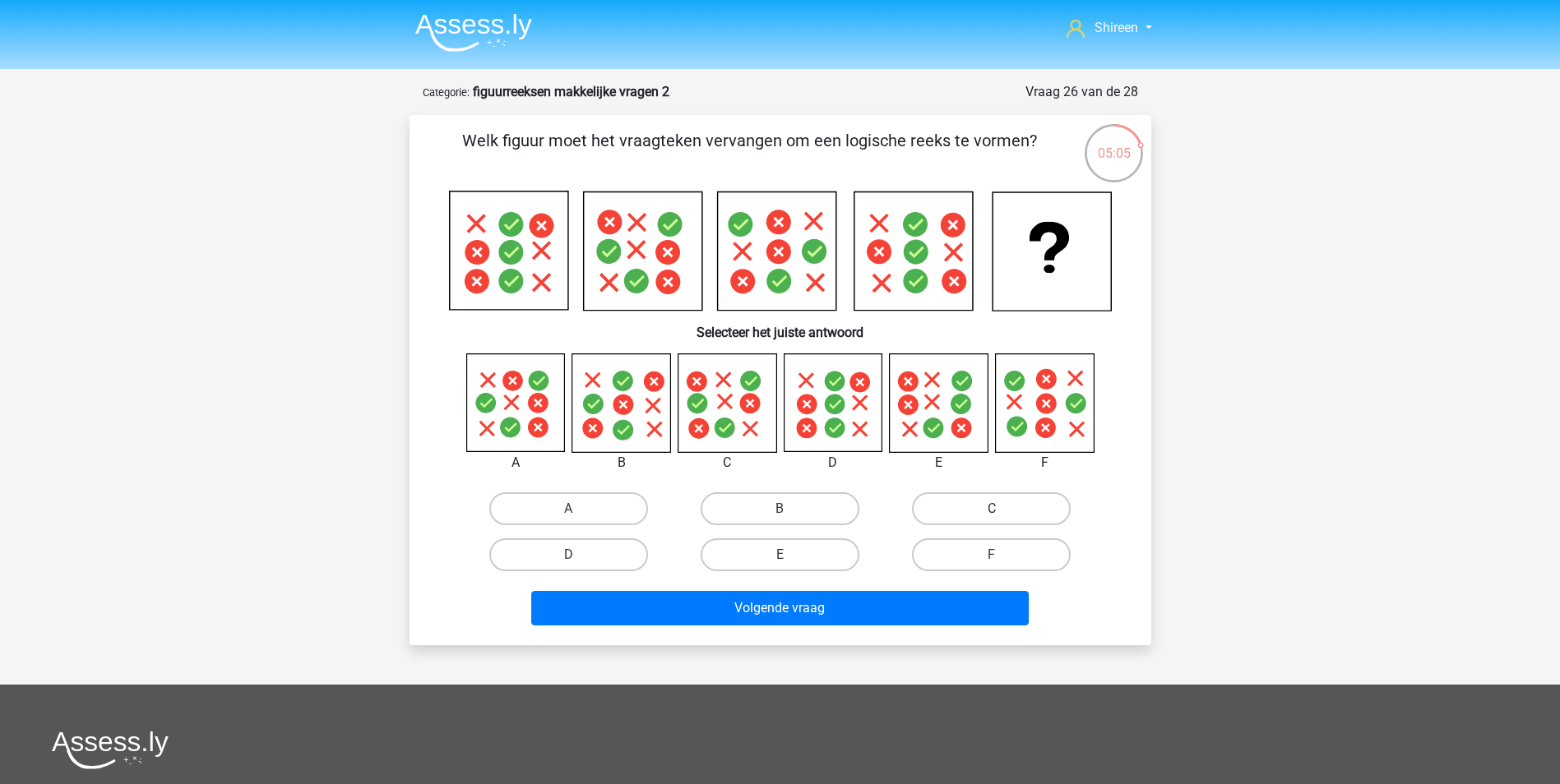
click at [941, 509] on label "C" at bounding box center [991, 508] width 158 height 32
click at [992, 509] on input "C" at bounding box center [997, 514] width 11 height 11
radio input "true"
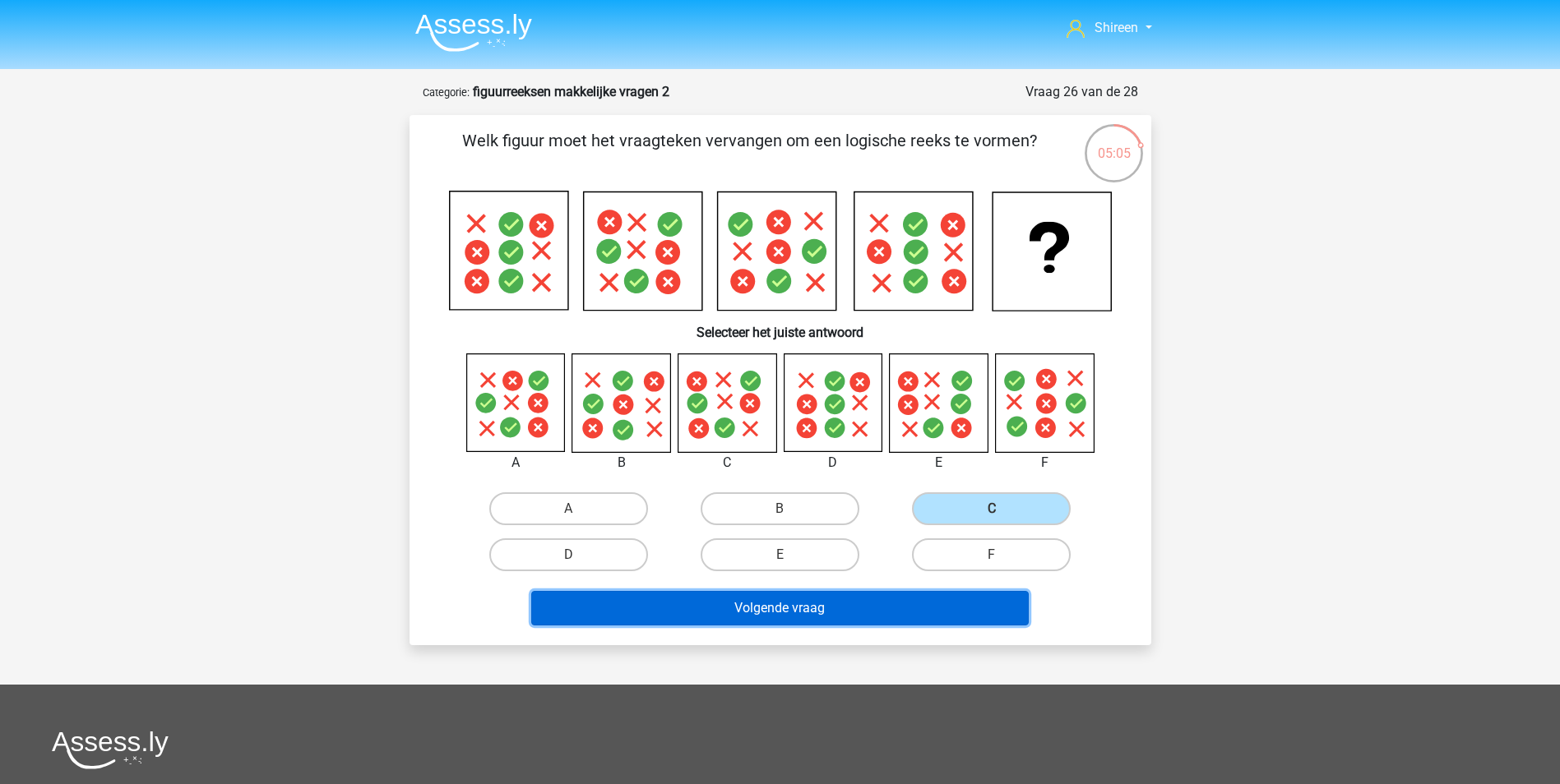
click at [883, 605] on button "Volgende vraag" at bounding box center [779, 608] width 498 height 34
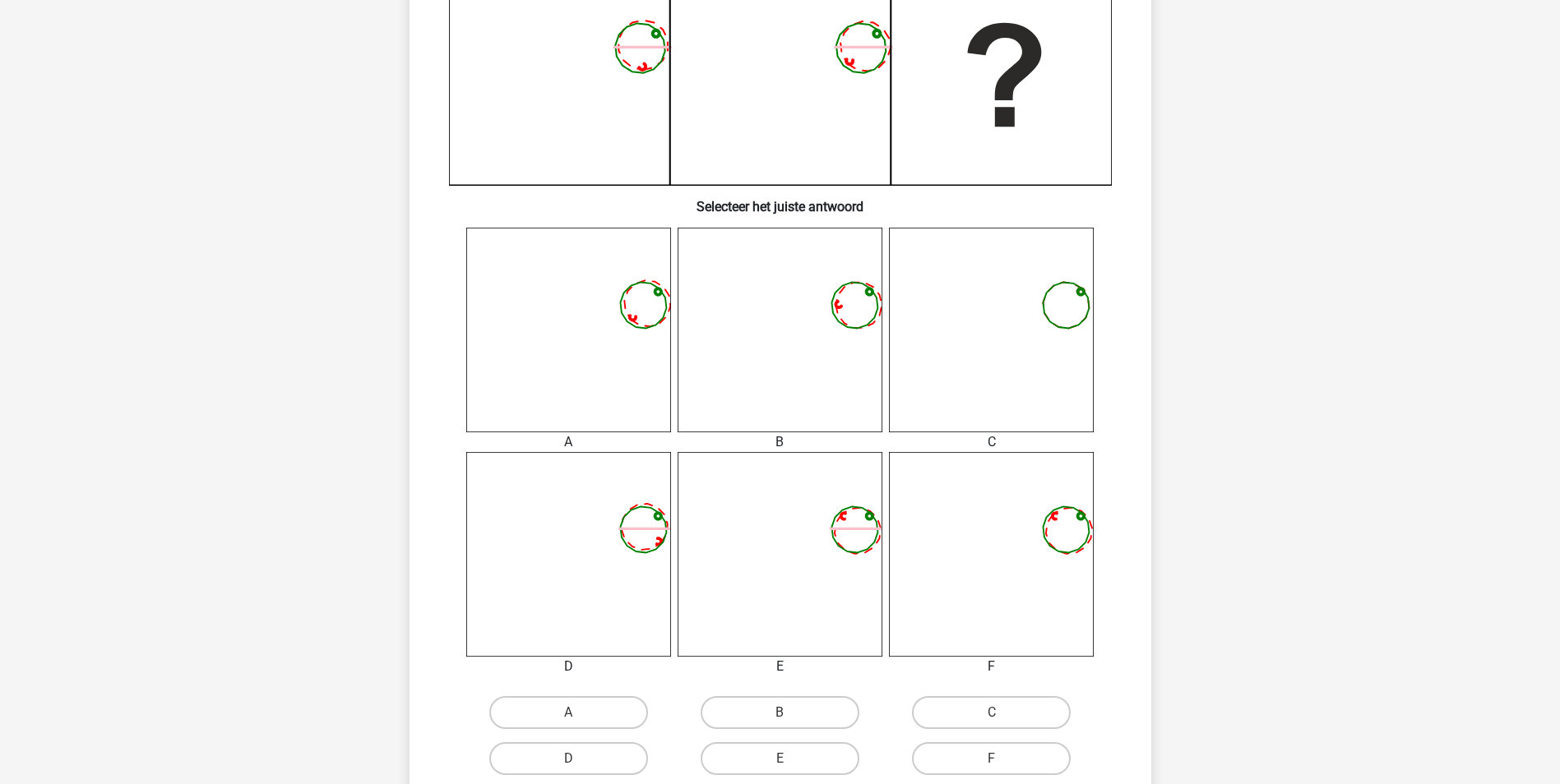
scroll to position [576, 0]
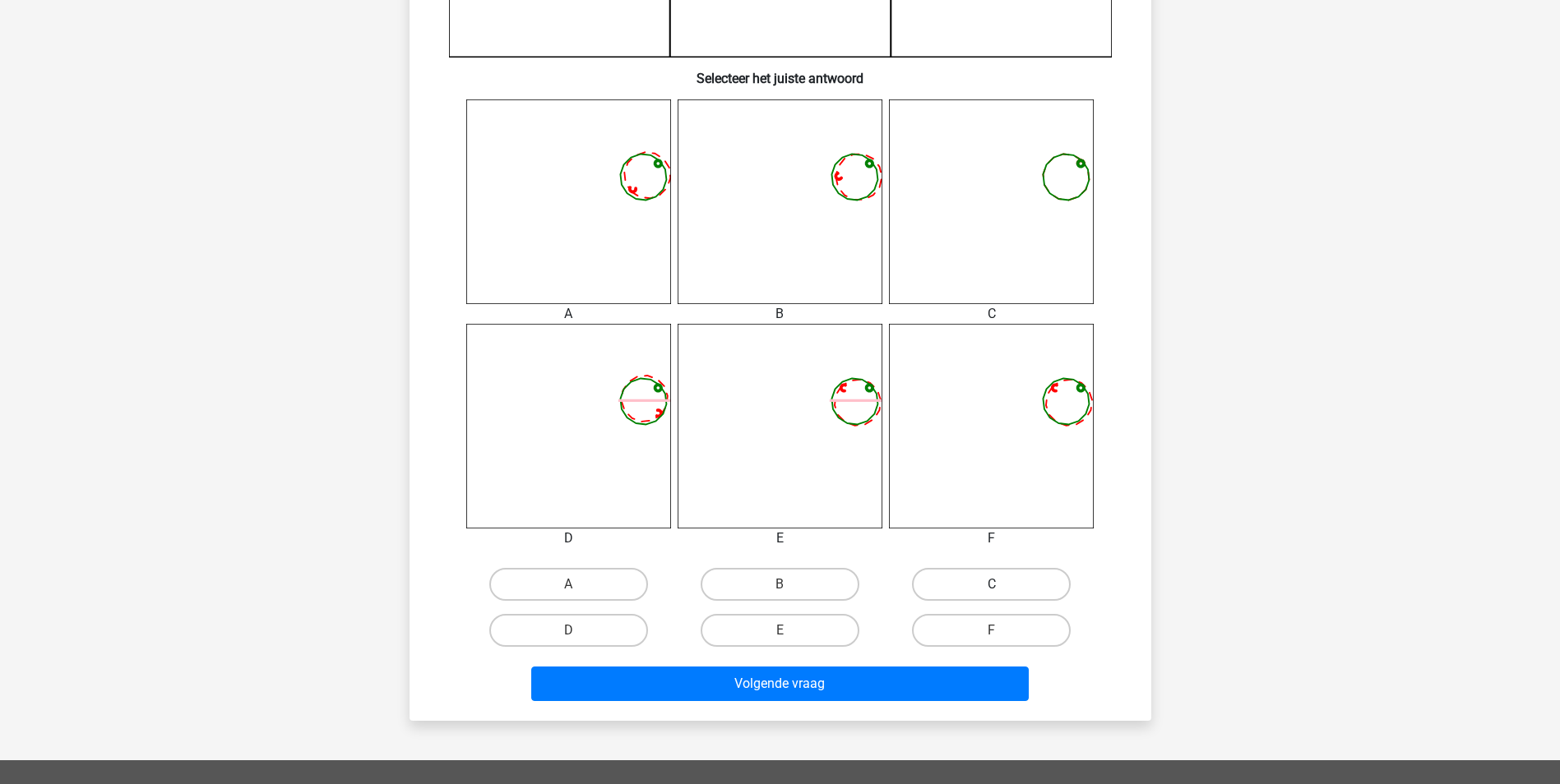
click at [976, 588] on label "C" at bounding box center [991, 584] width 158 height 32
click at [992, 588] on input "C" at bounding box center [997, 590] width 11 height 11
radio input "true"
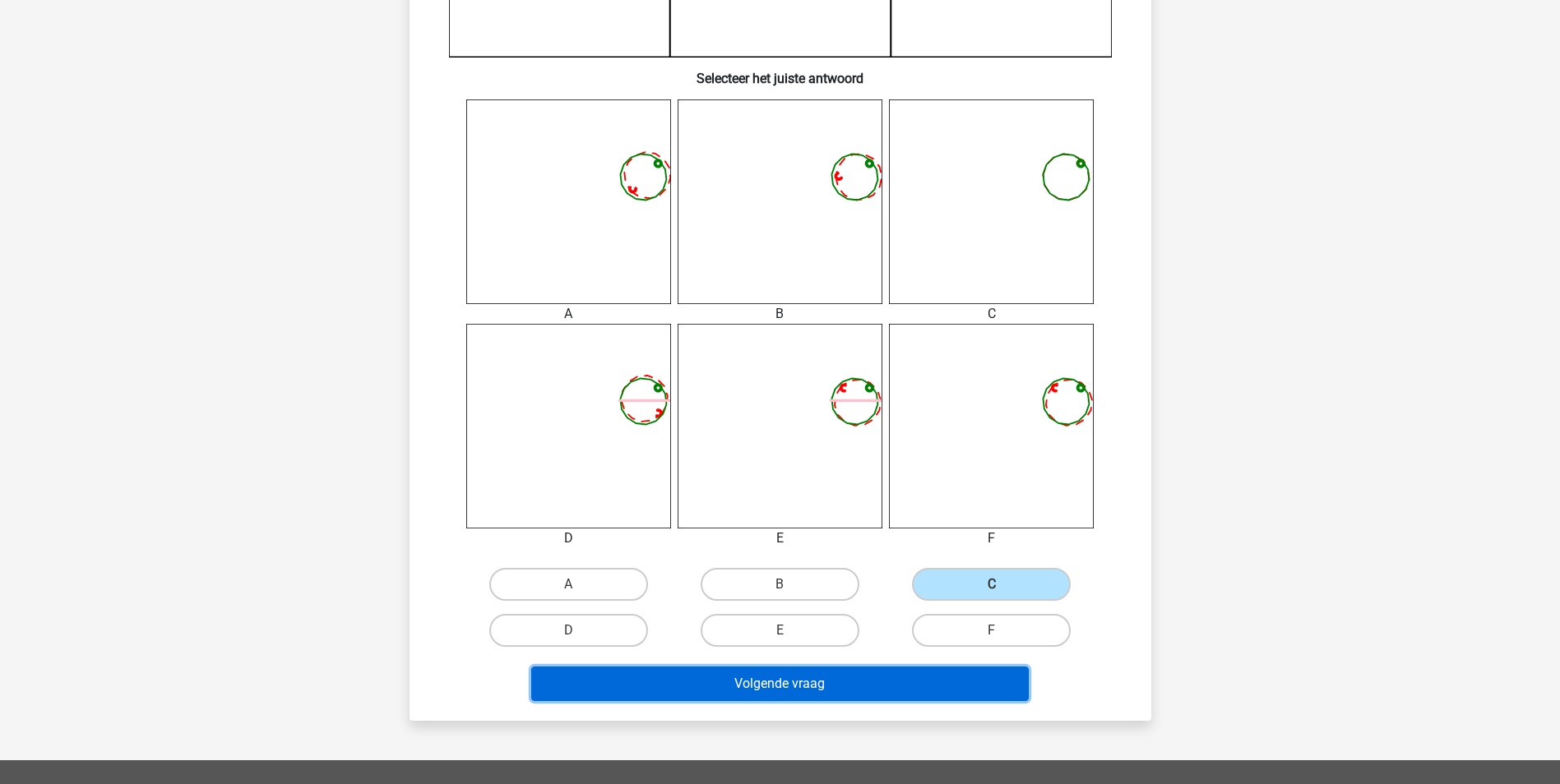
click at [976, 682] on button "Volgende vraag" at bounding box center [779, 683] width 498 height 34
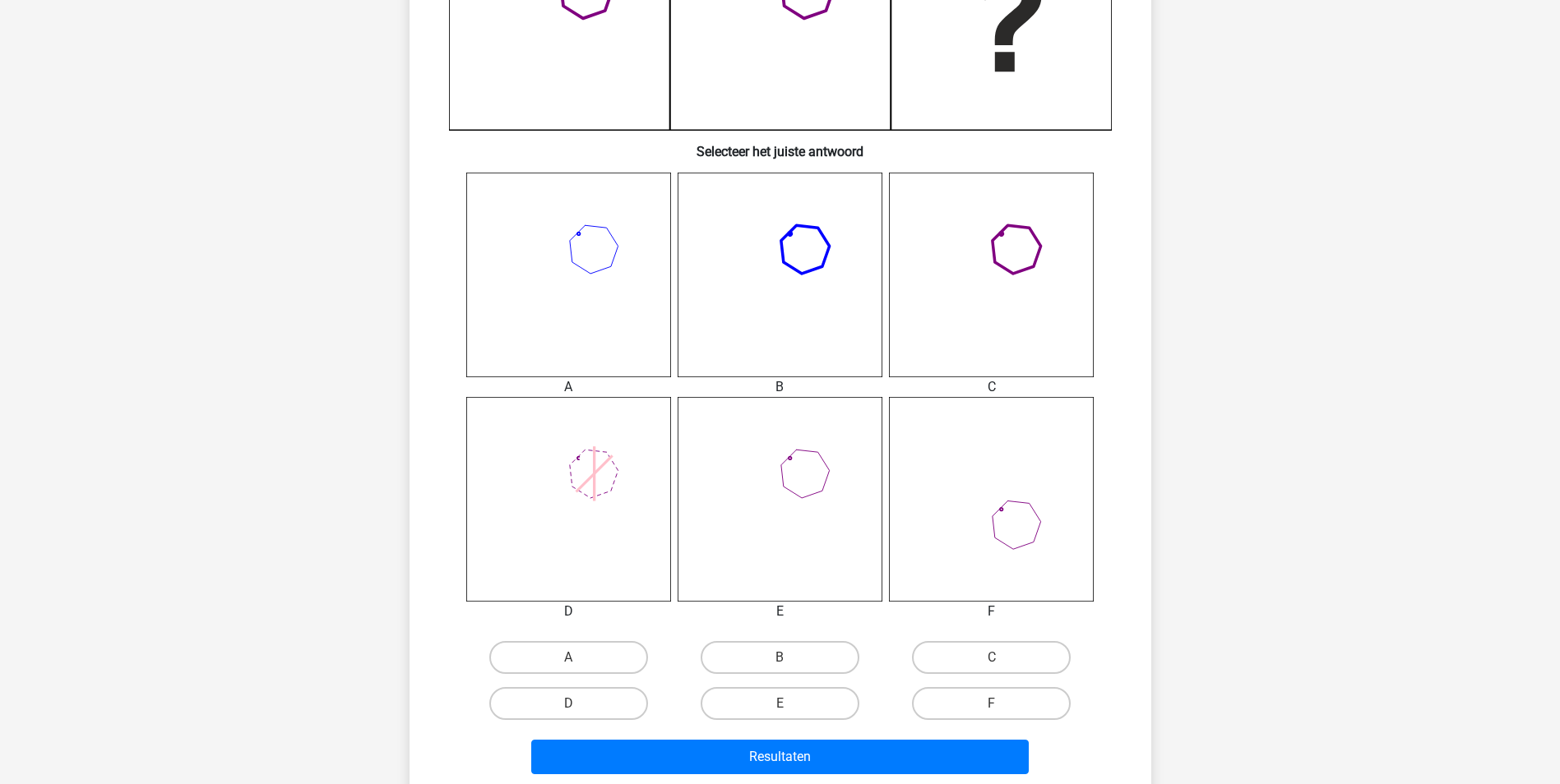
scroll to position [657, 0]
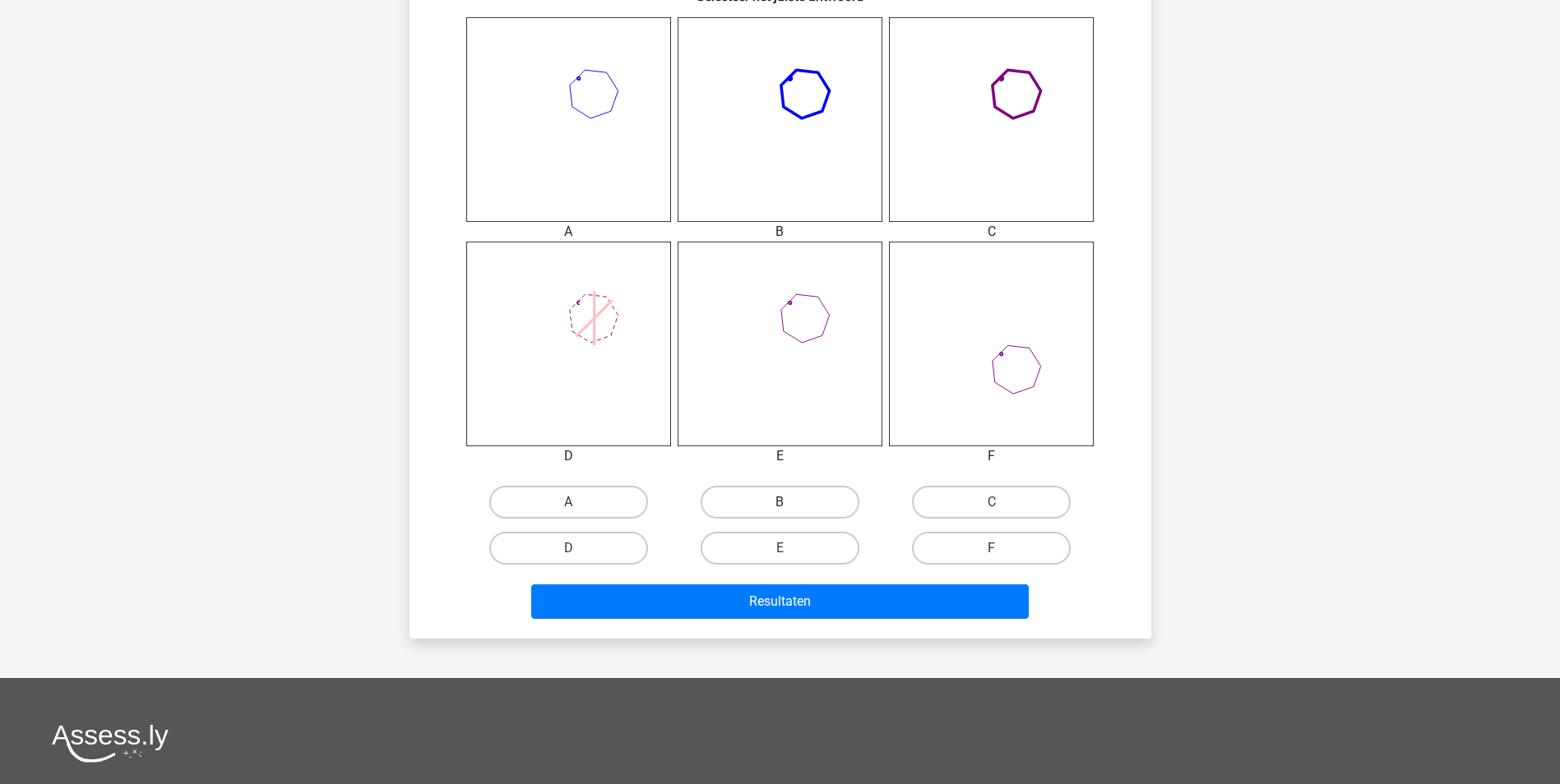
click at [810, 504] on label "B" at bounding box center [780, 502] width 158 height 32
click at [790, 504] on input "B" at bounding box center [784, 507] width 11 height 11
radio input "true"
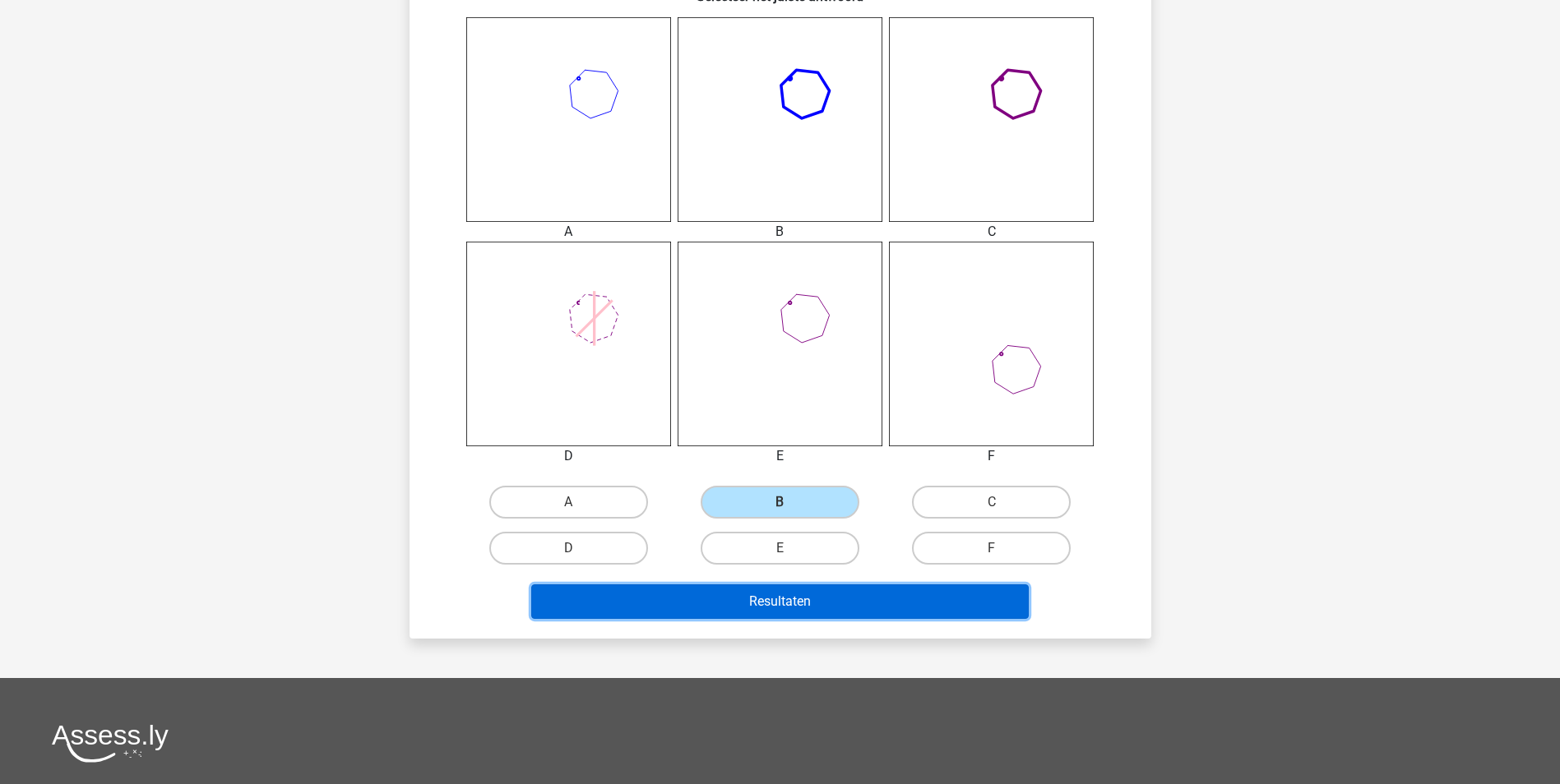
click at [845, 597] on button "Resultaten" at bounding box center [779, 602] width 498 height 34
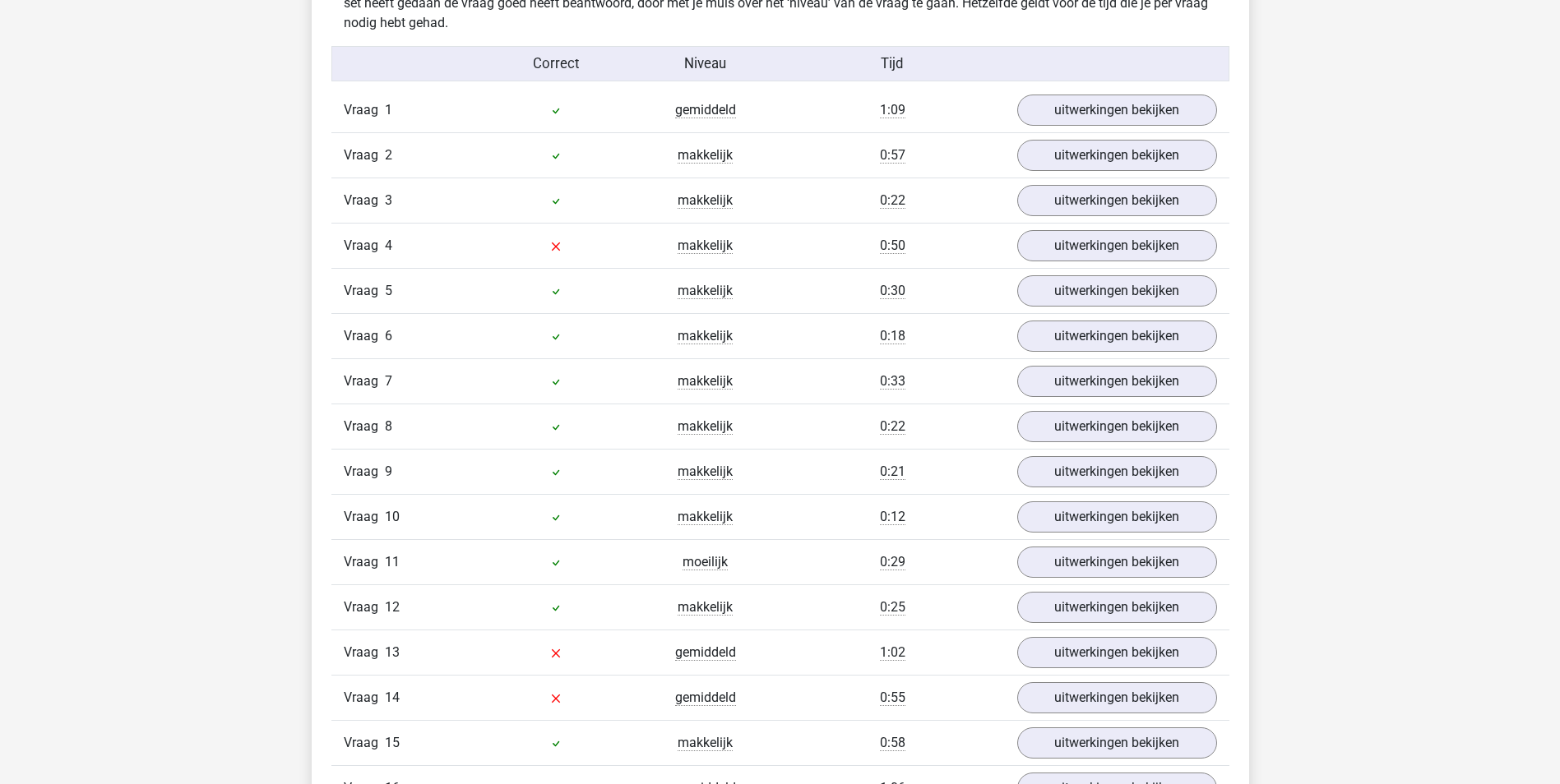
scroll to position [904, 0]
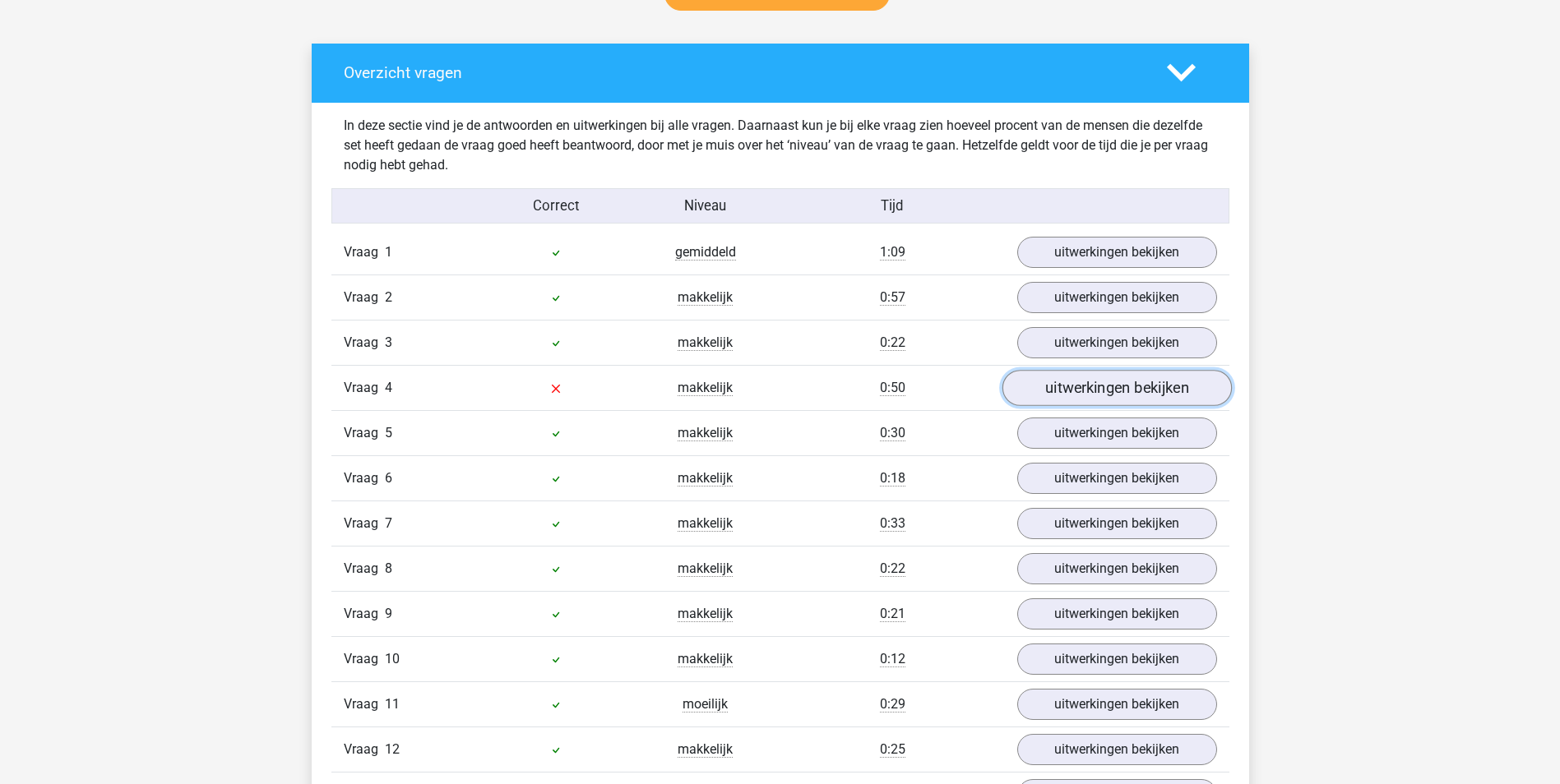
click at [1086, 387] on link "uitwerkingen bekijken" at bounding box center [1116, 387] width 229 height 36
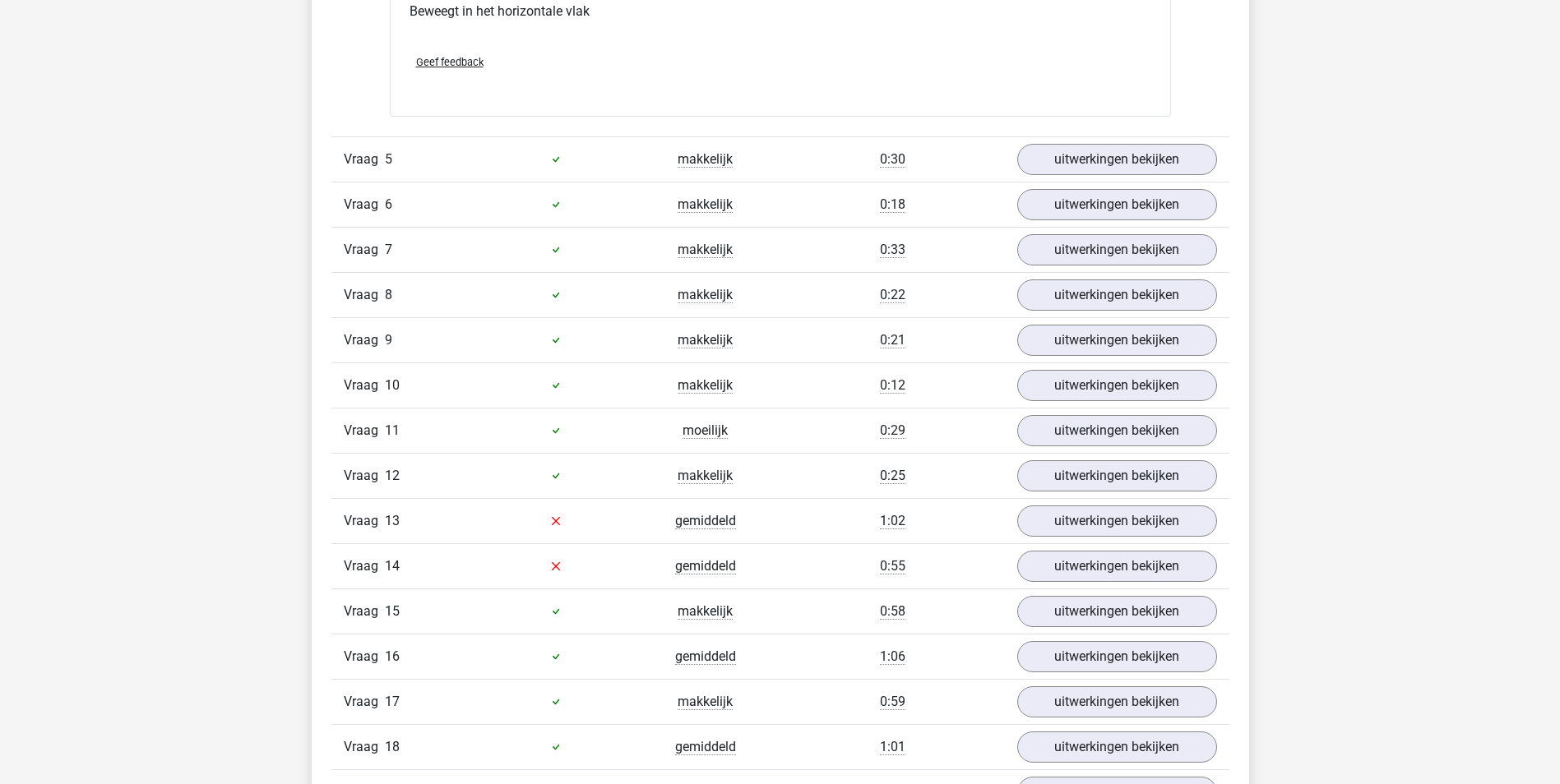
scroll to position [2631, 0]
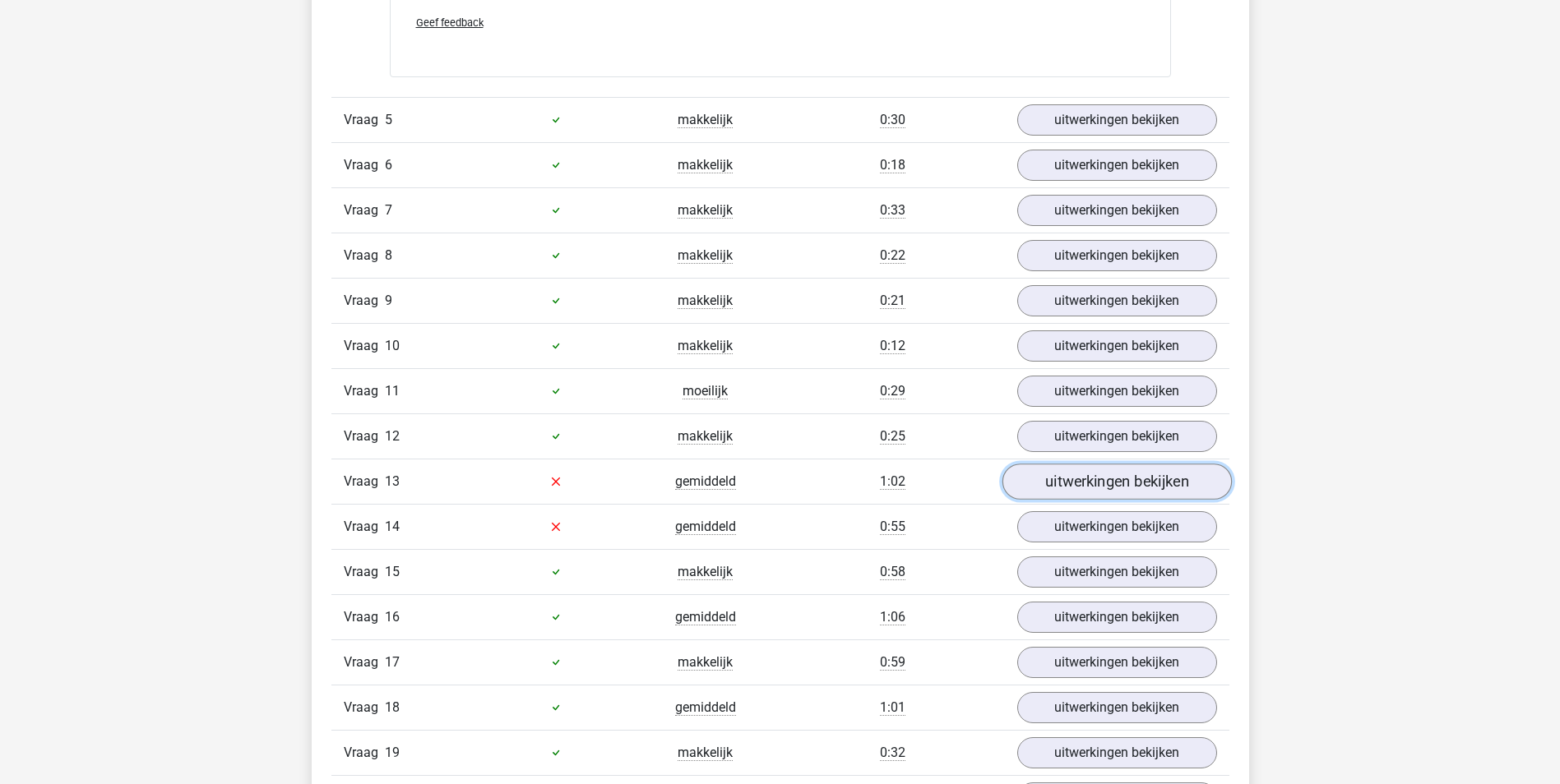
click at [1076, 481] on link "uitwerkingen bekijken" at bounding box center [1116, 482] width 229 height 36
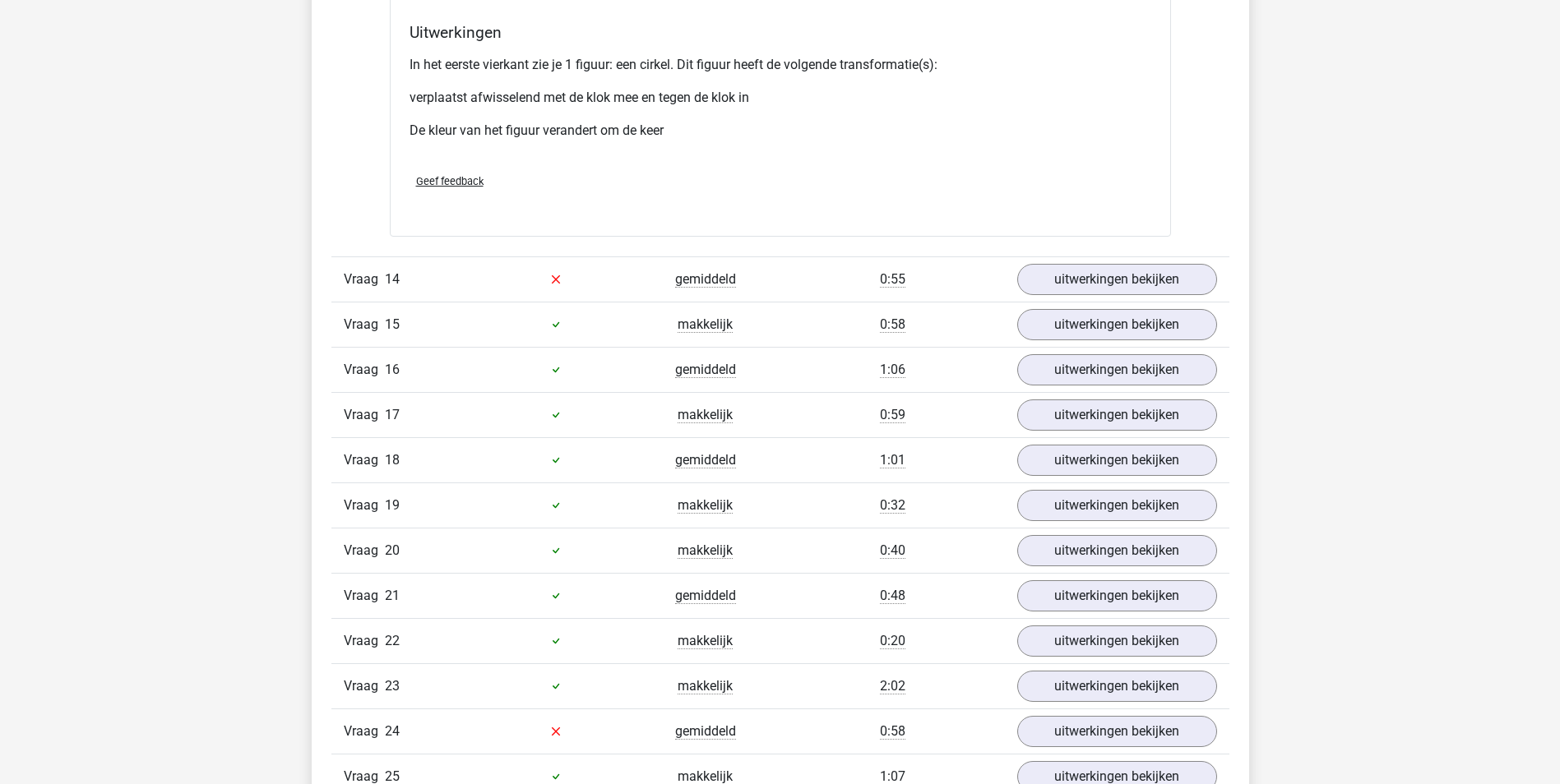
scroll to position [4357, 0]
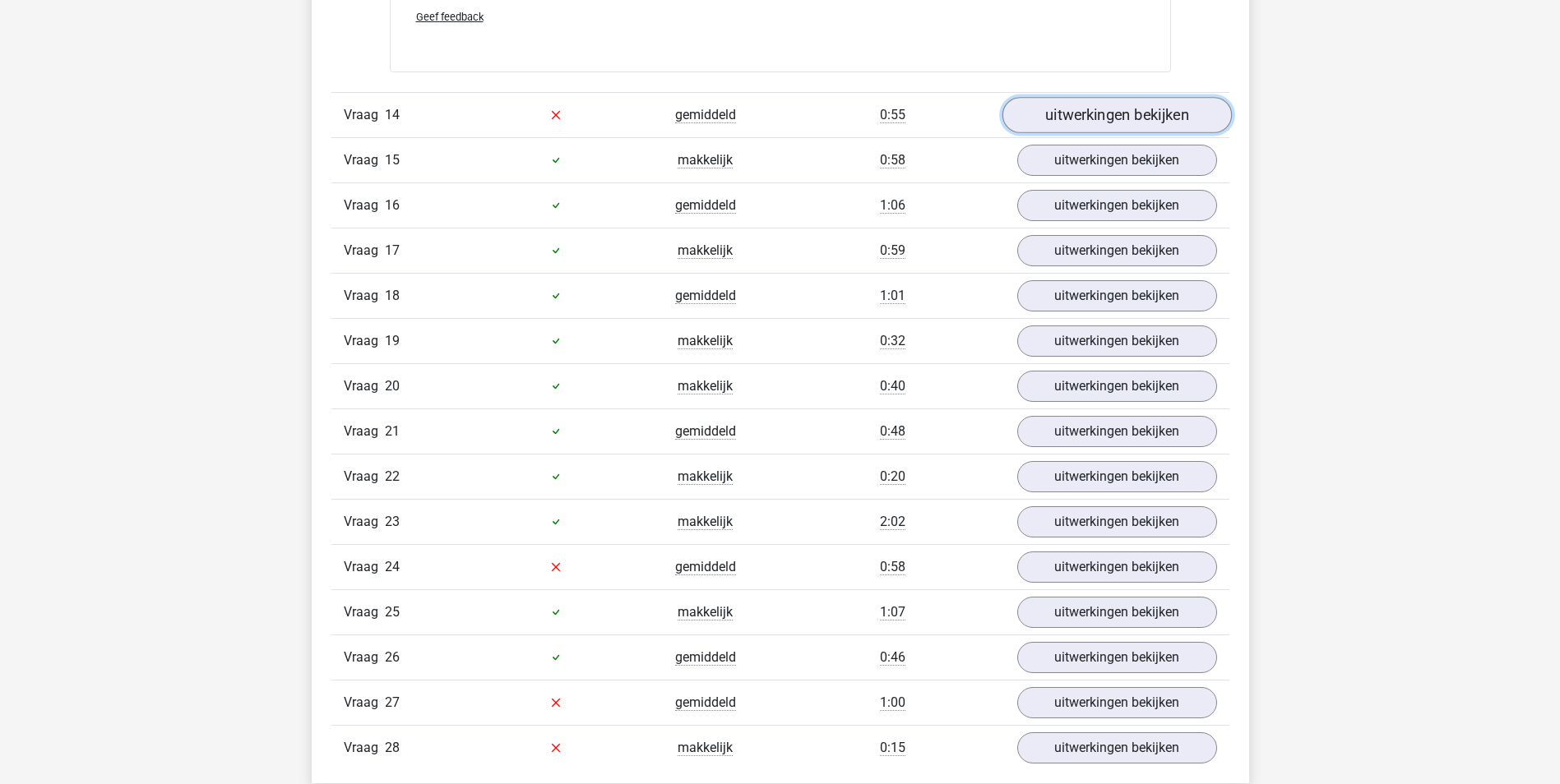
click at [1087, 108] on link "uitwerkingen bekijken" at bounding box center [1116, 114] width 229 height 36
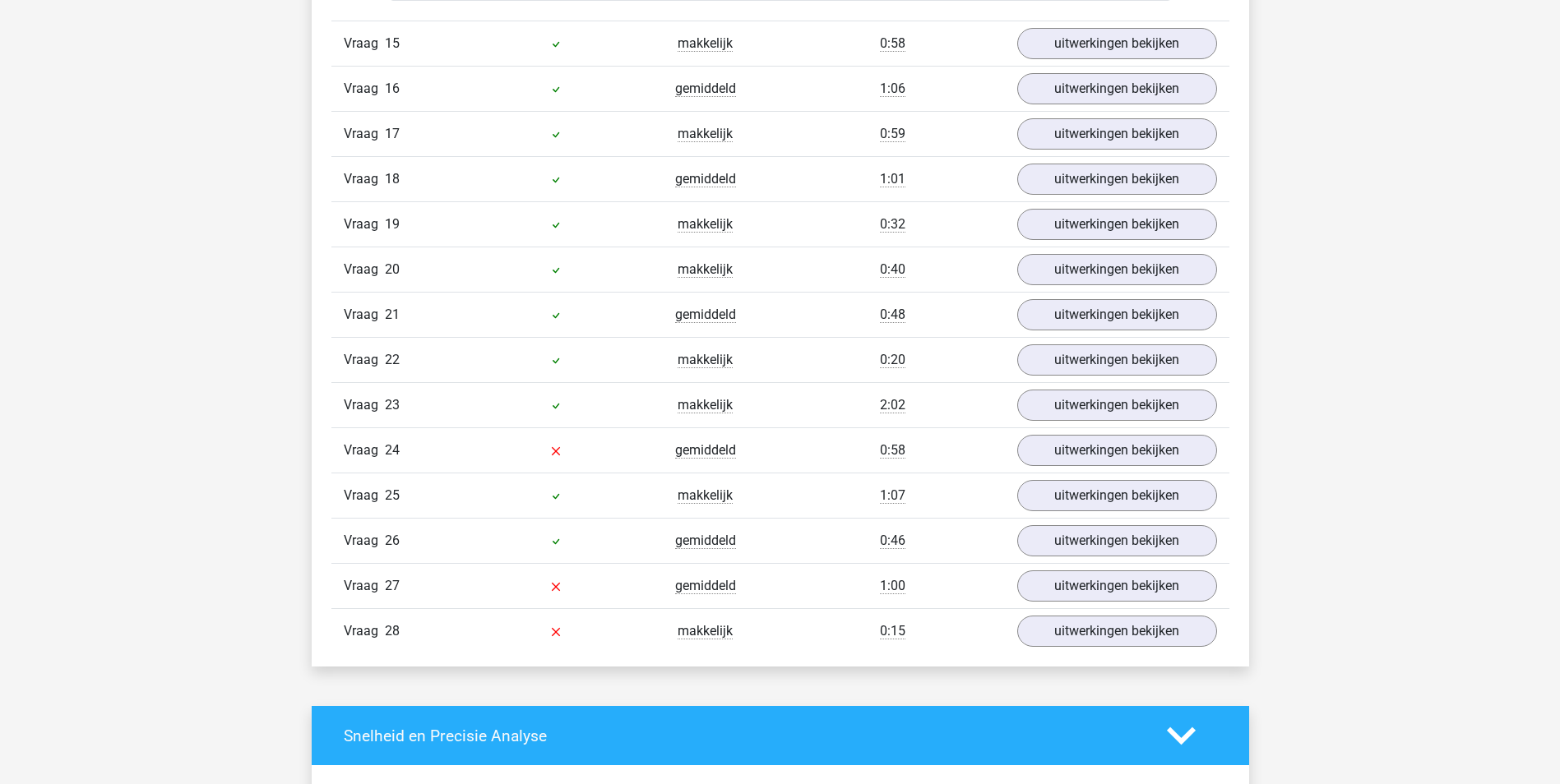
scroll to position [5920, 0]
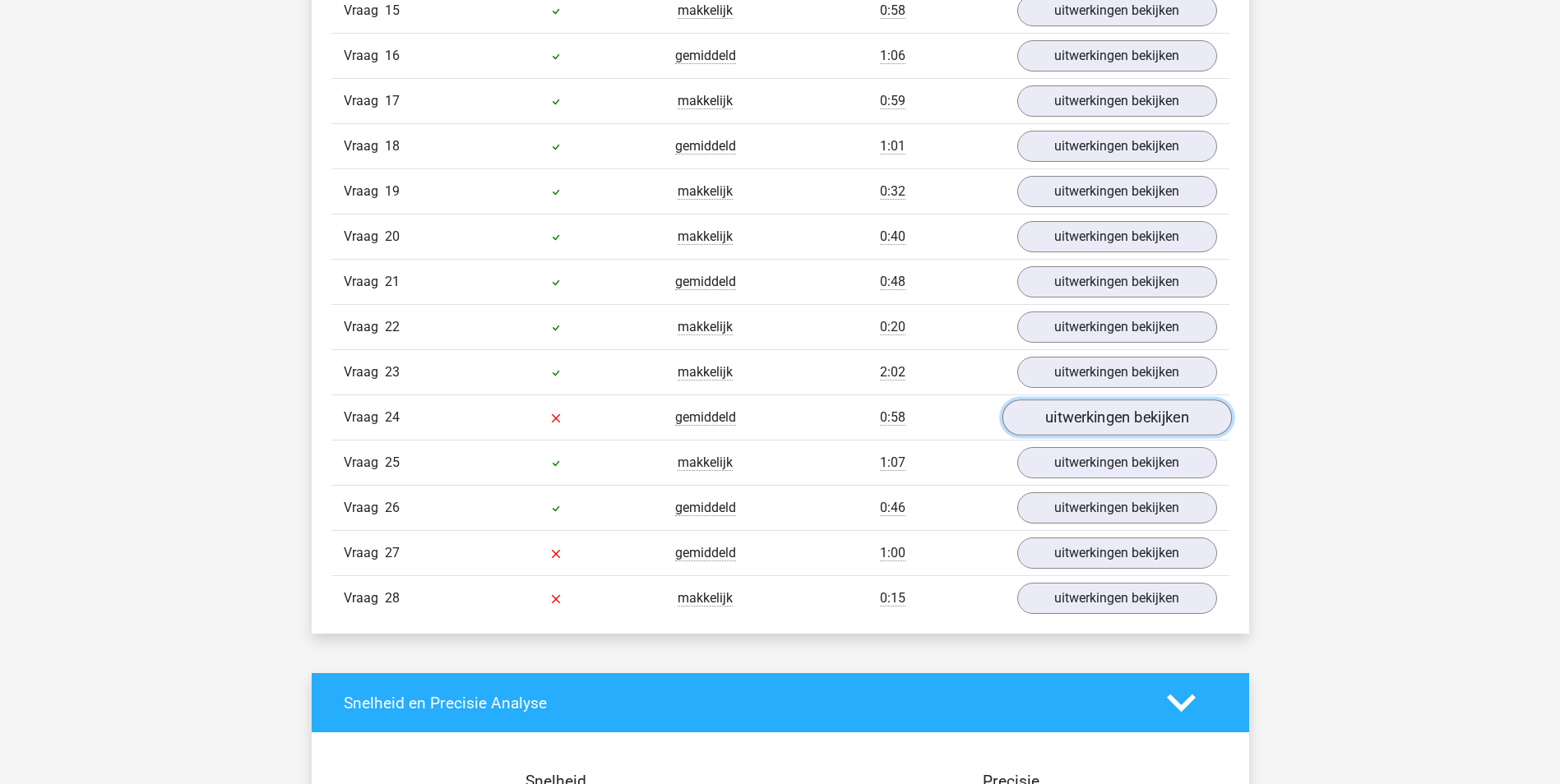
click at [1114, 425] on link "uitwerkingen bekijken" at bounding box center [1116, 418] width 229 height 36
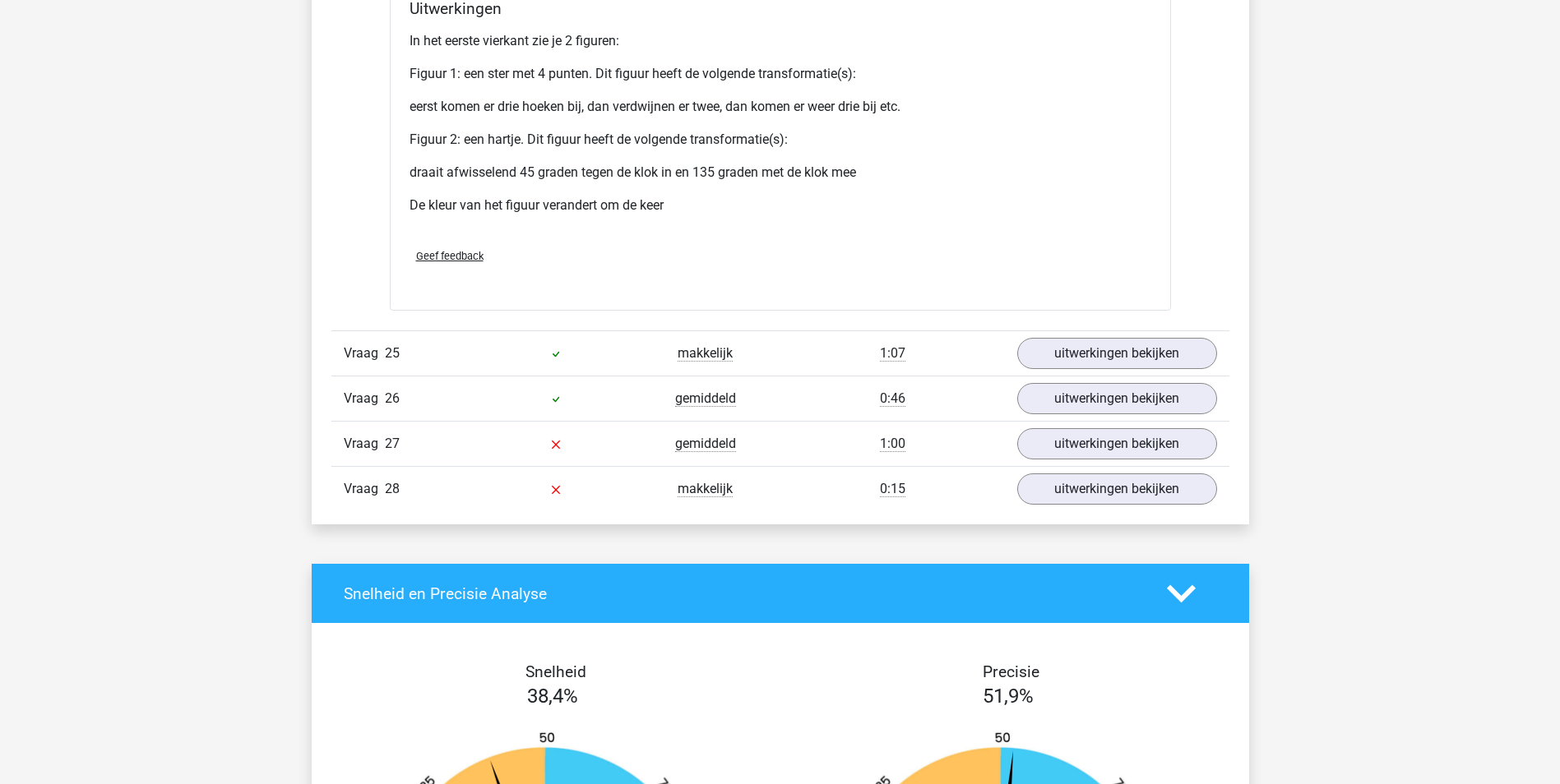
scroll to position [7564, 0]
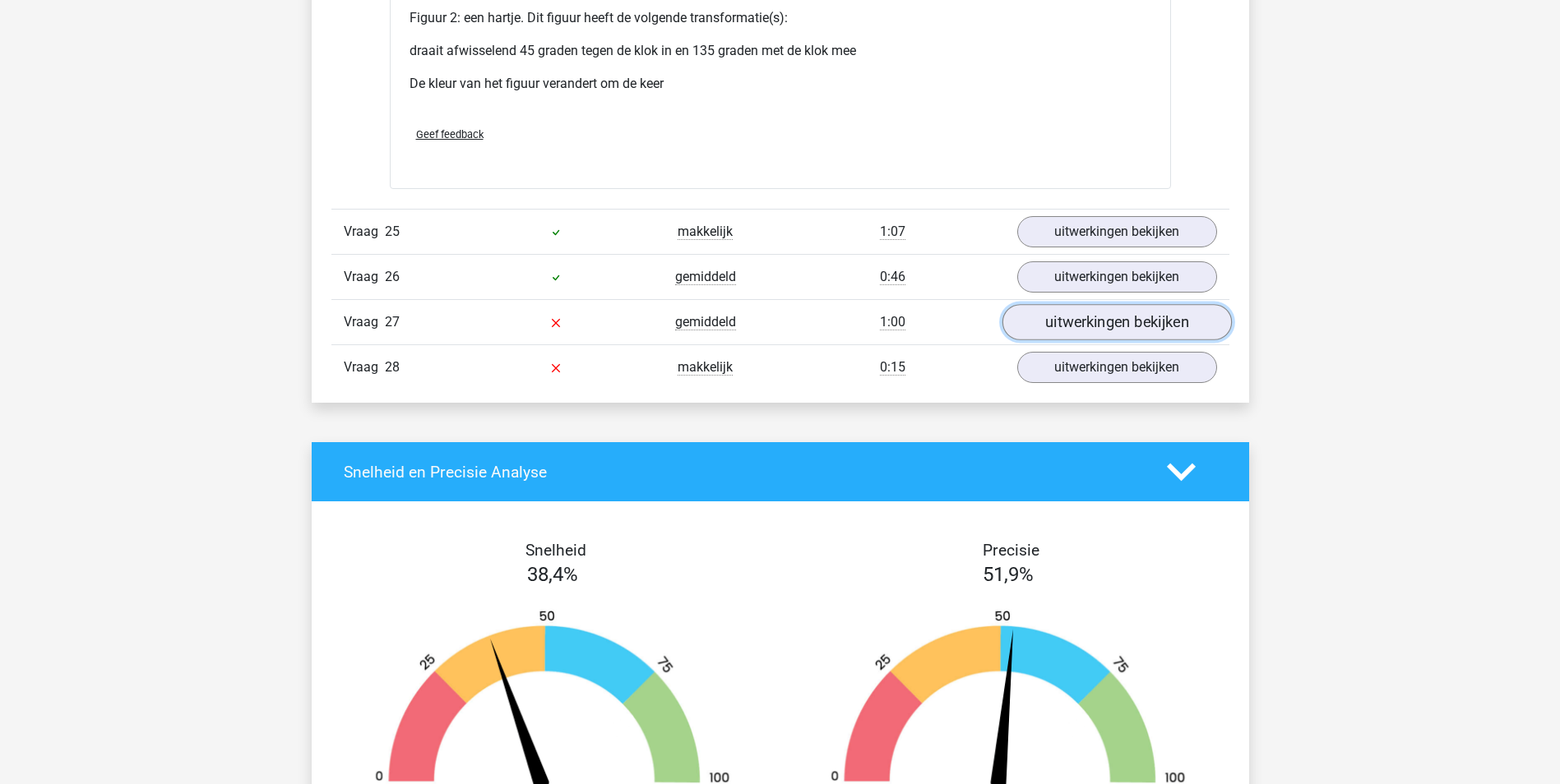
click at [1079, 335] on link "uitwerkingen bekijken" at bounding box center [1116, 322] width 229 height 36
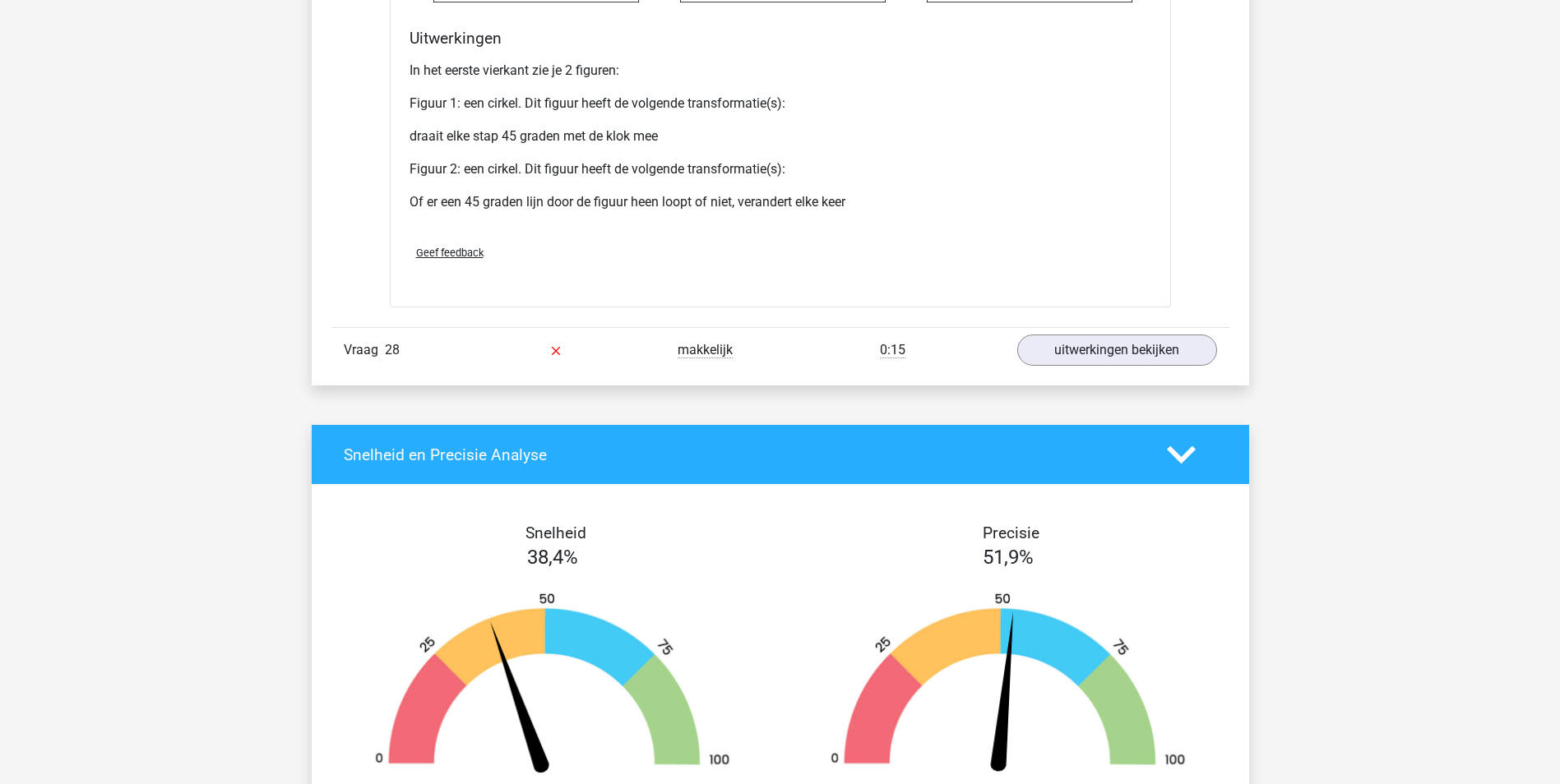
scroll to position [9126, 0]
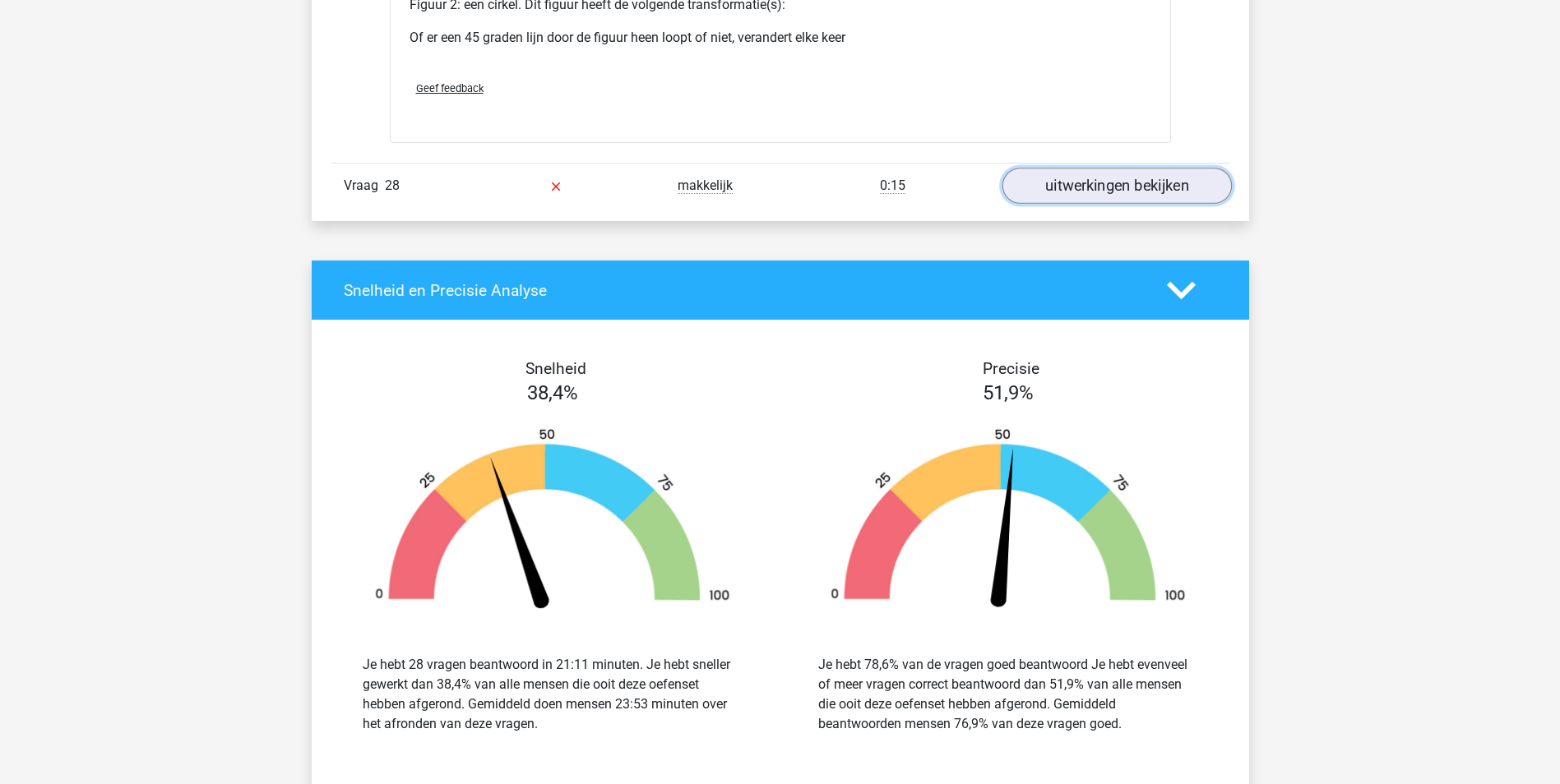
click at [1161, 183] on link "uitwerkingen bekijken" at bounding box center [1116, 185] width 229 height 36
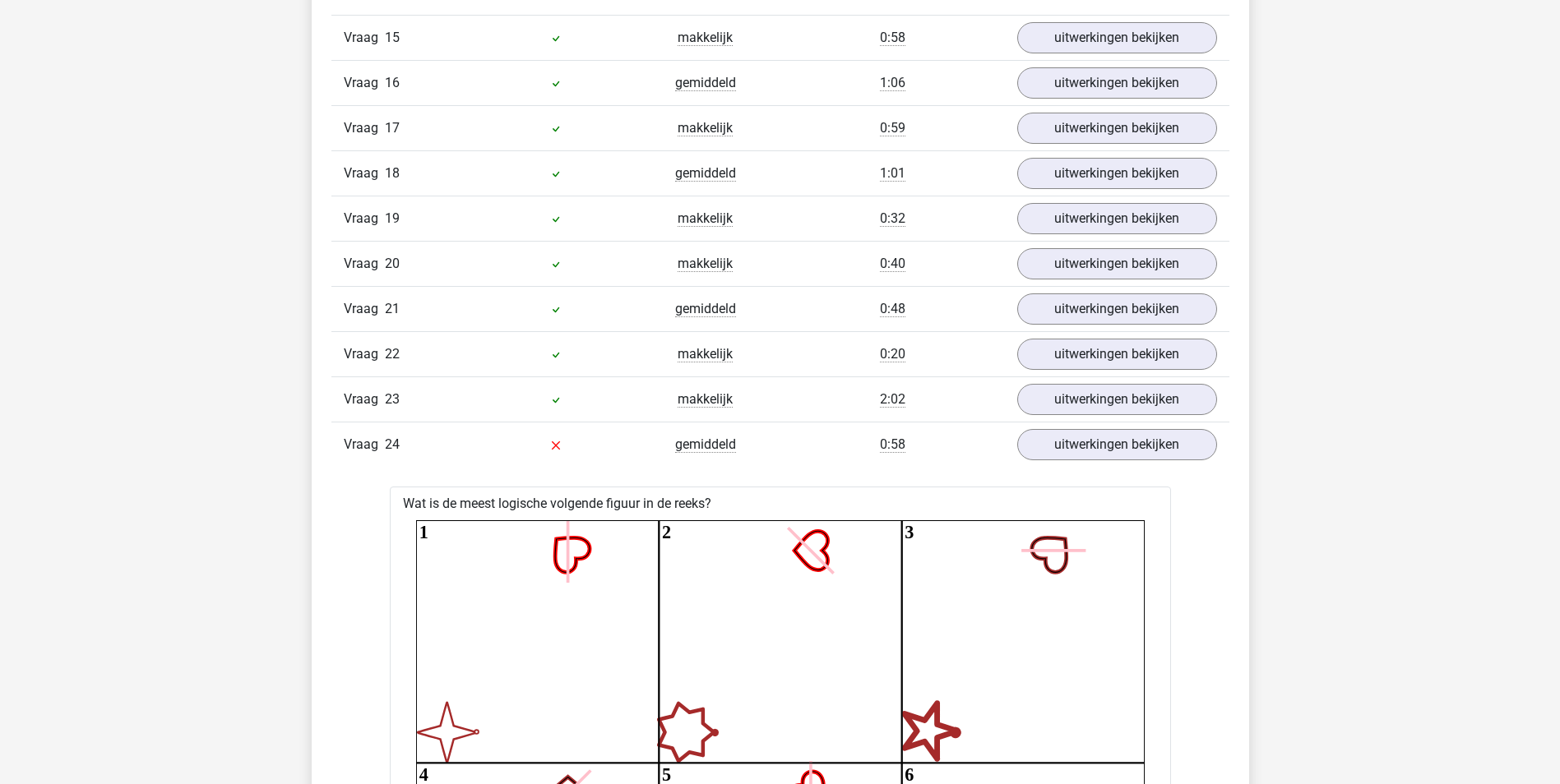
scroll to position [5755, 0]
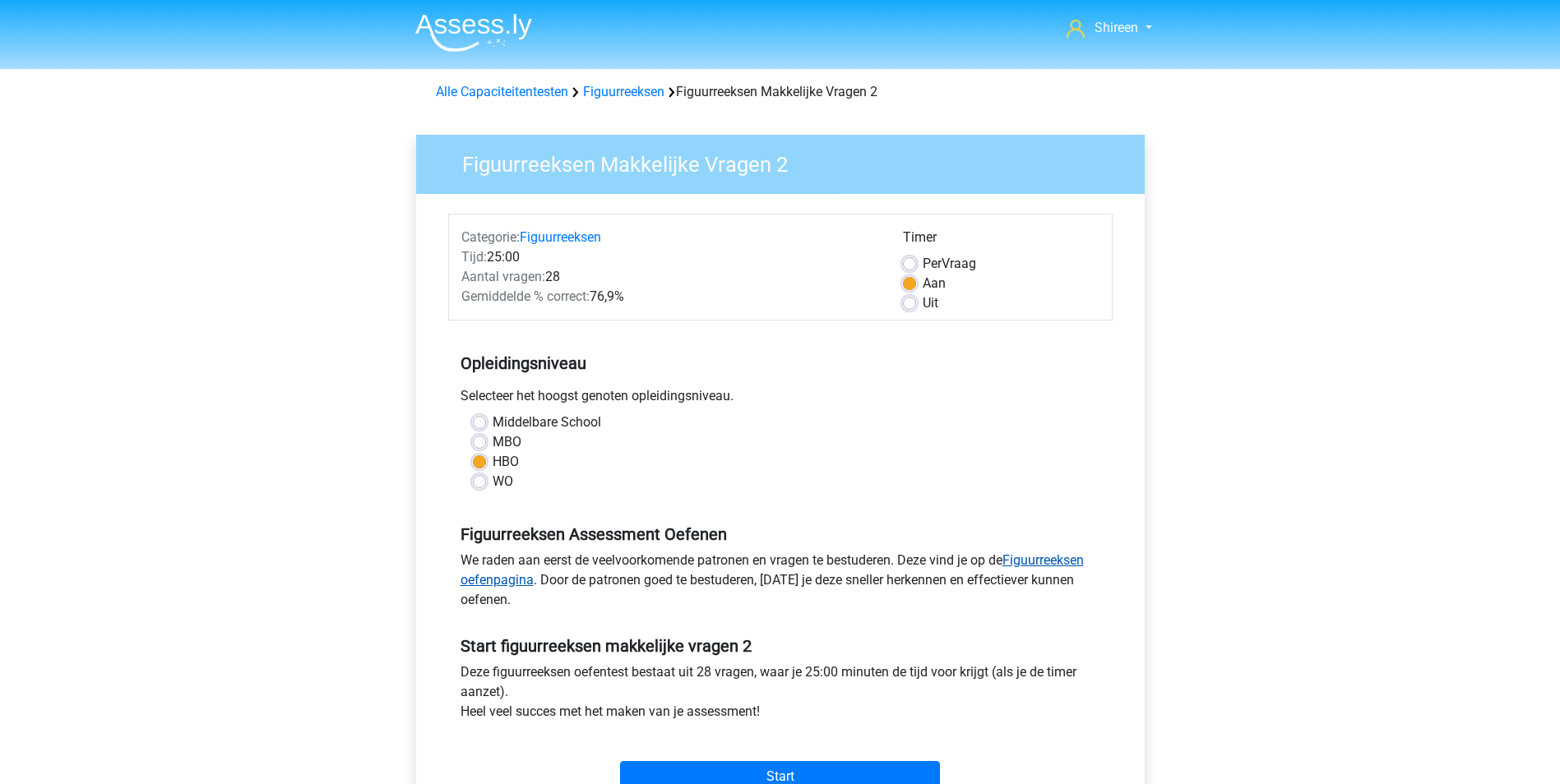
click at [1033, 562] on link "Figuurreeksen oefenpagina" at bounding box center [772, 570] width 623 height 35
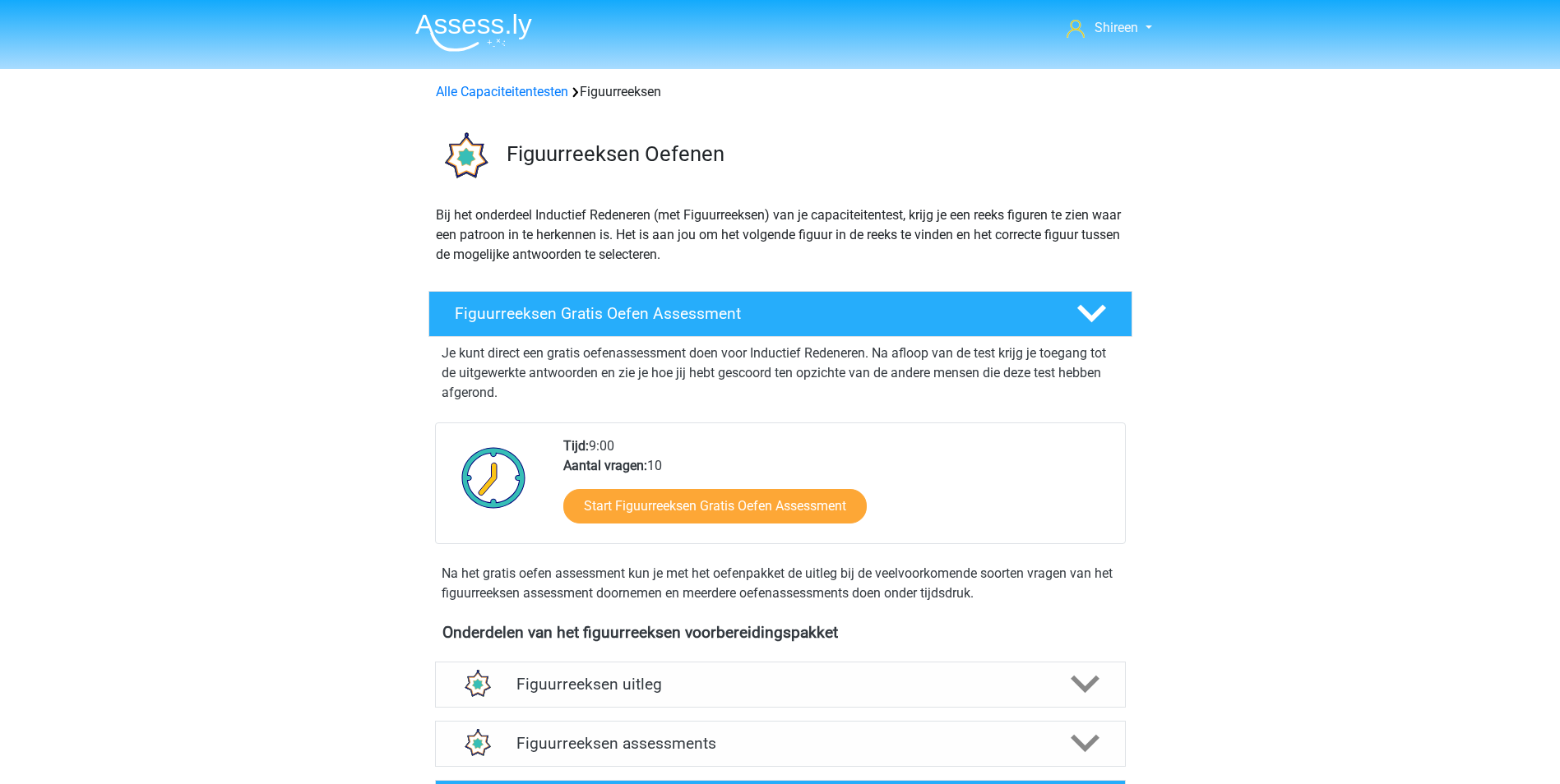
scroll to position [164, 0]
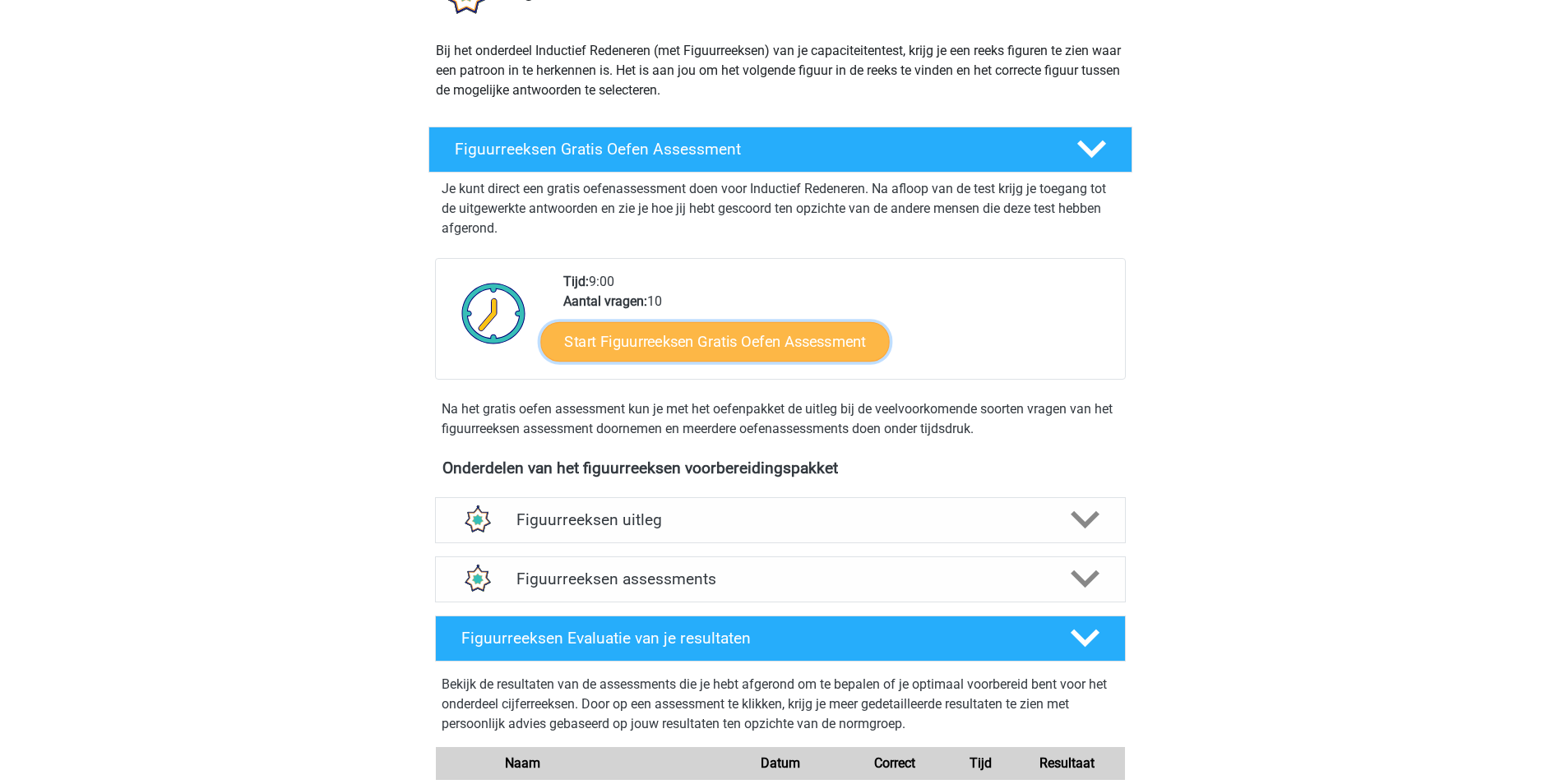
click at [712, 347] on link "Start Figuurreeksen Gratis Oefen Assessment" at bounding box center [714, 341] width 348 height 39
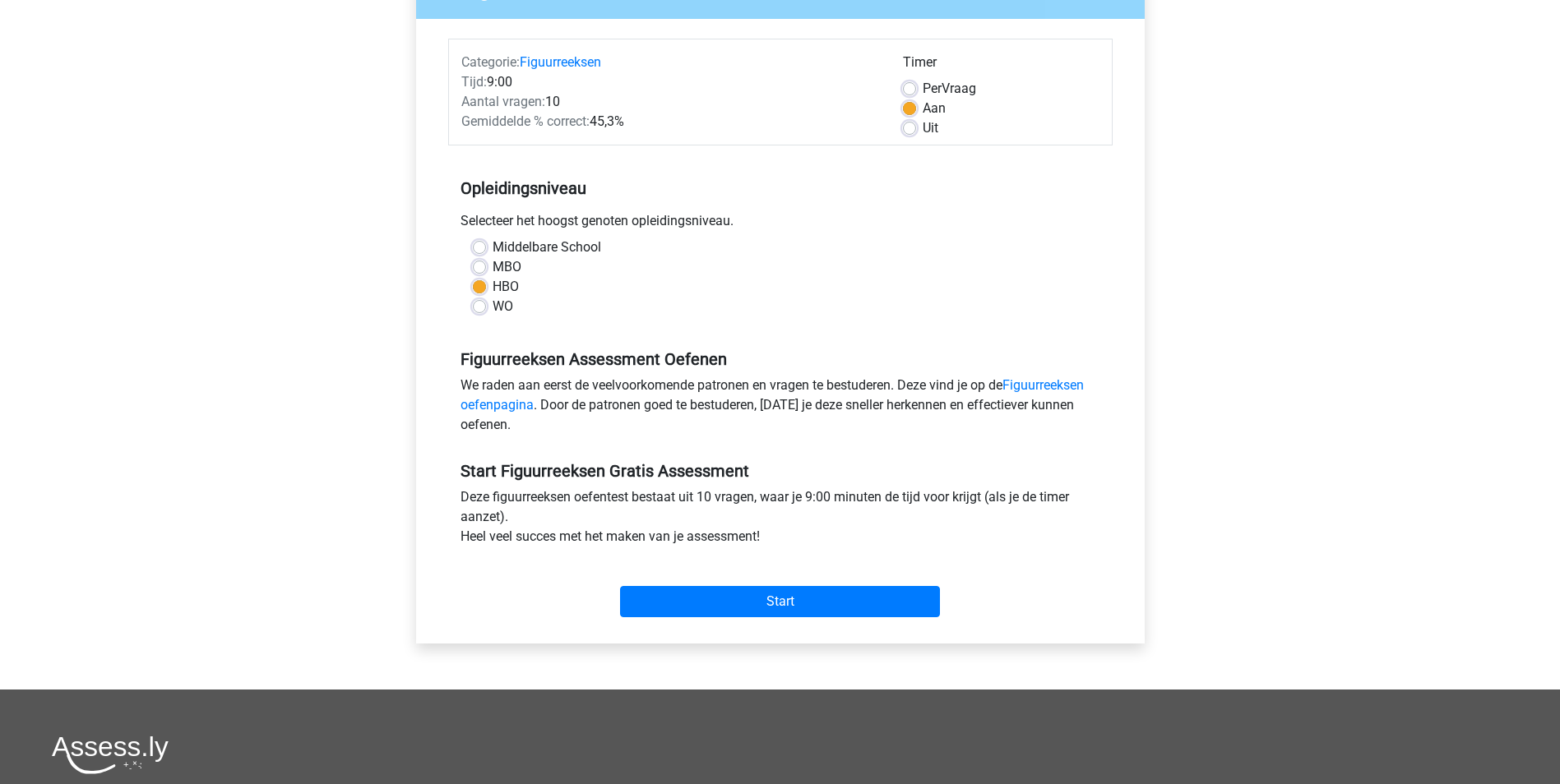
scroll to position [247, 0]
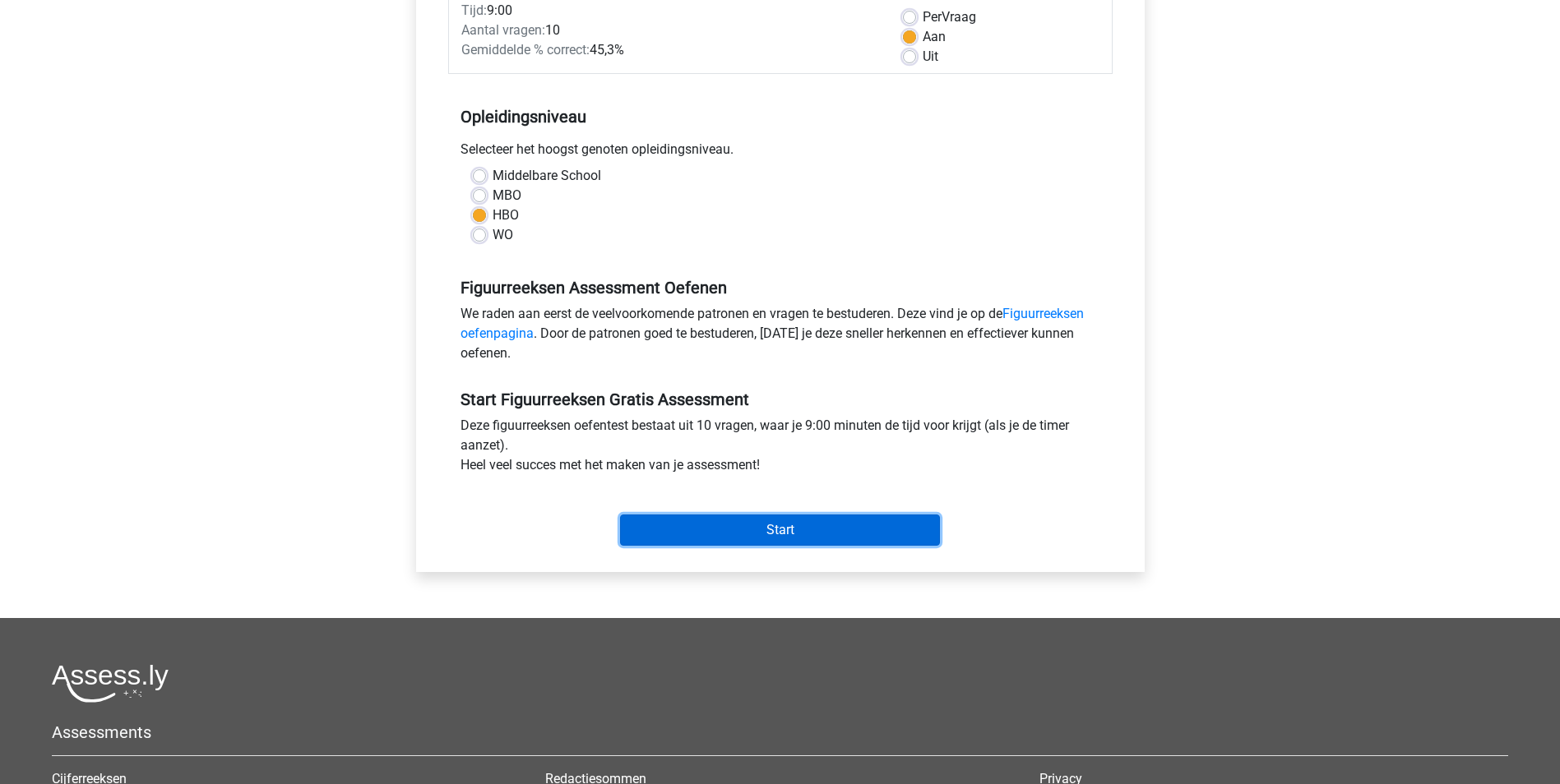
click at [834, 531] on input "Start" at bounding box center [780, 530] width 320 height 31
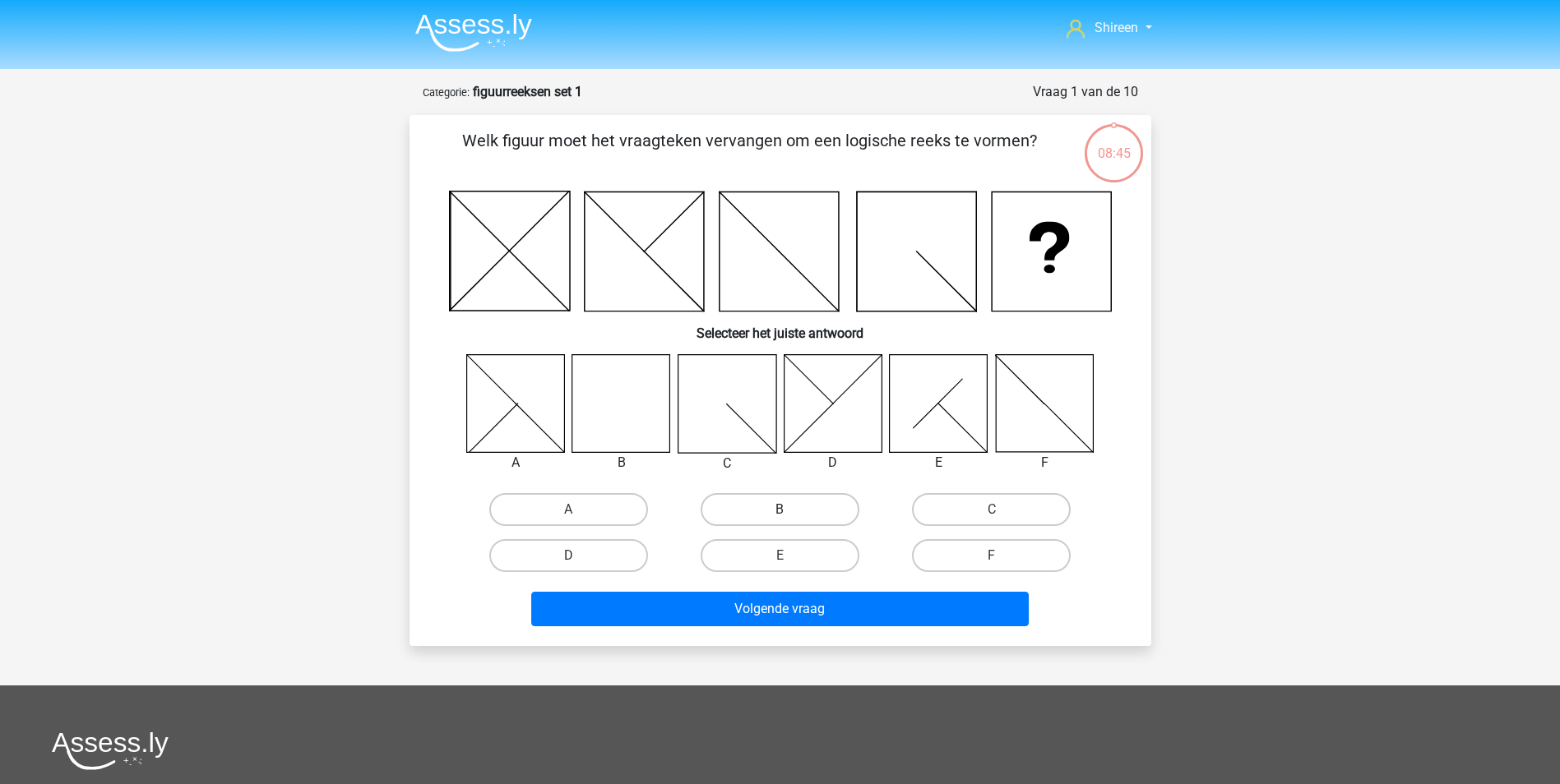
click at [778, 506] on label "B" at bounding box center [780, 509] width 158 height 32
click at [779, 510] on input "B" at bounding box center [784, 515] width 11 height 11
radio input "true"
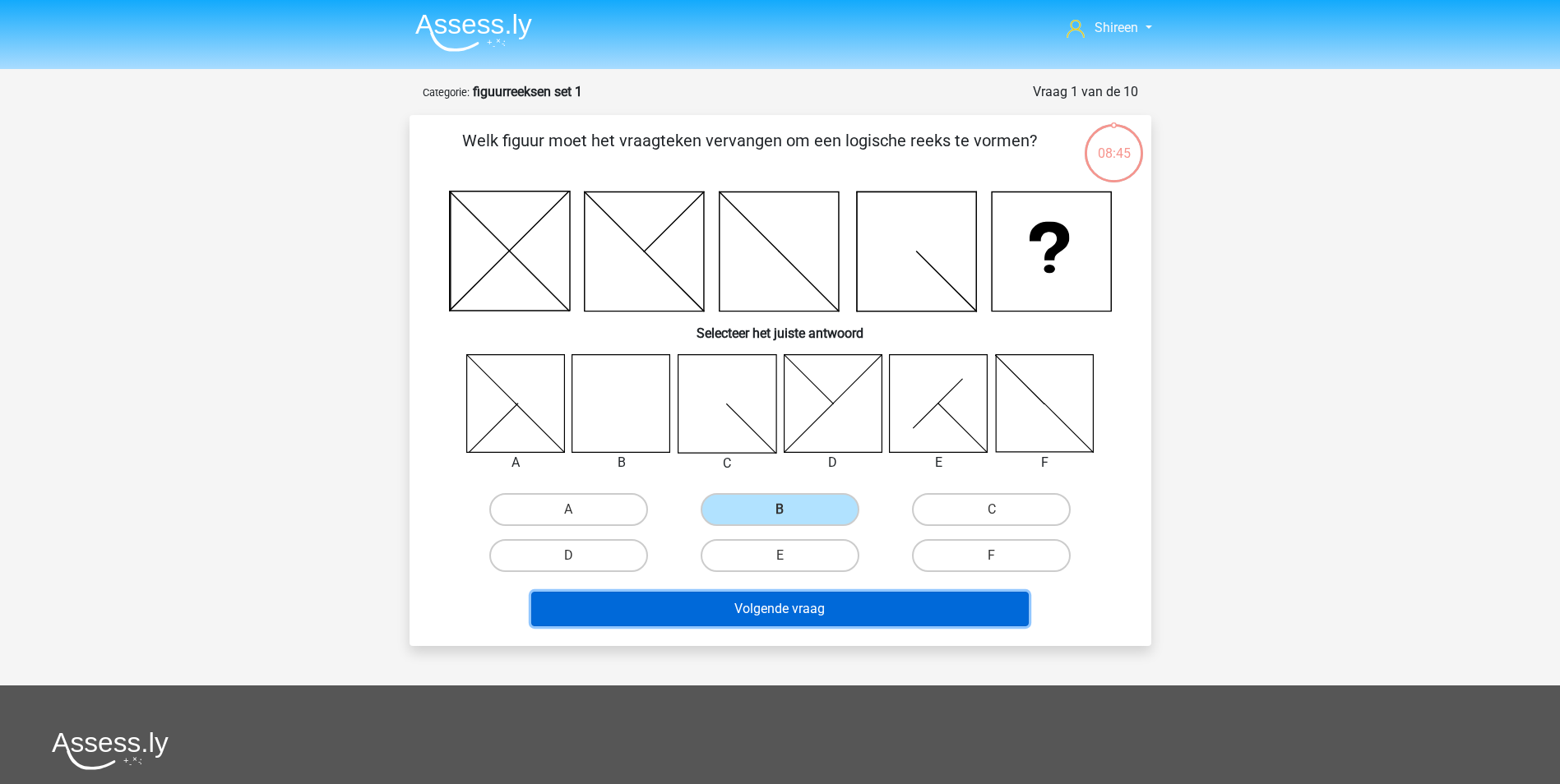
click at [797, 612] on button "Volgende vraag" at bounding box center [779, 608] width 498 height 34
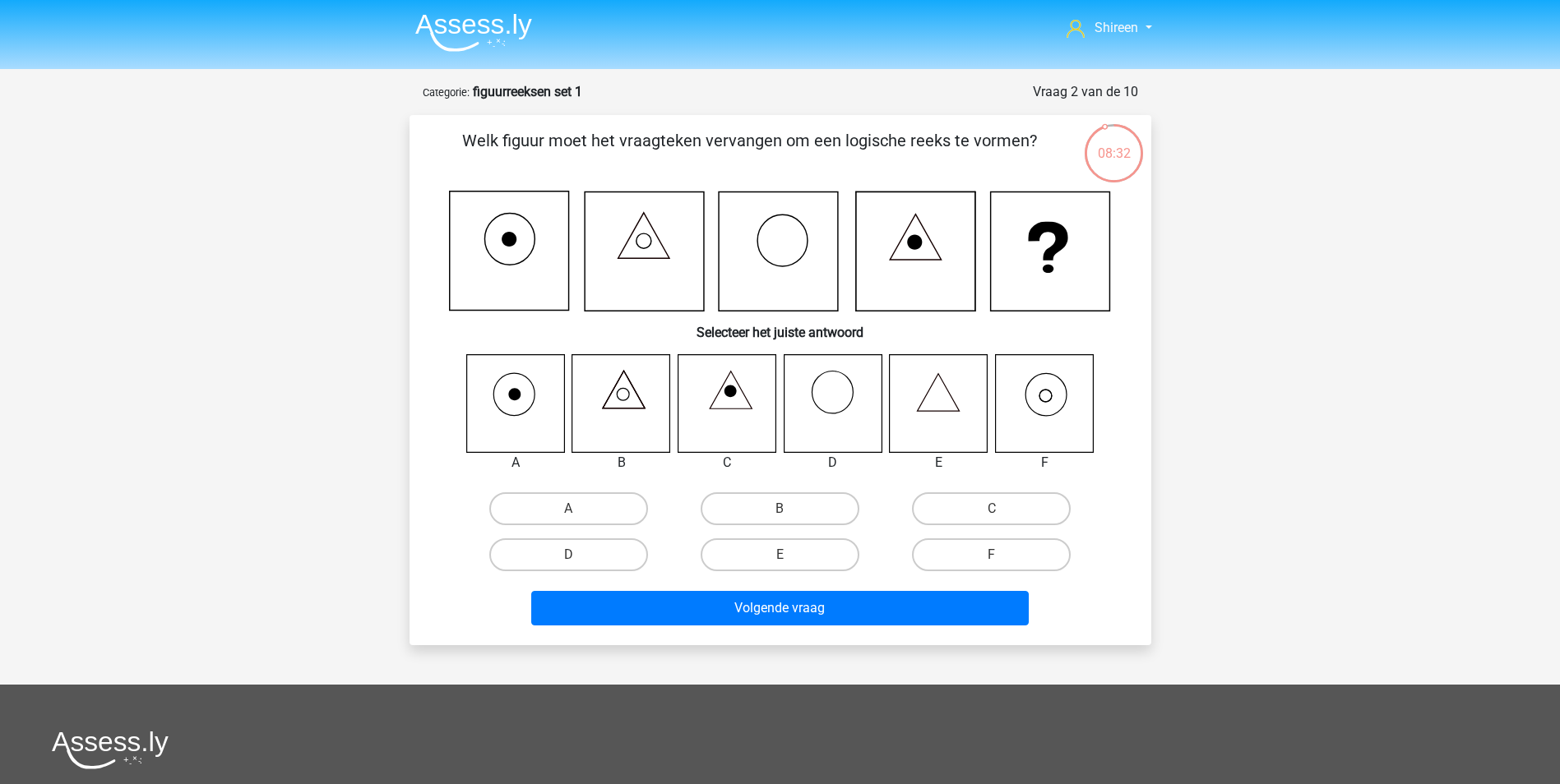
click at [993, 556] on input "F" at bounding box center [997, 560] width 11 height 11
radio input "true"
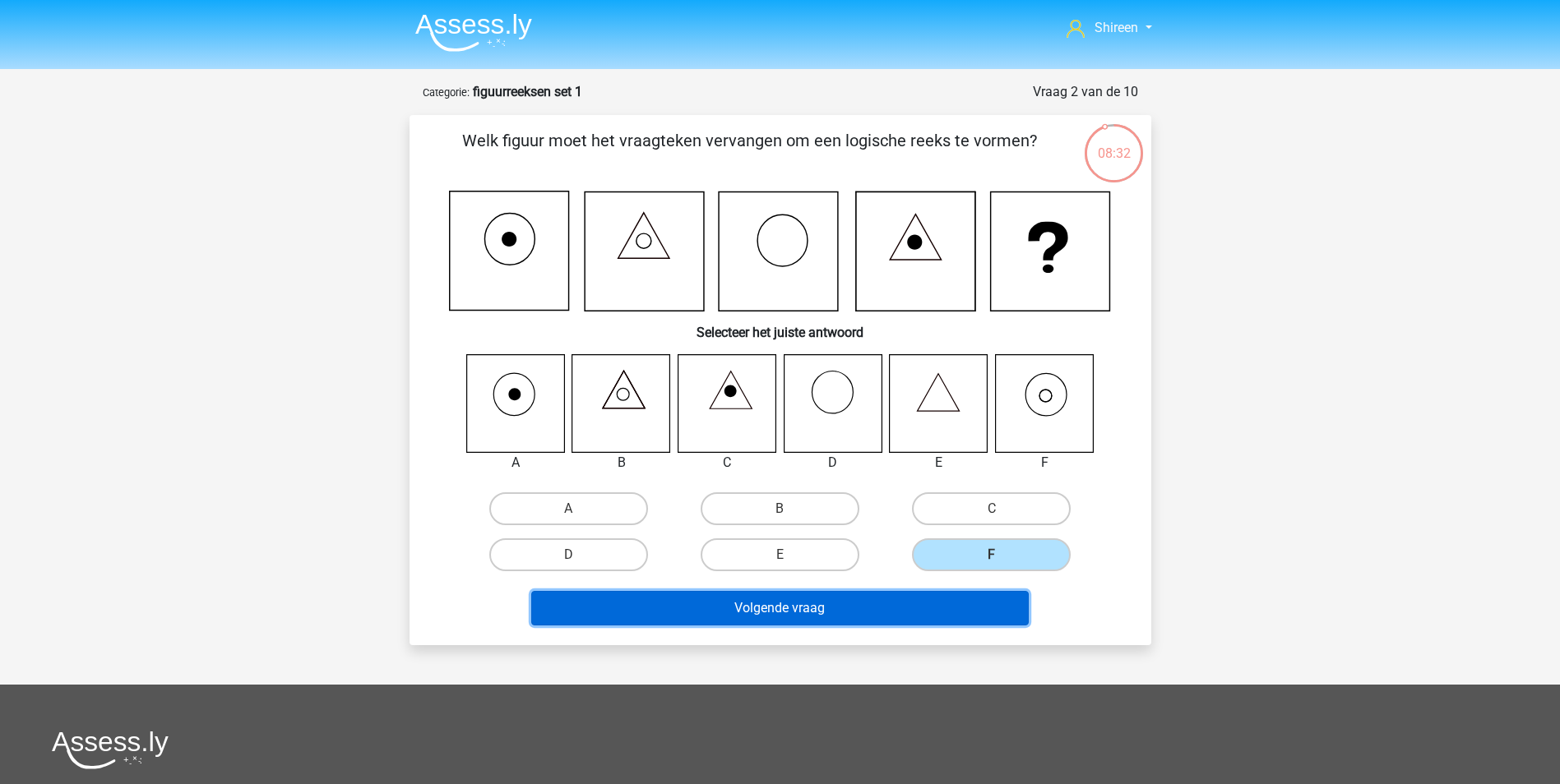
click at [946, 604] on button "Volgende vraag" at bounding box center [779, 608] width 498 height 34
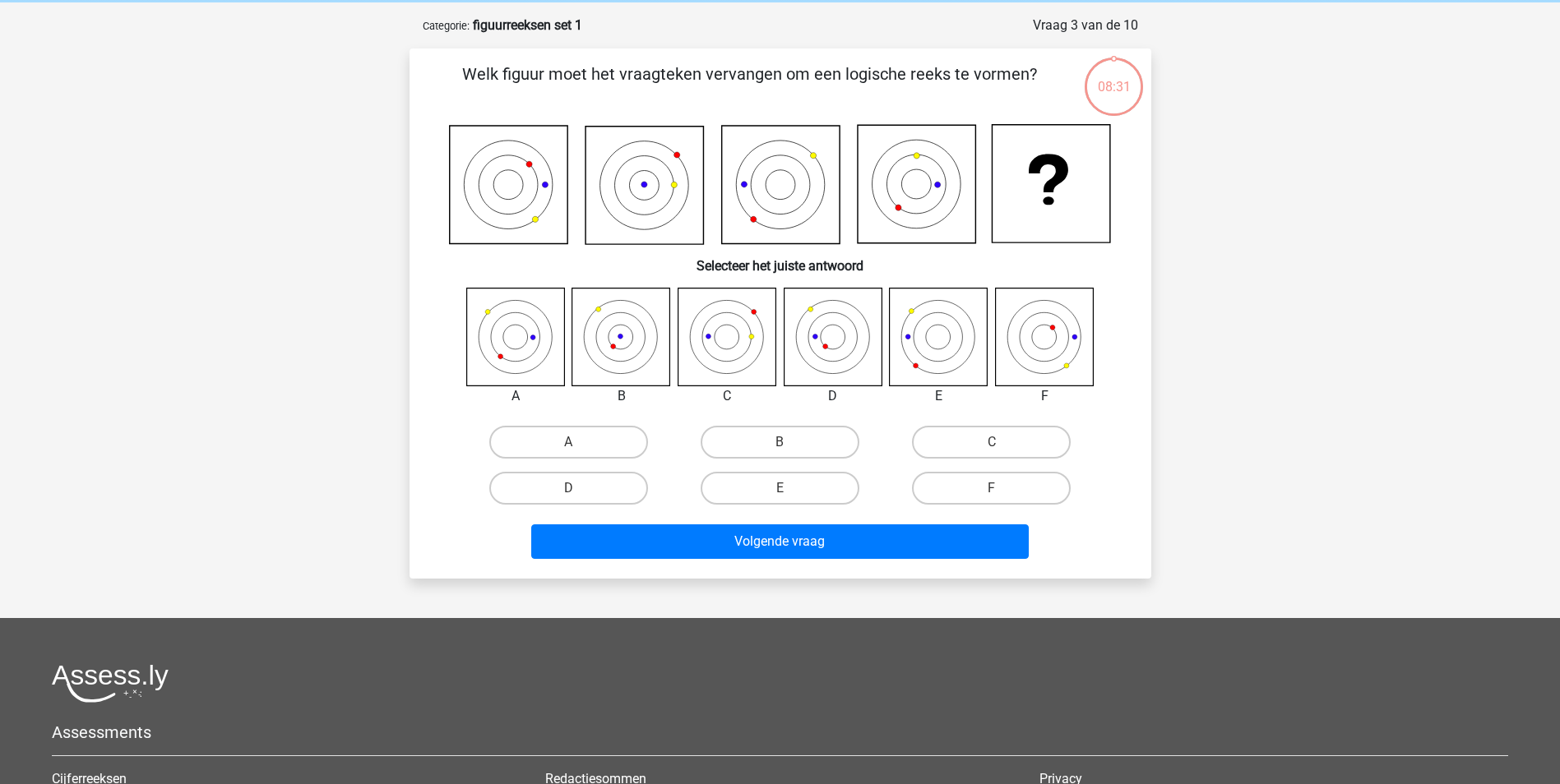
scroll to position [82, 0]
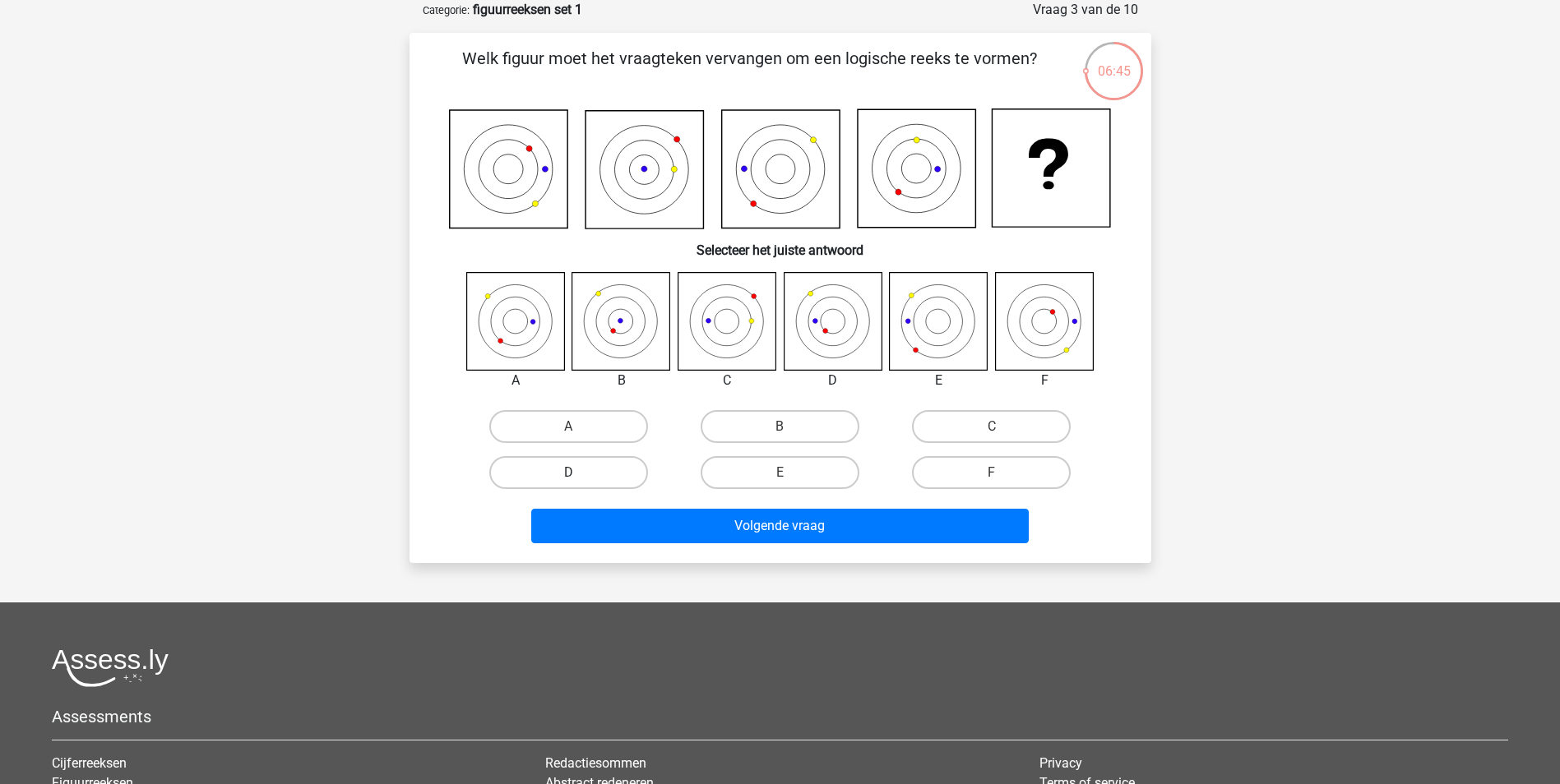
click at [603, 472] on label "D" at bounding box center [568, 472] width 158 height 32
click at [579, 472] on input "D" at bounding box center [573, 477] width 11 height 11
radio input "true"
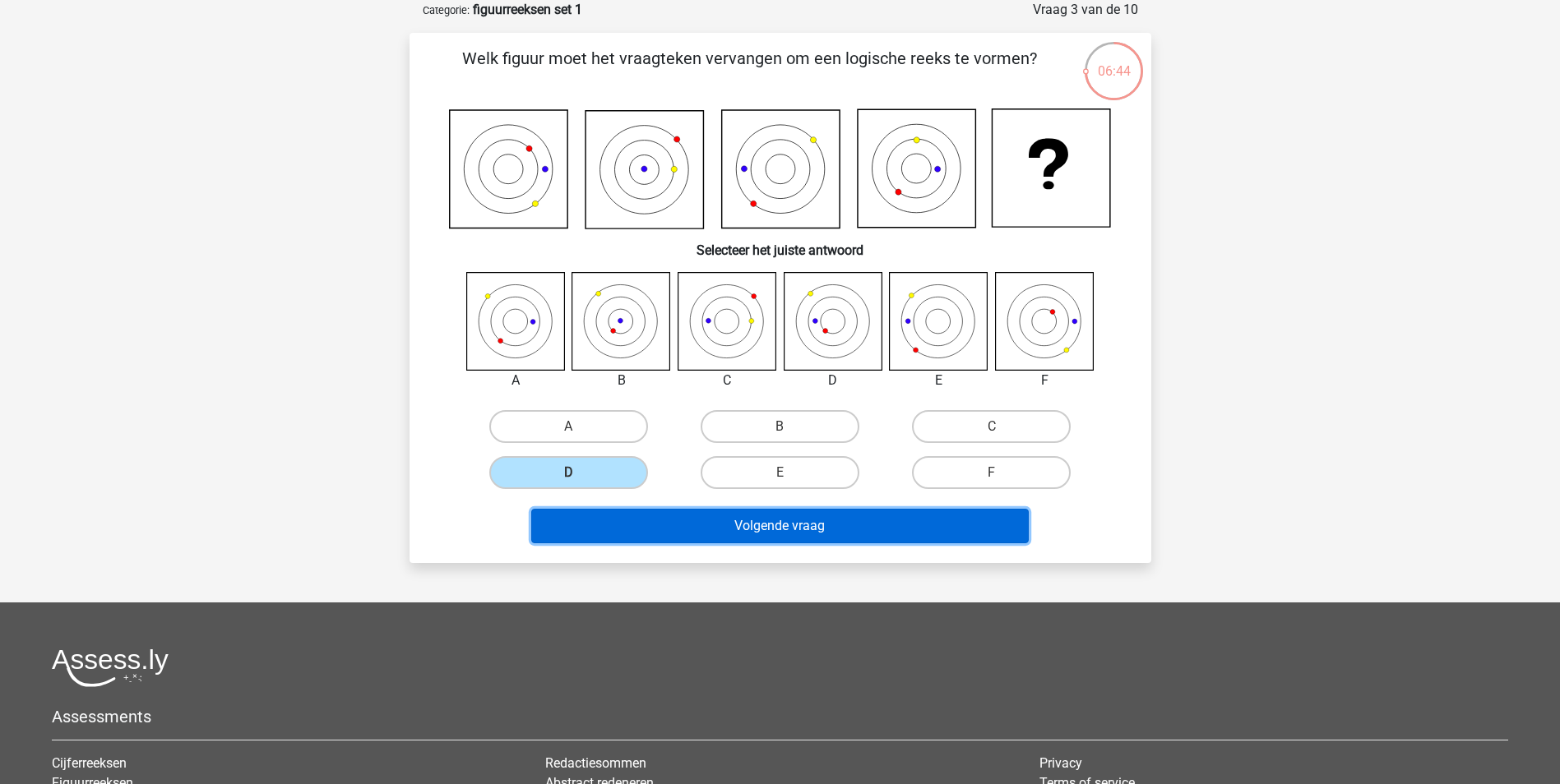
click at [956, 527] on button "Volgende vraag" at bounding box center [779, 526] width 498 height 34
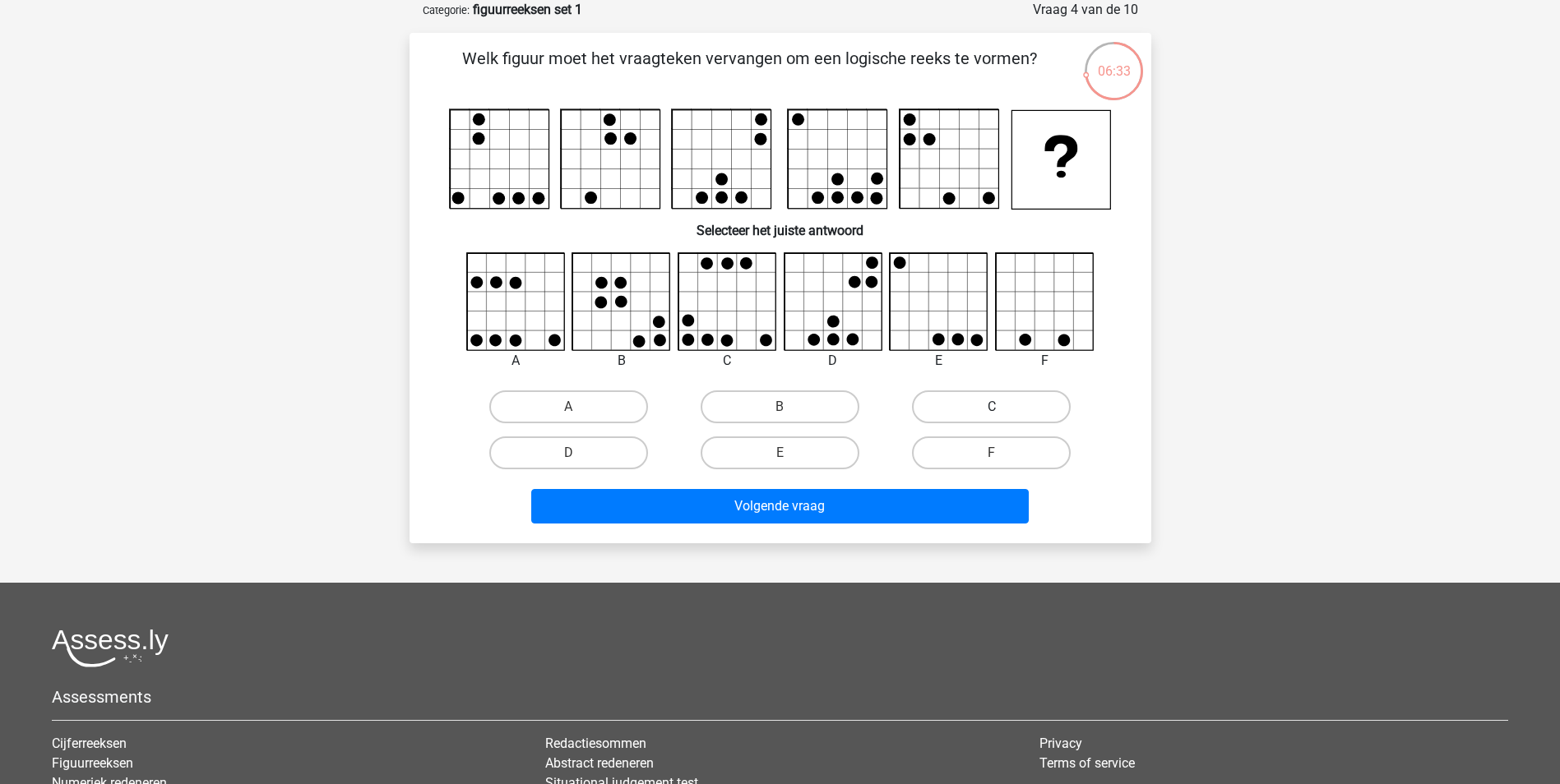
click at [959, 407] on label "C" at bounding box center [991, 407] width 158 height 32
click at [992, 407] on input "C" at bounding box center [997, 412] width 11 height 11
radio input "true"
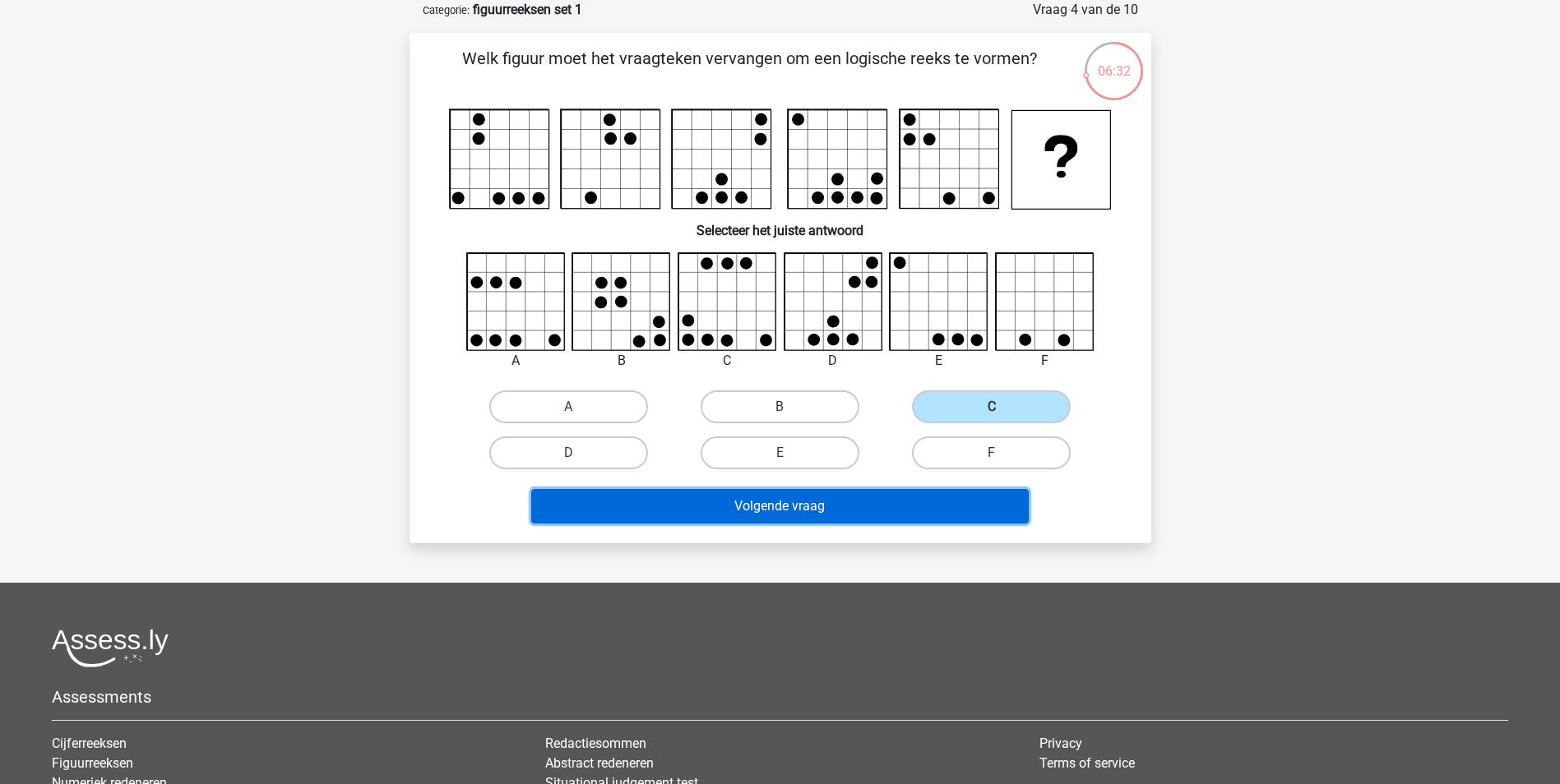
click at [899, 513] on button "Volgende vraag" at bounding box center [779, 506] width 498 height 34
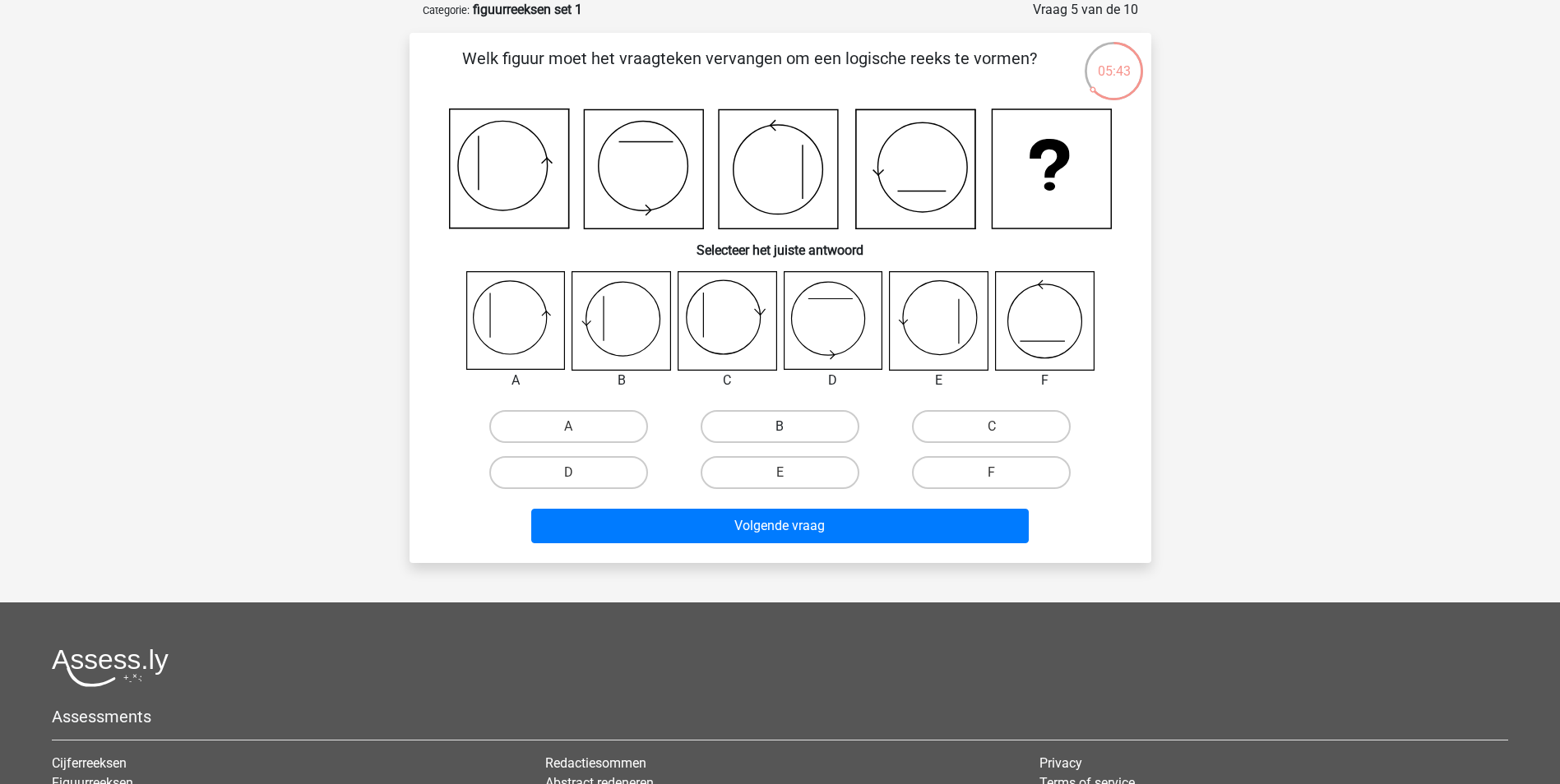
click at [802, 426] on label "B" at bounding box center [780, 426] width 158 height 32
click at [790, 427] on input "B" at bounding box center [784, 432] width 11 height 11
radio input "true"
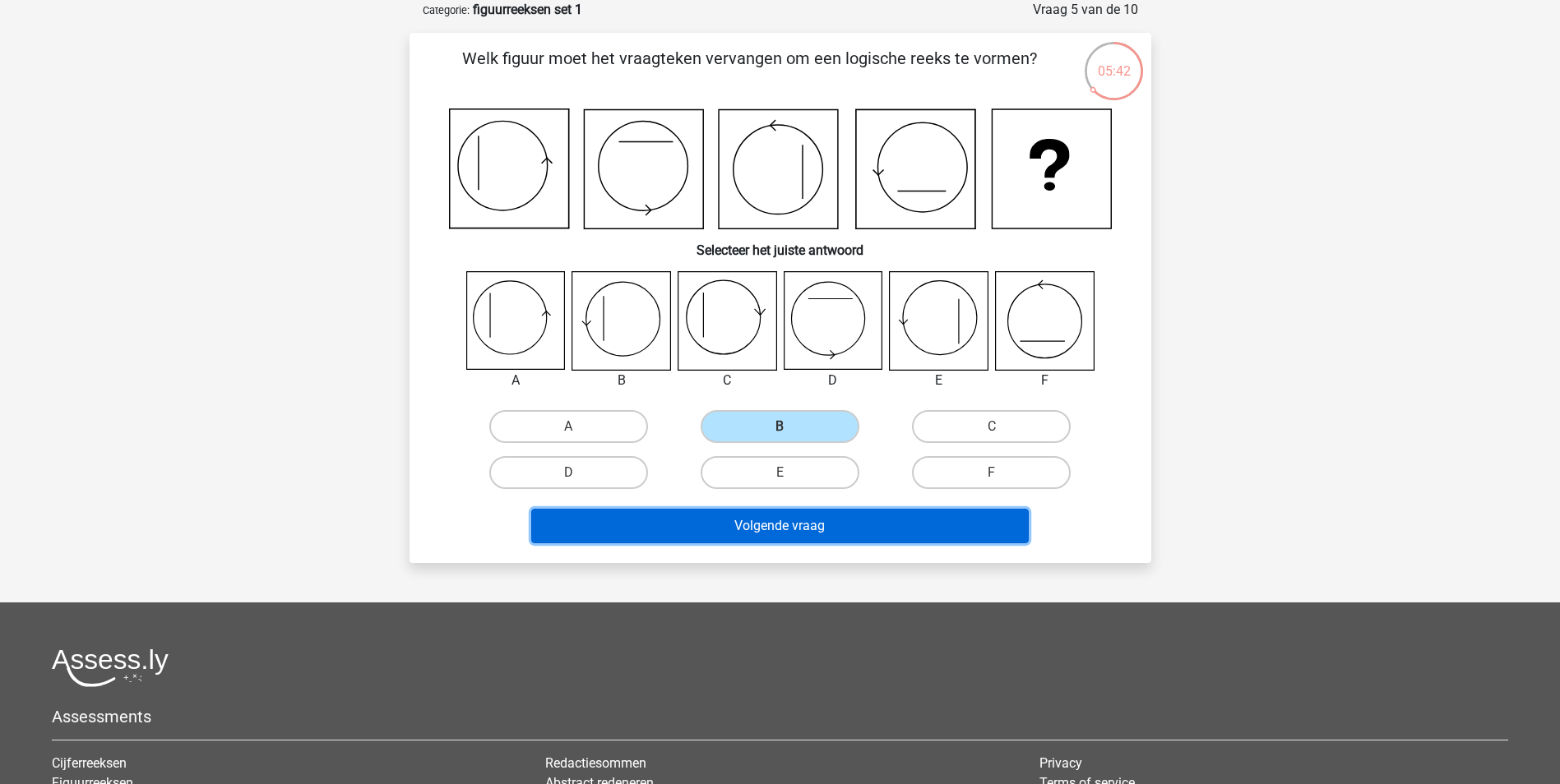
click at [822, 524] on button "Volgende vraag" at bounding box center [779, 526] width 498 height 34
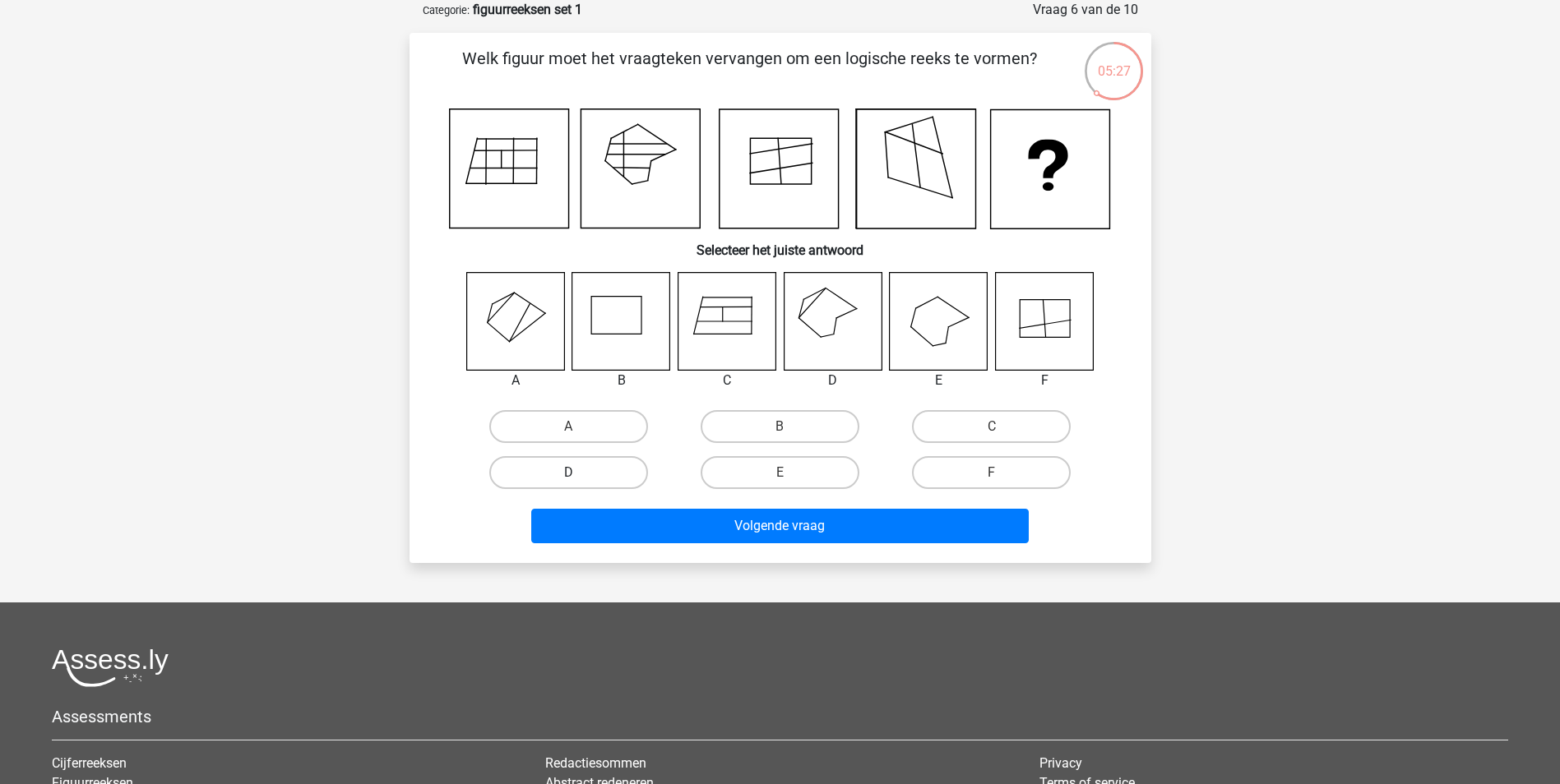
click at [608, 473] on label "D" at bounding box center [568, 472] width 158 height 32
click at [579, 473] on input "D" at bounding box center [573, 477] width 11 height 11
radio input "true"
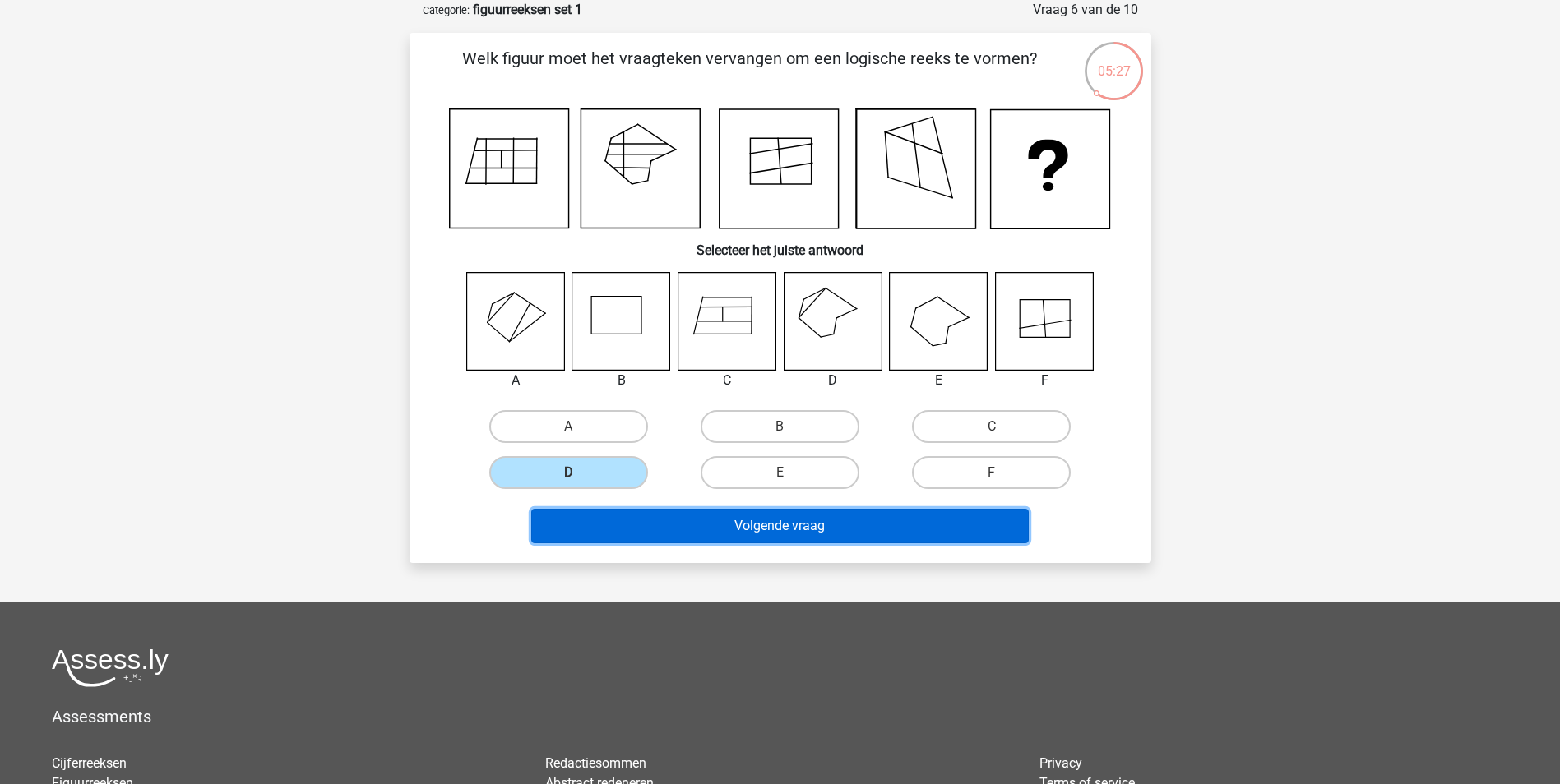
click at [736, 535] on button "Volgende vraag" at bounding box center [779, 526] width 498 height 34
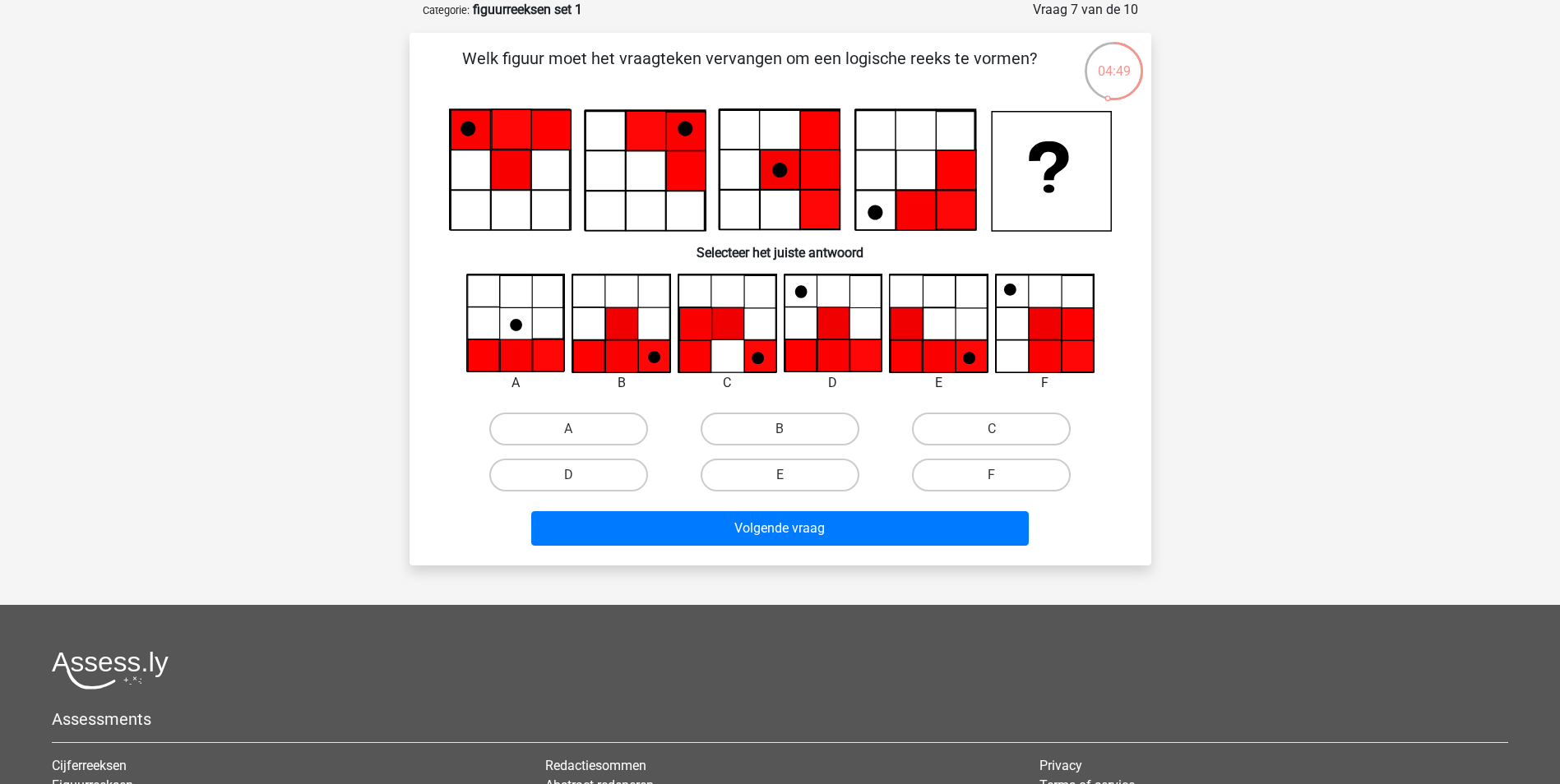
click at [649, 358] on icon at bounding box center [654, 357] width 12 height 12
click at [833, 418] on label "B" at bounding box center [780, 428] width 158 height 32
click at [790, 429] on input "B" at bounding box center [784, 434] width 11 height 11
radio input "true"
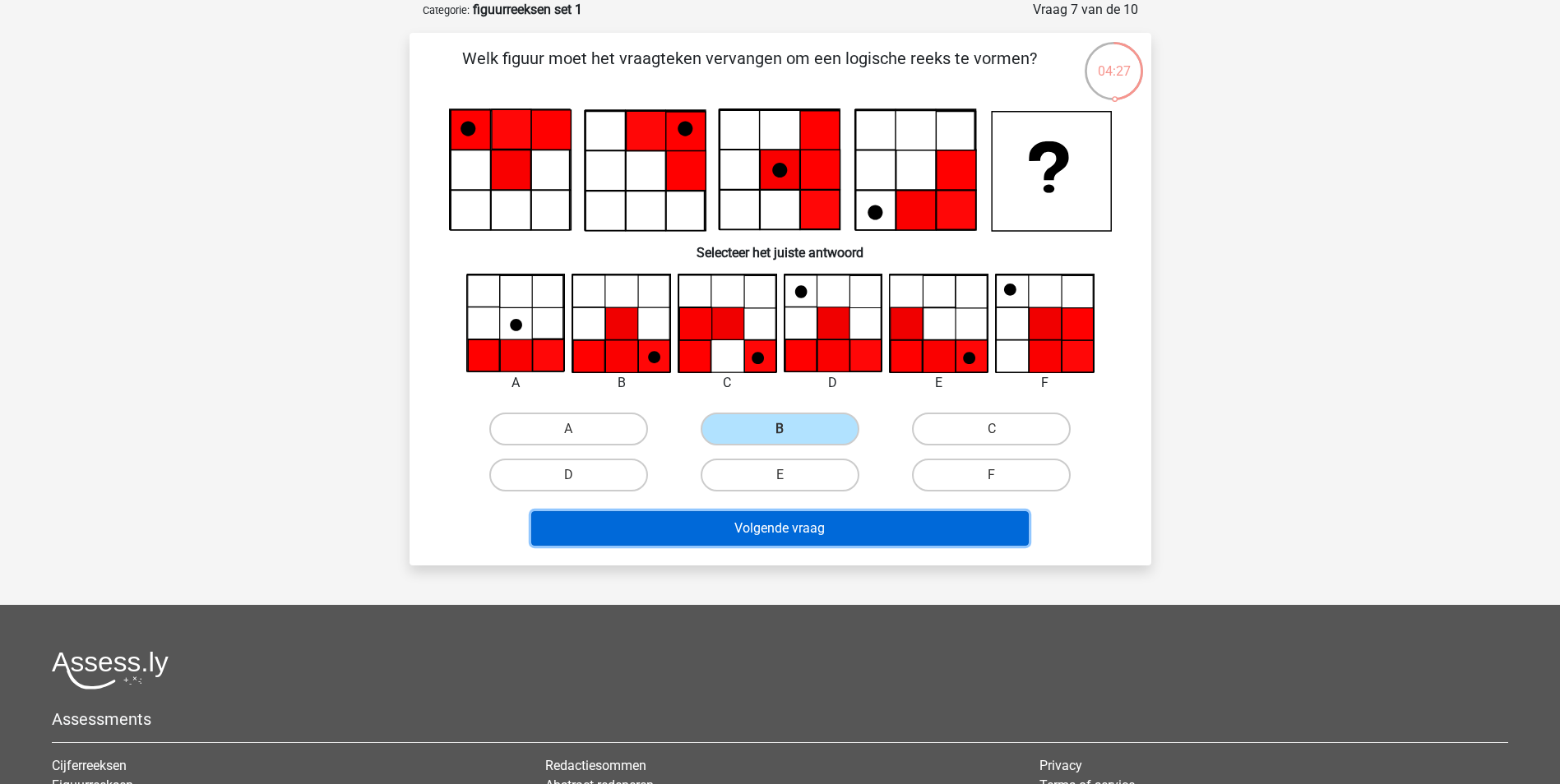
click at [835, 532] on button "Volgende vraag" at bounding box center [779, 528] width 498 height 34
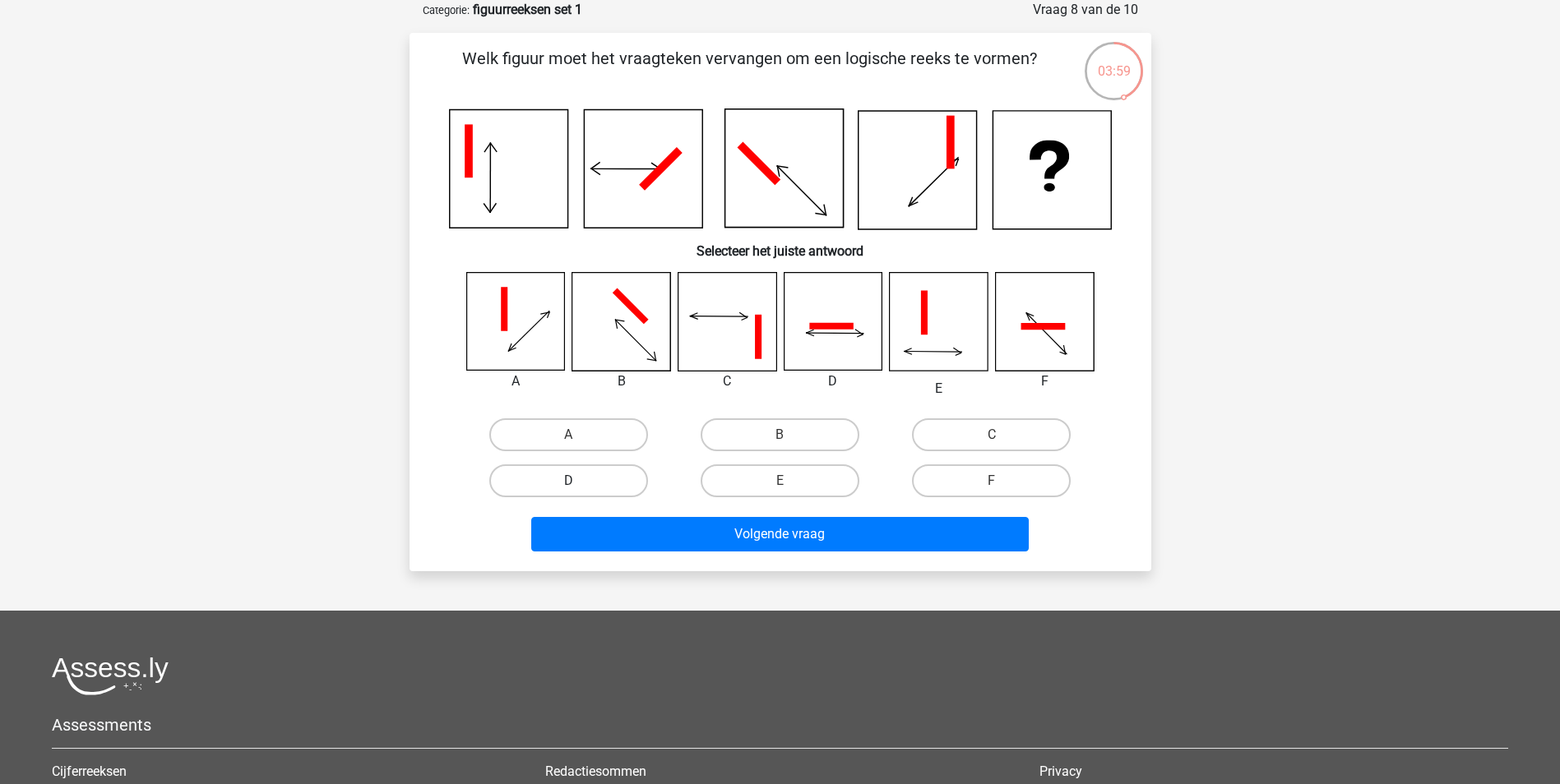
click at [595, 477] on label "D" at bounding box center [568, 481] width 158 height 32
click at [579, 481] on input "D" at bounding box center [573, 486] width 11 height 11
radio input "true"
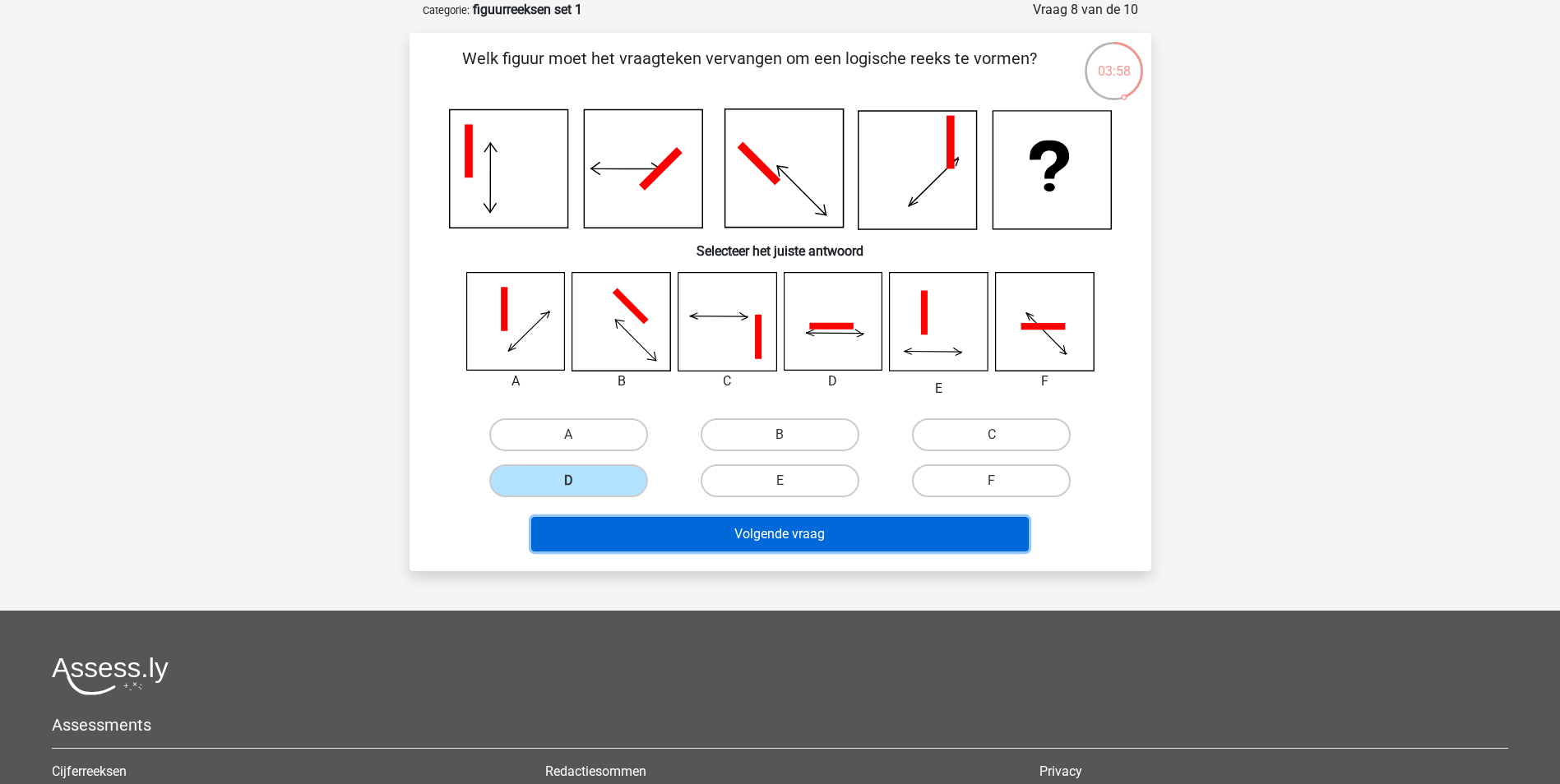
click at [739, 545] on button "Volgende vraag" at bounding box center [779, 534] width 498 height 34
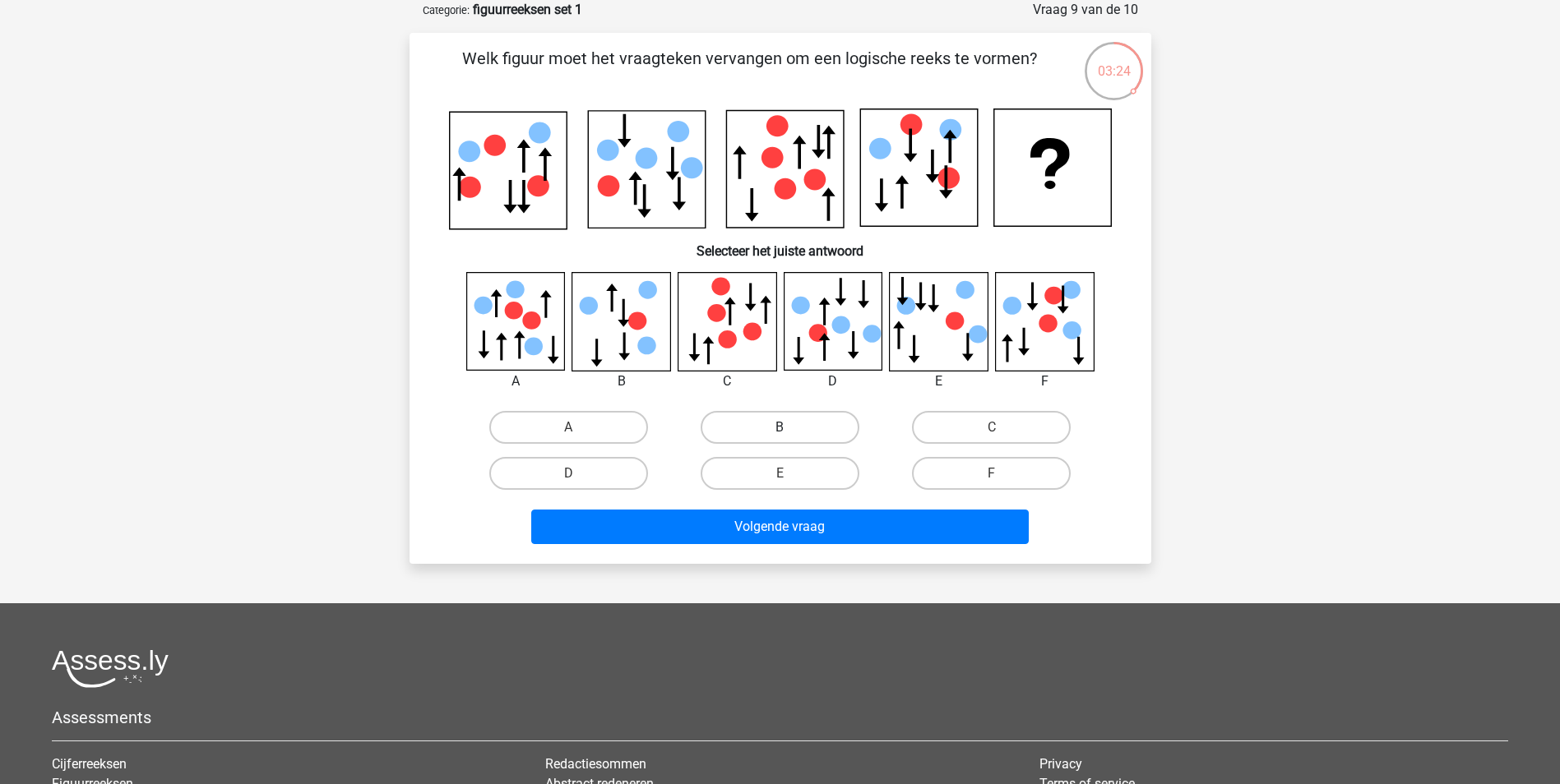
click at [772, 437] on label "B" at bounding box center [780, 427] width 158 height 32
click at [779, 437] on input "B" at bounding box center [784, 432] width 11 height 11
radio input "true"
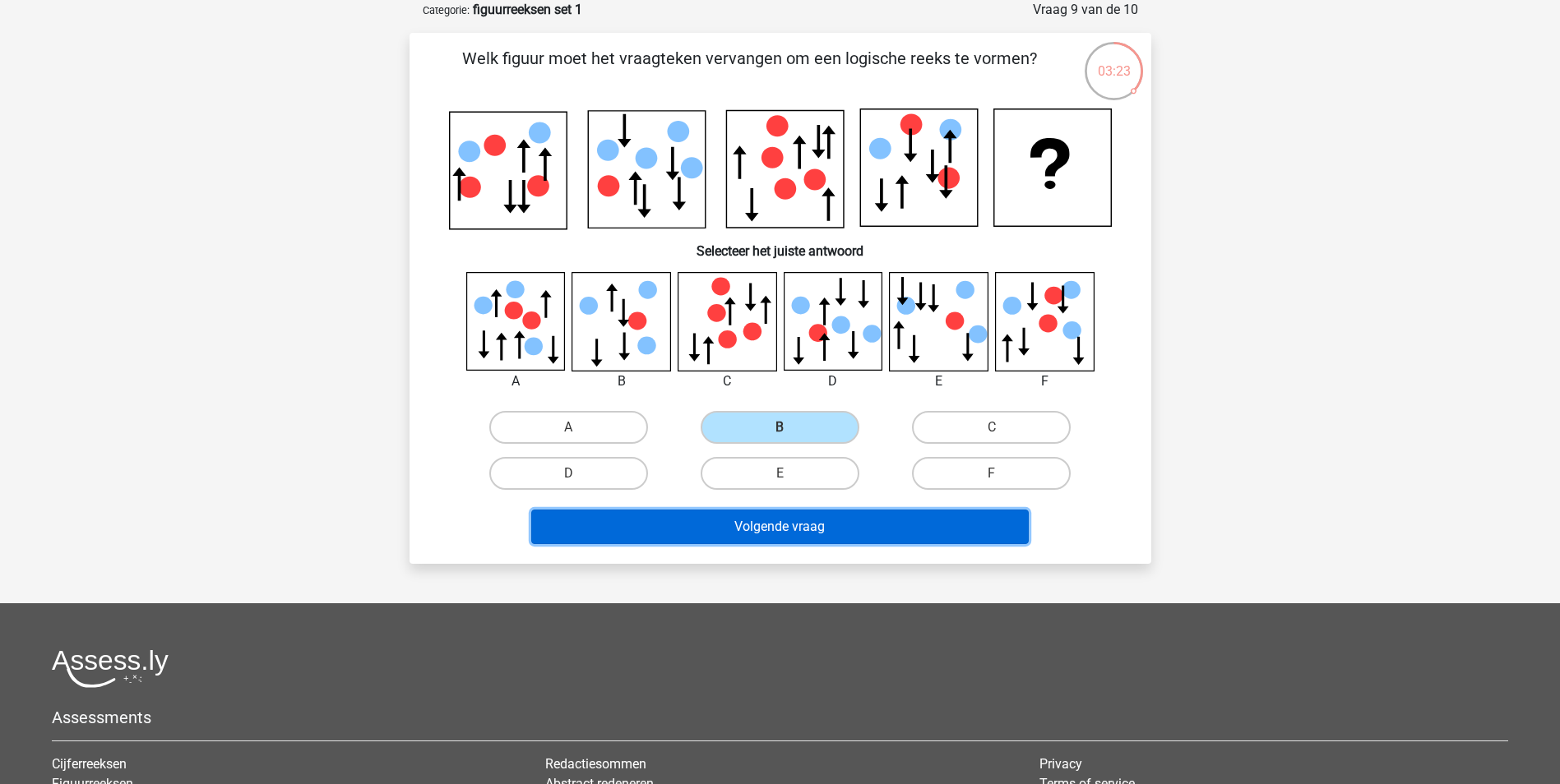
click at [822, 524] on button "Volgende vraag" at bounding box center [779, 527] width 498 height 34
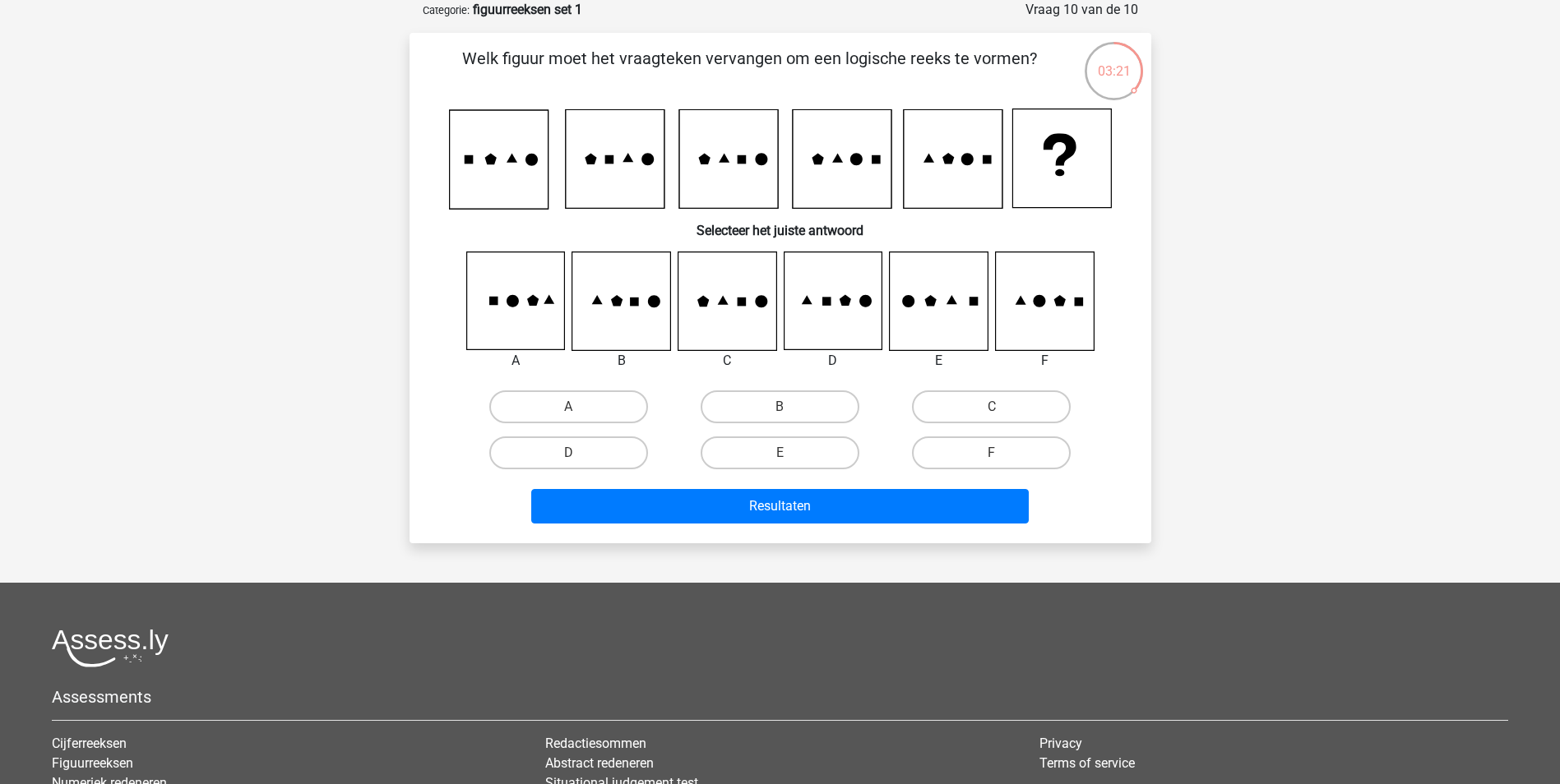
scroll to position [0, 0]
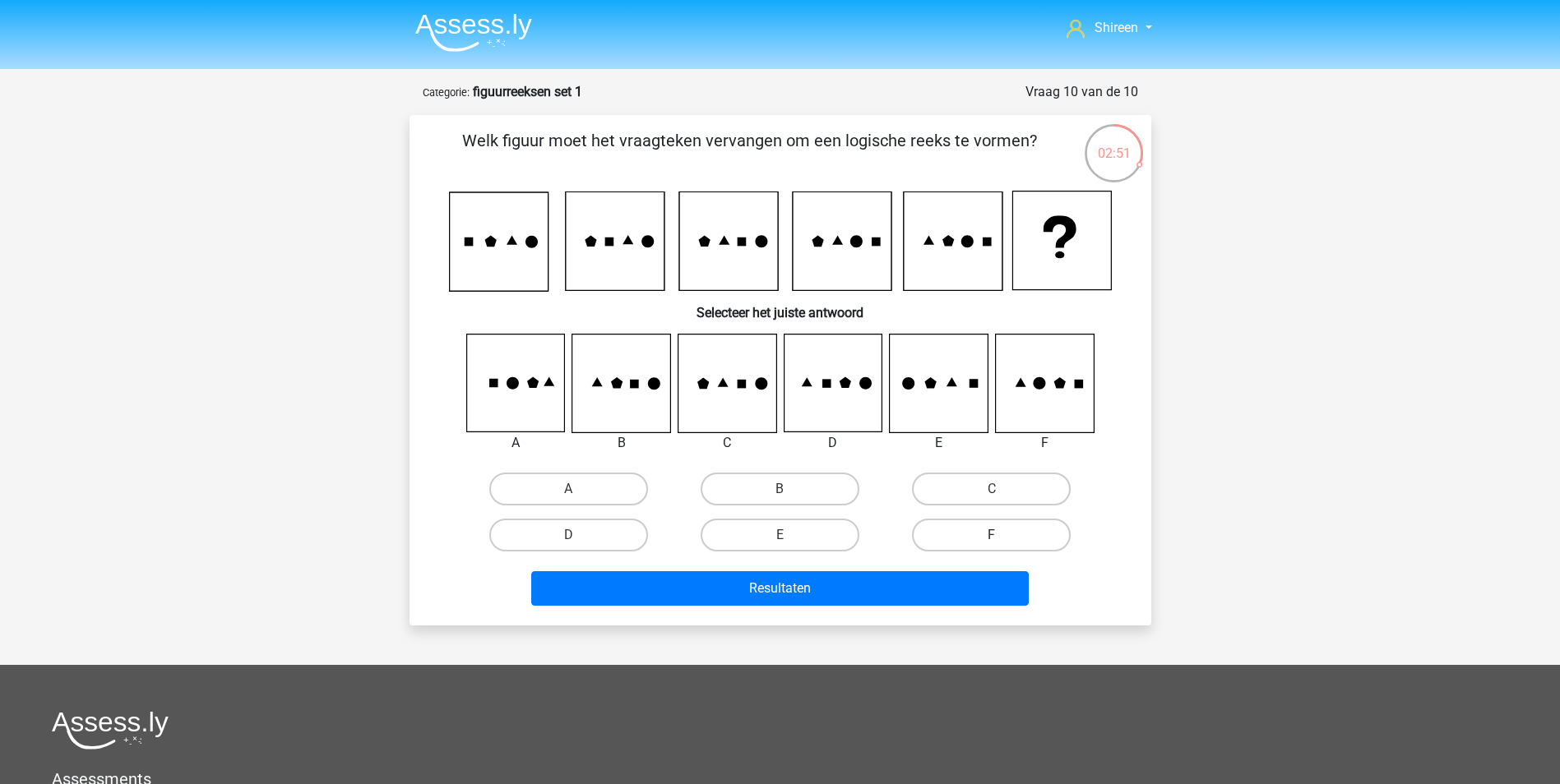
click at [1010, 535] on label "F" at bounding box center [991, 535] width 158 height 32
click at [1002, 535] on input "F" at bounding box center [997, 540] width 11 height 11
radio input "true"
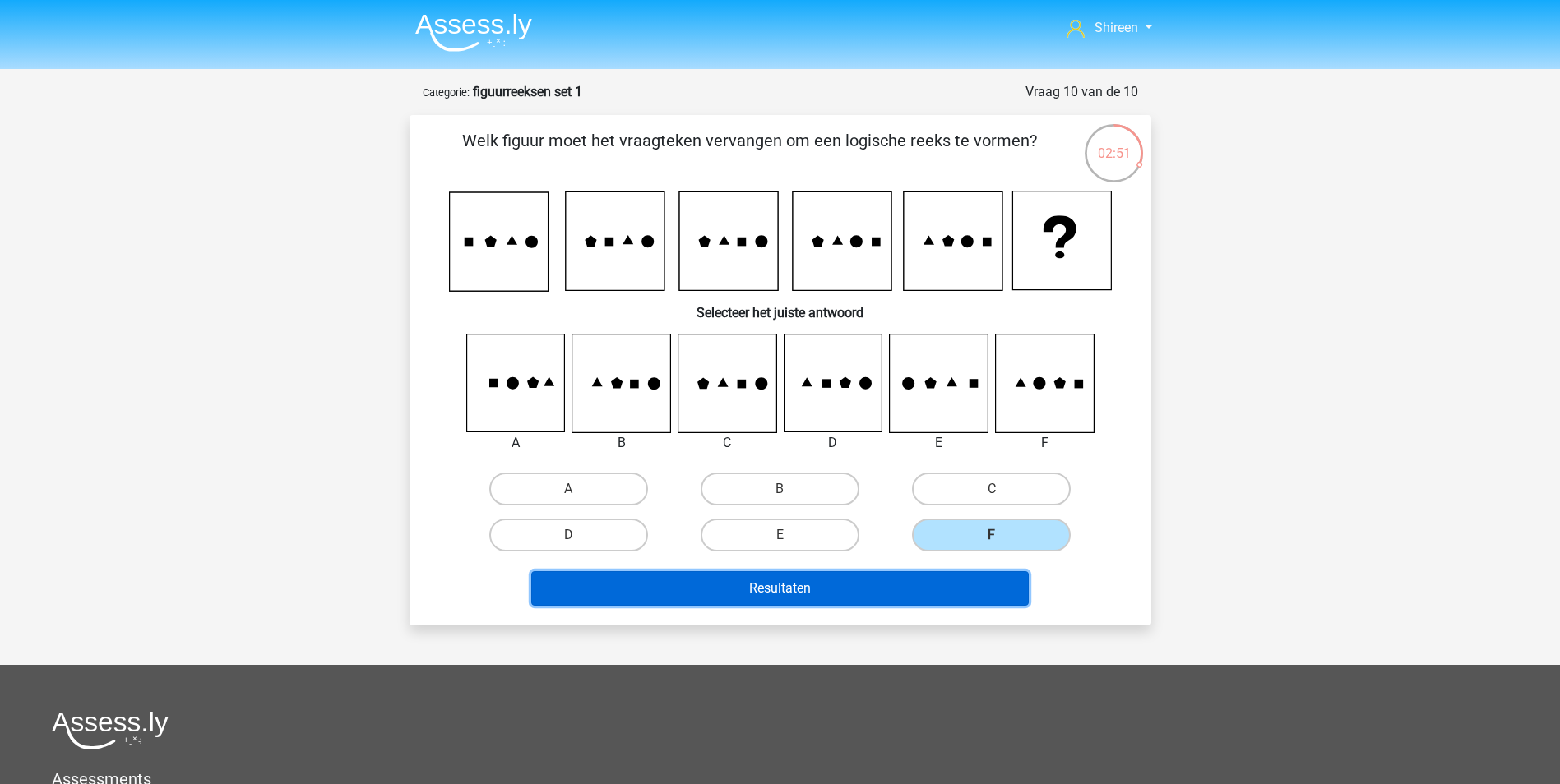
click at [965, 592] on button "Resultaten" at bounding box center [779, 588] width 498 height 34
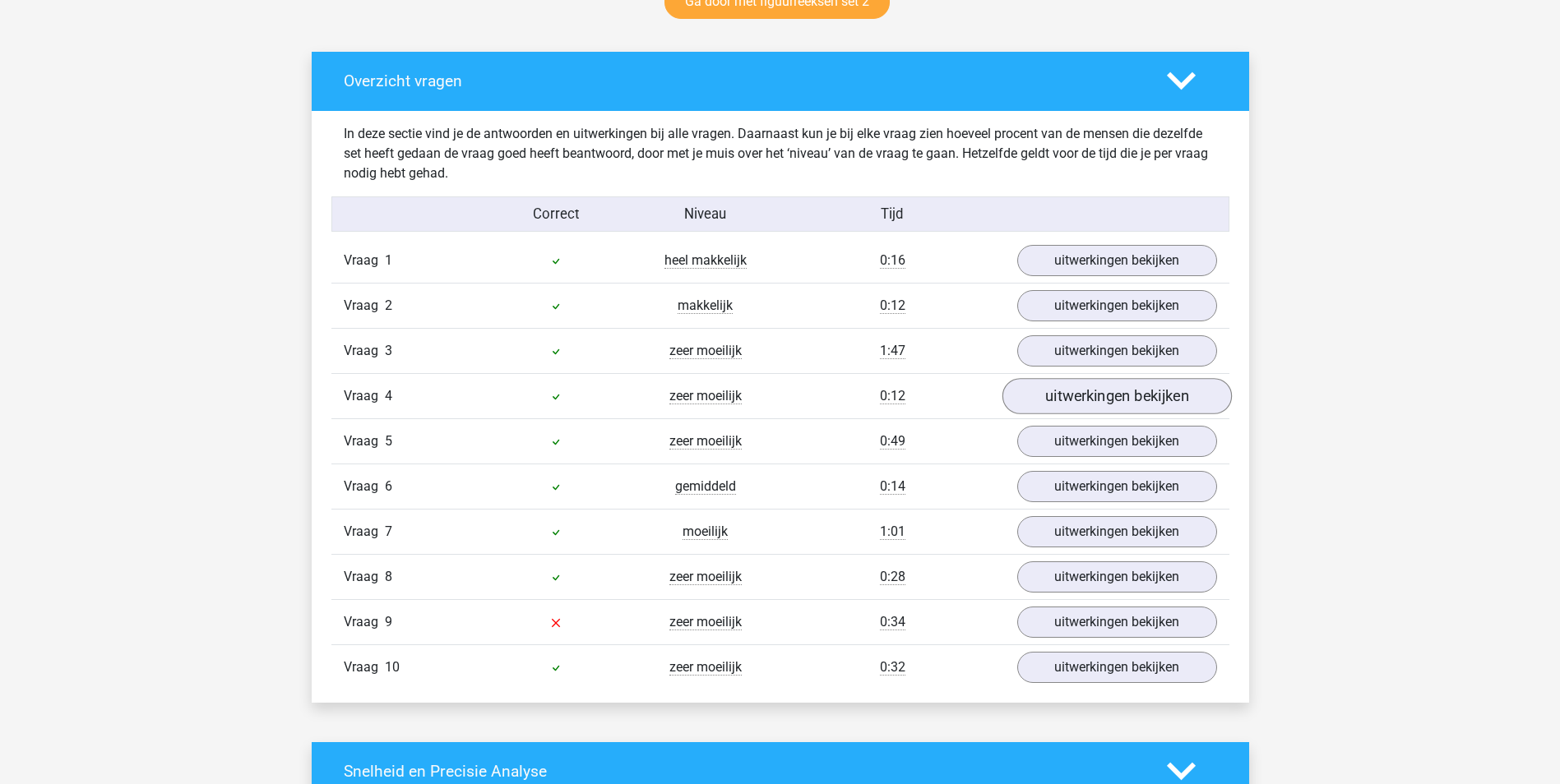
scroll to position [986, 0]
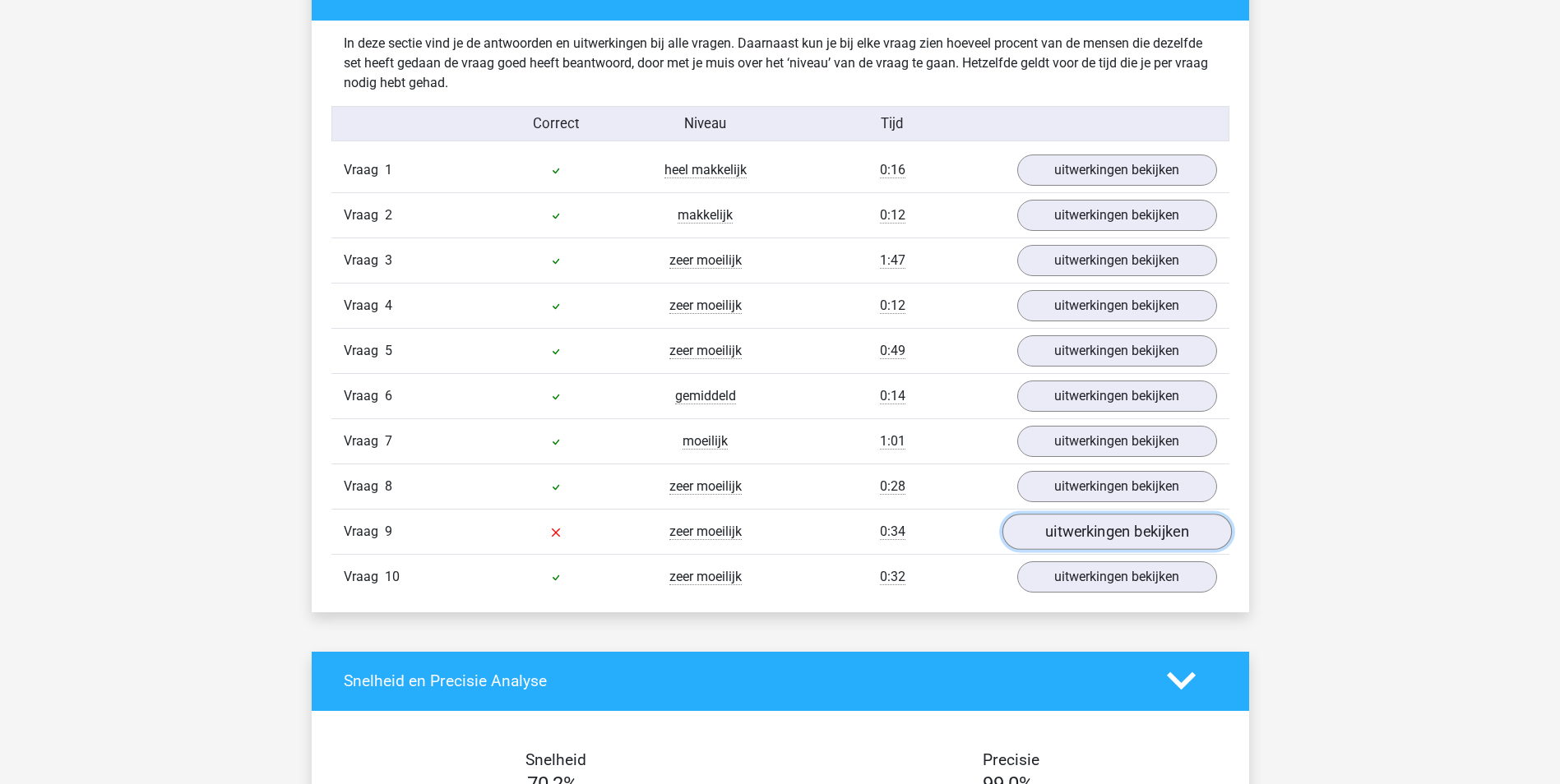
click at [1141, 532] on link "uitwerkingen bekijken" at bounding box center [1116, 532] width 229 height 36
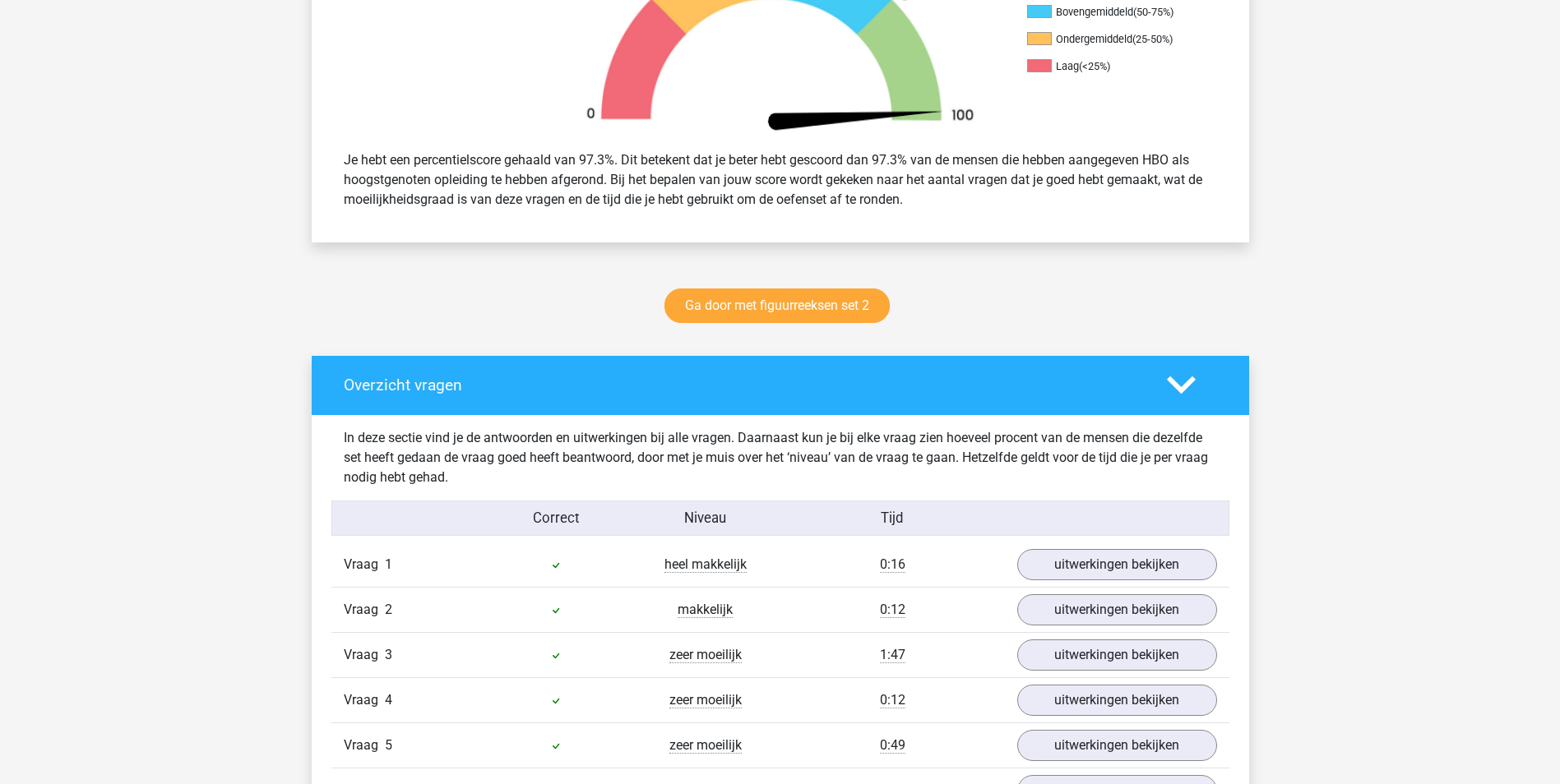
scroll to position [493, 0]
